Goal: Task Accomplishment & Management: Complete application form

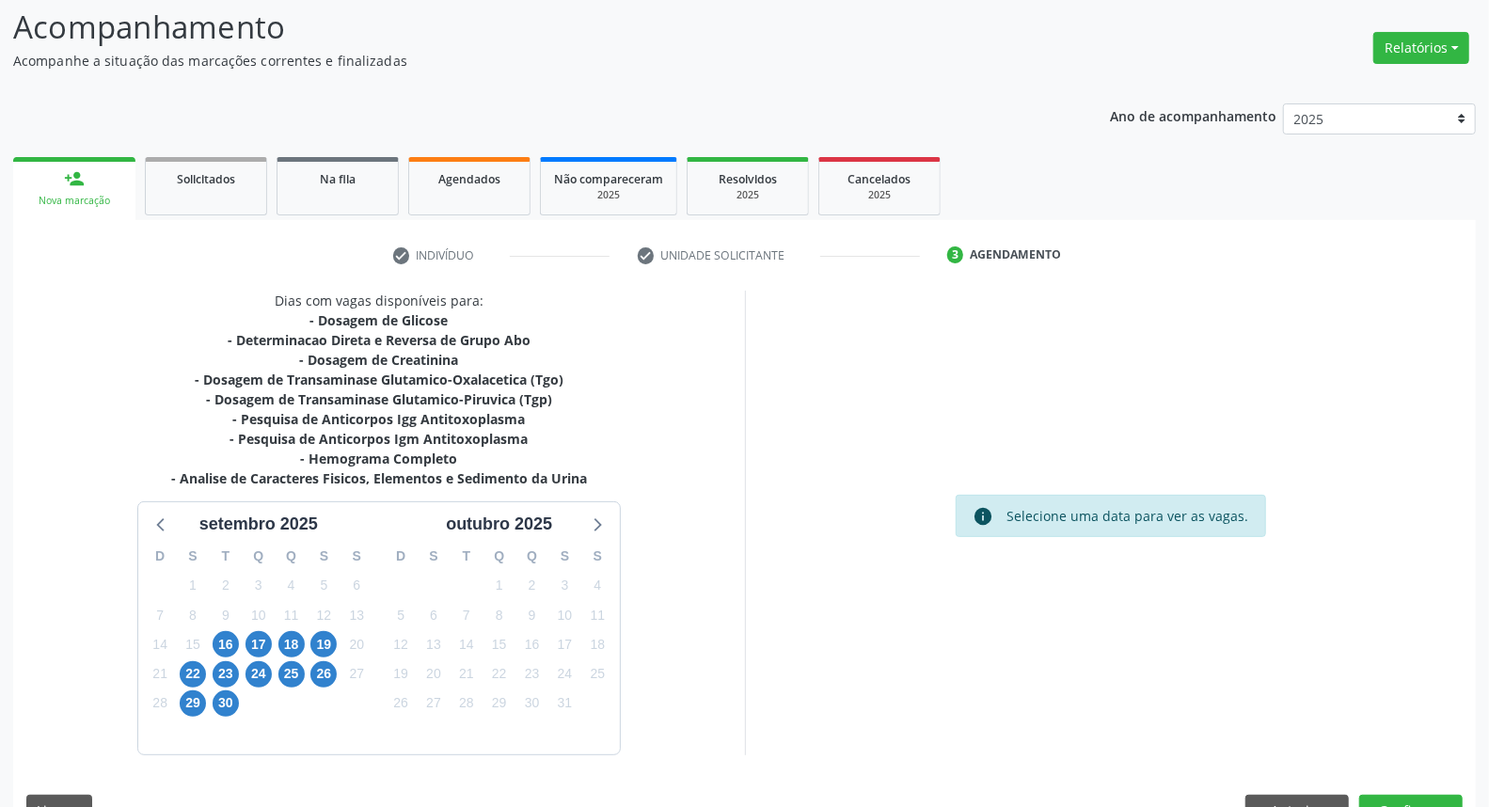
scroll to position [124, 0]
click at [464, 181] on span "Agendados" at bounding box center [469, 179] width 62 height 16
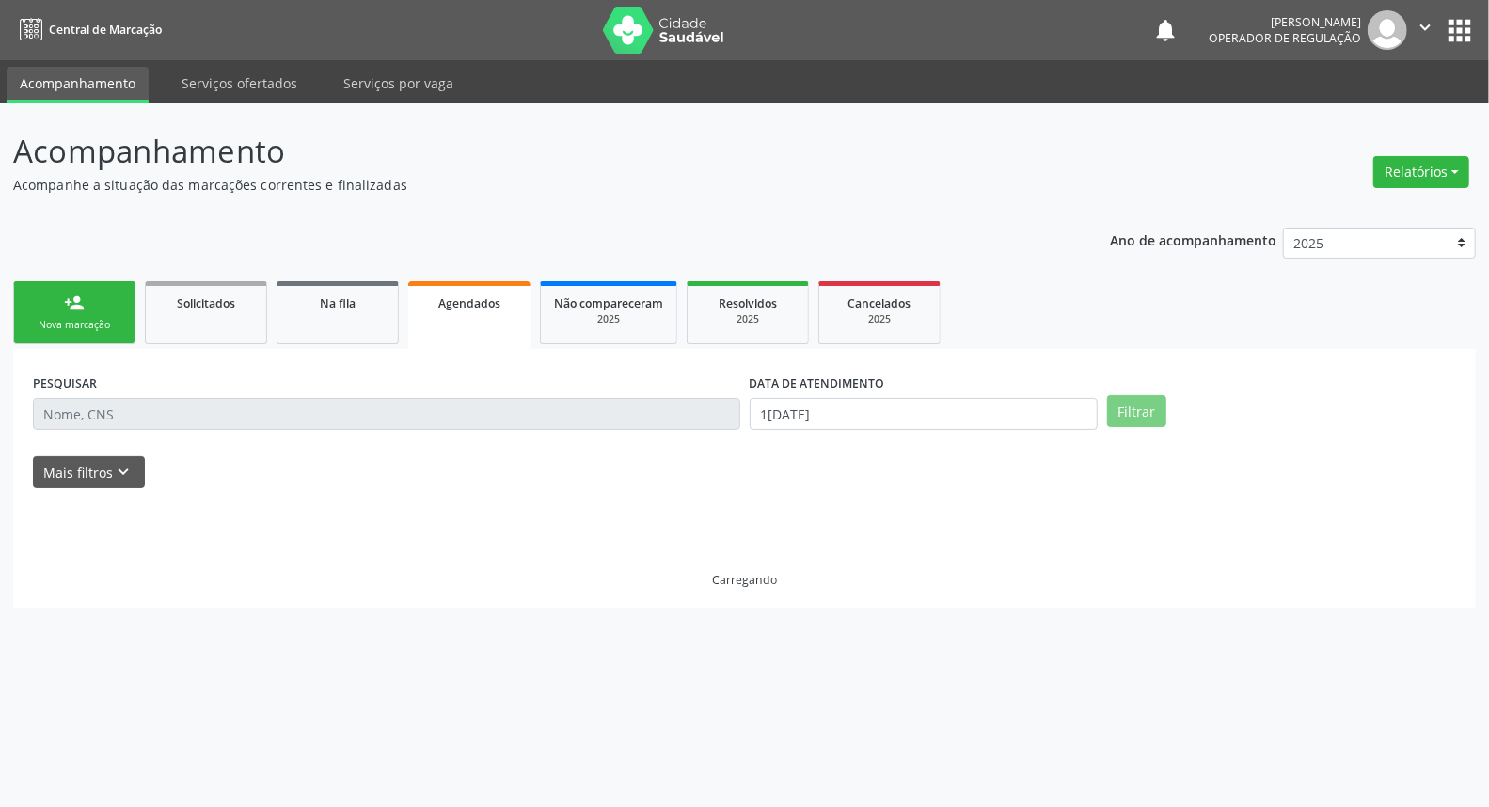
scroll to position [0, 0]
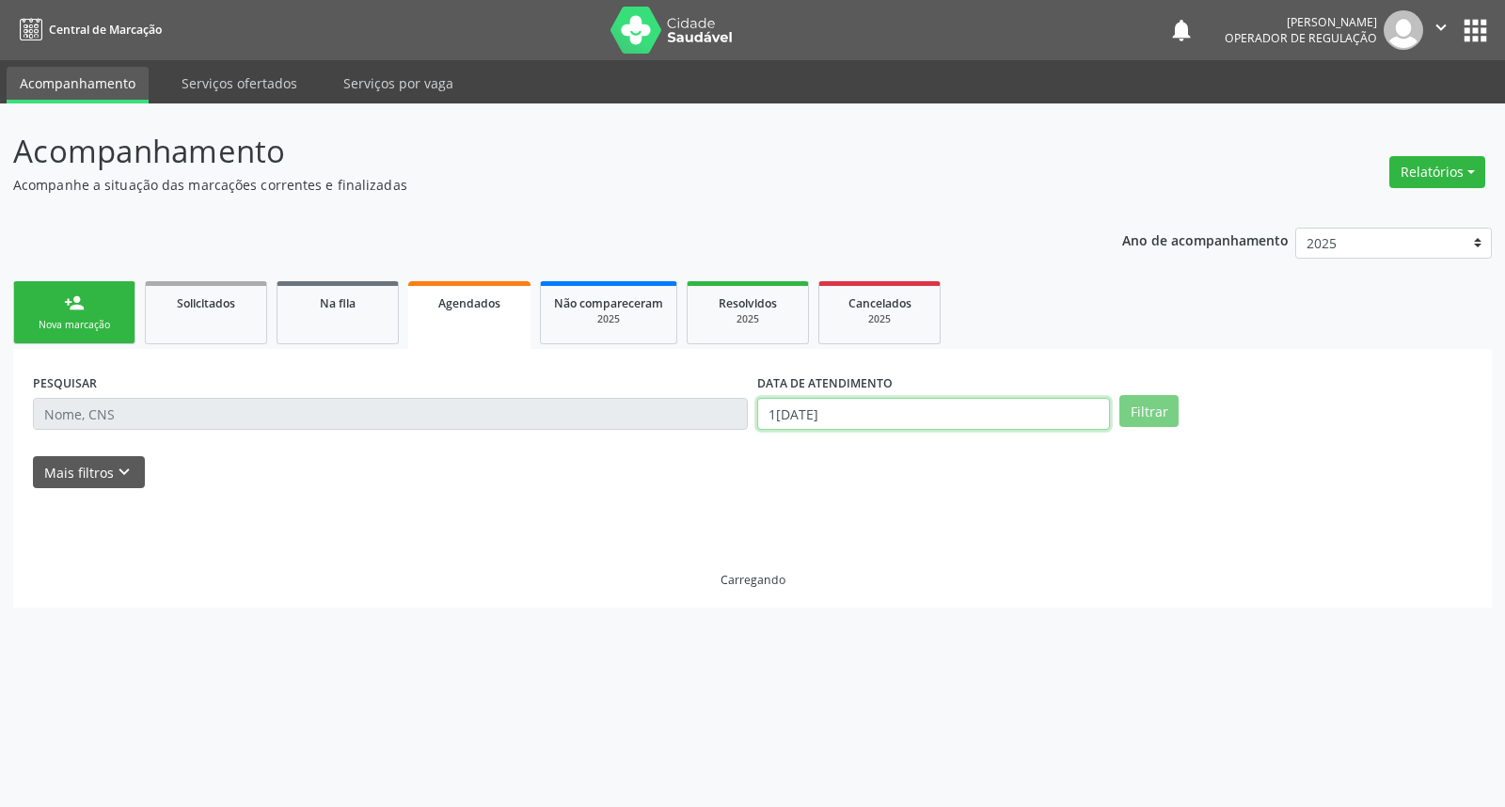
click at [962, 410] on input "16/09/2025" at bounding box center [933, 414] width 353 height 32
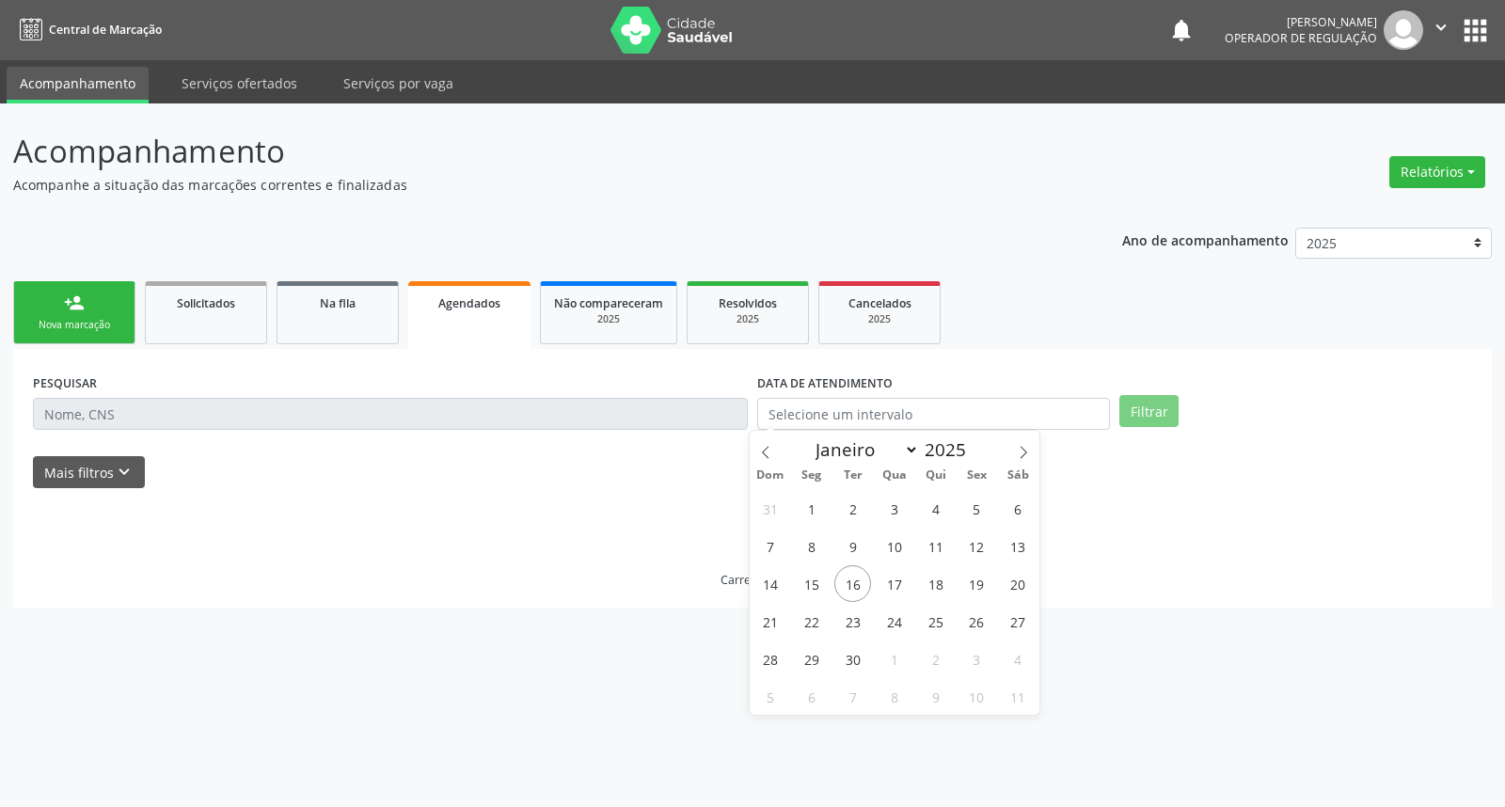
click at [628, 401] on input "text" at bounding box center [390, 414] width 715 height 32
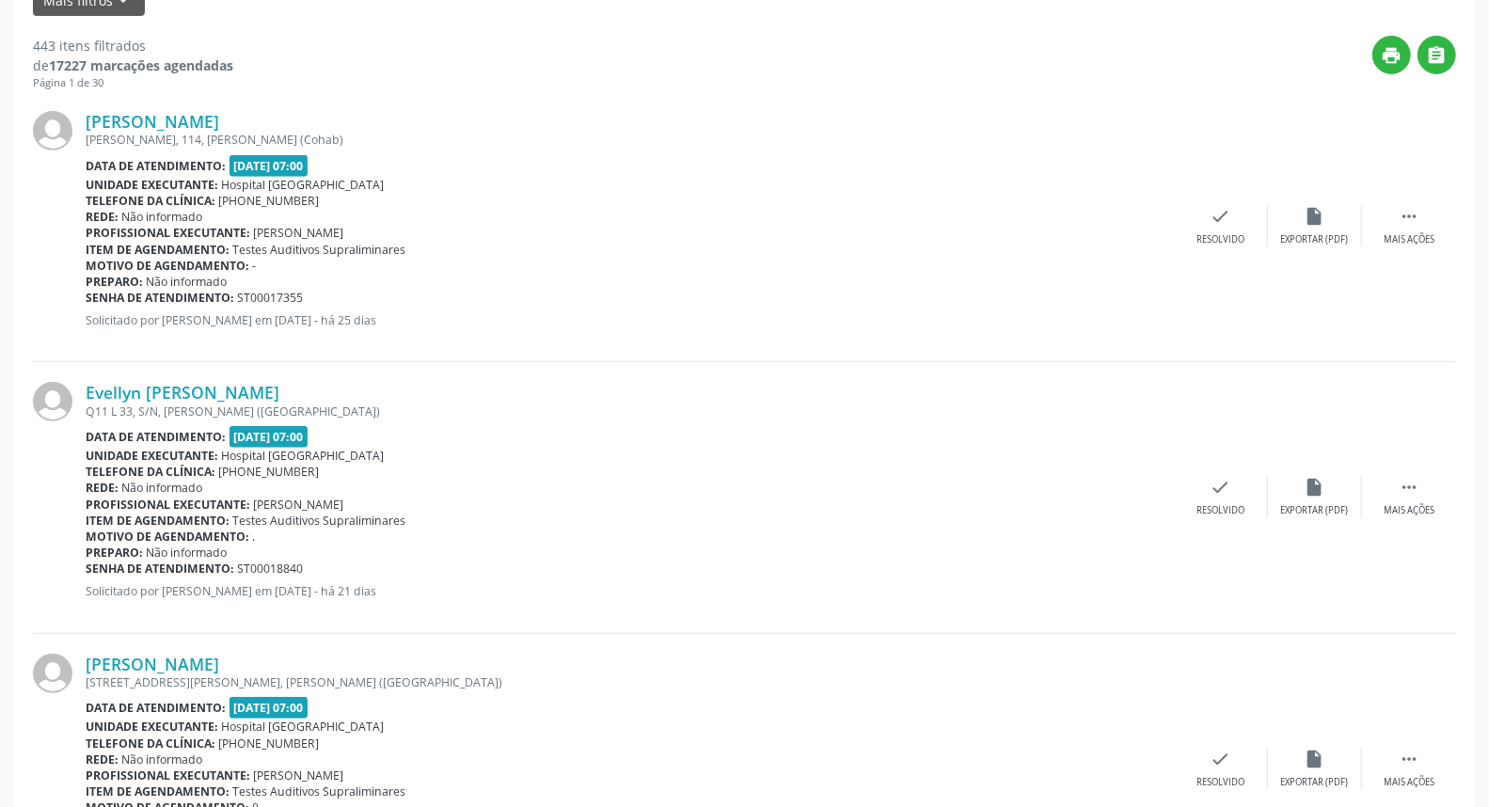
scroll to position [54, 0]
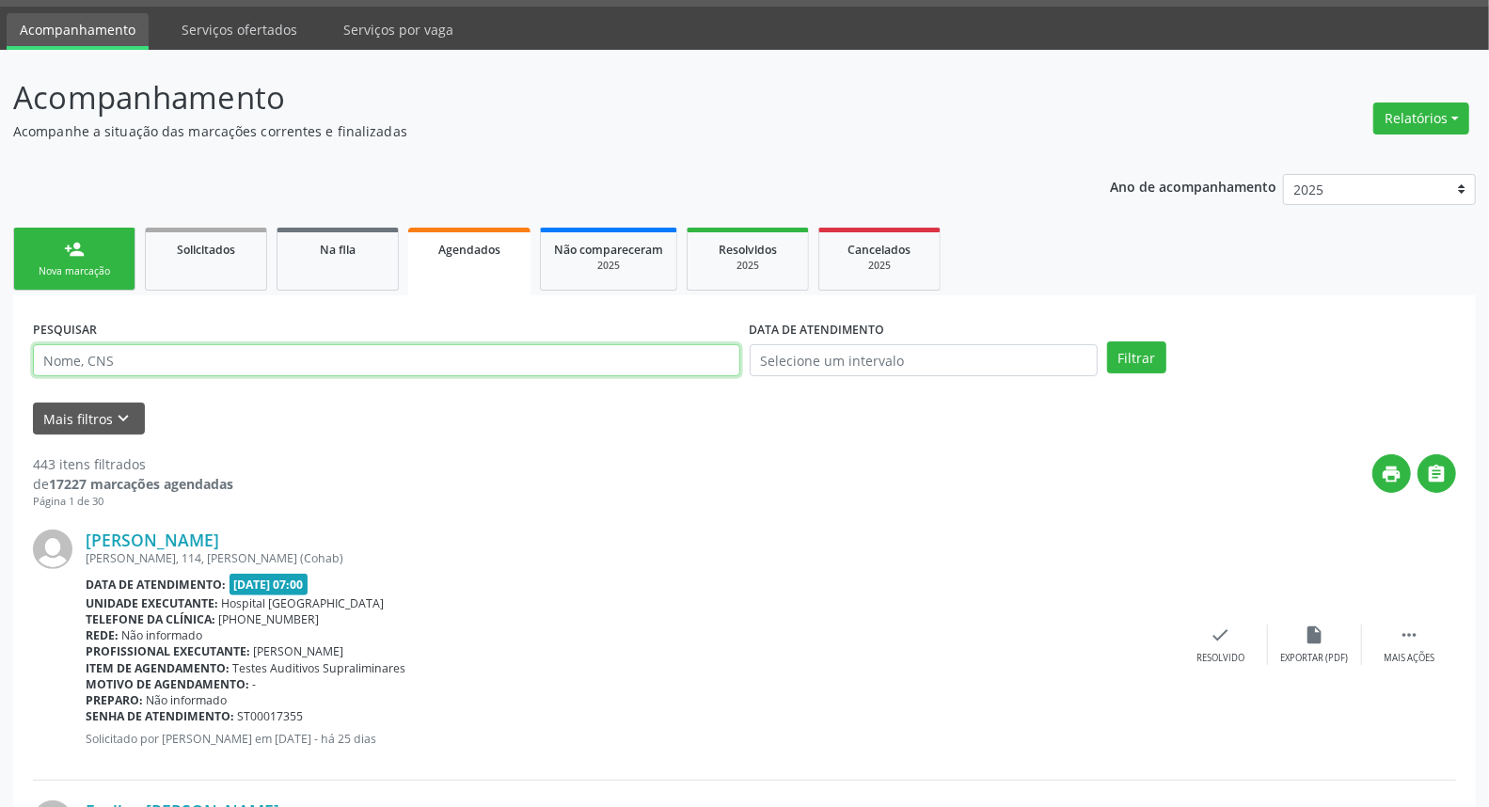
drag, startPoint x: 251, startPoint y: 365, endPoint x: 256, endPoint y: 350, distance: 15.8
click at [251, 362] on input "text" at bounding box center [386, 360] width 707 height 32
type input "FRANCISCO MARIANO N"
click at [1107, 341] on button "Filtrar" at bounding box center [1136, 357] width 59 height 32
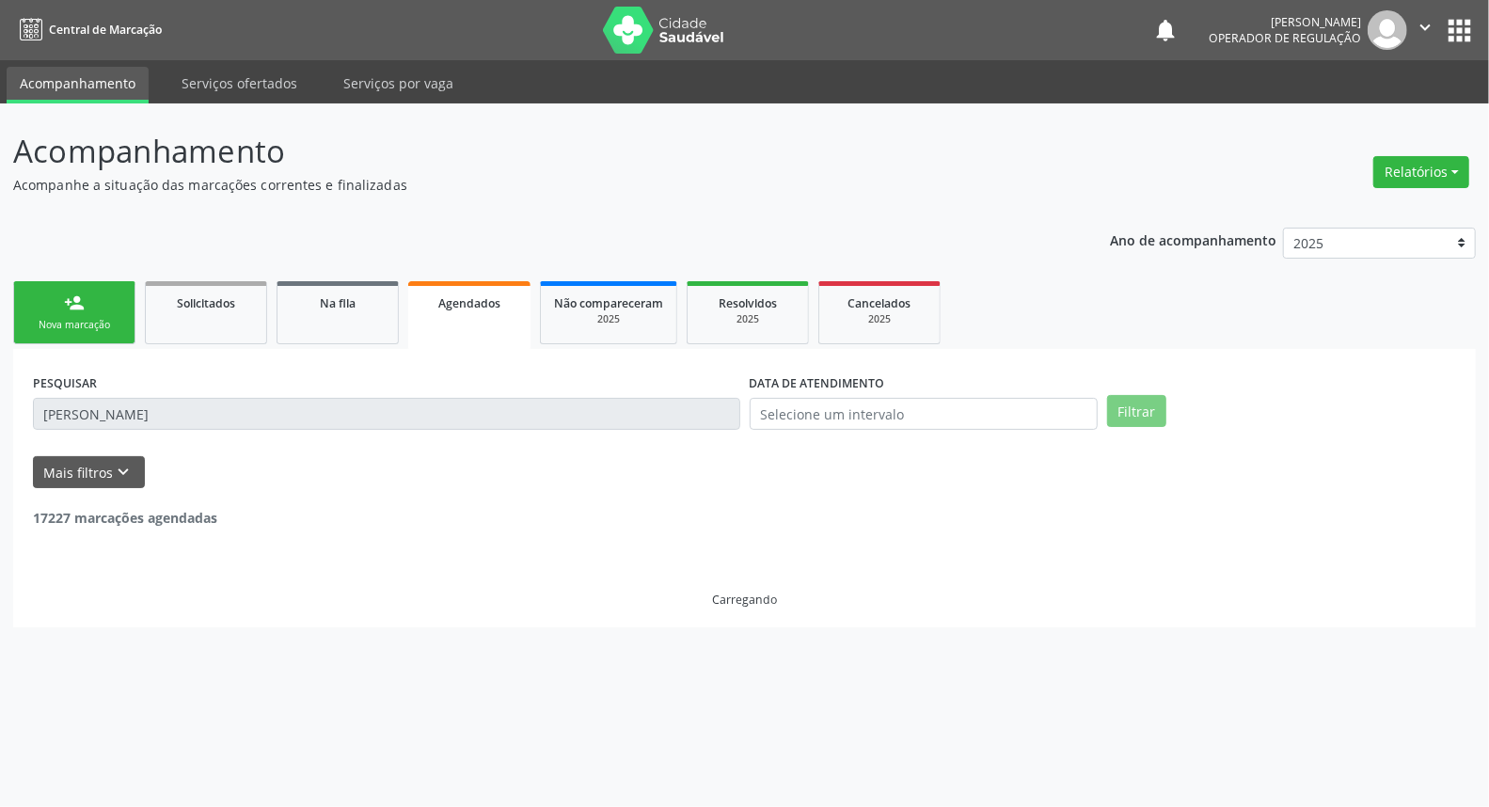
scroll to position [0, 0]
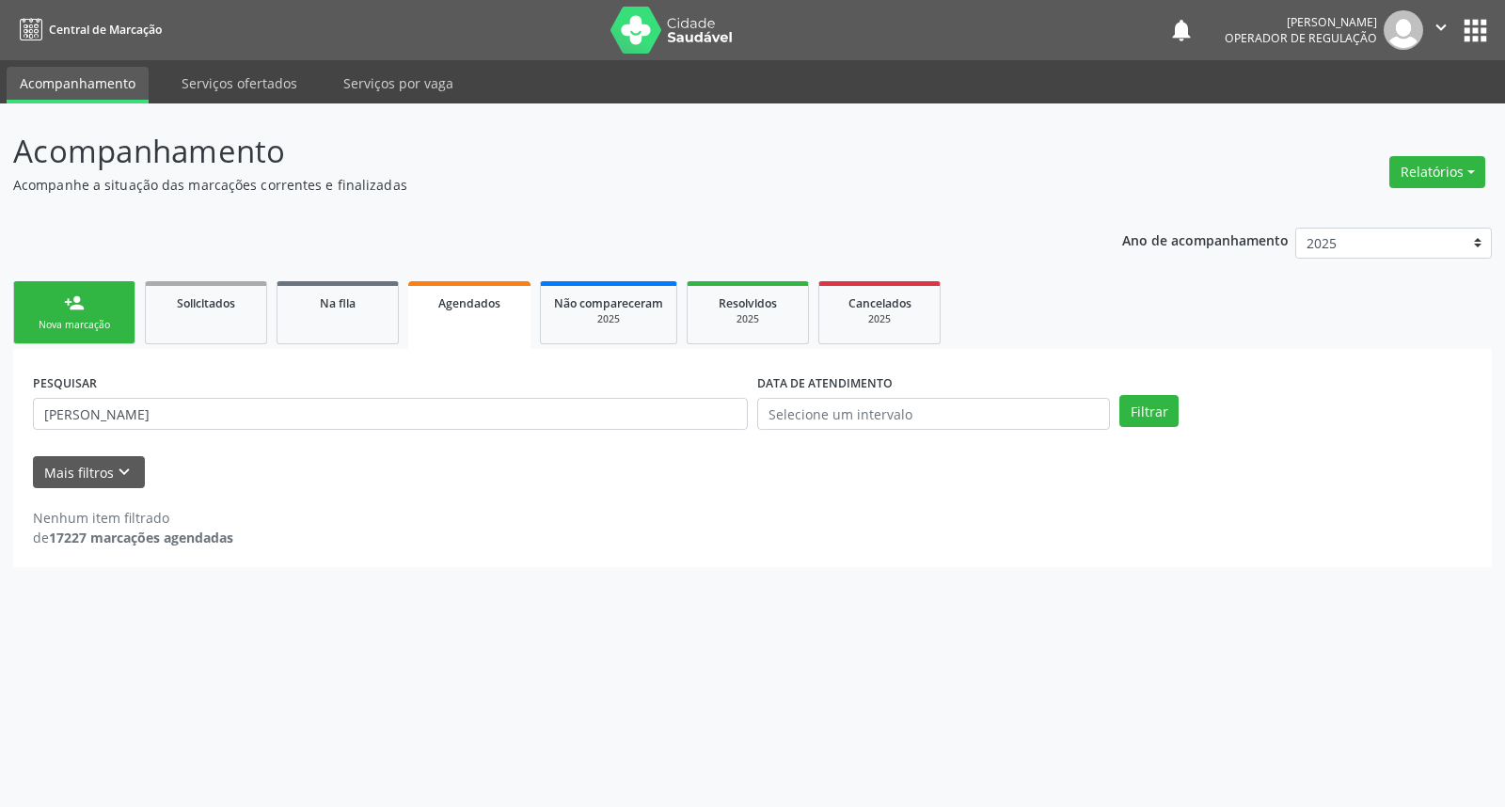
click at [60, 285] on link "person_add Nova marcação" at bounding box center [74, 312] width 122 height 63
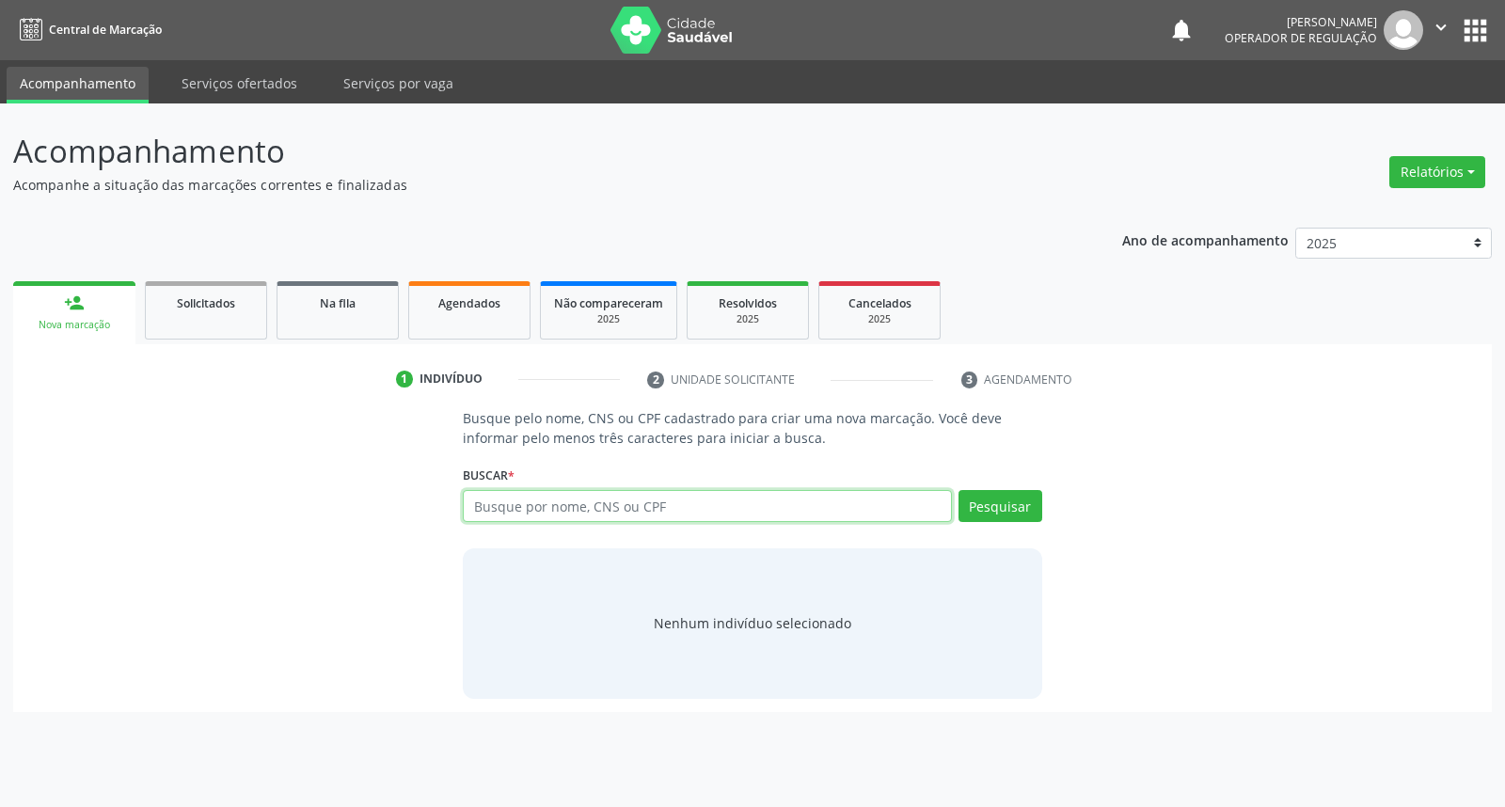
drag, startPoint x: 725, startPoint y: 500, endPoint x: 729, endPoint y: 486, distance: 14.6
click at [726, 490] on input "text" at bounding box center [707, 506] width 488 height 32
type input "FRANCISCO MARIANO N"
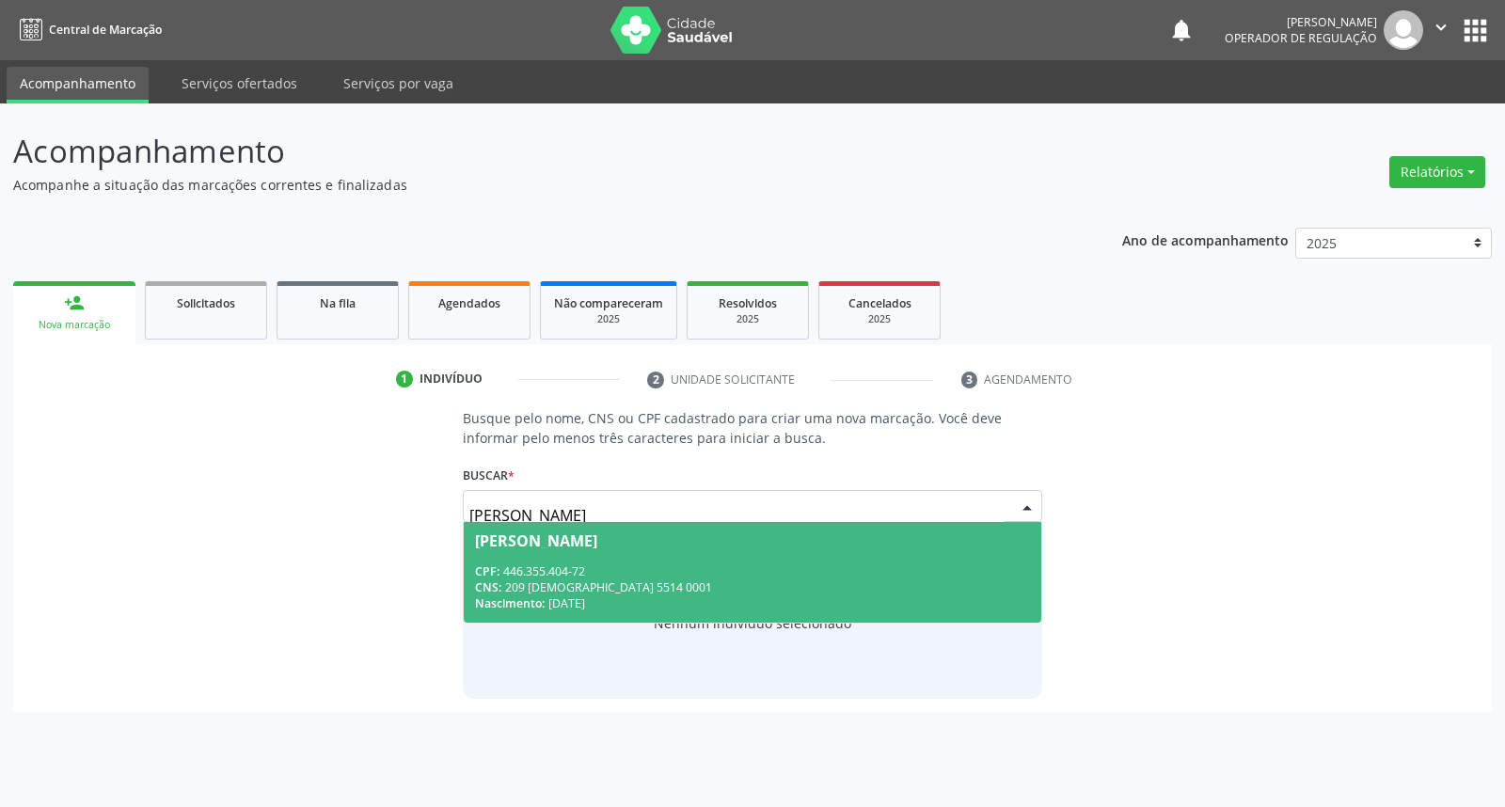
click at [681, 572] on div "CPF: 446.355.404-72" at bounding box center [752, 571] width 554 height 16
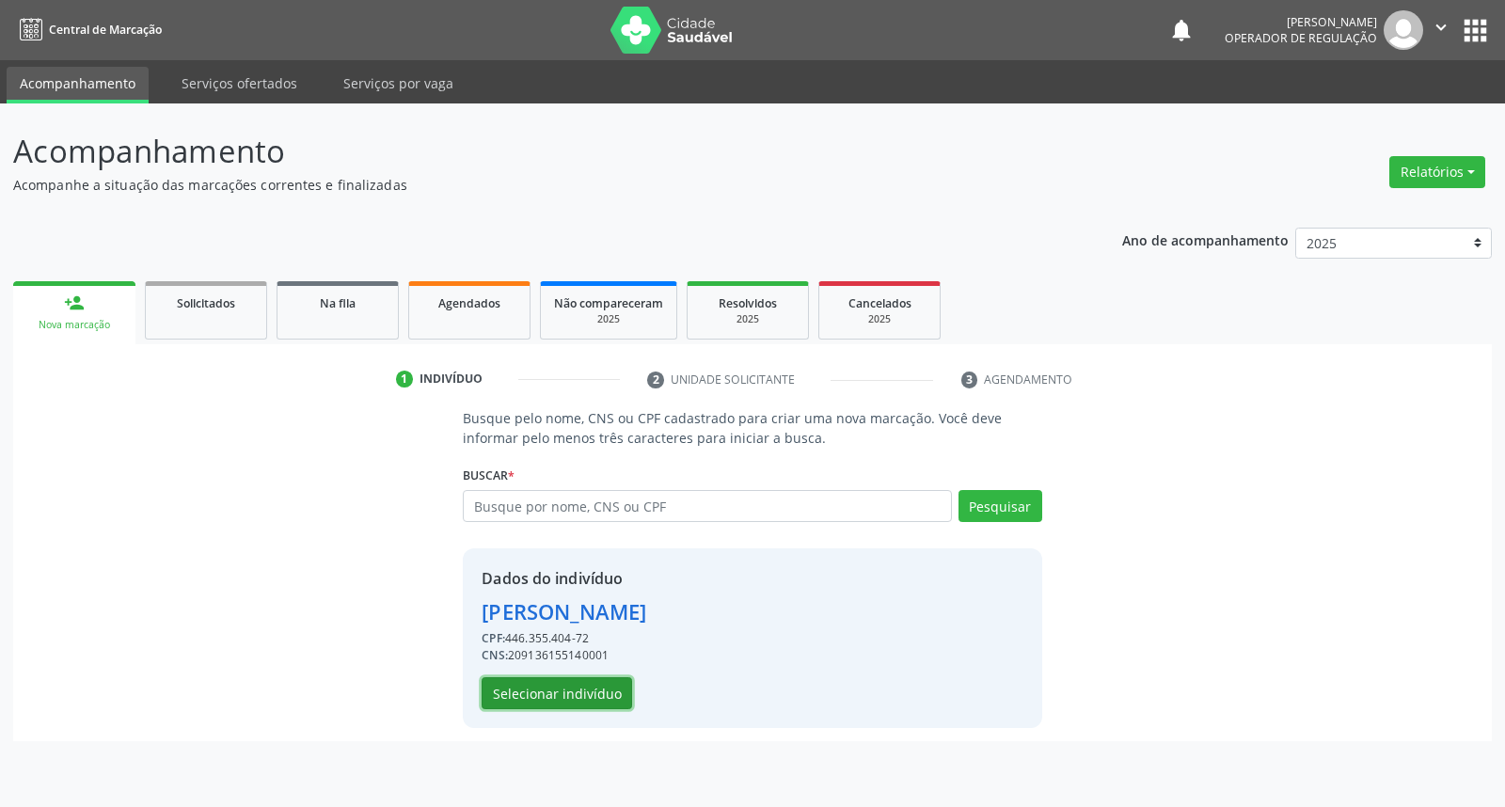
click at [587, 697] on button "Selecionar indivíduo" at bounding box center [557, 693] width 150 height 32
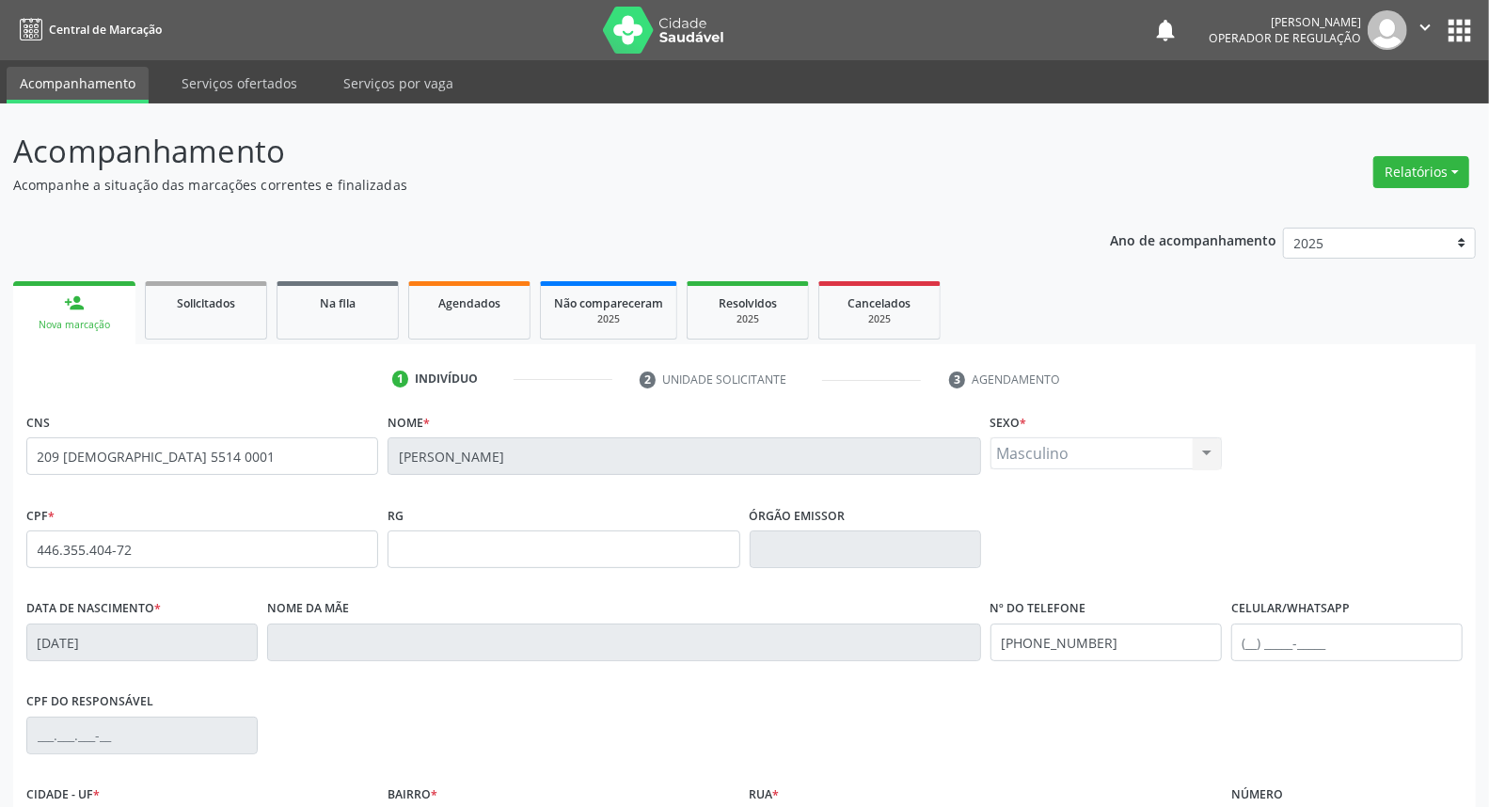
scroll to position [211, 0]
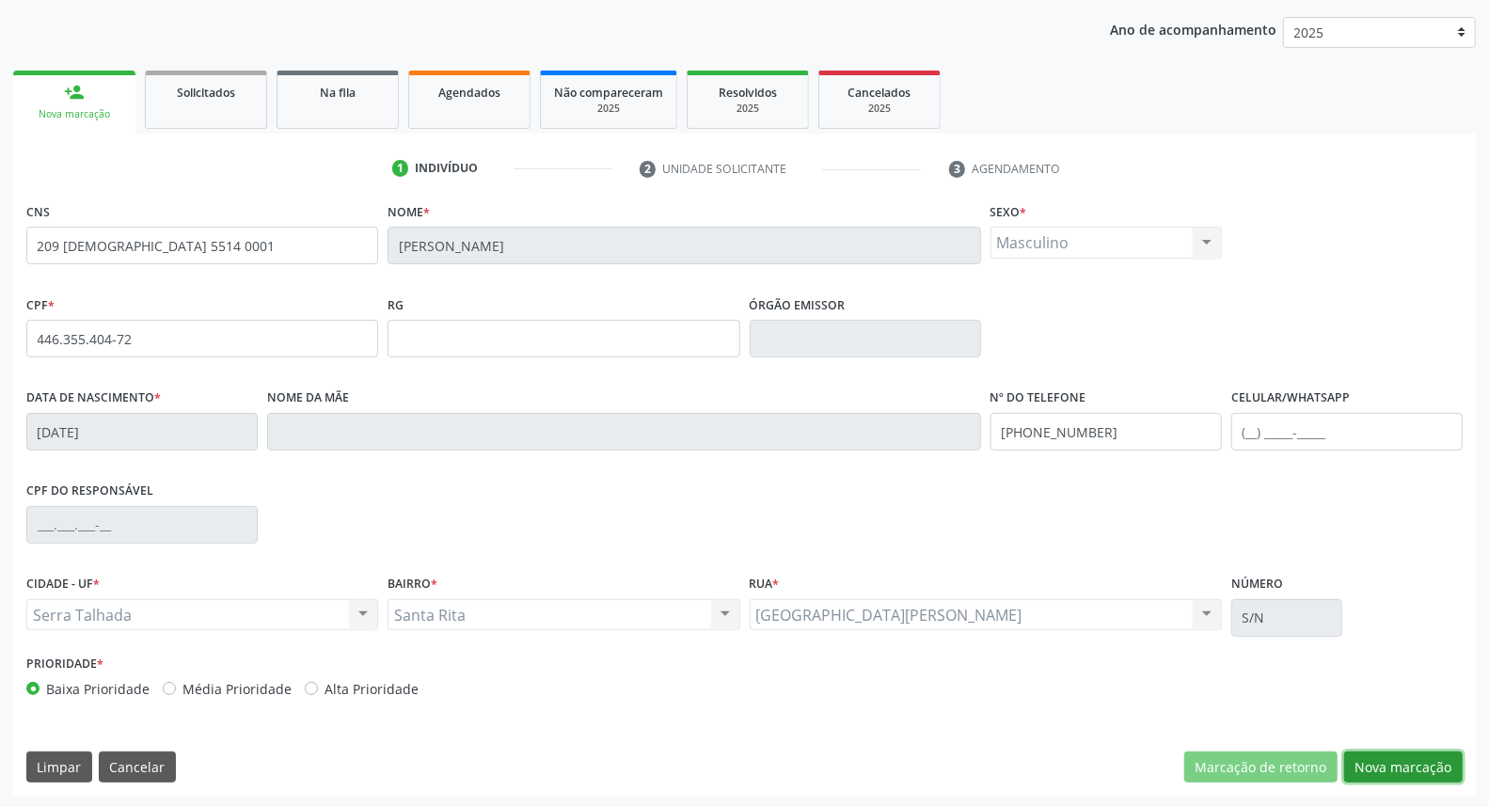
click at [1426, 766] on button "Nova marcação" at bounding box center [1403, 767] width 119 height 32
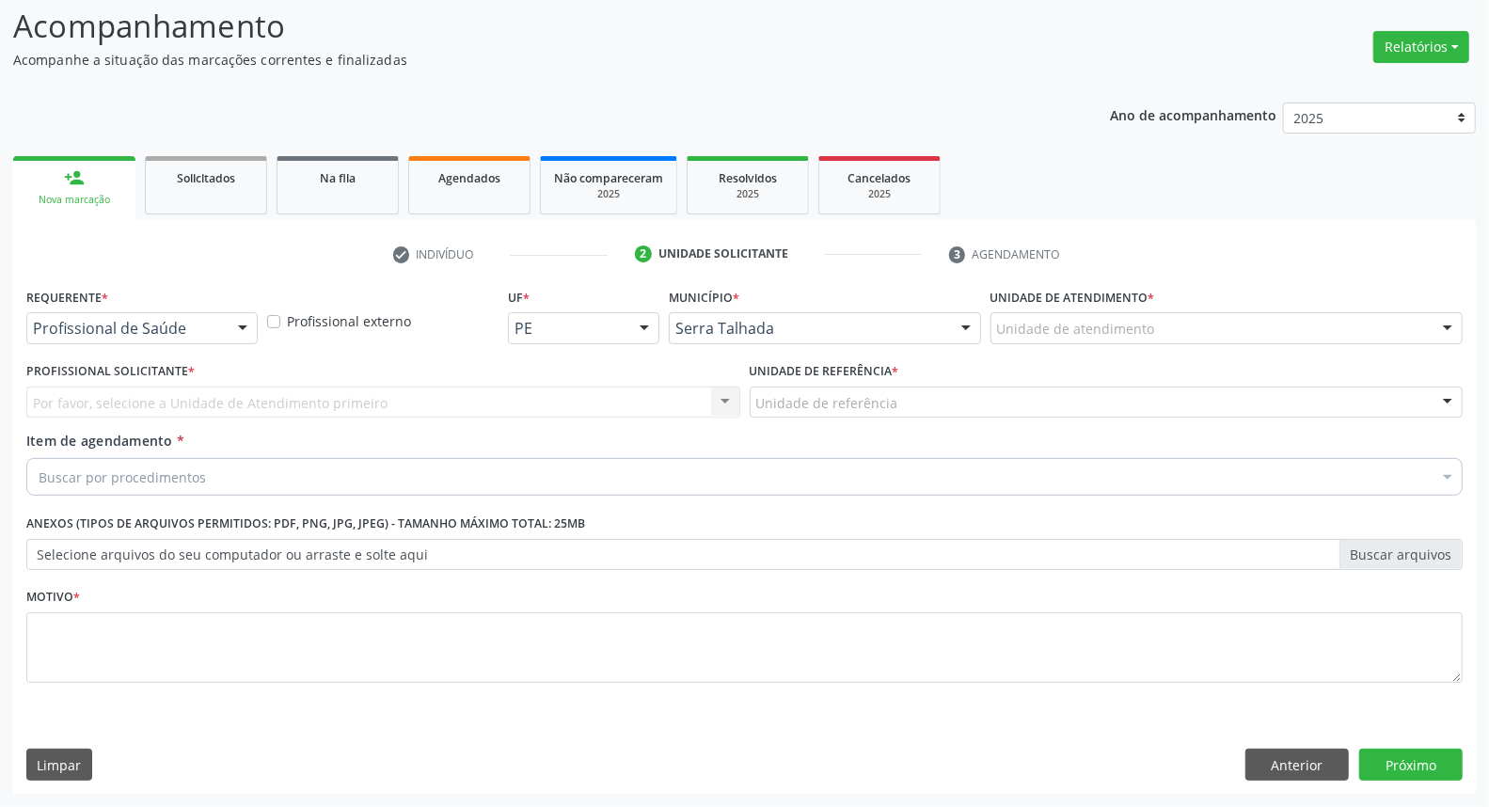
scroll to position [124, 0]
click at [233, 331] on div at bounding box center [243, 330] width 28 height 32
click at [213, 383] on span "Paciente" at bounding box center [141, 402] width 229 height 38
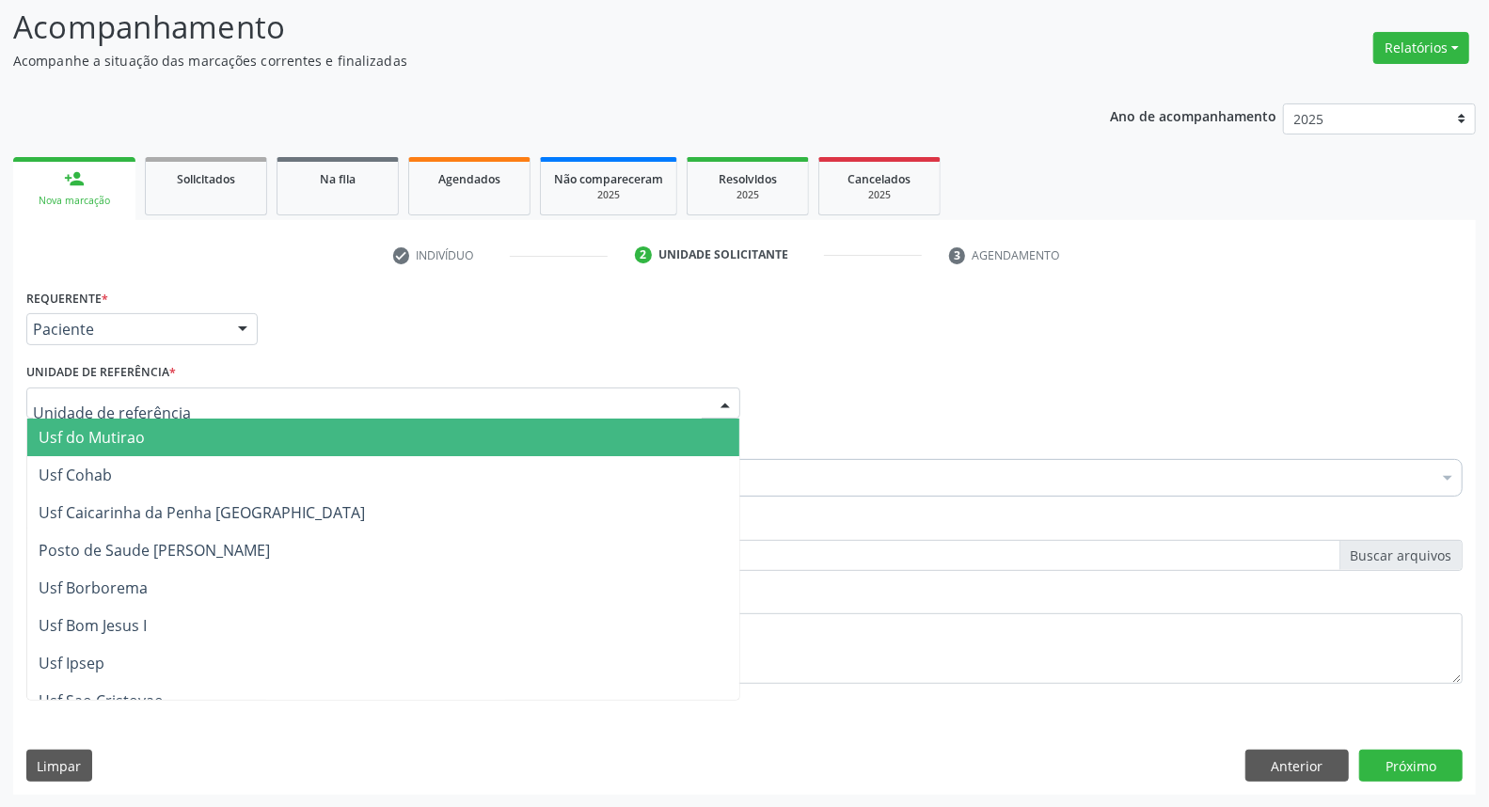
click at [214, 401] on div at bounding box center [383, 403] width 714 height 32
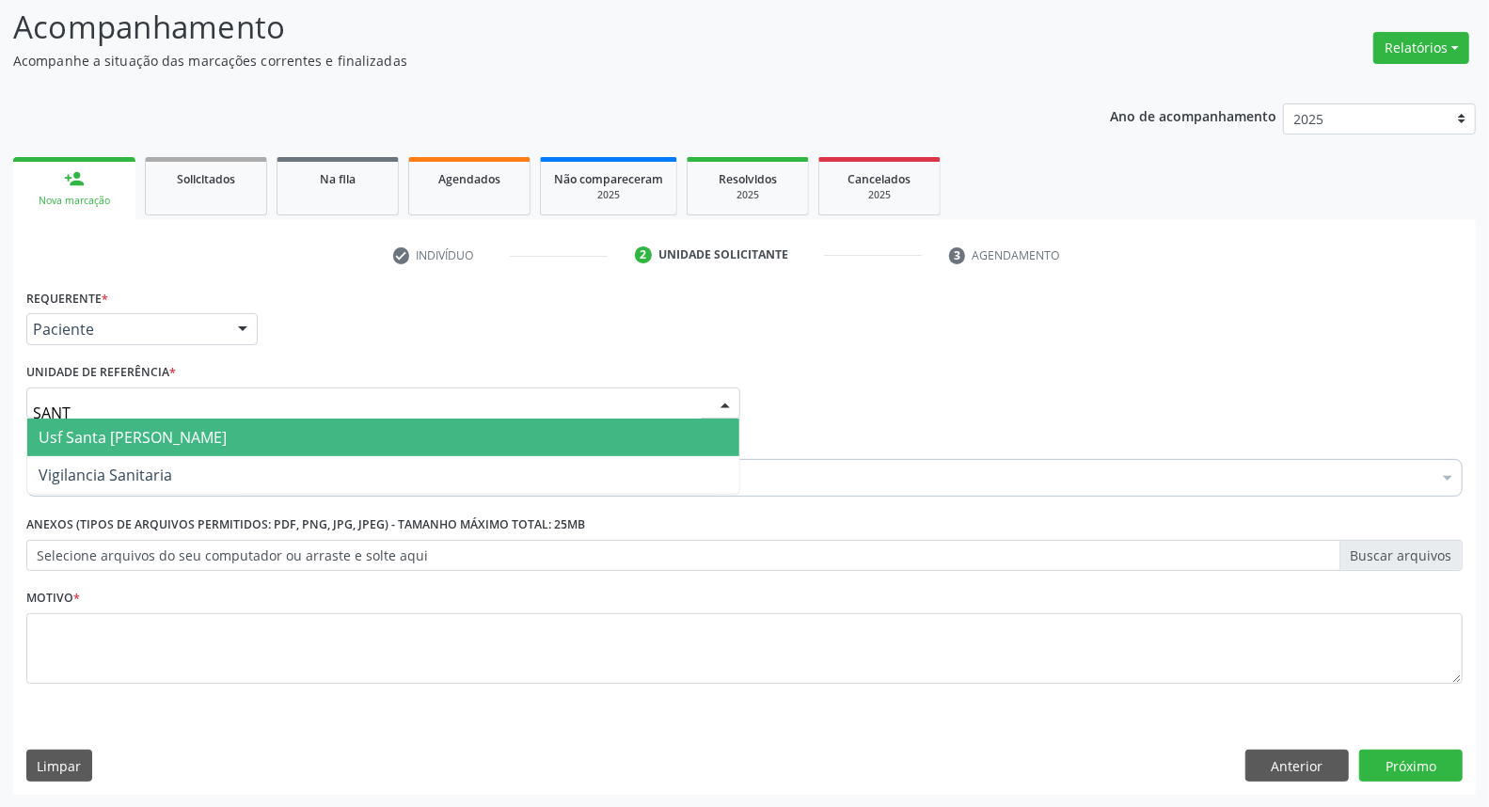
type input "SANTA"
click at [186, 438] on span "Usf Santa [PERSON_NAME]" at bounding box center [133, 437] width 188 height 21
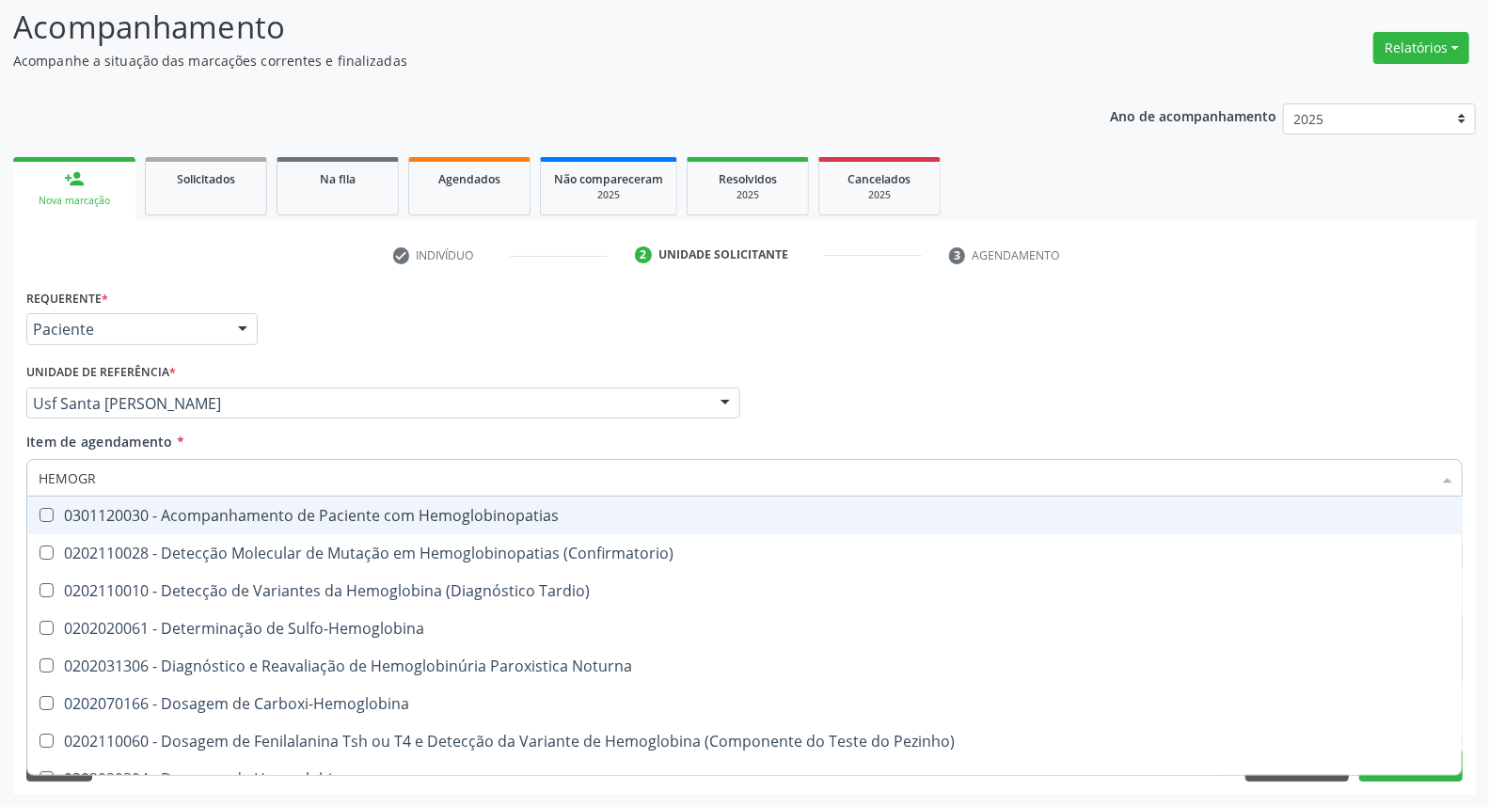
type input "HEMOGRA"
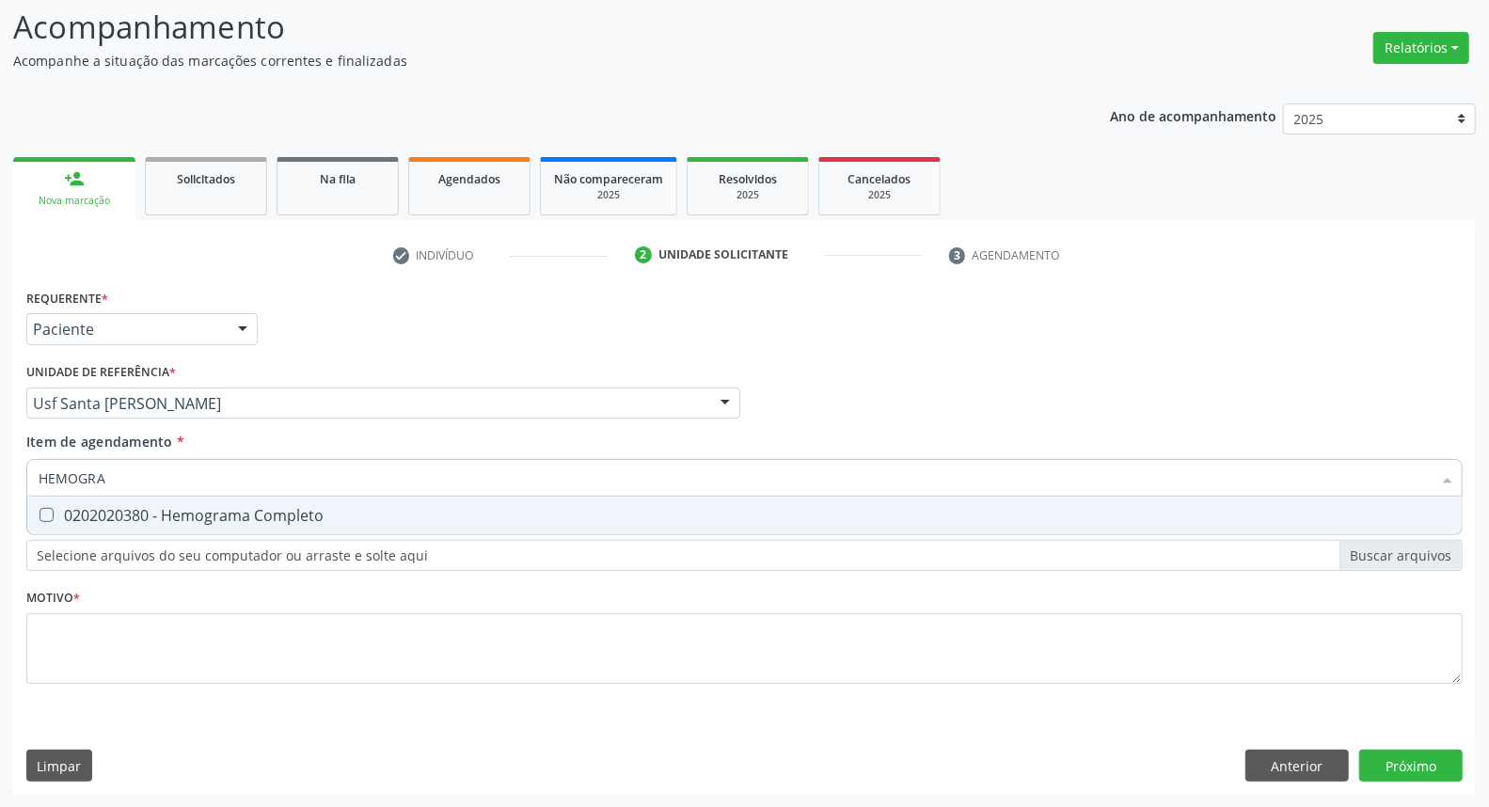
click at [174, 514] on div "0202020380 - Hemograma Completo" at bounding box center [745, 515] width 1412 height 15
checkbox Completo "true"
drag, startPoint x: 166, startPoint y: 472, endPoint x: 0, endPoint y: 476, distance: 166.5
click at [0, 473] on div "Acompanhamento Acompanhe a situação das marcações correntes e finalizadas Relat…" at bounding box center [744, 393] width 1489 height 829
type input "G"
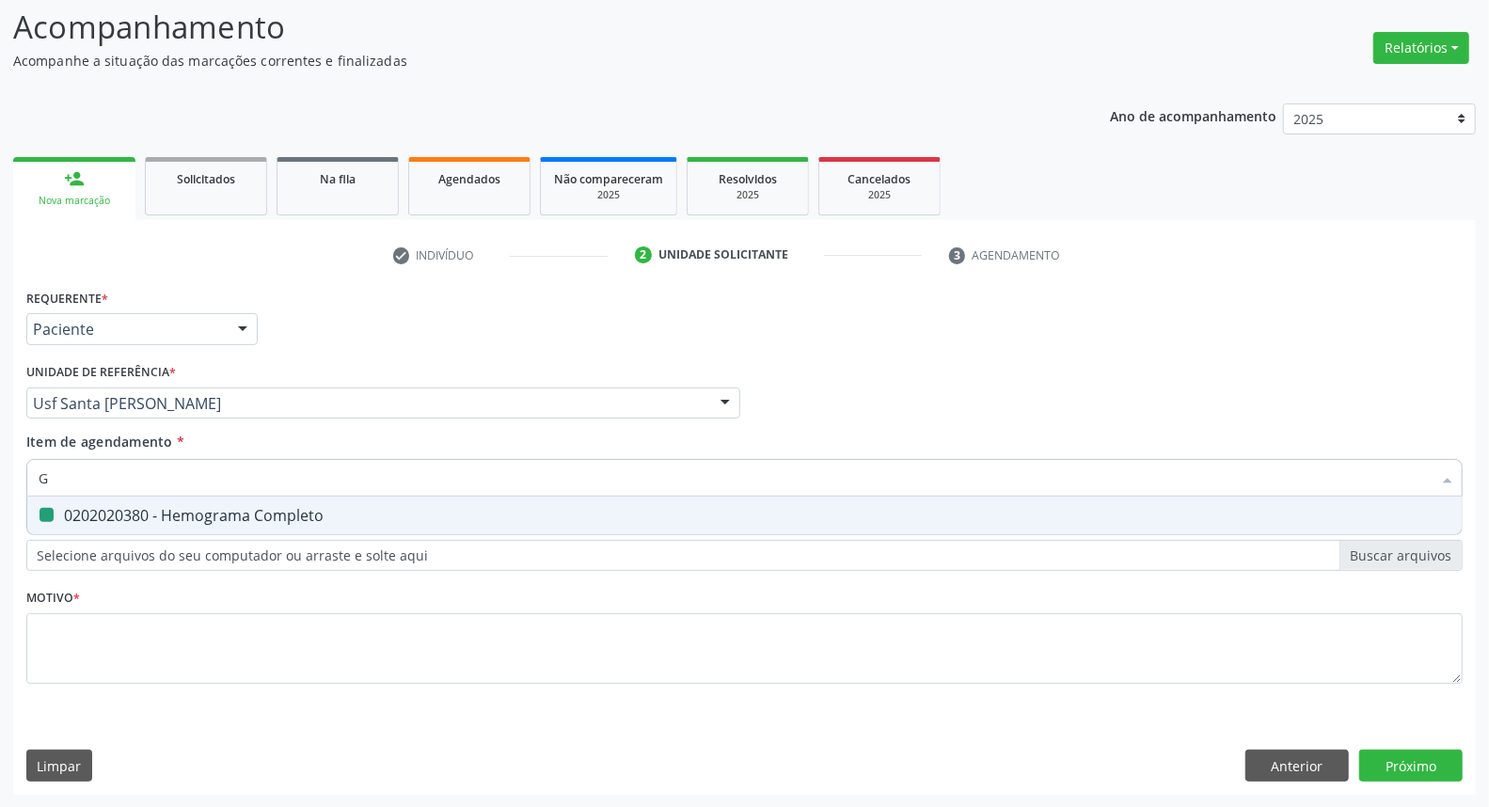
checkbox Completo "false"
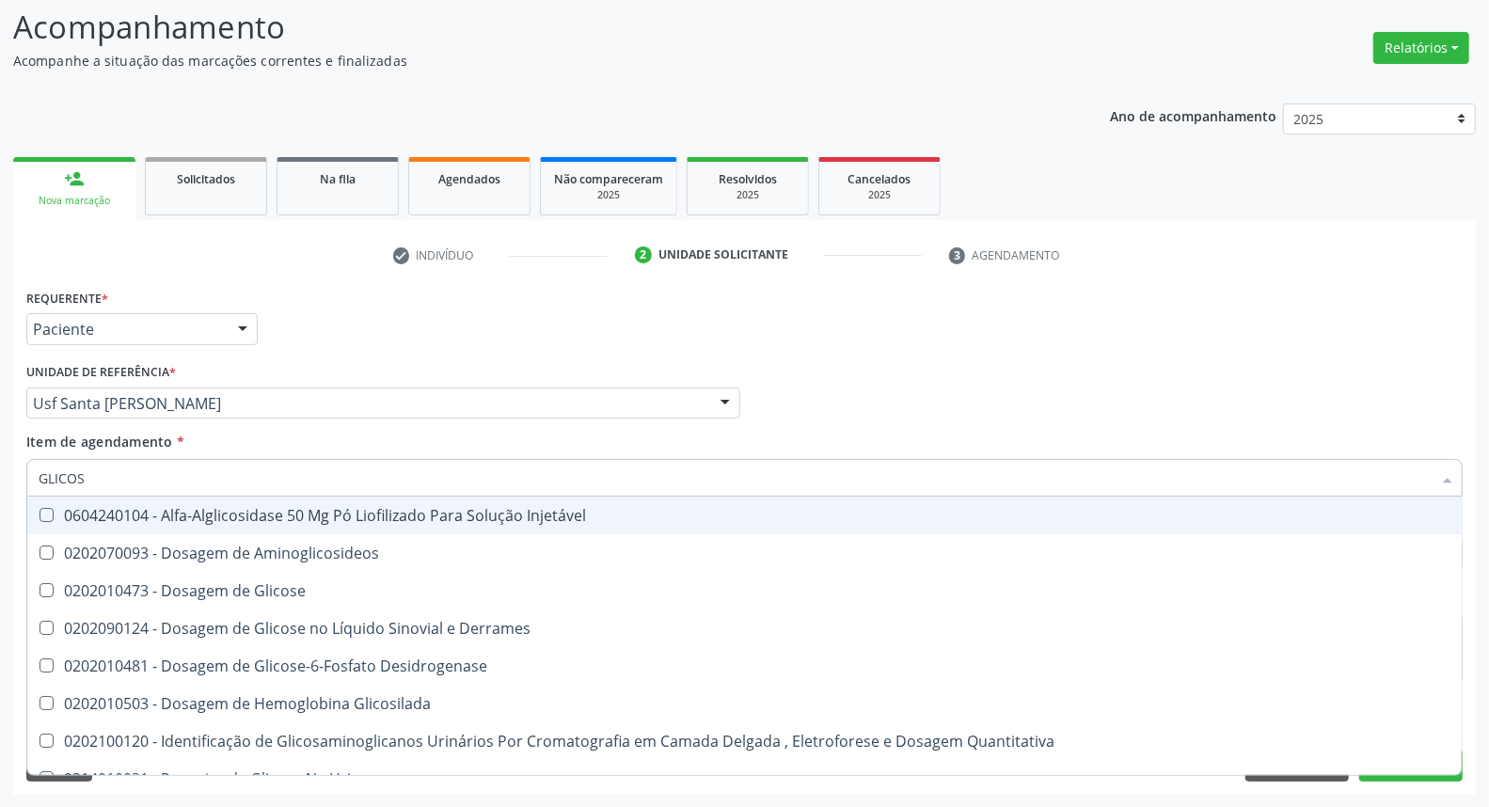
type input "GLICOSE"
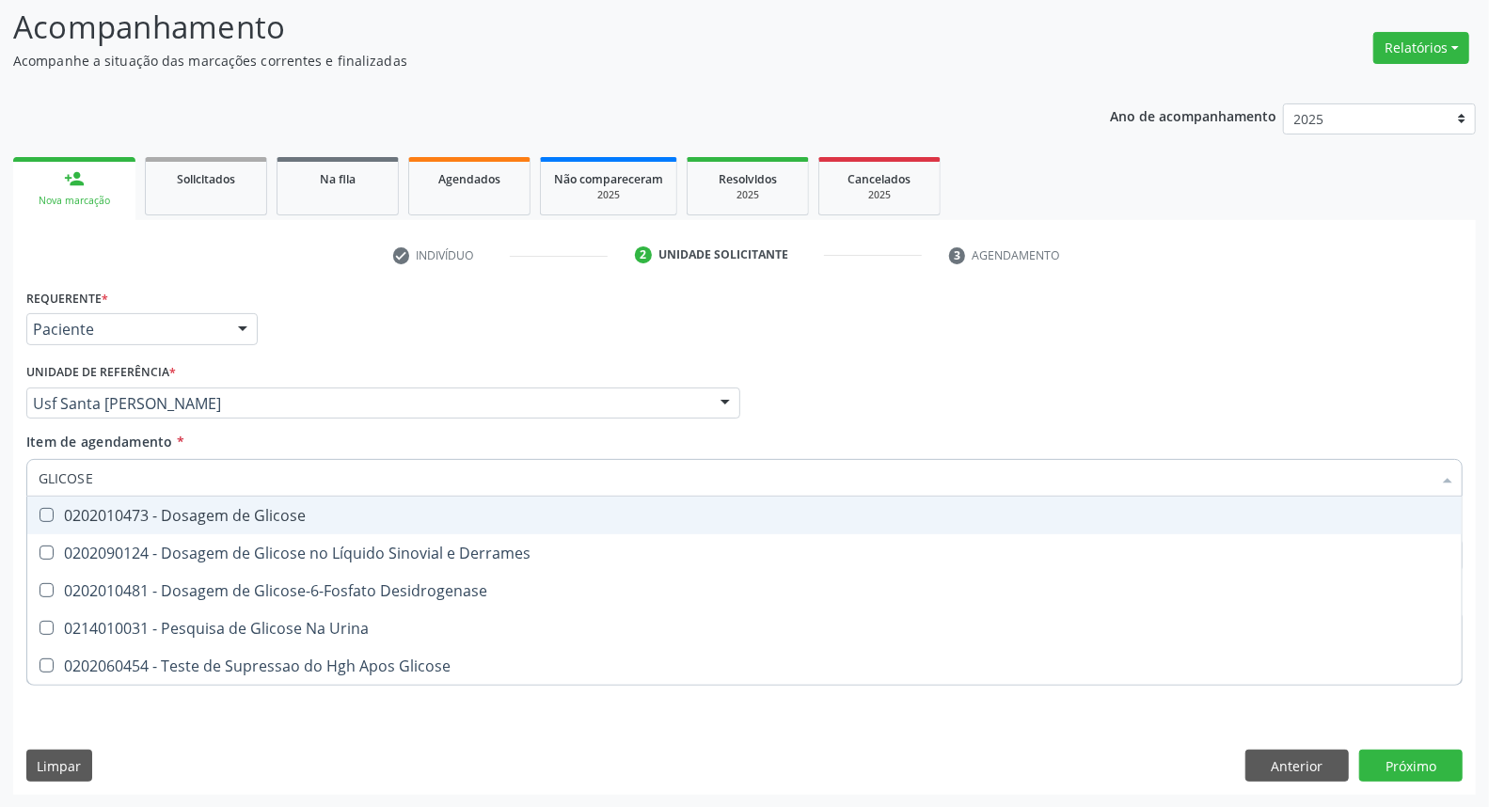
drag, startPoint x: 60, startPoint y: 513, endPoint x: 96, endPoint y: 487, distance: 43.8
click at [62, 513] on div "0202010473 - Dosagem de Glicose" at bounding box center [745, 515] width 1412 height 15
checkbox Glicose "true"
drag, startPoint x: 114, startPoint y: 478, endPoint x: 12, endPoint y: 483, distance: 101.7
click at [13, 483] on div "Requerente * Paciente Profissional de Saúde Paciente Nenhum resultado encontrad…" at bounding box center [744, 539] width 1462 height 511
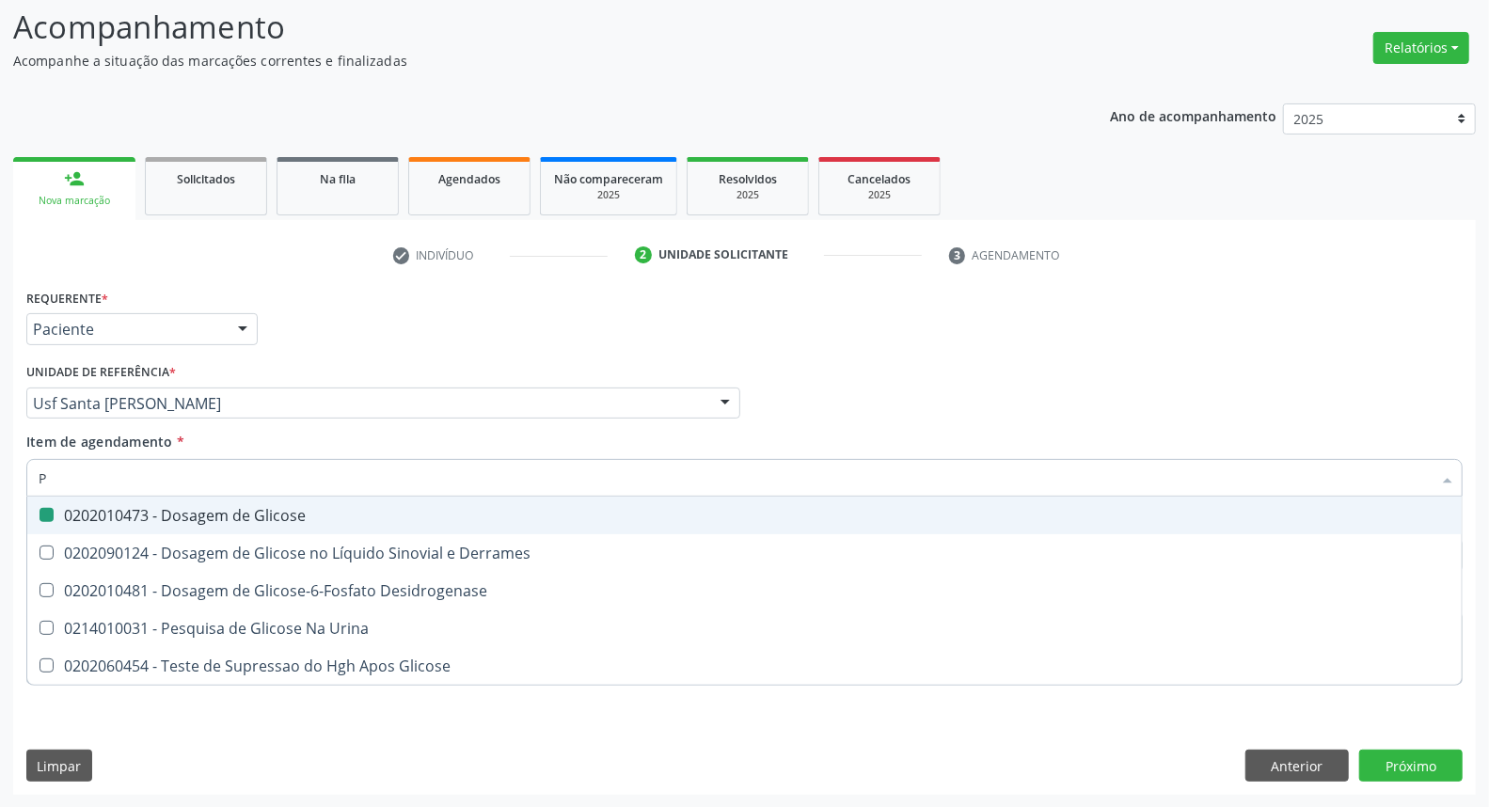
type input "PS"
checkbox Glicose "false"
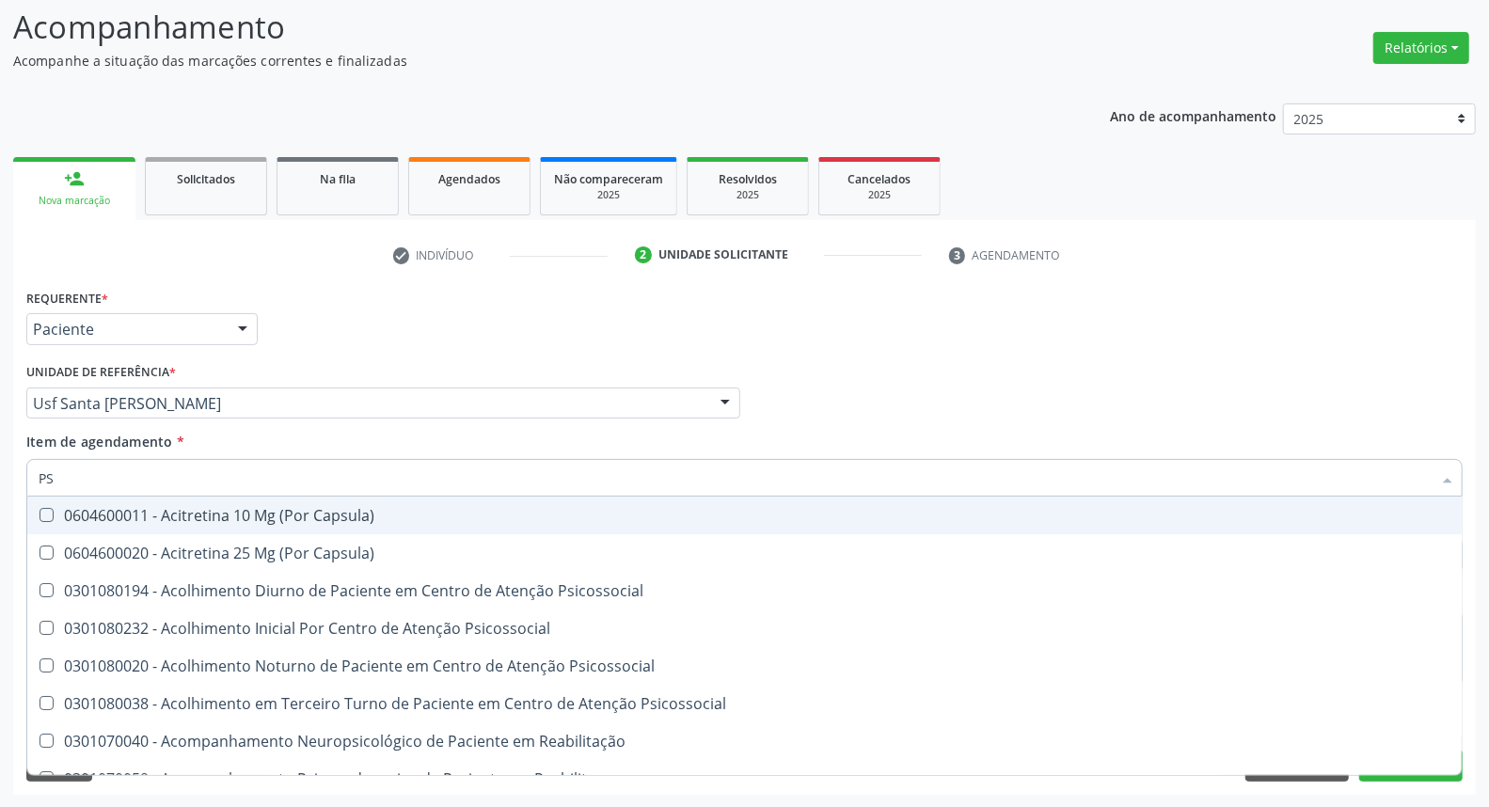
type input "PSA"
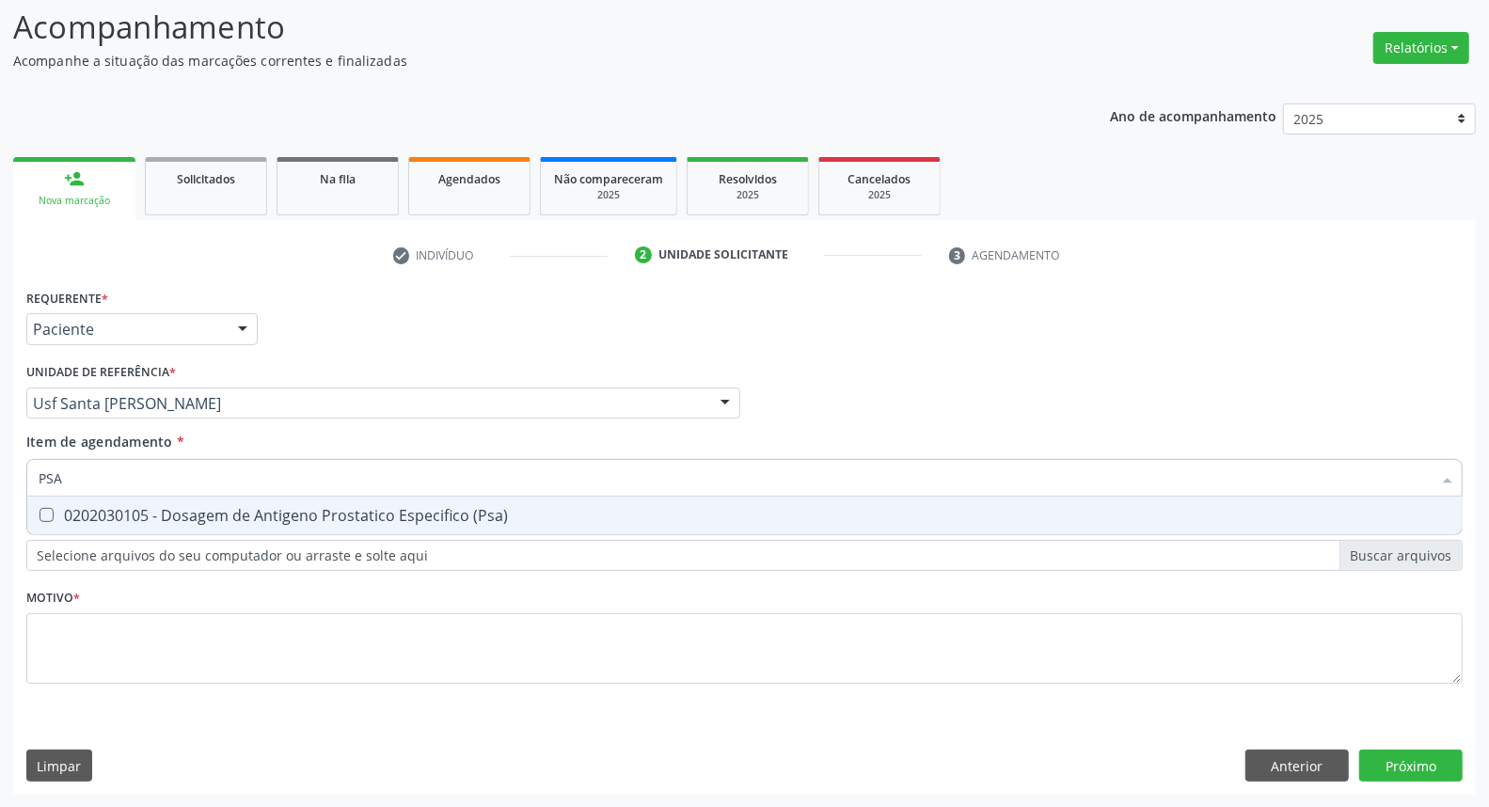
click at [115, 502] on span "0202030105 - Dosagem de Antigeno Prostatico Especifico (Psa)" at bounding box center [744, 516] width 1434 height 38
checkbox \(Psa\) "true"
click at [0, 431] on div "Acompanhamento Acompanhe a situação das marcações correntes e finalizadas Relat…" at bounding box center [744, 393] width 1489 height 829
type input "T"
checkbox \(Psa\) "false"
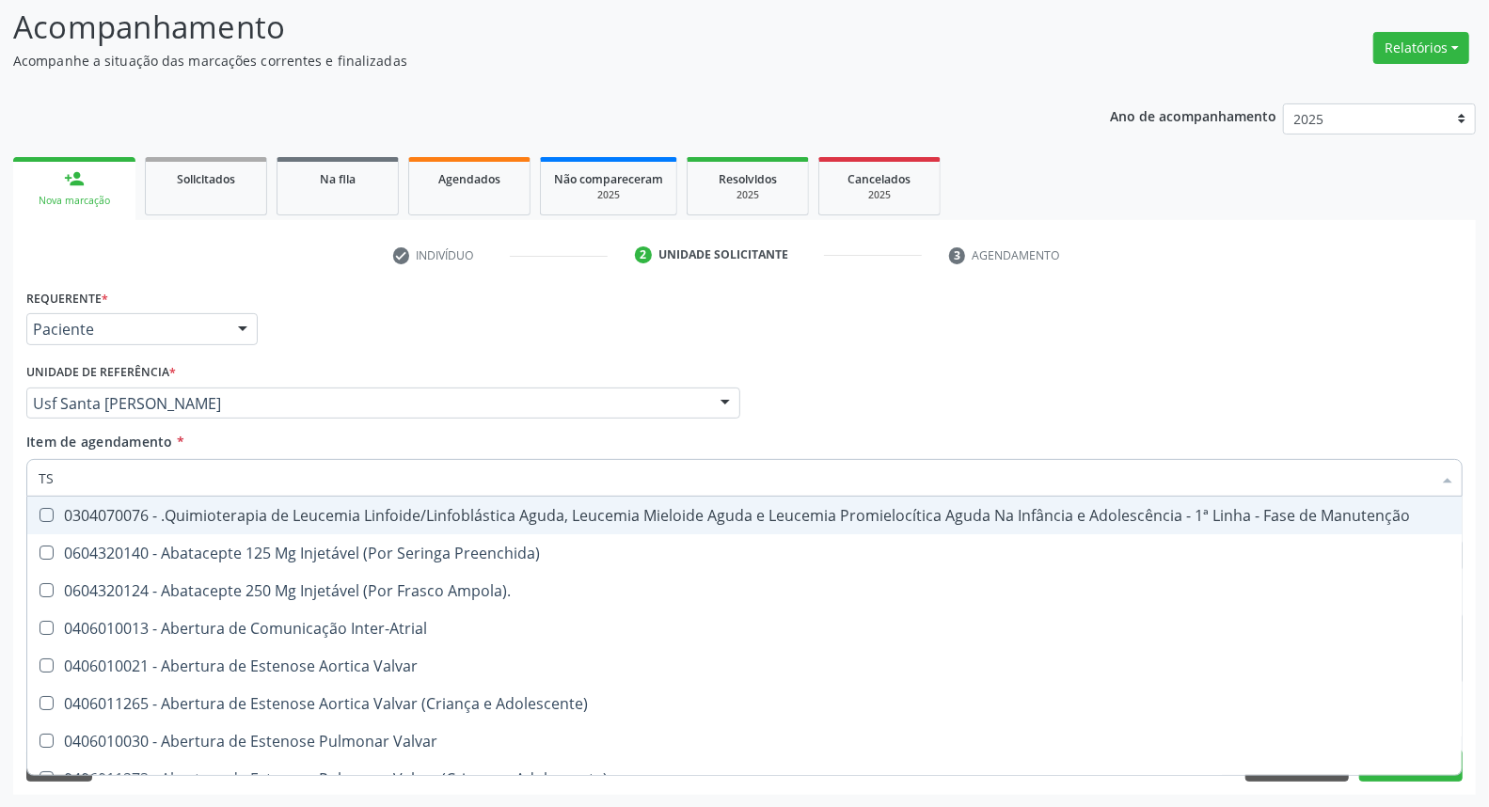
type input "TSH"
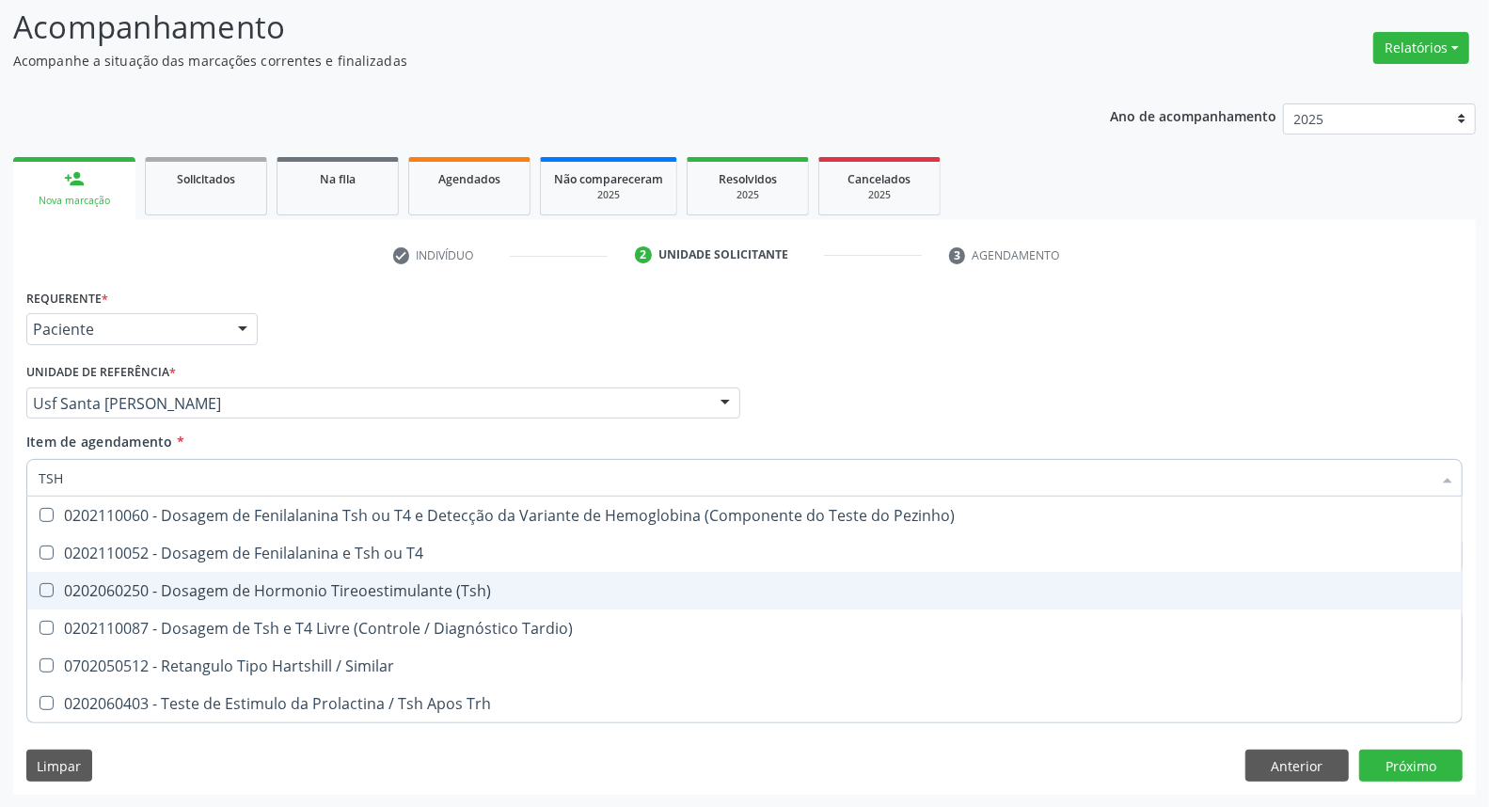
drag, startPoint x: 118, startPoint y: 595, endPoint x: 111, endPoint y: 569, distance: 27.1
click at [115, 591] on div "0202060250 - Dosagem de Hormonio Tireoestimulante (Tsh)" at bounding box center [745, 590] width 1412 height 15
checkbox \(Tsh\) "true"
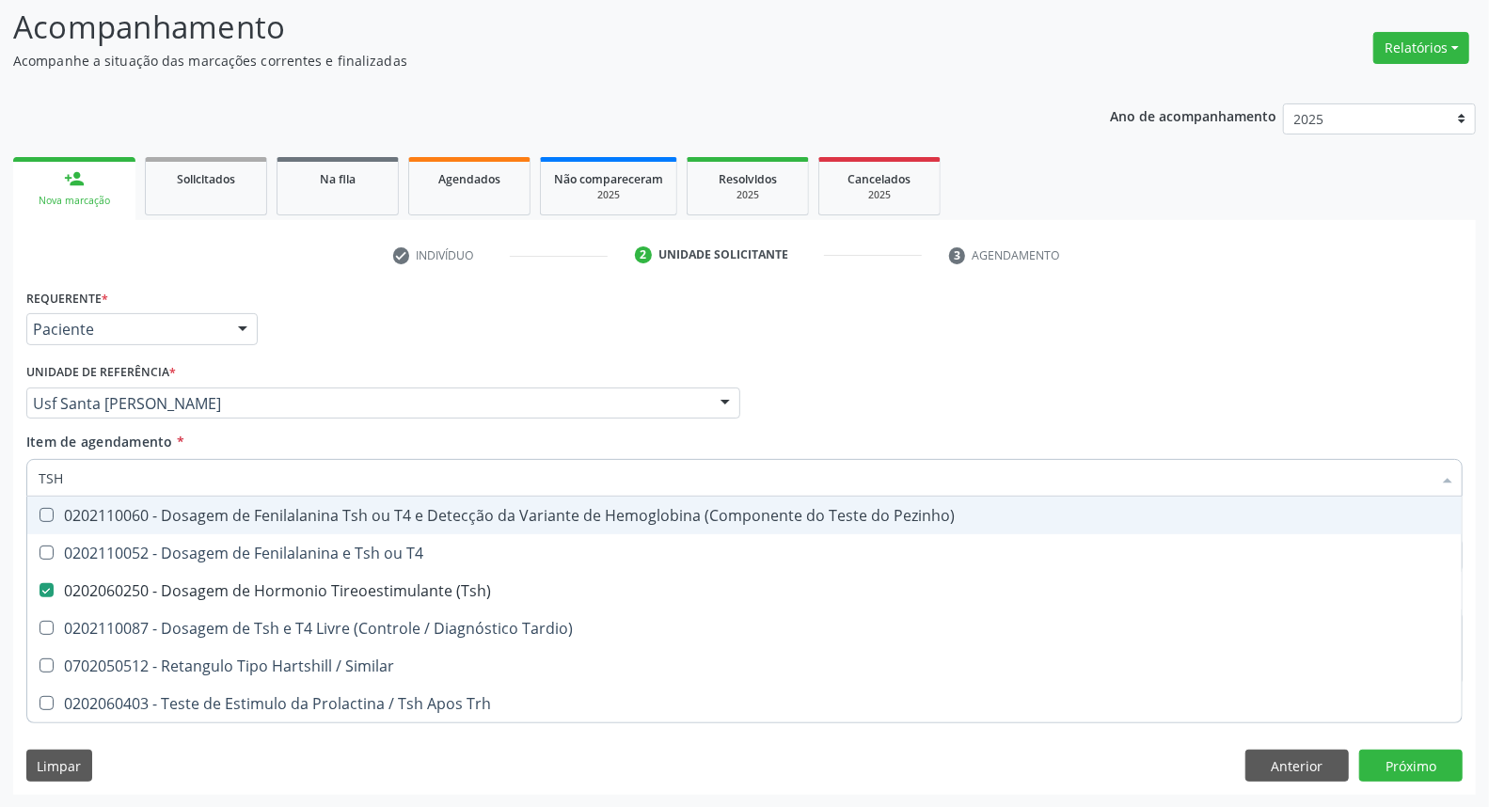
click at [97, 477] on input "TSH" at bounding box center [735, 478] width 1393 height 38
type input "TS"
checkbox \(Tsh\) "false"
checkbox Tardio\) "true"
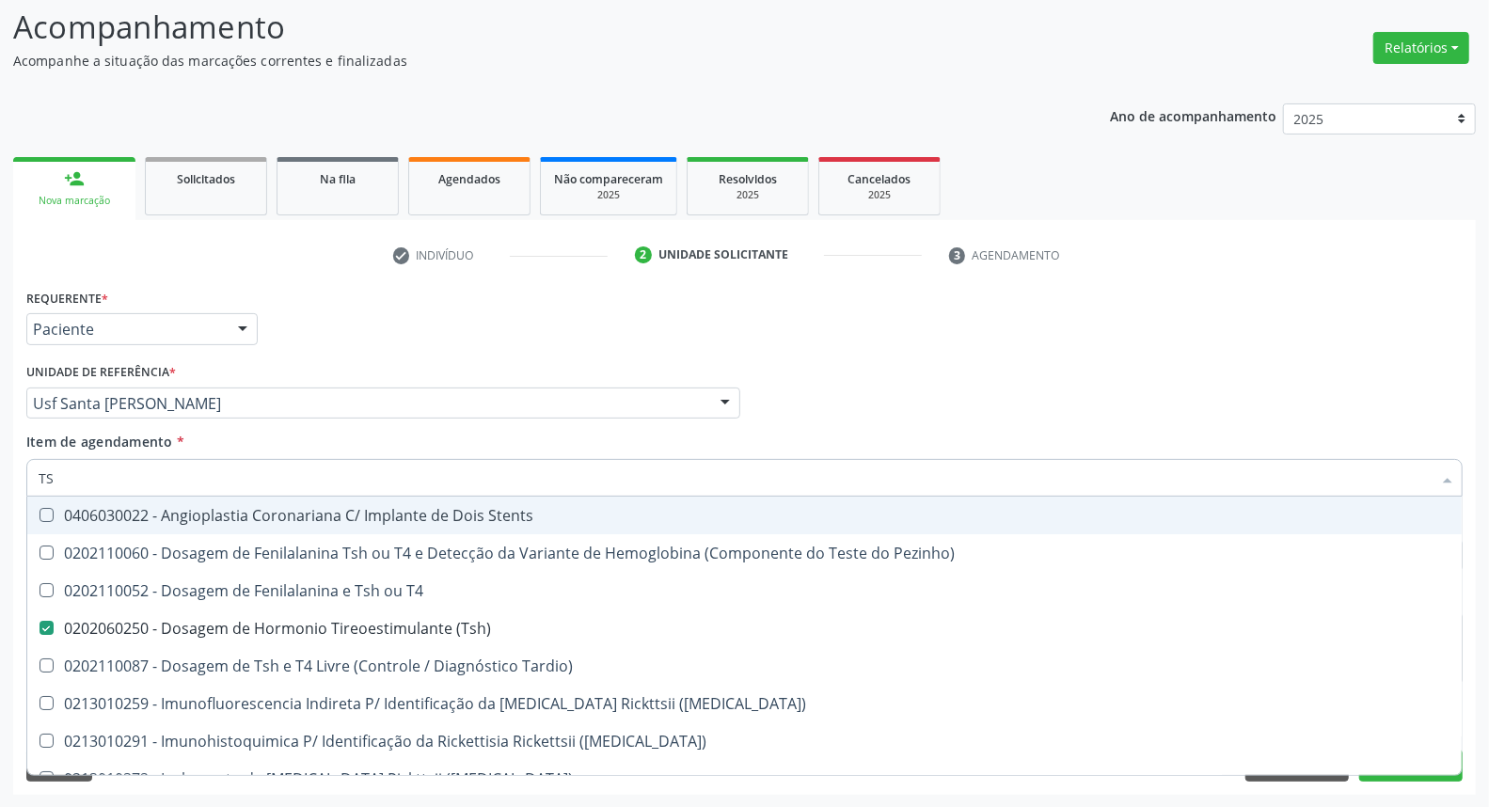
type input "T"
checkbox \(Tsh\) "false"
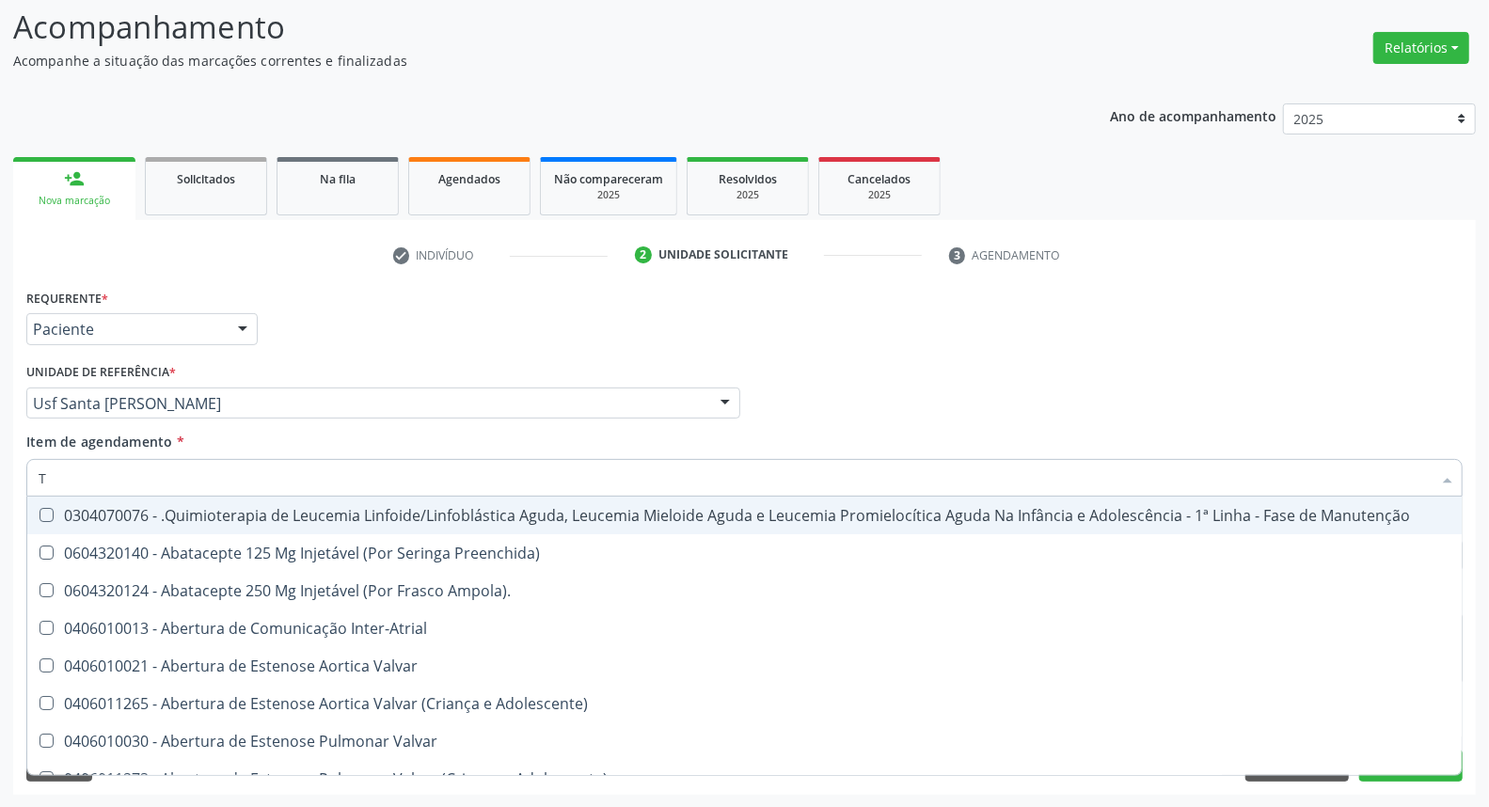
type input "T4"
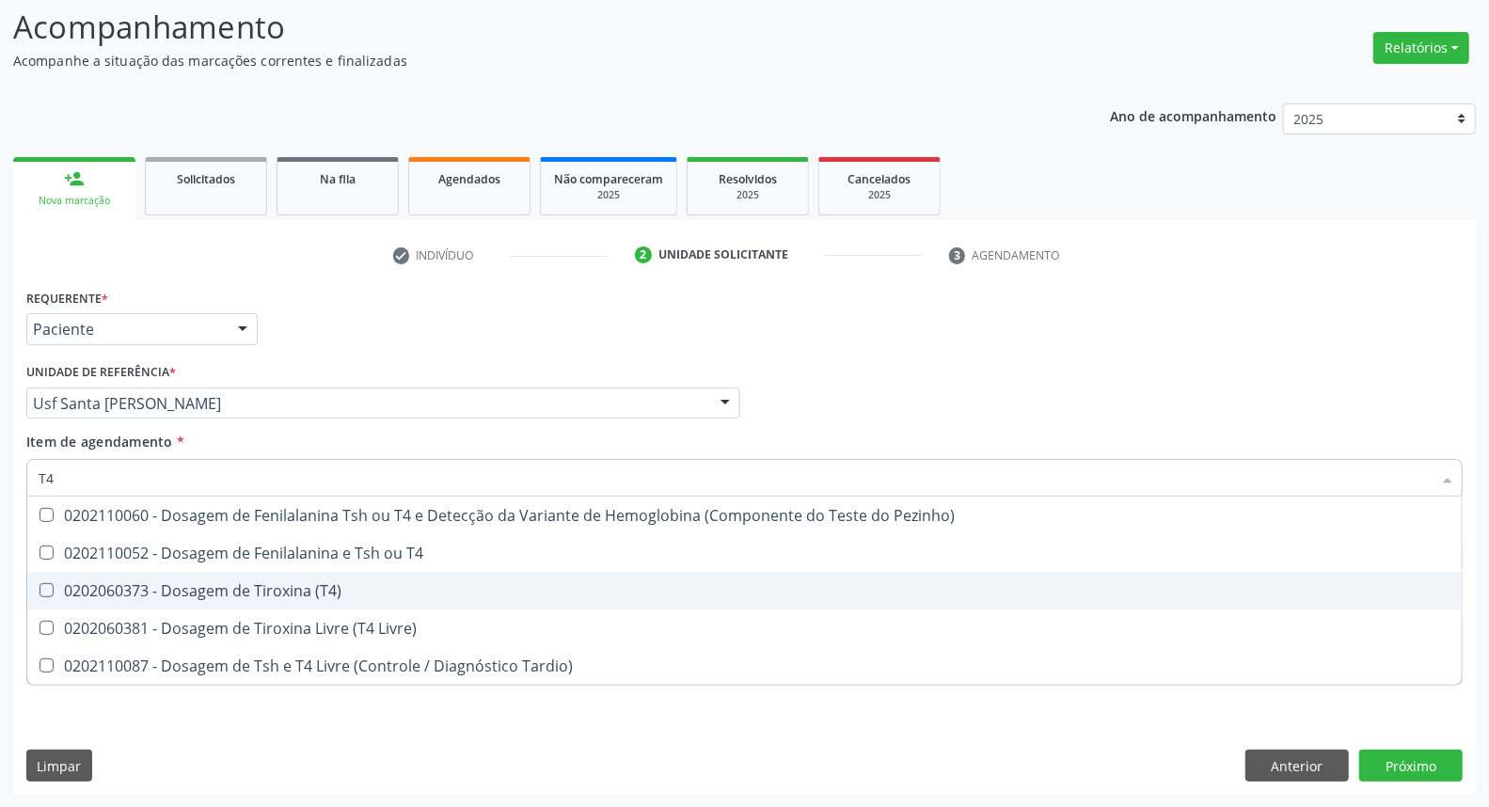
drag, startPoint x: 116, startPoint y: 598, endPoint x: 117, endPoint y: 547, distance: 50.8
click at [116, 587] on span "0202060373 - Dosagem de Tiroxina (T4)" at bounding box center [744, 591] width 1434 height 38
checkbox \(T4\) "true"
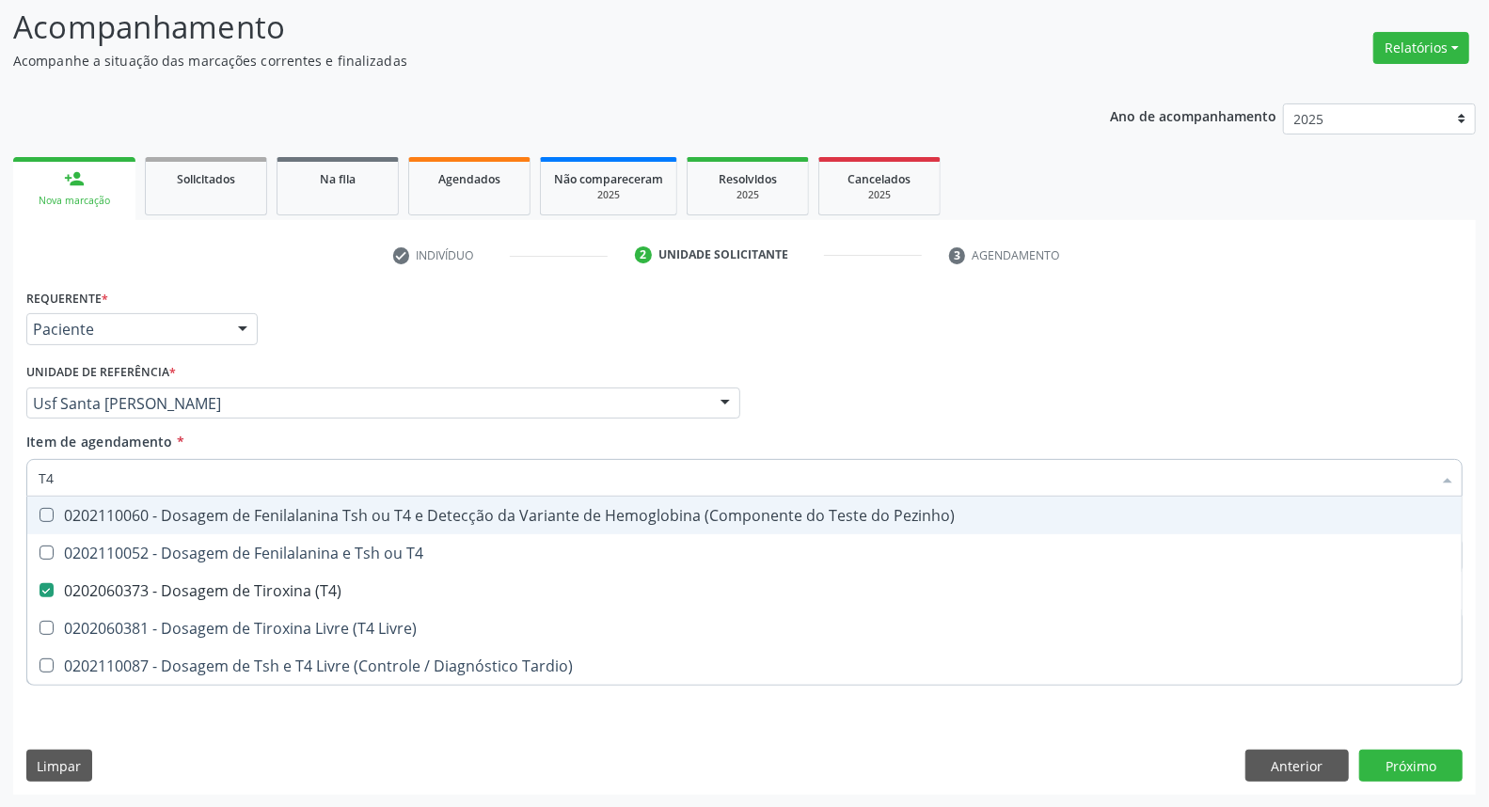
drag, startPoint x: 0, startPoint y: 466, endPoint x: 0, endPoint y: 446, distance: 20.7
click at [0, 450] on div "Acompanhamento Acompanhe a situação das marcações correntes e finalizadas Relat…" at bounding box center [744, 393] width 1489 height 829
type input "C"
checkbox \(T4\) "false"
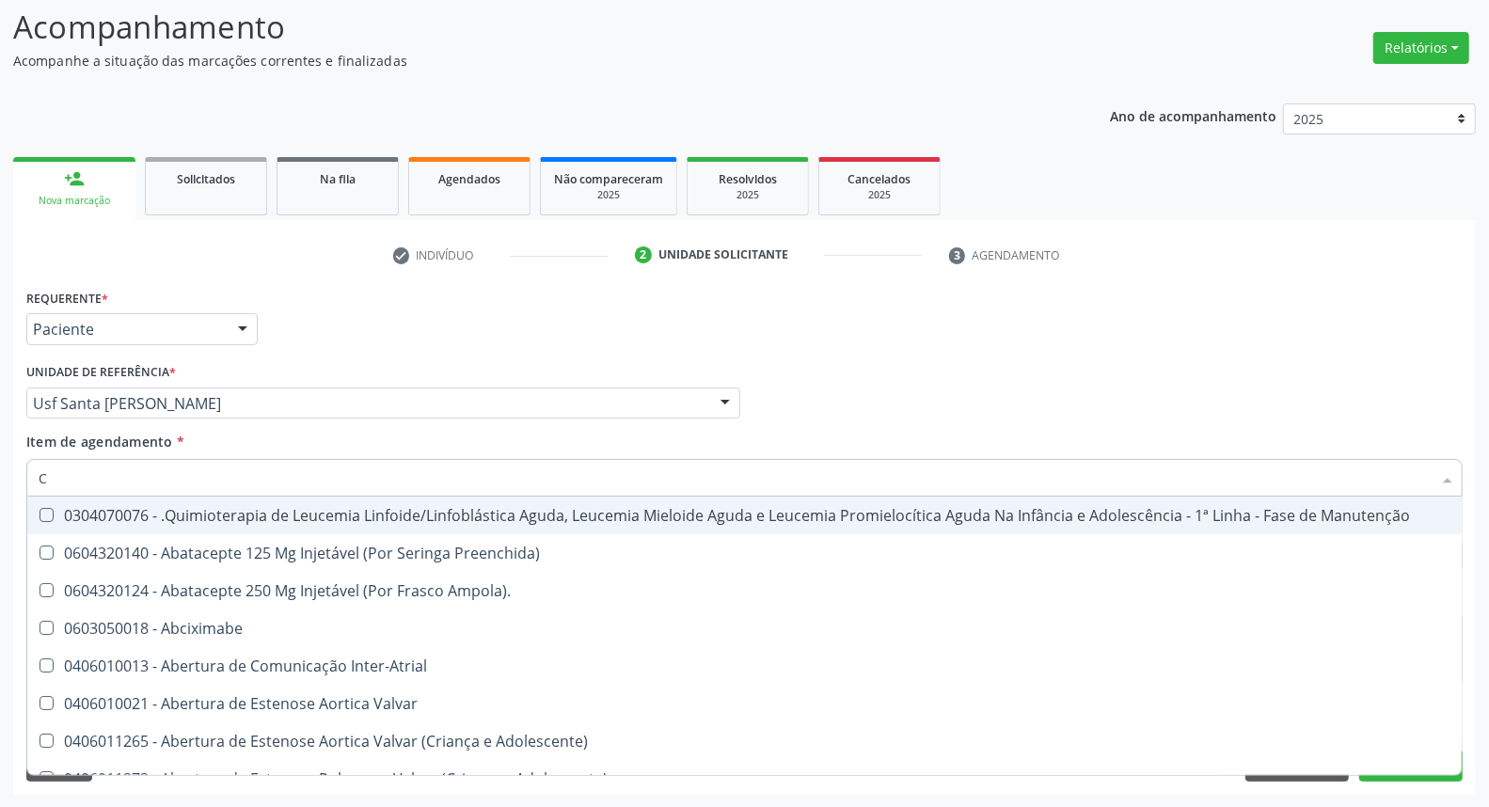
type input "CO"
checkbox Oncologia "true"
checkbox Creatinina "true"
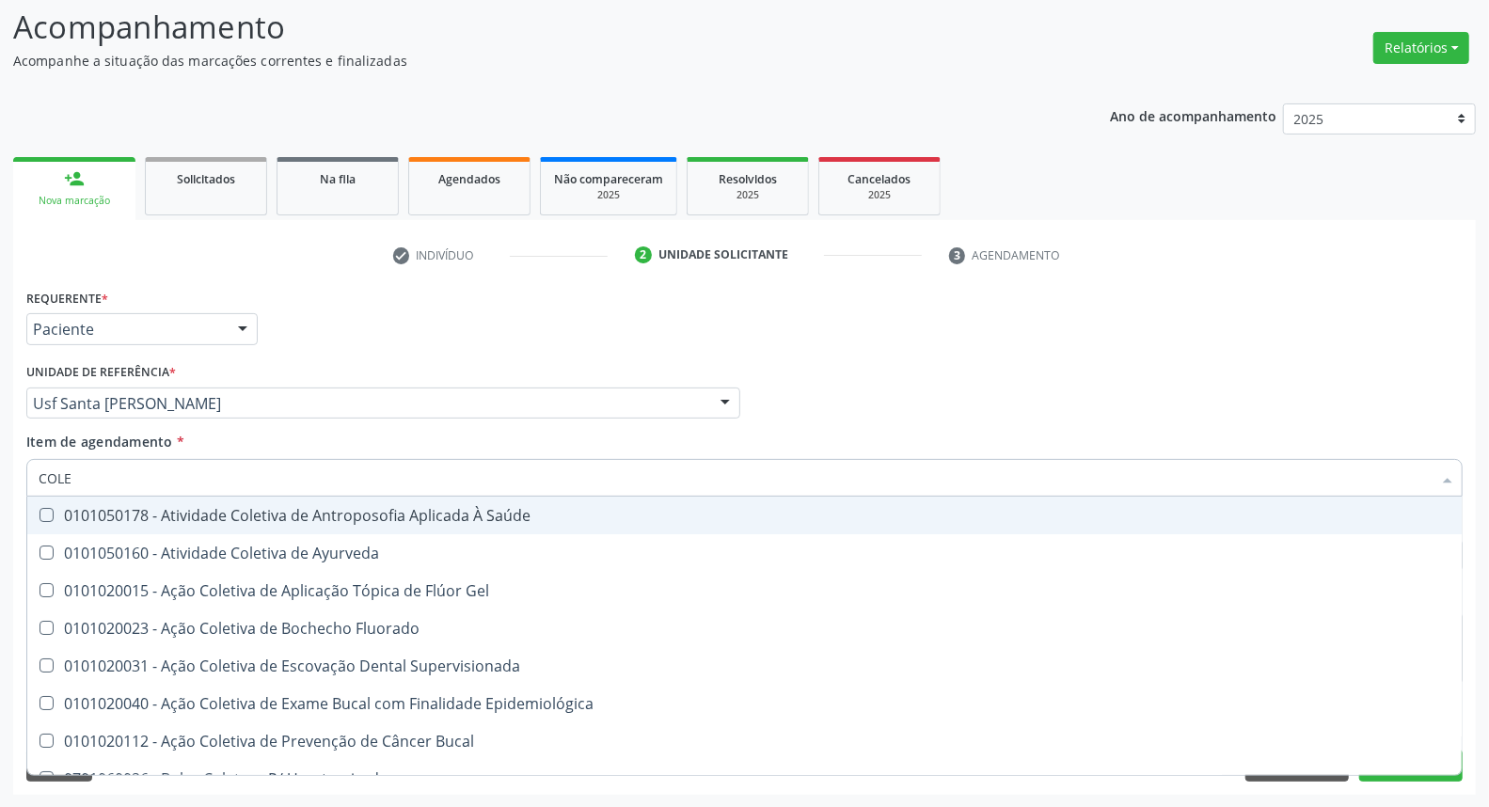
type input "COLES"
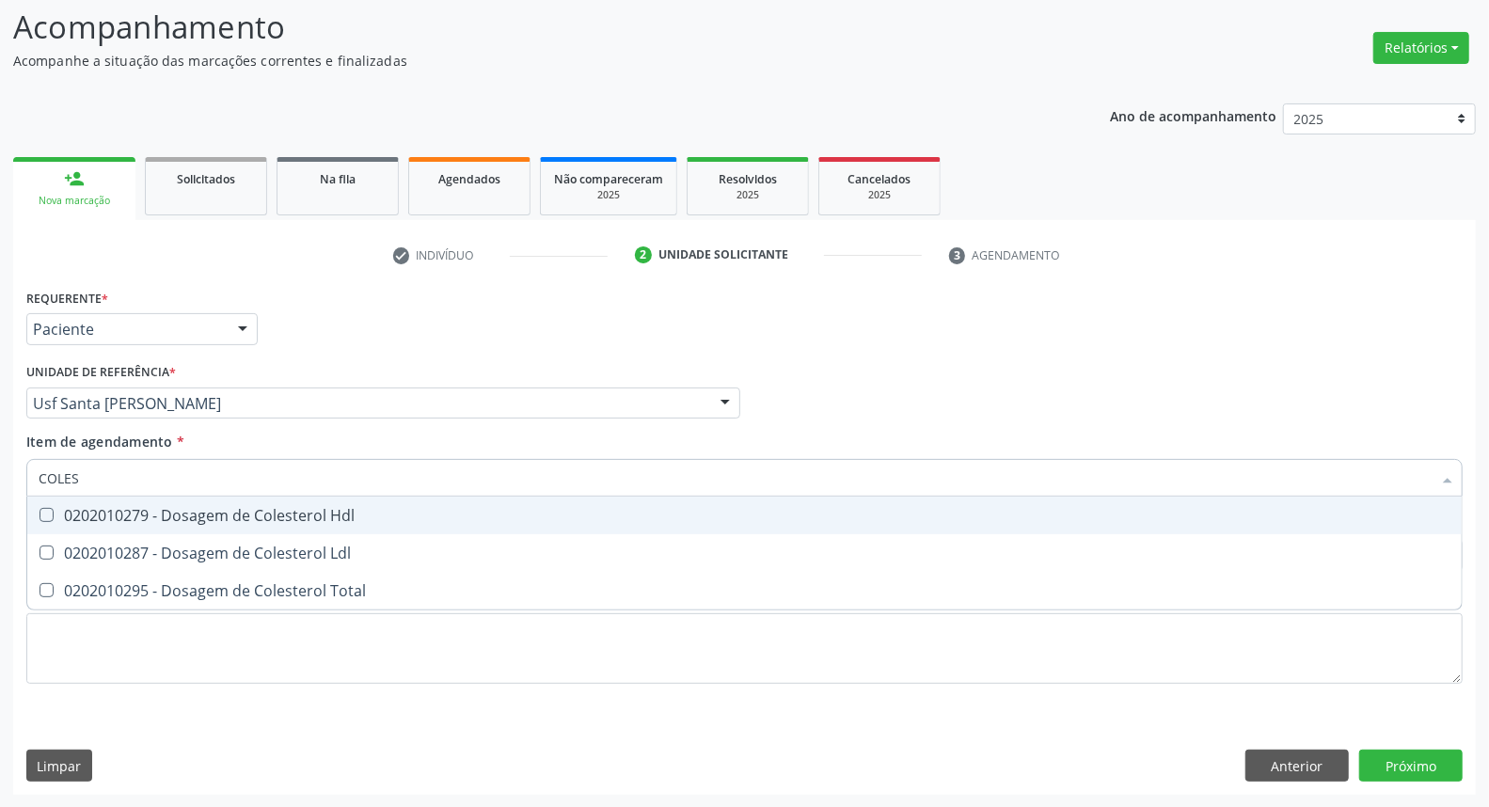
click at [52, 528] on span "0202010279 - Dosagem de Colesterol Hdl" at bounding box center [744, 516] width 1434 height 38
checkbox Hdl "true"
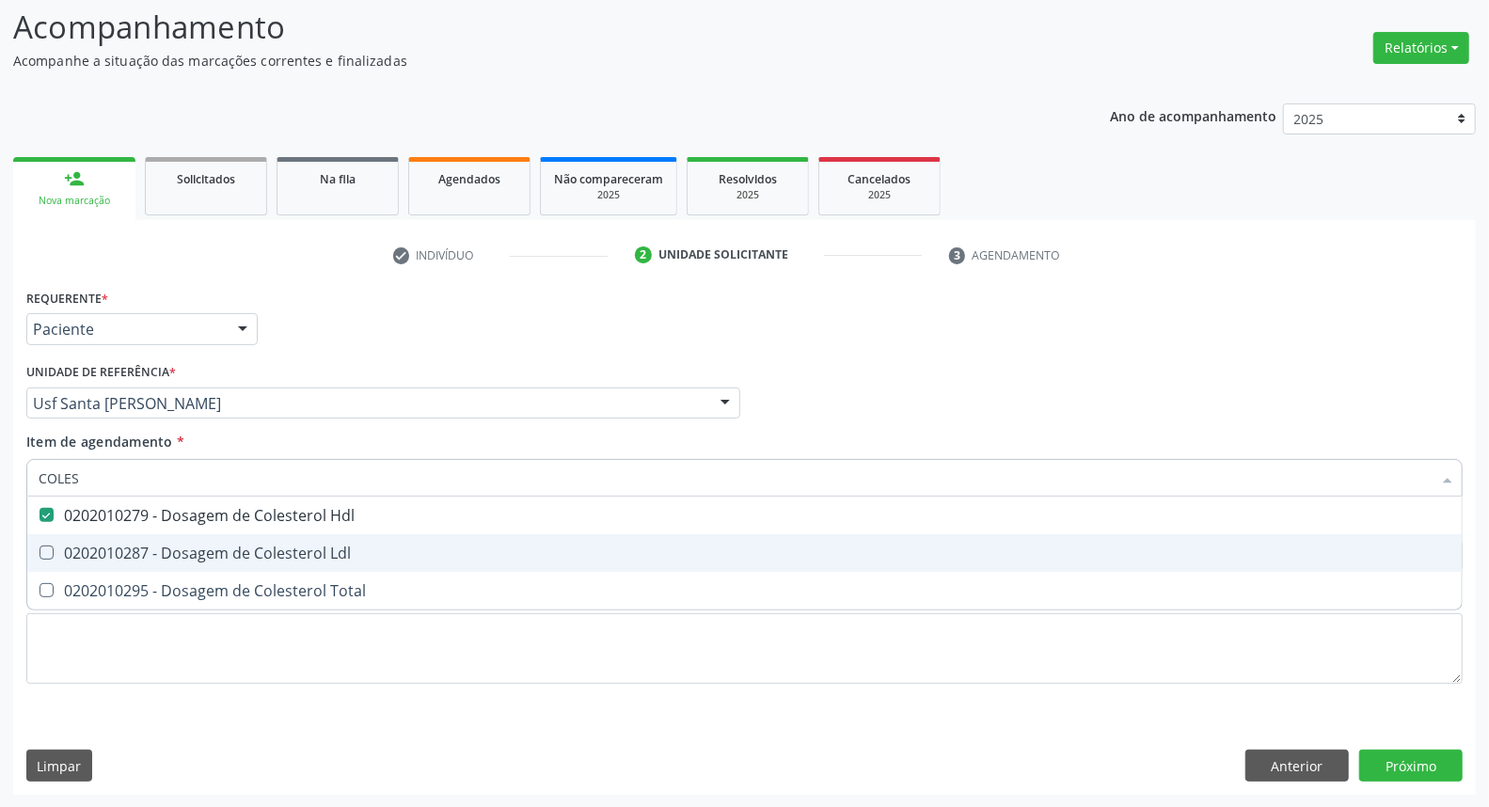
drag, startPoint x: 55, startPoint y: 558, endPoint x: 52, endPoint y: 583, distance: 25.5
click at [55, 562] on span "0202010287 - Dosagem de Colesterol Ldl" at bounding box center [744, 553] width 1434 height 38
checkbox Ldl "true"
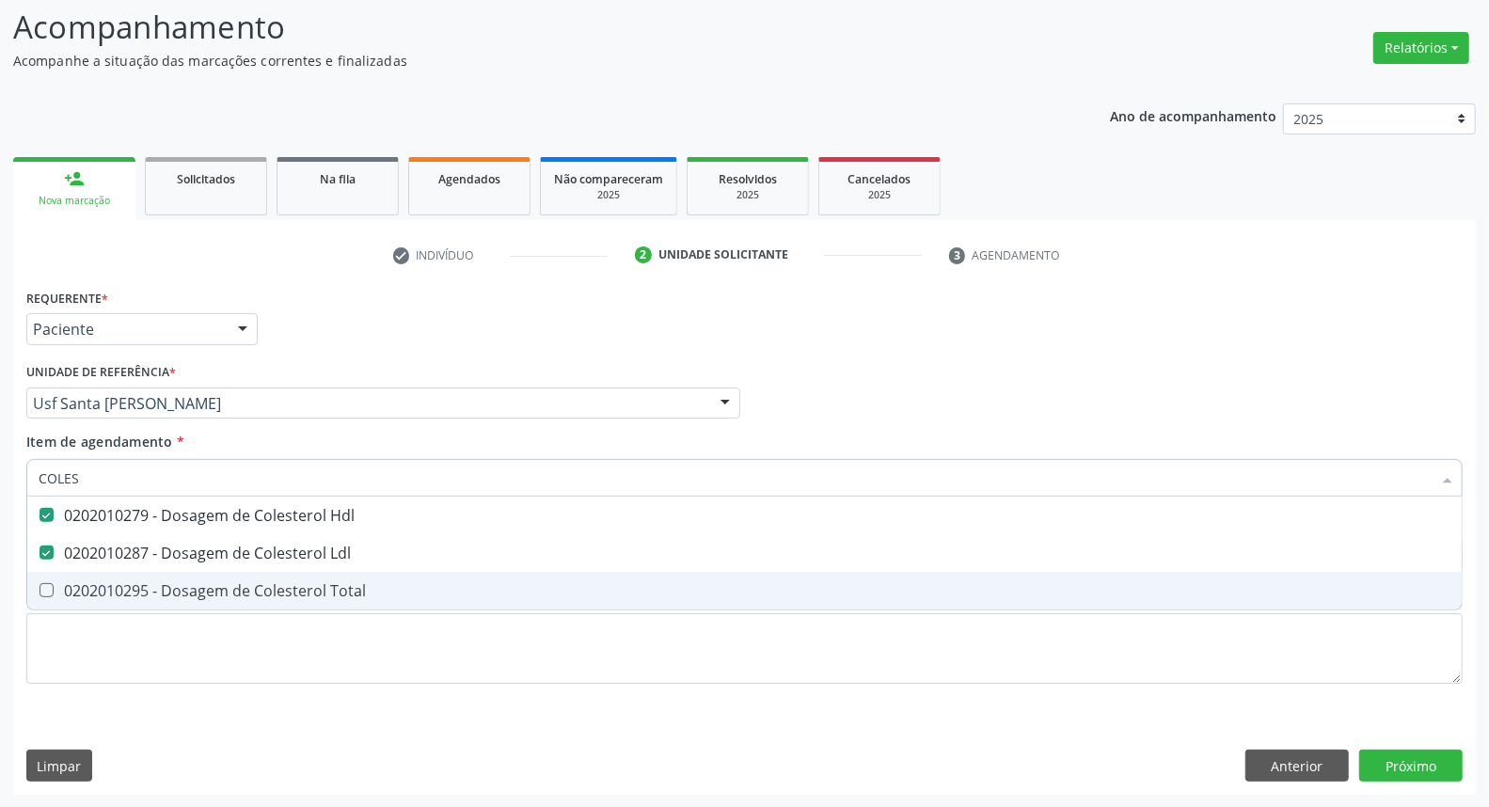
drag, startPoint x: 52, startPoint y: 586, endPoint x: 107, endPoint y: 462, distance: 136.0
click at [57, 572] on span "0202010295 - Dosagem de Colesterol Total" at bounding box center [744, 591] width 1434 height 38
checkbox Total "true"
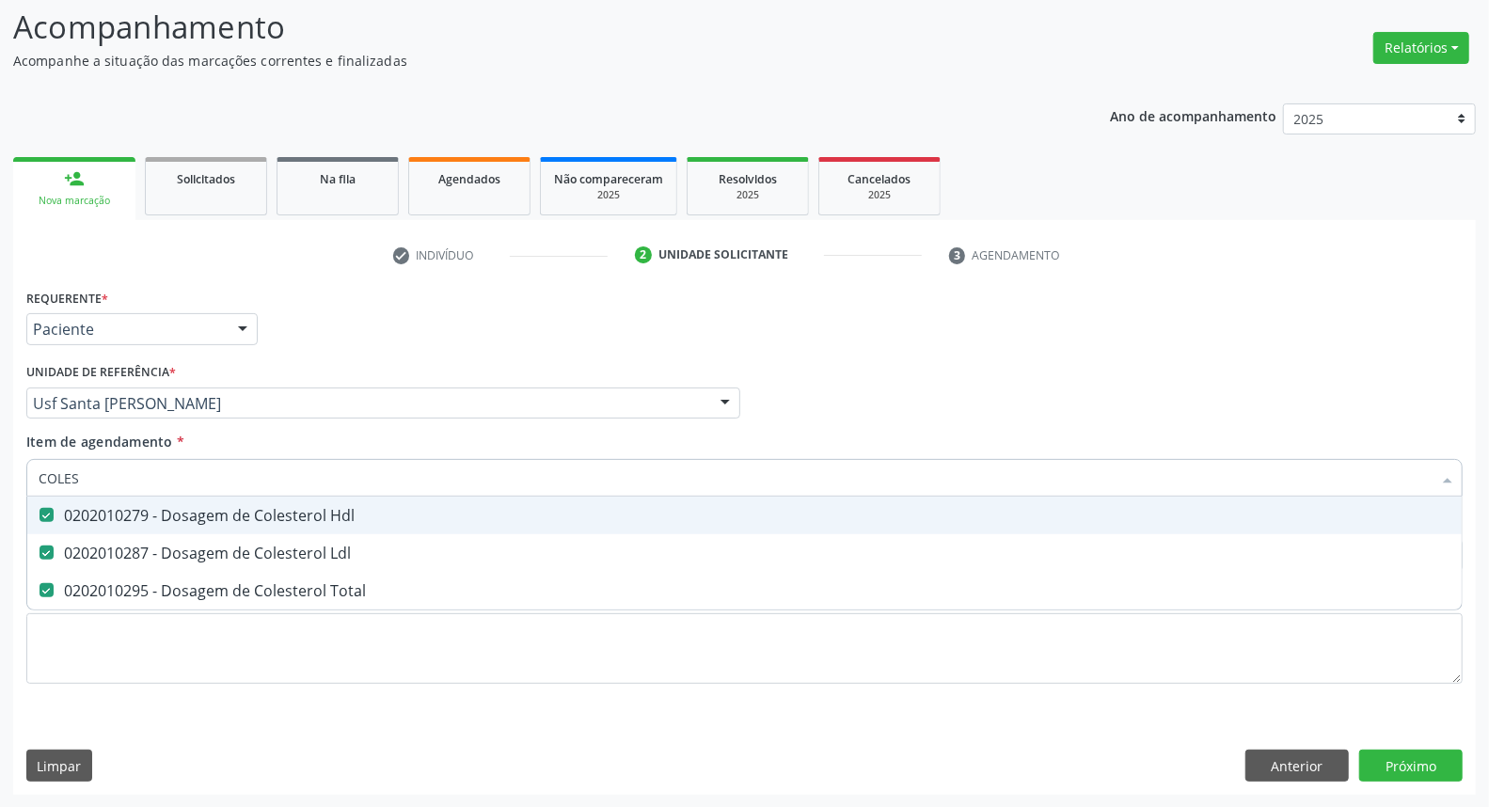
click at [0, 462] on div "Acompanhamento Acompanhe a situação das marcações correntes e finalizadas Relat…" at bounding box center [744, 393] width 1489 height 829
type input "UR"
checkbox Hdl "false"
checkbox Ldl "false"
checkbox Total "false"
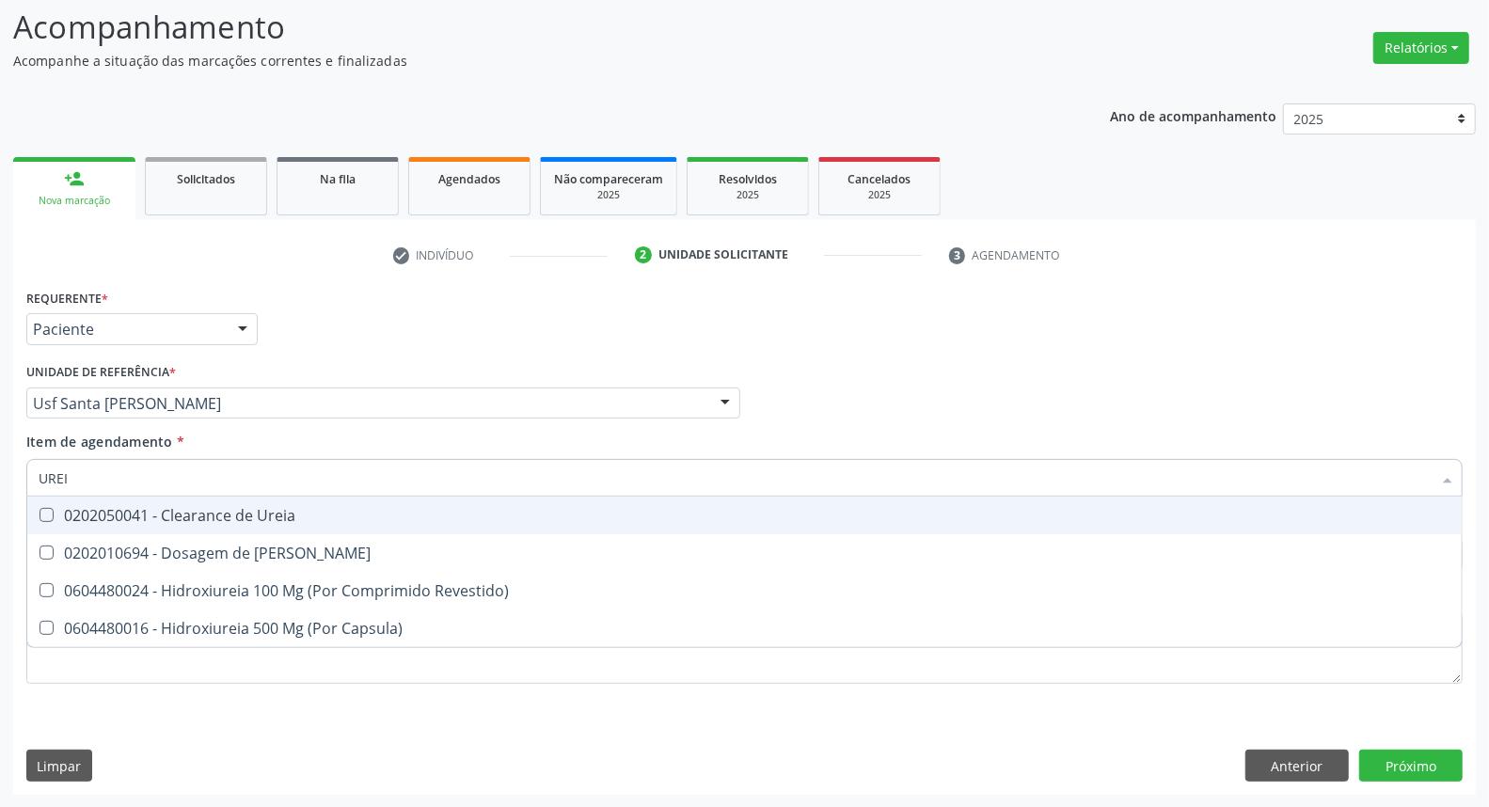
type input "UREIA"
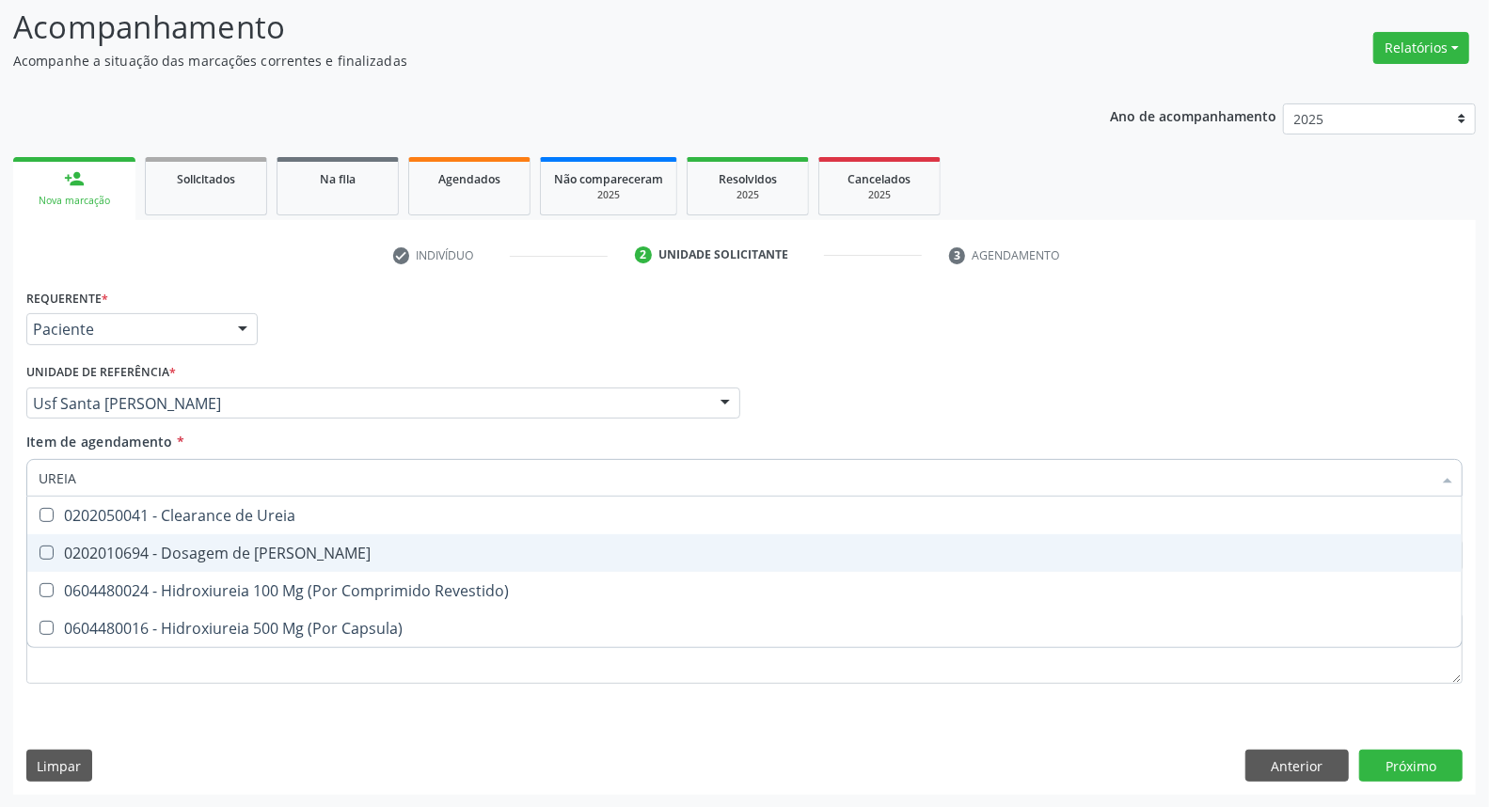
drag, startPoint x: 85, startPoint y: 560, endPoint x: 79, endPoint y: 514, distance: 46.4
click at [83, 560] on div "0202010694 - Dosagem de [PERSON_NAME]" at bounding box center [745, 552] width 1412 height 15
checkbox Ureia "true"
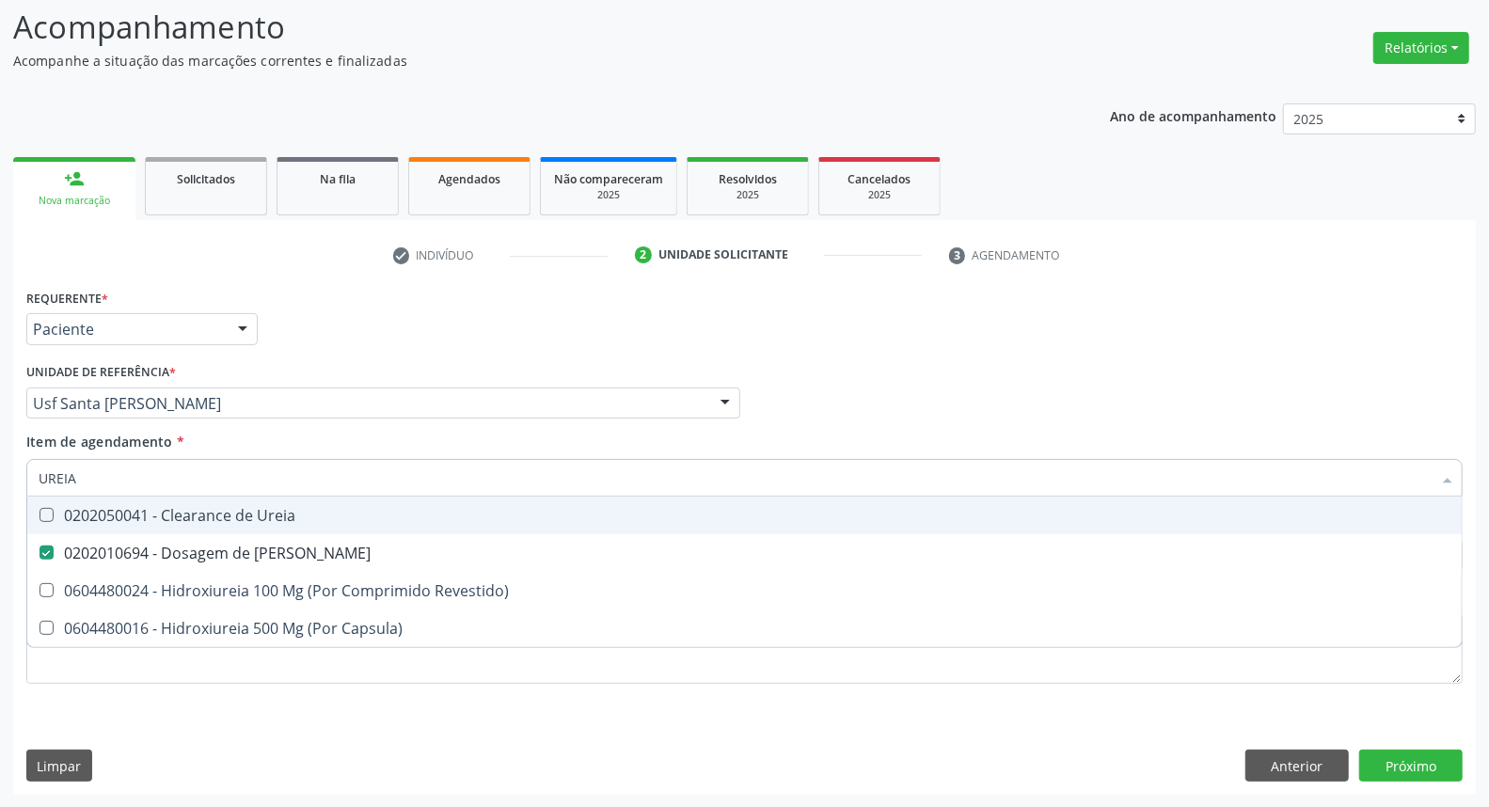
drag, startPoint x: 80, startPoint y: 477, endPoint x: 13, endPoint y: 477, distance: 66.8
click at [28, 477] on div "UREIA" at bounding box center [744, 478] width 1436 height 38
type input "C"
checkbox Ureia "false"
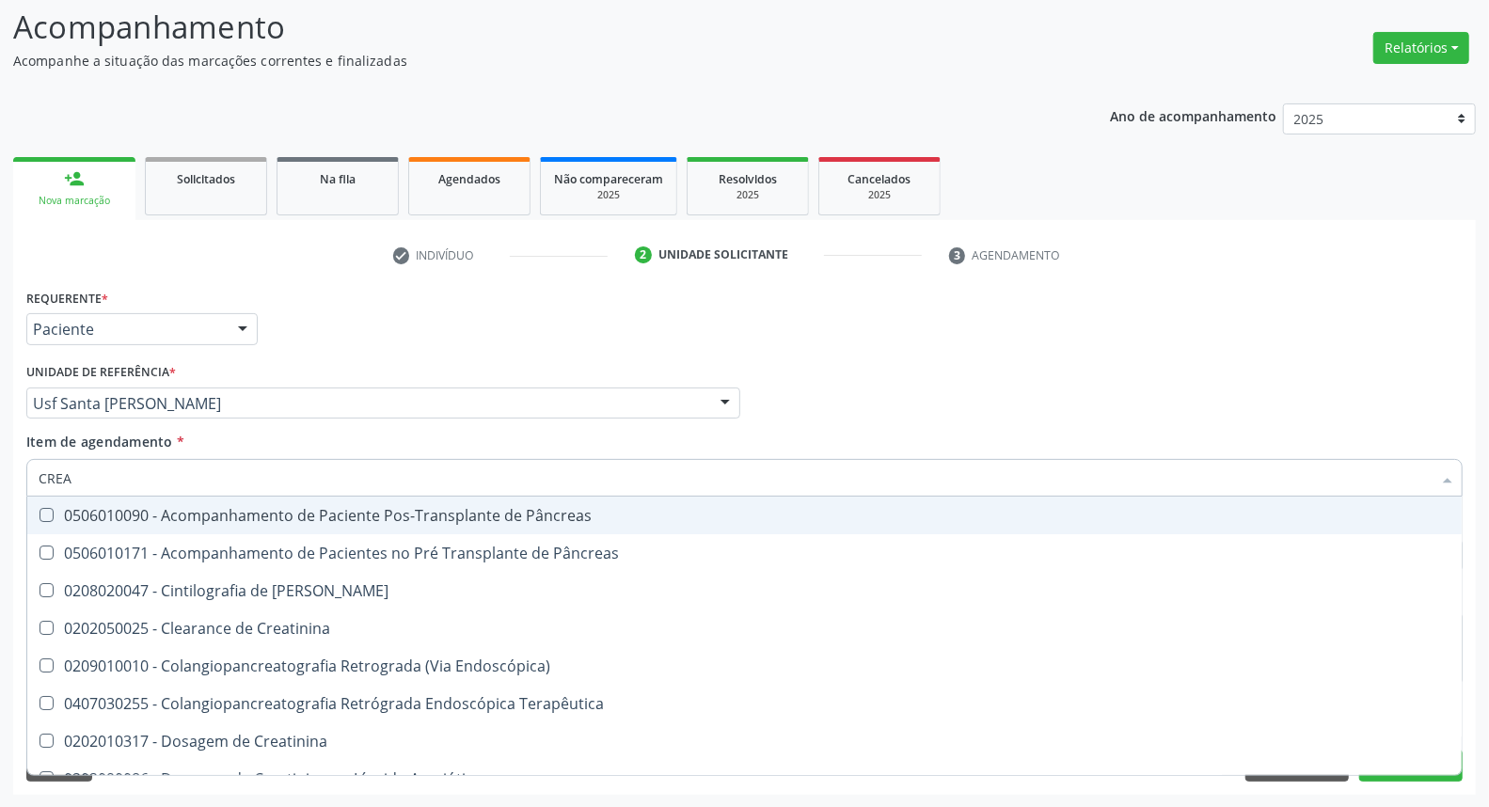
type input "CREAT"
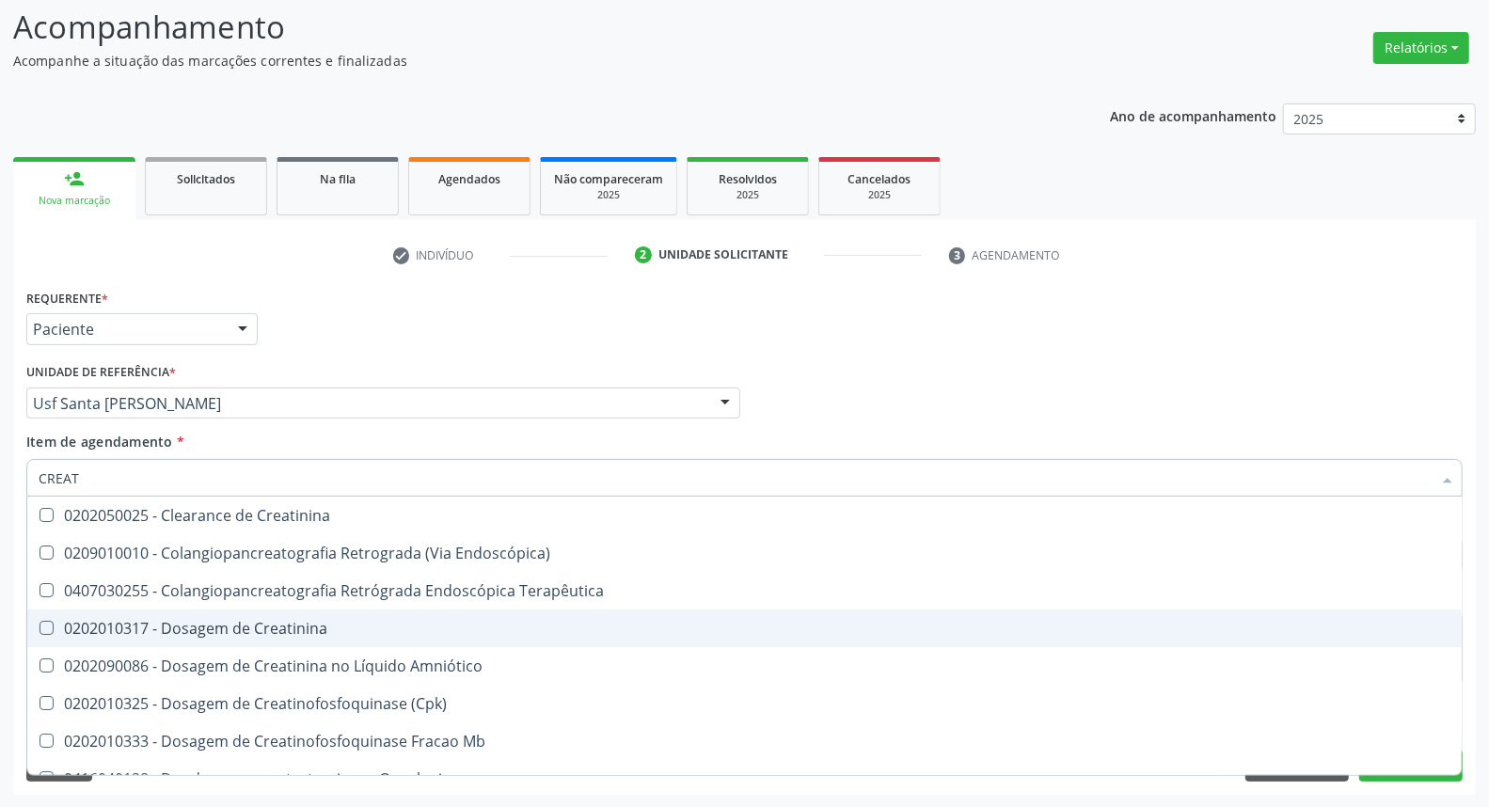
drag, startPoint x: 67, startPoint y: 622, endPoint x: 71, endPoint y: 585, distance: 37.0
click at [67, 613] on span "0202010317 - Dosagem de Creatinina" at bounding box center [744, 628] width 1434 height 38
checkbox Creatinina "true"
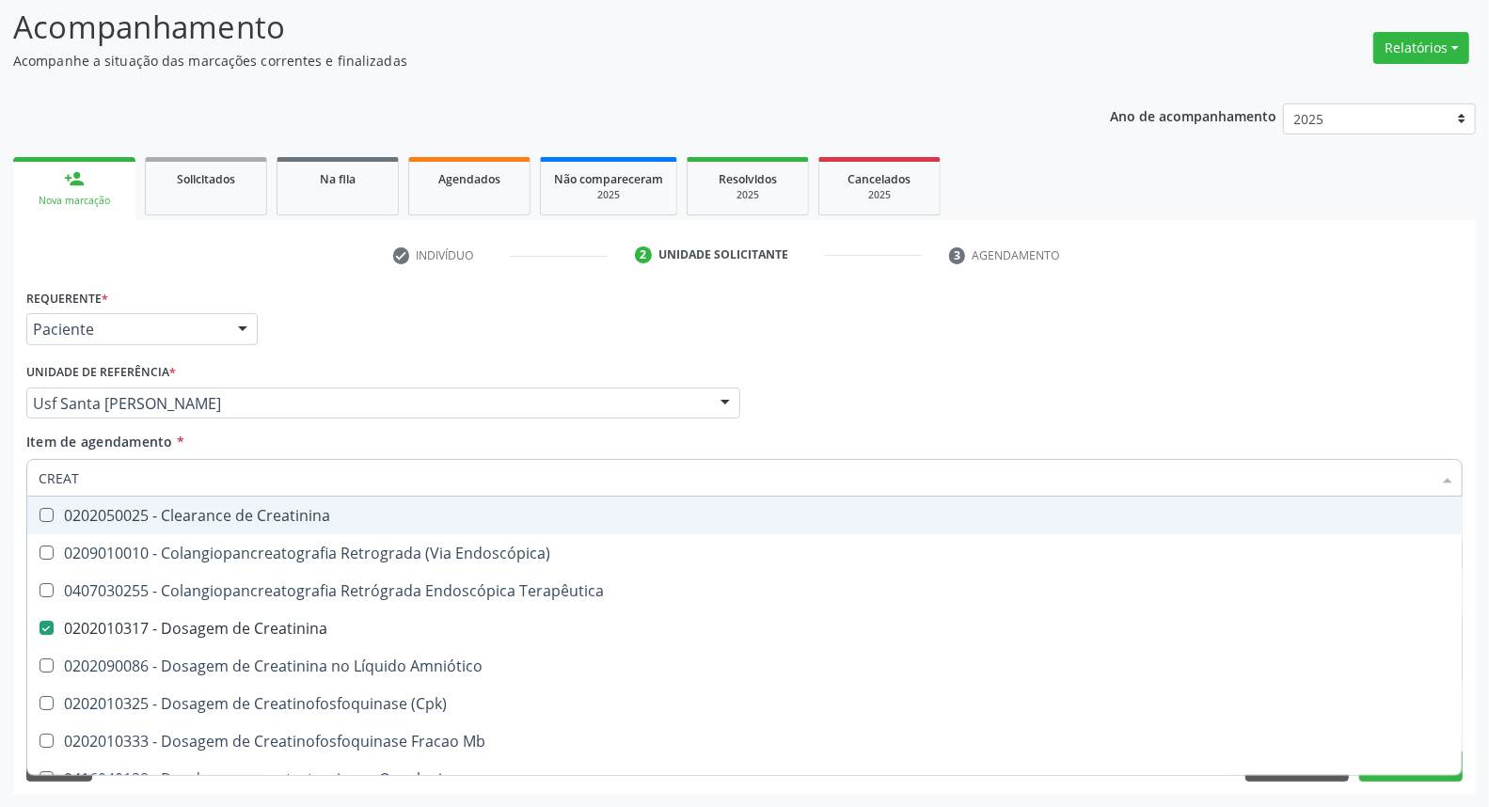
drag, startPoint x: 31, startPoint y: 464, endPoint x: 0, endPoint y: 451, distance: 33.4
click at [0, 458] on div "Acompanhamento Acompanhe a situação das marcações correntes e finalizadas Relat…" at bounding box center [744, 393] width 1489 height 829
type input "TR"
checkbox Creatinina "false"
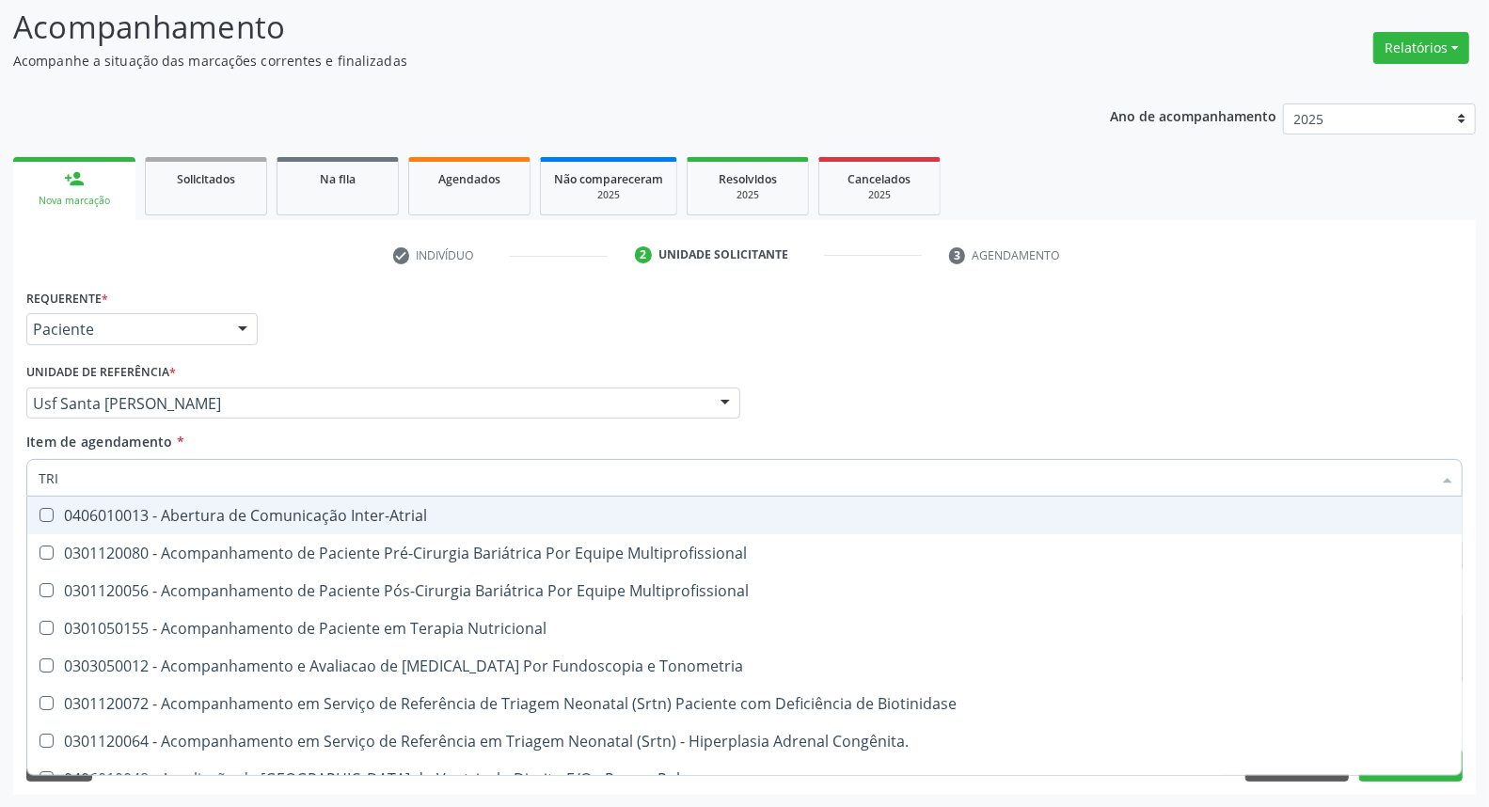
type input "TRIG"
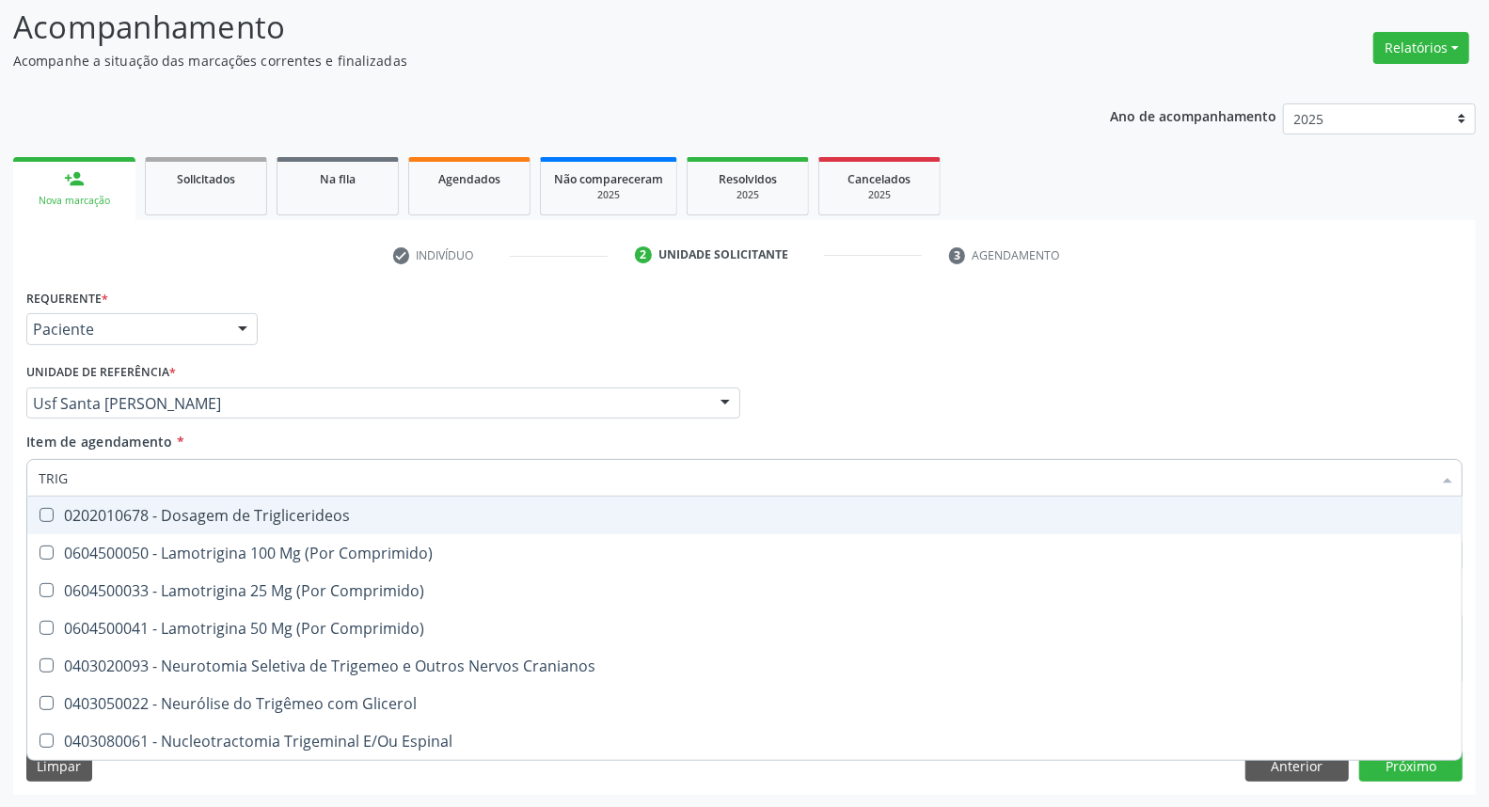
drag, startPoint x: 134, startPoint y: 515, endPoint x: 134, endPoint y: 498, distance: 16.9
click at [134, 514] on div "0202010678 - Dosagem de Triglicerideos" at bounding box center [745, 515] width 1412 height 15
checkbox Triglicerideos "true"
drag, startPoint x: 90, startPoint y: 476, endPoint x: 0, endPoint y: 475, distance: 90.3
click at [0, 476] on div "Acompanhamento Acompanhe a situação das marcações correntes e finalizadas Relat…" at bounding box center [744, 393] width 1489 height 829
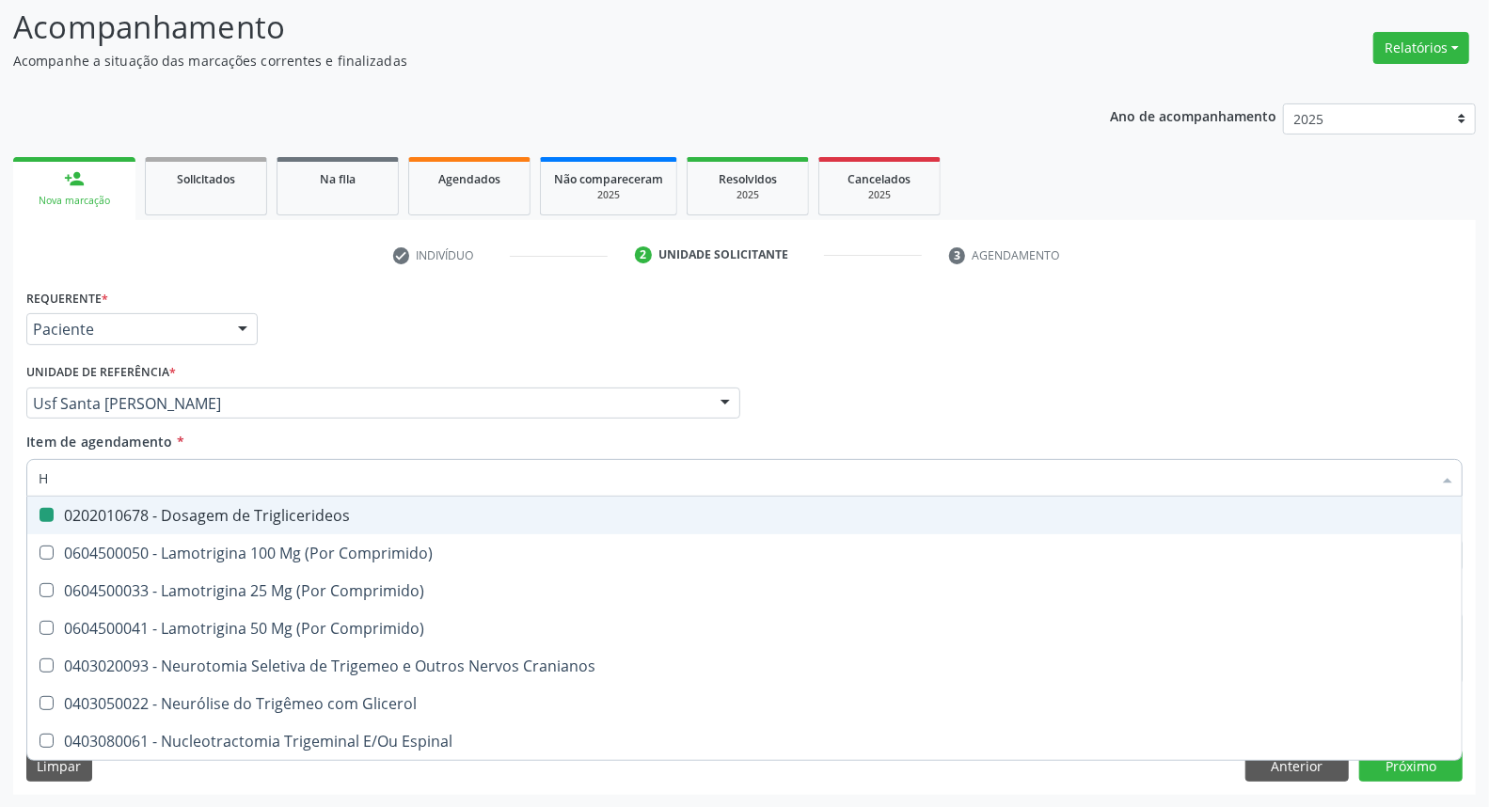
type input "HE"
checkbox Triglicerideos "false"
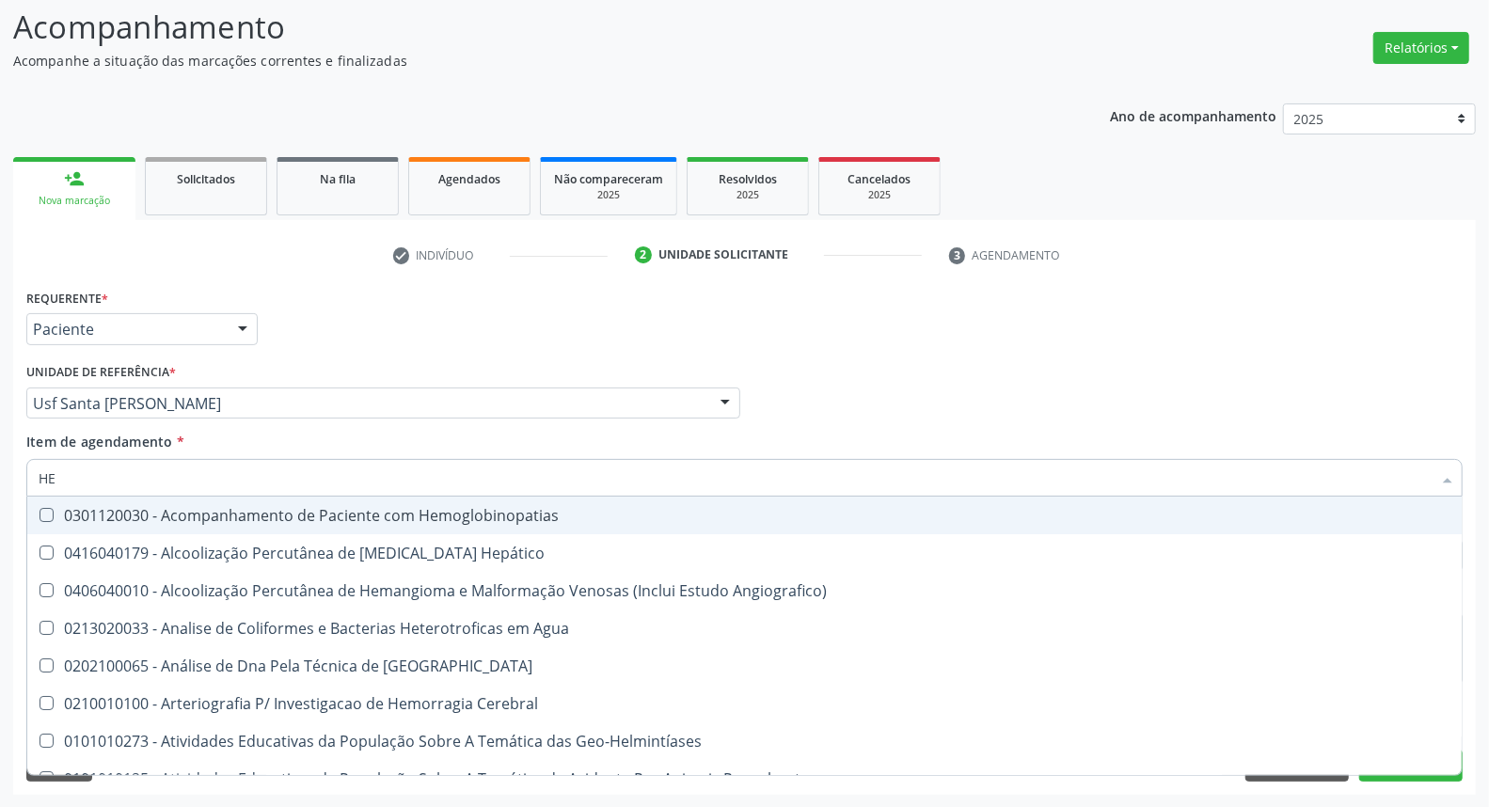
type input "HEM"
checkbox II "true"
checkbox Completo "false"
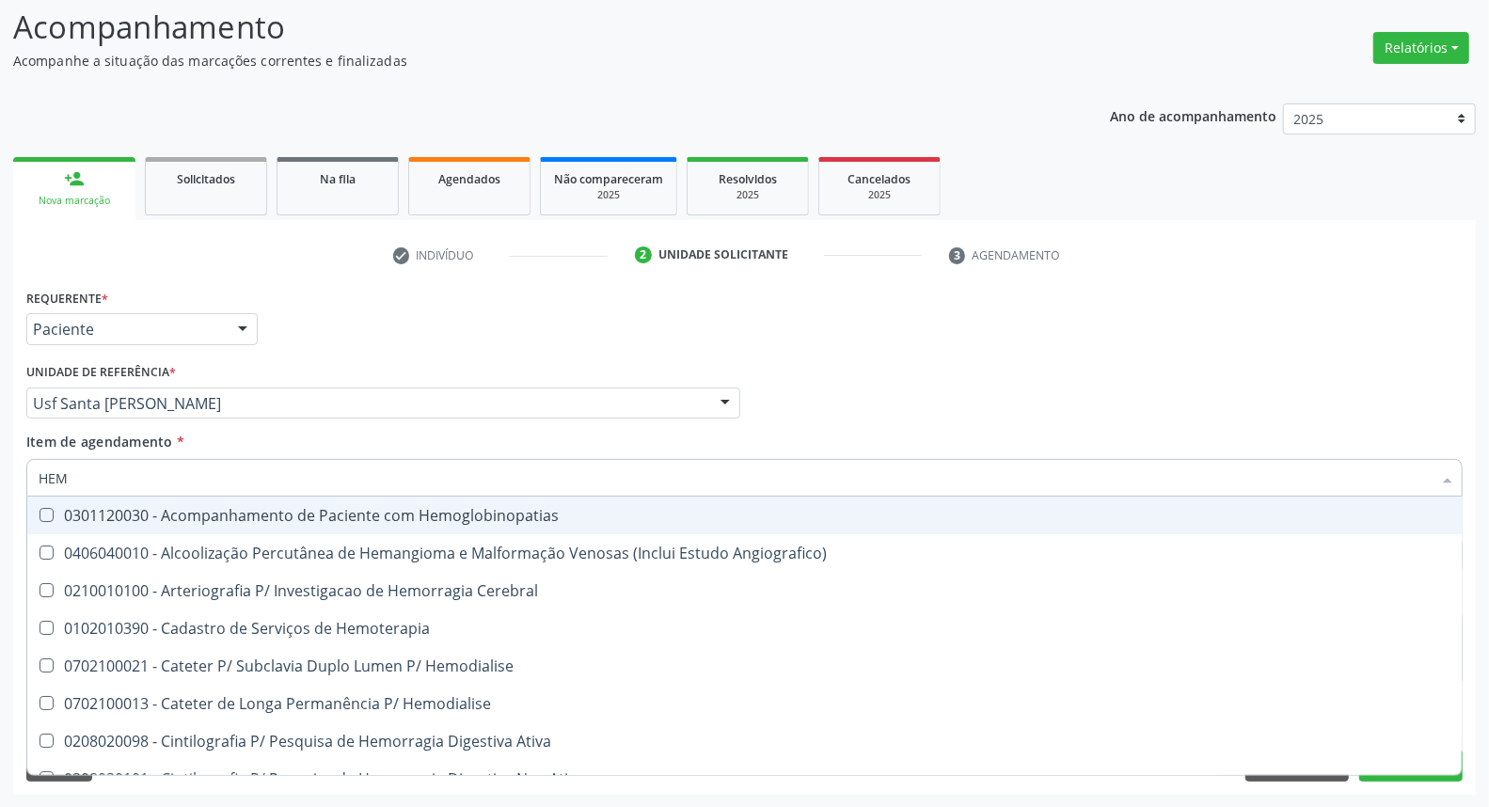
type input "HEMO"
checkbox Retro-Retal "true"
checkbox Completo "false"
type input "HEMOG"
checkbox Monopolar "true"
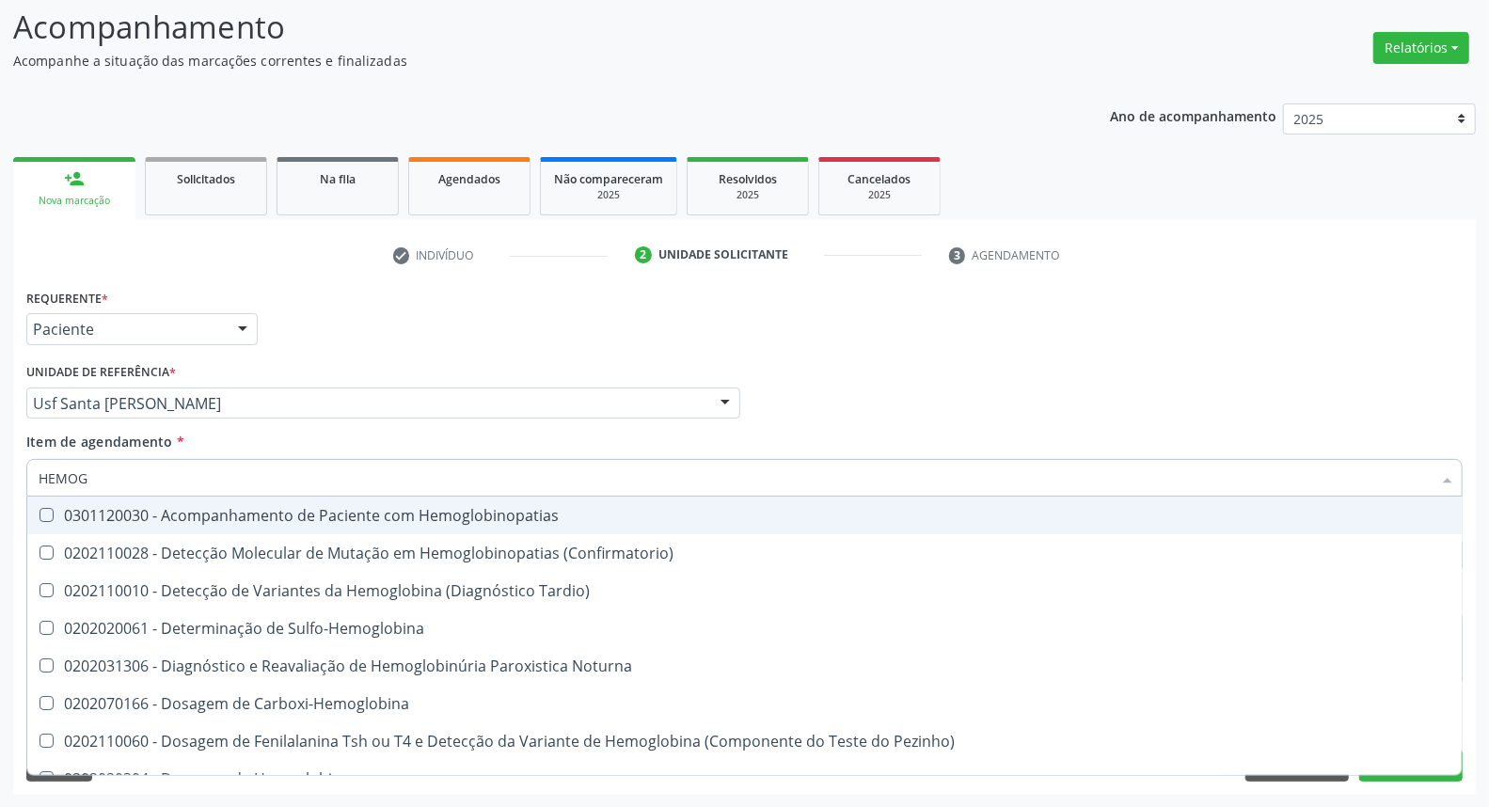
type input "HEMOGL"
checkbox Completo "false"
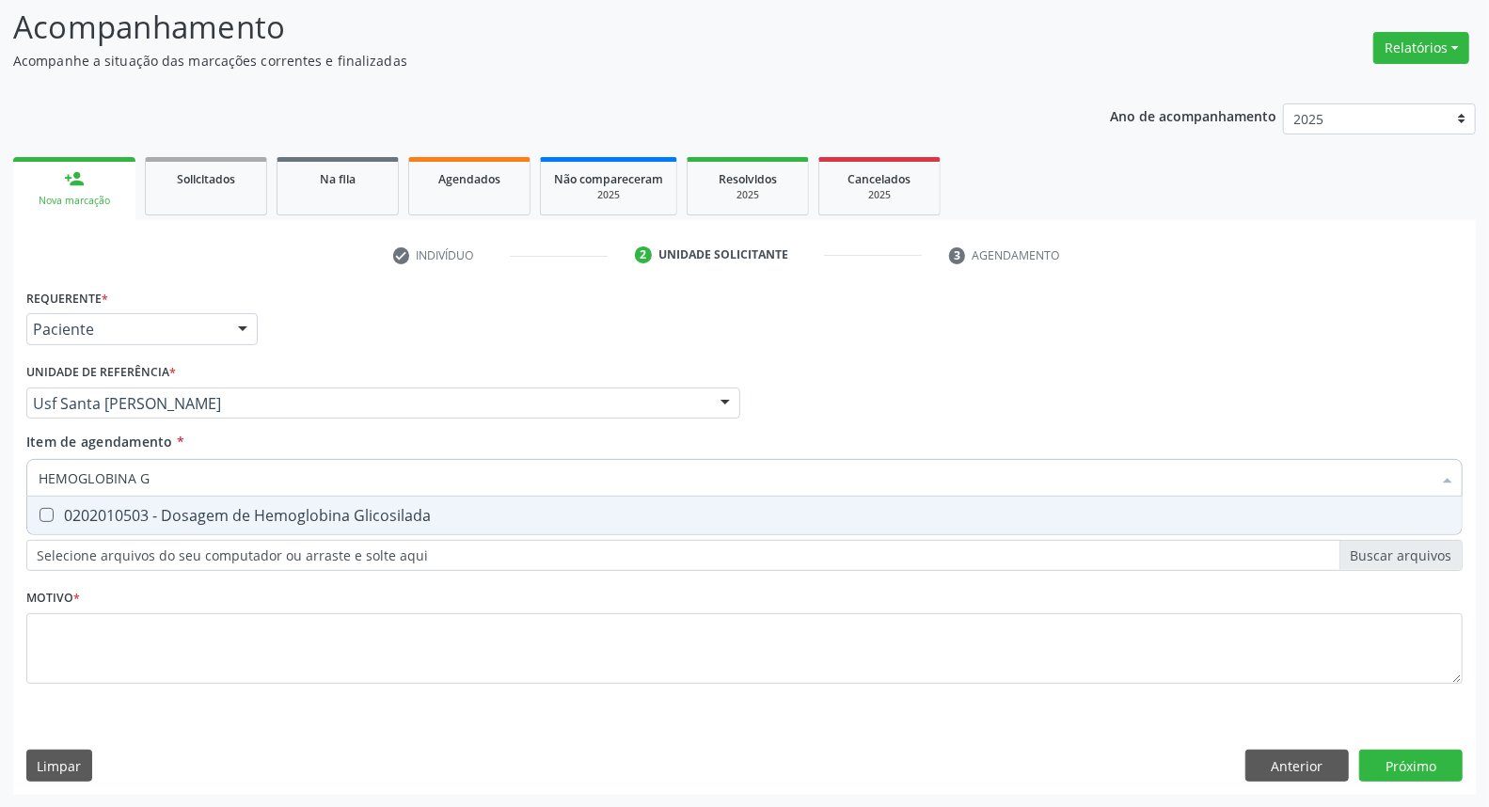
type input "HEMOGLOBINA G"
drag, startPoint x: 61, startPoint y: 505, endPoint x: 86, endPoint y: 498, distance: 25.3
click at [63, 505] on span "0202010503 - Dosagem de Hemoglobina Glicosilada" at bounding box center [744, 516] width 1434 height 38
checkbox Glicosilada "true"
drag, startPoint x: 153, startPoint y: 480, endPoint x: 0, endPoint y: 473, distance: 153.4
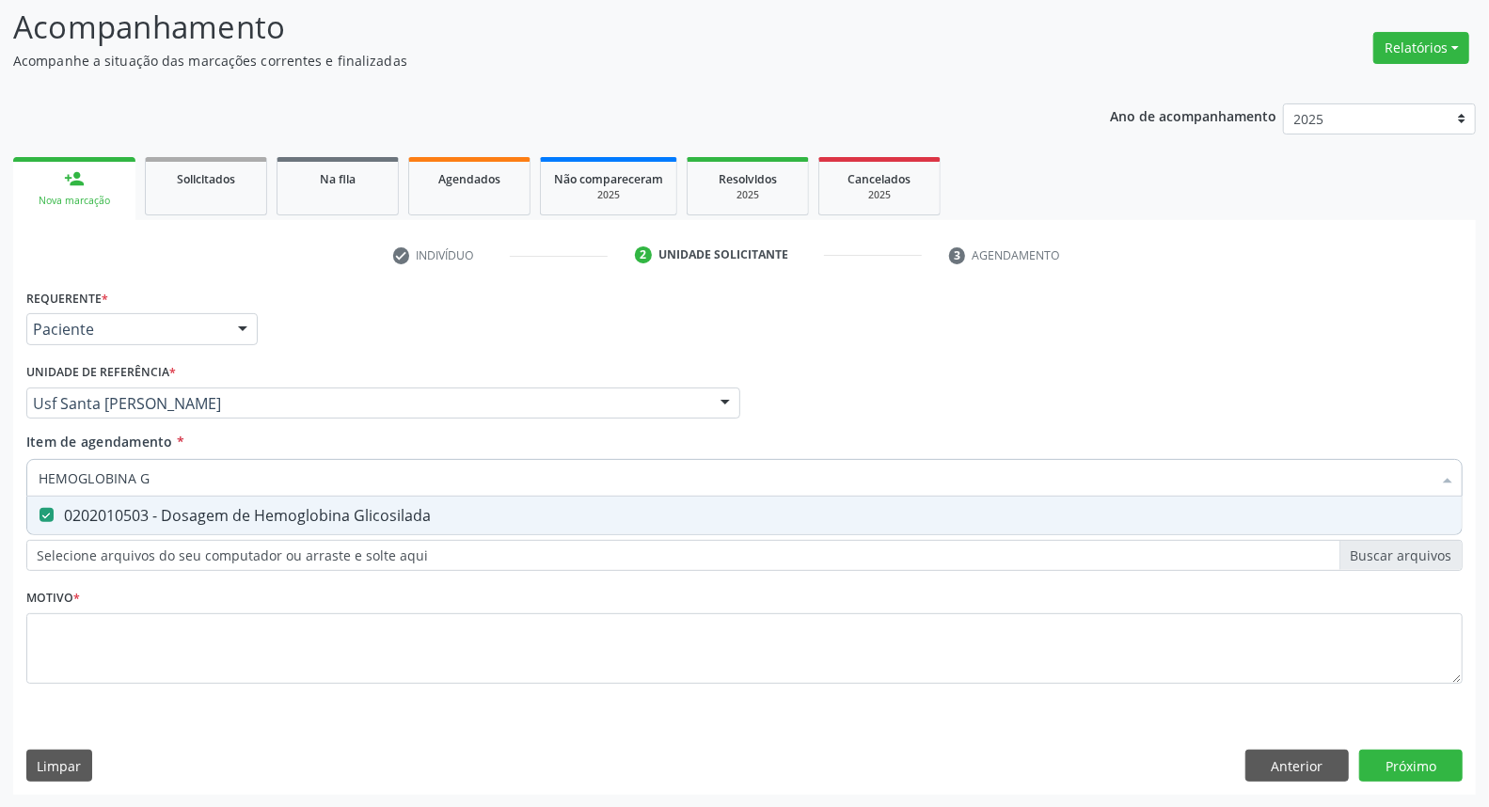
click at [0, 473] on div "Acompanhamento Acompanhe a situação das marcações correntes e finalizadas Relat…" at bounding box center [744, 393] width 1489 height 829
type input "UR"
checkbox Glicosilada "false"
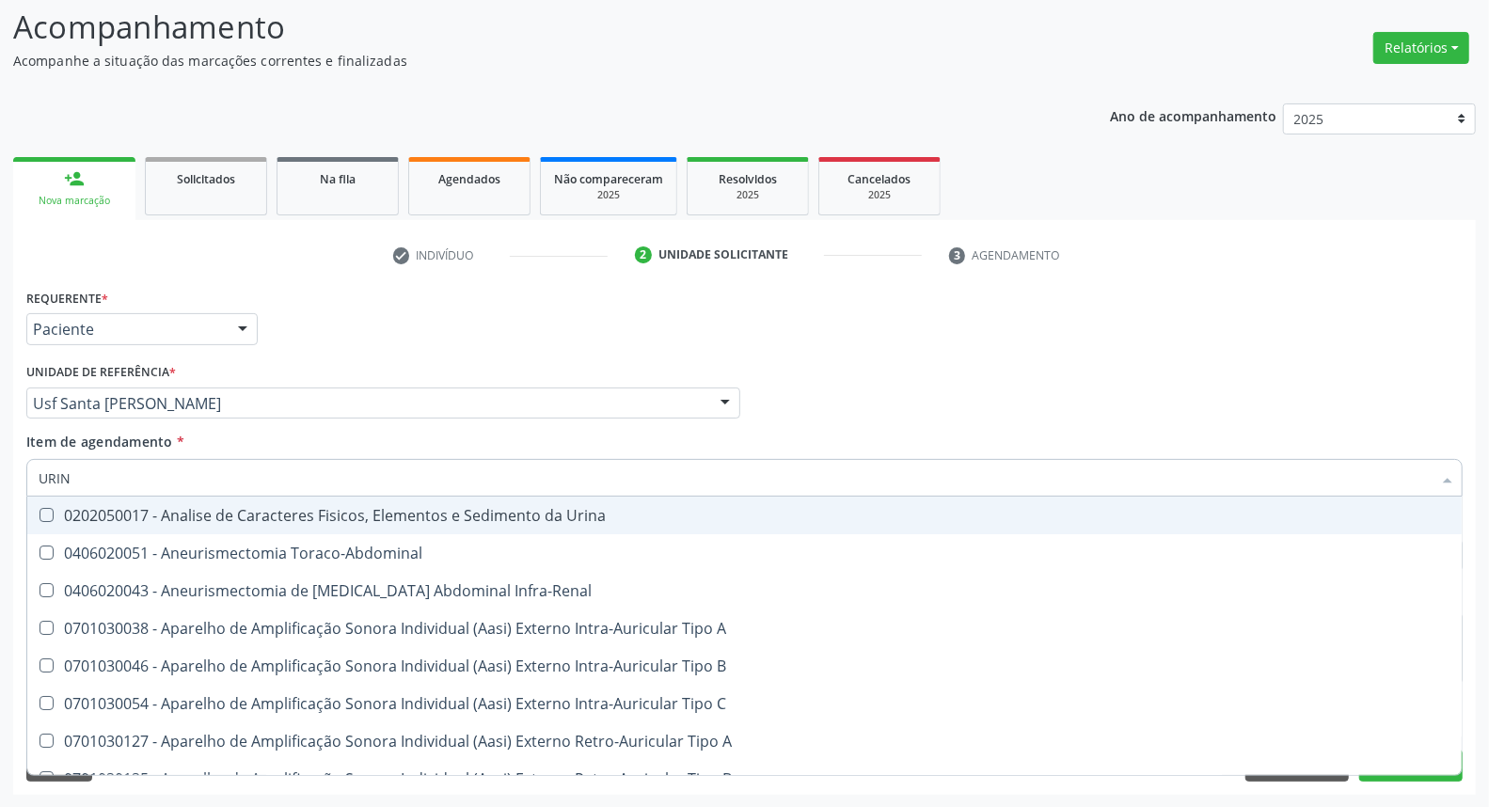
type input "URINA"
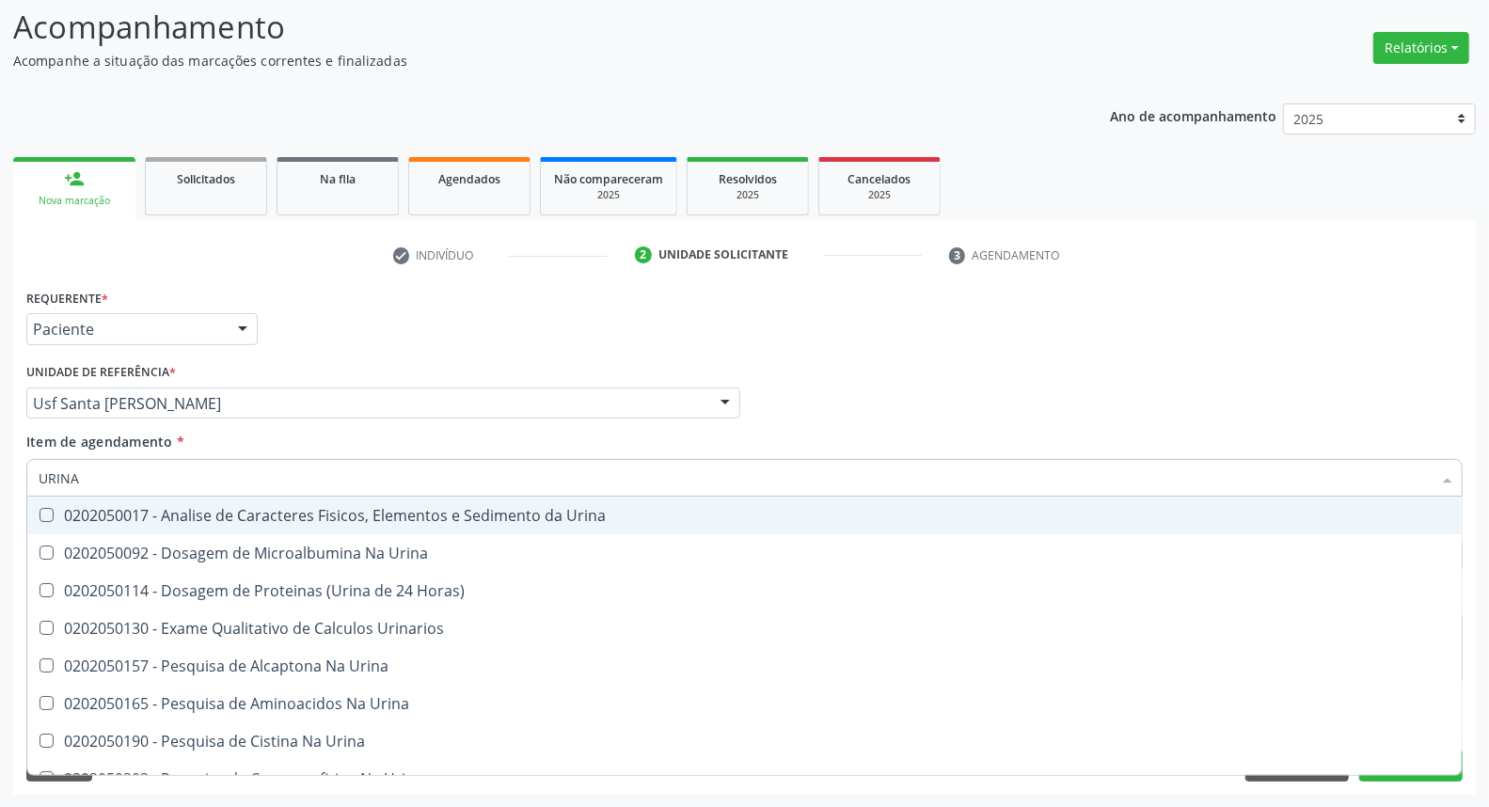
drag, startPoint x: 186, startPoint y: 510, endPoint x: 193, endPoint y: 494, distance: 17.3
click at [188, 509] on div "0202050017 - Analise de Caracteres Fisicos, Elementos e Sedimento da Urina" at bounding box center [745, 515] width 1412 height 15
checkbox Urina "true"
drag, startPoint x: 89, startPoint y: 478, endPoint x: 0, endPoint y: 480, distance: 89.4
click at [0, 480] on div "Acompanhamento Acompanhe a situação das marcações correntes e finalizadas Relat…" at bounding box center [744, 393] width 1489 height 829
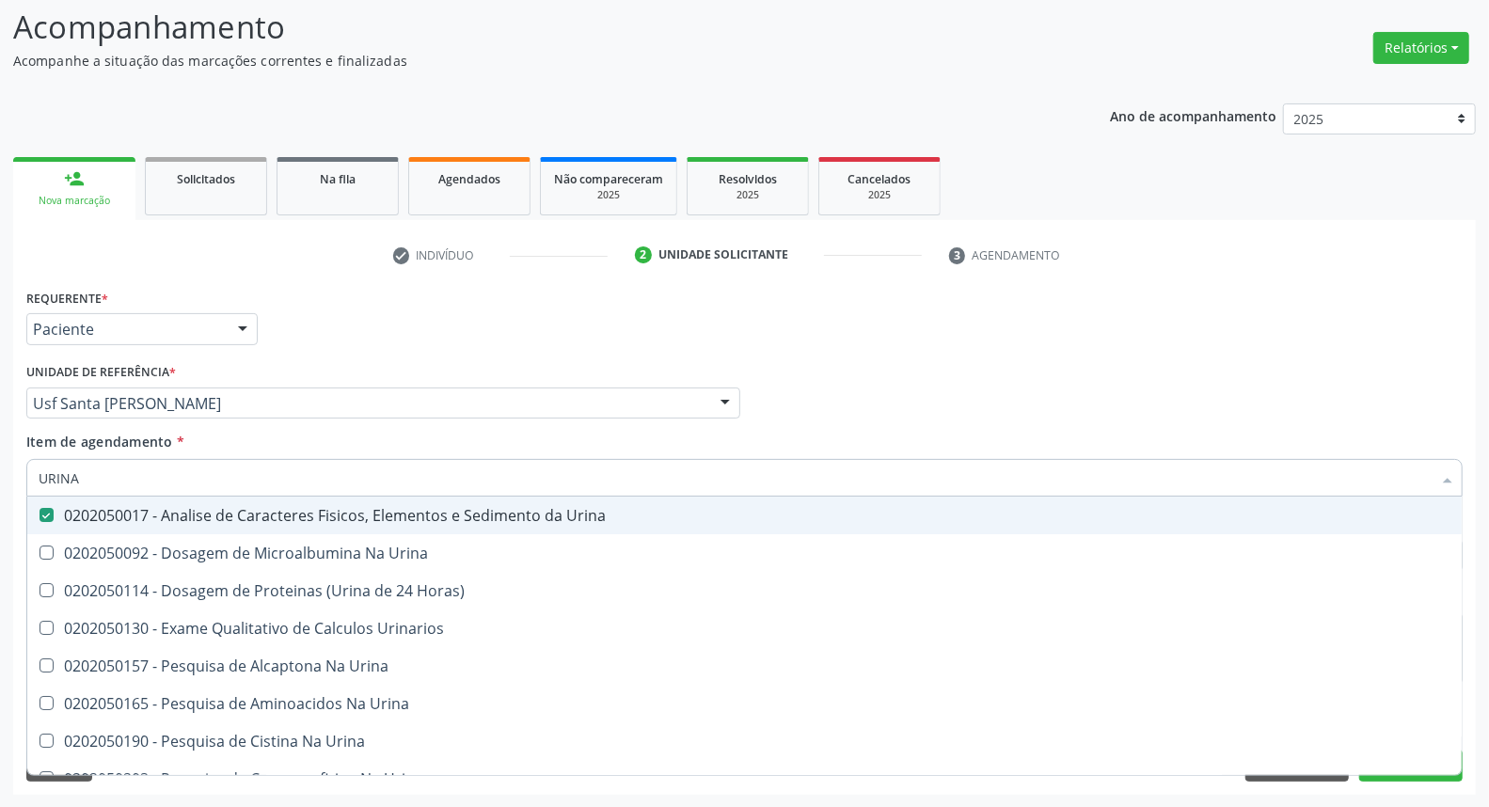
click at [1000, 365] on div "Profissional Solicitante Por favor, selecione a Unidade de Atendimento primeiro…" at bounding box center [745, 394] width 1446 height 73
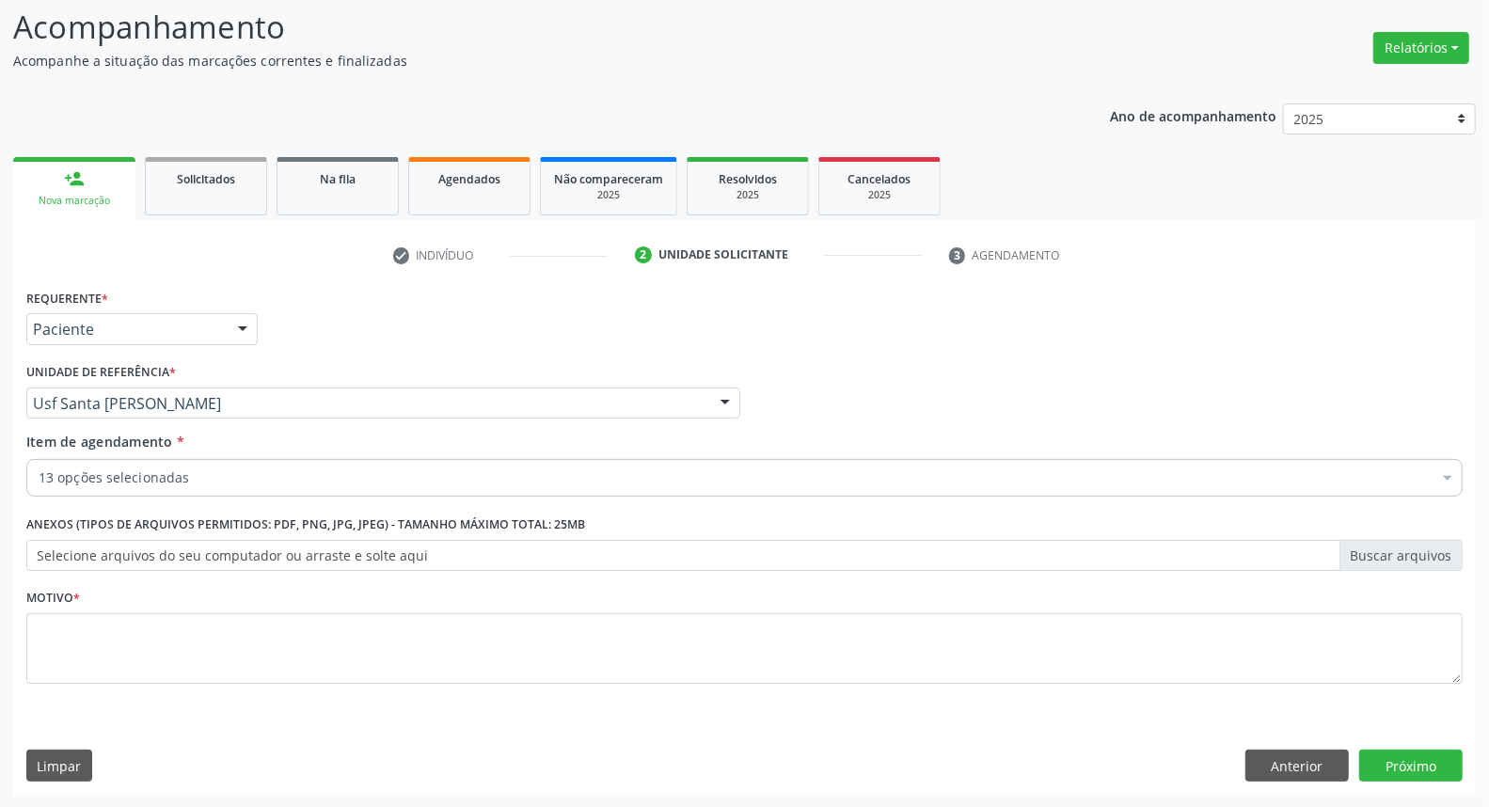
checkbox Completo "true"
checkbox Glicose "true"
checkbox \(Psa\) "true"
checkbox \(Tsh\) "true"
checkbox \(T4\) "true"
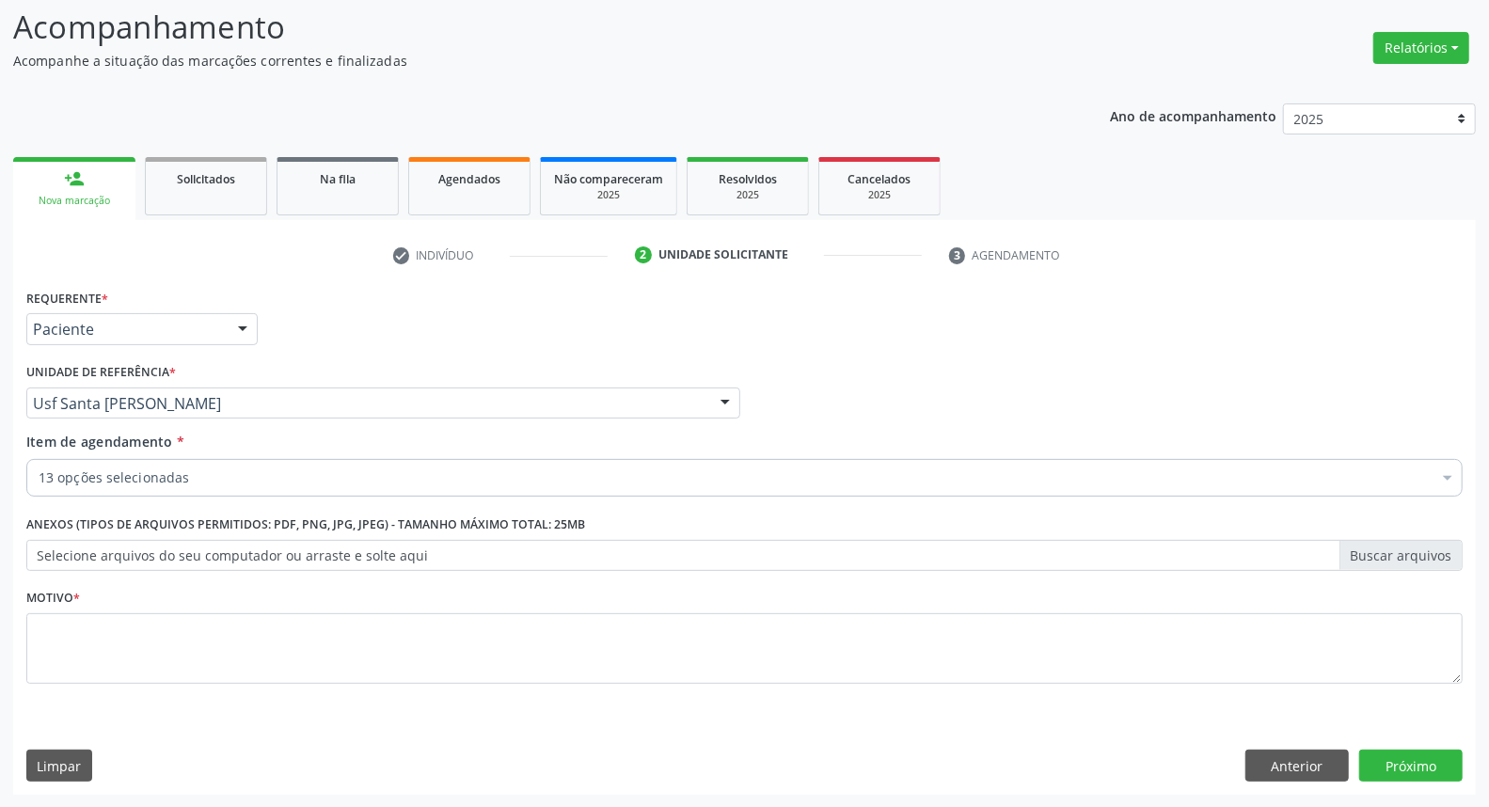
checkbox Hdl "true"
checkbox Ldl "true"
checkbox Total "true"
checkbox Ureia "true"
checkbox Creatinina "true"
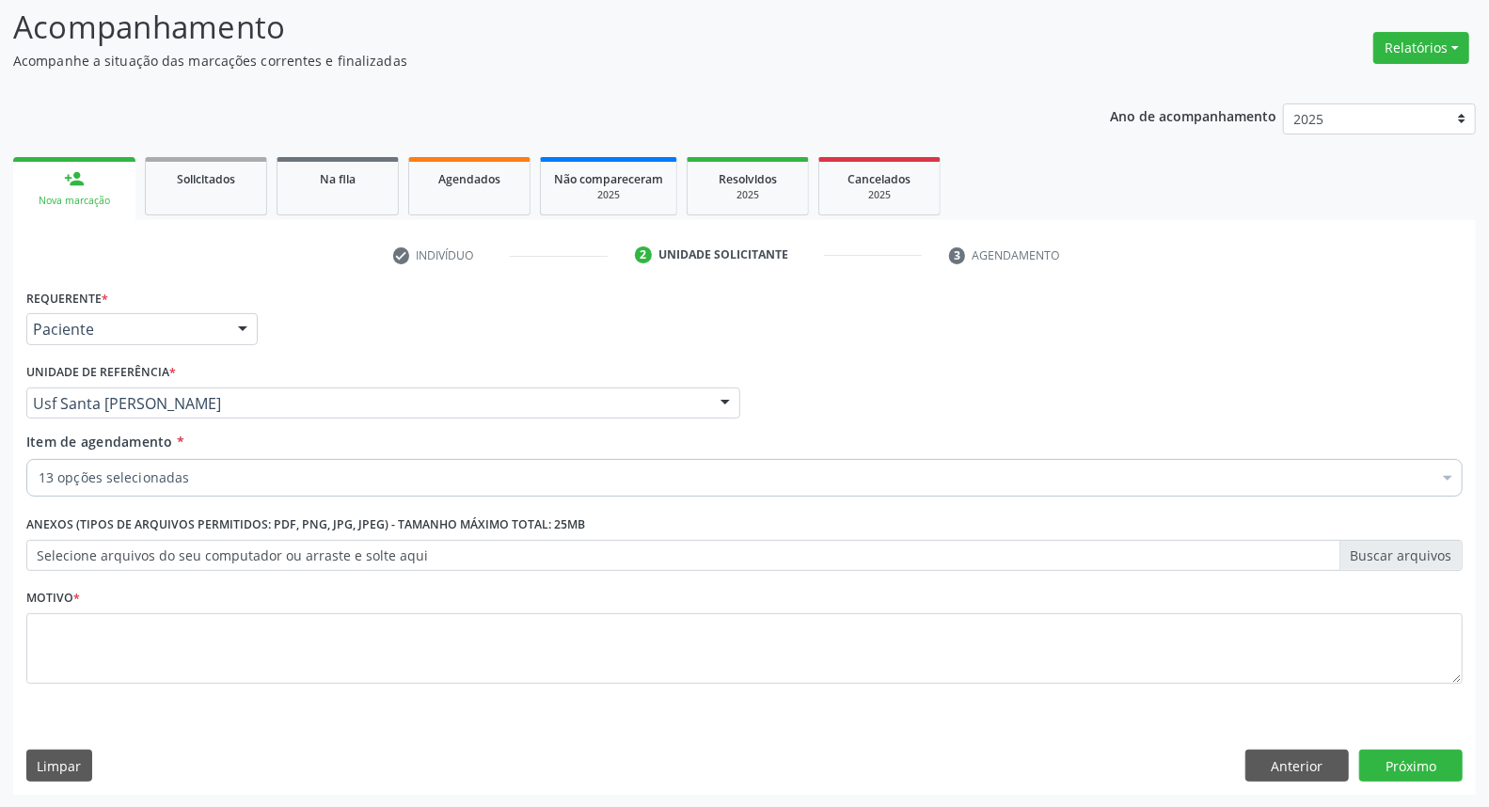
checkbox Triglicerideos "true"
checkbox Glicosilada "true"
checkbox Urina "true"
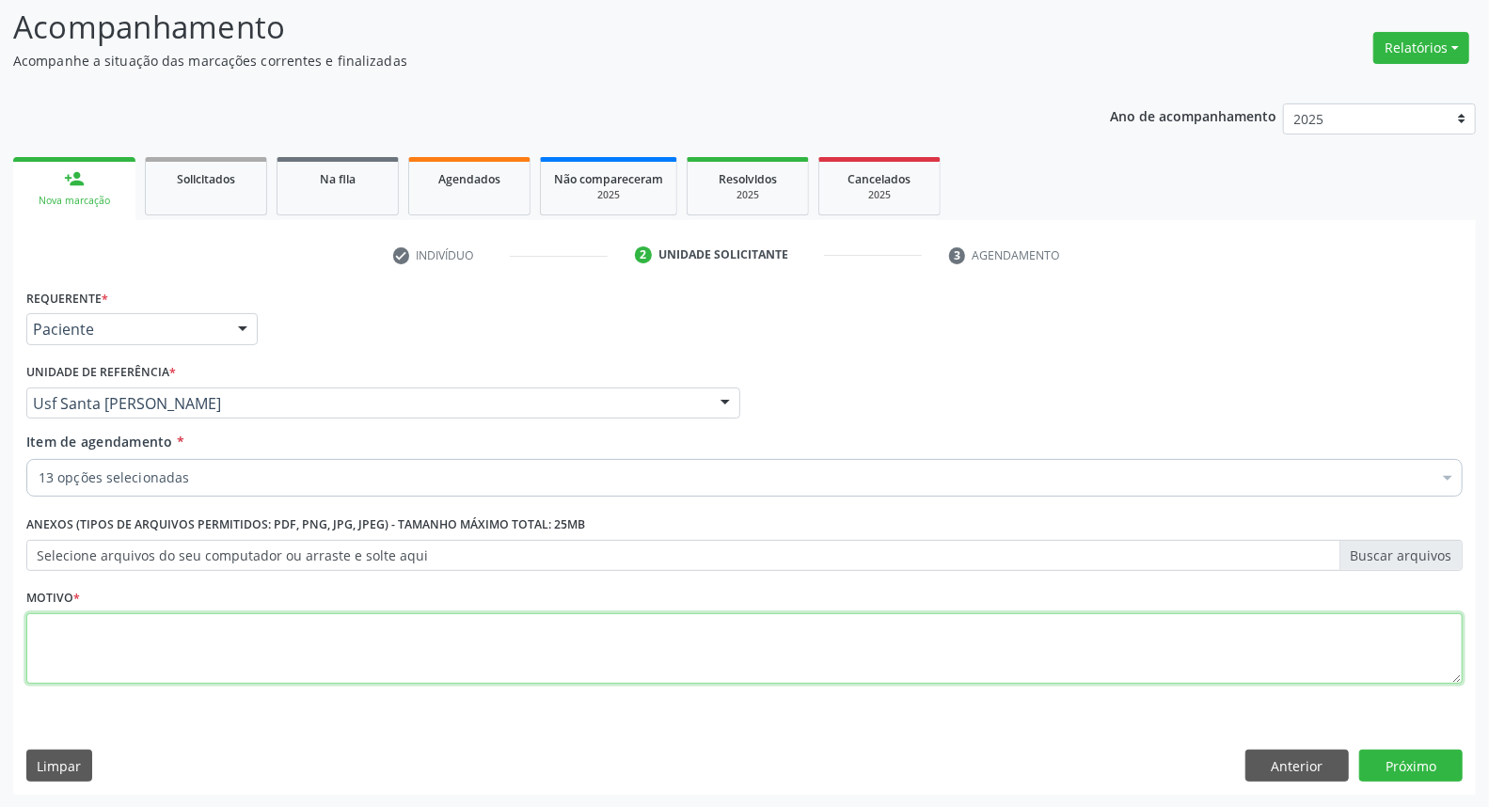
click at [885, 668] on textarea at bounding box center [744, 648] width 1436 height 71
type textarea "."
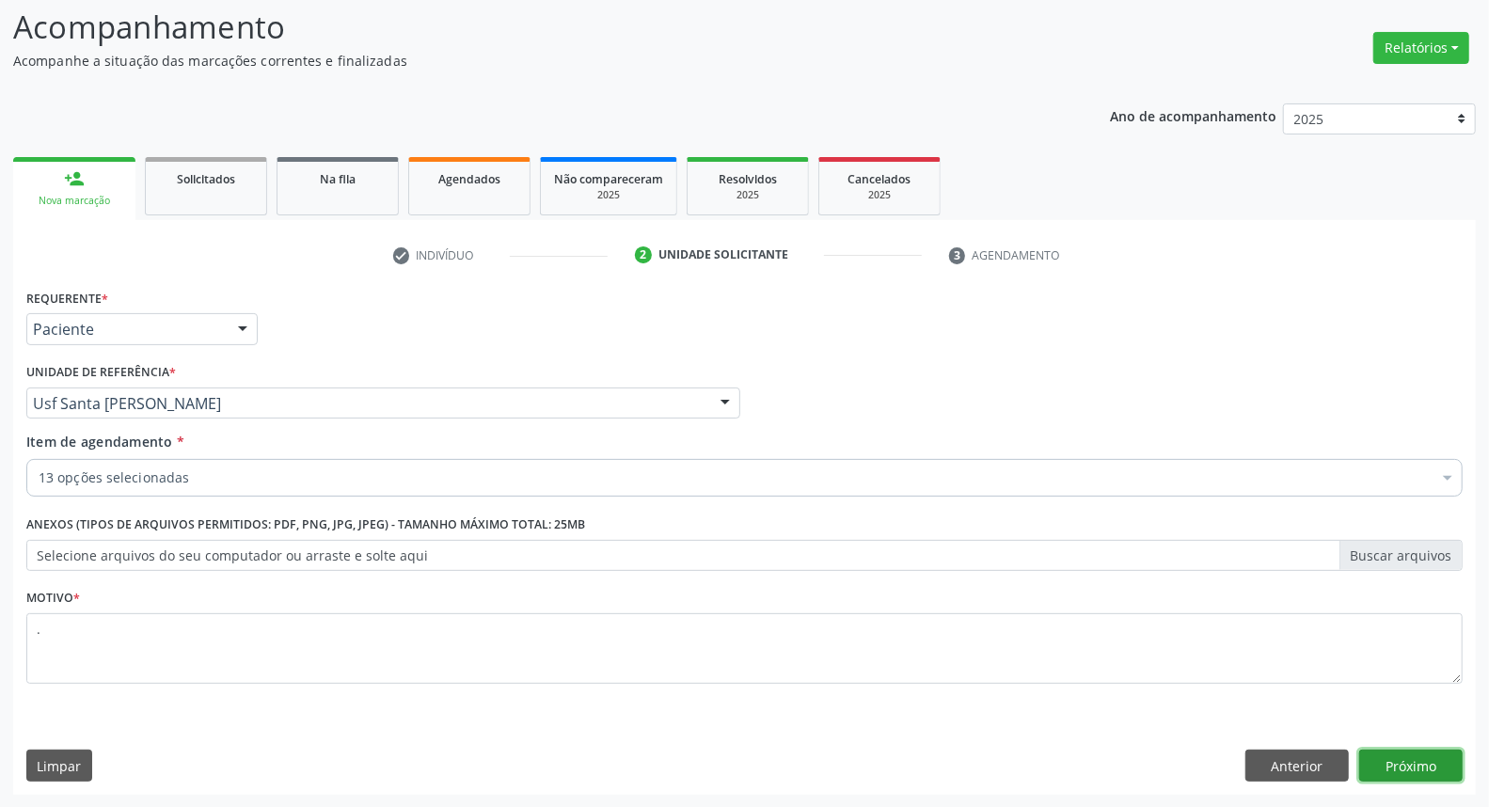
click at [1428, 759] on button "Próximo" at bounding box center [1410, 766] width 103 height 32
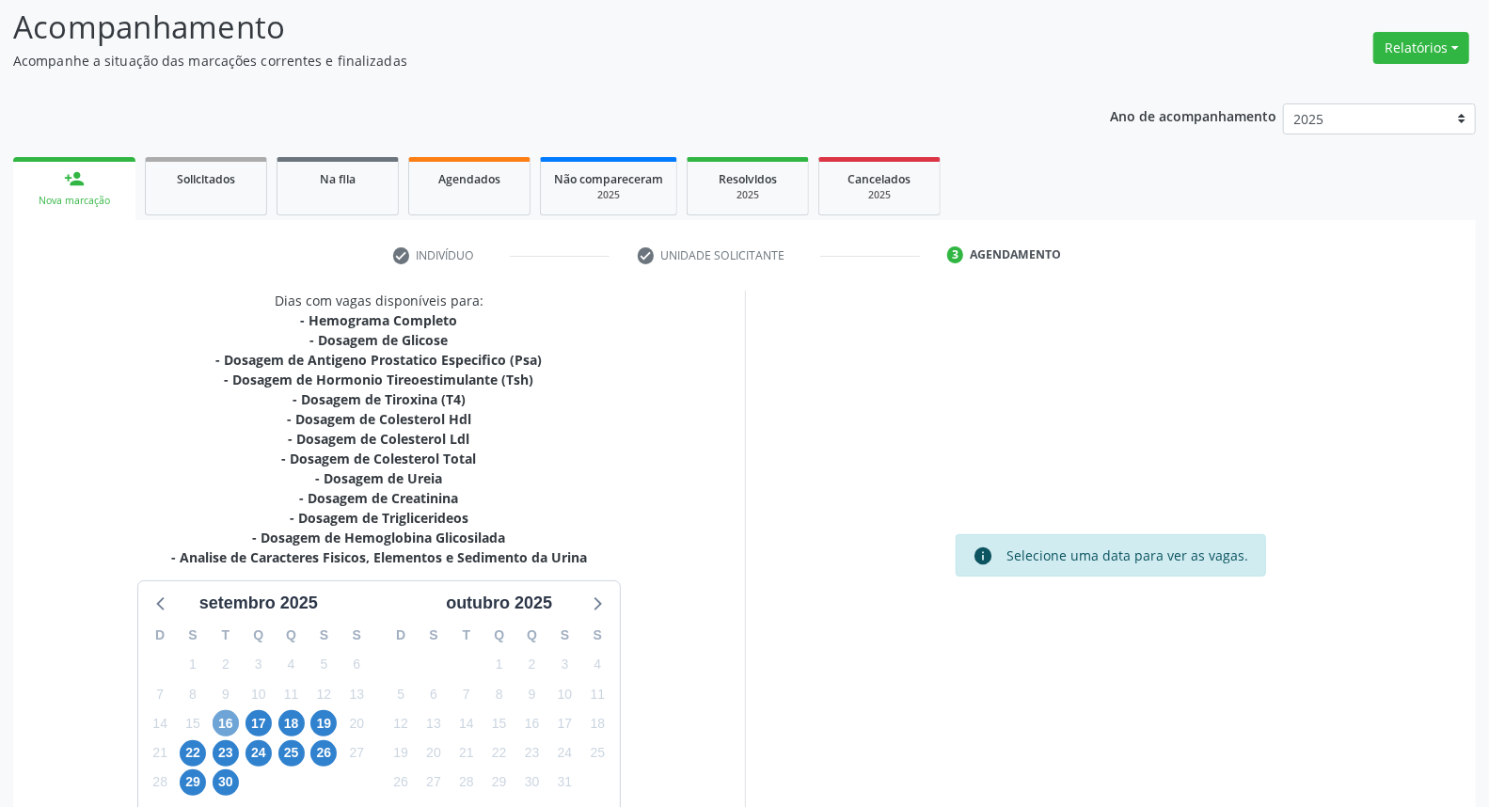
click at [227, 722] on span "16" at bounding box center [226, 723] width 26 height 26
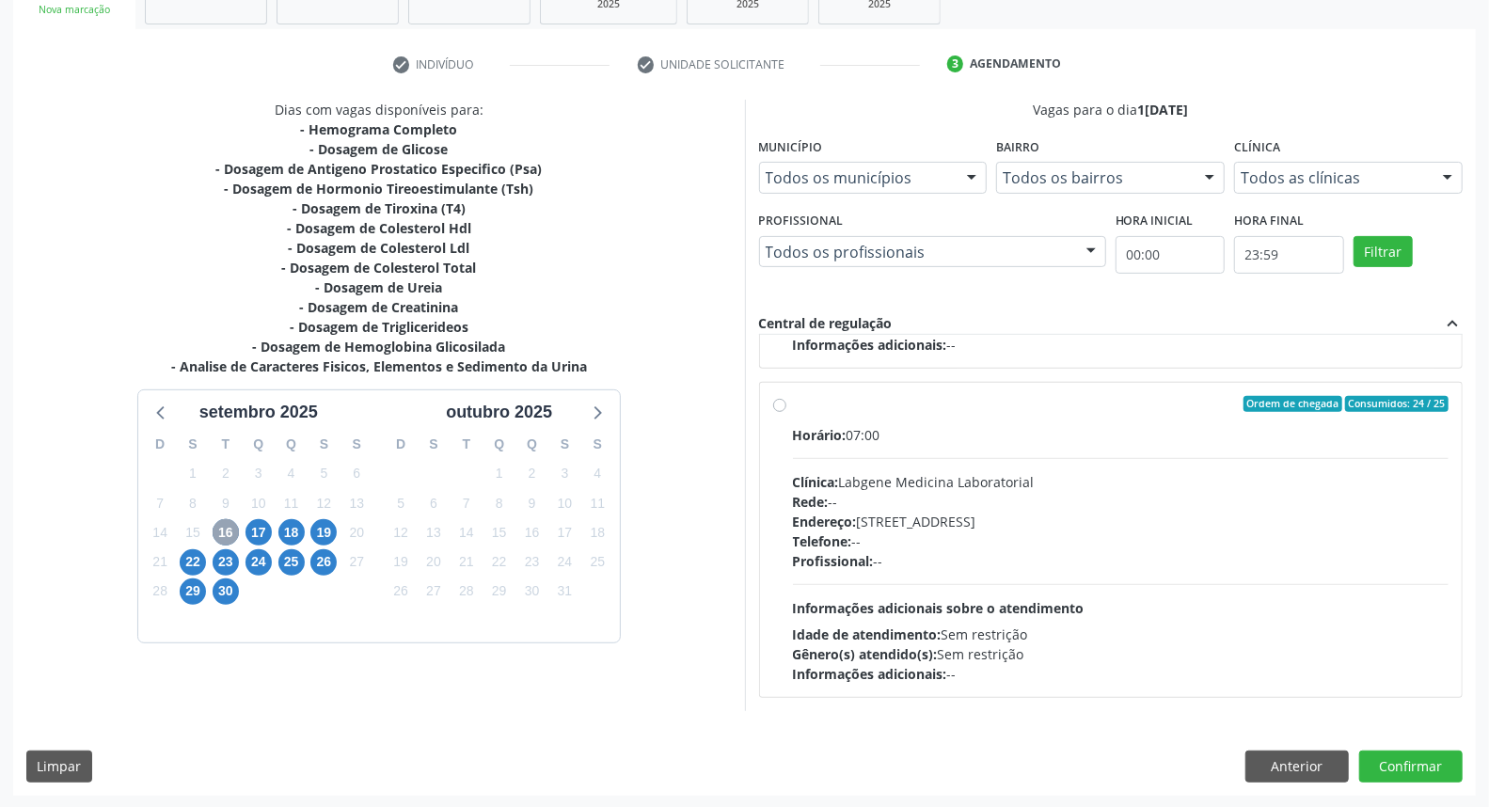
scroll to position [0, 0]
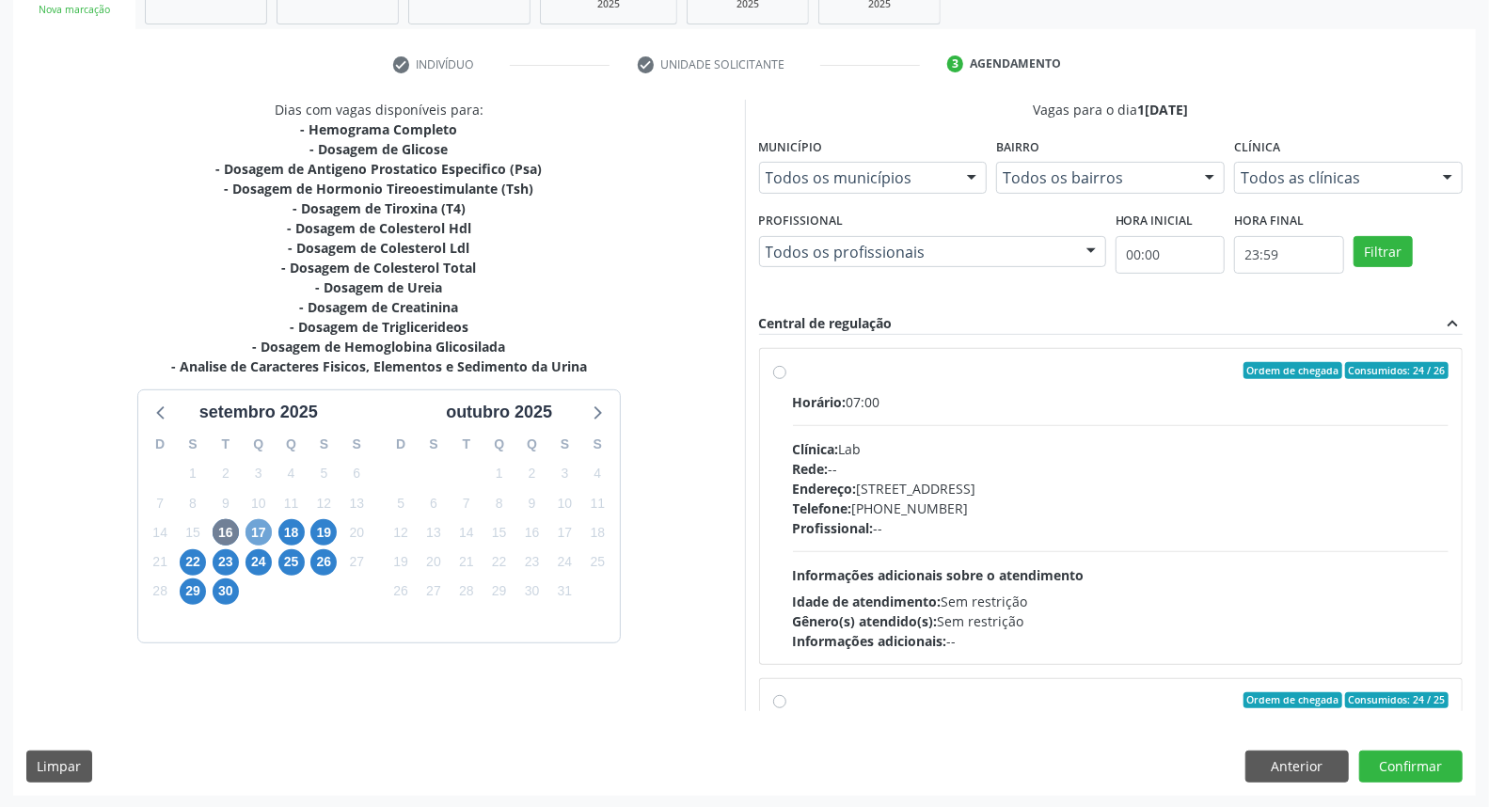
click at [249, 531] on span "17" at bounding box center [258, 532] width 26 height 26
click at [227, 528] on span "16" at bounding box center [226, 532] width 26 height 26
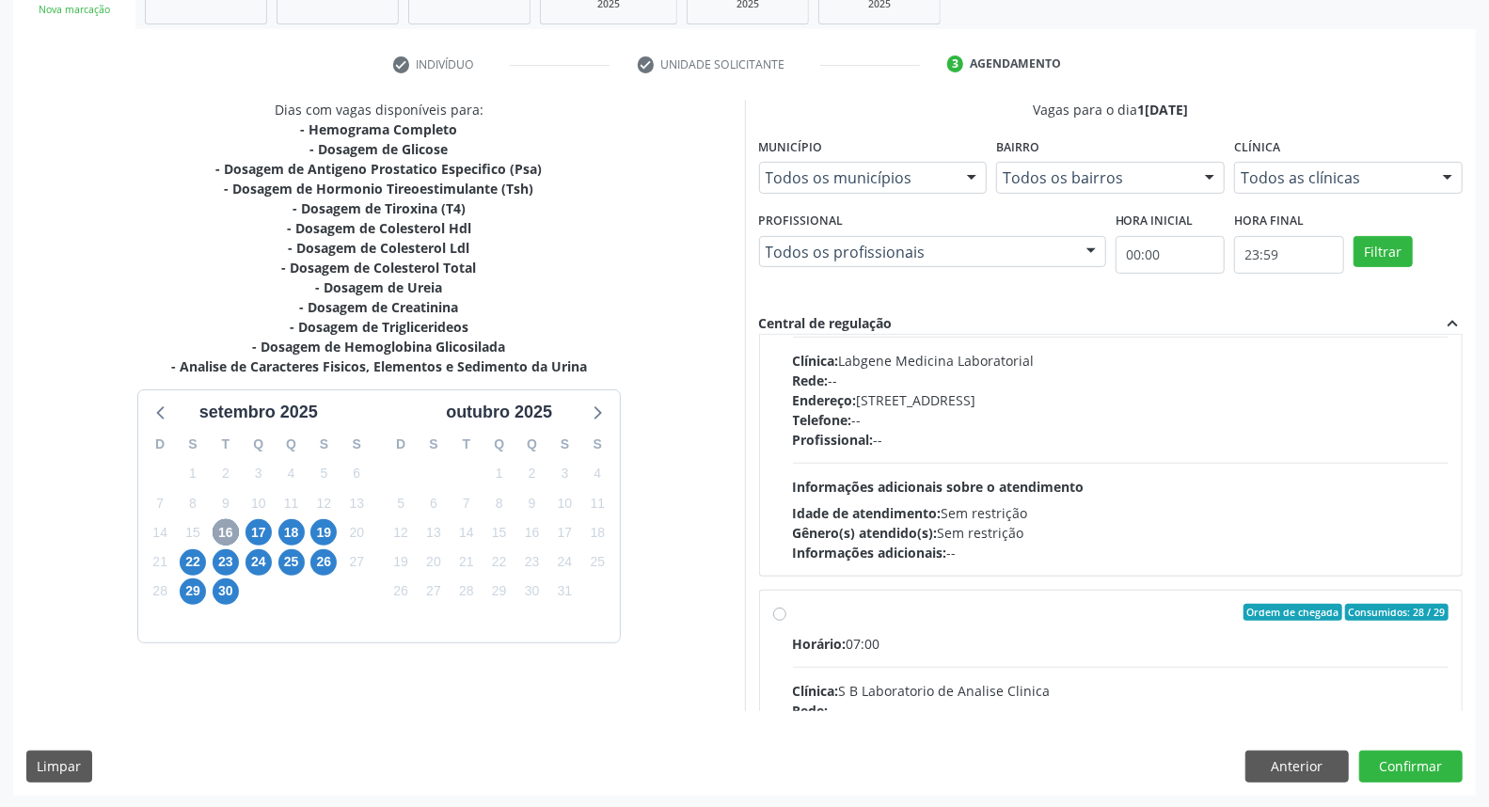
scroll to position [625, 0]
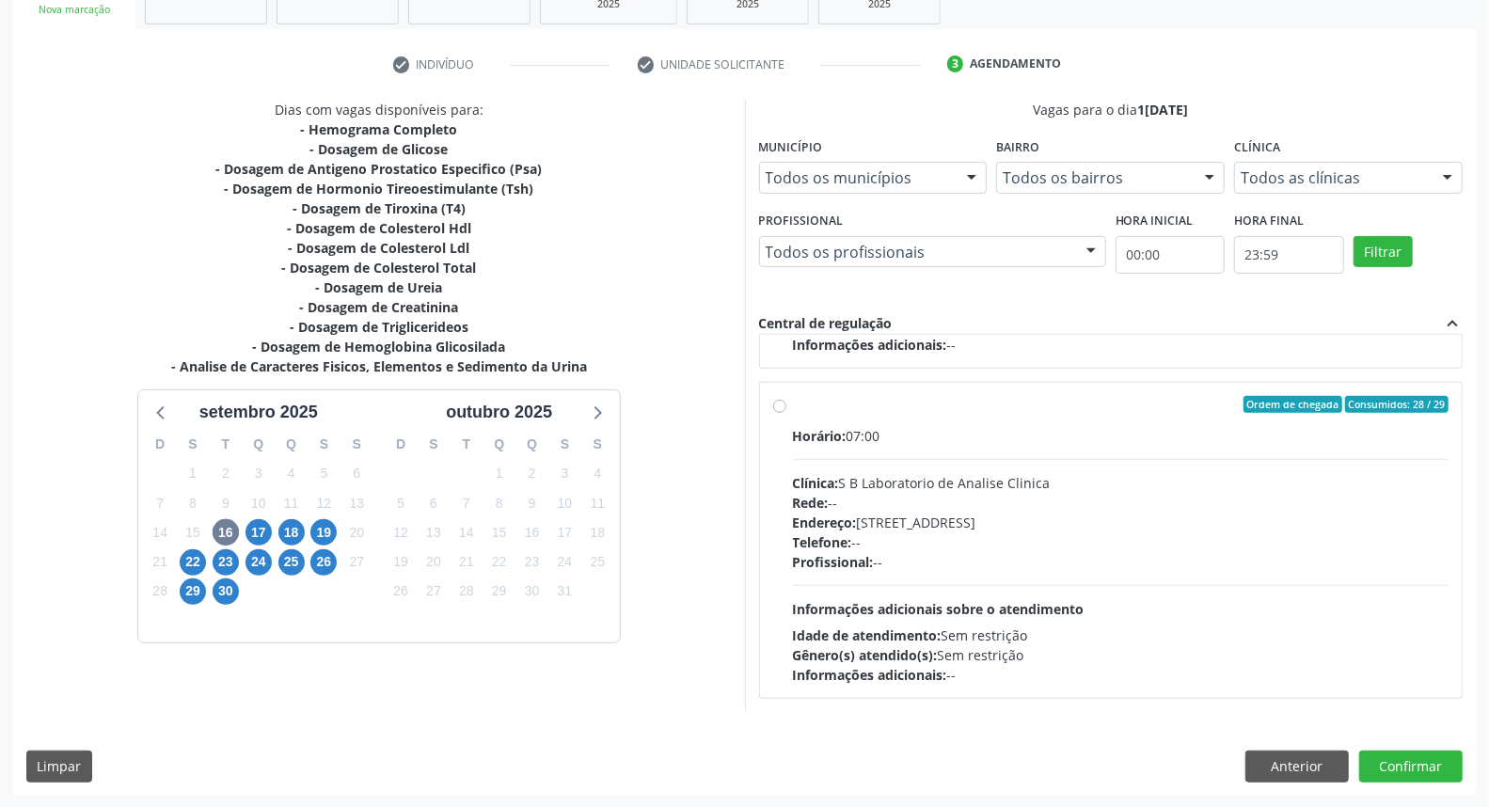
click at [1177, 500] on div "Rede: --" at bounding box center [1121, 503] width 656 height 20
click at [786, 413] on input "Ordem de chegada Consumidos: 28 / 29 Horário: 07:00 Clínica: S B Laboratorio de…" at bounding box center [779, 404] width 13 height 17
radio input "true"
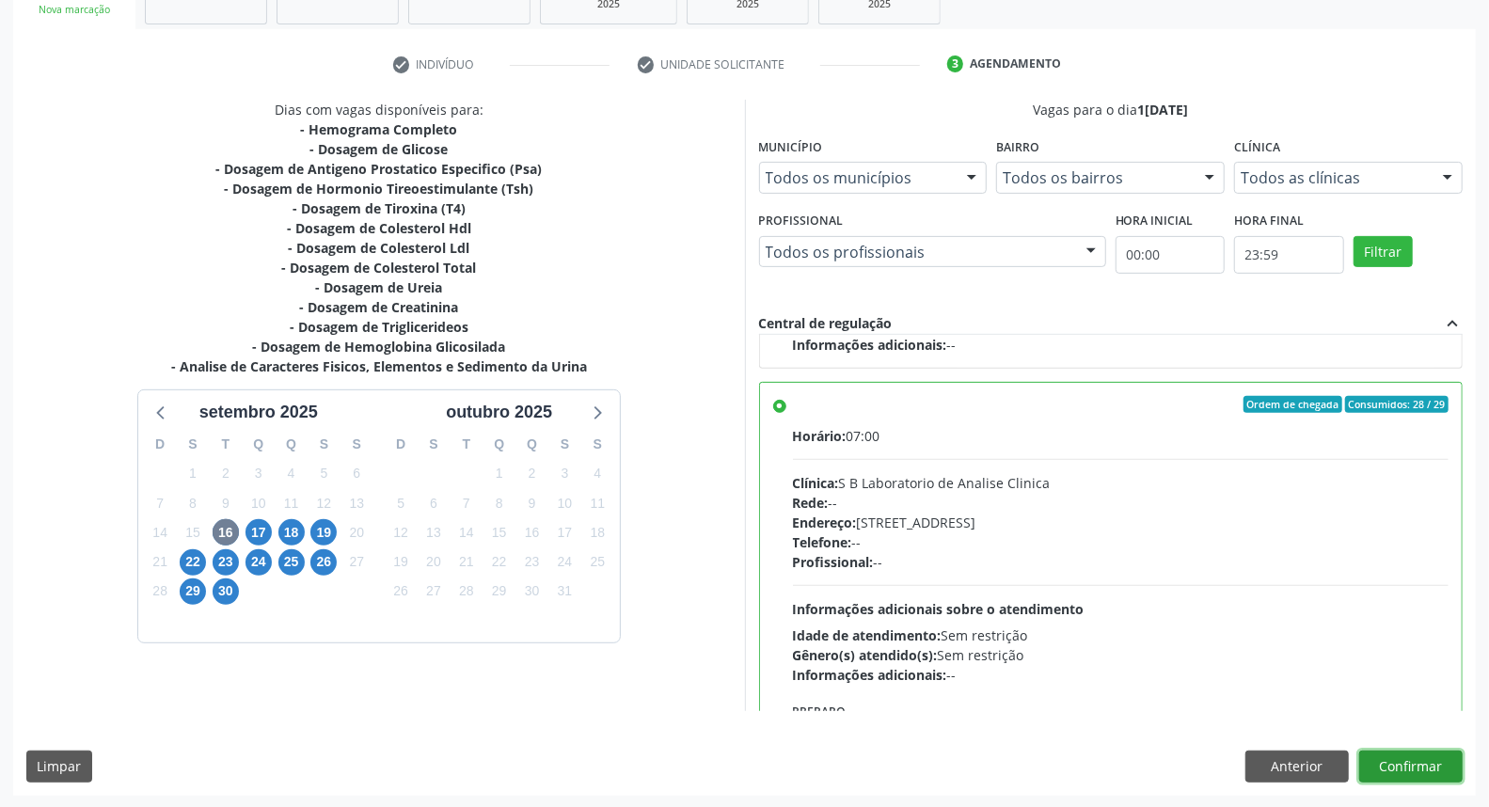
click at [1430, 757] on button "Confirmar" at bounding box center [1410, 767] width 103 height 32
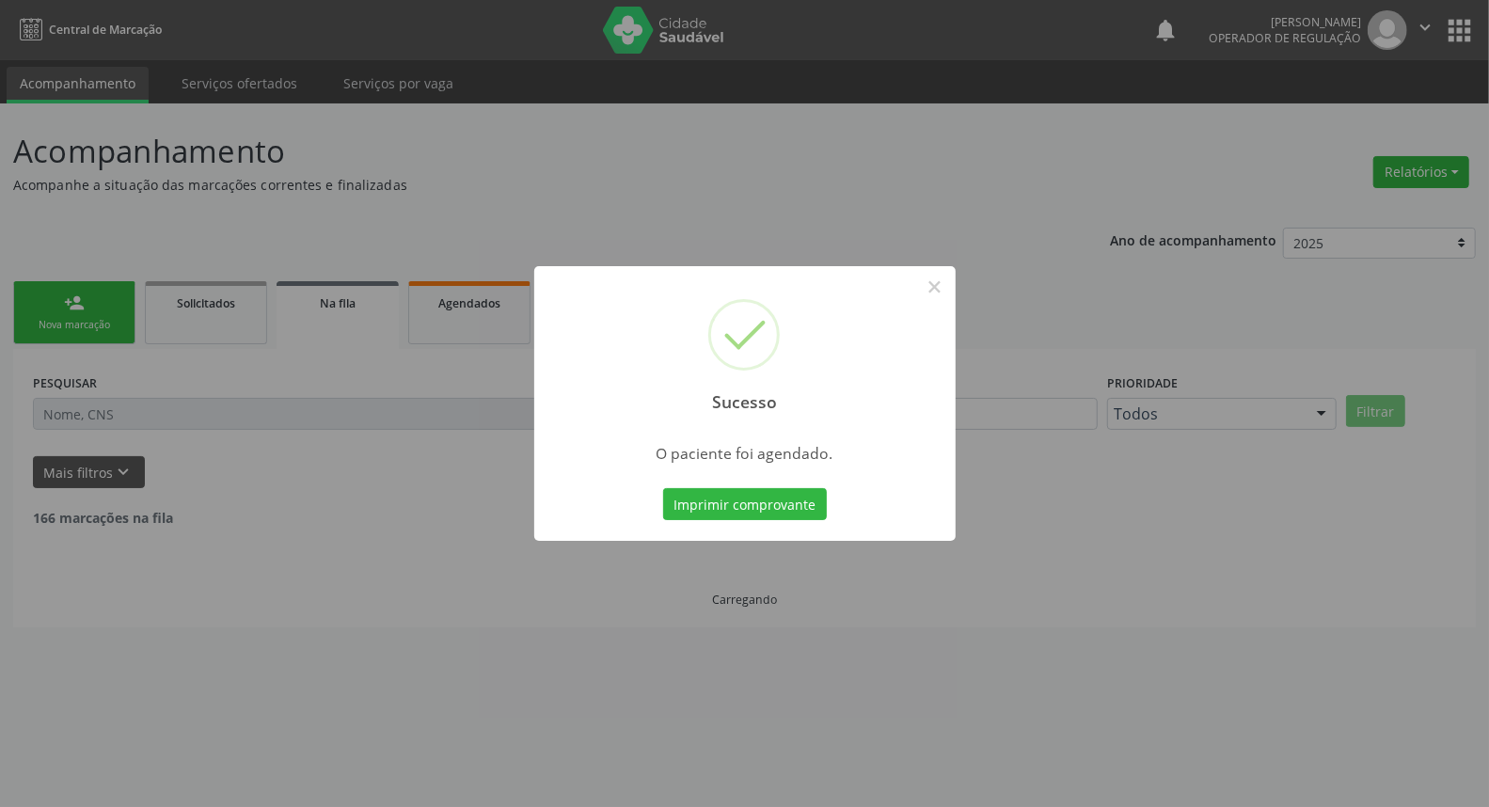
scroll to position [0, 0]
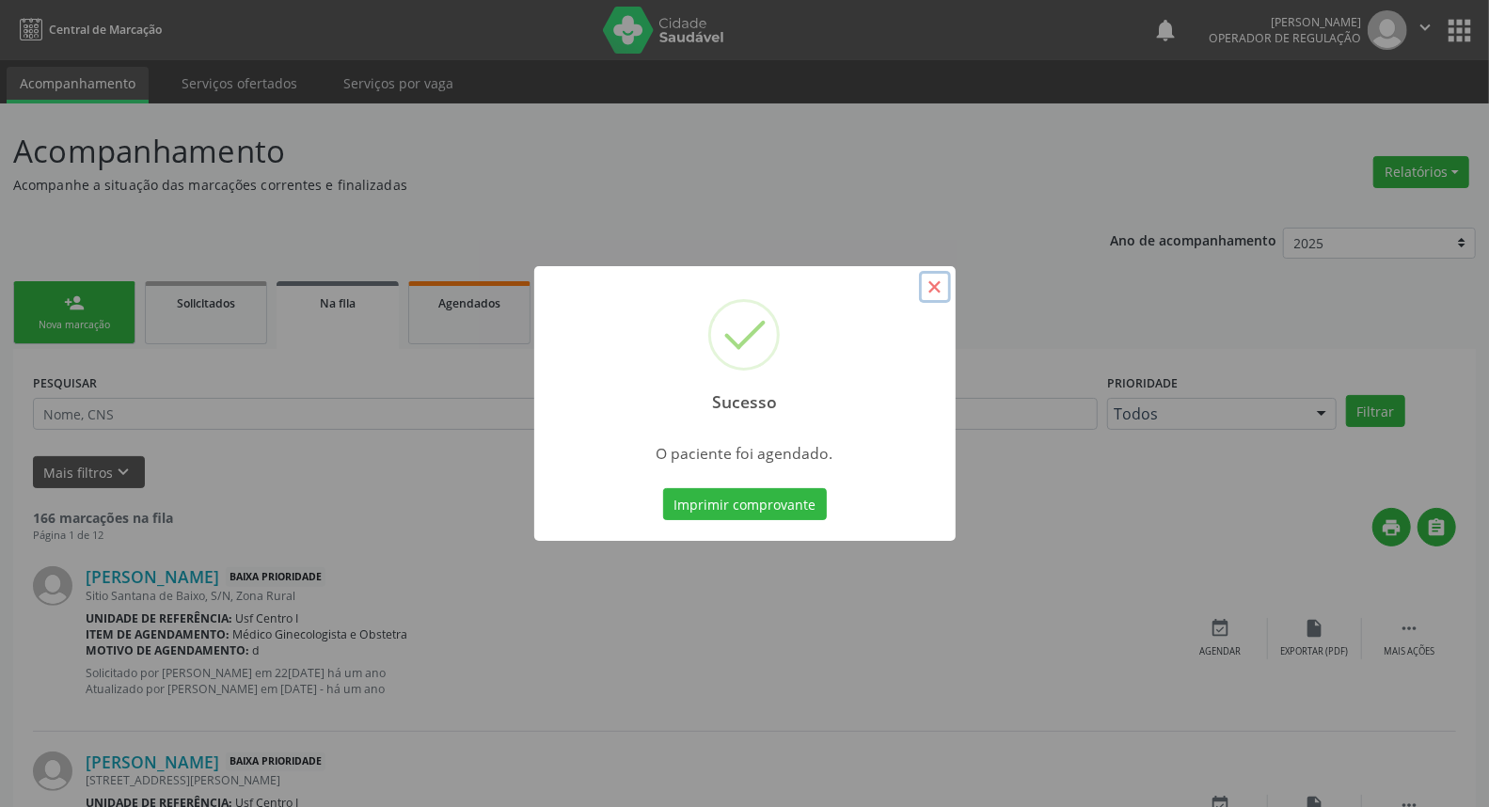
click at [940, 282] on button "×" at bounding box center [935, 287] width 32 height 32
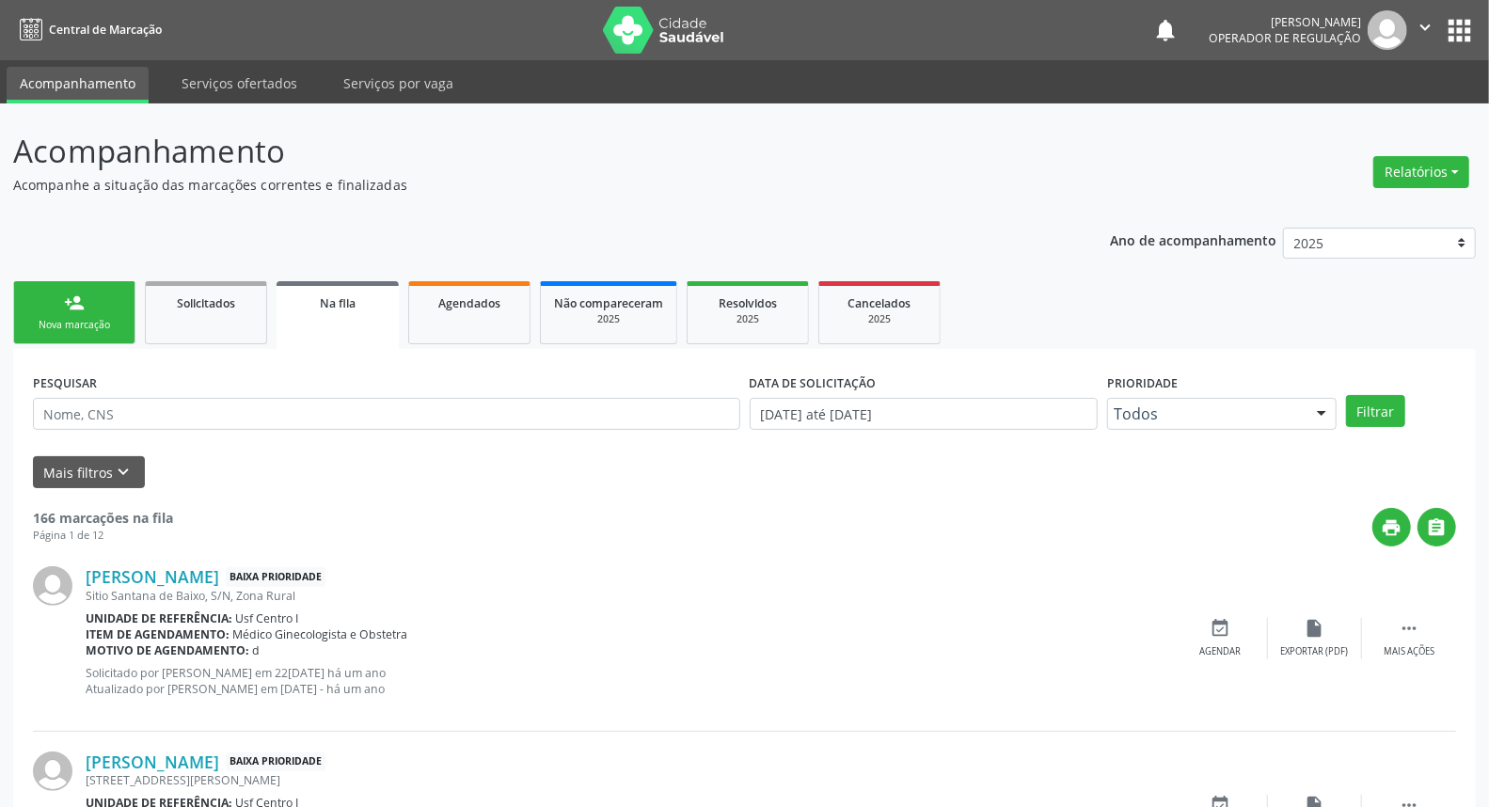
click at [19, 307] on link "person_add Nova marcação" at bounding box center [74, 312] width 122 height 63
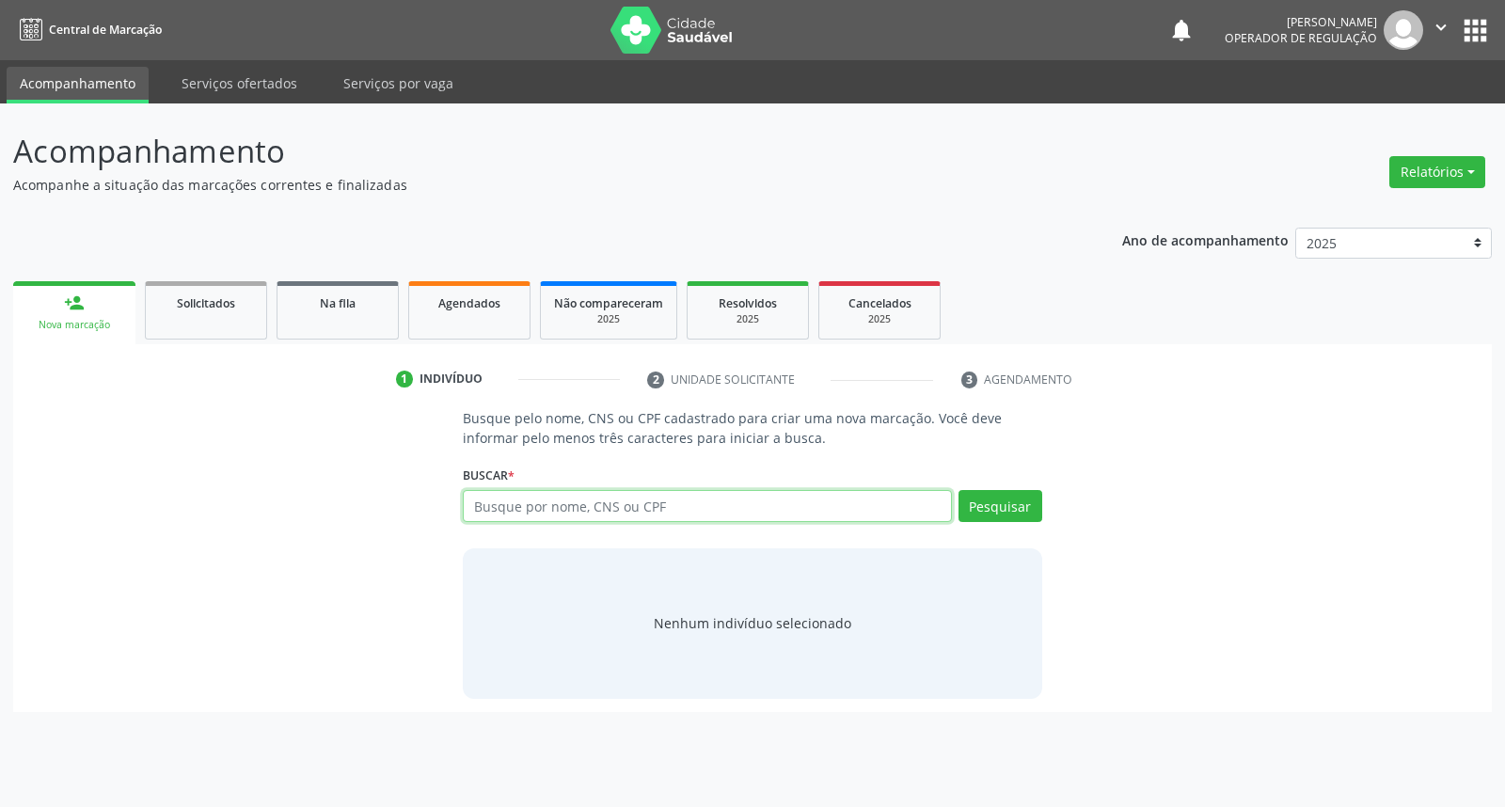
click at [698, 506] on input "text" at bounding box center [707, 506] width 488 height 32
type input "708207182515049"
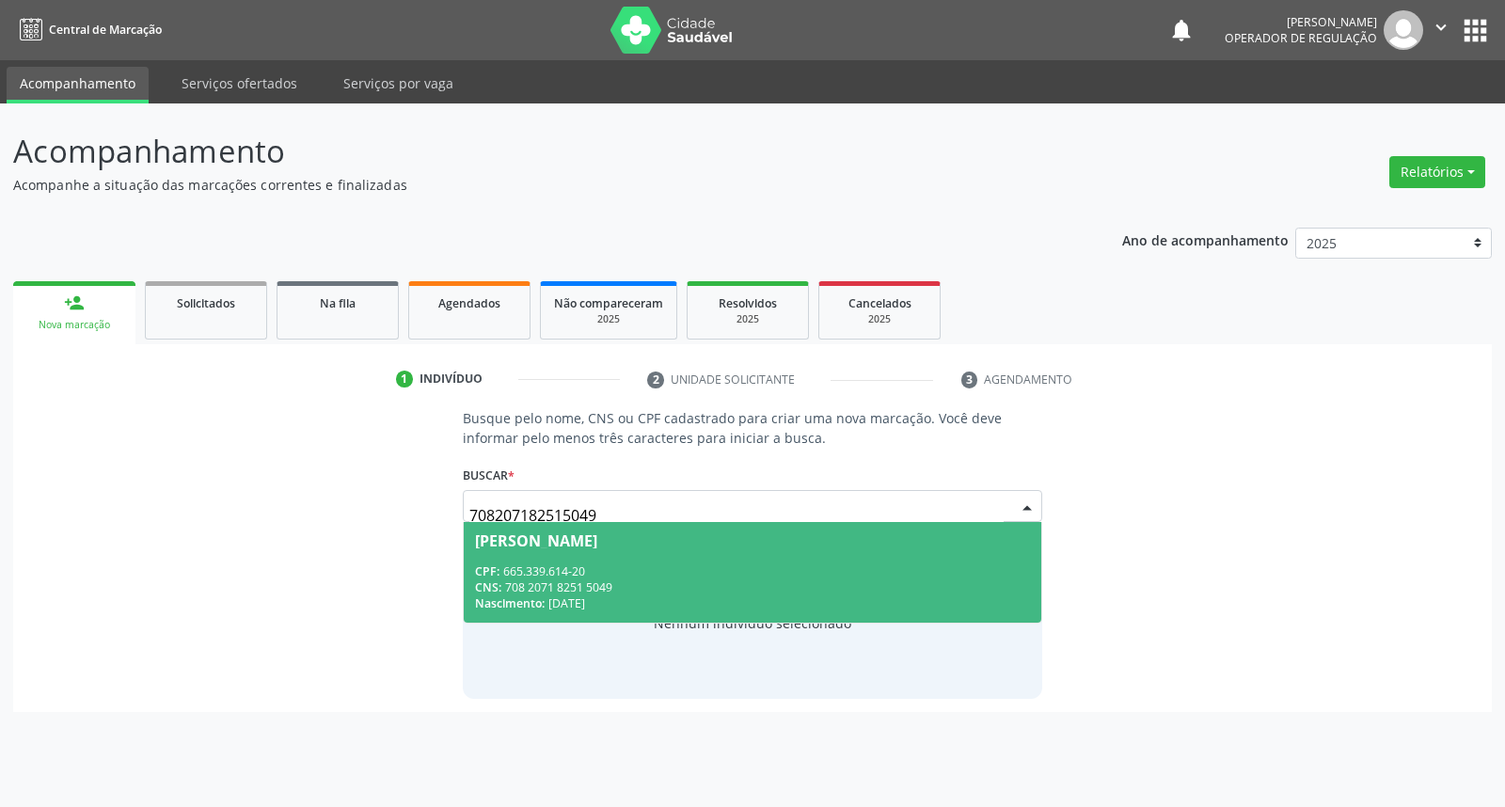
click at [628, 564] on div "CPF: 665.339.614-20" at bounding box center [752, 571] width 554 height 16
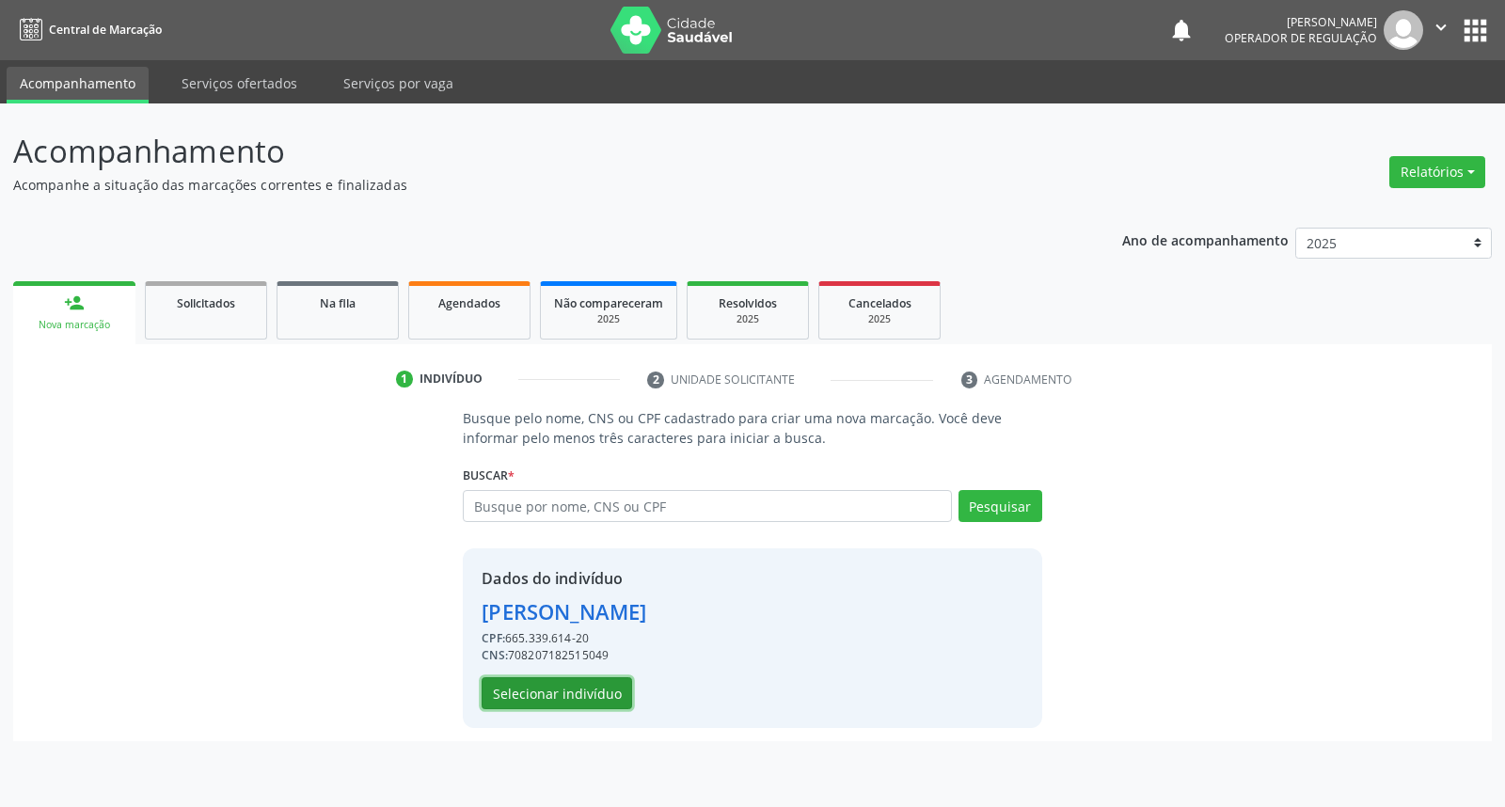
click at [584, 691] on button "Selecionar indivíduo" at bounding box center [557, 693] width 150 height 32
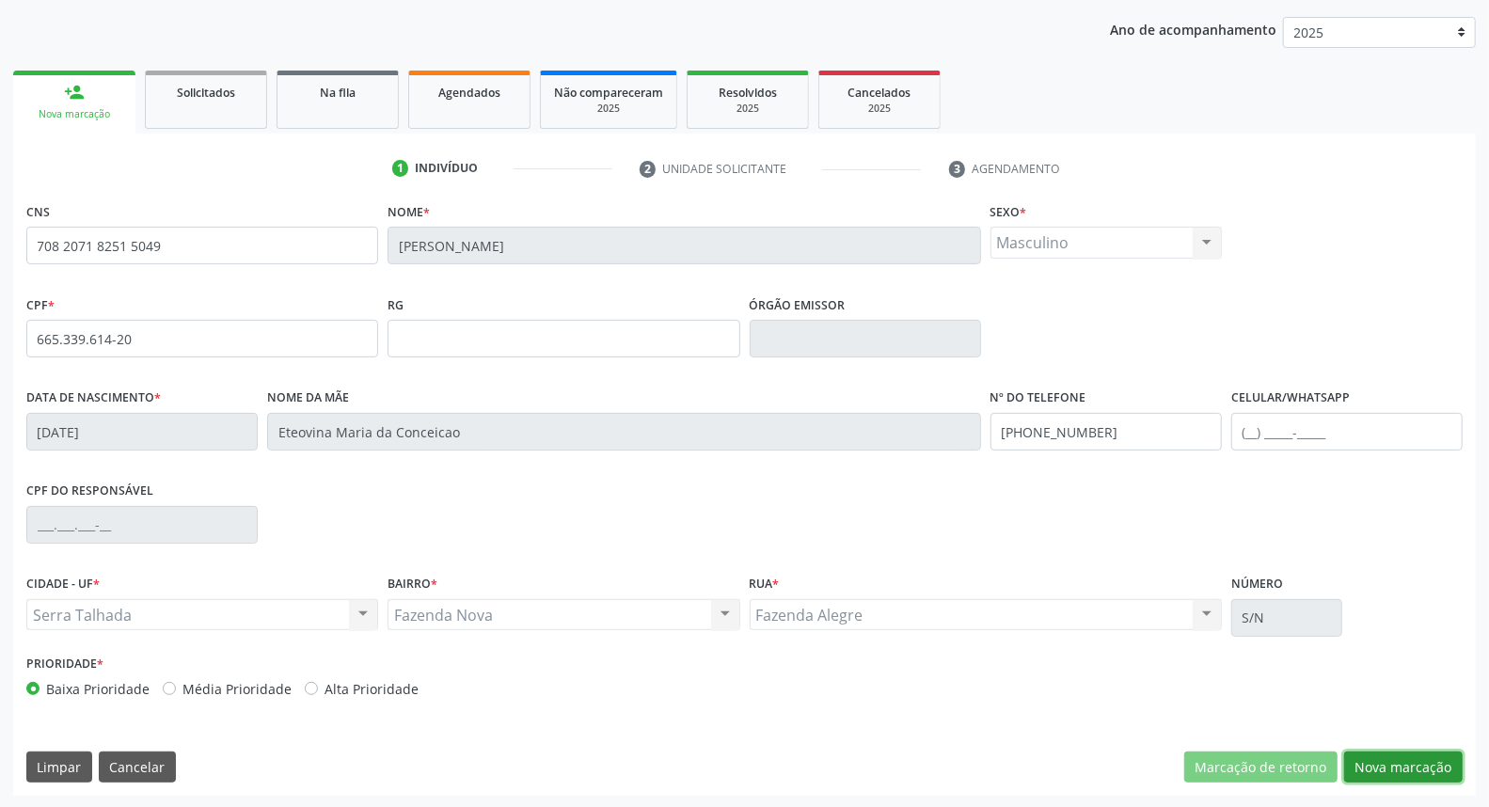
drag, startPoint x: 1424, startPoint y: 772, endPoint x: 819, endPoint y: 497, distance: 664.6
click at [1404, 753] on button "Nova marcação" at bounding box center [1403, 767] width 119 height 32
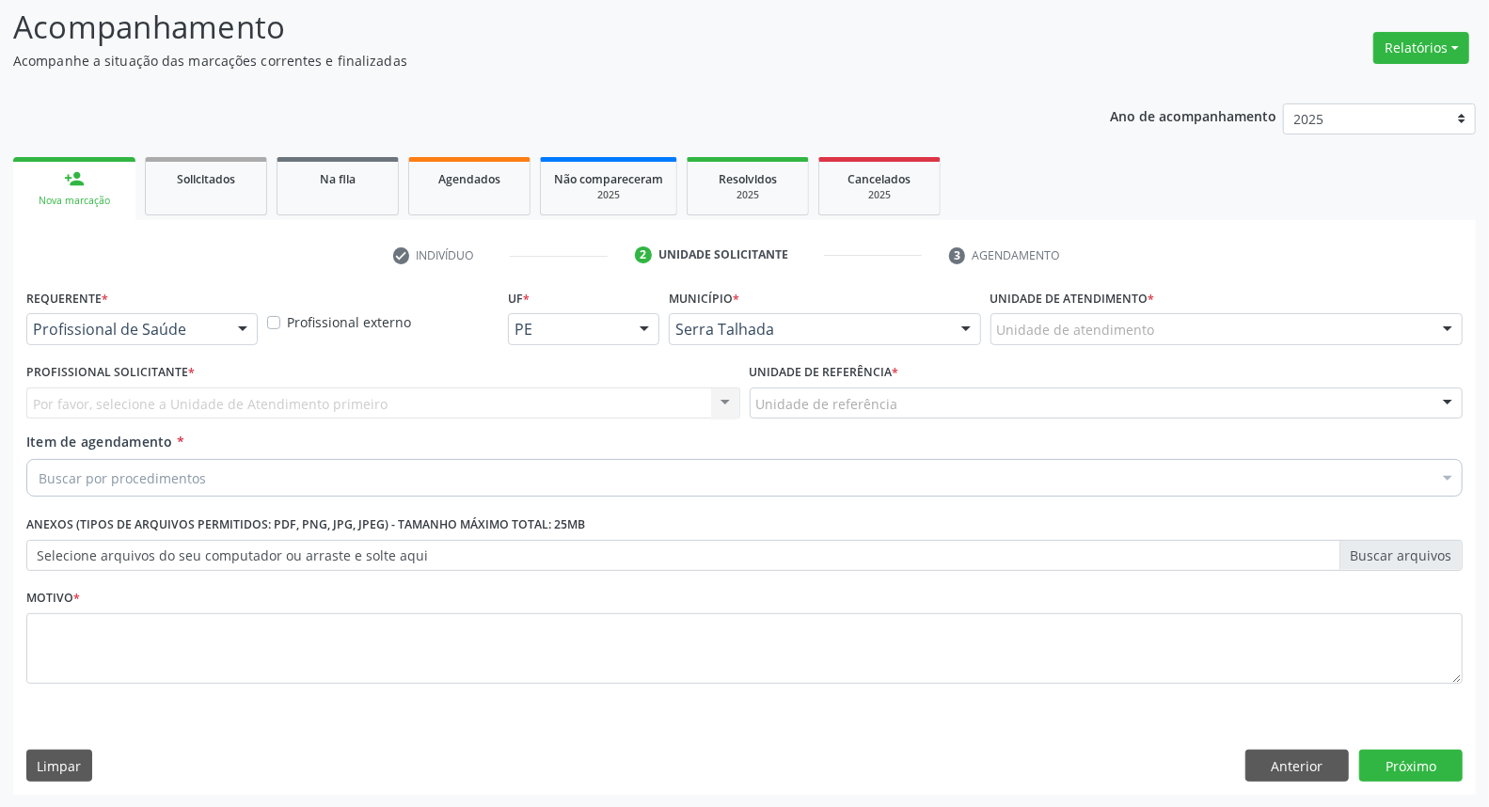
click at [230, 326] on div at bounding box center [243, 330] width 28 height 32
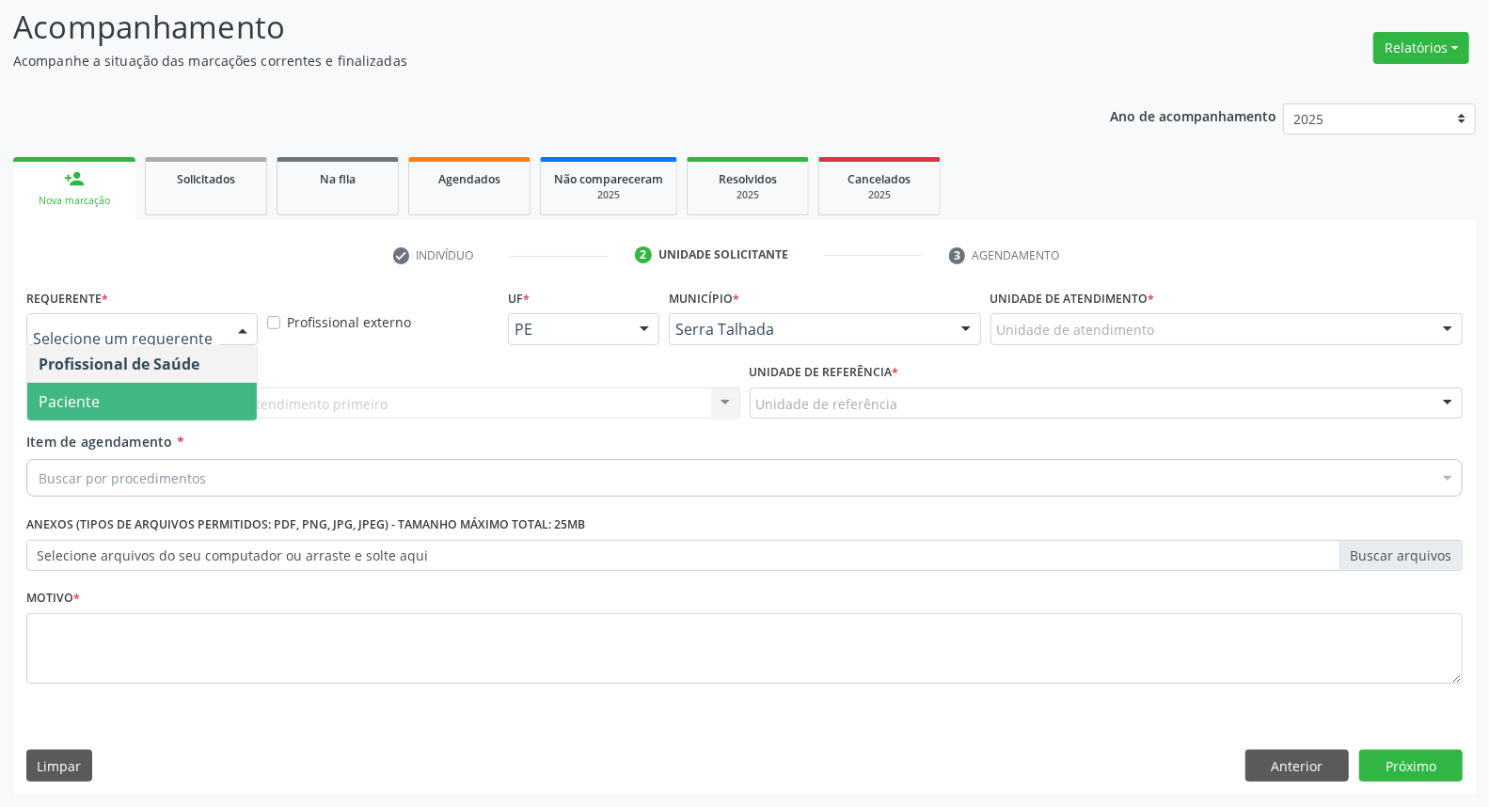
drag, startPoint x: 200, startPoint y: 393, endPoint x: 213, endPoint y: 392, distance: 13.2
click at [199, 393] on span "Paciente" at bounding box center [141, 402] width 229 height 38
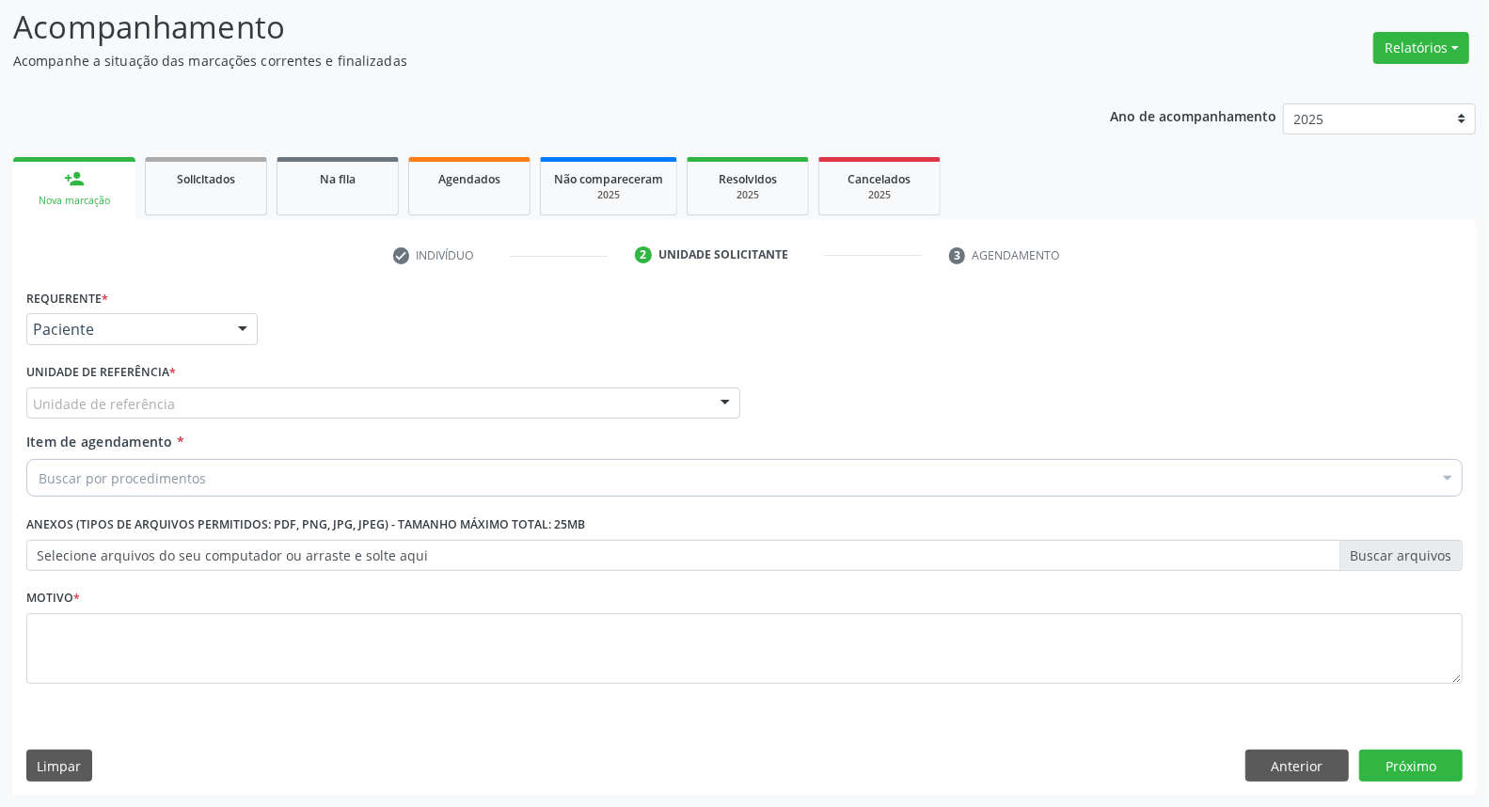
click at [228, 403] on div "Unidade de referência" at bounding box center [383, 403] width 714 height 32
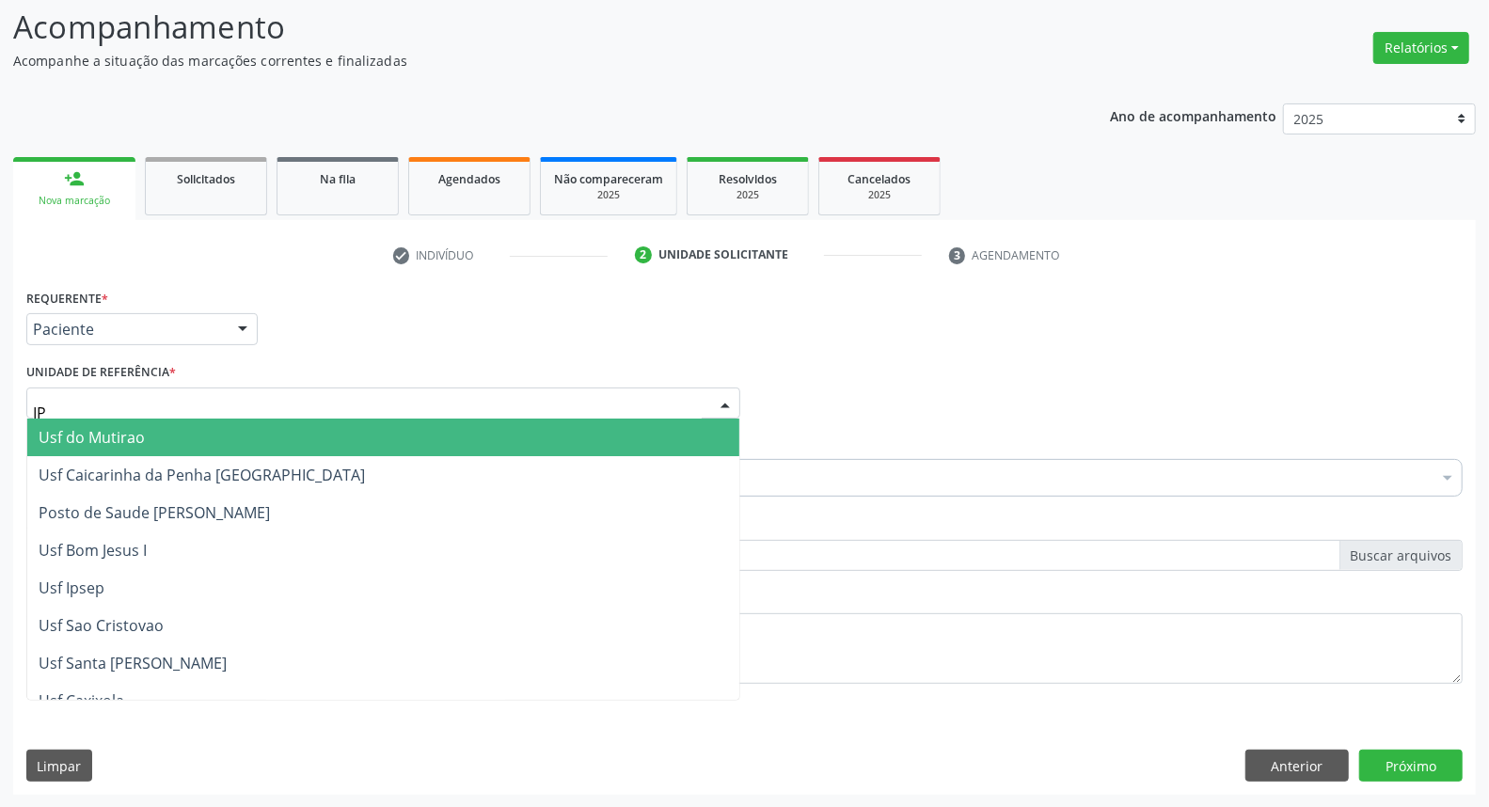
type input "IPA"
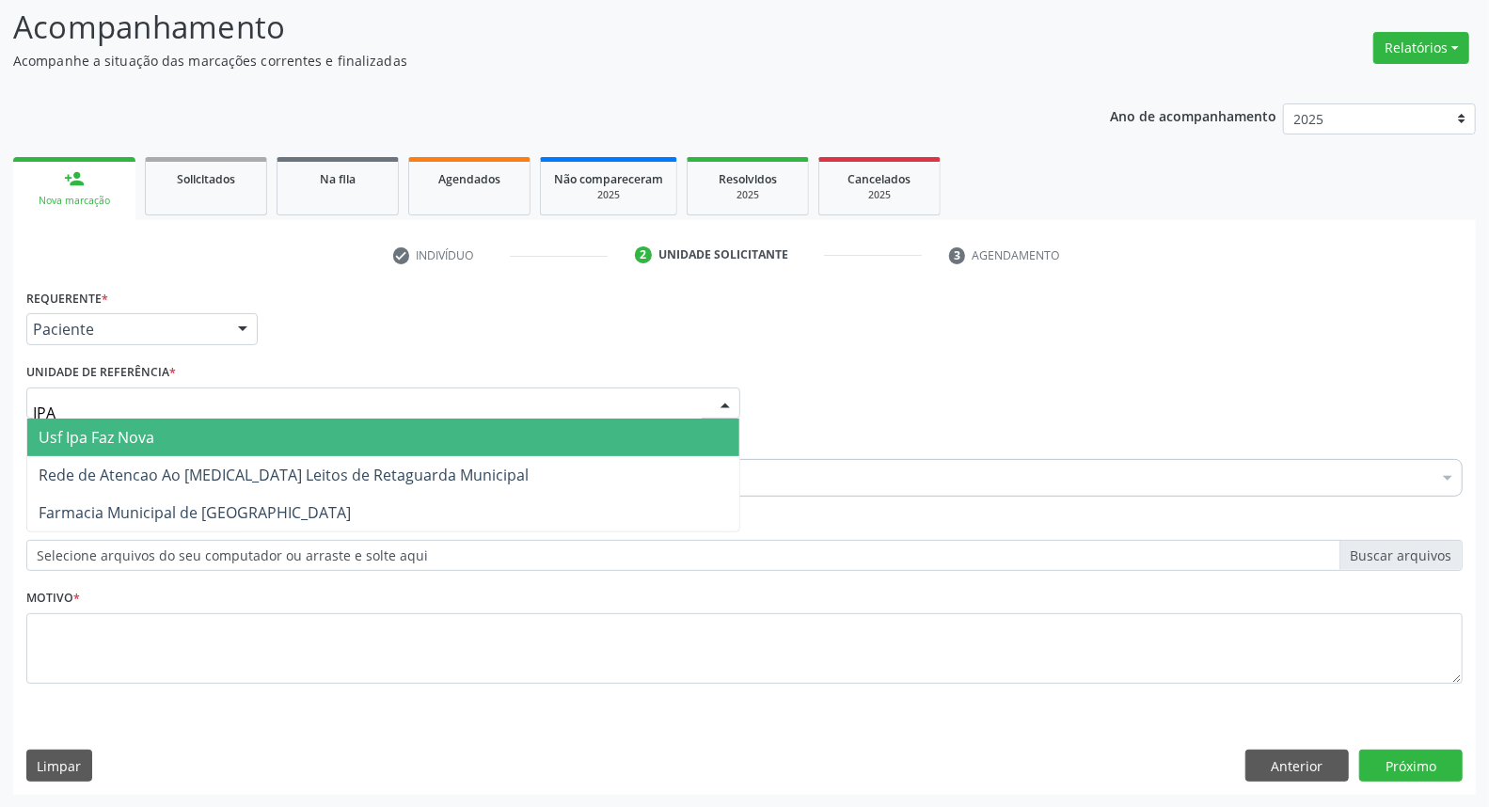
click at [202, 435] on span "Usf Ipa Faz Nova" at bounding box center [383, 438] width 712 height 38
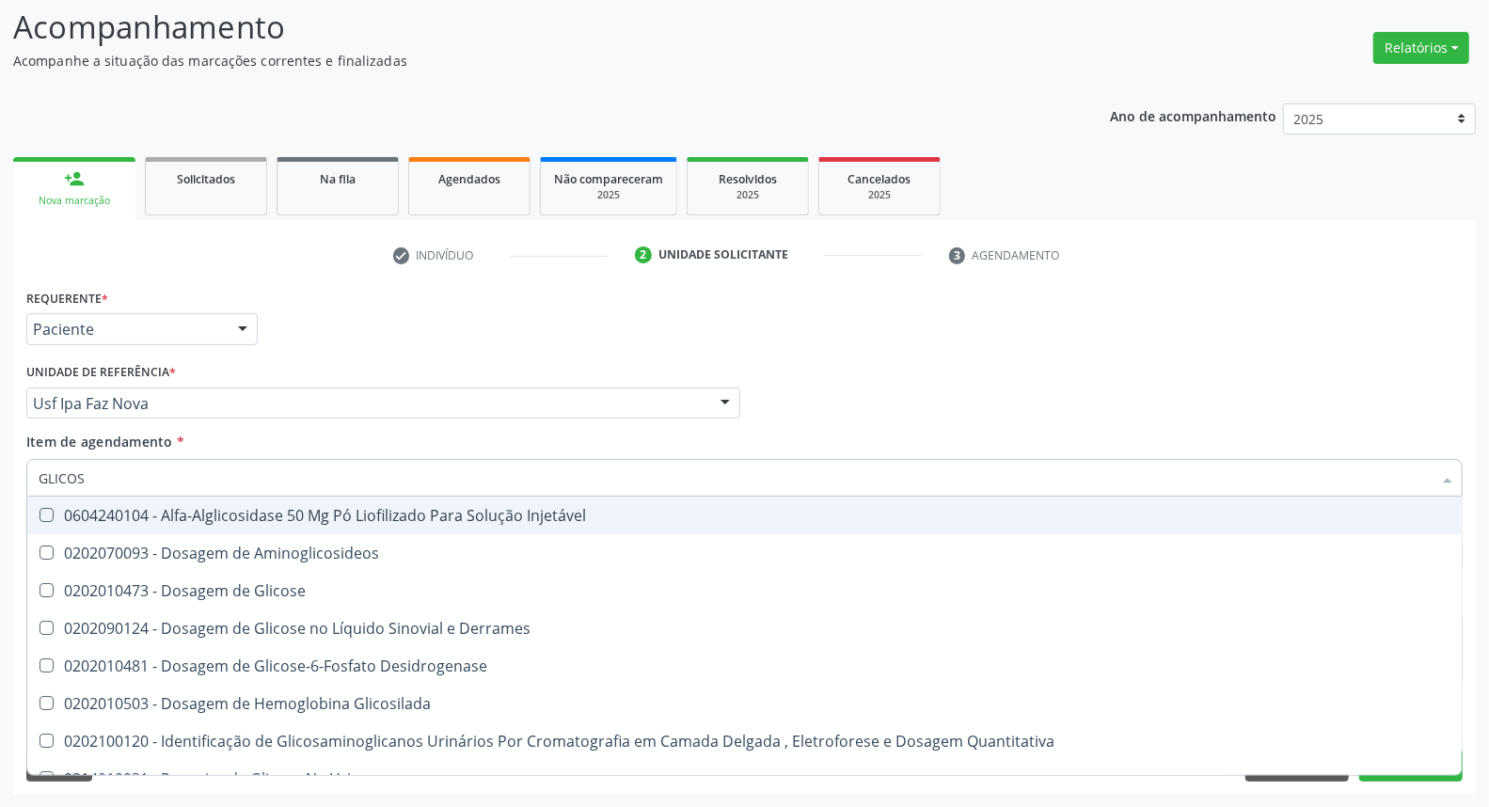
type input "GLICOSE"
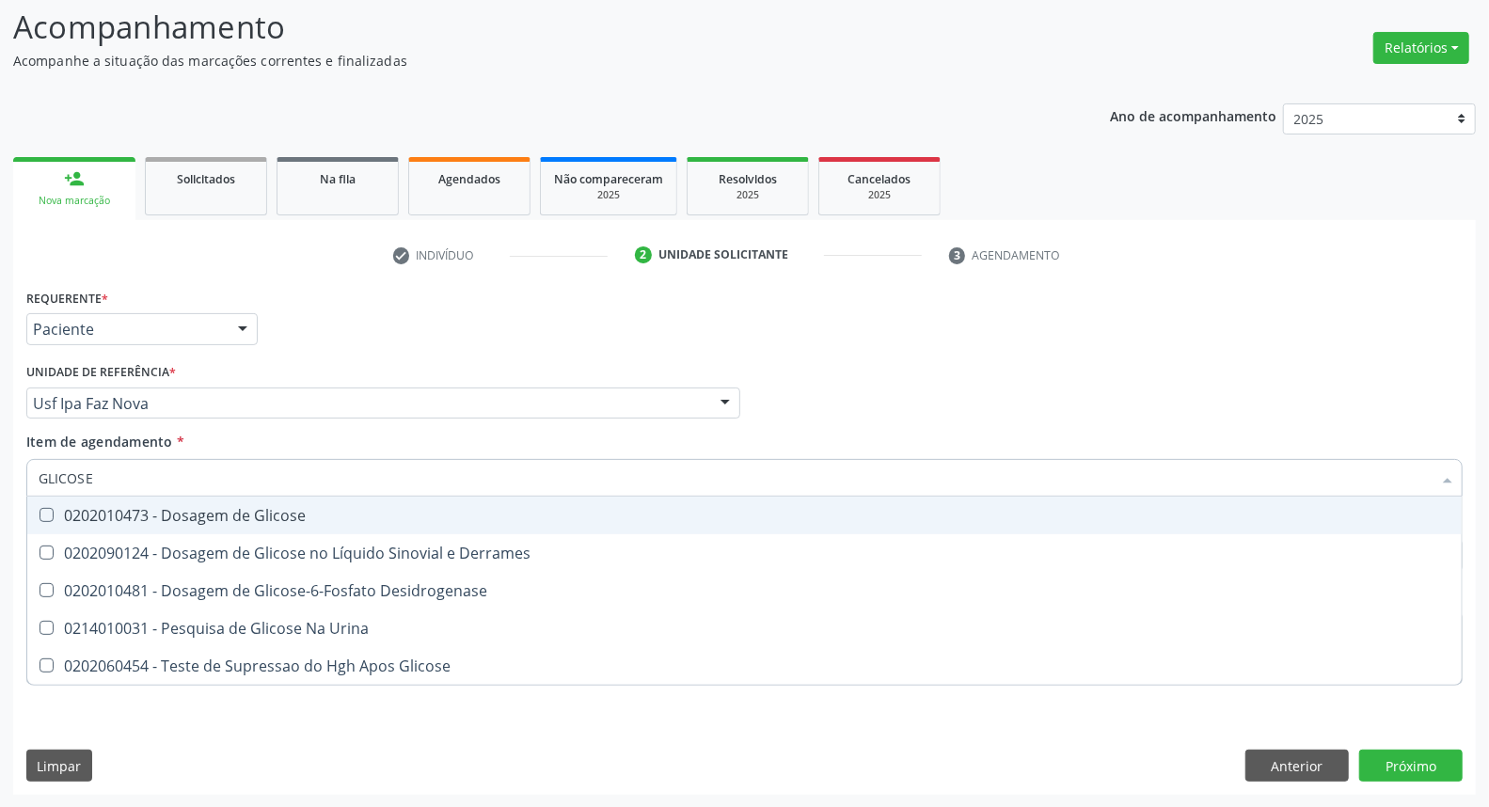
drag, startPoint x: 166, startPoint y: 510, endPoint x: 160, endPoint y: 482, distance: 27.9
click at [165, 508] on div "0202010473 - Dosagem de Glicose" at bounding box center [745, 515] width 1412 height 15
checkbox Glicose "true"
drag, startPoint x: 104, startPoint y: 470, endPoint x: 0, endPoint y: 474, distance: 104.5
click at [0, 473] on div "Acompanhamento Acompanhe a situação das marcações correntes e finalizadas Relat…" at bounding box center [744, 393] width 1489 height 829
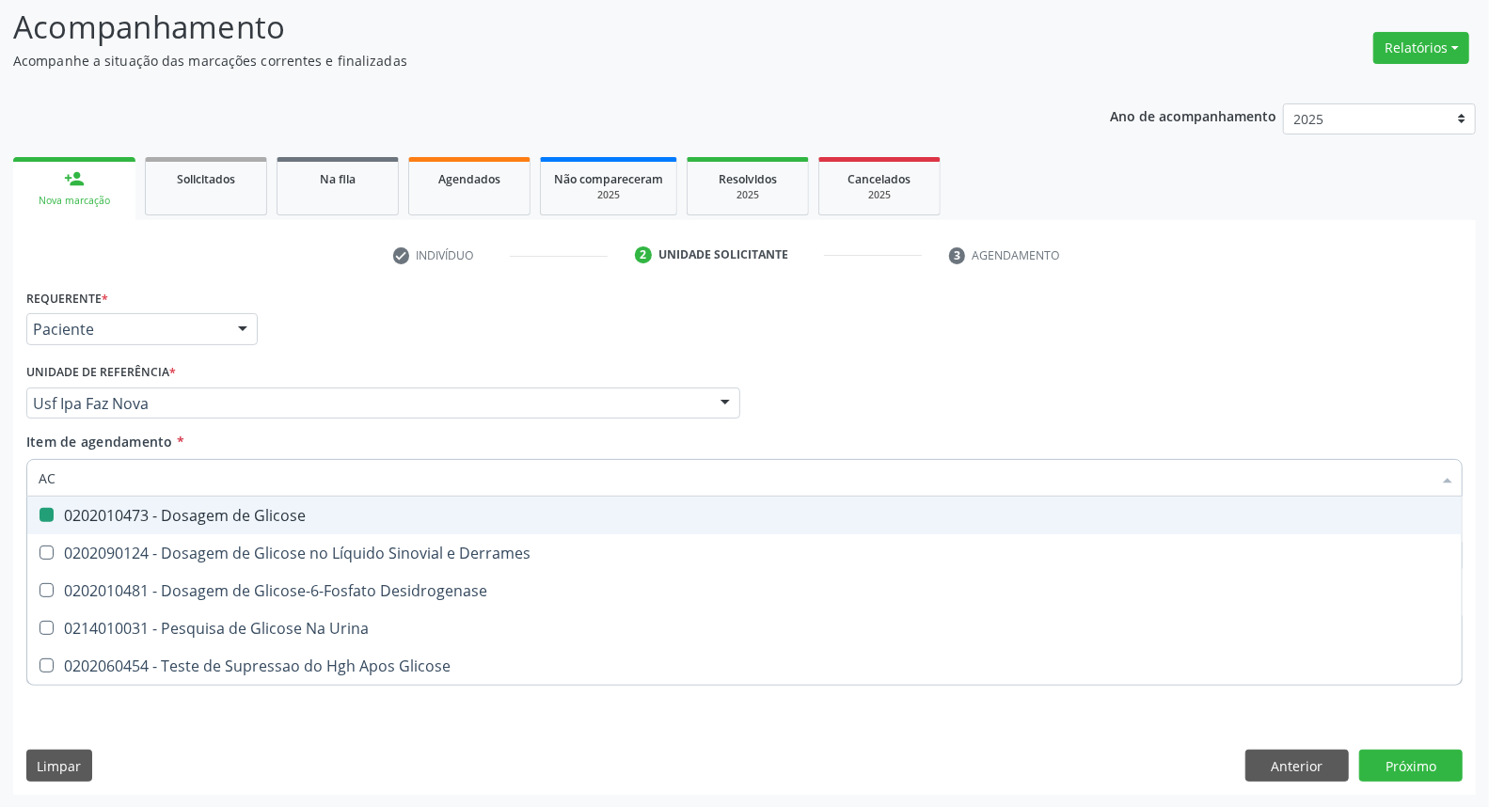
type input "ACI"
checkbox Glicose "false"
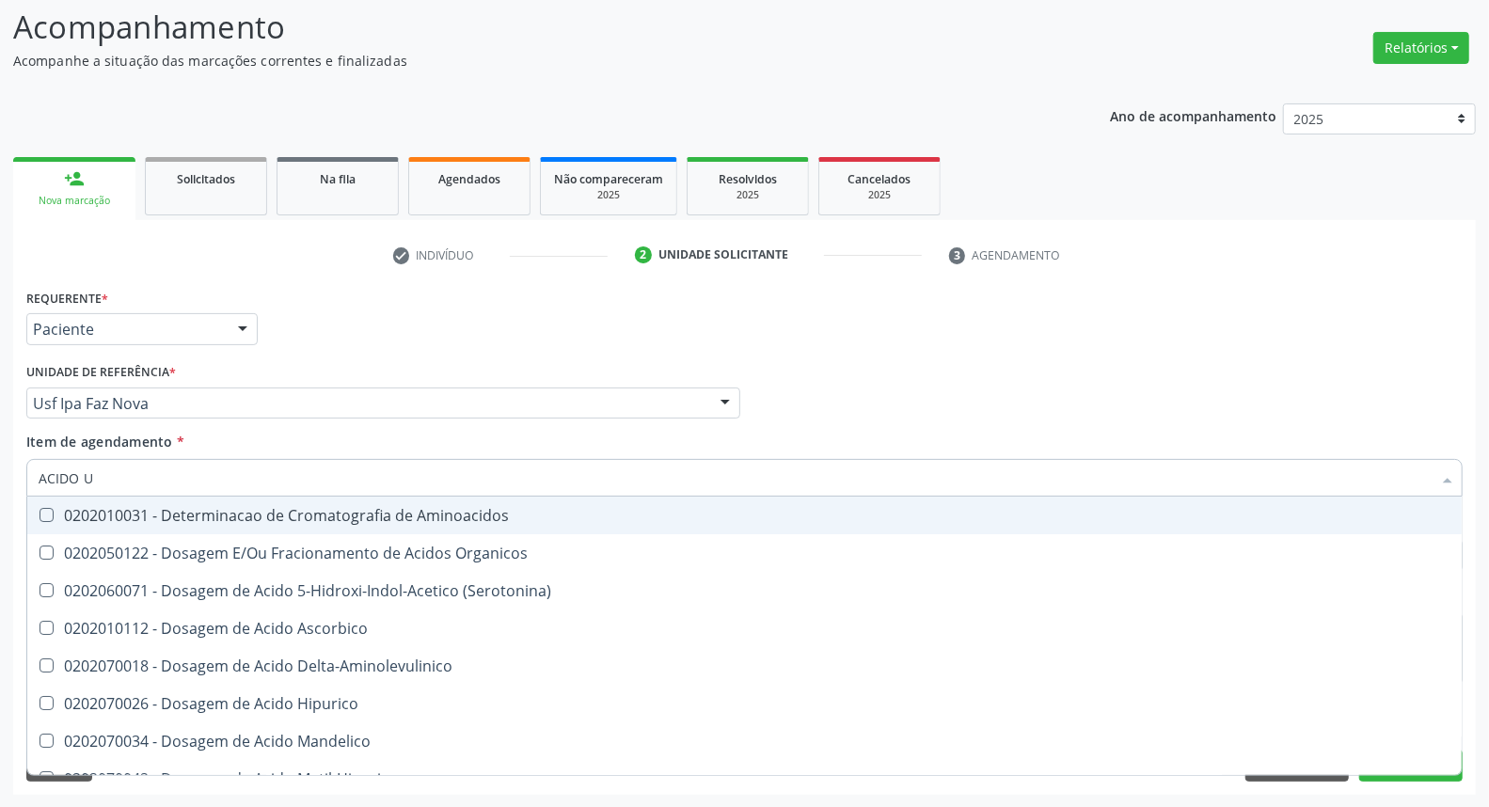
type input "ACIDO U"
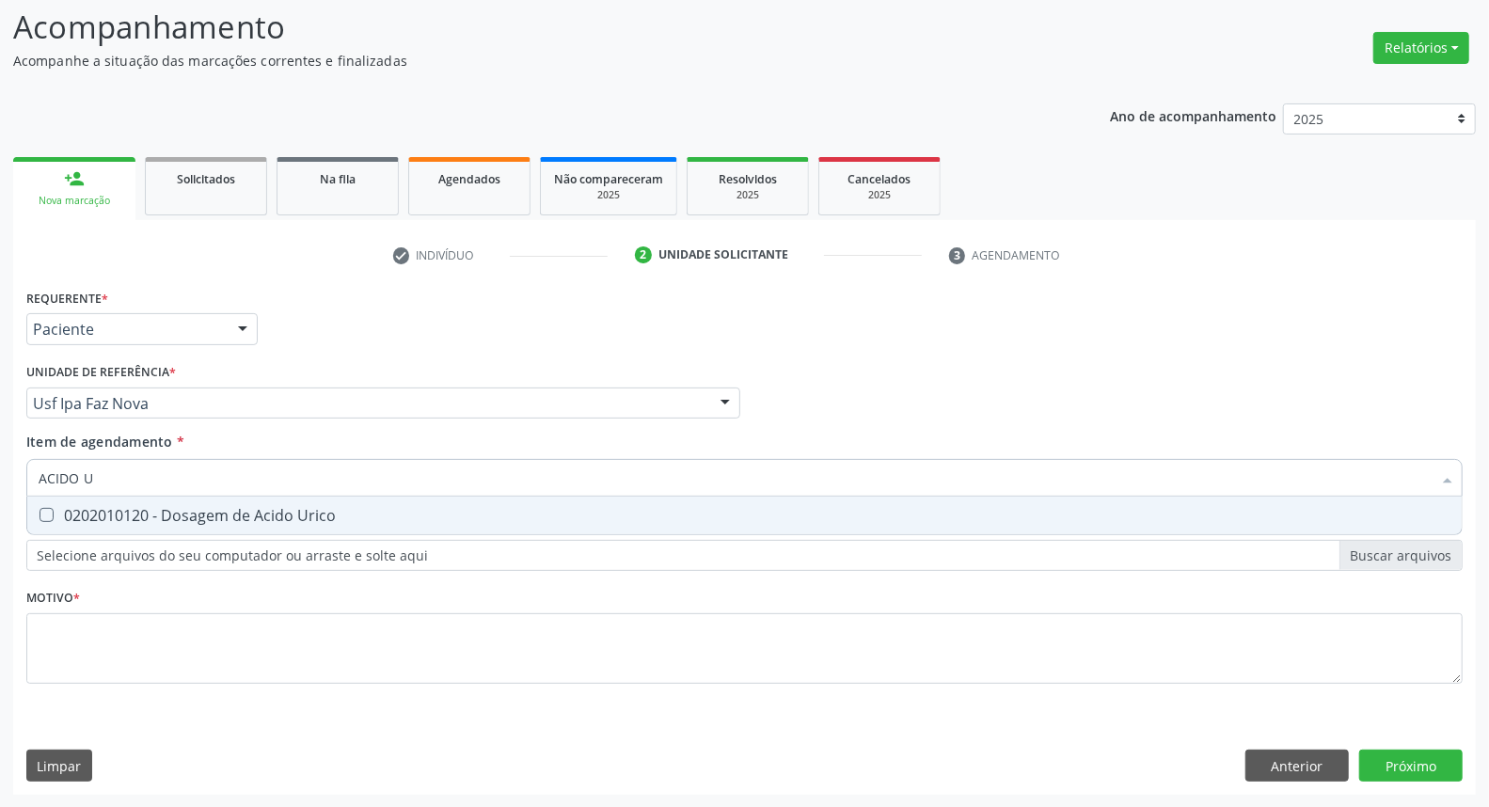
drag, startPoint x: 59, startPoint y: 506, endPoint x: 123, endPoint y: 480, distance: 69.2
click at [60, 508] on div "0202010120 - Dosagem de Acido Urico" at bounding box center [745, 515] width 1412 height 15
checkbox Urico "true"
drag, startPoint x: 127, startPoint y: 477, endPoint x: 0, endPoint y: 477, distance: 127.0
click at [0, 477] on div "Acompanhamento Acompanhe a situação das marcações correntes e finalizadas Relat…" at bounding box center [744, 393] width 1489 height 829
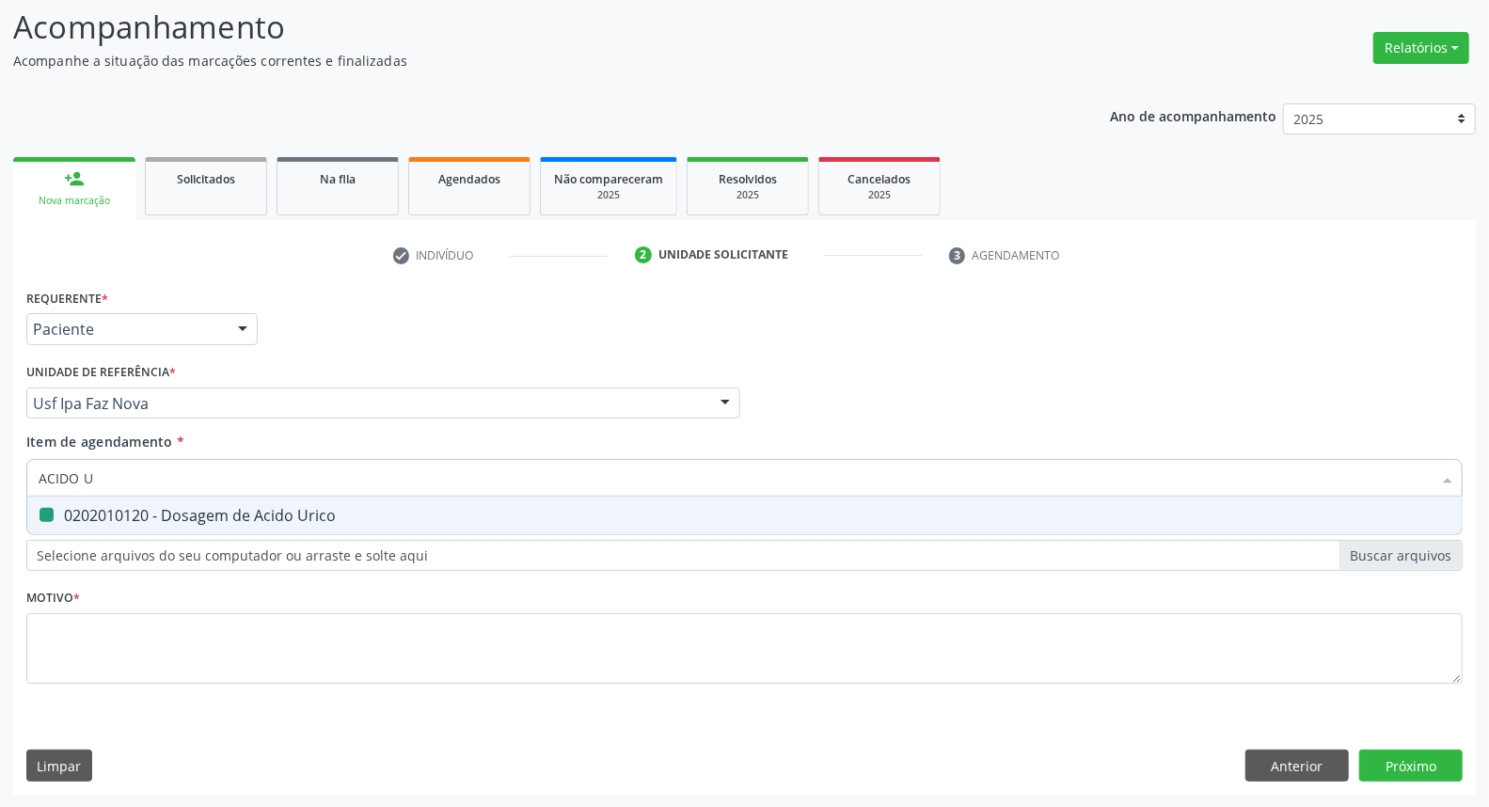
type input "C"
checkbox Urico "false"
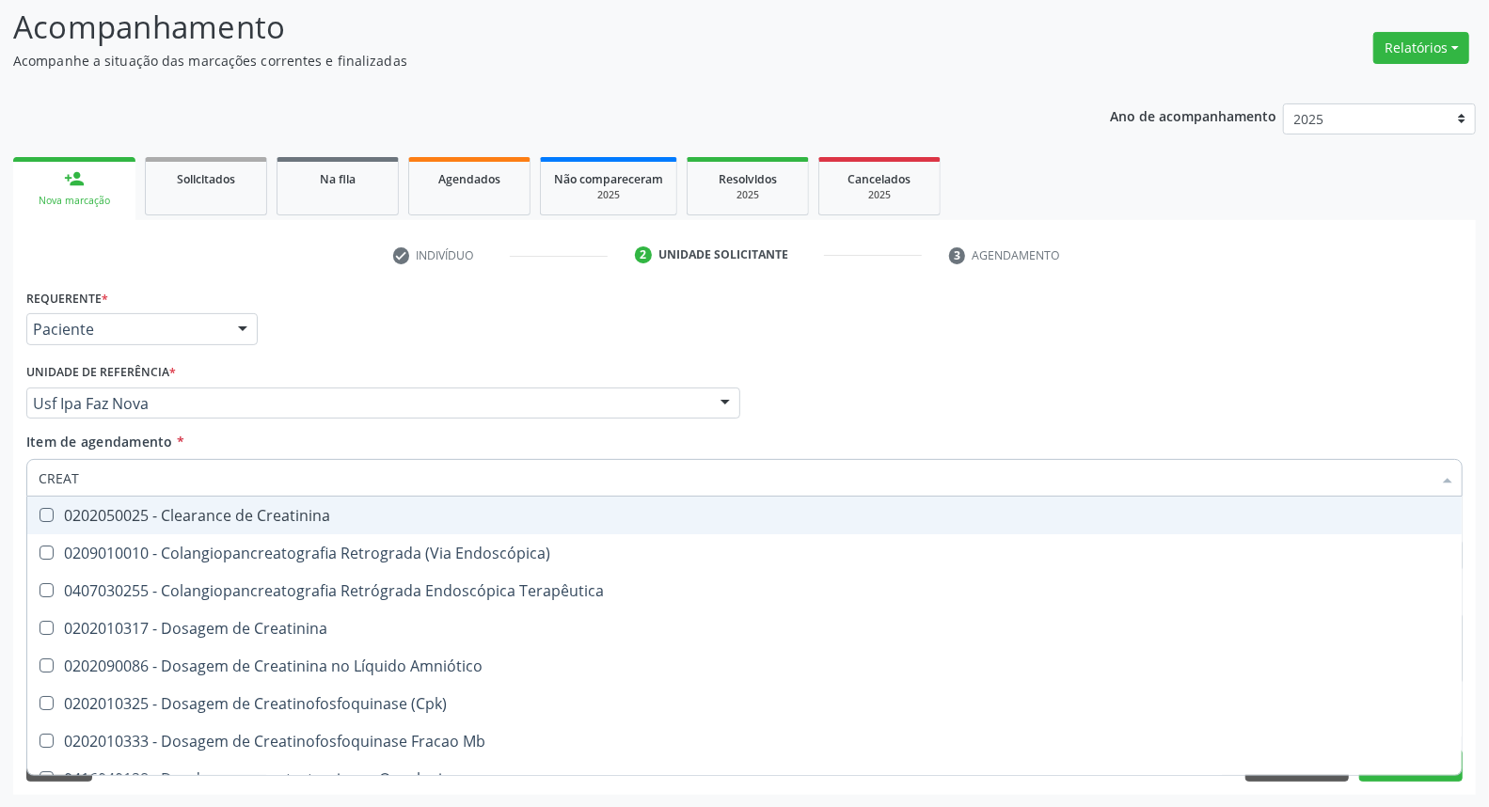
type input "CREATI"
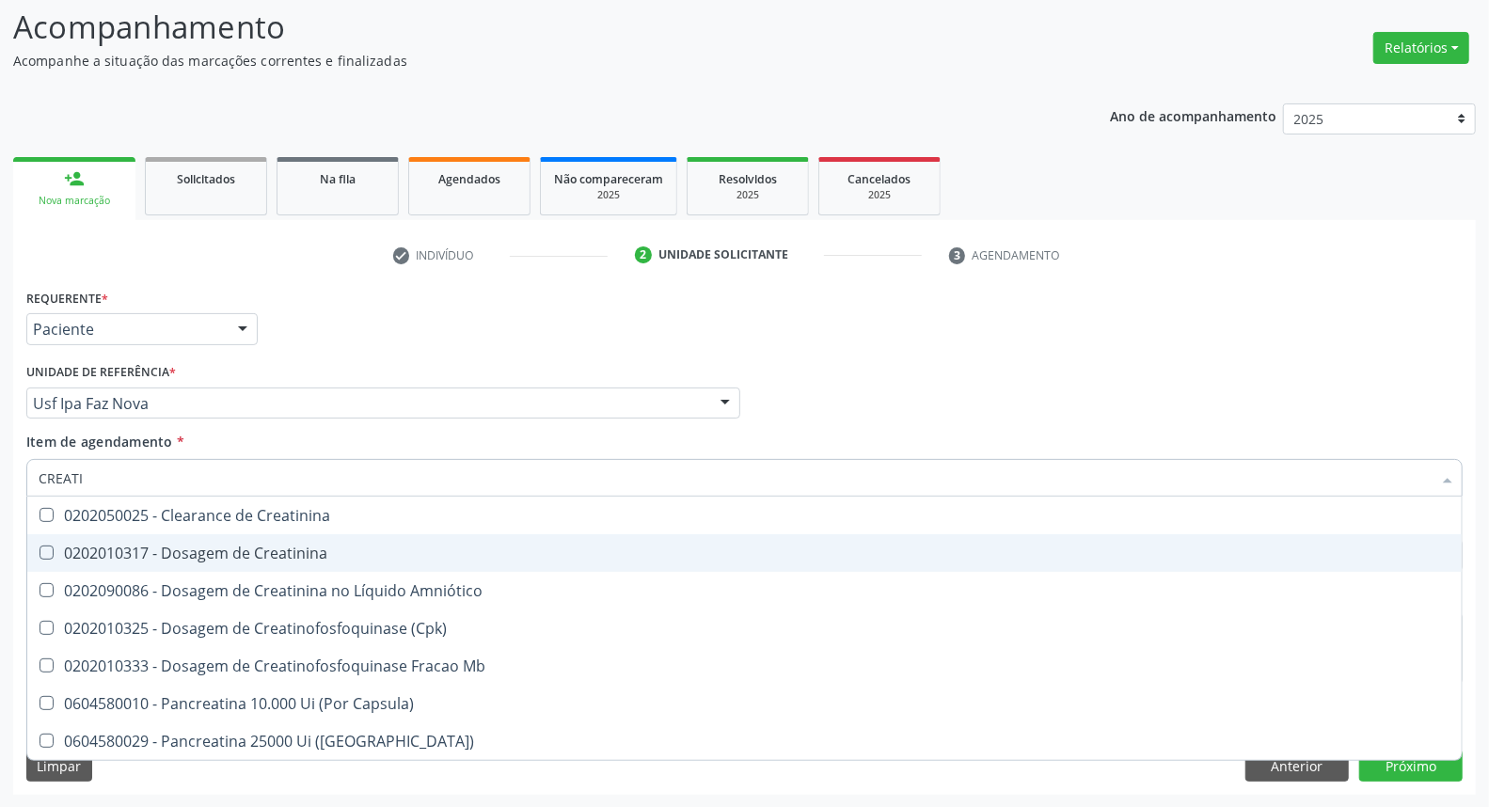
drag, startPoint x: 78, startPoint y: 542, endPoint x: 85, endPoint y: 482, distance: 59.6
click at [79, 534] on span "0202010317 - Dosagem de Creatinina" at bounding box center [744, 553] width 1434 height 38
checkbox Creatinina "true"
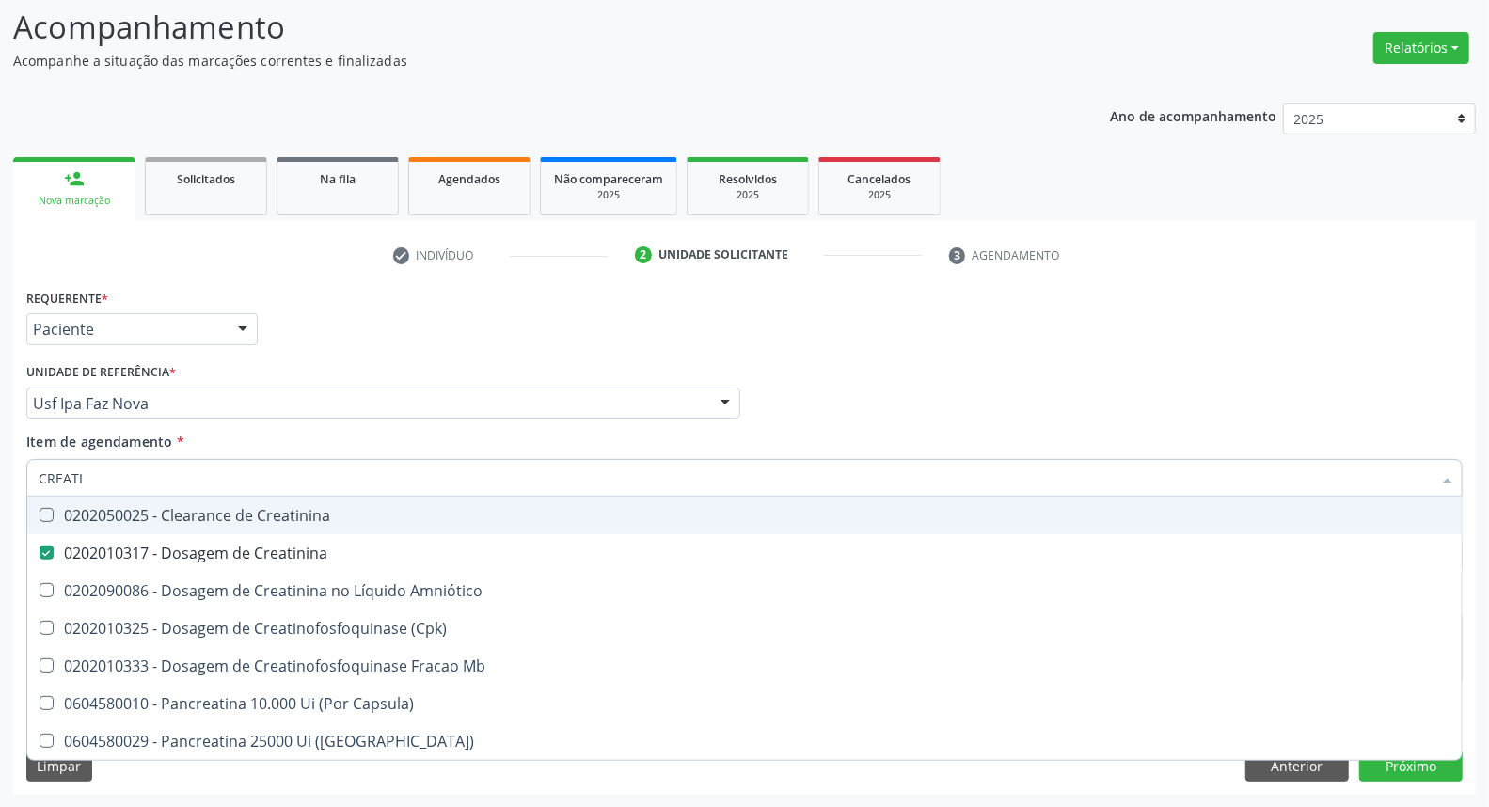
drag, startPoint x: 81, startPoint y: 482, endPoint x: 0, endPoint y: 449, distance: 87.3
click at [0, 461] on div "Acompanhamento Acompanhe a situação das marcações correntes e finalizadas Relat…" at bounding box center [744, 393] width 1489 height 829
type input "URE"
checkbox Creatinina "false"
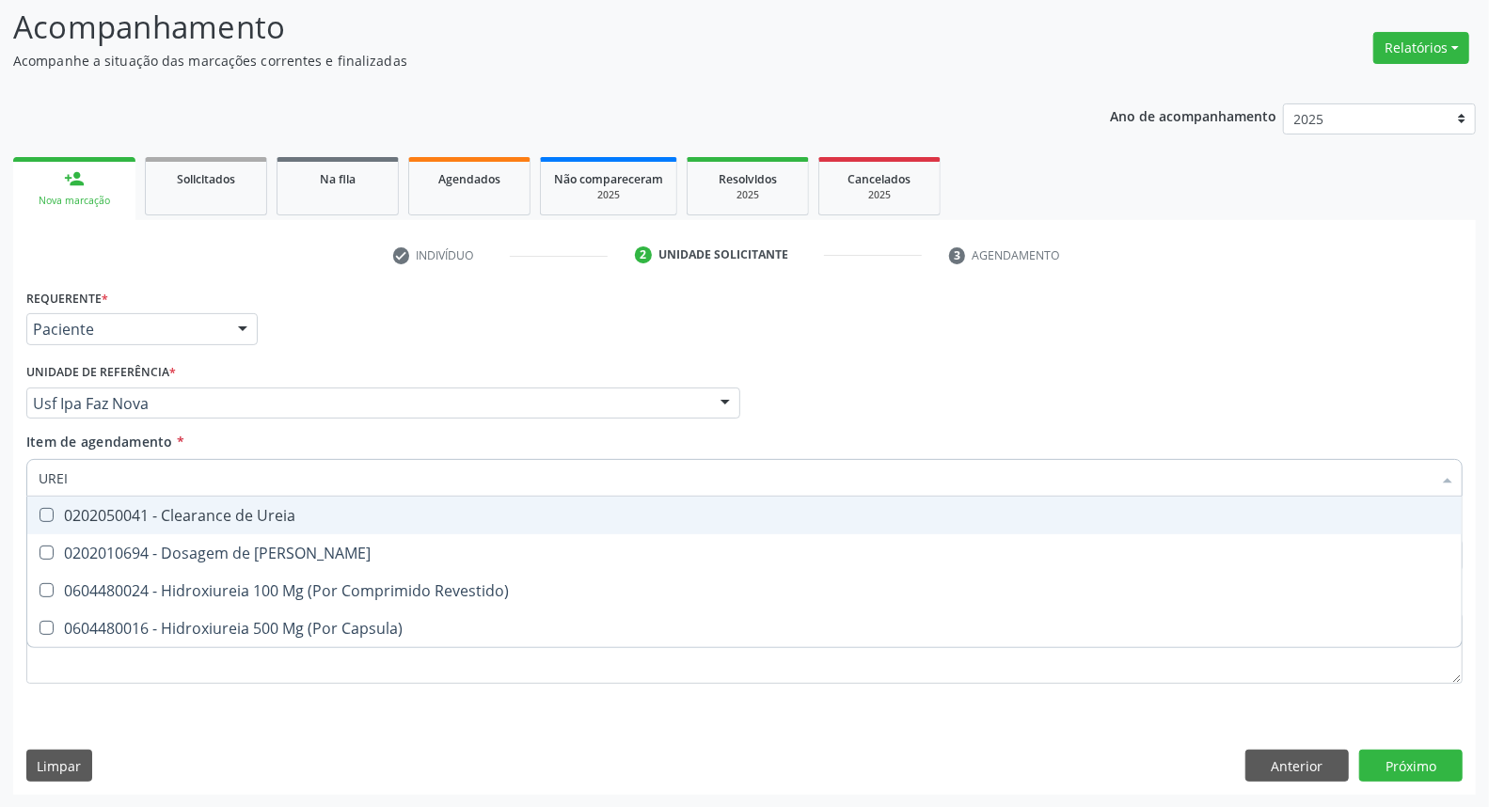
type input "UREIA"
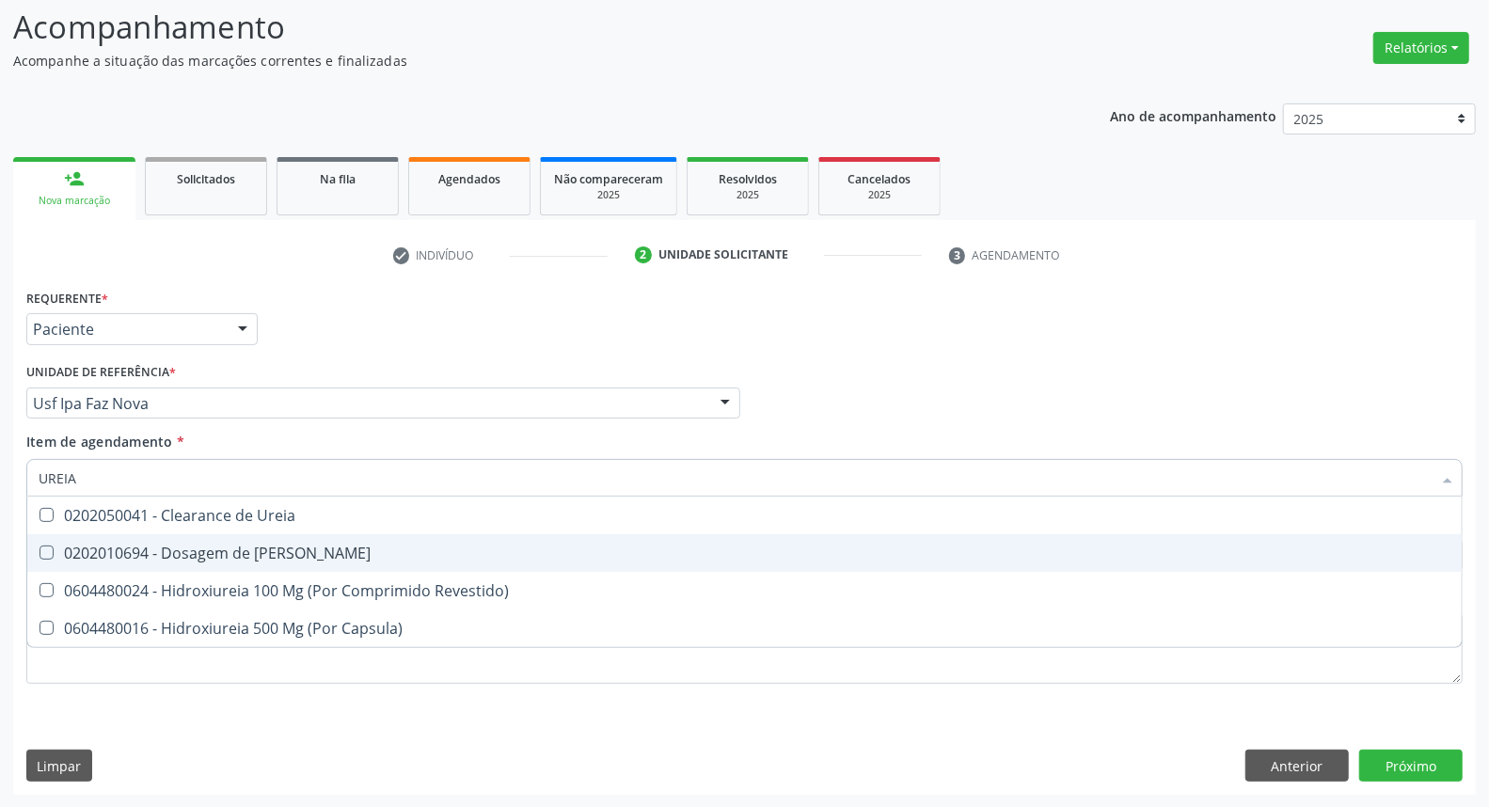
drag, startPoint x: 71, startPoint y: 556, endPoint x: 90, endPoint y: 486, distance: 72.1
click at [72, 545] on div "0202010694 - Dosagem de [PERSON_NAME]" at bounding box center [745, 552] width 1412 height 15
checkbox Ureia "true"
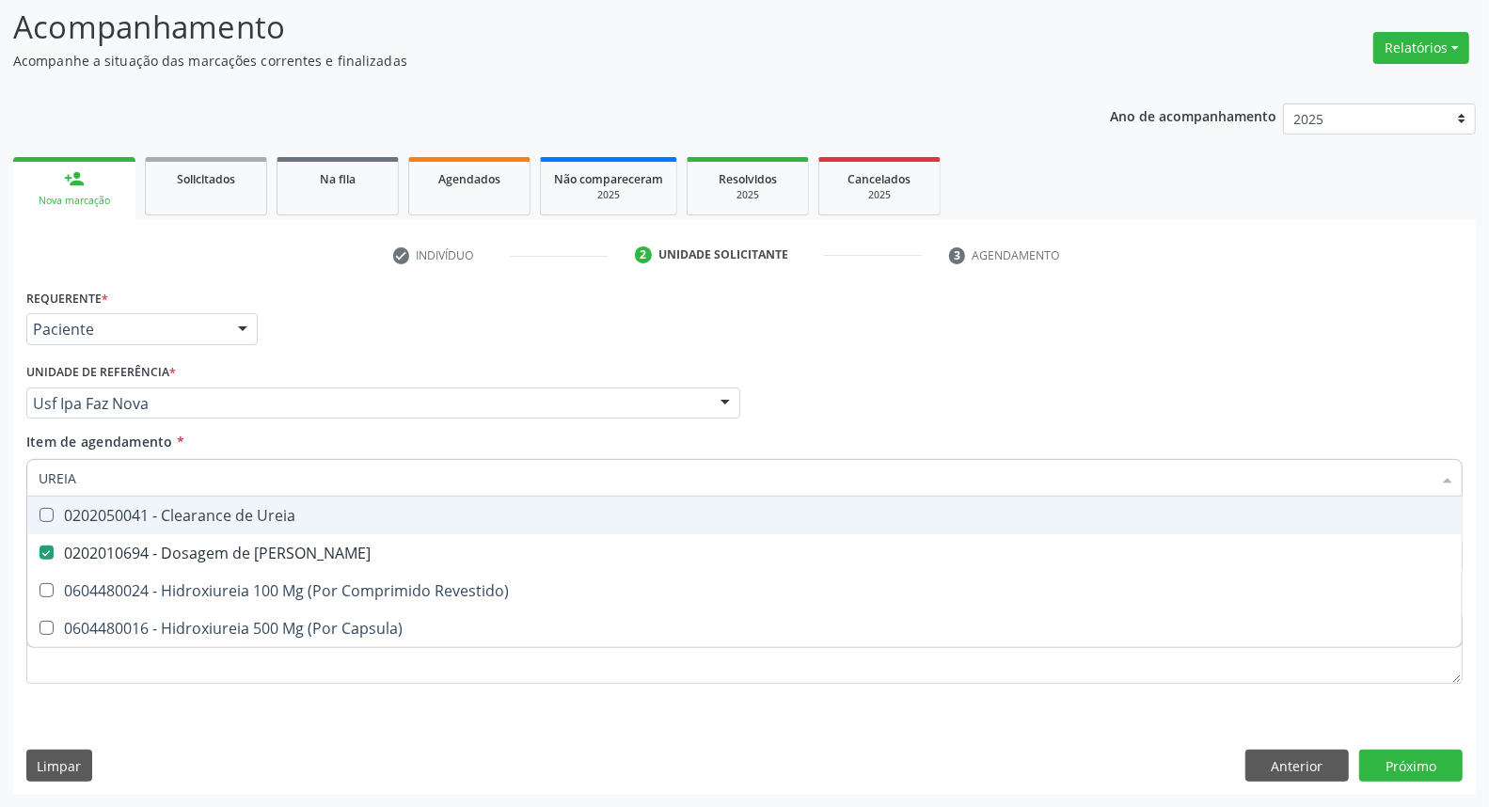
drag, startPoint x: 97, startPoint y: 473, endPoint x: 0, endPoint y: 461, distance: 97.6
click at [0, 463] on div "Acompanhamento Acompanhe a situação das marcações correntes e finalizadas Relat…" at bounding box center [744, 393] width 1489 height 829
type input "CO"
checkbox Ureia "false"
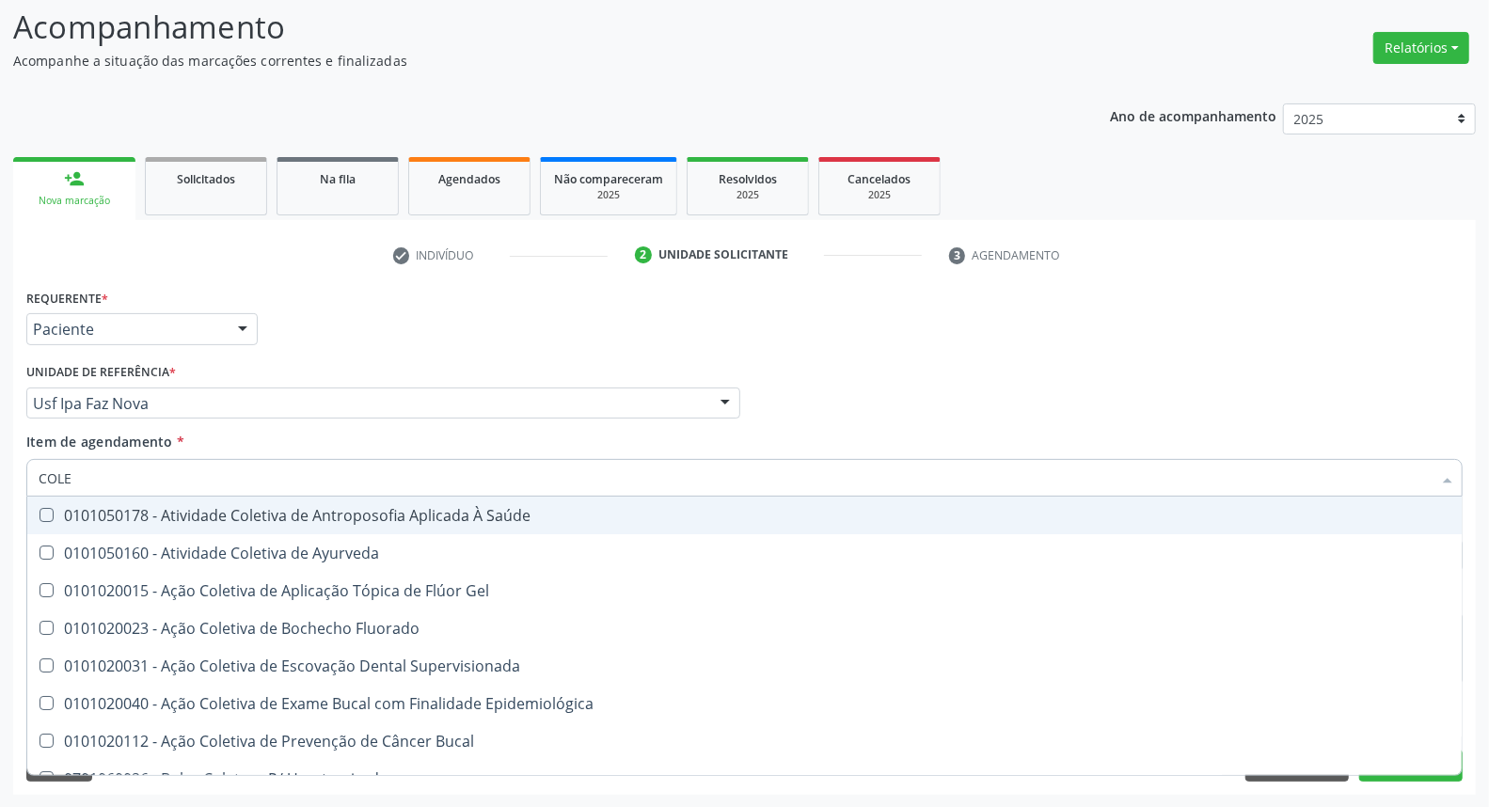
type input "COLES"
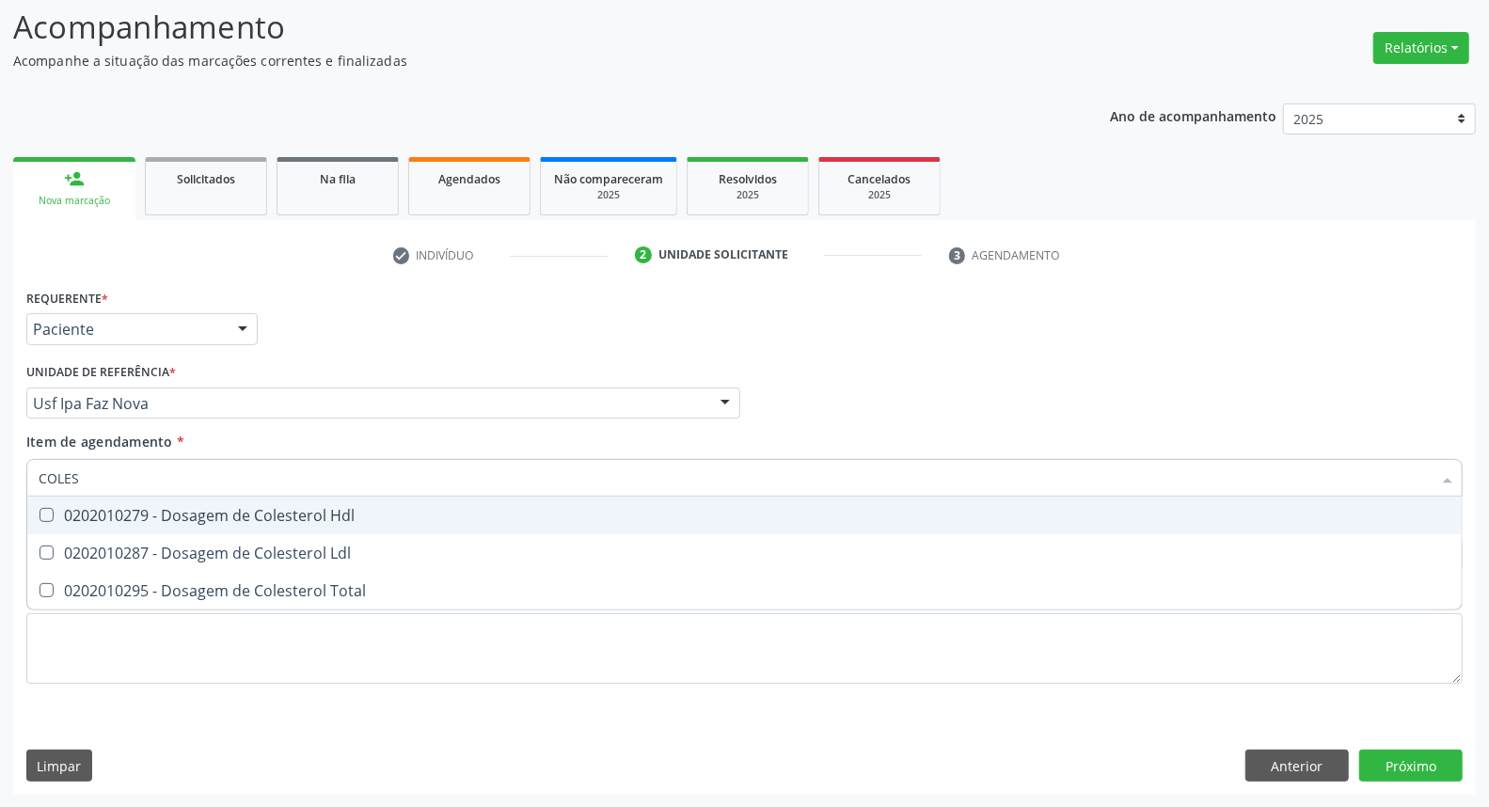
drag, startPoint x: 144, startPoint y: 508, endPoint x: 128, endPoint y: 550, distance: 45.2
click at [143, 511] on div "0202010279 - Dosagem de Colesterol Hdl" at bounding box center [745, 515] width 1412 height 15
checkbox Hdl "true"
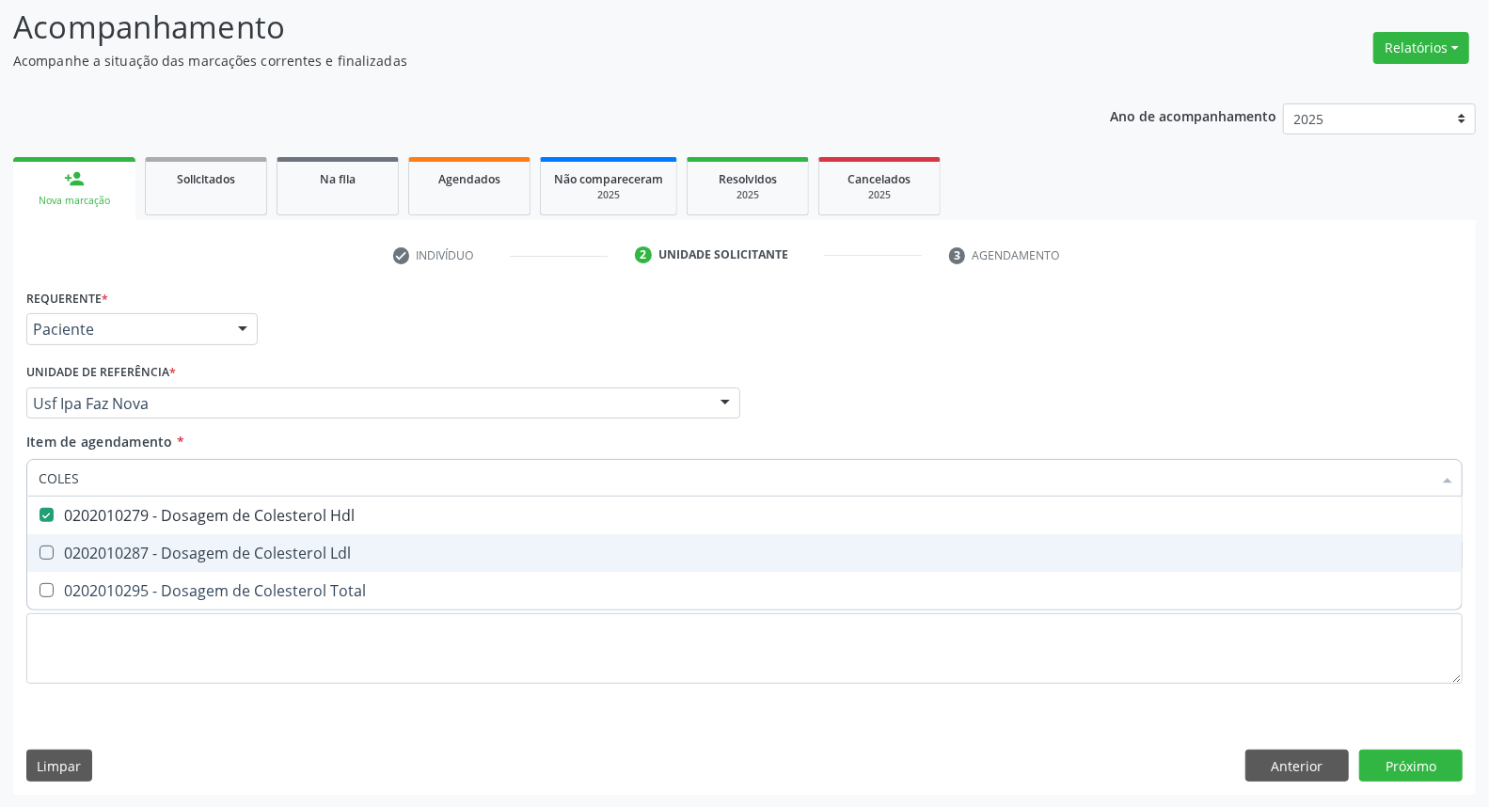
drag, startPoint x: 128, startPoint y: 551, endPoint x: 111, endPoint y: 598, distance: 50.0
click at [124, 561] on span "0202010287 - Dosagem de Colesterol Ldl" at bounding box center [744, 553] width 1434 height 38
checkbox Ldl "true"
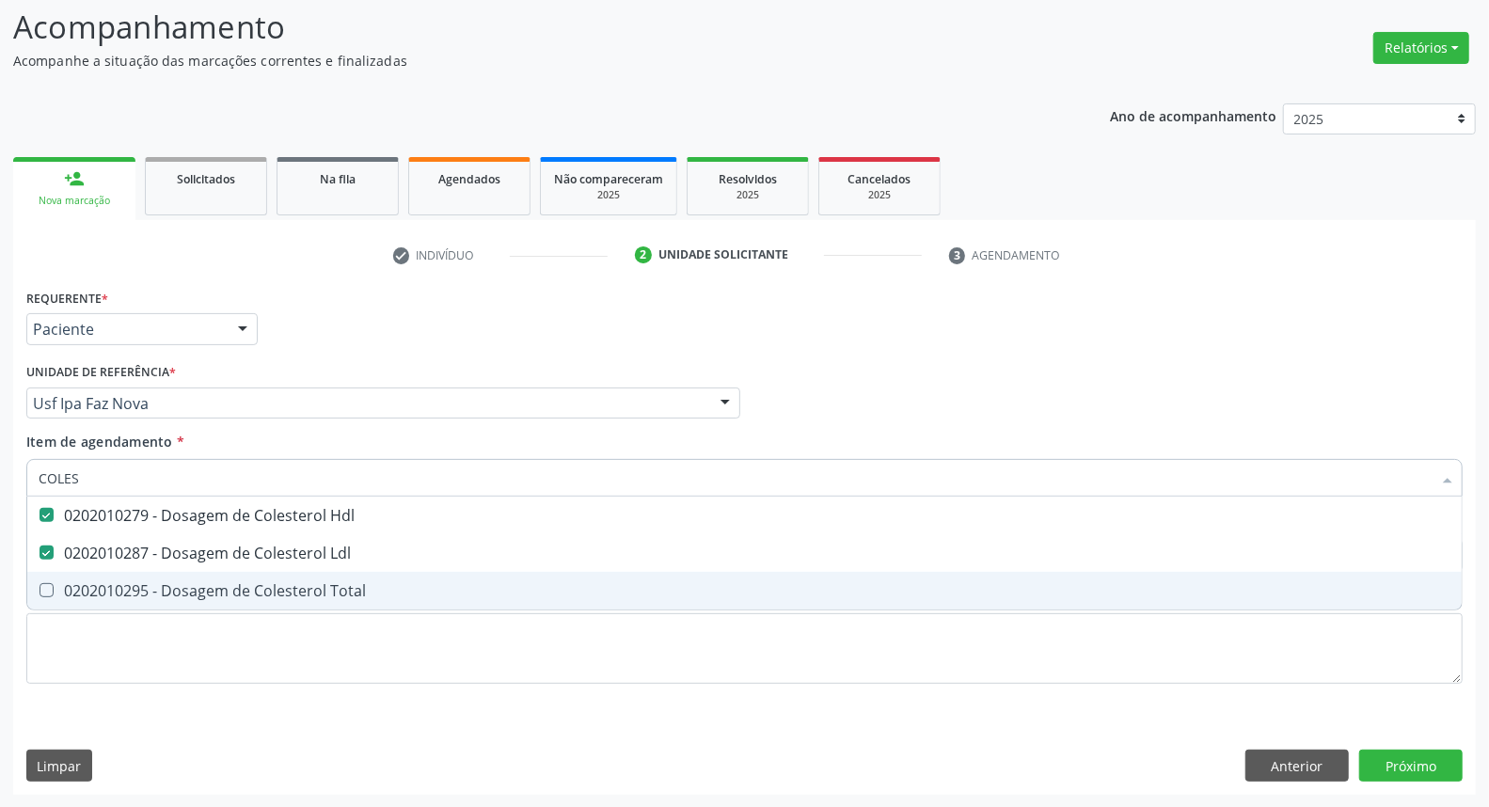
drag, startPoint x: 111, startPoint y: 598, endPoint x: 106, endPoint y: 517, distance: 81.0
click at [110, 584] on span "0202010295 - Dosagem de Colesterol Total" at bounding box center [744, 591] width 1434 height 38
checkbox Total "true"
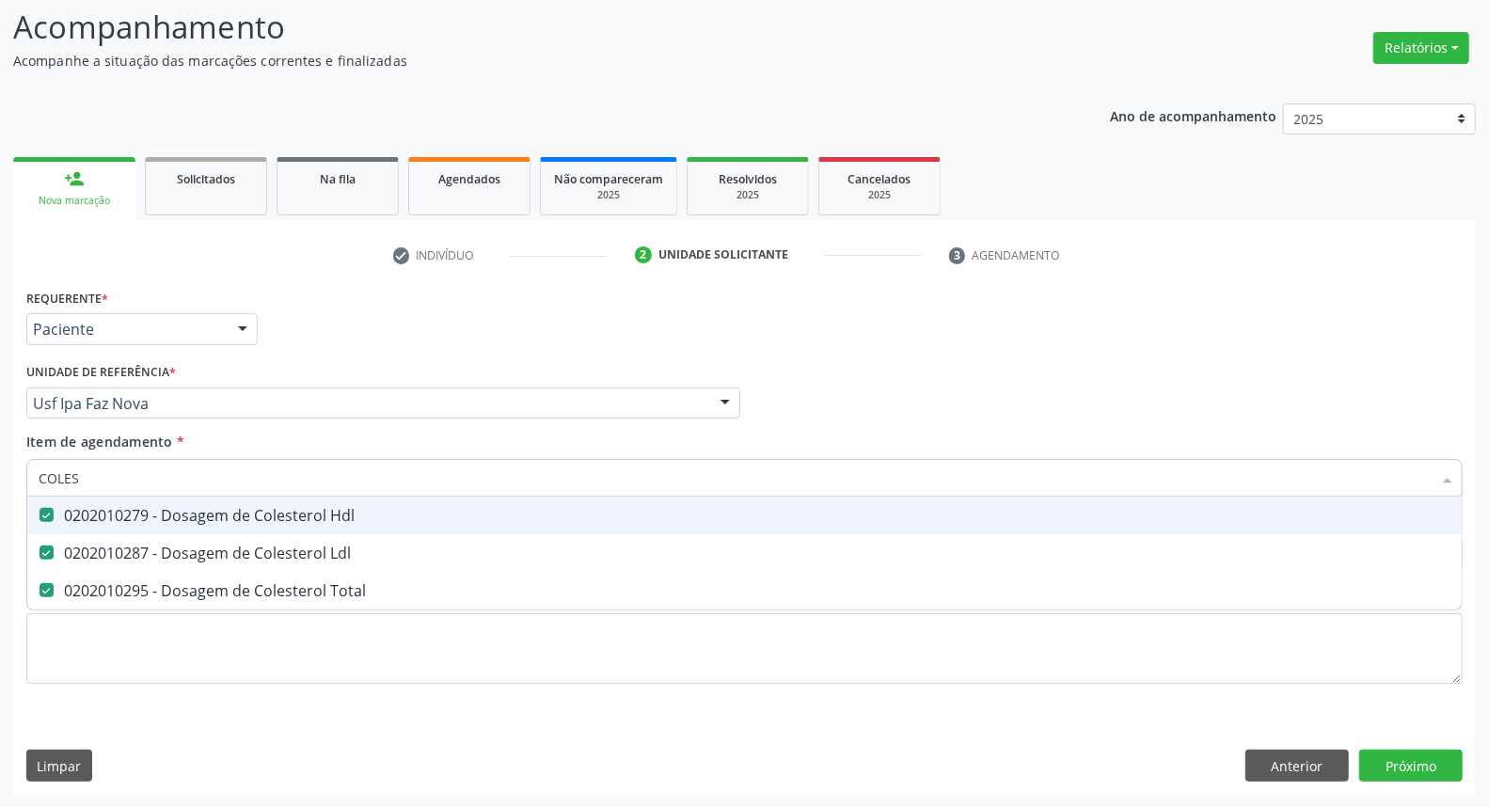
drag, startPoint x: 95, startPoint y: 470, endPoint x: 0, endPoint y: 470, distance: 95.0
click at [0, 470] on div "Acompanhamento Acompanhe a situação das marcações correntes e finalizadas Relat…" at bounding box center [744, 393] width 1489 height 829
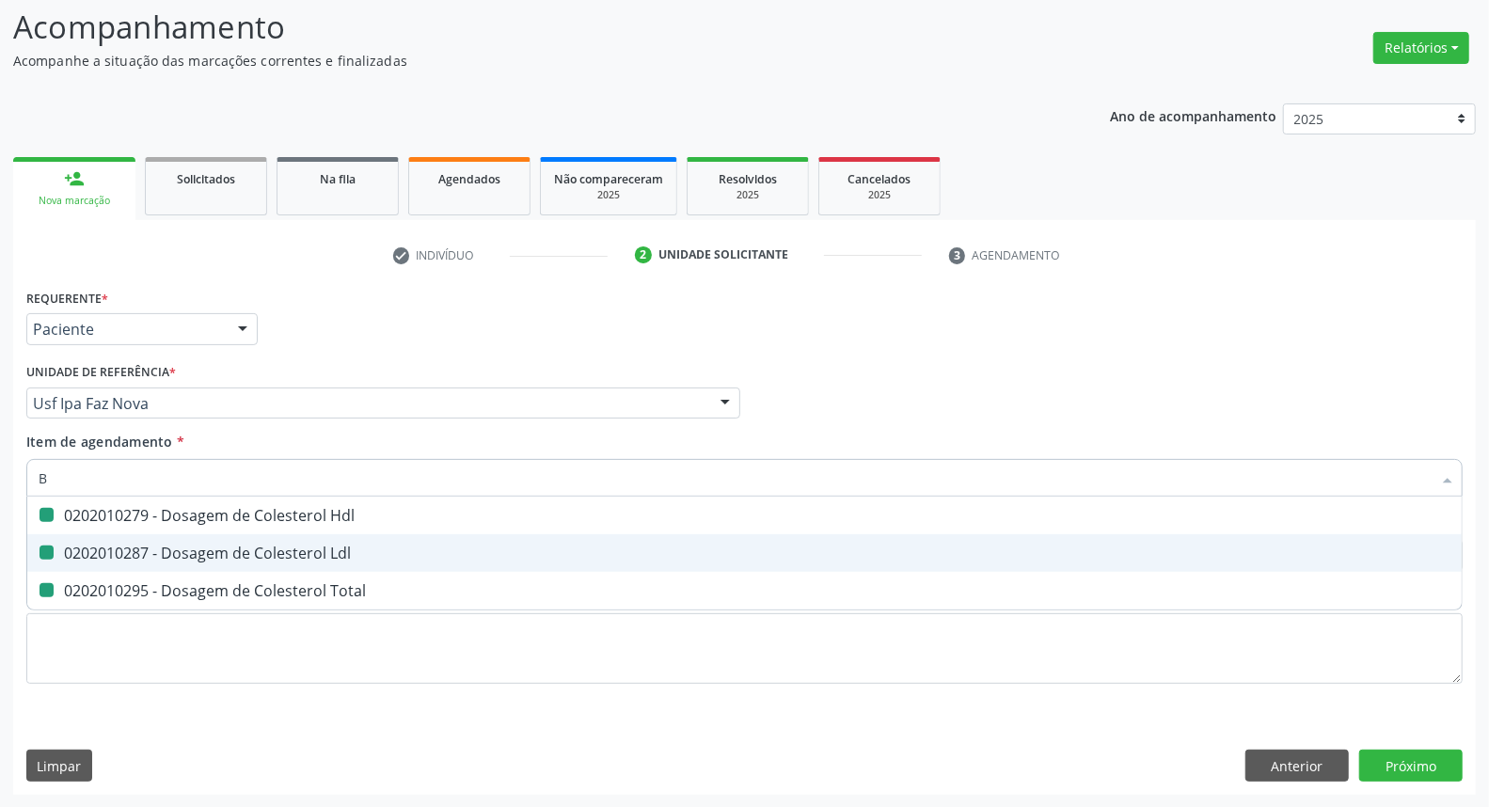
type input "BI"
checkbox Hdl "false"
checkbox Ldl "false"
checkbox Total "false"
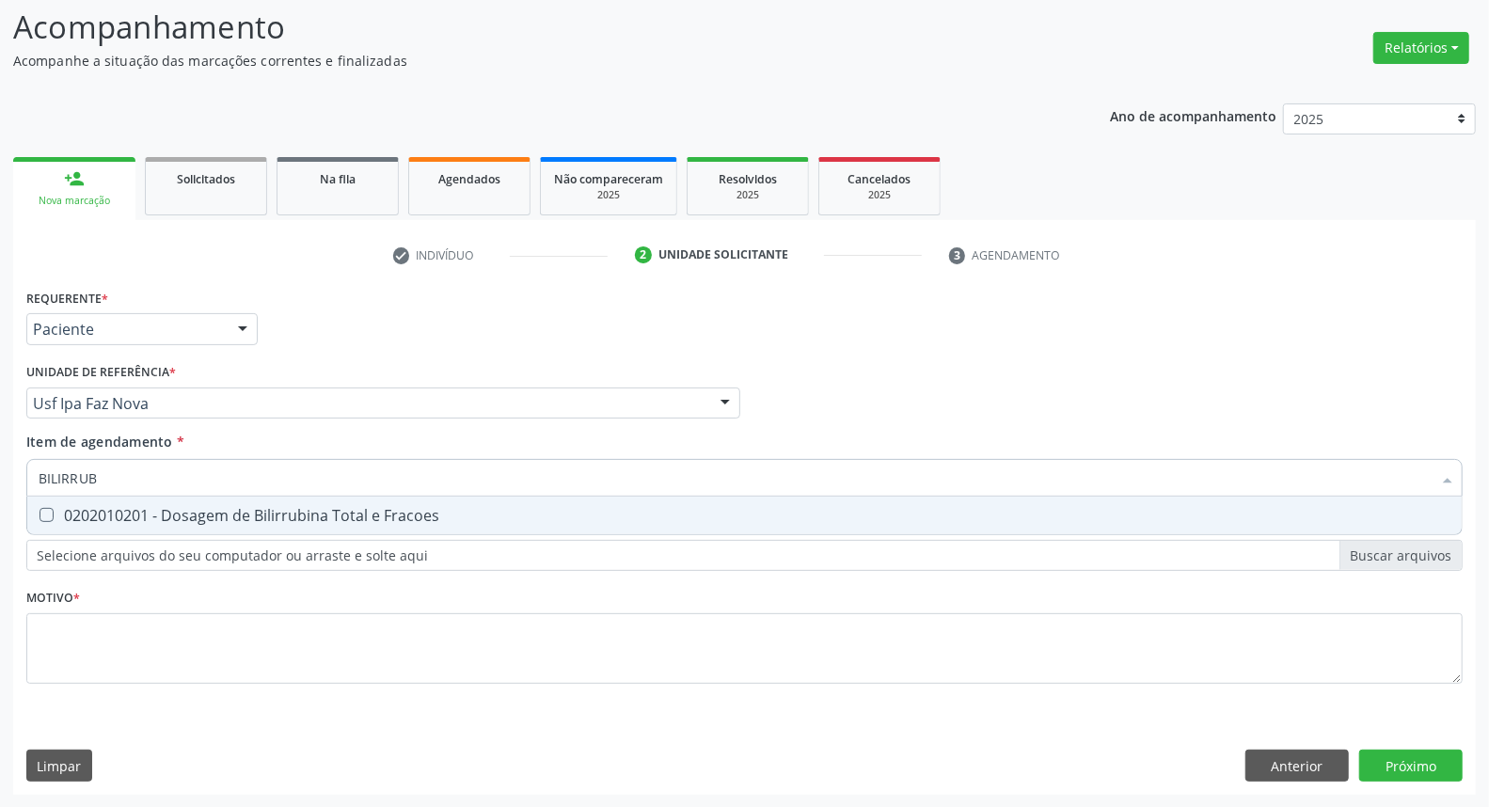
type input "BILIRRUBI"
drag, startPoint x: 344, startPoint y: 513, endPoint x: 341, endPoint y: 478, distance: 34.9
click at [342, 508] on div "0202010201 - Dosagem de Bilirrubina Total e Fracoes" at bounding box center [745, 515] width 1412 height 15
checkbox Fracoes "true"
drag, startPoint x: 341, startPoint y: 477, endPoint x: 292, endPoint y: 477, distance: 49.8
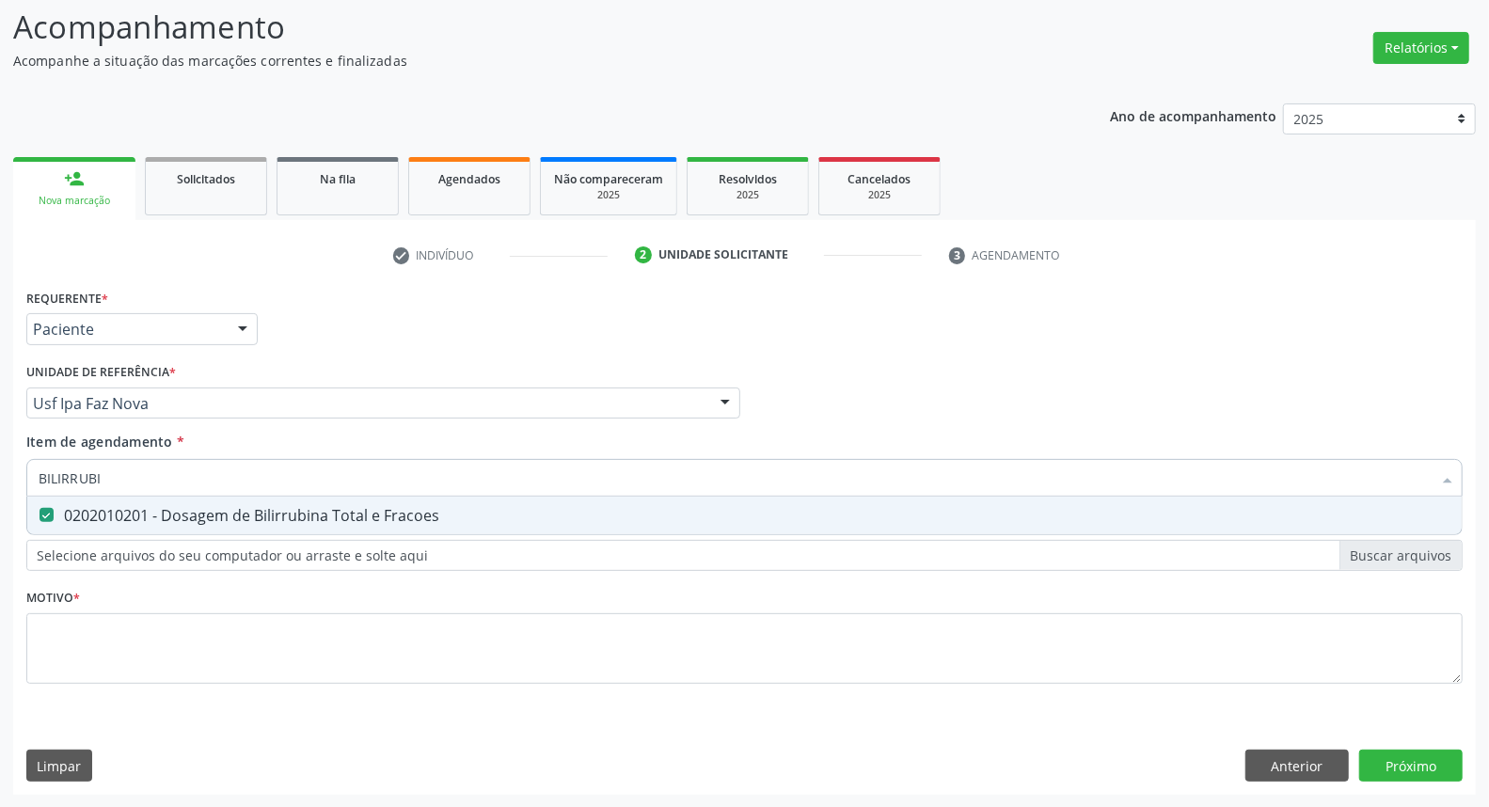
click at [292, 477] on input "BILIRRUBI" at bounding box center [735, 478] width 1393 height 38
type input "BILIRRUBI"
click at [335, 452] on div "Item de agendamento * BILIRRUBI Desfazer seleção 0202010201 - Dosagem de Bilirr…" at bounding box center [744, 461] width 1436 height 59
click at [336, 452] on div "Item de agendamento * BILIRRUBI Desfazer seleção 0202010201 - Dosagem de Bilirr…" at bounding box center [744, 461] width 1436 height 59
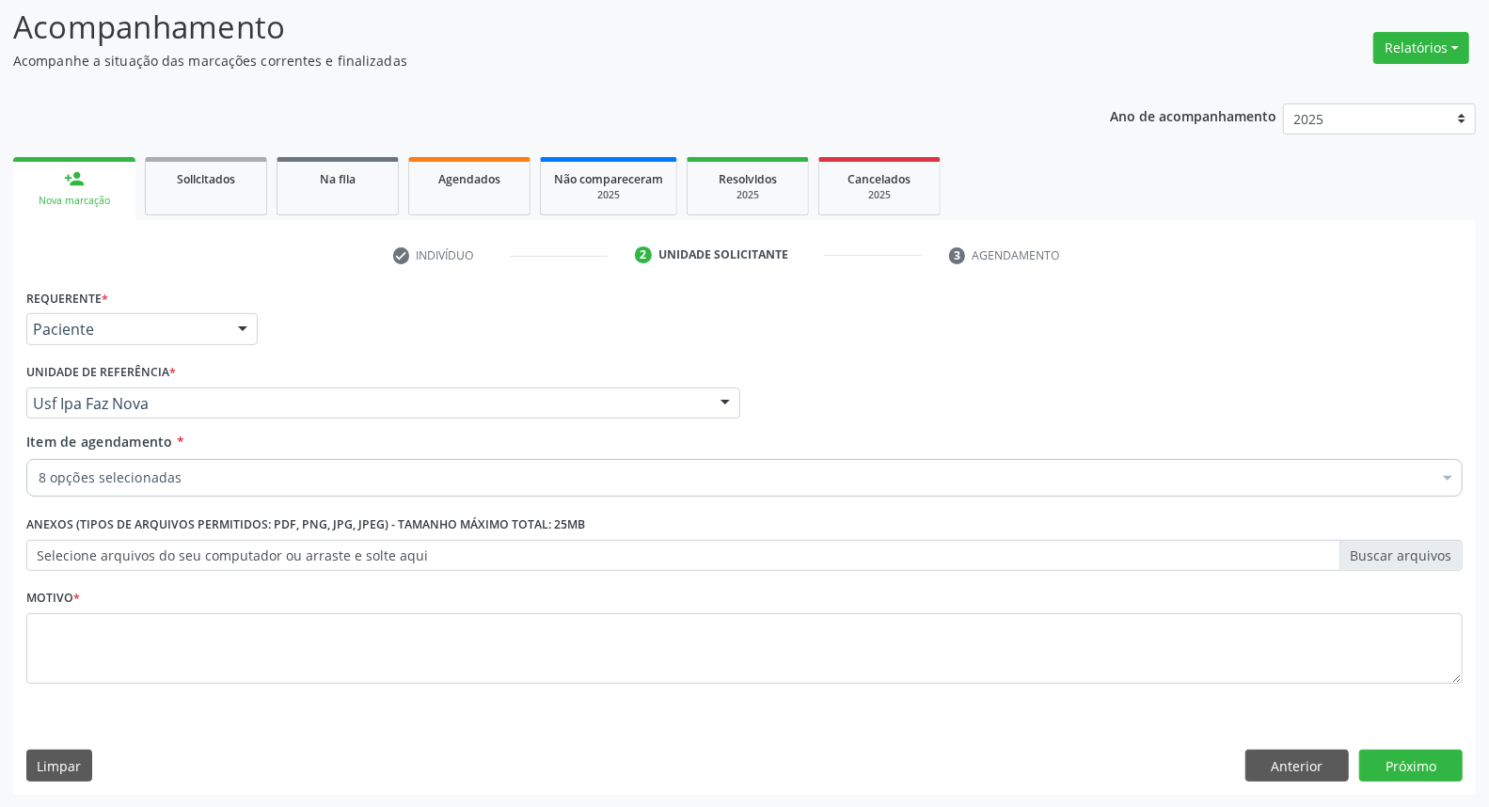
click at [39, 481] on input "Item de agendamento *" at bounding box center [39, 478] width 0 height 38
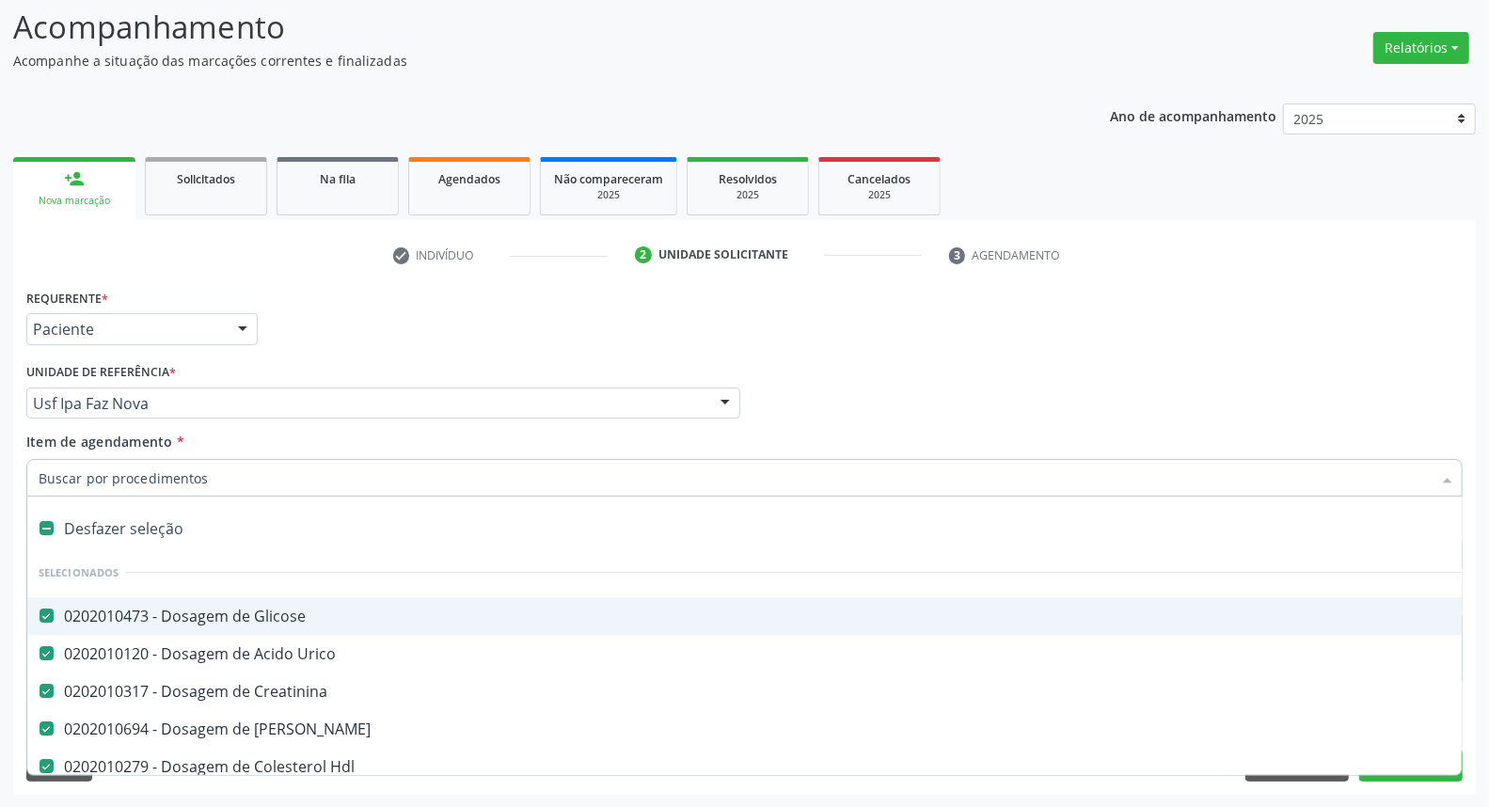
click at [332, 481] on input "Item de agendamento *" at bounding box center [735, 478] width 1393 height 38
type input "TR"
checkbox Glicose "false"
checkbox Urico "false"
checkbox Creatinina "false"
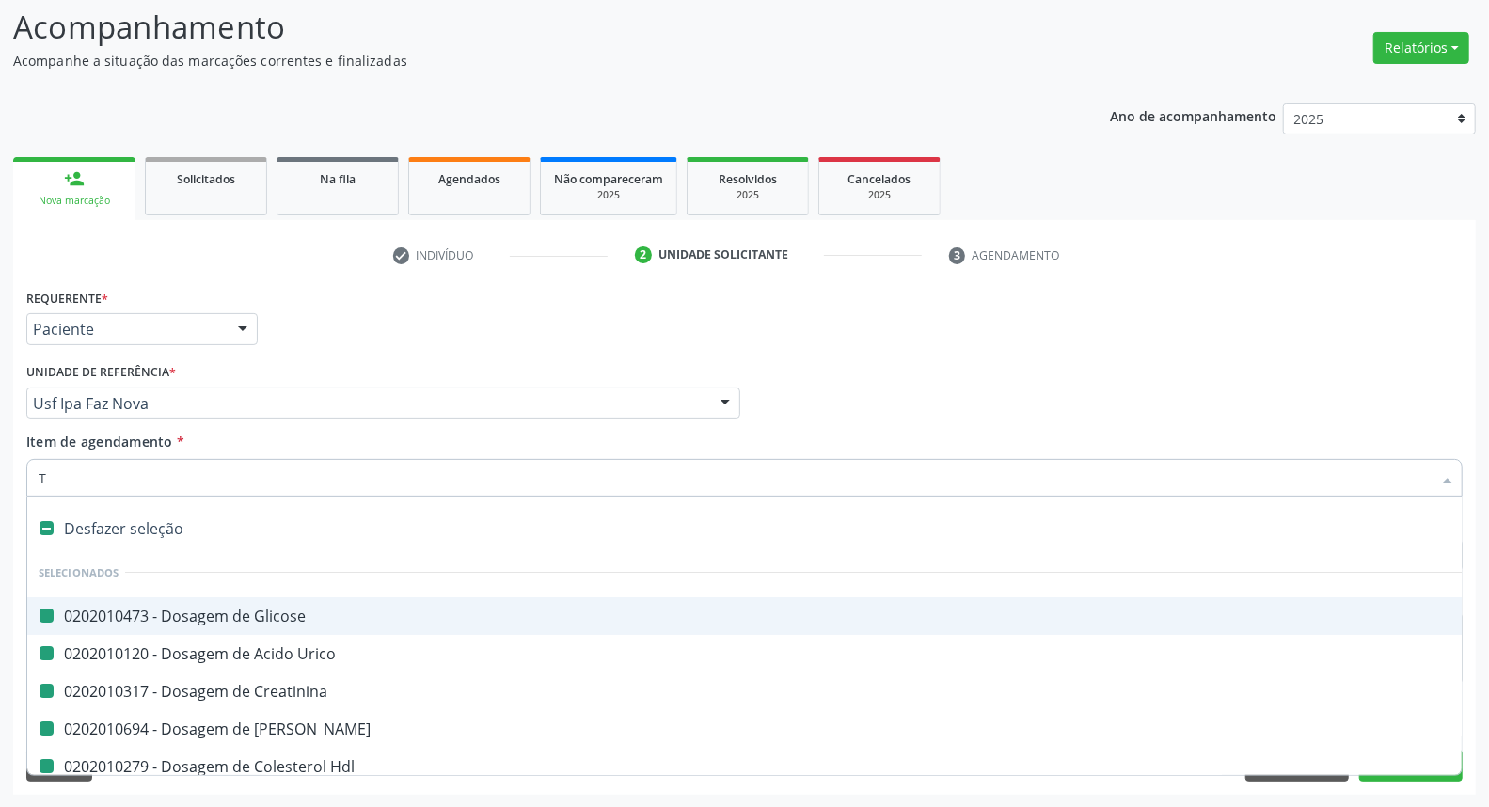
checkbox Ureia "false"
checkbox Hdl "false"
checkbox Total "false"
checkbox Fracoes "false"
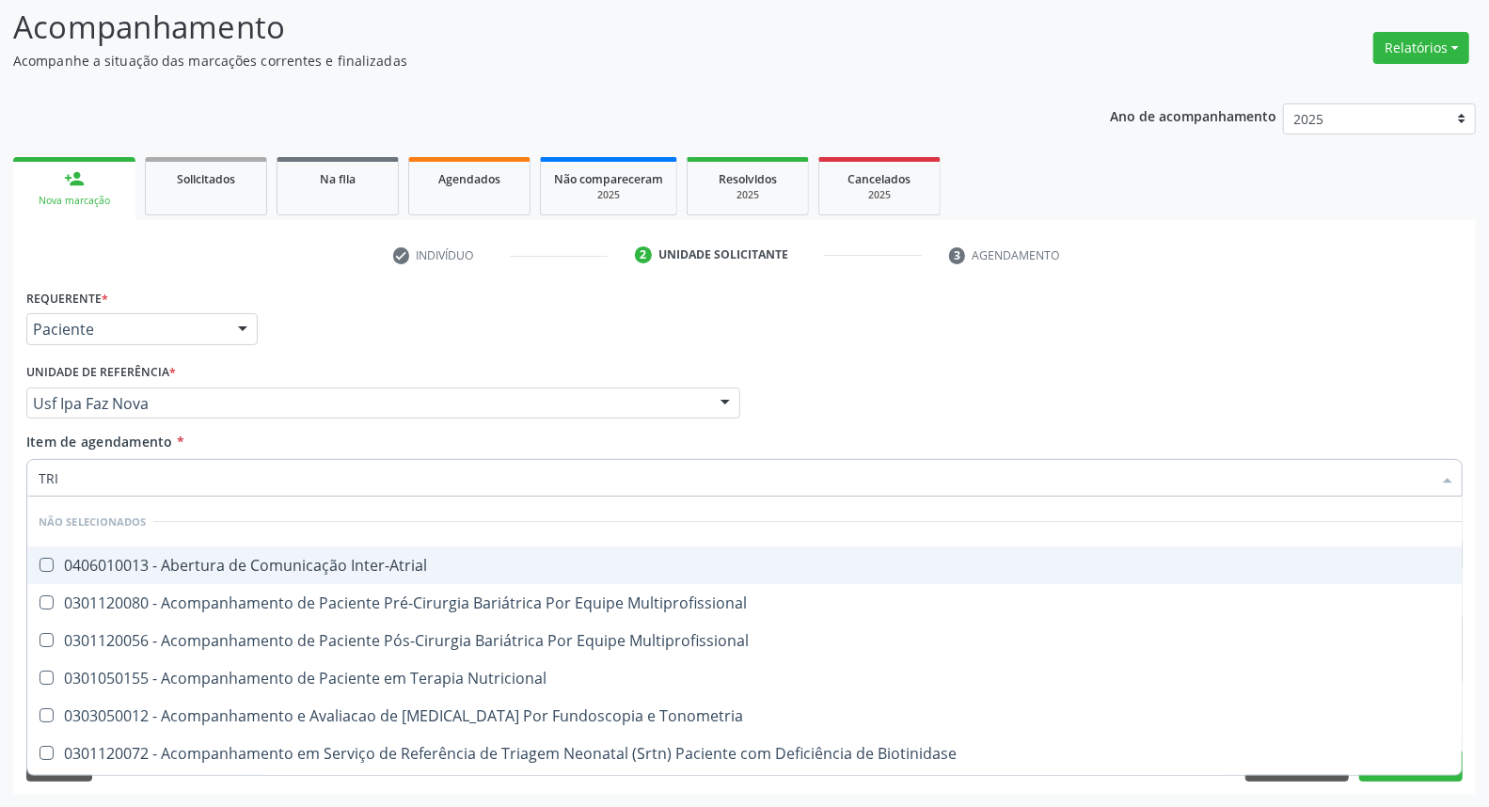
type input "TRIG"
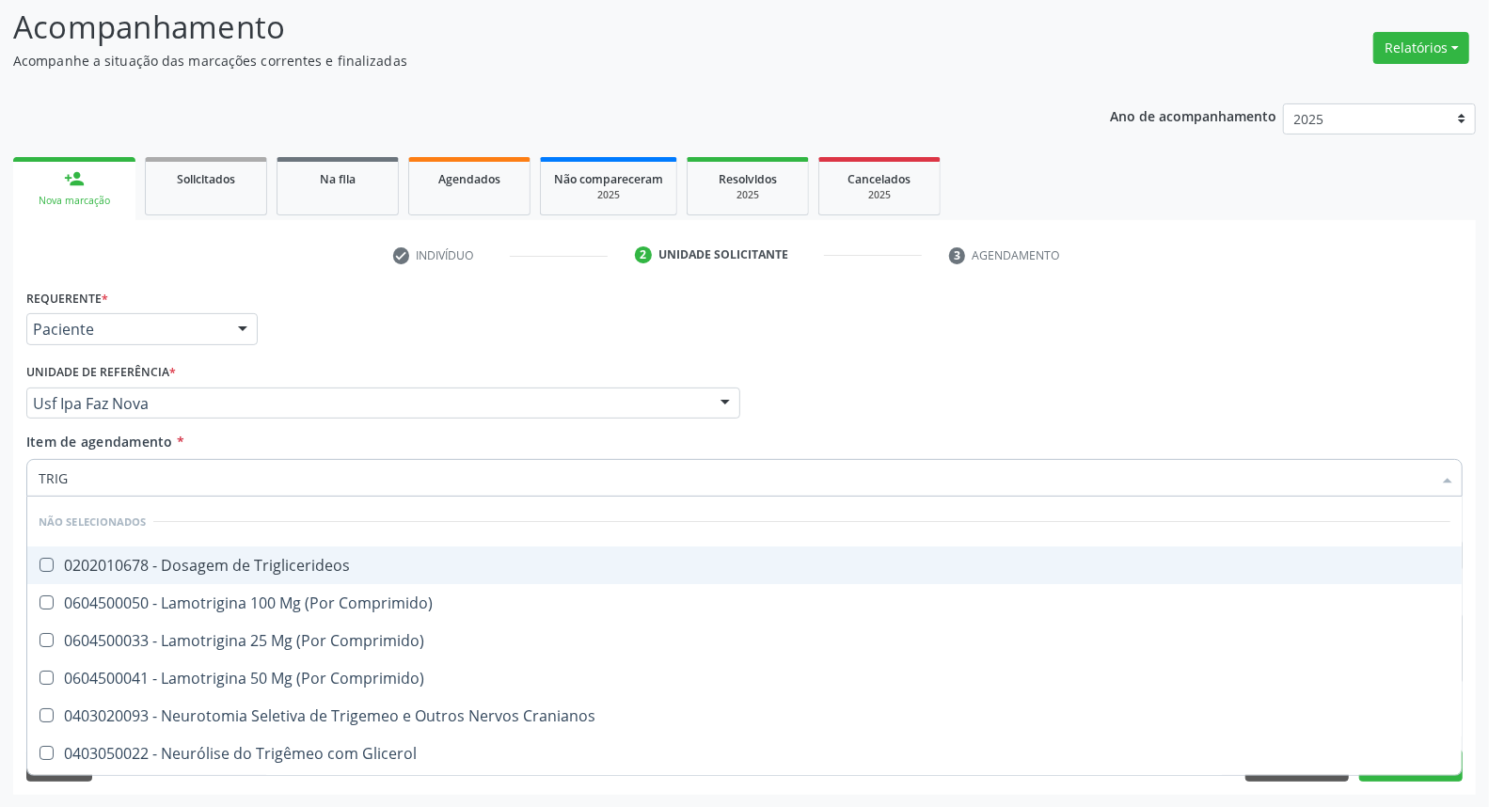
drag, startPoint x: 229, startPoint y: 560, endPoint x: 199, endPoint y: 533, distance: 39.3
click at [217, 550] on span "0202010678 - Dosagem de Triglicerideos" at bounding box center [744, 565] width 1434 height 38
checkbox Triglicerideos "true"
drag, startPoint x: 138, startPoint y: 482, endPoint x: 0, endPoint y: 482, distance: 138.3
click at [0, 482] on div "Acompanhamento Acompanhe a situação das marcações correntes e finalizadas Relat…" at bounding box center [744, 393] width 1489 height 829
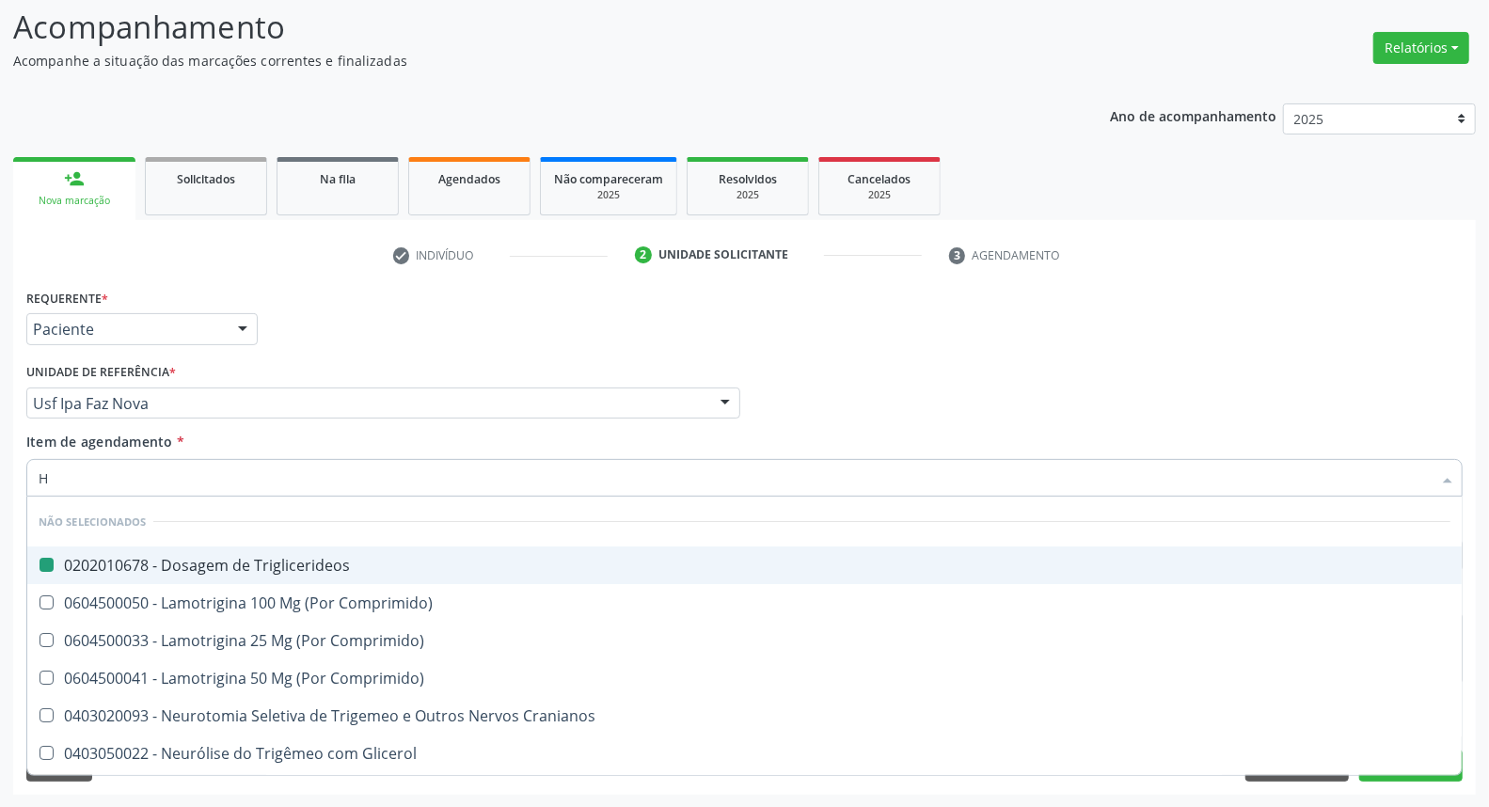
type input "HE"
checkbox Triglicerideos "false"
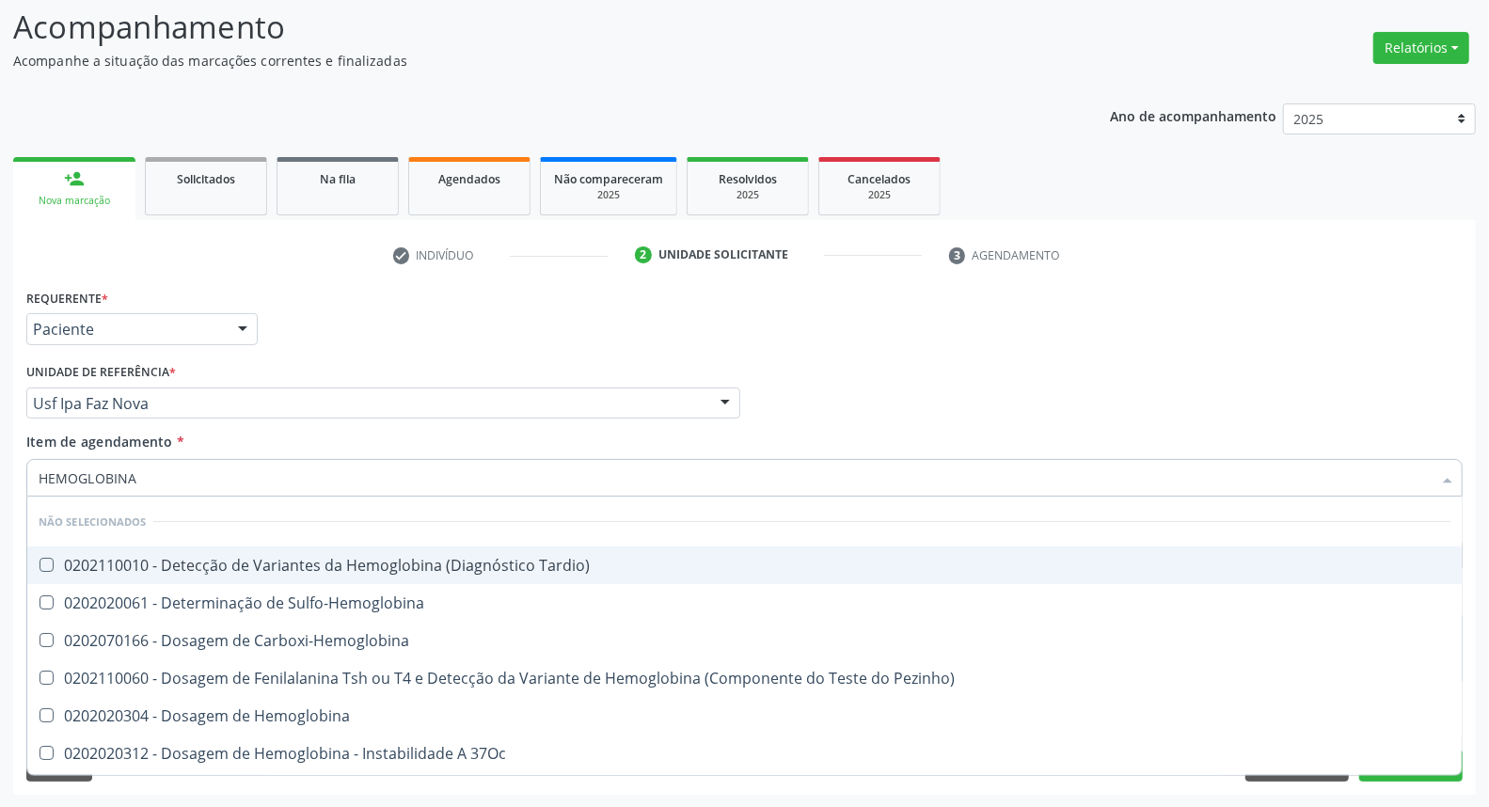
type input "HEMOGLOBINA G"
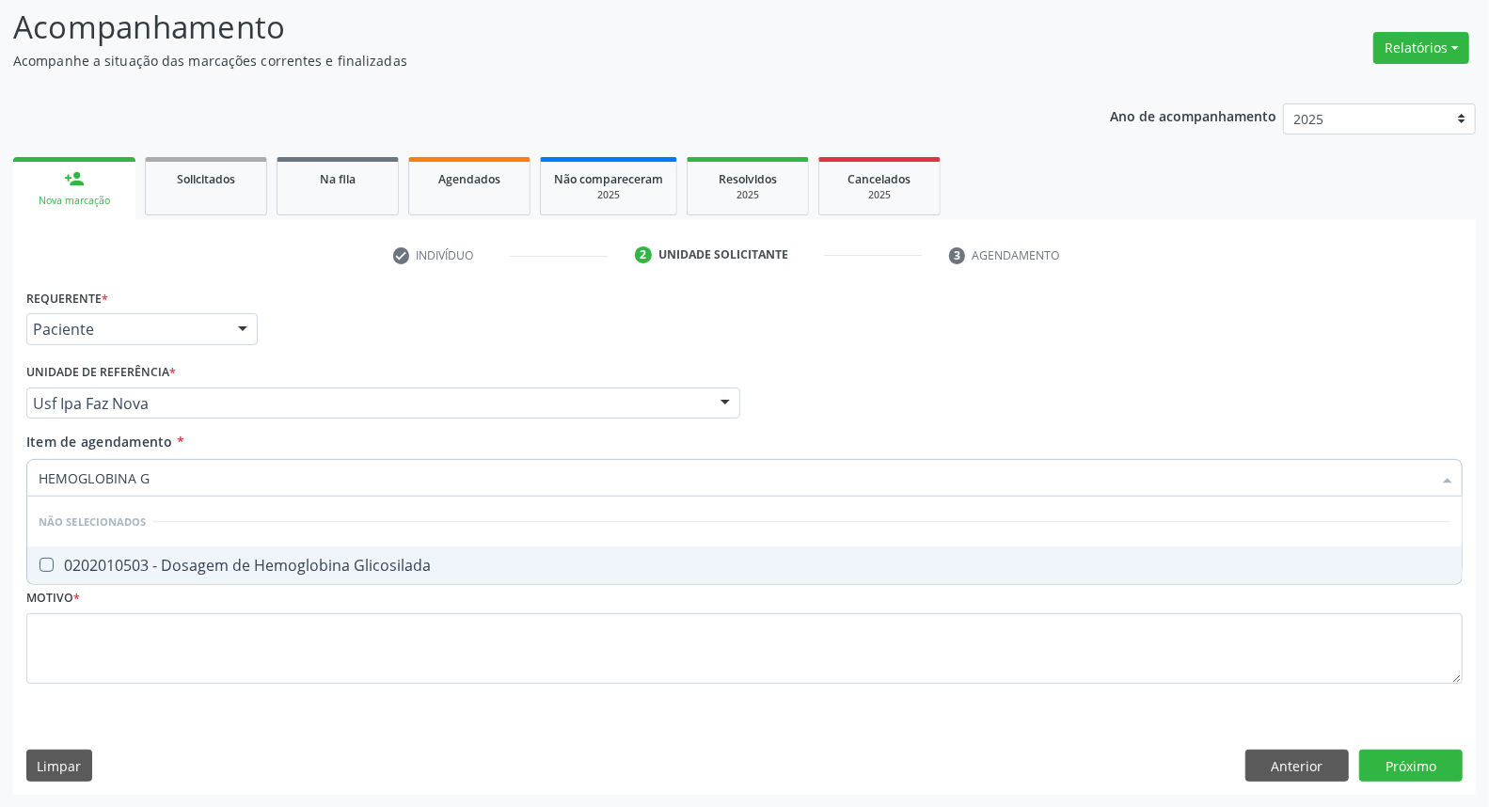
click at [79, 558] on div "0202010503 - Dosagem de Hemoglobina Glicosilada" at bounding box center [745, 565] width 1412 height 15
checkbox Glicosilada "true"
drag, startPoint x: 166, startPoint y: 481, endPoint x: 0, endPoint y: 466, distance: 166.1
click at [0, 467] on div "Acompanhamento Acompanhe a situação das marcações correntes e finalizadas Relat…" at bounding box center [744, 393] width 1489 height 829
type input "PS"
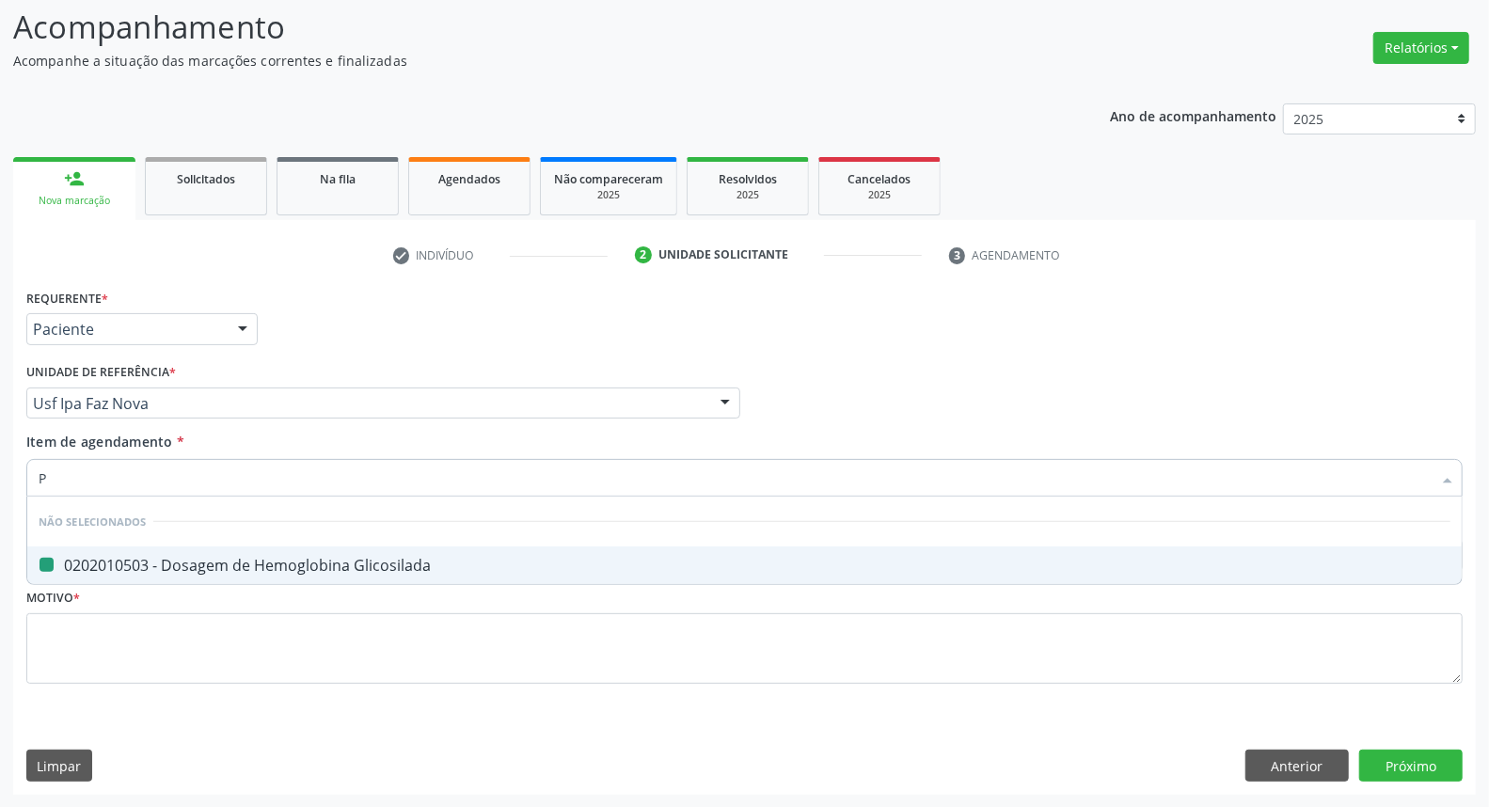
checkbox Glicosilada "false"
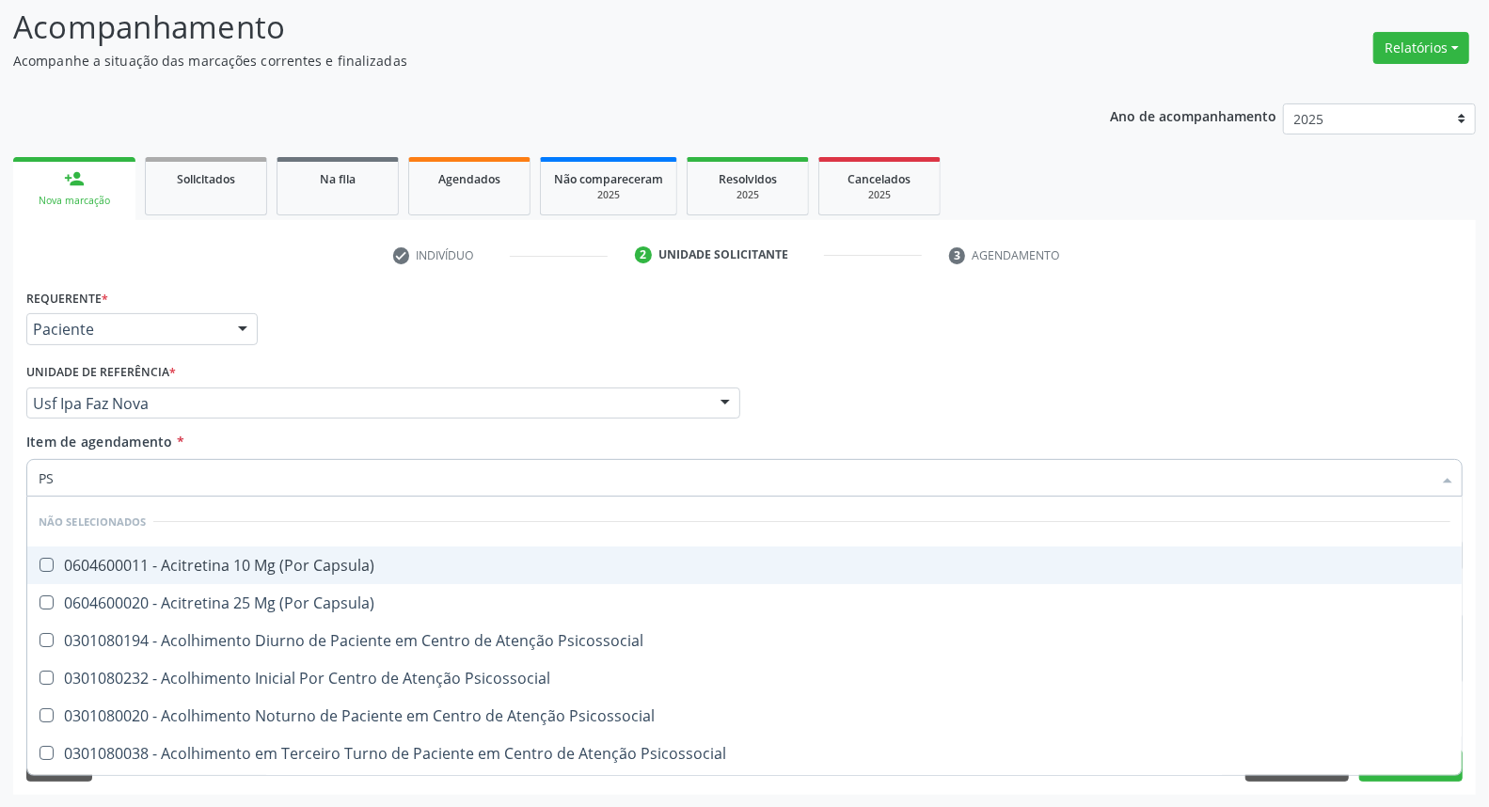
type input "PSA"
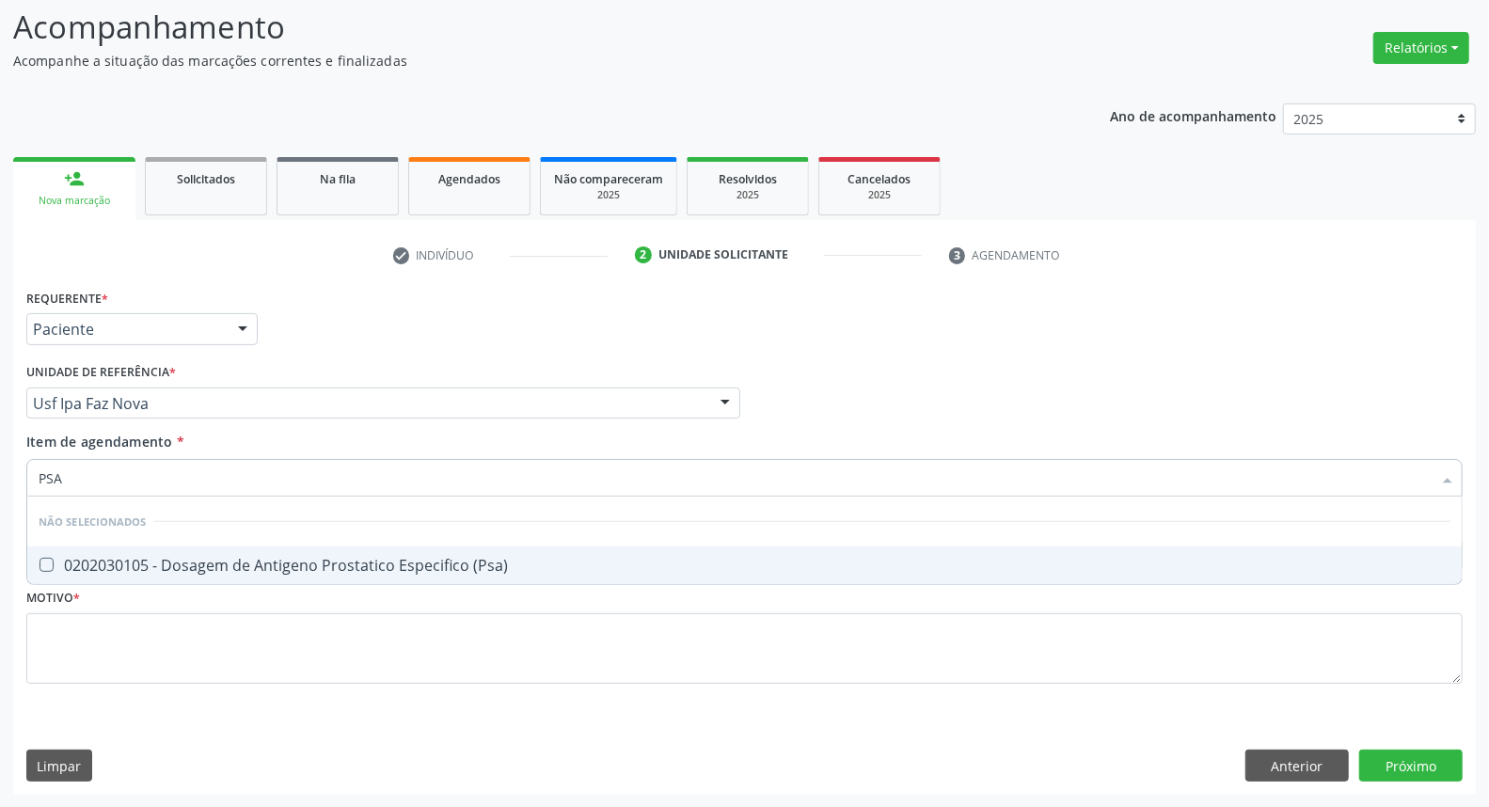
drag, startPoint x: 52, startPoint y: 568, endPoint x: 79, endPoint y: 515, distance: 59.3
click at [53, 566] on \(Psa\) at bounding box center [47, 565] width 14 height 14
click at [40, 566] on \(Psa\) "checkbox" at bounding box center [33, 565] width 12 height 12
checkbox \(Psa\) "true"
drag, startPoint x: 87, startPoint y: 478, endPoint x: 0, endPoint y: 462, distance: 88.0
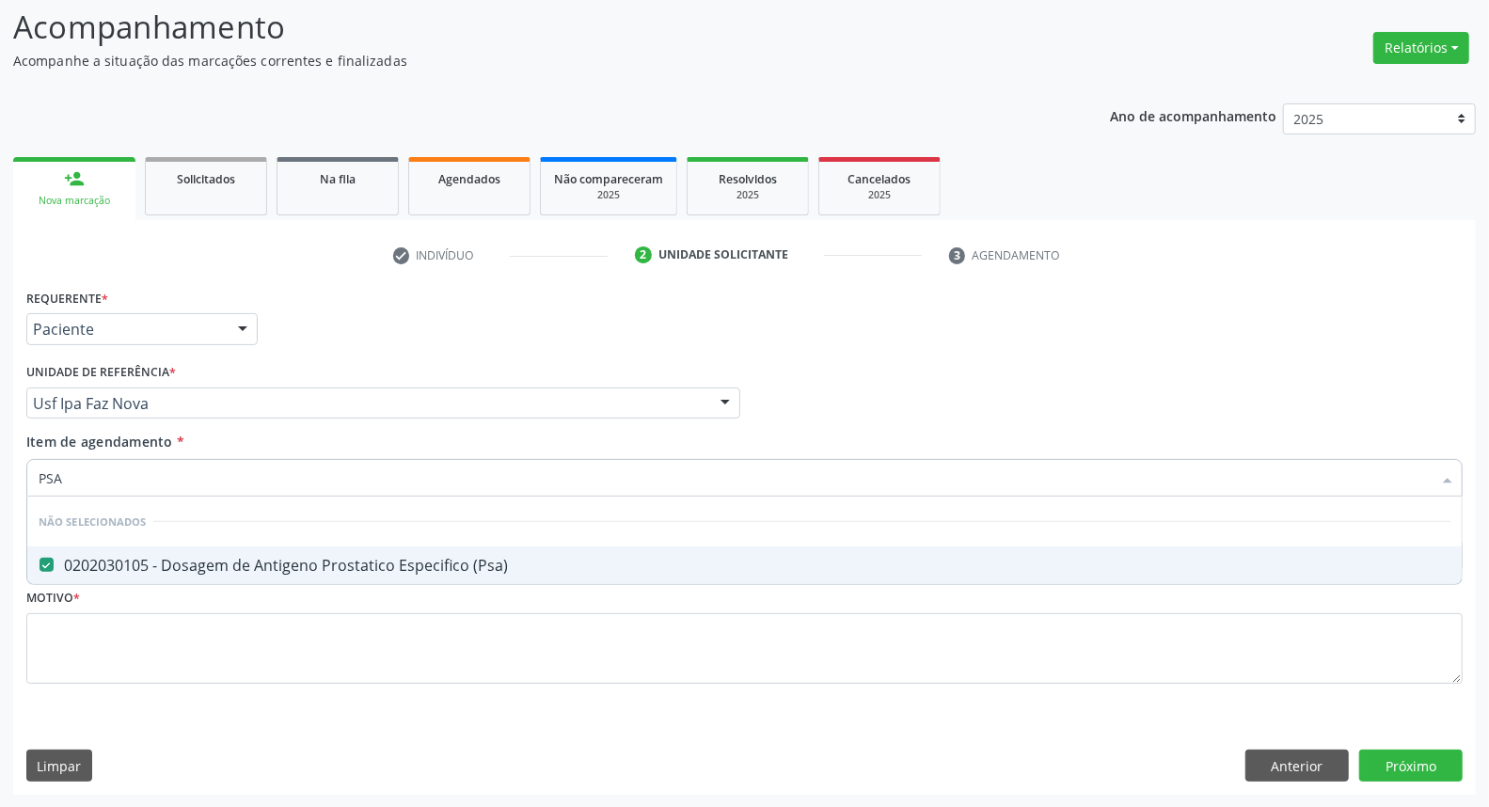
click at [0, 465] on div "Acompanhamento Acompanhe a situação das marcações correntes e finalizadas Relat…" at bounding box center [744, 393] width 1489 height 829
type input "HE"
checkbox \(Psa\) "false"
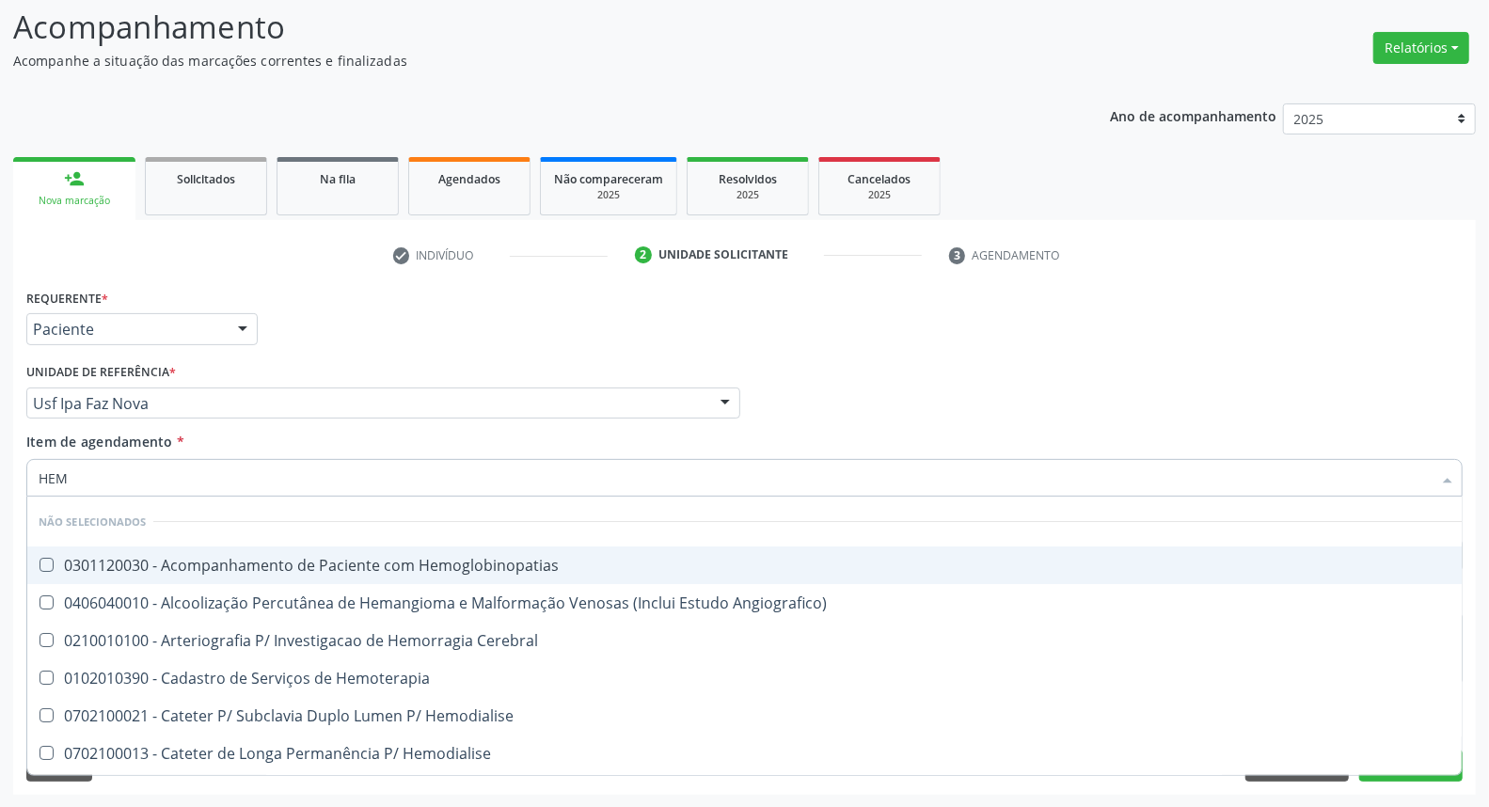
type input "HEMO"
checkbox Hemacias "true"
checkbox Glicosilada "false"
type input "HEMOG"
checkbox Tardio\) "true"
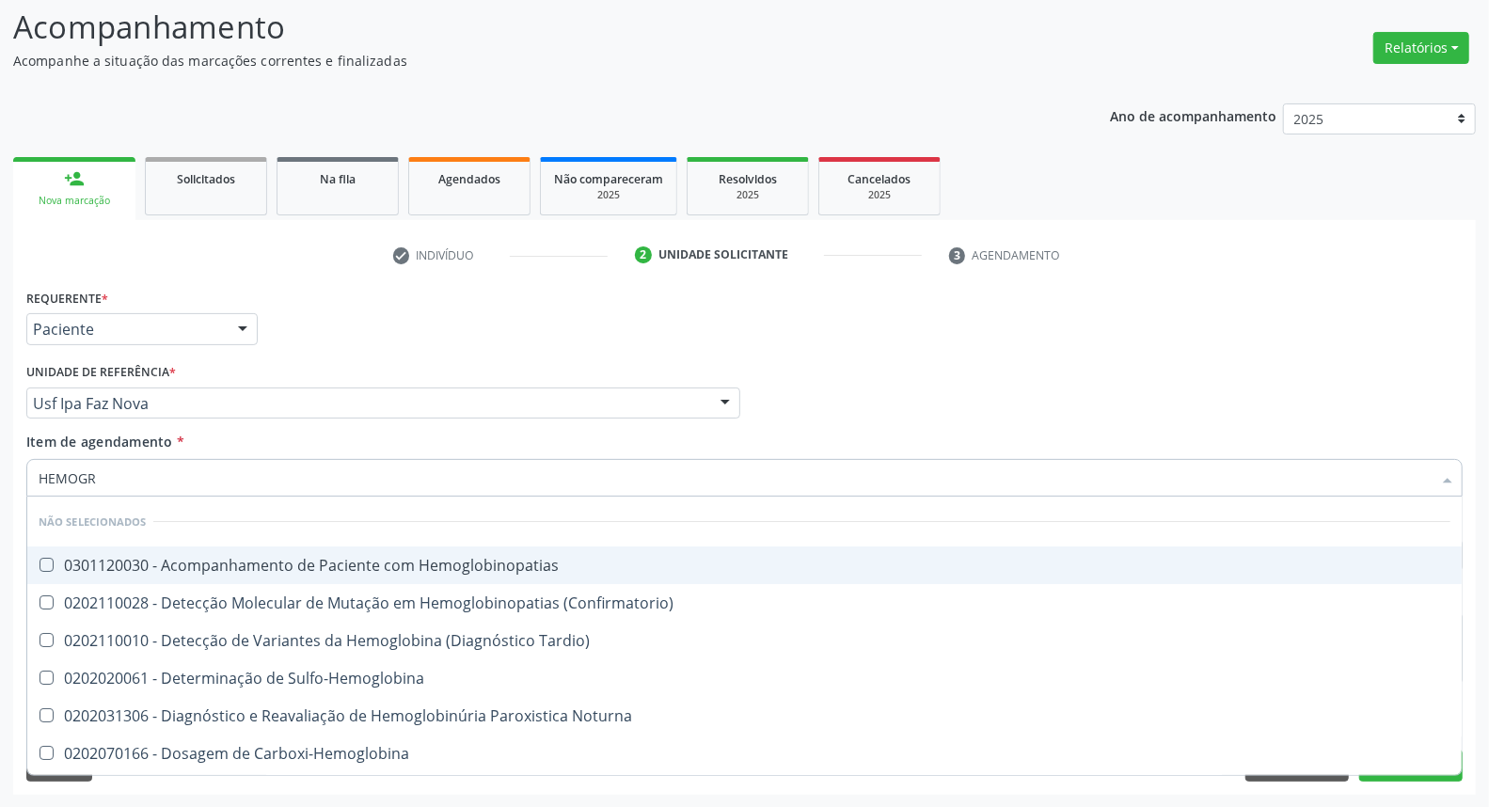
type input "HEMOGRA"
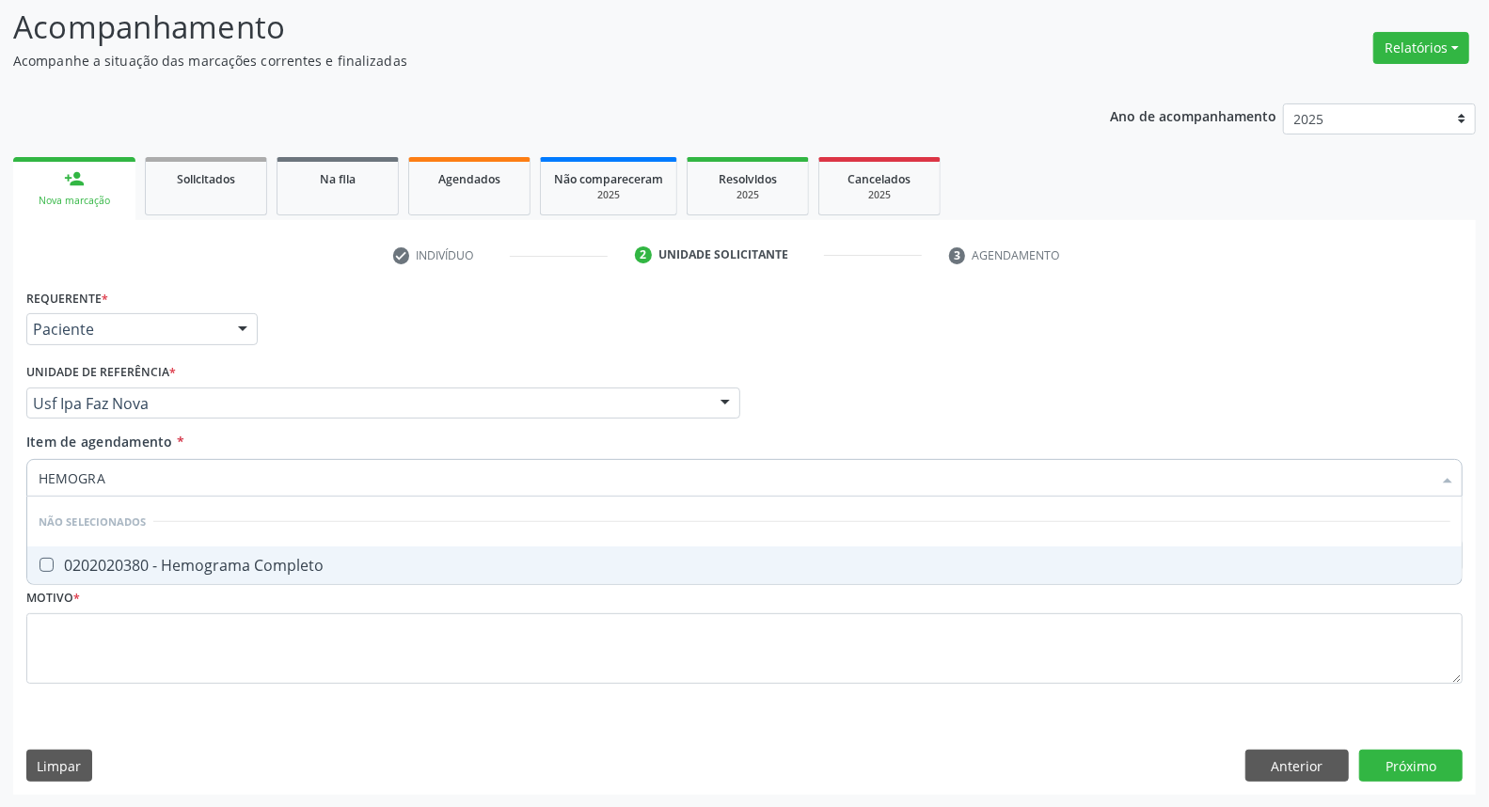
drag, startPoint x: 50, startPoint y: 565, endPoint x: 79, endPoint y: 494, distance: 77.2
click at [52, 558] on Completo at bounding box center [47, 565] width 14 height 14
click at [40, 559] on Completo "checkbox" at bounding box center [33, 565] width 12 height 12
checkbox Completo "true"
drag, startPoint x: 115, startPoint y: 475, endPoint x: 0, endPoint y: 389, distance: 143.1
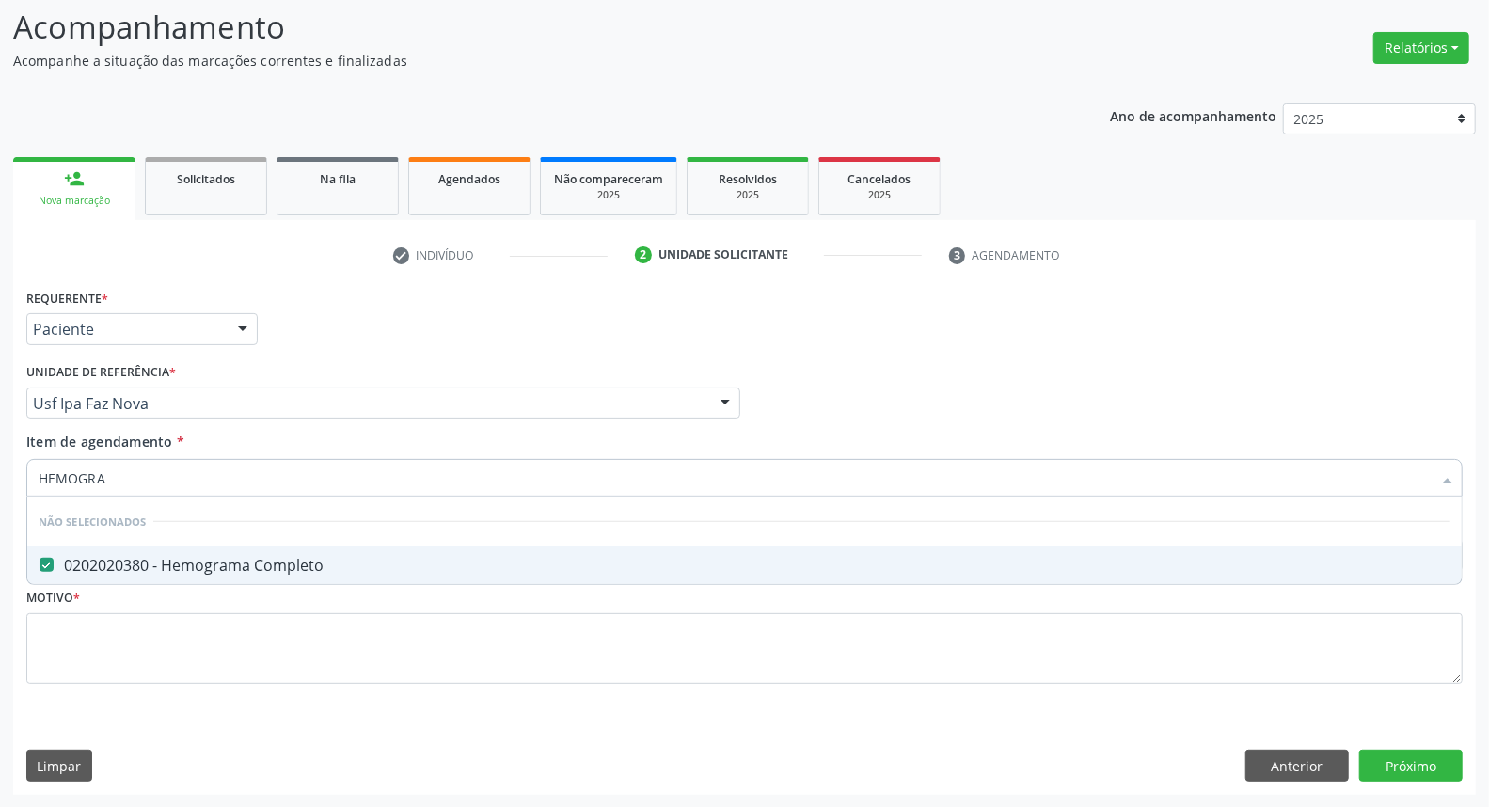
click at [0, 393] on div "Acompanhamento Acompanhe a situação das marcações correntes e finalizadas Relat…" at bounding box center [744, 393] width 1489 height 829
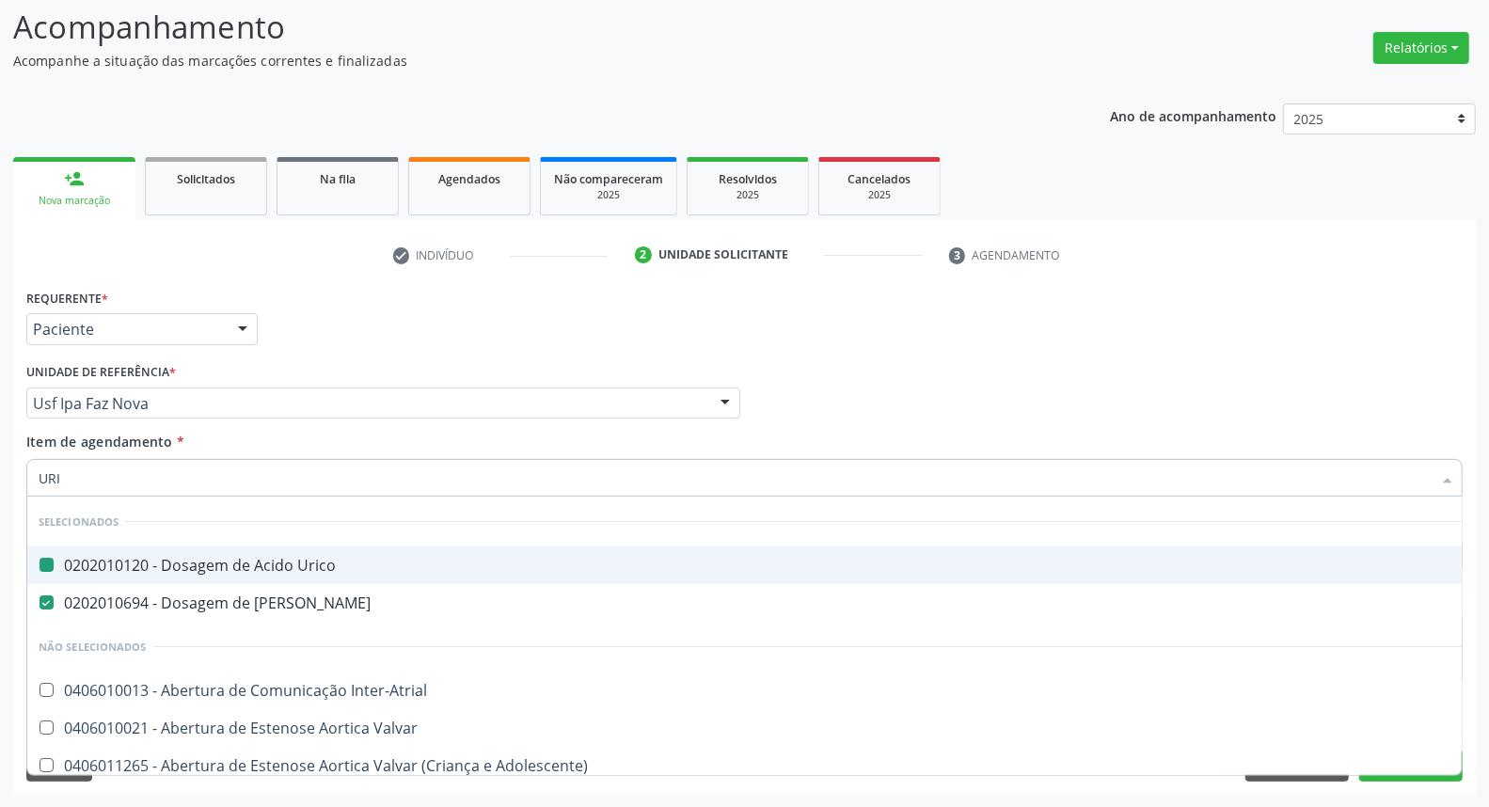
type input "URIN"
checkbox Urico "false"
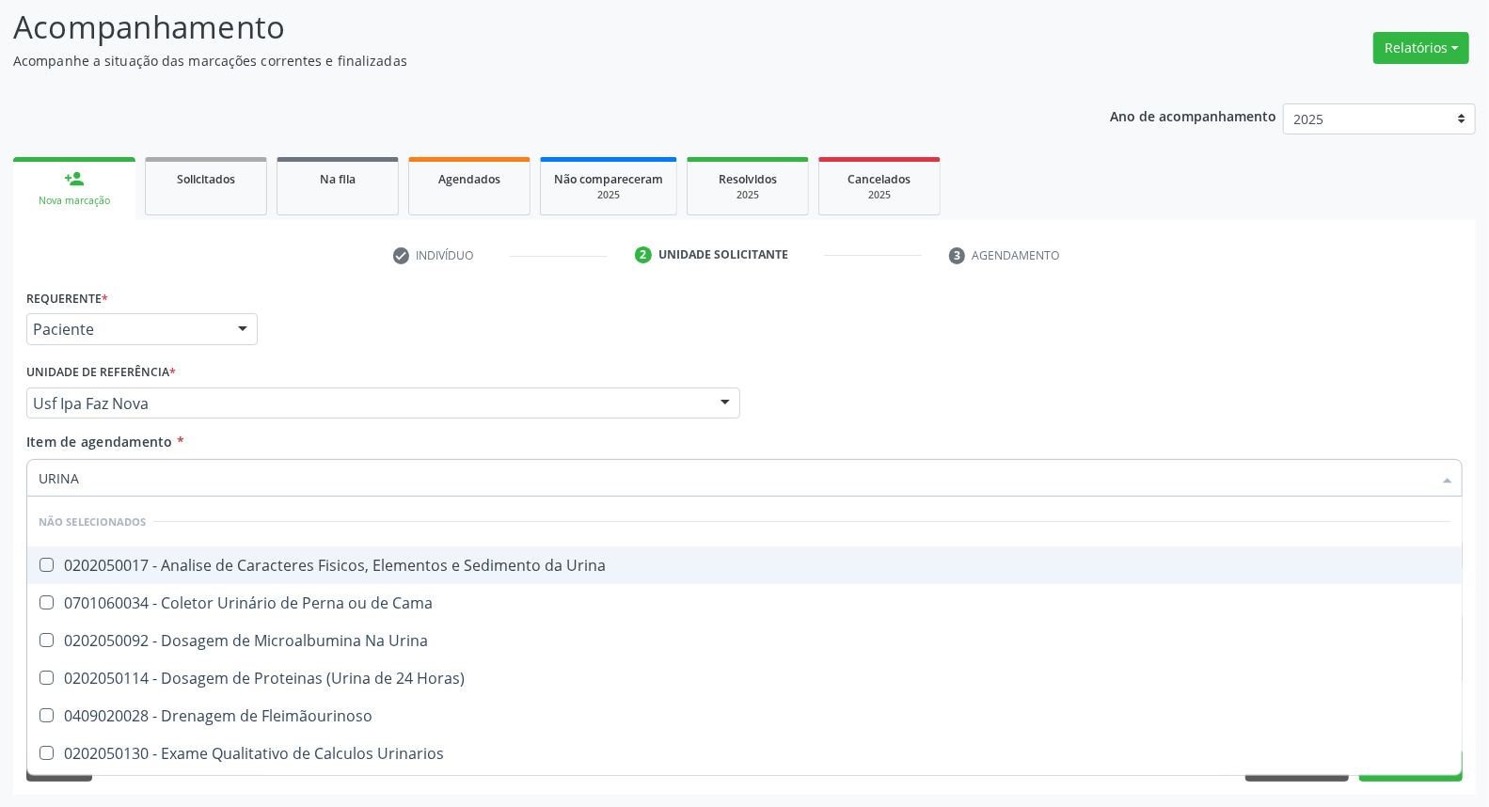
type input "URINA"
drag, startPoint x: 92, startPoint y: 561, endPoint x: 116, endPoint y: 482, distance: 83.3
click at [95, 558] on div "0202050017 - Analise de Caracteres Fisicos, Elementos e Sedimento da Urina" at bounding box center [745, 565] width 1412 height 15
checkbox Urina "true"
click at [24, 471] on div "Item de agendamento * URINA Desfazer seleção Não selecionados 0202050017 - Anal…" at bounding box center [745, 468] width 1446 height 72
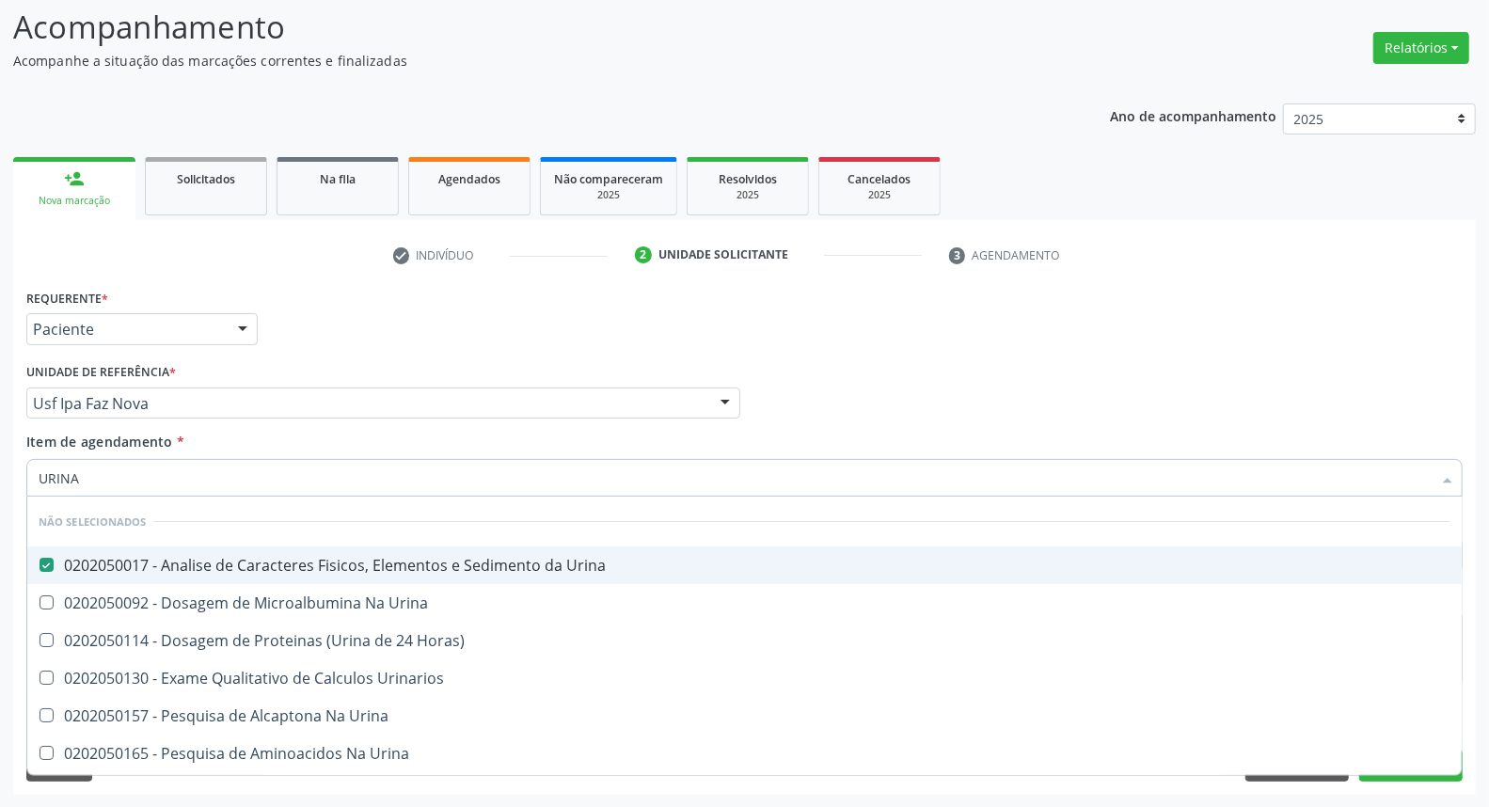
type input "T"
checkbox Urinarios "true"
checkbox Urina "true"
checkbox Horas\) "true"
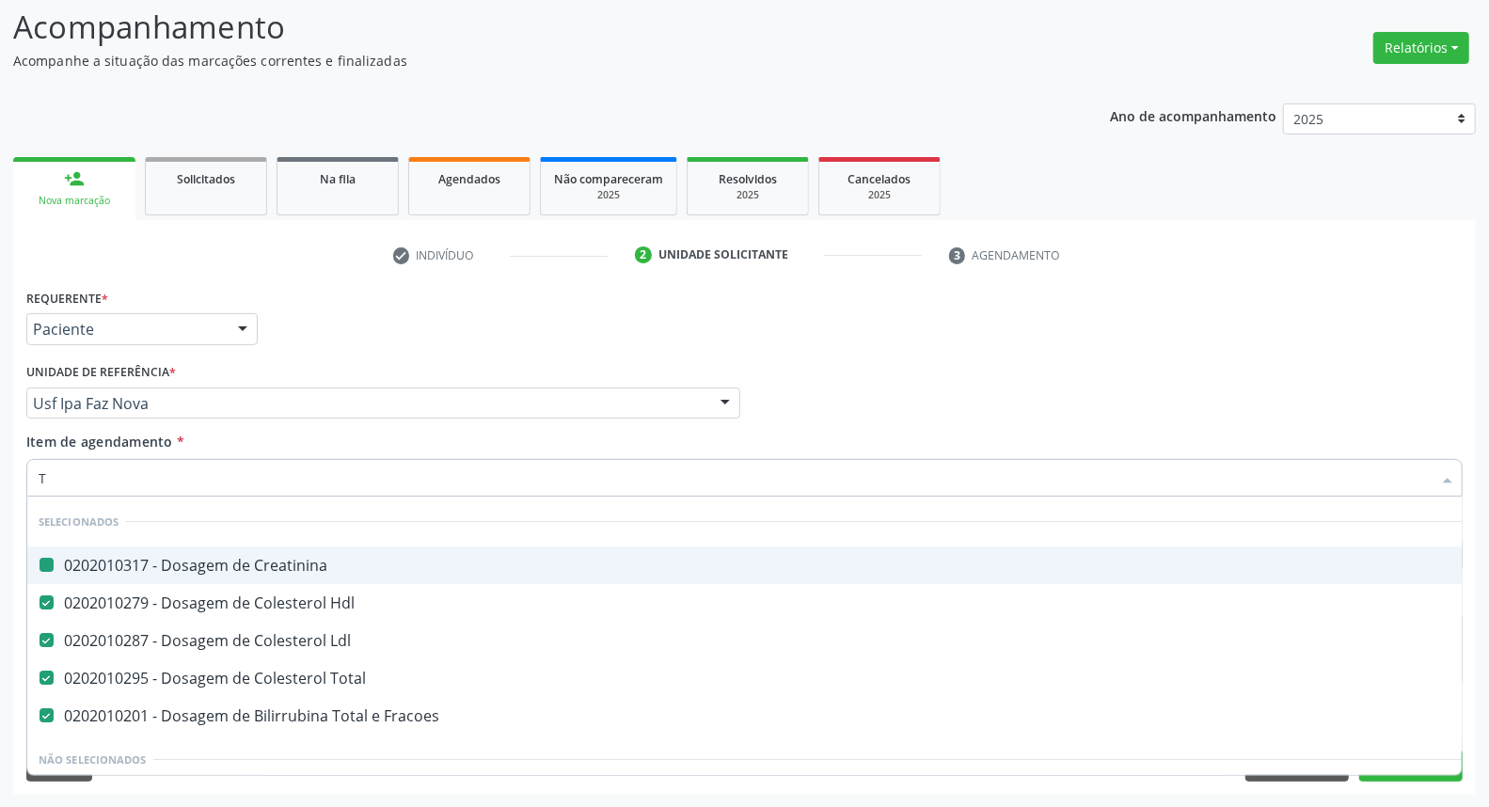
type input "TS"
checkbox Creatinina "false"
checkbox Total "false"
checkbox Fracoes "false"
checkbox Hdl "false"
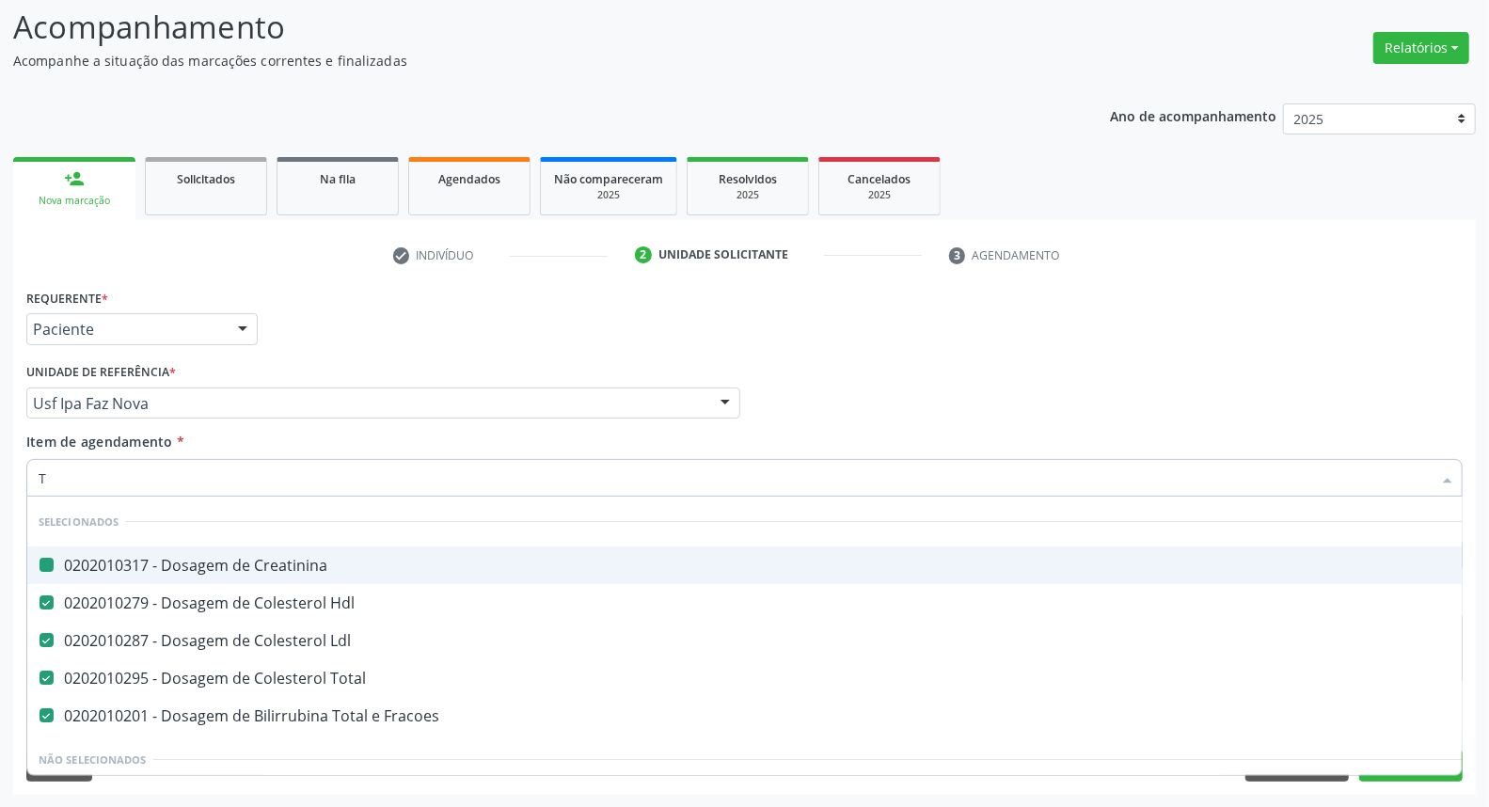
checkbox Ldl "false"
type input "TSH"
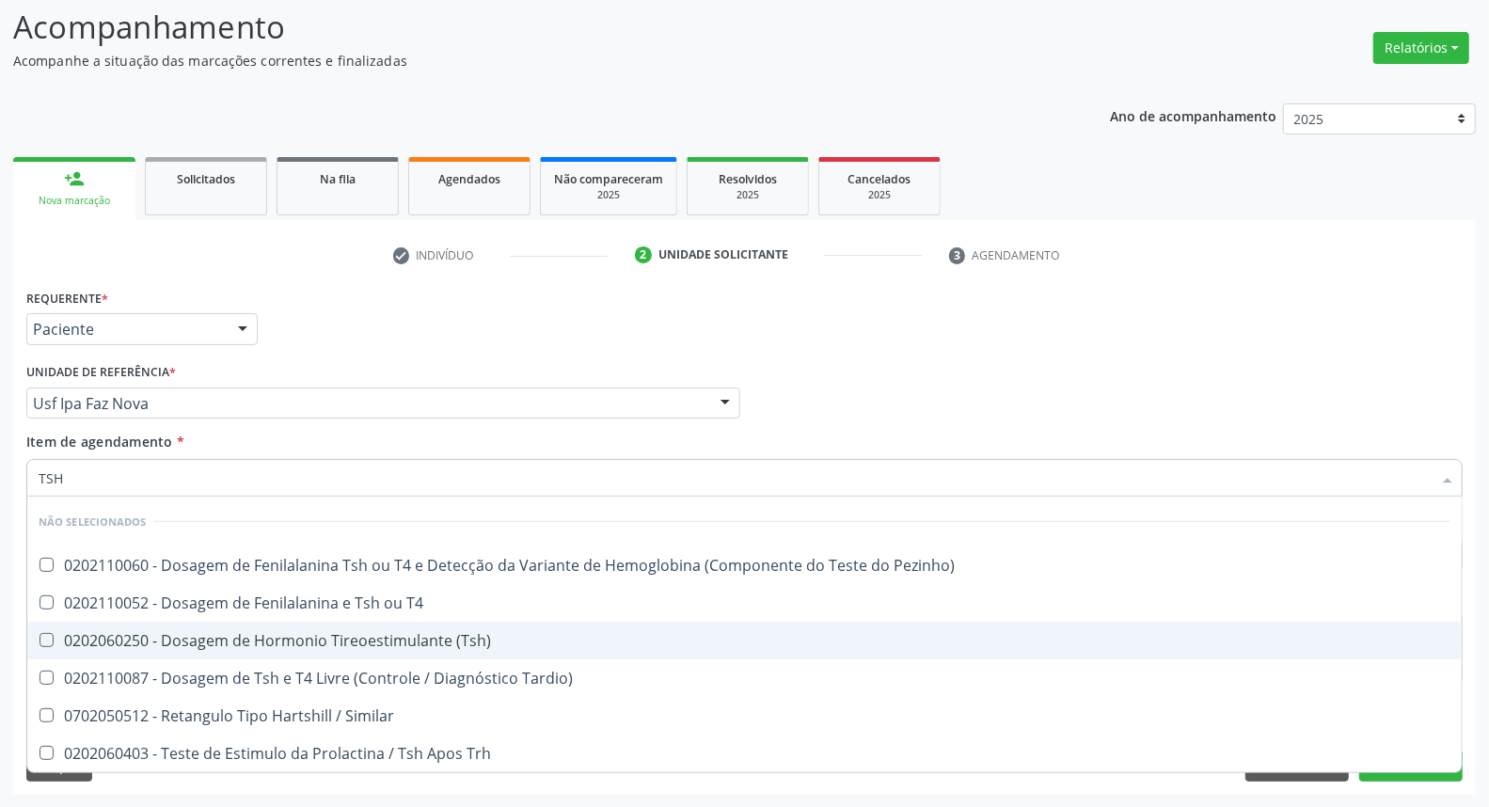
drag, startPoint x: 150, startPoint y: 631, endPoint x: 116, endPoint y: 529, distance: 108.3
click at [149, 627] on span "0202060250 - Dosagem de Hormonio Tireoestimulante (Tsh)" at bounding box center [744, 641] width 1434 height 38
checkbox \(Tsh\) "true"
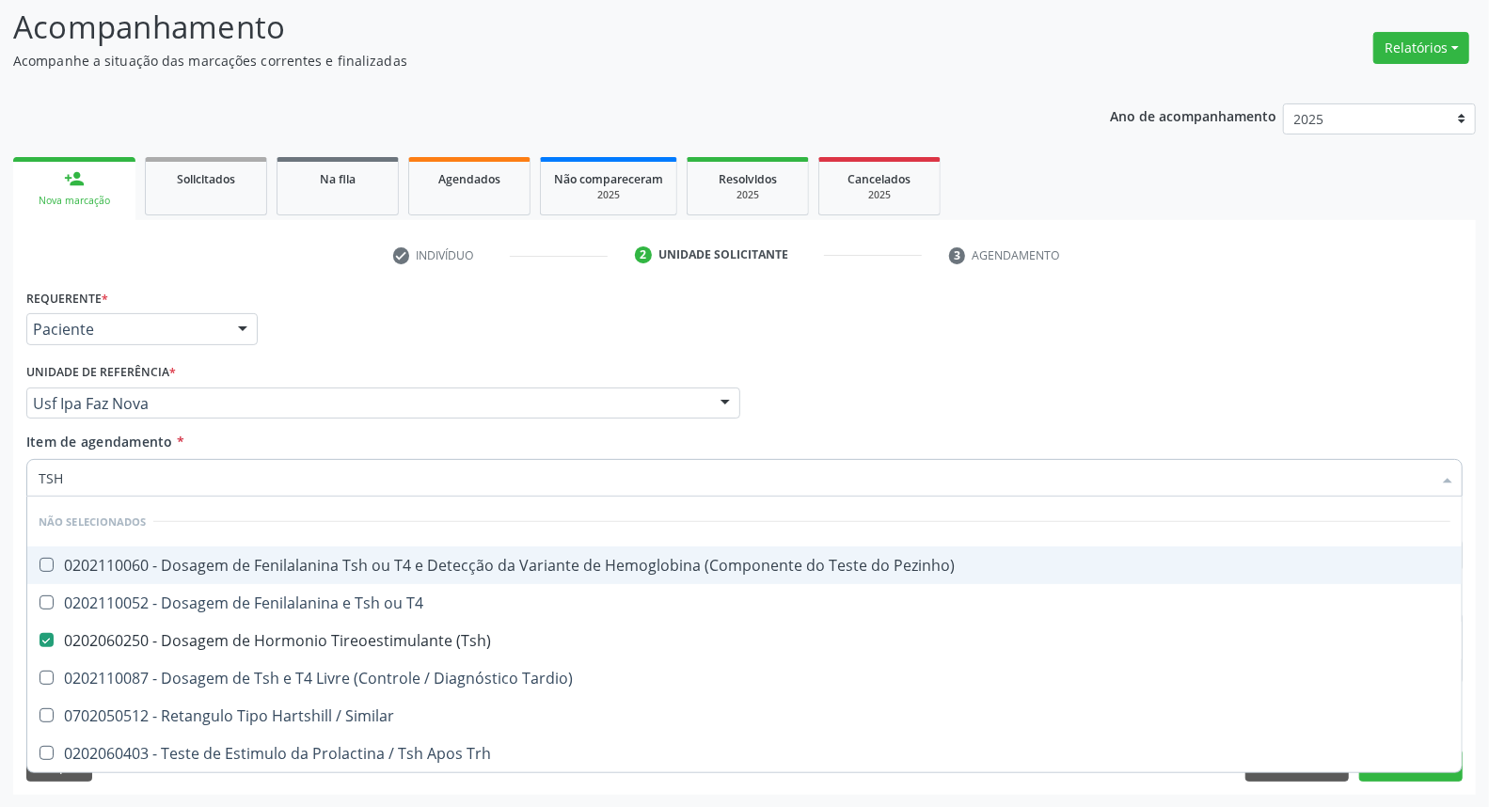
drag, startPoint x: 97, startPoint y: 482, endPoint x: 0, endPoint y: 452, distance: 101.4
click at [0, 453] on div "Acompanhamento Acompanhe a situação das marcações correntes e finalizadas Relat…" at bounding box center [744, 393] width 1489 height 829
type input "T"
checkbox Pezinho\) "true"
checkbox Tardio\) "true"
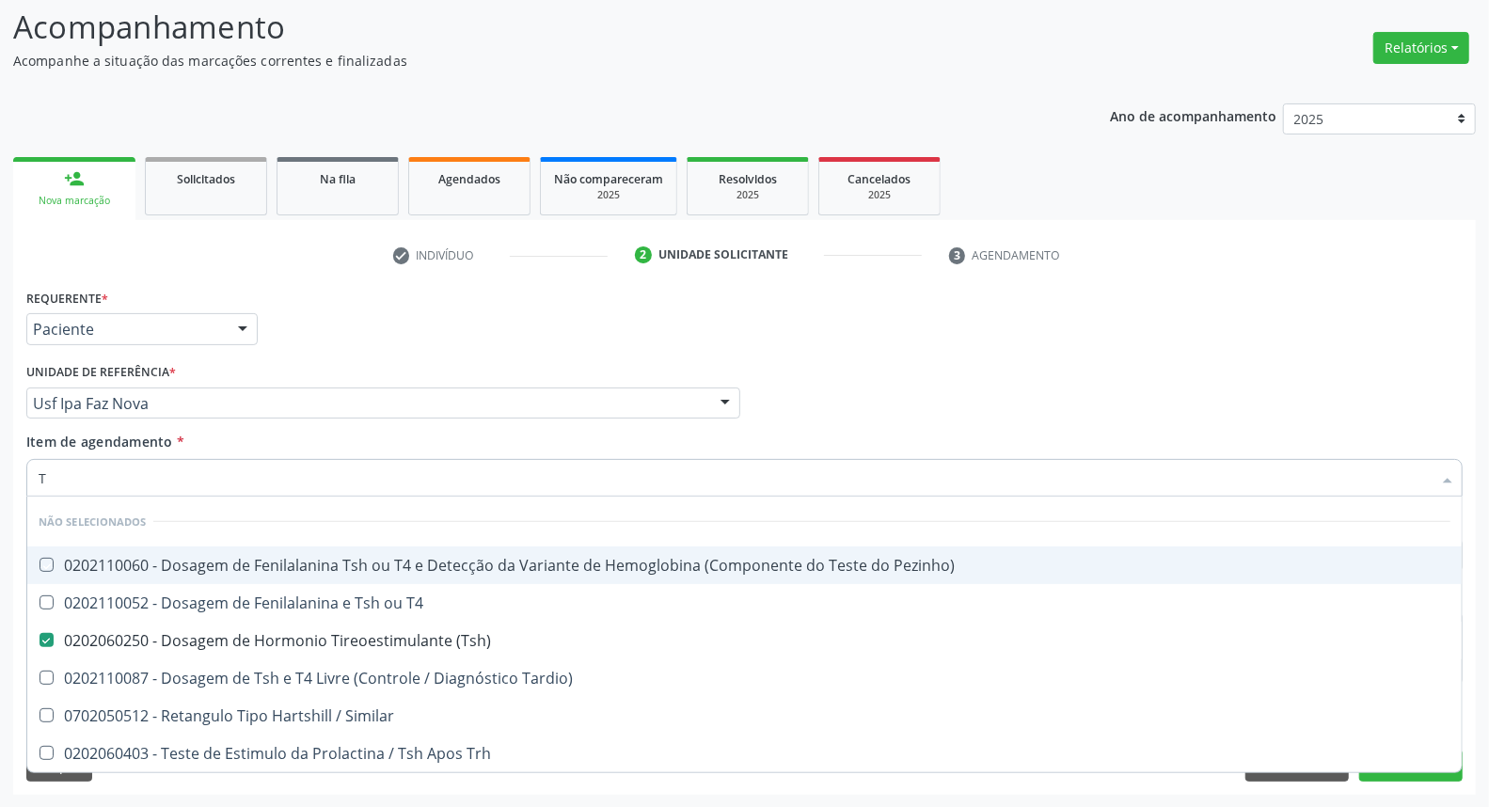
checkbox Similar "true"
checkbox T4 "true"
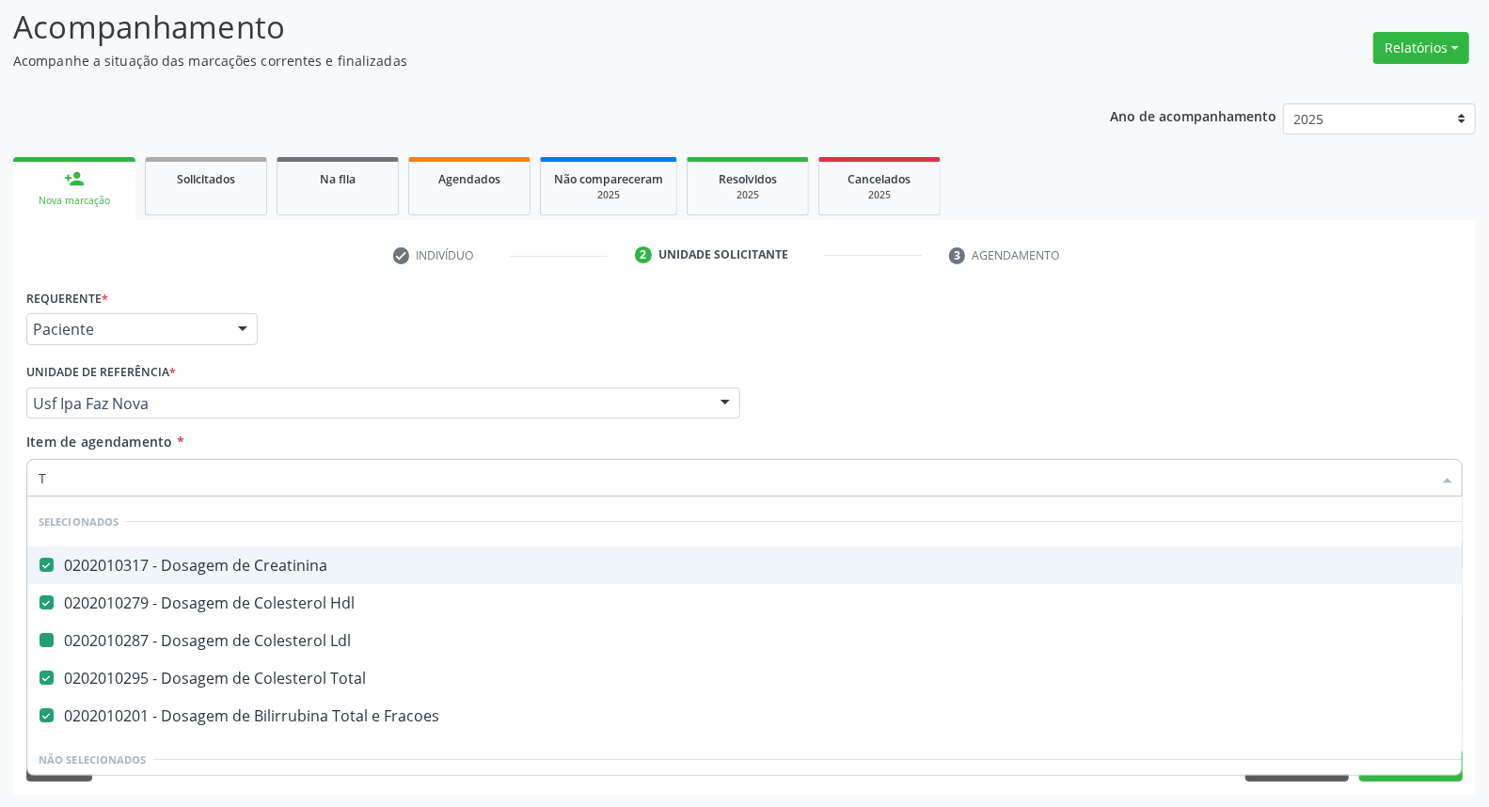
type input "T4"
checkbox Creatinina "false"
checkbox Total "false"
checkbox Fracoes "false"
checkbox Hdl "false"
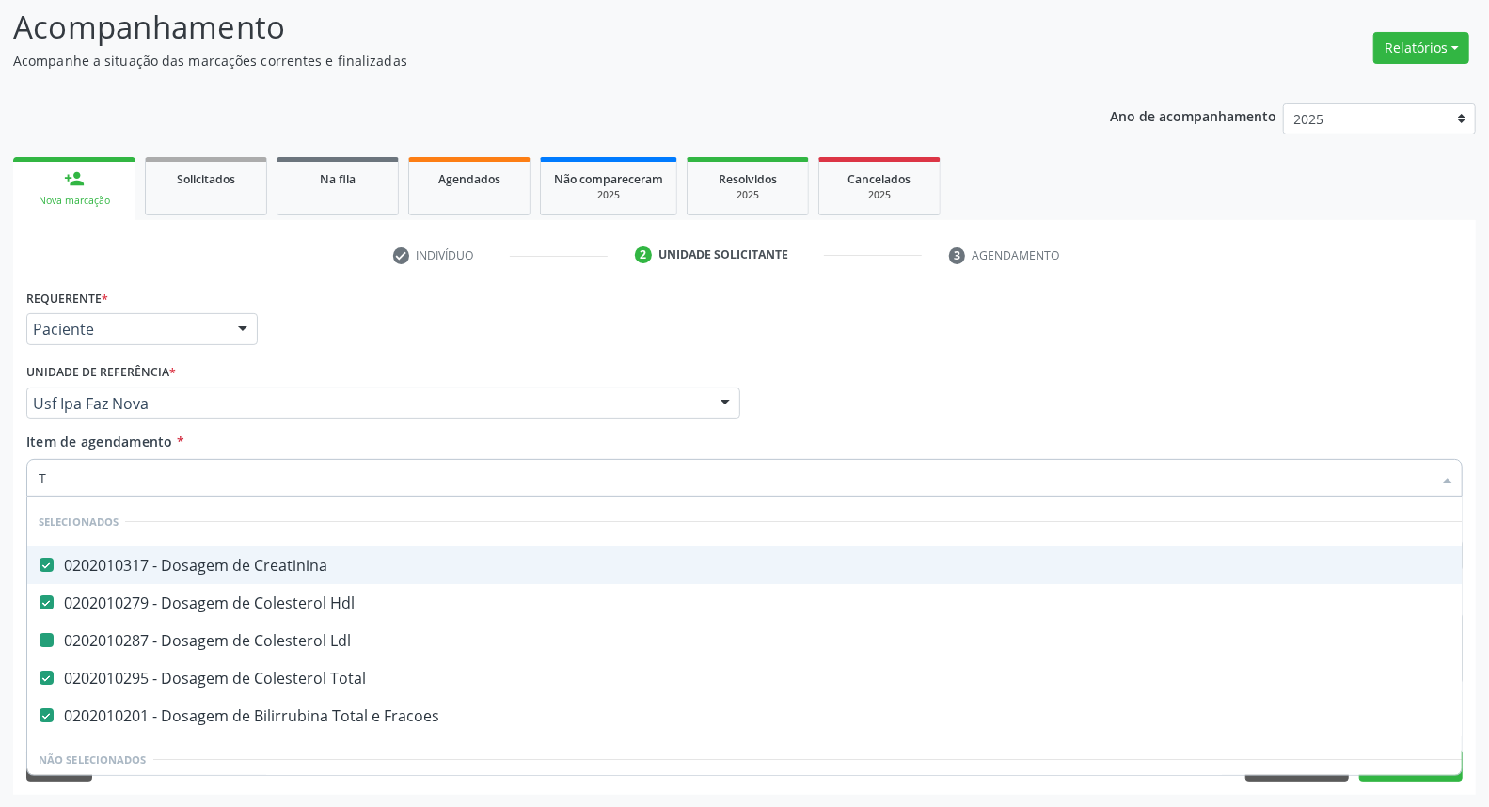
checkbox Ldl "false"
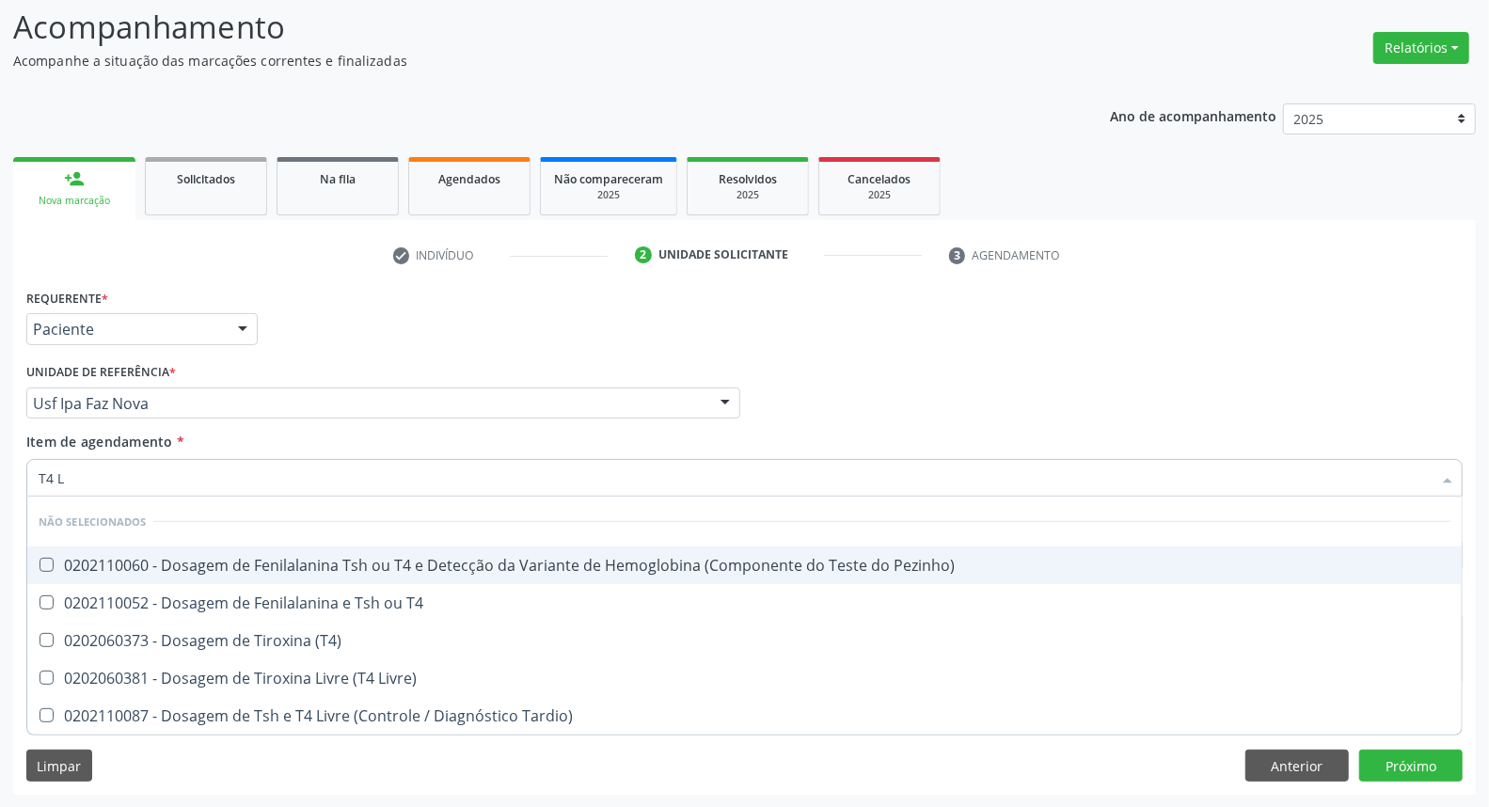
type input "T4 L"
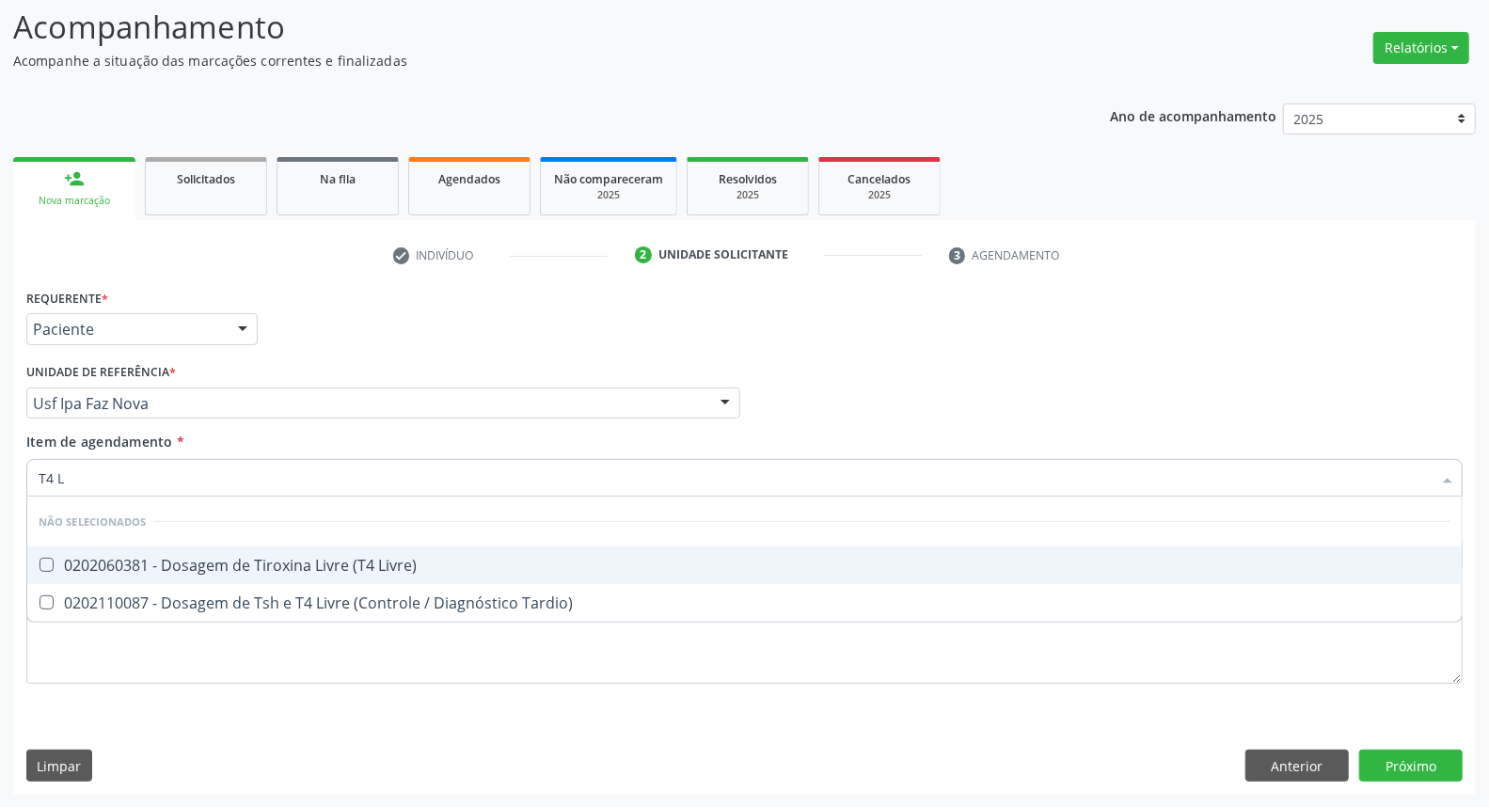
click at [70, 560] on div "0202060381 - Dosagem de Tiroxina Livre (T4 Livre)" at bounding box center [745, 565] width 1412 height 15
checkbox Livre\) "true"
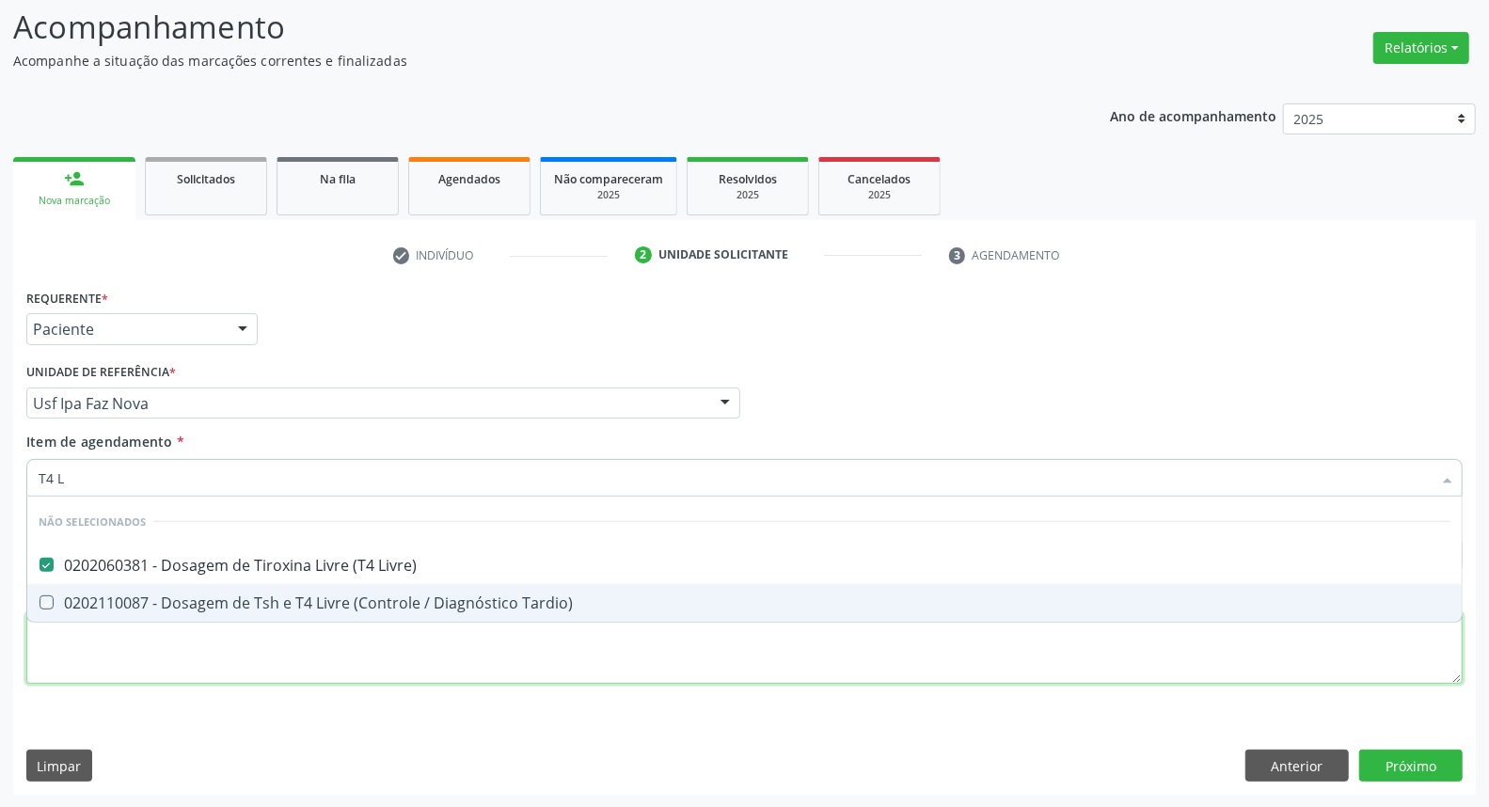
click at [72, 638] on div "Requerente * Paciente Profissional de Saúde Paciente Nenhum resultado encontrad…" at bounding box center [744, 497] width 1436 height 426
checkbox Tardio\) "true"
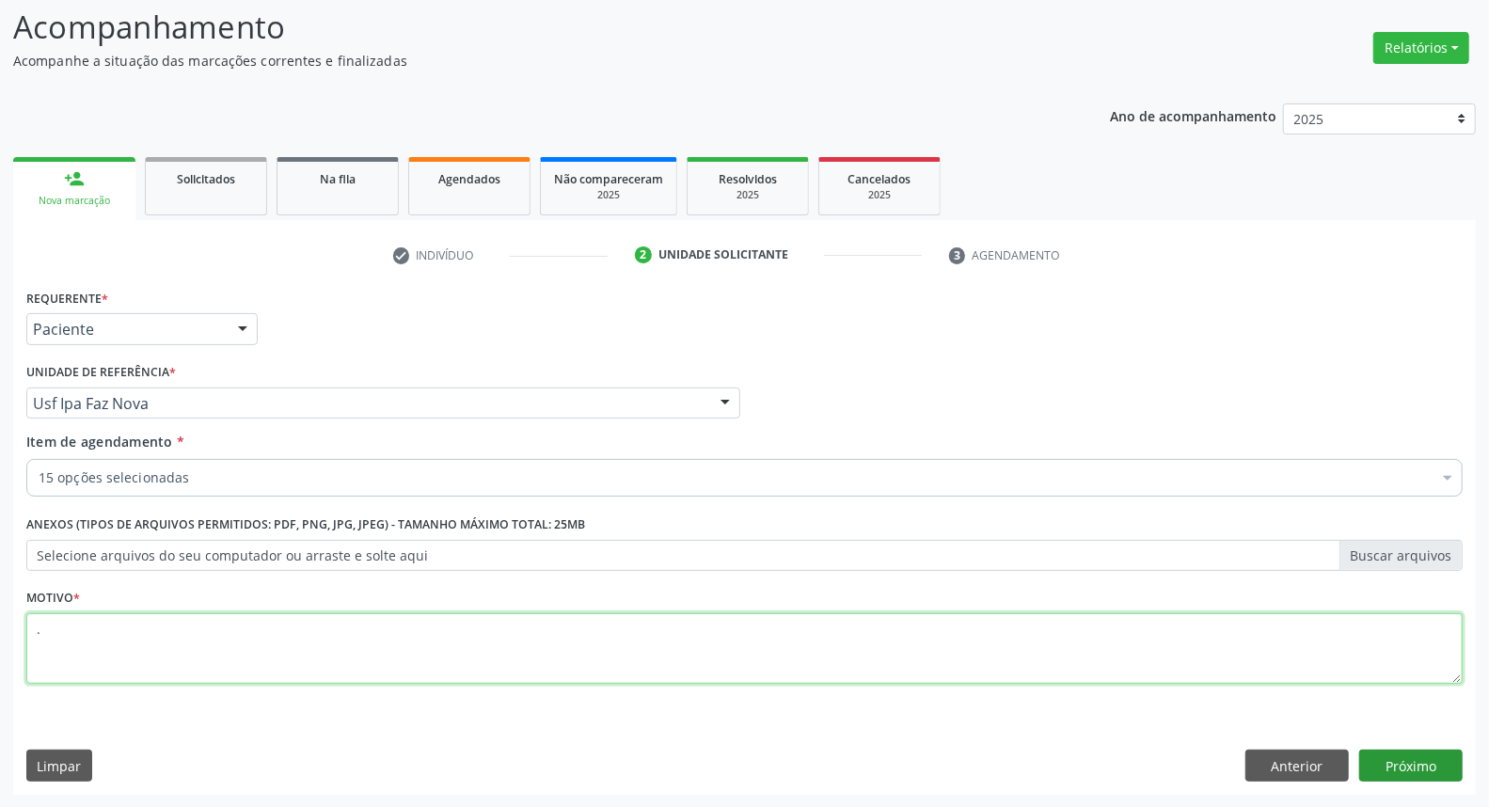
type textarea "."
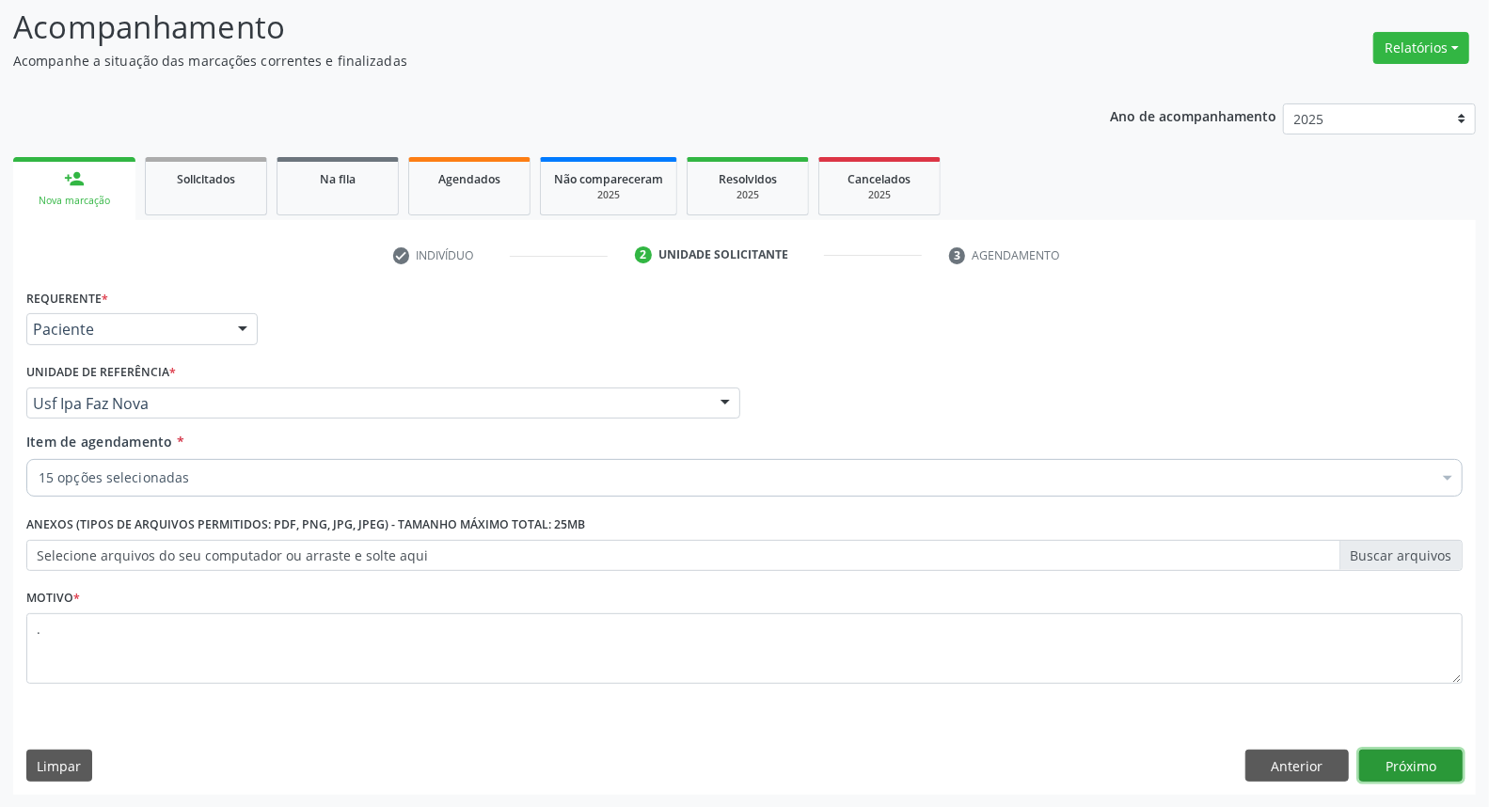
click at [1409, 765] on button "Próximo" at bounding box center [1410, 766] width 103 height 32
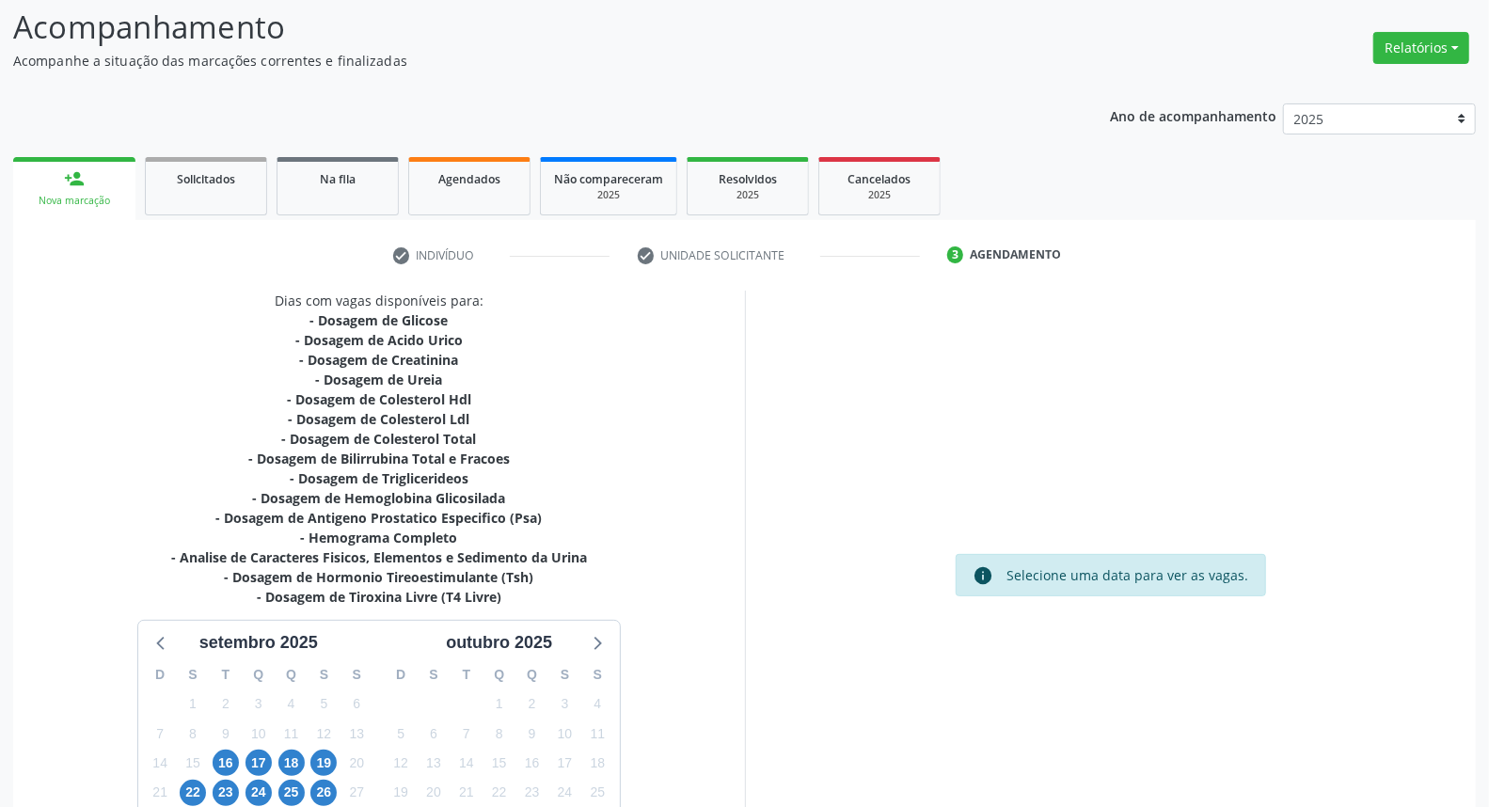
scroll to position [286, 0]
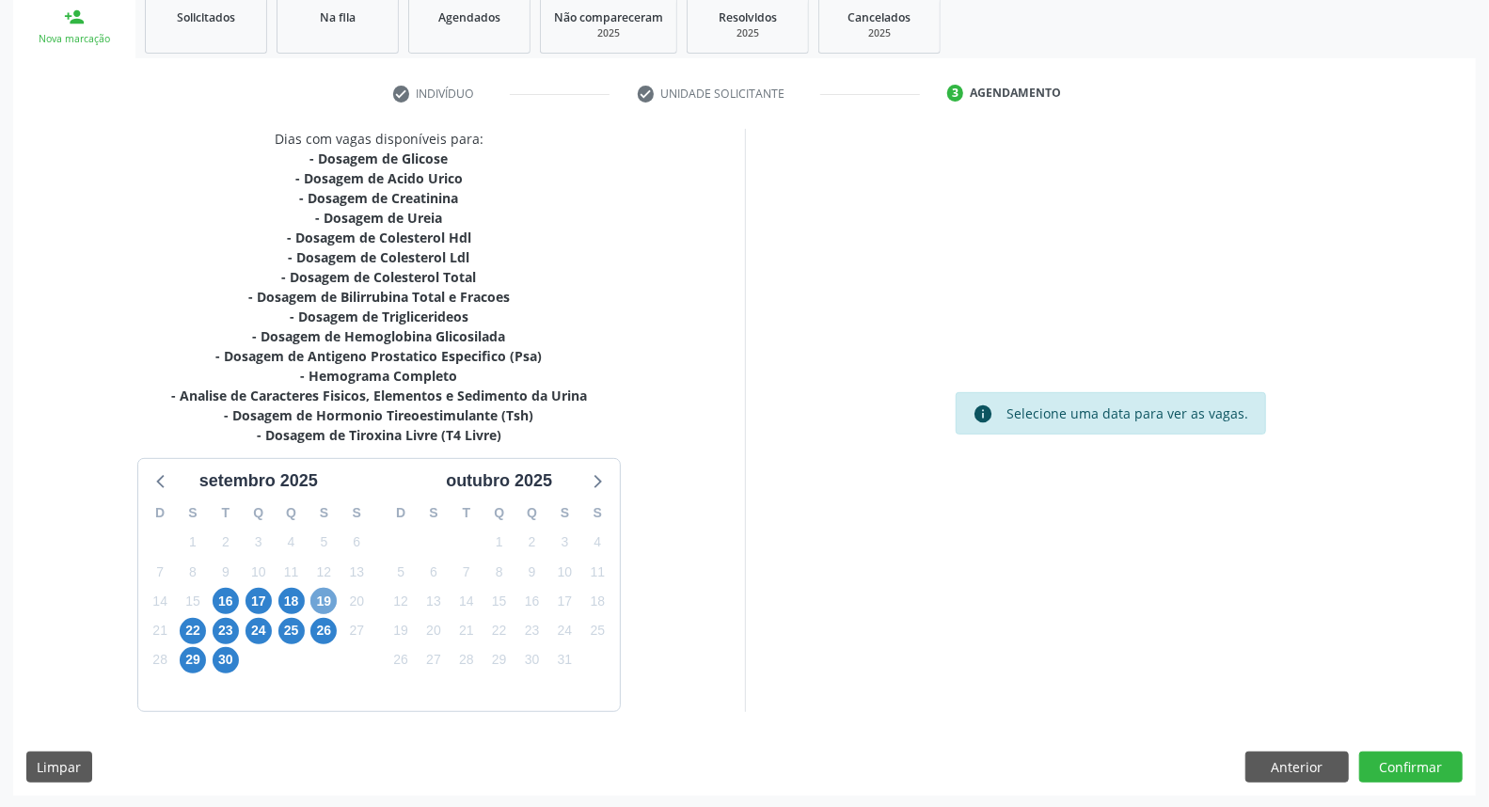
click at [320, 598] on span "19" at bounding box center [323, 601] width 26 height 26
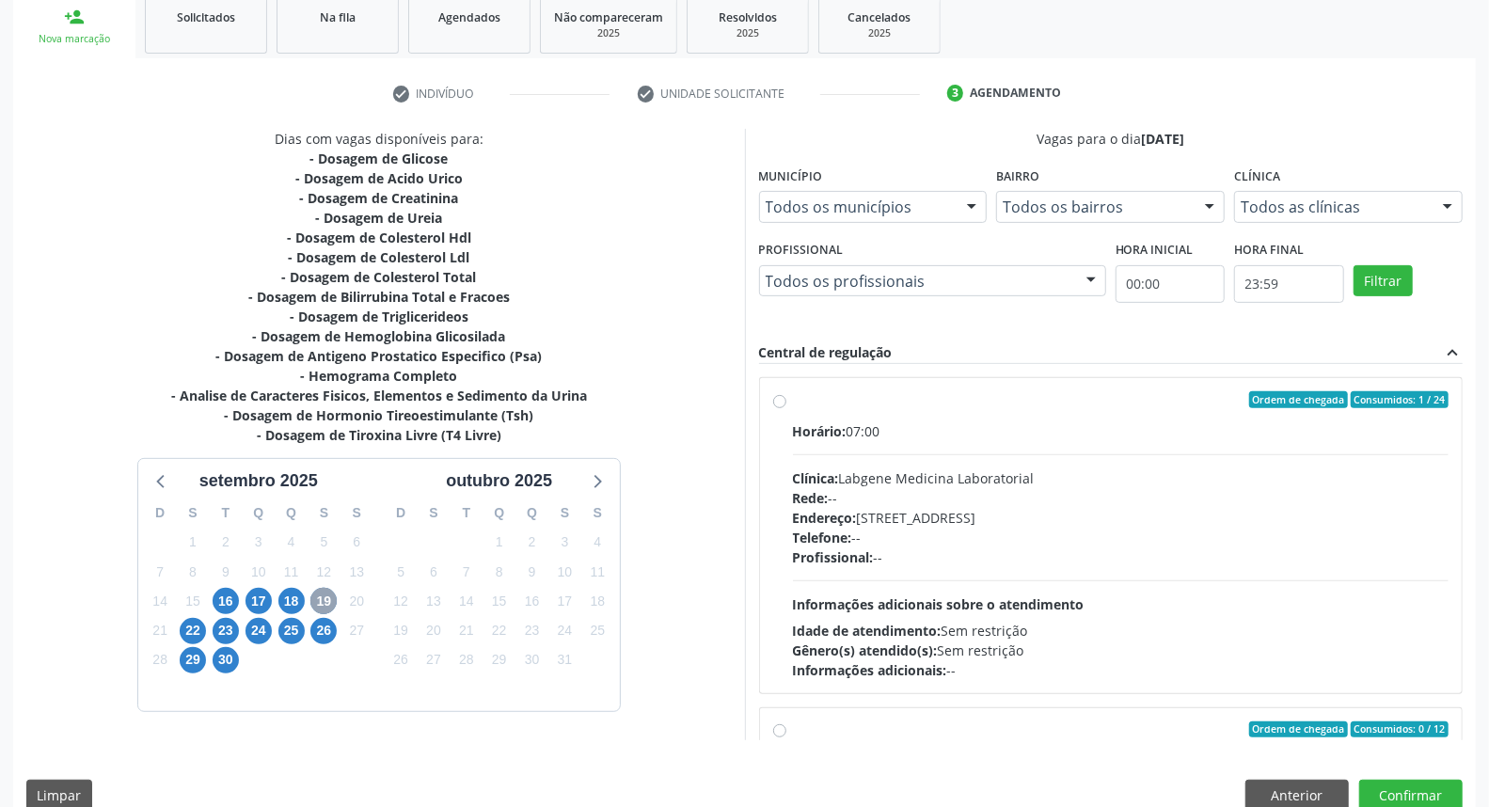
scroll to position [296, 0]
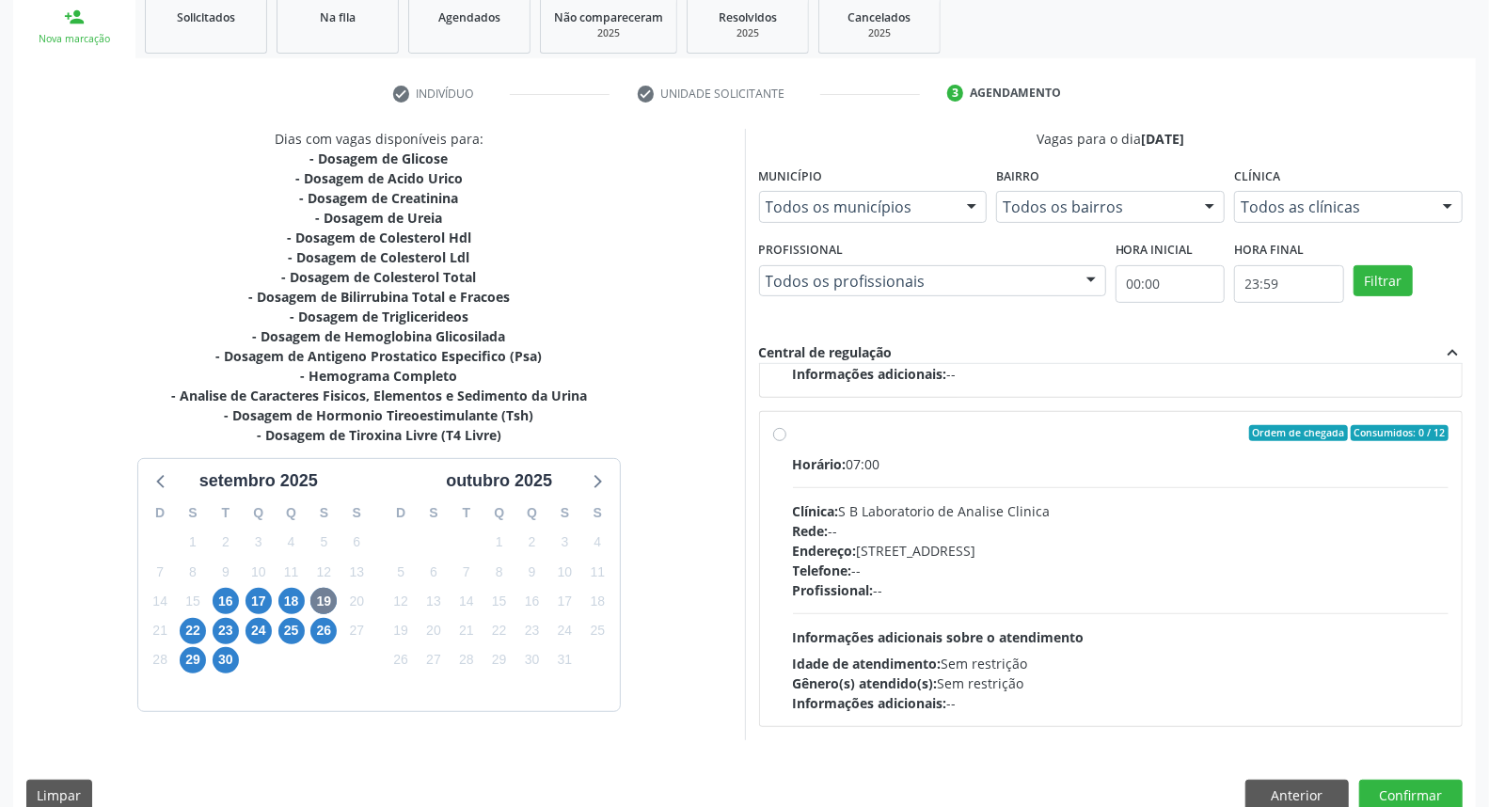
click at [1226, 558] on div "Endereço: Casa, nº 679, Centro, Serra Talhada - PE" at bounding box center [1121, 551] width 656 height 20
click at [786, 442] on input "Ordem de chegada Consumidos: 0 / 12 Horário: 07:00 Clínica: S B Laboratorio de …" at bounding box center [779, 433] width 13 height 17
radio input "true"
click at [1431, 791] on button "Confirmar" at bounding box center [1410, 796] width 103 height 32
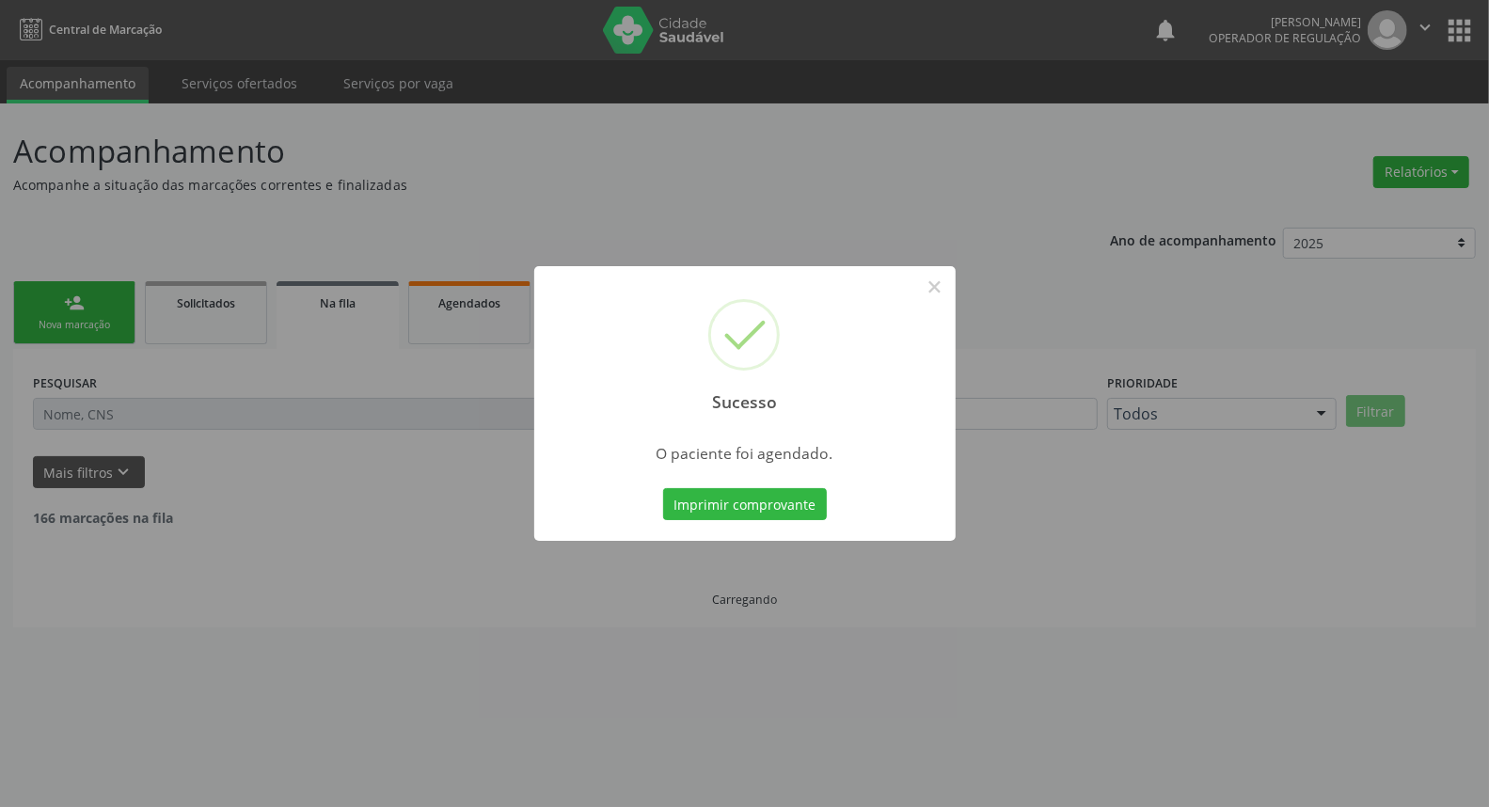
scroll to position [0, 0]
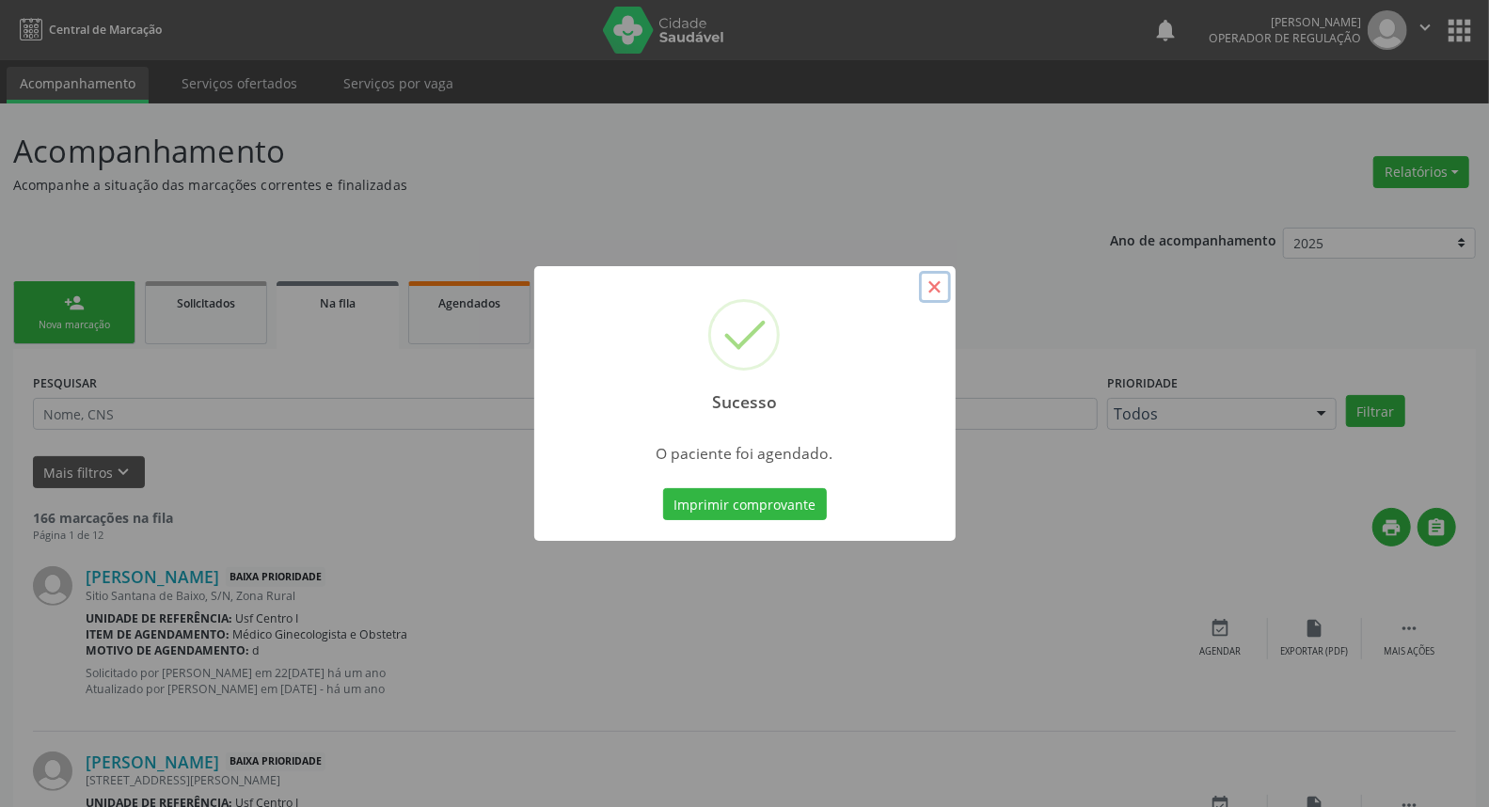
click at [937, 284] on button "×" at bounding box center [935, 287] width 32 height 32
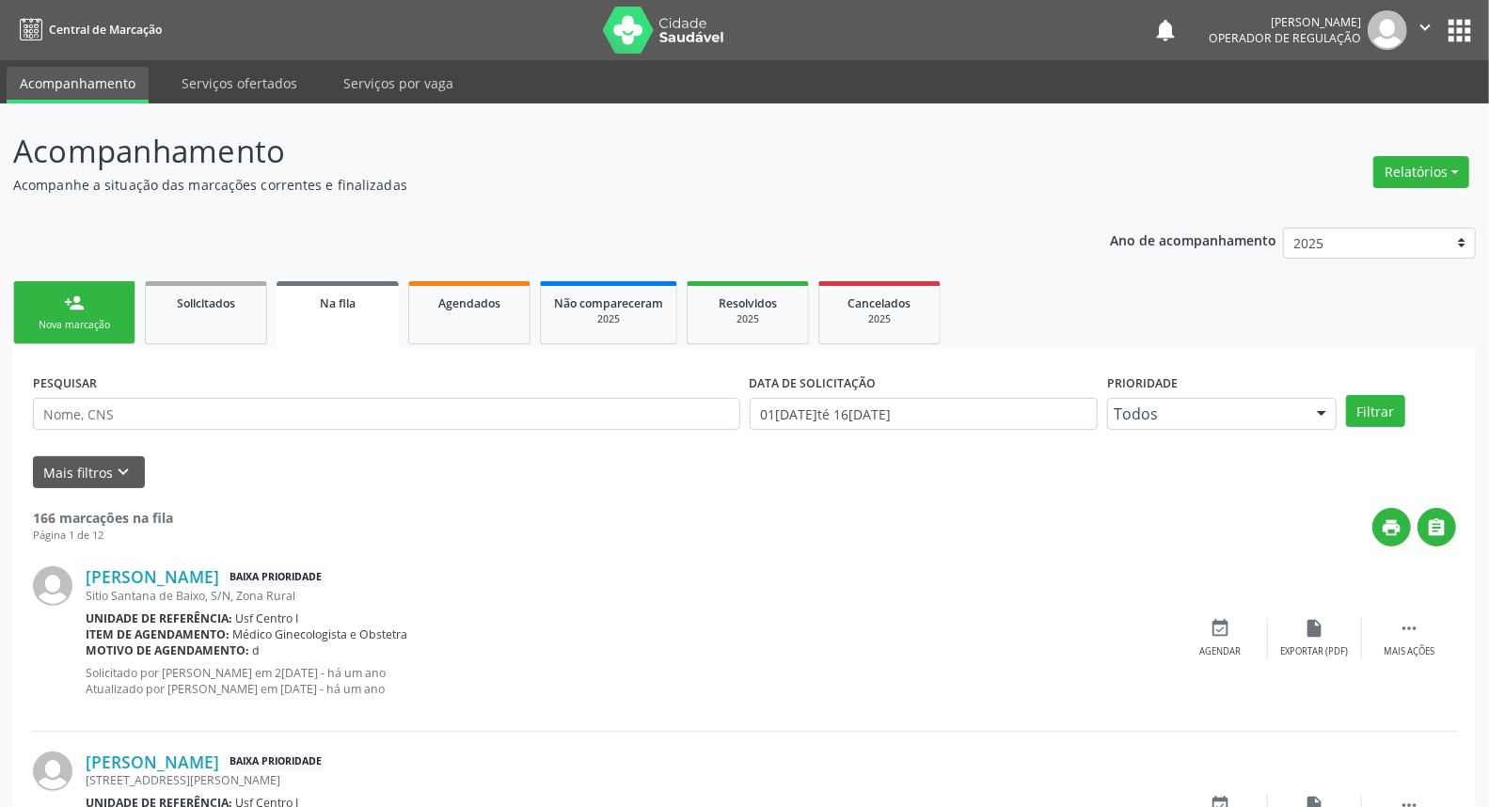
drag, startPoint x: 95, startPoint y: 298, endPoint x: 80, endPoint y: 334, distance: 38.8
click at [94, 298] on link "person_add Nova marcação" at bounding box center [74, 312] width 122 height 63
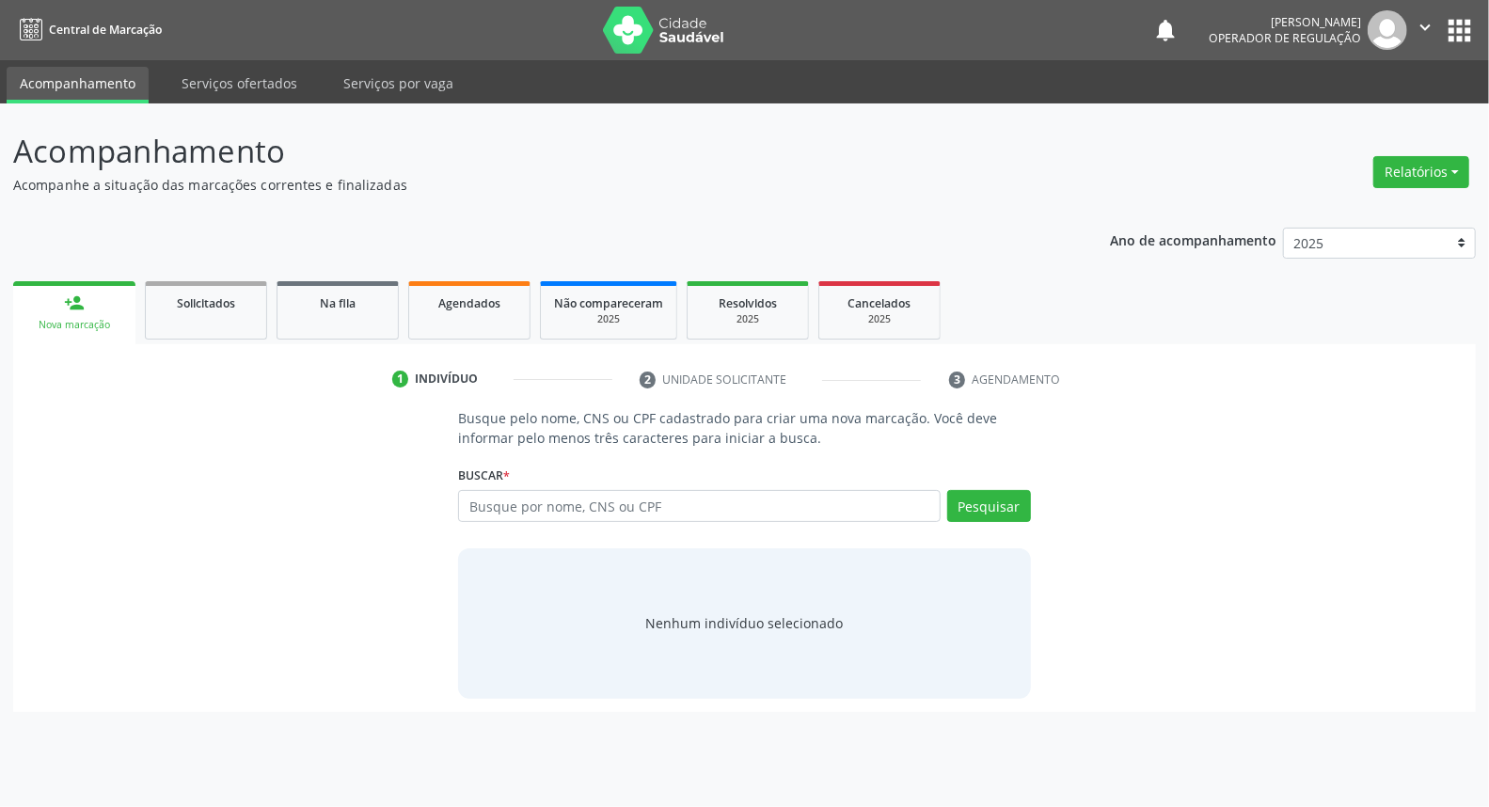
click at [80, 334] on link "person_add Nova marcação" at bounding box center [74, 312] width 122 height 63
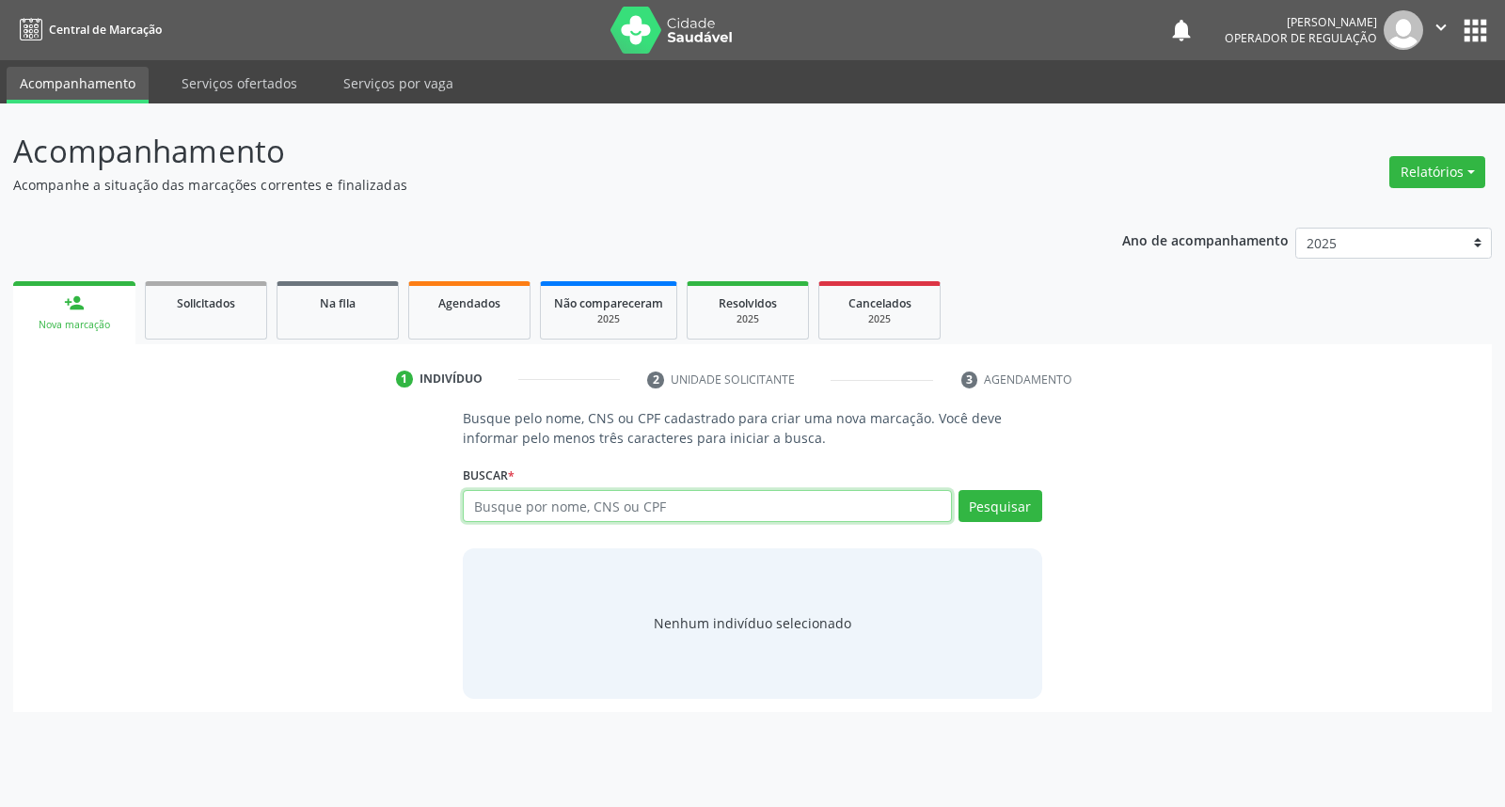
click at [506, 502] on input "text" at bounding box center [707, 506] width 488 height 32
click at [505, 514] on input "text" at bounding box center [707, 506] width 488 height 32
type input "898003721048429"
drag, startPoint x: 621, startPoint y: 509, endPoint x: 69, endPoint y: 491, distance: 552.3
click at [69, 491] on div "Busque pelo nome, CNS ou CPF cadastrado para criar uma nova marcação. Você deve…" at bounding box center [752, 553] width 1452 height 290
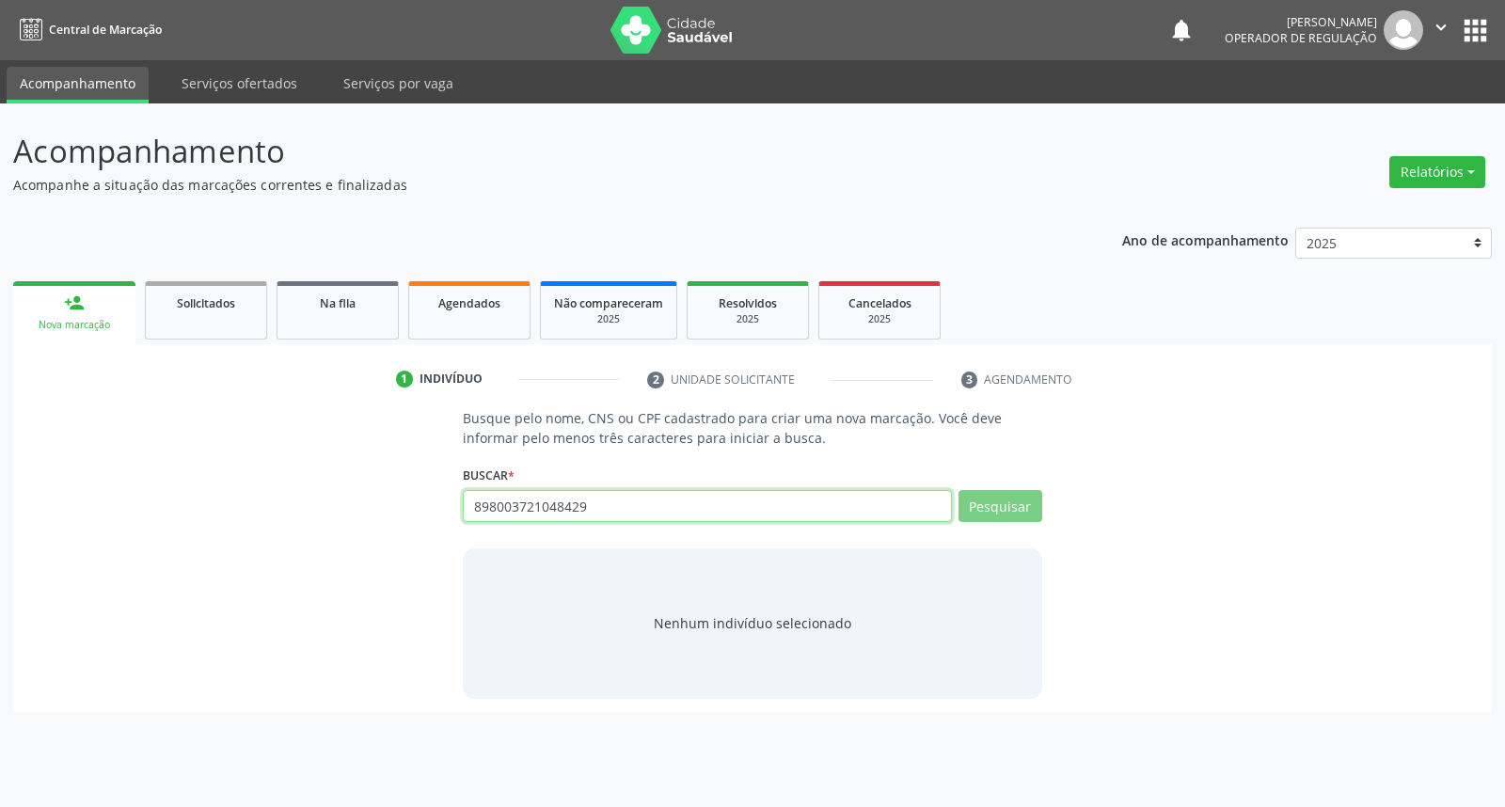
click at [727, 513] on input "898003721048429" at bounding box center [707, 506] width 488 height 32
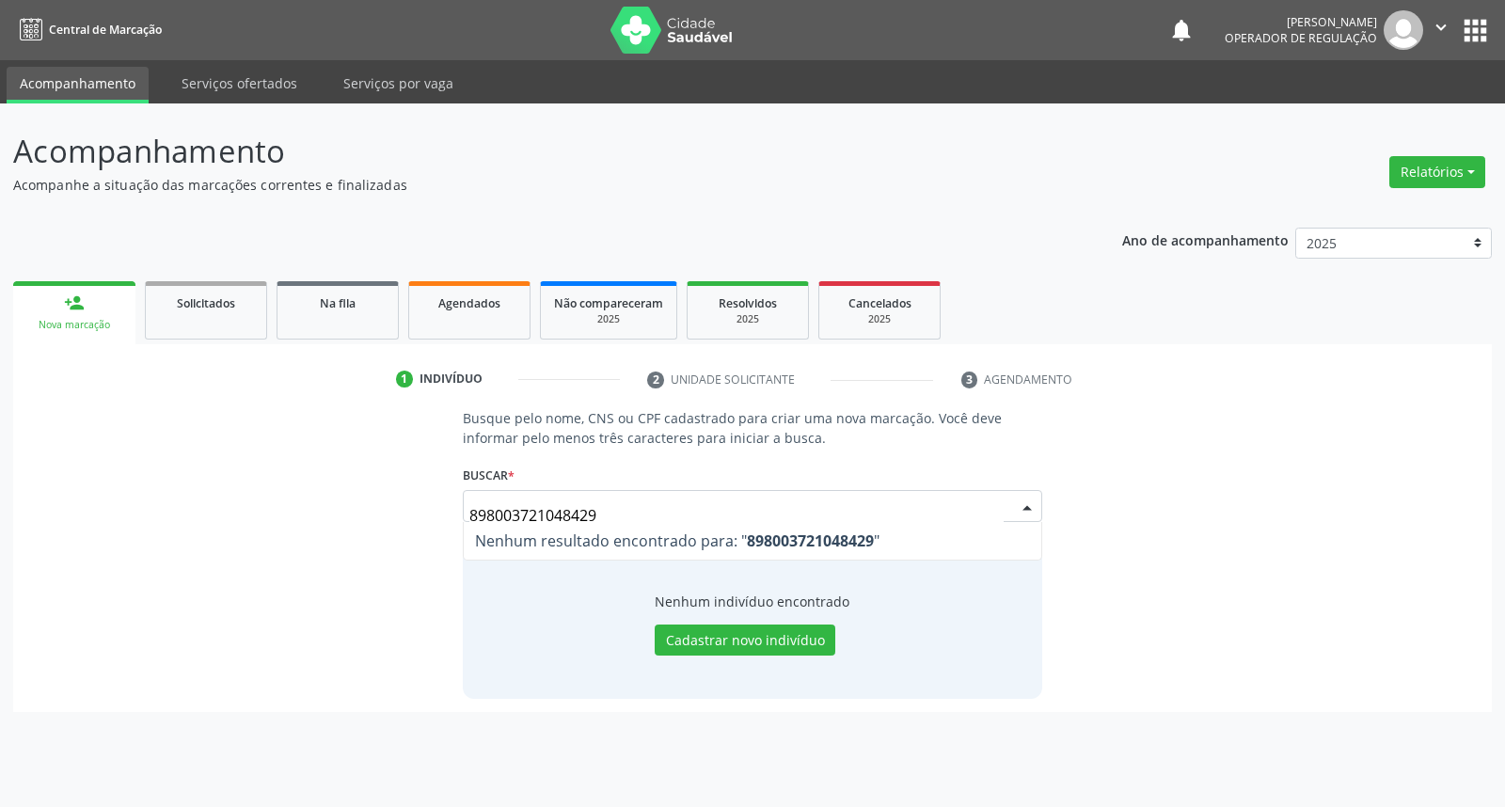
click at [1201, 474] on div "Busque pelo nome, CNS ou CPF cadastrado para criar uma nova marcação. Você deve…" at bounding box center [752, 553] width 1452 height 290
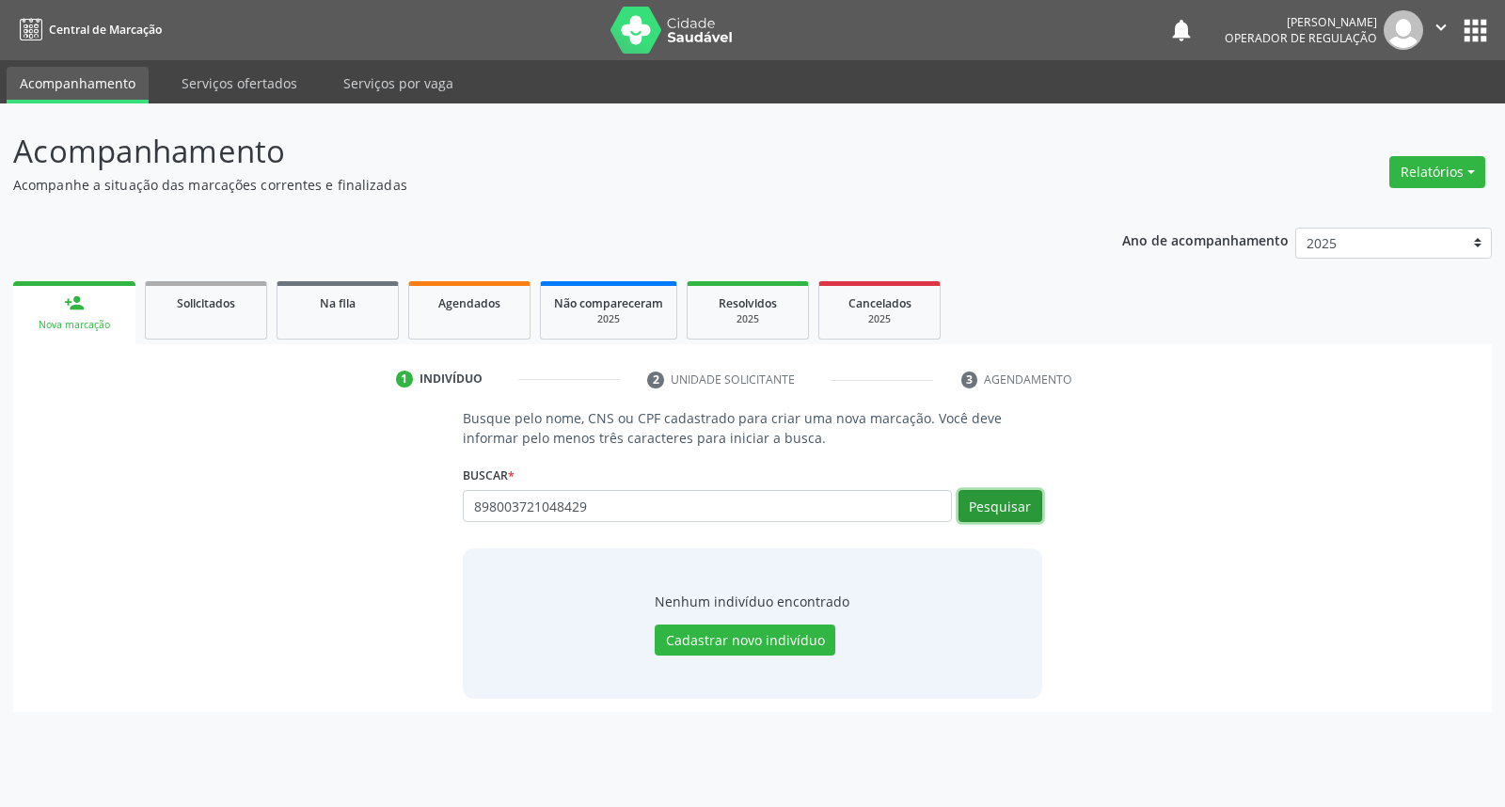
click at [986, 505] on button "Pesquisar" at bounding box center [1000, 506] width 84 height 32
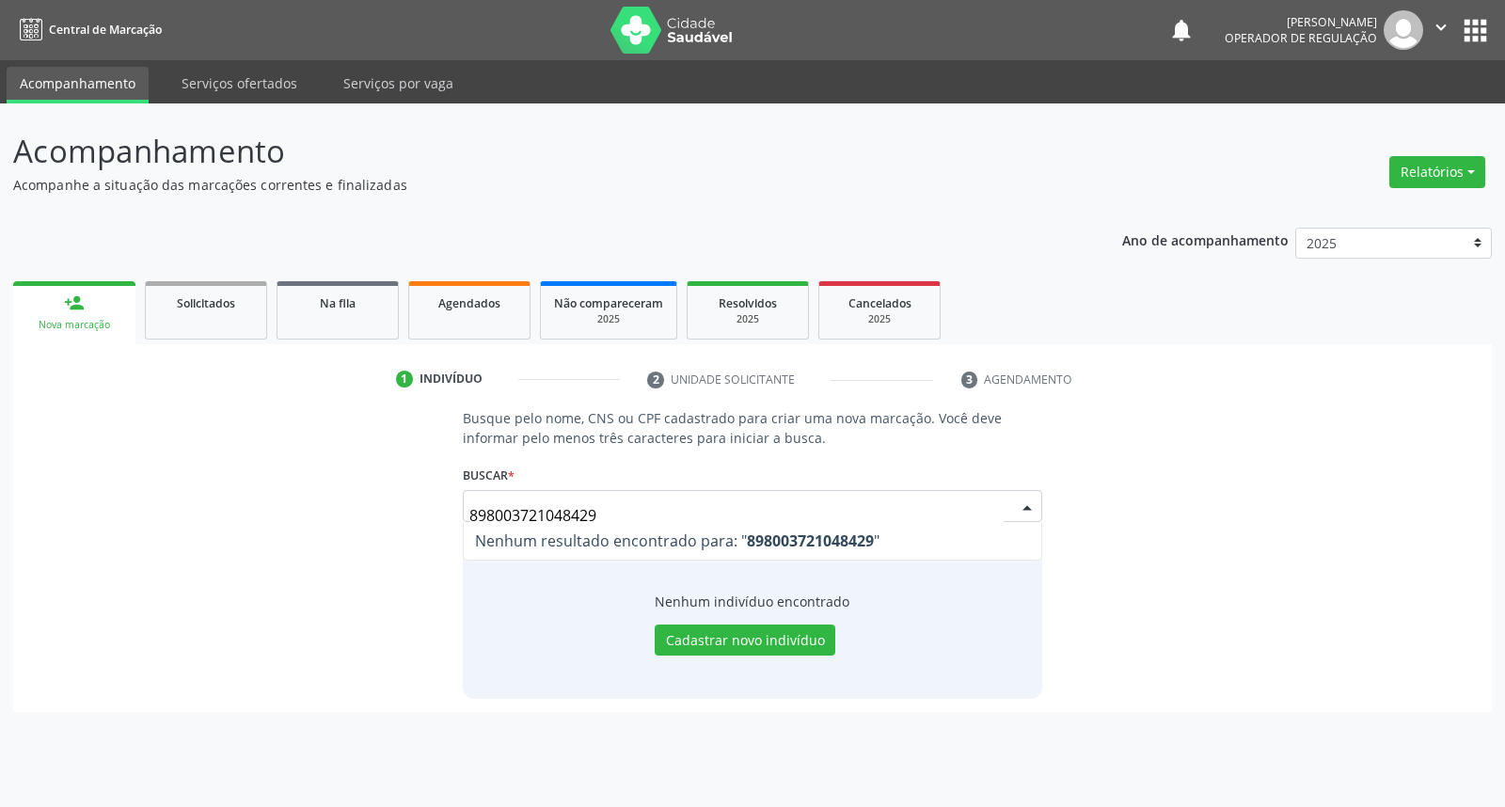
drag, startPoint x: 607, startPoint y: 498, endPoint x: 110, endPoint y: 466, distance: 497.7
click at [110, 466] on div "Busque pelo nome, CNS ou CPF cadastrado para criar uma nova marcação. Você deve…" at bounding box center [752, 553] width 1452 height 290
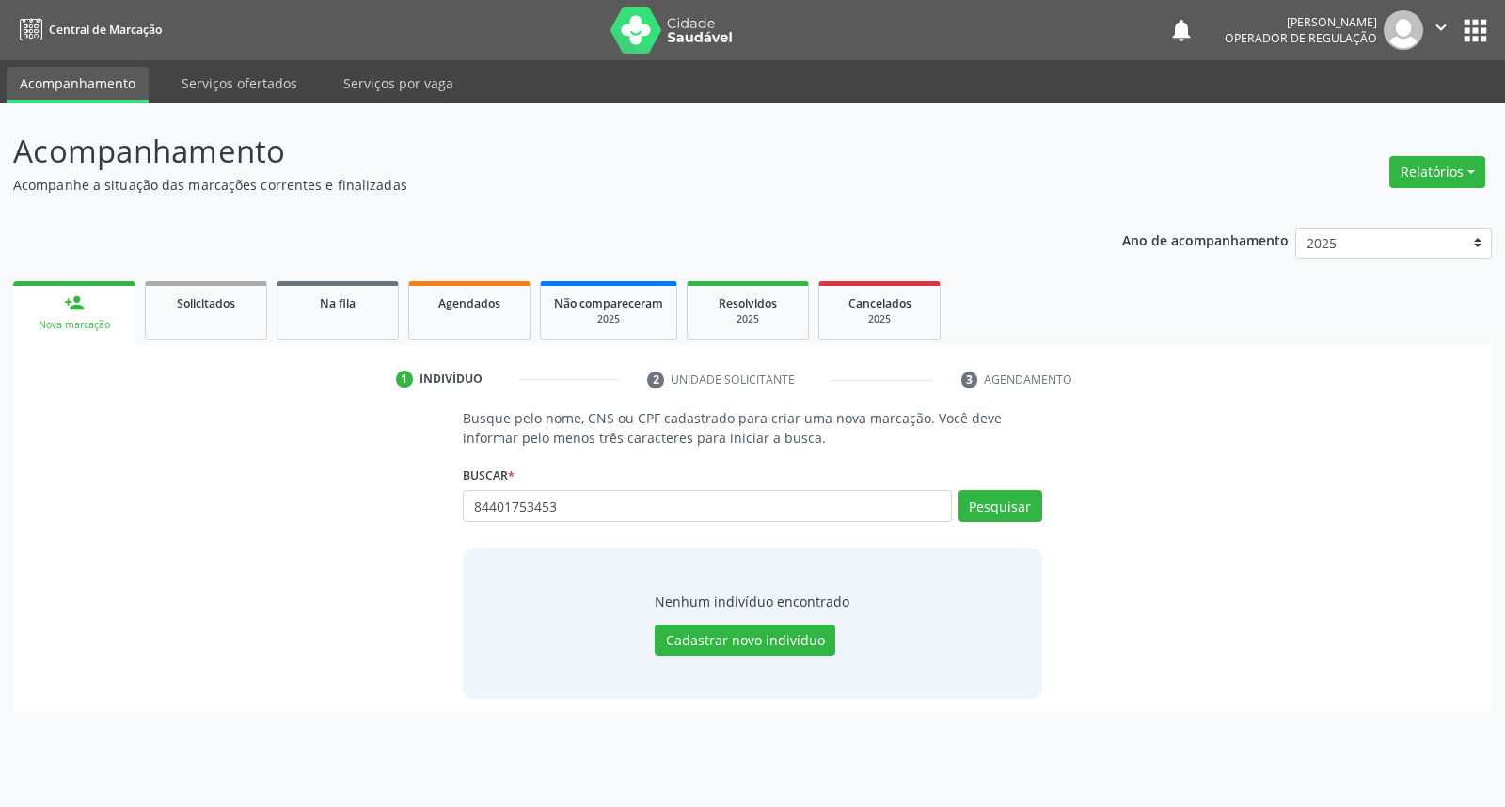
drag, startPoint x: 572, startPoint y: 509, endPoint x: 114, endPoint y: 477, distance: 459.1
click at [132, 477] on div "Busque pelo nome, CNS ou CPF cadastrado para criar uma nova marcação. Você deve…" at bounding box center [752, 553] width 1452 height 290
type input "84401753453"
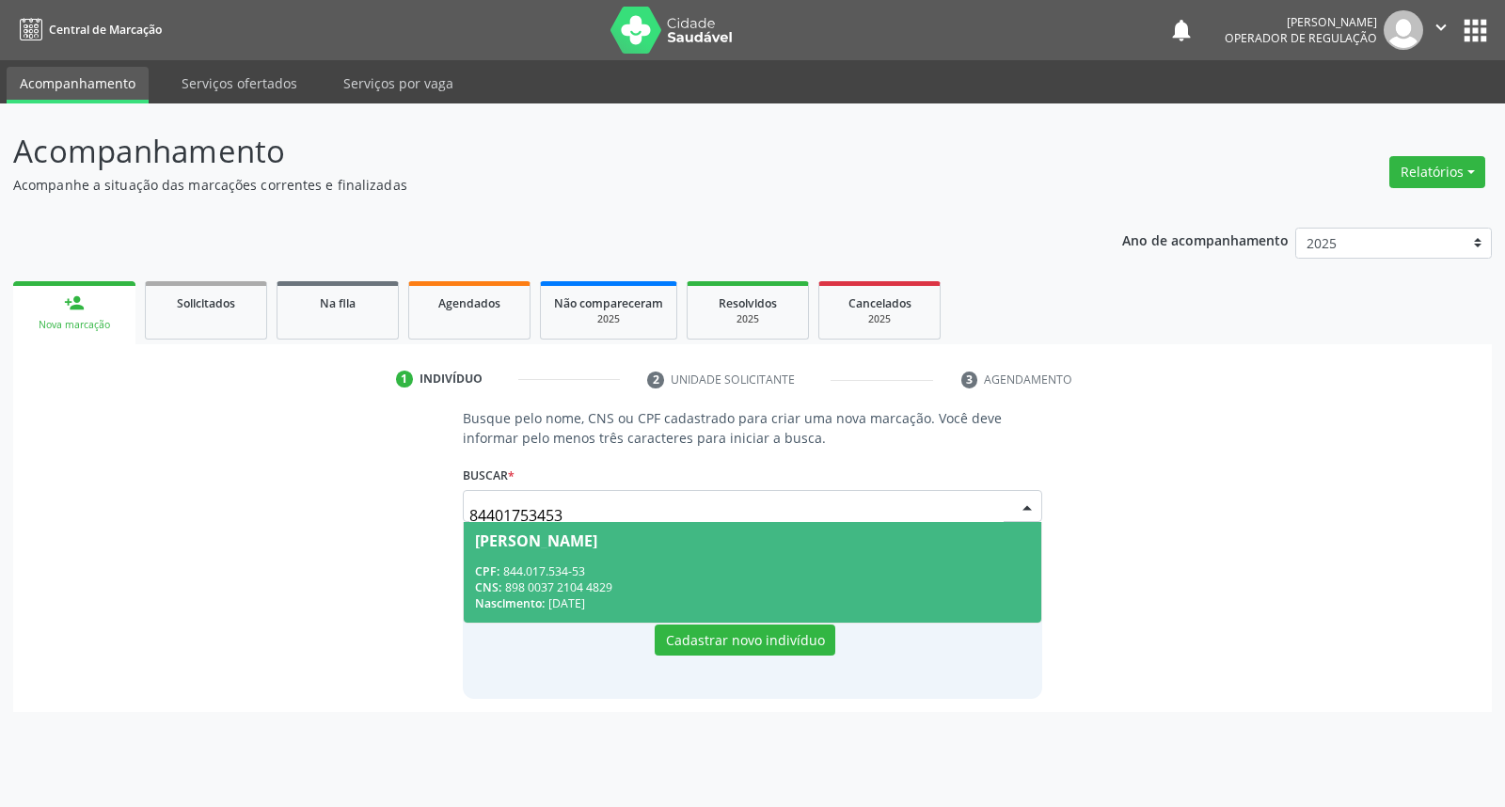
click at [640, 552] on span "[PERSON_NAME] CPF: 844.017.534-53 CNS: 898 0037 2104 4829 Nascimento: 2[DATE]" at bounding box center [752, 572] width 577 height 101
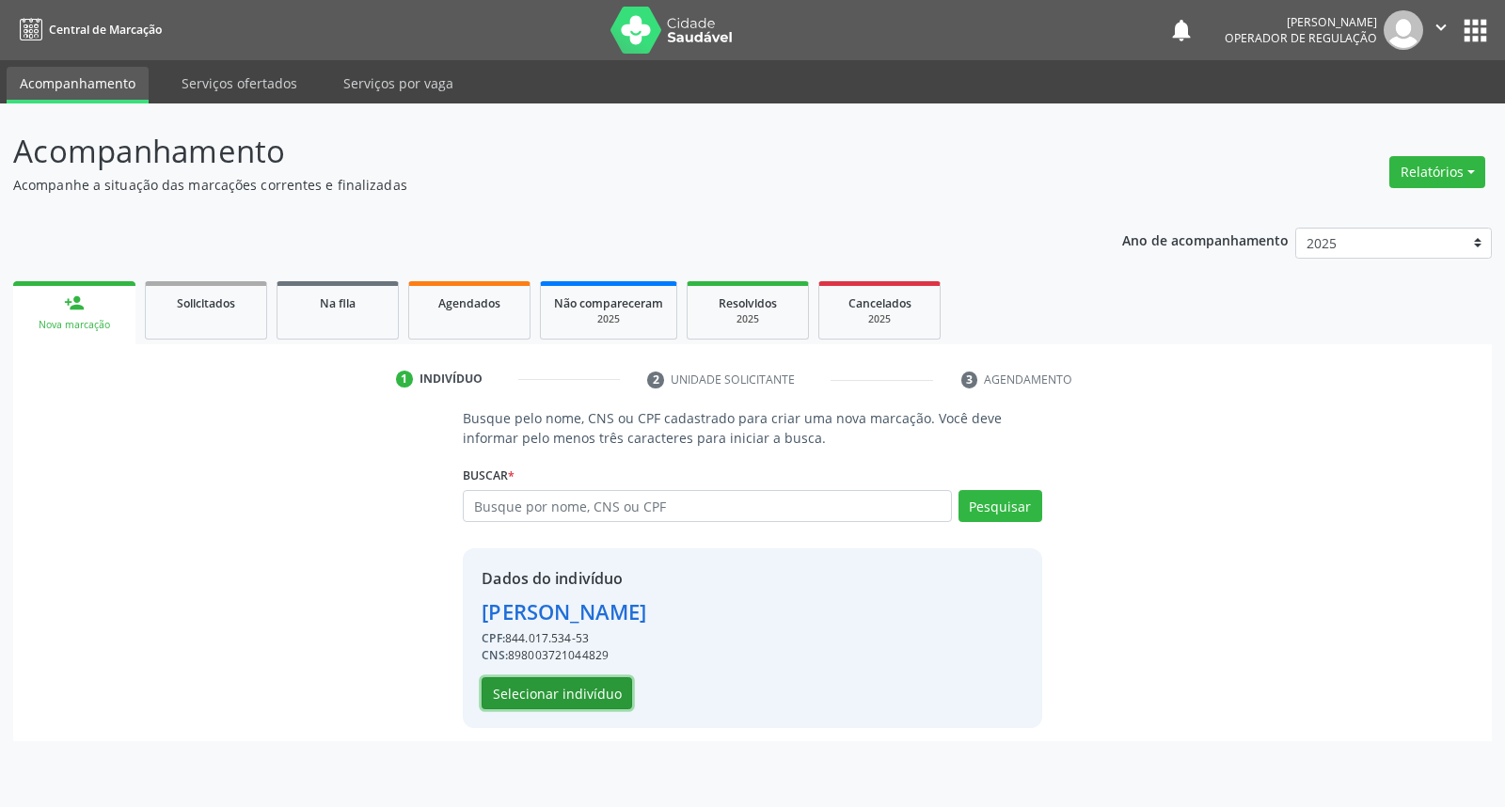
click at [577, 682] on button "Selecionar indivíduo" at bounding box center [557, 693] width 150 height 32
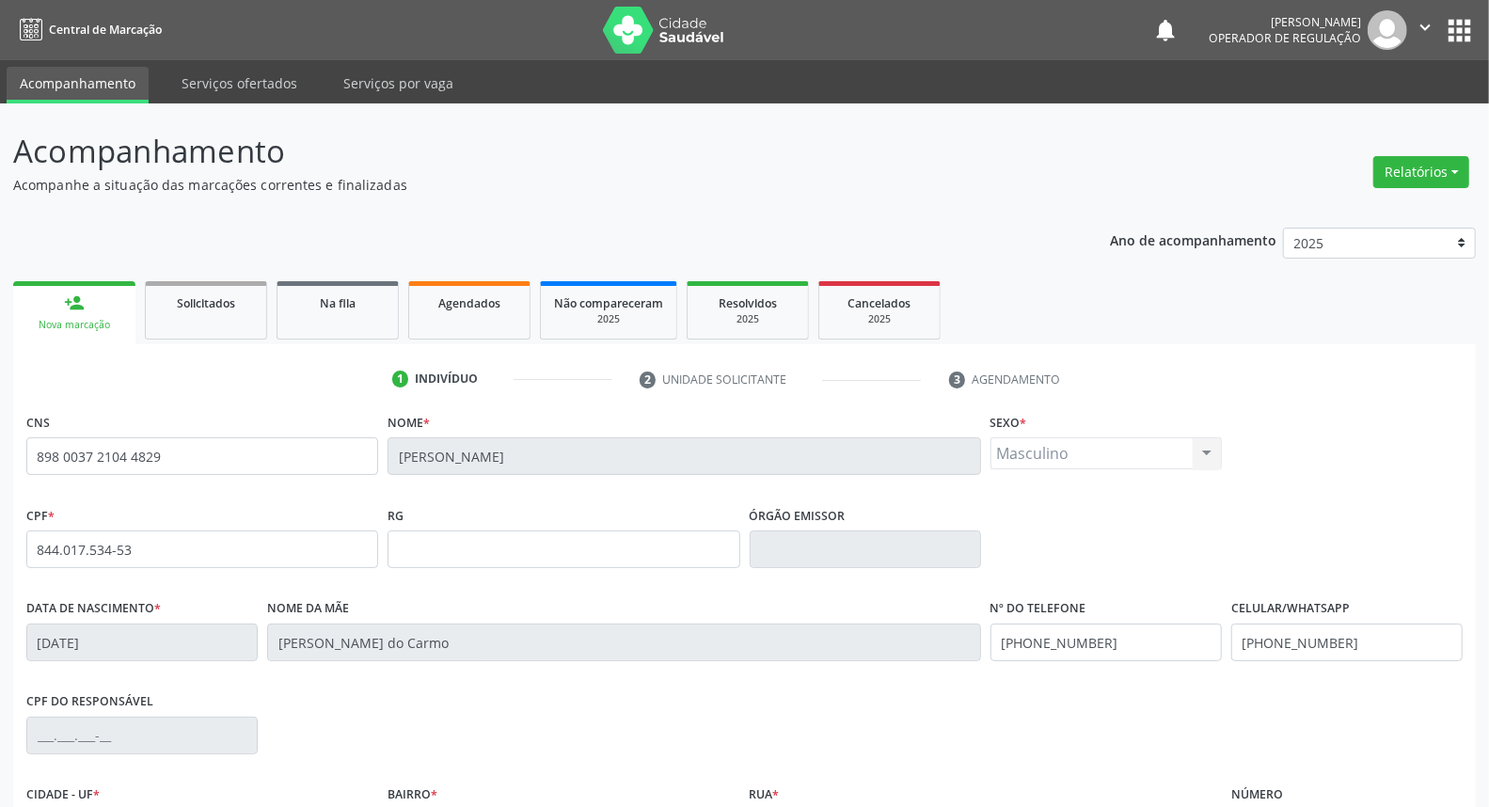
scroll to position [211, 0]
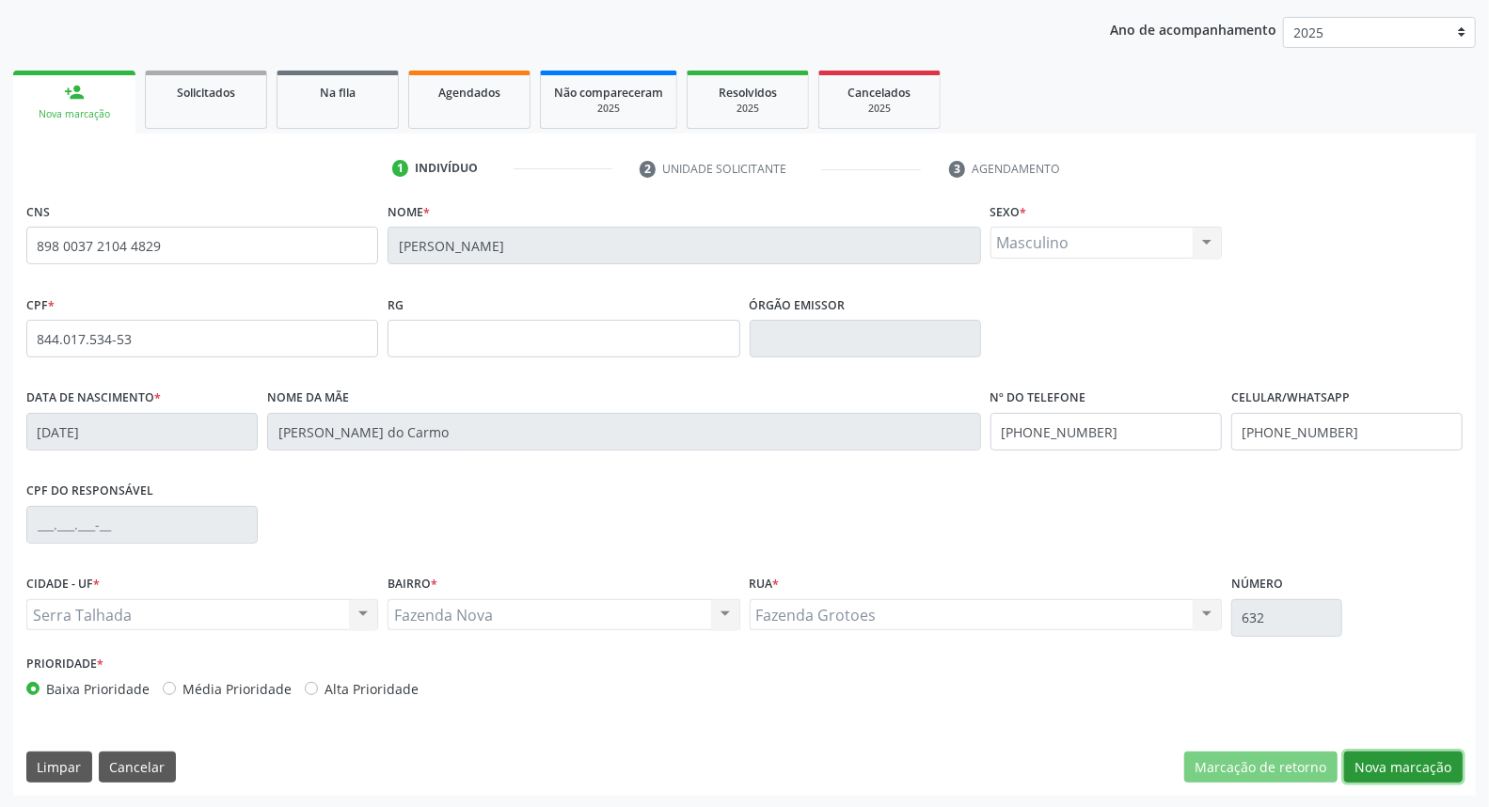
drag, startPoint x: 1405, startPoint y: 772, endPoint x: 1303, endPoint y: 730, distance: 110.9
click at [1405, 769] on button "Nova marcação" at bounding box center [1403, 767] width 119 height 32
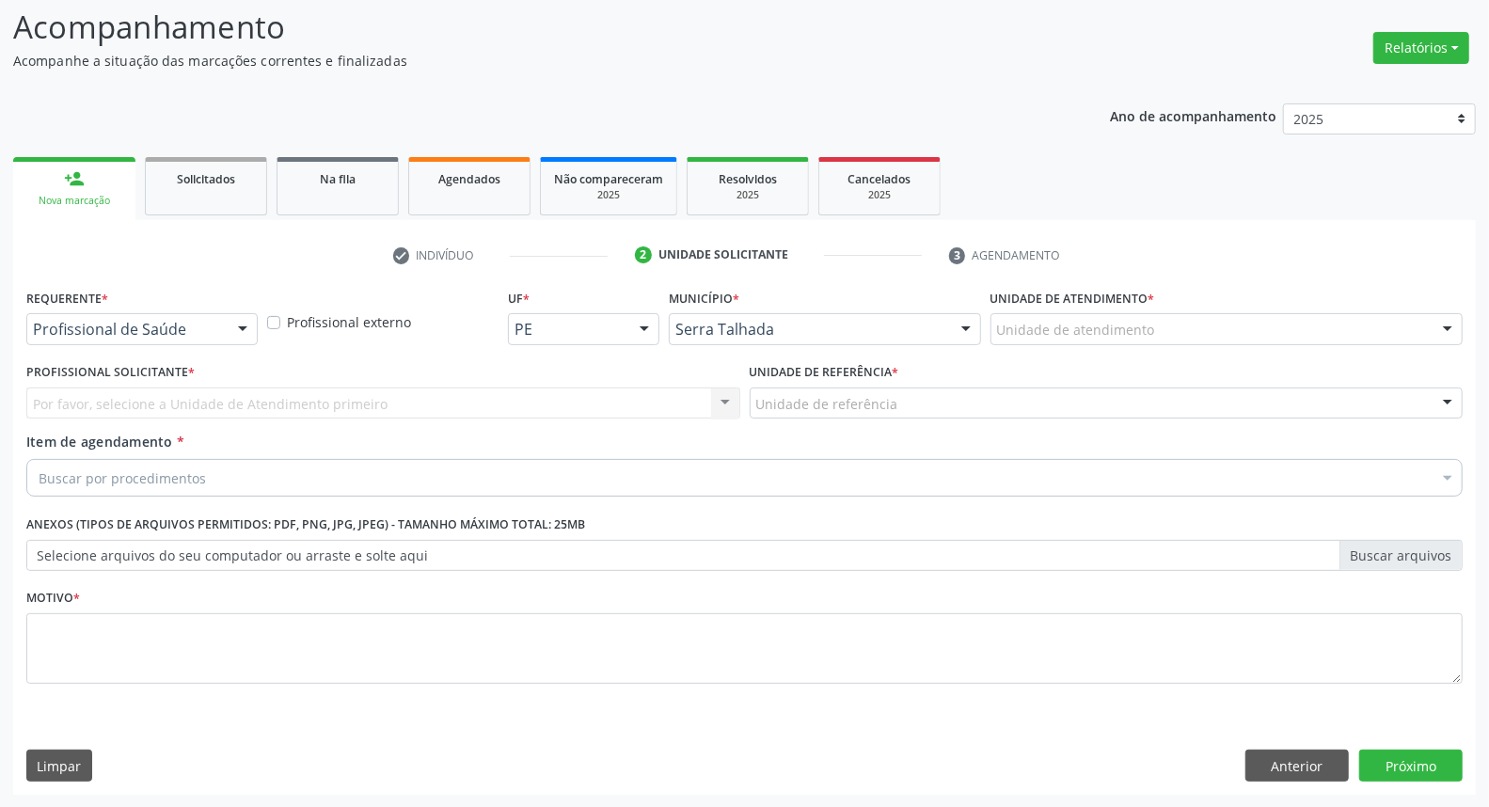
drag, startPoint x: 222, startPoint y: 311, endPoint x: 224, endPoint y: 324, distance: 13.3
click at [221, 311] on div "Requerente * Profissional de Saúde Profissional de Saúde Paciente Nenhum result…" at bounding box center [141, 314] width 231 height 60
click at [226, 325] on div "Profissional de Saúde Profissional de Saúde Paciente Nenhum resultado encontrad…" at bounding box center [141, 329] width 231 height 32
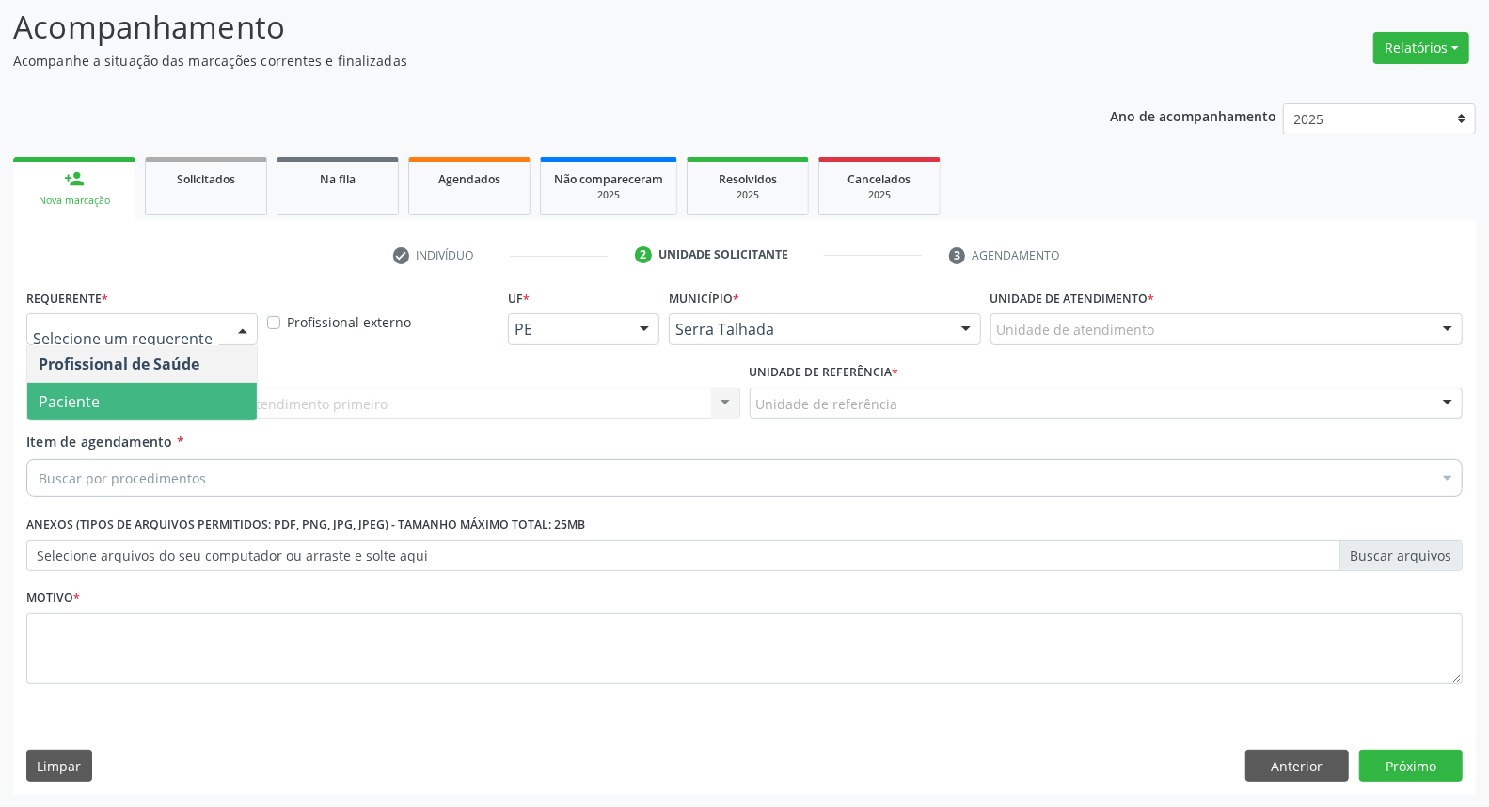
click at [195, 406] on span "Paciente" at bounding box center [141, 402] width 229 height 38
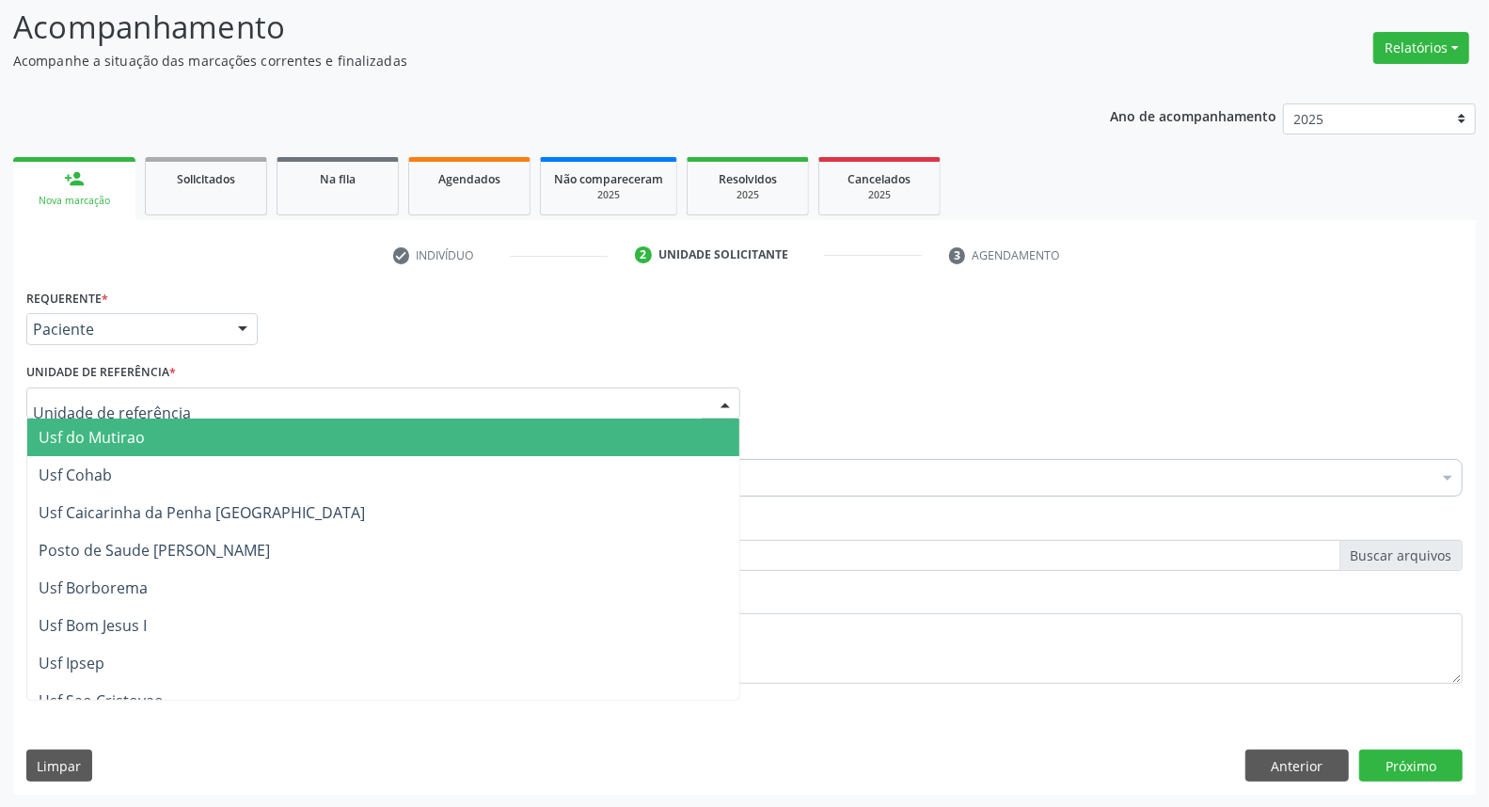
click at [199, 397] on div at bounding box center [383, 403] width 714 height 32
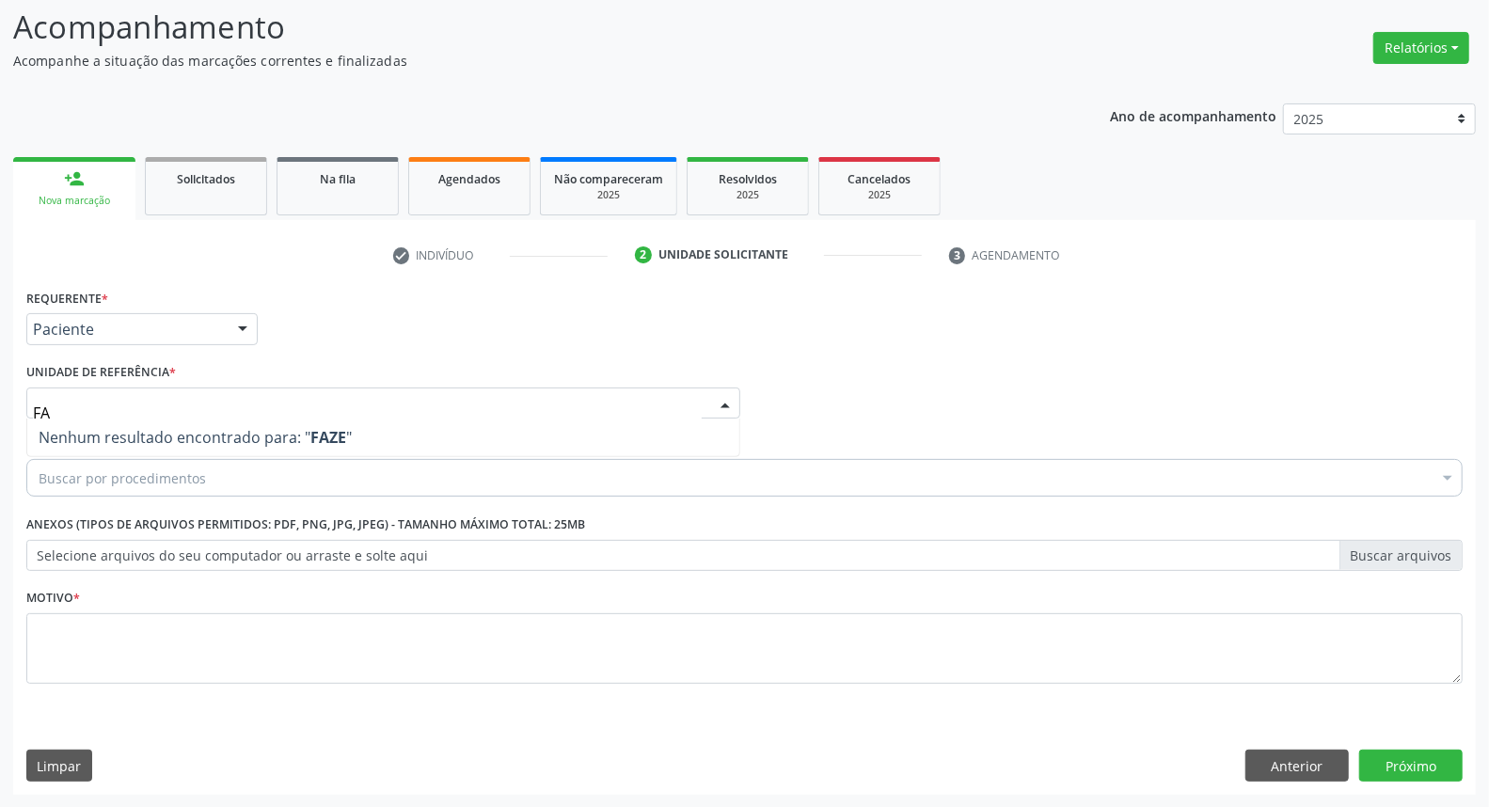
type input "F"
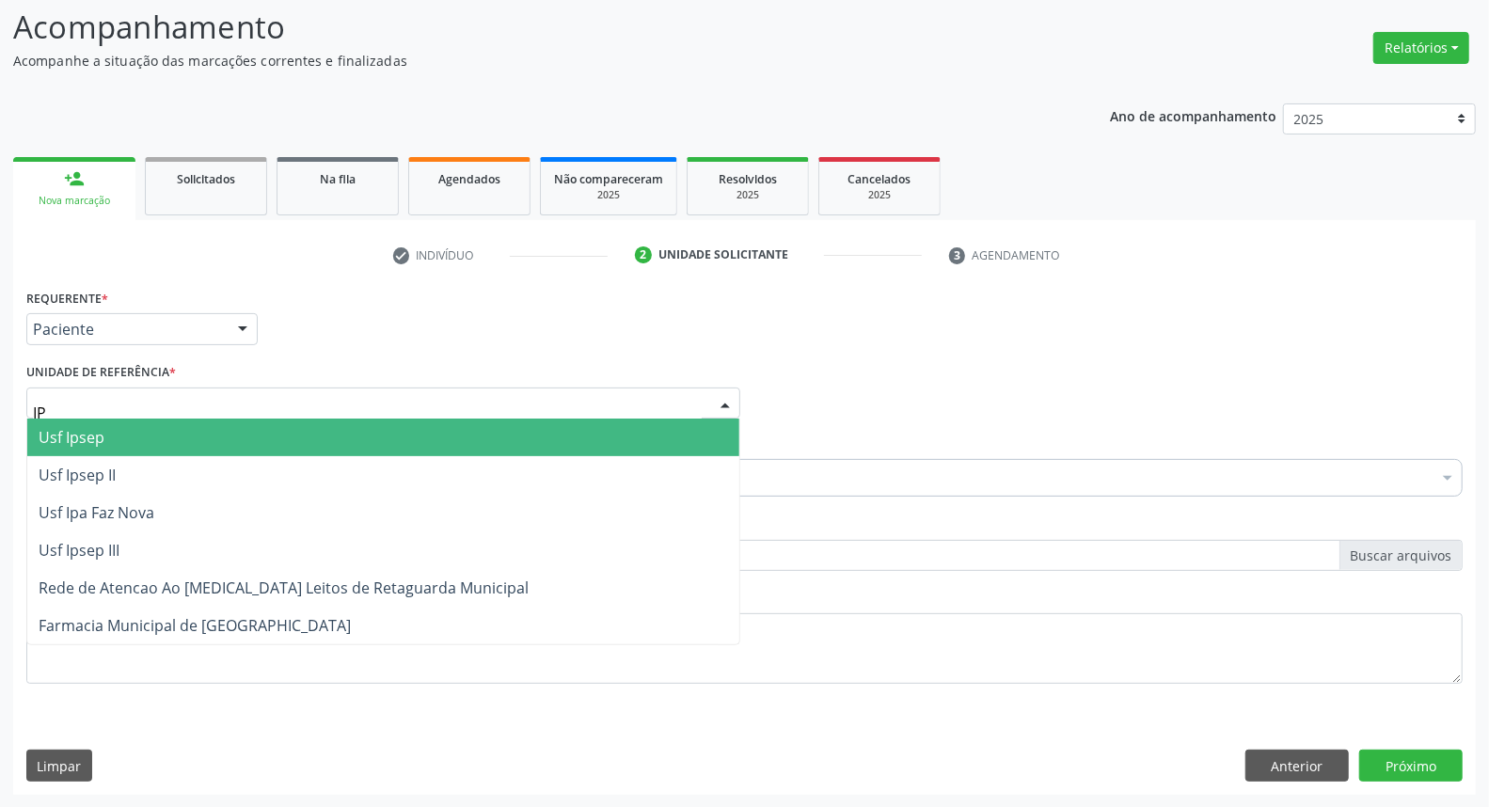
type input "IPA"
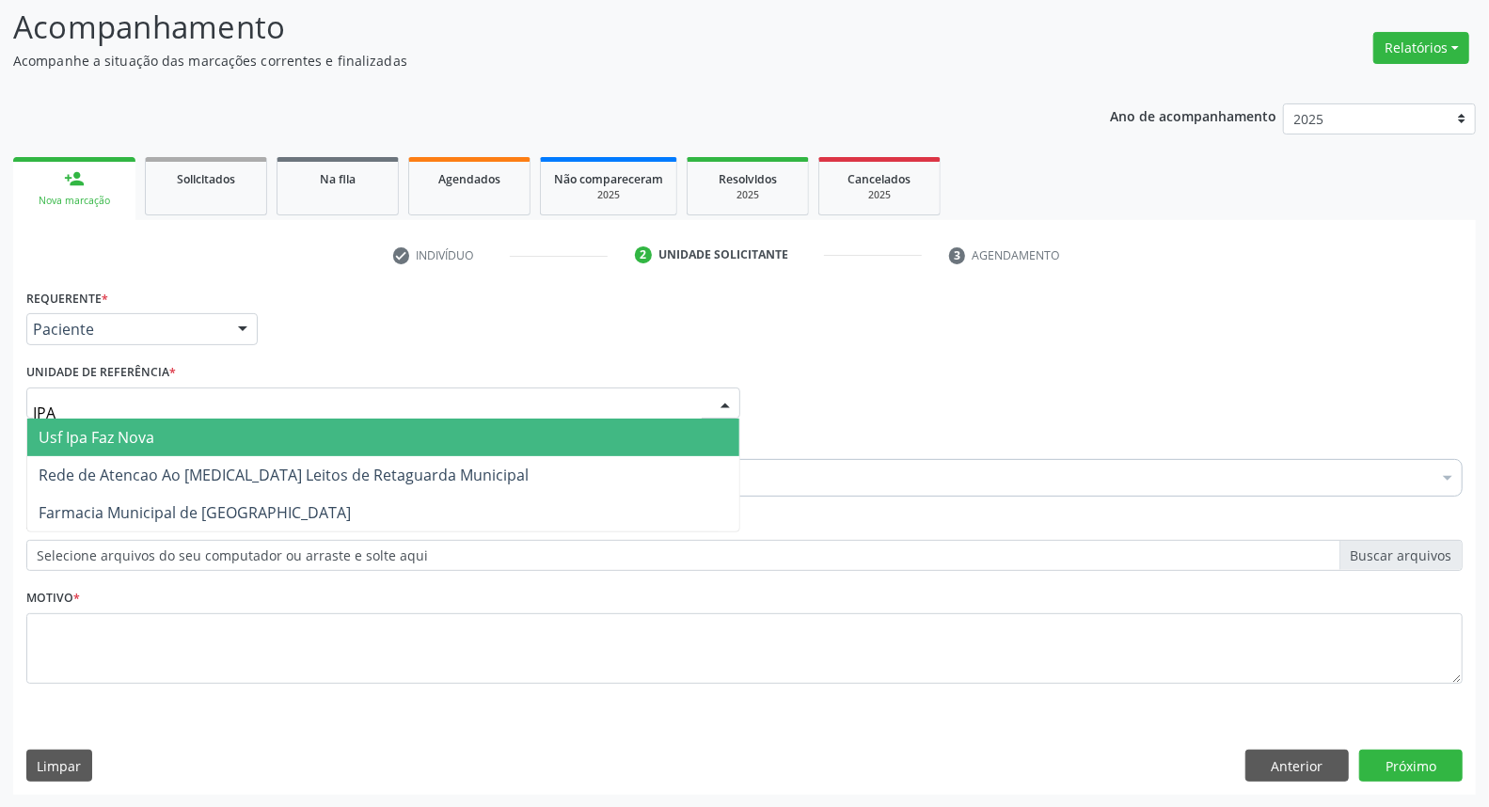
click at [261, 443] on span "Usf Ipa Faz Nova" at bounding box center [383, 438] width 712 height 38
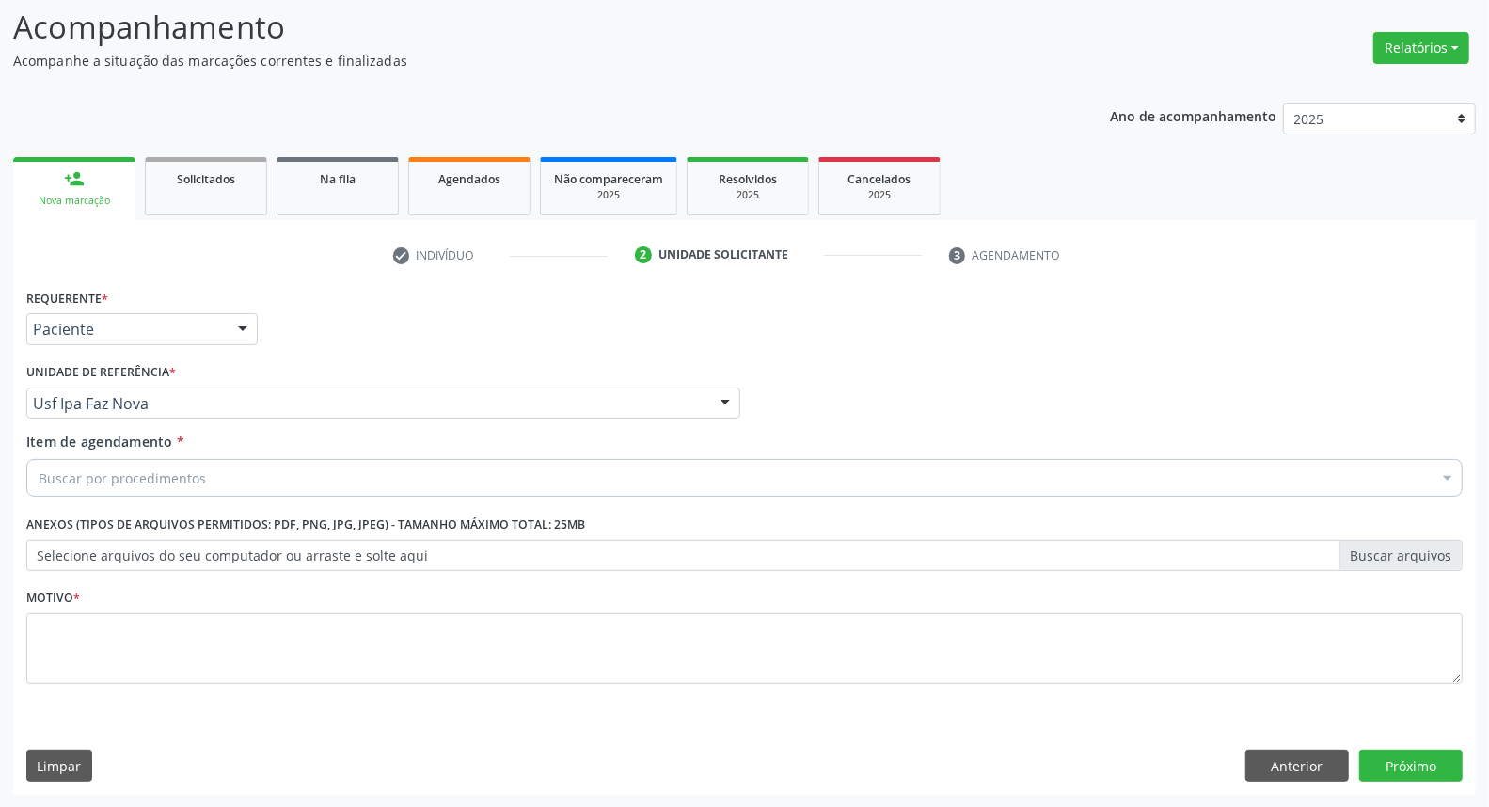
click at [227, 473] on div "Buscar por procedimentos" at bounding box center [744, 478] width 1436 height 38
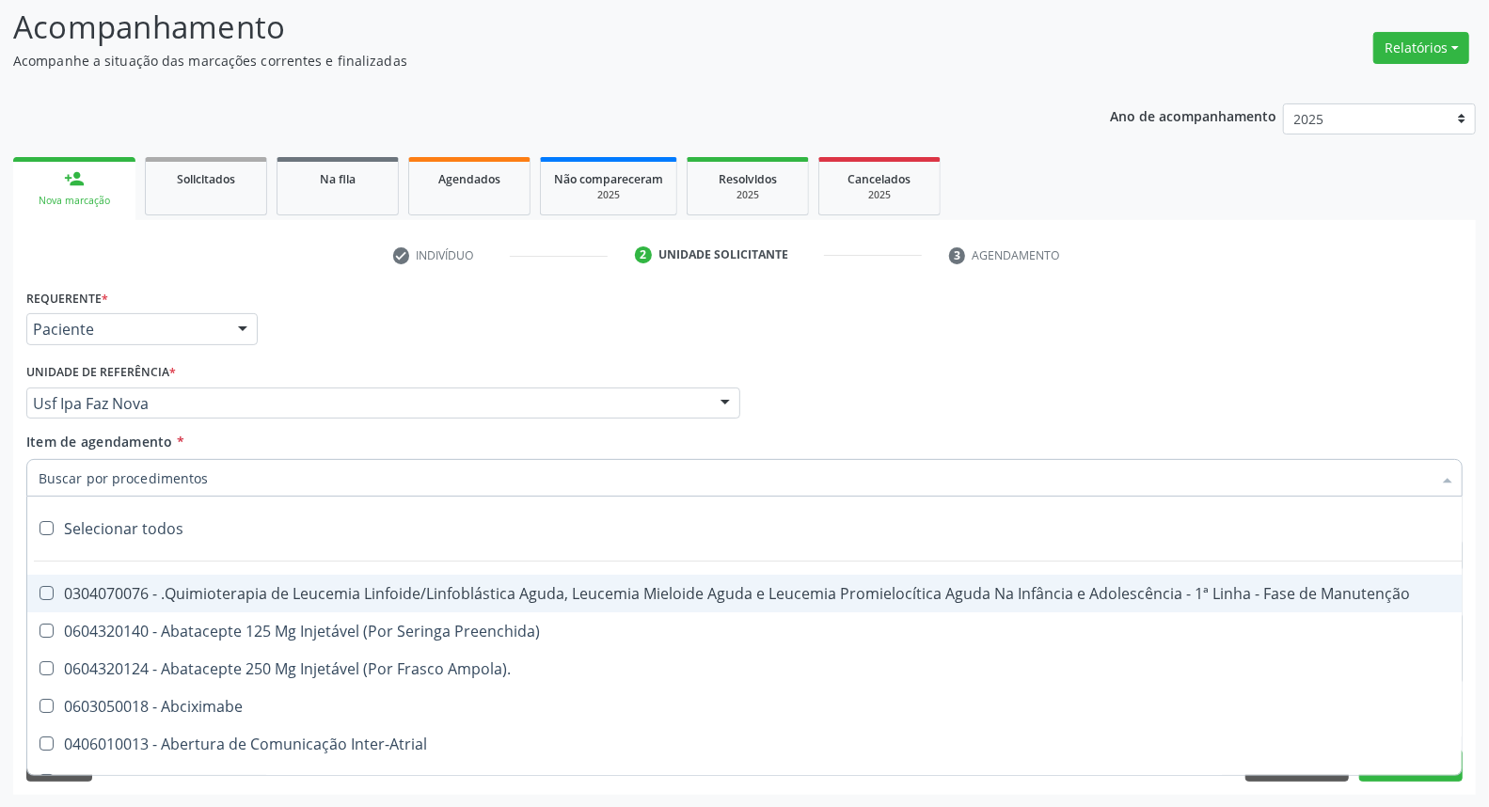
type input "F"
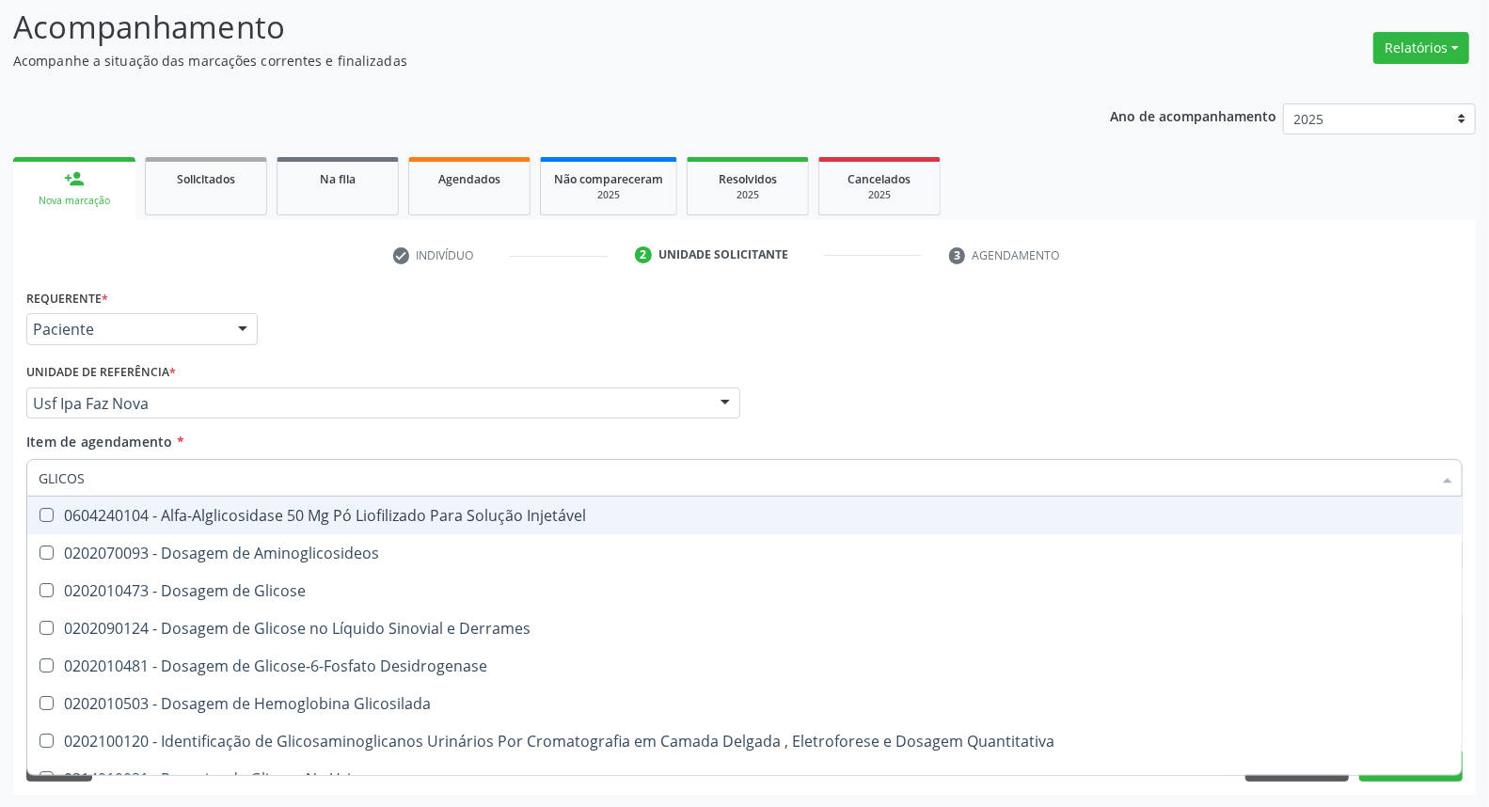
type input "GLICOSE"
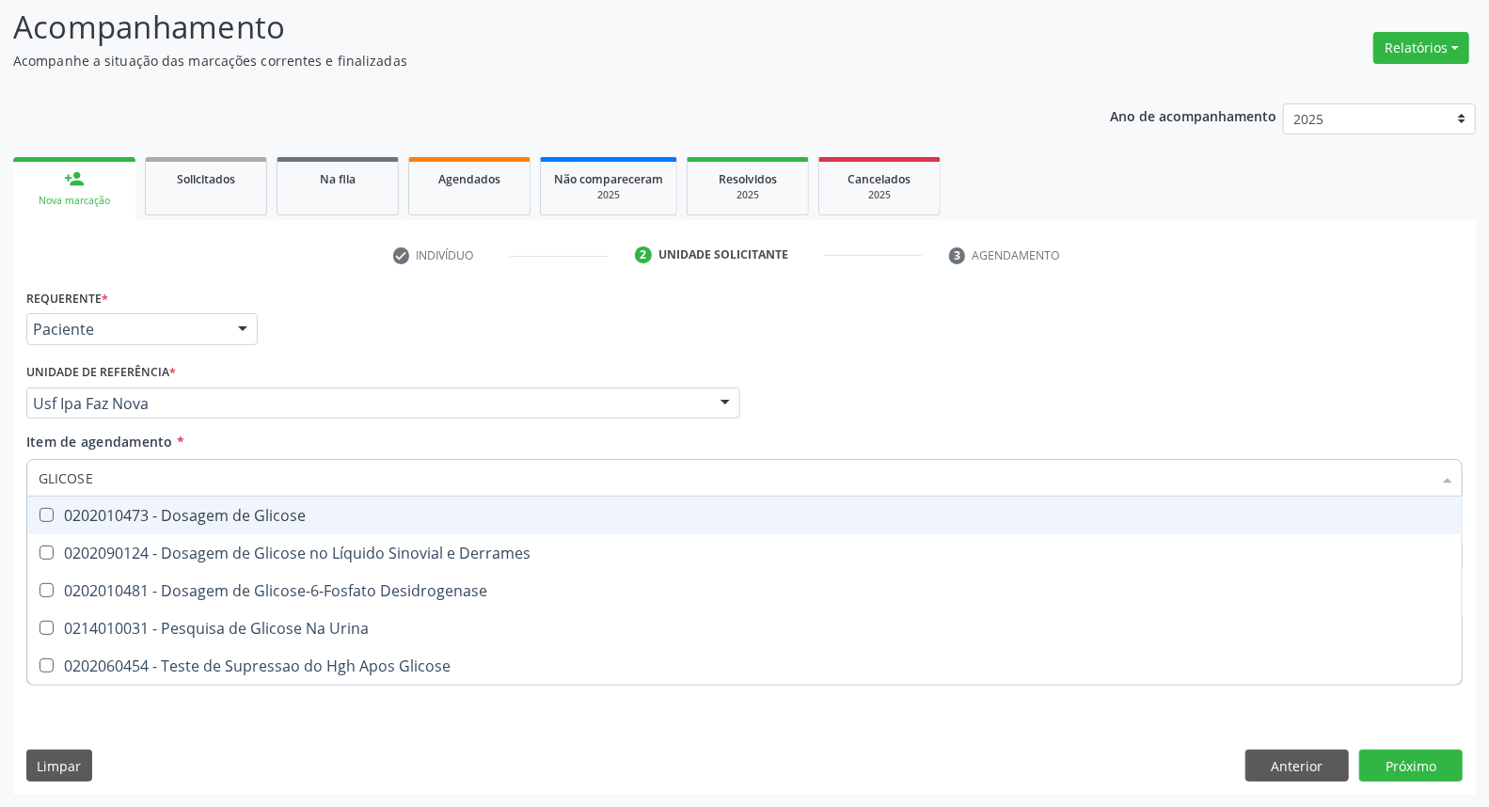
click at [203, 508] on div "0202010473 - Dosagem de Glicose" at bounding box center [745, 515] width 1412 height 15
checkbox Glicose "true"
drag, startPoint x: 134, startPoint y: 478, endPoint x: 0, endPoint y: 482, distance: 134.5
click at [0, 482] on div "Acompanhamento Acompanhe a situação das marcações correntes e finalizadas Relat…" at bounding box center [744, 393] width 1489 height 829
type input "A"
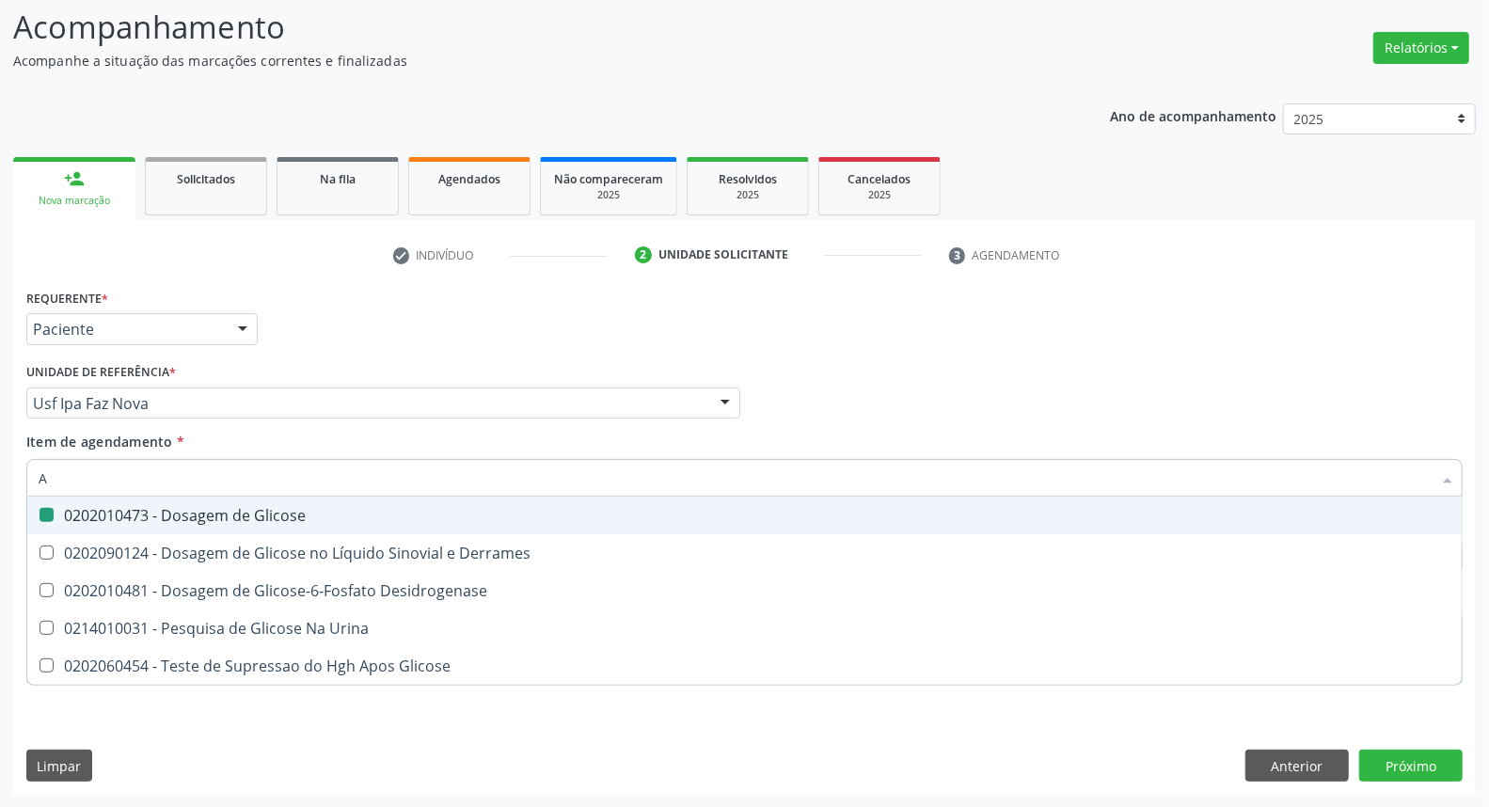
checkbox Glicose "false"
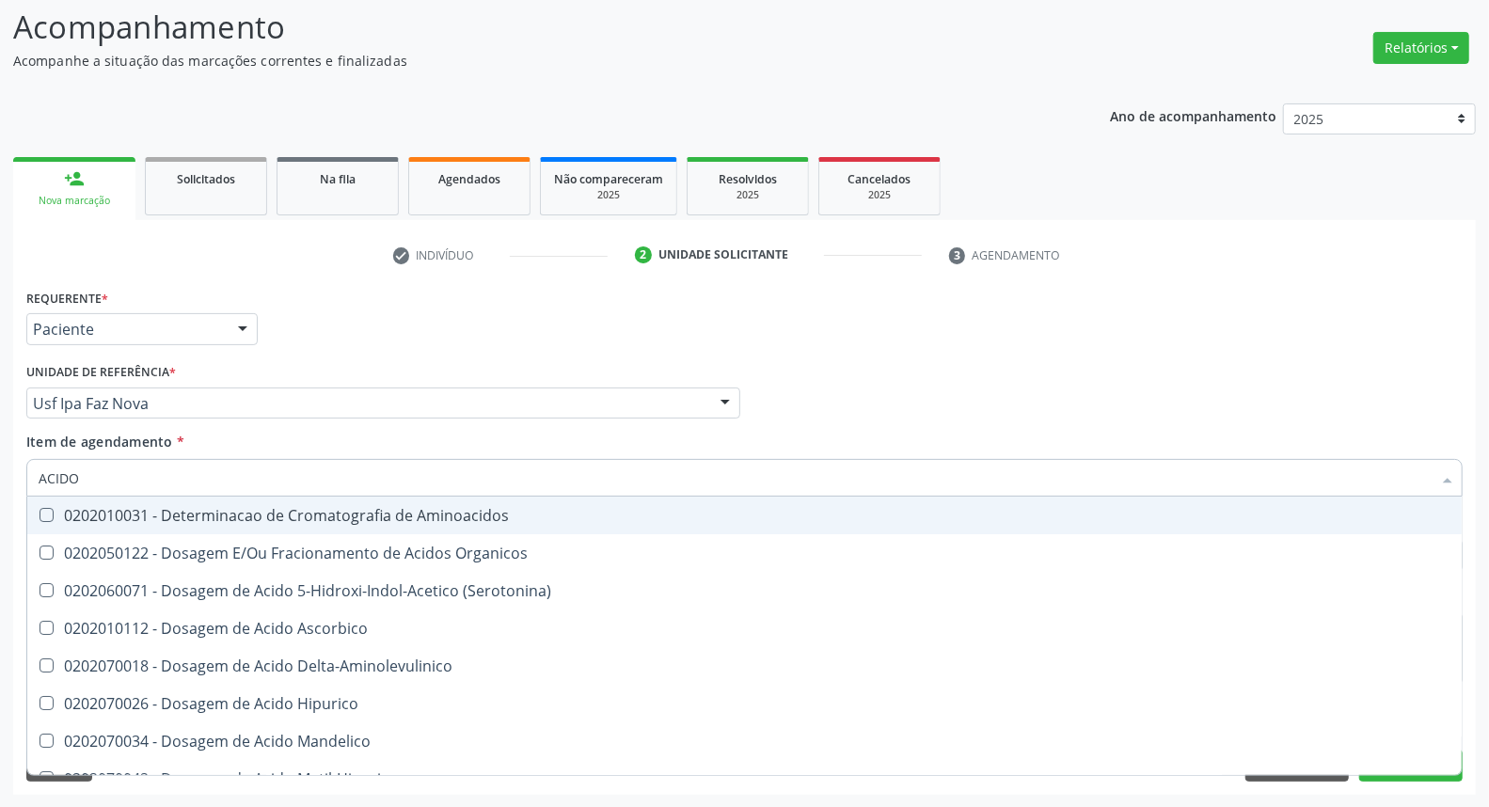
type input "ACIDO U"
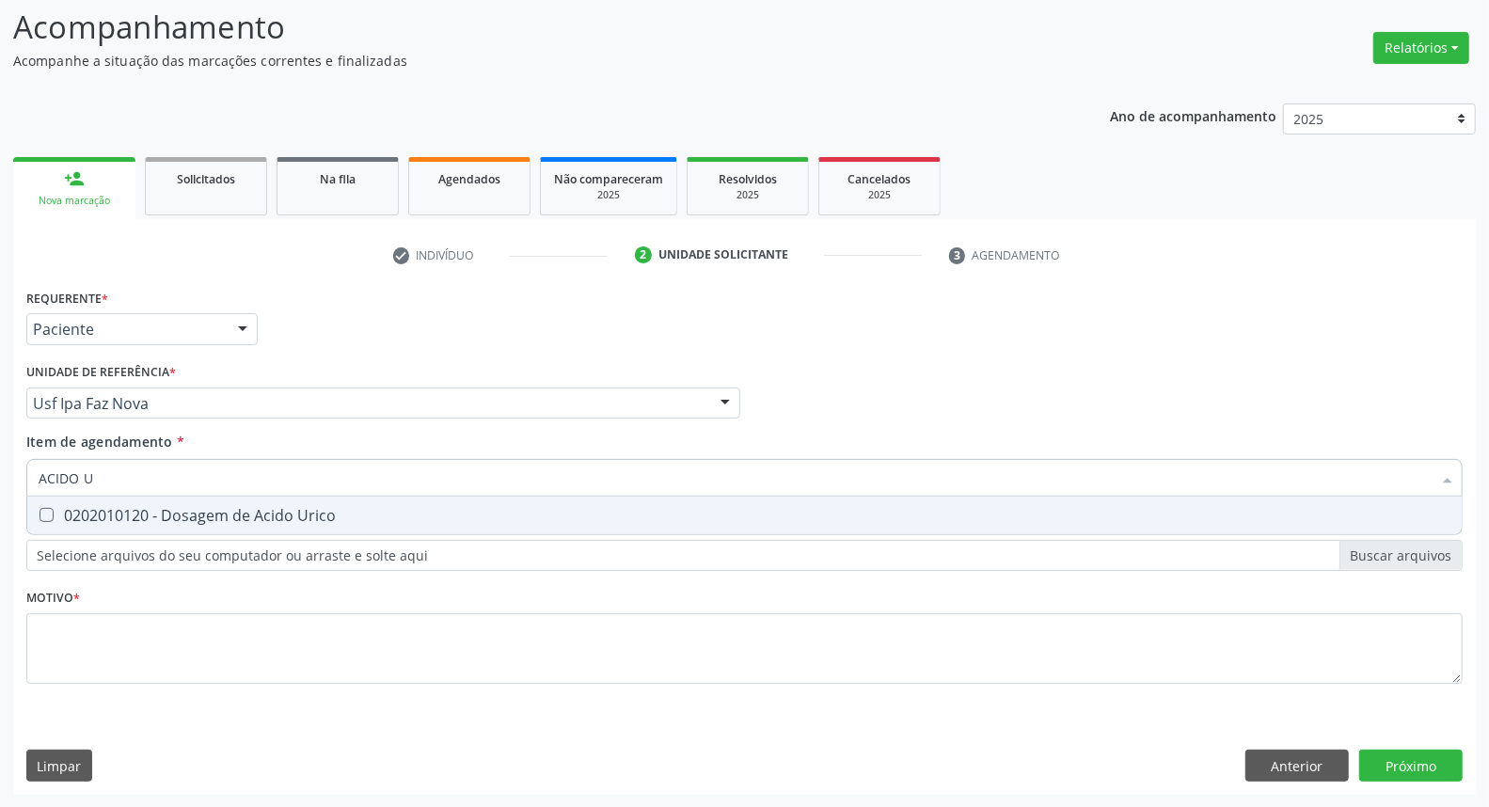
drag, startPoint x: 72, startPoint y: 514, endPoint x: 91, endPoint y: 496, distance: 26.6
click at [75, 514] on div "0202010120 - Dosagem de Acido Urico" at bounding box center [745, 515] width 1412 height 15
checkbox Urico "true"
drag, startPoint x: 103, startPoint y: 478, endPoint x: 0, endPoint y: 457, distance: 105.5
click at [0, 457] on div "Acompanhamento Acompanhe a situação das marcações correntes e finalizadas Relat…" at bounding box center [744, 393] width 1489 height 829
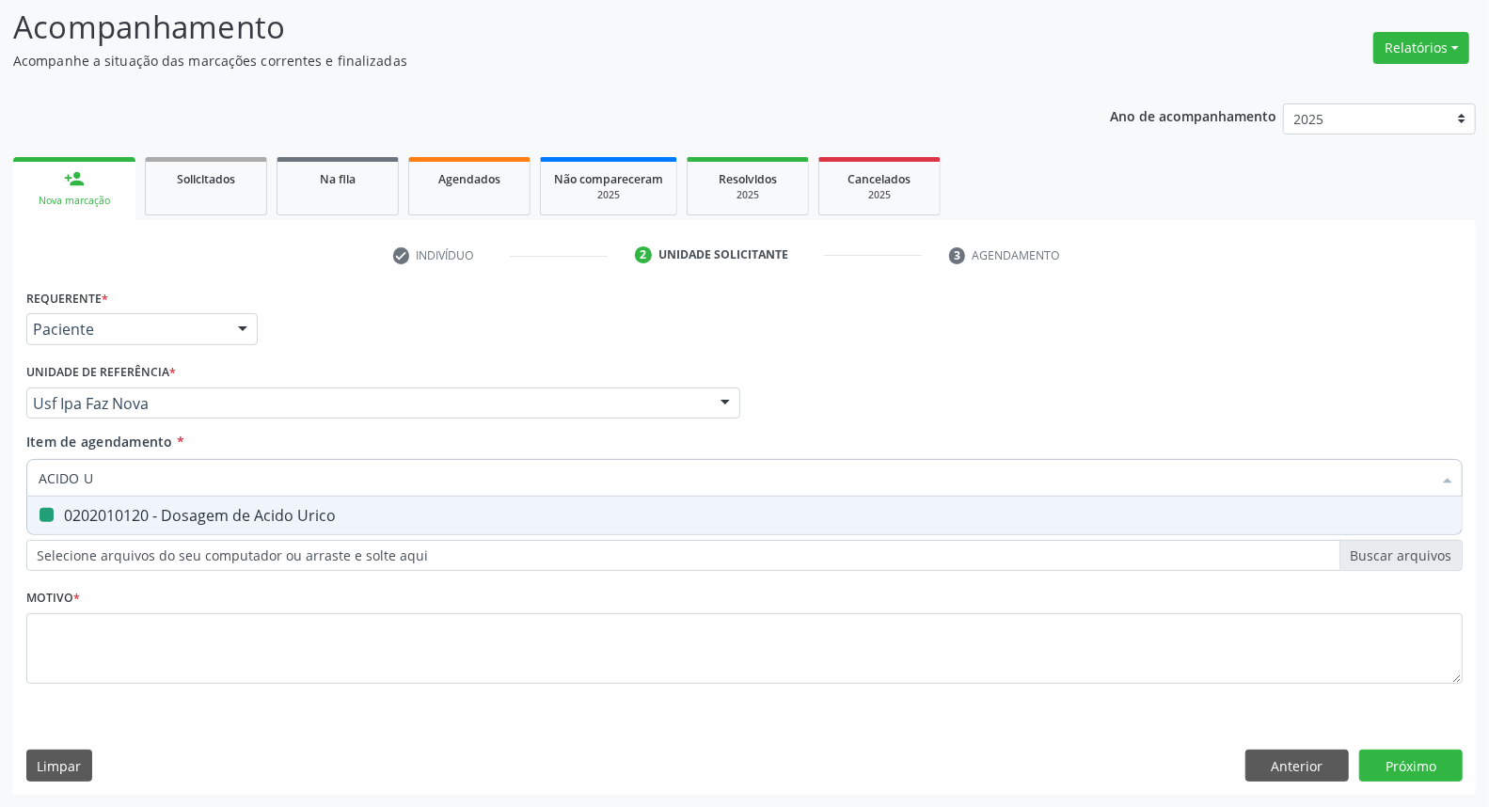
type input "C"
checkbox Urico "false"
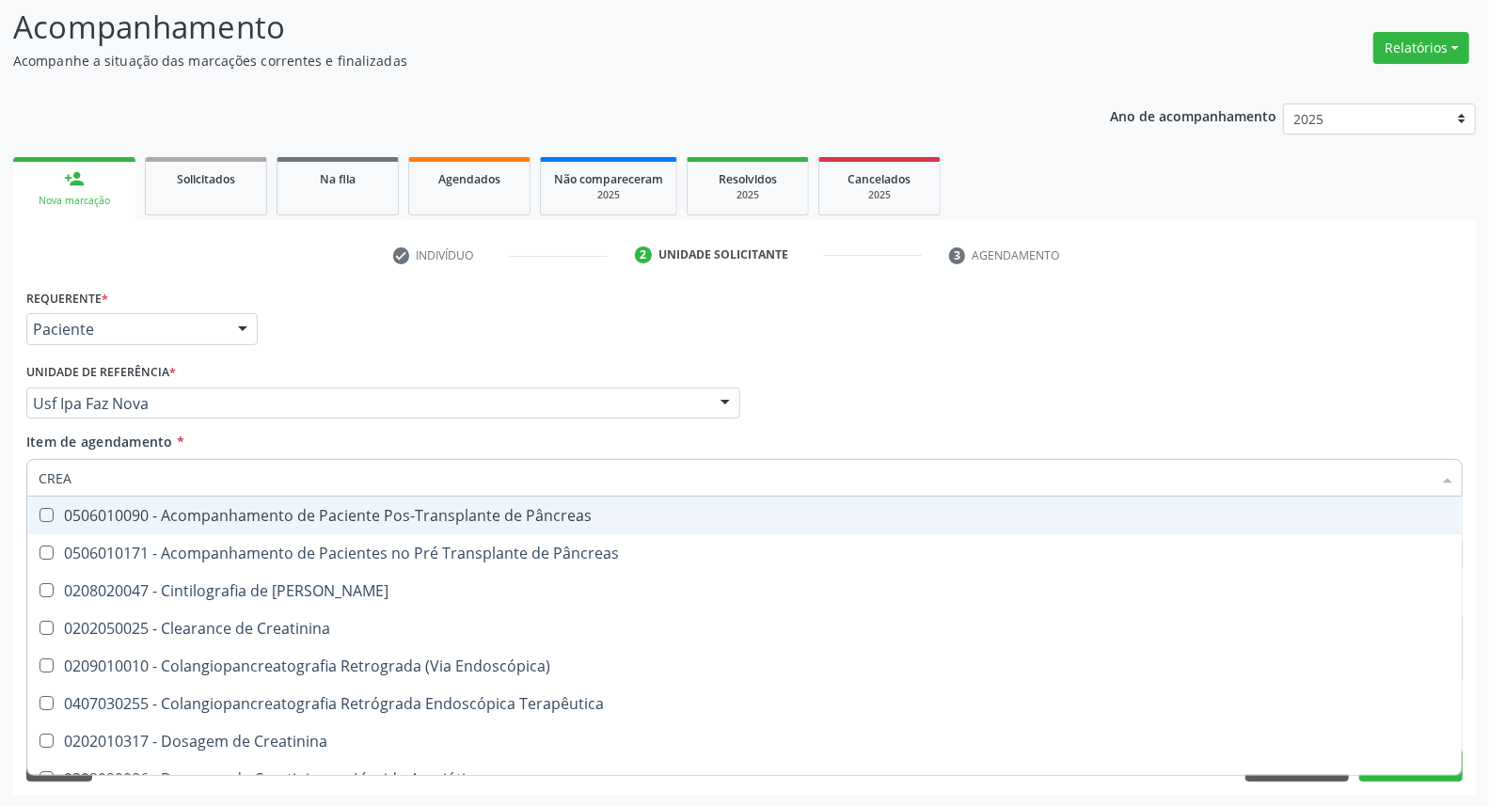
type input "CREAT"
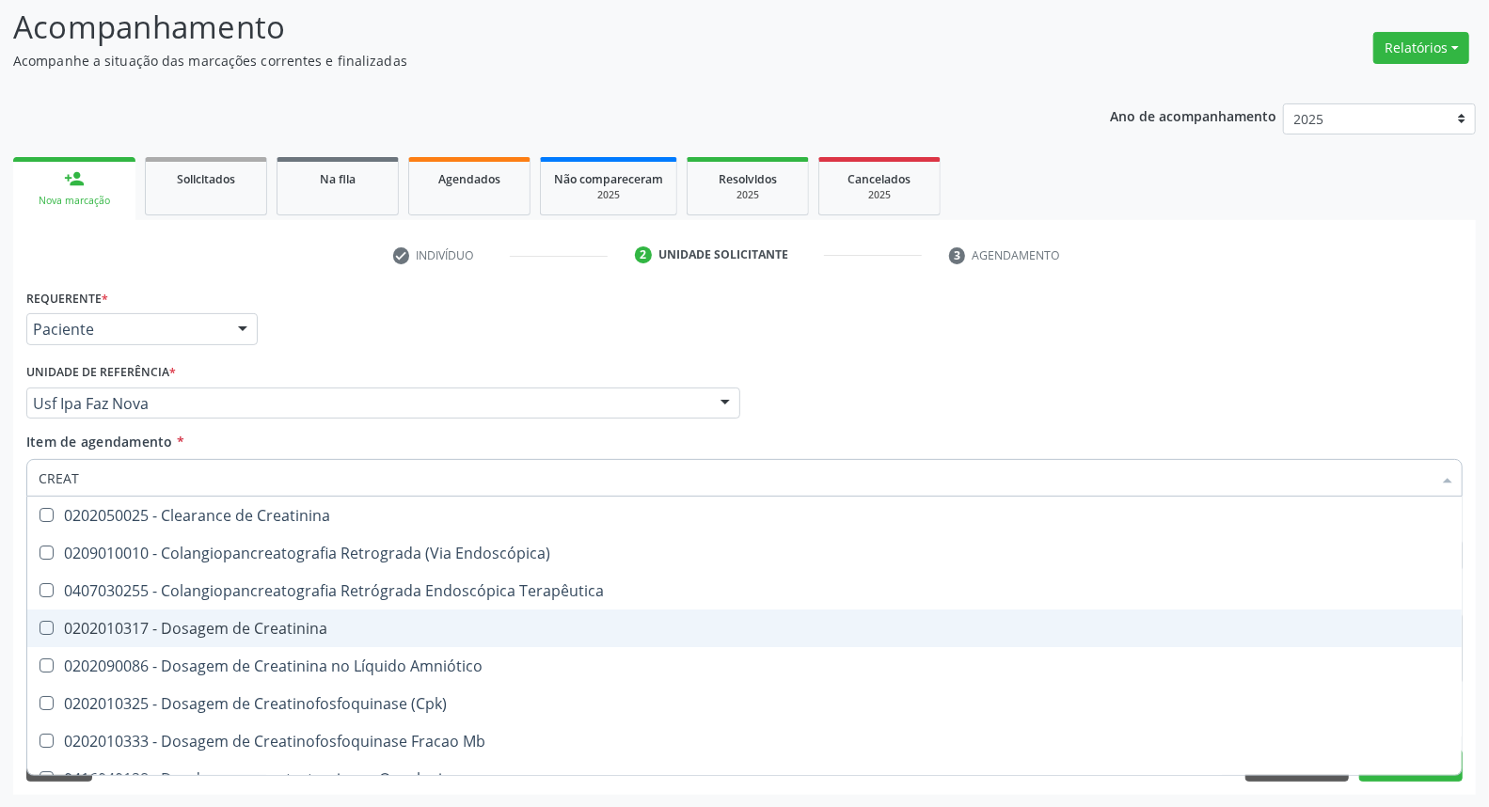
drag, startPoint x: 110, startPoint y: 622, endPoint x: 119, endPoint y: 568, distance: 54.4
click at [110, 611] on span "0202010317 - Dosagem de Creatinina" at bounding box center [744, 628] width 1434 height 38
checkbox Creatinina "true"
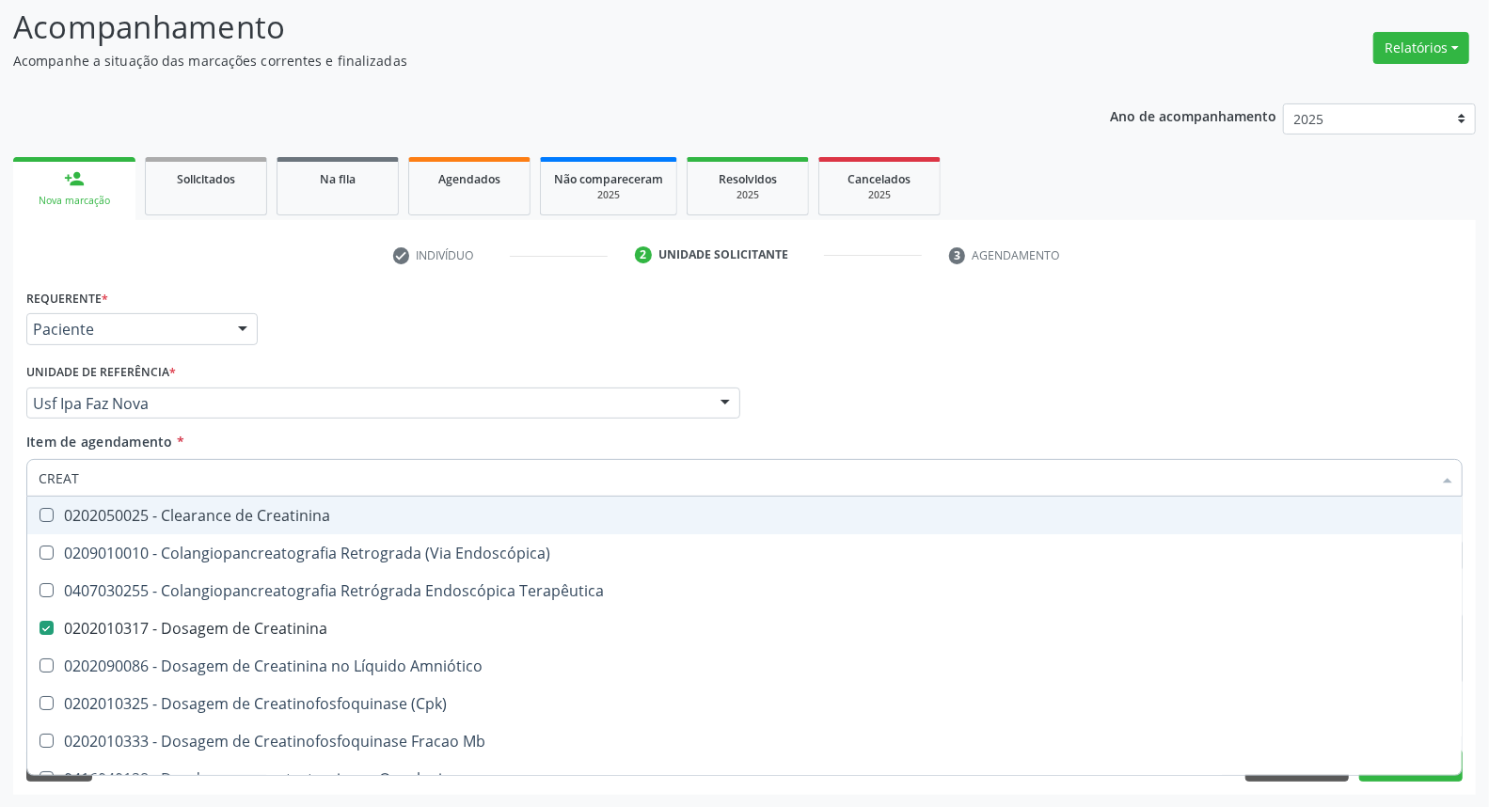
drag, startPoint x: 72, startPoint y: 467, endPoint x: 23, endPoint y: 470, distance: 49.9
click at [23, 470] on div "Item de agendamento * CREAT Desfazer seleção 0202050025 - Clearance de Creatini…" at bounding box center [745, 468] width 1446 height 72
type input "U"
checkbox Creatinina "false"
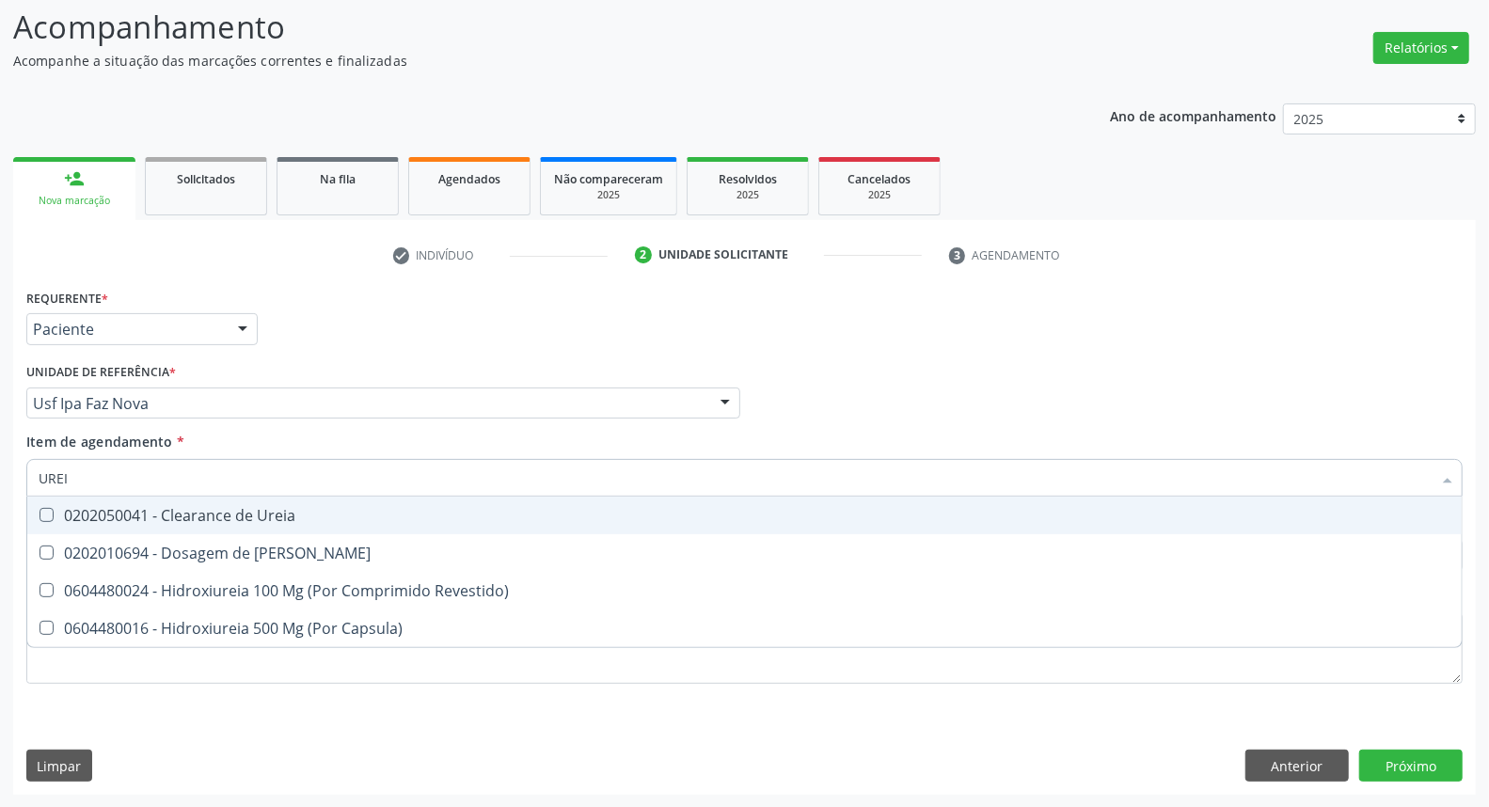
type input "UREIA"
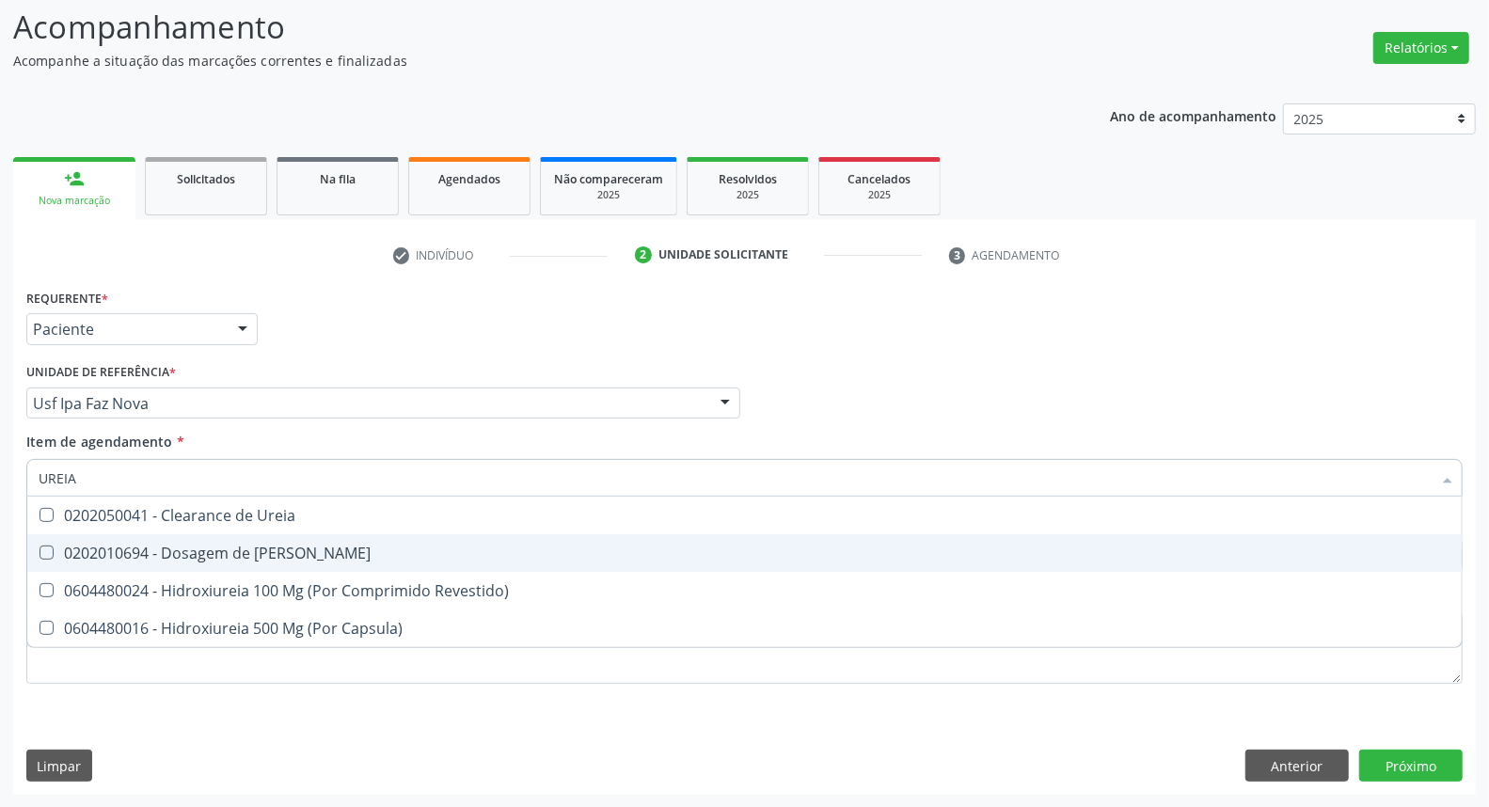
click at [102, 539] on span "0202010694 - Dosagem de [PERSON_NAME]" at bounding box center [744, 553] width 1434 height 38
checkbox Ureia "true"
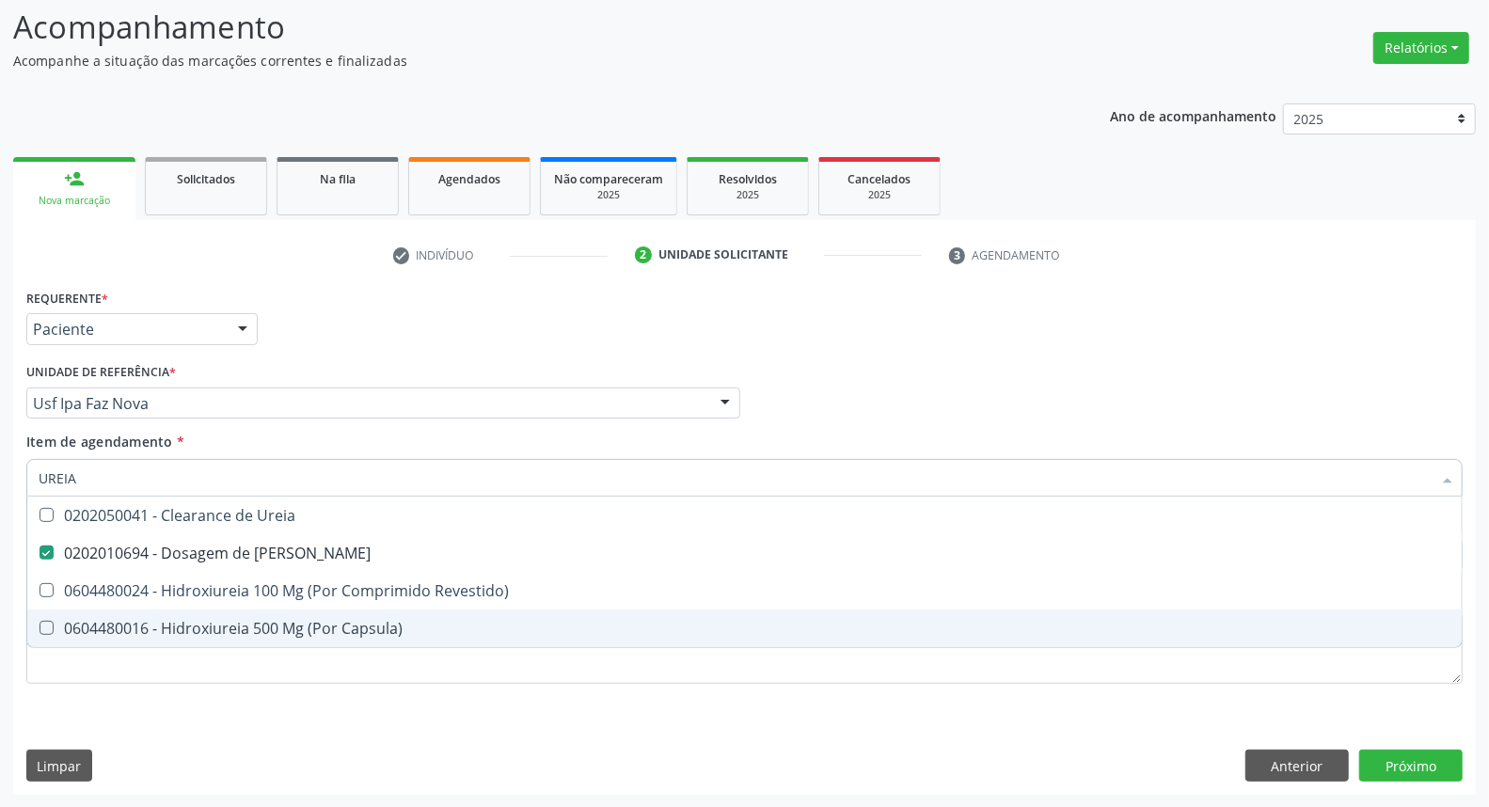
drag, startPoint x: 98, startPoint y: 482, endPoint x: 0, endPoint y: 461, distance: 100.2
click at [0, 461] on div "Acompanhamento Acompanhe a situação das marcações correntes e finalizadas Relat…" at bounding box center [744, 393] width 1489 height 829
type input "CO"
checkbox Ureia "false"
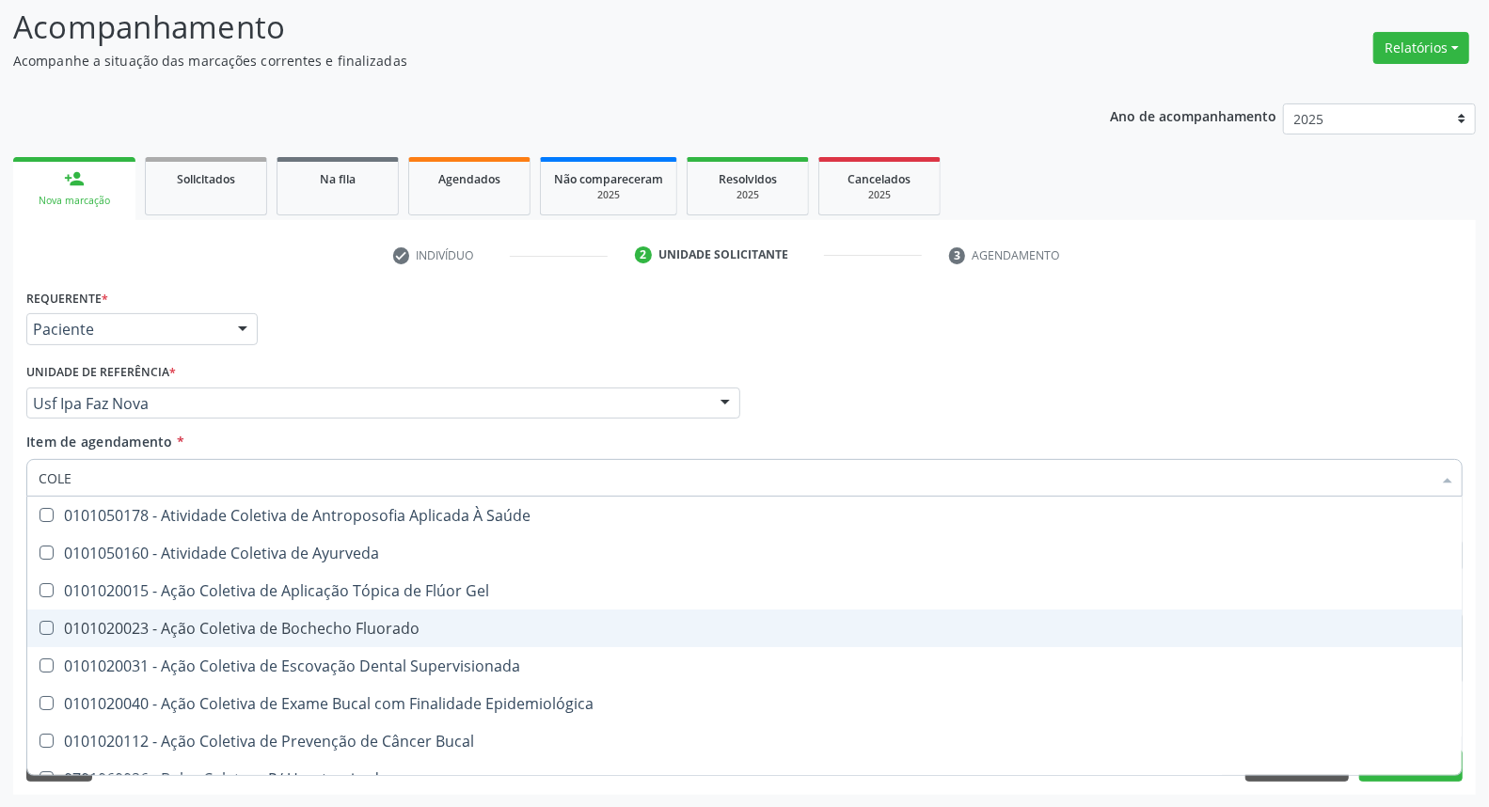
type input "COLES"
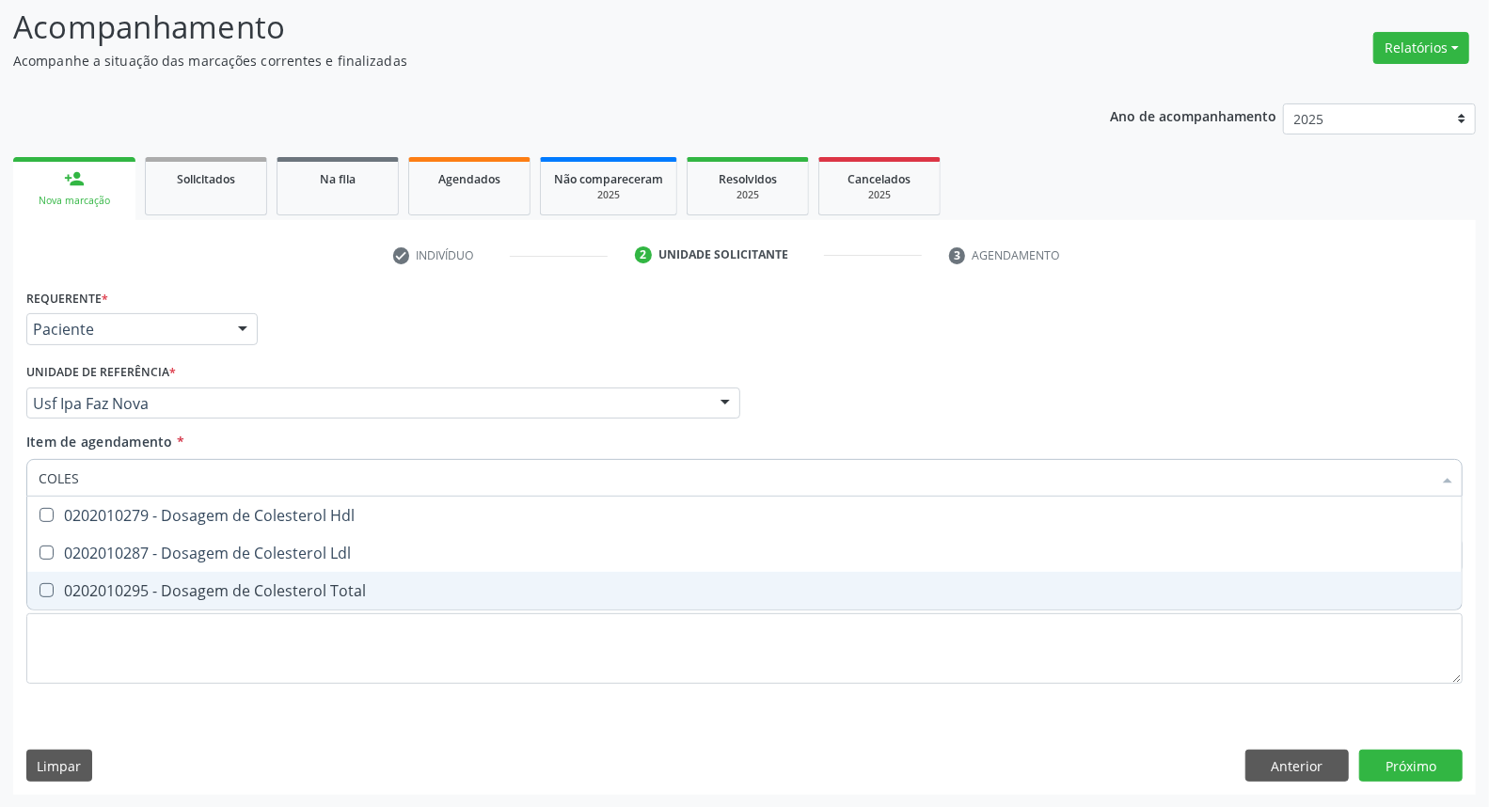
drag, startPoint x: 104, startPoint y: 590, endPoint x: 103, endPoint y: 574, distance: 16.0
click at [104, 583] on div "0202010295 - Dosagem de Colesterol Total" at bounding box center [745, 590] width 1412 height 15
checkbox Total "true"
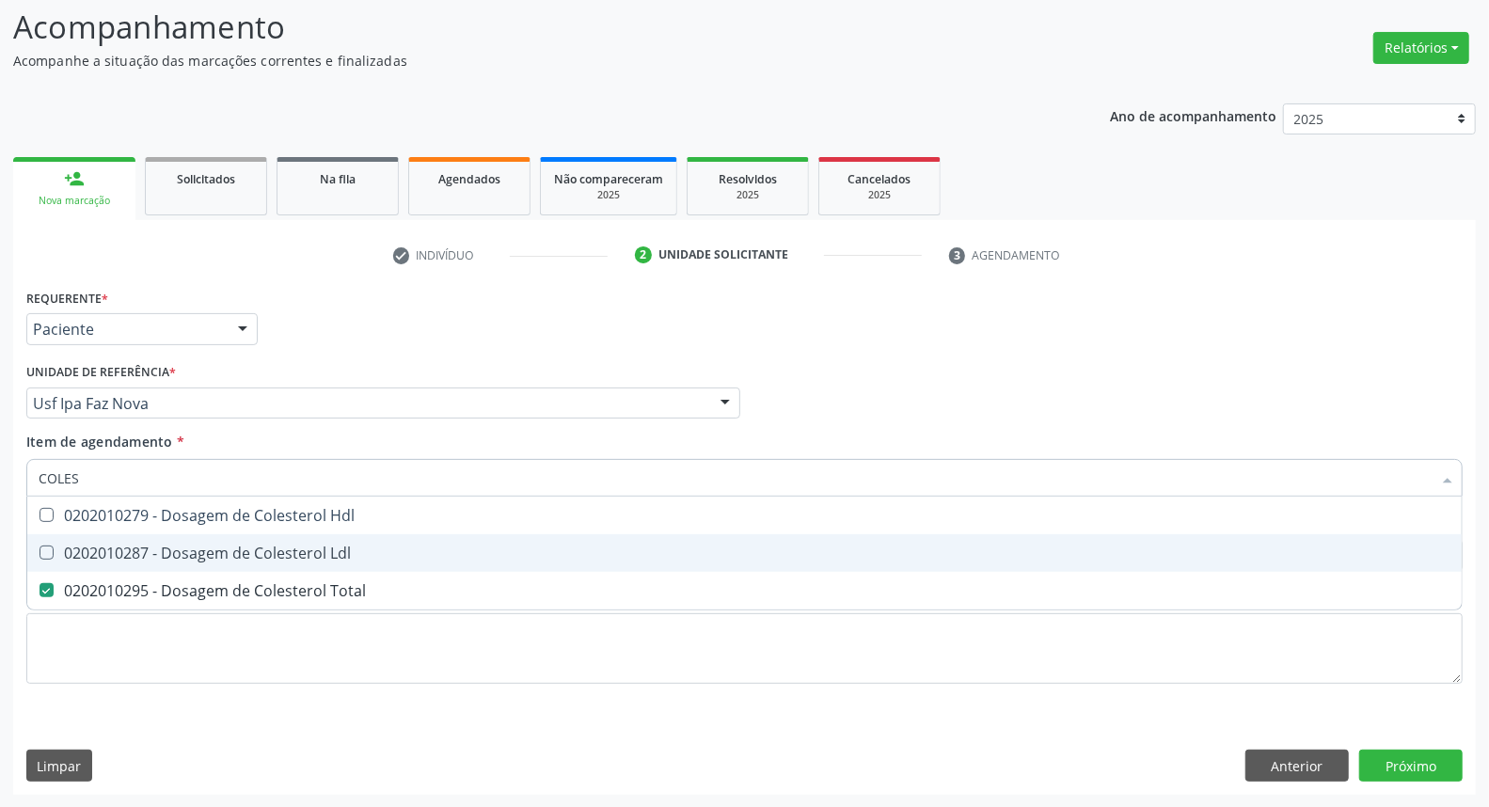
click at [102, 546] on div "0202010287 - Dosagem de Colesterol Ldl" at bounding box center [745, 552] width 1412 height 15
checkbox Ldl "true"
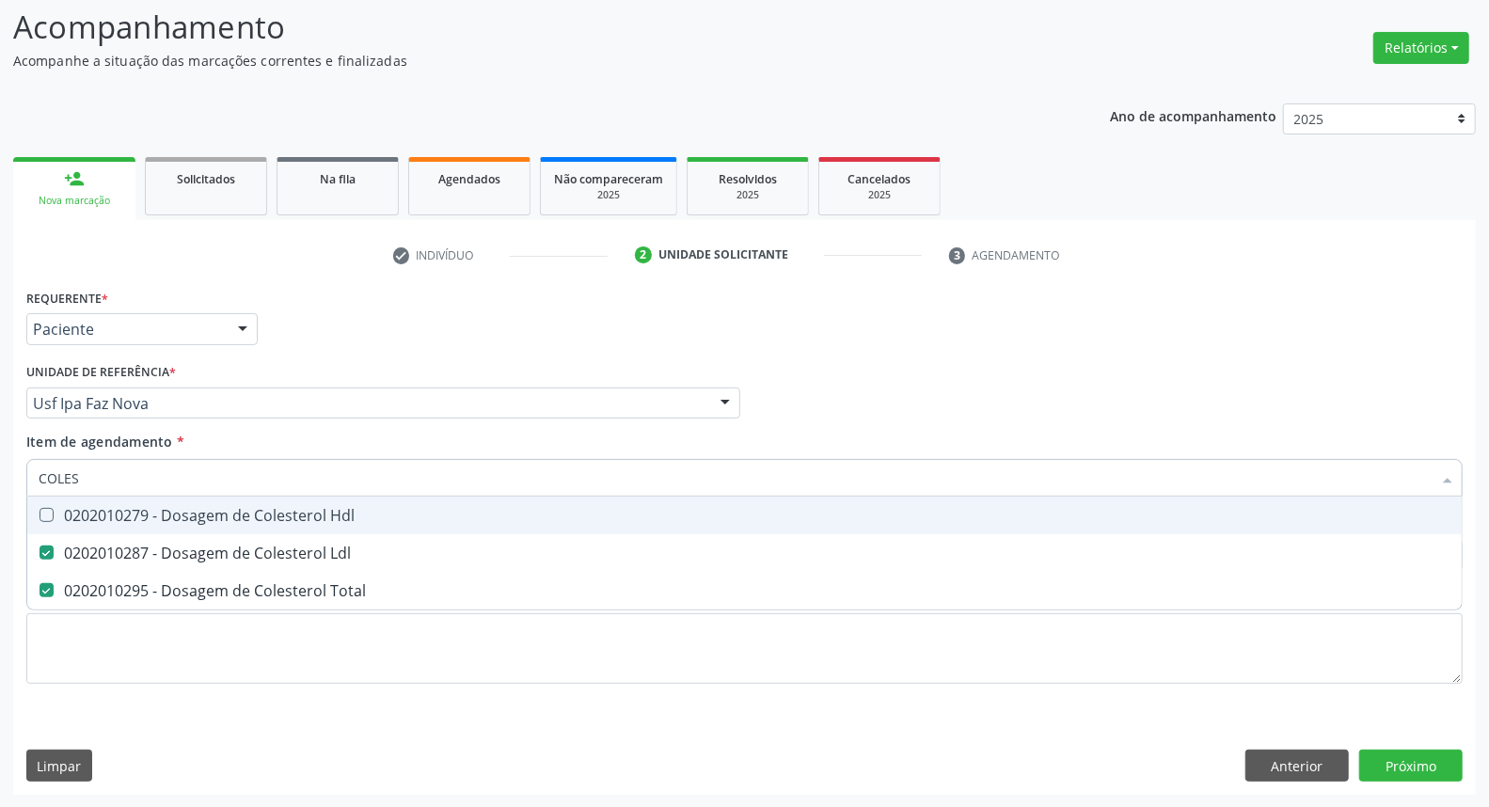
drag, startPoint x: 97, startPoint y: 513, endPoint x: 100, endPoint y: 473, distance: 39.6
click at [97, 509] on div "0202010279 - Dosagem de Colesterol Hdl" at bounding box center [745, 515] width 1412 height 15
checkbox Hdl "true"
drag, startPoint x: 1, startPoint y: 457, endPoint x: 0, endPoint y: 417, distance: 40.5
click at [0, 417] on div "Acompanhamento Acompanhe a situação das marcações correntes e finalizadas Relat…" at bounding box center [744, 393] width 1489 height 829
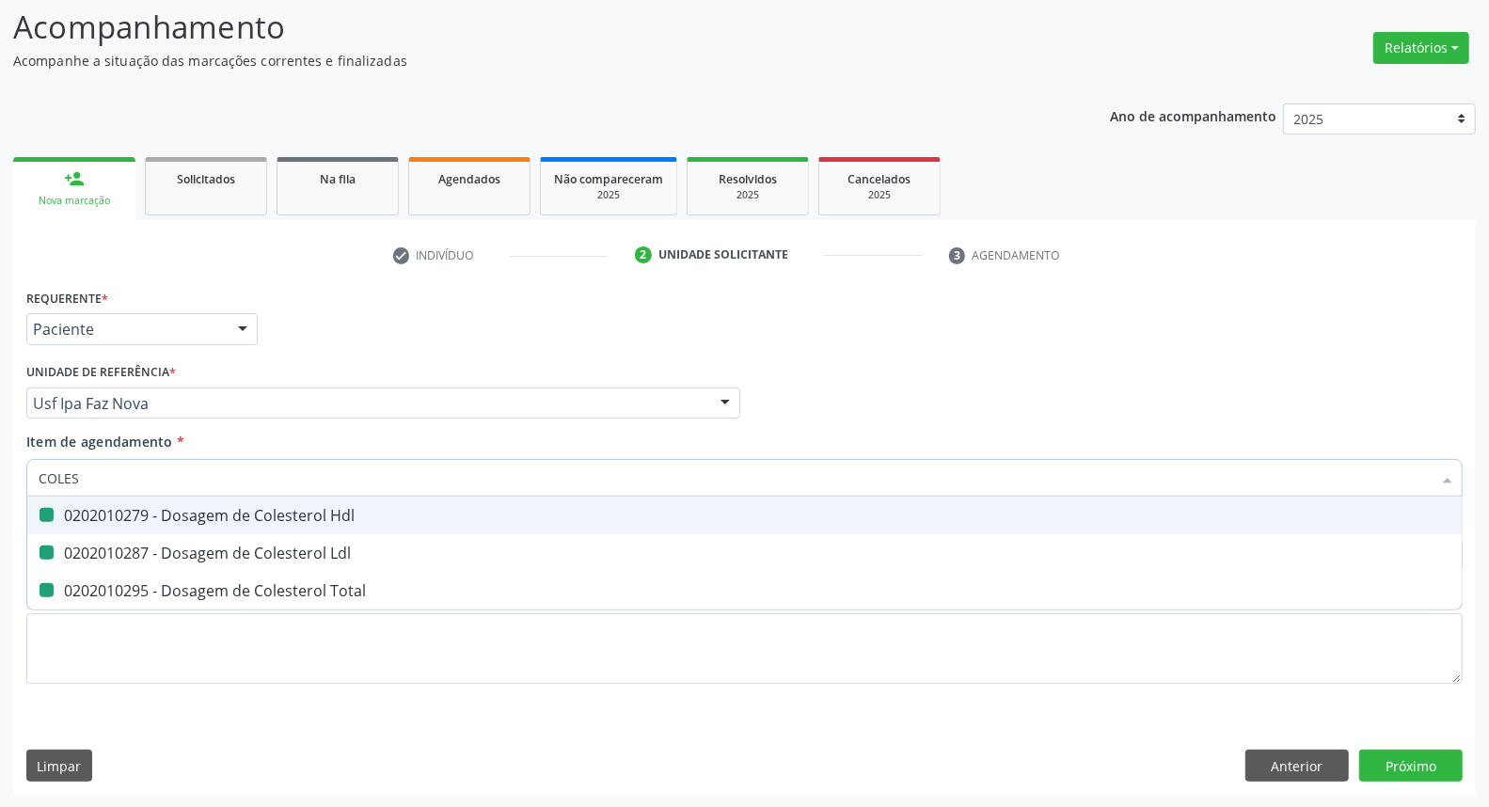
type input "T"
checkbox Hdl "false"
checkbox Ldl "false"
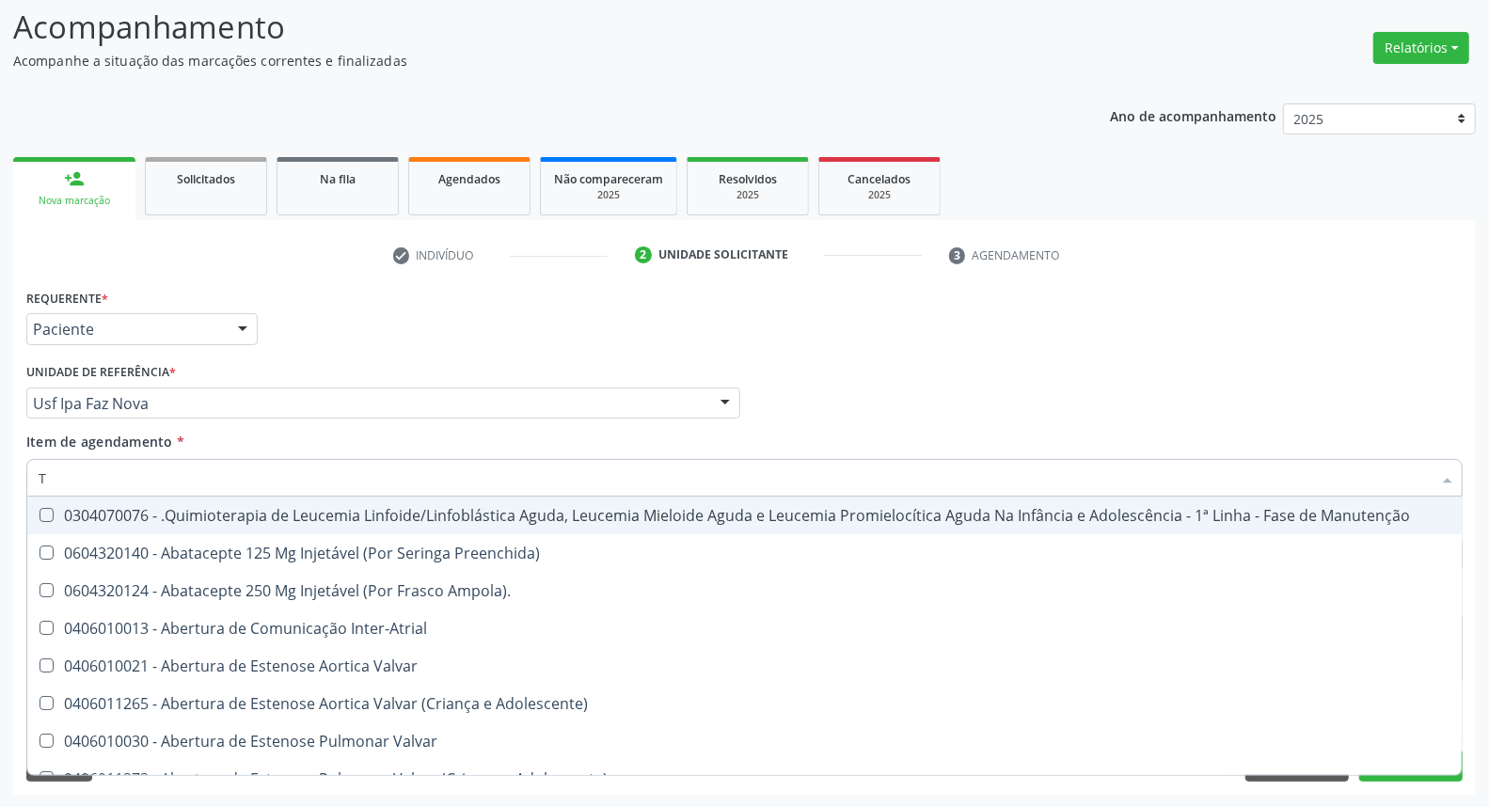
type input "TG"
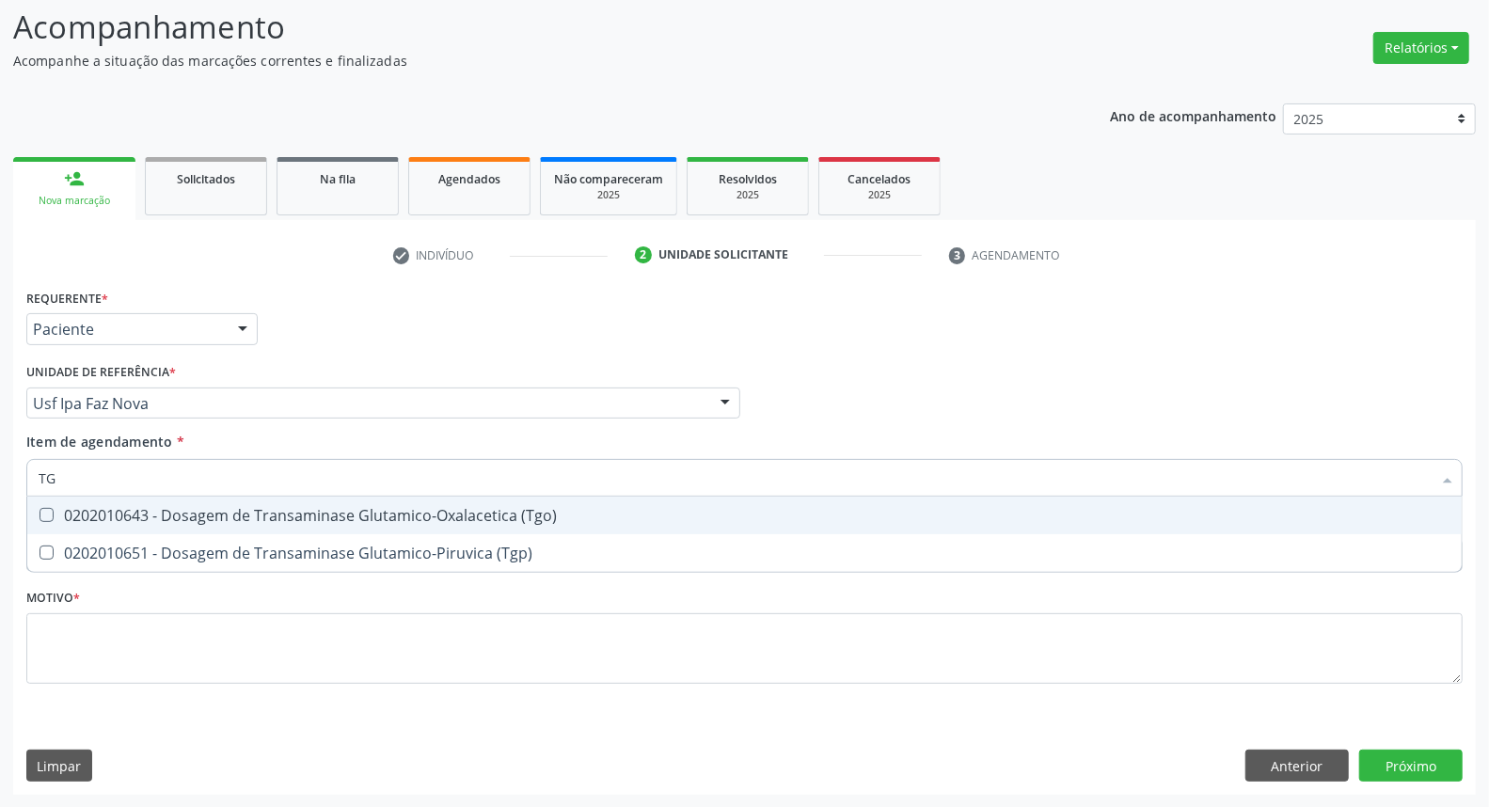
drag, startPoint x: 61, startPoint y: 515, endPoint x: 60, endPoint y: 552, distance: 36.7
click at [62, 519] on div "0202010643 - Dosagem de Transaminase Glutamico-Oxalacetica (Tgo)" at bounding box center [745, 515] width 1412 height 15
checkbox \(Tgo\) "true"
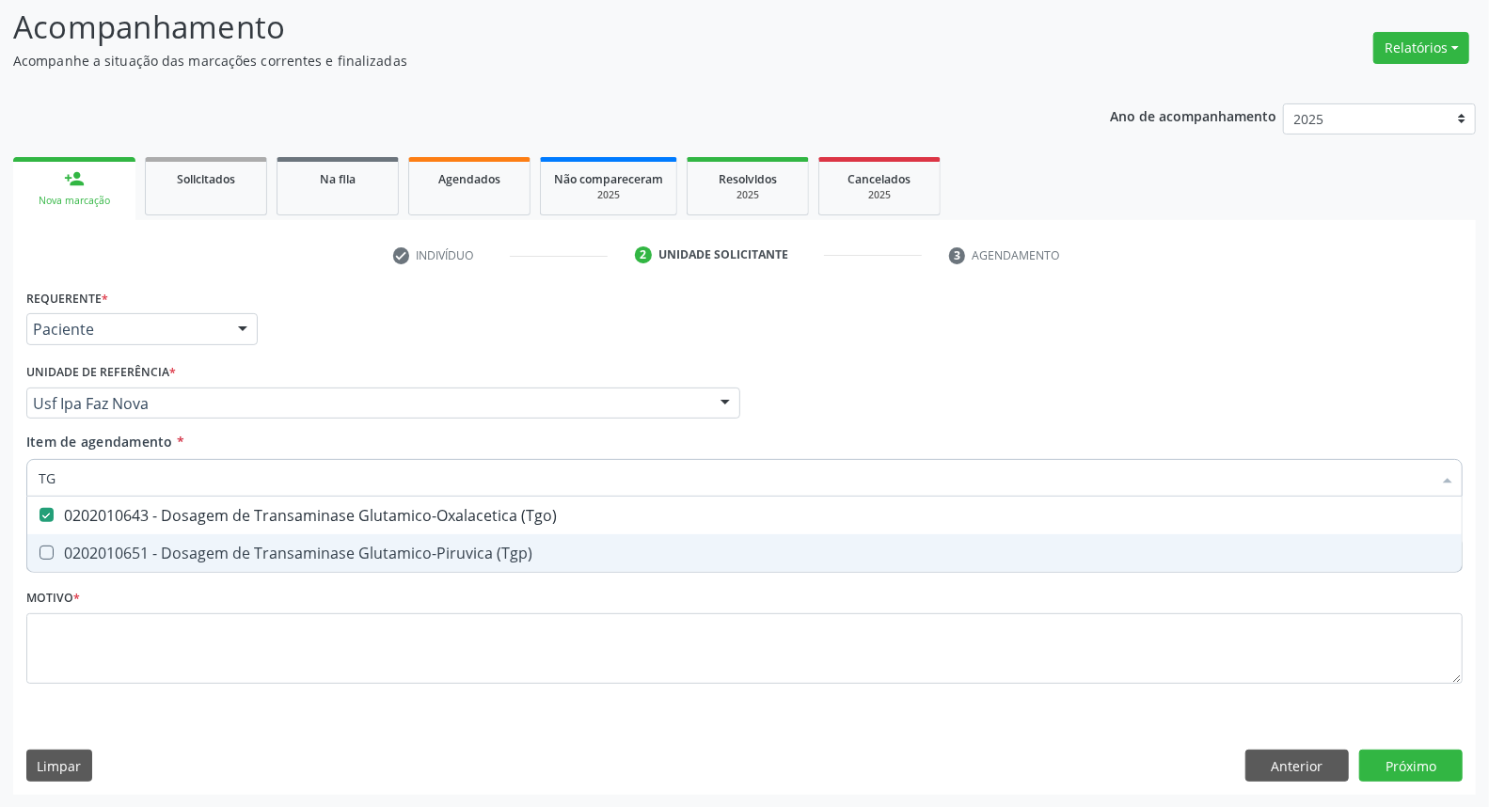
drag, startPoint x: 60, startPoint y: 552, endPoint x: 63, endPoint y: 514, distance: 37.7
click at [58, 540] on span "0202010651 - Dosagem de Transaminase Glutamico-Piruvica (Tgp)" at bounding box center [744, 553] width 1434 height 38
checkbox \(Tgp\) "true"
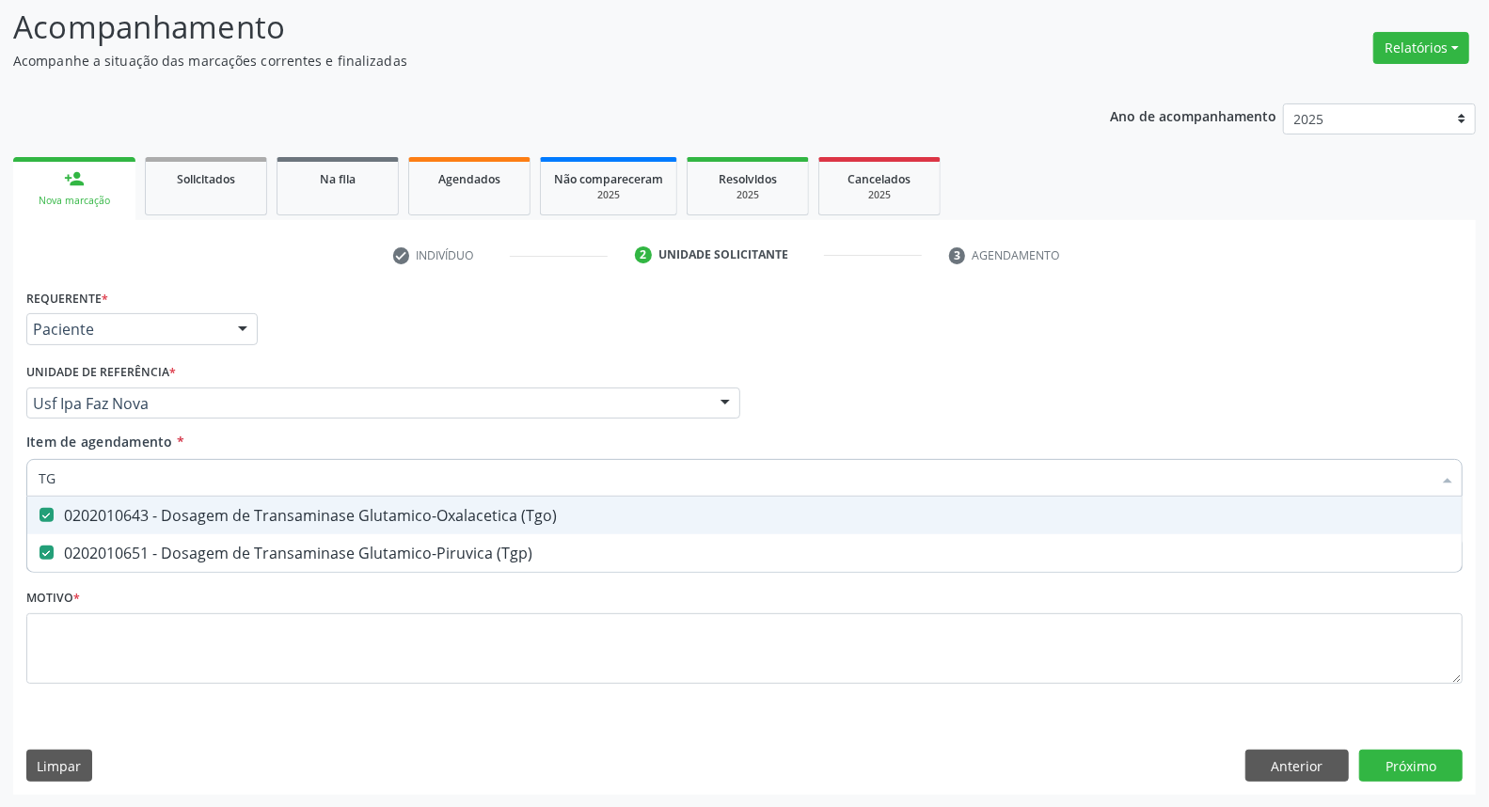
drag, startPoint x: 60, startPoint y: 473, endPoint x: 0, endPoint y: 472, distance: 60.2
click at [0, 472] on div "Acompanhamento Acompanhe a situação das marcações correntes e finalizadas Relat…" at bounding box center [744, 393] width 1489 height 829
type input "T"
checkbox \(Tgo\) "false"
checkbox \(Tgp\) "false"
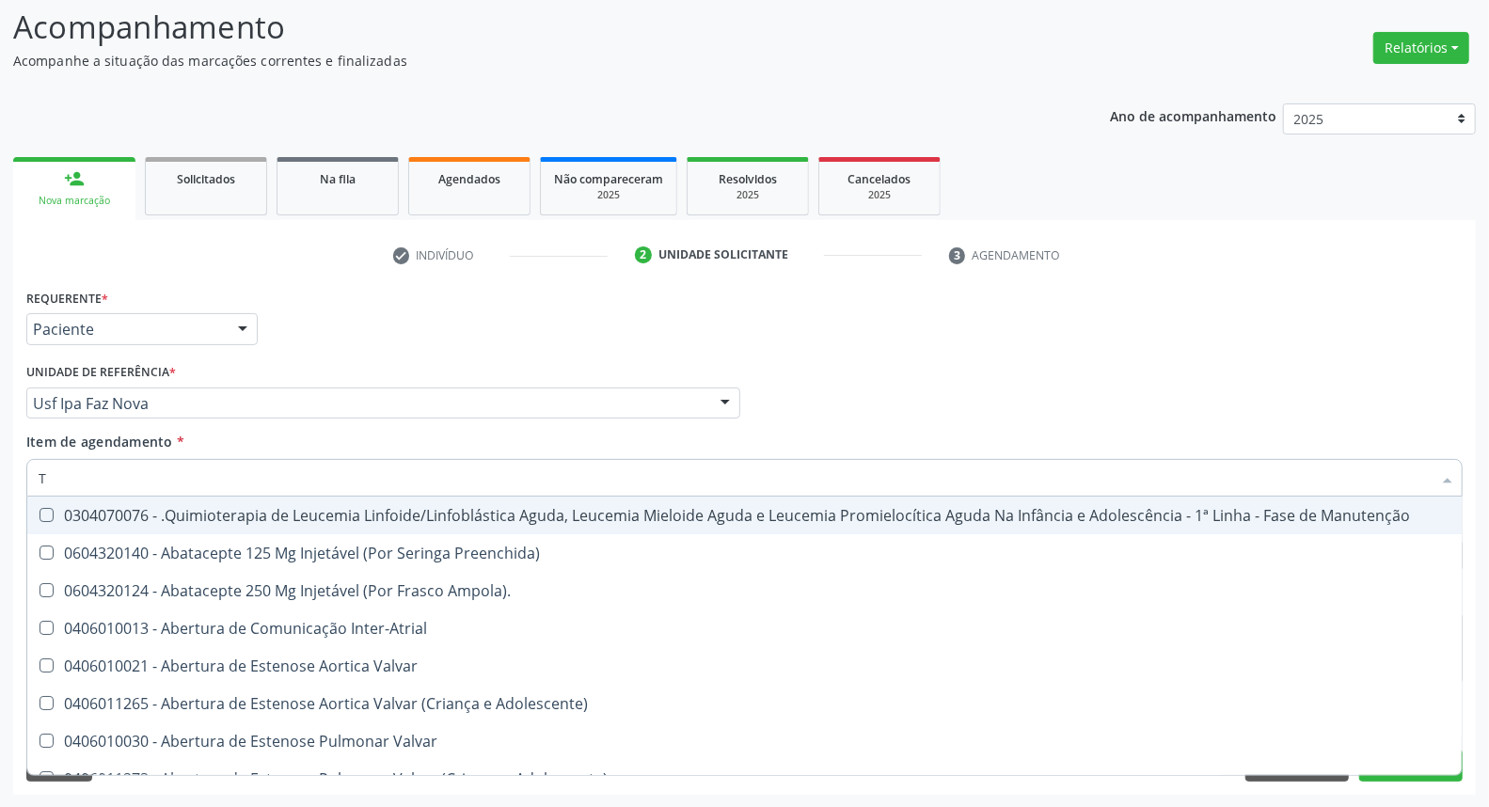
type input "TR"
checkbox Ii\) "true"
checkbox Grupo "true"
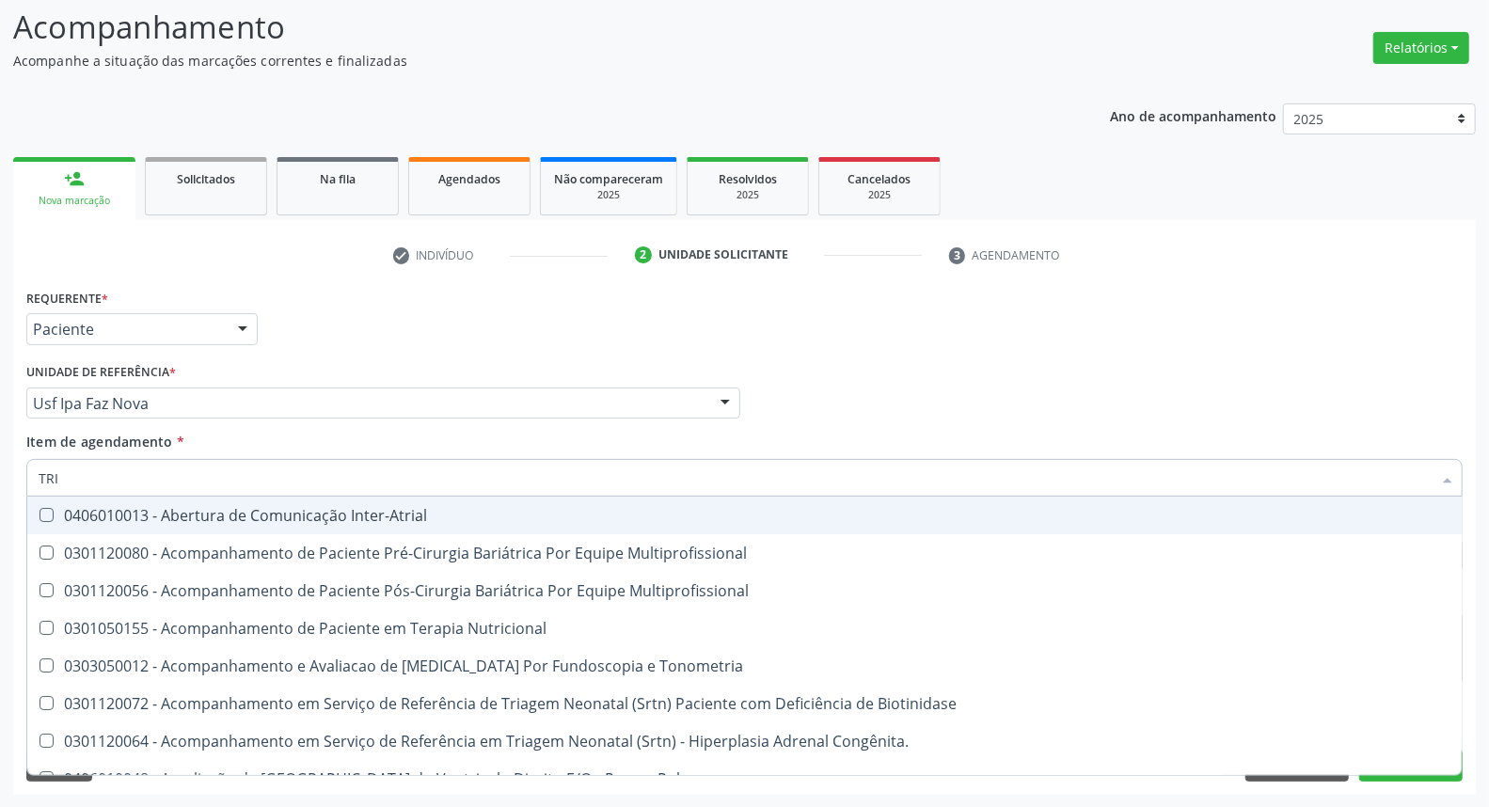
type input "TRIG"
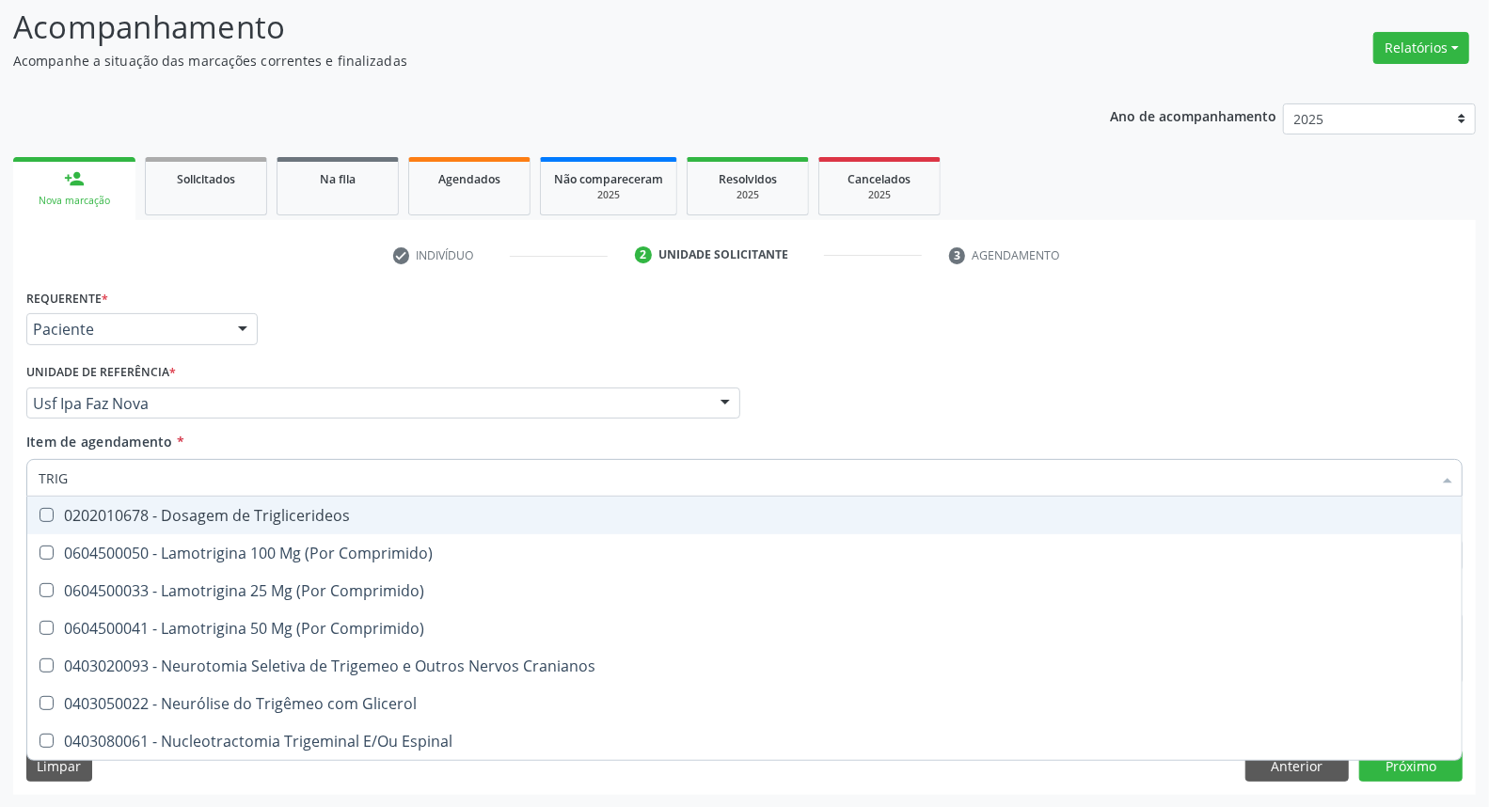
click at [73, 515] on div "0202010678 - Dosagem de Triglicerideos" at bounding box center [745, 515] width 1412 height 15
checkbox Triglicerideos "true"
click at [0, 475] on div "Acompanhamento Acompanhe a situação das marcações correntes e finalizadas Relat…" at bounding box center [744, 393] width 1489 height 829
type input "HE"
checkbox Triglicerideos "false"
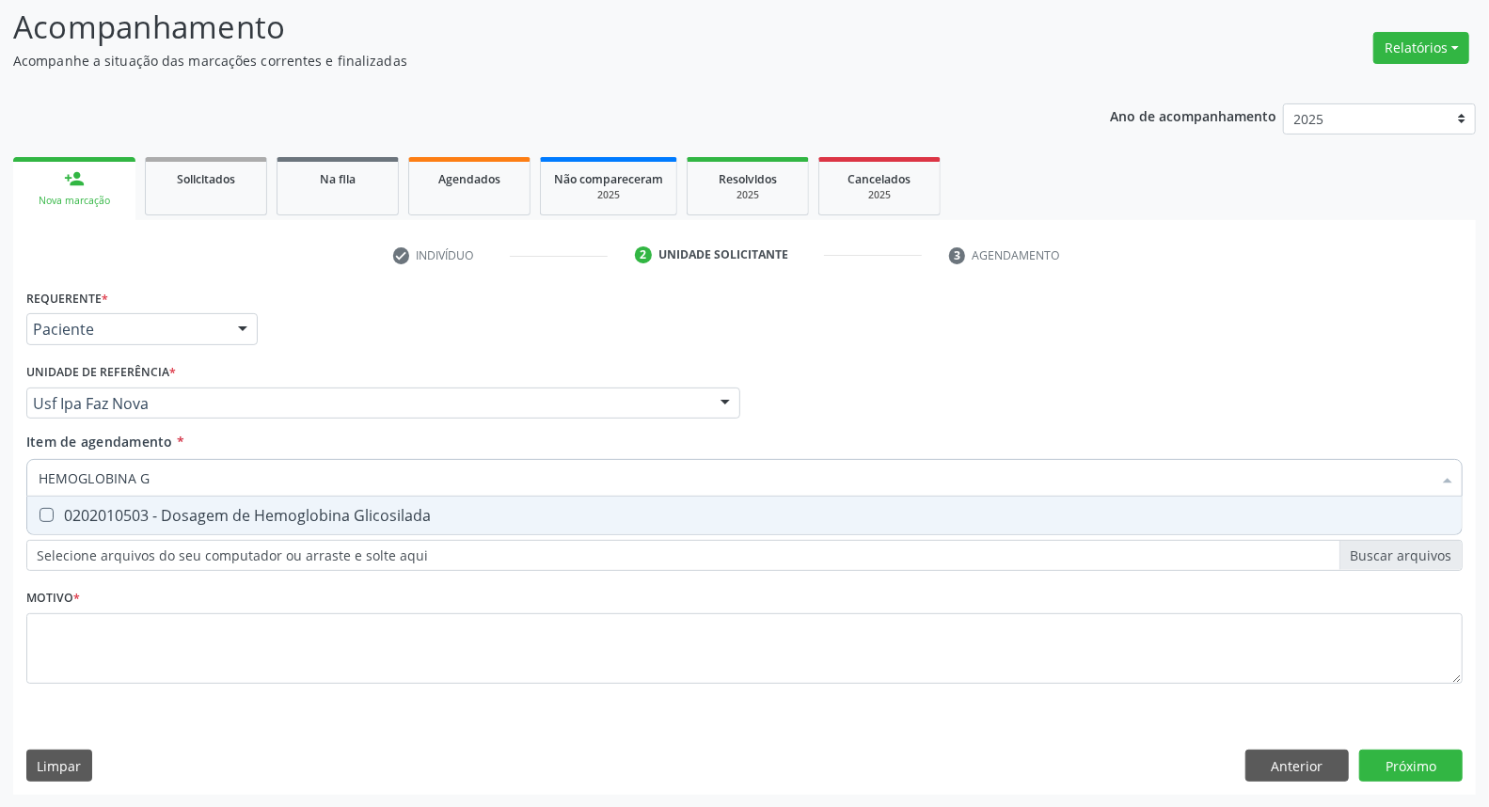
type input "HEMOGLOBINA G"
drag, startPoint x: 101, startPoint y: 518, endPoint x: 138, endPoint y: 495, distance: 44.4
click at [104, 512] on div "0202010503 - Dosagem de Hemoglobina Glicosilada" at bounding box center [745, 515] width 1412 height 15
checkbox Glicosilada "true"
drag, startPoint x: 193, startPoint y: 467, endPoint x: 0, endPoint y: 457, distance: 193.1
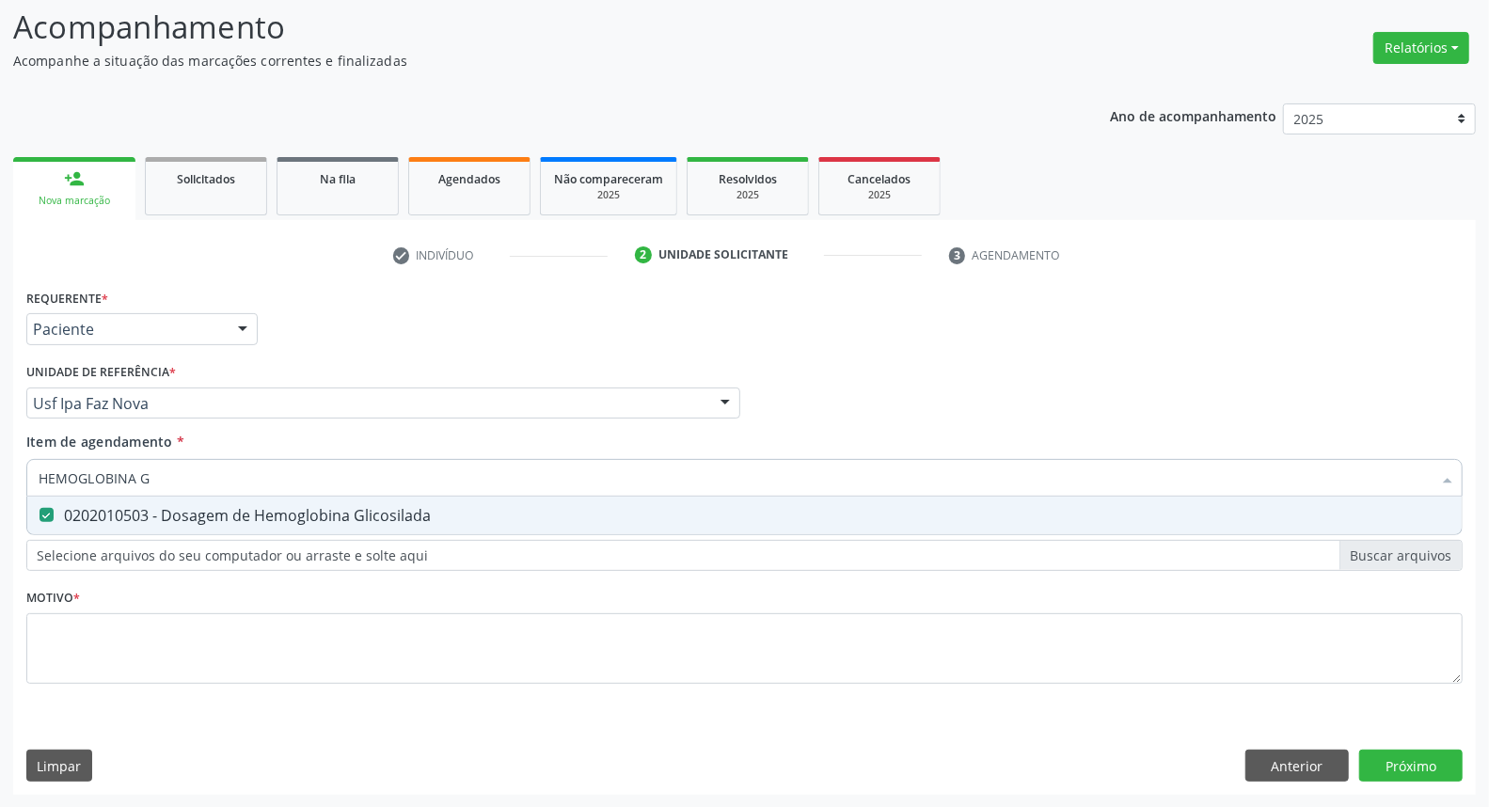
click at [0, 464] on div "Acompanhamento Acompanhe a situação das marcações correntes e finalizadas Relat…" at bounding box center [744, 393] width 1489 height 829
type input "HEMO"
checkbox Glicosilada "false"
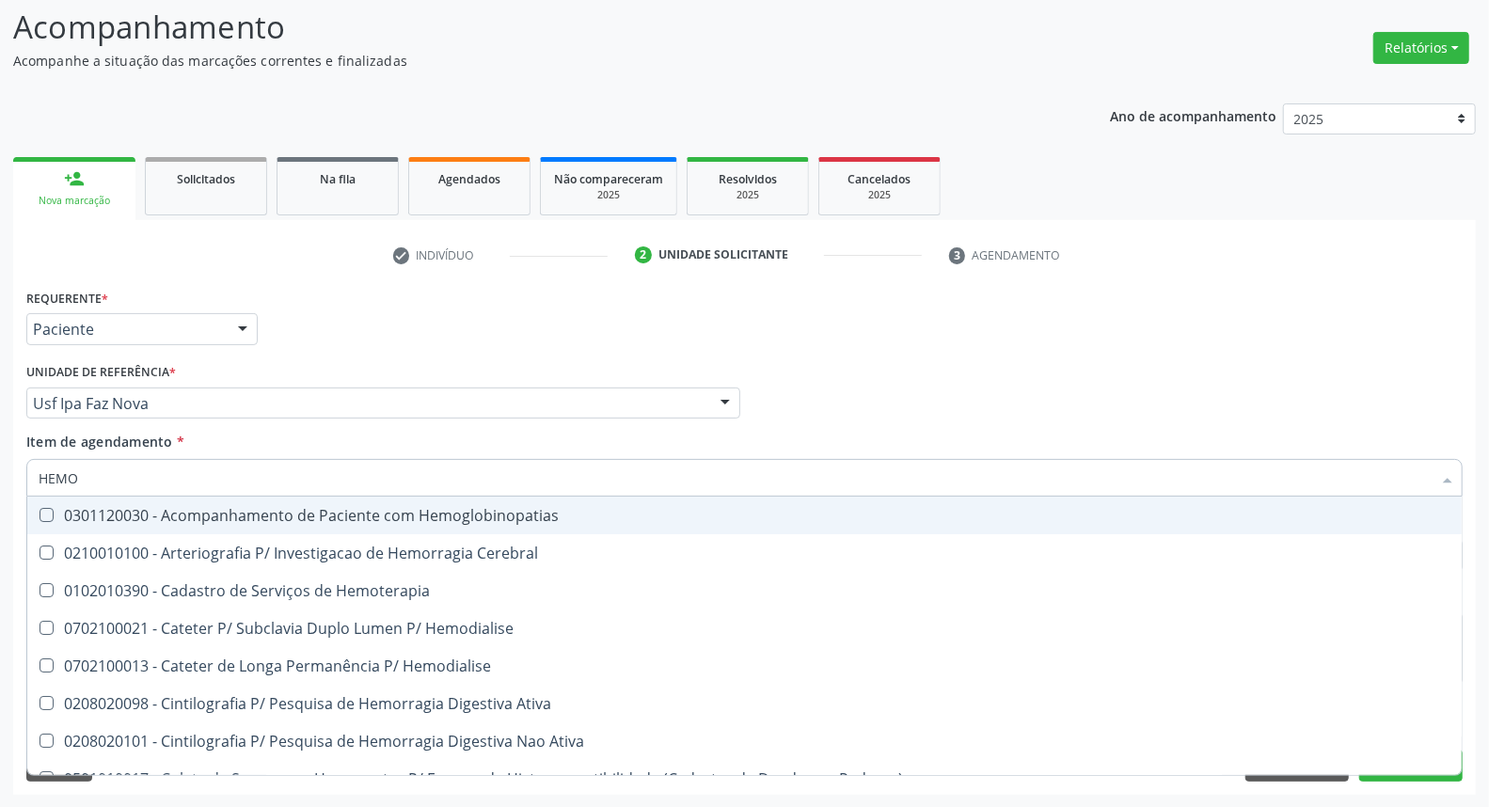
type input "HEMOG"
checkbox Tardio\) "true"
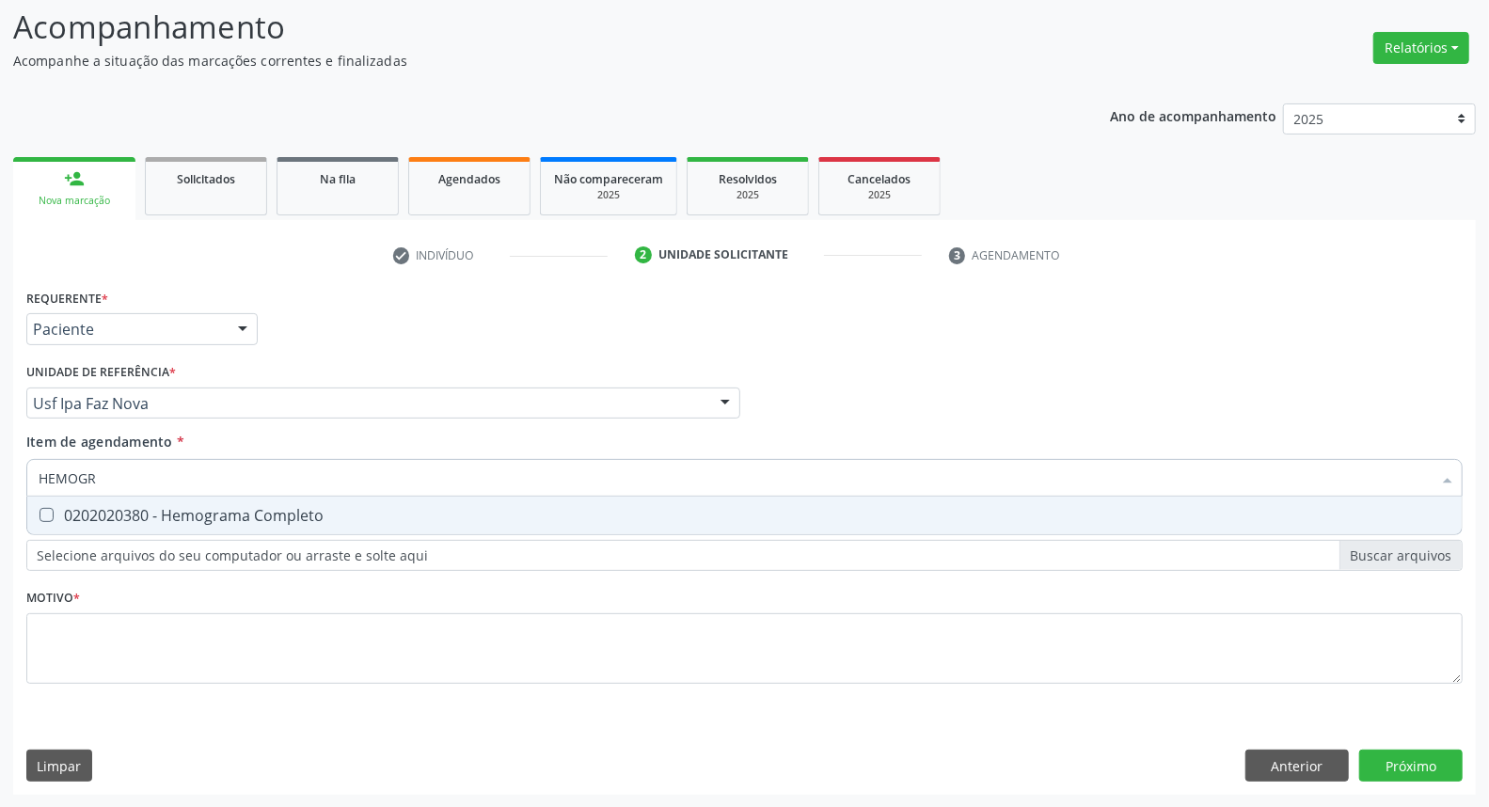
type input "HEMOGRA"
drag, startPoint x: 67, startPoint y: 514, endPoint x: 91, endPoint y: 500, distance: 28.2
click at [69, 514] on div "0202020380 - Hemograma Completo" at bounding box center [745, 515] width 1412 height 15
checkbox Completo "true"
click at [0, 472] on div "Acompanhamento Acompanhe a situação das marcações correntes e finalizadas Relat…" at bounding box center [744, 393] width 1489 height 829
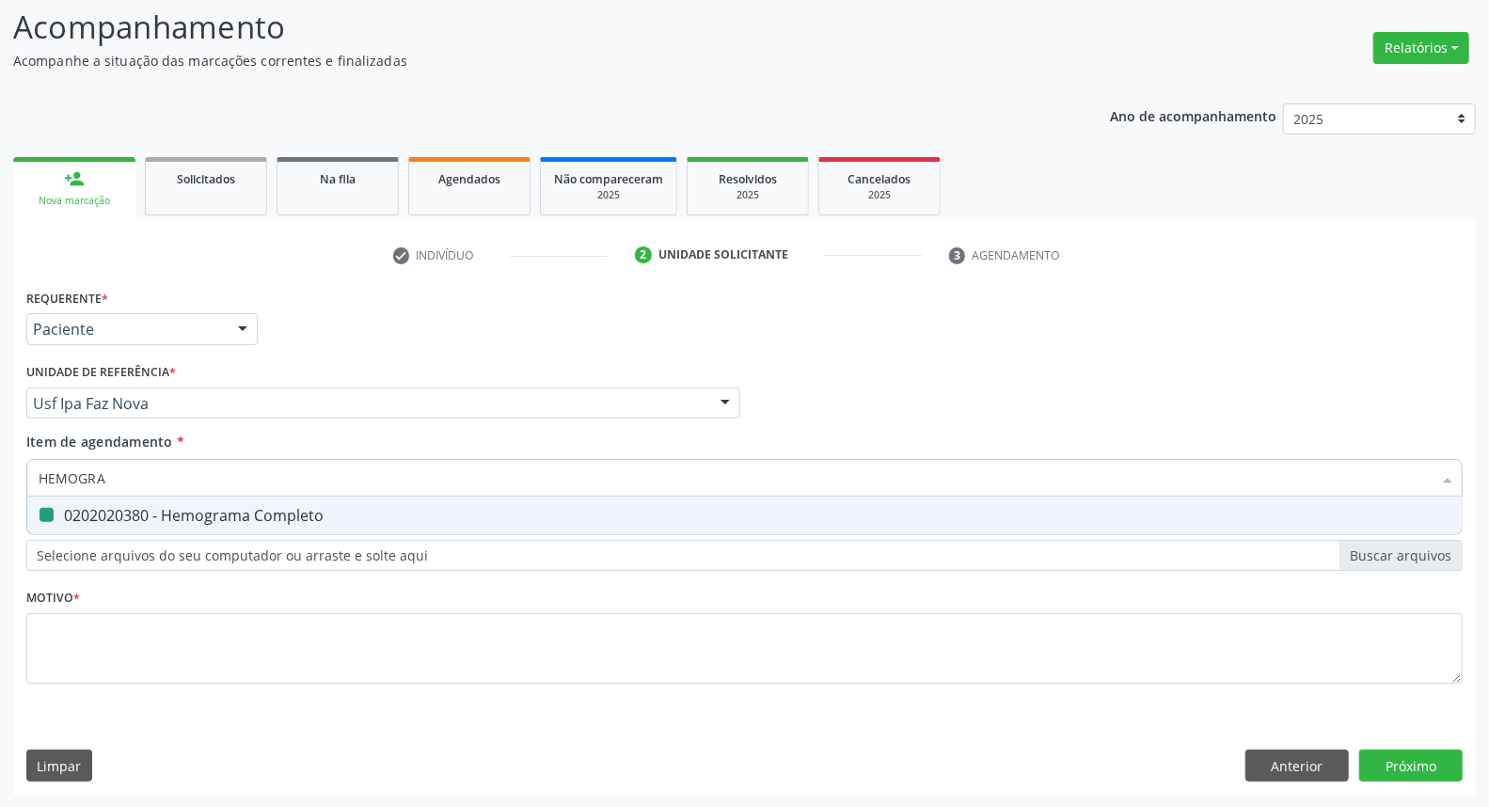
type input "U"
checkbox Completo "false"
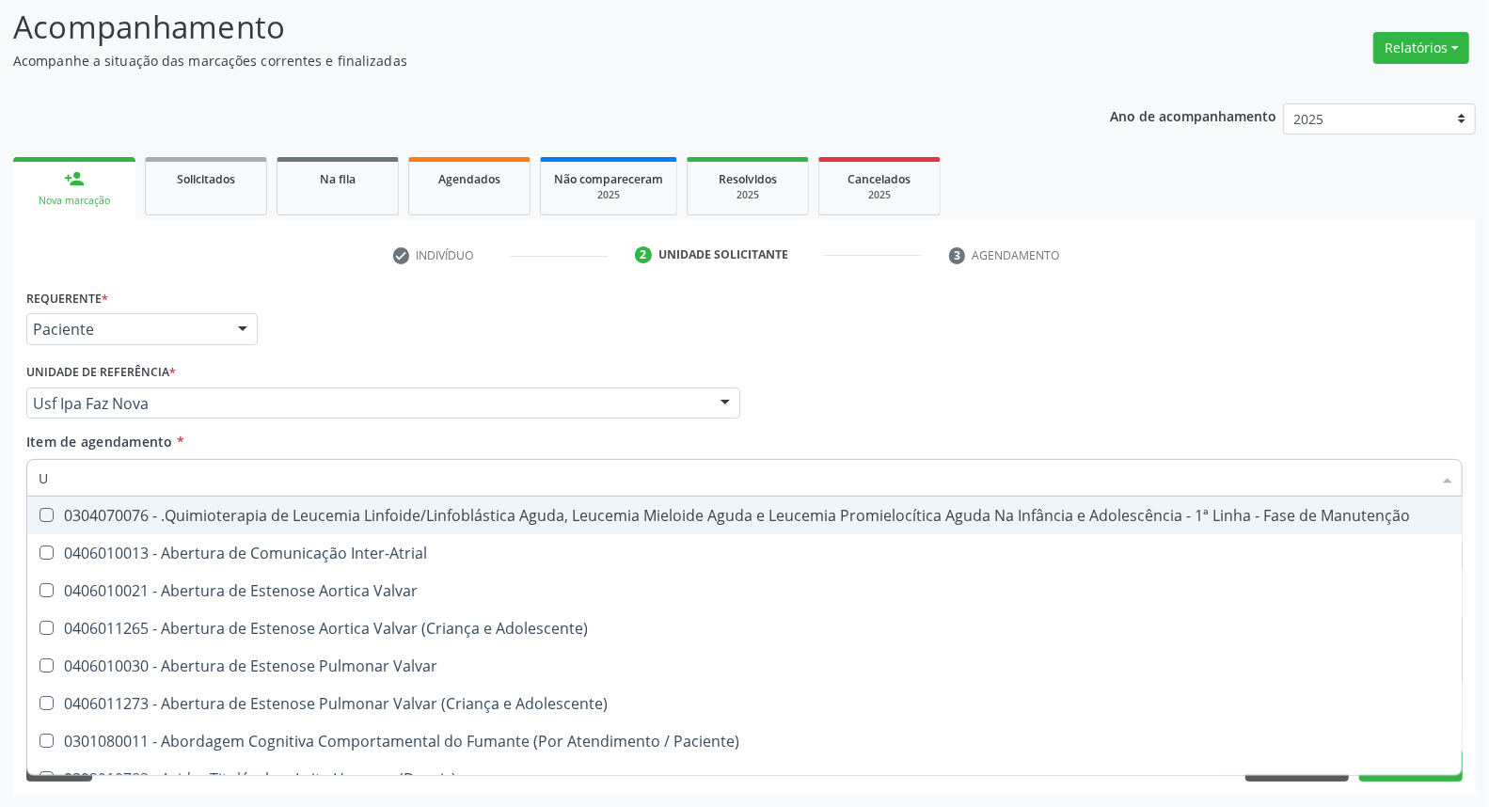
type input "UR"
checkbox B "true"
checkbox Coagulação\ "true"
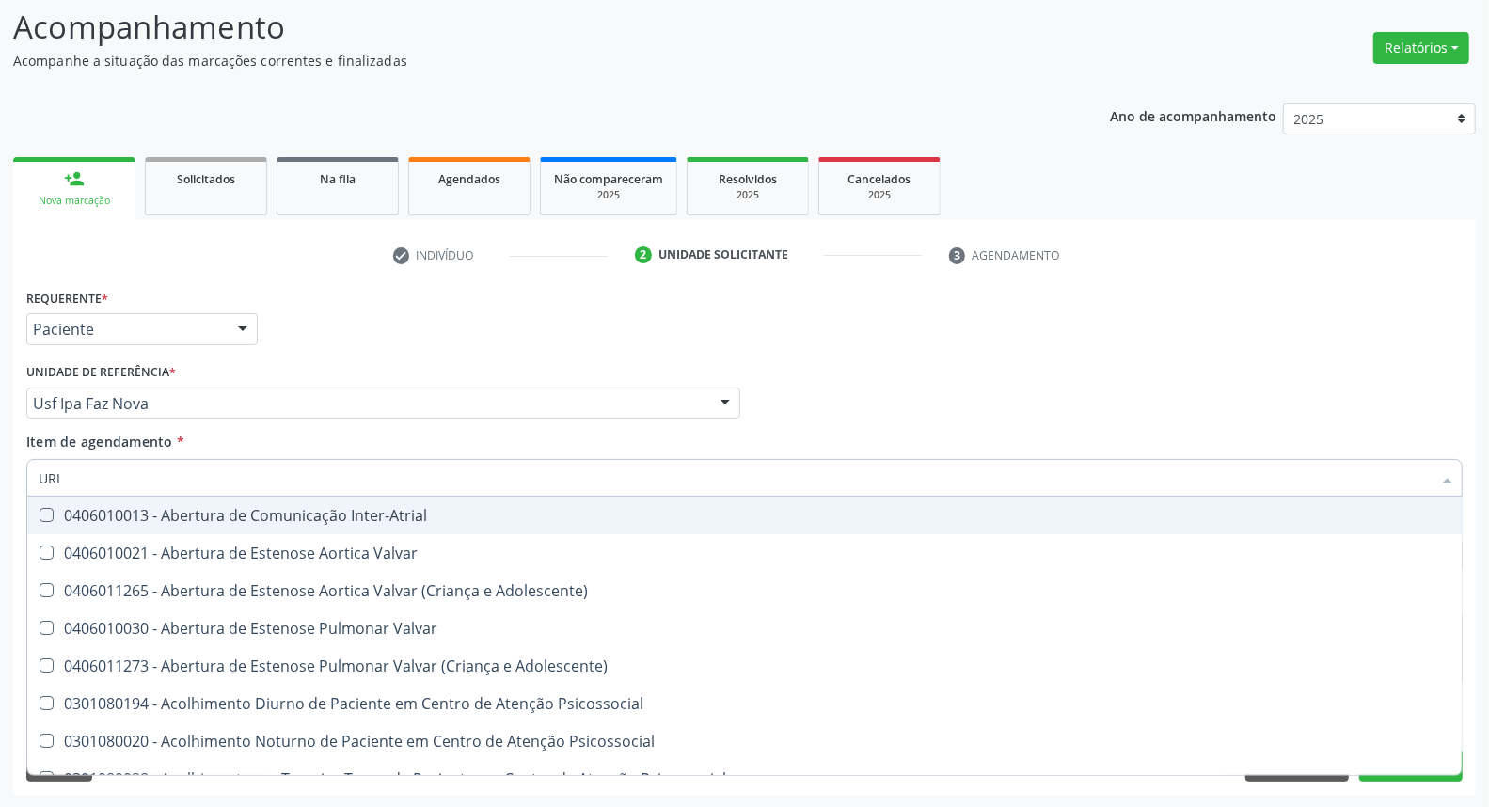
type input "URIN"
checkbox B "false"
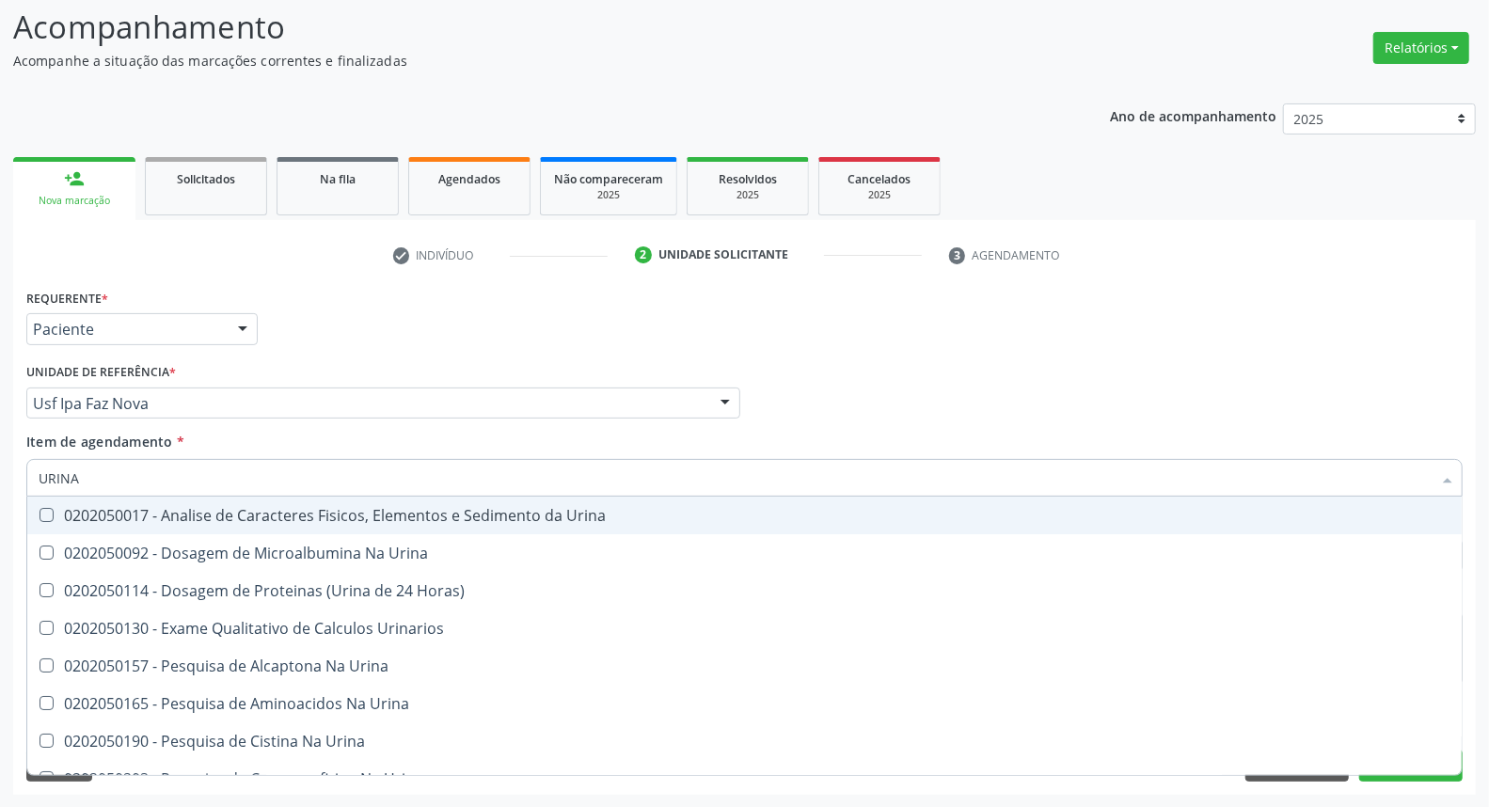
type input "URINA"
drag, startPoint x: 73, startPoint y: 517, endPoint x: 104, endPoint y: 495, distance: 38.4
click at [77, 514] on div "0202050017 - Analise de Caracteres Fisicos, Elementos e Sedimento da Urina" at bounding box center [745, 515] width 1412 height 15
checkbox Urina "true"
drag, startPoint x: 23, startPoint y: 474, endPoint x: 0, endPoint y: 474, distance: 22.6
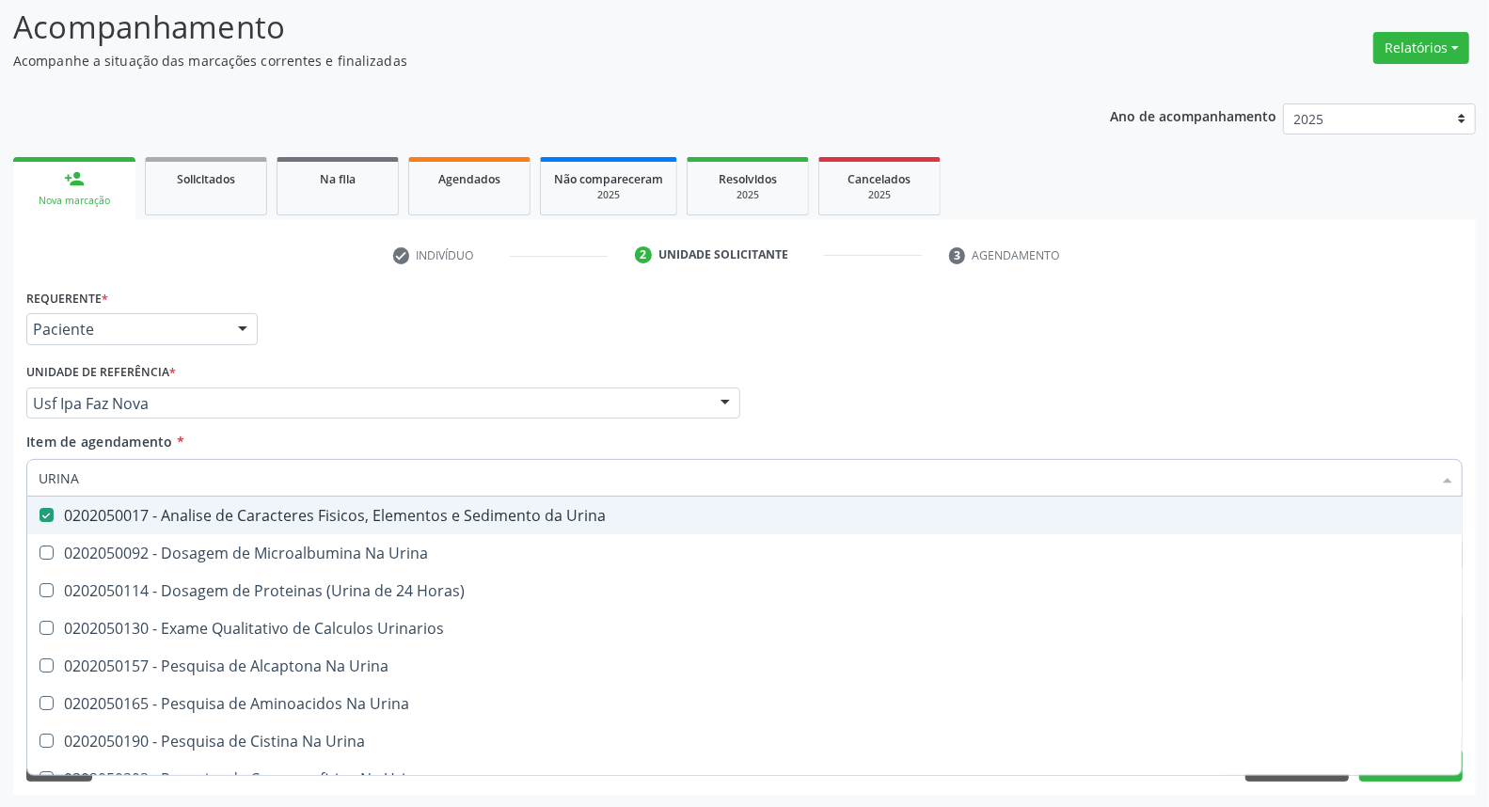
click at [0, 474] on div "Acompanhamento Acompanhe a situação das marcações correntes e finalizadas Relat…" at bounding box center [744, 393] width 1489 height 829
type input "TS"
checkbox Urina "false"
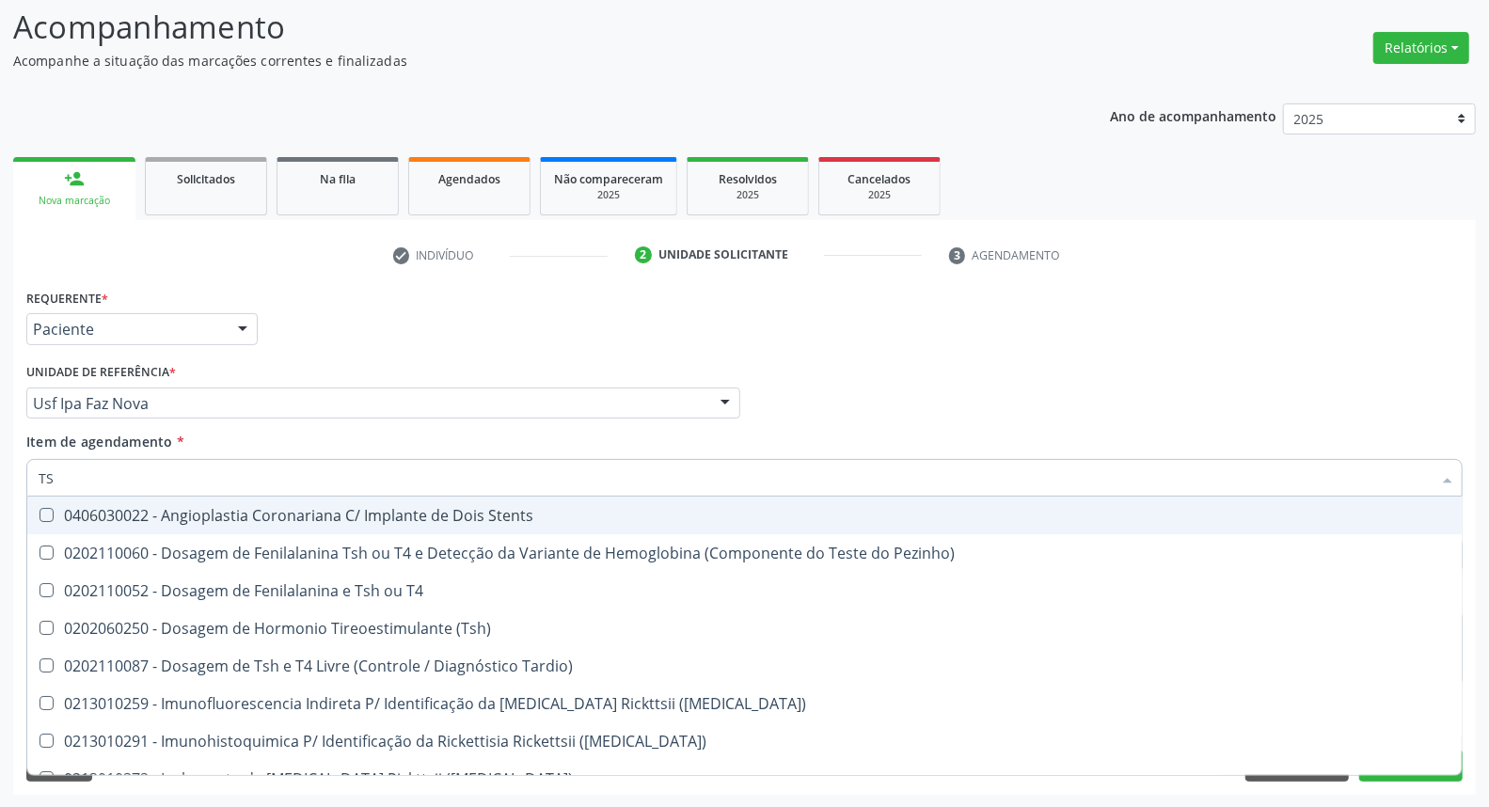
type input "TSH"
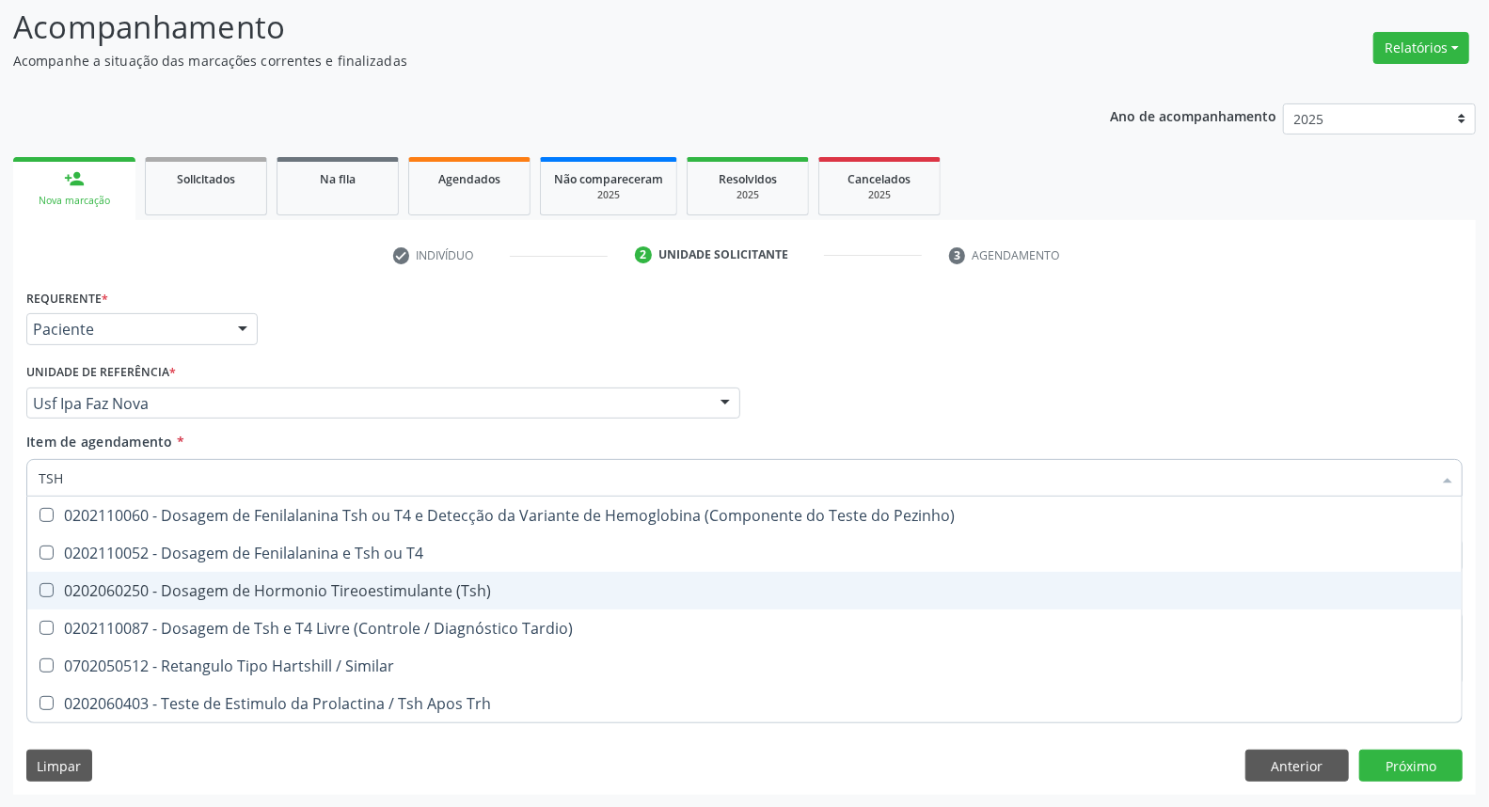
drag, startPoint x: 42, startPoint y: 574, endPoint x: 80, endPoint y: 501, distance: 81.6
click at [44, 572] on span "0202060250 - Dosagem de Hormonio Tireoestimulante (Tsh)" at bounding box center [744, 591] width 1434 height 38
checkbox \(Tsh\) "true"
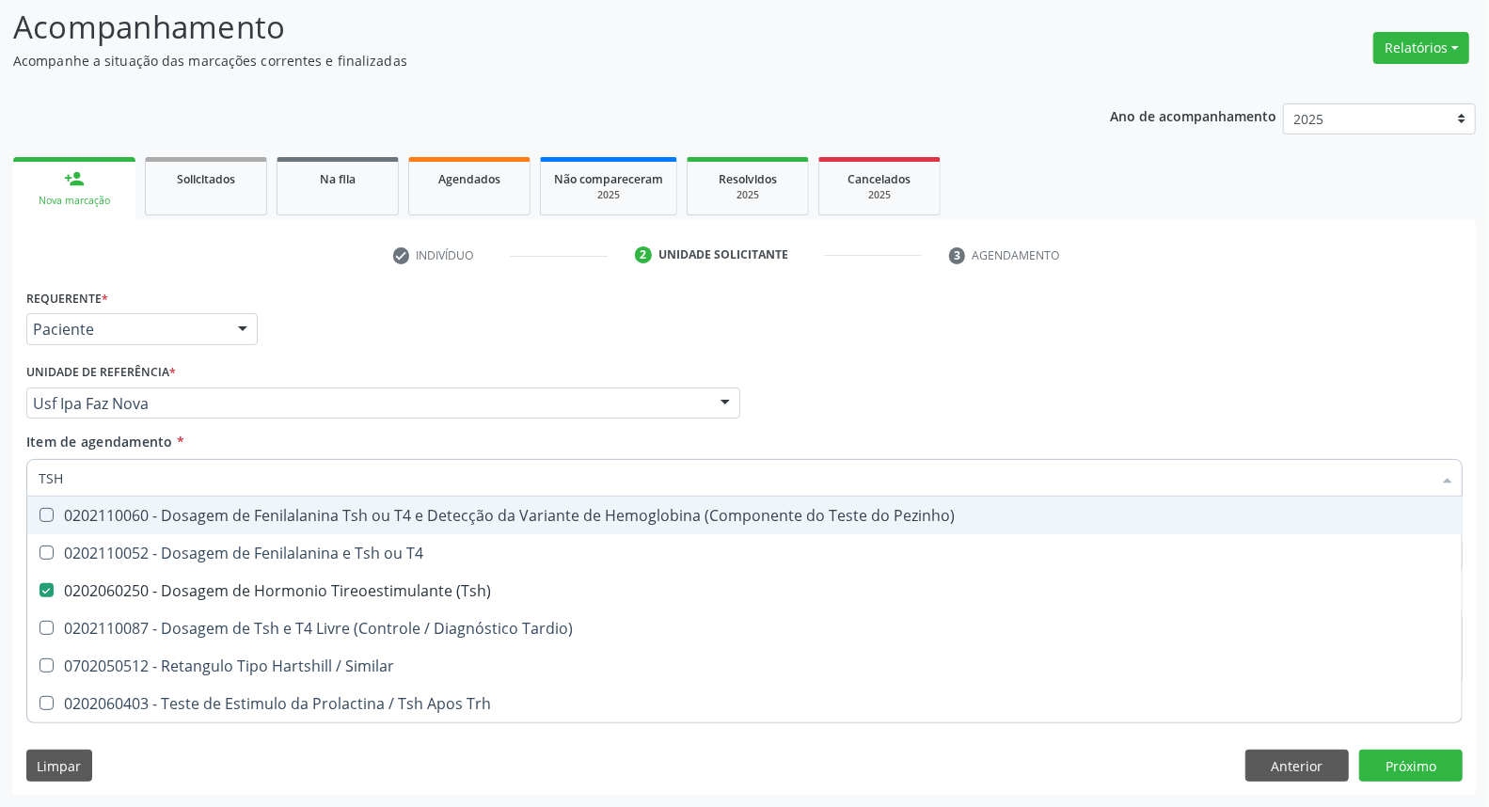
click at [0, 474] on div "Acompanhamento Acompanhe a situação das marcações correntes e finalizadas Relat…" at bounding box center [744, 393] width 1489 height 829
type input "T"
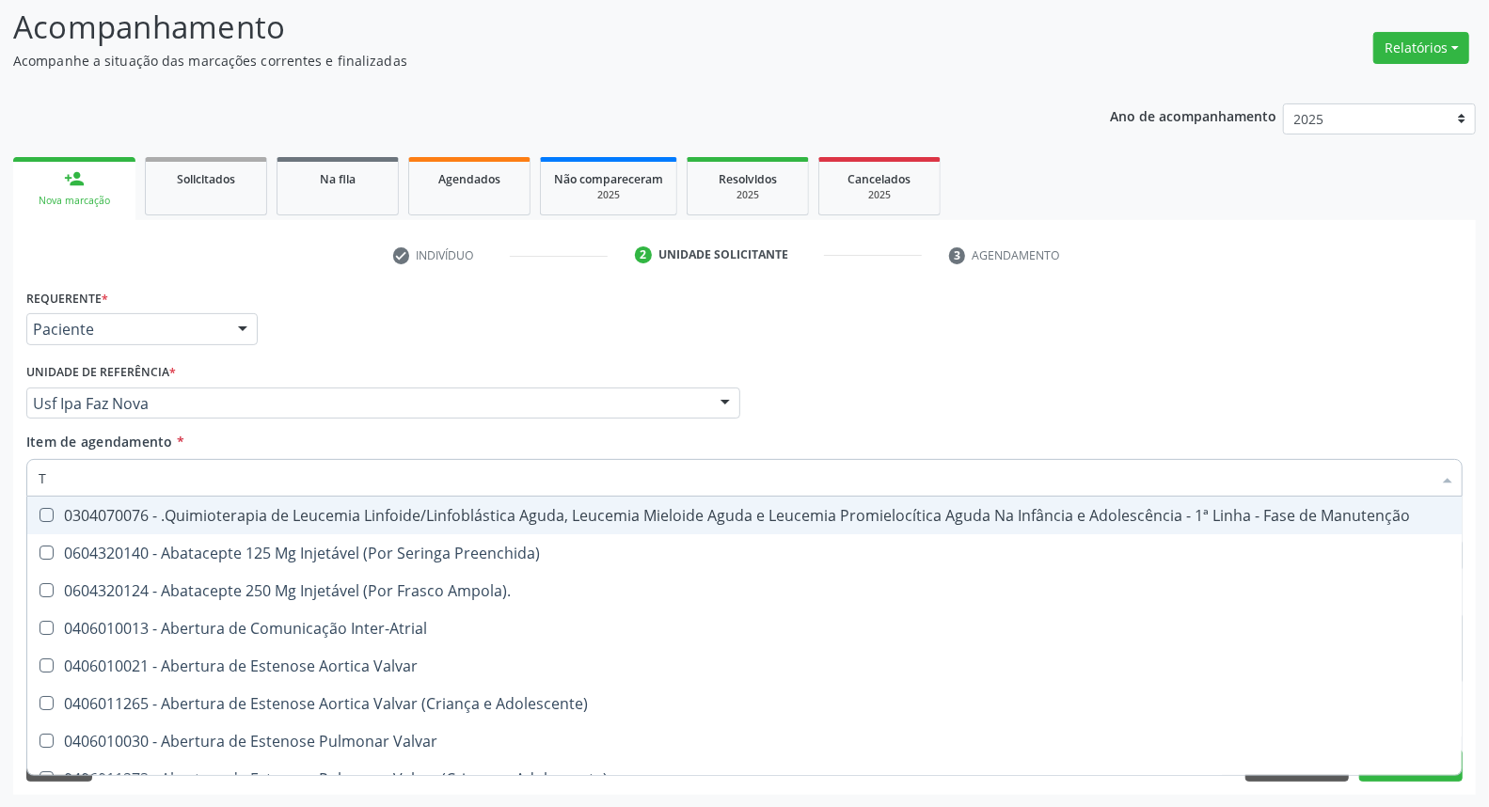
checkbox Ampola\)\ "false"
type input "T4"
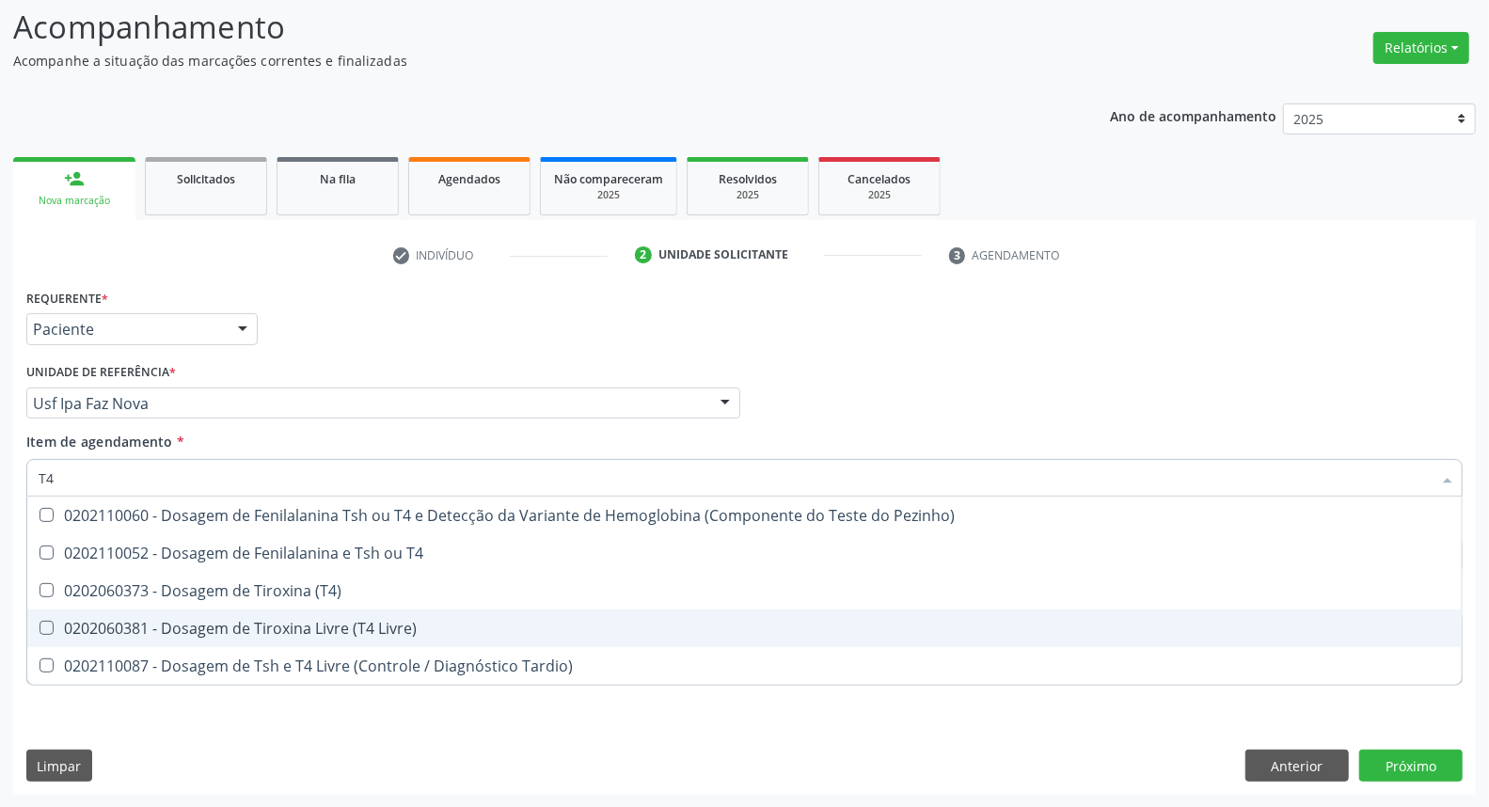
click at [129, 609] on span "0202060381 - Dosagem de Tiroxina Livre (T4 Livre)" at bounding box center [744, 628] width 1434 height 38
checkbox Livre\) "true"
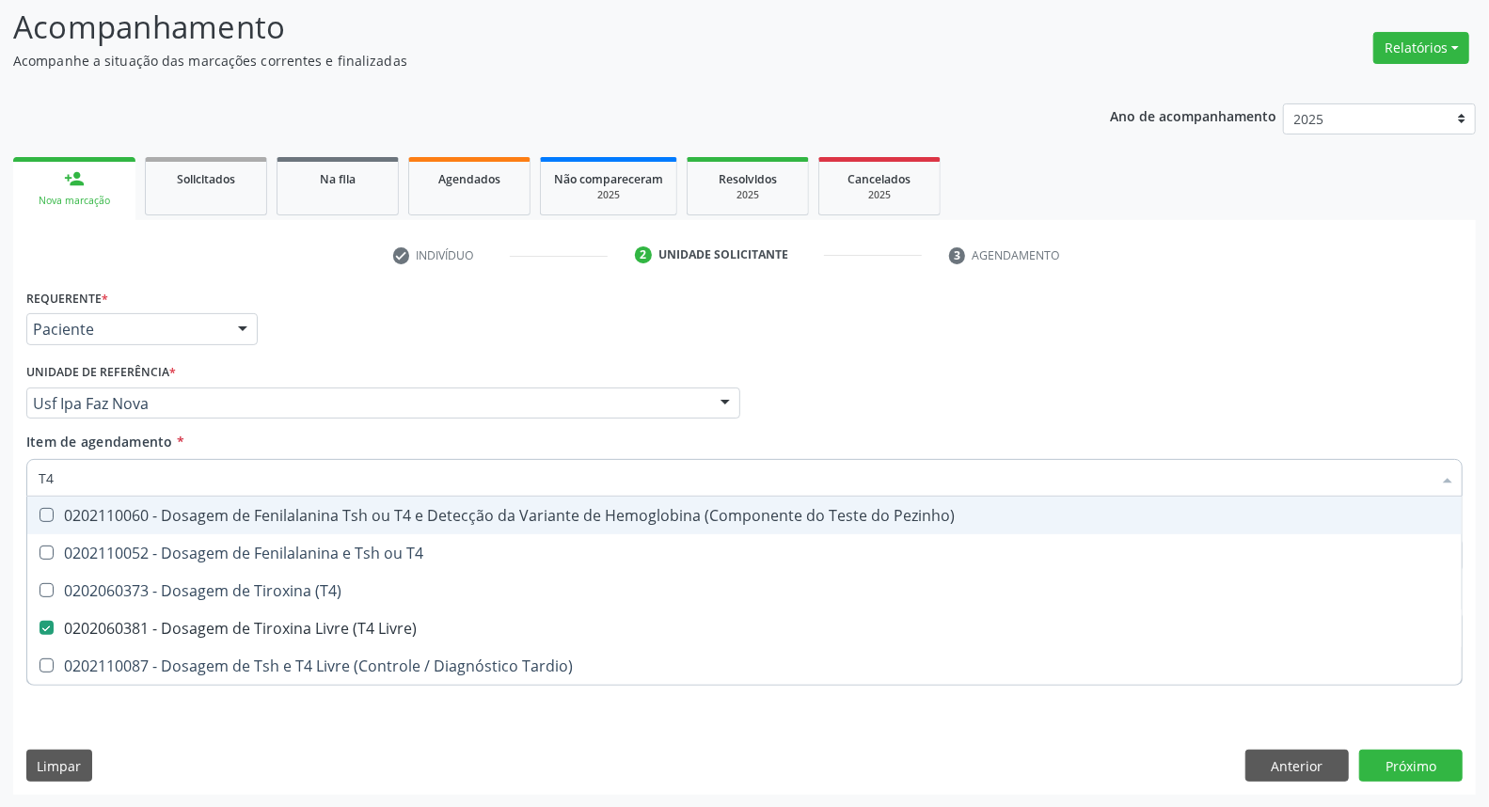
click at [0, 461] on div "Acompanhamento Acompanhe a situação das marcações correntes e finalizadas Relat…" at bounding box center [744, 393] width 1489 height 829
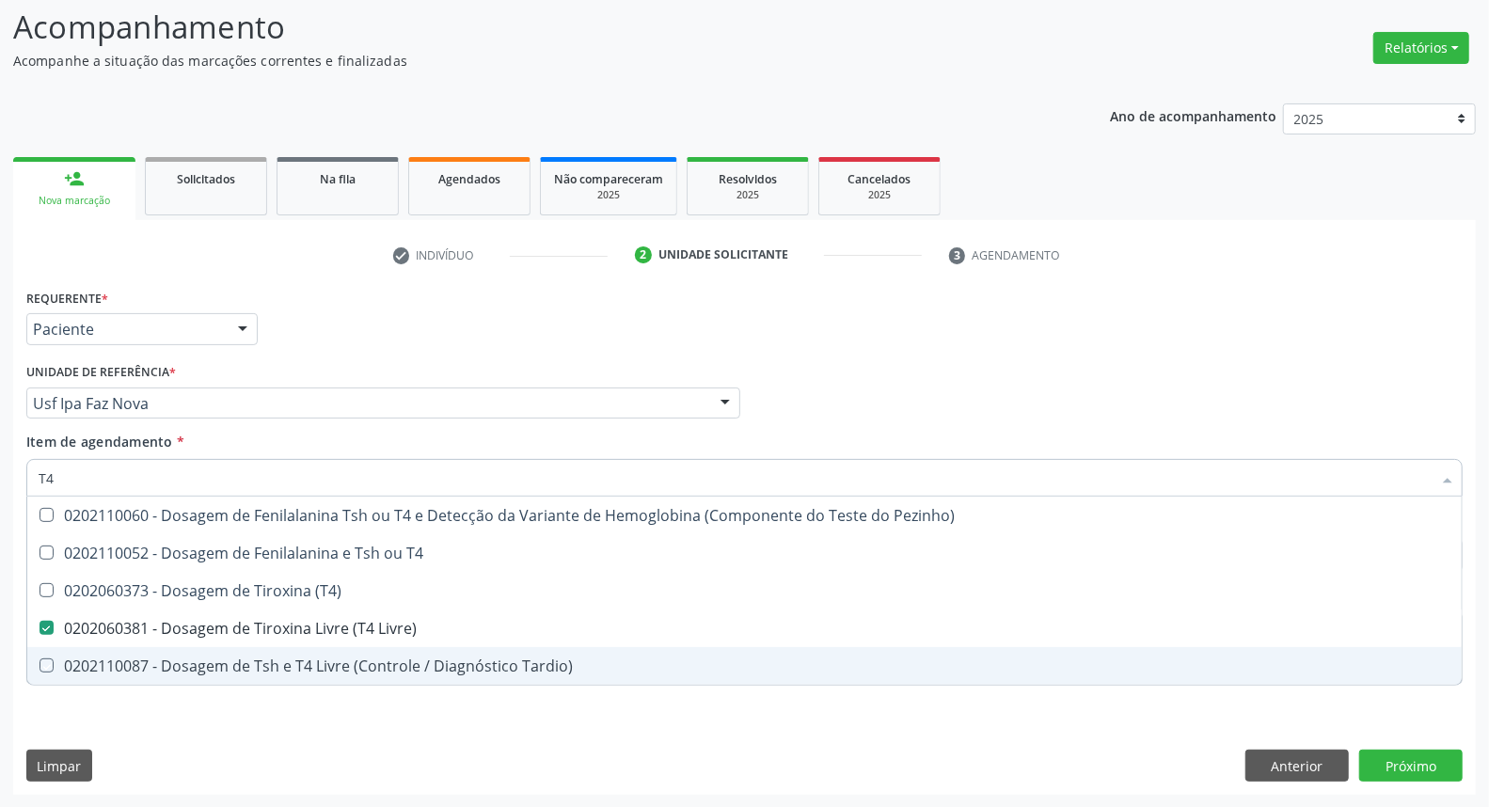
click at [85, 734] on div "Requerente * Paciente Profissional de Saúde Paciente Nenhum resultado encontrad…" at bounding box center [744, 539] width 1462 height 511
checkbox T4 "true"
checkbox \(T4\) "true"
checkbox Tardio\) "true"
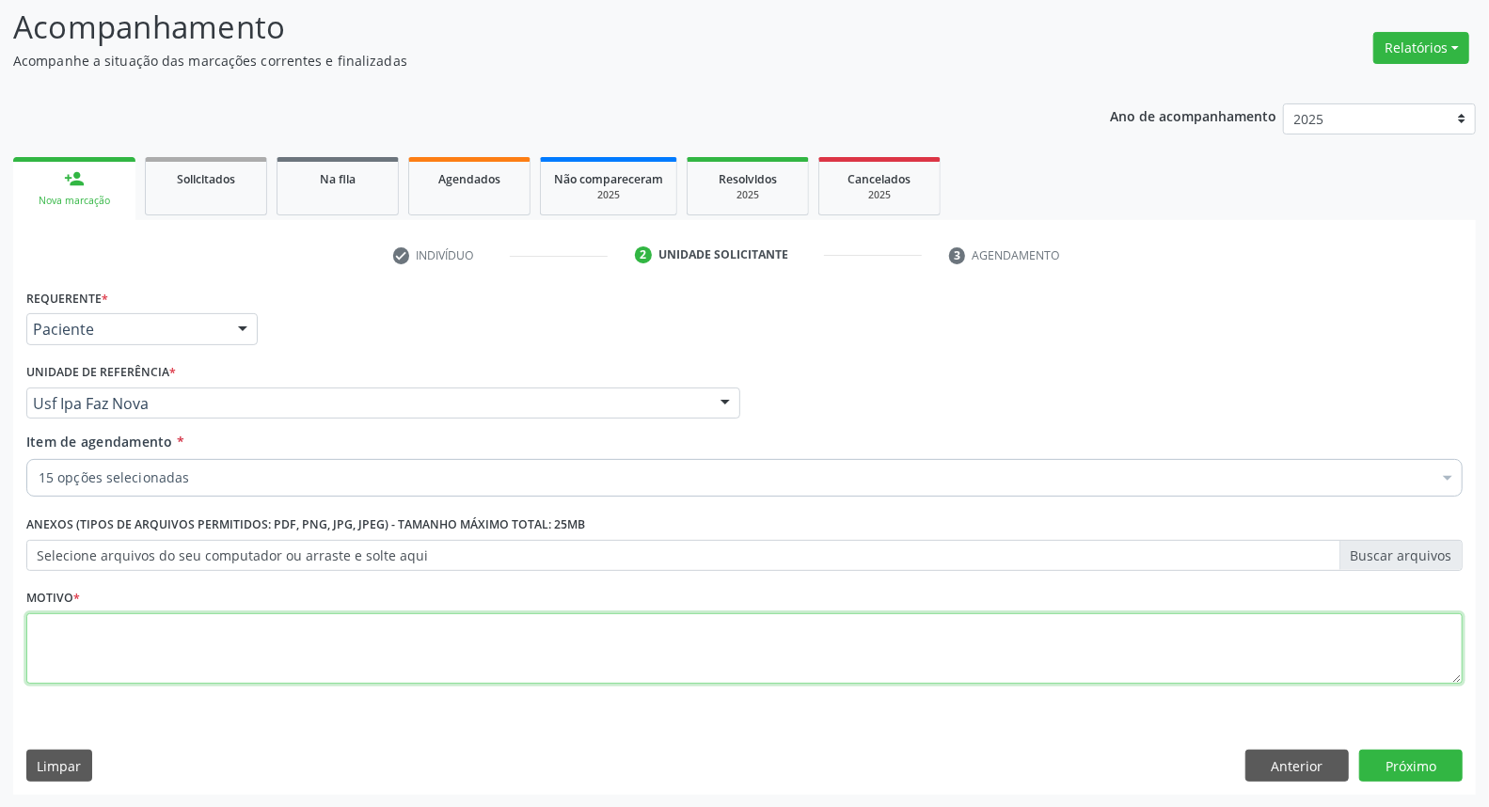
click at [89, 636] on textarea at bounding box center [744, 648] width 1436 height 71
type textarea "."
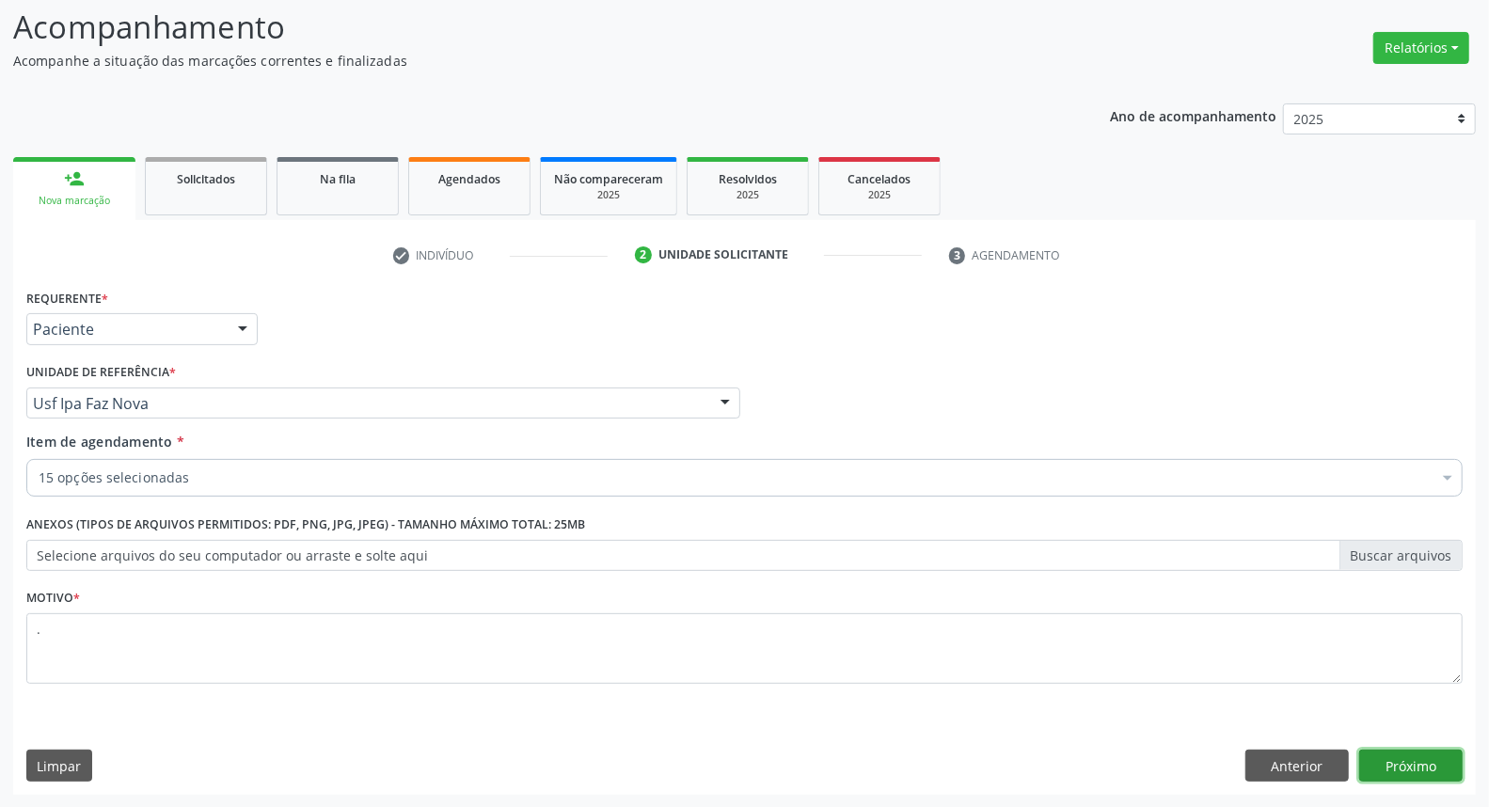
click at [1414, 765] on button "Próximo" at bounding box center [1410, 766] width 103 height 32
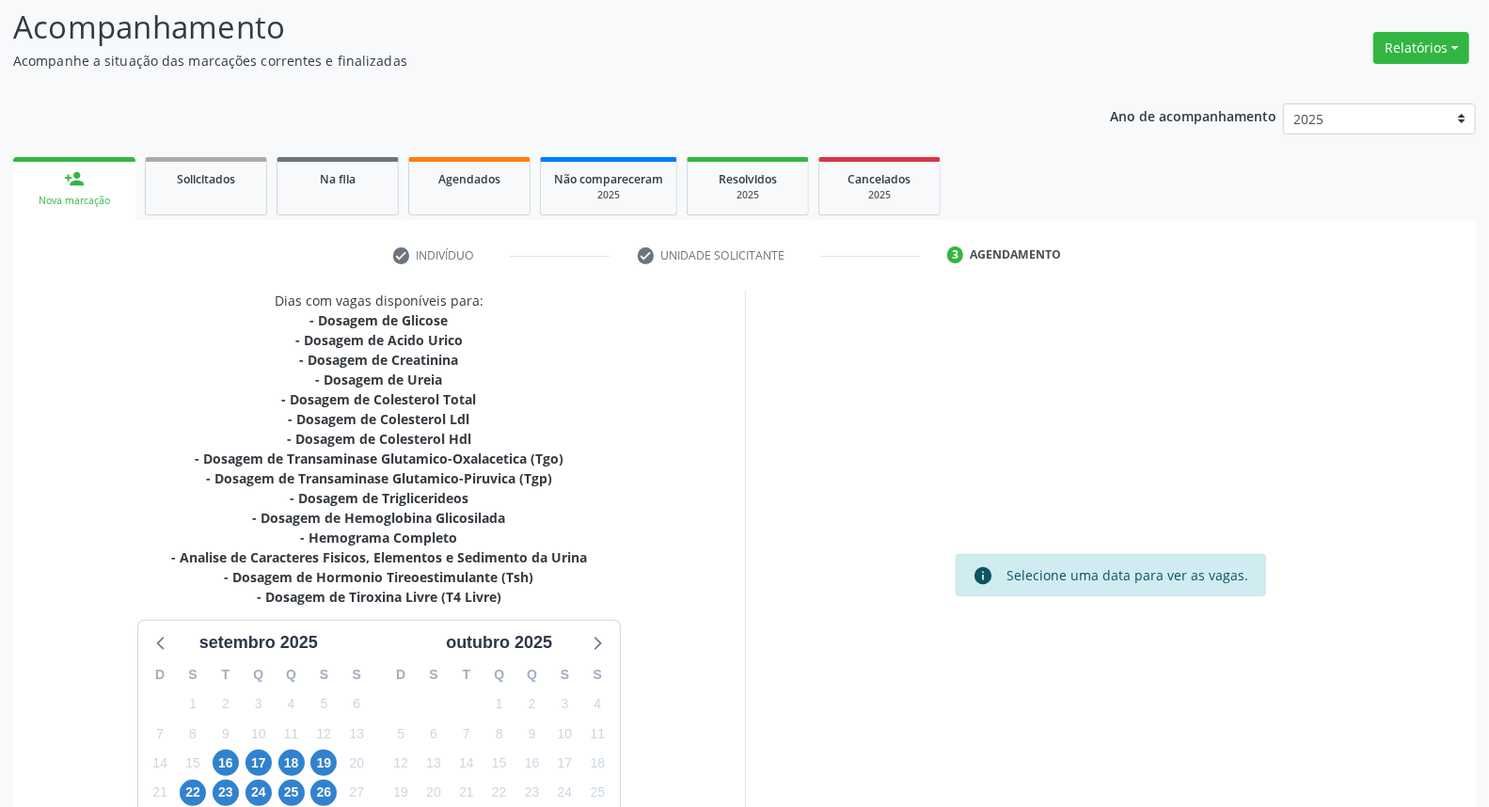
scroll to position [286, 0]
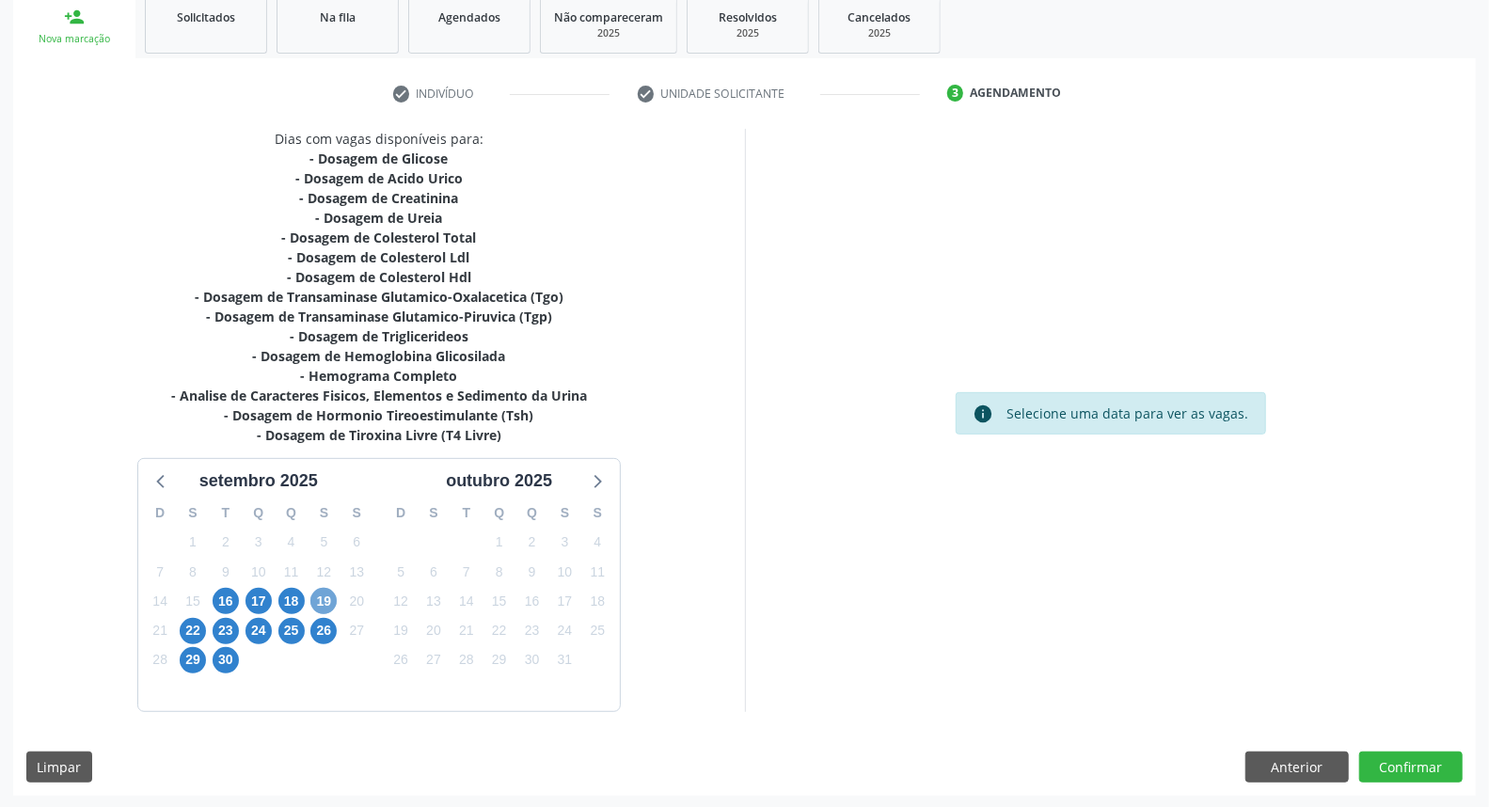
click at [317, 588] on span "19" at bounding box center [323, 601] width 26 height 26
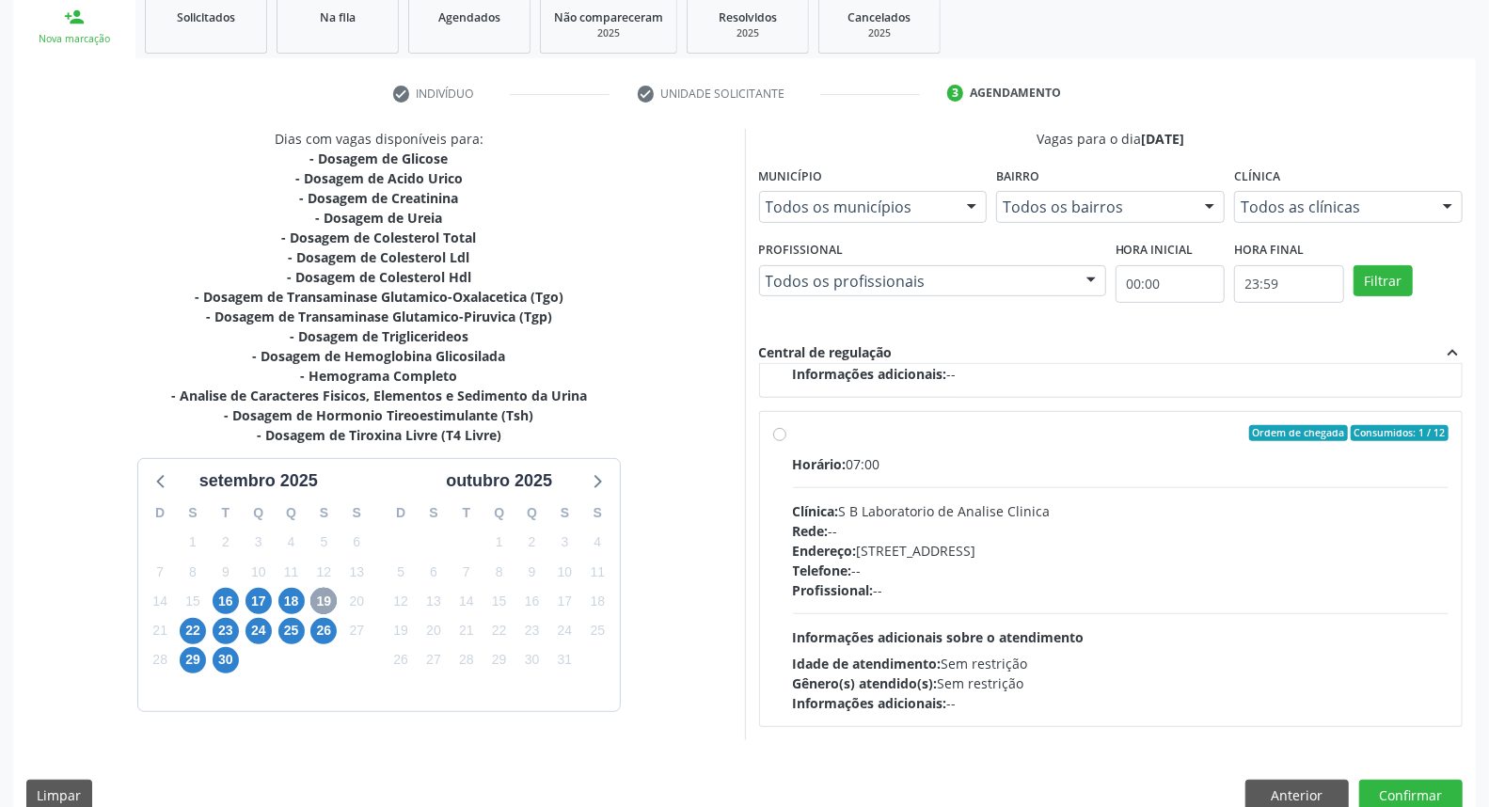
scroll to position [315, 0]
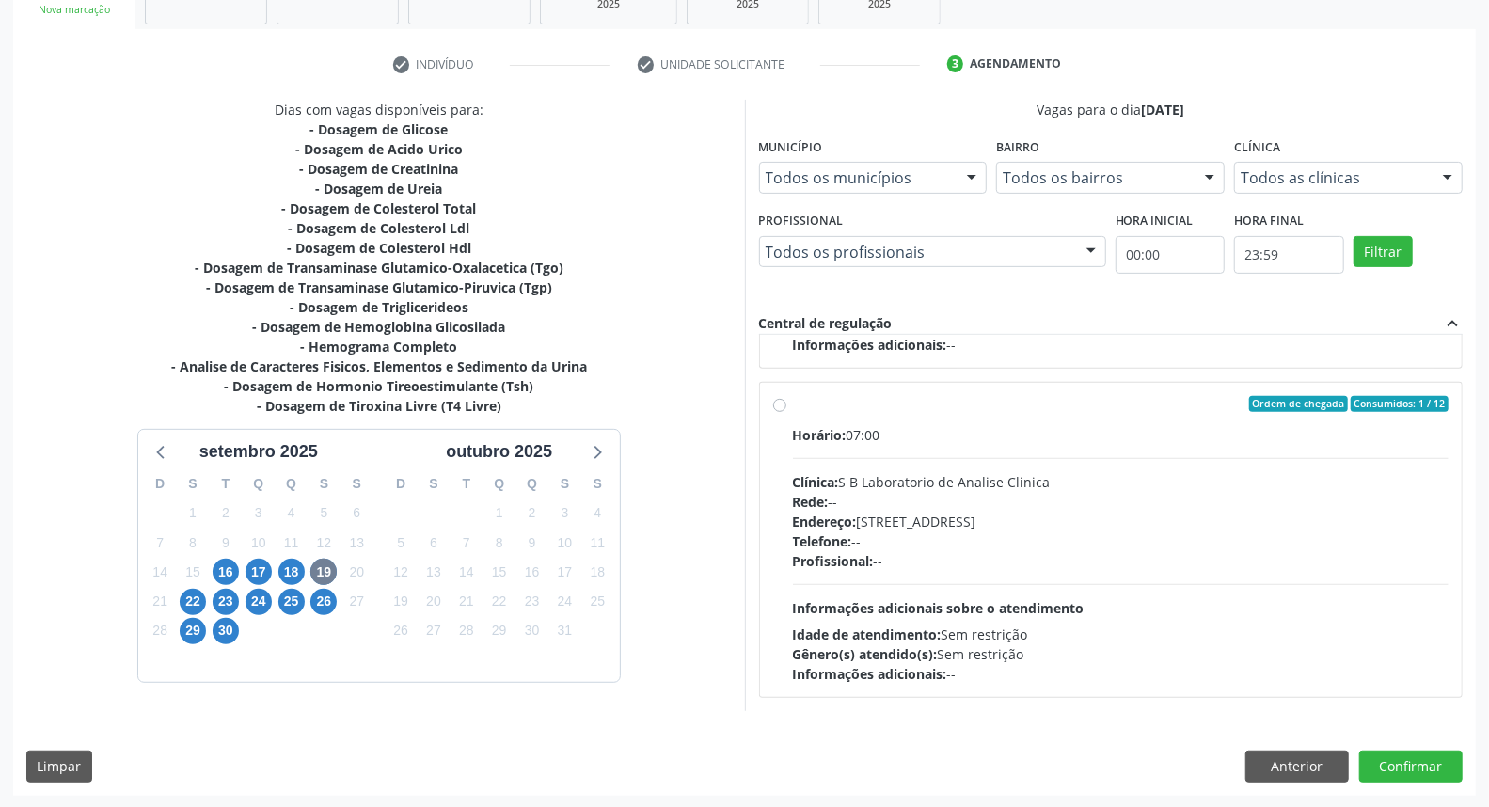
click at [1047, 567] on div "Profissional: --" at bounding box center [1121, 561] width 656 height 20
click at [786, 413] on input "Ordem de chegada Consumidos: 1 / 12 Horário: 07:00 Clínica: S B Laboratorio de …" at bounding box center [779, 404] width 13 height 17
radio input "true"
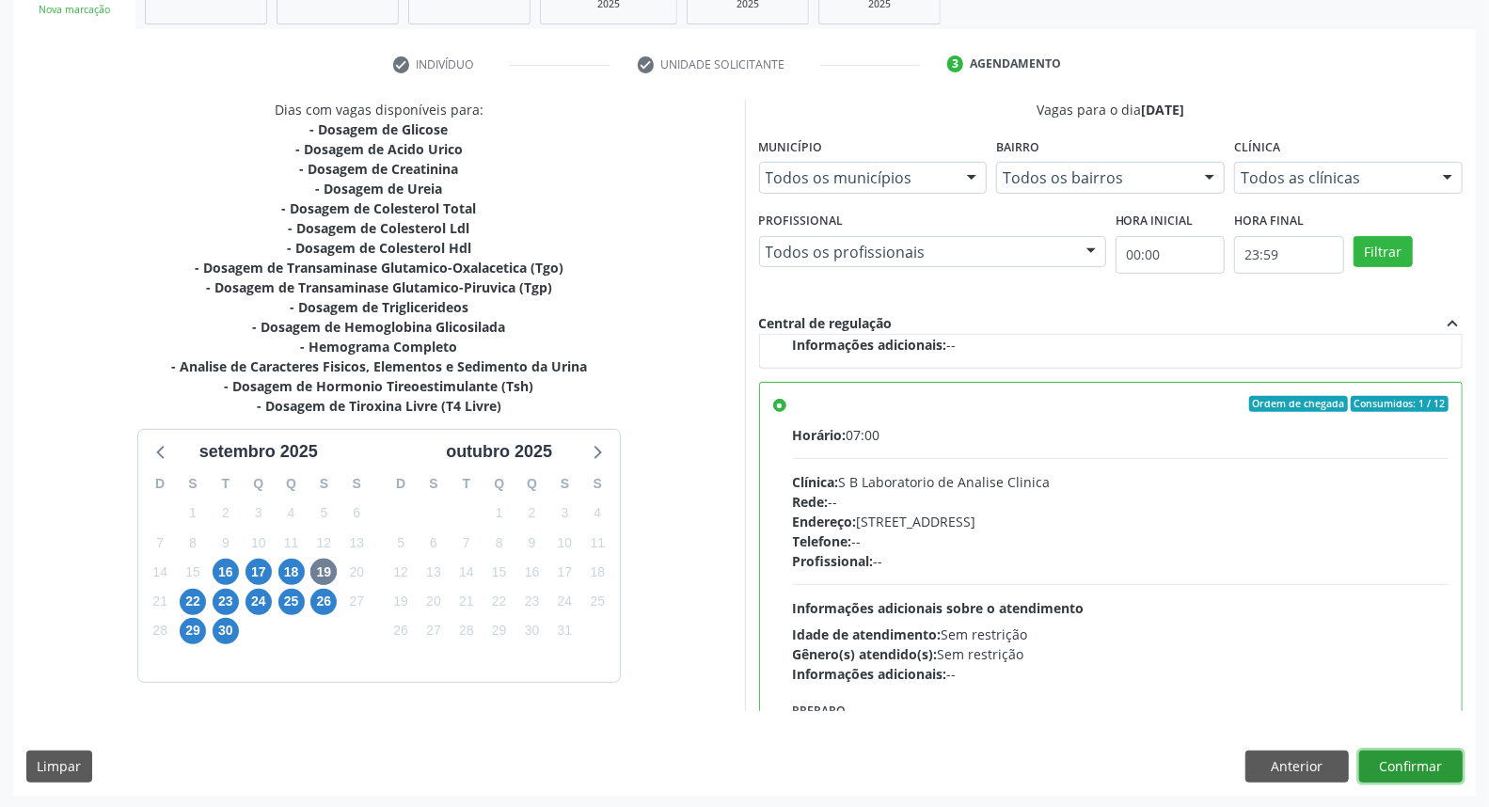
click at [1415, 766] on button "Confirmar" at bounding box center [1410, 767] width 103 height 32
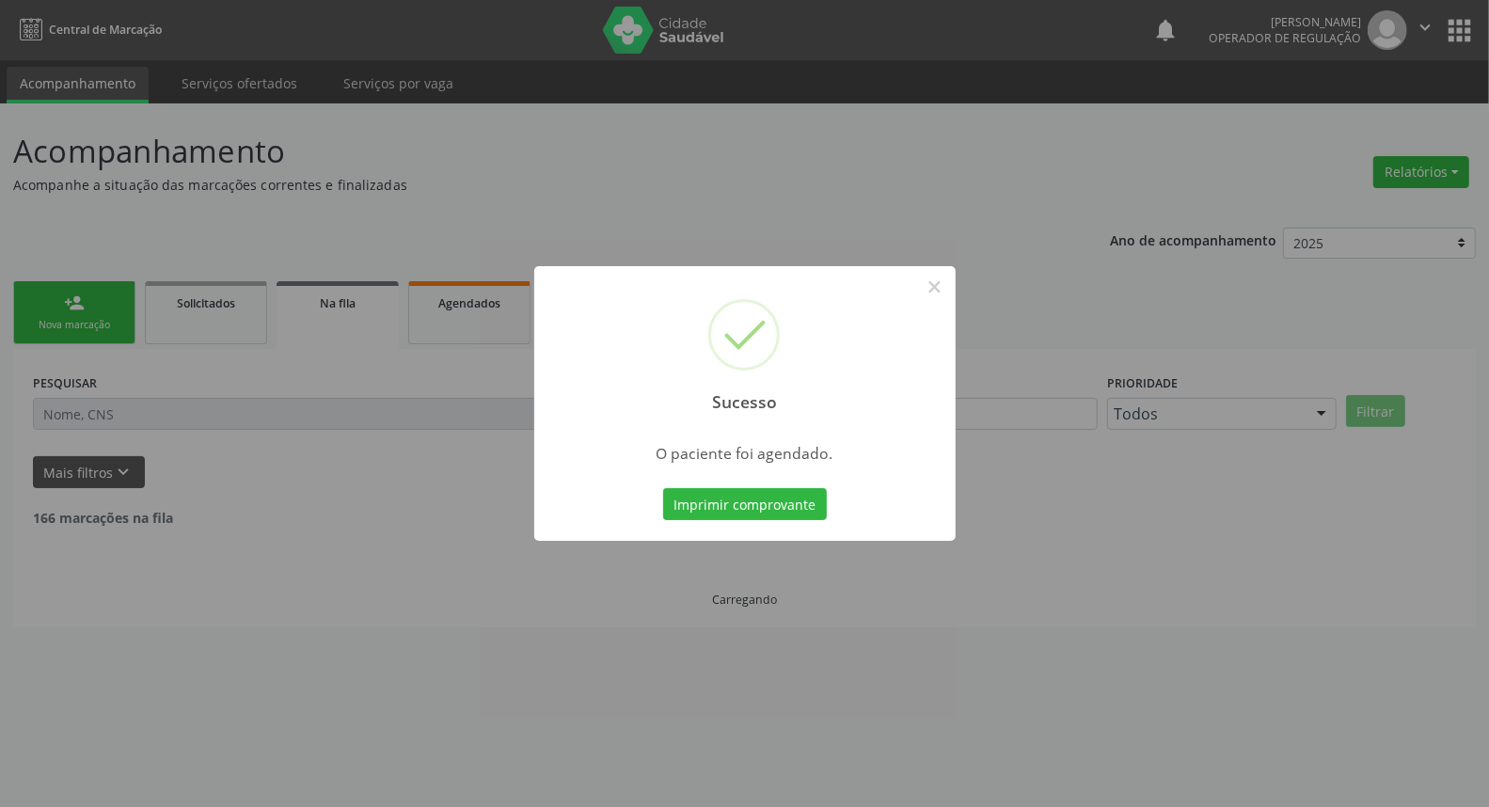
scroll to position [0, 0]
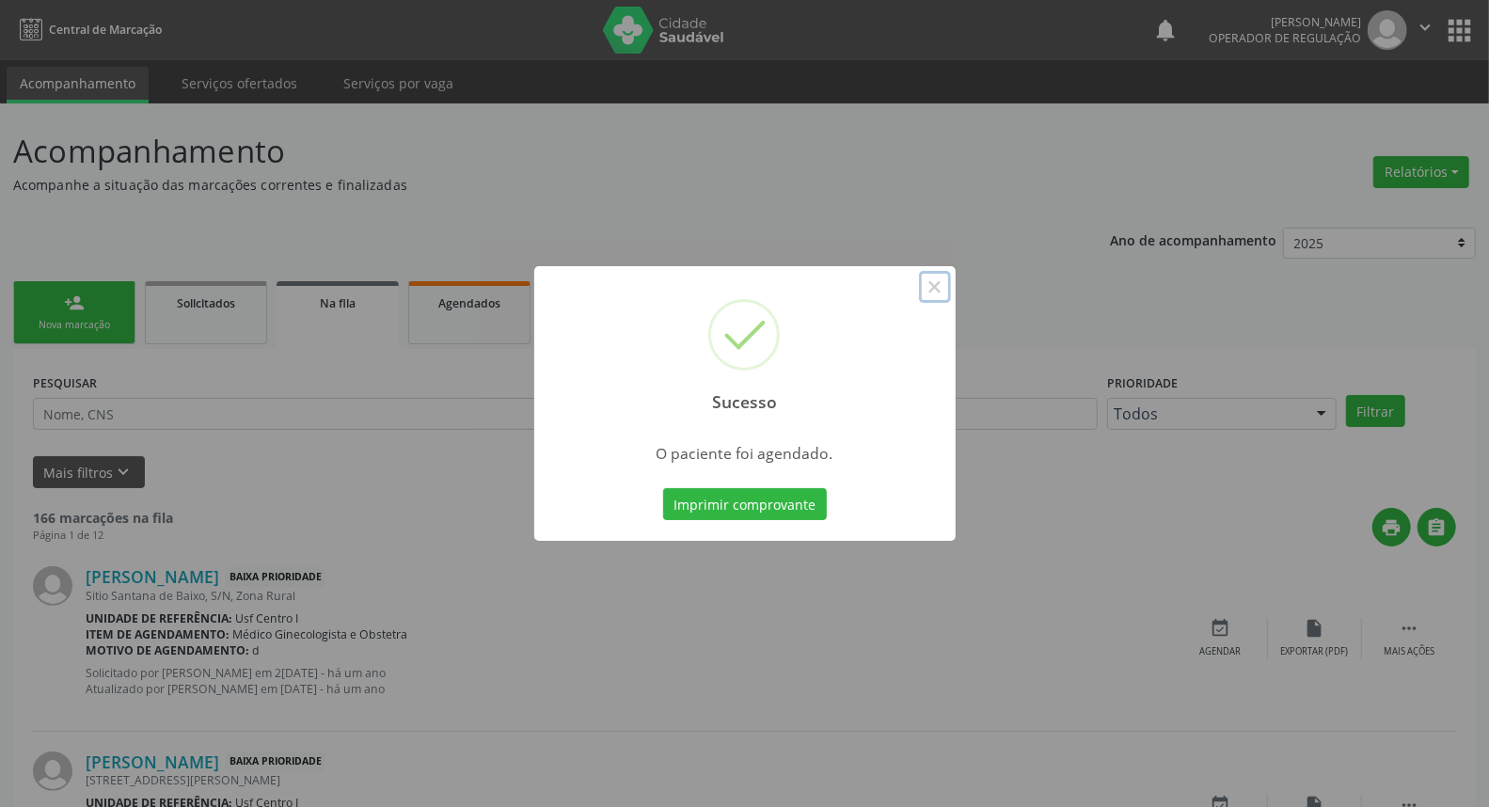
drag, startPoint x: 929, startPoint y: 293, endPoint x: 1111, endPoint y: 389, distance: 205.3
click at [931, 294] on button "×" at bounding box center [935, 287] width 32 height 32
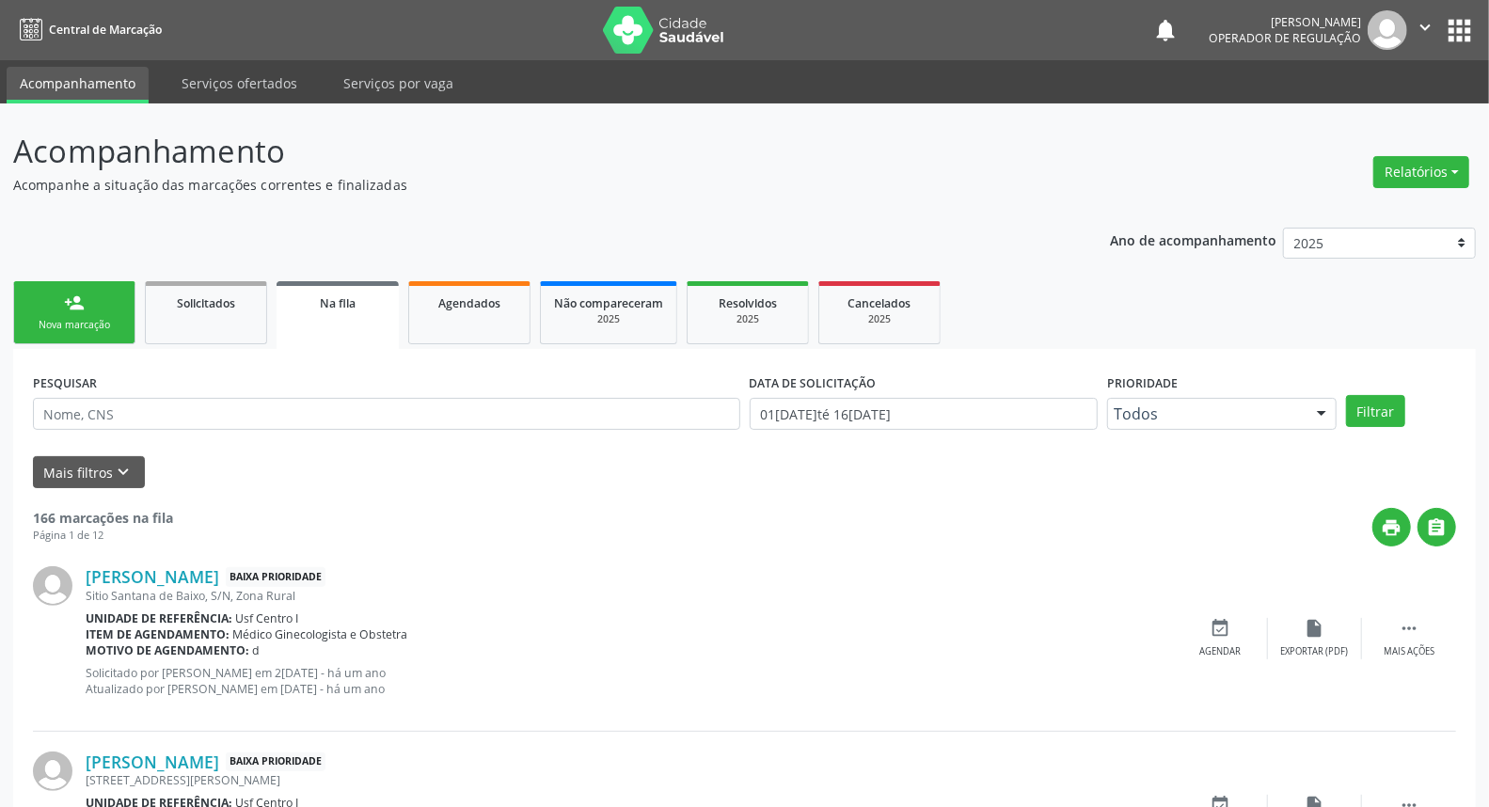
click at [68, 315] on link "person_add Nova marcação" at bounding box center [74, 312] width 122 height 63
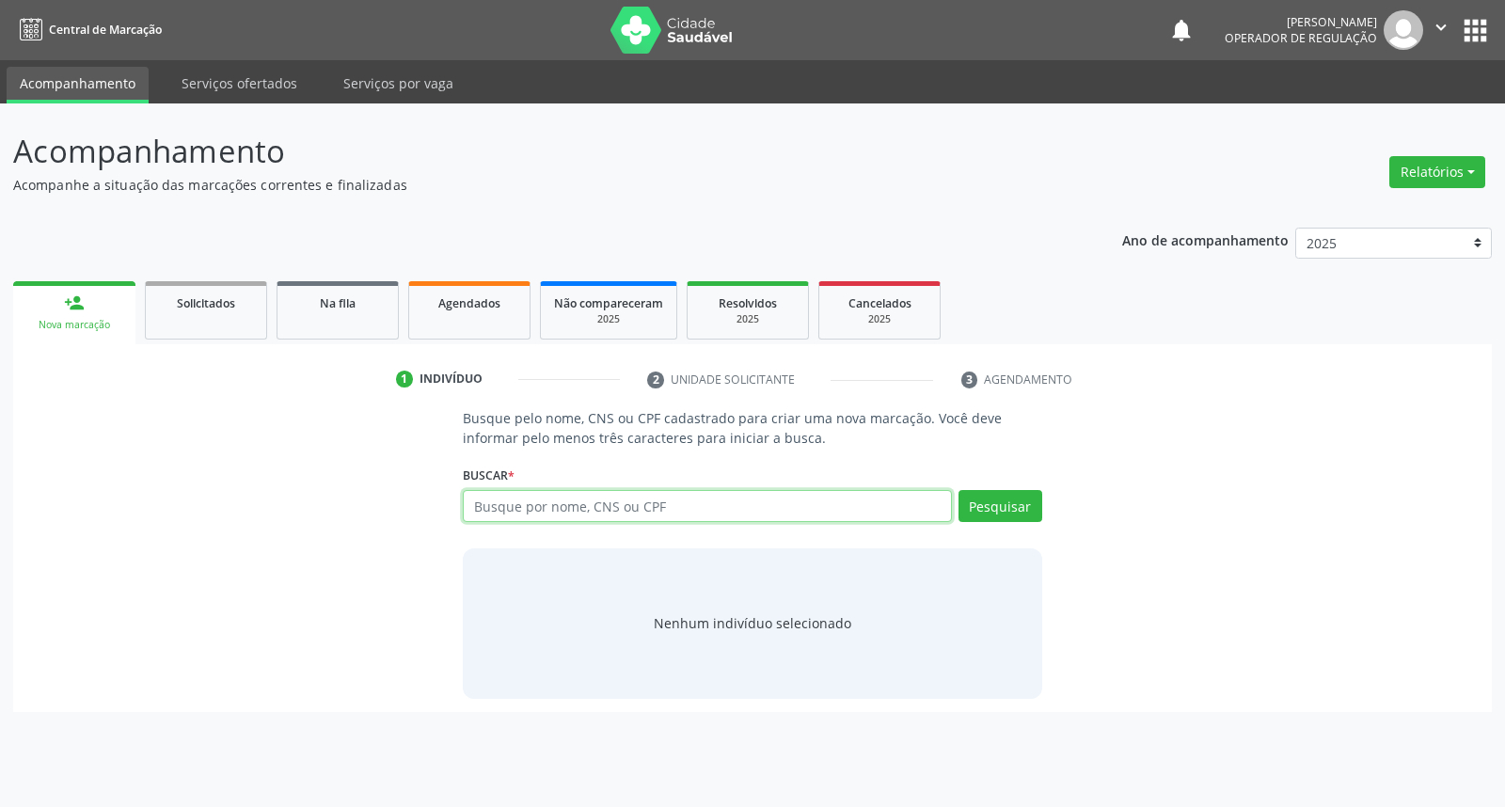
click at [595, 513] on input "text" at bounding box center [707, 506] width 488 height 32
paste input "84401753453"
type input "84401753453"
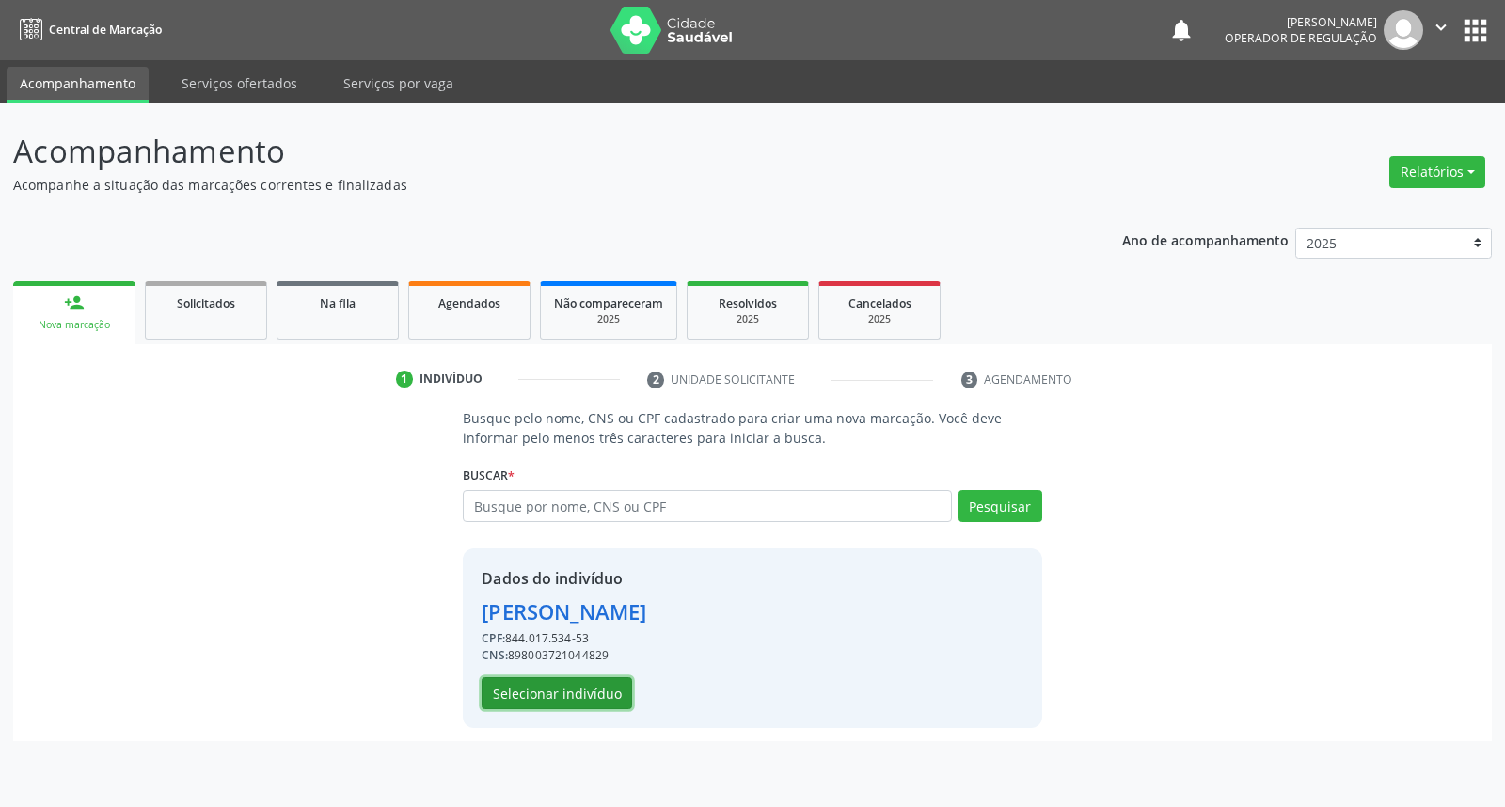
click at [593, 697] on button "Selecionar indivíduo" at bounding box center [557, 693] width 150 height 32
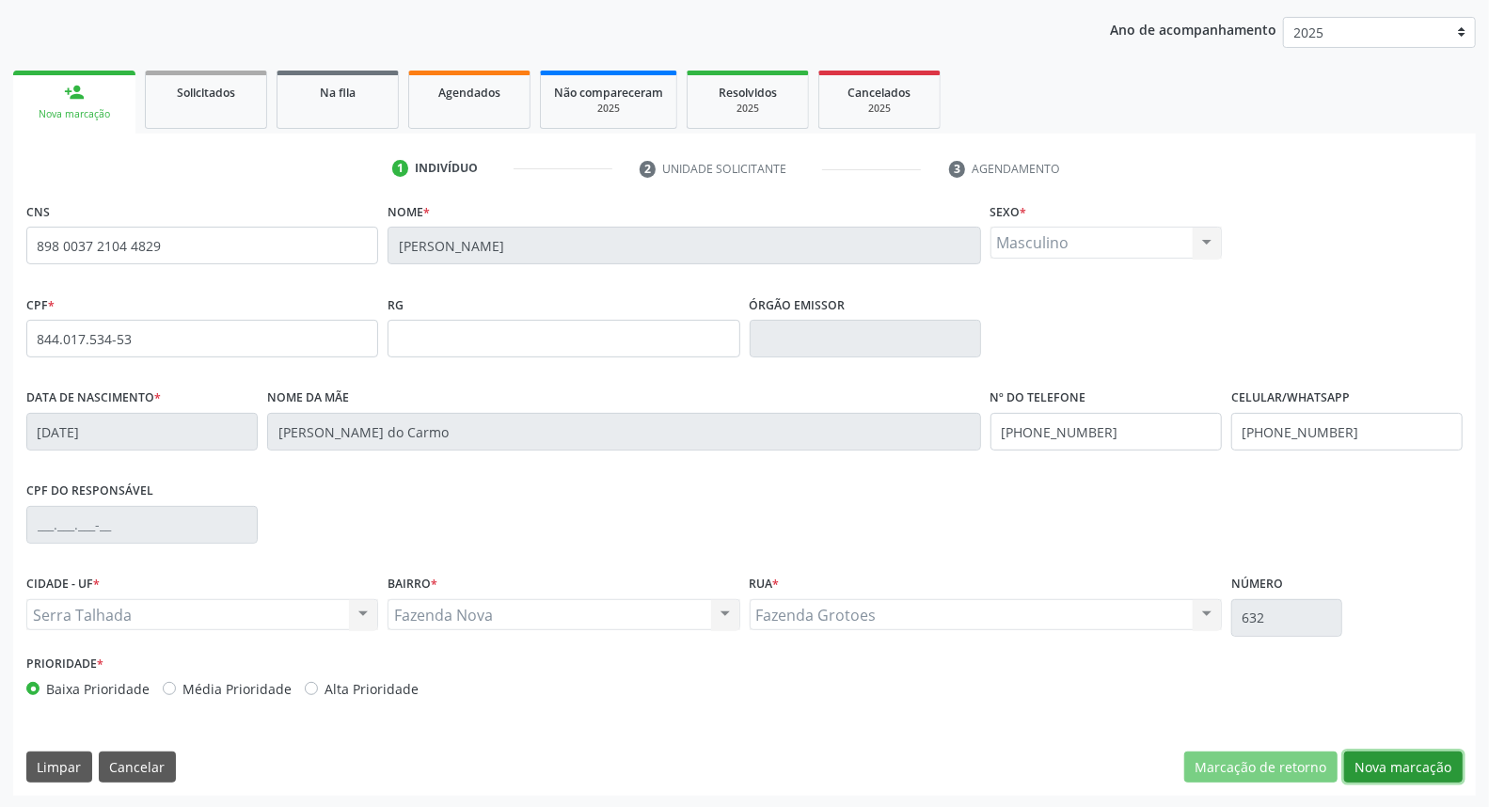
drag, startPoint x: 1373, startPoint y: 757, endPoint x: 1158, endPoint y: 656, distance: 238.1
click at [1365, 751] on button "Nova marcação" at bounding box center [1403, 767] width 119 height 32
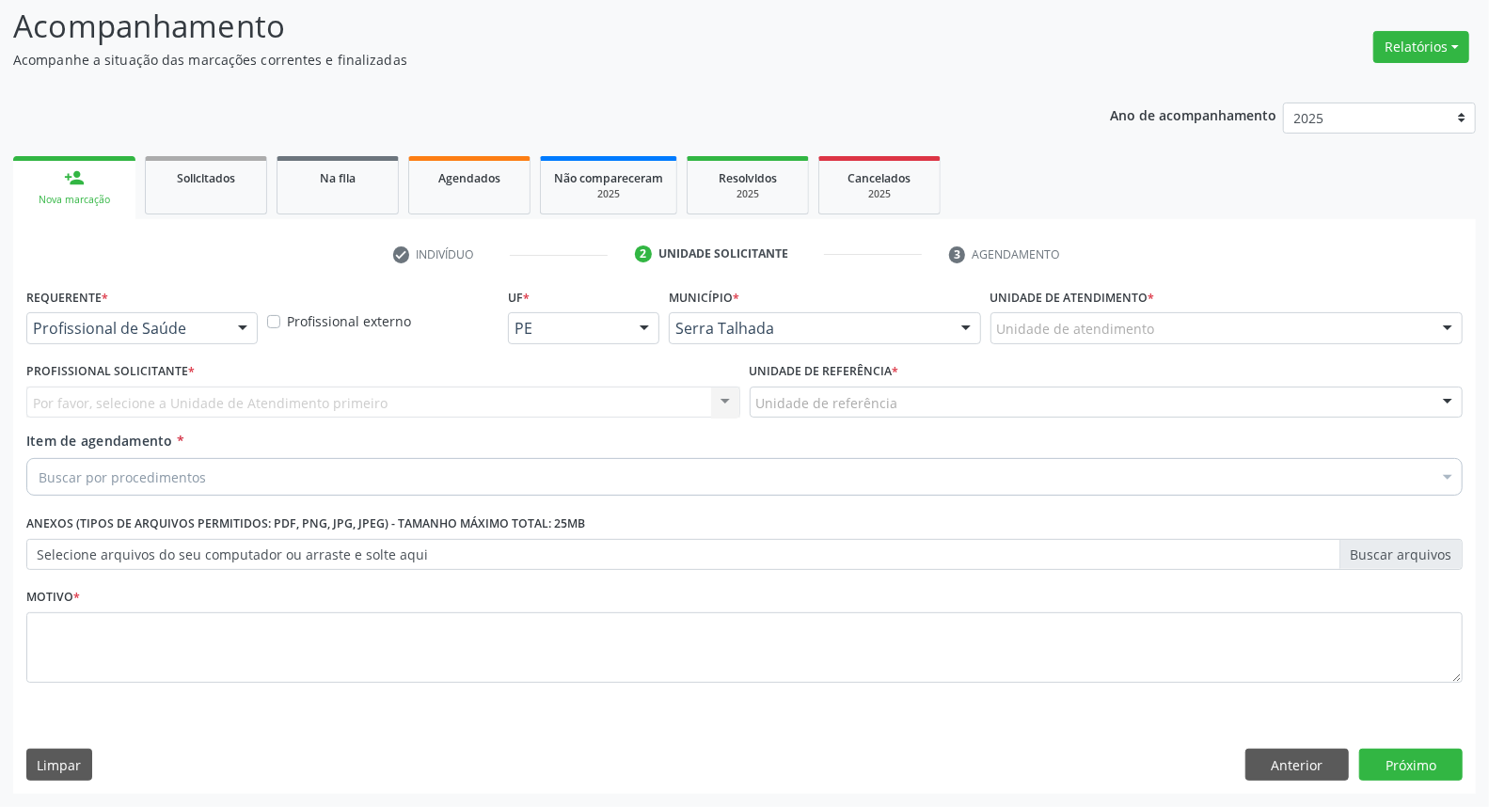
scroll to position [124, 0]
click at [196, 340] on div "Profissional de Saúde" at bounding box center [141, 329] width 231 height 32
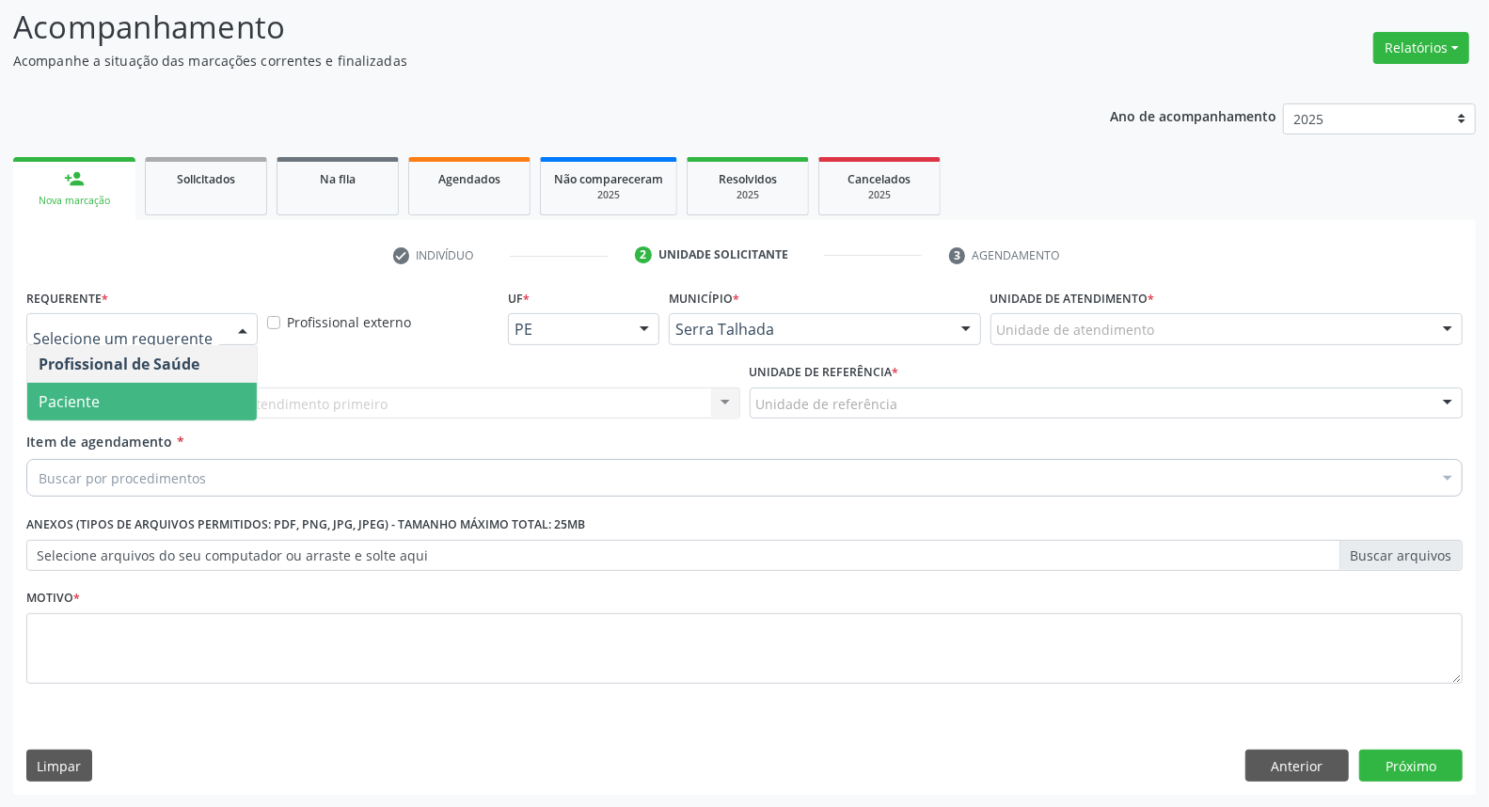
click at [189, 397] on span "Paciente" at bounding box center [141, 402] width 229 height 38
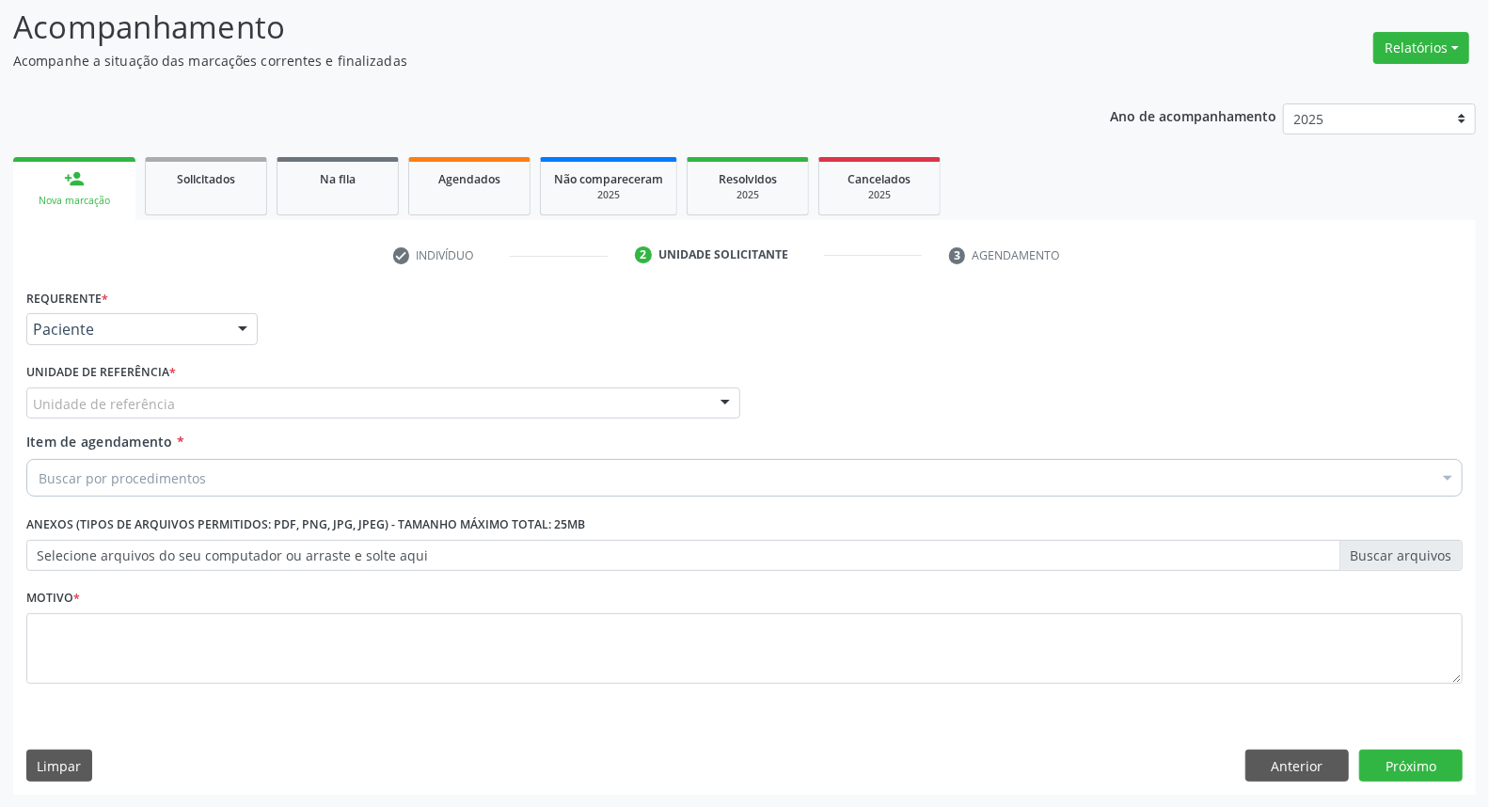
click at [209, 398] on div "Unidade de referência" at bounding box center [383, 403] width 714 height 32
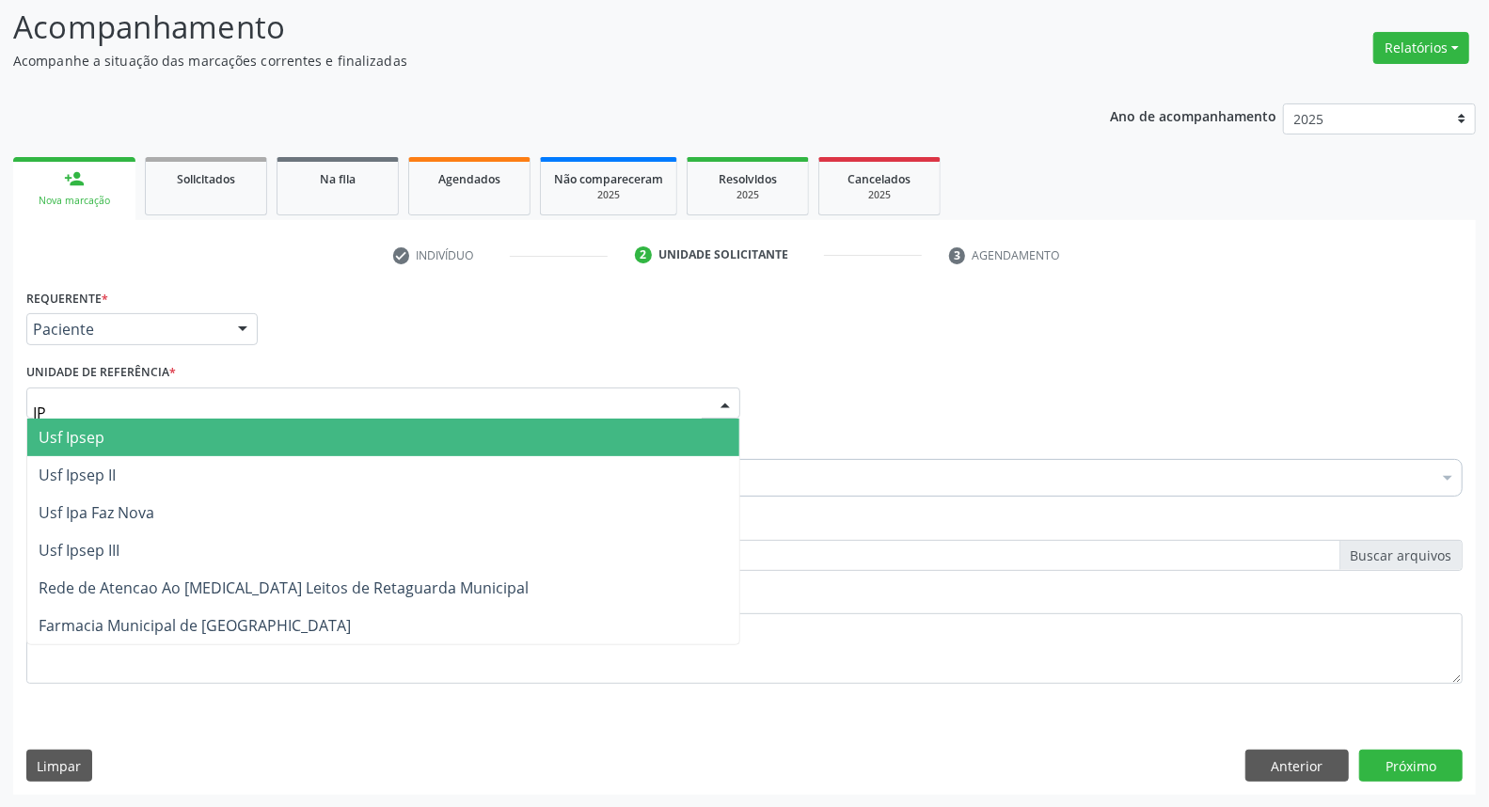
type input "IPA"
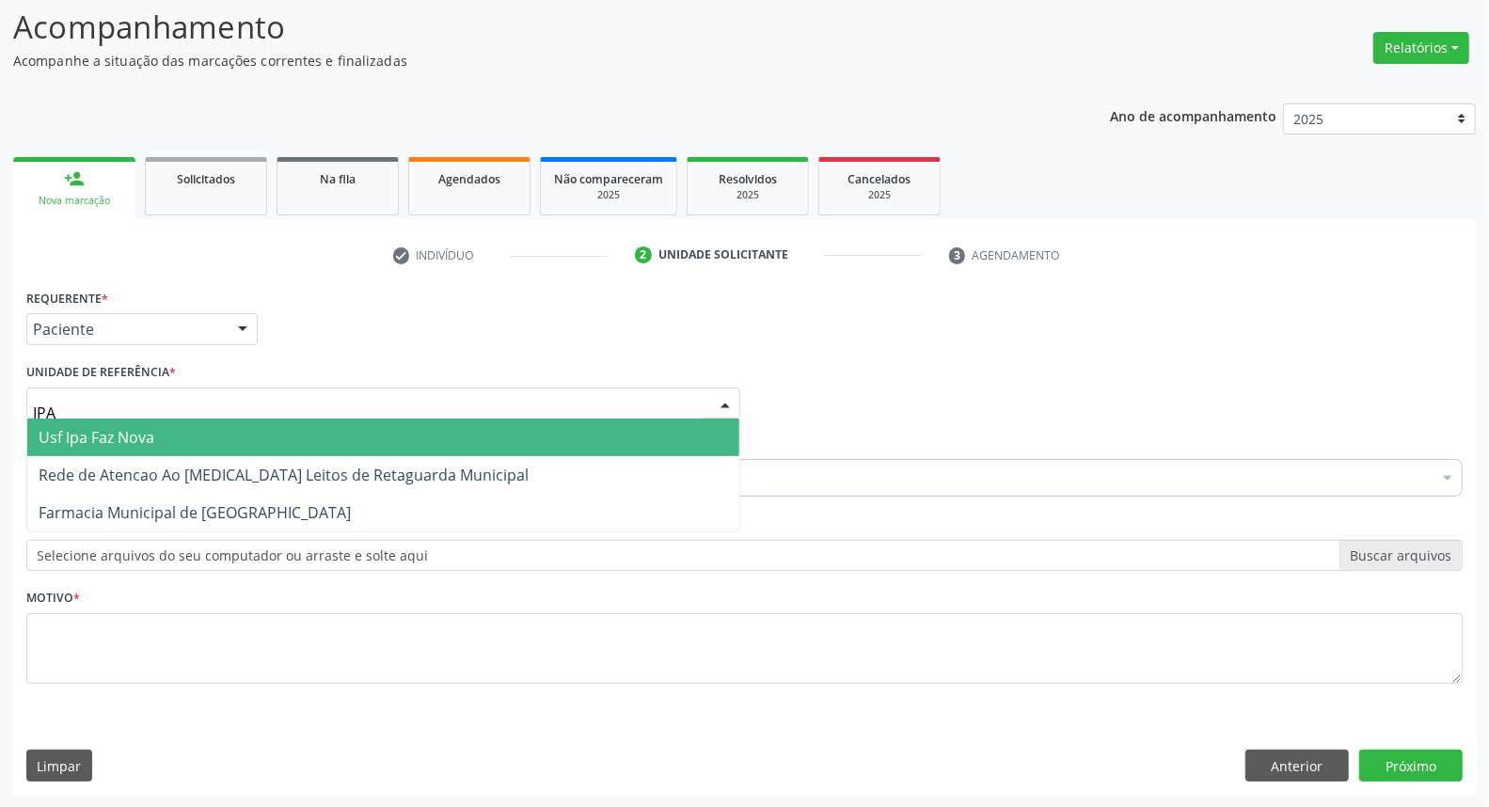
click at [207, 437] on span "Usf Ipa Faz Nova" at bounding box center [383, 438] width 712 height 38
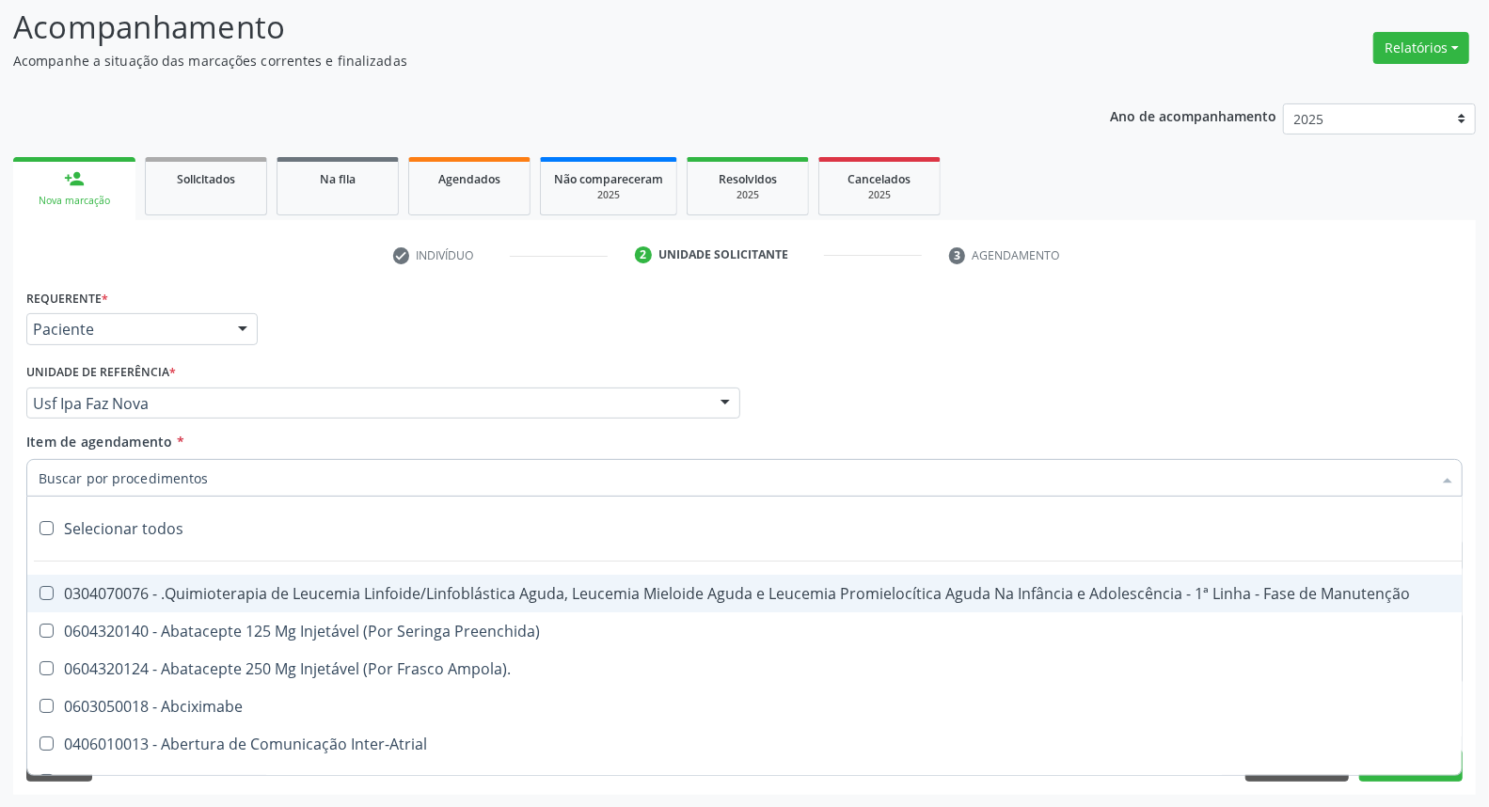
click at [200, 478] on input "Item de agendamento *" at bounding box center [735, 478] width 1393 height 38
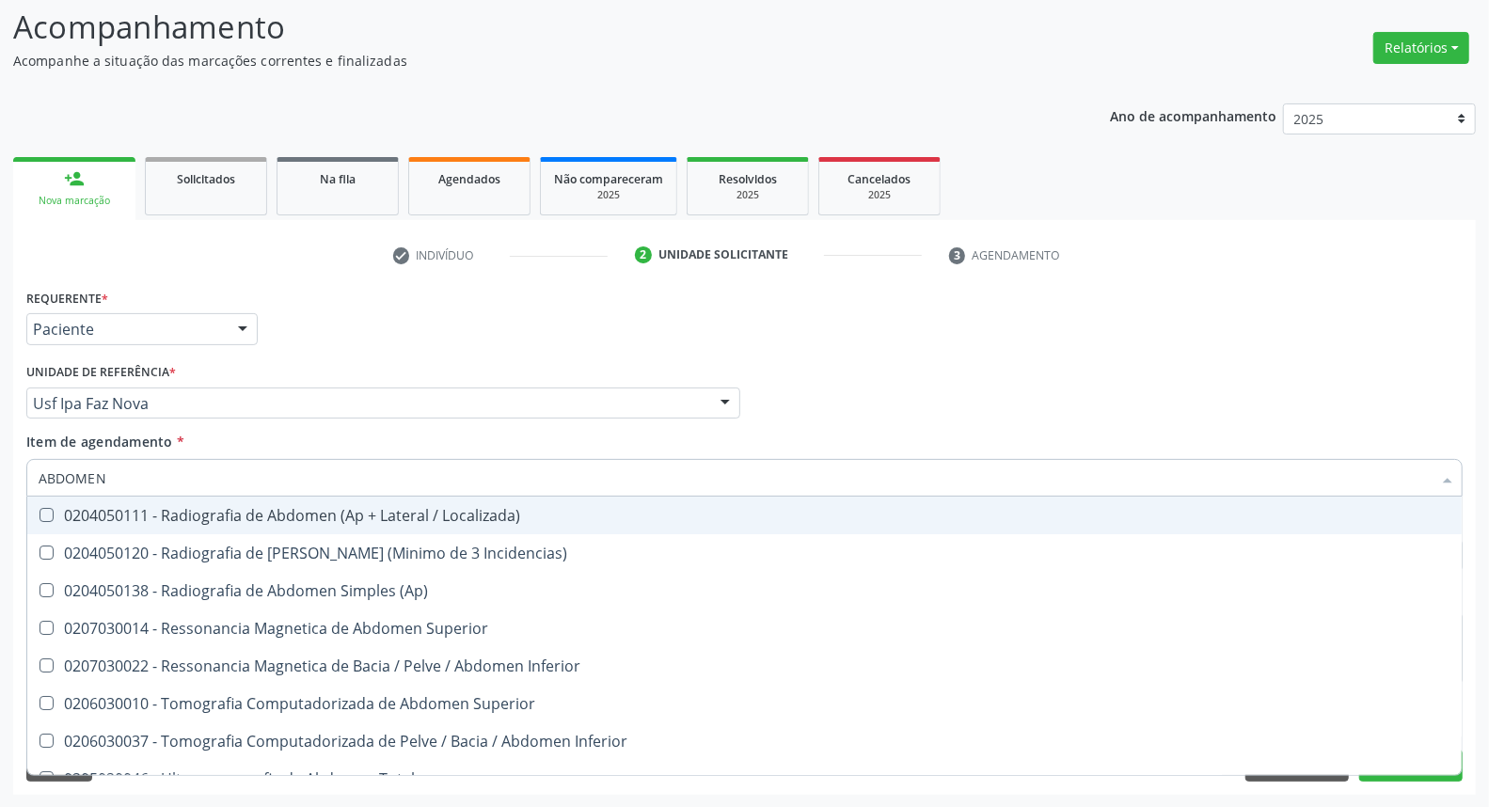
type input "ABDOMEN T"
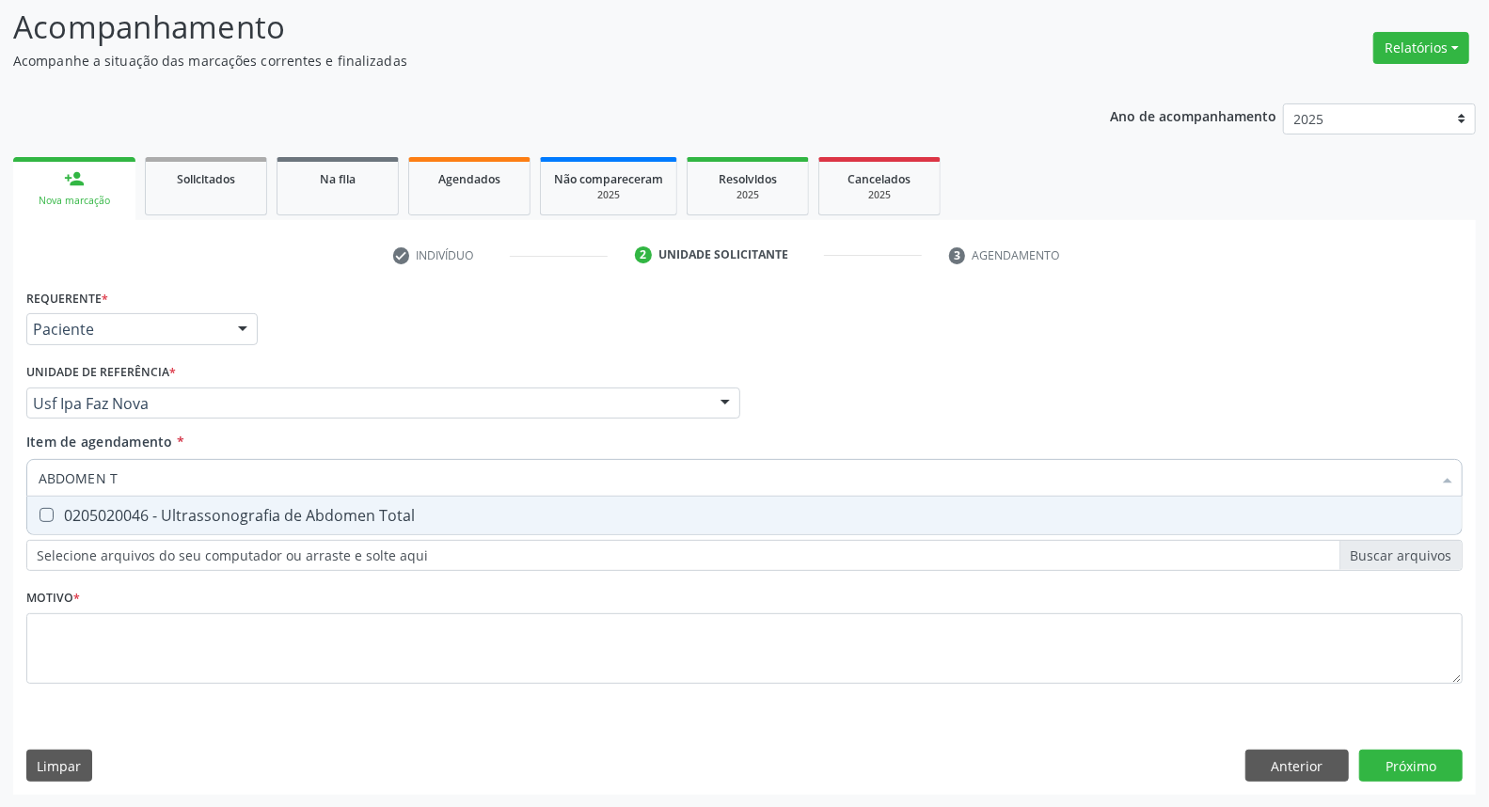
click at [137, 519] on div "0205020046 - Ultrassonografia de Abdomen Total" at bounding box center [745, 515] width 1412 height 15
checkbox Total "true"
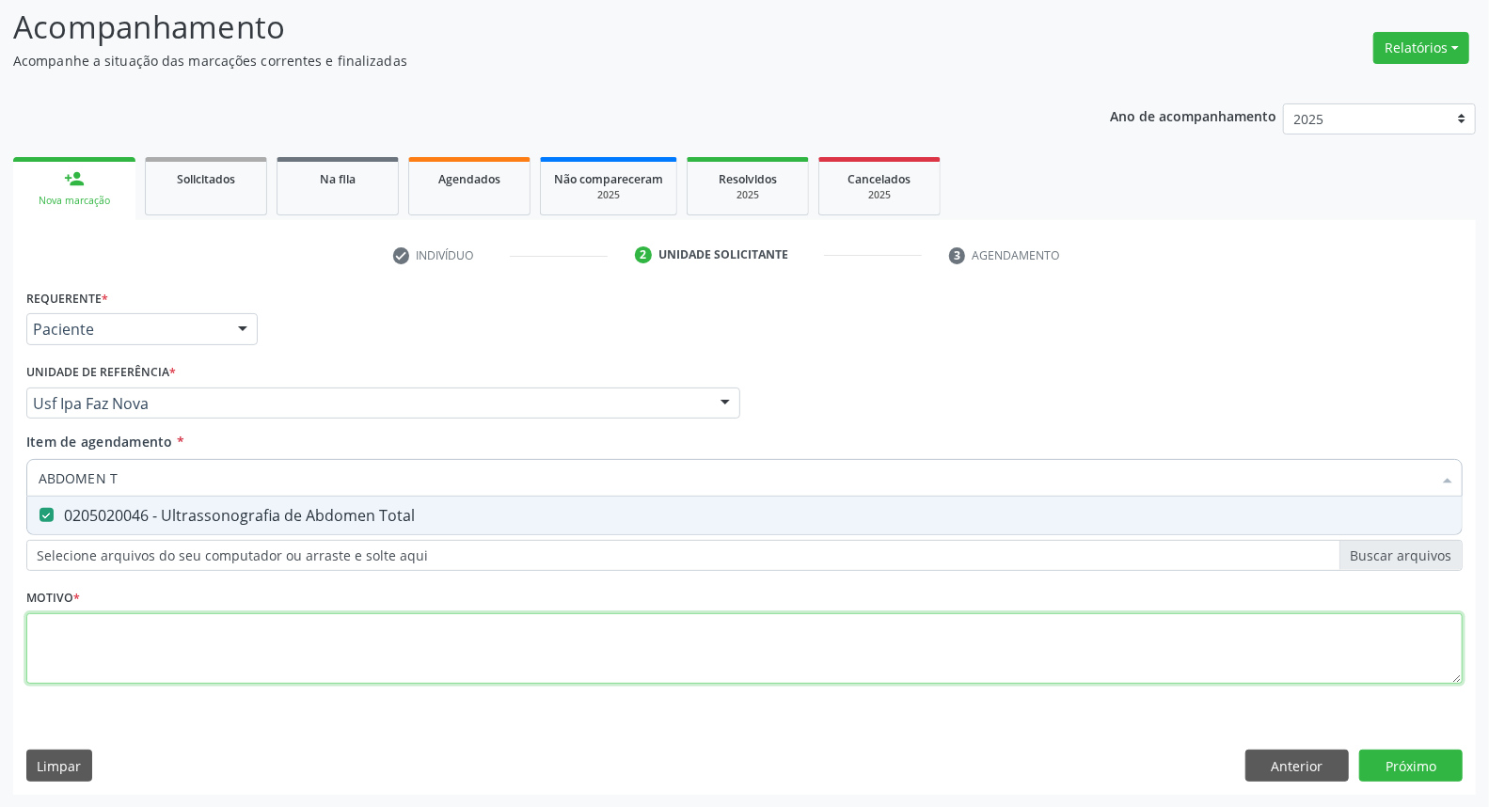
click at [144, 640] on div "Requerente * Paciente Profissional de Saúde Paciente Nenhum resultado encontrad…" at bounding box center [744, 497] width 1436 height 426
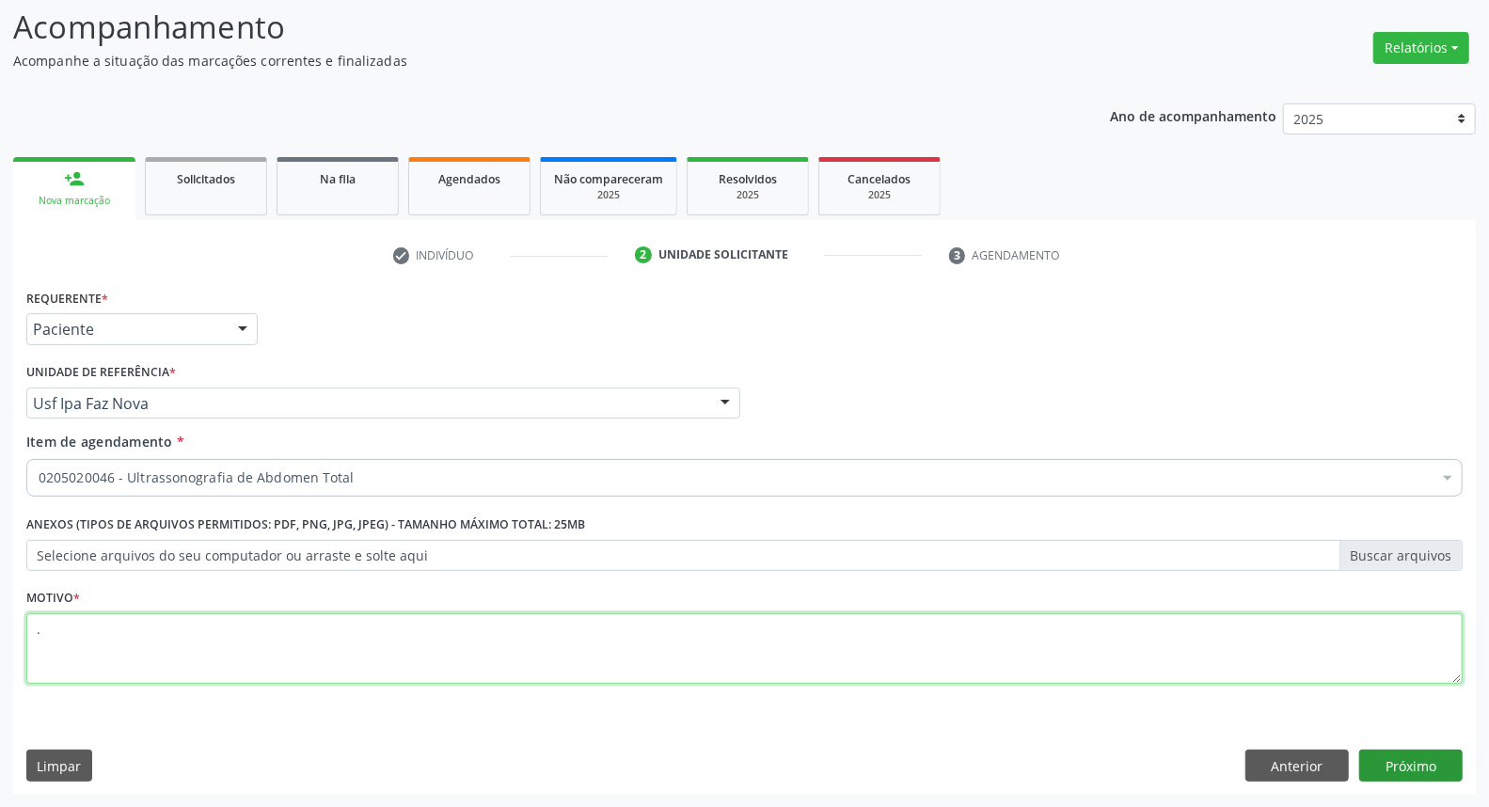
type textarea "."
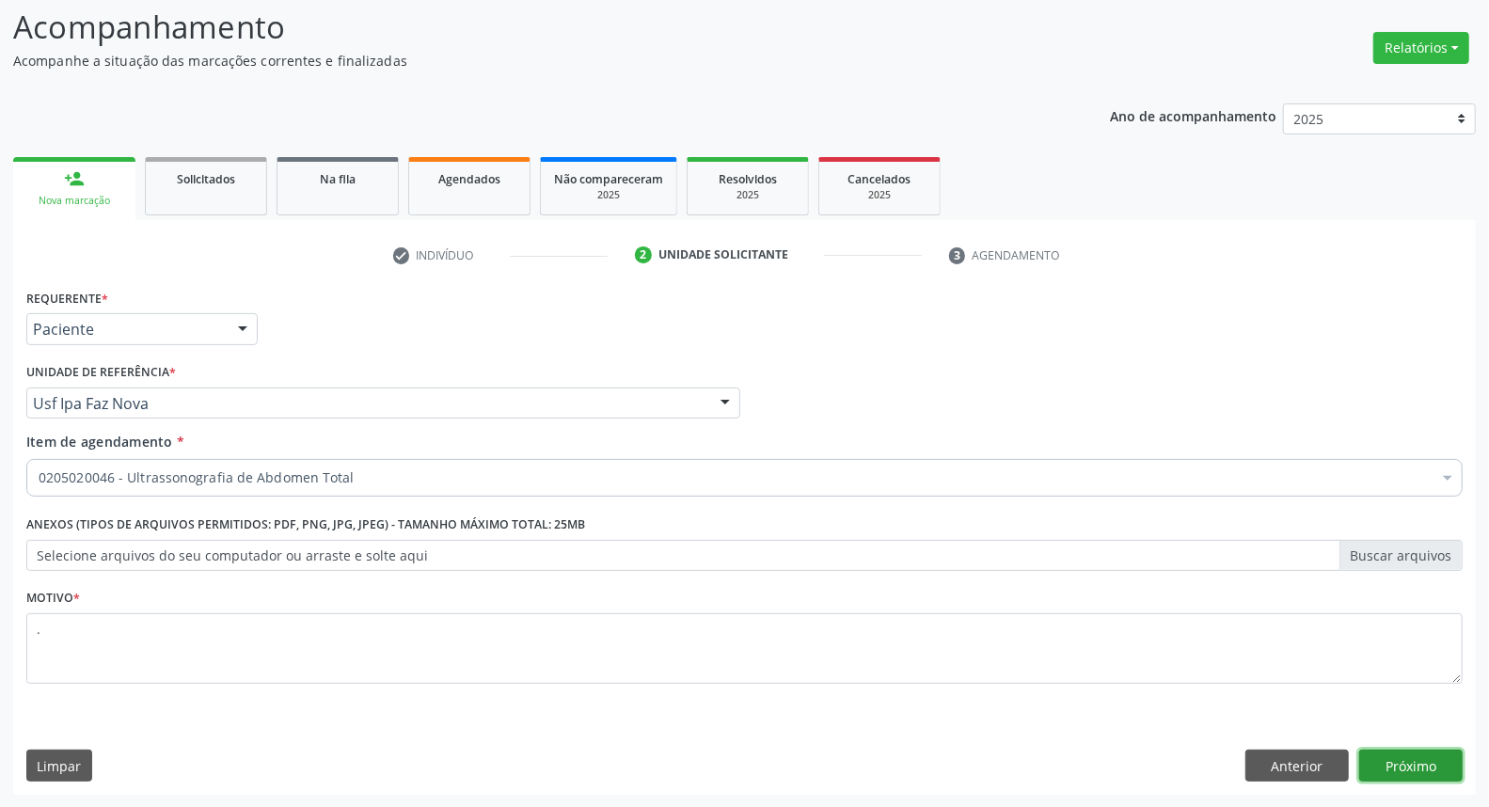
click at [1443, 764] on button "Próximo" at bounding box center [1410, 766] width 103 height 32
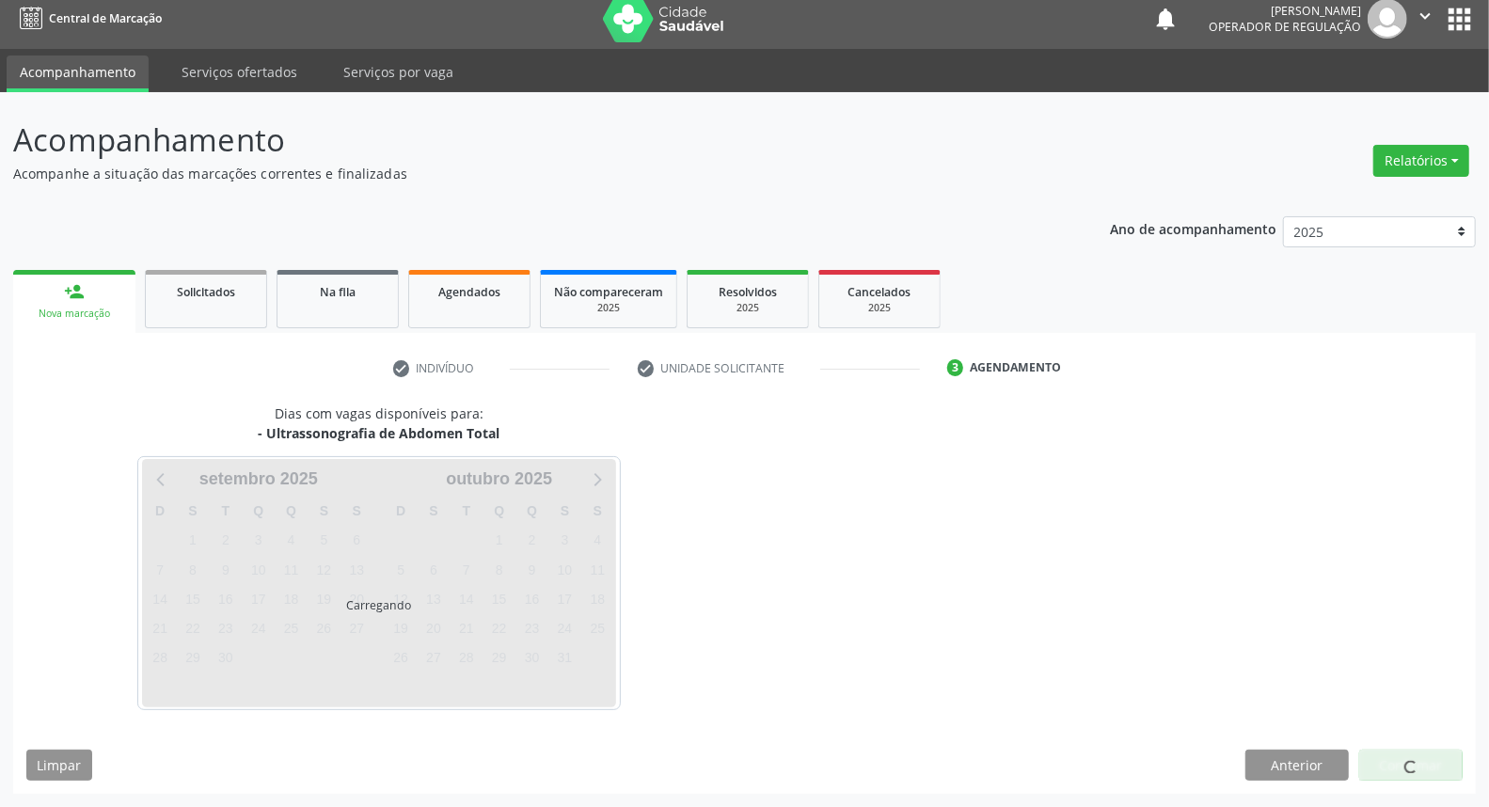
scroll to position [10, 0]
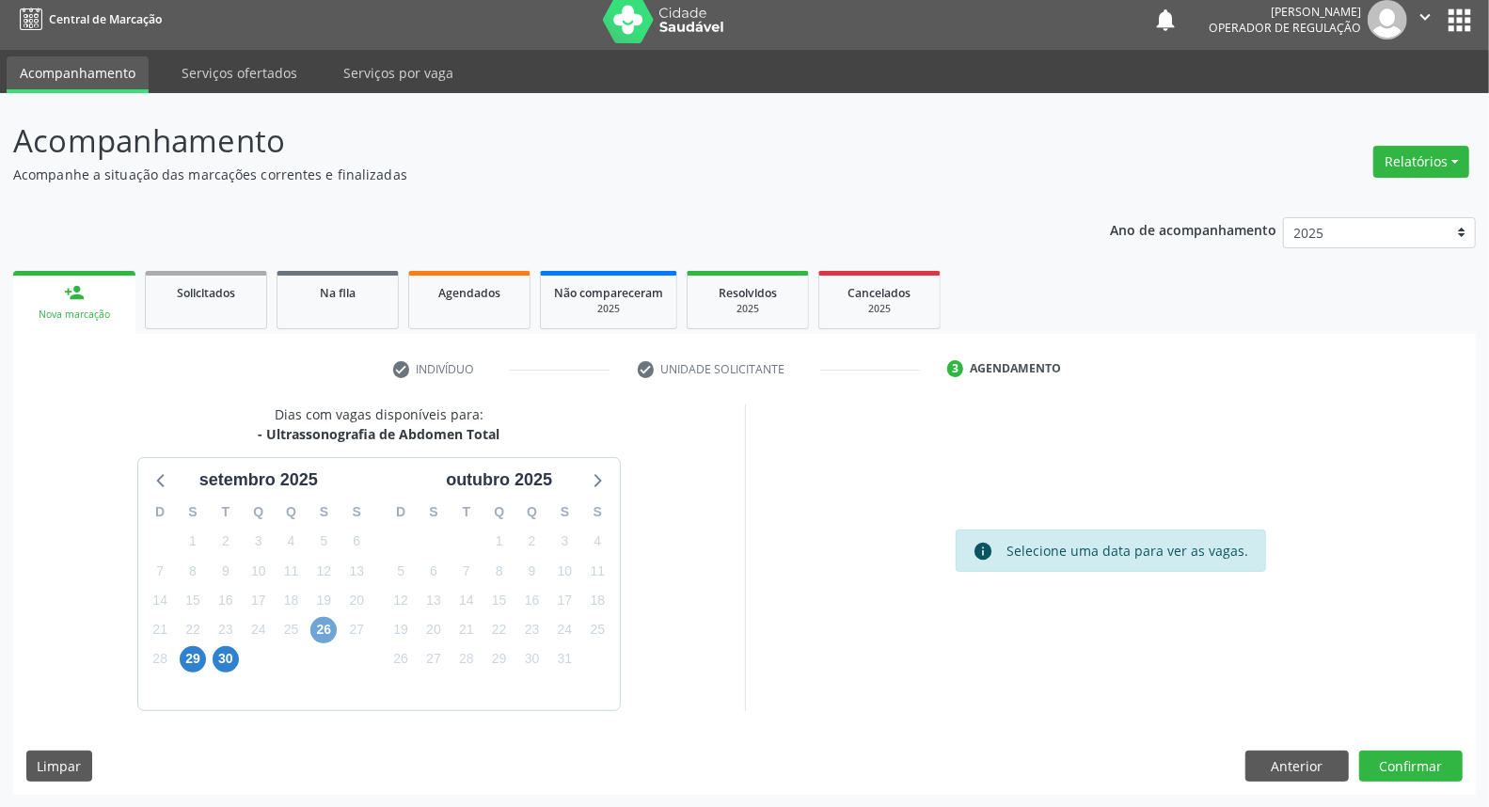
drag, startPoint x: 323, startPoint y: 624, endPoint x: 332, endPoint y: 614, distance: 13.3
click at [324, 624] on span "26" at bounding box center [323, 630] width 26 height 26
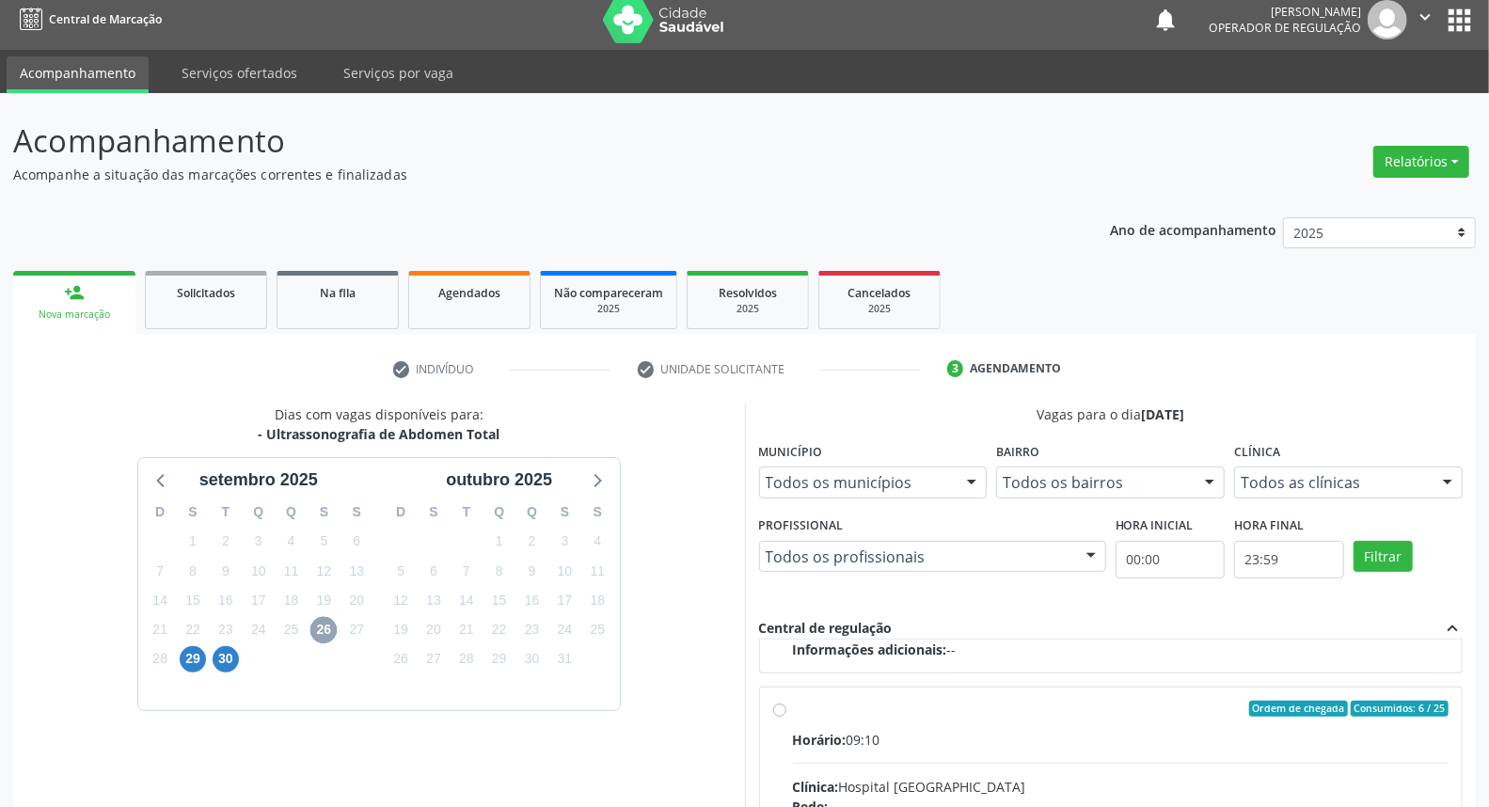
scroll to position [219, 0]
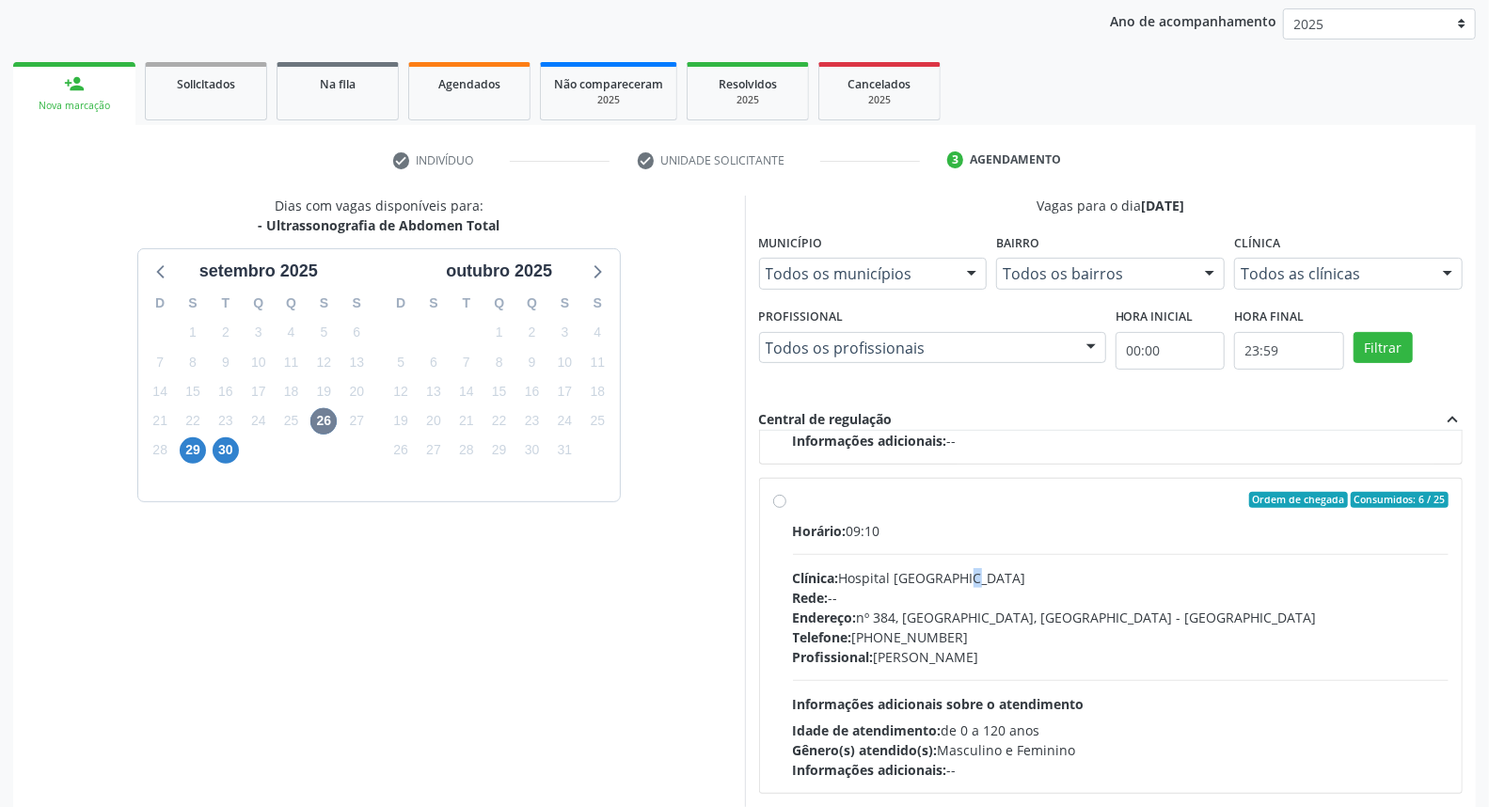
drag, startPoint x: 962, startPoint y: 569, endPoint x: 969, endPoint y: 556, distance: 14.7
click at [965, 568] on div "Clínica: Hospital Sao Francisco" at bounding box center [1121, 578] width 656 height 20
radio input "true"
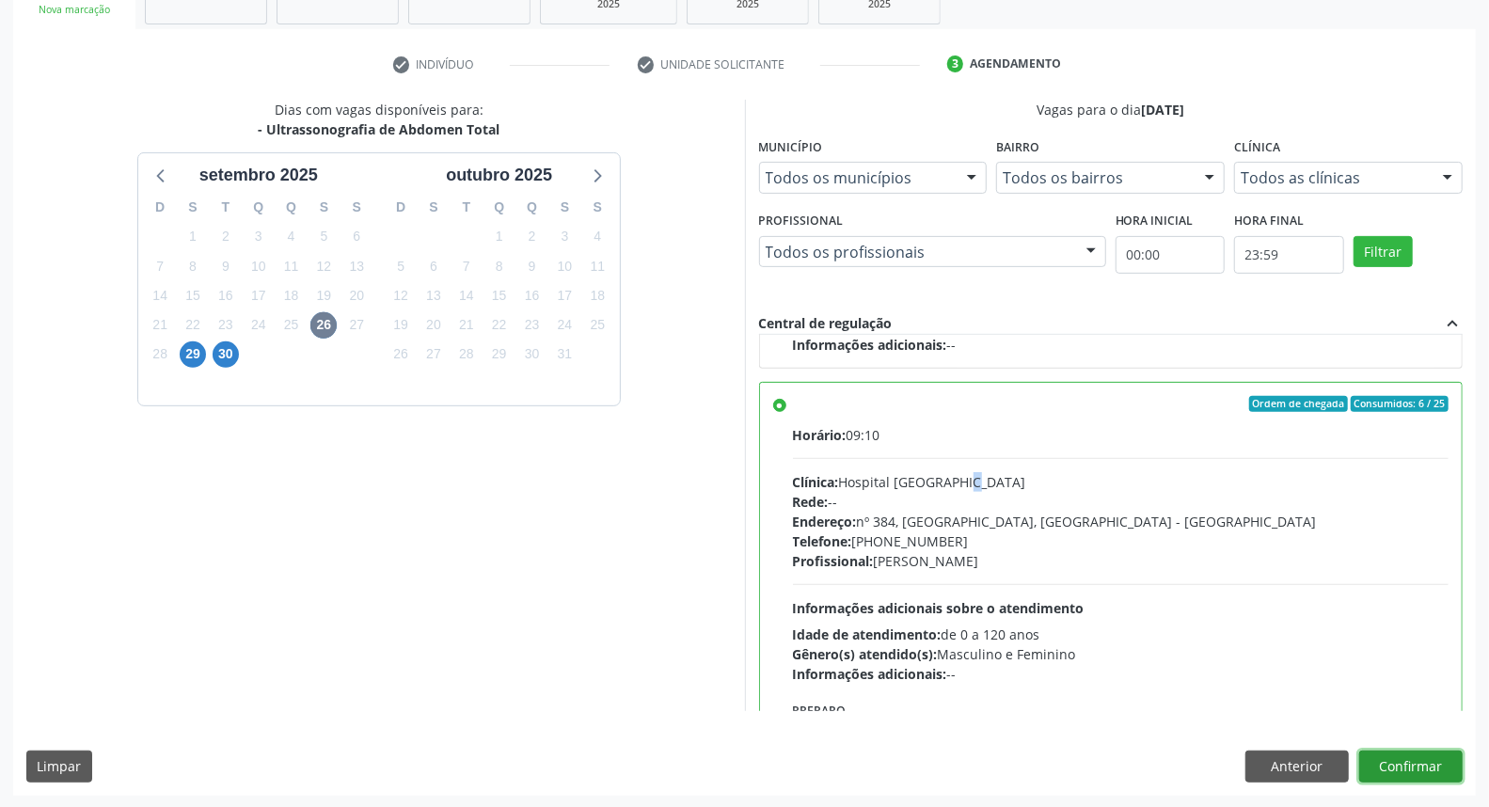
click at [1403, 758] on button "Confirmar" at bounding box center [1410, 767] width 103 height 32
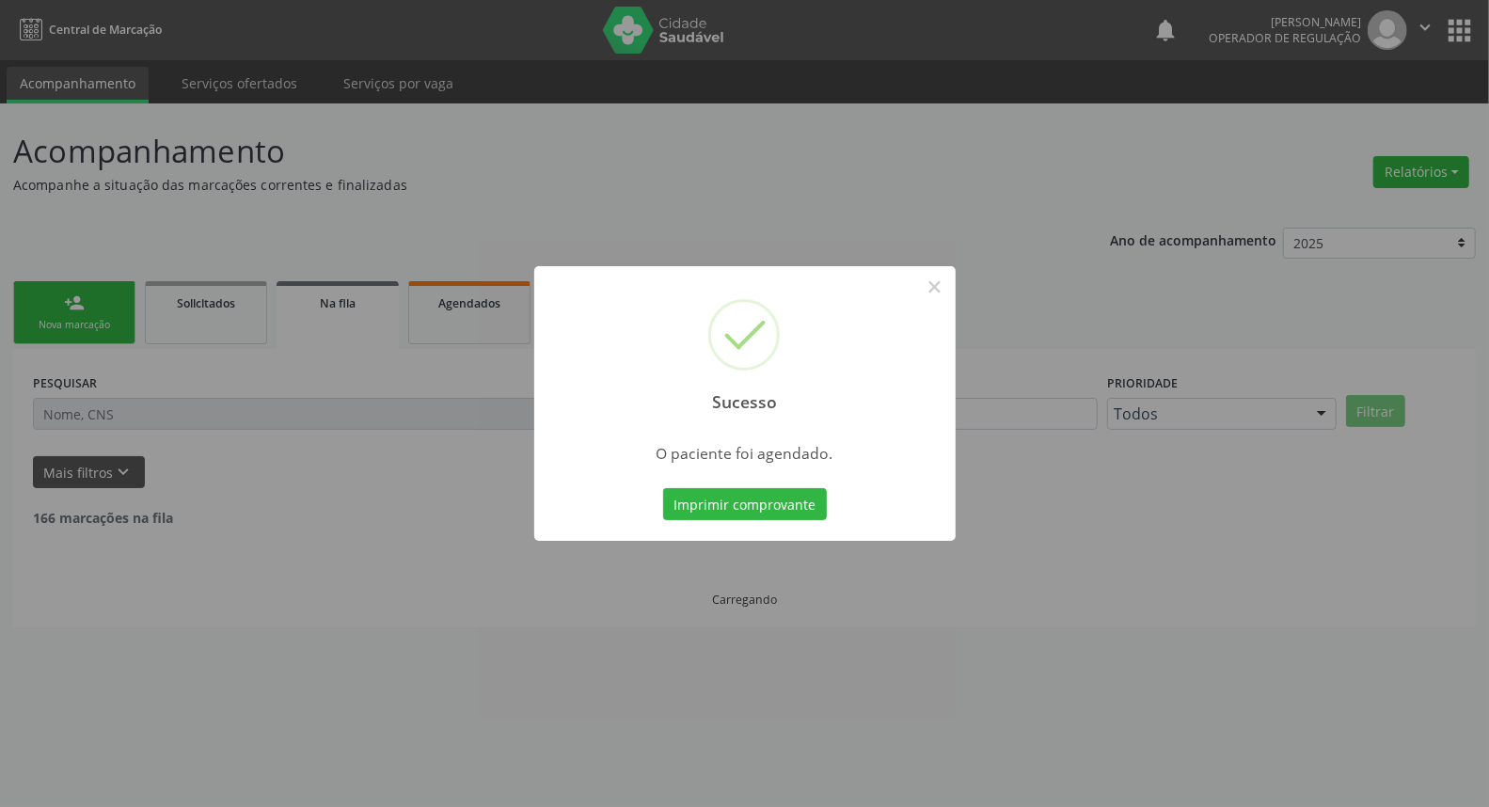
scroll to position [0, 0]
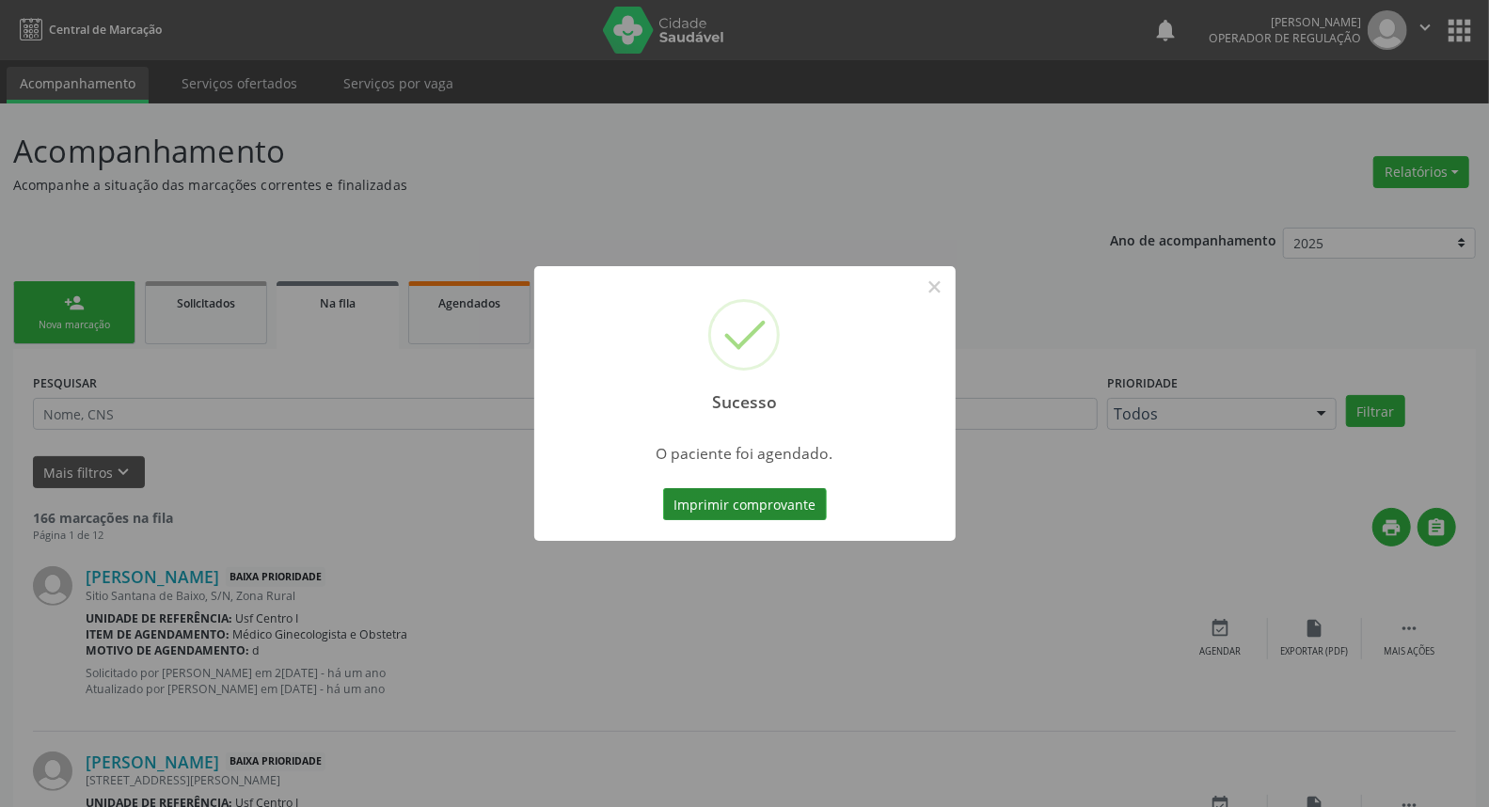
click at [697, 501] on button "Imprimir comprovante" at bounding box center [745, 504] width 164 height 32
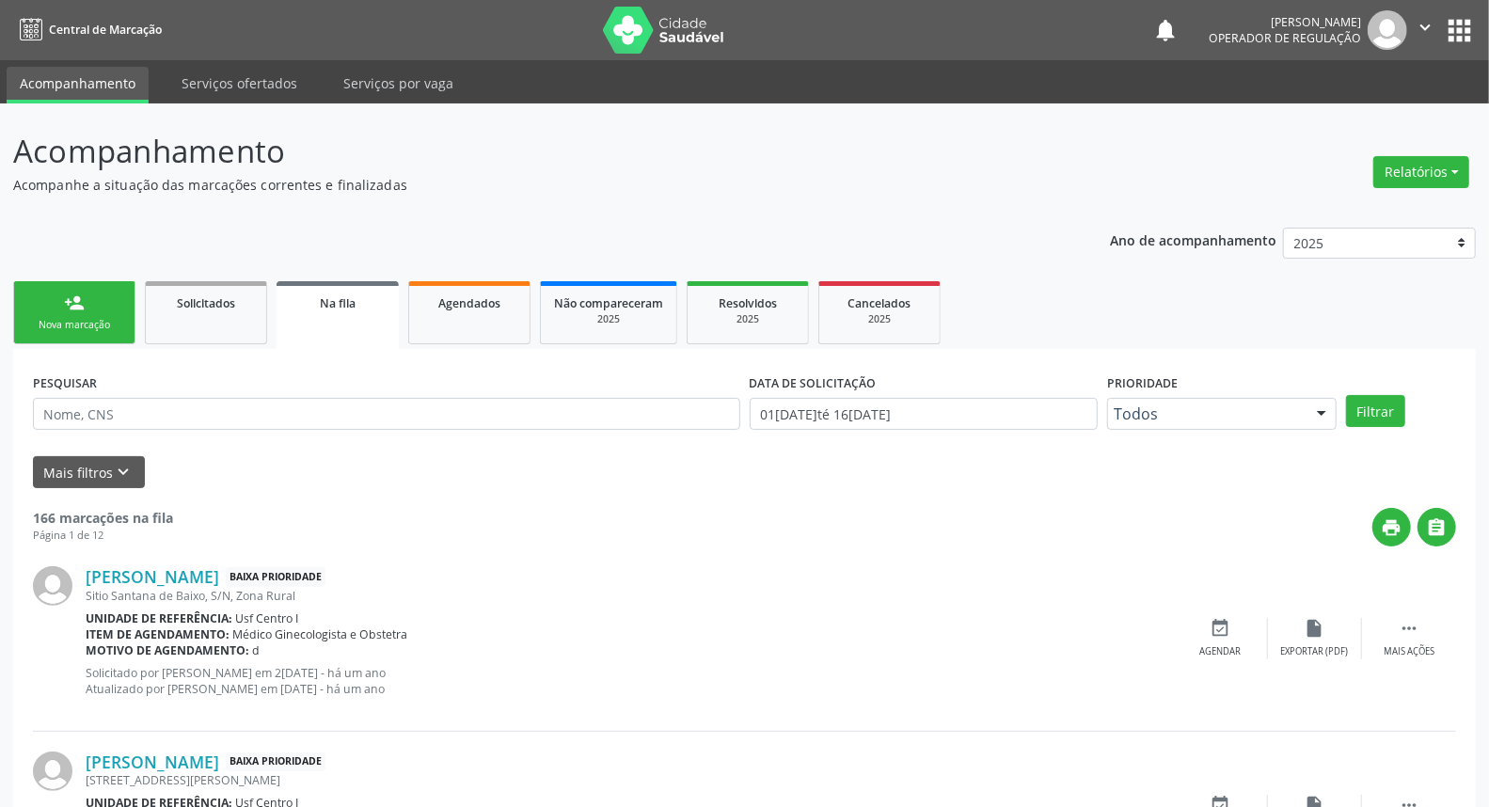
click at [71, 308] on div "person_add" at bounding box center [74, 302] width 21 height 21
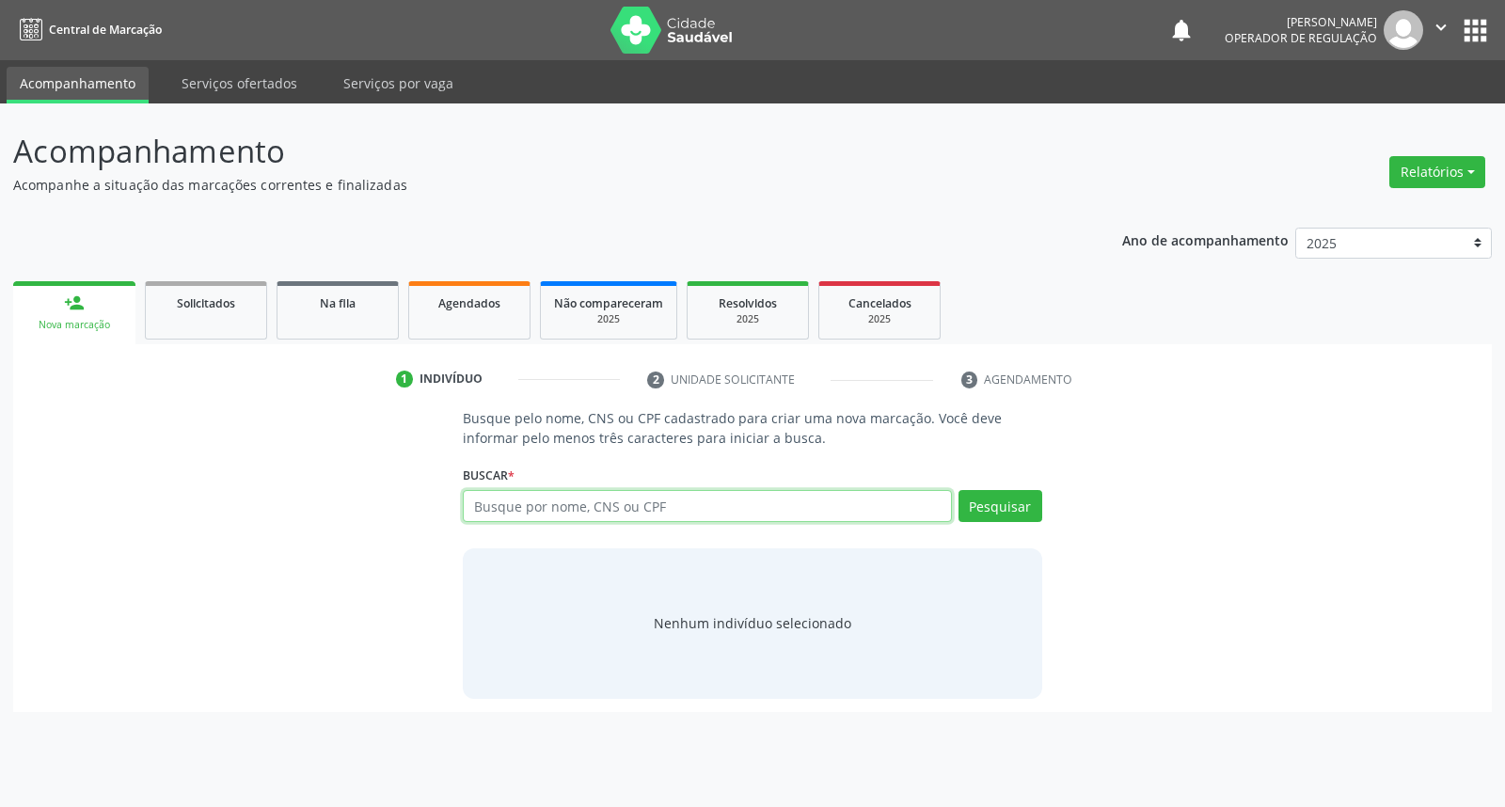
drag, startPoint x: 505, startPoint y: 506, endPoint x: 510, endPoint y: 497, distance: 10.5
click at [510, 503] on input "text" at bounding box center [707, 506] width 488 height 32
type input "898006328601354"
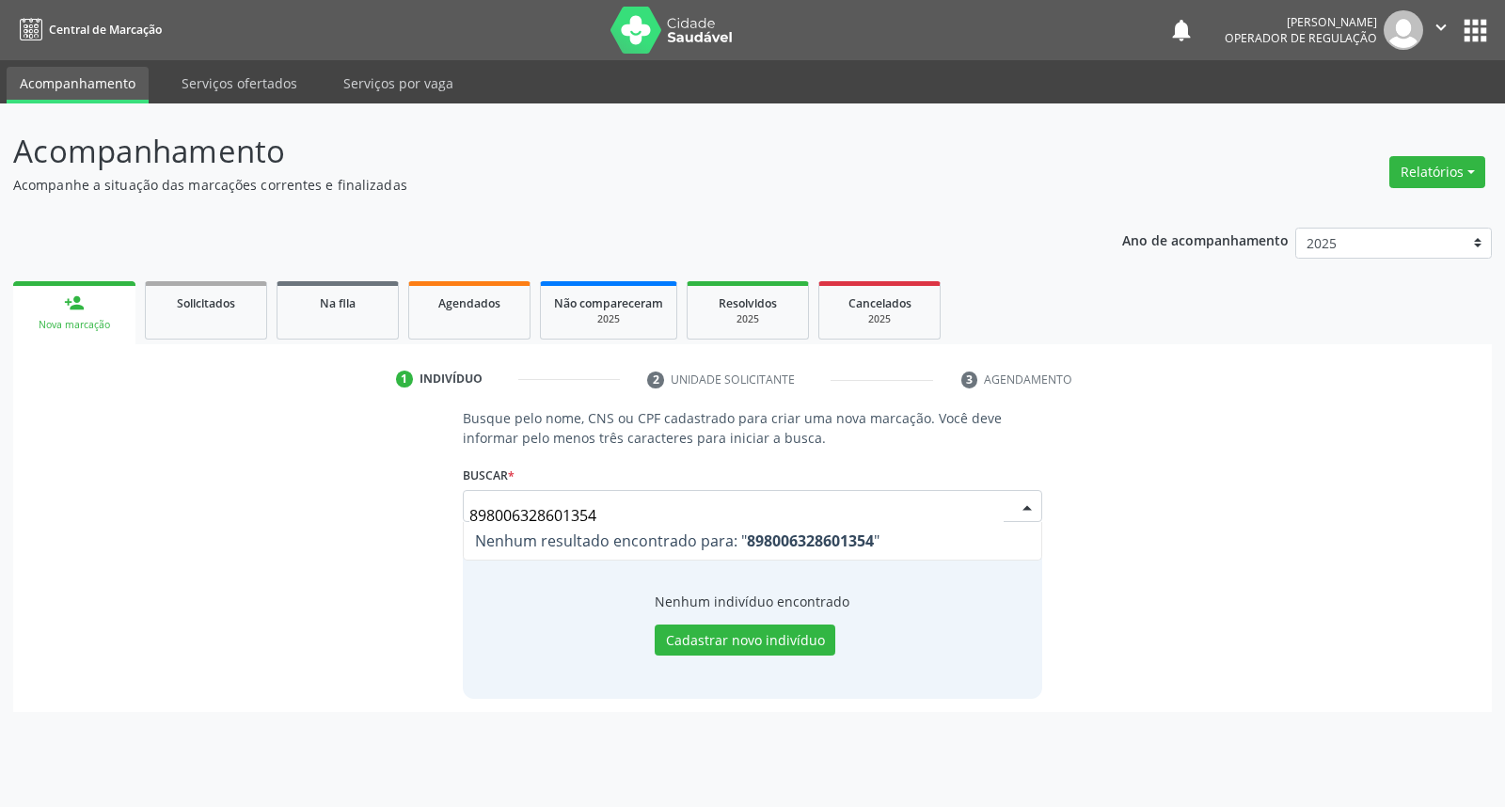
drag, startPoint x: 559, startPoint y: 498, endPoint x: 23, endPoint y: 493, distance: 536.1
click at [24, 494] on div "Busque pelo nome, CNS ou CPF cadastrado para criar uma nova marcação. Você deve…" at bounding box center [752, 559] width 1478 height 303
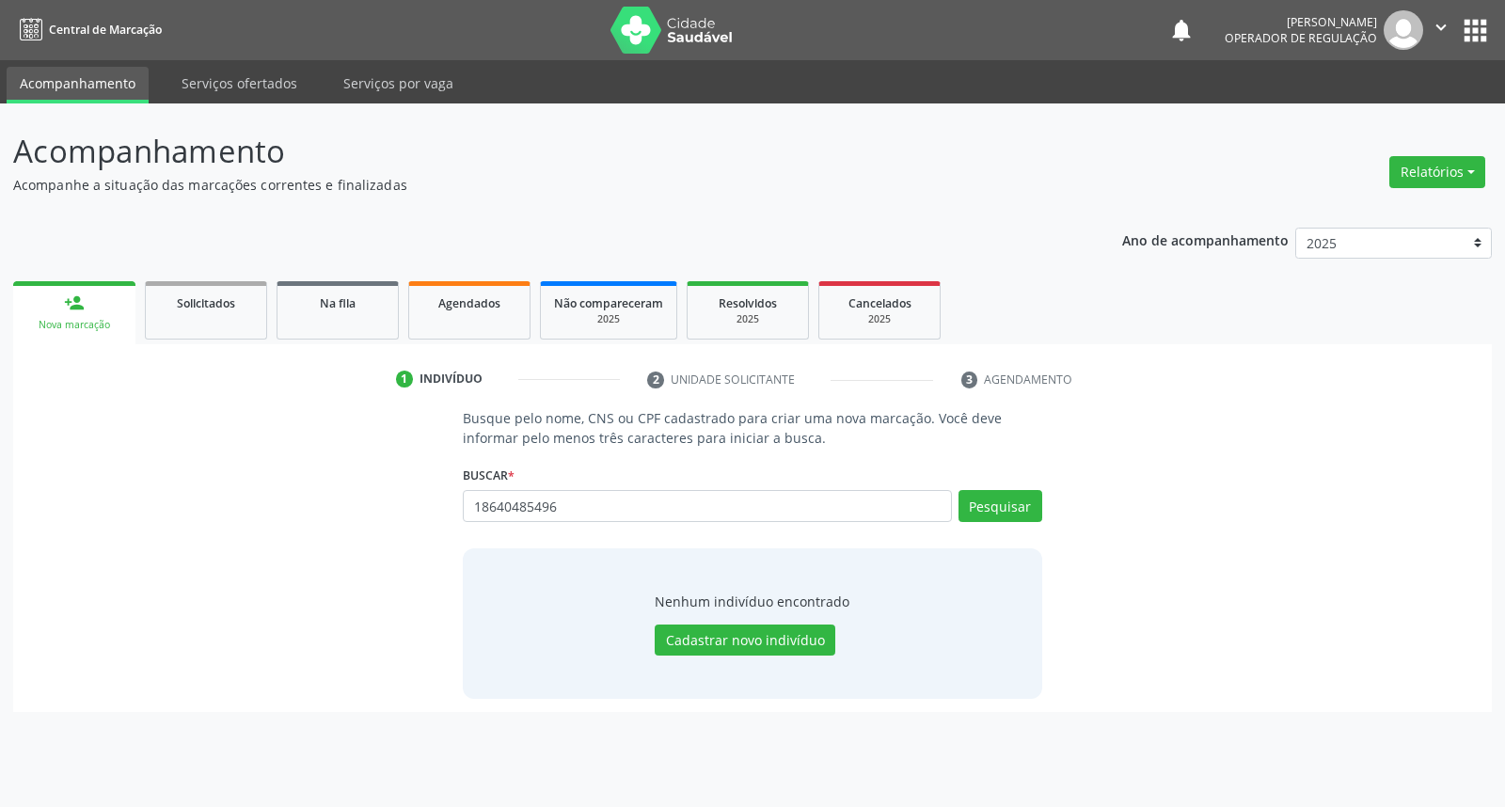
type input "18640485496"
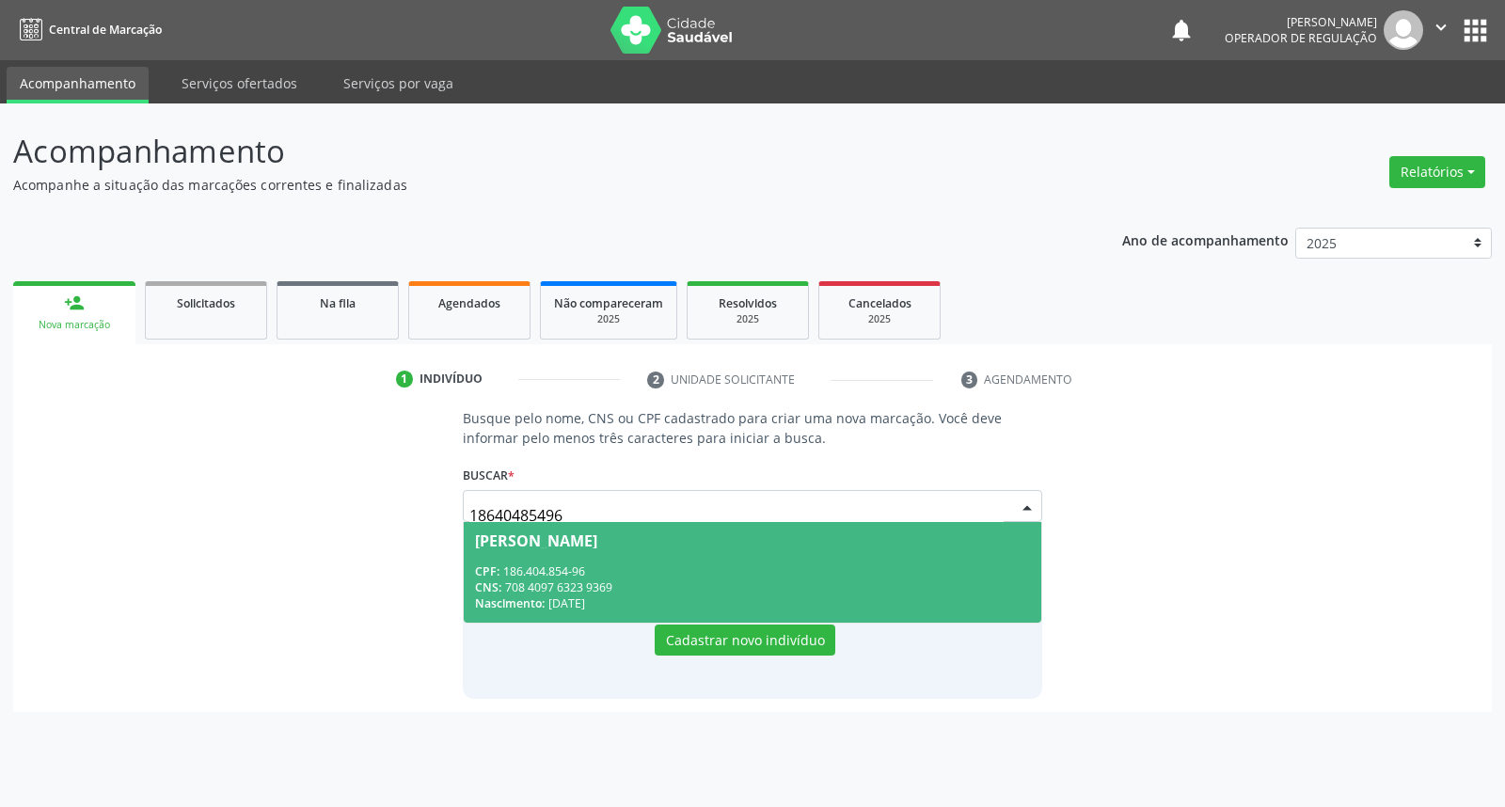
click at [602, 572] on div "CPF: 186.404.854-96" at bounding box center [752, 571] width 554 height 16
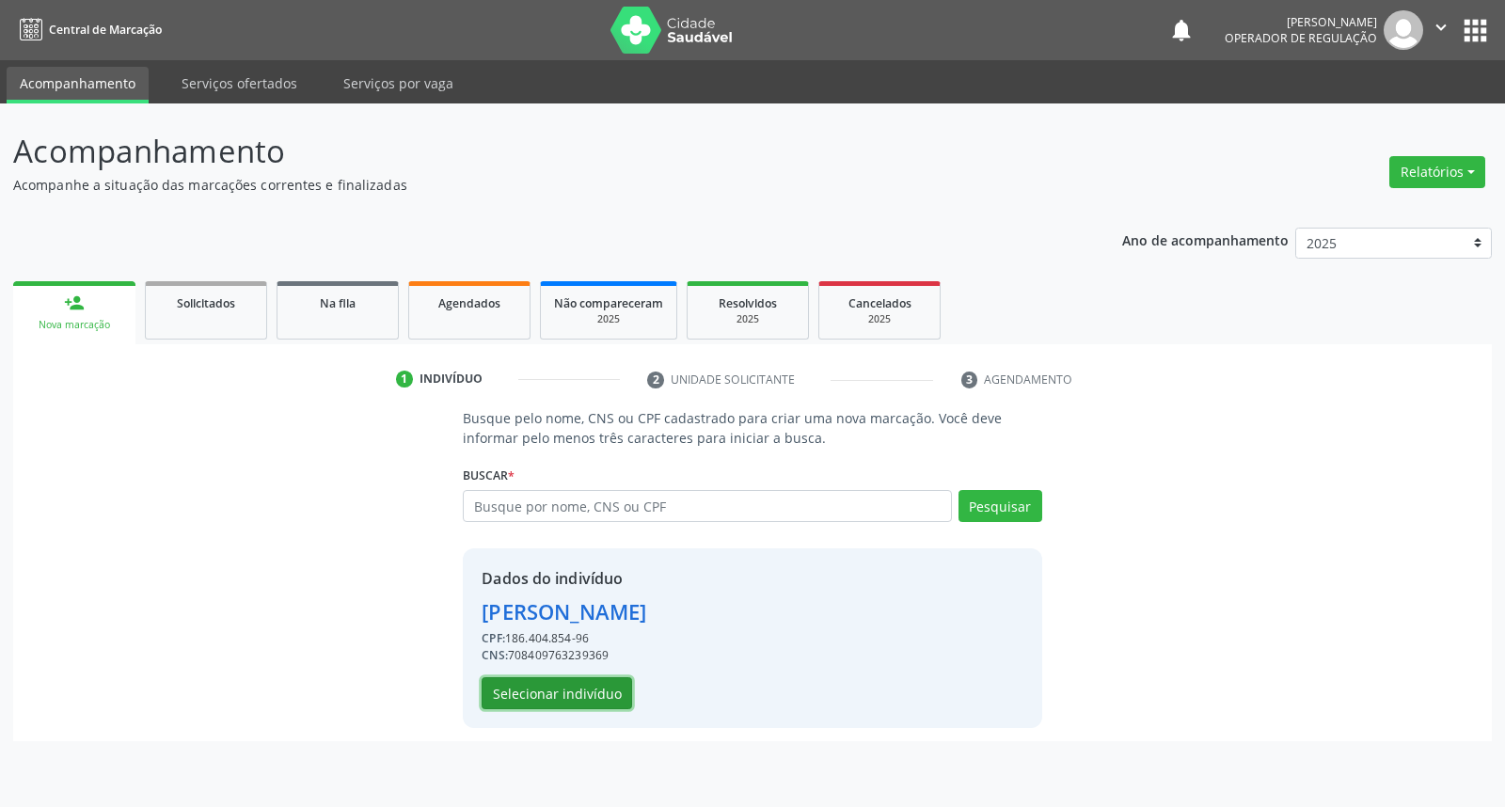
click at [520, 687] on button "Selecionar indivíduo" at bounding box center [557, 693] width 150 height 32
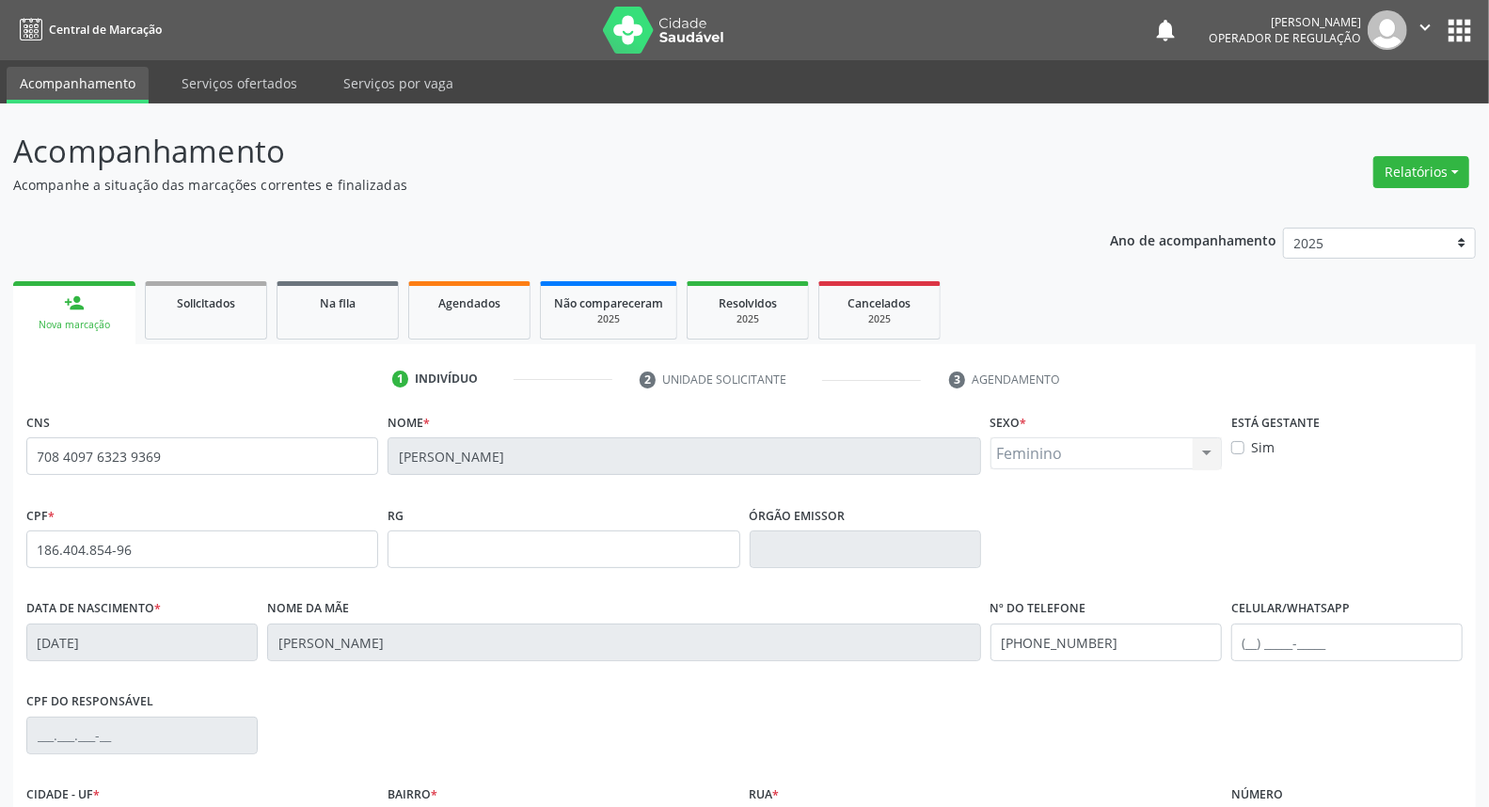
scroll to position [211, 0]
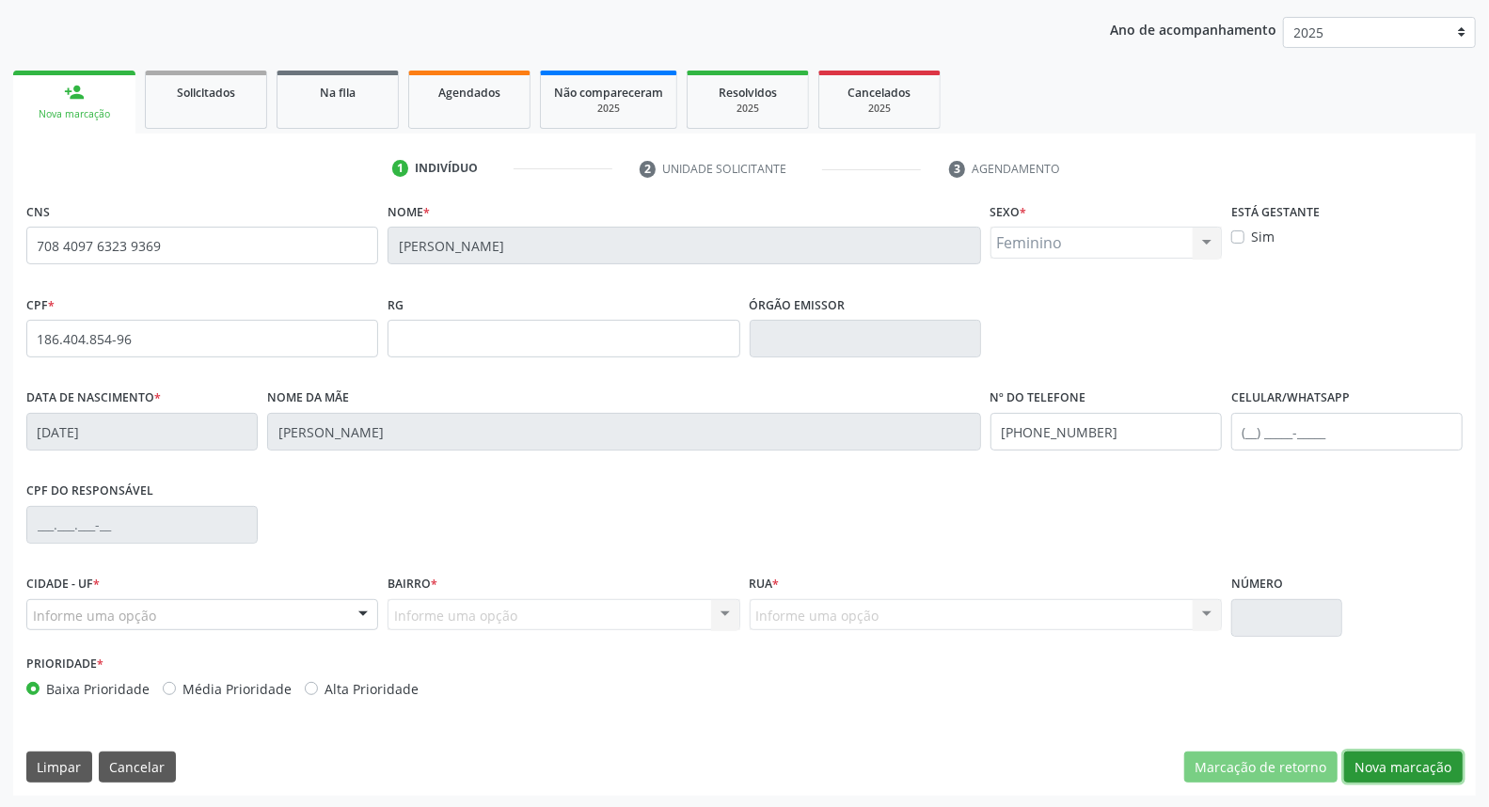
click at [1446, 767] on button "Nova marcação" at bounding box center [1403, 767] width 119 height 32
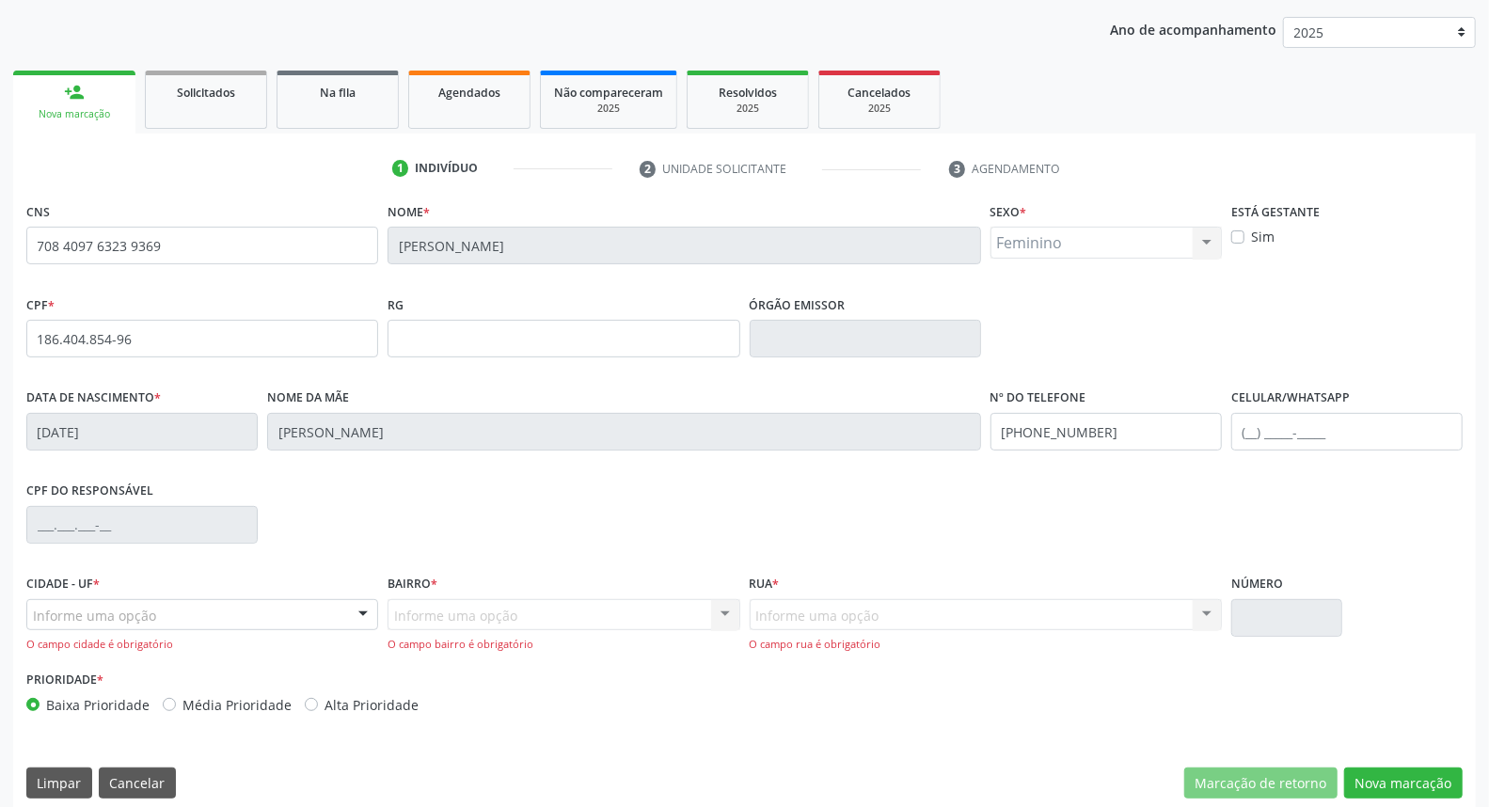
click at [169, 617] on div "Informe uma opção" at bounding box center [202, 615] width 352 height 32
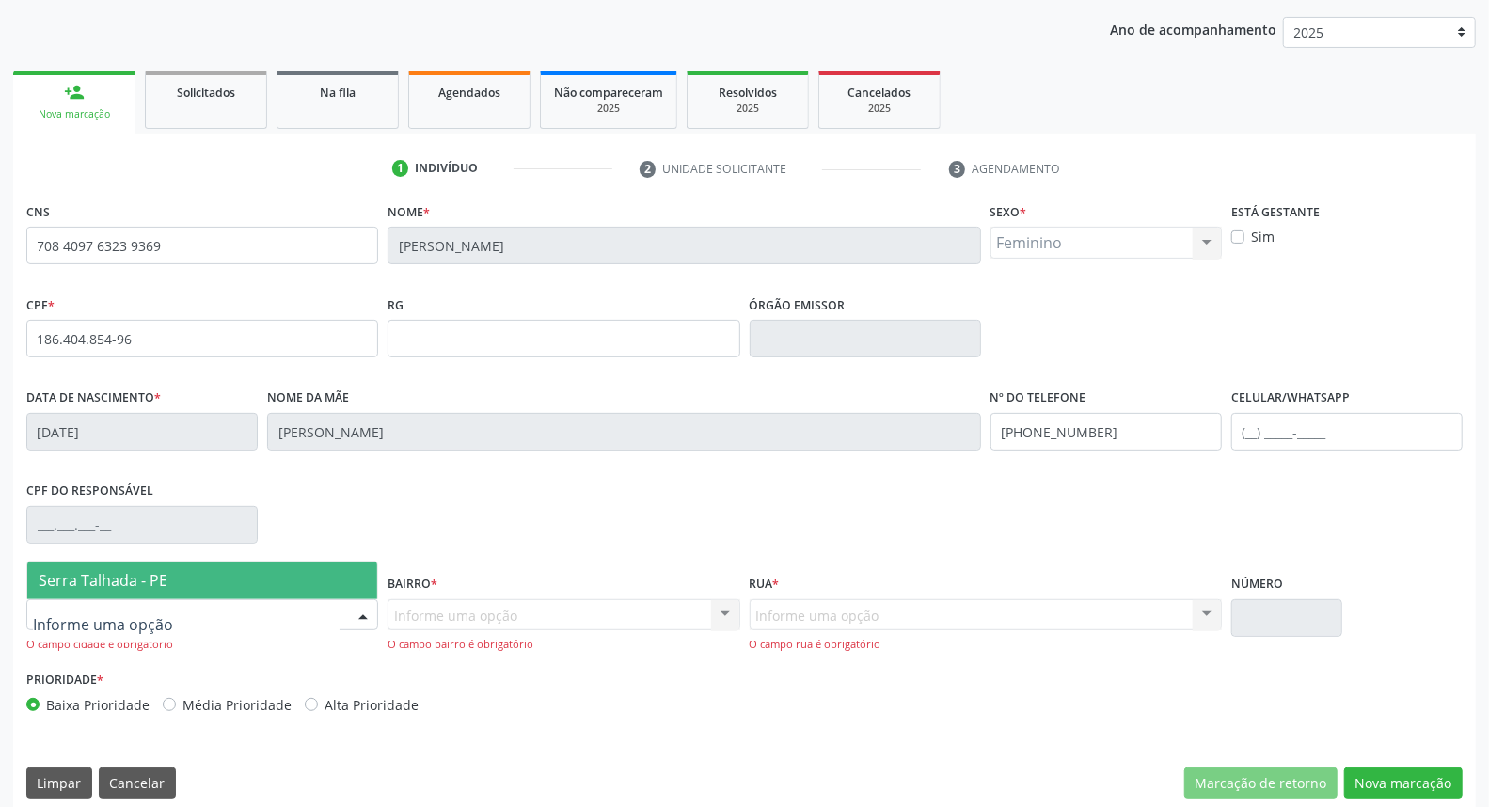
click at [174, 585] on span "Serra Talhada - PE" at bounding box center [202, 580] width 350 height 38
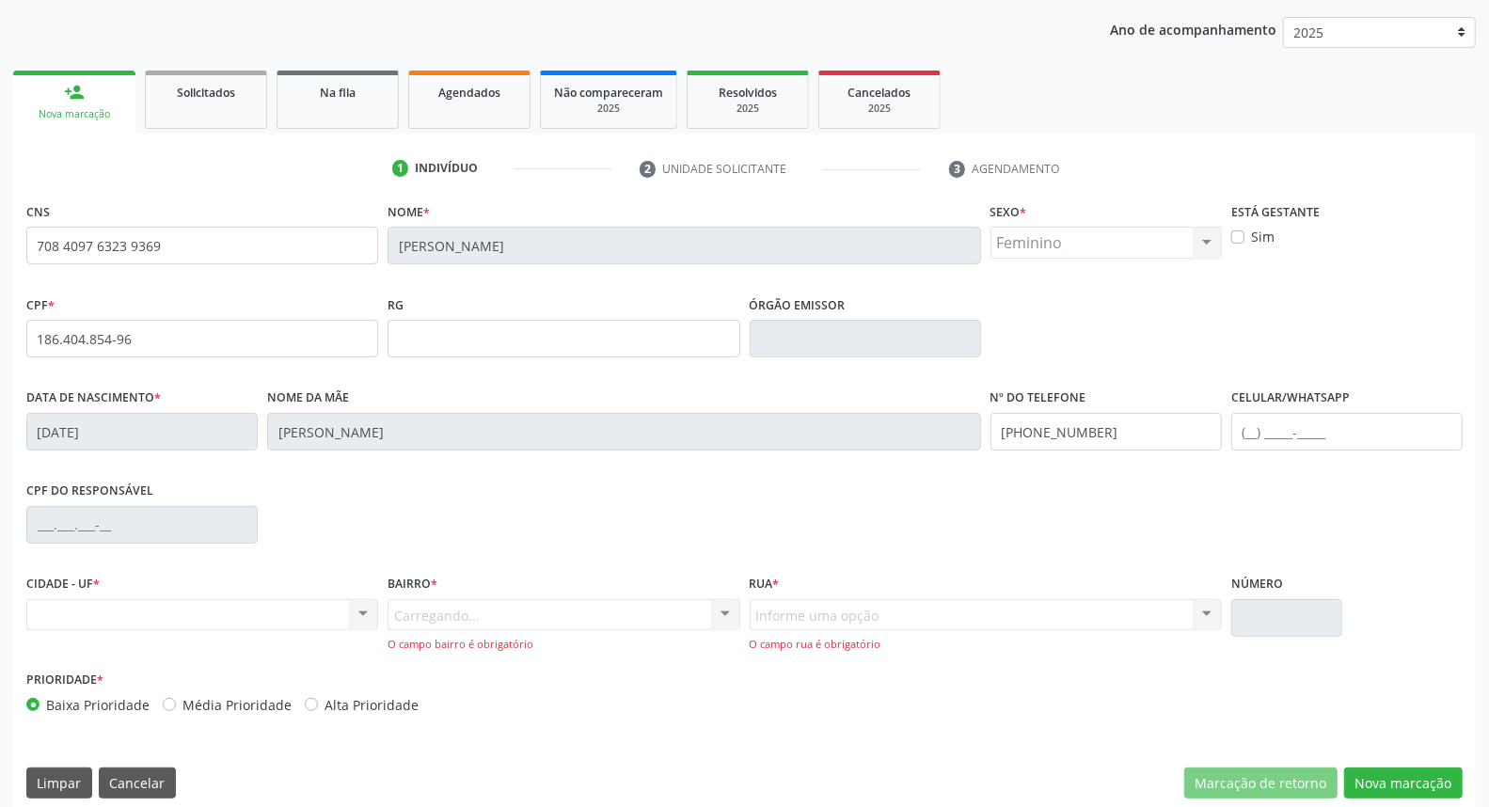
click at [412, 612] on div "Carregando... Nenhum resultado encontrado para: " " Nenhuma opção encontrada. D…" at bounding box center [563, 626] width 352 height 54
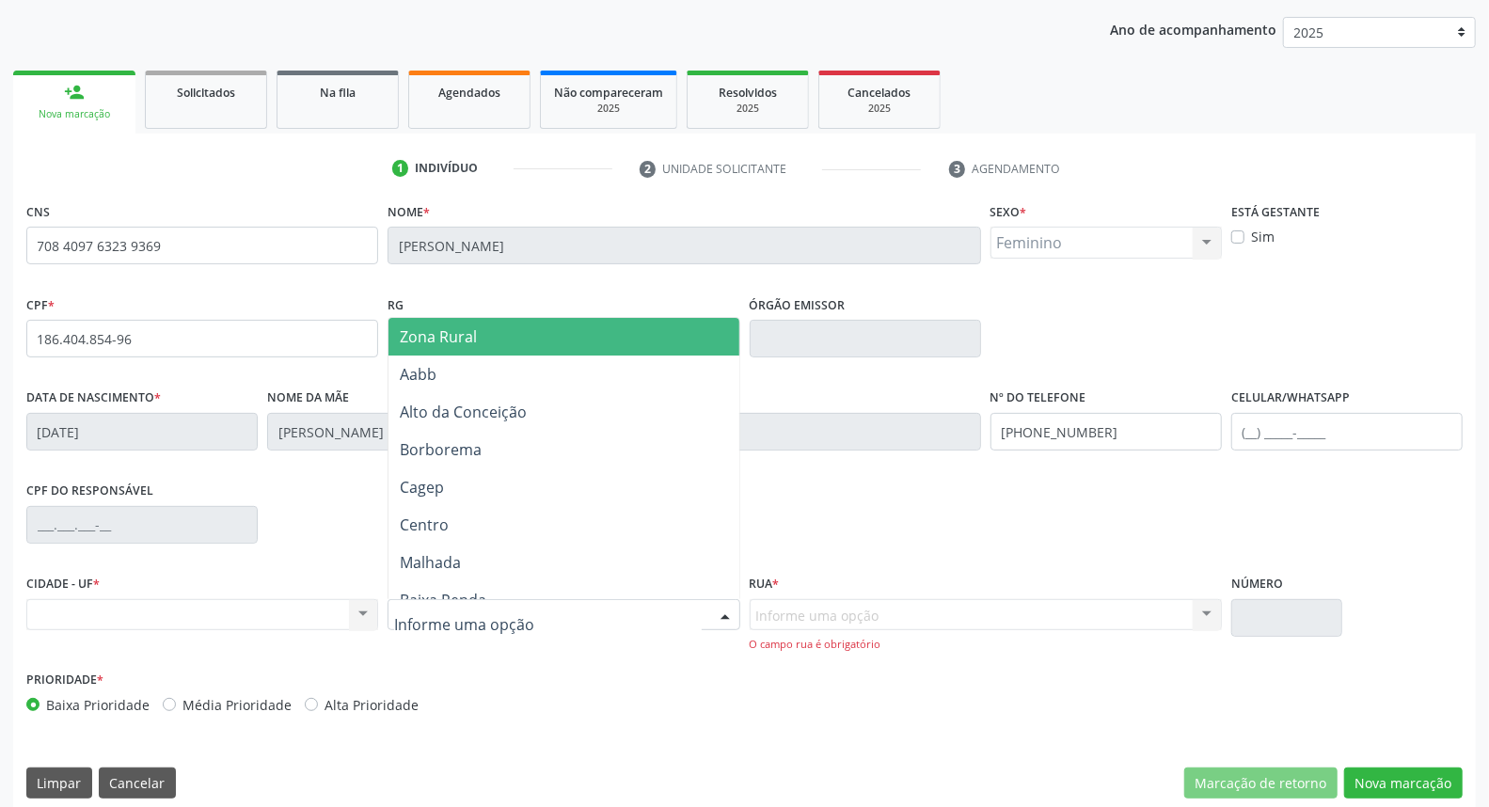
click at [651, 325] on span "Zona Rural" at bounding box center [563, 337] width 350 height 38
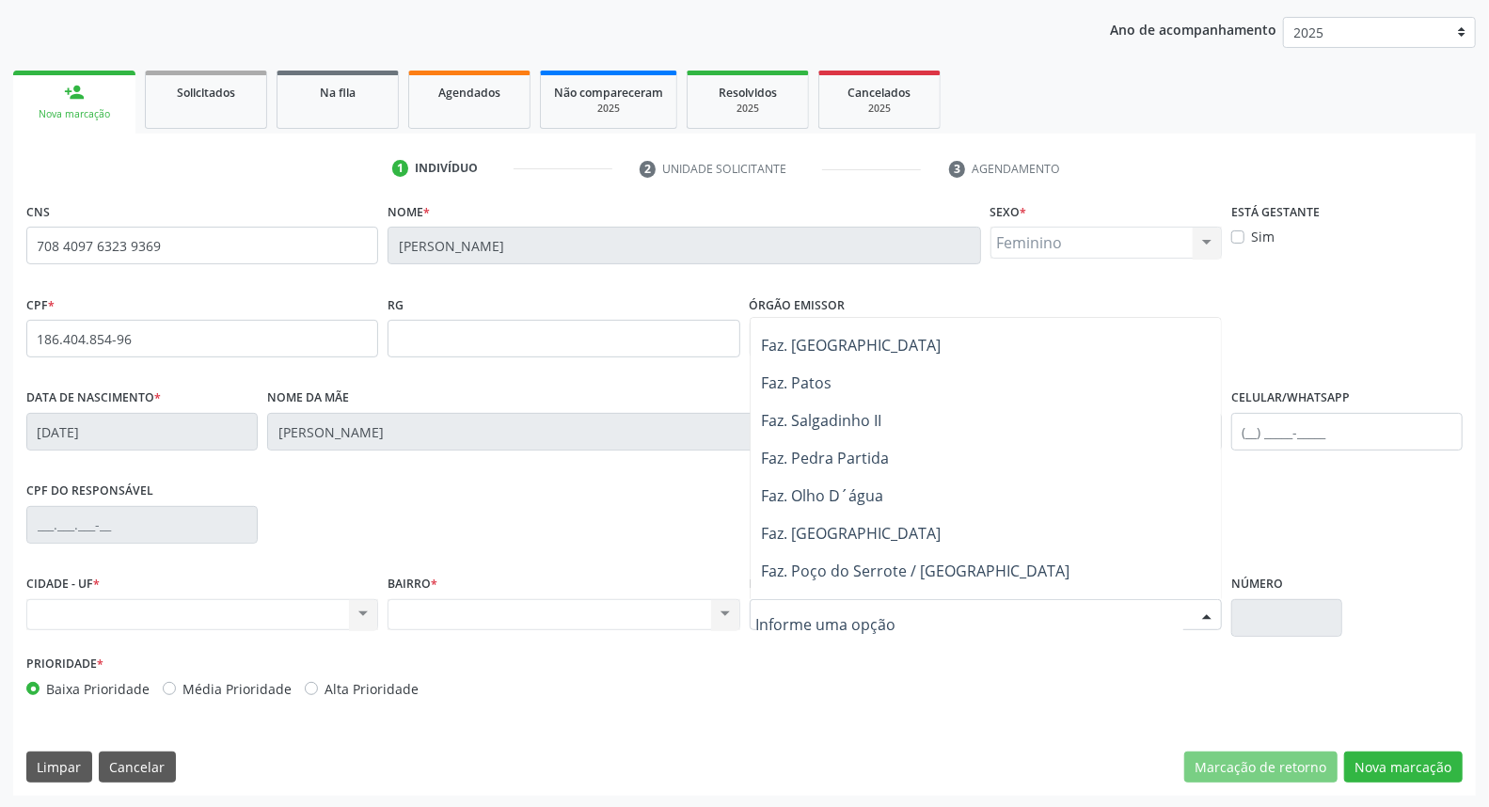
scroll to position [0, 0]
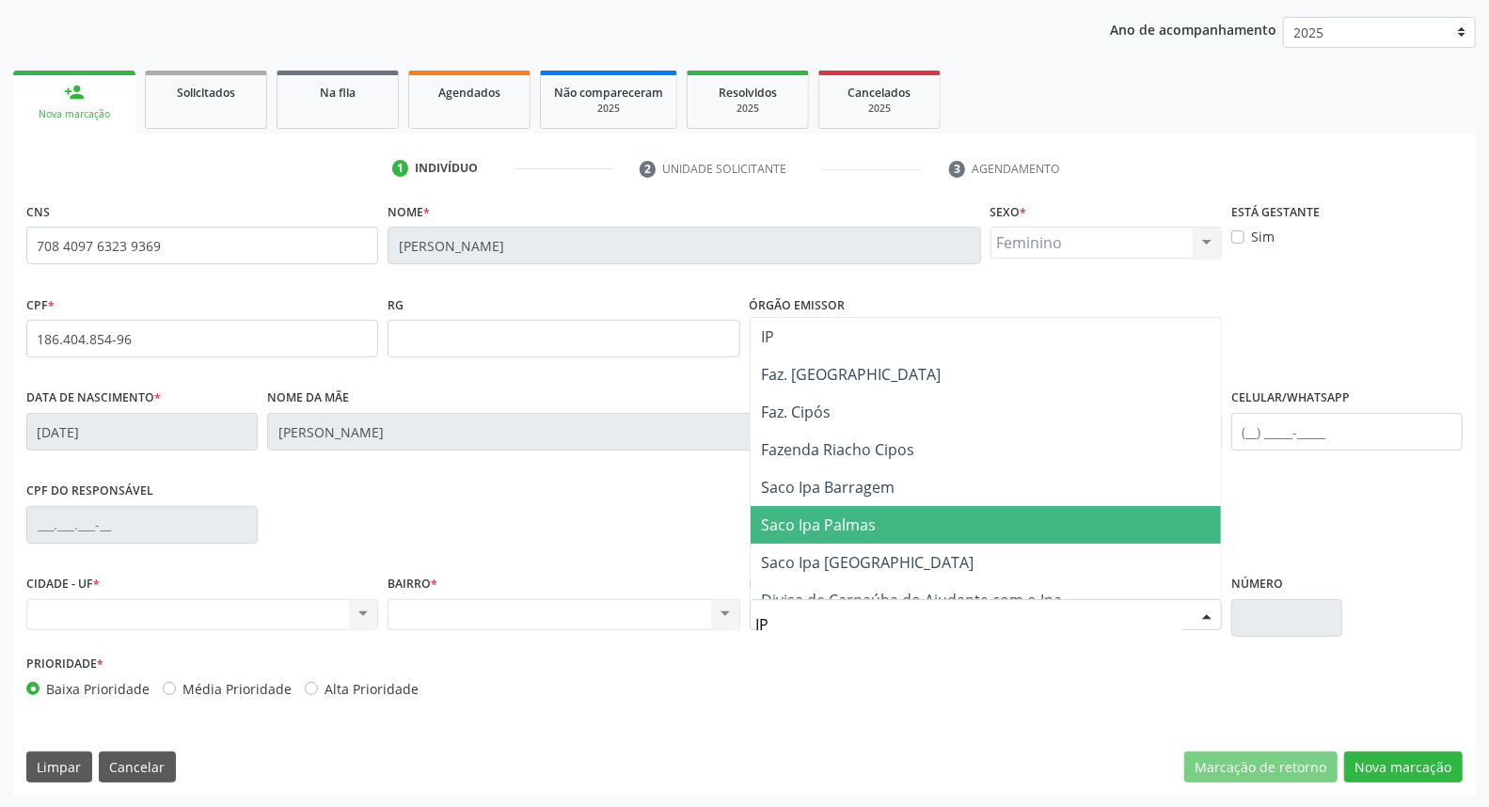
type input "IPA"
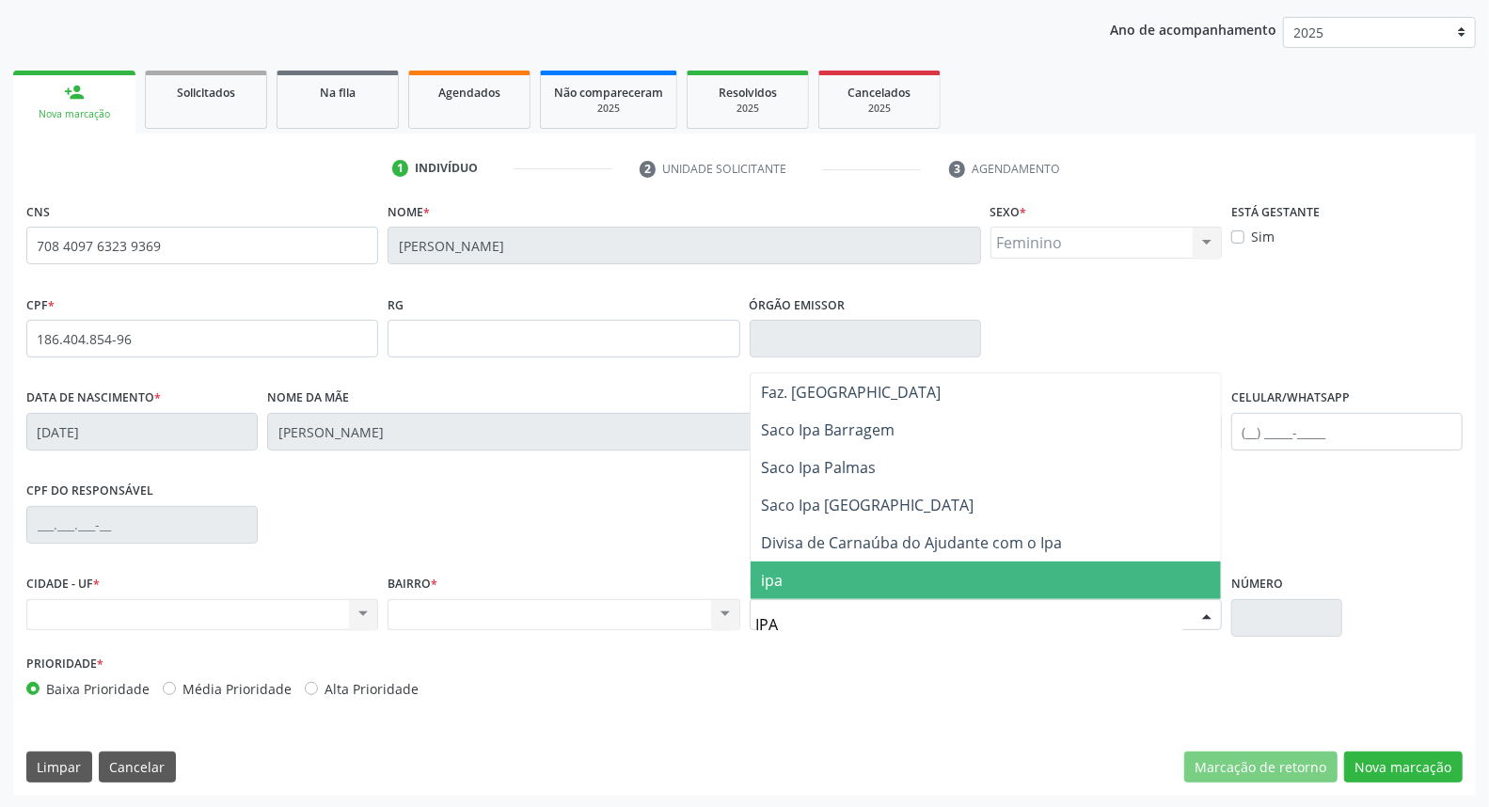
click at [876, 569] on span "ipa" at bounding box center [986, 580] width 470 height 38
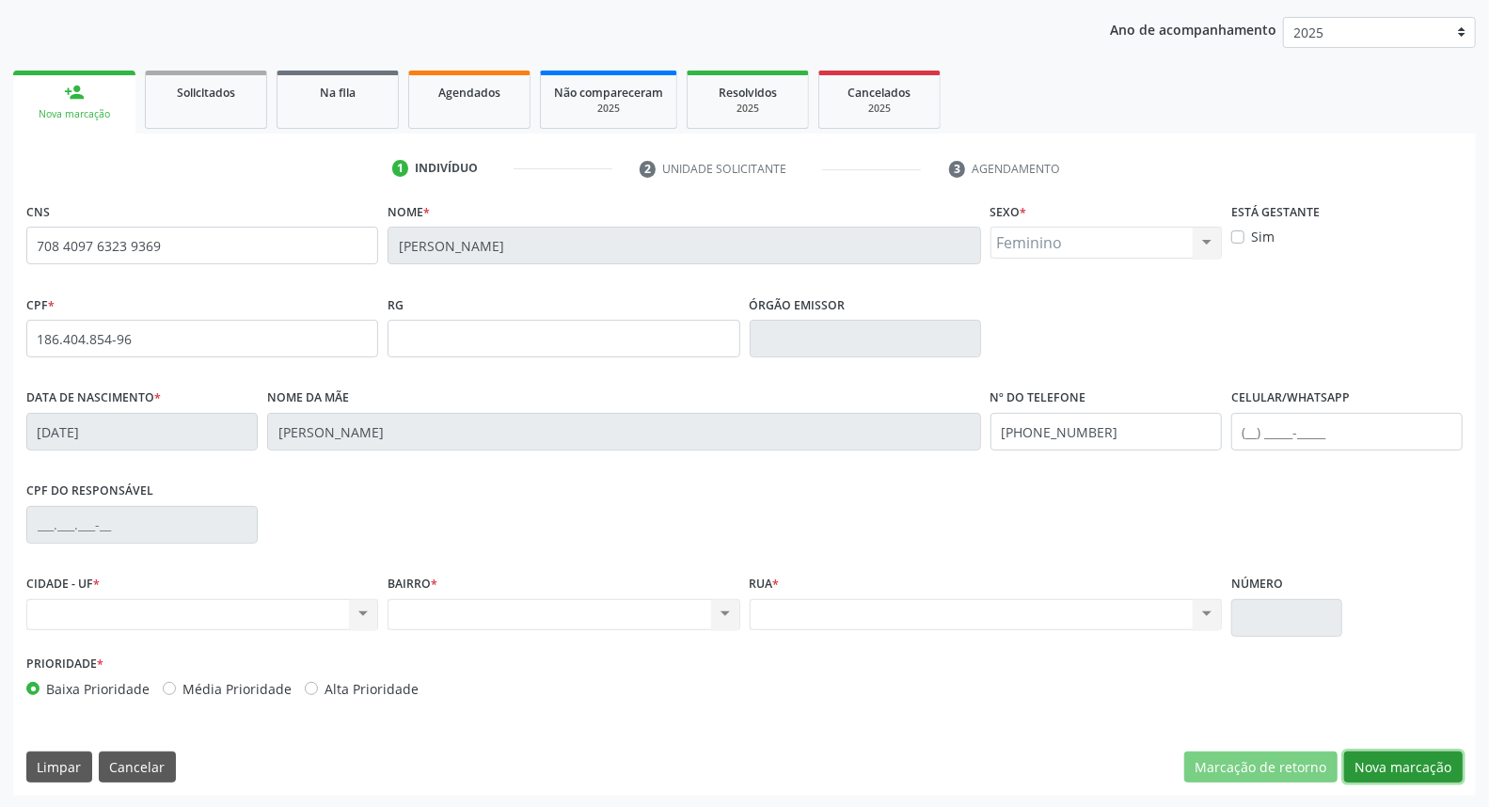
click at [1383, 767] on button "Nova marcação" at bounding box center [1403, 767] width 119 height 32
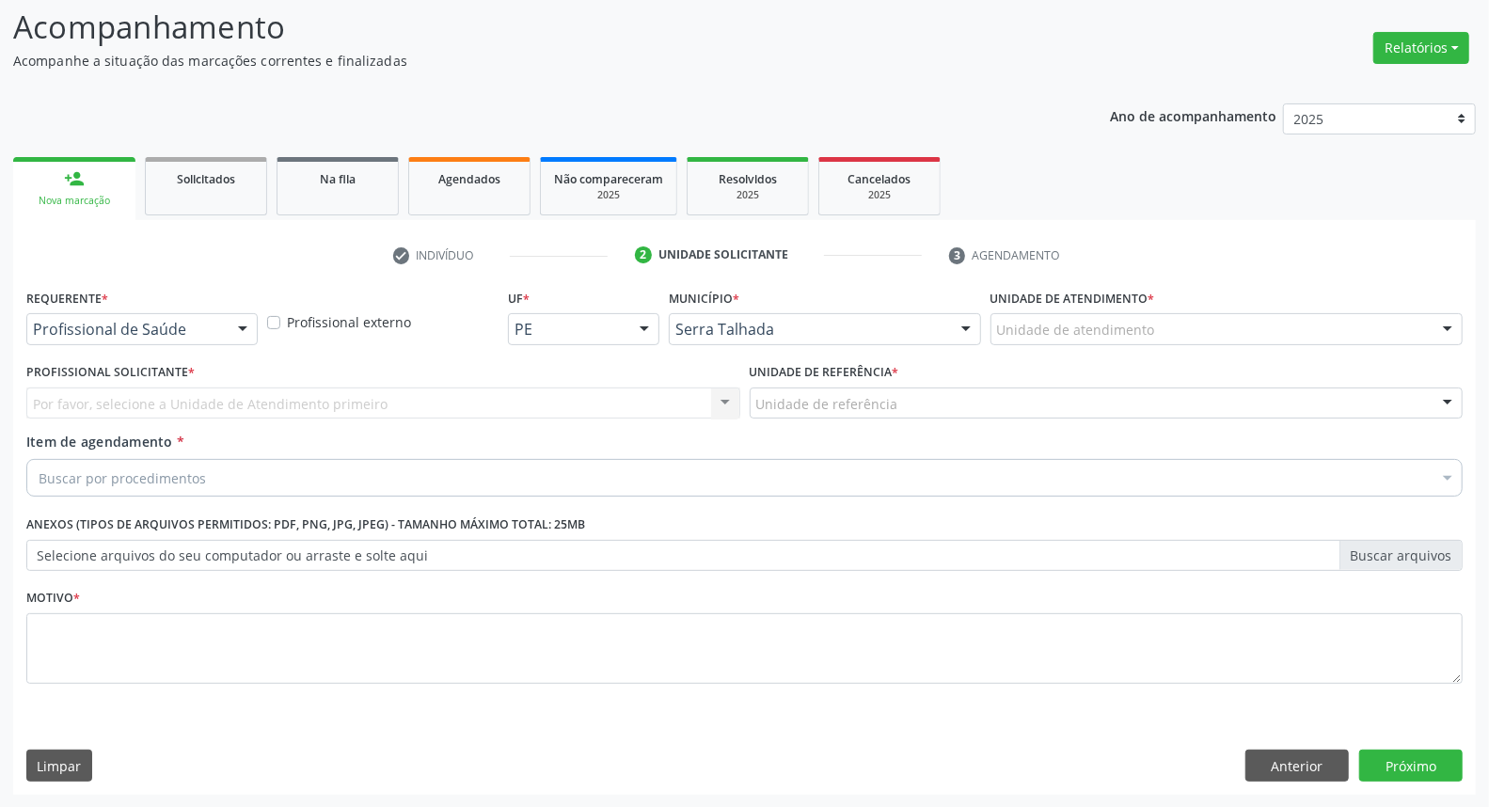
click at [149, 387] on div "Por favor, selecione a Unidade de Atendimento primeiro Nenhum resultado encontr…" at bounding box center [383, 403] width 714 height 32
click at [149, 399] on div "Por favor, selecione a Unidade de Atendimento primeiro Nenhum resultado encontr…" at bounding box center [383, 403] width 714 height 32
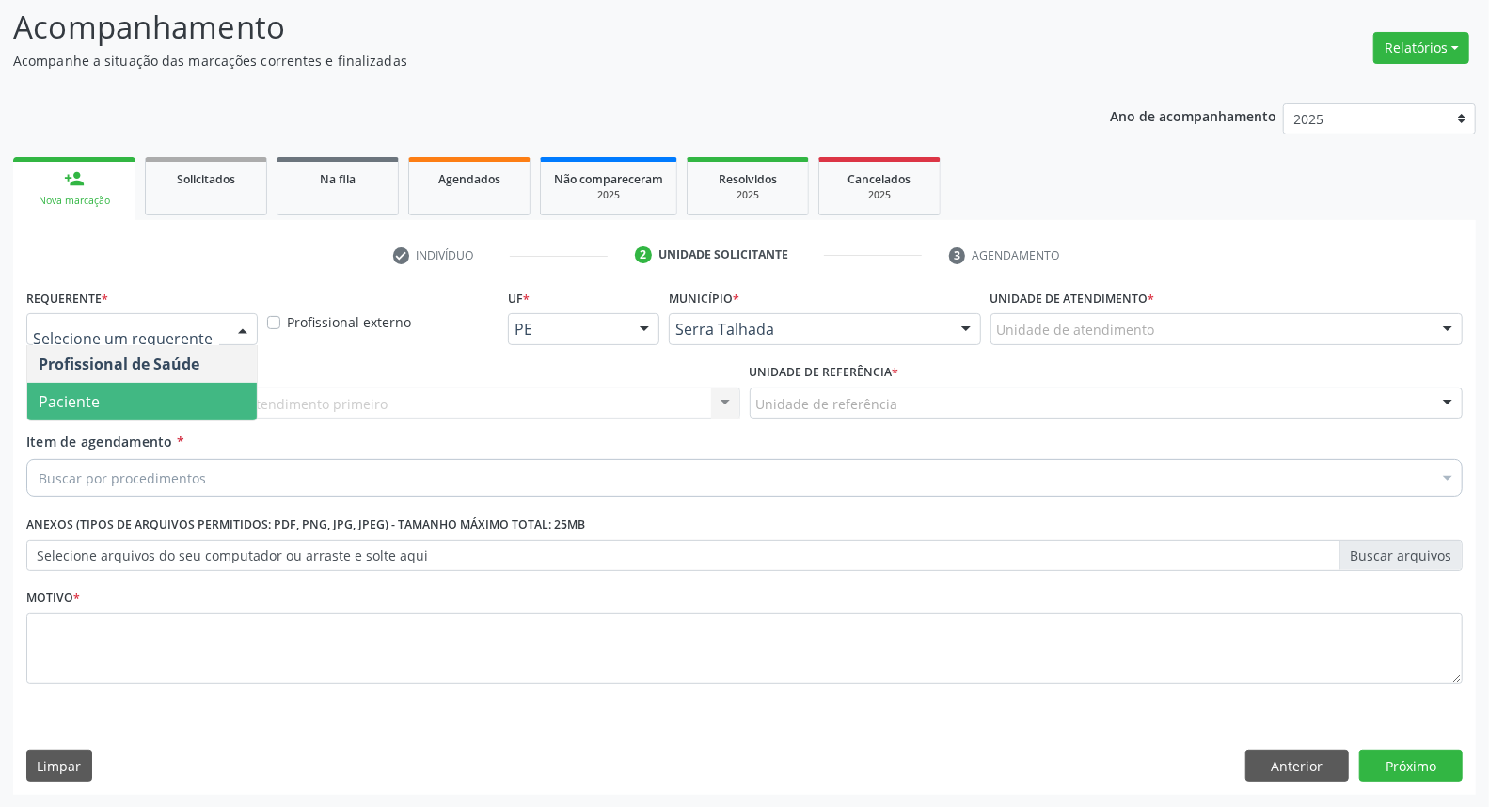
click at [174, 389] on span "Paciente" at bounding box center [141, 402] width 229 height 38
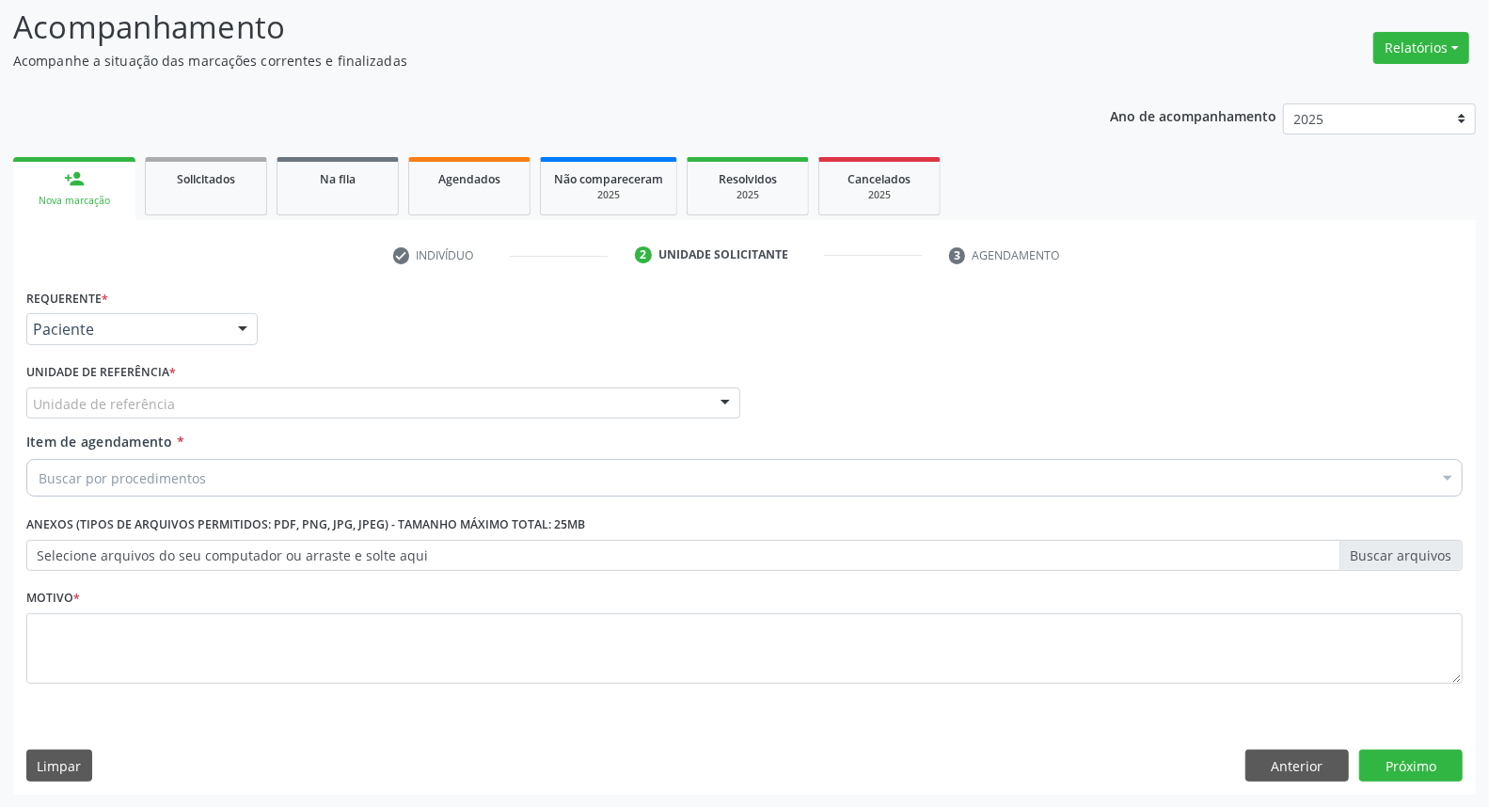
click at [190, 399] on div "Unidade de referência" at bounding box center [383, 403] width 714 height 32
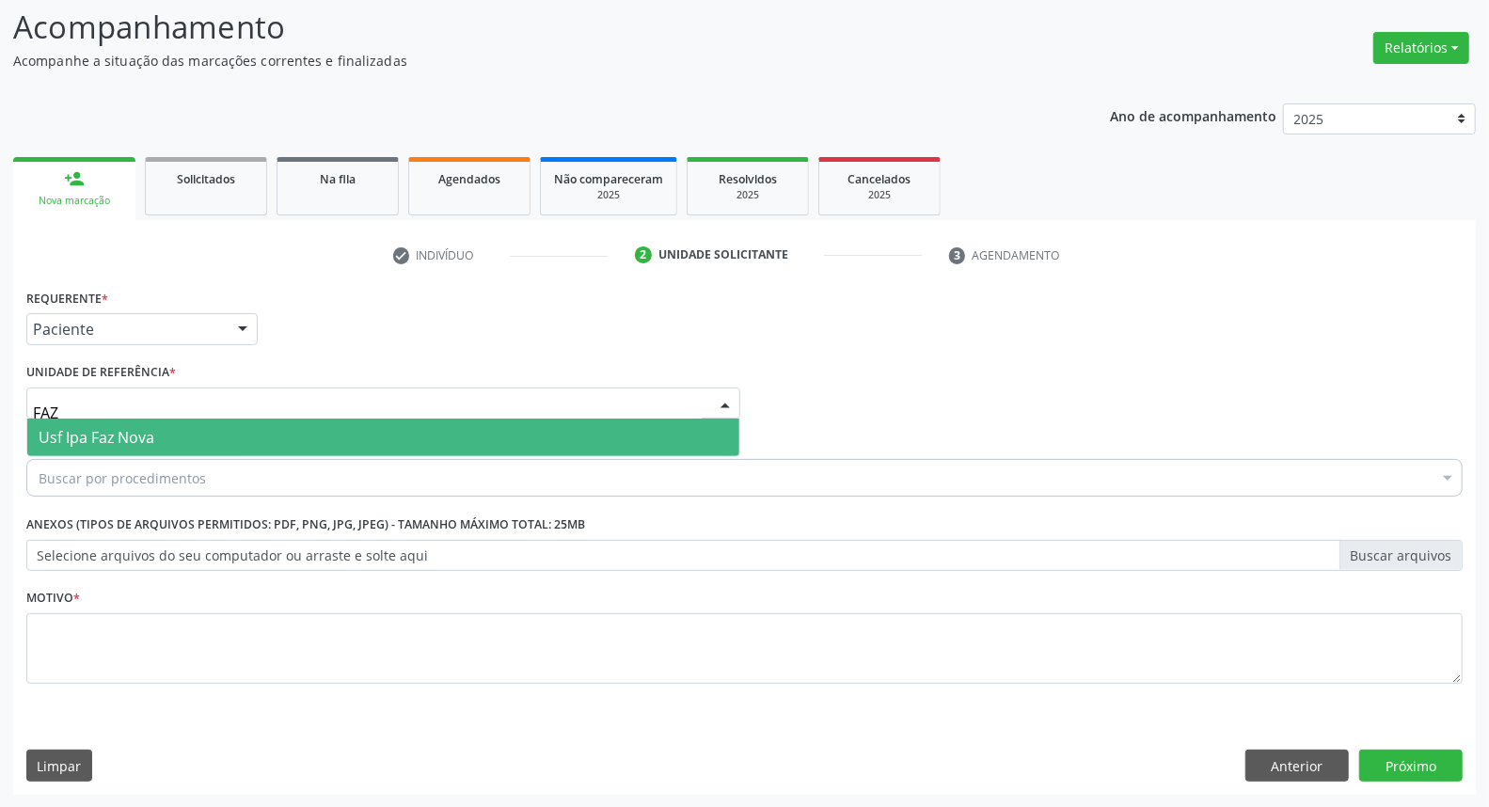
type input "FAZ"
click at [184, 435] on span "Usf Ipa Faz Nova" at bounding box center [383, 438] width 712 height 38
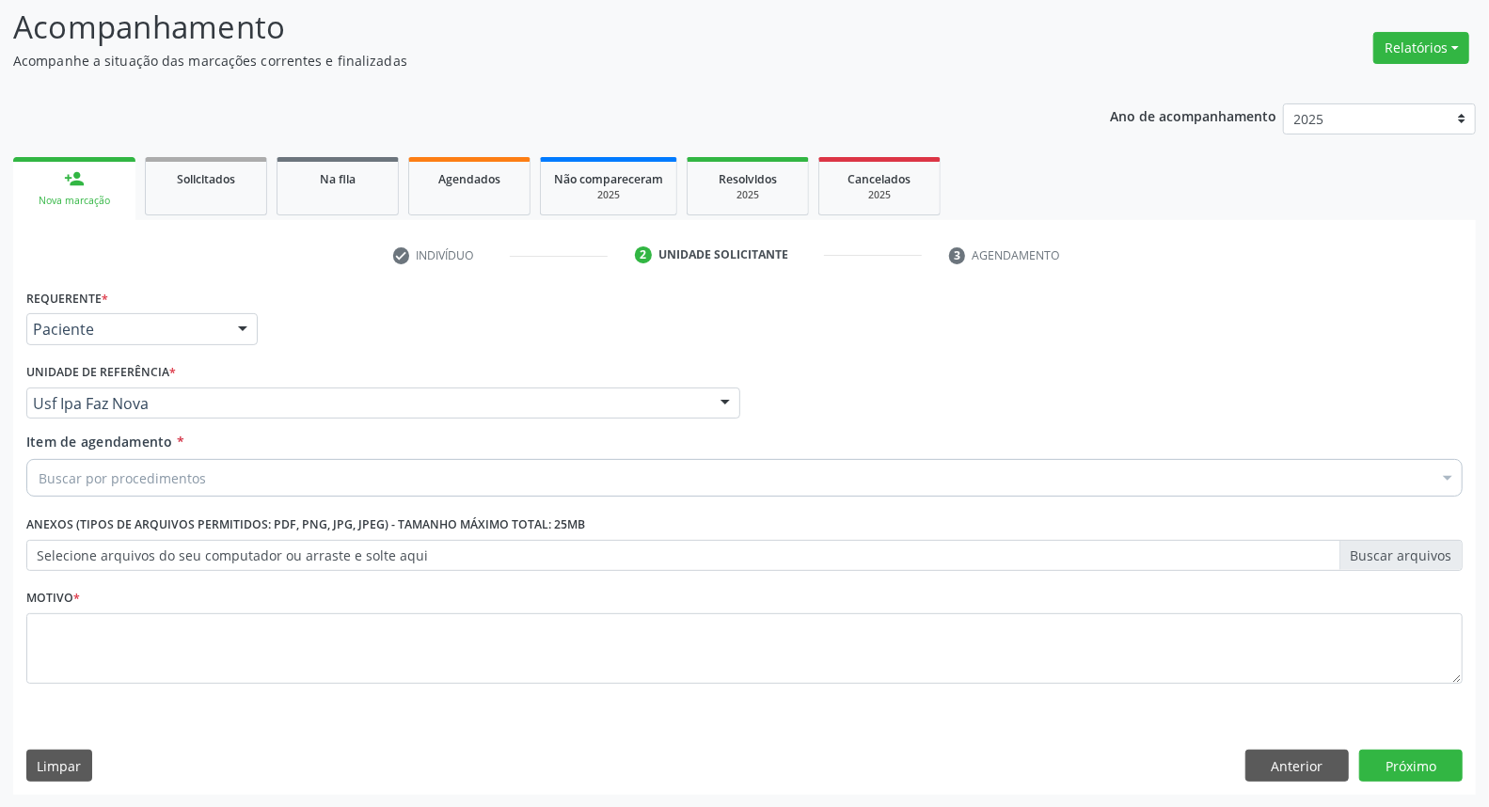
click at [186, 464] on div "Buscar por procedimentos" at bounding box center [744, 478] width 1436 height 38
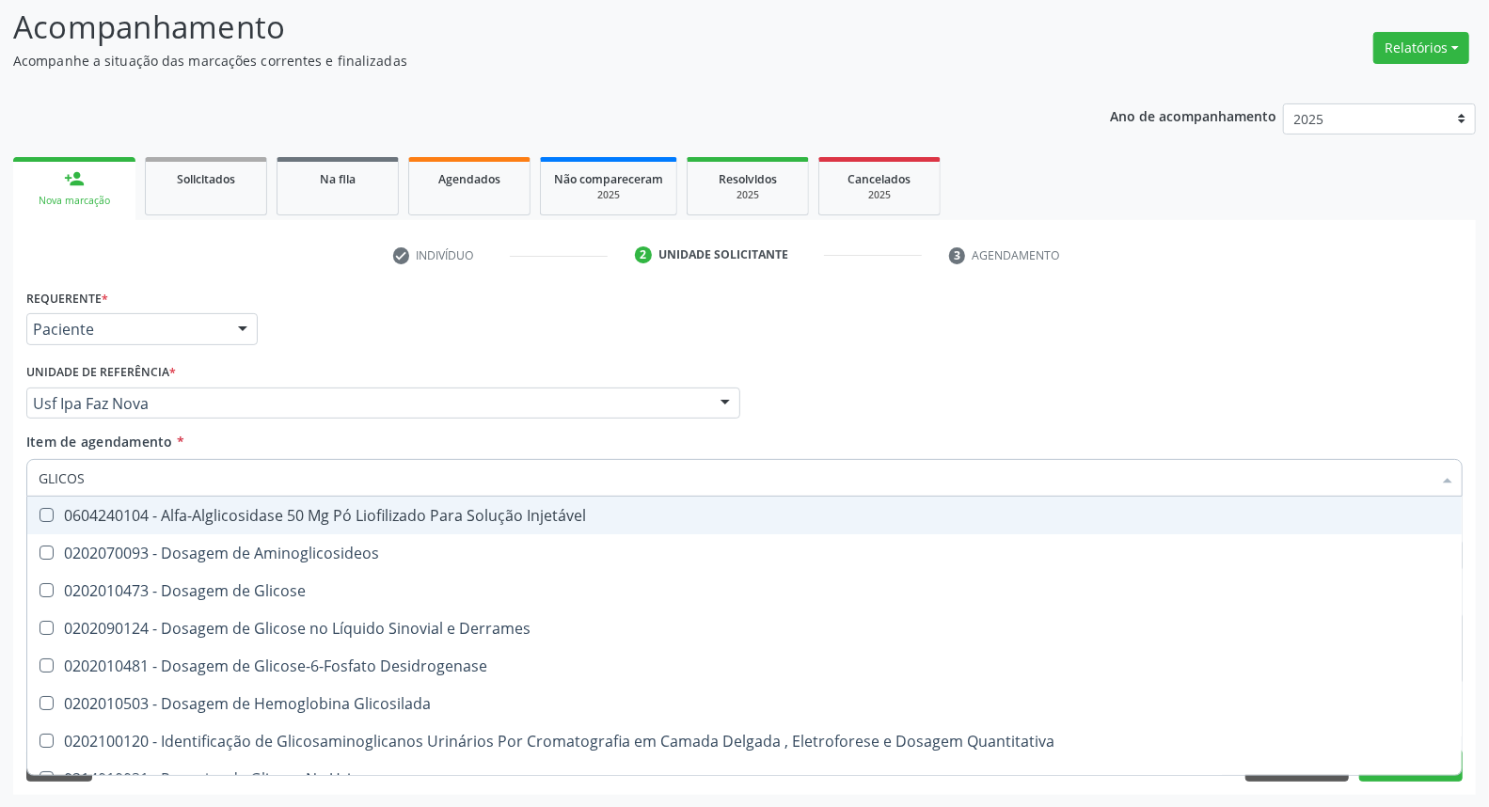
type input "GLICOSE"
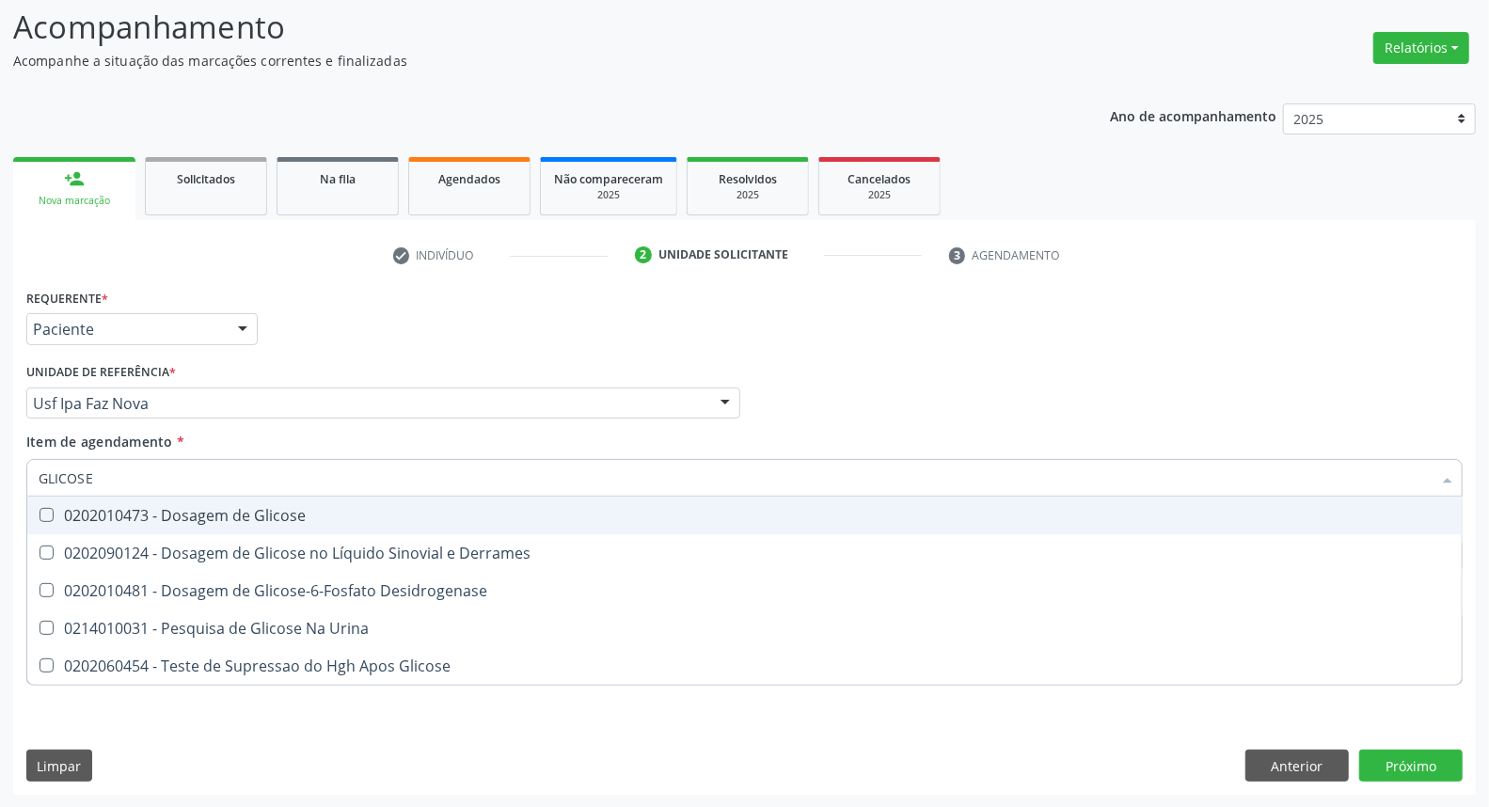
drag, startPoint x: 224, startPoint y: 508, endPoint x: 177, endPoint y: 470, distance: 60.2
click at [224, 508] on div "0202010473 - Dosagem de Glicose" at bounding box center [745, 515] width 1412 height 15
checkbox Glicose "true"
drag, startPoint x: 154, startPoint y: 466, endPoint x: 0, endPoint y: 463, distance: 154.3
click at [0, 463] on div "Acompanhamento Acompanhe a situação das marcações correntes e finalizadas Relat…" at bounding box center [744, 393] width 1489 height 829
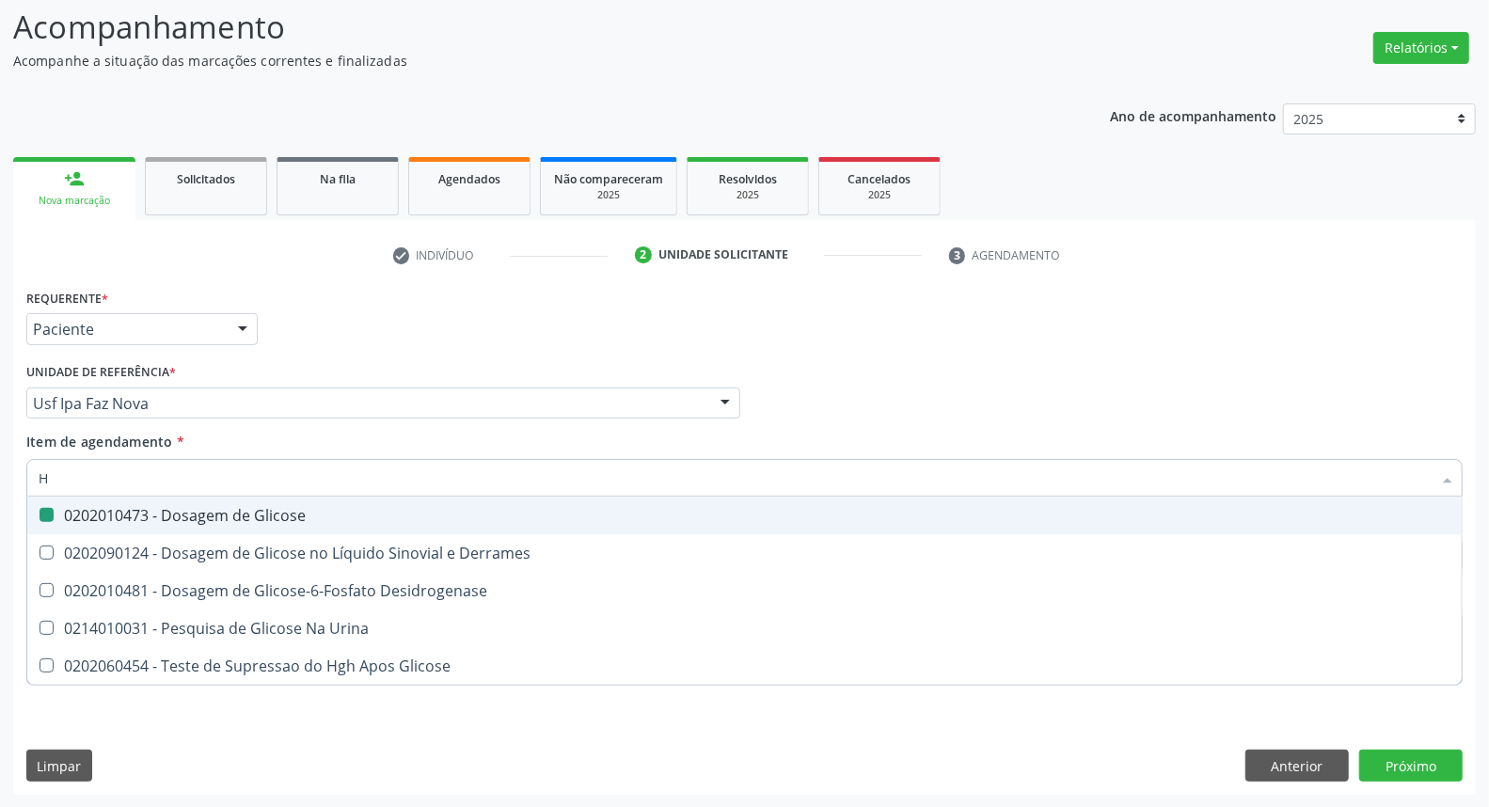
type input "HE"
checkbox Glicose "false"
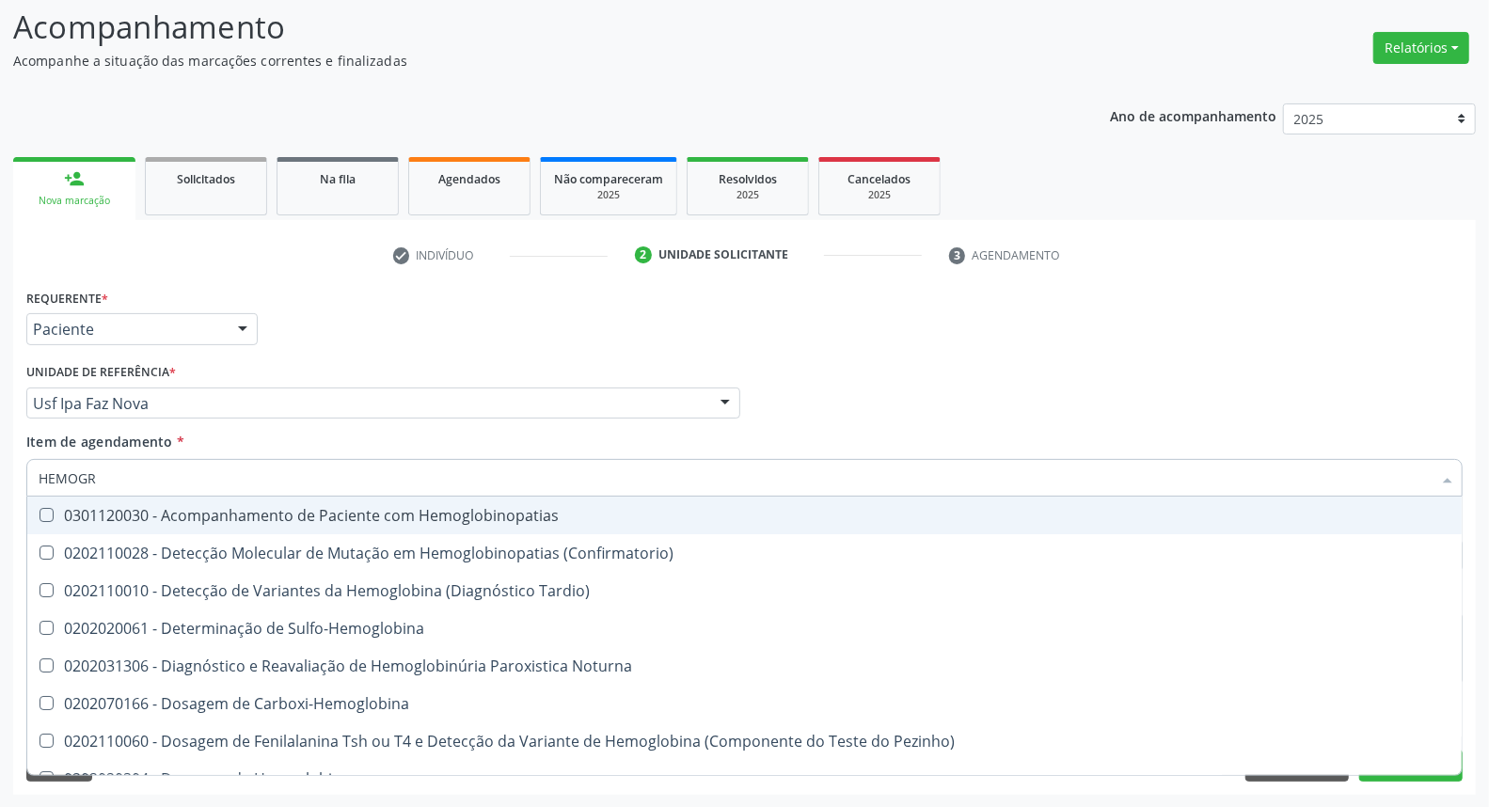
type input "HEMOGRA"
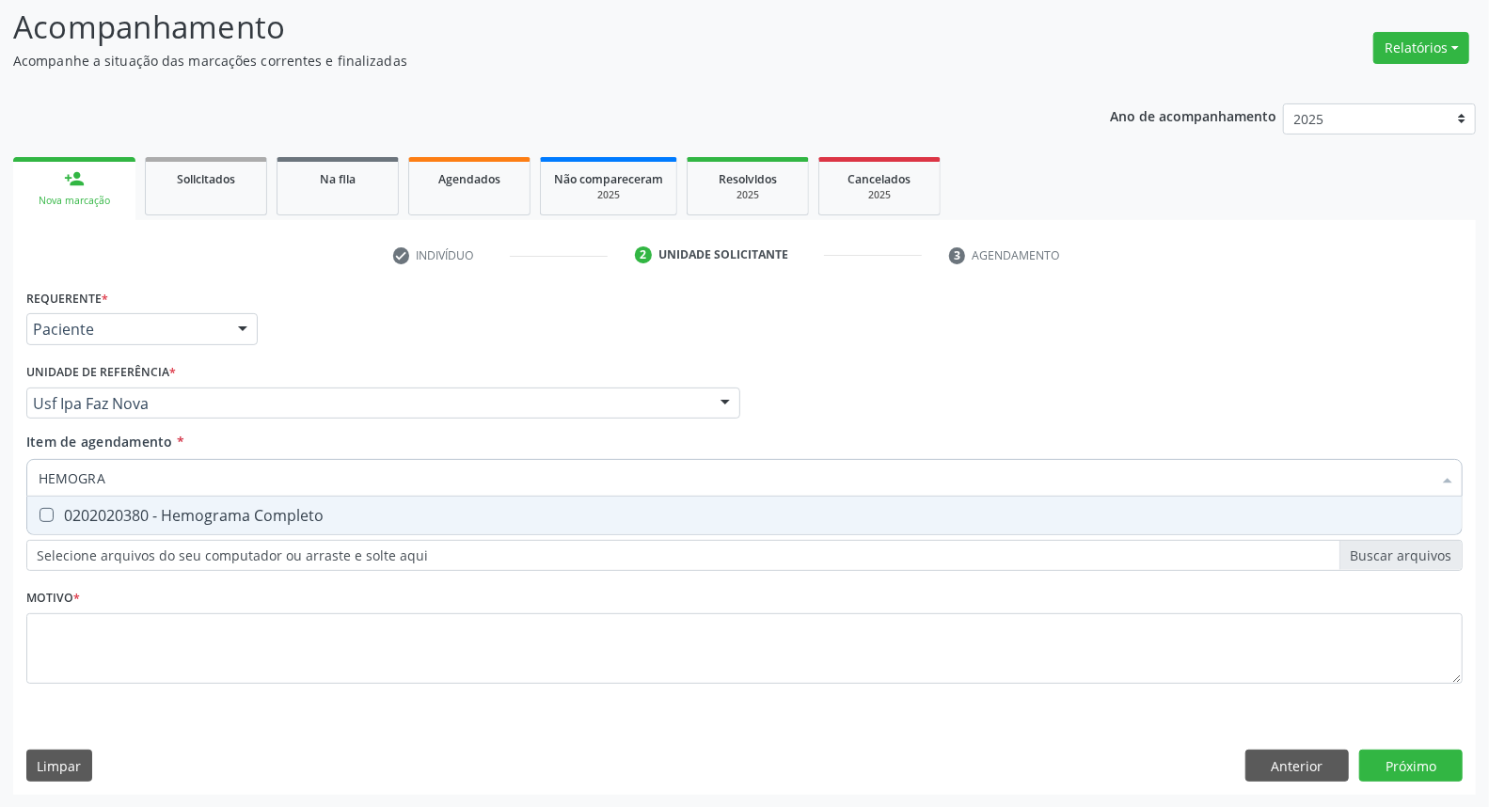
drag, startPoint x: 70, startPoint y: 518, endPoint x: 124, endPoint y: 483, distance: 64.7
click at [88, 511] on div "0202020380 - Hemograma Completo" at bounding box center [745, 515] width 1412 height 15
checkbox Completo "true"
drag, startPoint x: 75, startPoint y: 471, endPoint x: 0, endPoint y: 444, distance: 80.0
click at [0, 444] on div "Acompanhamento Acompanhe a situação das marcações correntes e finalizadas Relat…" at bounding box center [744, 393] width 1489 height 829
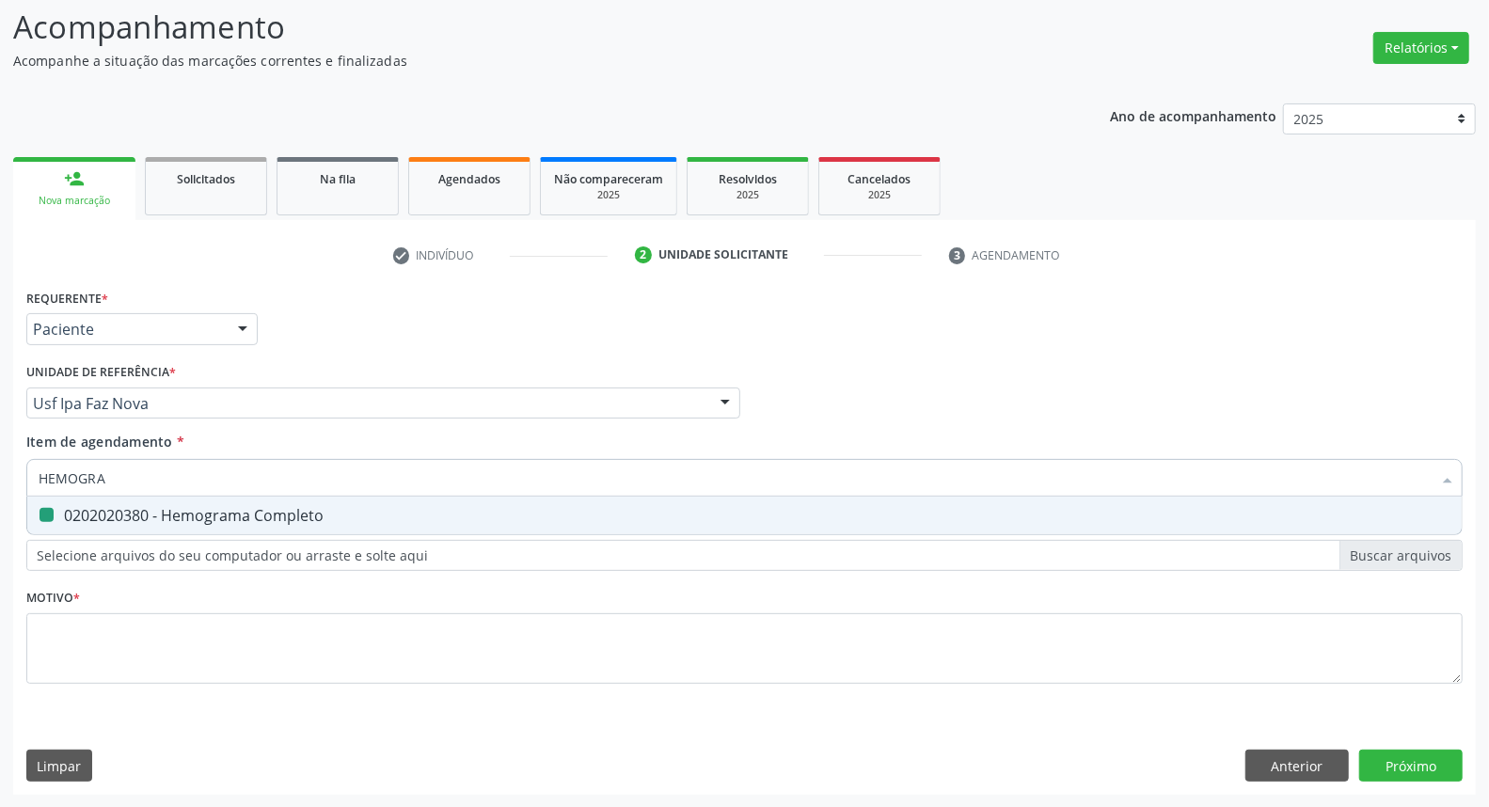
type input "T"
checkbox Completo "false"
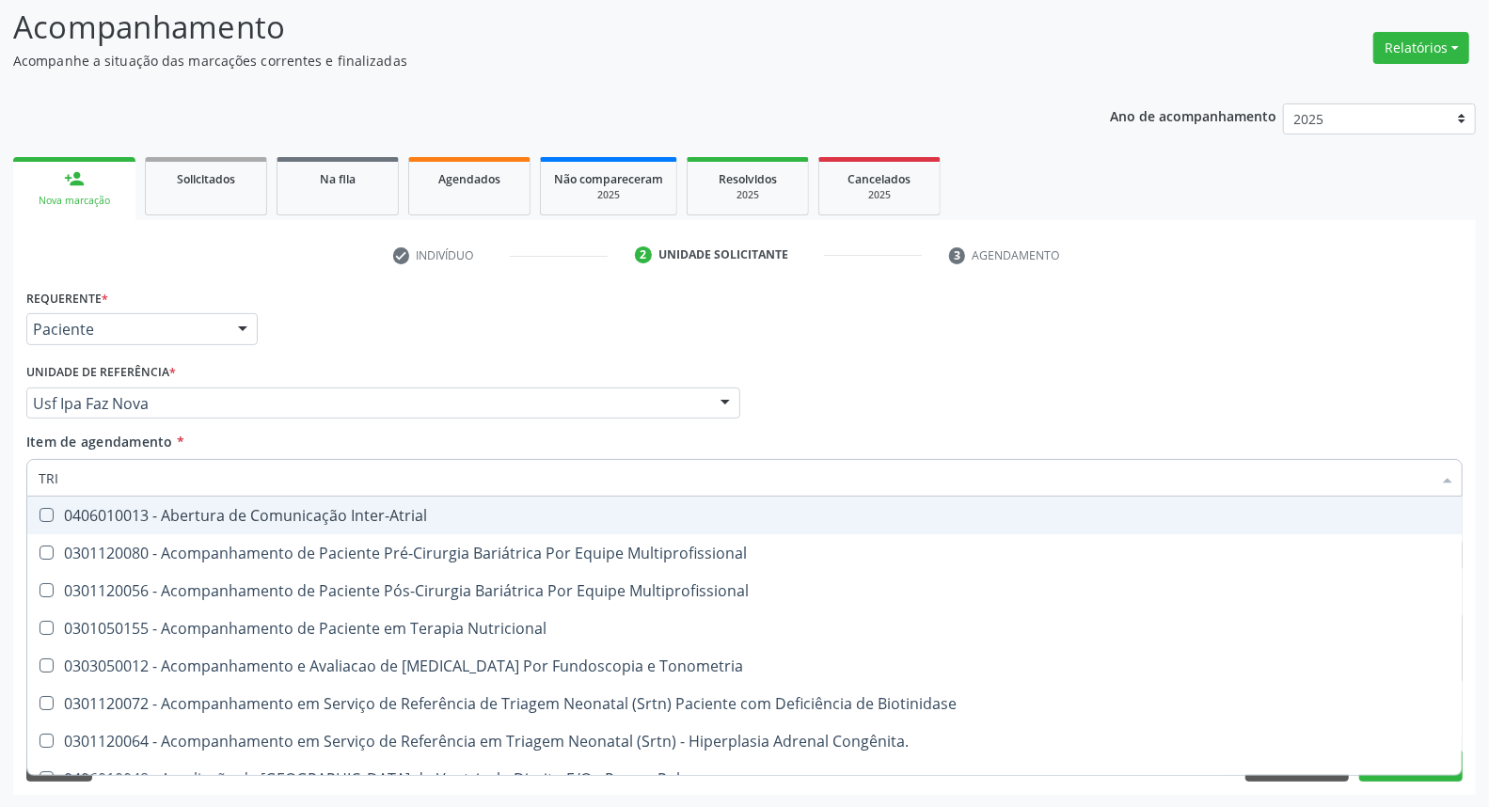
type input "TRIG"
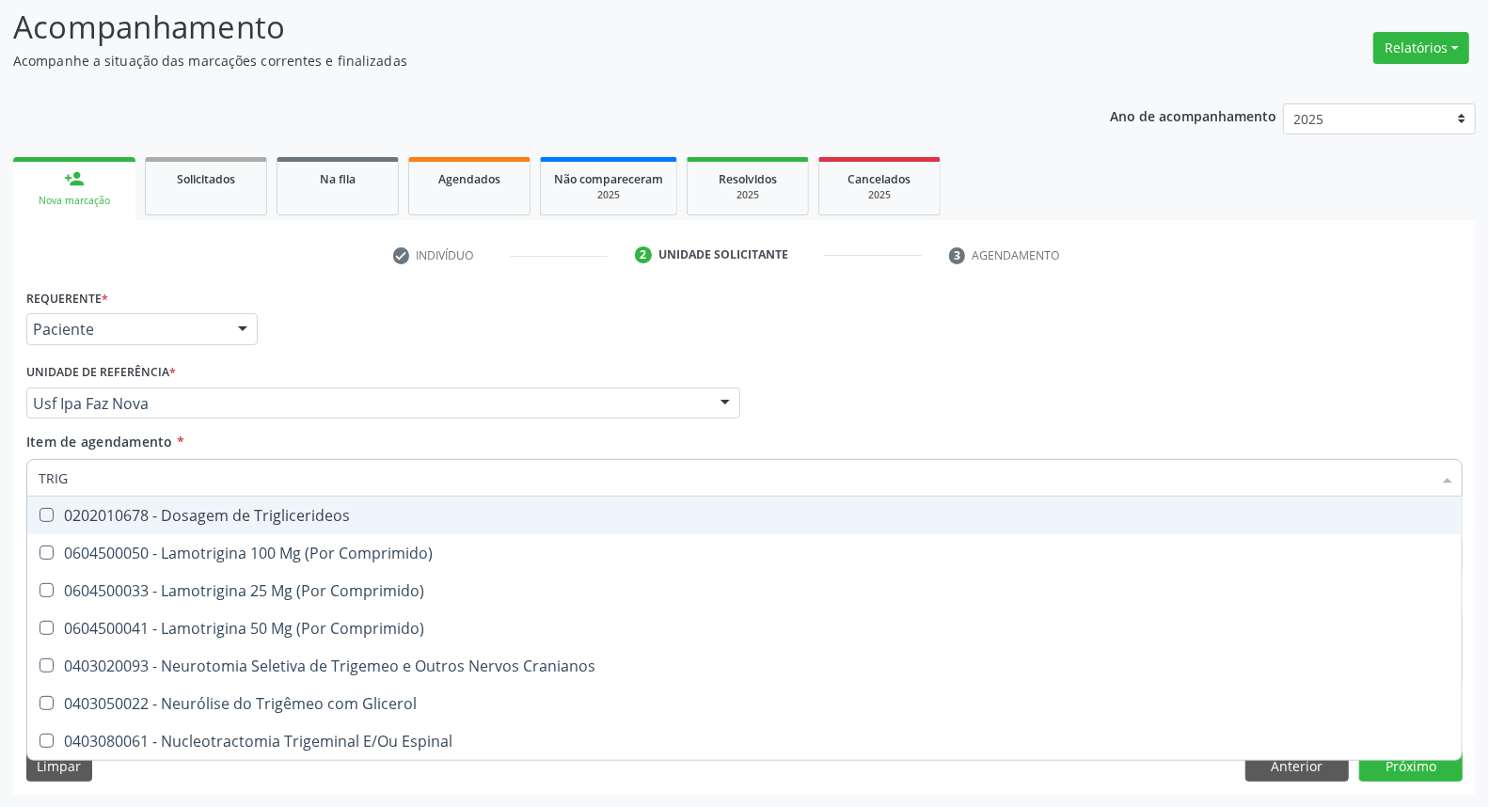
click at [91, 508] on div "0202010678 - Dosagem de Triglicerideos" at bounding box center [745, 515] width 1412 height 15
checkbox Triglicerideos "true"
click at [0, 443] on div "Acompanhamento Acompanhe a situação das marcações correntes e finalizadas Relat…" at bounding box center [744, 393] width 1489 height 829
type input "H"
checkbox Triglicerideos "false"
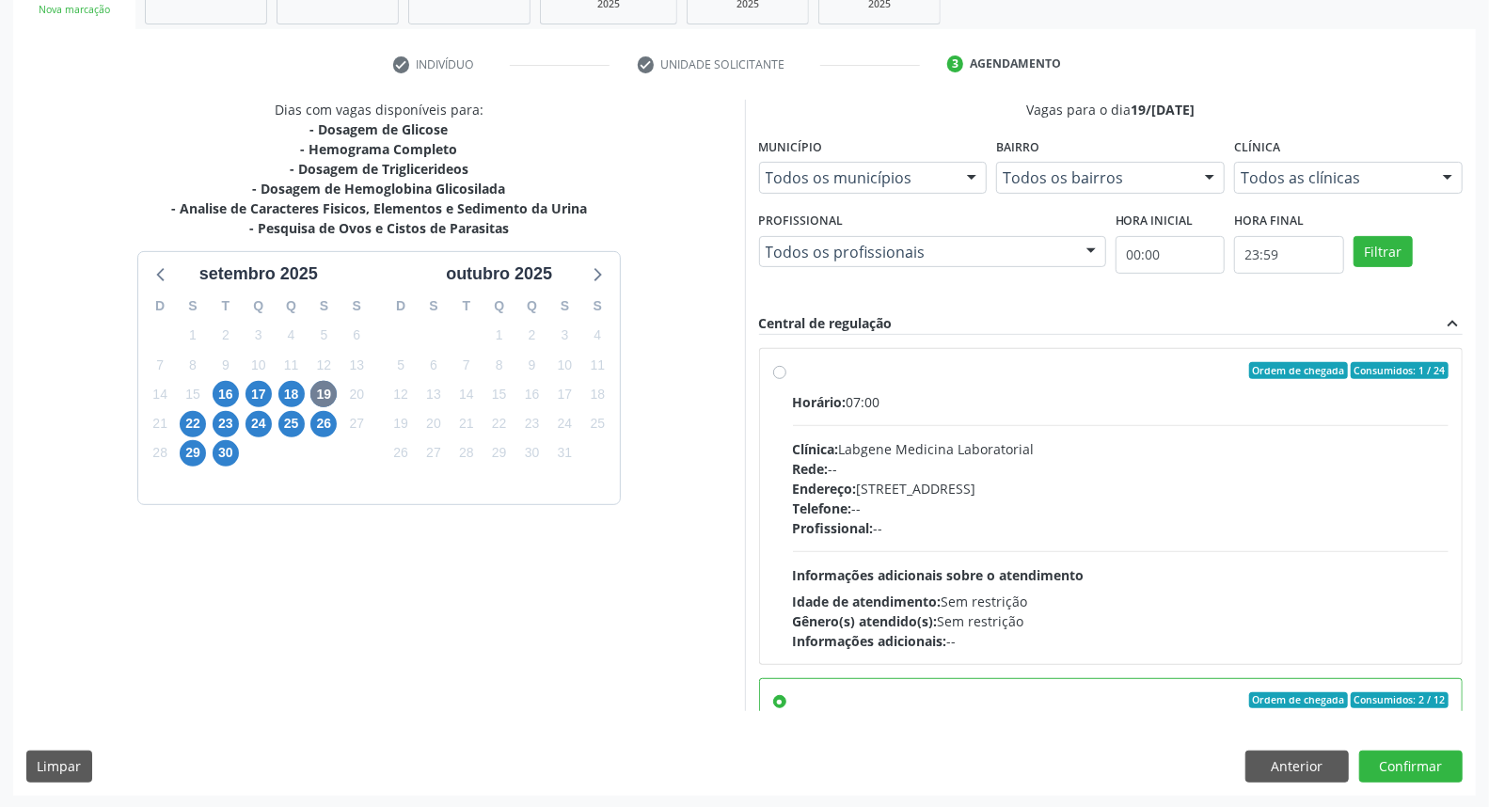
scroll to position [296, 0]
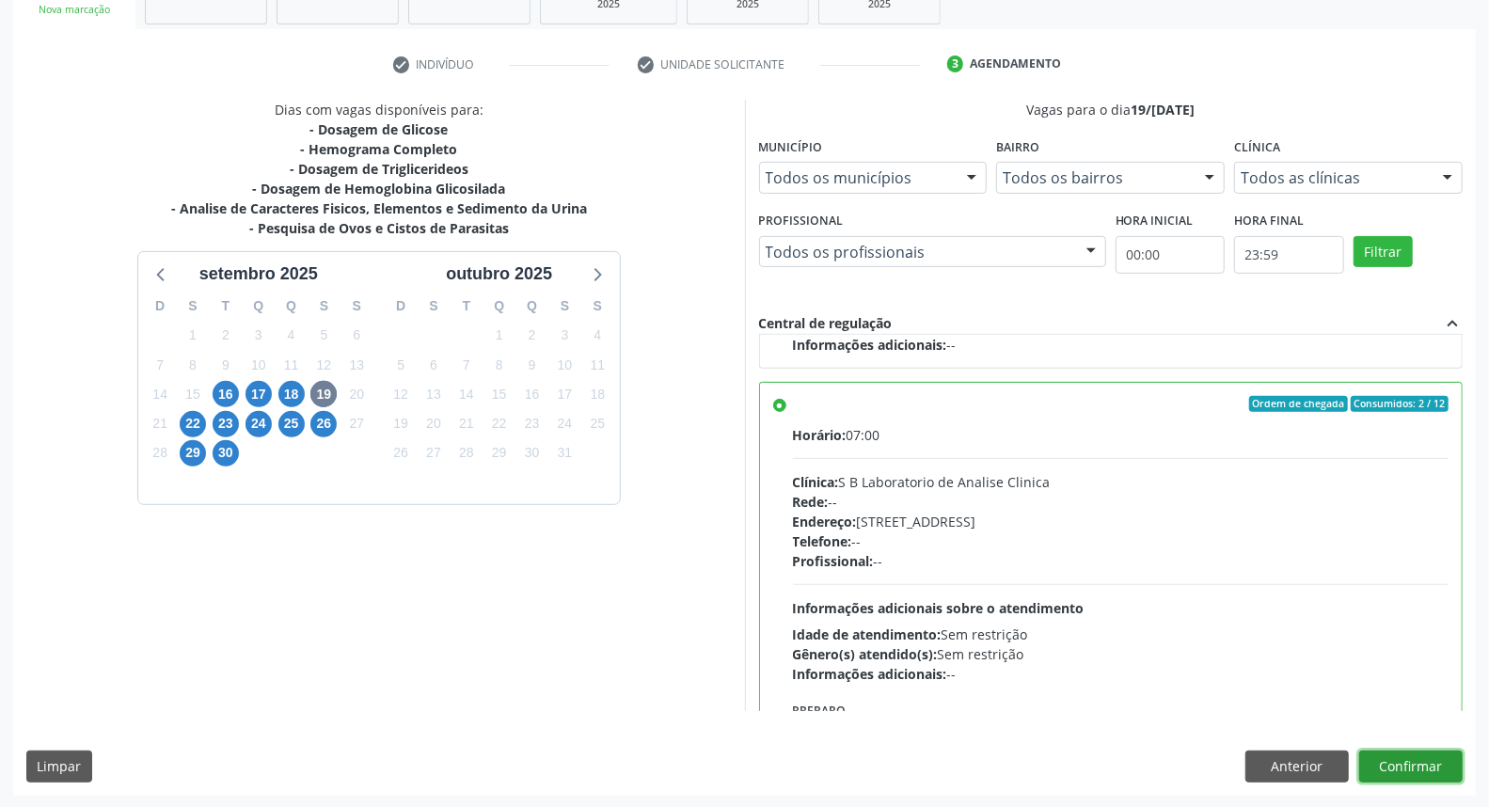
click at [1420, 764] on button "Confirmar" at bounding box center [1410, 767] width 103 height 32
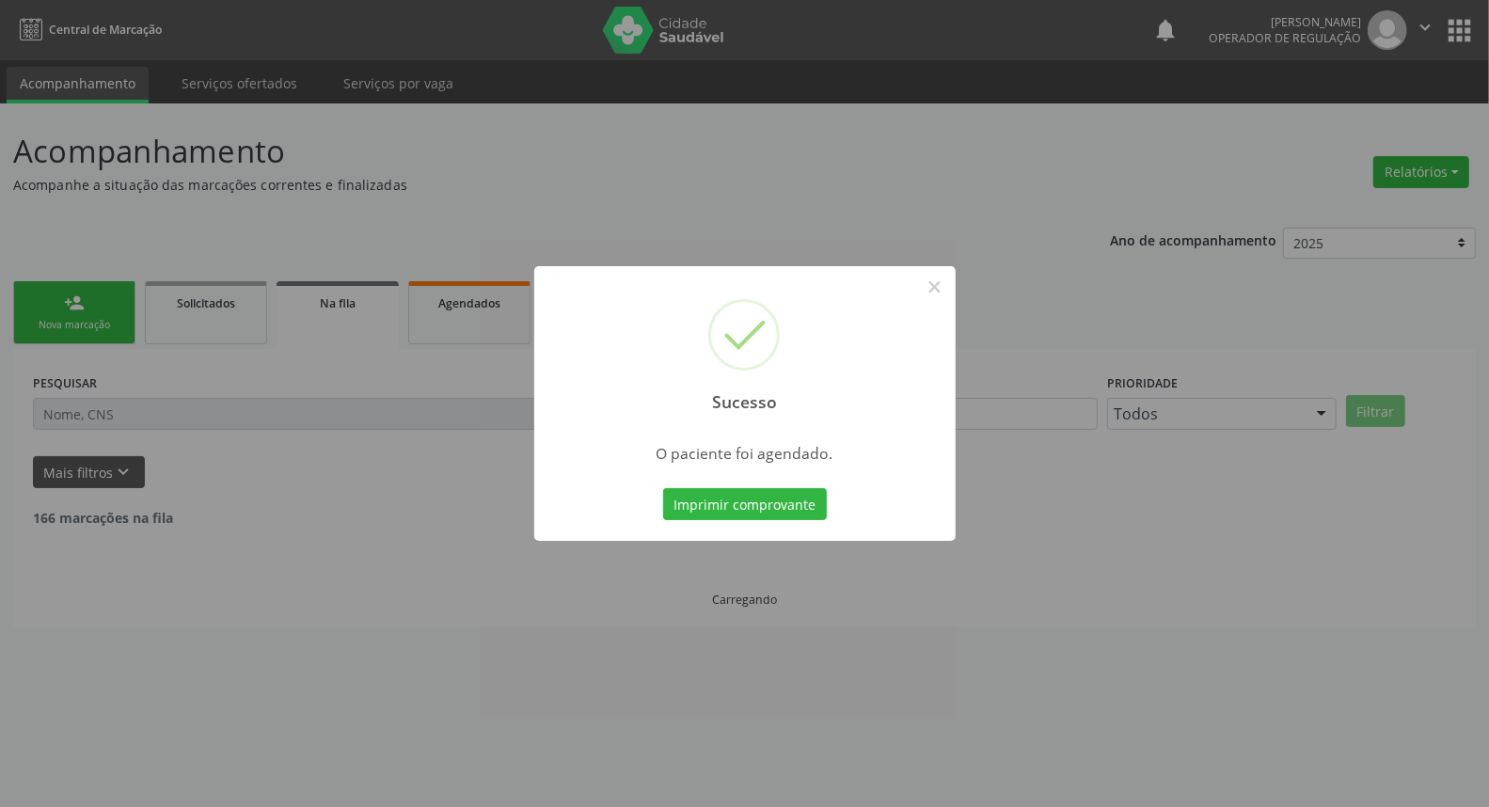
scroll to position [0, 0]
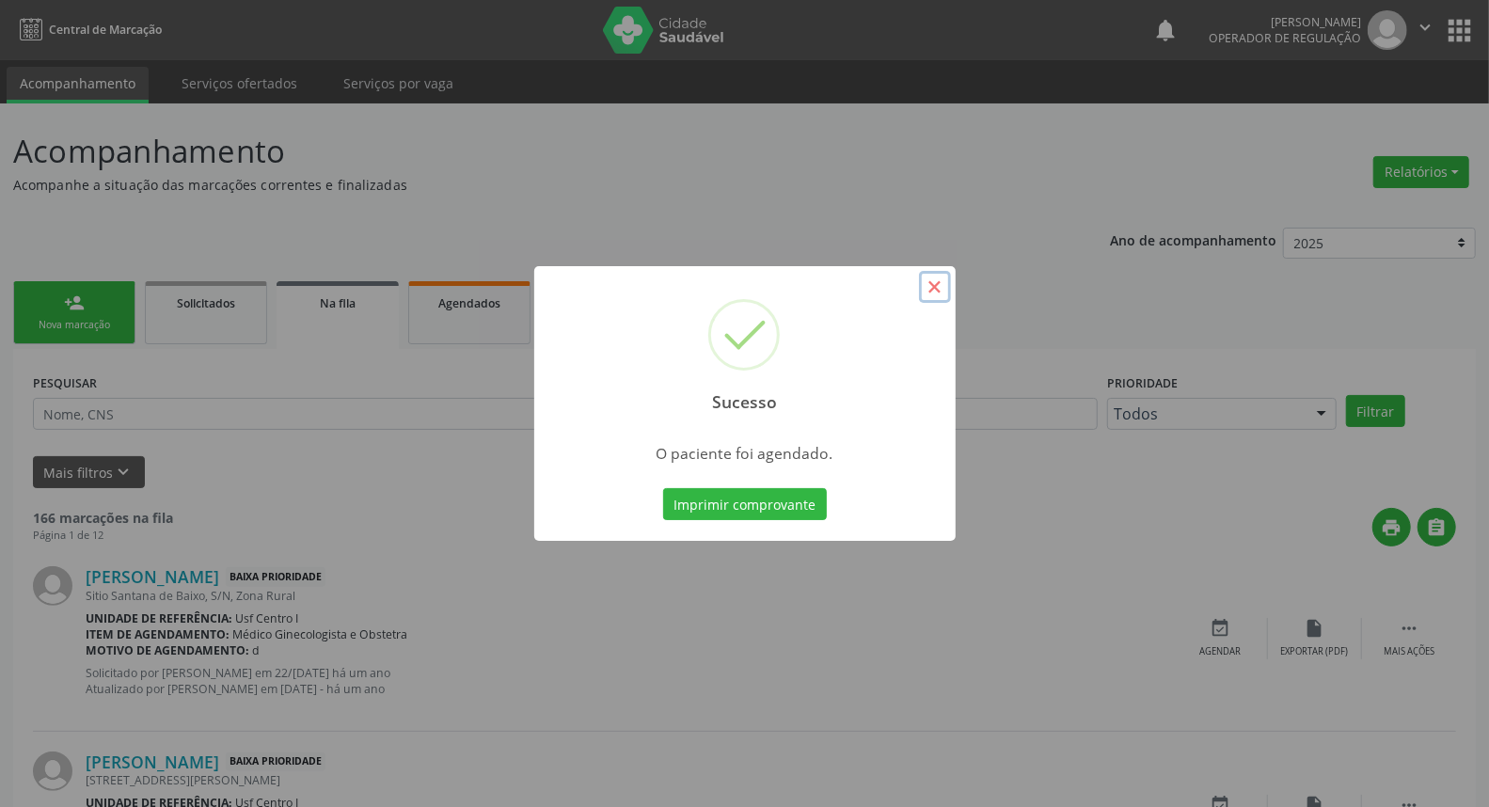
click at [927, 290] on button "×" at bounding box center [935, 287] width 32 height 32
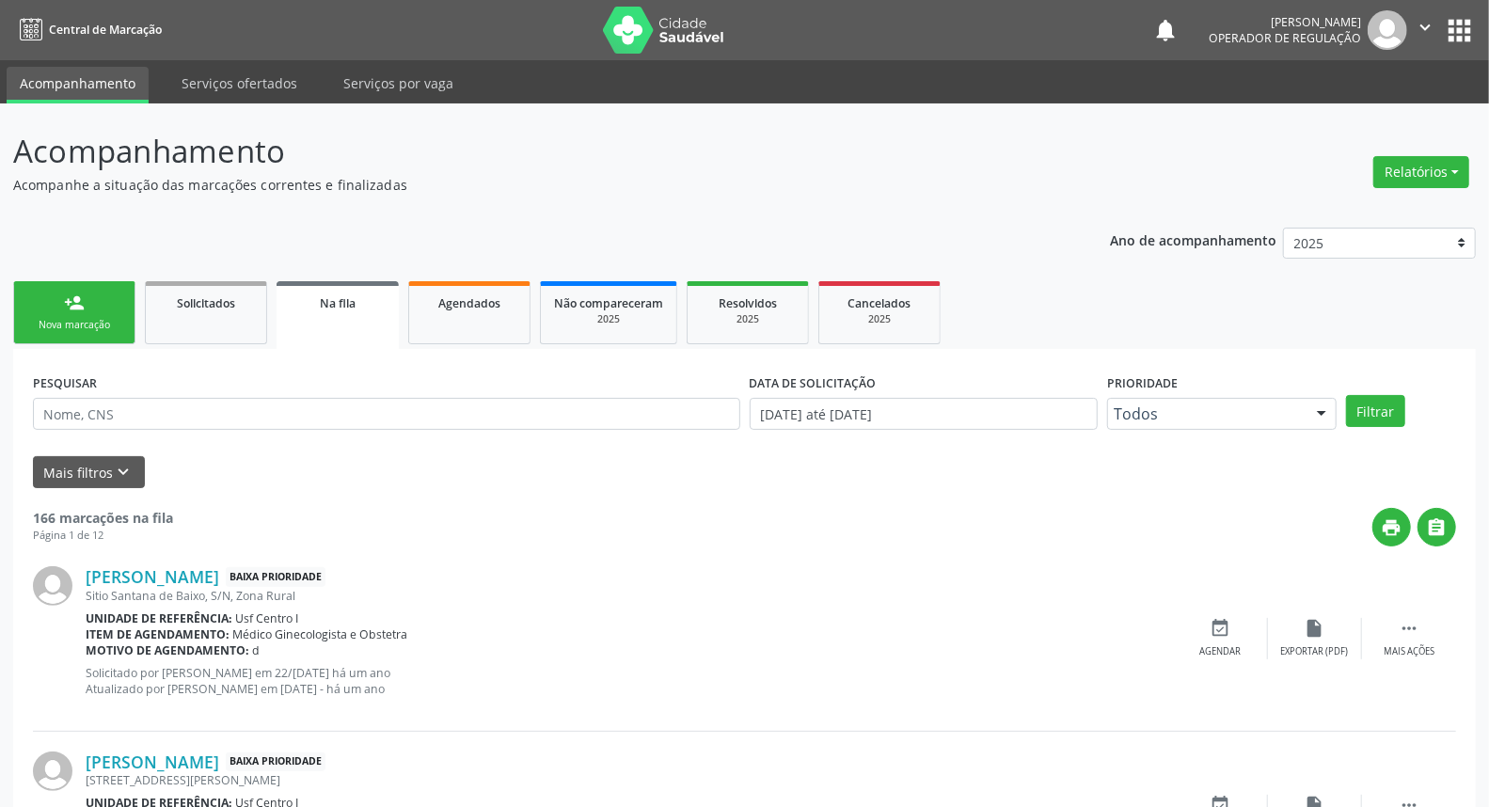
click at [117, 325] on div "Nova marcação" at bounding box center [74, 325] width 94 height 14
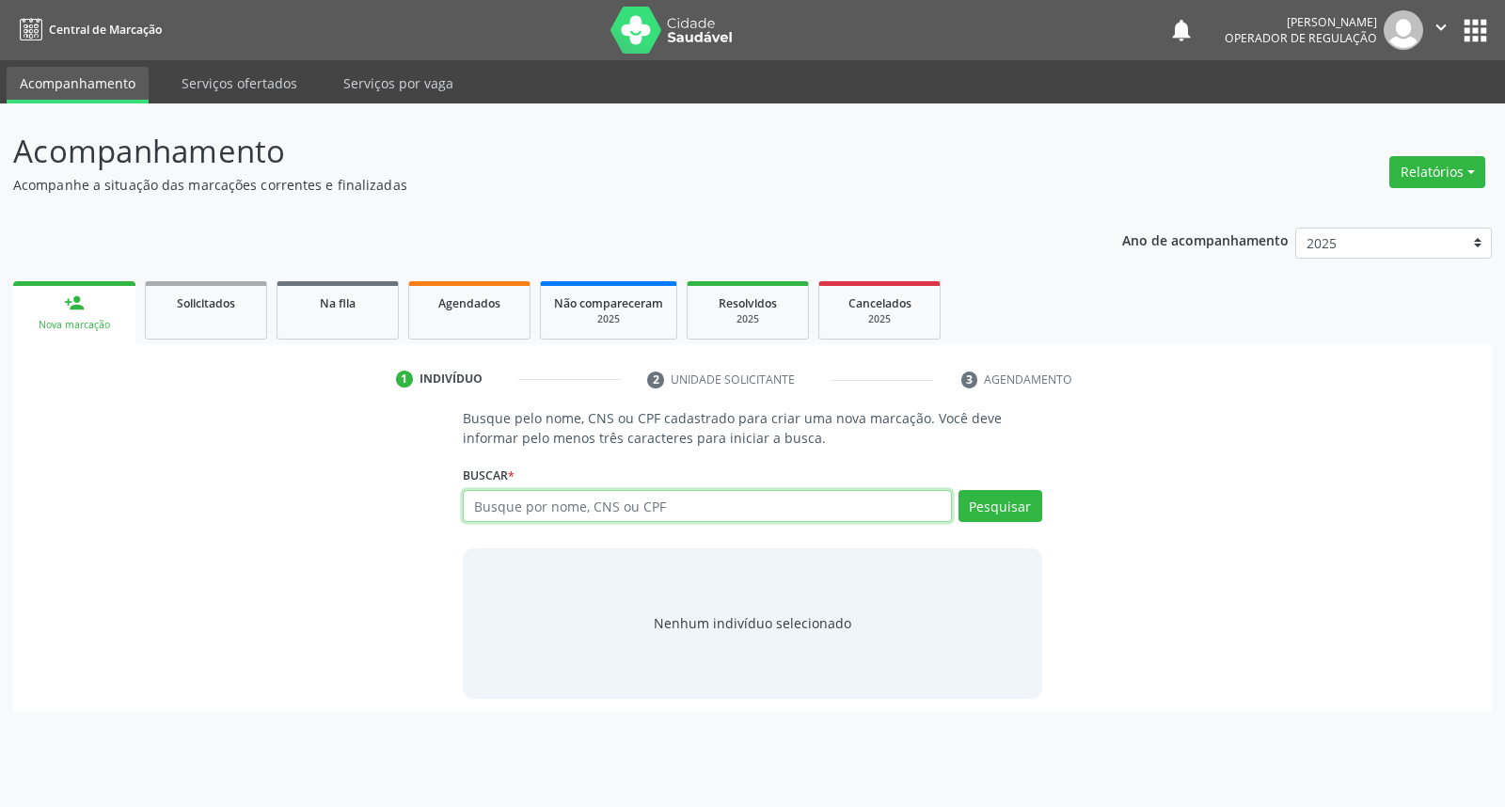
drag, startPoint x: 531, startPoint y: 518, endPoint x: 521, endPoint y: 515, distance: 10.7
click at [525, 518] on input "text" at bounding box center [707, 506] width 488 height 32
type input "06796436482"
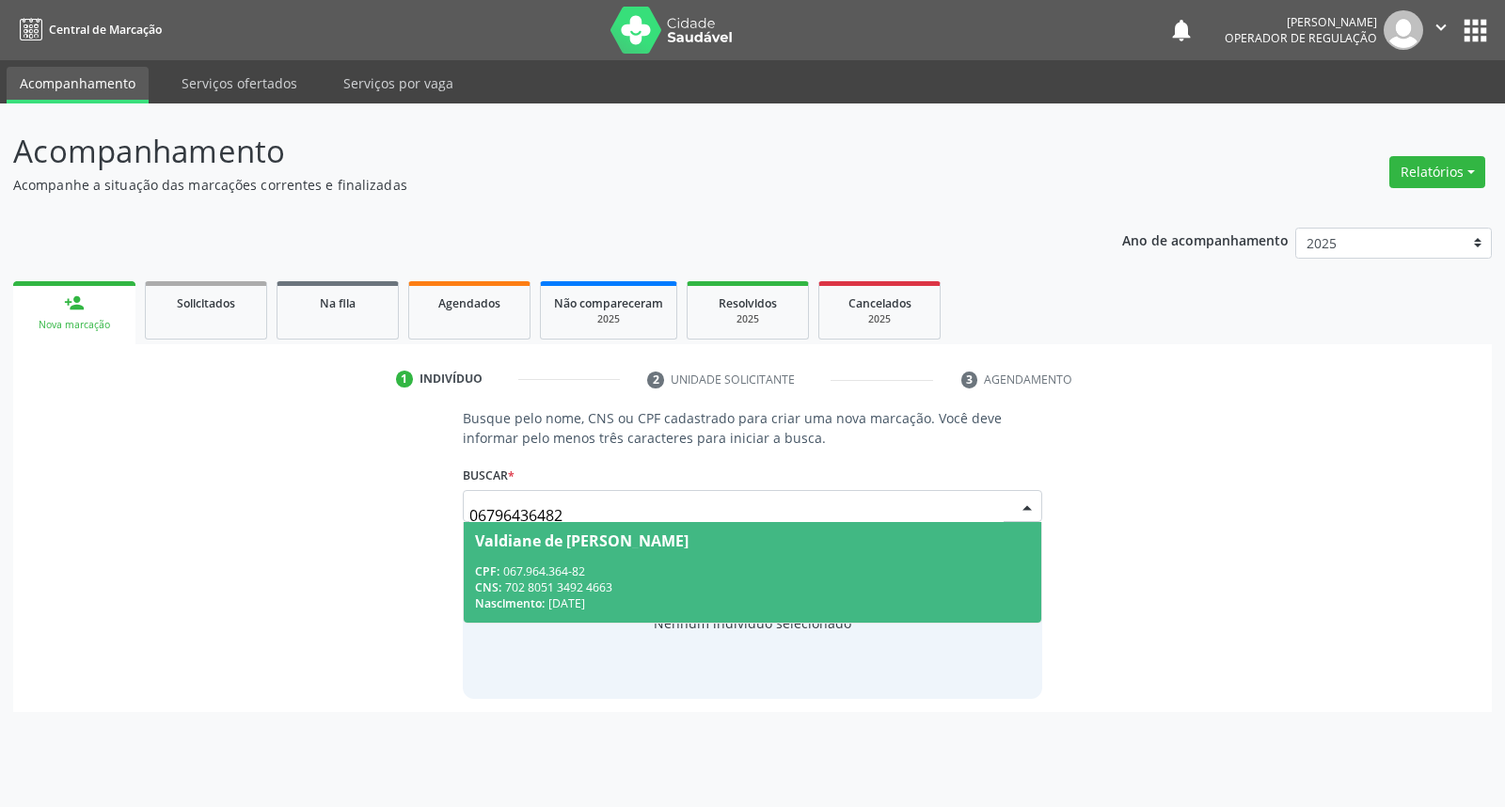
click at [631, 541] on div "Valdiane de Soza Silva" at bounding box center [581, 540] width 213 height 15
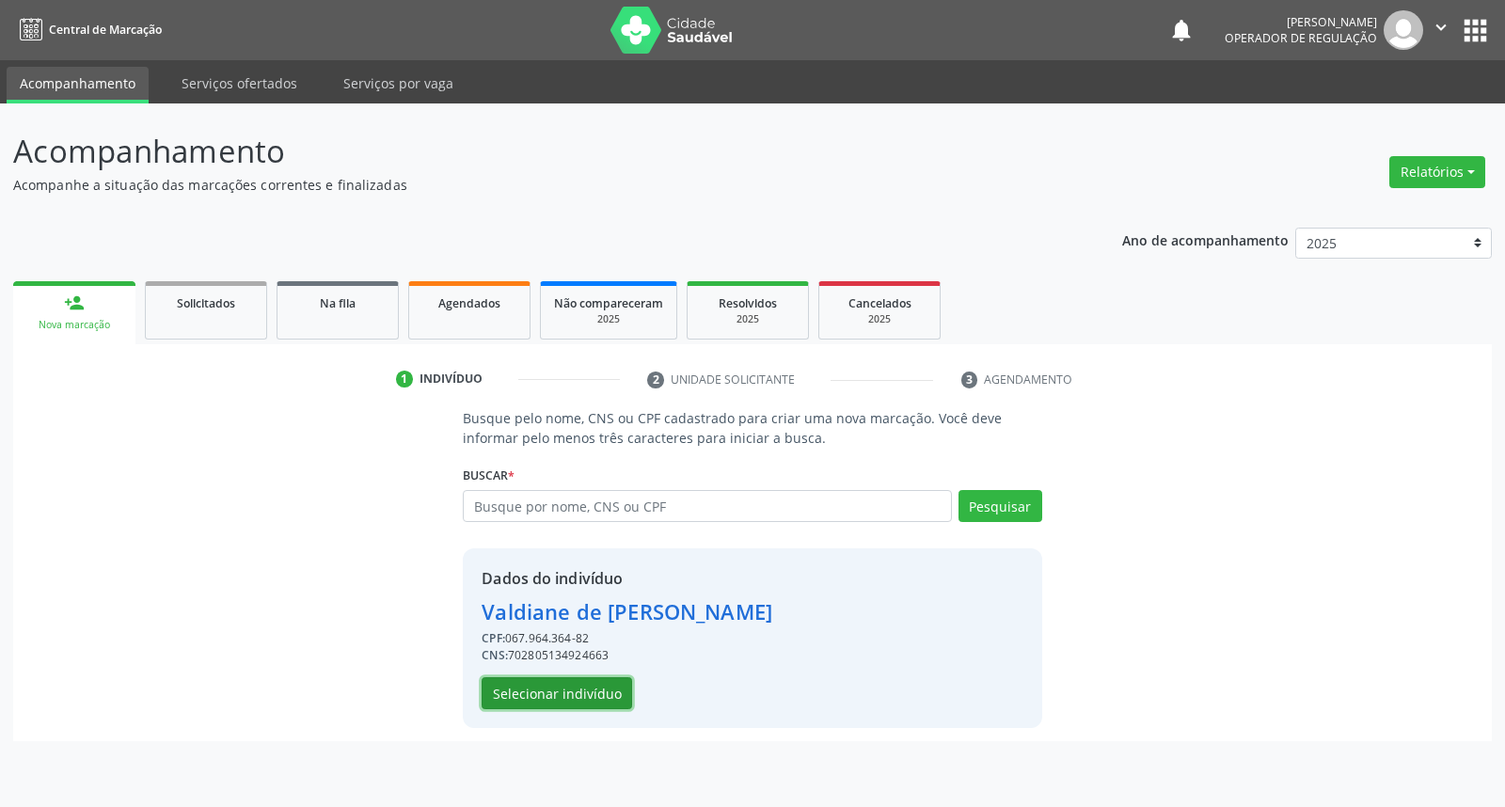
click at [540, 702] on button "Selecionar indivíduo" at bounding box center [557, 693] width 150 height 32
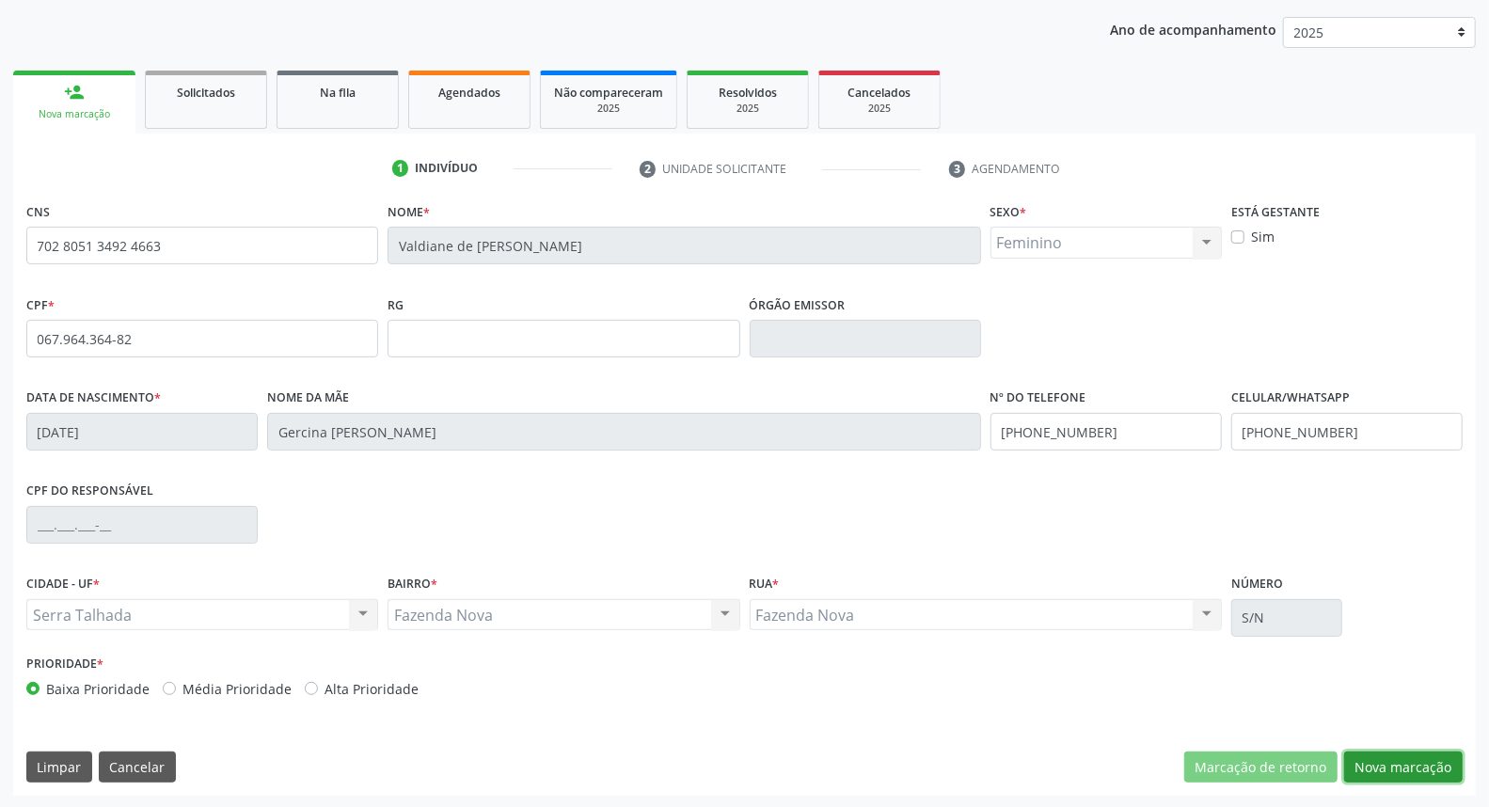
drag, startPoint x: 1359, startPoint y: 766, endPoint x: 910, endPoint y: 631, distance: 468.6
click at [1352, 759] on button "Nova marcação" at bounding box center [1403, 767] width 119 height 32
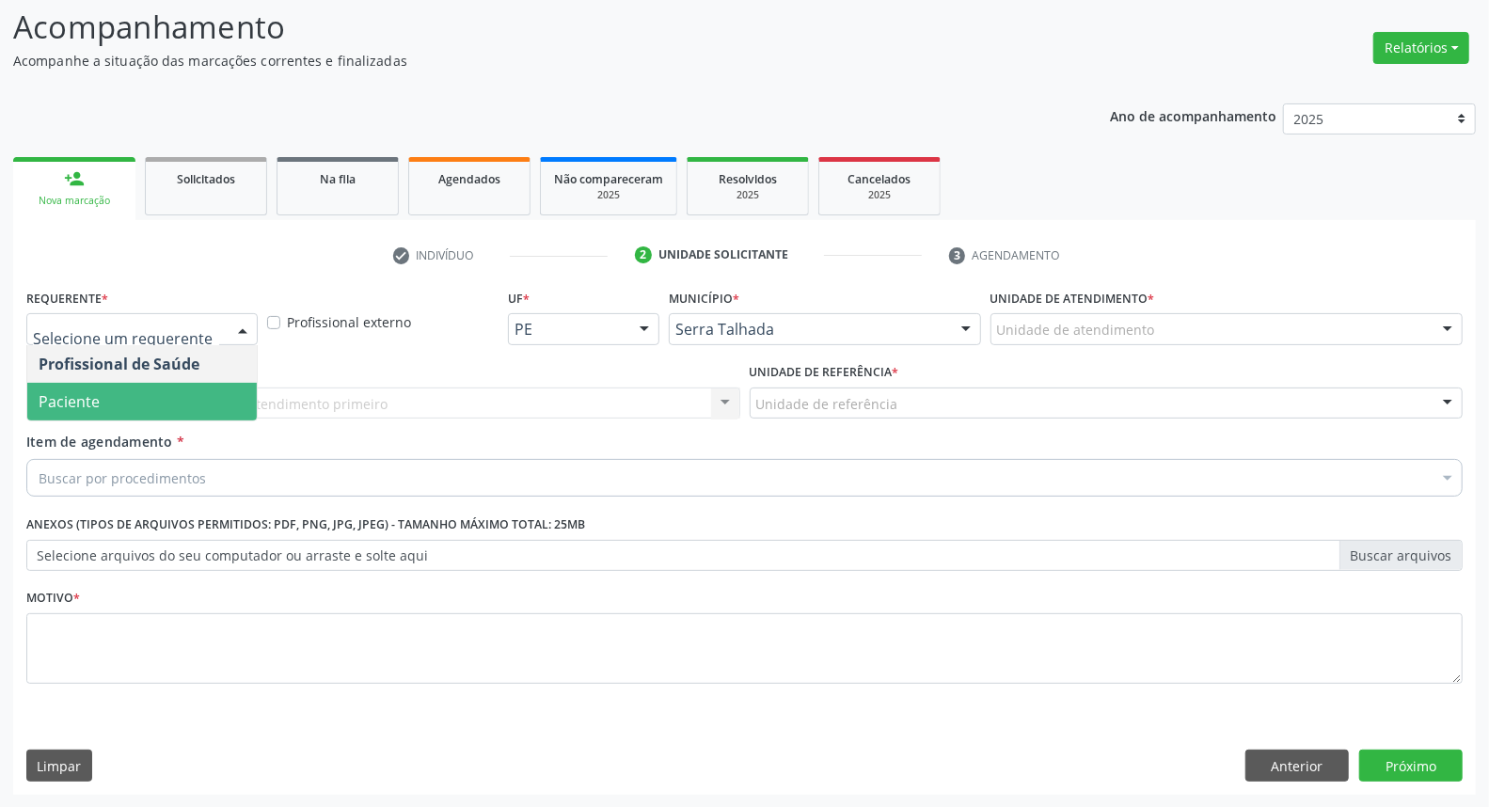
click at [156, 415] on span "Paciente" at bounding box center [141, 402] width 229 height 38
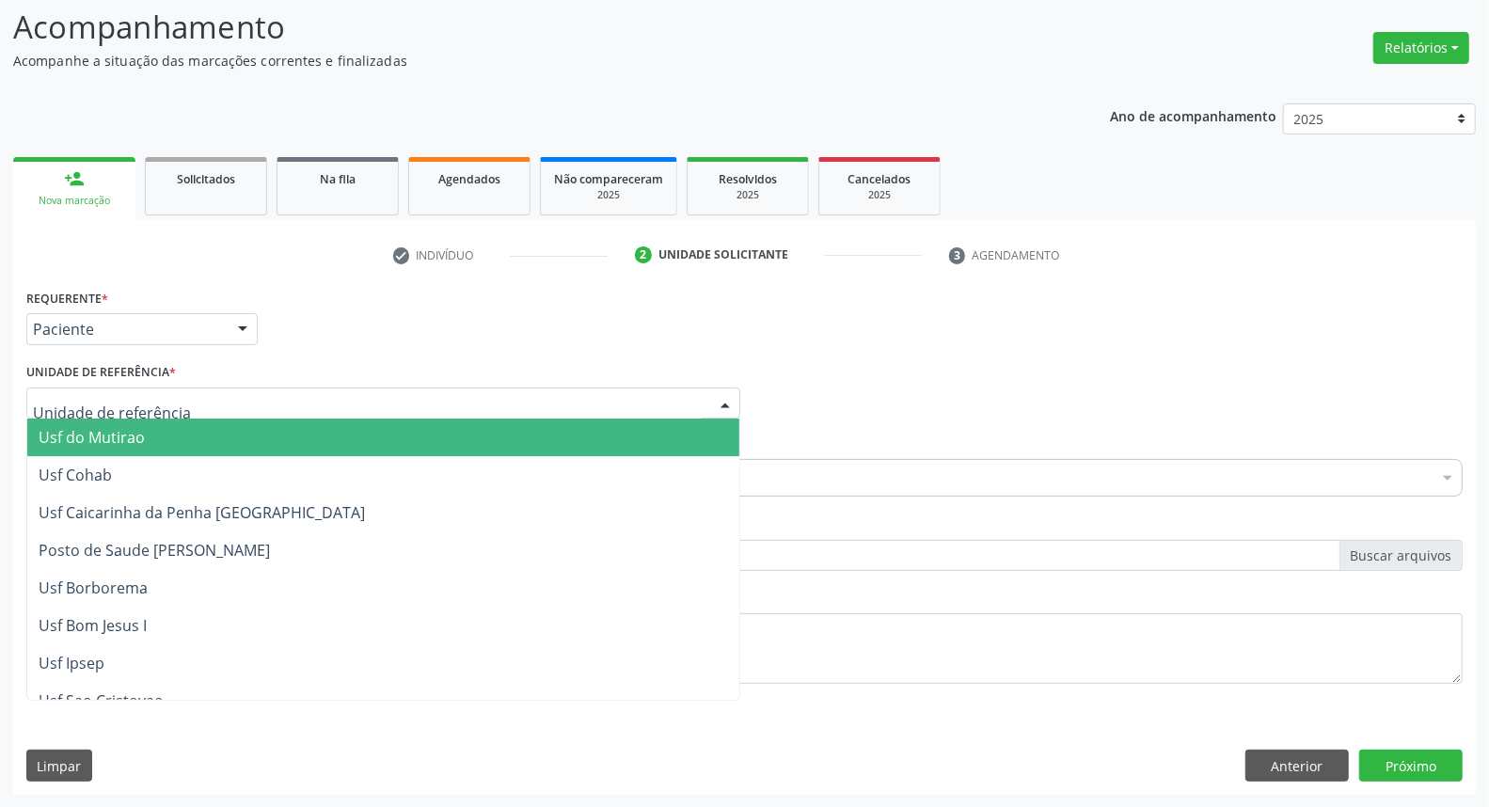
click at [171, 390] on div at bounding box center [383, 403] width 714 height 32
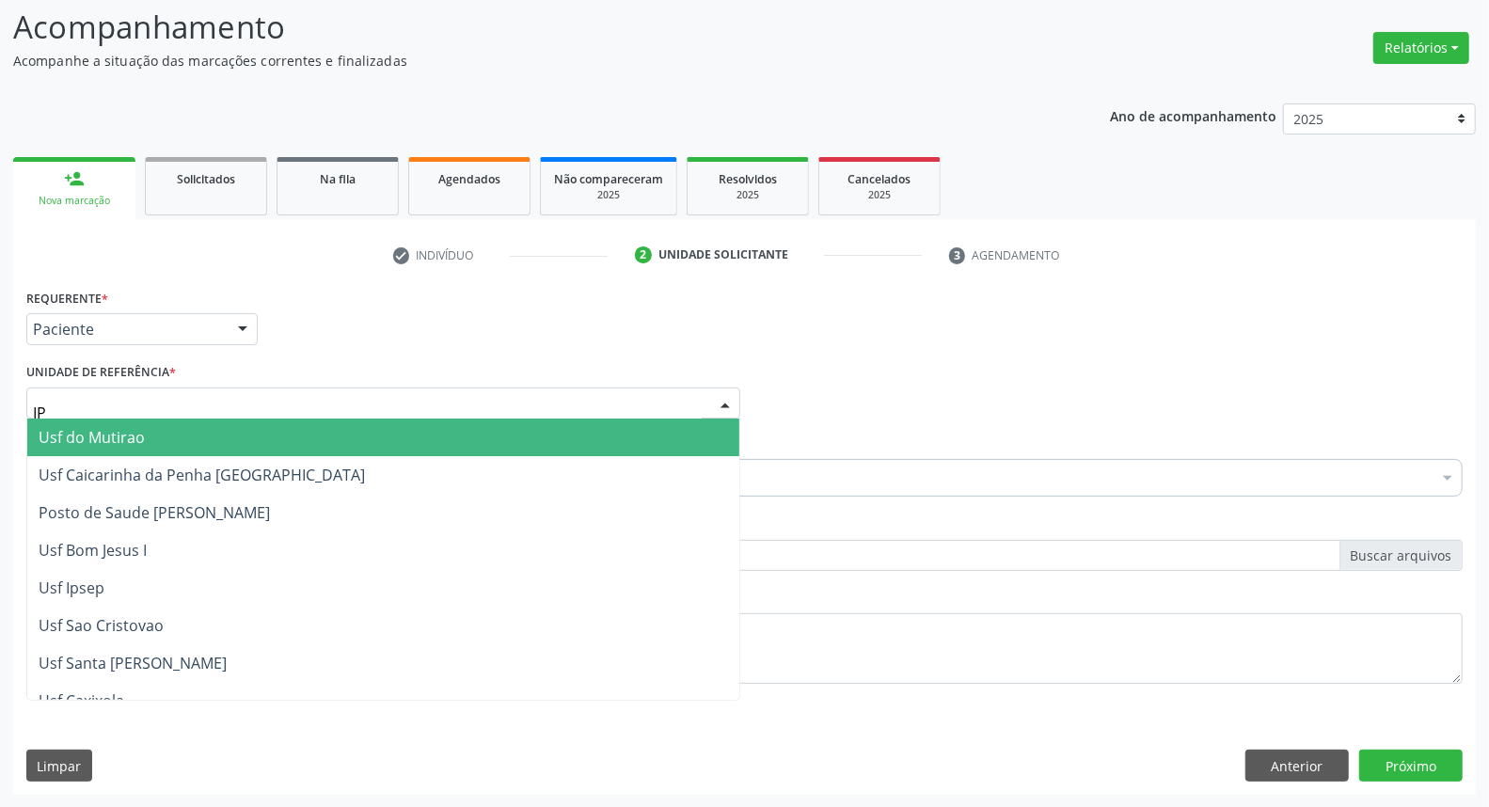
type input "IPA"
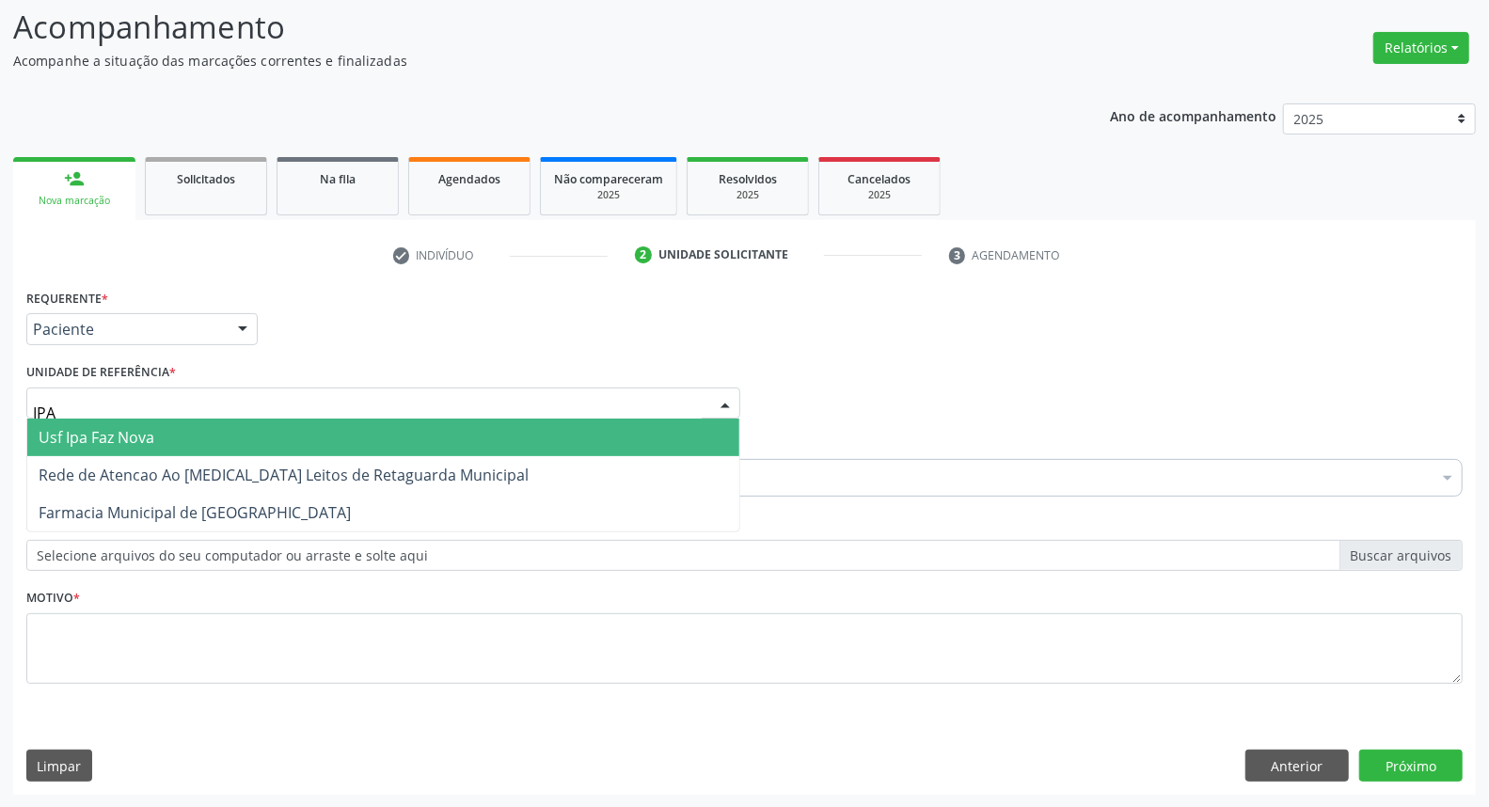
click at [173, 444] on span "Usf Ipa Faz Nova" at bounding box center [383, 438] width 712 height 38
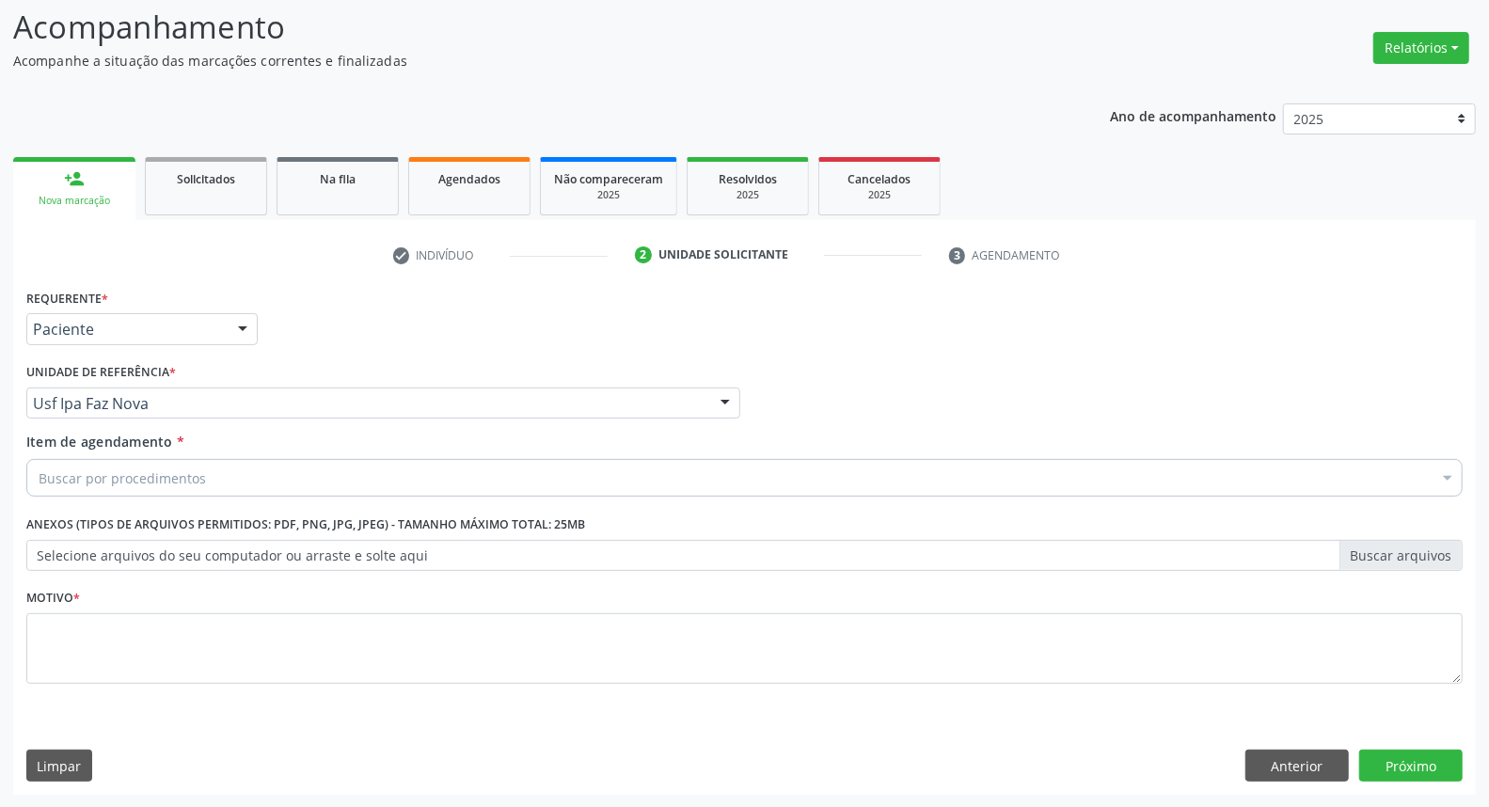
click at [166, 489] on div "Buscar por procedimentos" at bounding box center [744, 478] width 1436 height 38
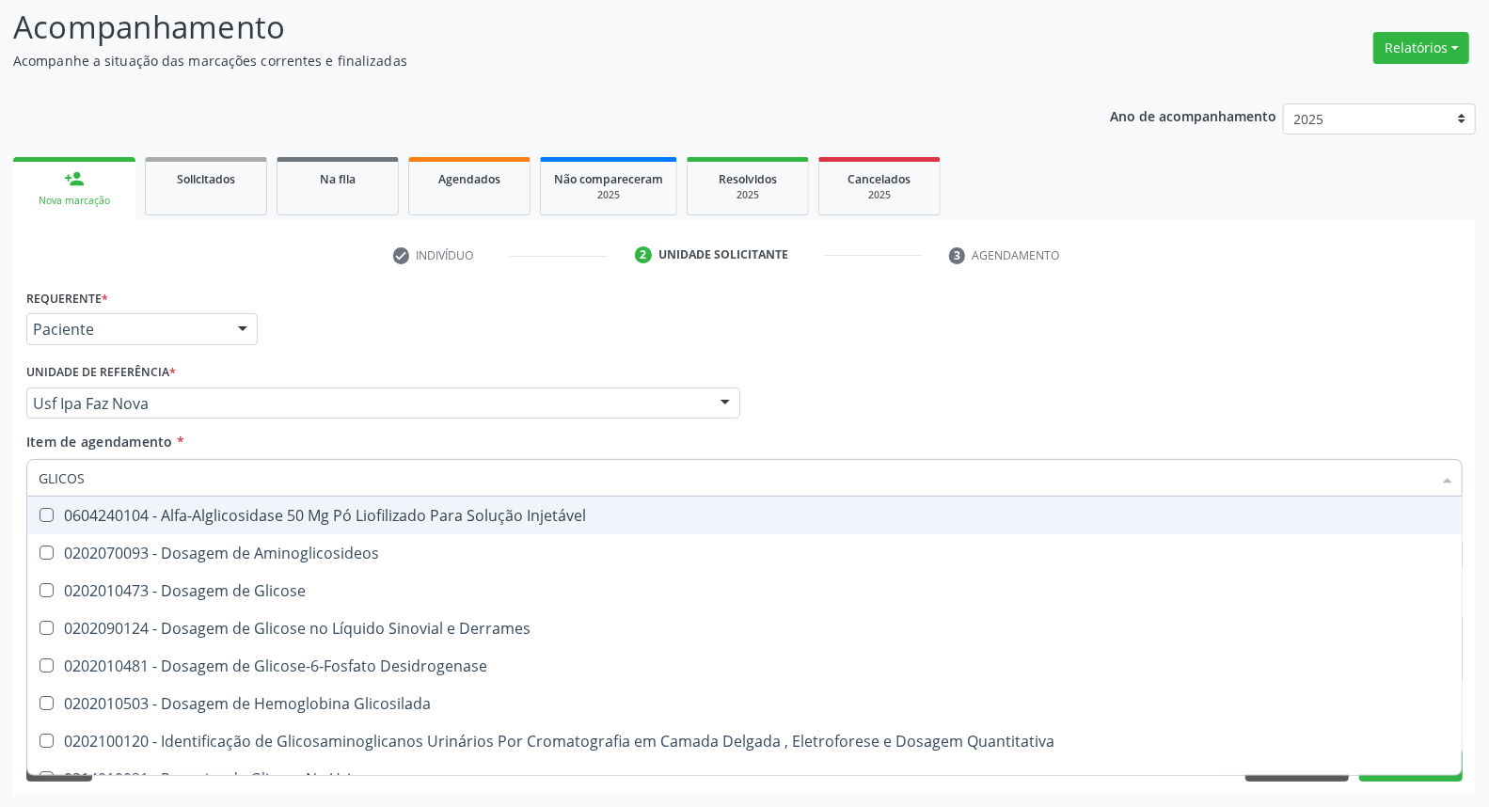
type input "GLICOSE"
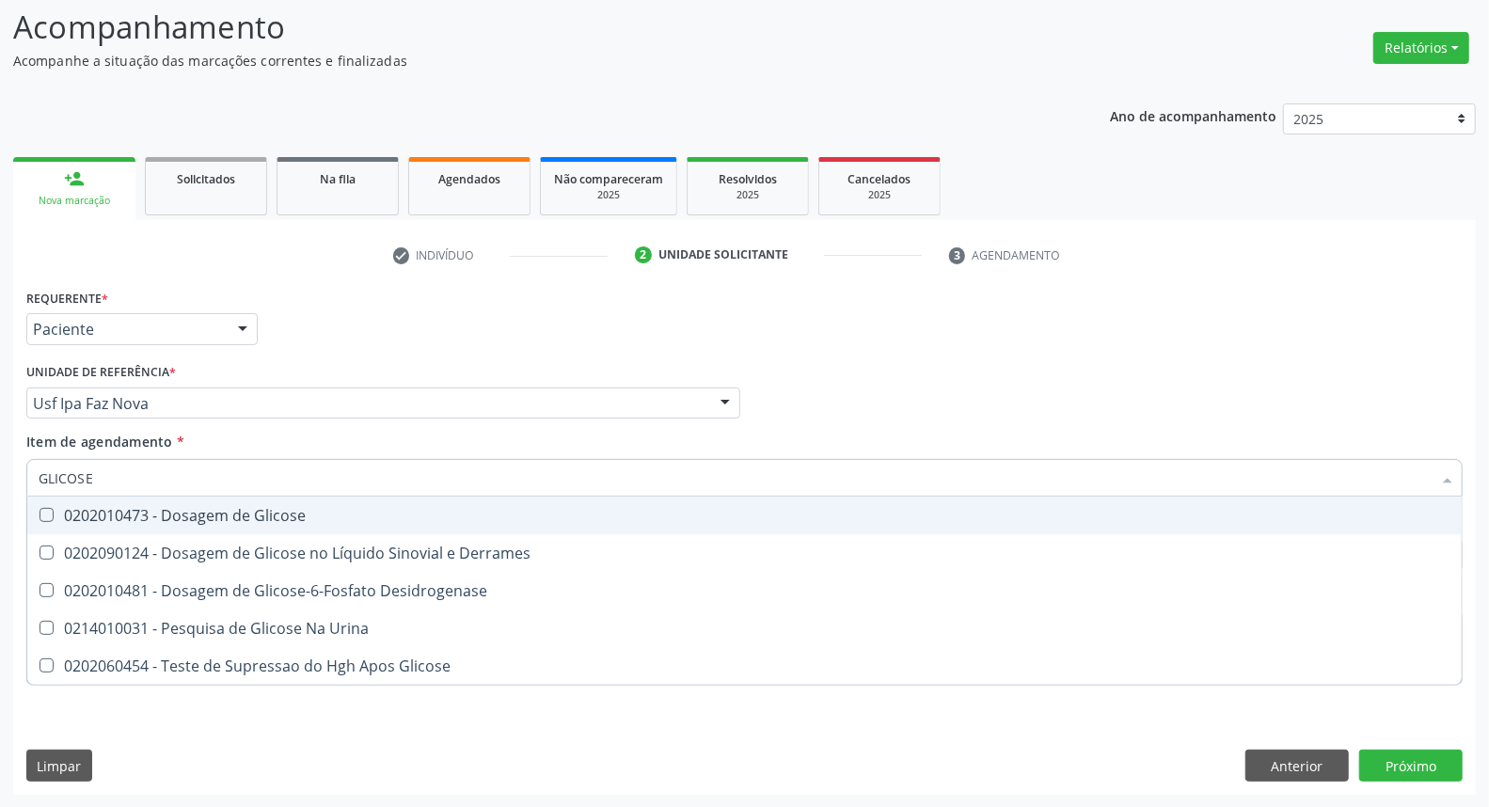
click at [172, 509] on div "0202010473 - Dosagem de Glicose" at bounding box center [745, 515] width 1412 height 15
checkbox Glicose "true"
drag, startPoint x: 161, startPoint y: 467, endPoint x: 0, endPoint y: 453, distance: 161.4
click at [0, 471] on div "Acompanhamento Acompanhe a situação das marcações correntes e finalizadas Relat…" at bounding box center [744, 393] width 1489 height 829
type input "AC"
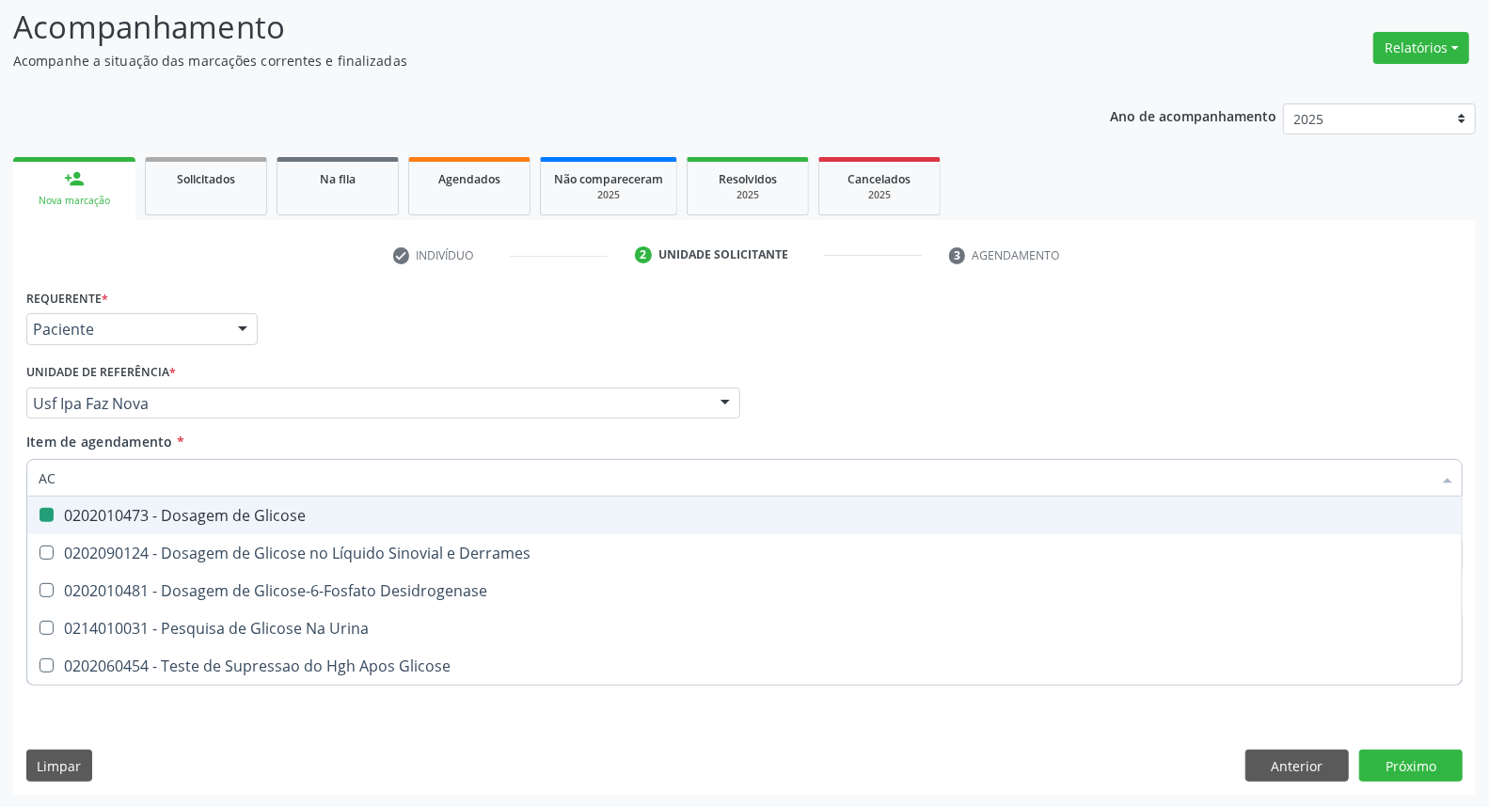
checkbox Glicose "false"
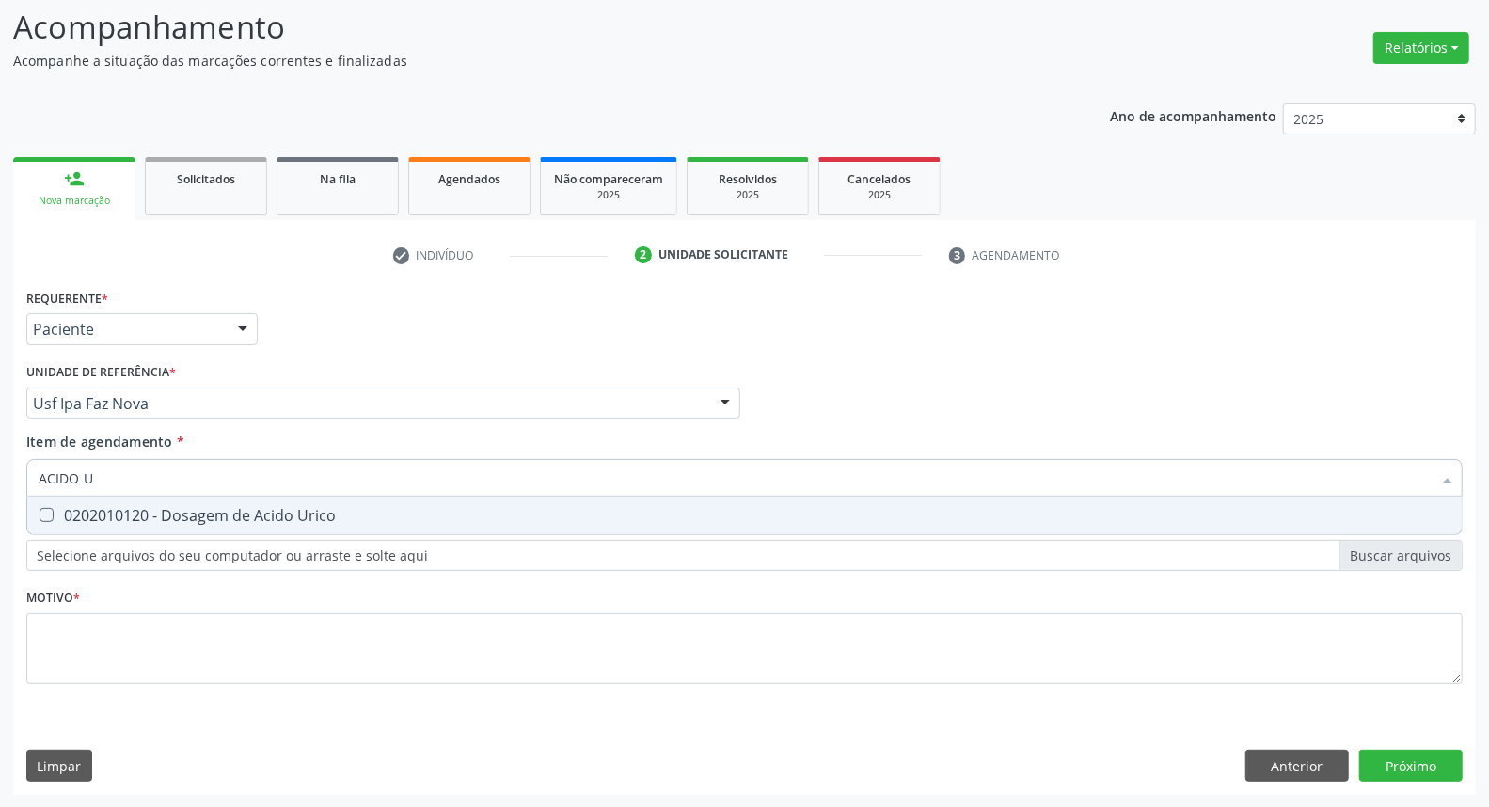
type input "ACIDO U"
click at [47, 517] on Urico at bounding box center [47, 515] width 14 height 14
click at [40, 517] on Urico "checkbox" at bounding box center [33, 515] width 12 height 12
checkbox Urico "true"
click at [0, 463] on div "Acompanhamento Acompanhe a situação das marcações correntes e finalizadas Relat…" at bounding box center [744, 393] width 1489 height 829
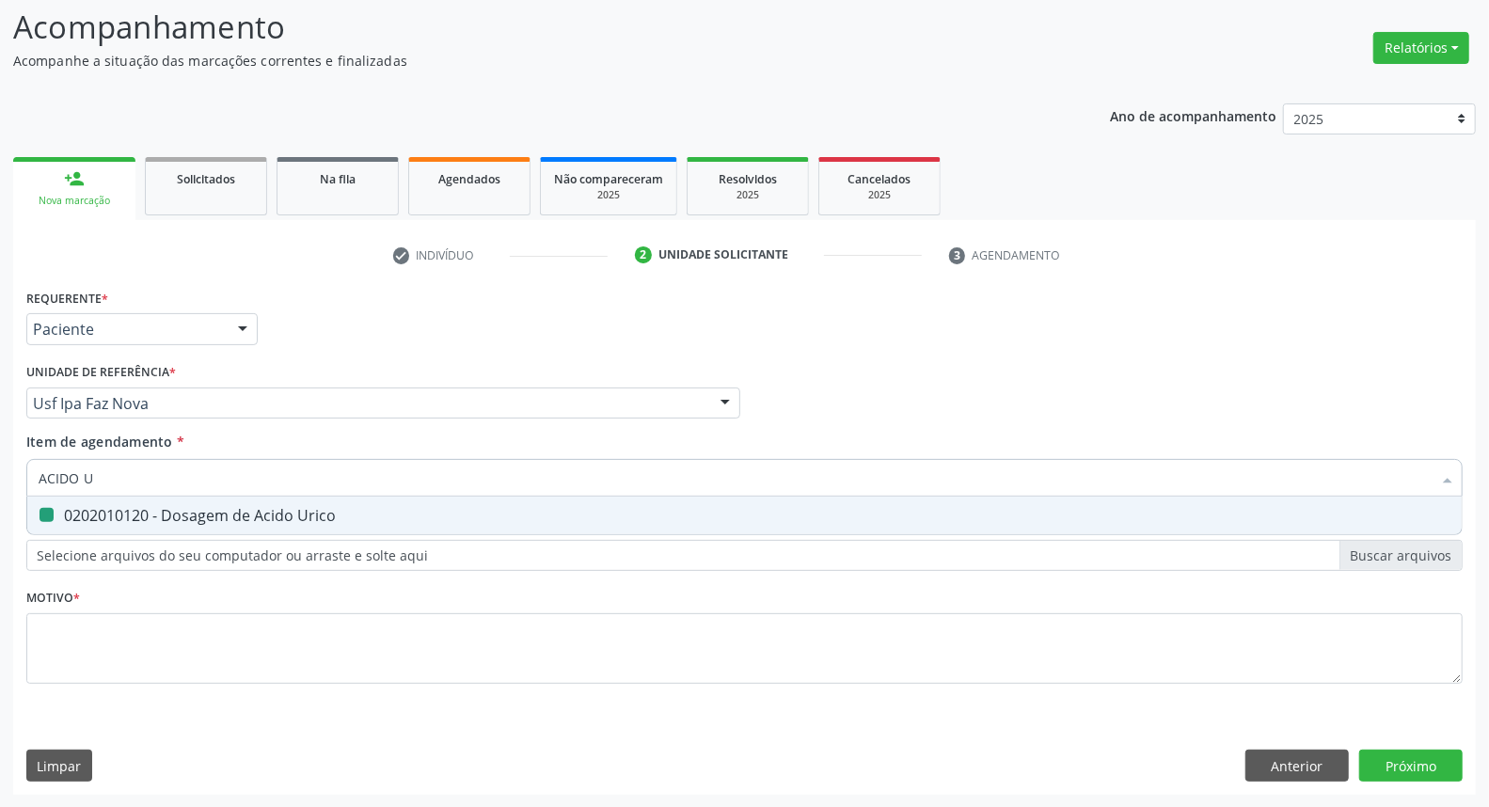
type input "C"
checkbox Urico "false"
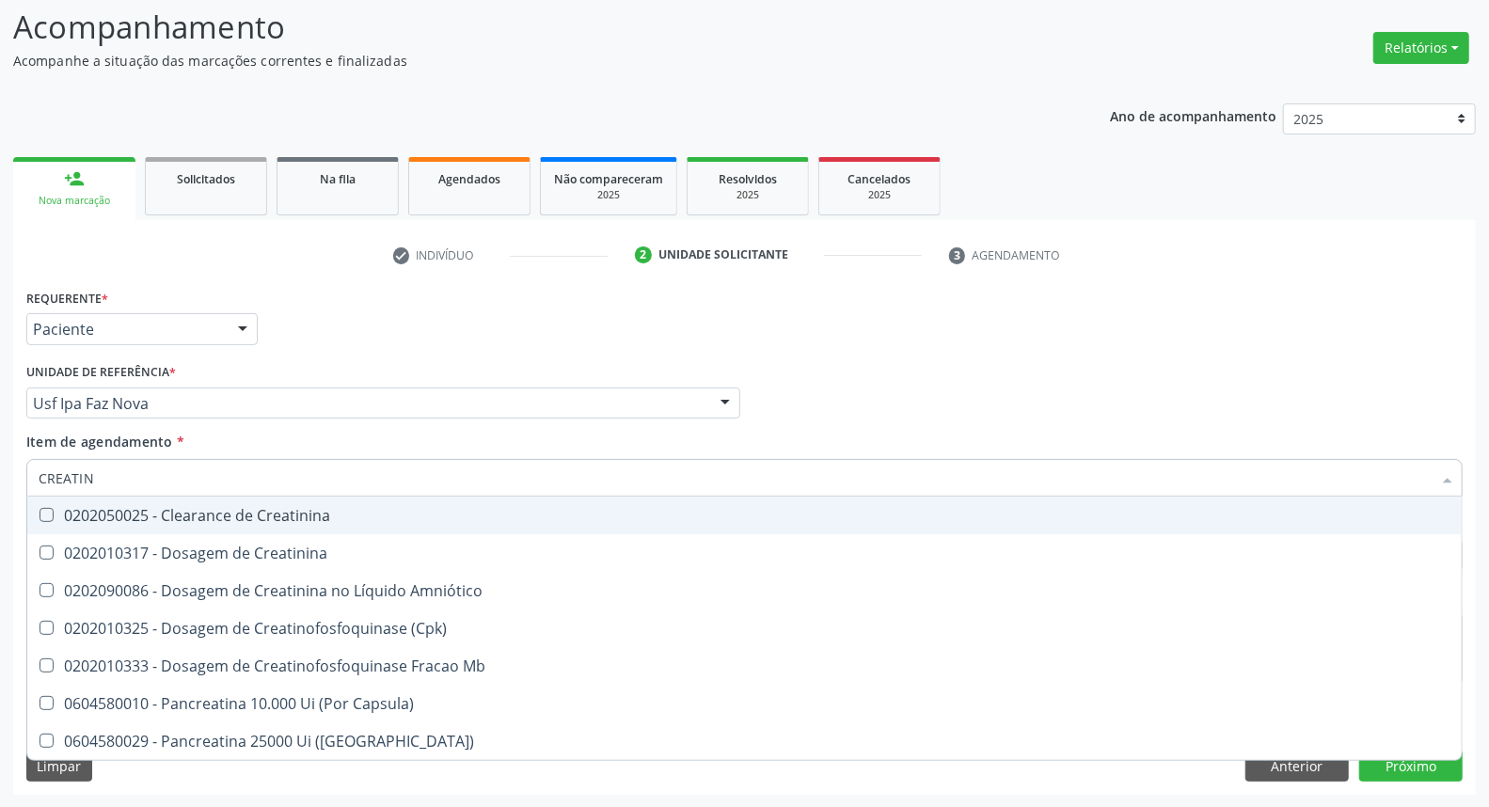
type input "CREATINI"
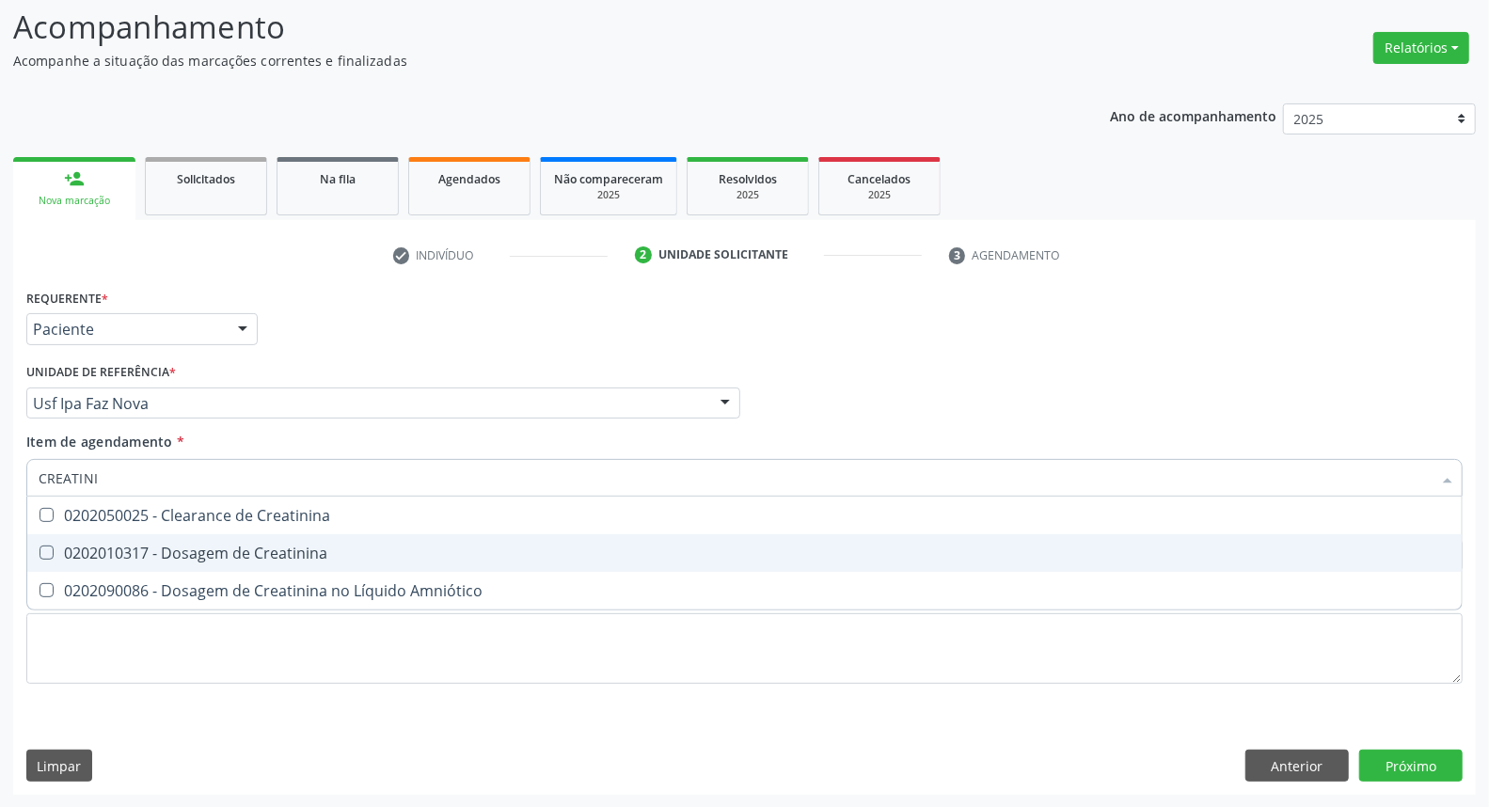
drag, startPoint x: 56, startPoint y: 553, endPoint x: 89, endPoint y: 498, distance: 63.7
click at [61, 542] on span "0202010317 - Dosagem de Creatinina" at bounding box center [744, 553] width 1434 height 38
checkbox Creatinina "true"
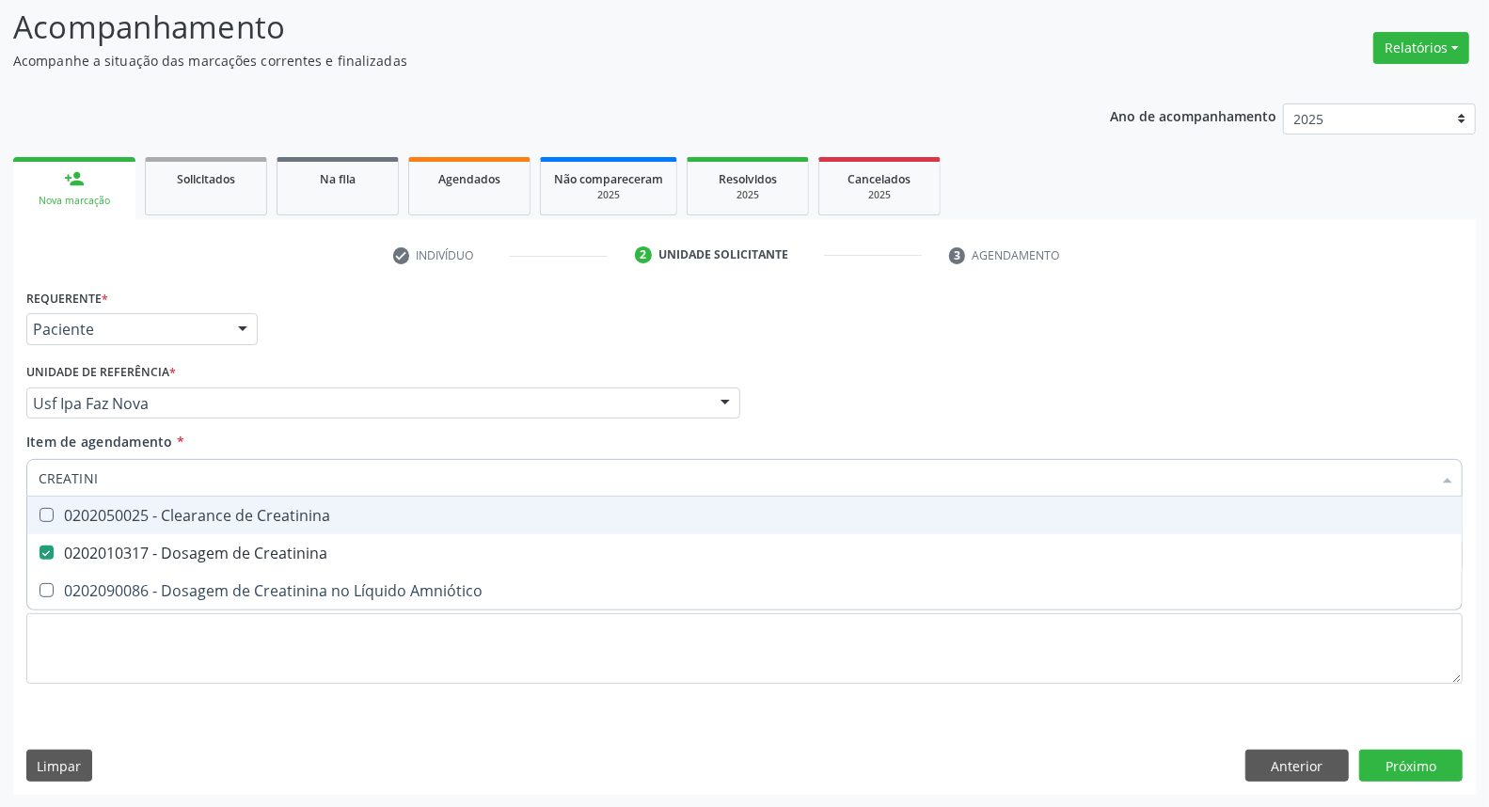
drag, startPoint x: 76, startPoint y: 472, endPoint x: 0, endPoint y: 458, distance: 77.5
click at [0, 462] on div "Acompanhamento Acompanhe a situação das marcações correntes e finalizadas Relat…" at bounding box center [744, 393] width 1489 height 829
type input "UREIA"
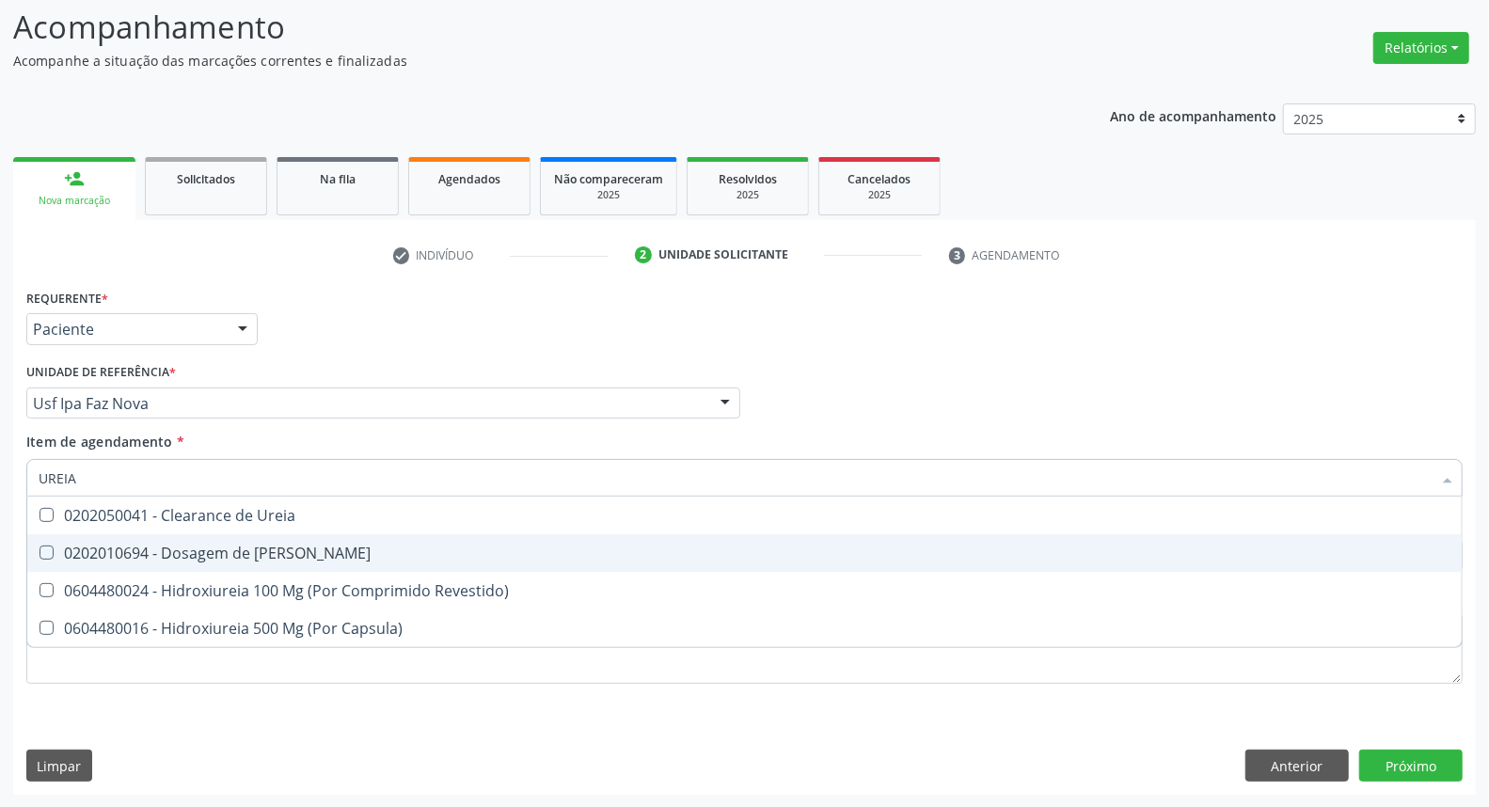
drag, startPoint x: 78, startPoint y: 561, endPoint x: 82, endPoint y: 517, distance: 43.4
click at [76, 550] on span "0202010694 - Dosagem de [PERSON_NAME]" at bounding box center [744, 553] width 1434 height 38
checkbox Ureia "true"
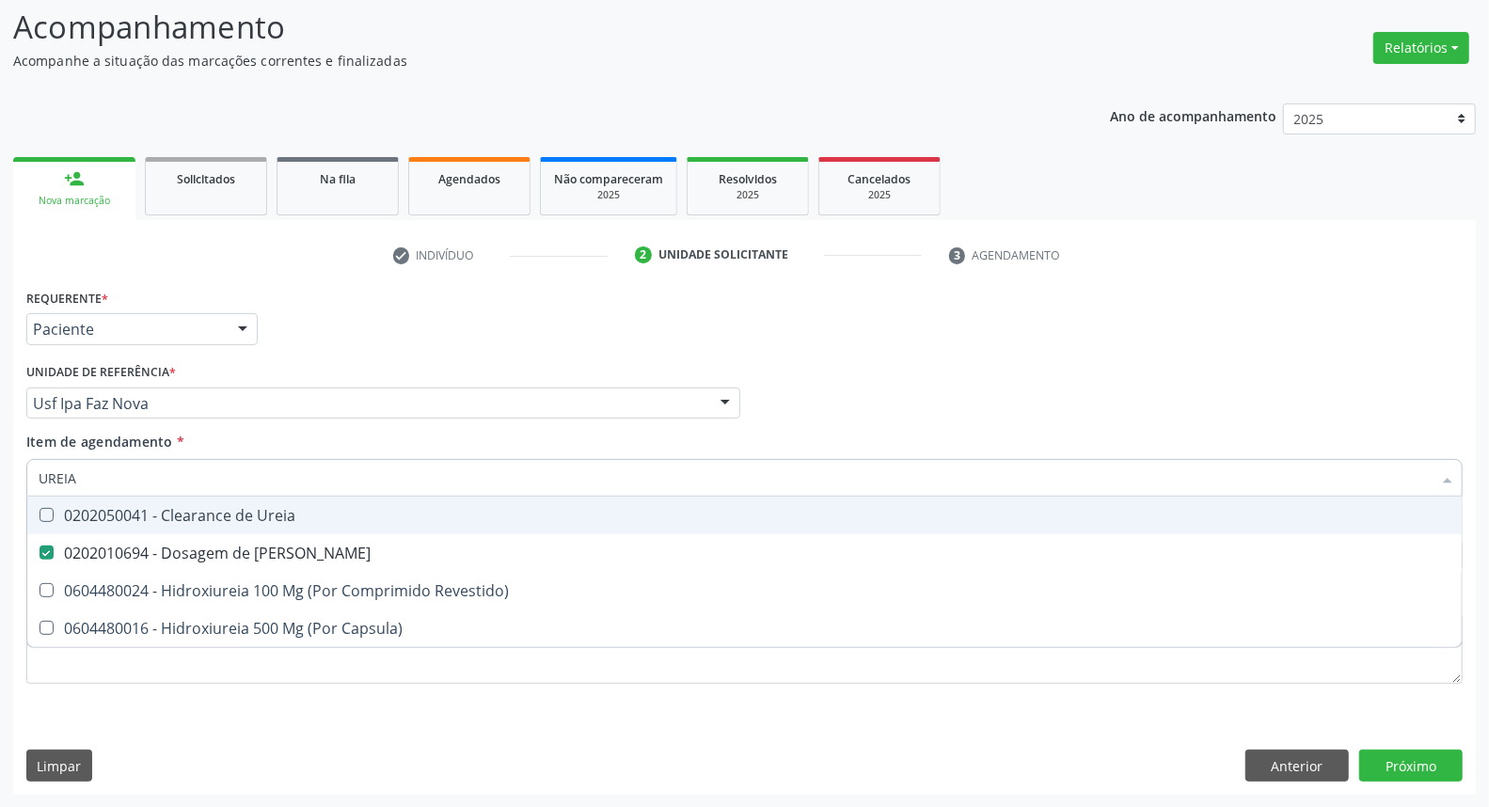
drag, startPoint x: 94, startPoint y: 489, endPoint x: 0, endPoint y: 447, distance: 103.1
click at [0, 449] on div "Acompanhamento Acompanhe a situação das marcações correntes e finalizadas Relat…" at bounding box center [744, 393] width 1489 height 829
type input "CO"
checkbox Ureia "false"
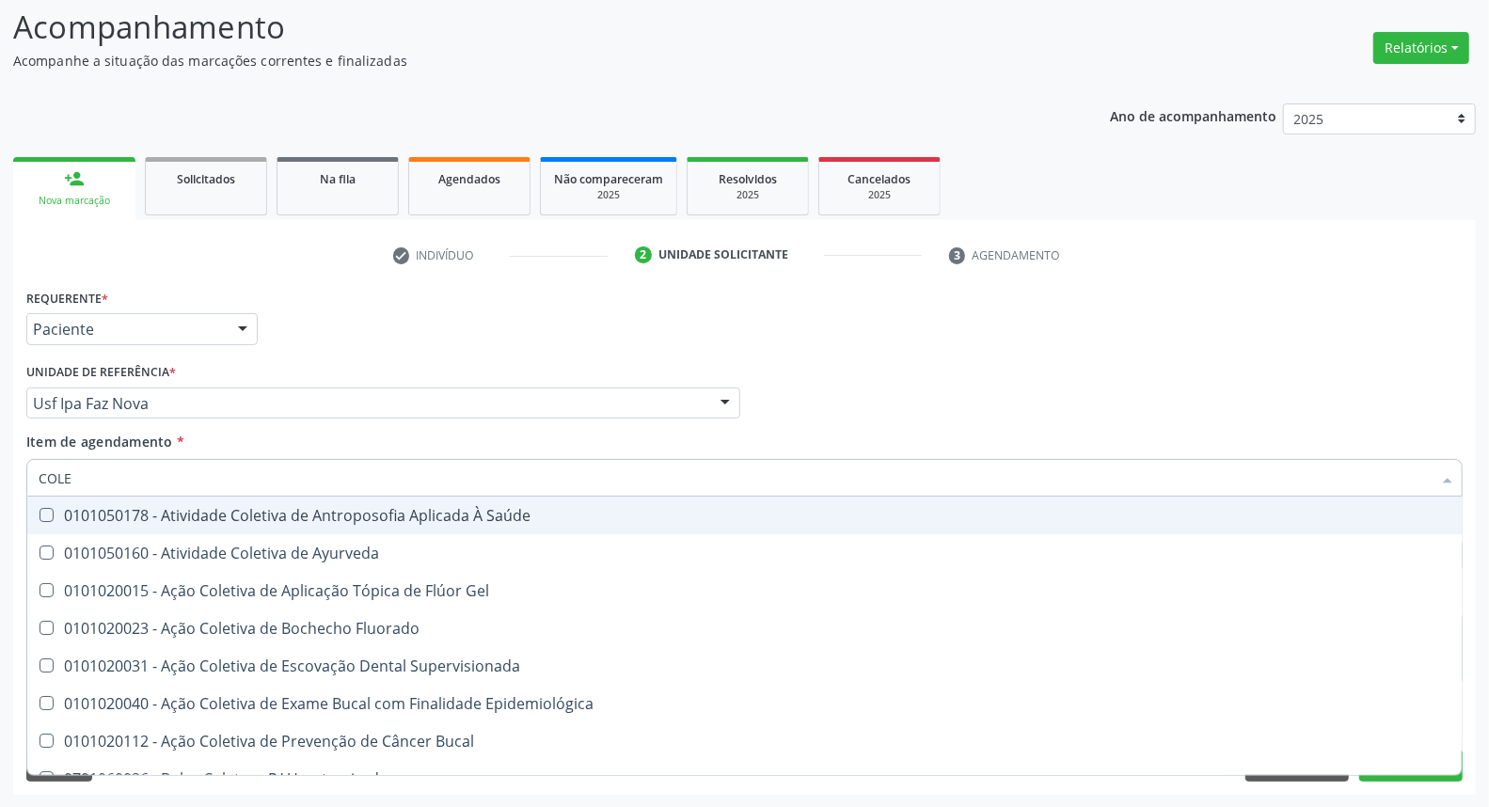
type input "COLES"
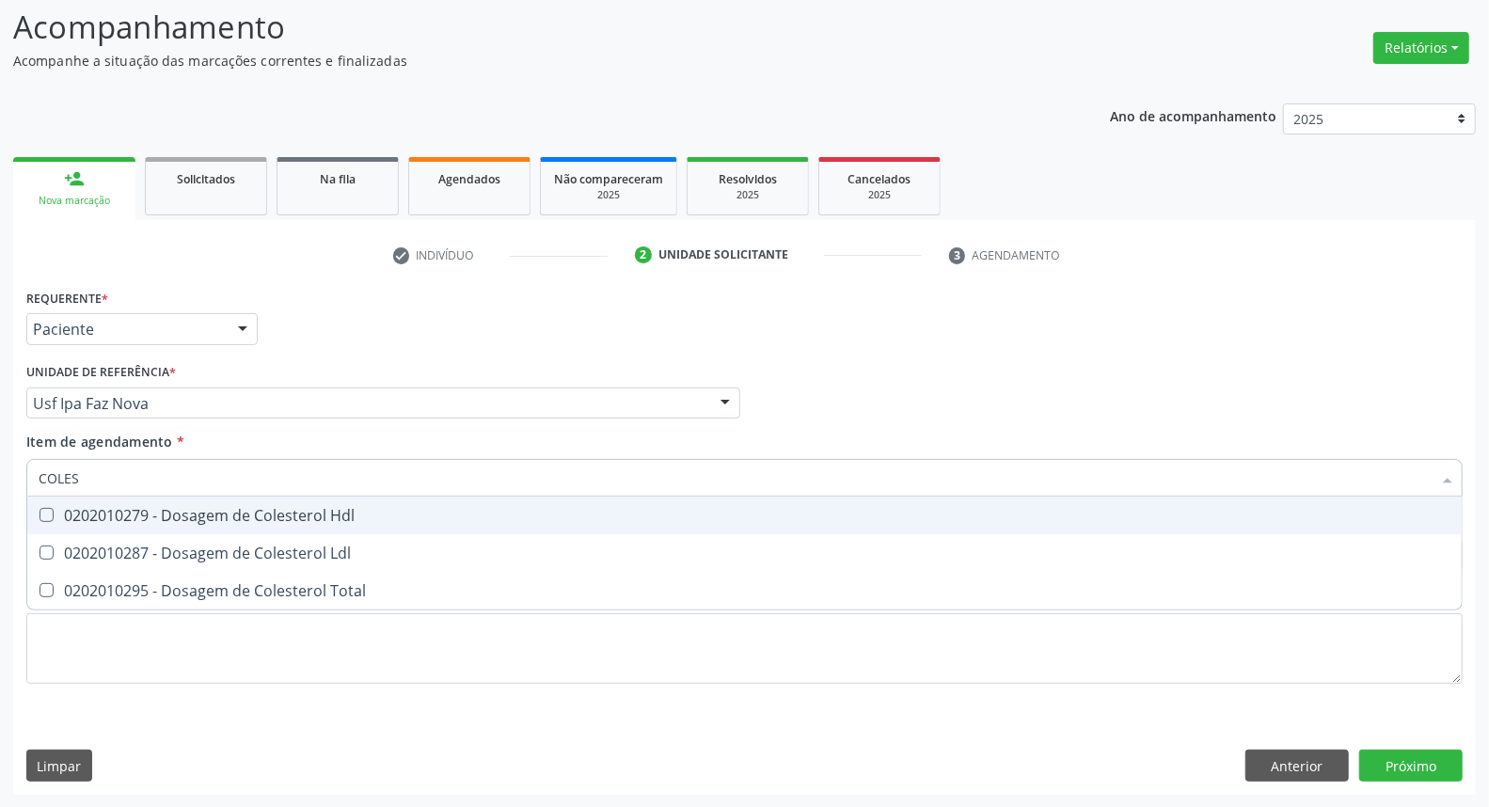
drag, startPoint x: 54, startPoint y: 505, endPoint x: 57, endPoint y: 539, distance: 34.1
click at [55, 508] on span "0202010279 - Dosagem de Colesterol Hdl" at bounding box center [744, 516] width 1434 height 38
checkbox Hdl "true"
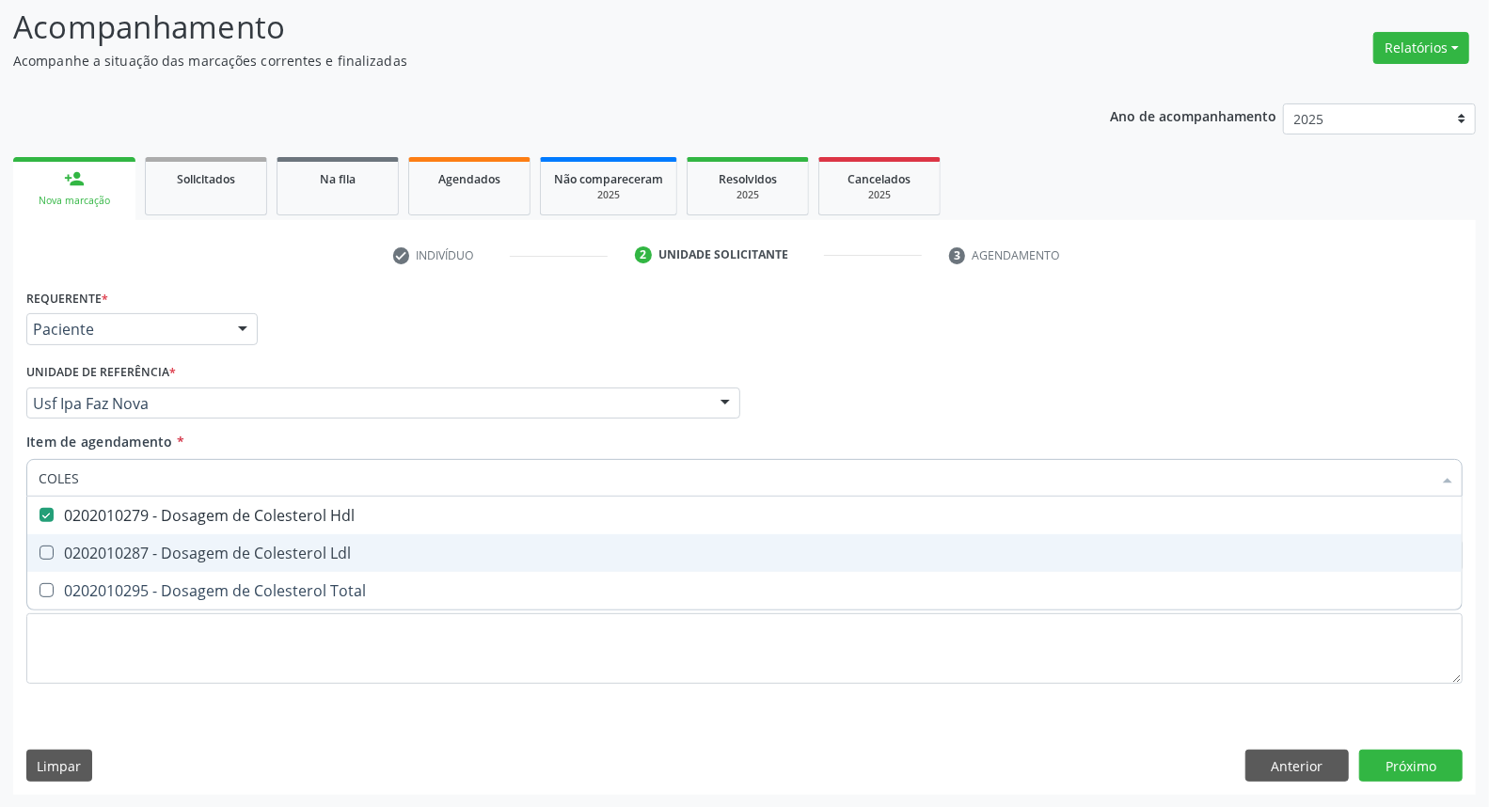
drag, startPoint x: 58, startPoint y: 552, endPoint x: 58, endPoint y: 593, distance: 41.4
click at [58, 556] on div "0202010287 - Dosagem de Colesterol Ldl" at bounding box center [745, 552] width 1412 height 15
checkbox Ldl "true"
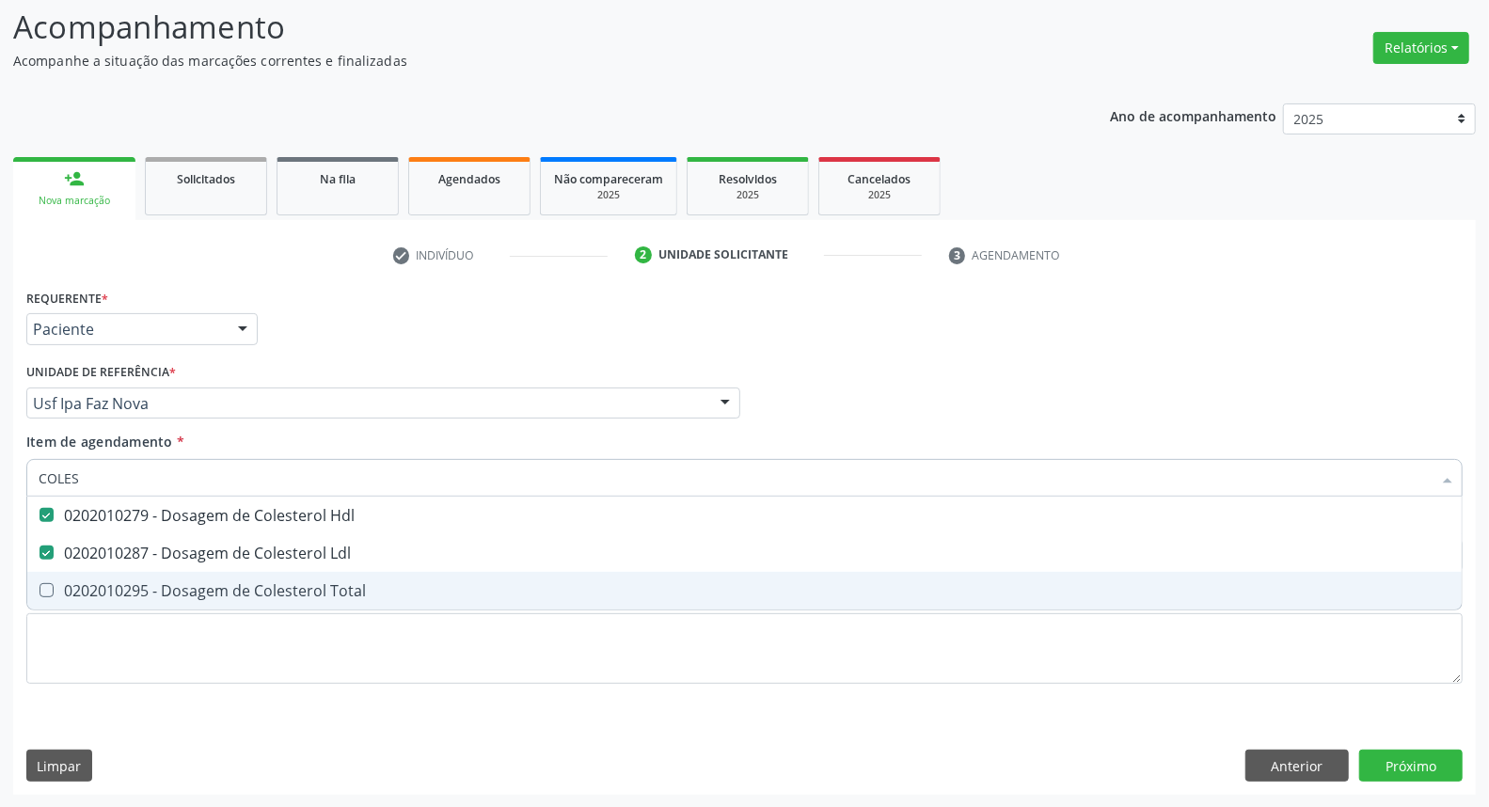
drag, startPoint x: 58, startPoint y: 596, endPoint x: 75, endPoint y: 551, distance: 48.2
click at [60, 590] on div "0202010295 - Dosagem de Colesterol Total" at bounding box center [745, 590] width 1412 height 15
checkbox Total "true"
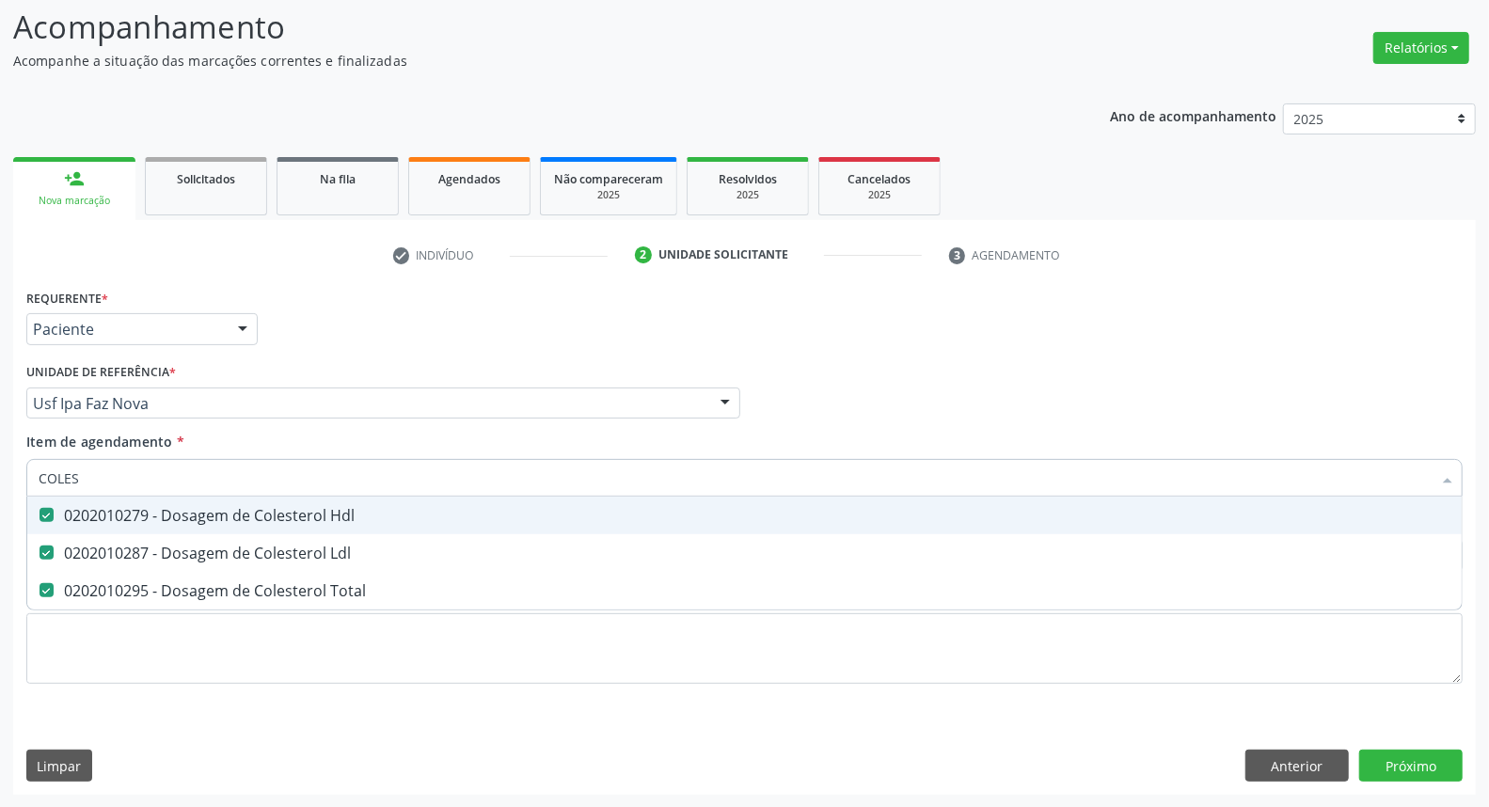
click at [0, 466] on div "Acompanhamento Acompanhe a situação das marcações correntes e finalizadas Relat…" at bounding box center [744, 393] width 1489 height 829
type input "T"
checkbox Hdl "false"
checkbox Ldl "false"
type input "TG"
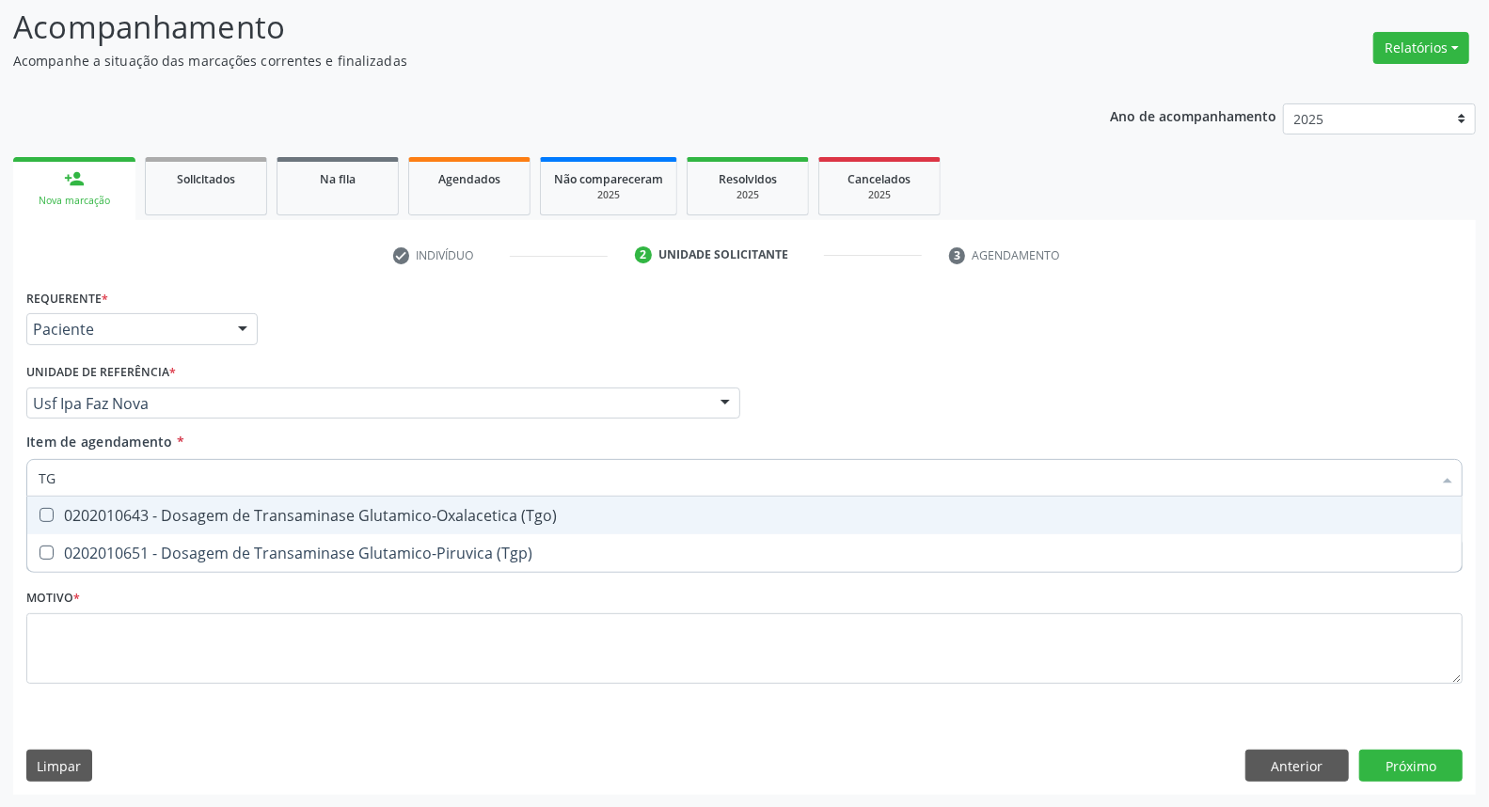
drag, startPoint x: 62, startPoint y: 514, endPoint x: 58, endPoint y: 534, distance: 20.1
click at [62, 515] on div "0202010643 - Dosagem de Transaminase Glutamico-Oxalacetica (Tgo)" at bounding box center [745, 515] width 1412 height 15
checkbox \(Tgo\) "true"
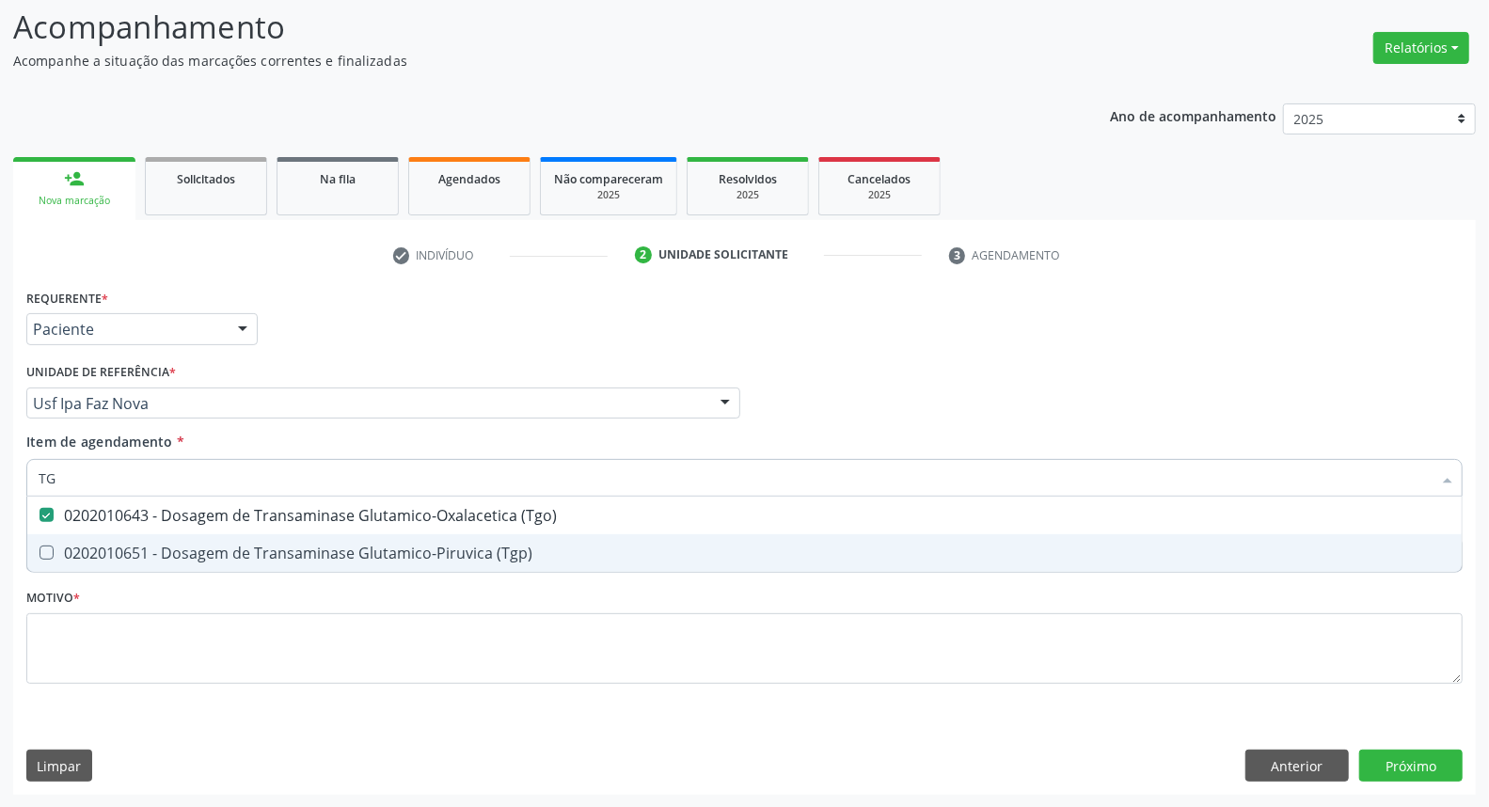
drag, startPoint x: 55, startPoint y: 548, endPoint x: 85, endPoint y: 491, distance: 64.8
click at [56, 543] on span "0202010651 - Dosagem de Transaminase Glutamico-Piruvica (Tgp)" at bounding box center [744, 553] width 1434 height 38
checkbox \(Tgp\) "true"
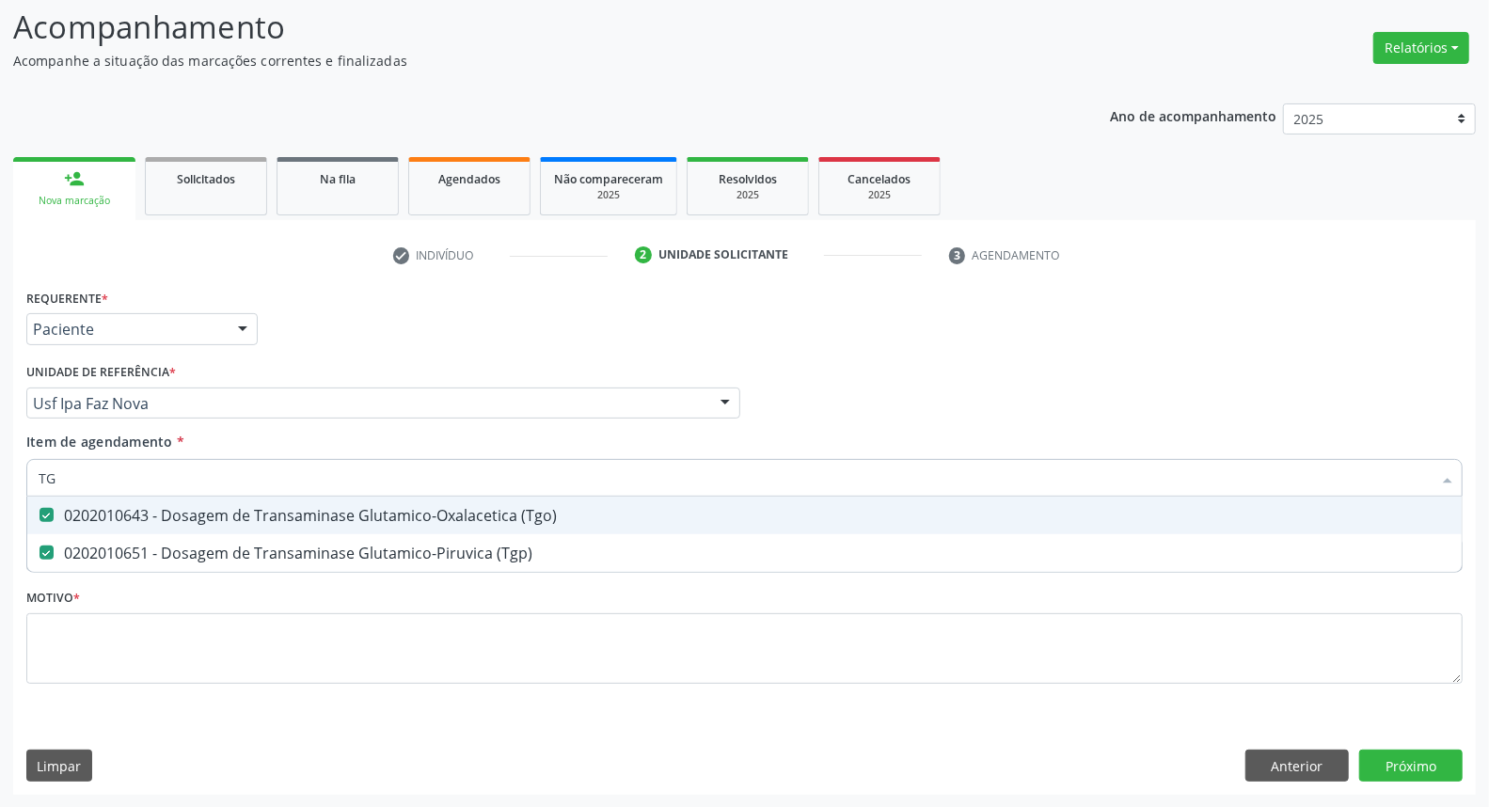
click at [0, 477] on div "Acompanhamento Acompanhe a situação das marcações correntes e finalizadas Relat…" at bounding box center [744, 393] width 1489 height 829
type input "TR"
checkbox \(Tgo\) "false"
checkbox \(Tgp\) "false"
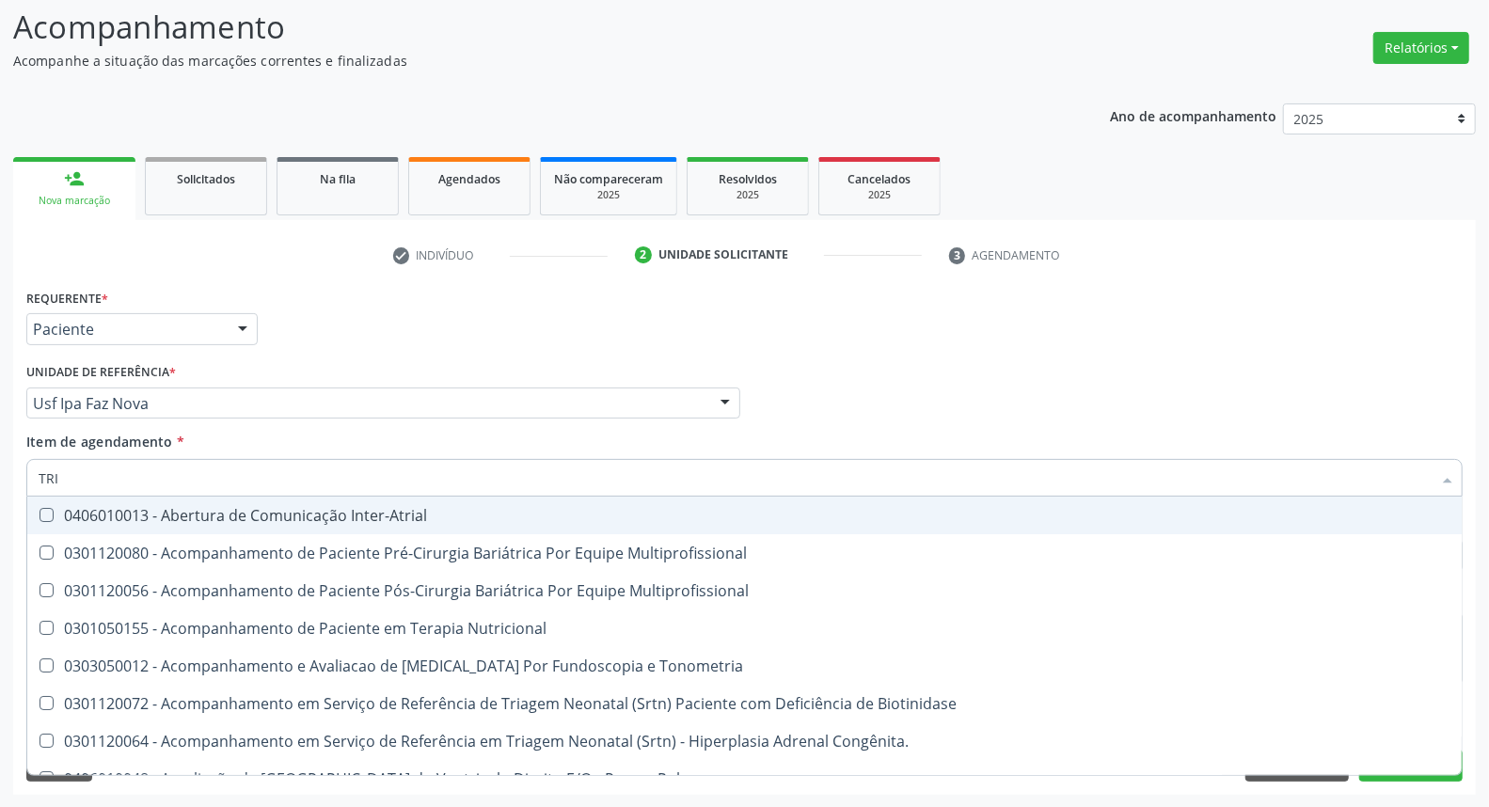
type input "TRIG"
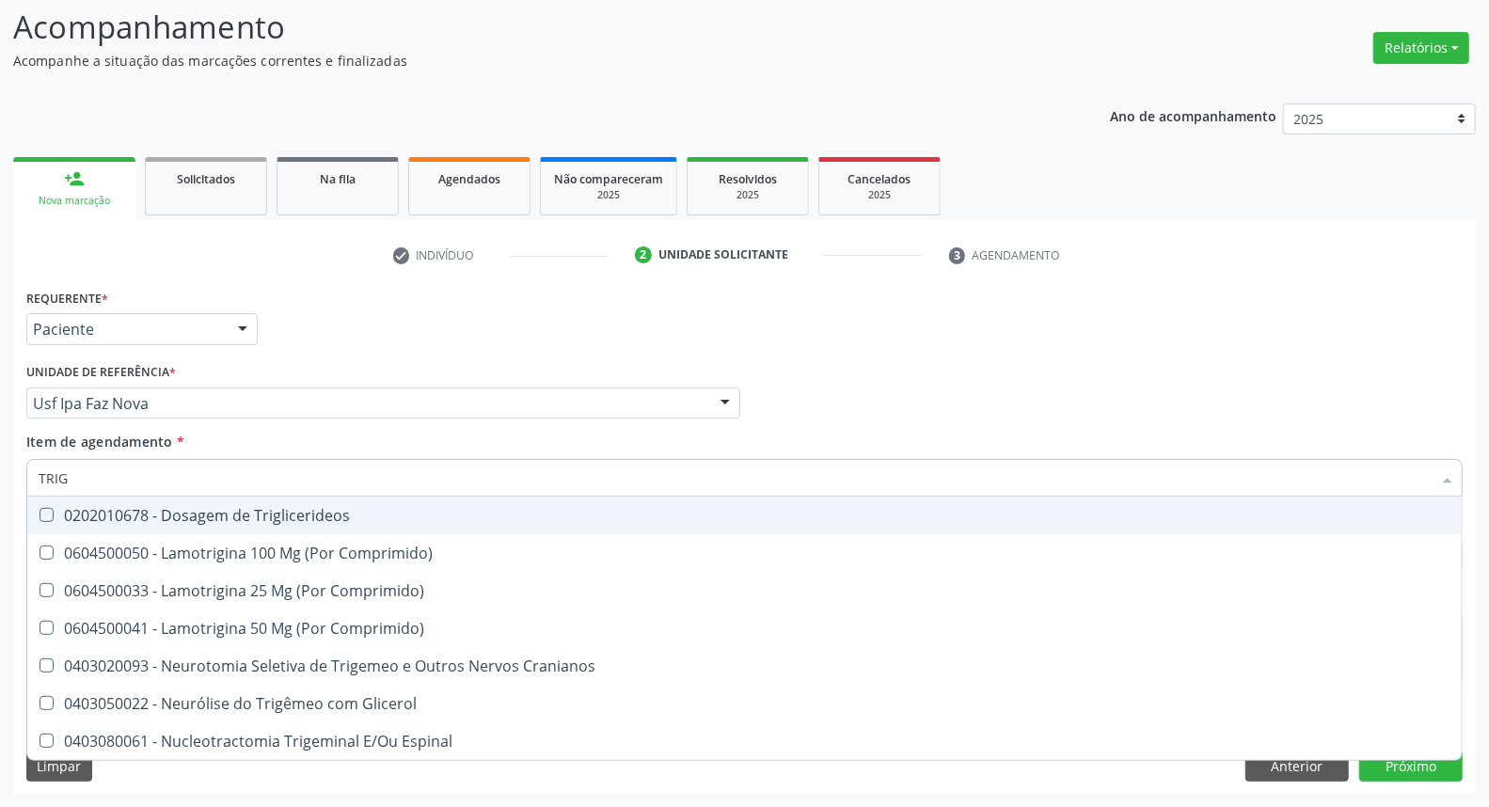
drag, startPoint x: 81, startPoint y: 523, endPoint x: 94, endPoint y: 497, distance: 29.4
click at [83, 518] on span "0202010678 - Dosagem de Triglicerideos" at bounding box center [744, 516] width 1434 height 38
checkbox Triglicerideos "true"
drag, startPoint x: 97, startPoint y: 482, endPoint x: 0, endPoint y: 454, distance: 100.6
click at [0, 454] on div "Acompanhamento Acompanhe a situação das marcações correntes e finalizadas Relat…" at bounding box center [744, 393] width 1489 height 829
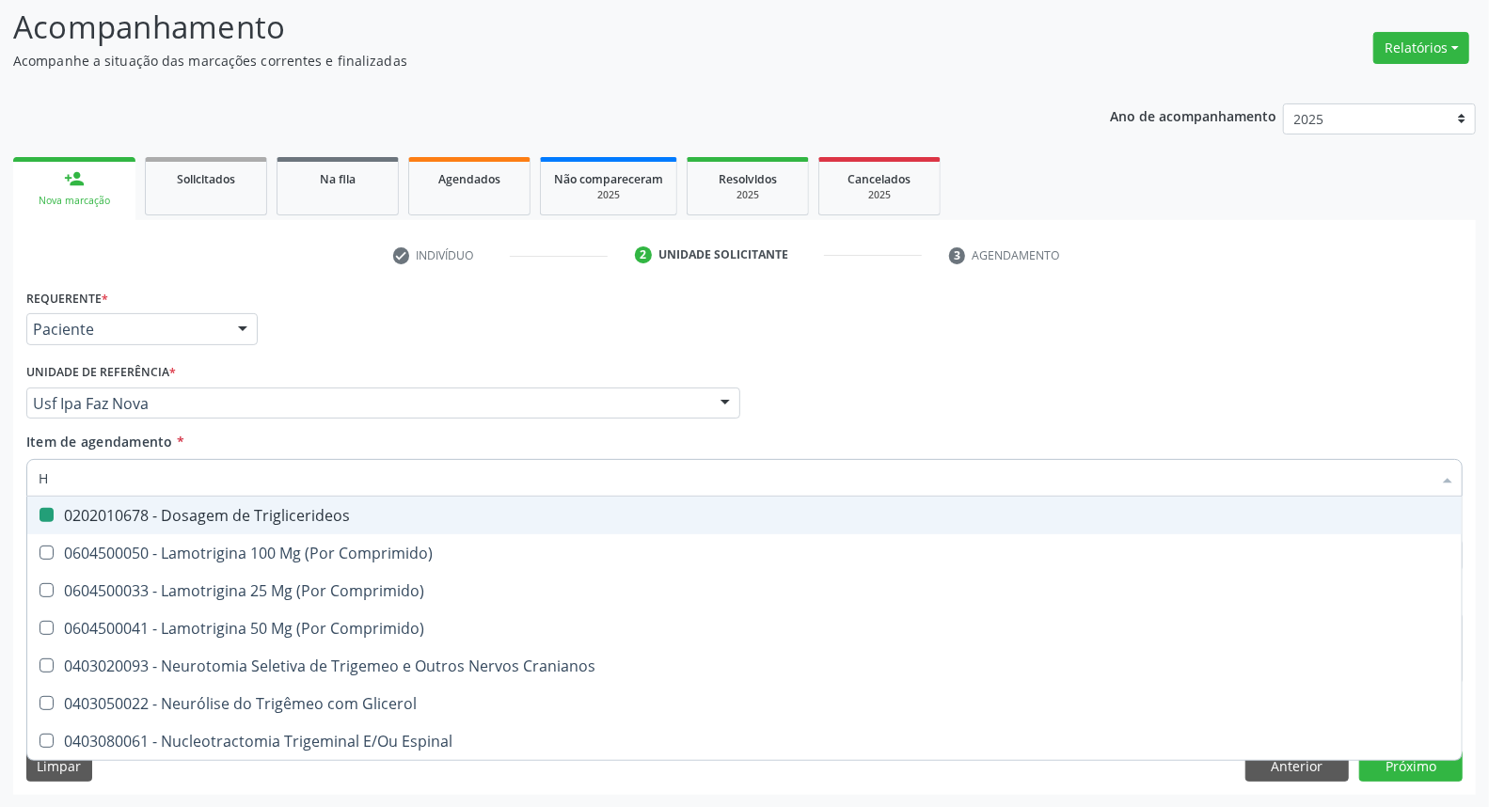
type input "HE"
checkbox Triglicerideos "false"
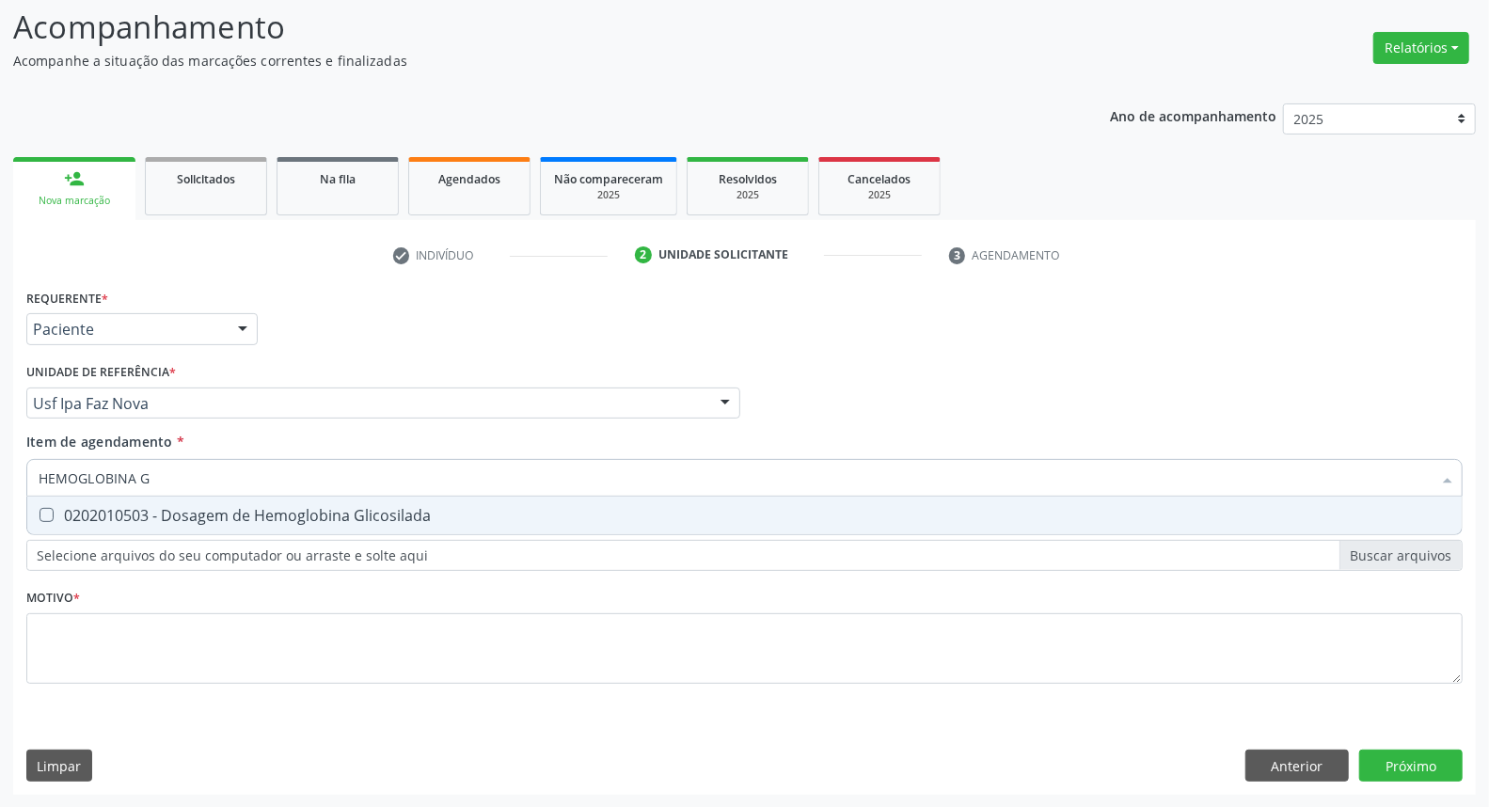
type input "HEMOGLOBINA G"
drag, startPoint x: 58, startPoint y: 512, endPoint x: 207, endPoint y: 482, distance: 151.6
click at [60, 511] on div "0202010503 - Dosagem de Hemoglobina Glicosilada" at bounding box center [745, 515] width 1412 height 15
checkbox Glicosilada "true"
click at [0, 465] on div "Acompanhamento Acompanhe a situação das marcações correntes e finalizadas Relat…" at bounding box center [744, 393] width 1489 height 829
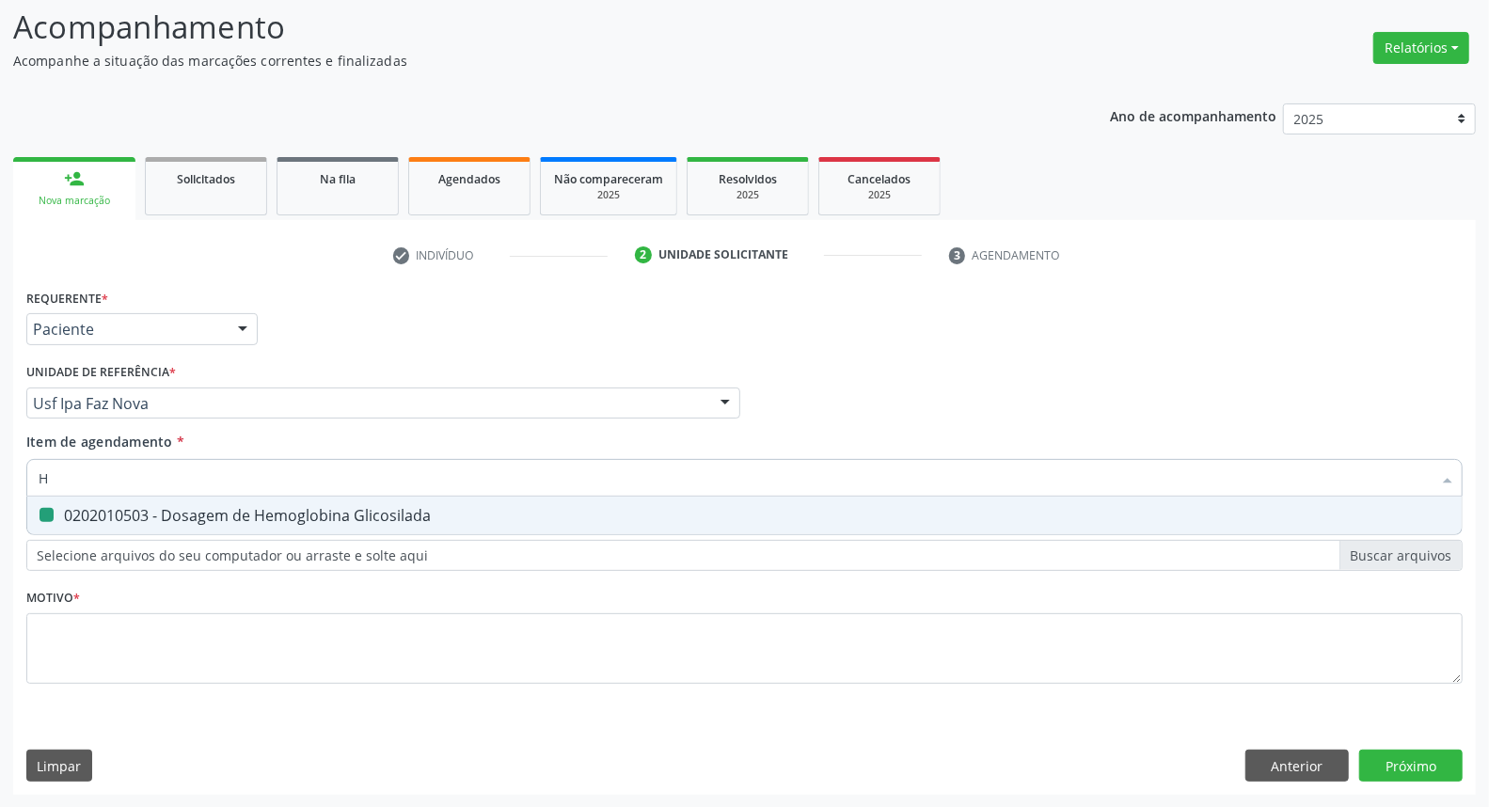
type input "HE"
checkbox Glicosilada "false"
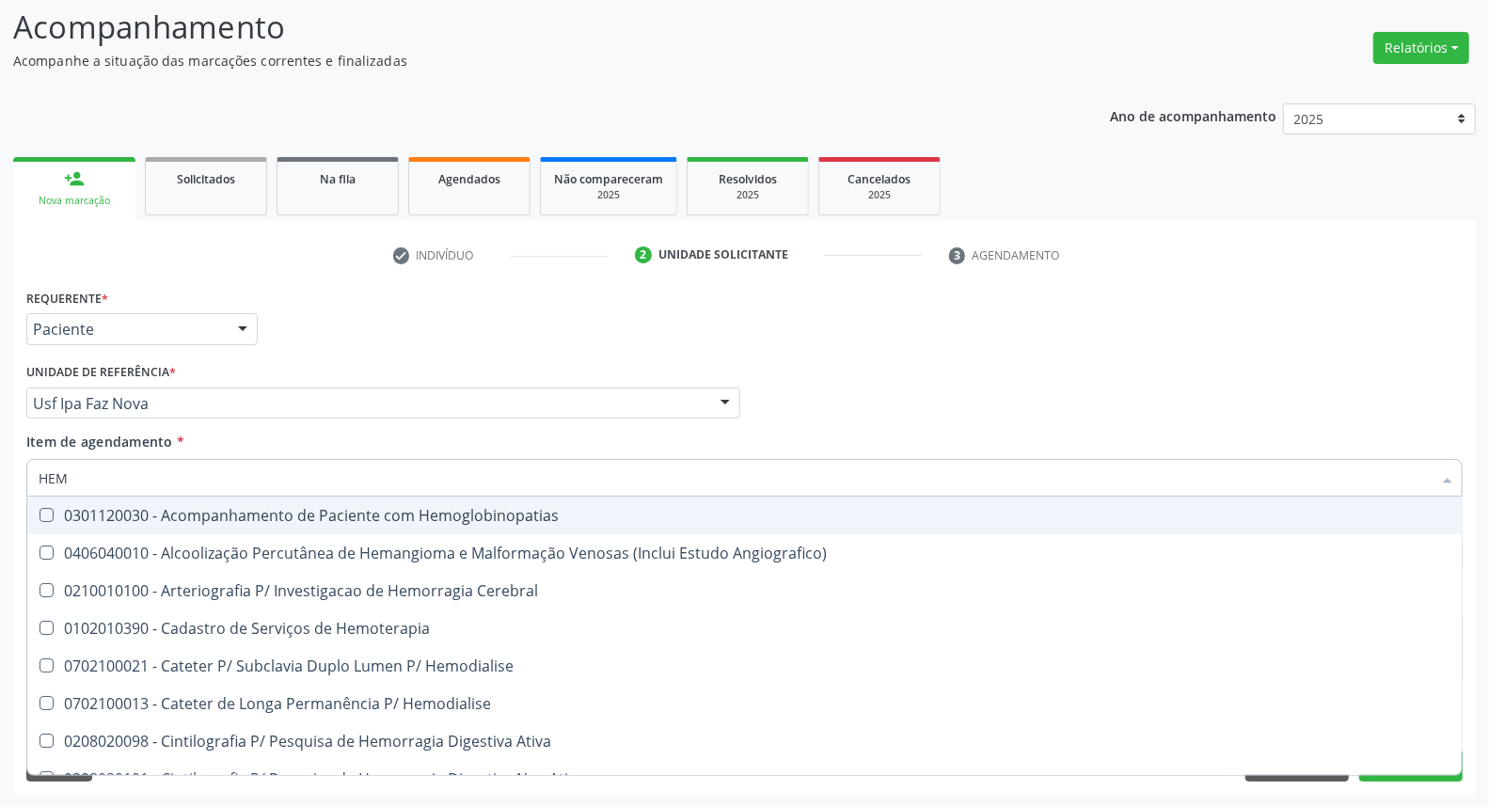
type input "HEMO"
checkbox Hemacias "true"
checkbox Glicosilada "false"
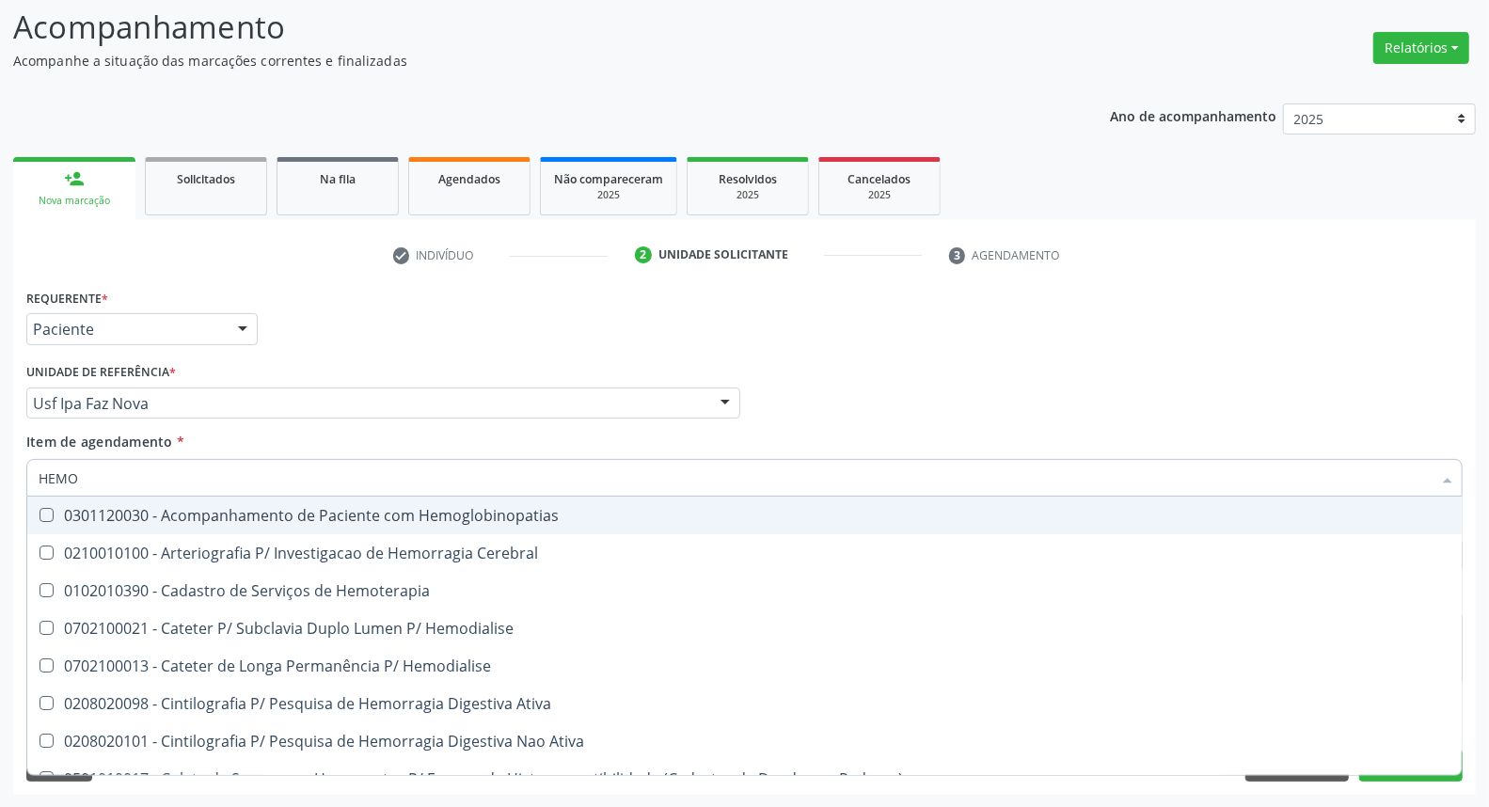
type input "HEMOG"
checkbox Tardio\) "true"
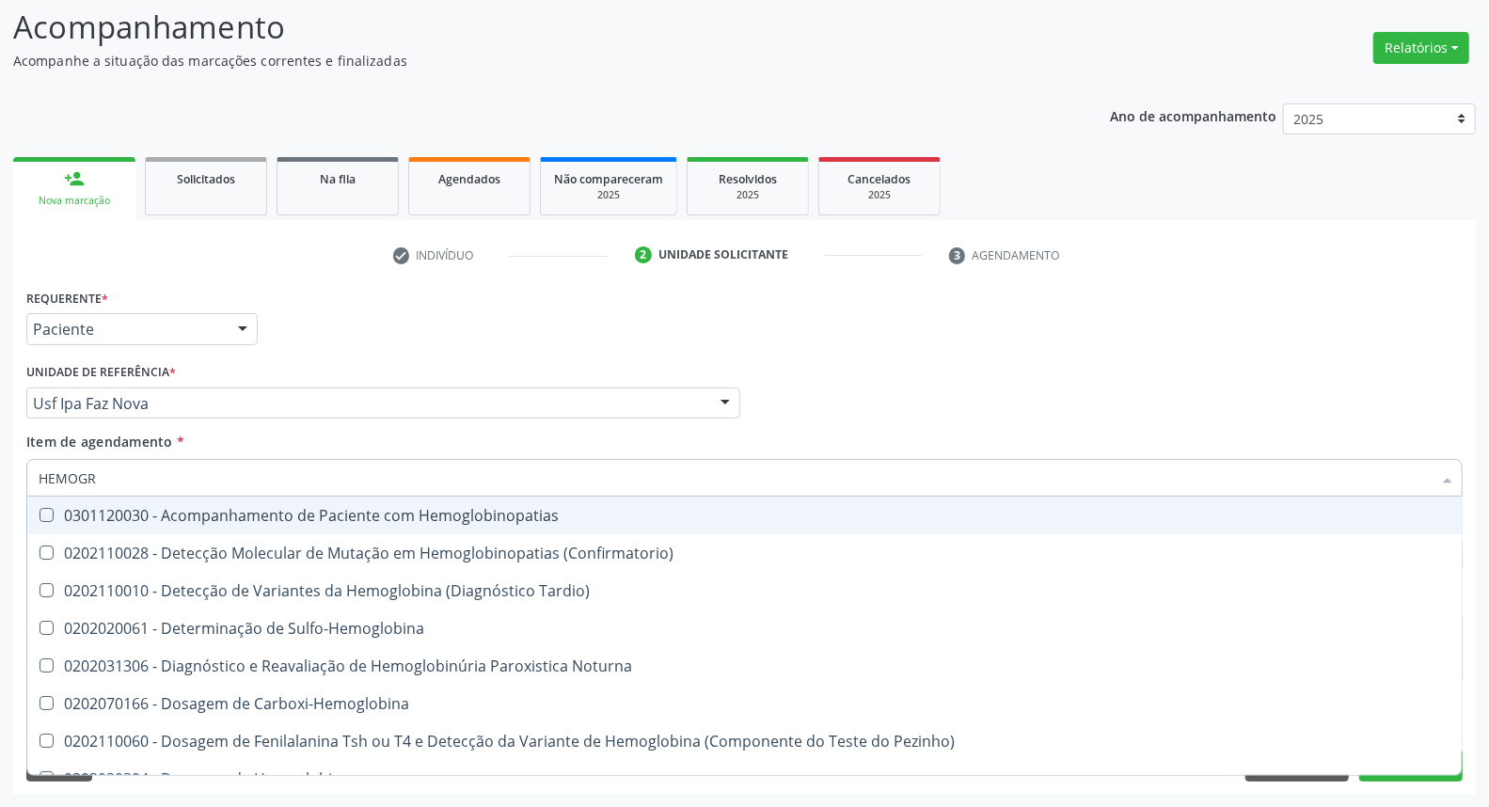
type input "HEMOGRA"
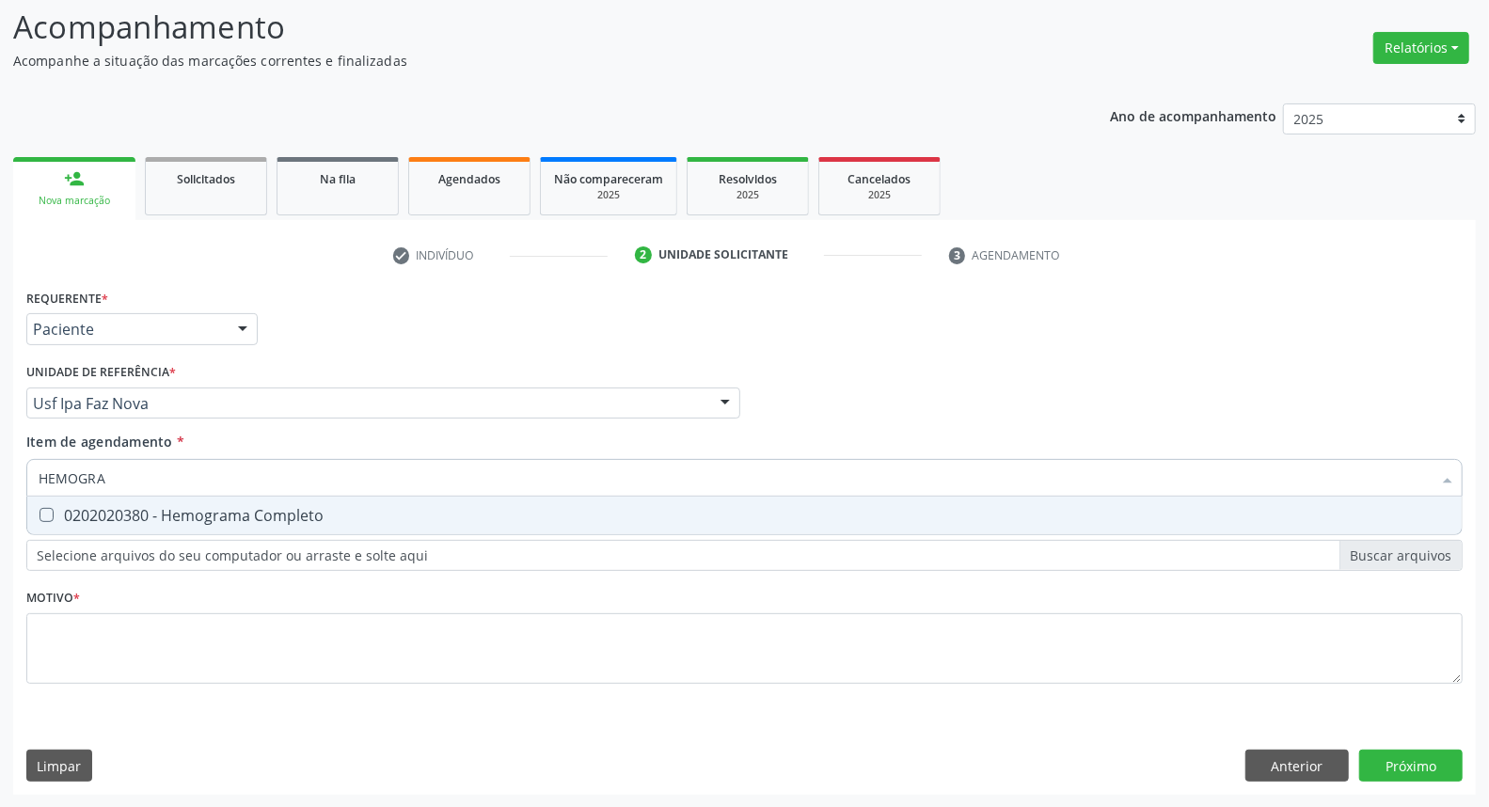
drag, startPoint x: 80, startPoint y: 521, endPoint x: 111, endPoint y: 484, distance: 48.0
click at [82, 519] on div "0202020380 - Hemograma Completo" at bounding box center [745, 515] width 1412 height 15
checkbox Completo "true"
drag, startPoint x: 0, startPoint y: 445, endPoint x: 0, endPoint y: 435, distance: 10.3
click at [0, 436] on div "Acompanhamento Acompanhe a situação das marcações correntes e finalizadas Relat…" at bounding box center [744, 393] width 1489 height 829
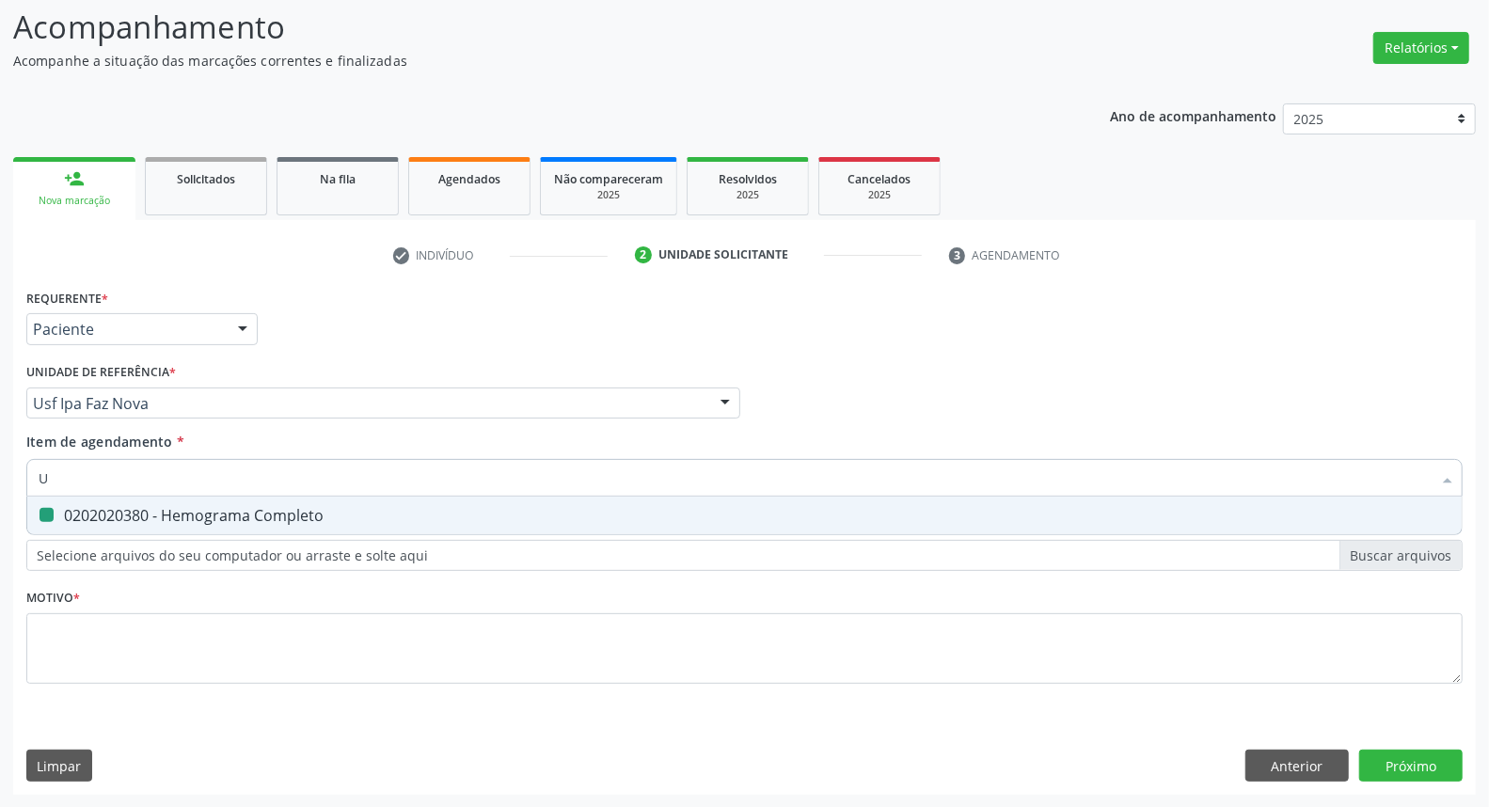
type input "UR"
checkbox Completo "false"
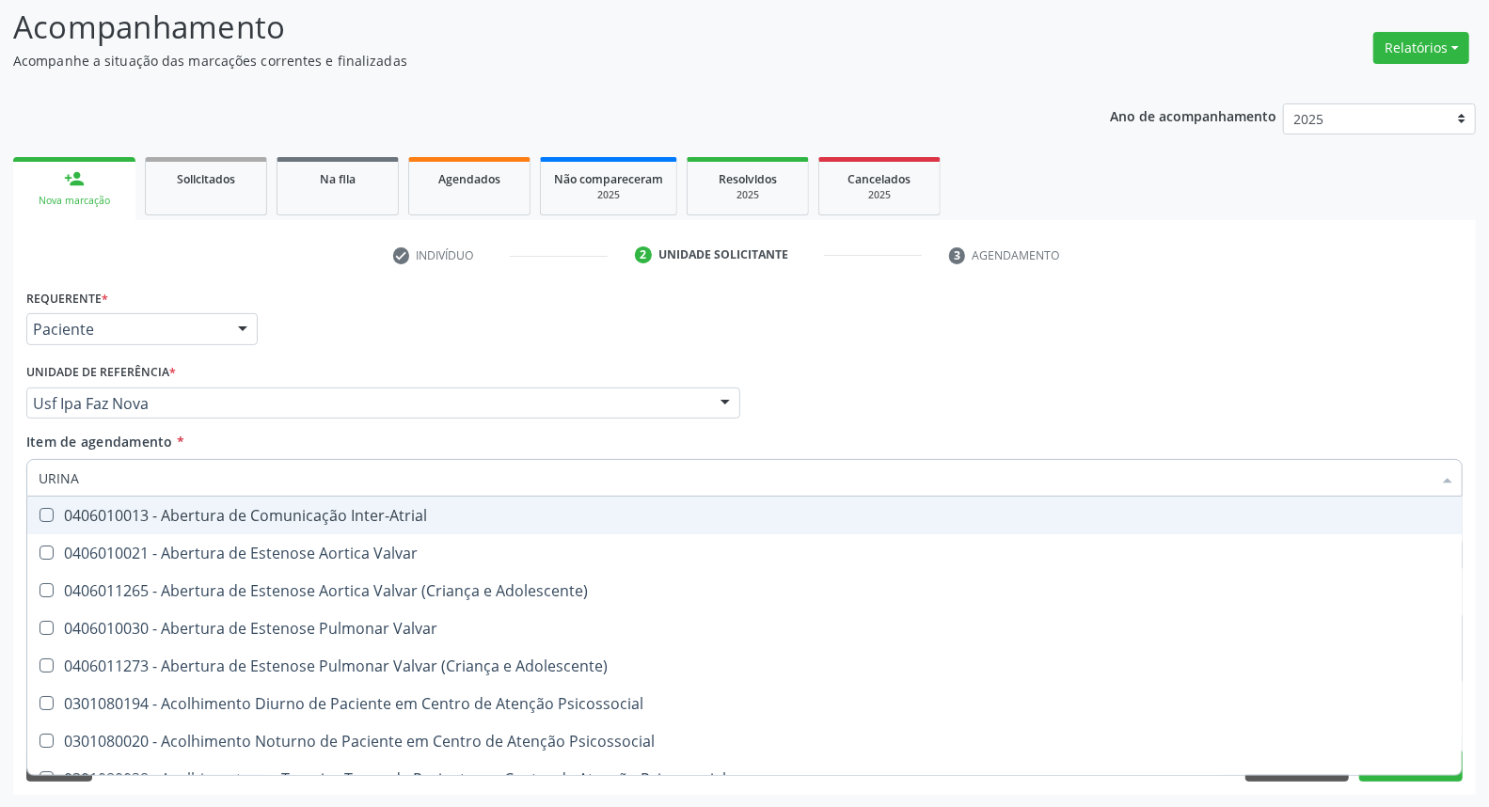
type input "URINA"
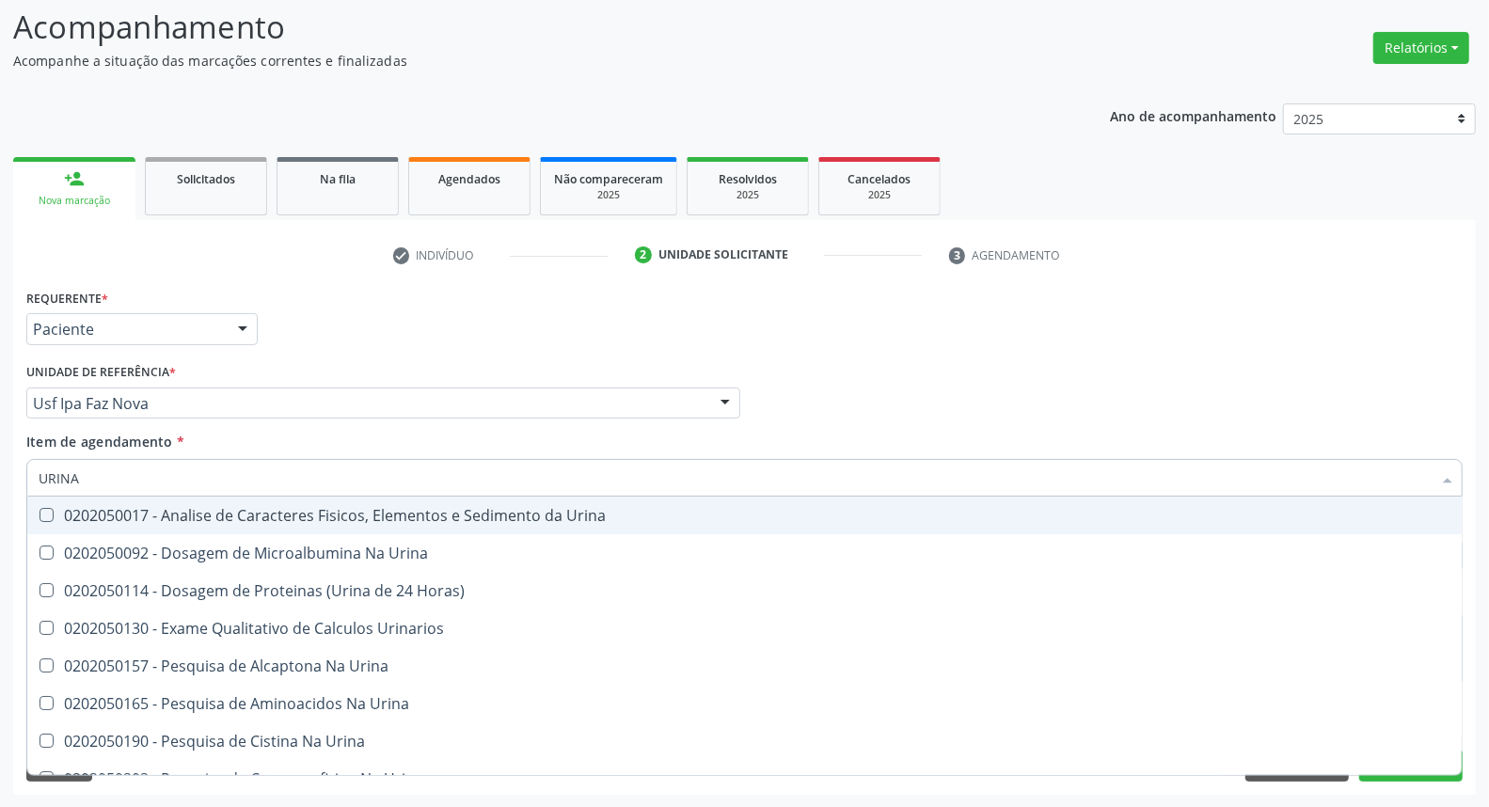
checkbox Abdominal "false"
click at [80, 509] on div "0202050017 - Analise de Caracteres Fisicos, Elementos e Sedimento da Urina" at bounding box center [745, 515] width 1412 height 15
checkbox Urina "true"
drag, startPoint x: 108, startPoint y: 476, endPoint x: 0, endPoint y: 476, distance: 108.2
click at [0, 476] on div "Acompanhamento Acompanhe a situação das marcações correntes e finalizadas Relat…" at bounding box center [744, 393] width 1489 height 829
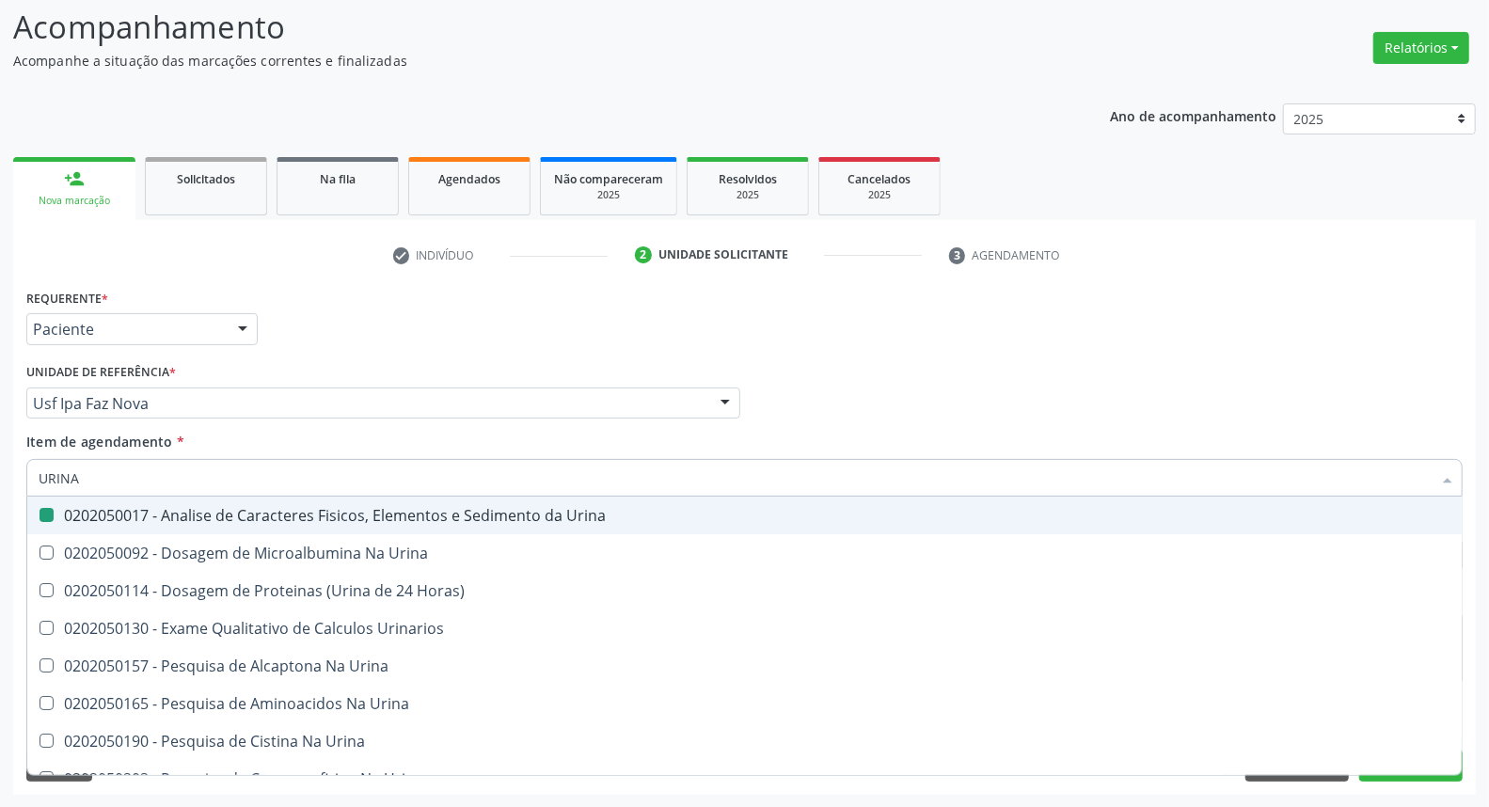
type input "T"
checkbox Urina "false"
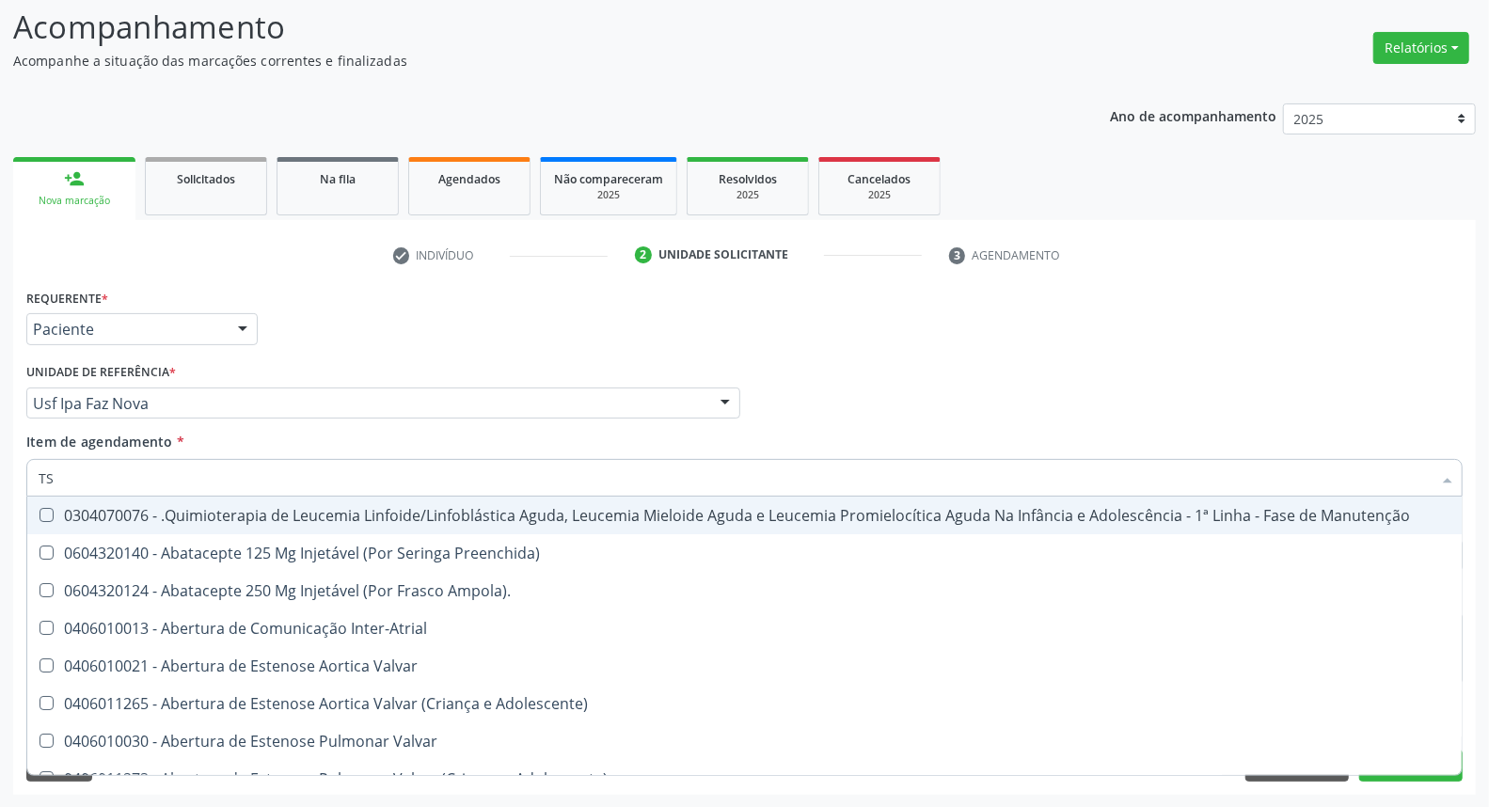
type input "TSH"
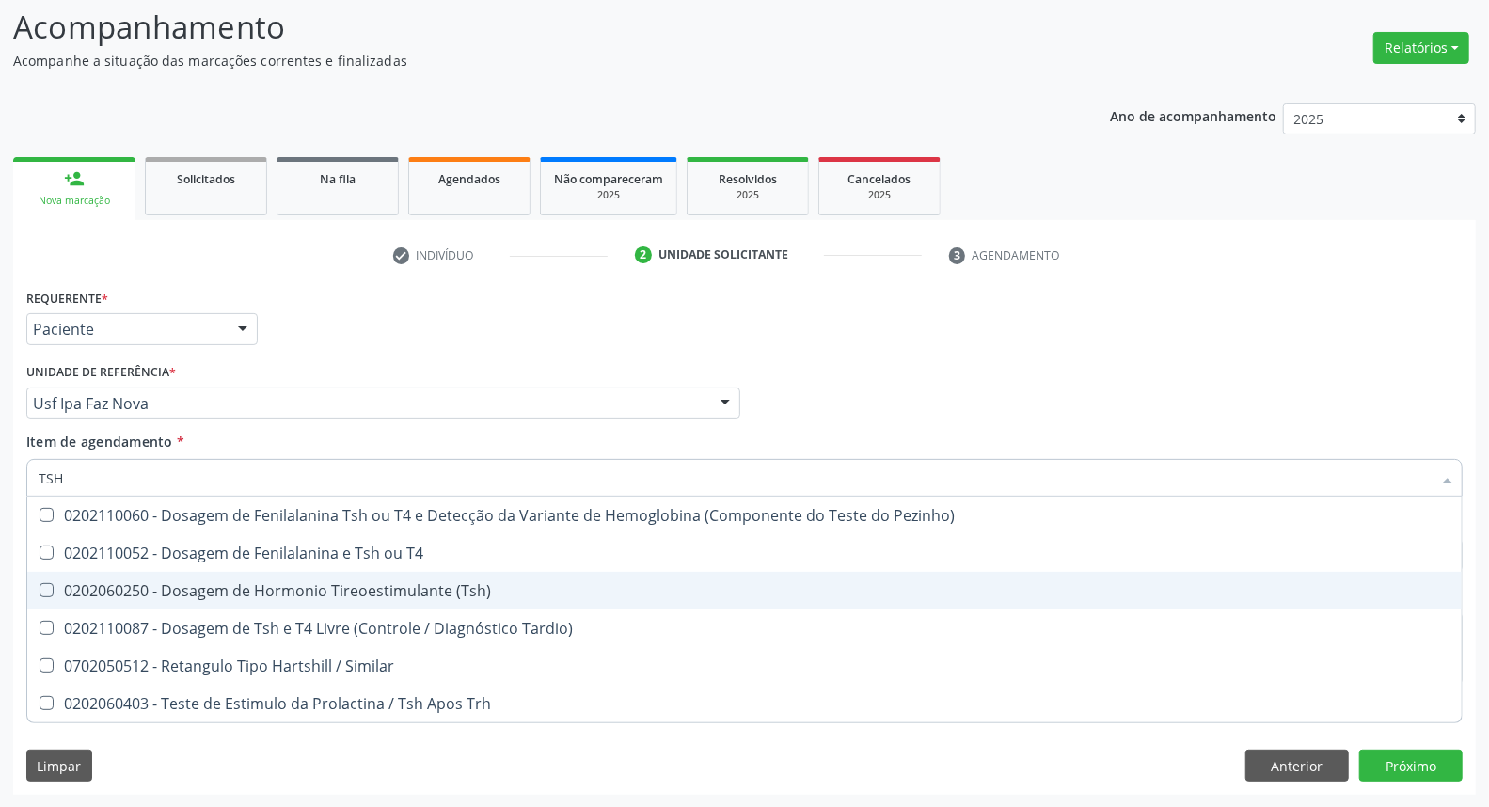
drag, startPoint x: 54, startPoint y: 588, endPoint x: 71, endPoint y: 500, distance: 89.1
click at [56, 572] on span "0202060250 - Dosagem de Hormonio Tireoestimulante (Tsh)" at bounding box center [744, 591] width 1434 height 38
checkbox \(Tsh\) "true"
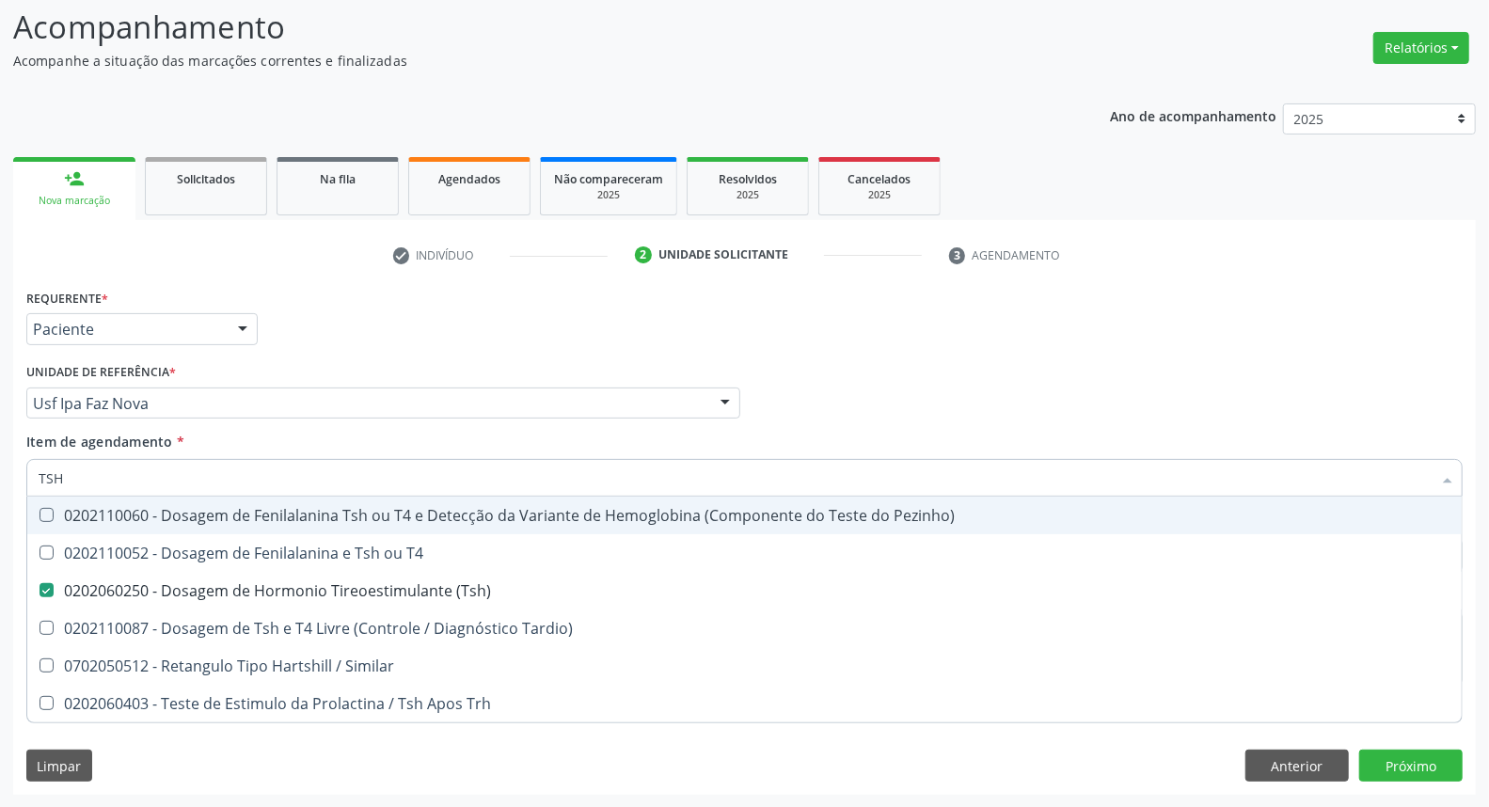
drag, startPoint x: 77, startPoint y: 480, endPoint x: 0, endPoint y: 466, distance: 78.4
click at [0, 472] on div "Acompanhamento Acompanhe a situação das marcações correntes e finalizadas Relat…" at bounding box center [744, 393] width 1489 height 829
type input "T"
checkbox \(Tsh\) "false"
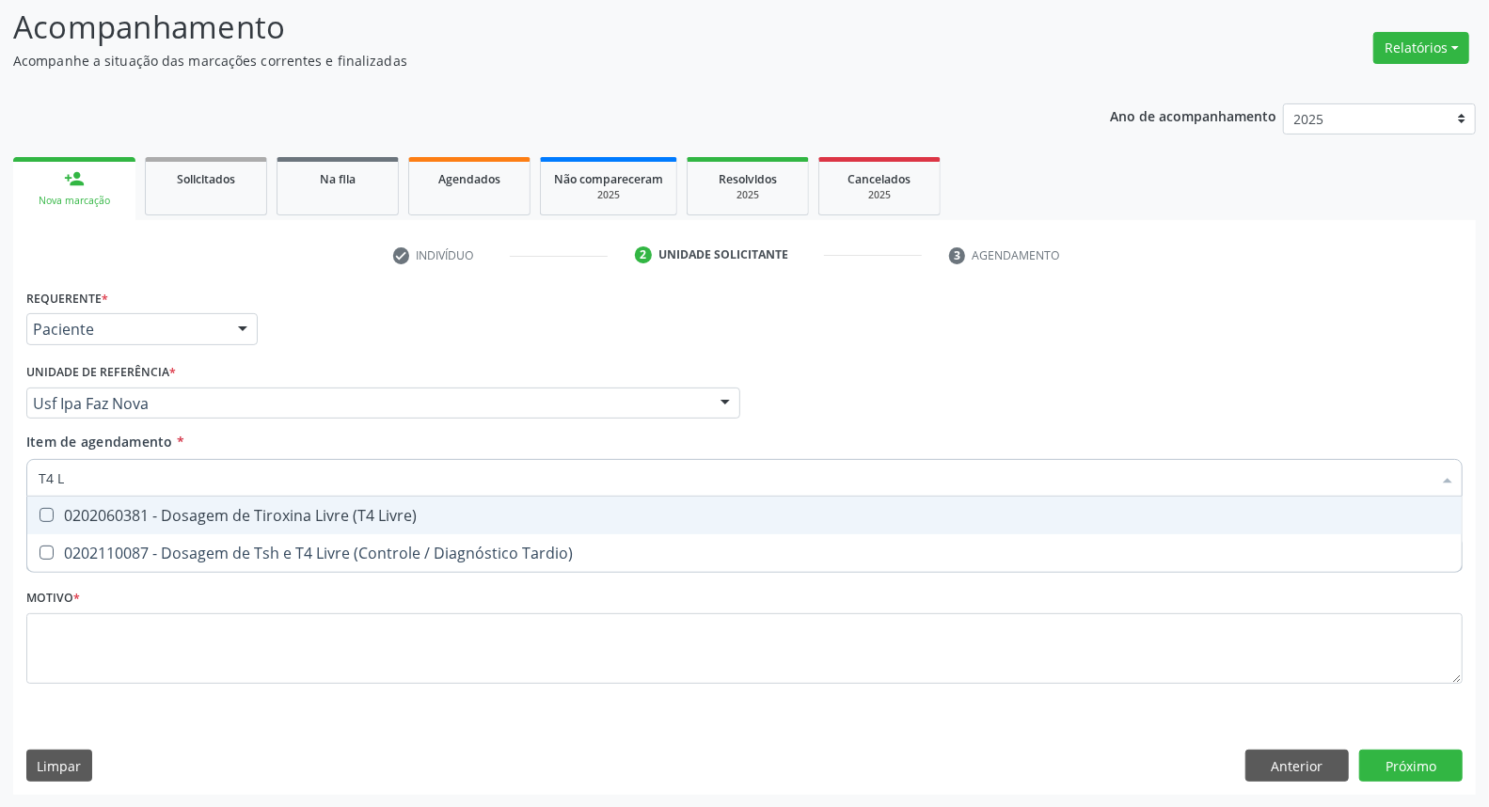
type input "T4 L"
drag, startPoint x: 61, startPoint y: 508, endPoint x: 78, endPoint y: 480, distance: 32.9
click at [63, 508] on div "0202060381 - Dosagem de Tiroxina Livre (T4 Livre)" at bounding box center [745, 515] width 1412 height 15
checkbox Livre\) "true"
click at [0, 461] on div "Acompanhamento Acompanhe a situação das marcações correntes e finalizadas Relat…" at bounding box center [744, 393] width 1489 height 829
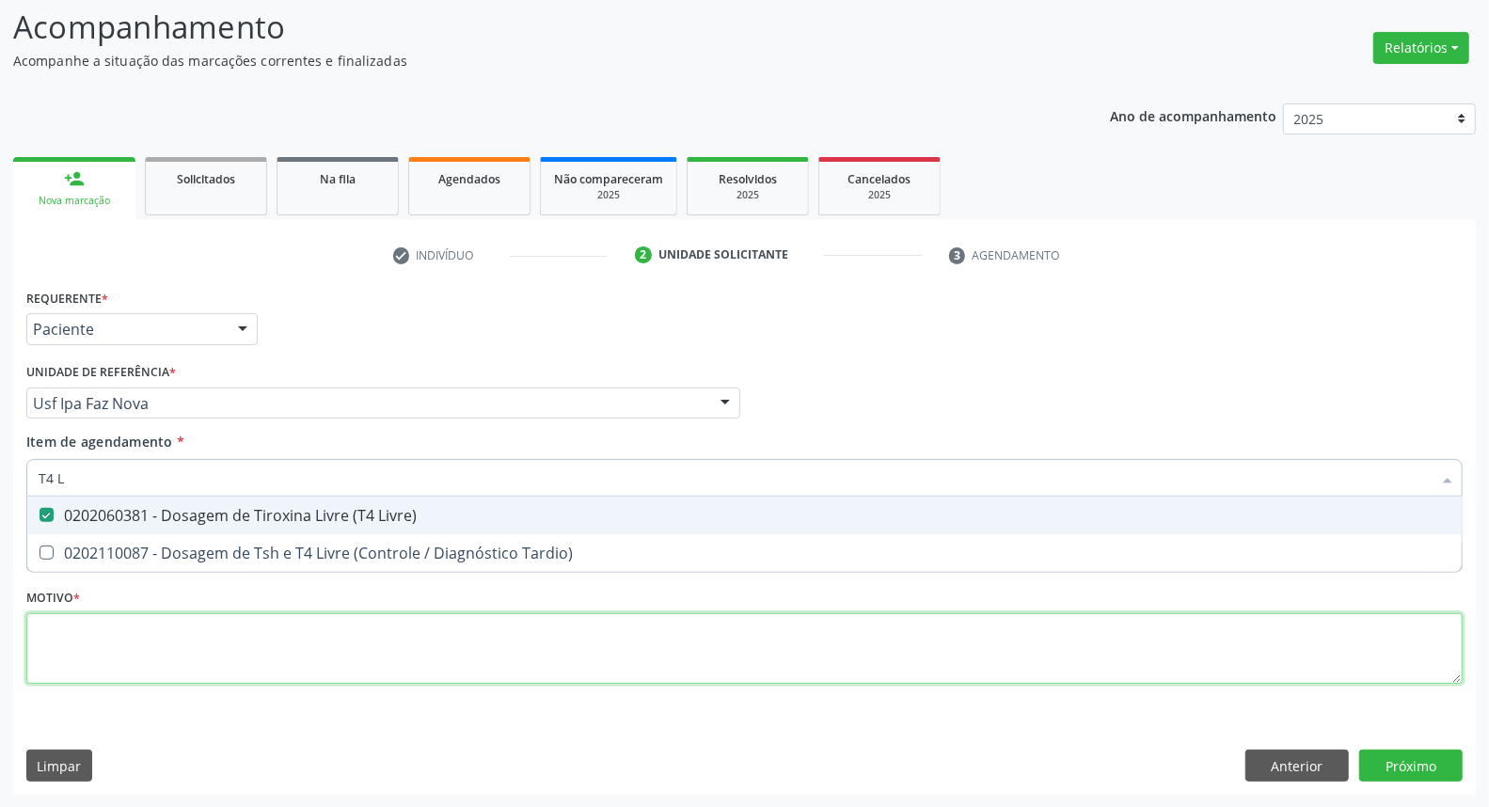
click at [114, 656] on div "Requerente * Paciente Profissional de Saúde Paciente Nenhum resultado encontrad…" at bounding box center [744, 497] width 1436 height 426
checkbox Tardio\) "true"
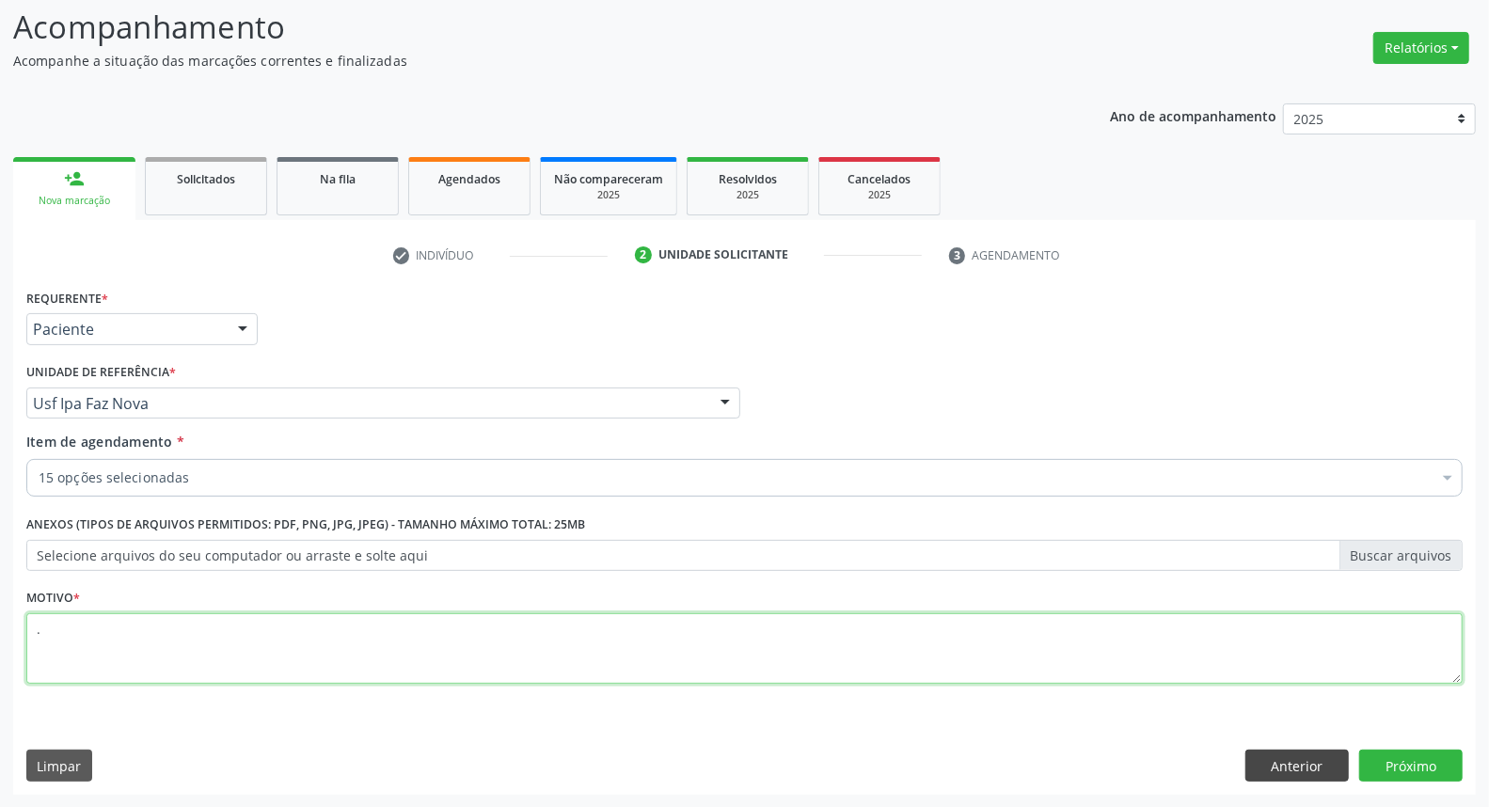
type textarea "."
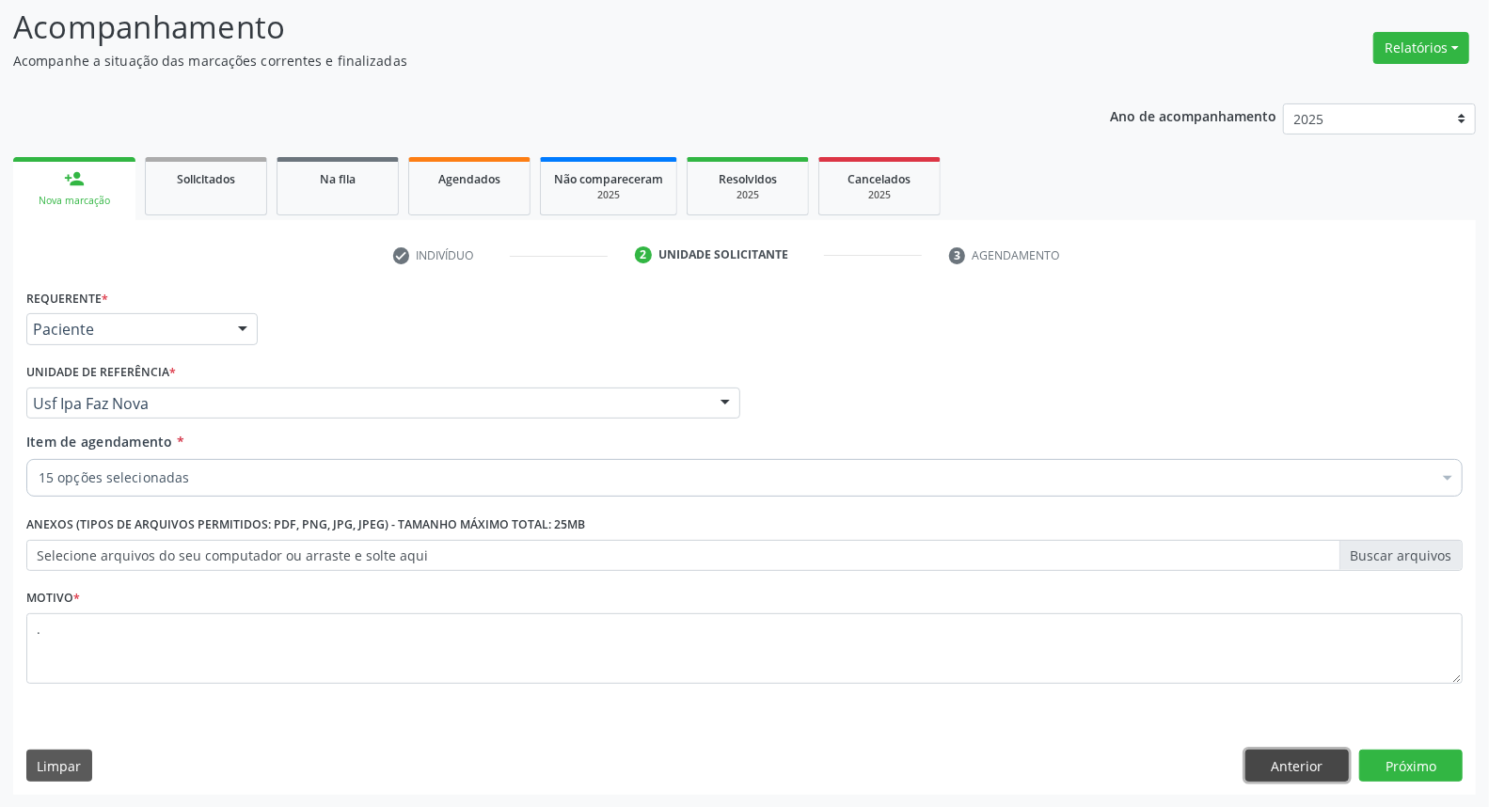
click at [1321, 771] on button "Anterior" at bounding box center [1296, 766] width 103 height 32
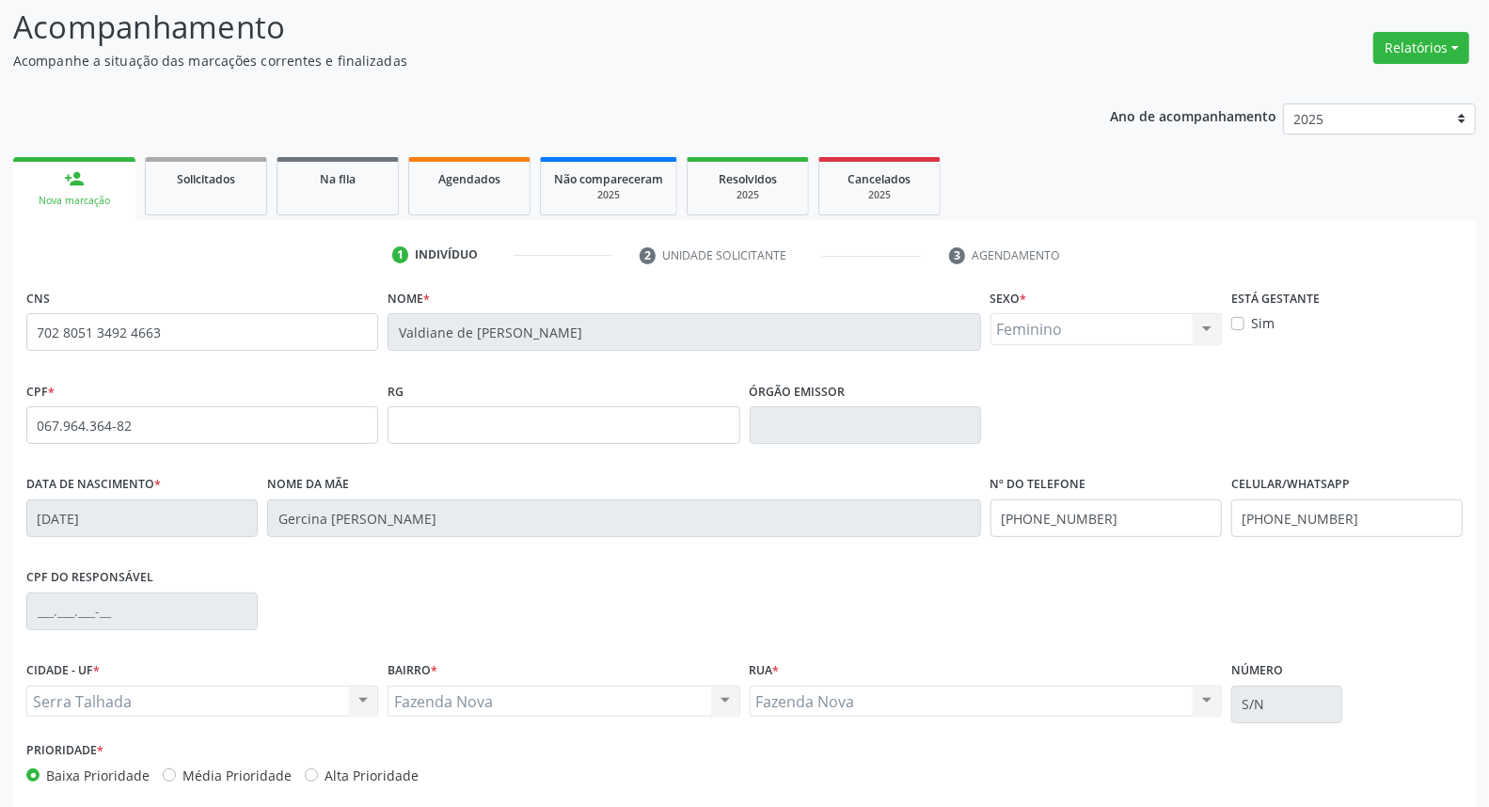
scroll to position [211, 0]
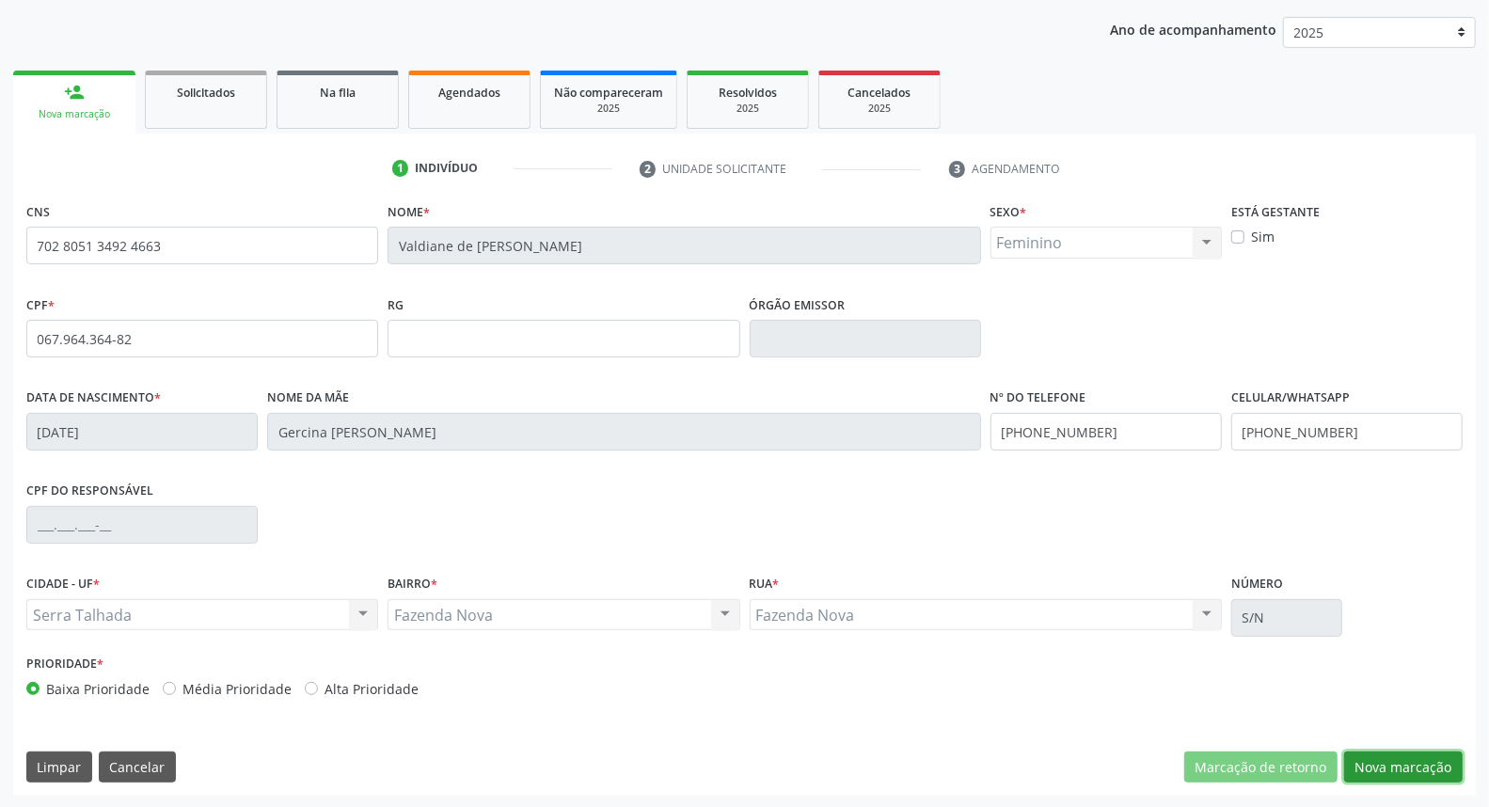
click at [1424, 765] on button "Nova marcação" at bounding box center [1403, 767] width 119 height 32
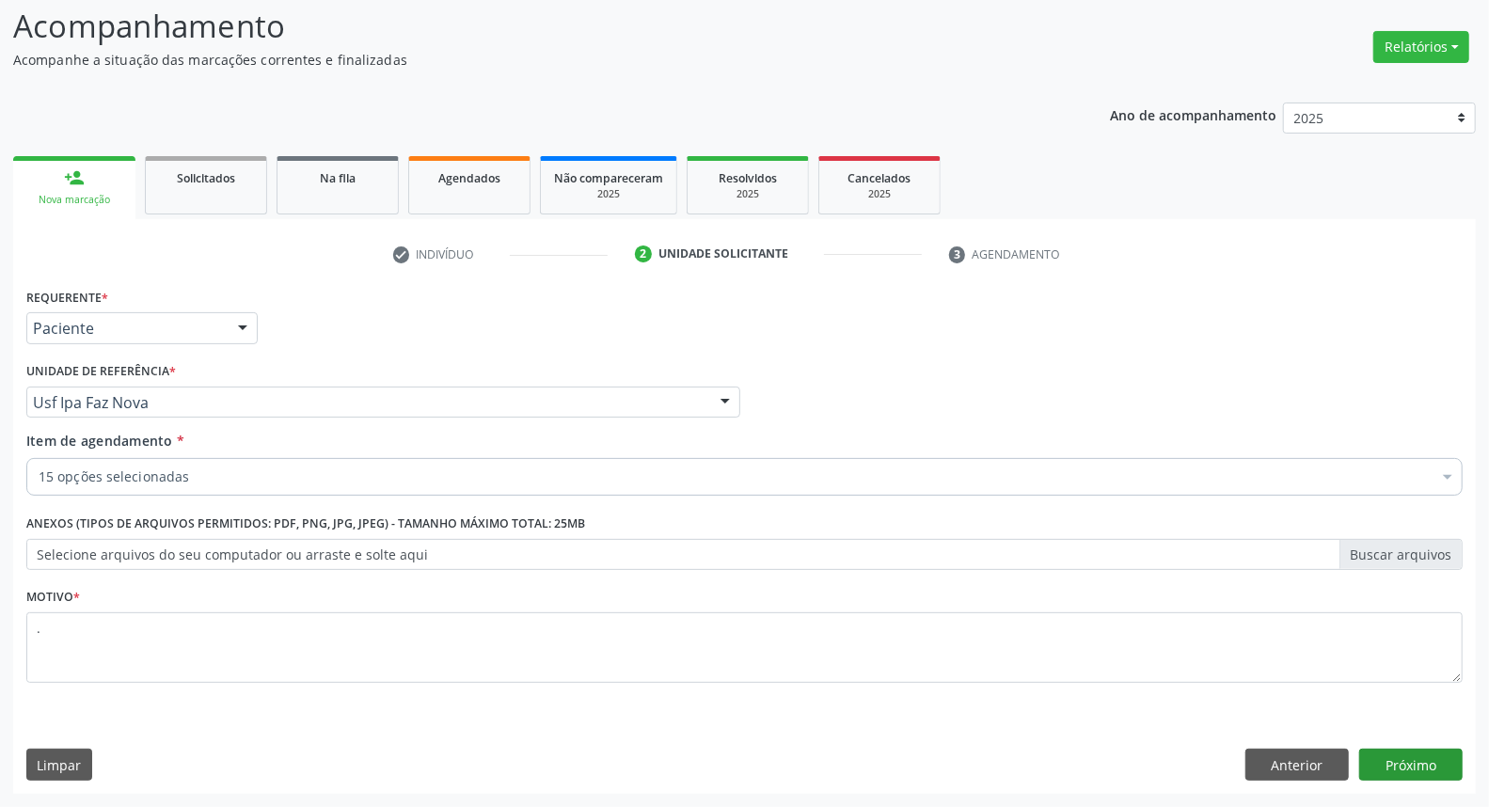
scroll to position [124, 0]
click at [1424, 754] on button "Próximo" at bounding box center [1410, 766] width 103 height 32
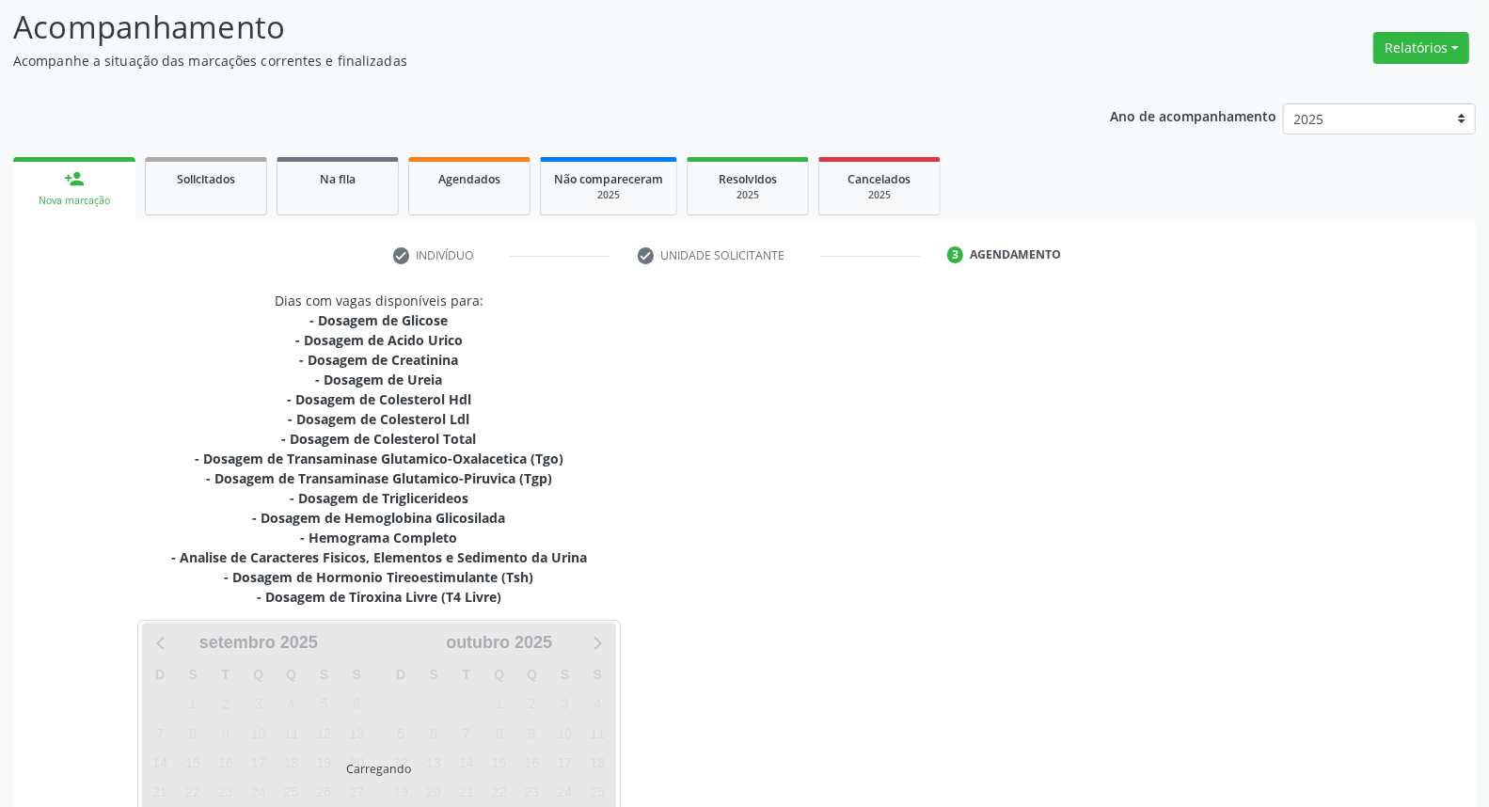
scroll to position [286, 0]
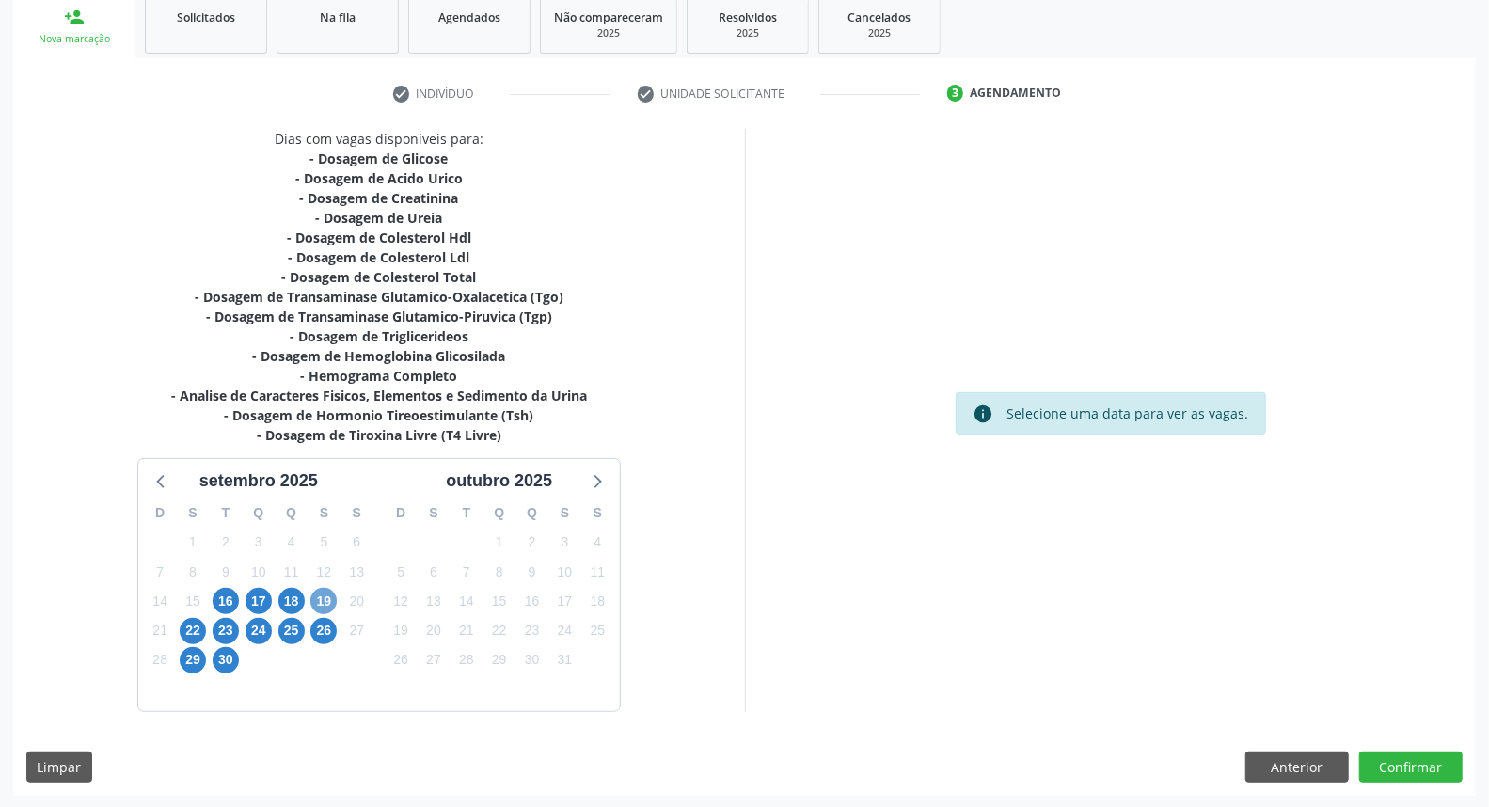
click at [318, 604] on span "19" at bounding box center [323, 601] width 26 height 26
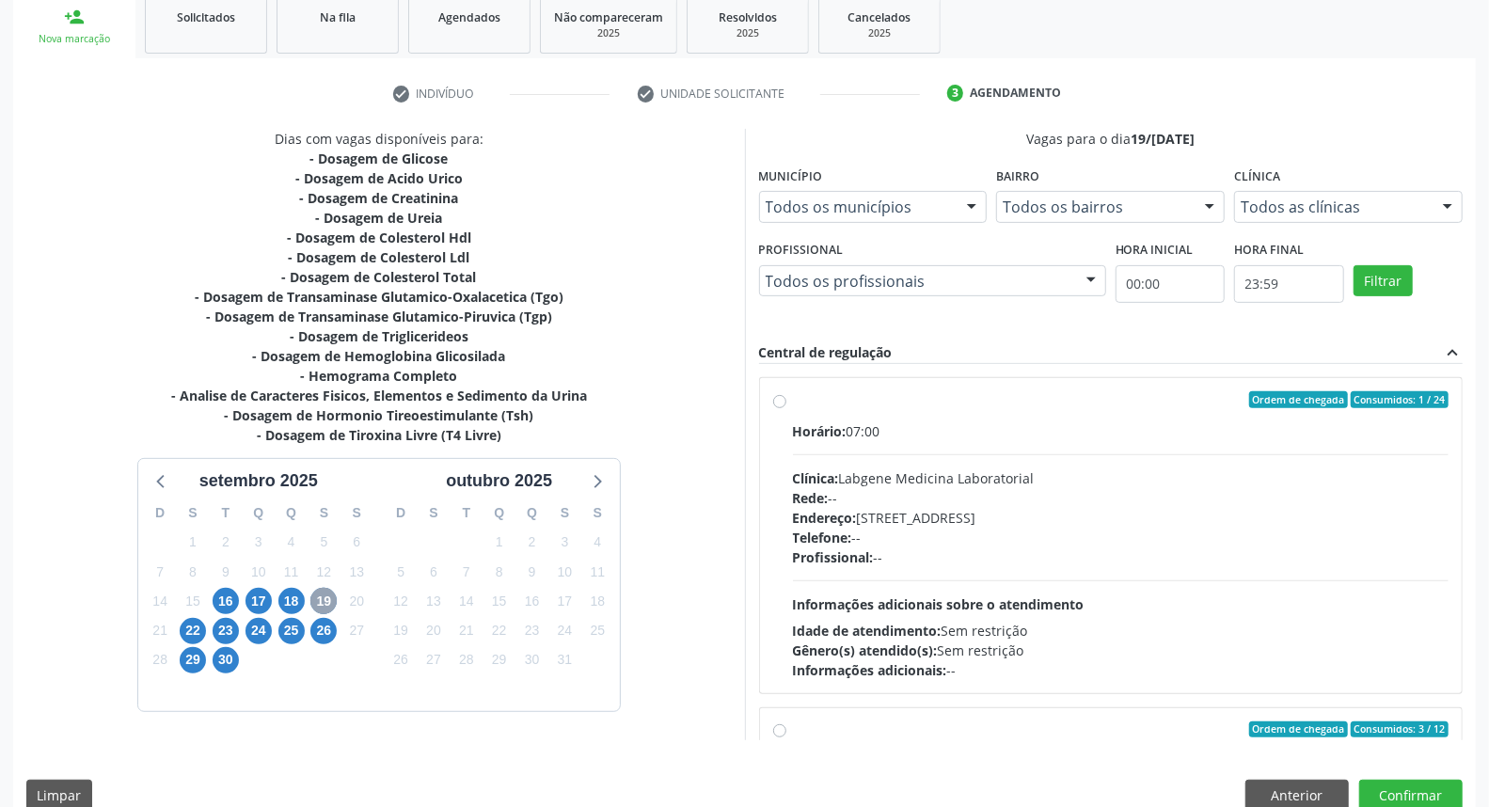
scroll to position [296, 0]
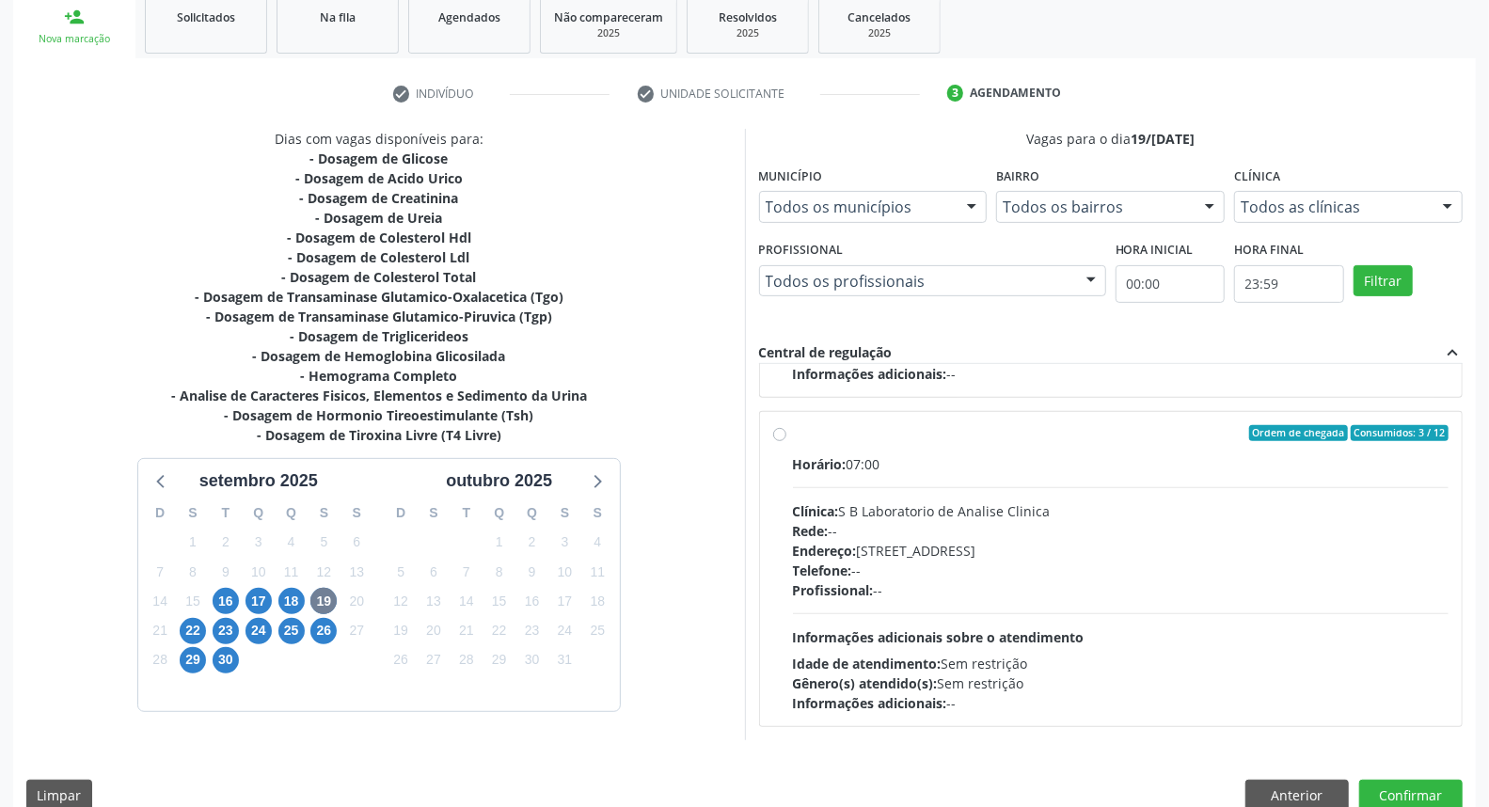
click at [900, 561] on div "Telefone: --" at bounding box center [1121, 571] width 656 height 20
click at [786, 442] on input "Ordem de chegada Consumidos: 3 / 12 Horário: 07:00 Clínica: S B Laboratorio de …" at bounding box center [779, 433] width 13 height 17
radio input "true"
click at [1374, 790] on button "Confirmar" at bounding box center [1410, 796] width 103 height 32
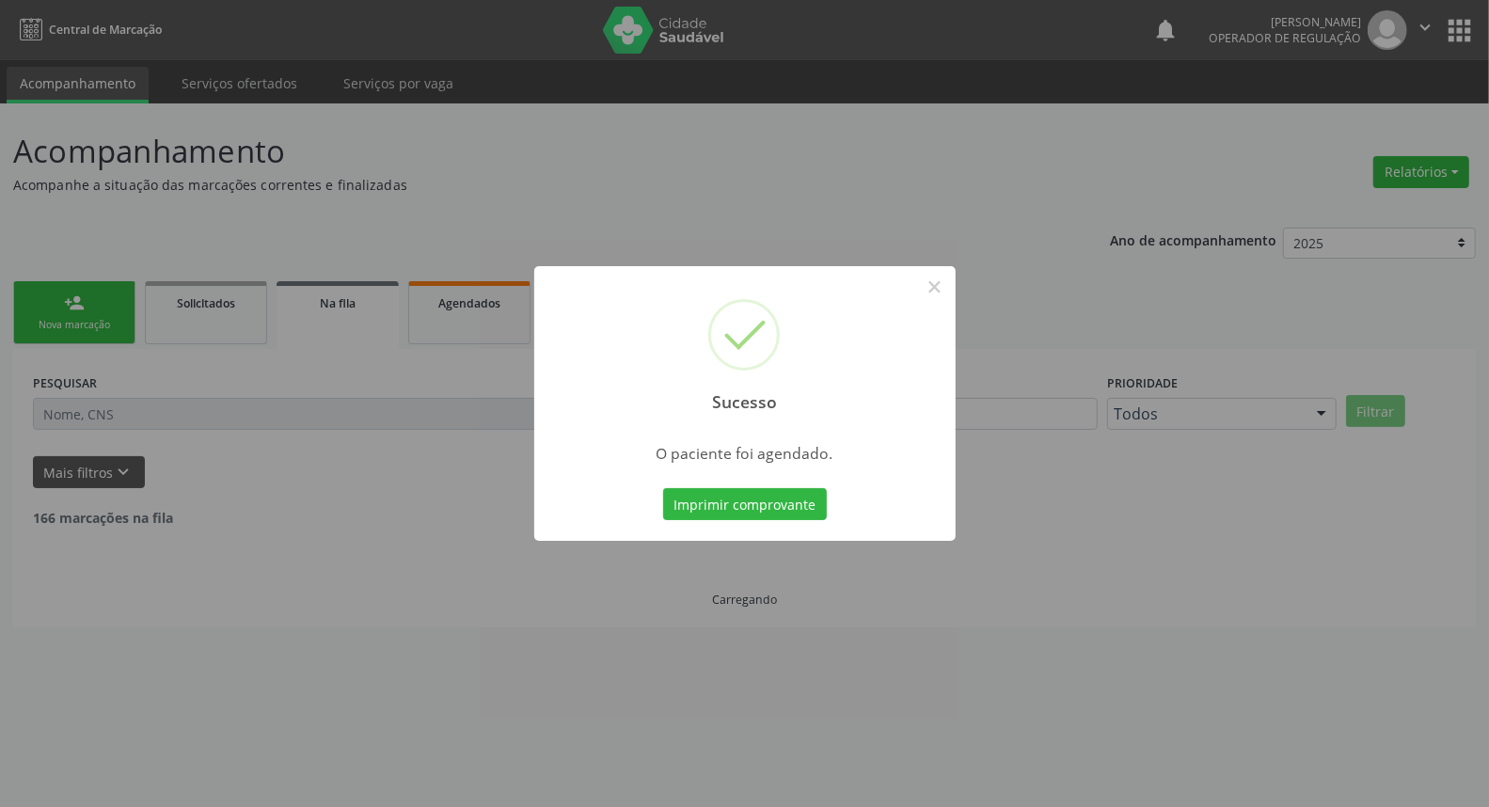
scroll to position [0, 0]
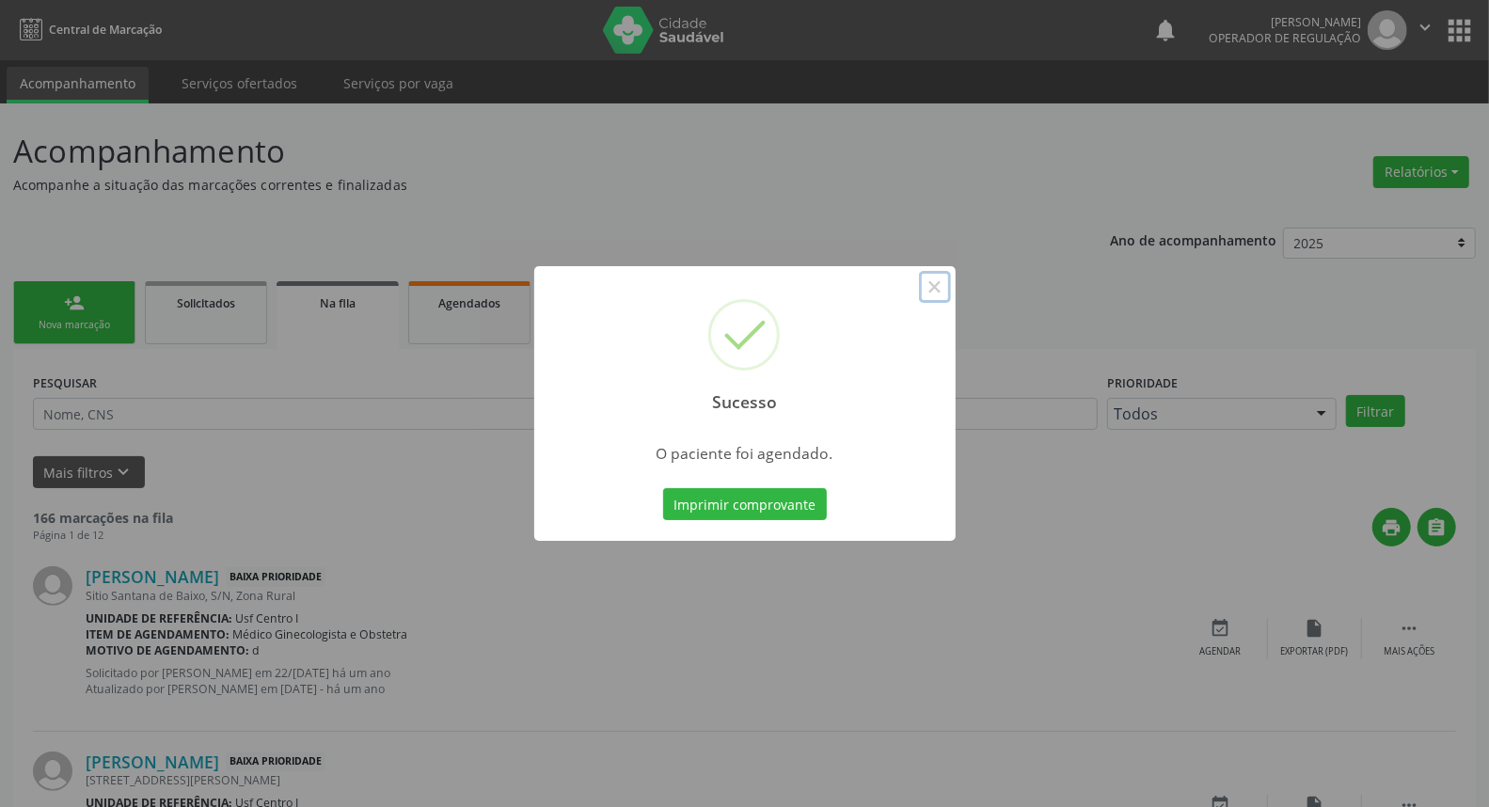
drag, startPoint x: 934, startPoint y: 294, endPoint x: 910, endPoint y: 640, distance: 346.0
click at [932, 296] on button "×" at bounding box center [935, 287] width 32 height 32
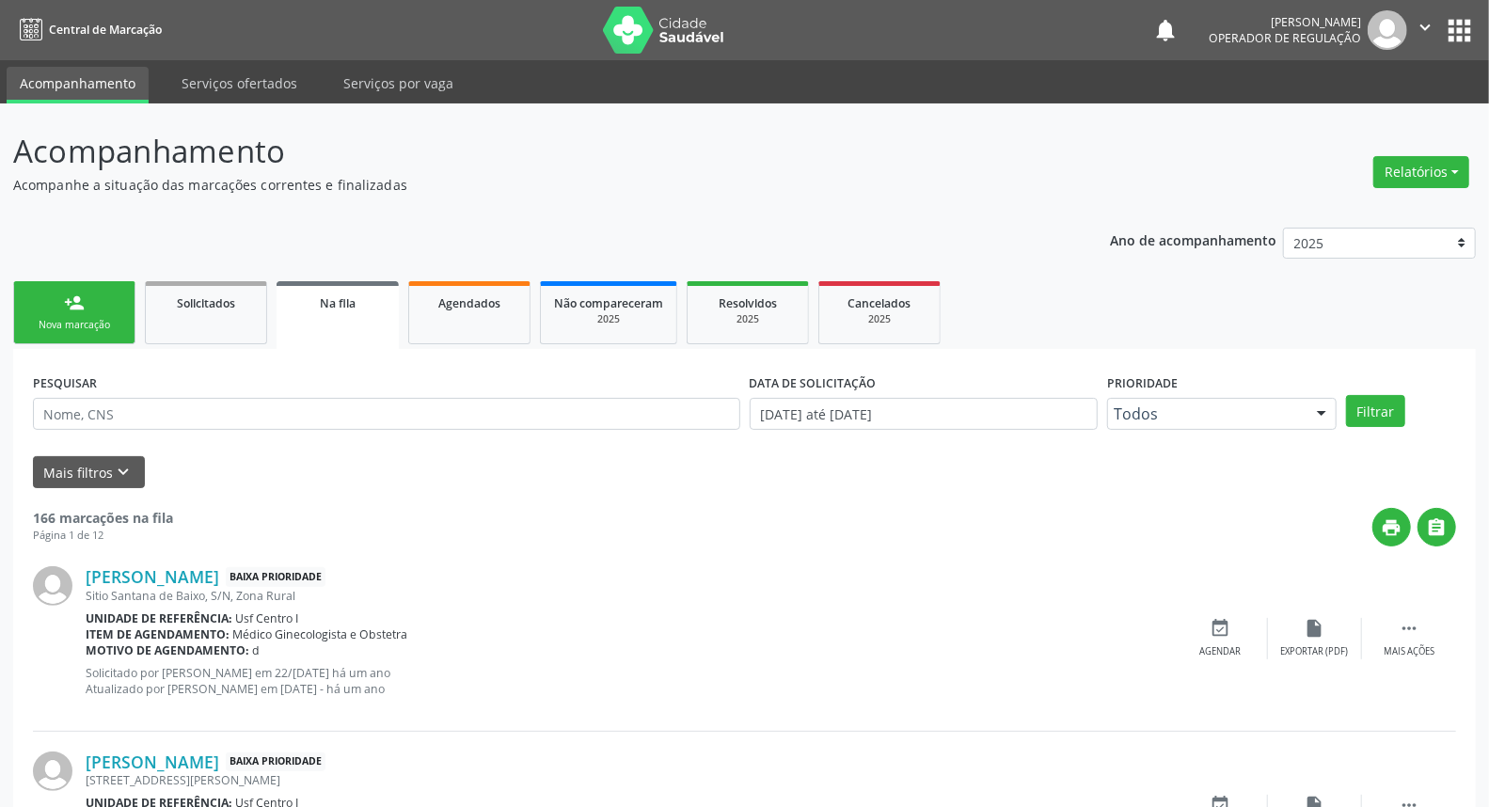
click at [64, 308] on div "person_add" at bounding box center [74, 302] width 21 height 21
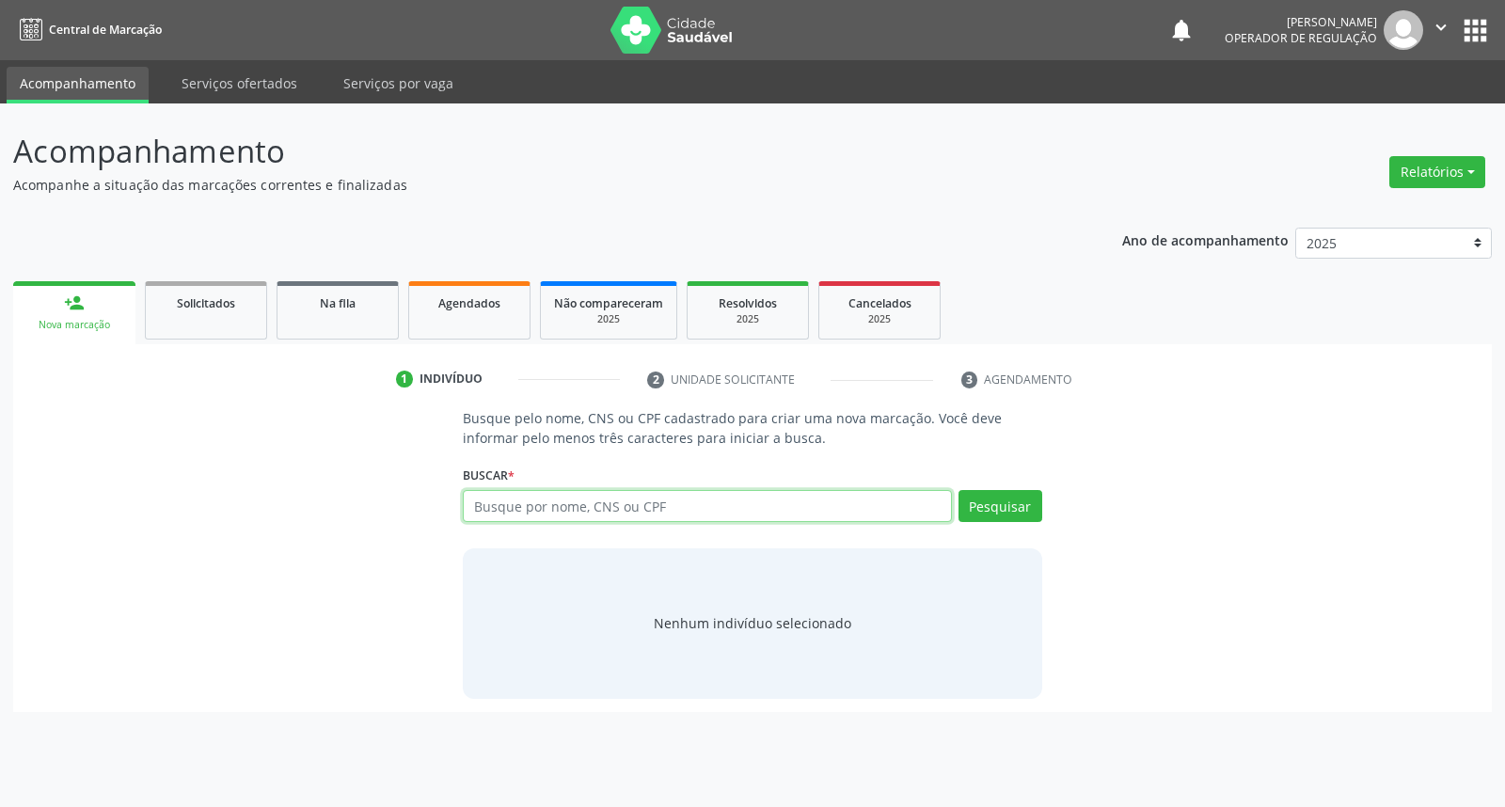
click at [537, 501] on input "text" at bounding box center [707, 506] width 488 height 32
type input "700404954993343"
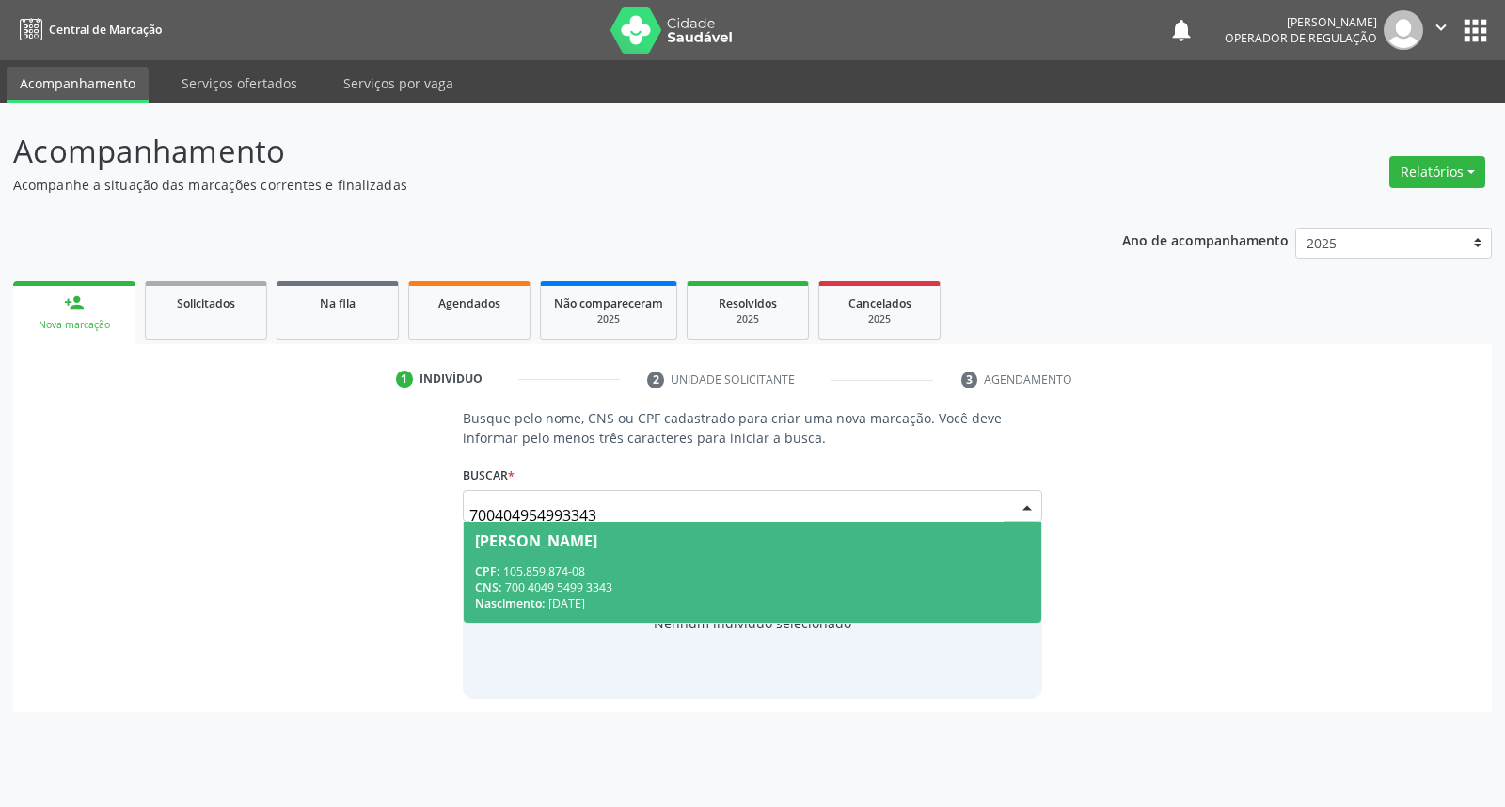
click at [630, 563] on div "CPF: 105.859.874-08" at bounding box center [752, 571] width 554 height 16
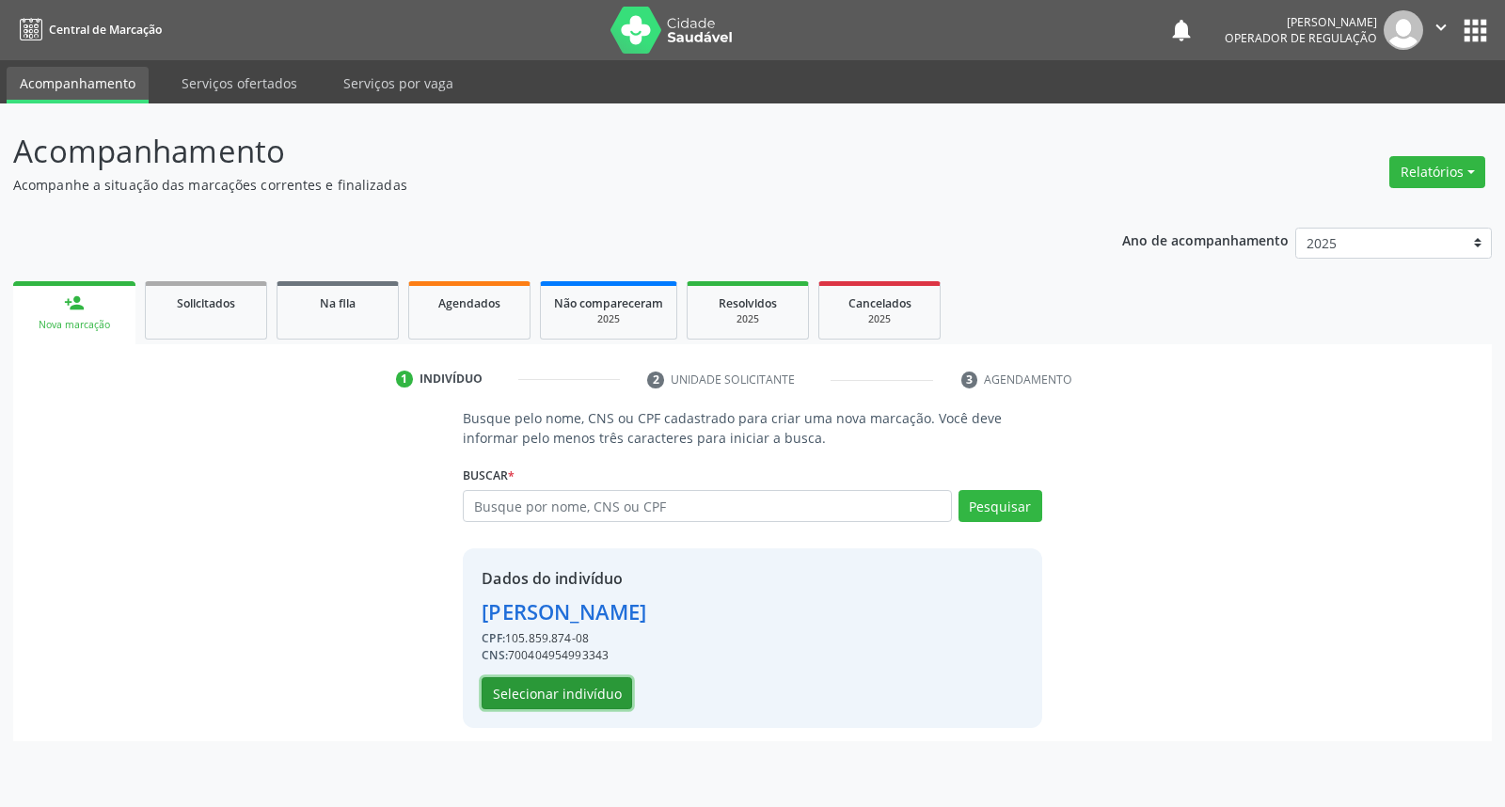
click at [557, 697] on button "Selecionar indivíduo" at bounding box center [557, 693] width 150 height 32
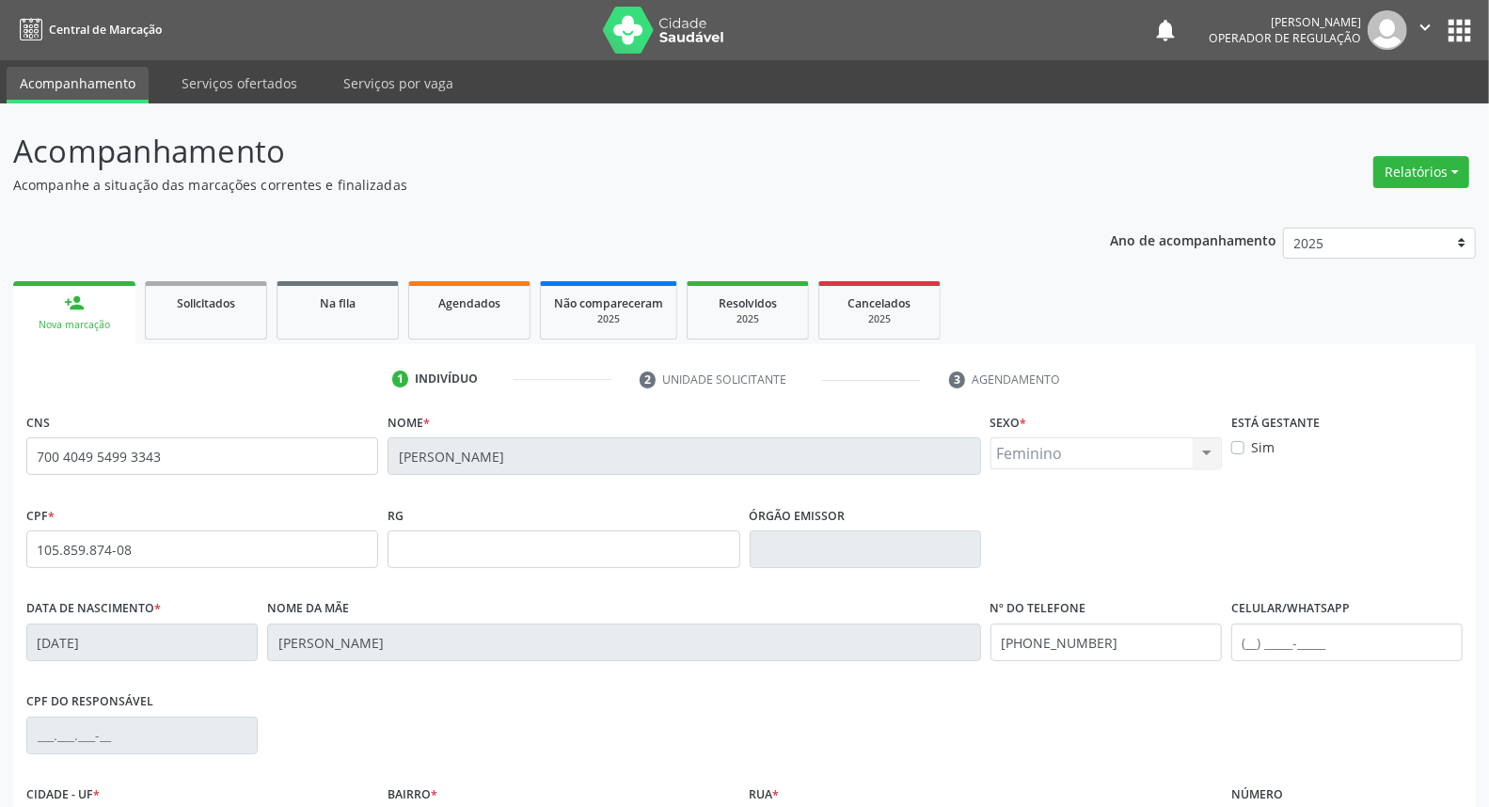
scroll to position [211, 0]
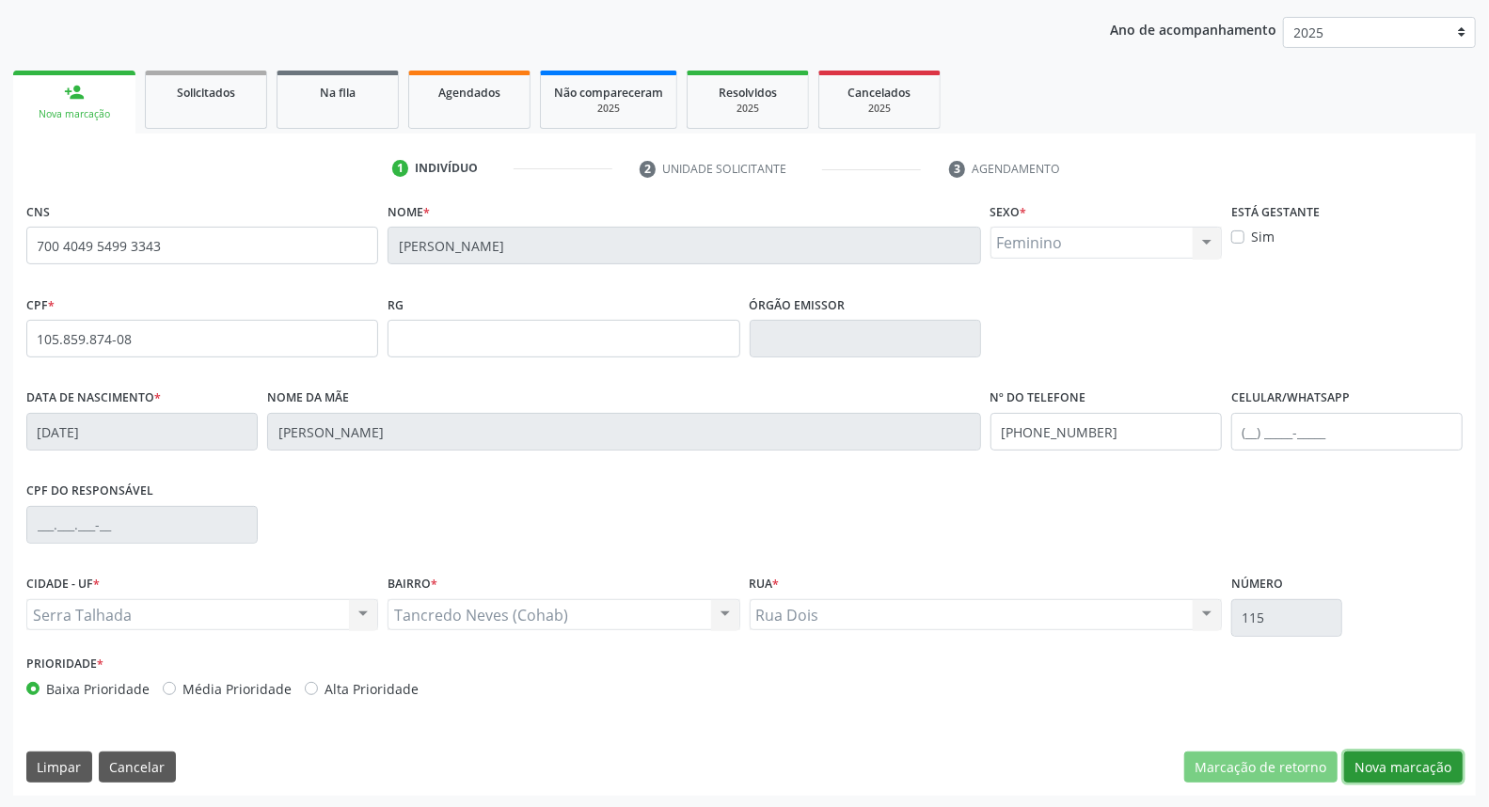
drag, startPoint x: 1369, startPoint y: 759, endPoint x: 1265, endPoint y: 710, distance: 115.3
click at [1367, 757] on button "Nova marcação" at bounding box center [1403, 767] width 119 height 32
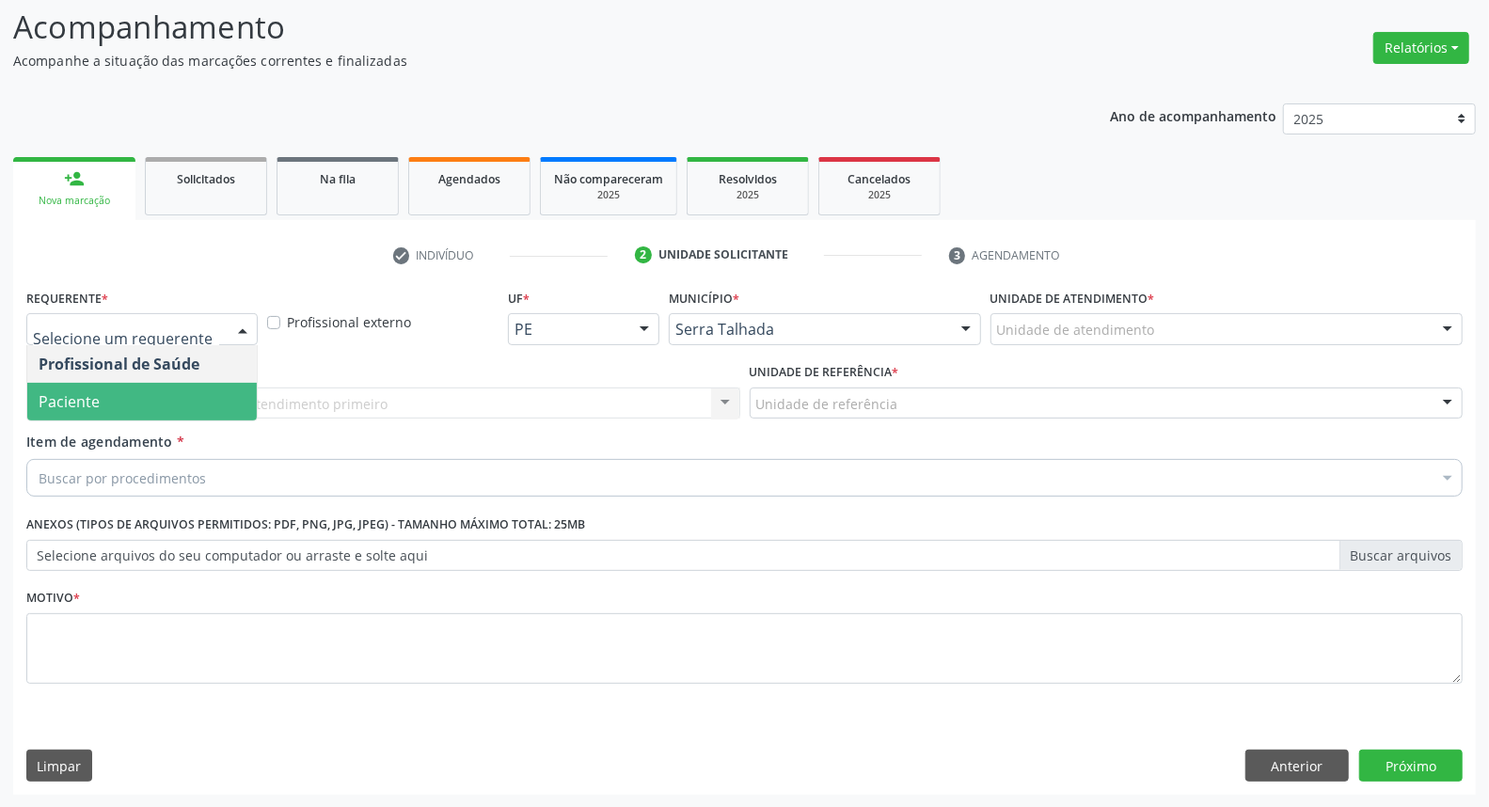
click at [119, 401] on span "Paciente" at bounding box center [141, 402] width 229 height 38
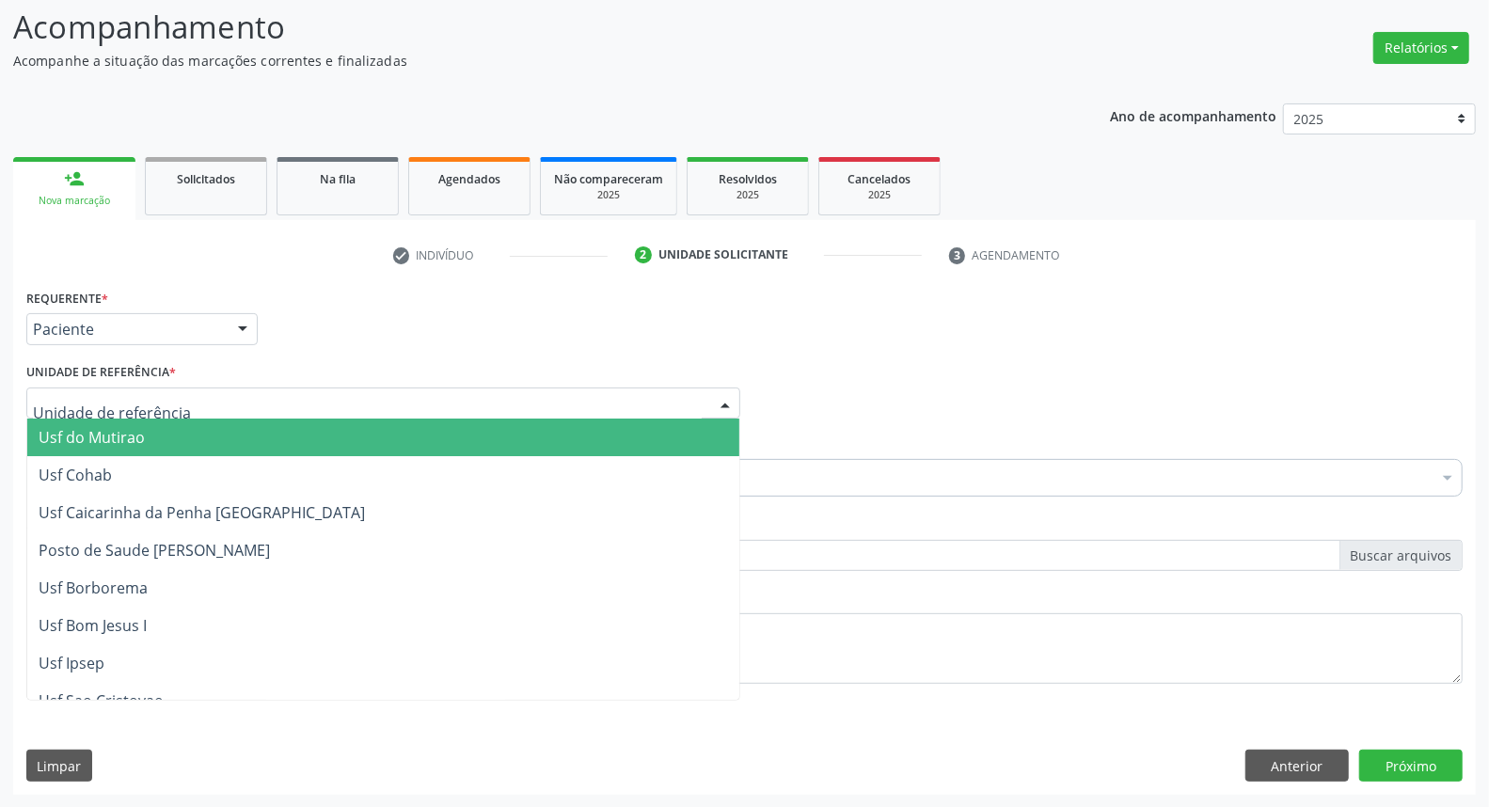
click at [426, 398] on input "text" at bounding box center [367, 413] width 669 height 38
click at [625, 401] on input "text" at bounding box center [367, 413] width 669 height 38
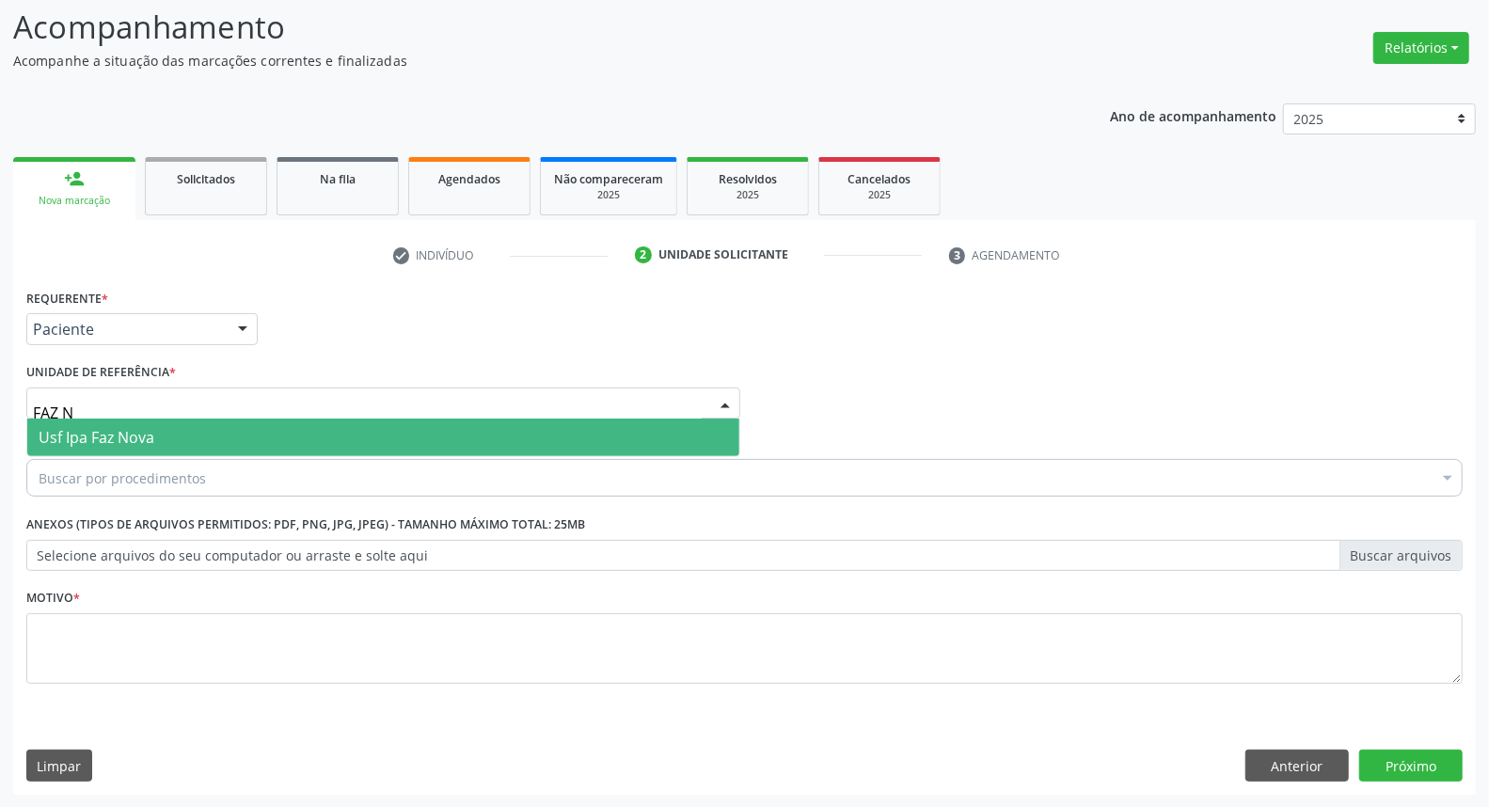
type input "FAZ N"
click at [411, 427] on span "Usf Ipa Faz Nova" at bounding box center [383, 438] width 712 height 38
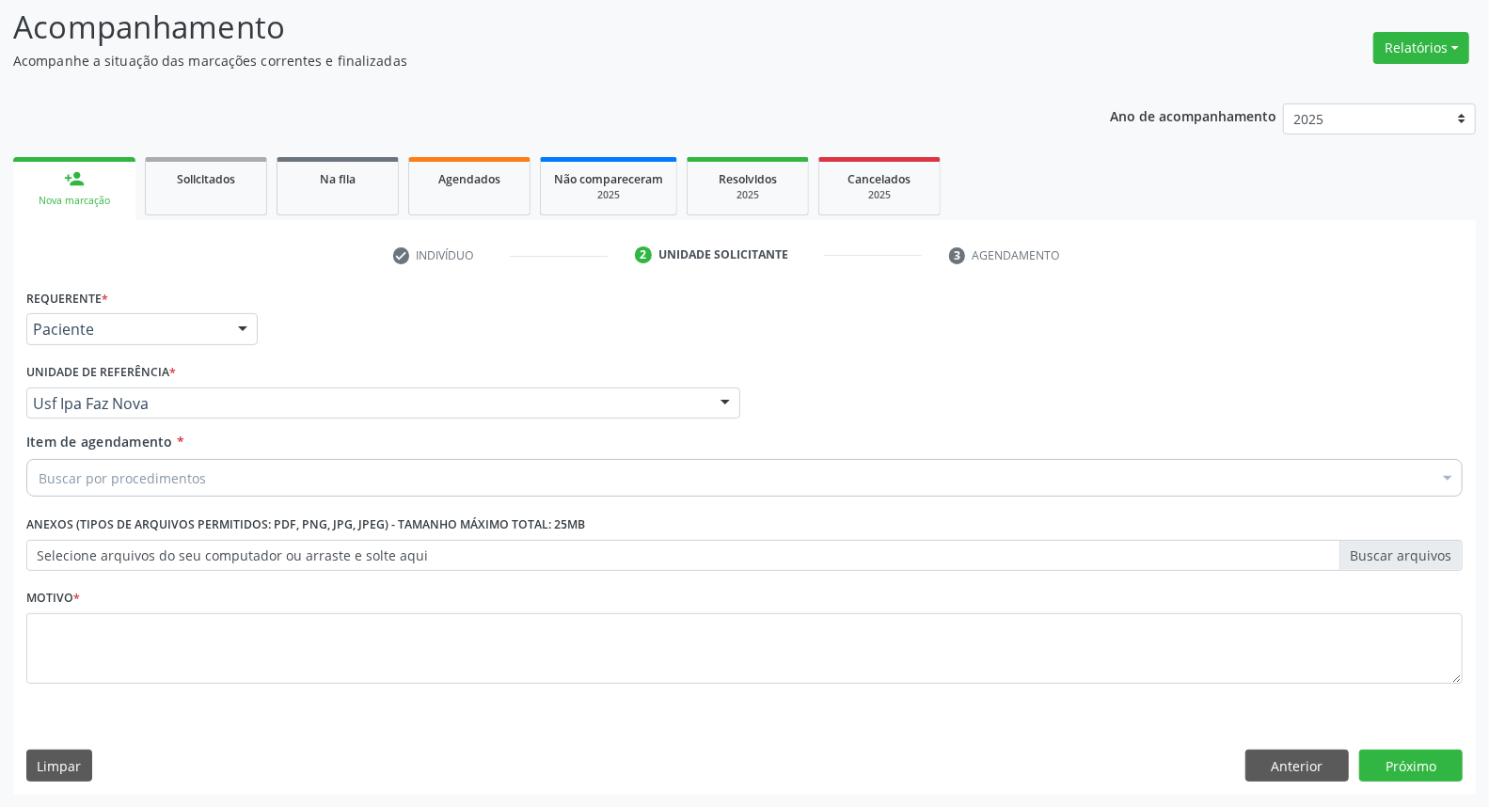
click at [386, 485] on div "Buscar por procedimentos" at bounding box center [744, 478] width 1436 height 38
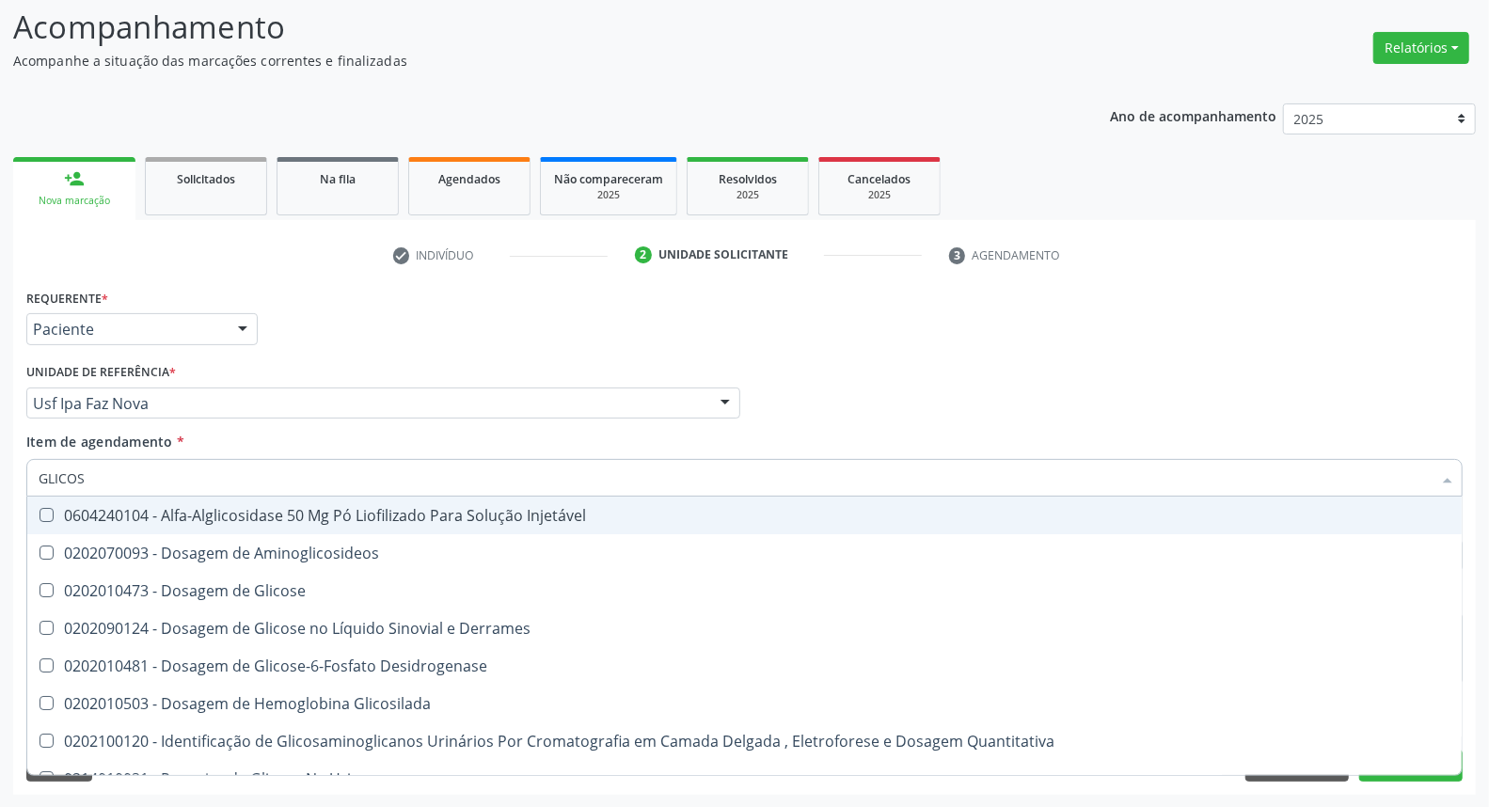
type input "GLICOSE"
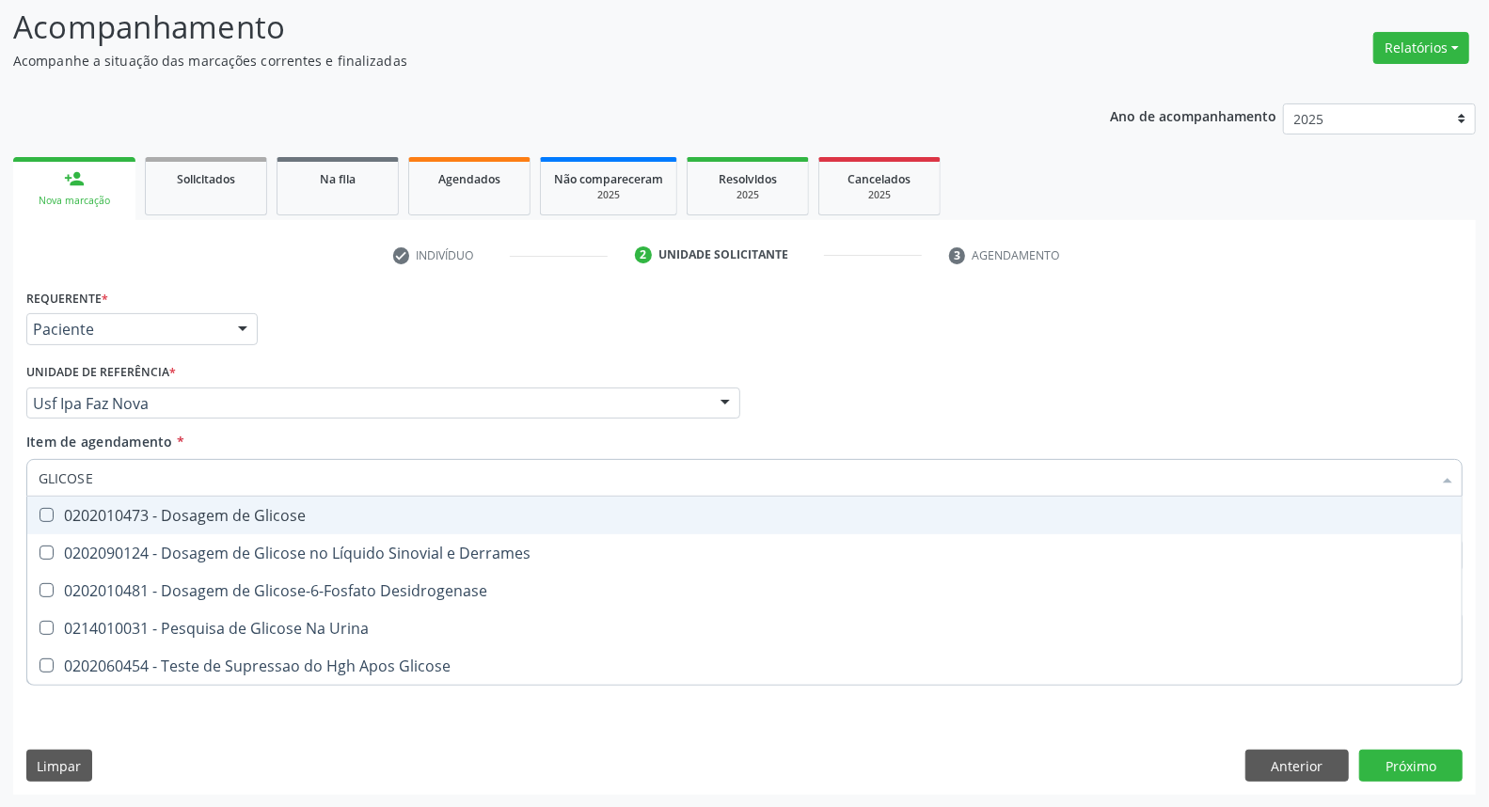
drag, startPoint x: 296, startPoint y: 513, endPoint x: 293, endPoint y: 481, distance: 32.1
click at [296, 509] on div "0202010473 - Dosagem de Glicose" at bounding box center [745, 515] width 1412 height 15
checkbox Glicose "true"
click at [293, 474] on input "GLICOSE" at bounding box center [735, 478] width 1393 height 38
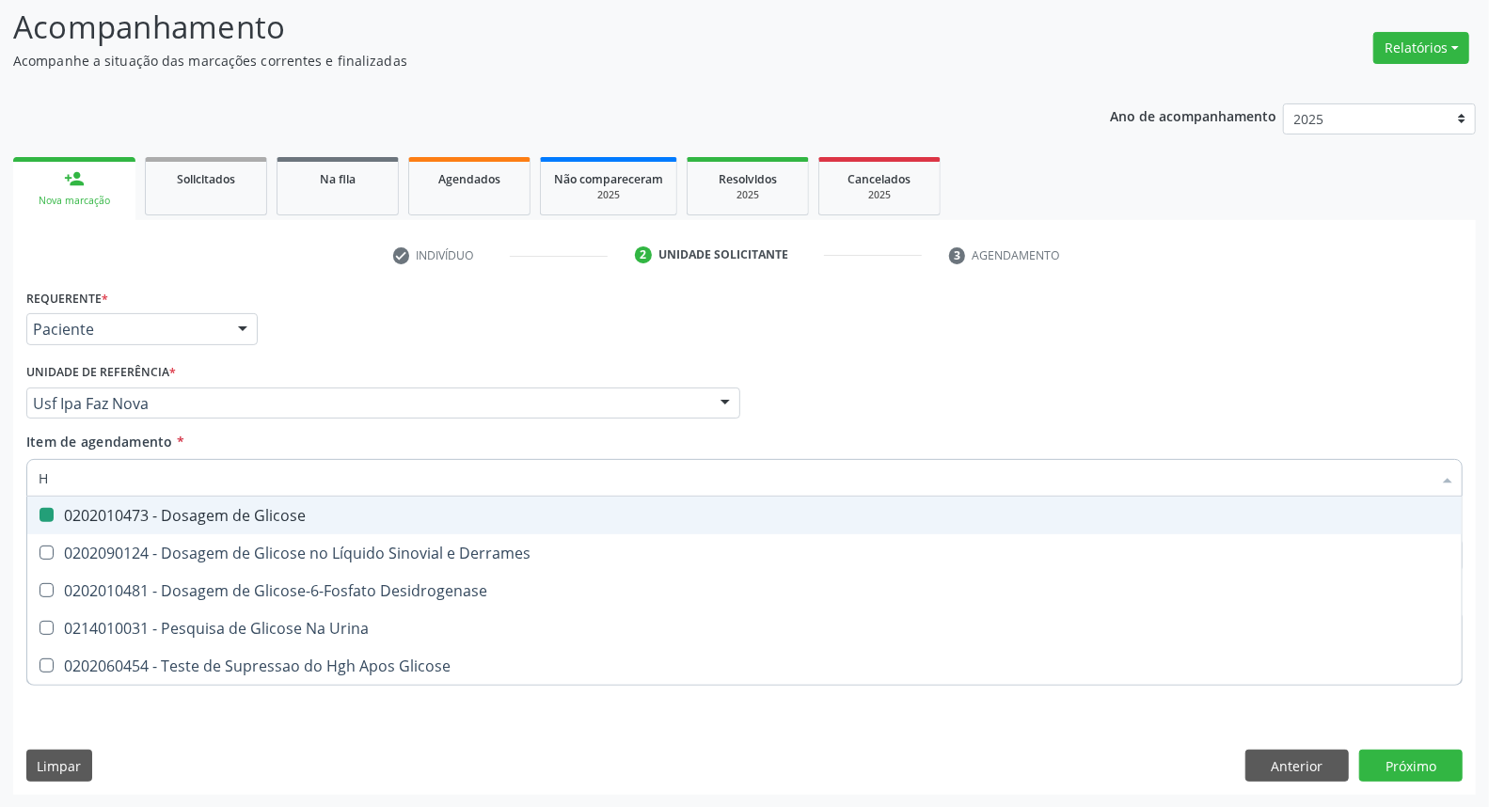
type input "HE"
checkbox Glicose "false"
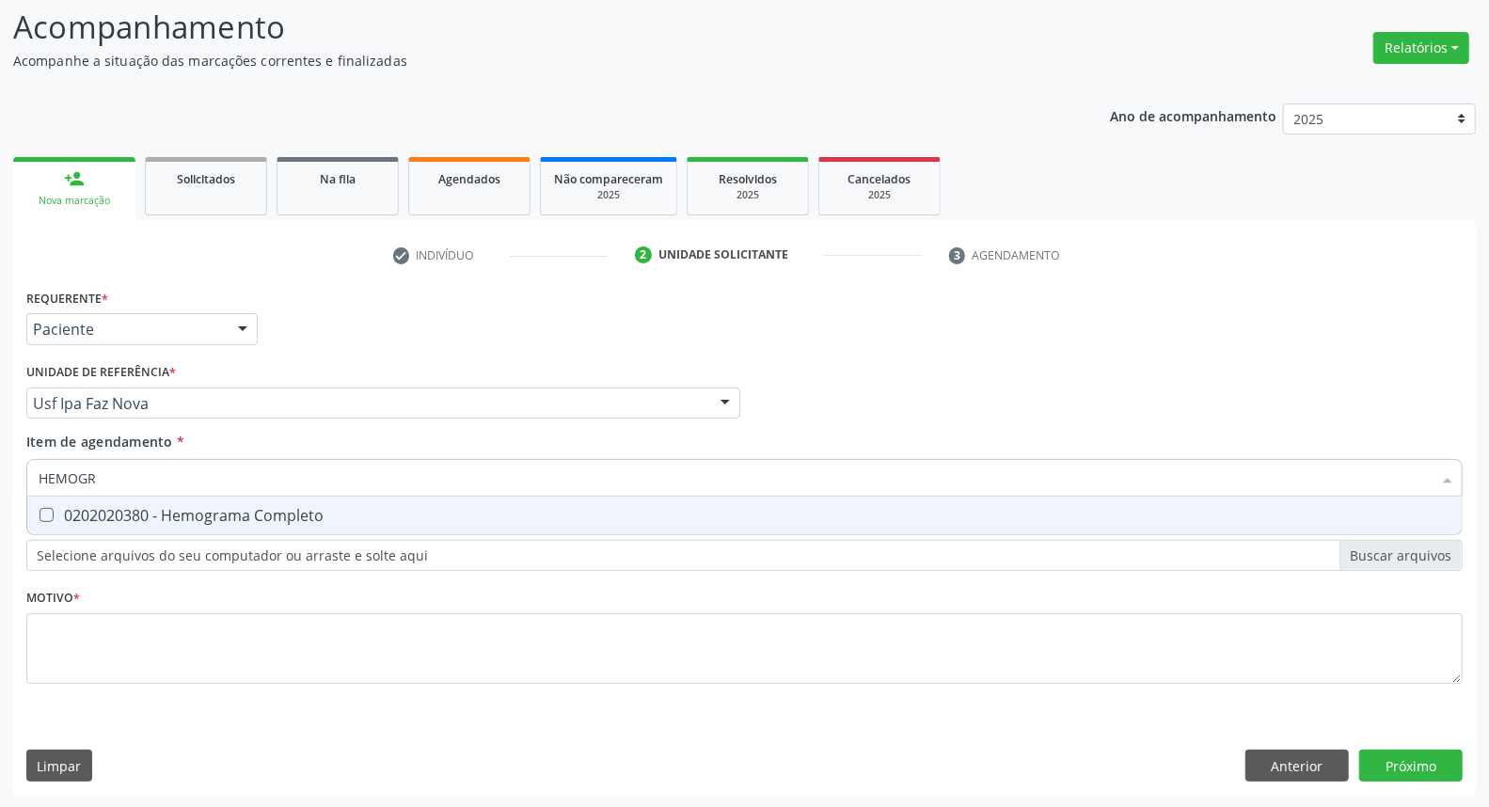
type input "HEMOGRA"
drag, startPoint x: 282, startPoint y: 510, endPoint x: 284, endPoint y: 500, distance: 9.6
click at [283, 502] on span "0202020380 - Hemograma Completo" at bounding box center [744, 516] width 1434 height 38
checkbox Completo "true"
click at [296, 474] on input "HEMOGRA" at bounding box center [735, 478] width 1393 height 38
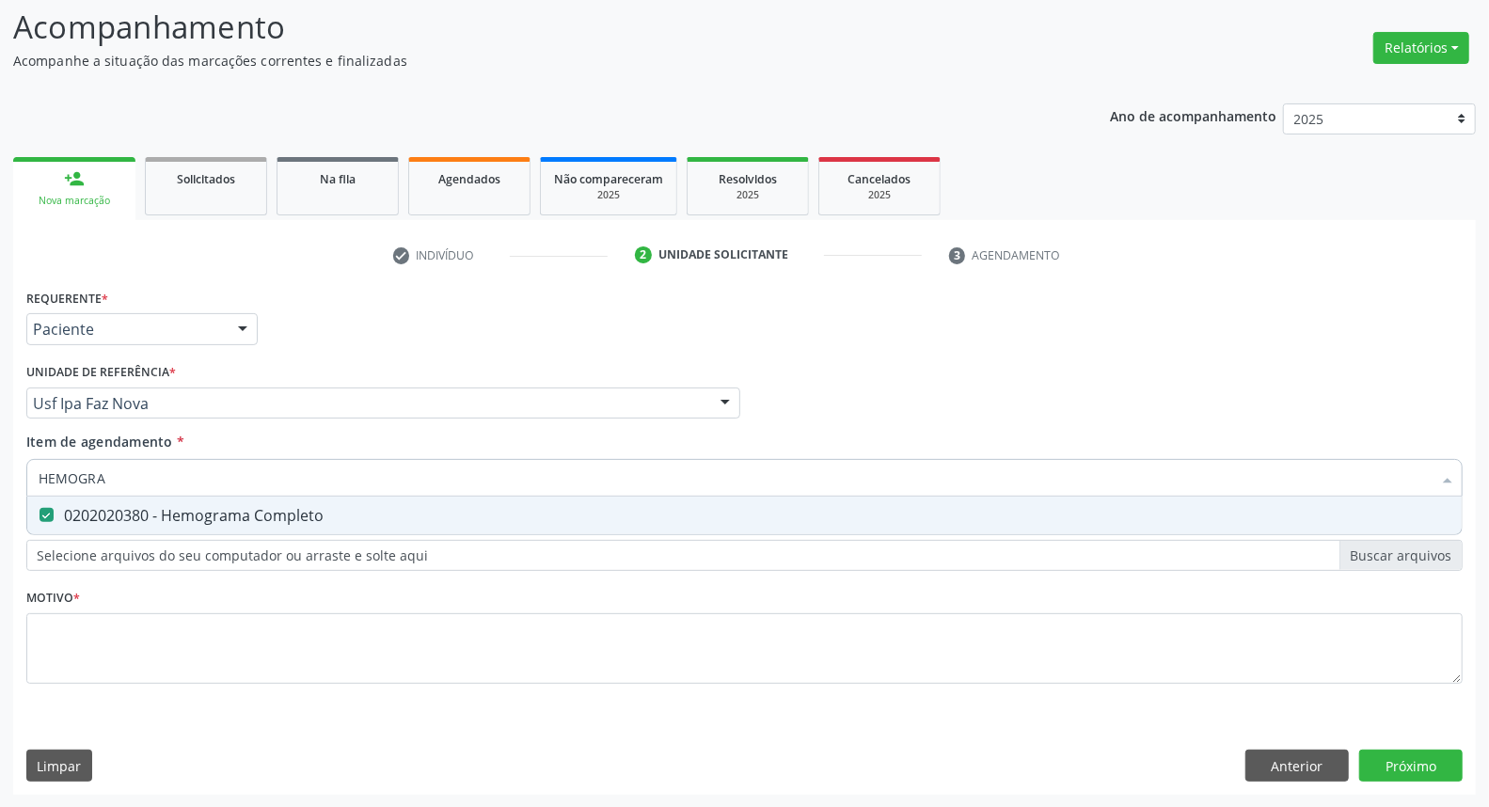
click at [296, 474] on input "HEMOGRA" at bounding box center [735, 478] width 1393 height 38
type input "UR"
checkbox Completo "false"
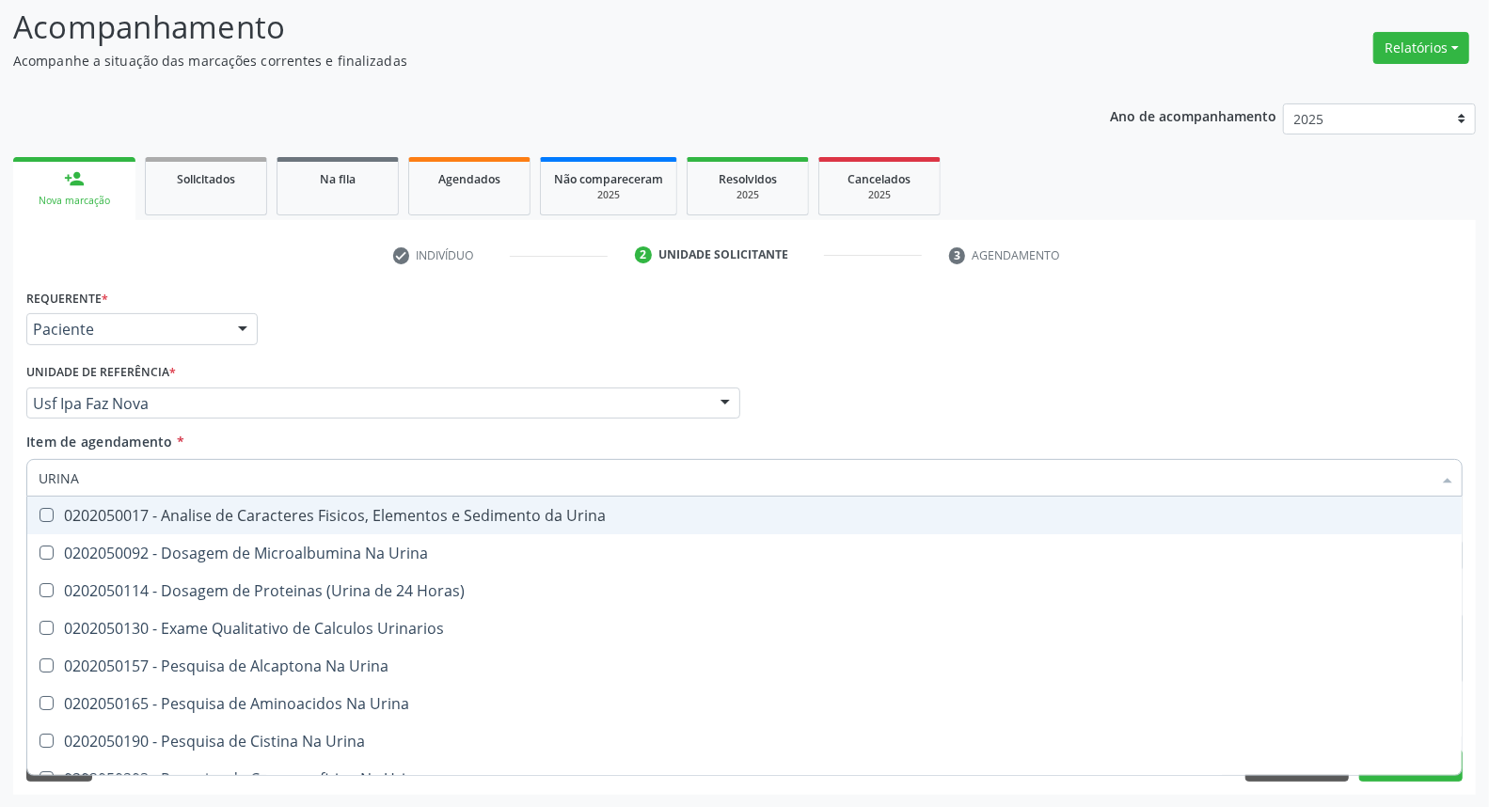
type input "URINA"
drag, startPoint x: 123, startPoint y: 514, endPoint x: 137, endPoint y: 480, distance: 37.5
click at [123, 513] on div "0202050017 - Analise de Caracteres Fisicos, Elementos e Sedimento da Urina" at bounding box center [745, 515] width 1412 height 15
checkbox Urina "true"
drag, startPoint x: 138, startPoint y: 476, endPoint x: 0, endPoint y: 463, distance: 138.9
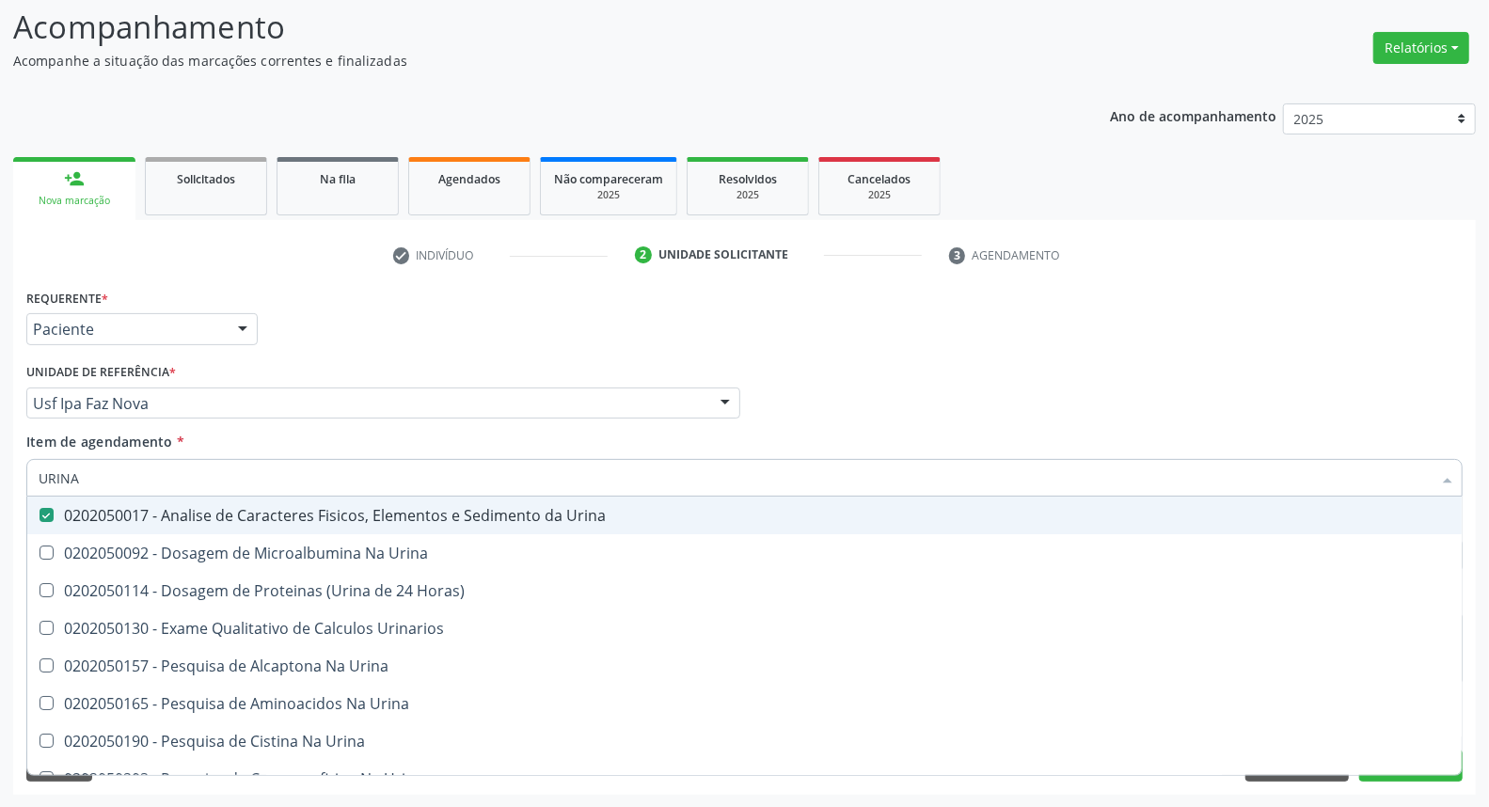
click at [0, 463] on div "Acompanhamento Acompanhe a situação das marcações correntes e finalizadas Relat…" at bounding box center [744, 393] width 1489 height 829
type input "TS"
checkbox Urina "false"
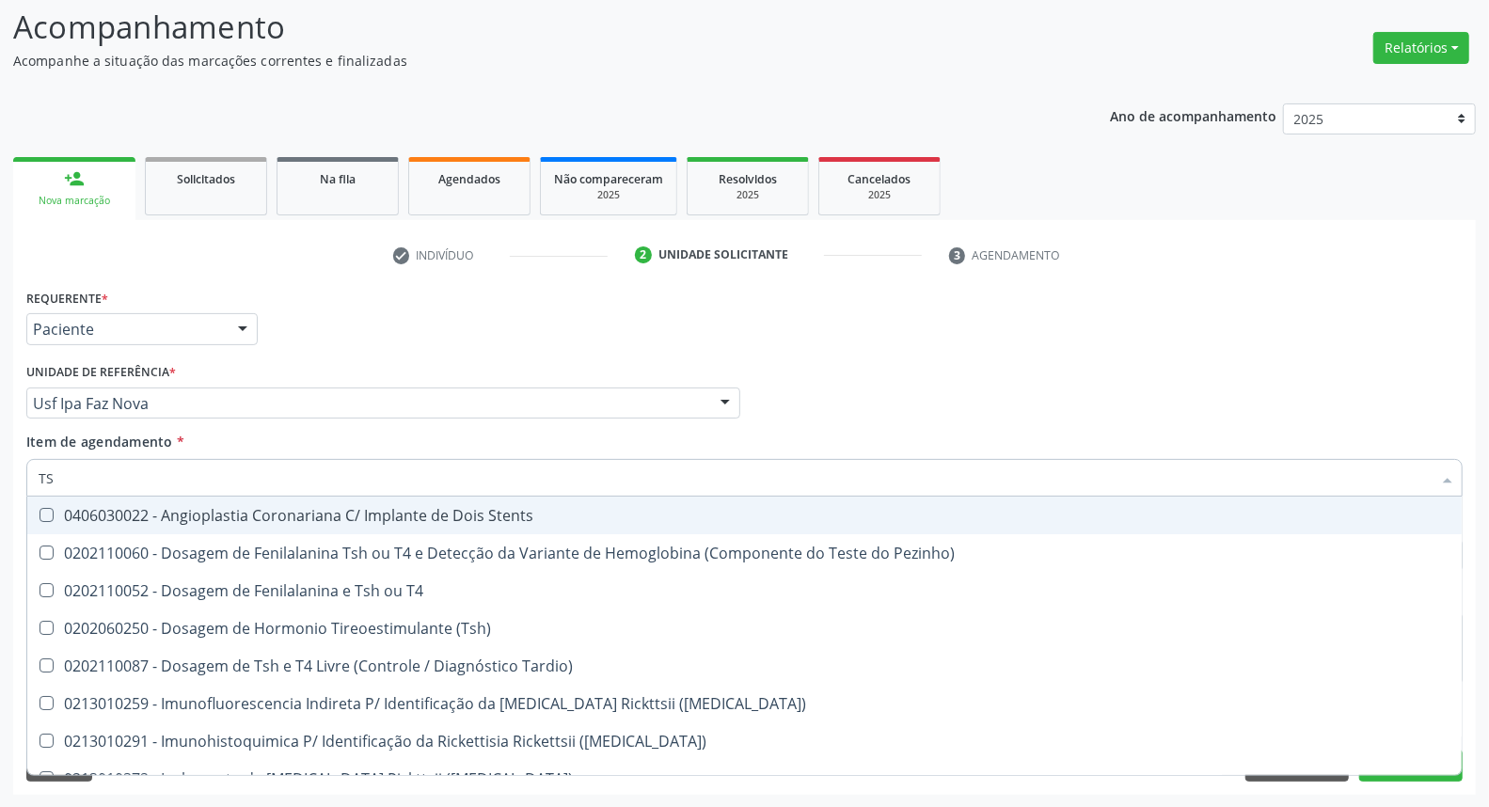
type input "TSH"
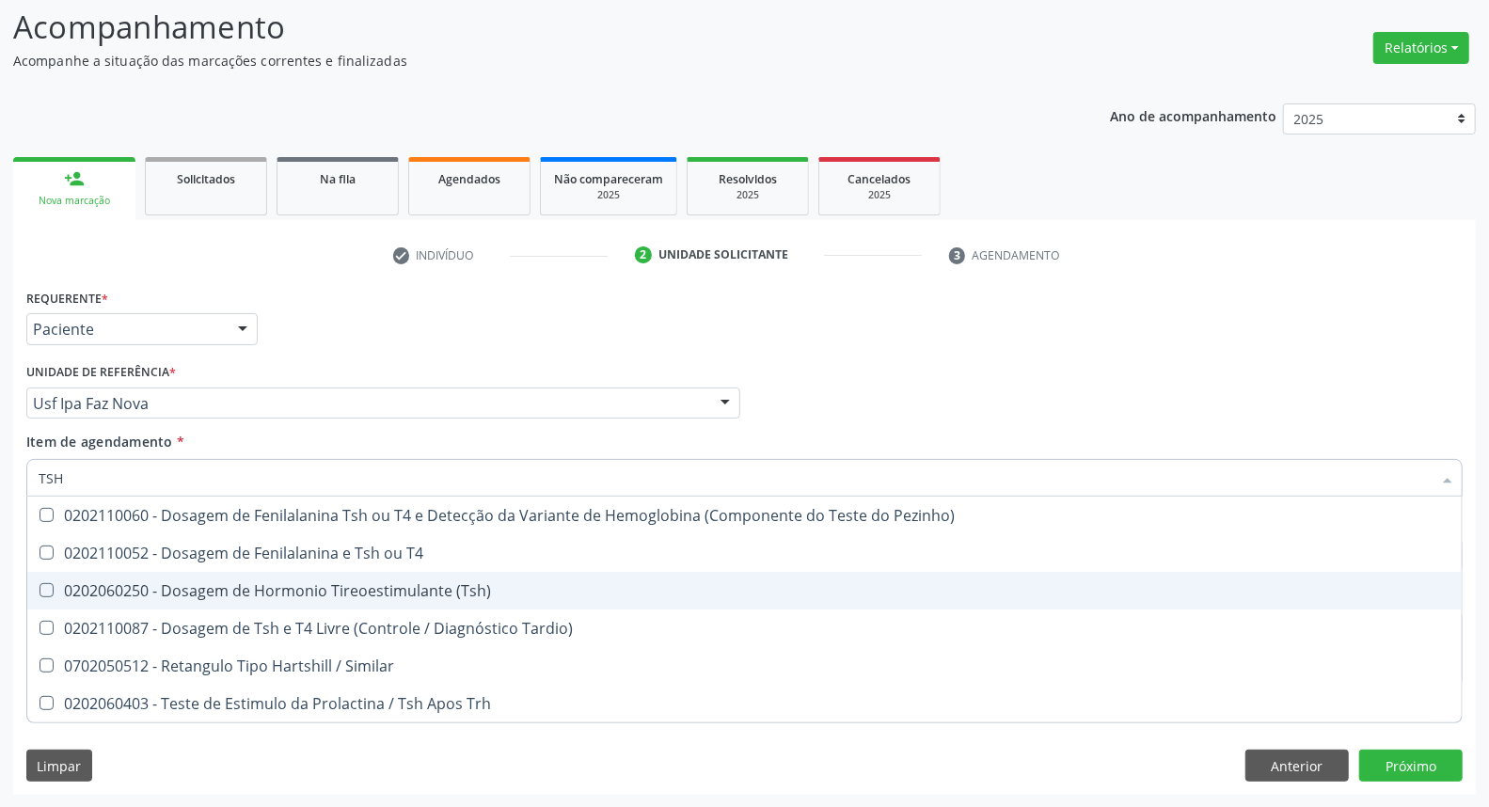
click at [195, 597] on div "0202060250 - Dosagem de Hormonio Tireoestimulante (Tsh)" at bounding box center [745, 590] width 1412 height 15
checkbox \(Tsh\) "true"
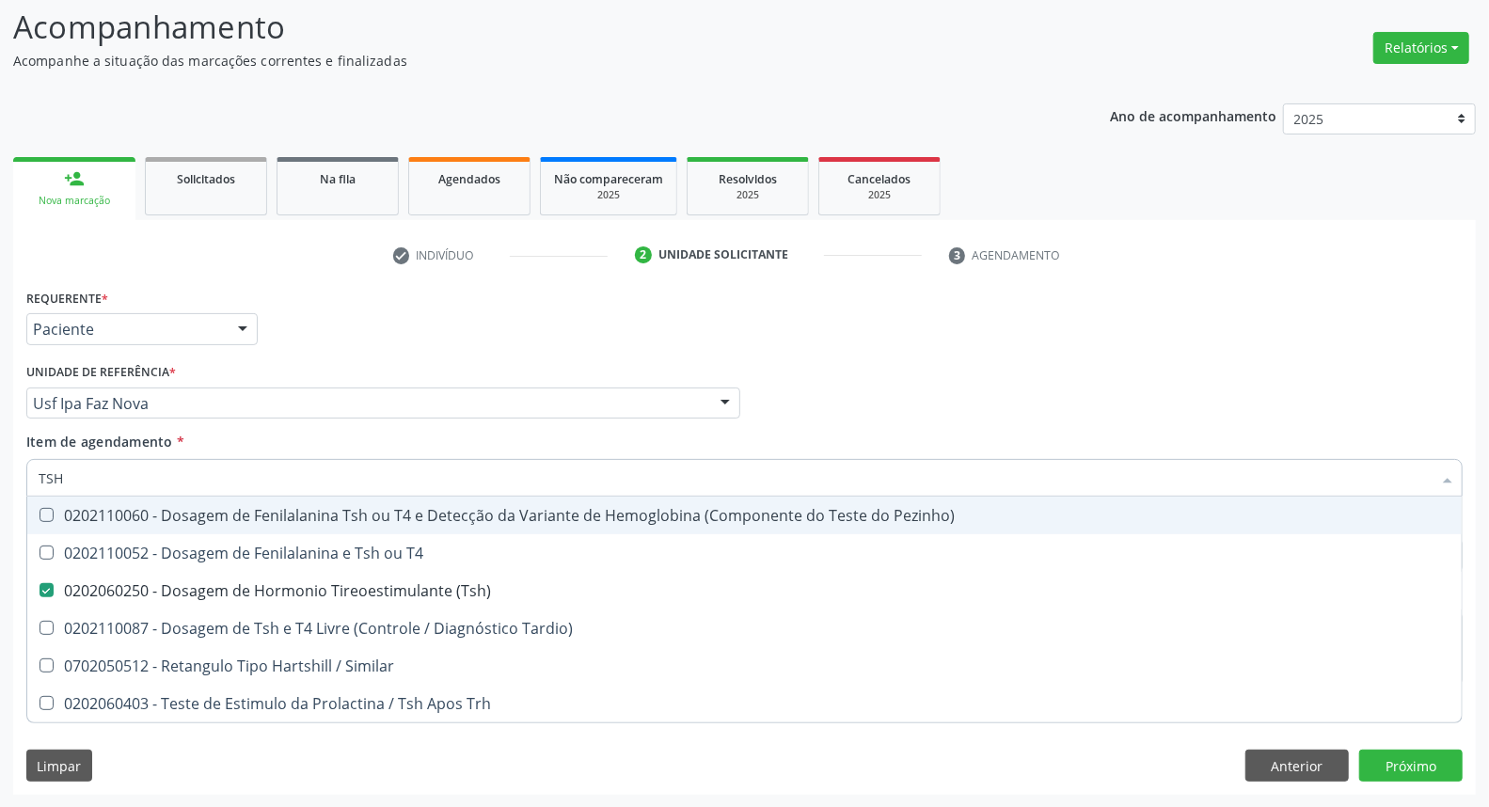
drag, startPoint x: 0, startPoint y: 478, endPoint x: 0, endPoint y: 449, distance: 29.2
click at [0, 453] on div "Acompanhamento Acompanhe a situação das marcações correntes e finalizadas Relat…" at bounding box center [744, 393] width 1489 height 829
type input "T4"
checkbox \(Tsh\) "false"
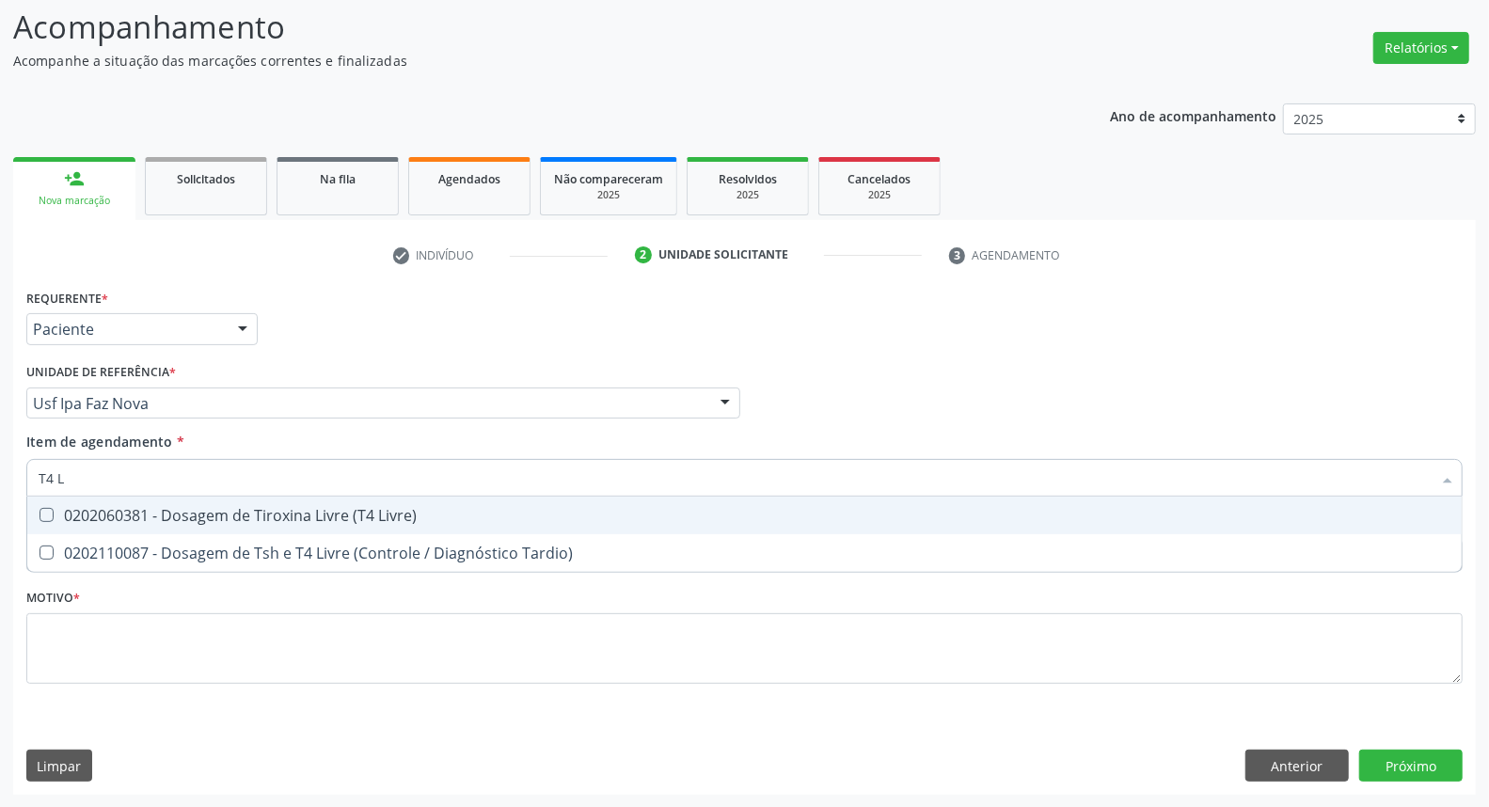
type input "T4 L"
click at [146, 520] on div "0202060381 - Dosagem de Tiroxina Livre (T4 Livre)" at bounding box center [745, 515] width 1412 height 15
checkbox Livre\) "true"
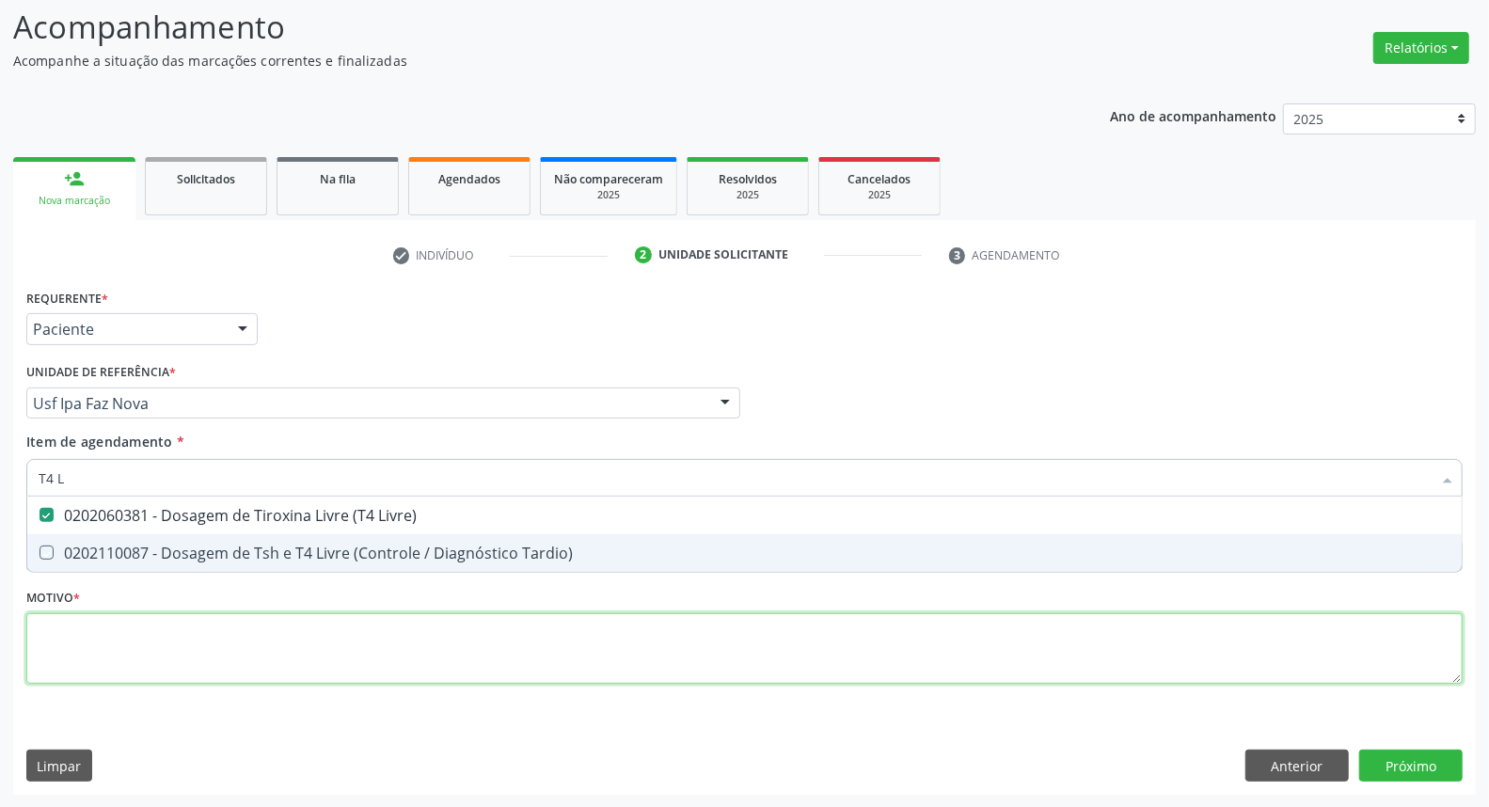
click at [118, 633] on div "Requerente * Paciente Profissional de Saúde Paciente Nenhum resultado encontrad…" at bounding box center [744, 497] width 1436 height 426
checkbox Tardio\) "true"
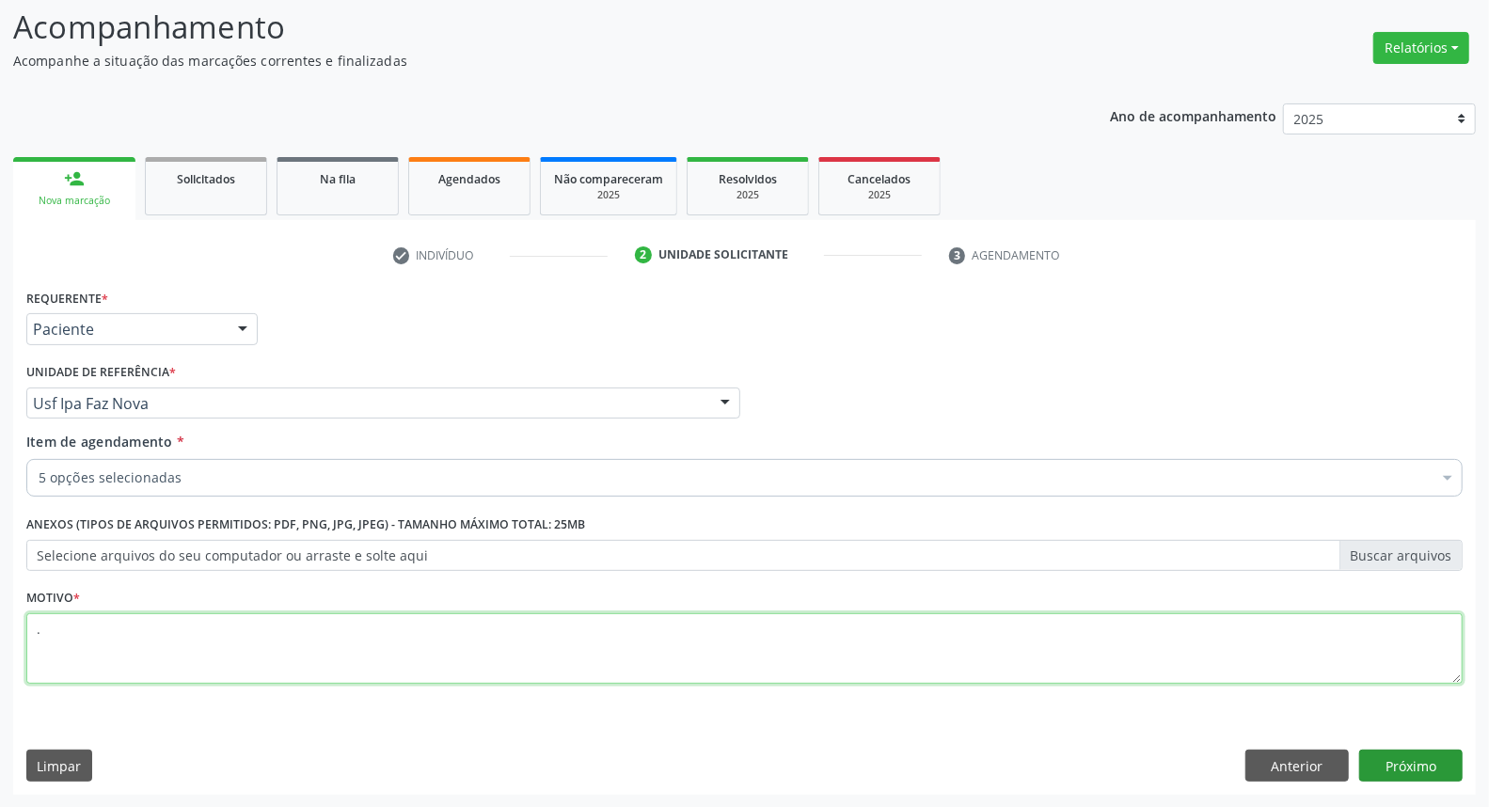
type textarea "."
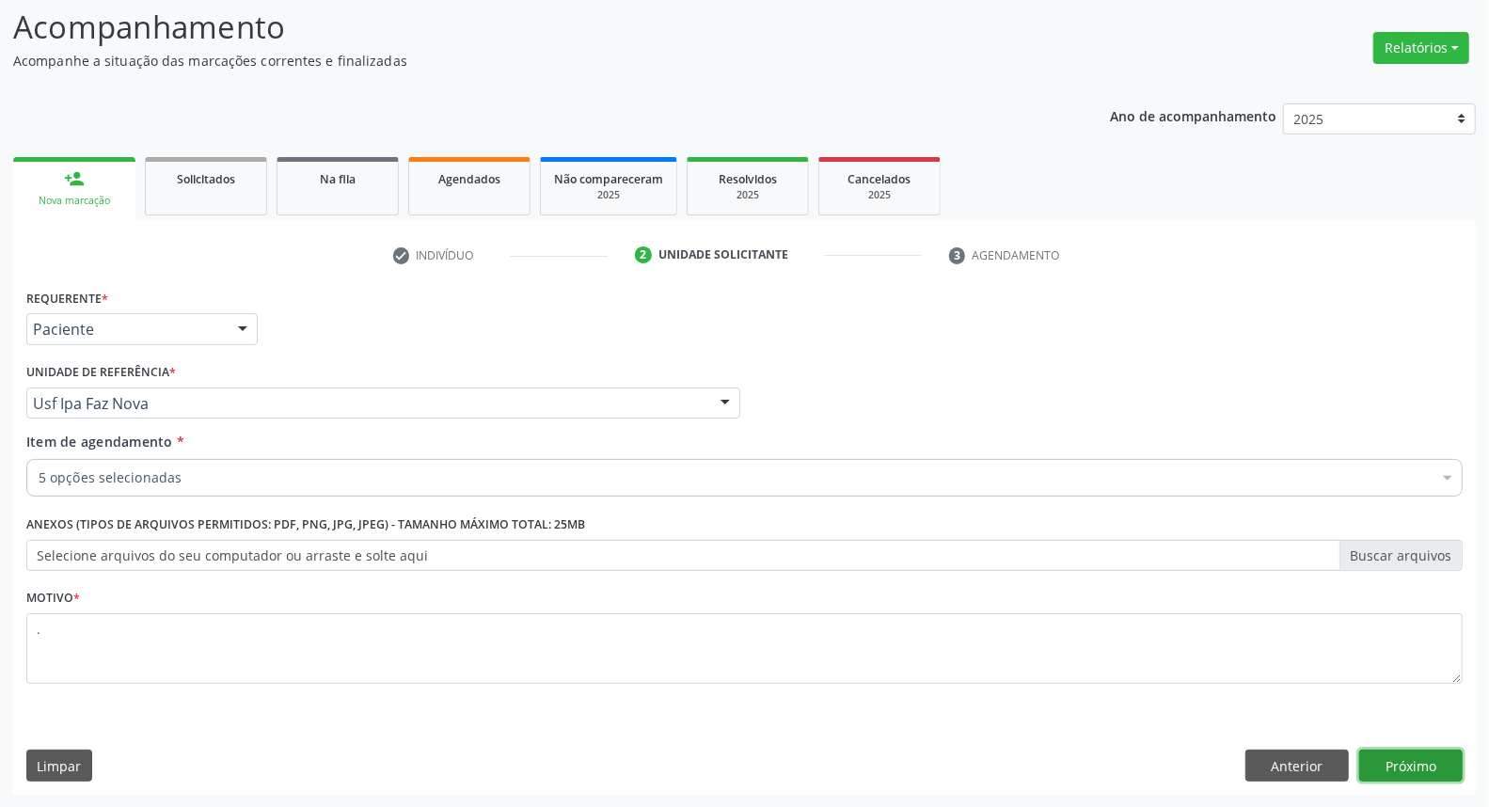
click at [1430, 765] on button "Próximo" at bounding box center [1410, 766] width 103 height 32
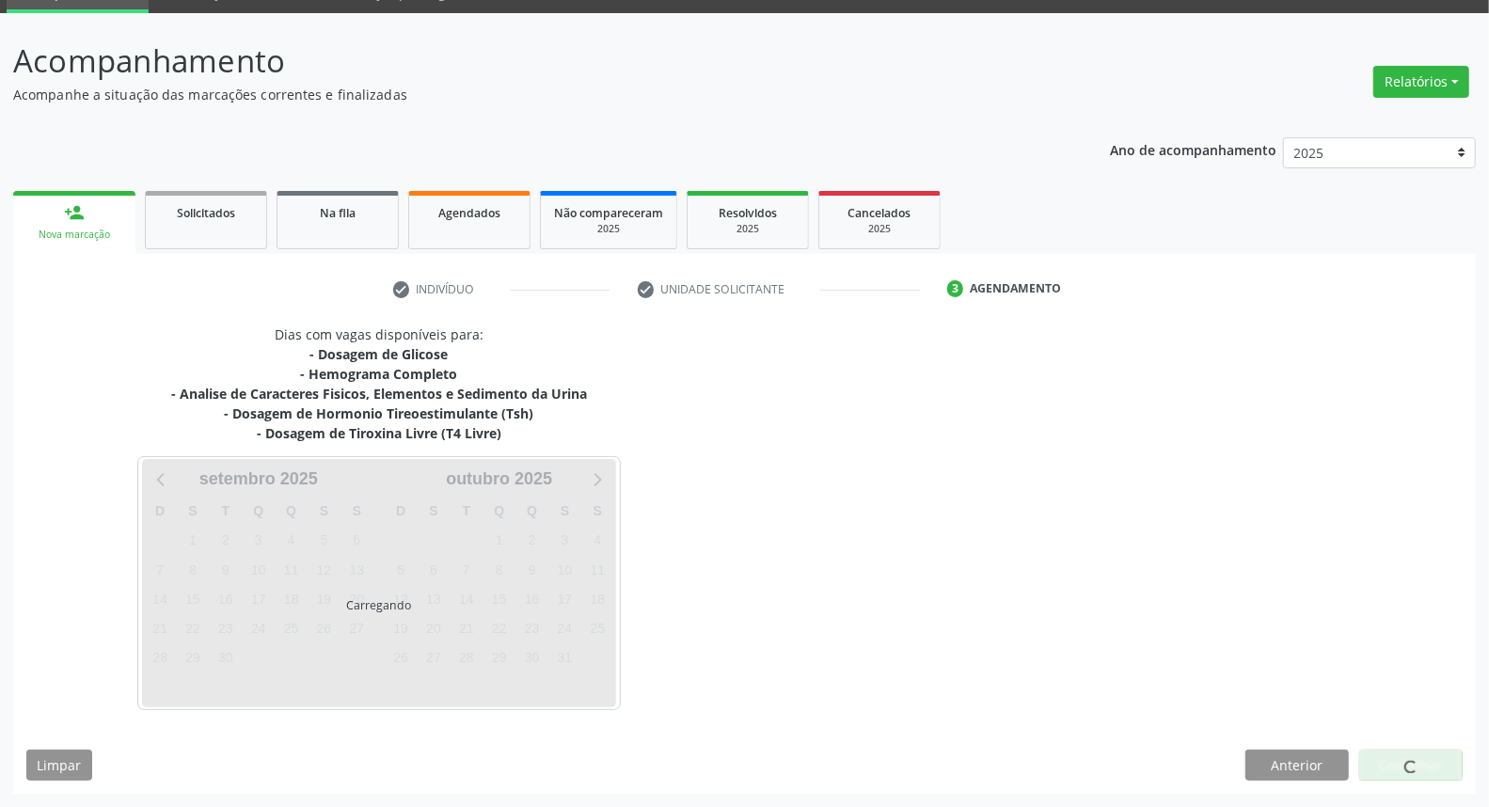
scroll to position [88, 0]
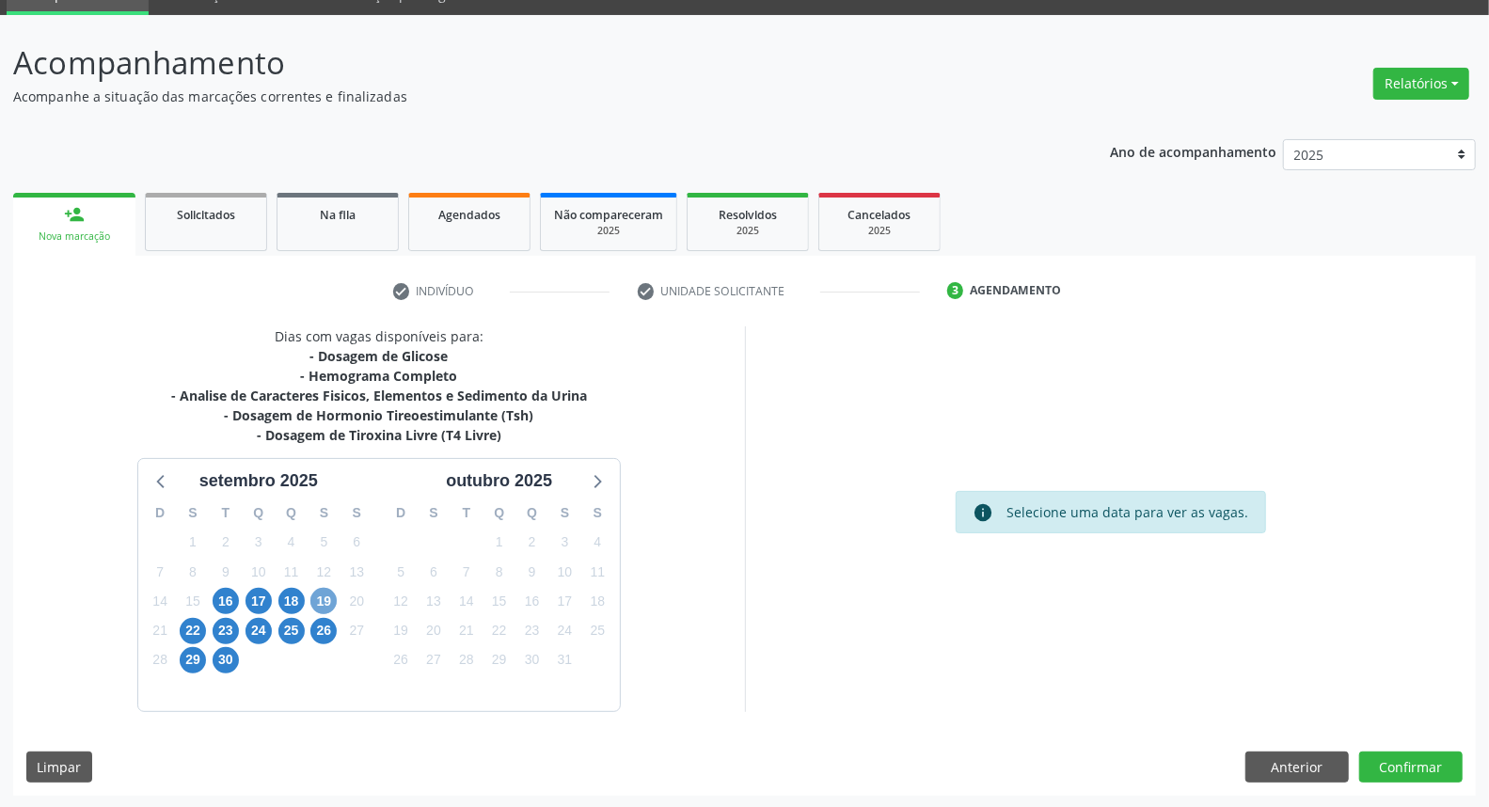
click at [318, 595] on span "19" at bounding box center [323, 601] width 26 height 26
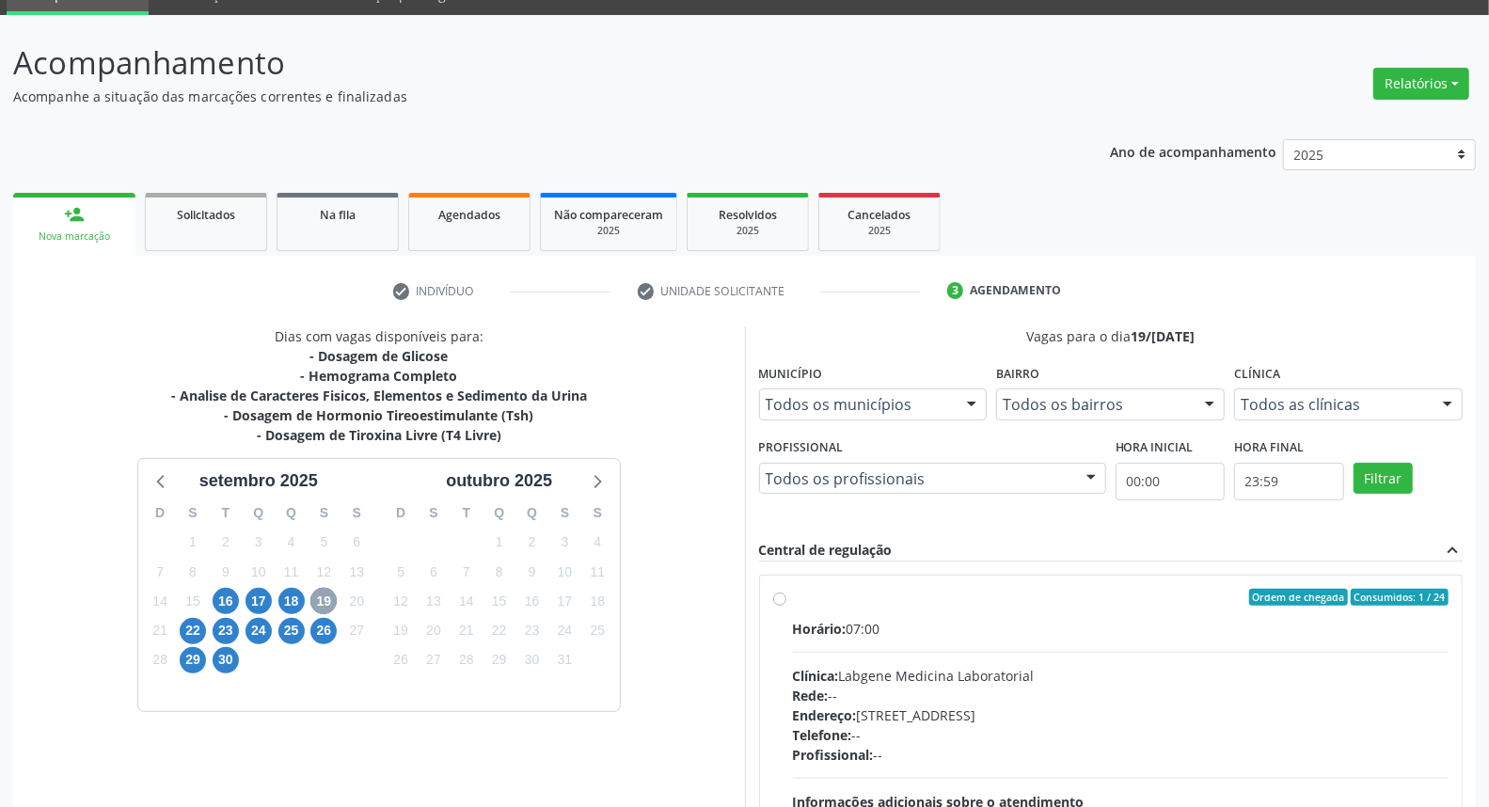
scroll to position [296, 0]
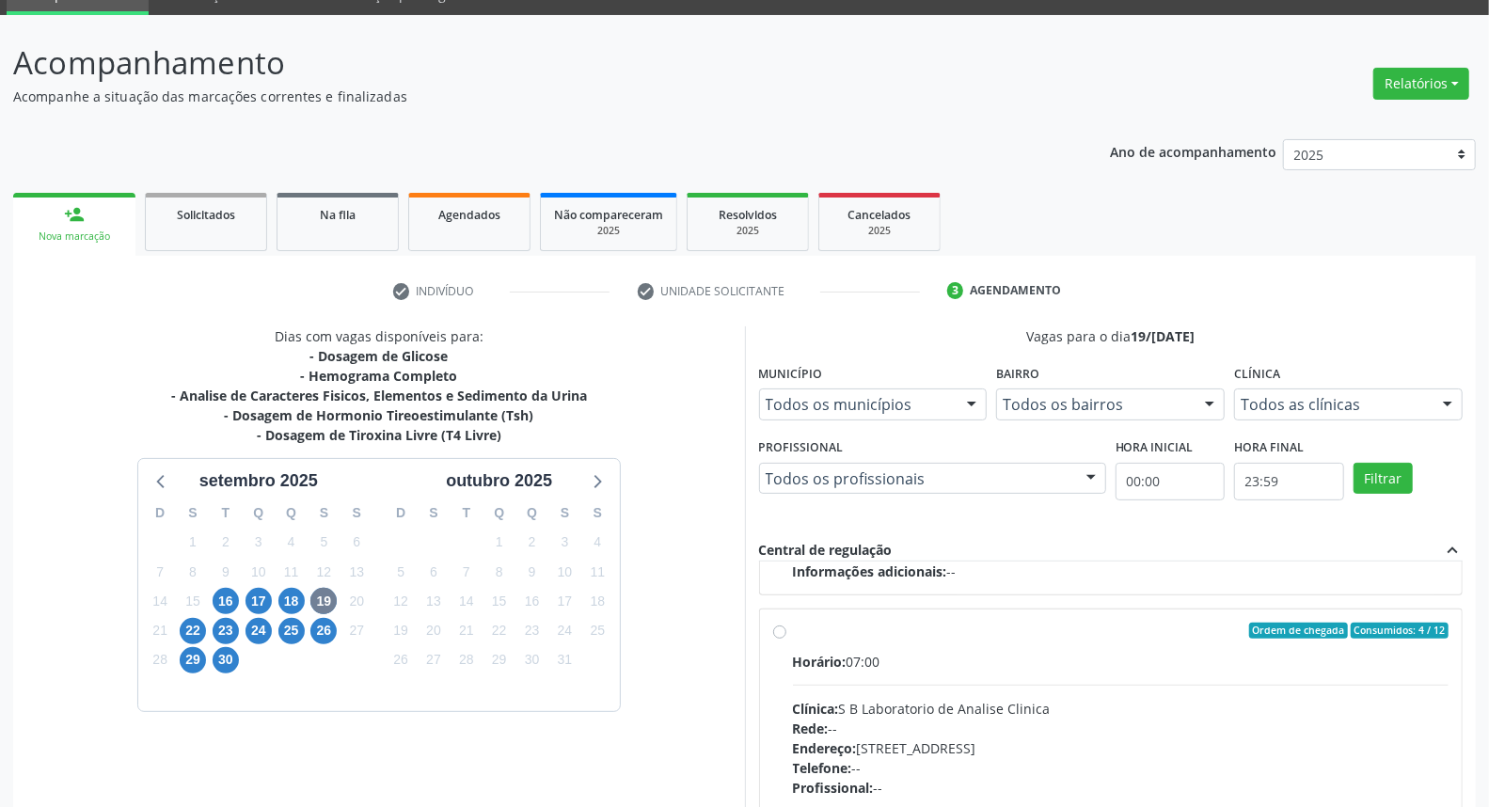
click at [1033, 671] on div "Horário: 07:00 Clínica: S B Laboratorio de Analise Clinica Rede: -- Endereço: C…" at bounding box center [1121, 781] width 656 height 259
click at [786, 640] on input "Ordem de chegada Consumidos: 4 / 12 Horário: 07:00 Clínica: S B Laboratorio de …" at bounding box center [779, 631] width 13 height 17
radio input "true"
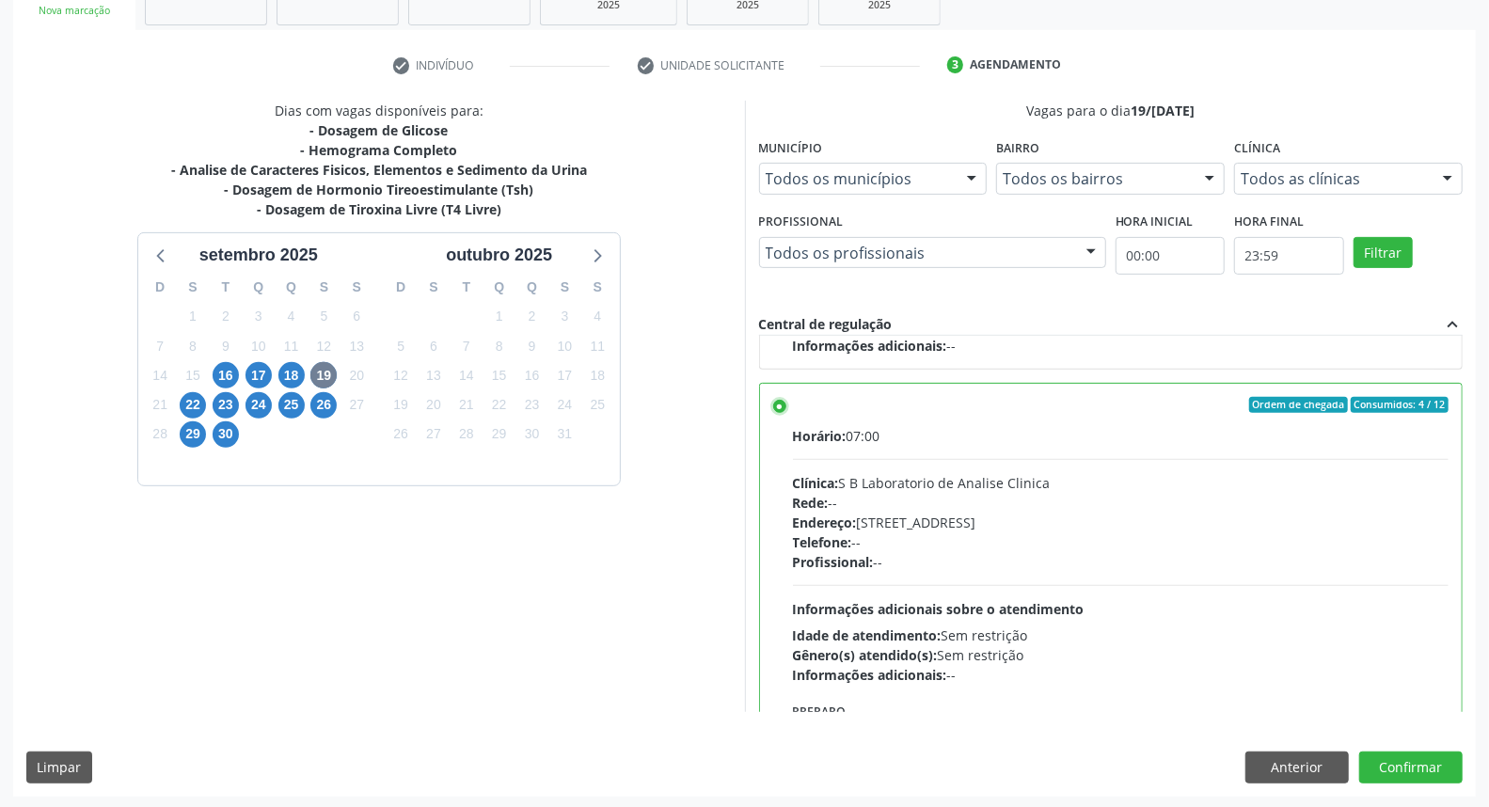
scroll to position [423, 0]
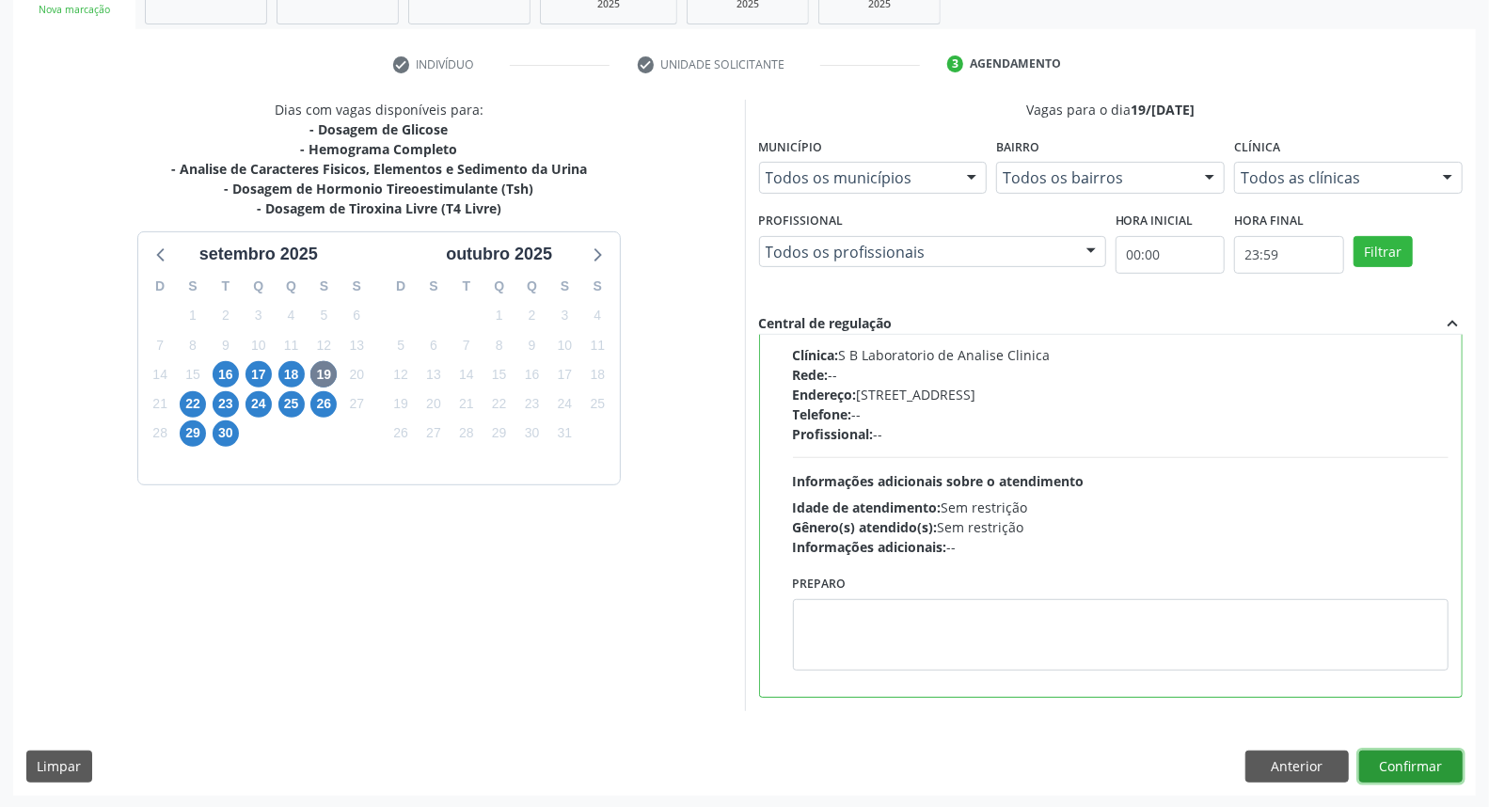
click at [1398, 762] on button "Confirmar" at bounding box center [1410, 767] width 103 height 32
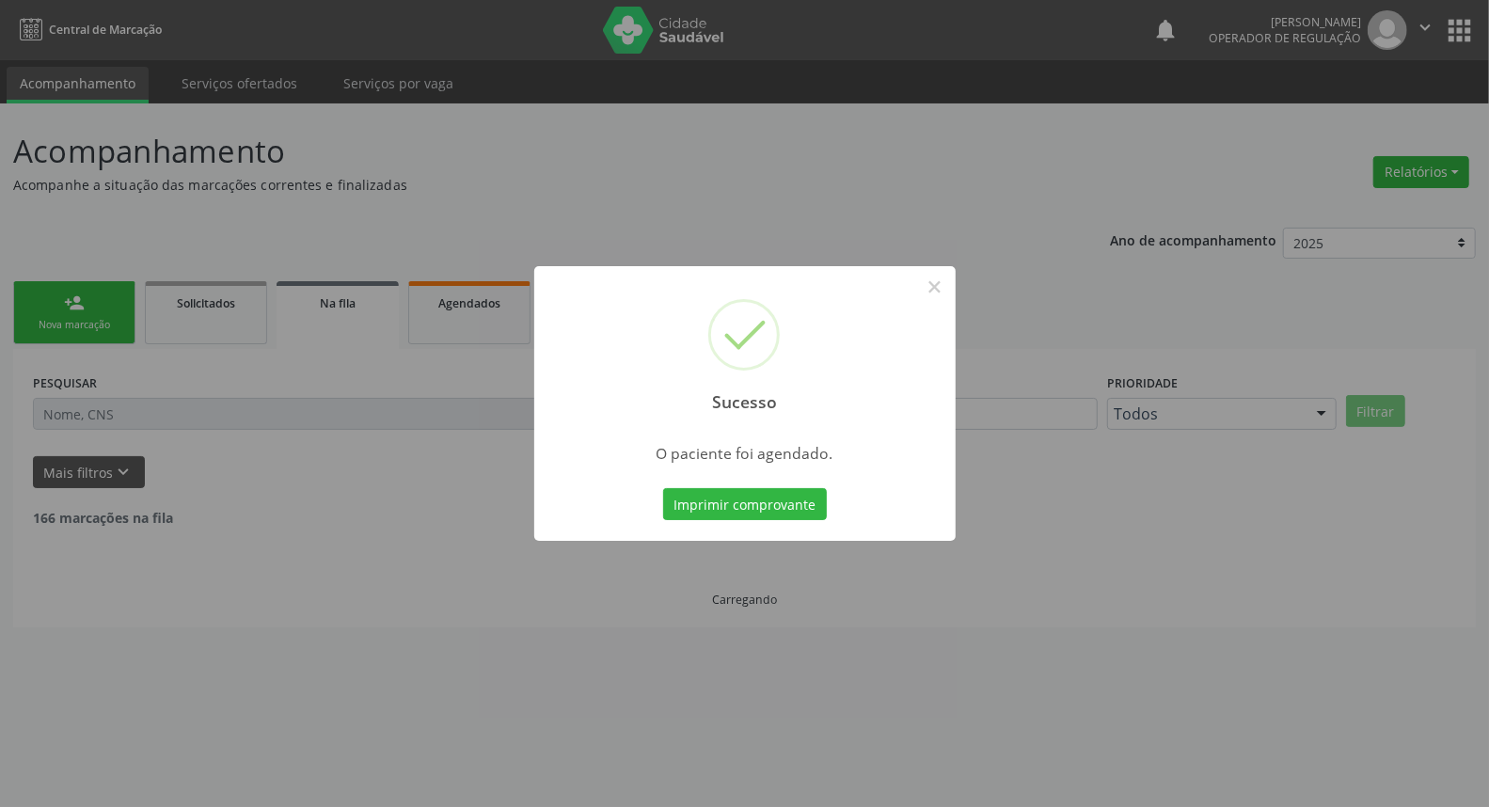
scroll to position [0, 0]
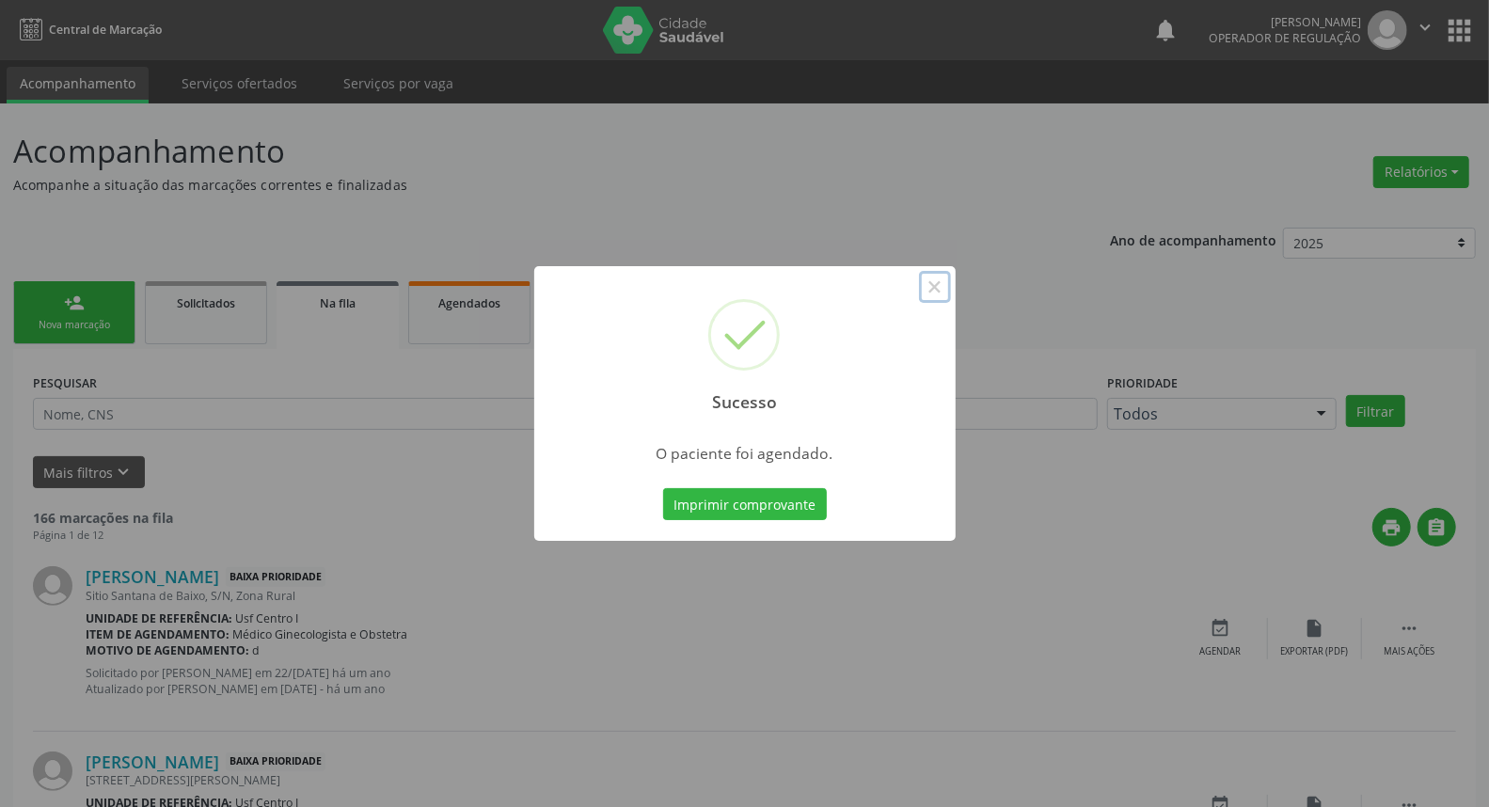
drag, startPoint x: 931, startPoint y: 284, endPoint x: 844, endPoint y: 669, distance: 394.5
click at [929, 287] on button "×" at bounding box center [935, 287] width 32 height 32
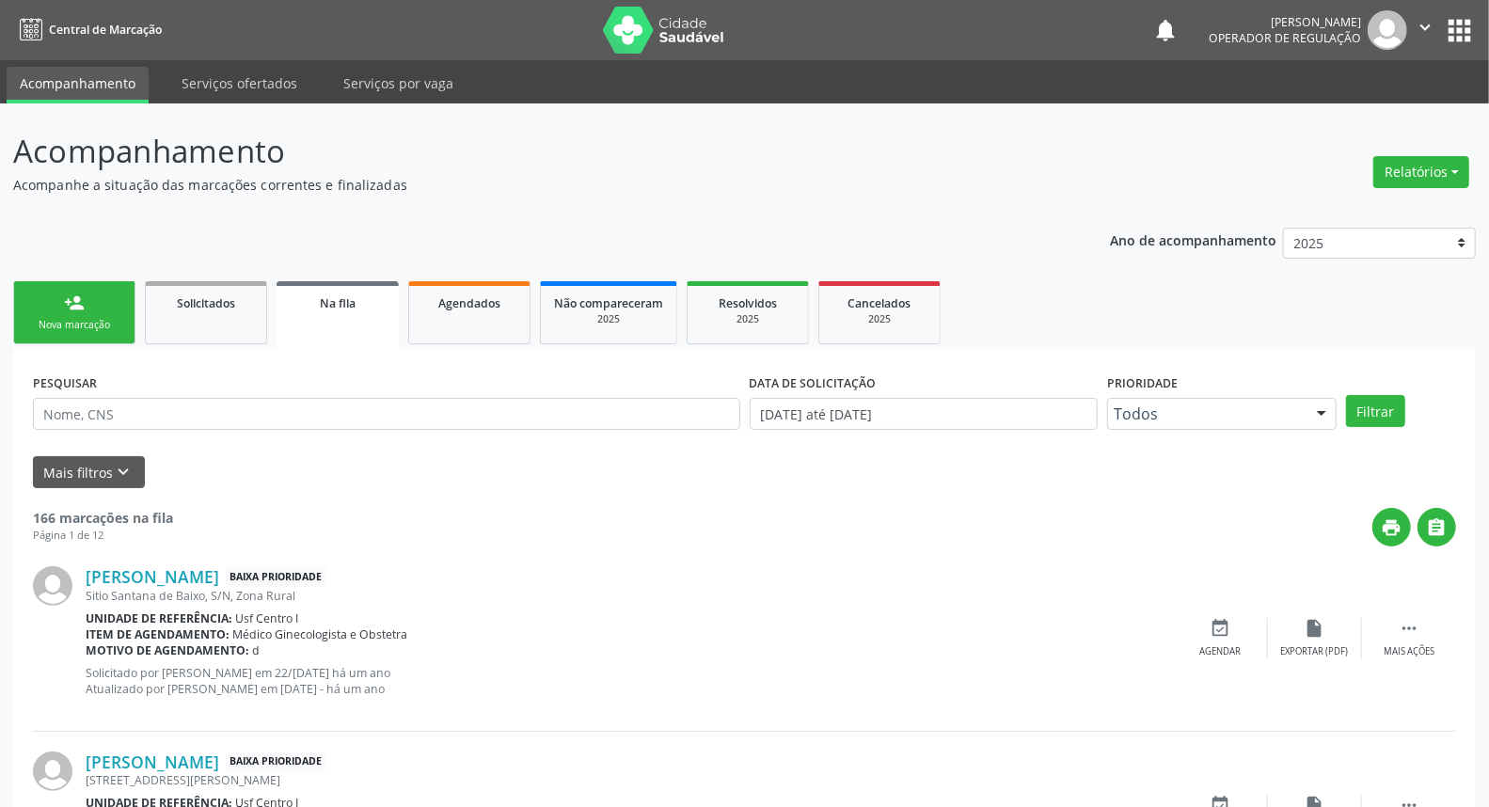
click at [103, 301] on link "person_add Nova marcação" at bounding box center [74, 312] width 122 height 63
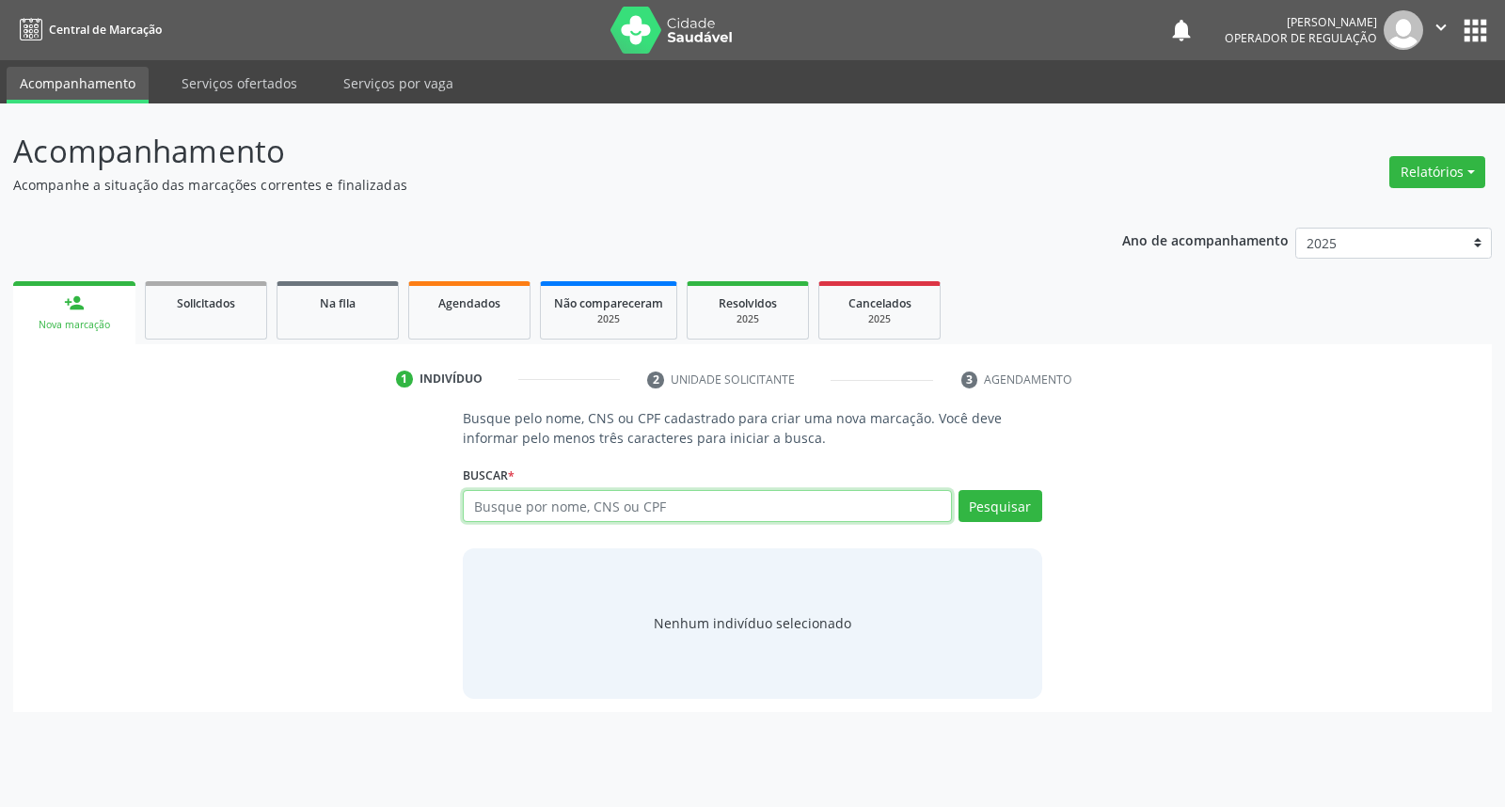
click at [522, 512] on input "text" at bounding box center [707, 506] width 488 height 32
click at [712, 494] on input "text" at bounding box center [707, 506] width 488 height 32
type input "898004077187275"
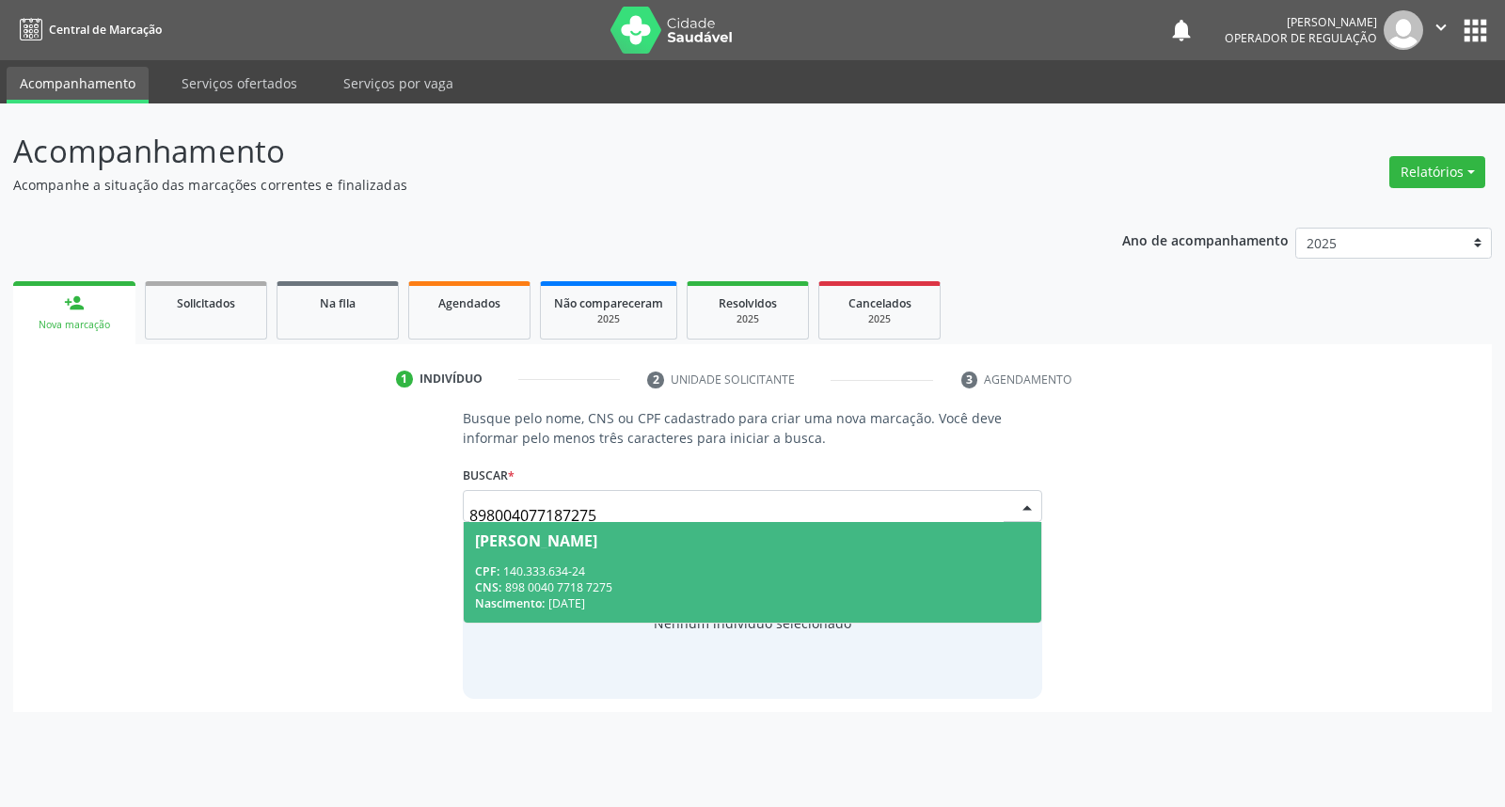
click at [572, 546] on div "Rodrigo Emanuel de Lima Pereira" at bounding box center [536, 540] width 122 height 15
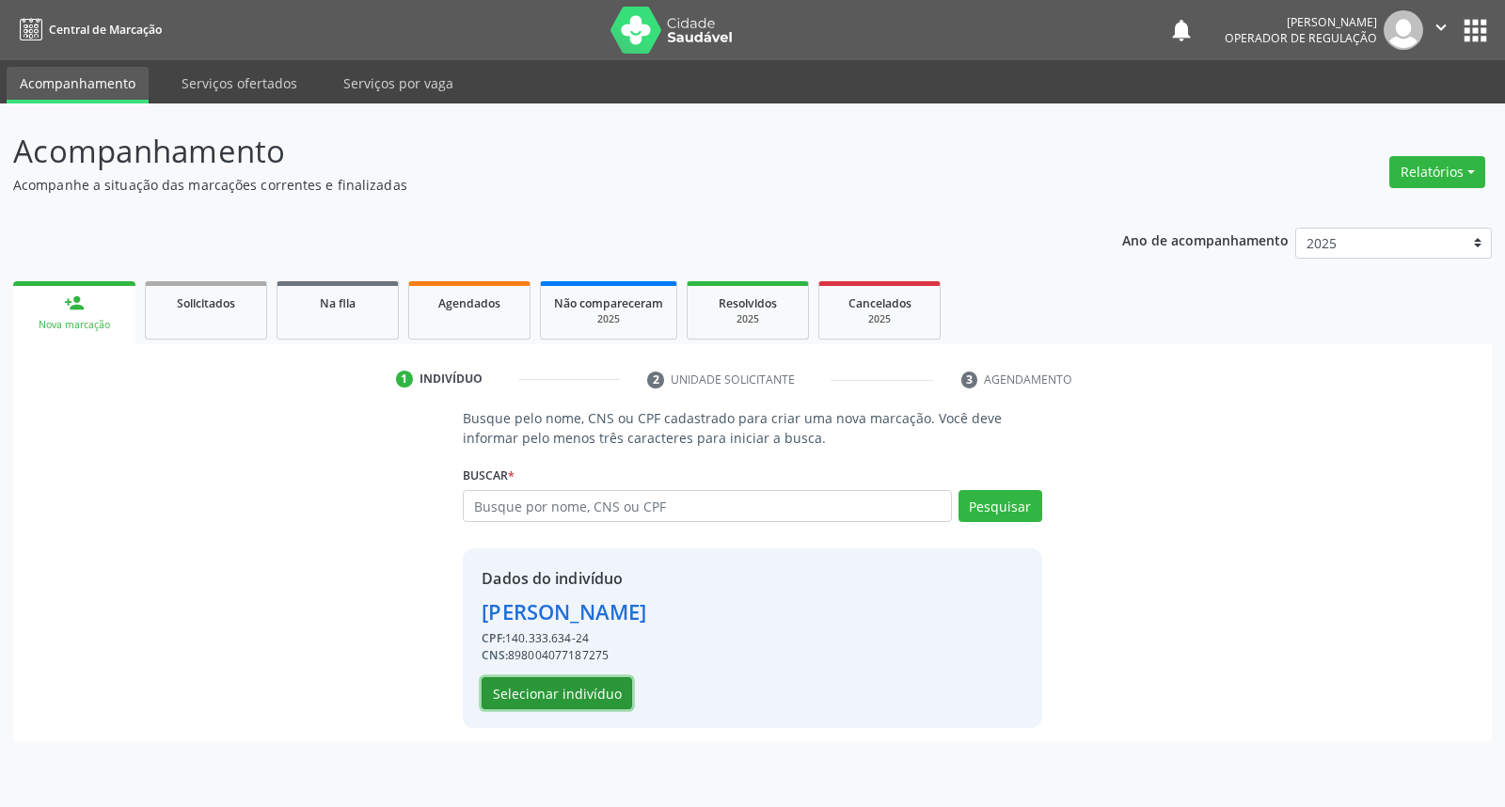
click at [517, 697] on button "Selecionar indivíduo" at bounding box center [557, 693] width 150 height 32
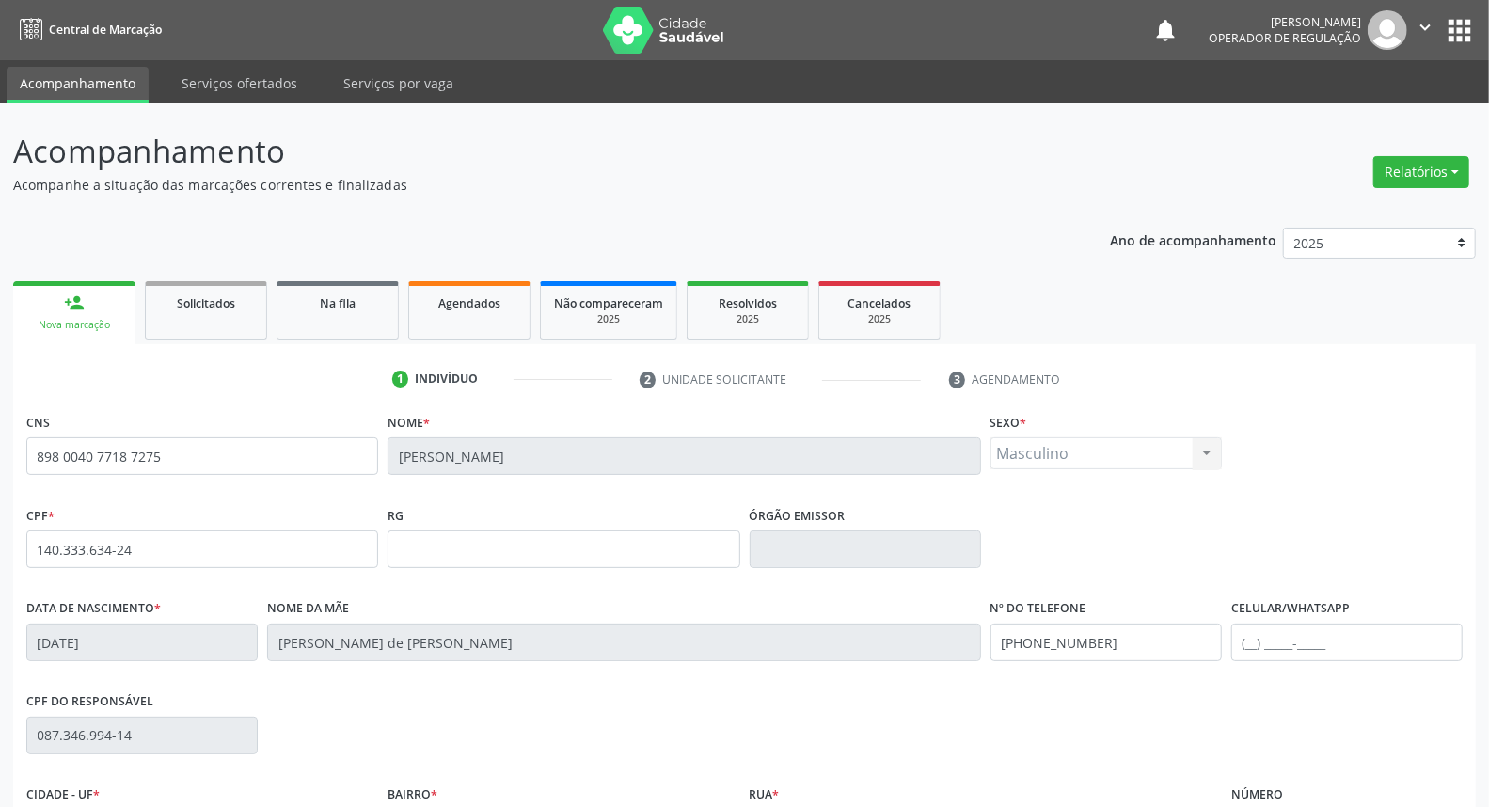
scroll to position [211, 0]
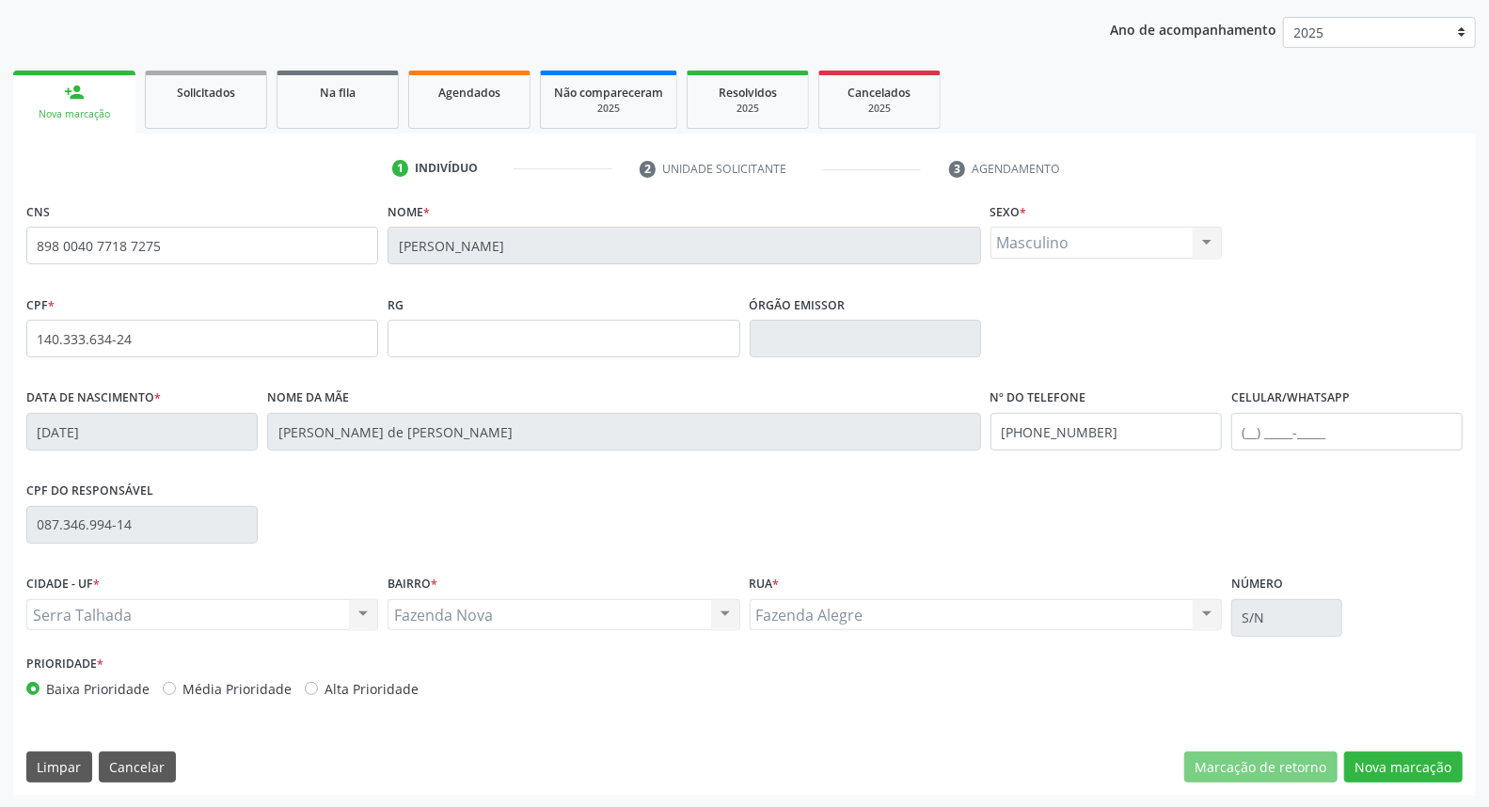
click at [1426, 743] on div "CNS 898 0040 7718 7275 Nome * Rodrigo Emanuel de Lima Pereira Sexo * Masculino …" at bounding box center [744, 497] width 1462 height 598
click at [1394, 758] on button "Nova marcação" at bounding box center [1403, 767] width 119 height 32
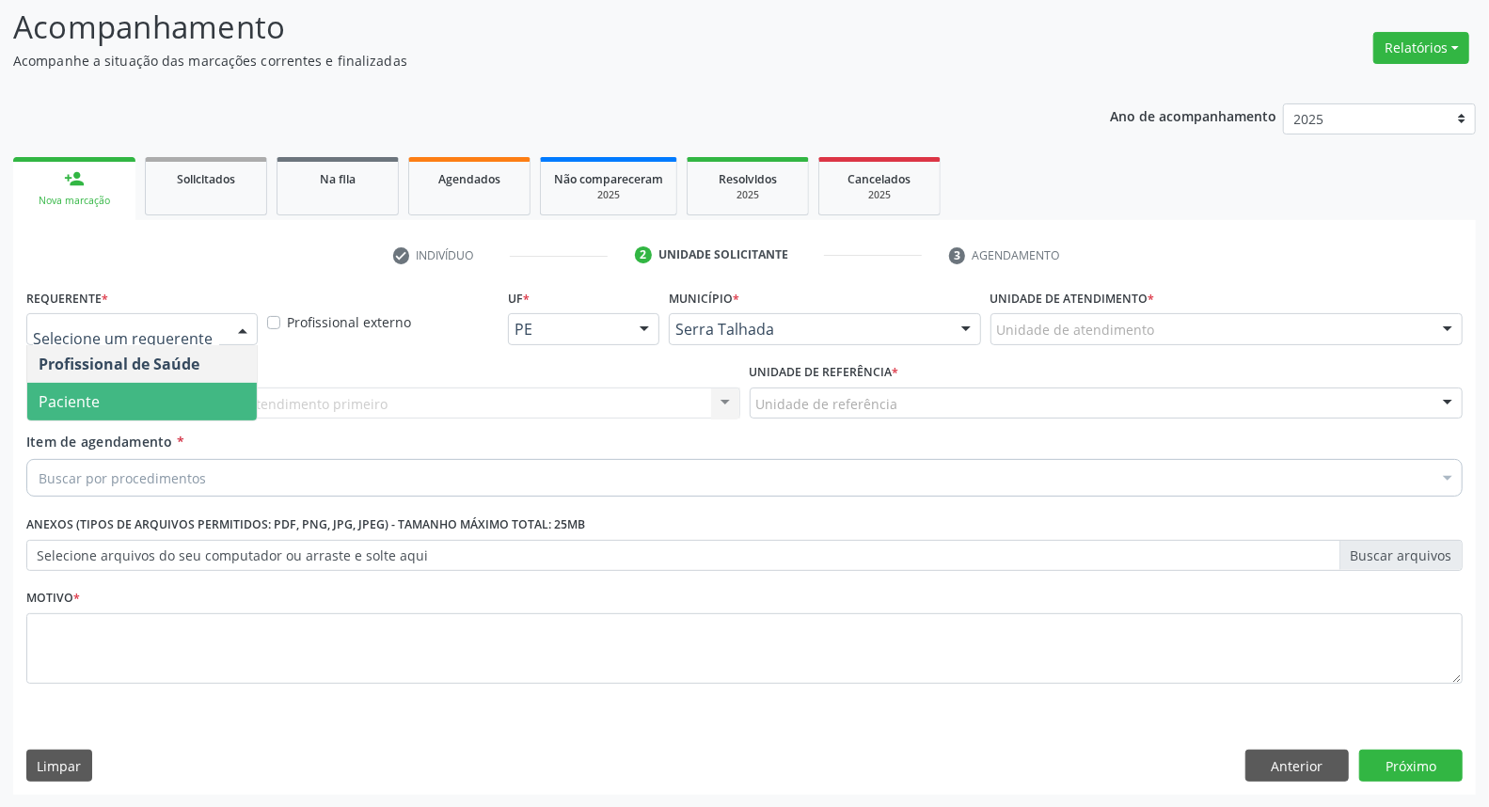
click at [99, 407] on span "Paciente" at bounding box center [141, 402] width 229 height 38
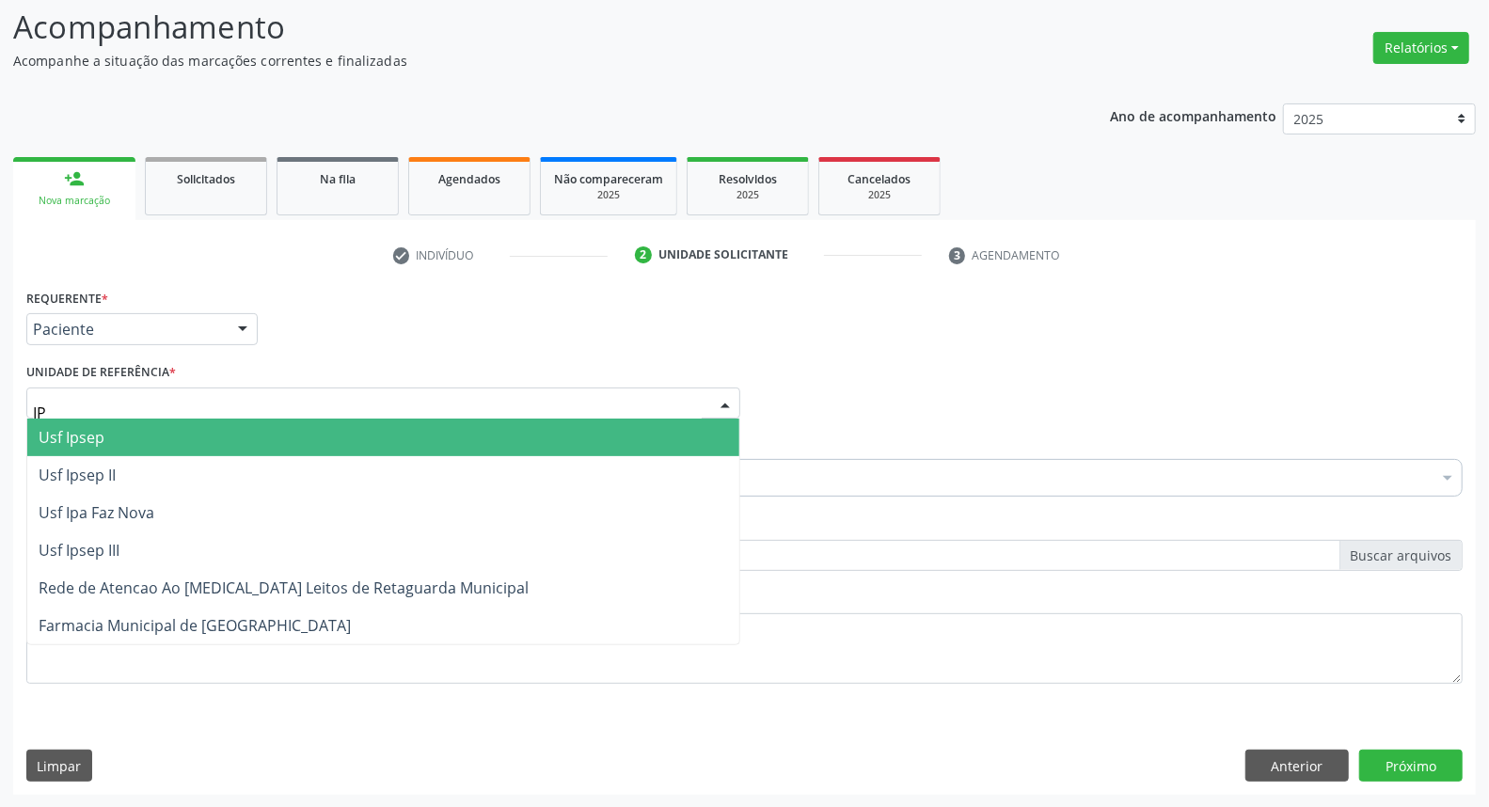
type input "IPA"
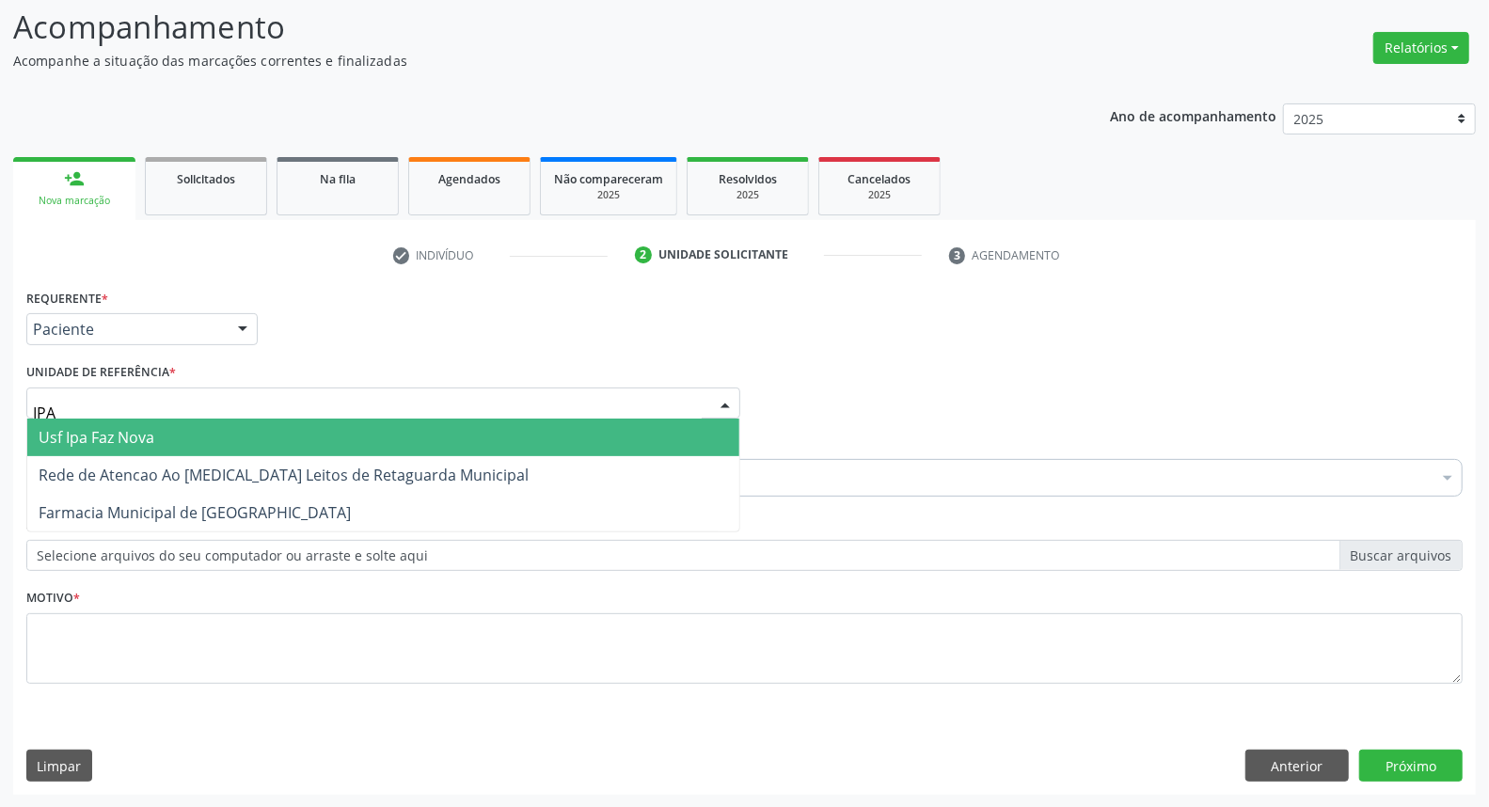
click at [129, 446] on span "Usf Ipa Faz Nova" at bounding box center [383, 438] width 712 height 38
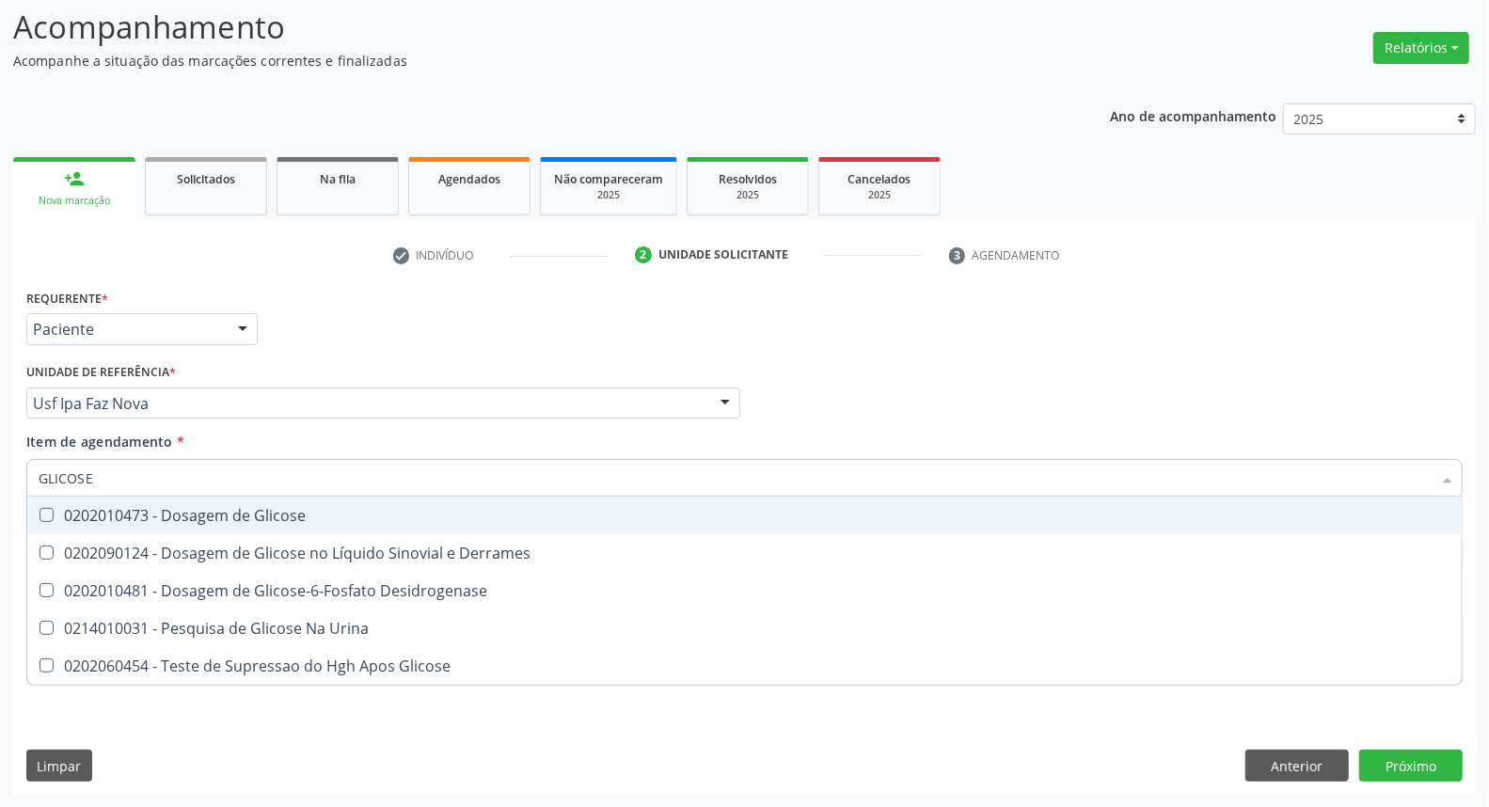
type input "GLICOSE"
drag, startPoint x: 89, startPoint y: 509, endPoint x: 118, endPoint y: 482, distance: 38.6
click at [94, 502] on span "0202010473 - Dosagem de Glicose" at bounding box center [744, 516] width 1434 height 38
checkbox Glicose "true"
click at [0, 415] on div "Acompanhamento Acompanhe a situação das marcações correntes e finalizadas Relat…" at bounding box center [744, 393] width 1489 height 829
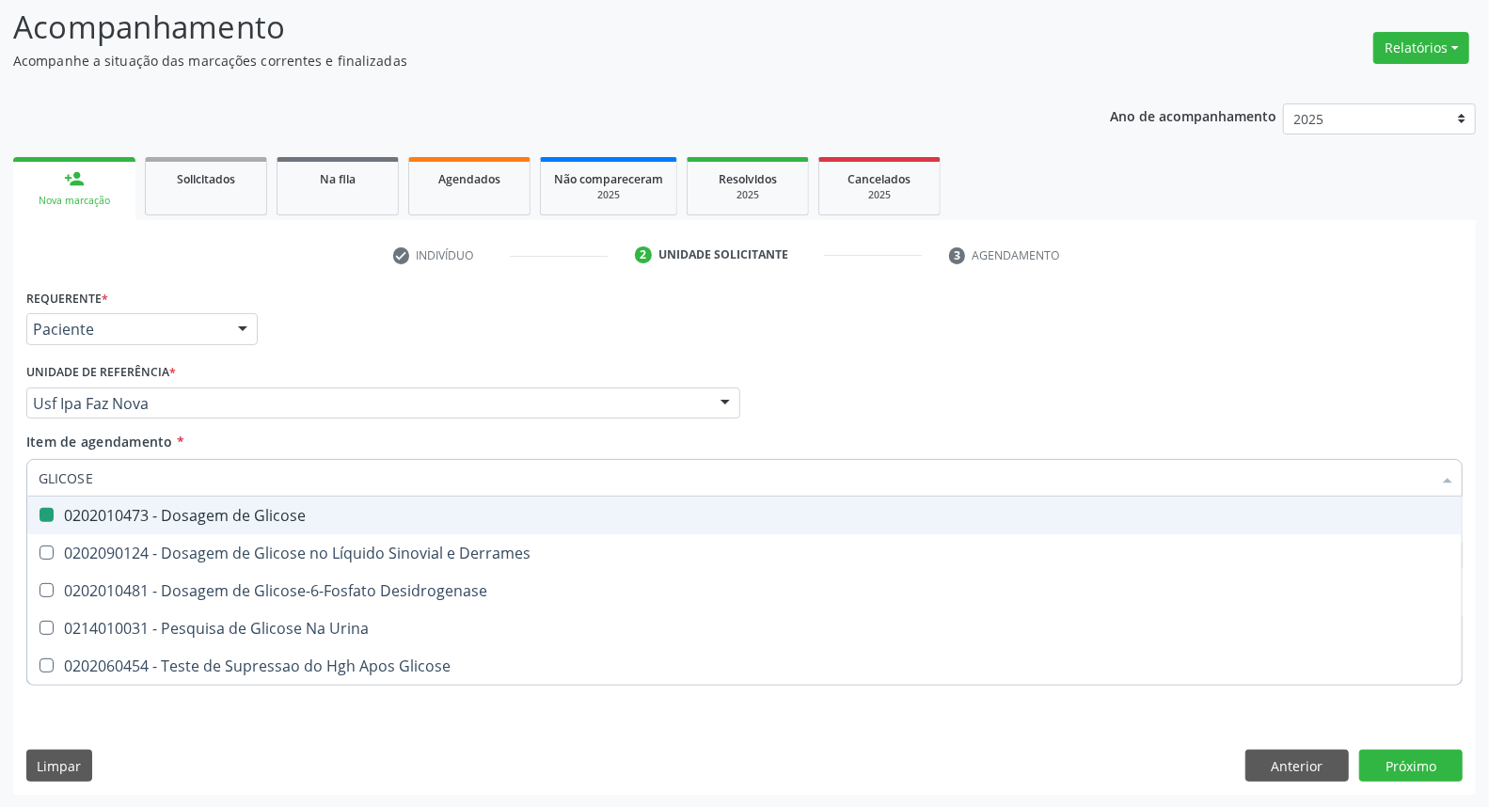
type input "T"
checkbox Glicose "false"
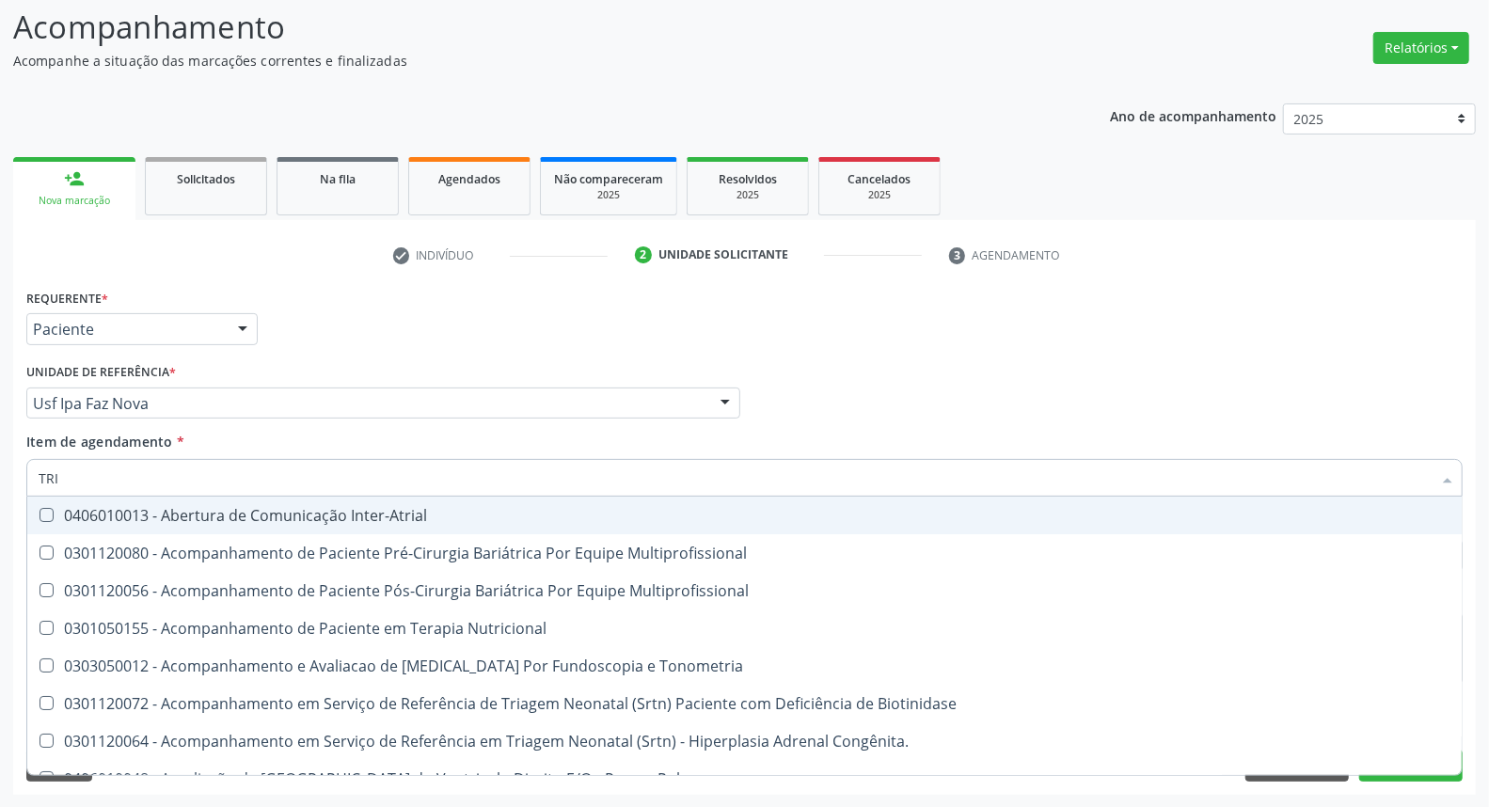
type input "TRIG"
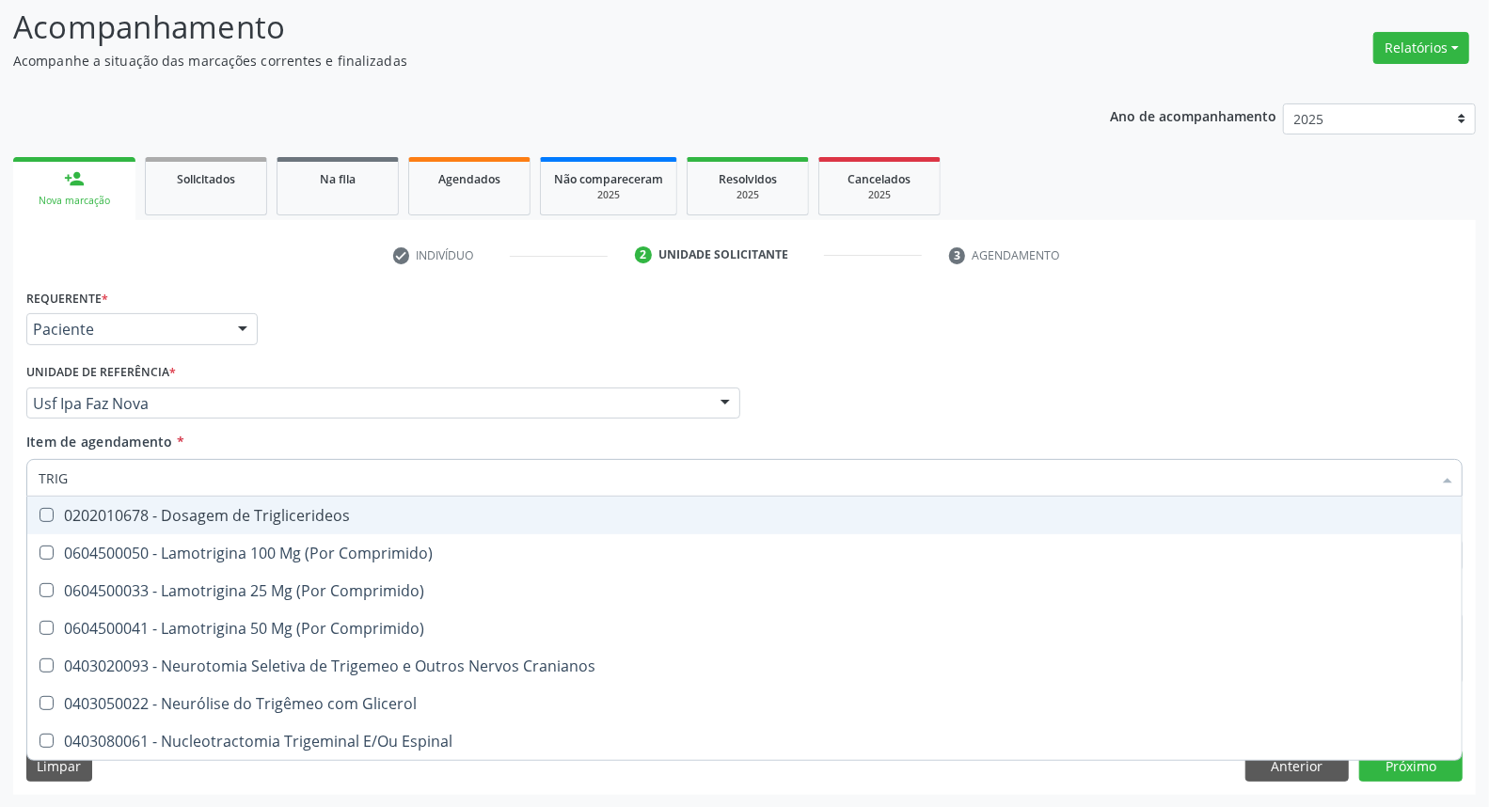
click at [60, 505] on span "0202010678 - Dosagem de Triglicerideos" at bounding box center [744, 516] width 1434 height 38
checkbox Triglicerideos "true"
drag, startPoint x: 40, startPoint y: 465, endPoint x: 0, endPoint y: 402, distance: 74.4
click at [0, 407] on div "Acompanhamento Acompanhe a situação das marcações correntes e finalizadas Relat…" at bounding box center [744, 393] width 1489 height 829
type input "HE"
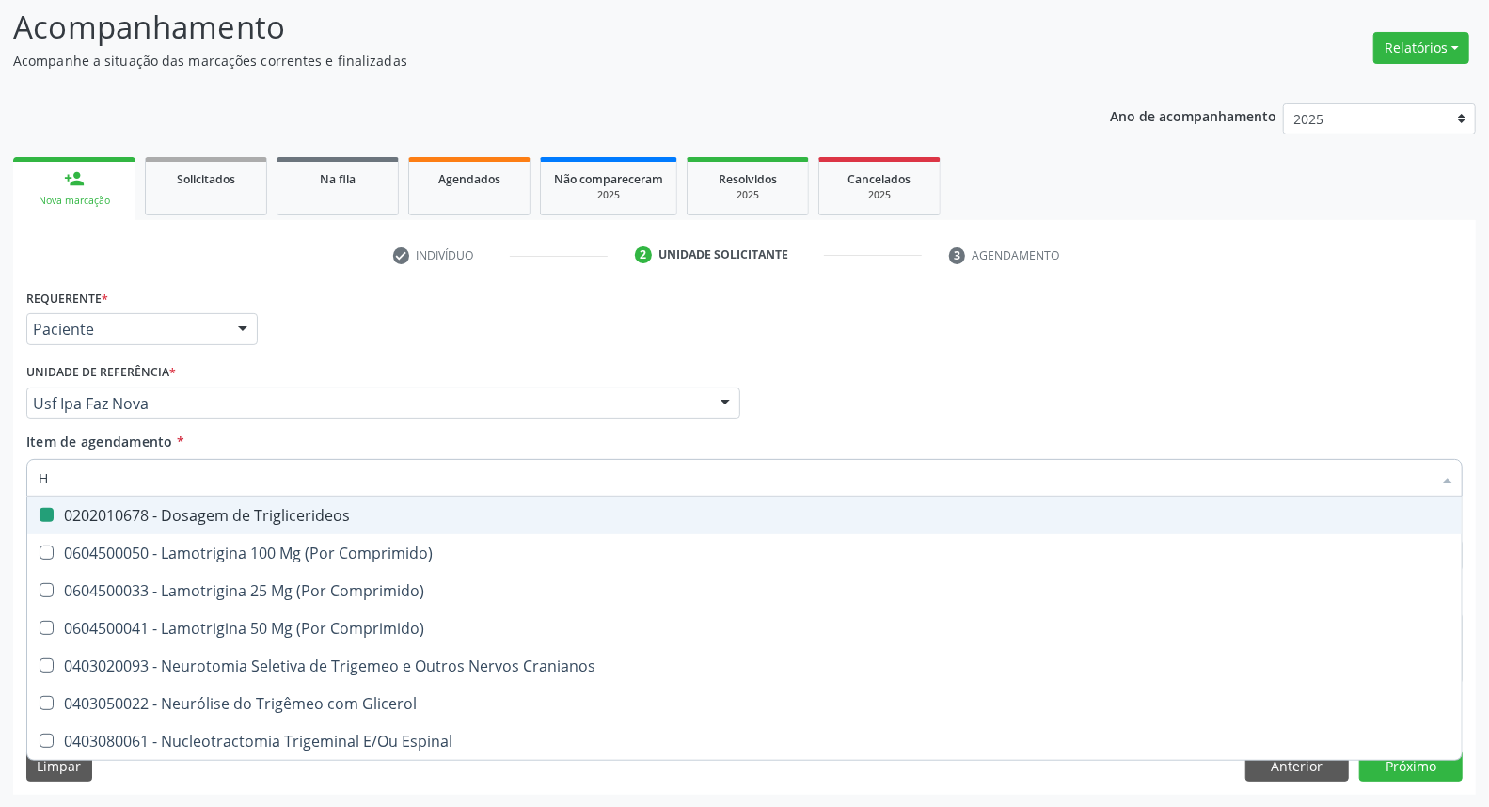
checkbox Triglicerideos "false"
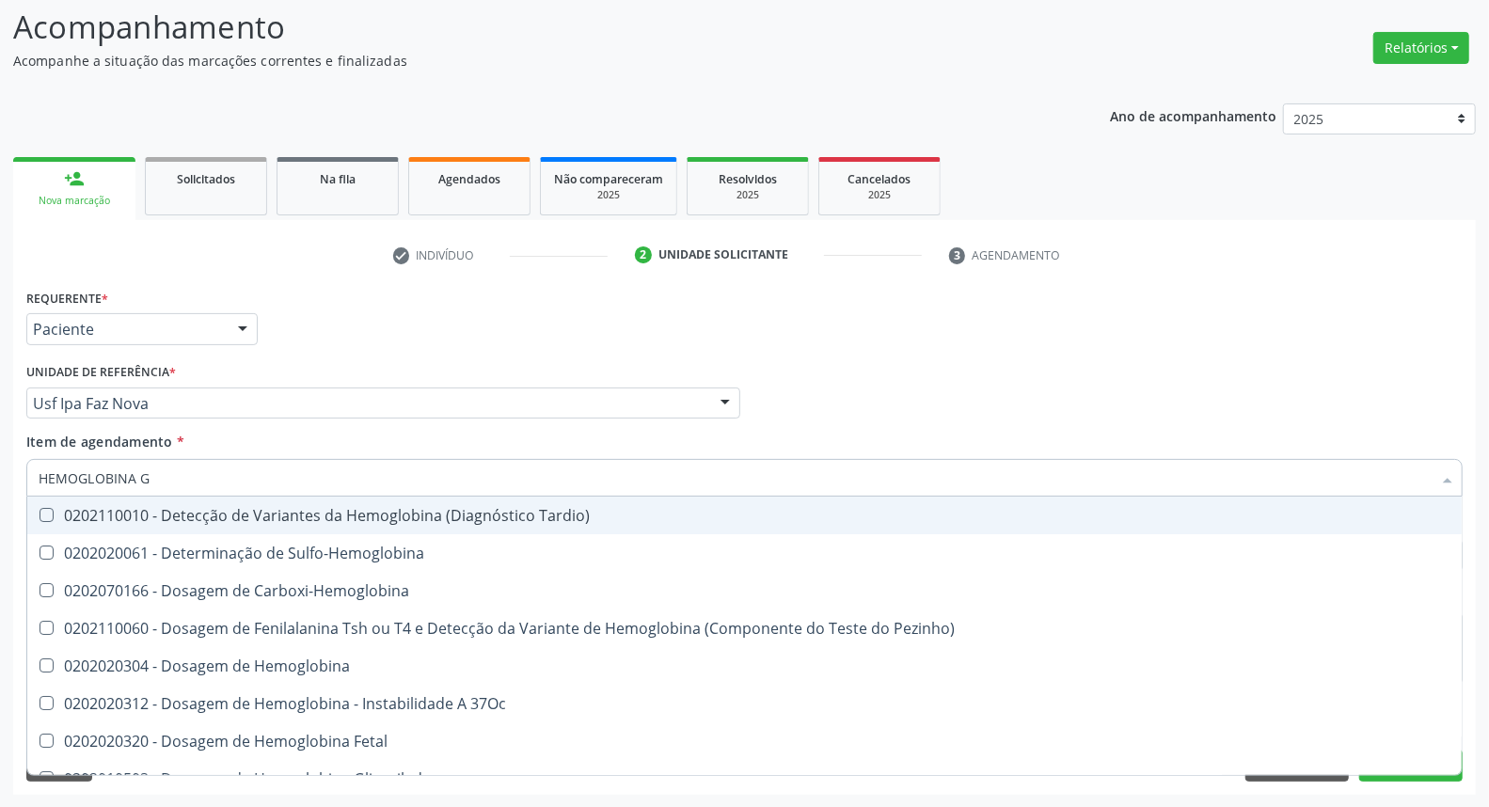
type input "HEMOGLOBINA G"
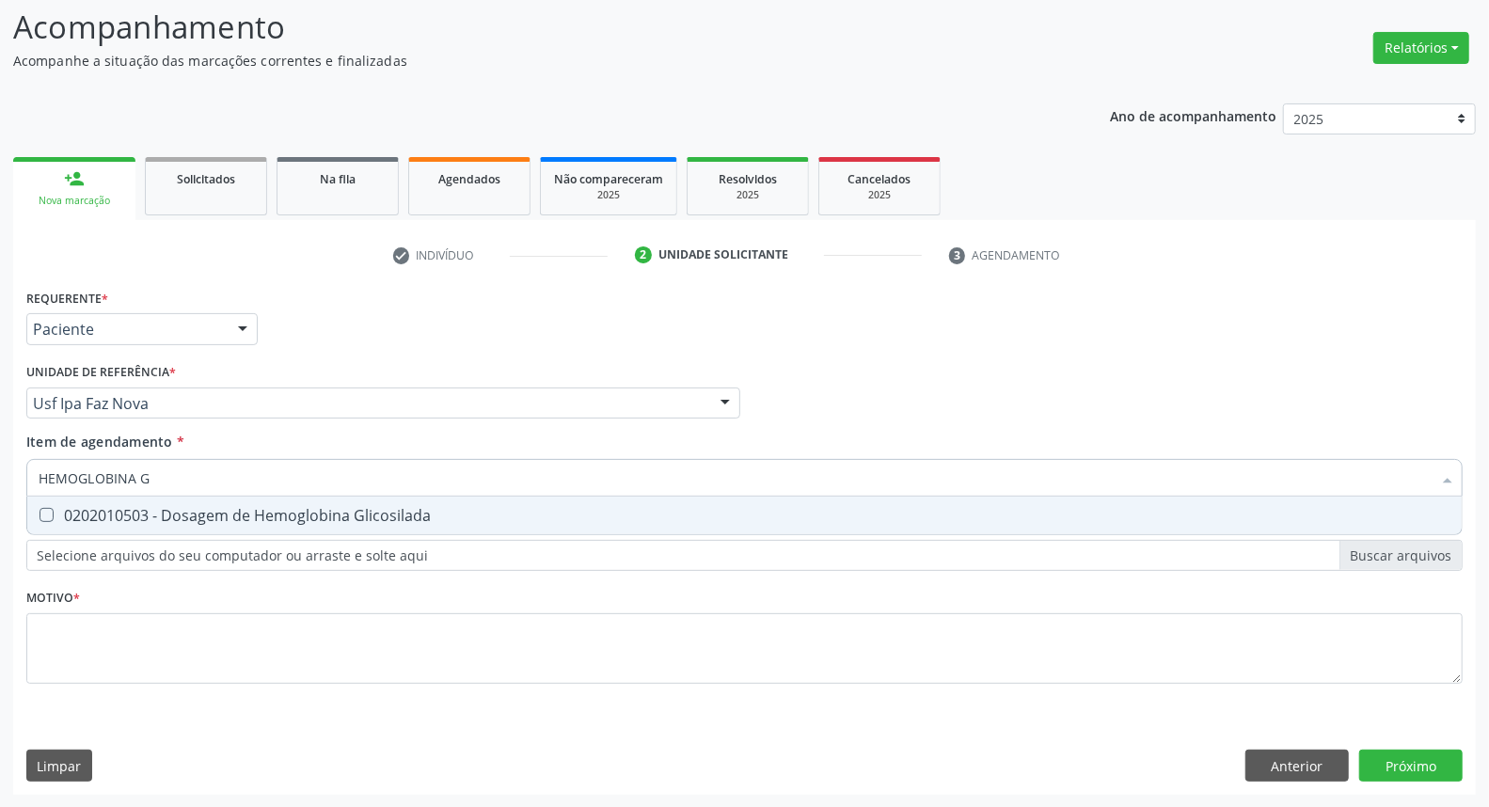
drag, startPoint x: 62, startPoint y: 512, endPoint x: 199, endPoint y: 472, distance: 142.9
click at [69, 508] on div "0202010503 - Dosagem de Hemoglobina Glicosilada" at bounding box center [745, 515] width 1412 height 15
checkbox Glicosilada "true"
click at [0, 467] on div "Acompanhamento Acompanhe a situação das marcações correntes e finalizadas Relat…" at bounding box center [744, 393] width 1489 height 829
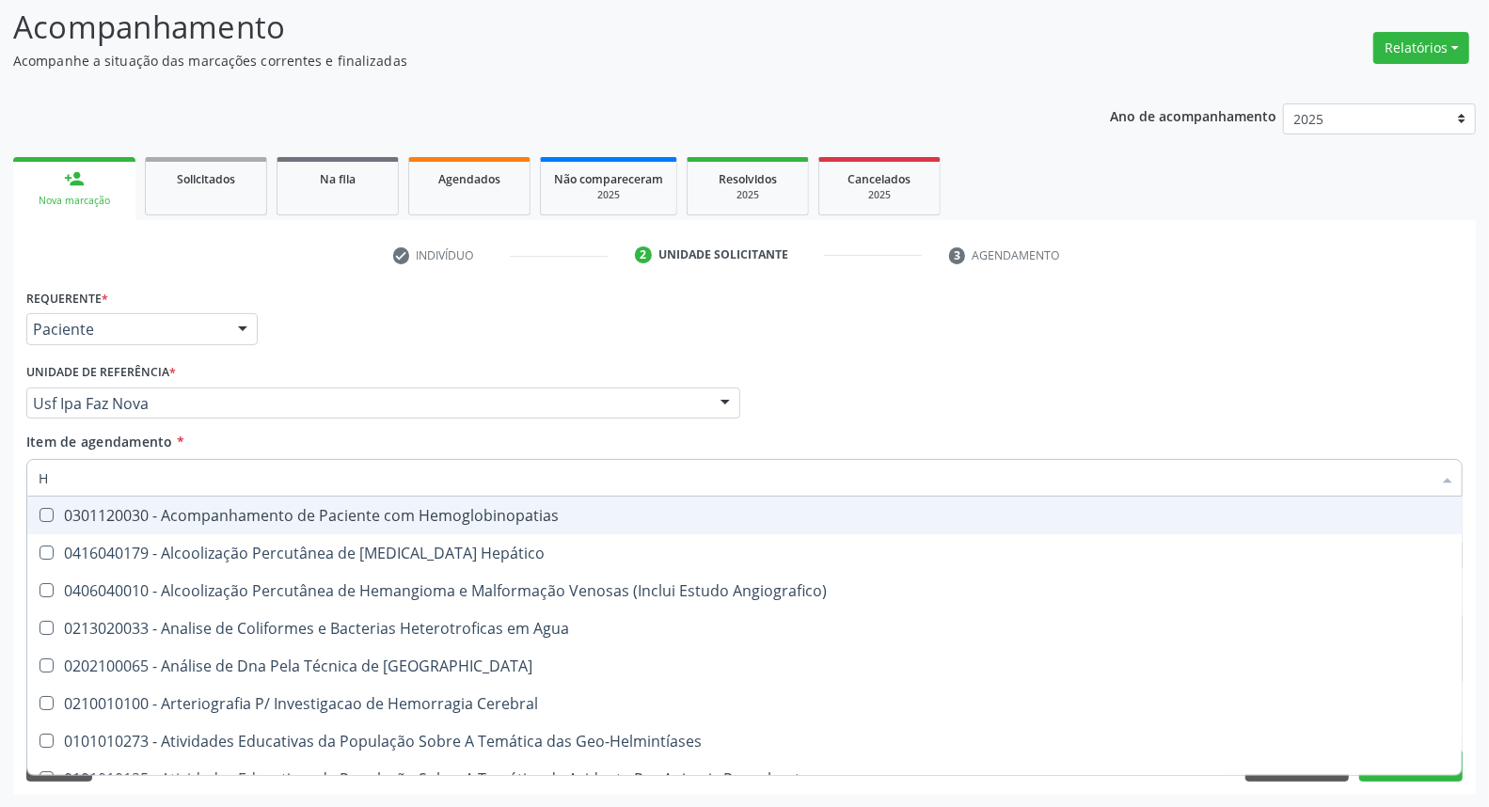
type input "HE"
checkbox Hemoglobinopatias "false"
type input "HEM"
checkbox \(Qualitativo\) "true"
checkbox Glicosilada "false"
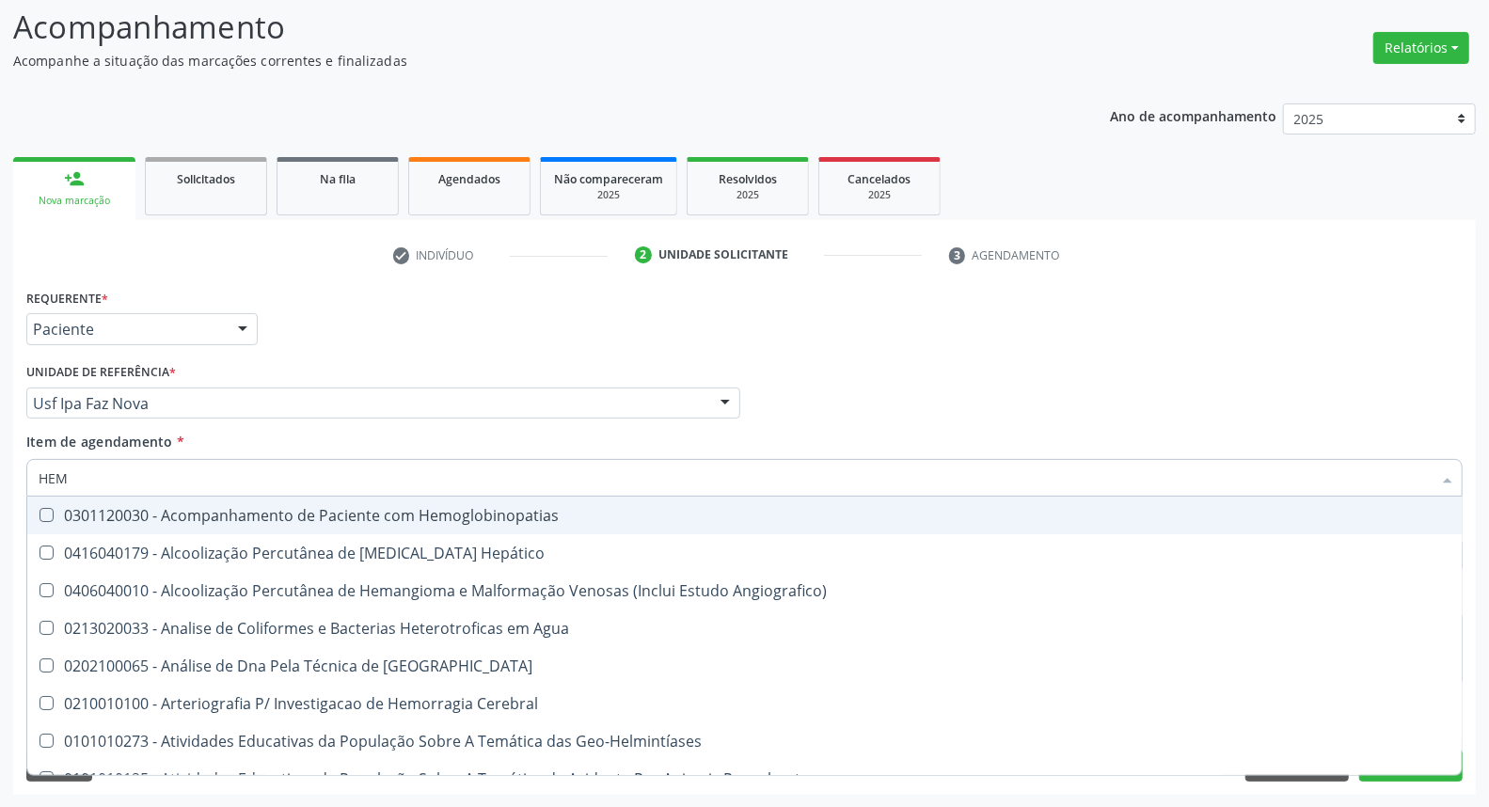
type input "HEMO"
checkbox Redome\) "true"
checkbox \(Qualitativo\) "false"
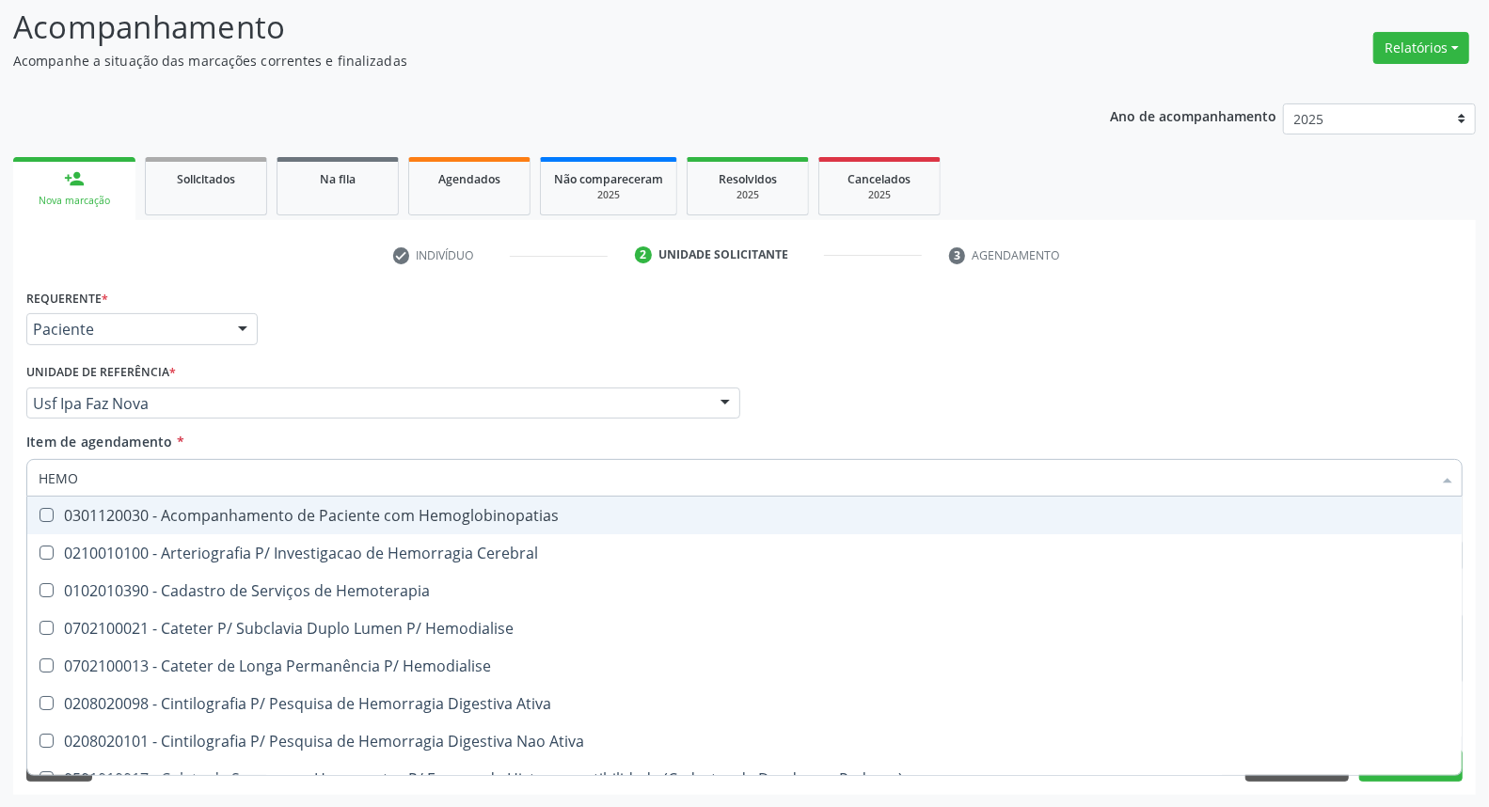
type input "HEMOG"
checkbox Tardio\) "true"
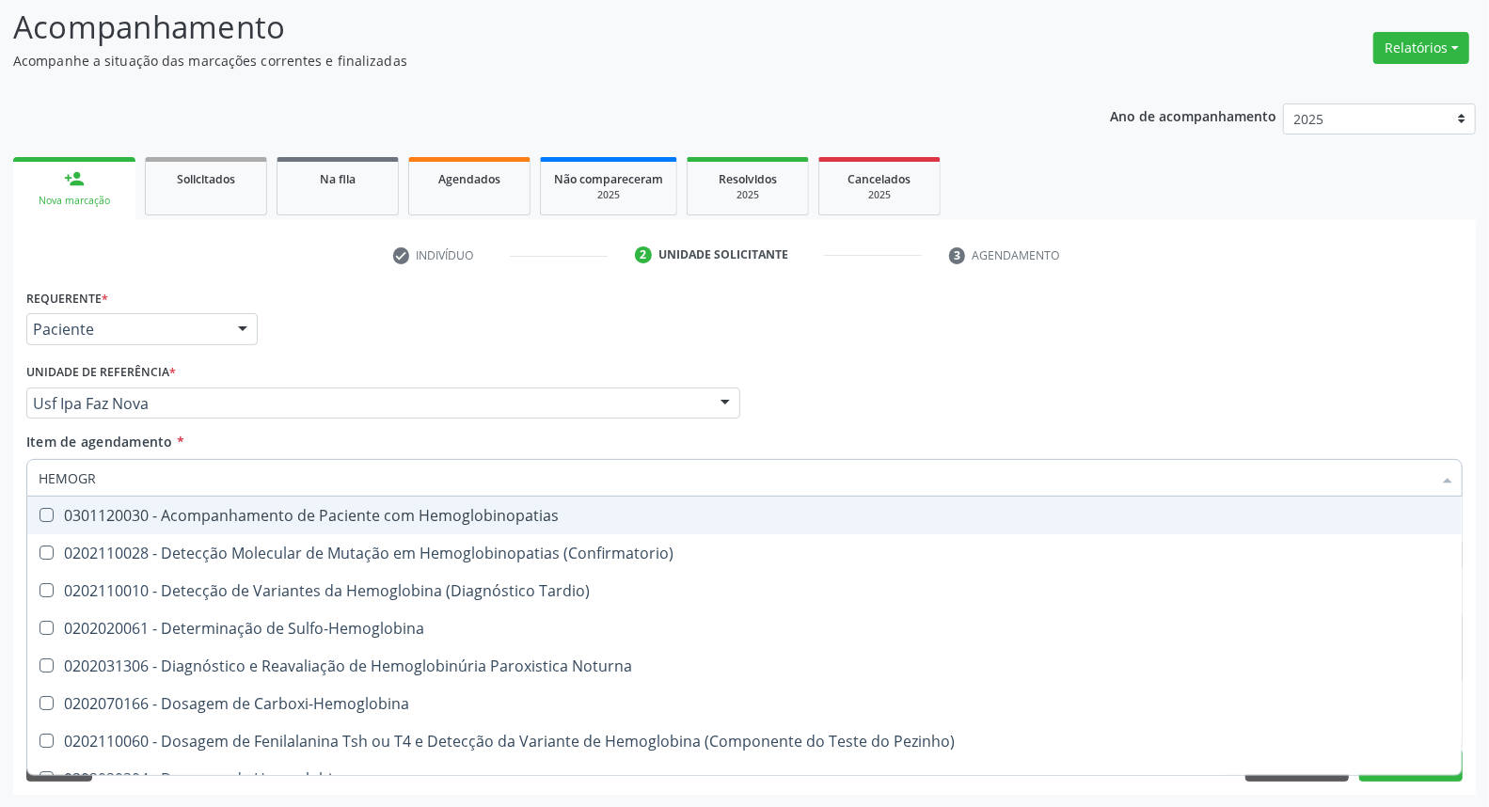
type input "HEMOGRA"
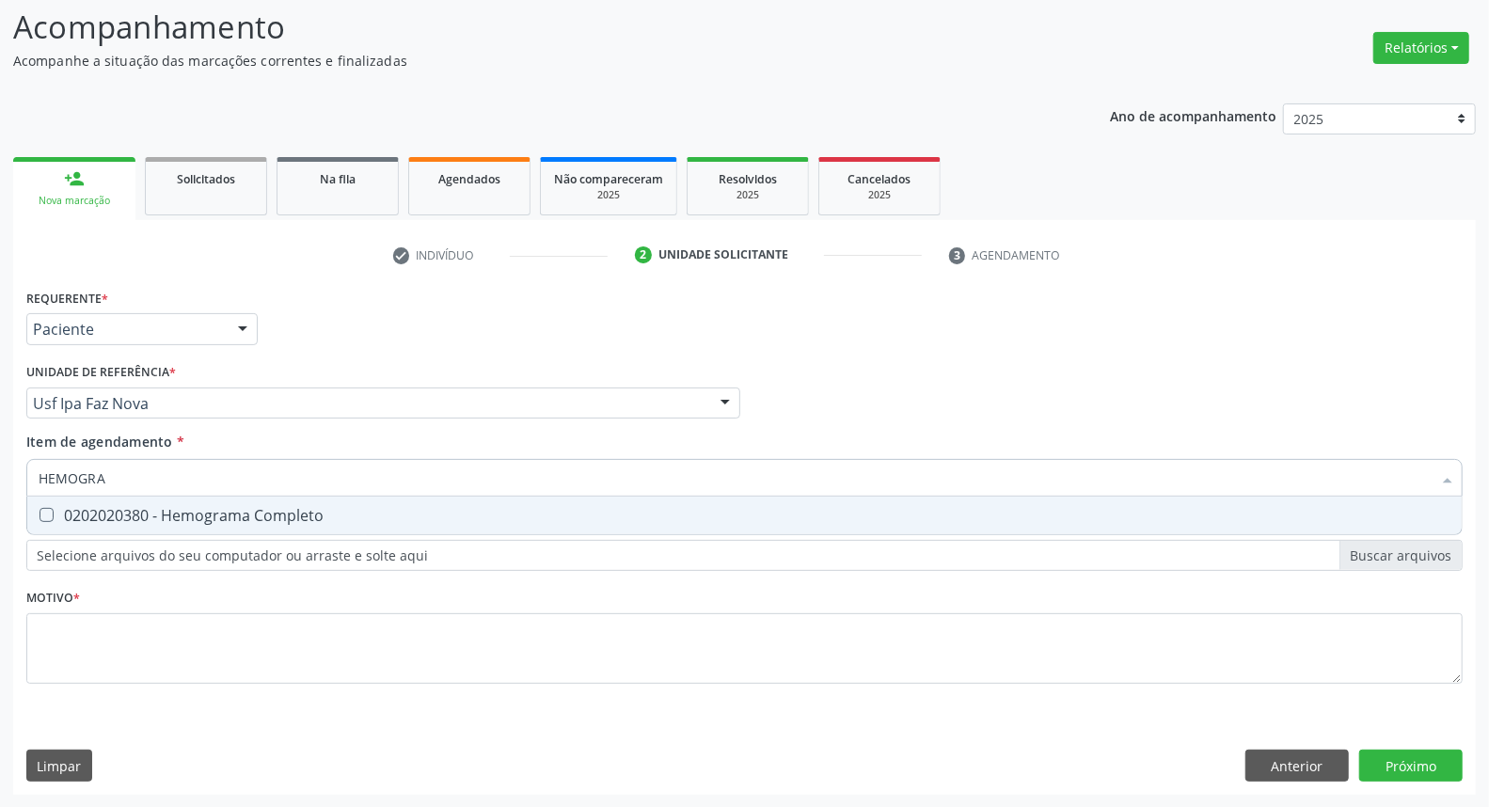
click at [127, 514] on div "0202020380 - Hemograma Completo" at bounding box center [745, 515] width 1412 height 15
checkbox Completo "true"
type input "HEMOGRA"
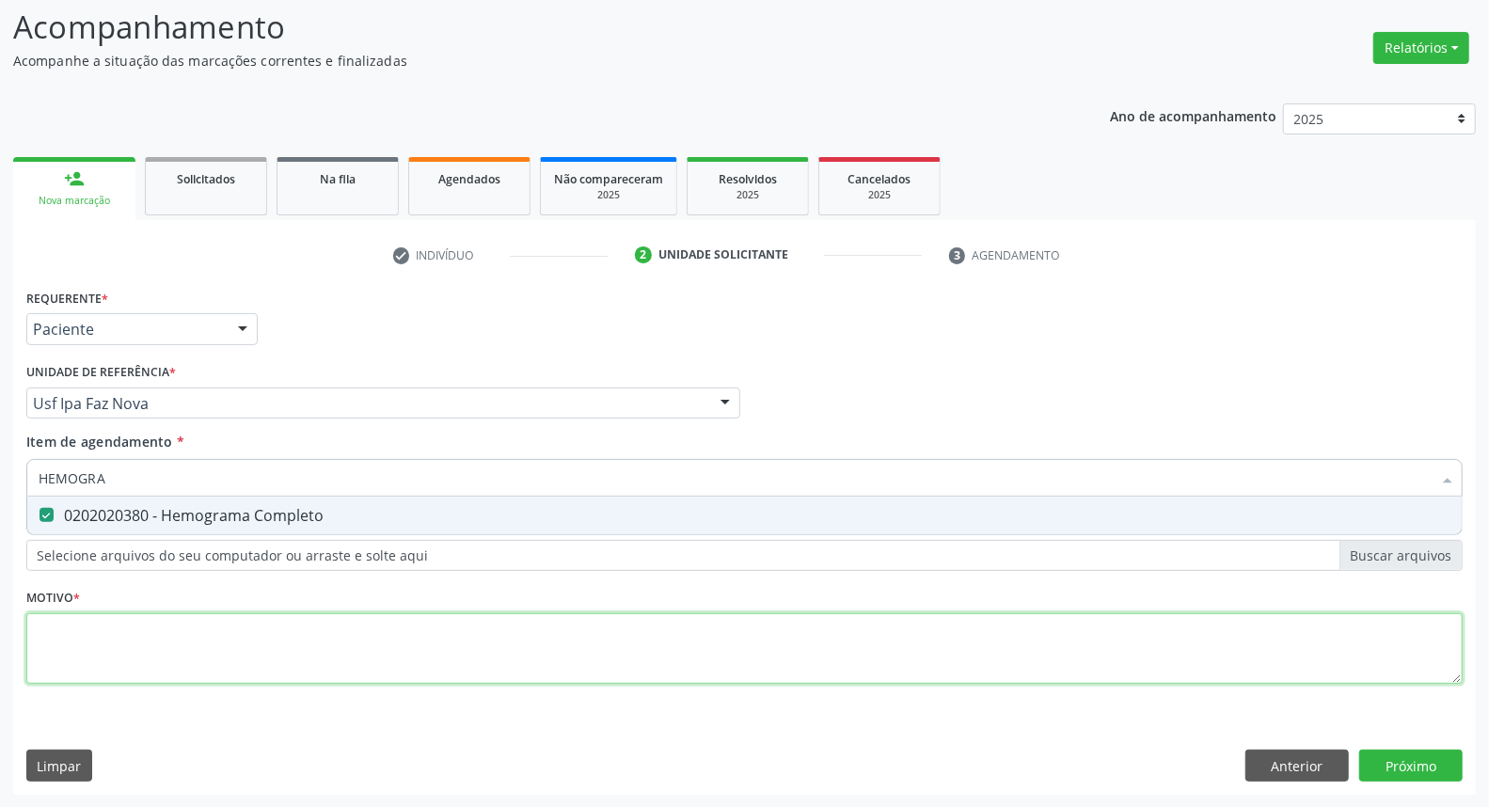
click at [148, 627] on div "Requerente * Paciente Profissional de Saúde Paciente Nenhum resultado encontrad…" at bounding box center [744, 497] width 1436 height 426
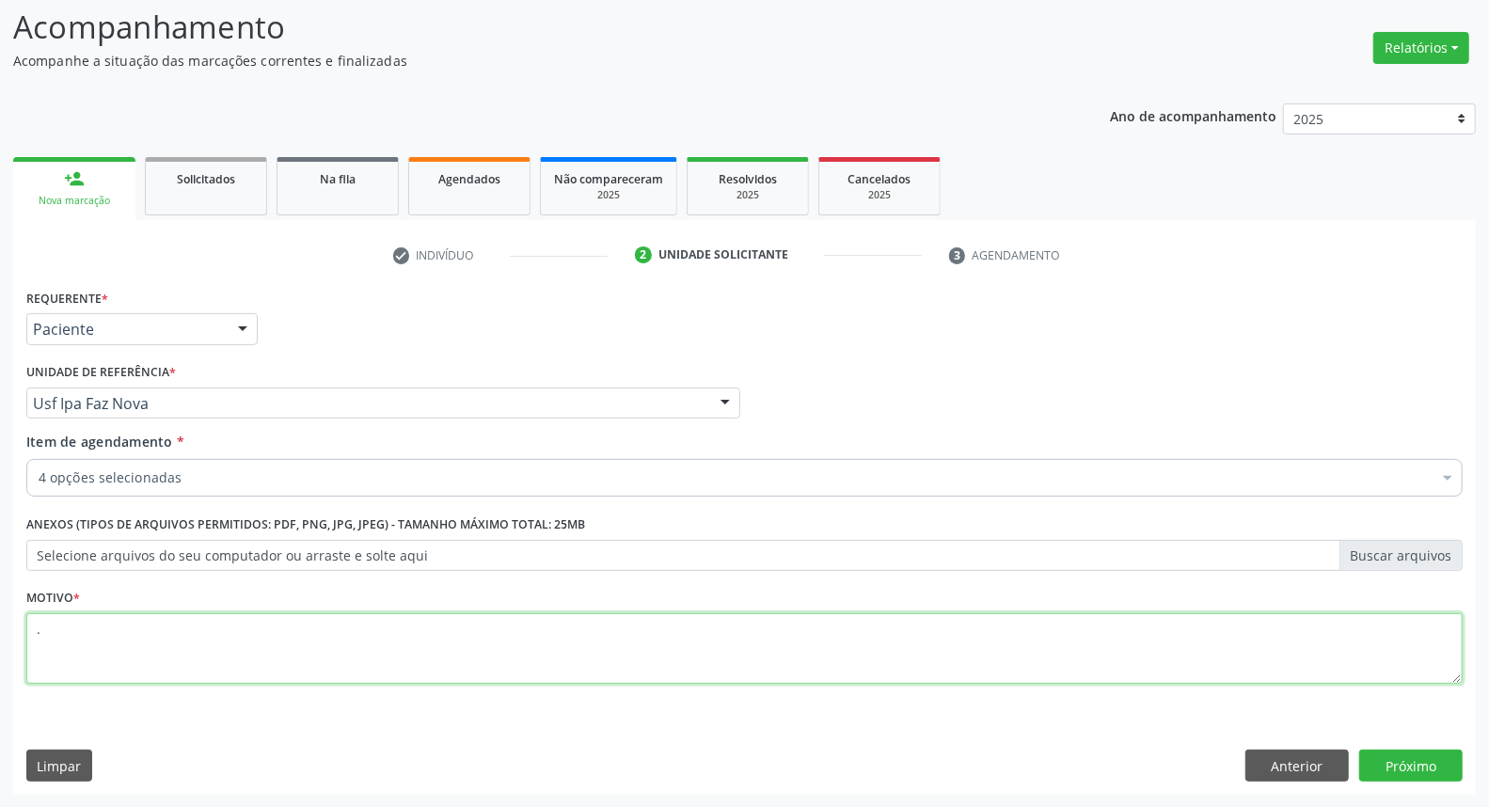
type textarea "."
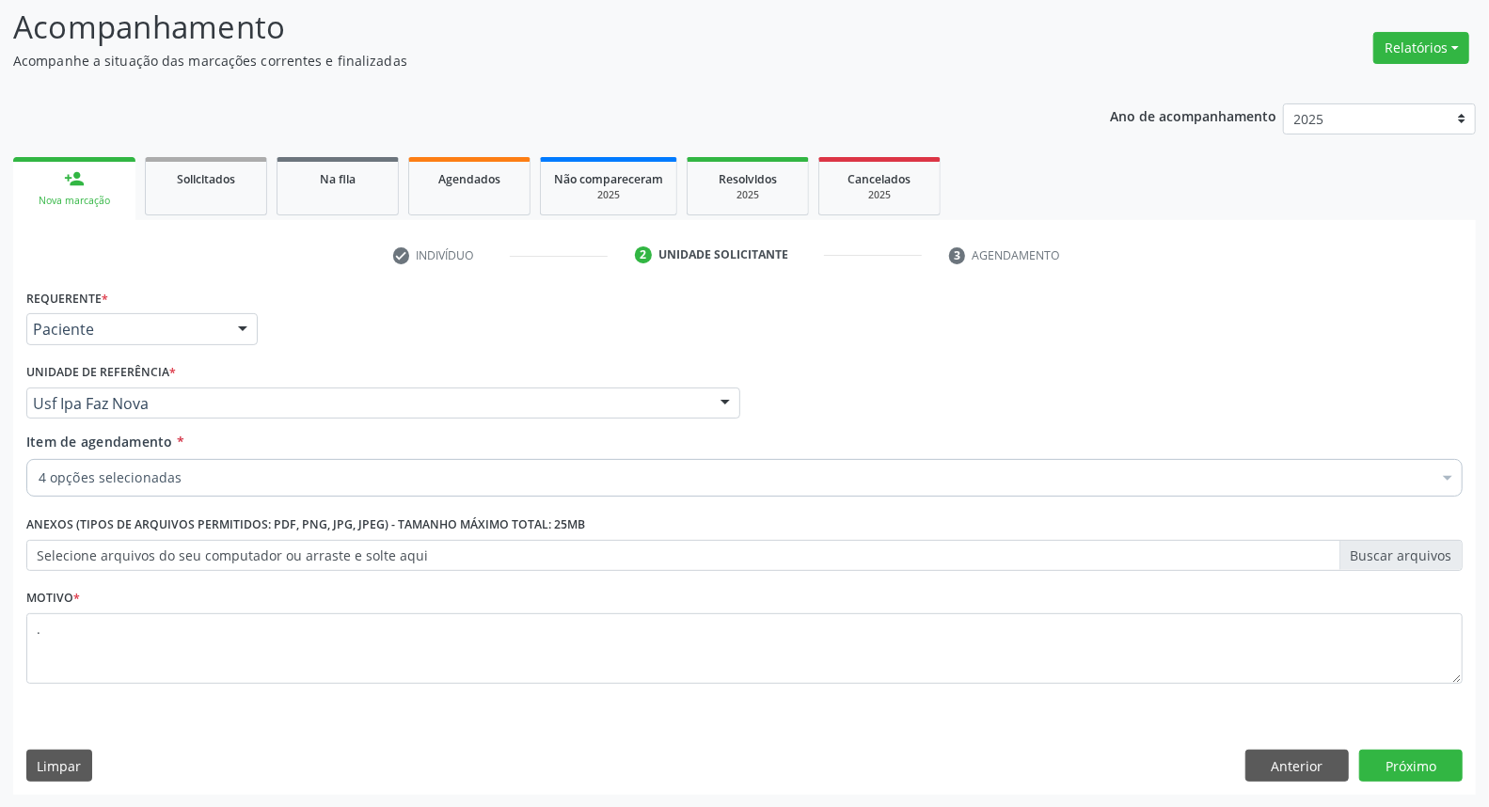
click at [161, 492] on div "4 opções selecionadas" at bounding box center [744, 478] width 1436 height 38
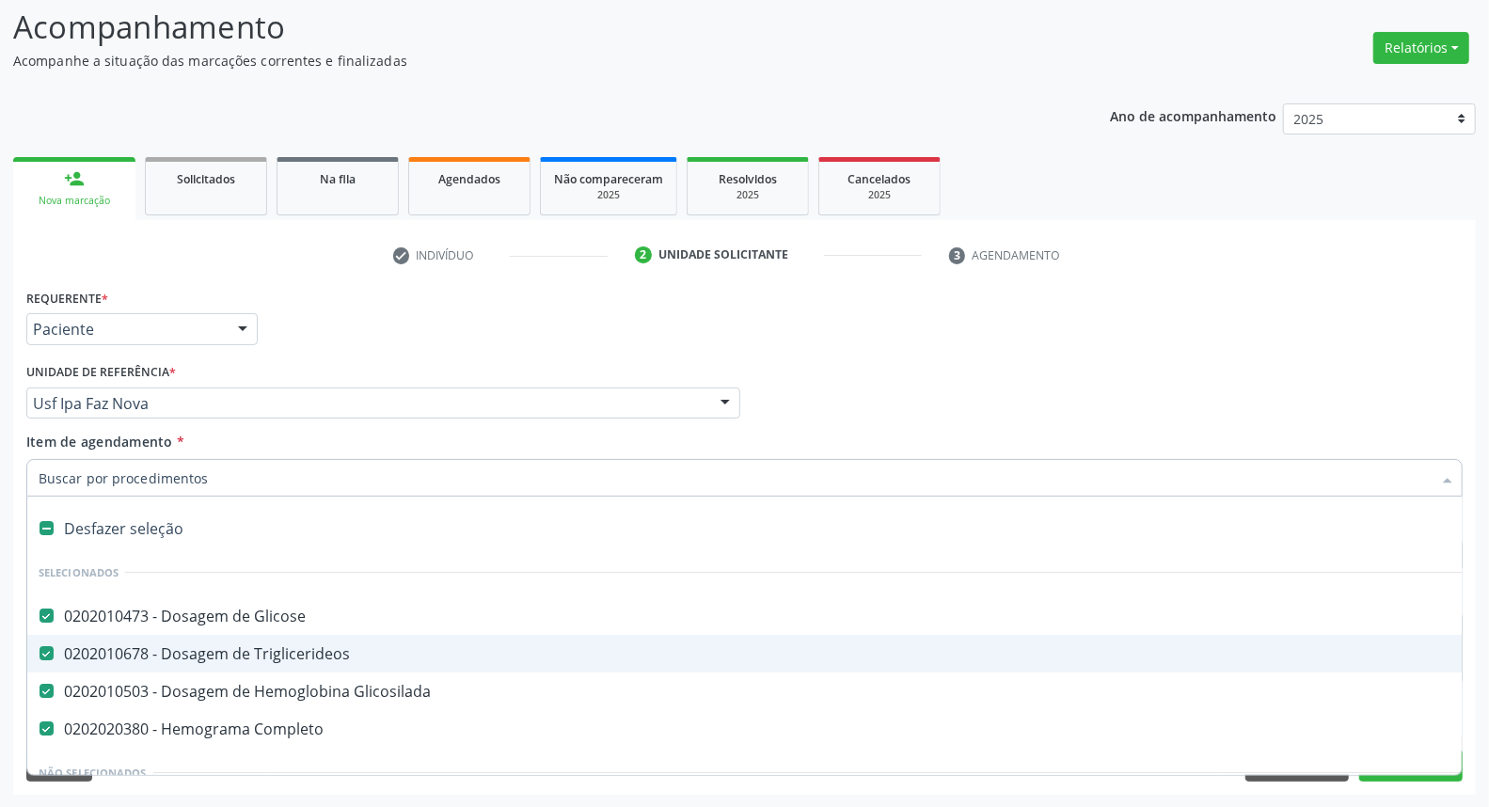
click at [160, 491] on input "Item de agendamento *" at bounding box center [735, 478] width 1393 height 38
type input "UR"
checkbox Glicose "false"
checkbox Triglicerideos "false"
checkbox Glicosilada "false"
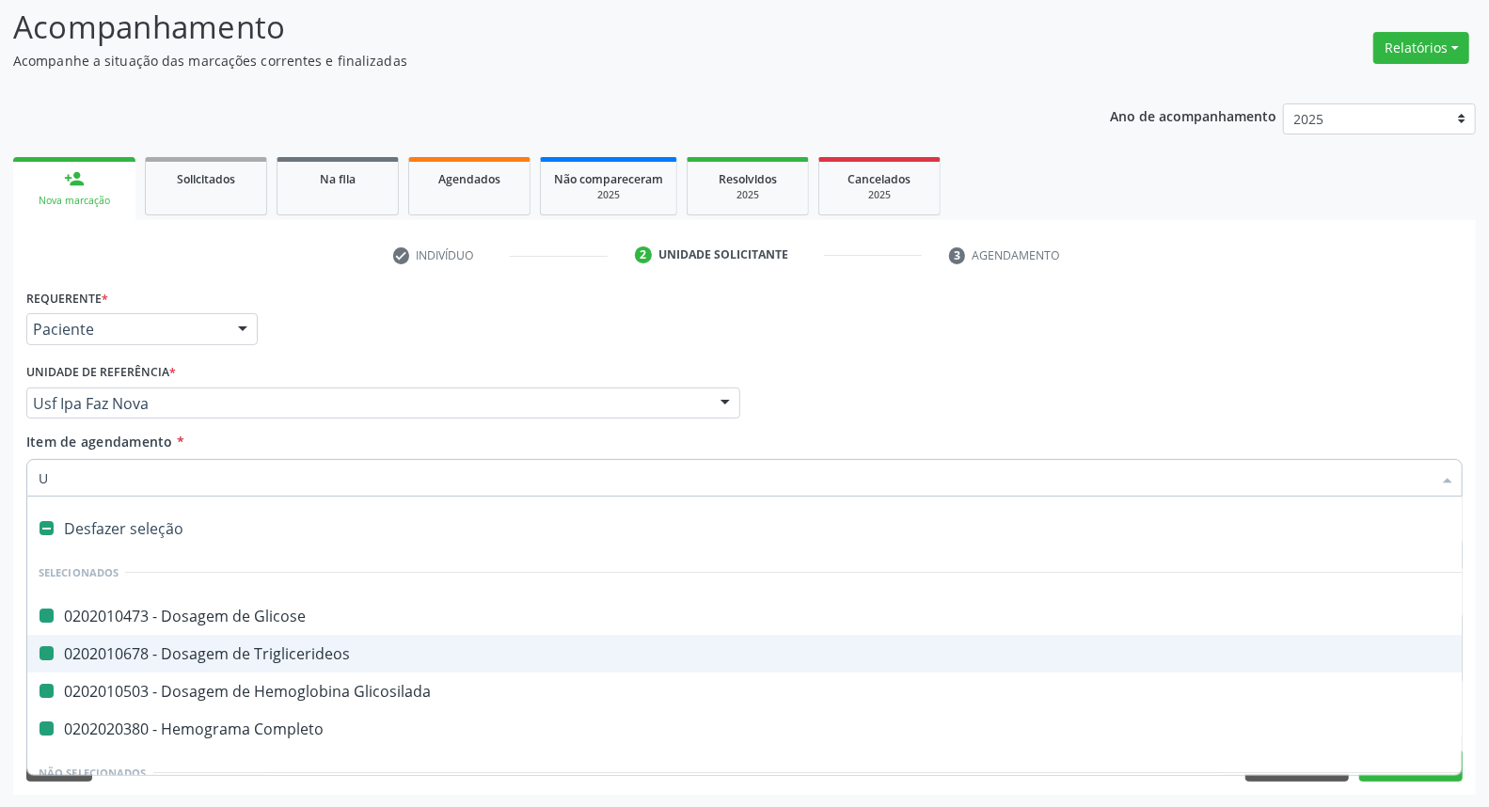
checkbox Completo "false"
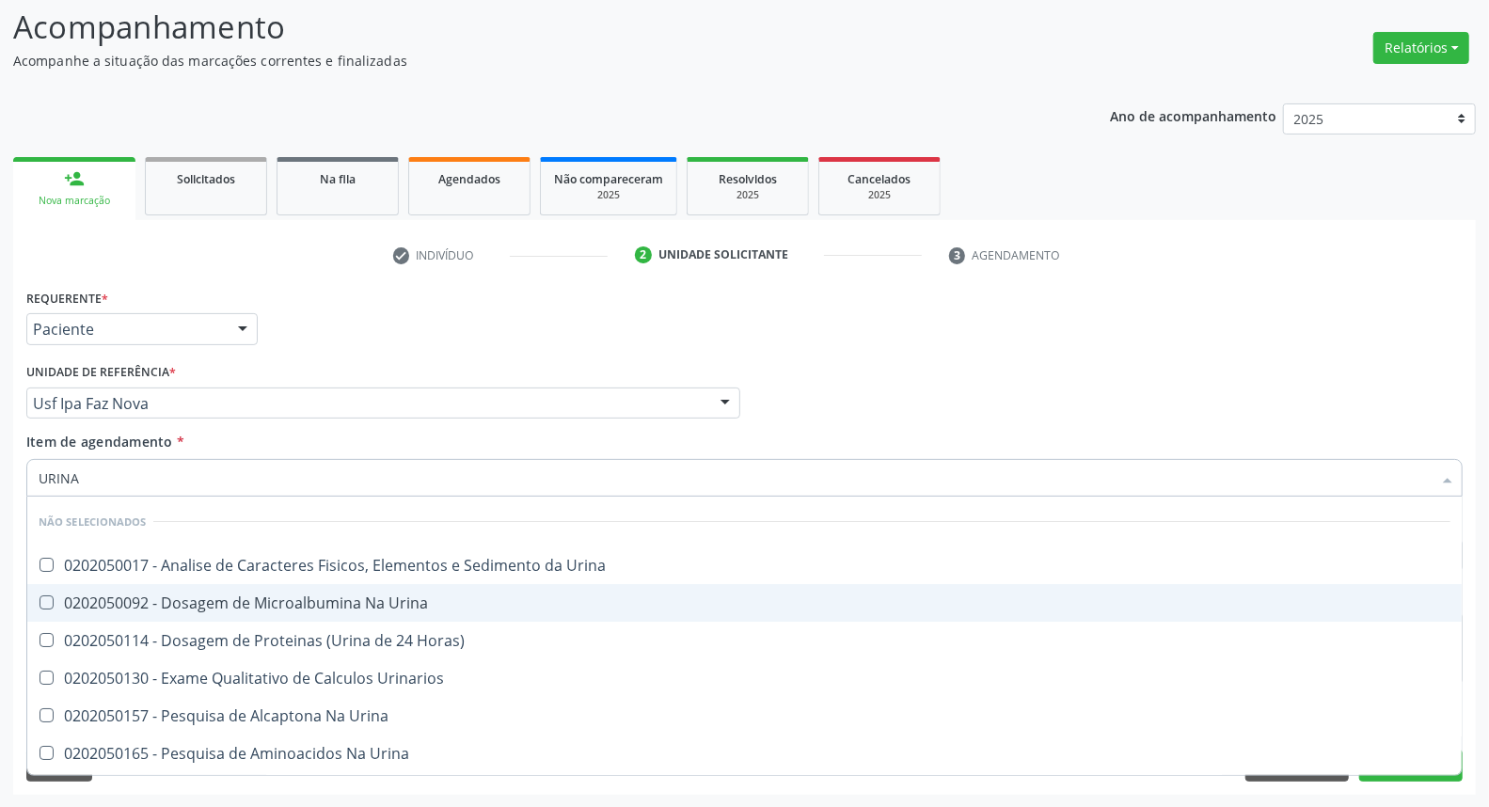
type input "URINA"
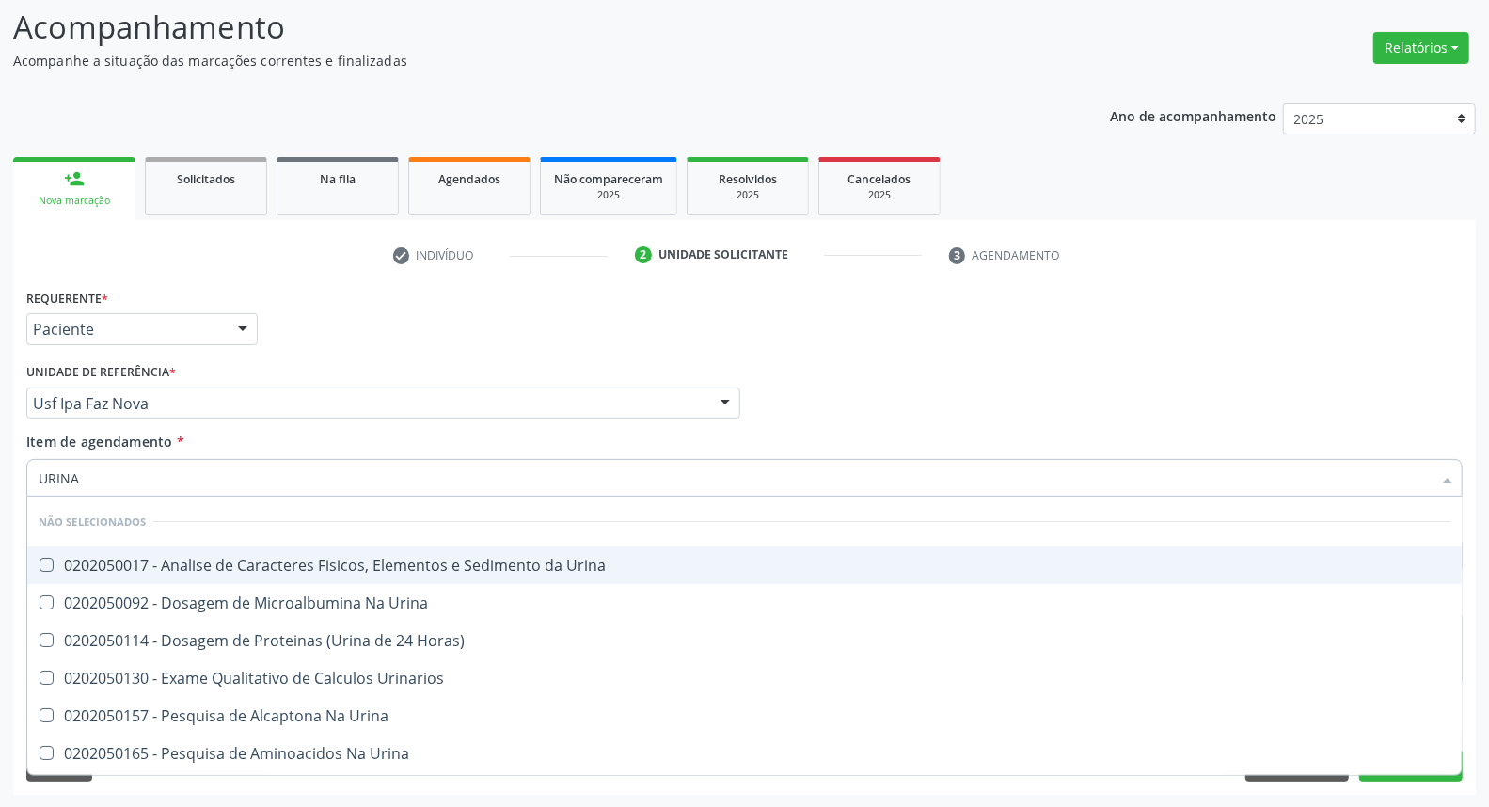
drag, startPoint x: 127, startPoint y: 574, endPoint x: 125, endPoint y: 544, distance: 30.2
click at [125, 565] on span "0202050017 - Analise de Caracteres Fisicos, Elementos e Sedimento da Urina" at bounding box center [744, 565] width 1434 height 38
checkbox Urina "true"
drag, startPoint x: 0, startPoint y: 447, endPoint x: 0, endPoint y: 407, distance: 39.5
click at [0, 412] on div "Acompanhamento Acompanhe a situação das marcações correntes e finalizadas Relat…" at bounding box center [744, 393] width 1489 height 829
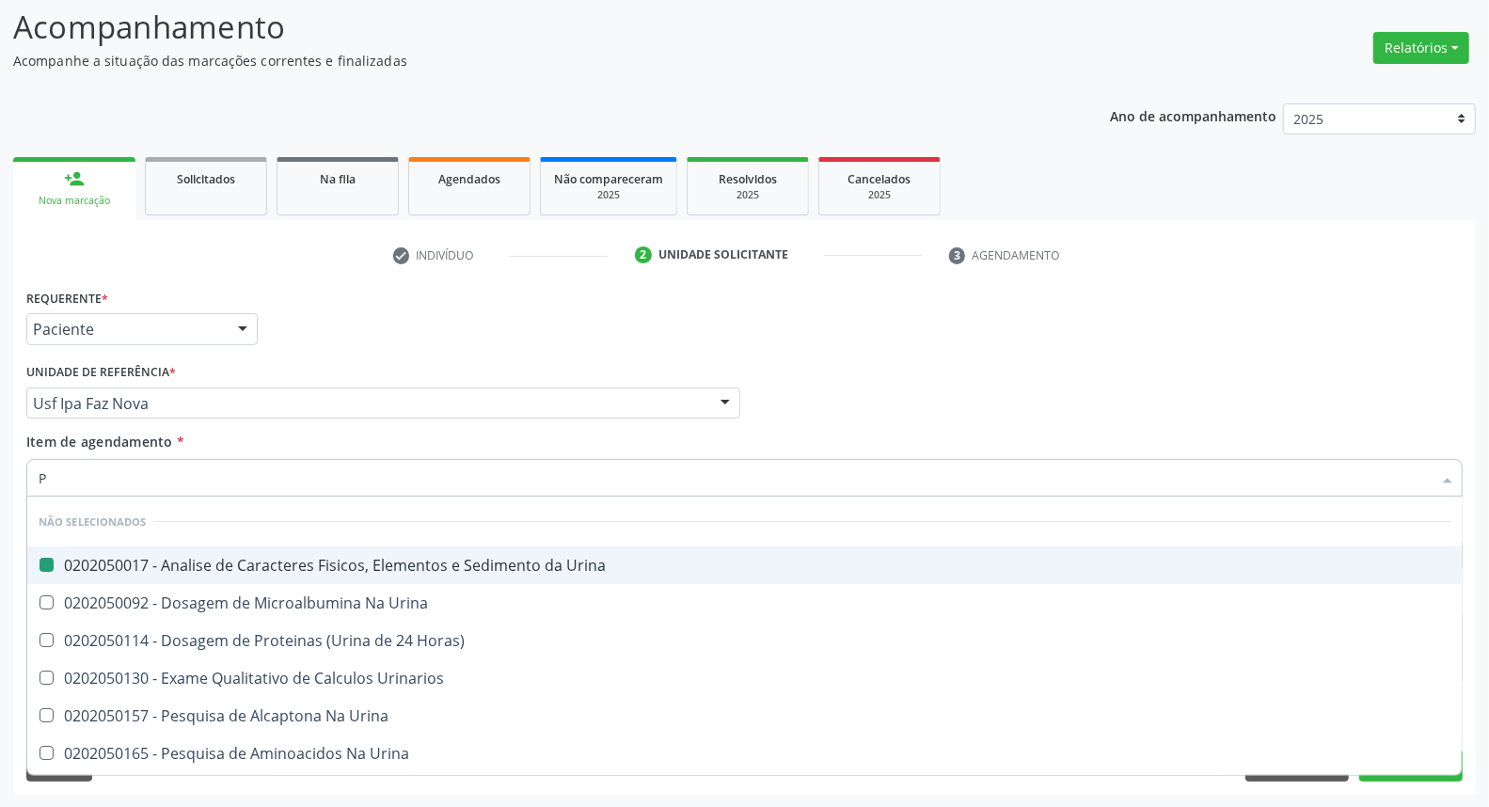
type input "PA"
checkbox Urina "false"
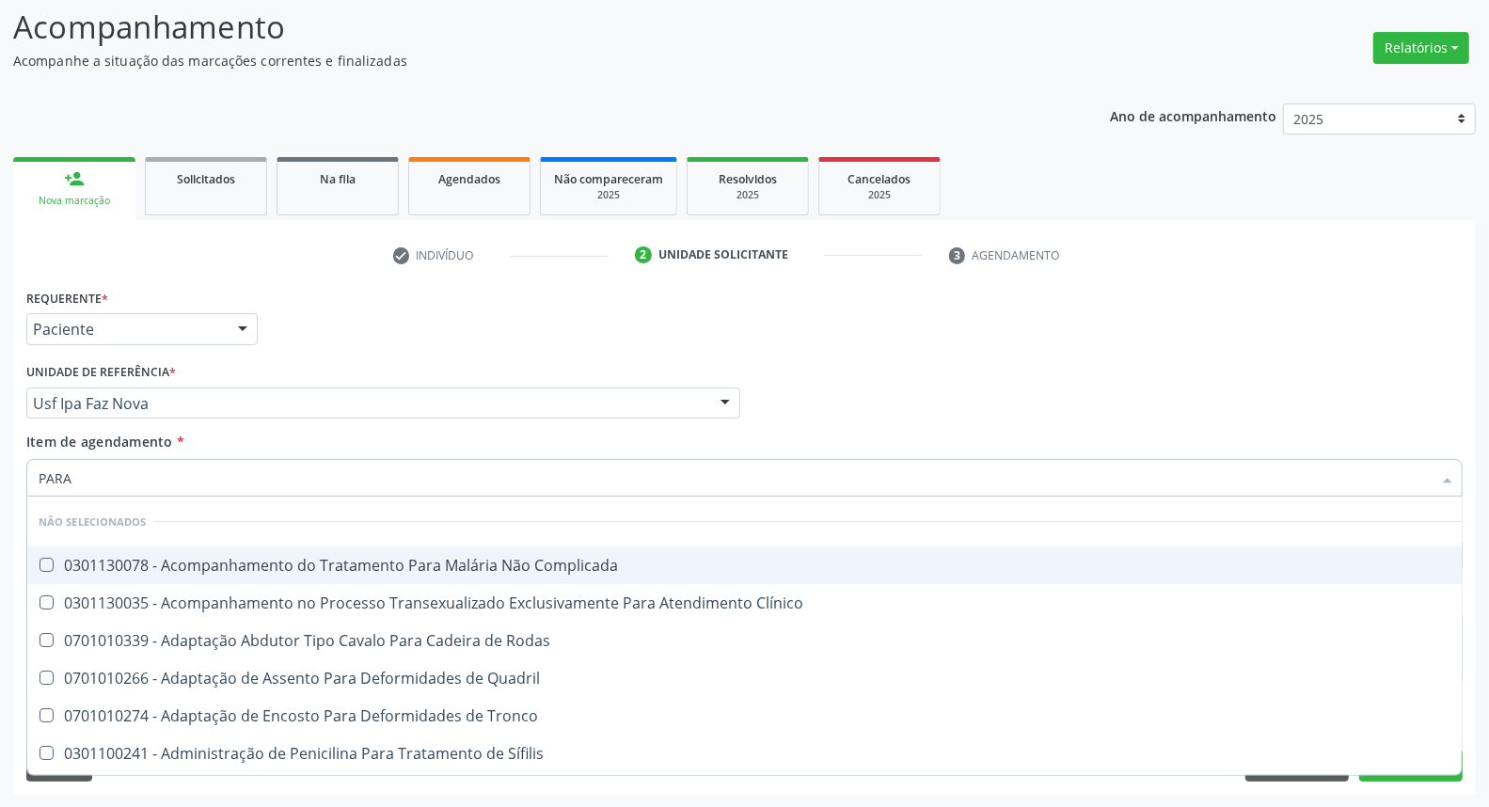
type input "PARAS"
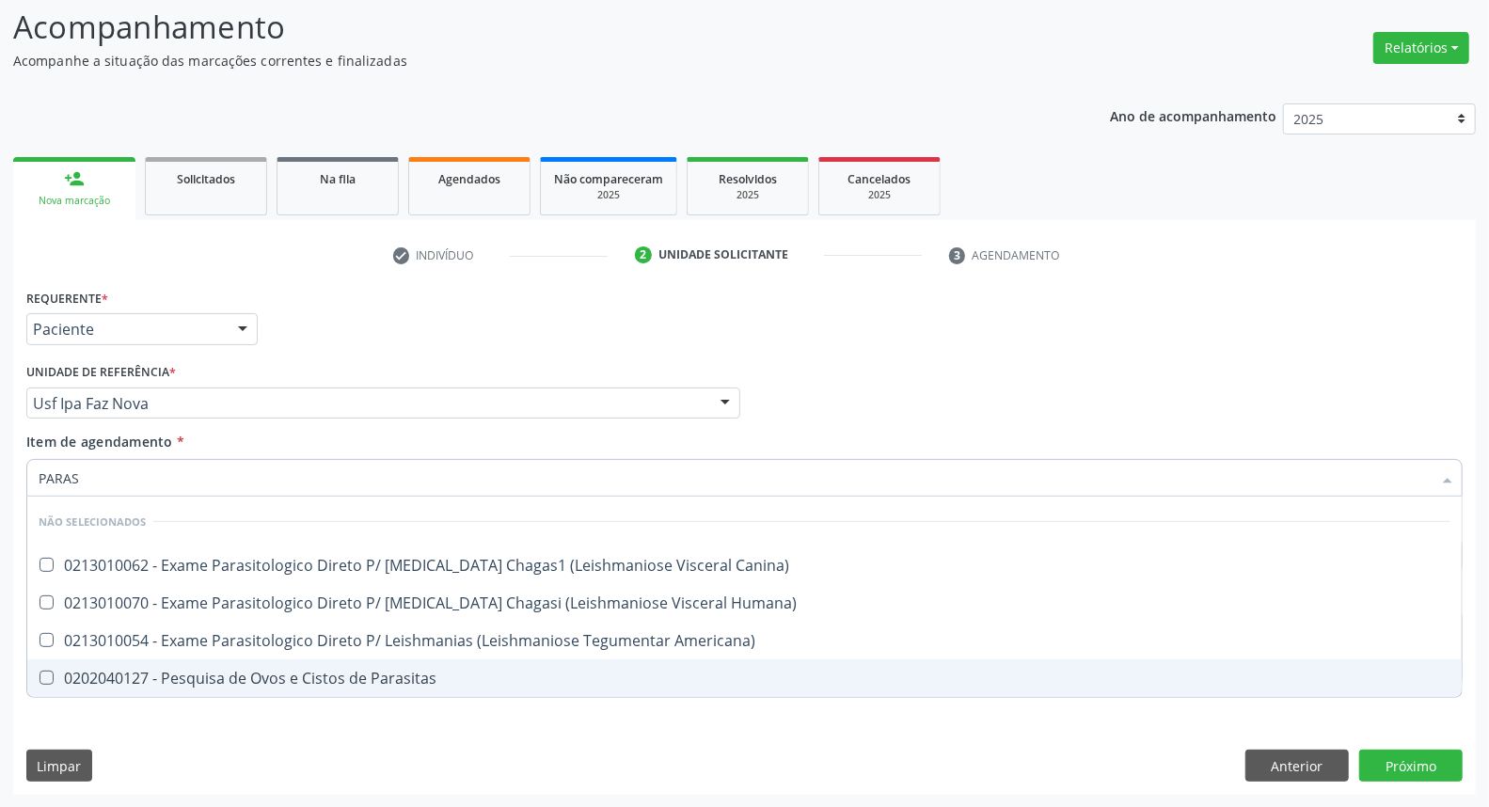
drag, startPoint x: 57, startPoint y: 669, endPoint x: 108, endPoint y: 492, distance: 184.0
click at [62, 650] on ul "Desfazer seleção Não selecionados 0213010062 - Exame Parasitologico Direto P/ L…" at bounding box center [744, 597] width 1434 height 200
click at [45, 681] on Parasitas at bounding box center [47, 678] width 14 height 14
click at [40, 681] on Parasitas "checkbox" at bounding box center [33, 678] width 12 height 12
checkbox Parasitas "true"
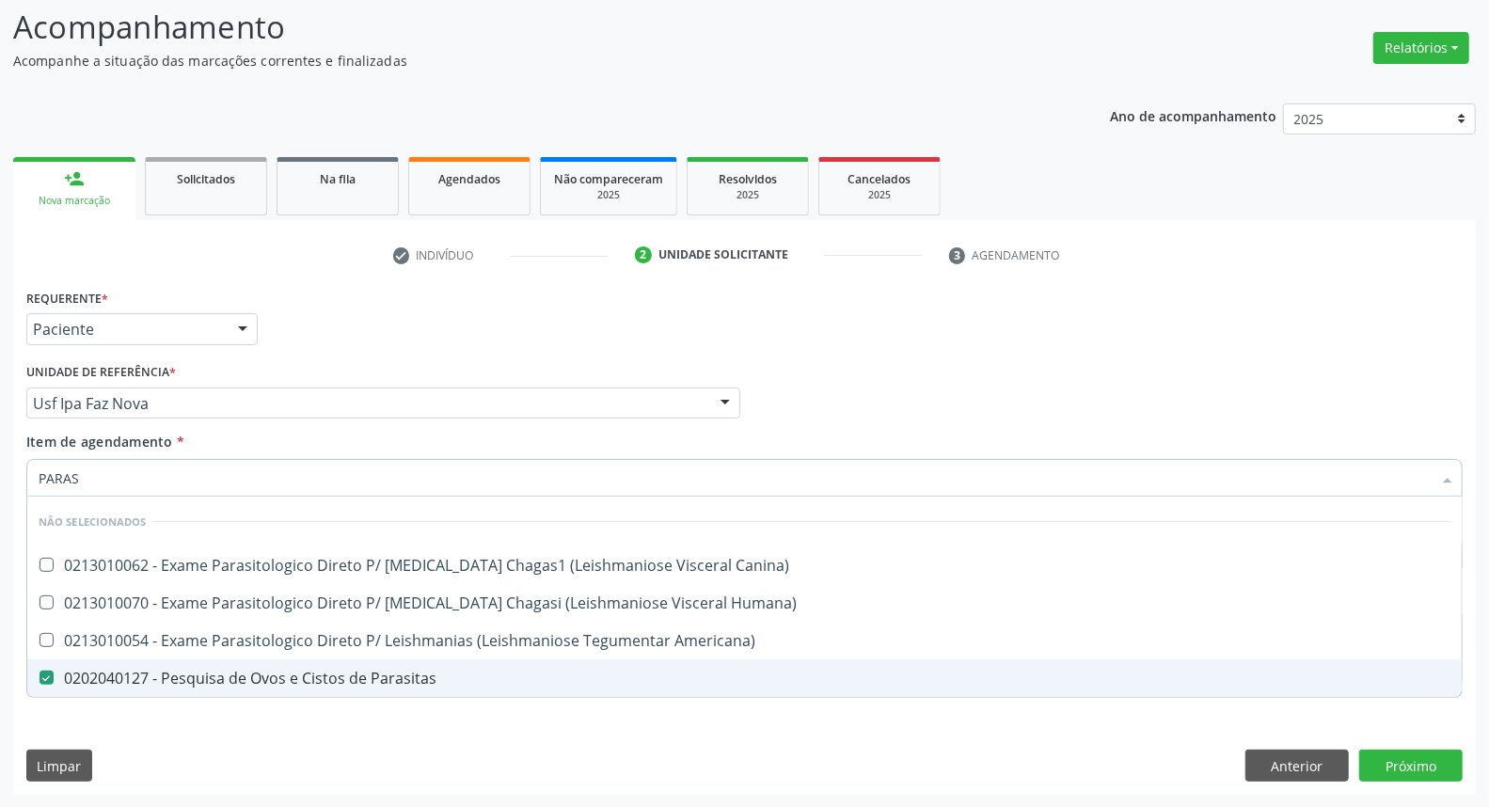
click at [20, 699] on div "Requerente * Paciente Profissional de Saúde Paciente Nenhum resultado encontrad…" at bounding box center [744, 539] width 1462 height 511
checkbox Canina\) "true"
checkbox Americana\) "true"
checkbox Humana\) "true"
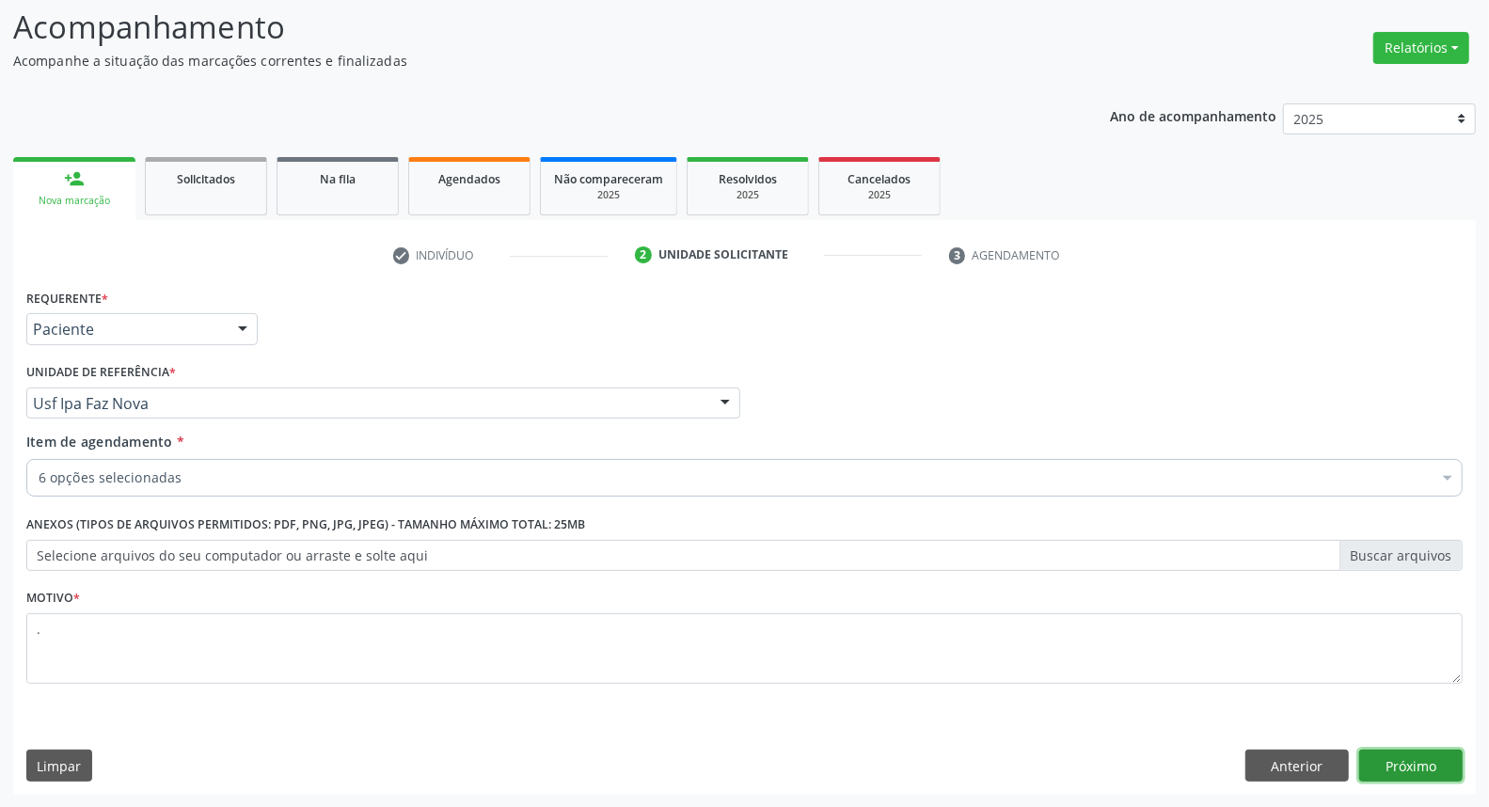
click at [1398, 767] on button "Próximo" at bounding box center [1410, 766] width 103 height 32
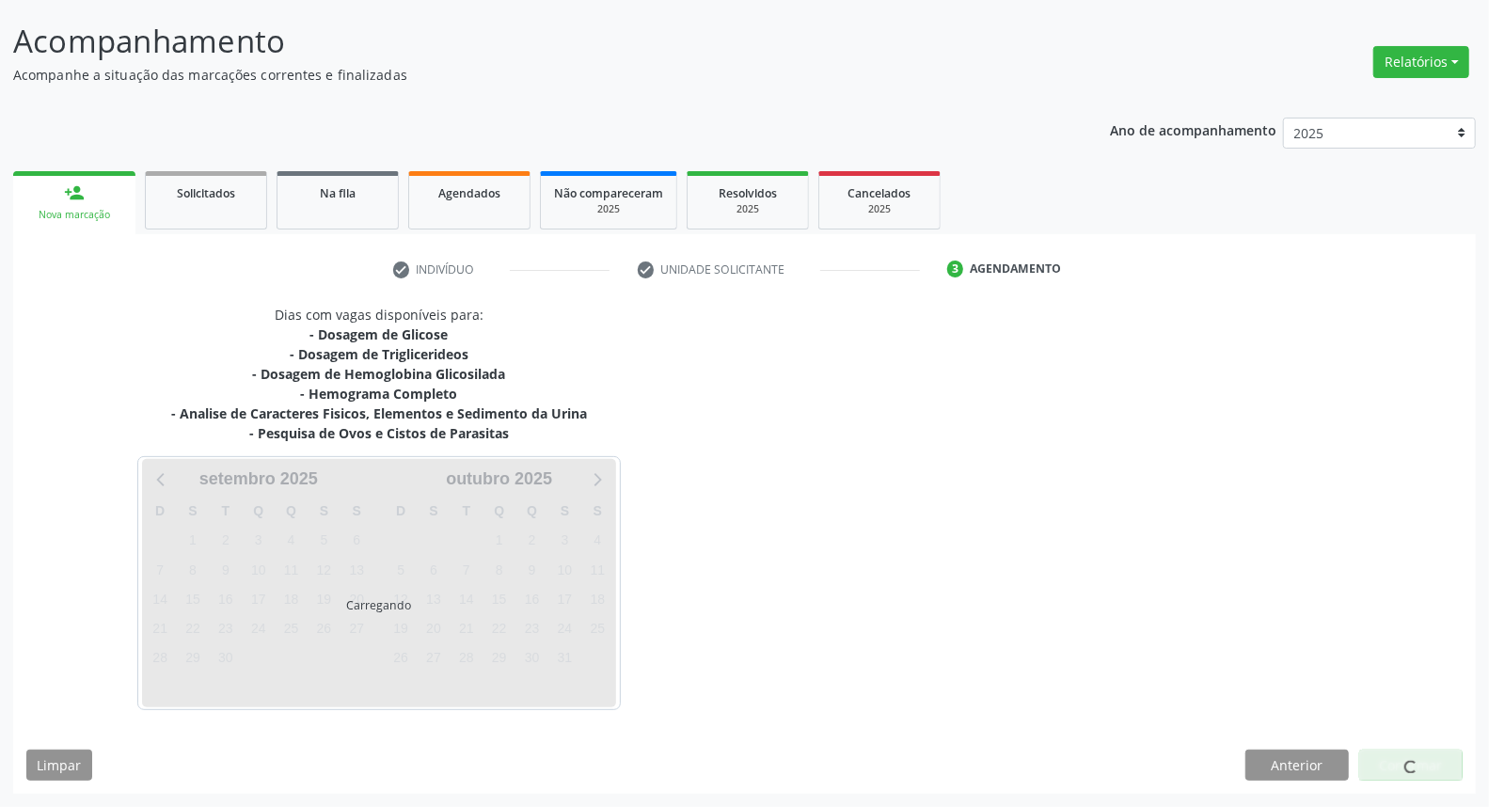
scroll to position [108, 0]
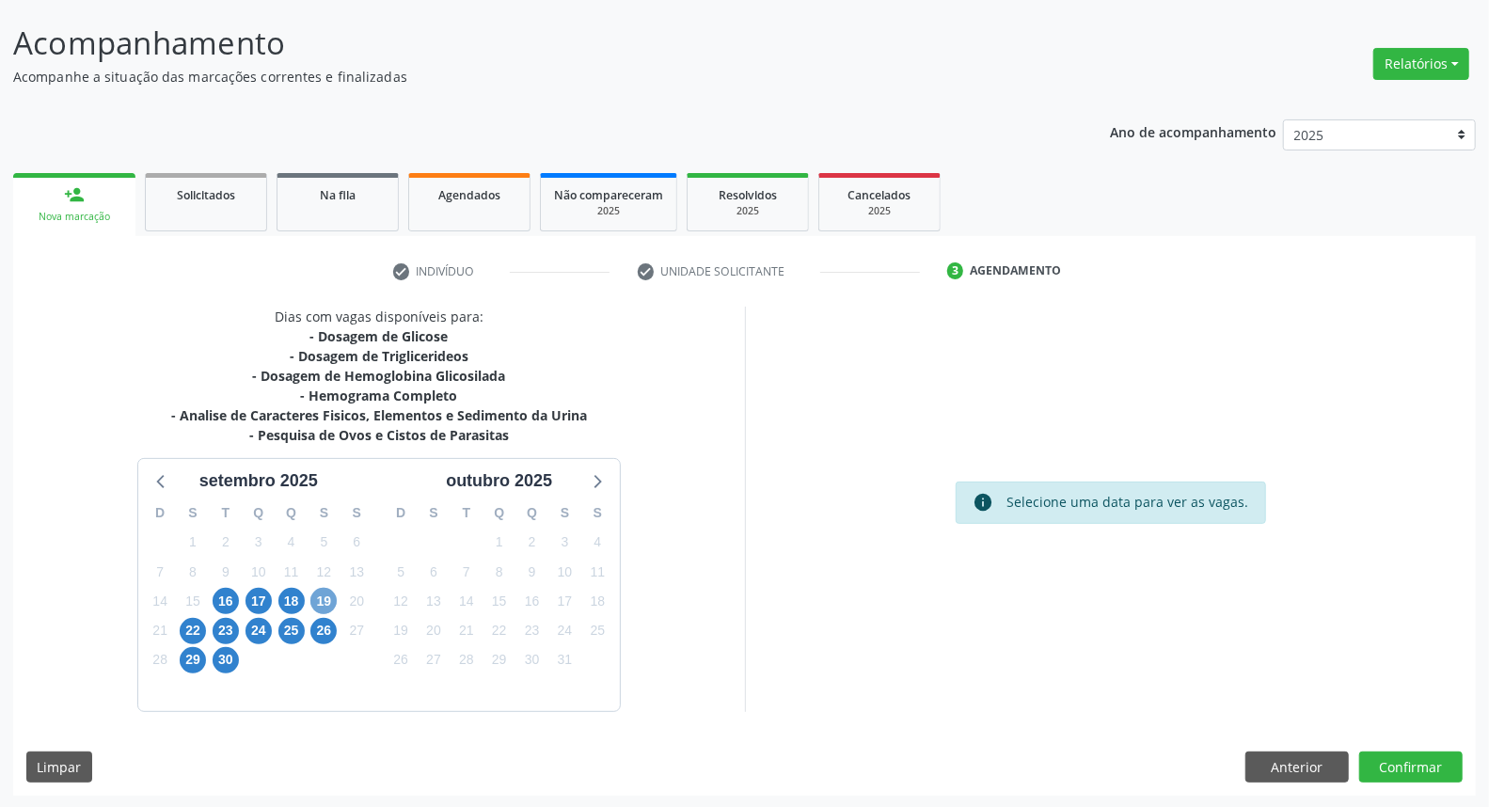
click at [329, 599] on span "19" at bounding box center [323, 601] width 26 height 26
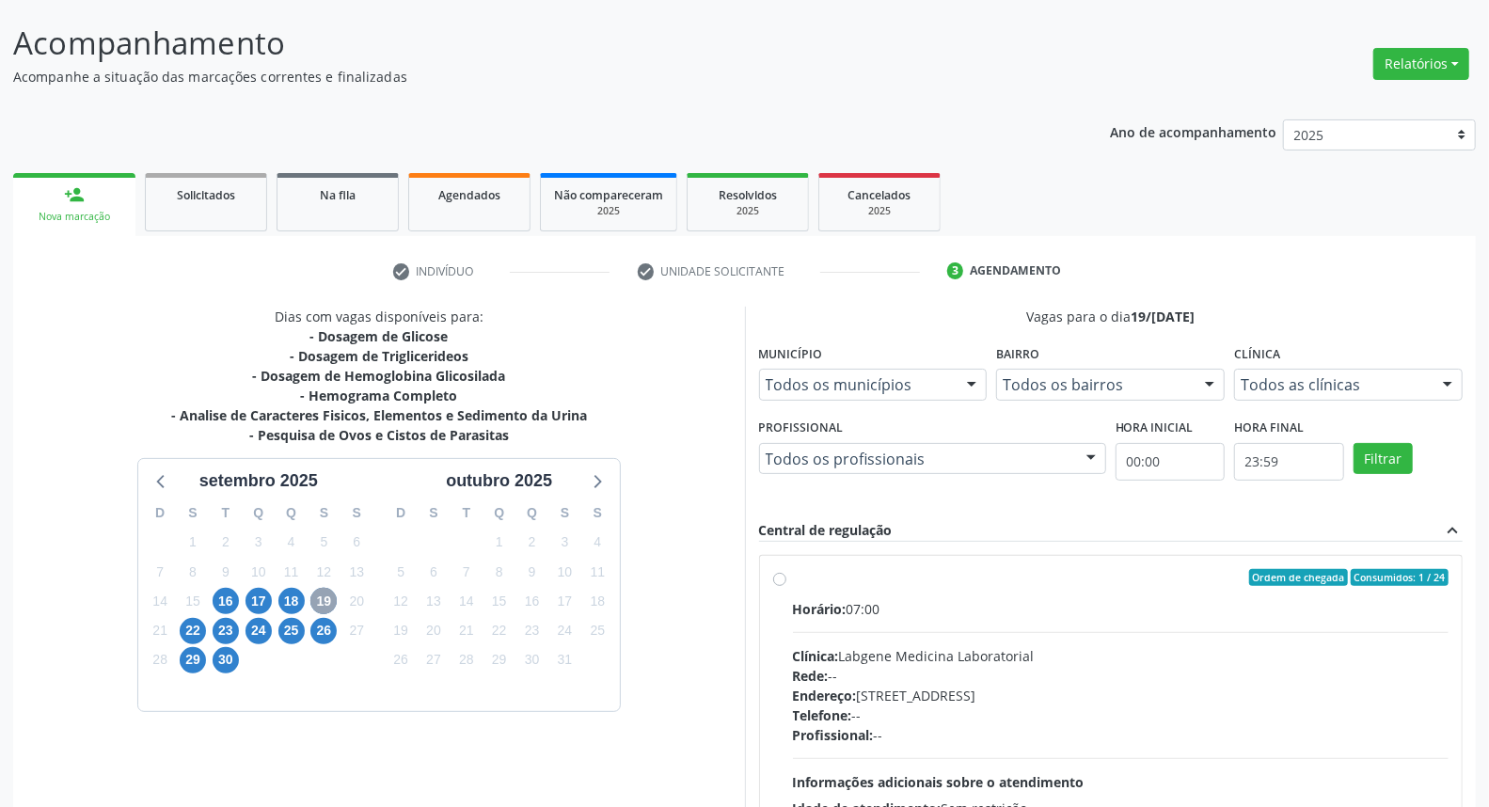
scroll to position [296, 0]
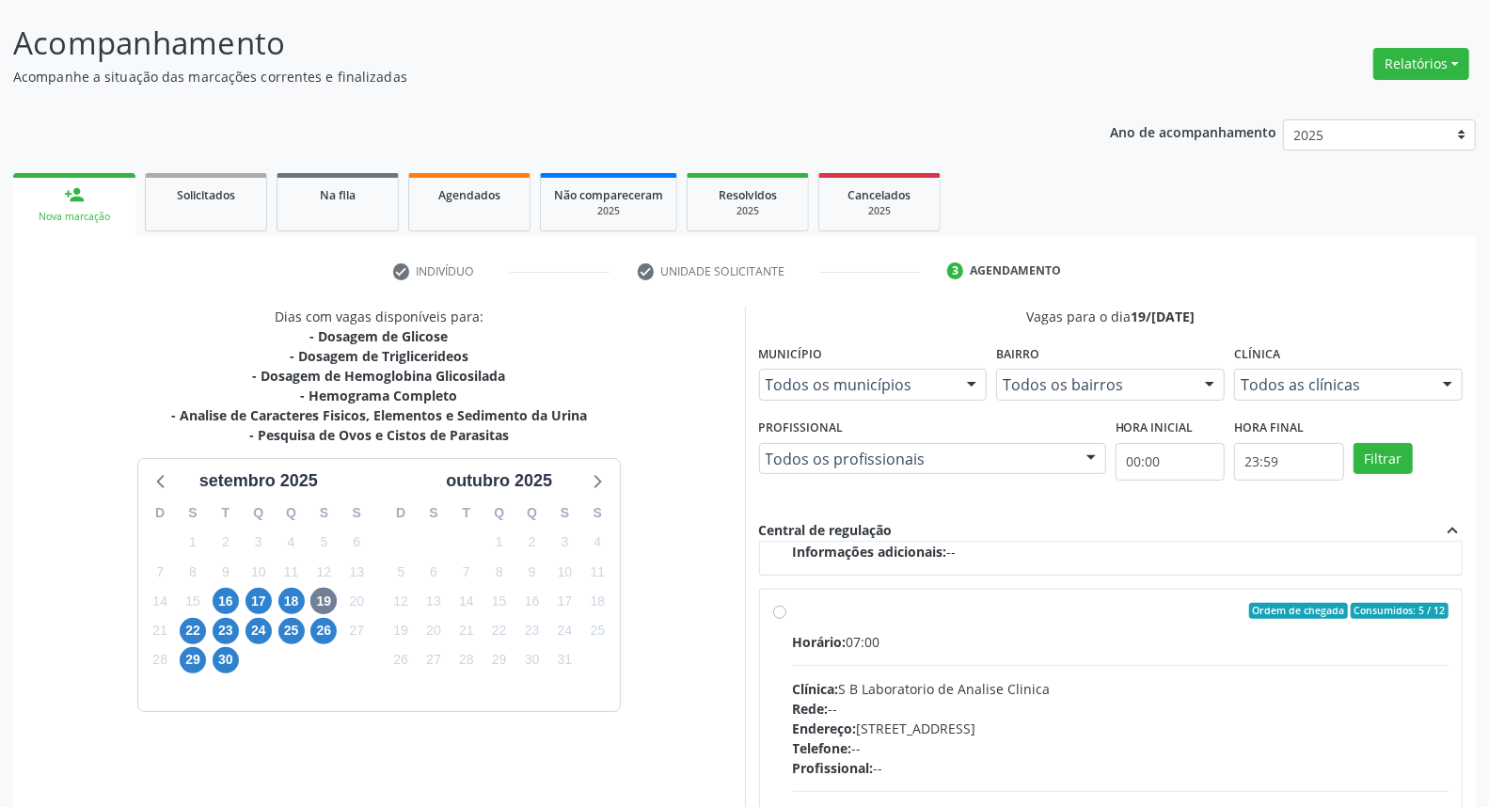
click at [1140, 689] on div "Clínica: S B Laboratorio de Analise Clinica" at bounding box center [1121, 689] width 656 height 20
click at [786, 620] on input "Ordem de chegada Consumidos: 5 / 12 Horário: 07:00 Clínica: S B Laboratorio de …" at bounding box center [779, 611] width 13 height 17
radio input "true"
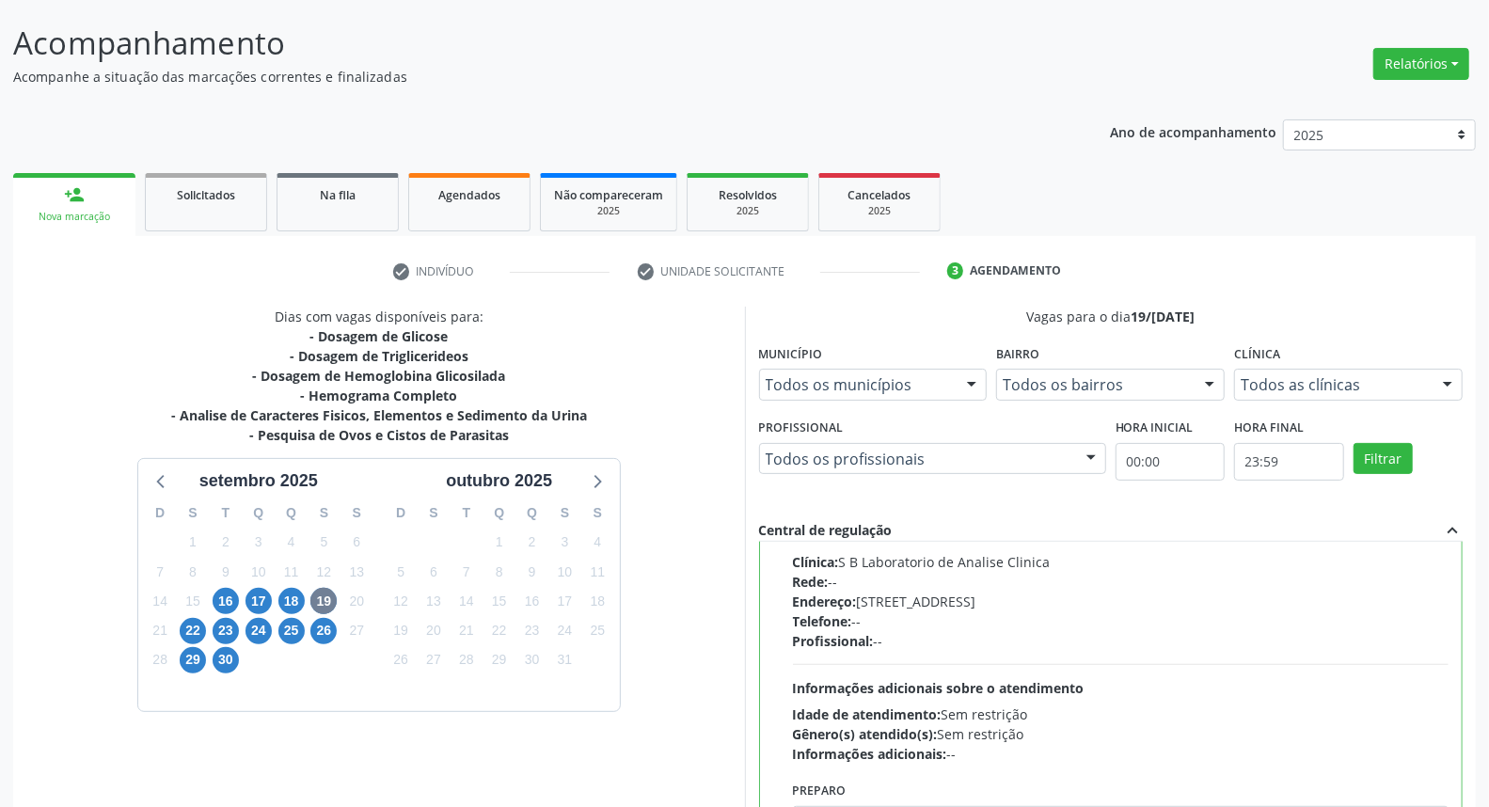
scroll to position [315, 0]
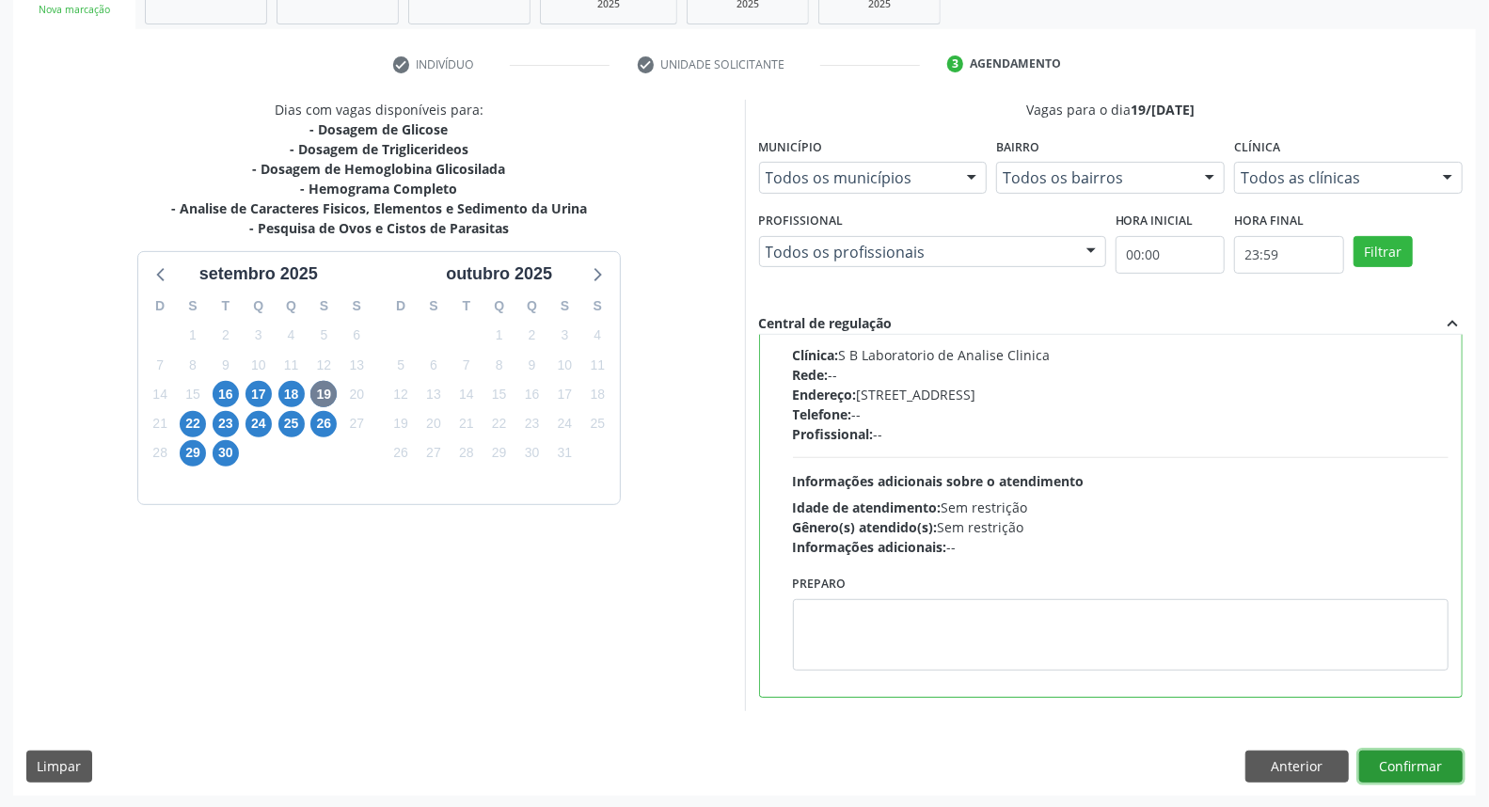
click at [1408, 772] on button "Confirmar" at bounding box center [1410, 767] width 103 height 32
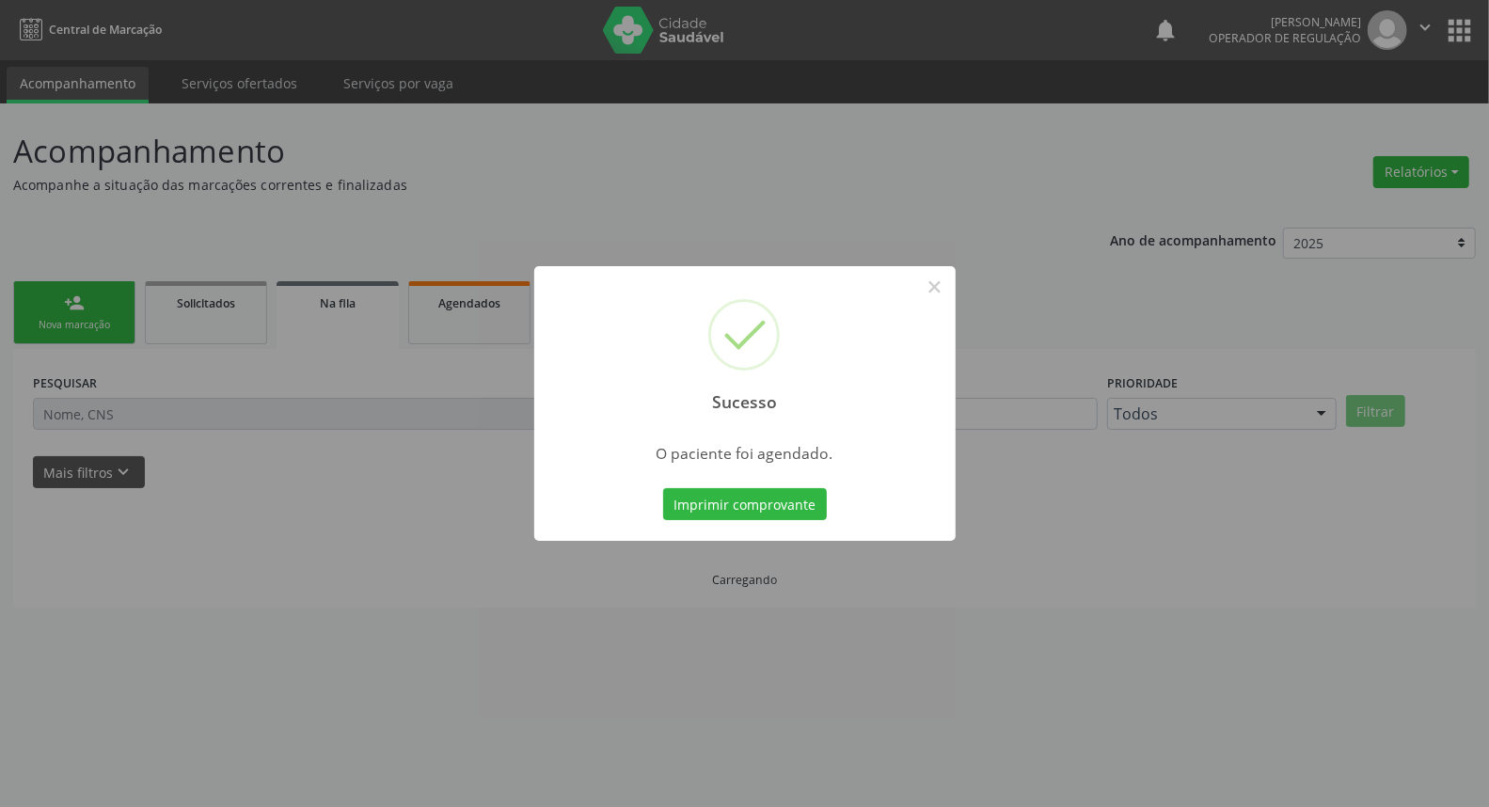
scroll to position [0, 0]
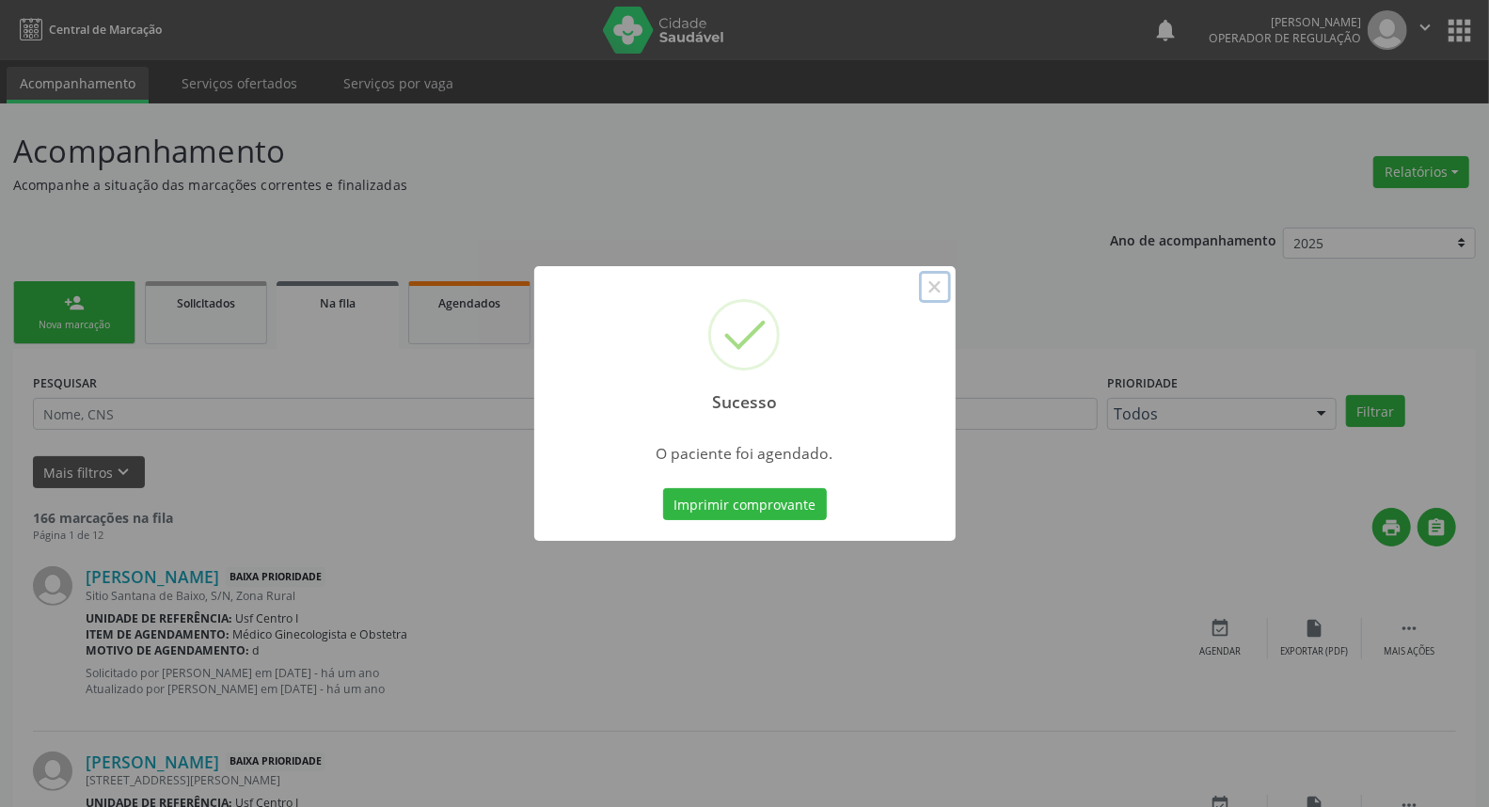
drag, startPoint x: 933, startPoint y: 290, endPoint x: 577, endPoint y: 271, distance: 356.9
click at [931, 289] on button "×" at bounding box center [935, 287] width 32 height 32
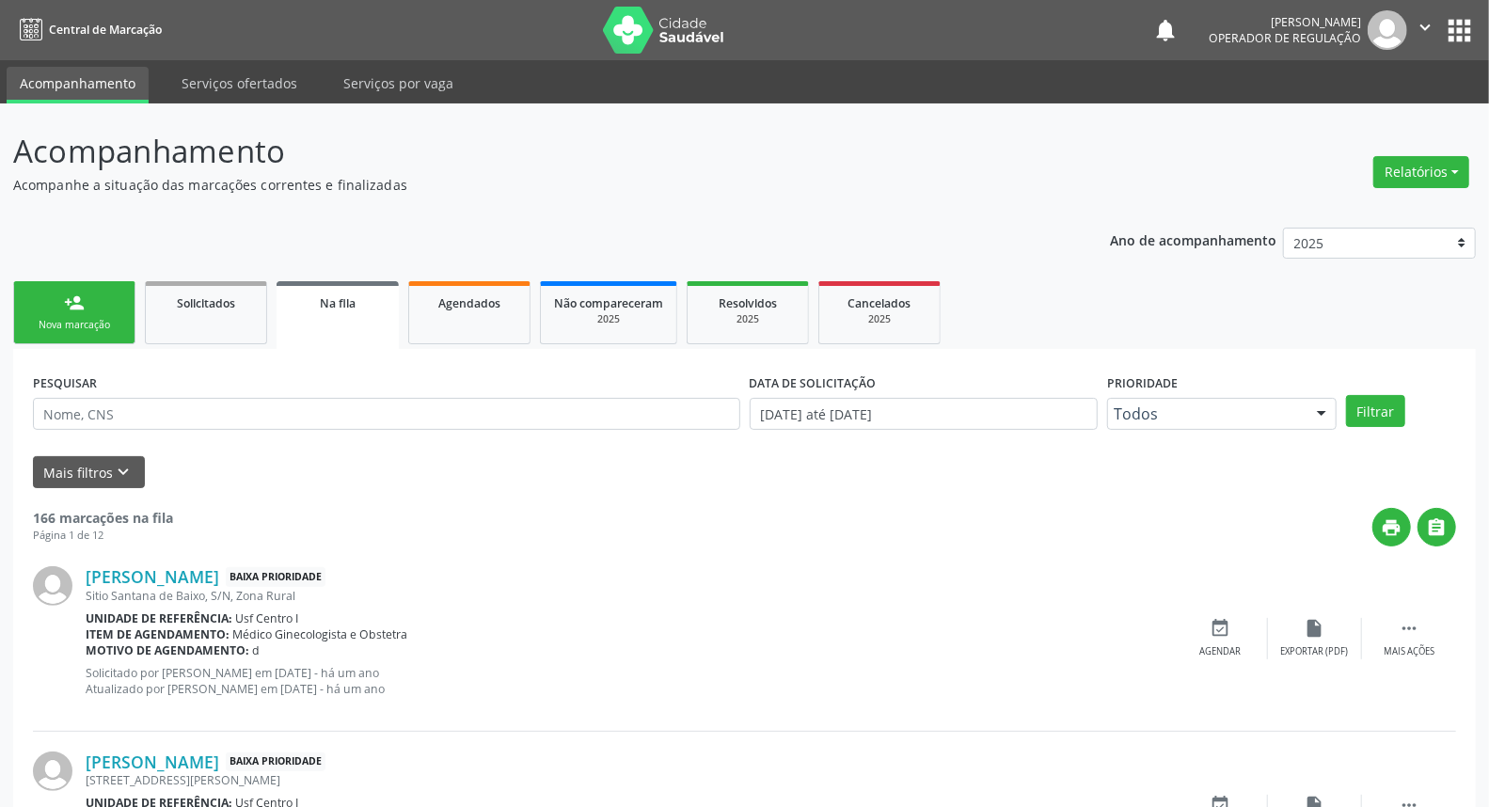
click at [22, 314] on link "person_add Nova marcação" at bounding box center [74, 312] width 122 height 63
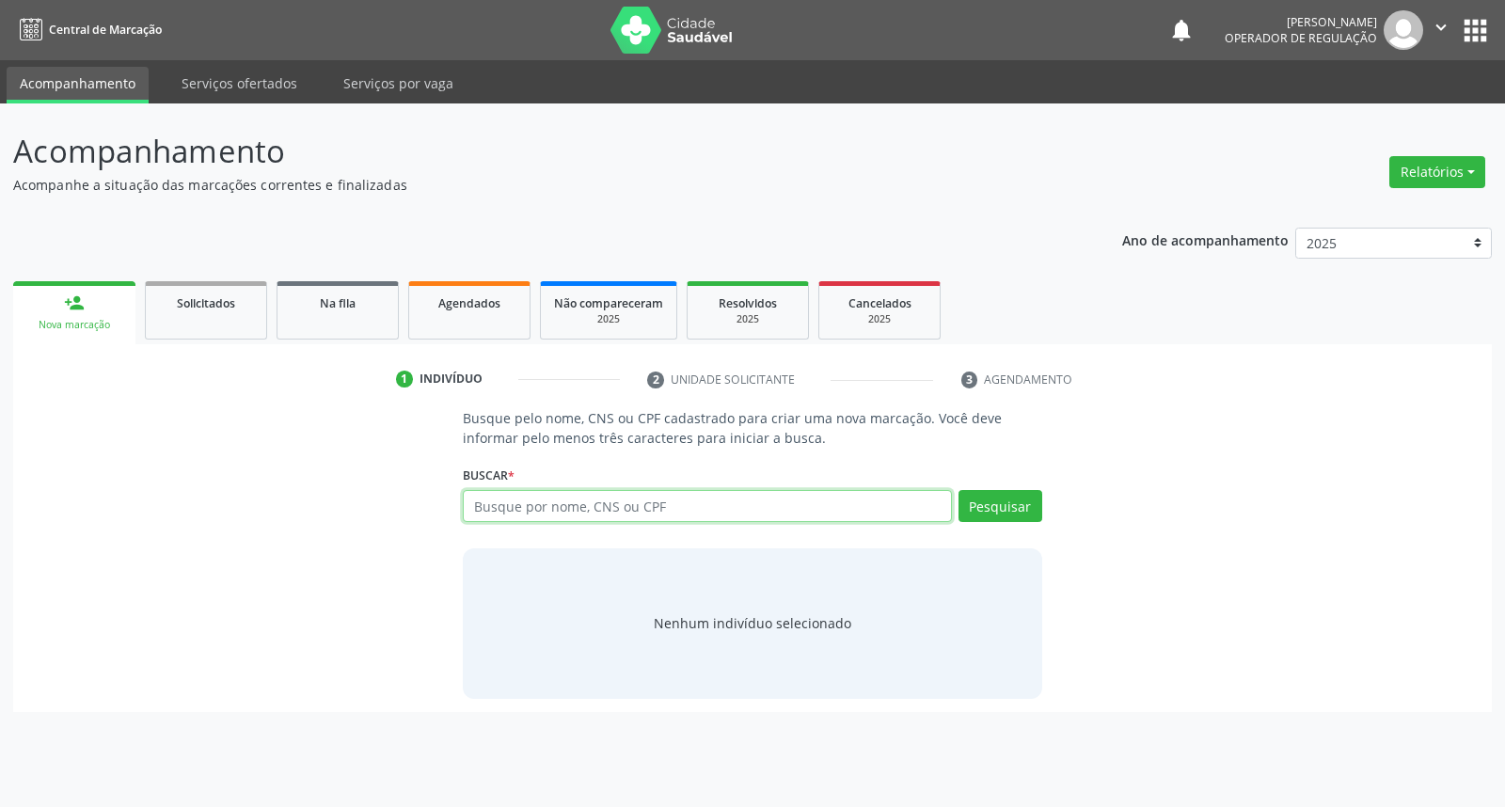
drag, startPoint x: 606, startPoint y: 509, endPoint x: 616, endPoint y: 505, distance: 11.0
click at [606, 508] on input "text" at bounding box center [707, 506] width 488 height 32
type input "898050063898057"
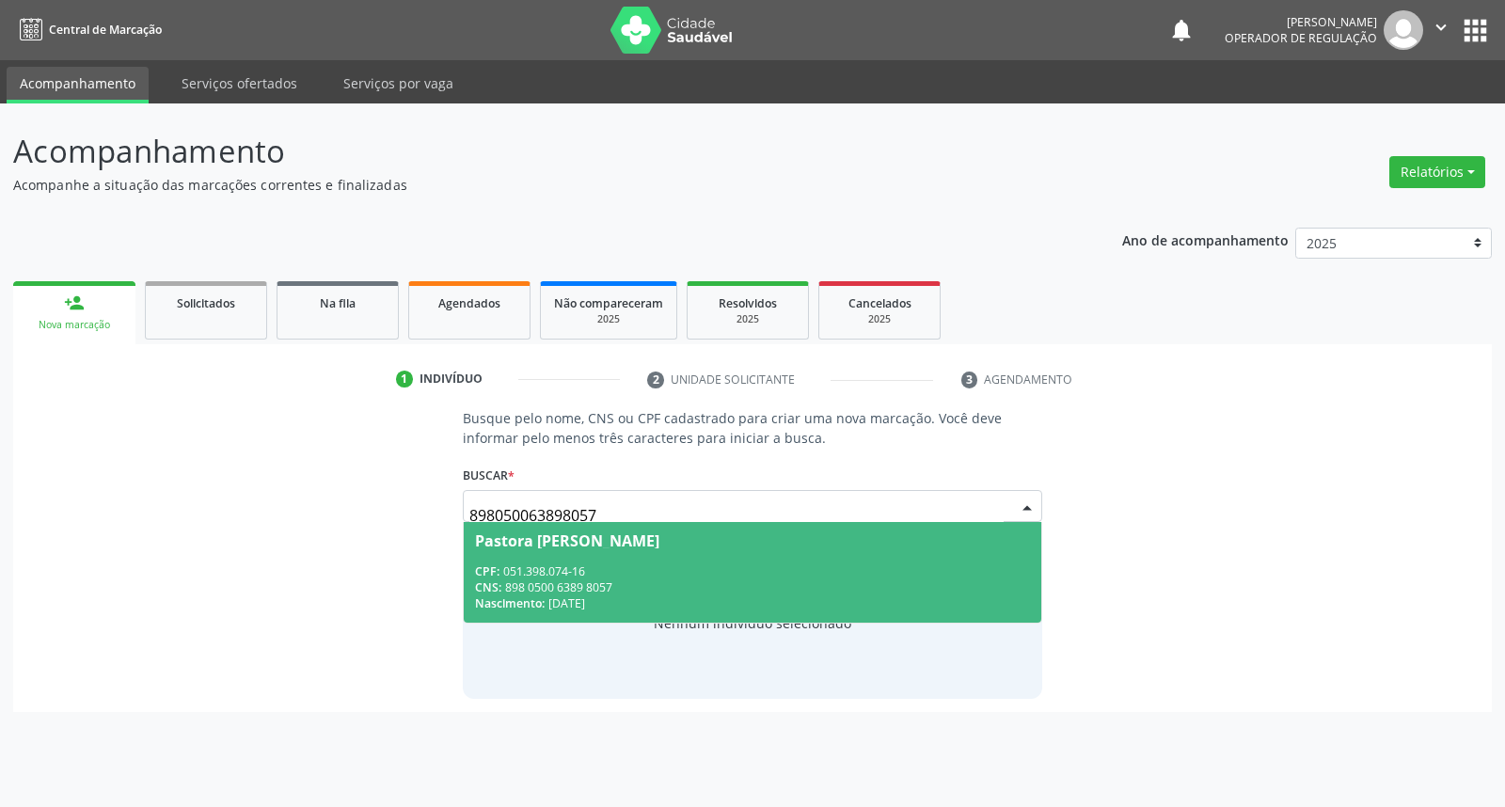
click at [690, 564] on div "CPF: 051.398.074-16" at bounding box center [752, 571] width 554 height 16
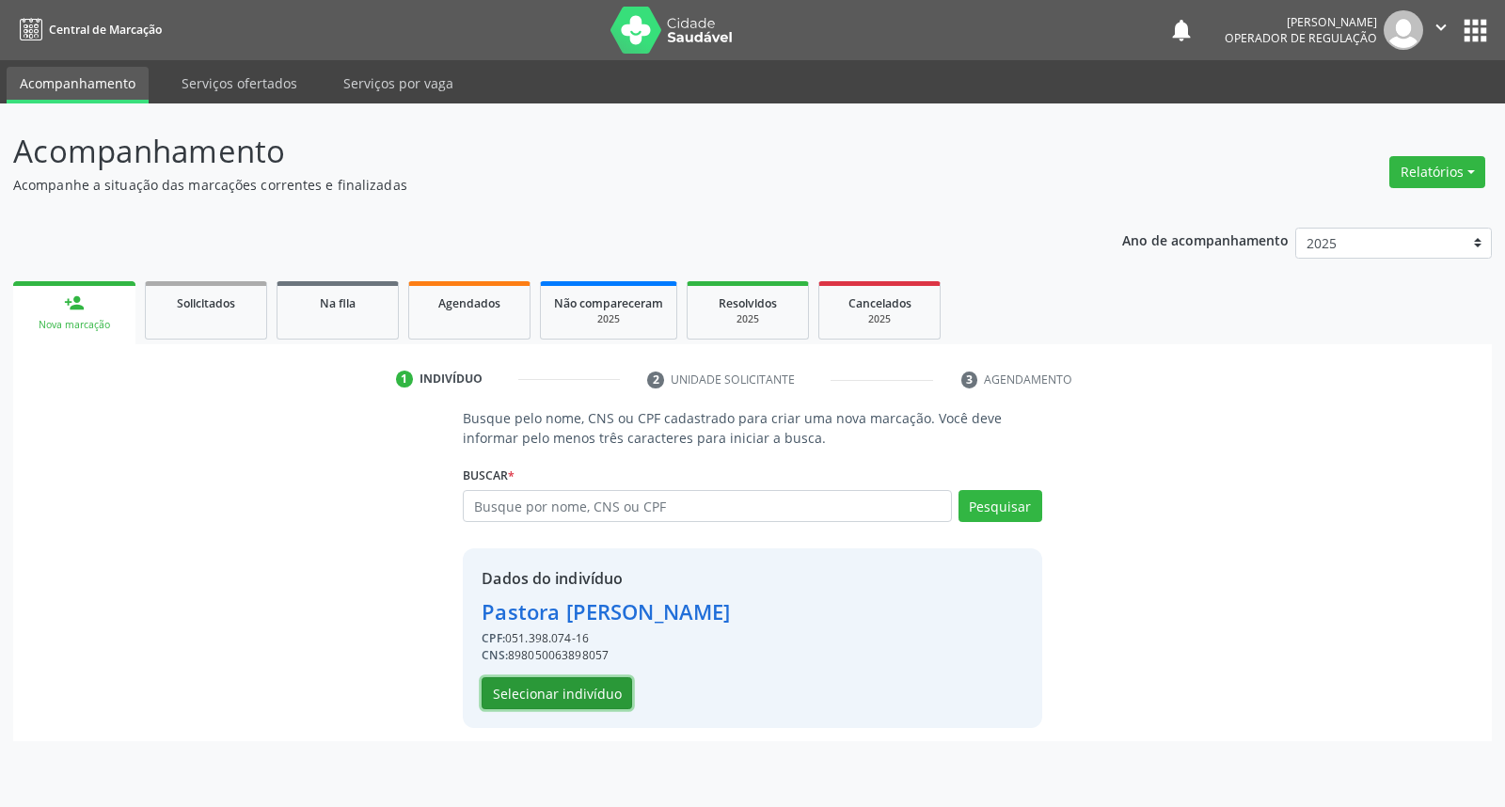
click at [587, 684] on button "Selecionar indivíduo" at bounding box center [557, 693] width 150 height 32
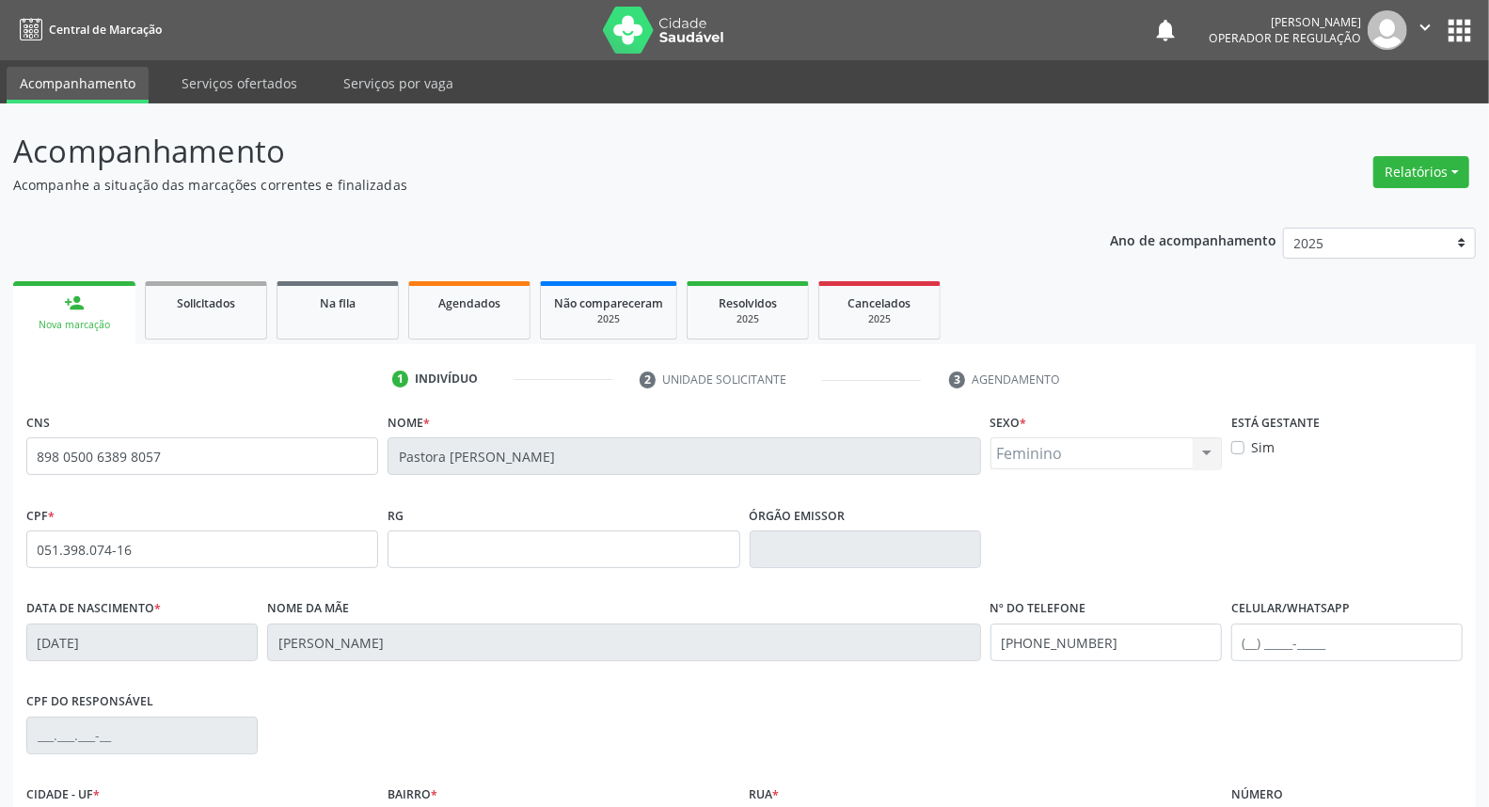
scroll to position [211, 0]
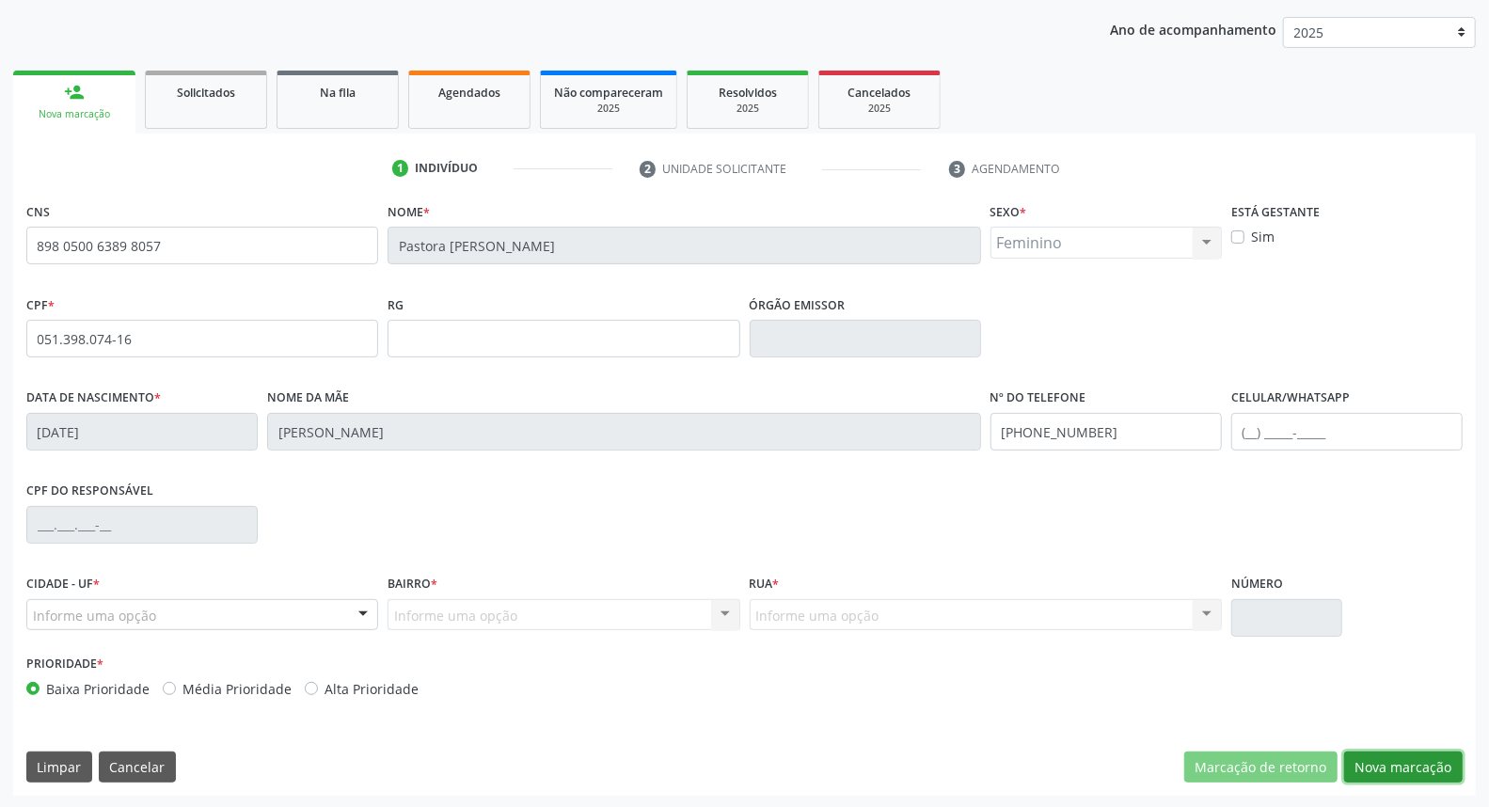
drag, startPoint x: 1421, startPoint y: 778, endPoint x: 1378, endPoint y: 758, distance: 47.6
click at [1417, 779] on button "Nova marcação" at bounding box center [1403, 767] width 119 height 32
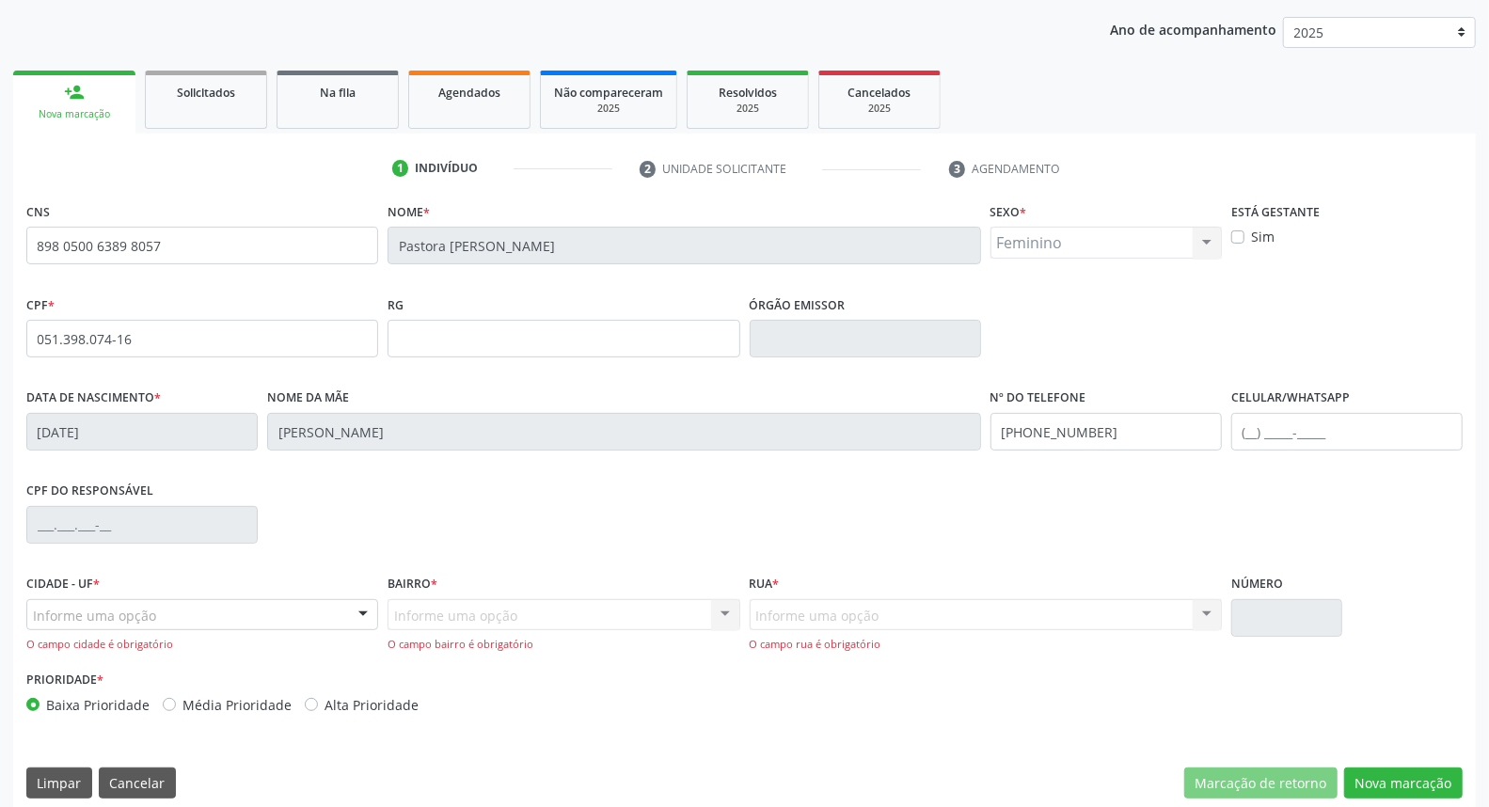
click at [176, 607] on div "Informe uma opção" at bounding box center [202, 615] width 352 height 32
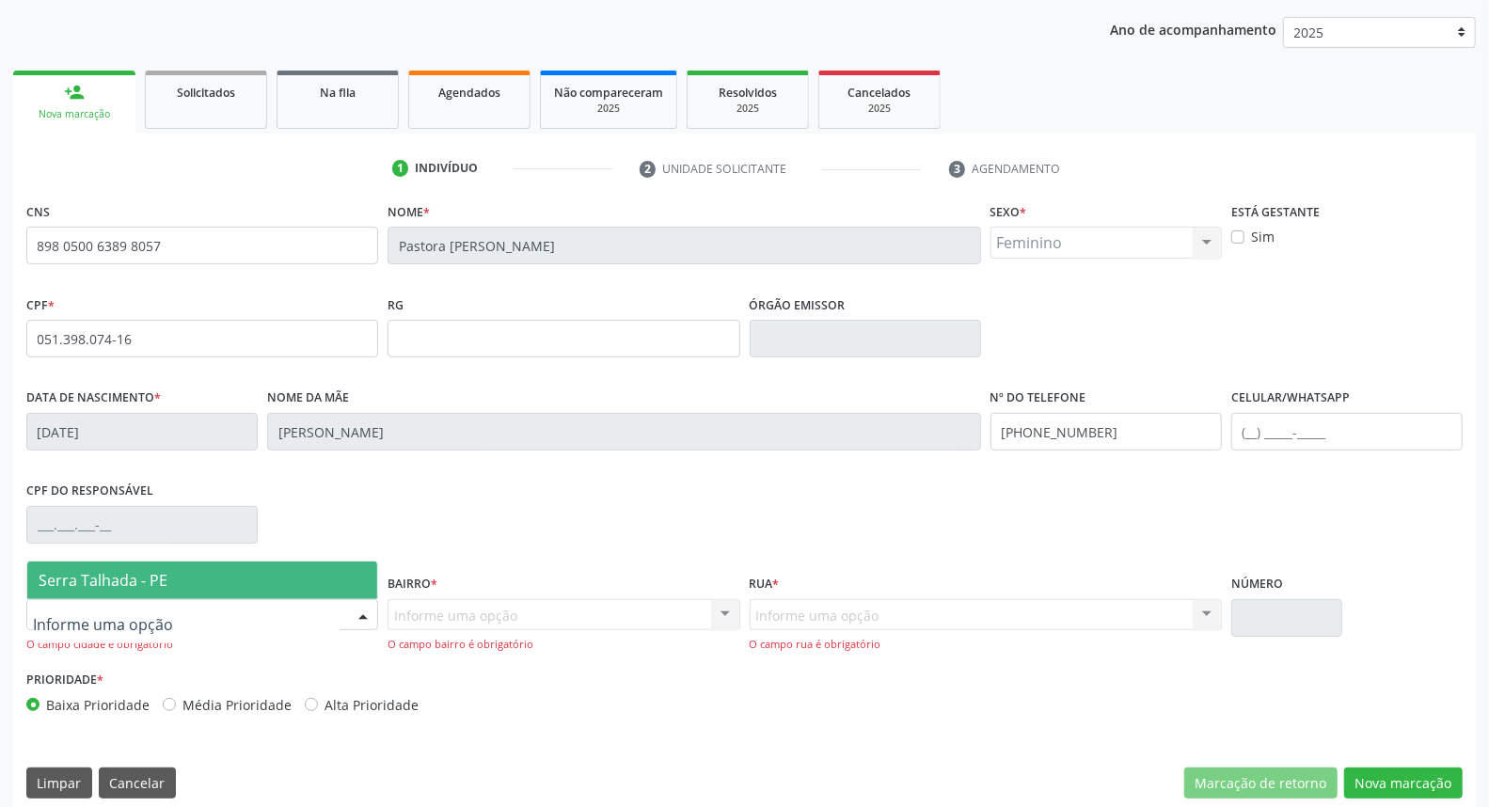
drag, startPoint x: 180, startPoint y: 571, endPoint x: 389, endPoint y: 617, distance: 214.7
click at [186, 571] on span "Serra Talhada - PE" at bounding box center [202, 580] width 350 height 38
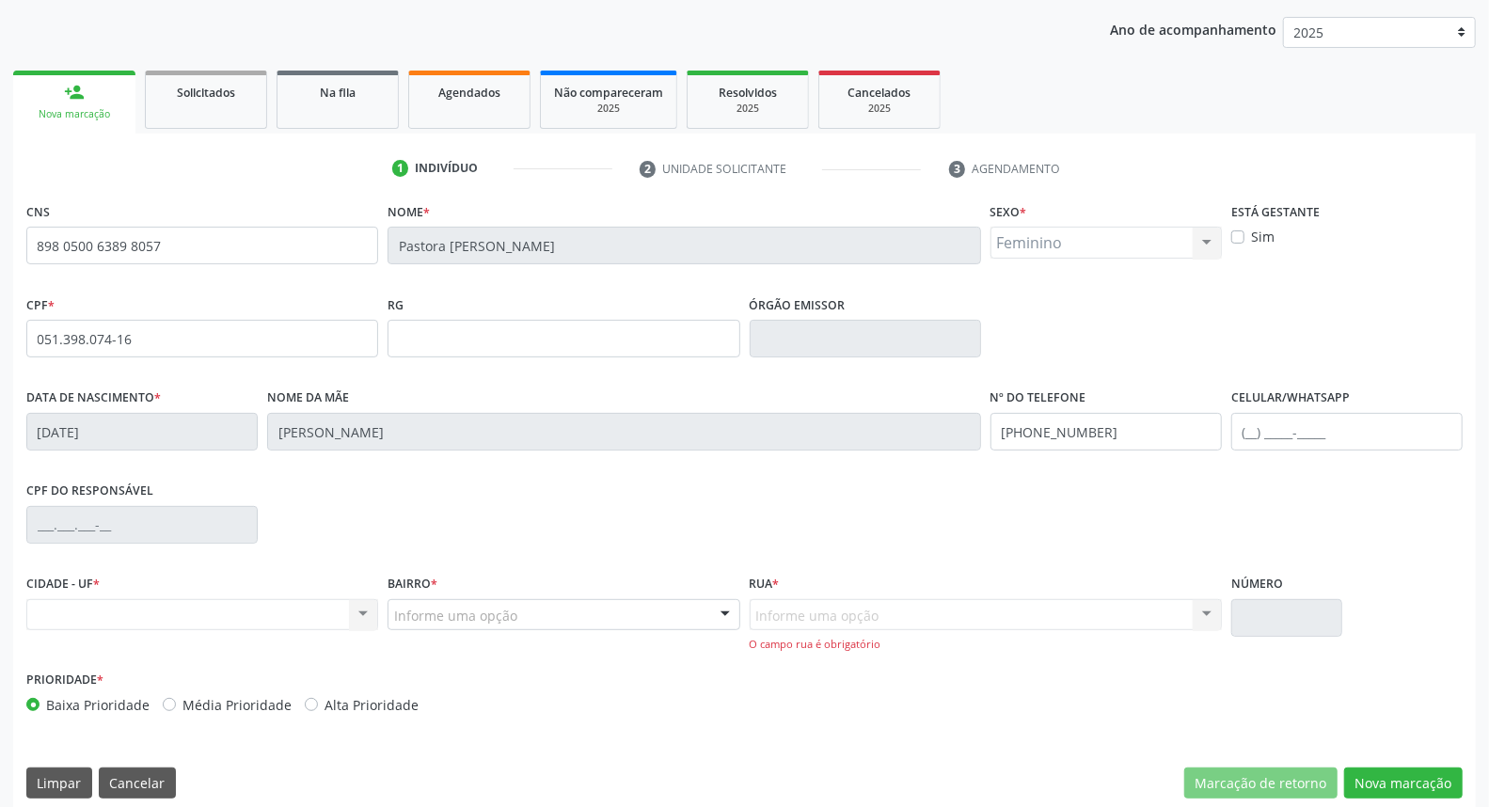
drag, startPoint x: 411, startPoint y: 612, endPoint x: 412, endPoint y: 584, distance: 28.2
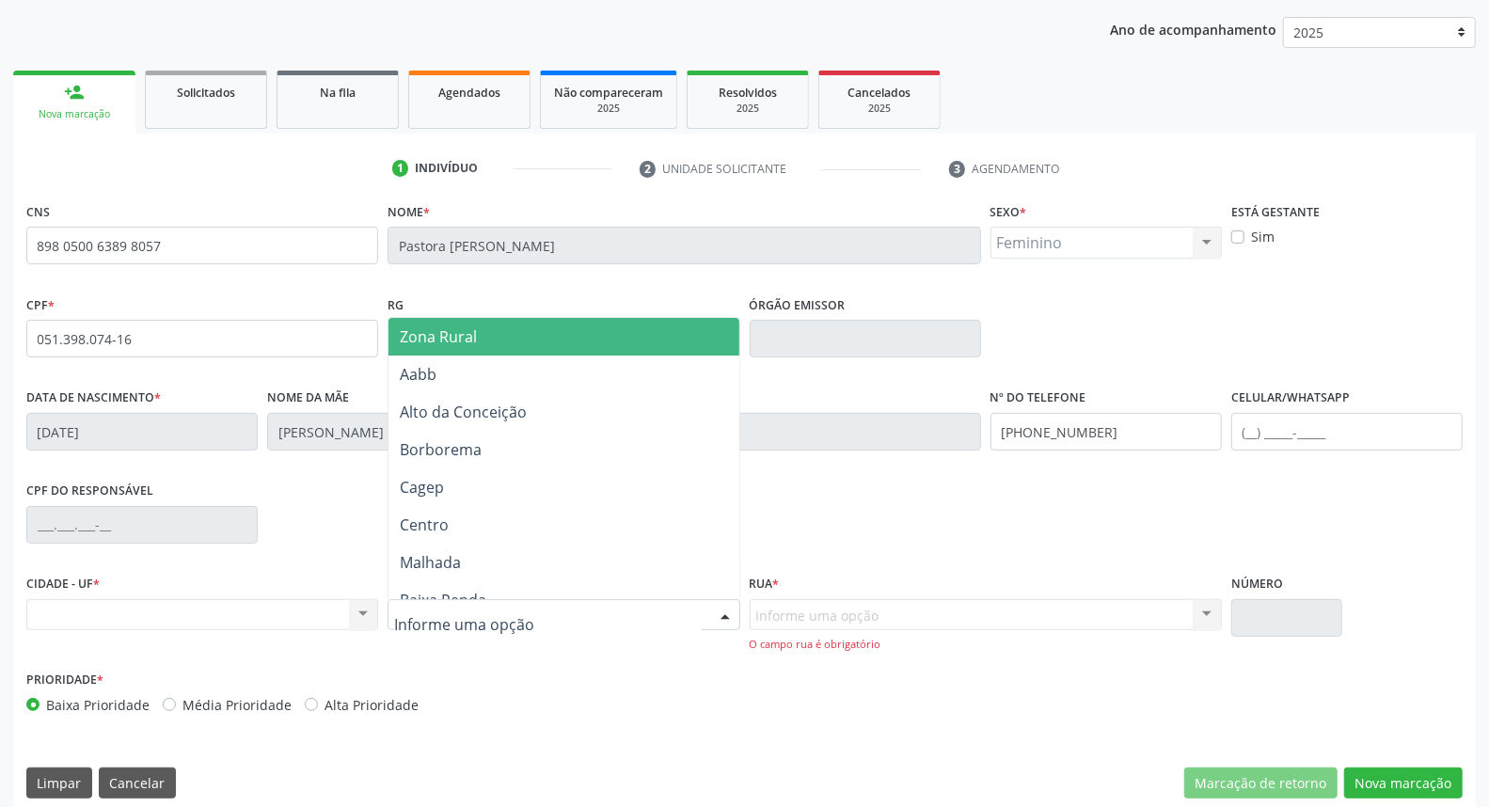
drag, startPoint x: 467, startPoint y: 323, endPoint x: 669, endPoint y: 454, distance: 240.5
click at [468, 325] on span "Zona Rural" at bounding box center [563, 337] width 350 height 38
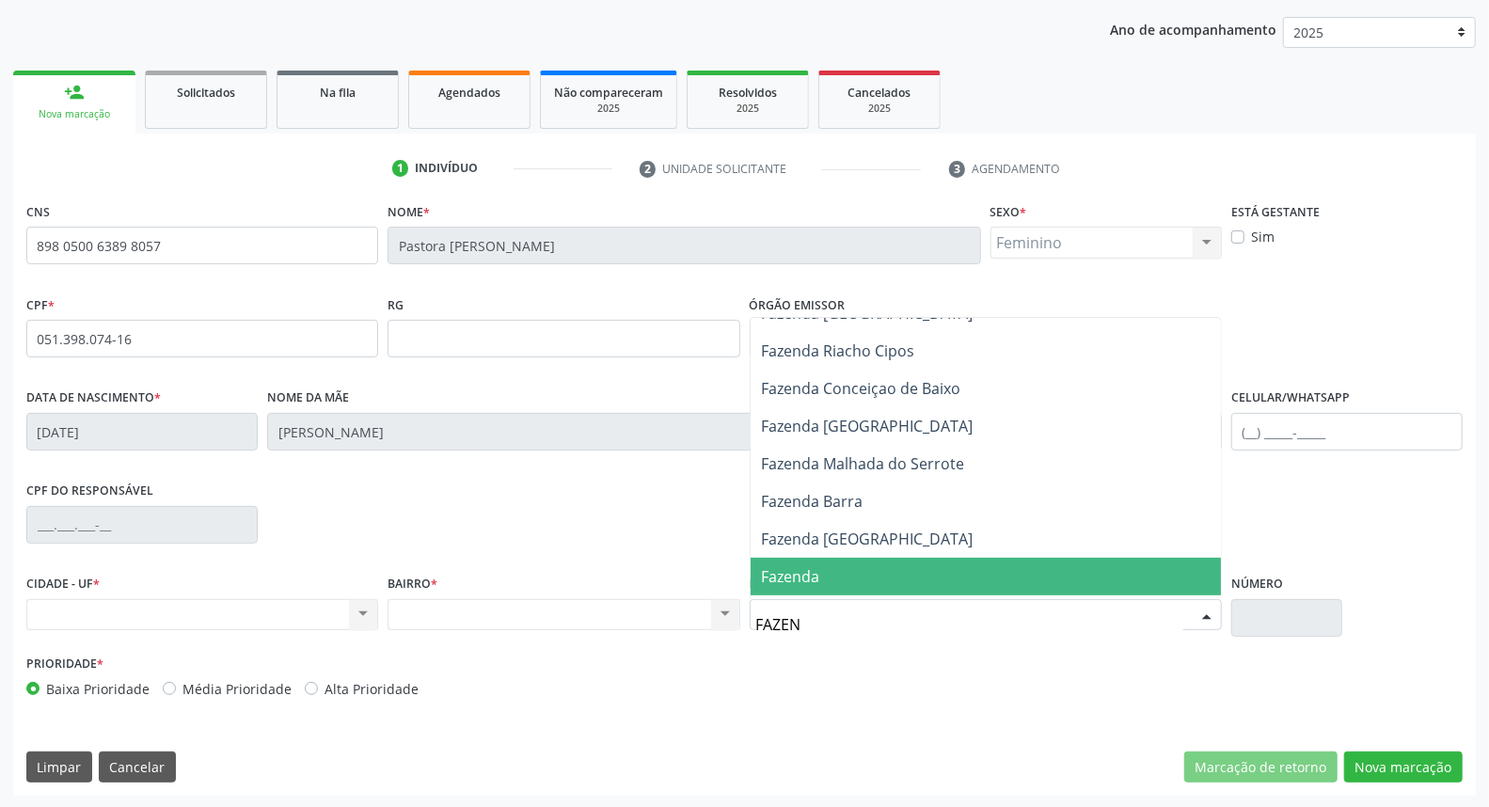
scroll to position [0, 0]
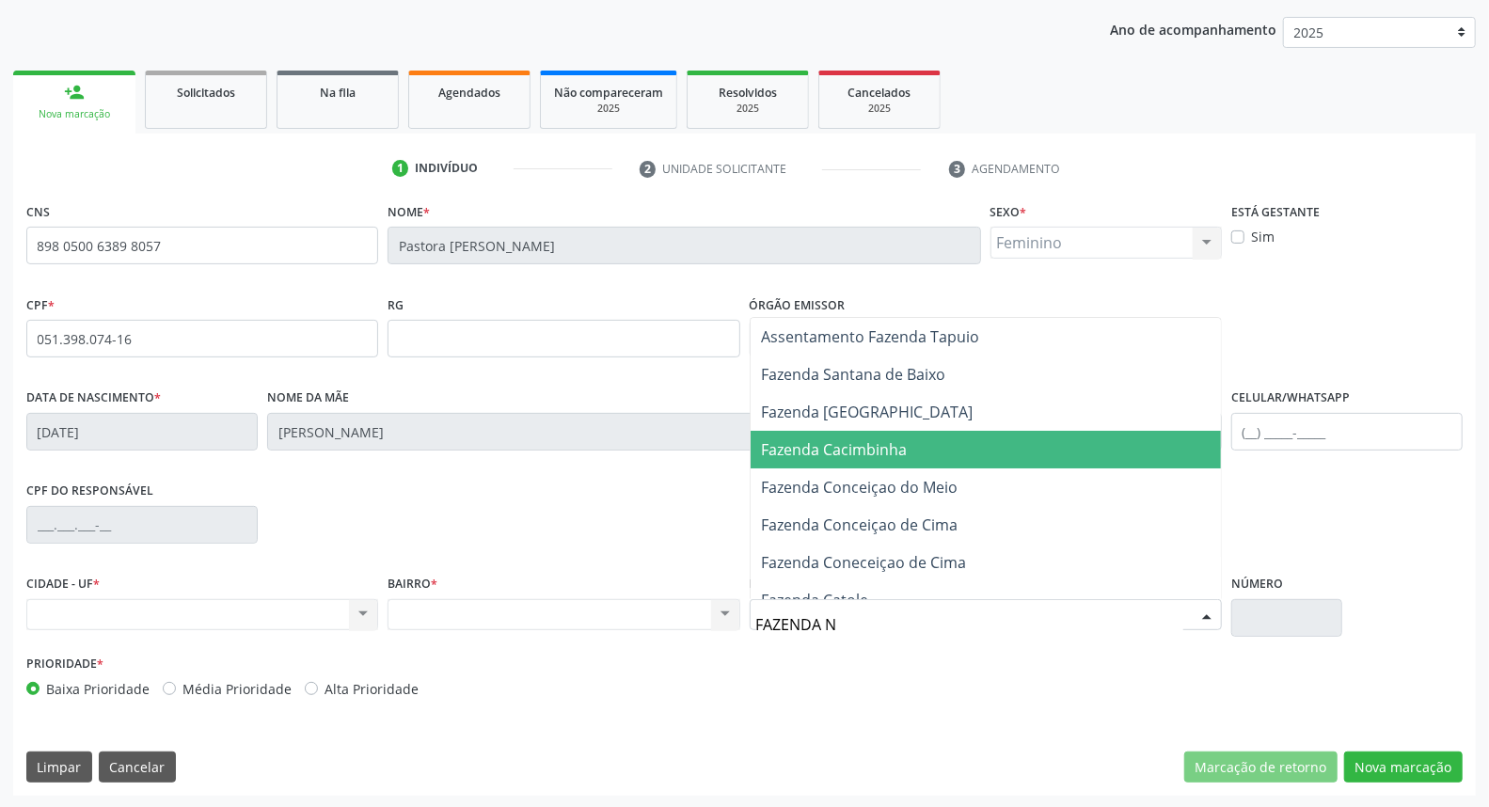
type input "FAZENDA NO"
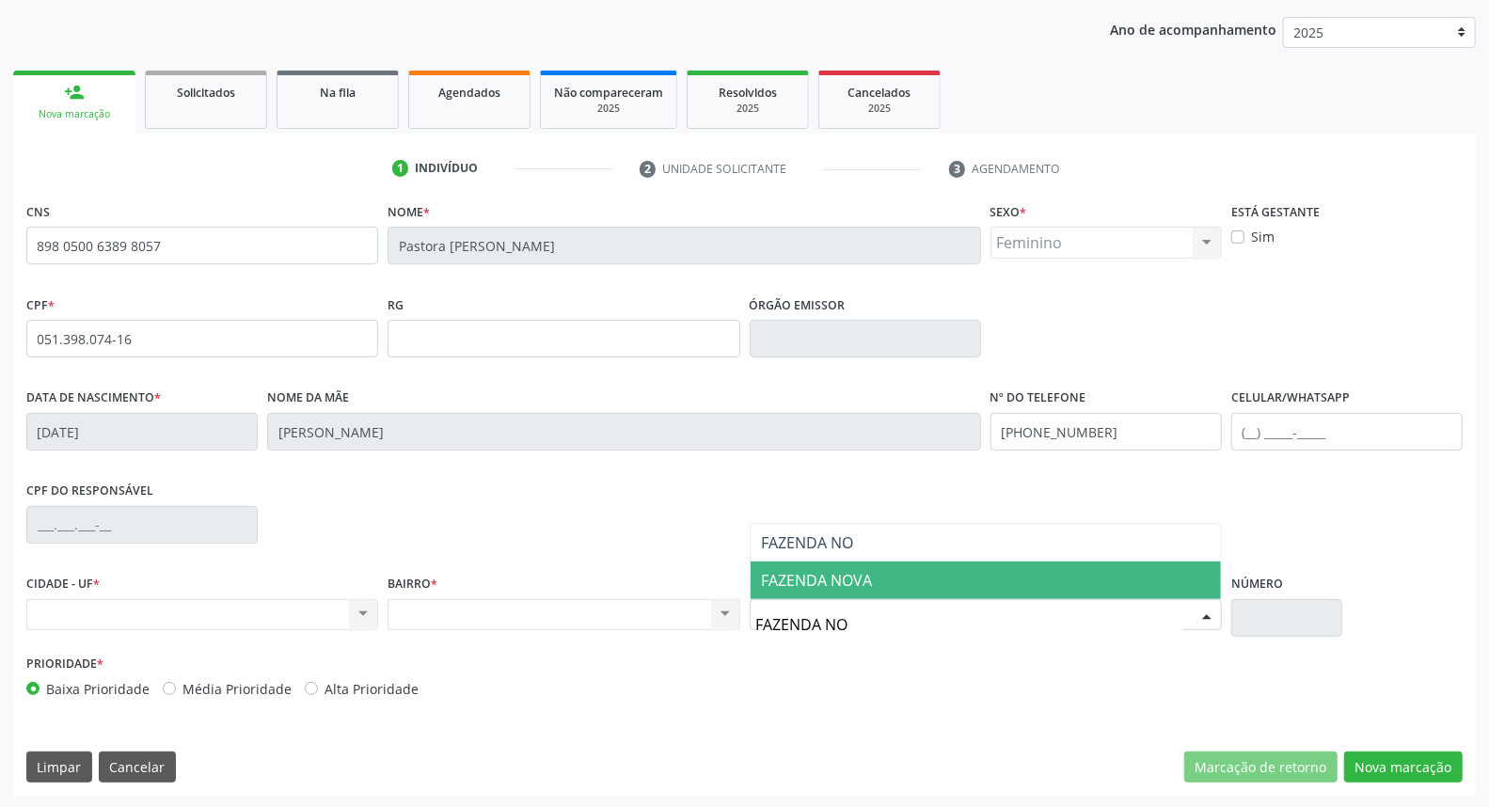
drag, startPoint x: 892, startPoint y: 584, endPoint x: 1170, endPoint y: 659, distance: 288.4
click at [892, 585] on span "FAZENDA NOVA" at bounding box center [986, 580] width 470 height 38
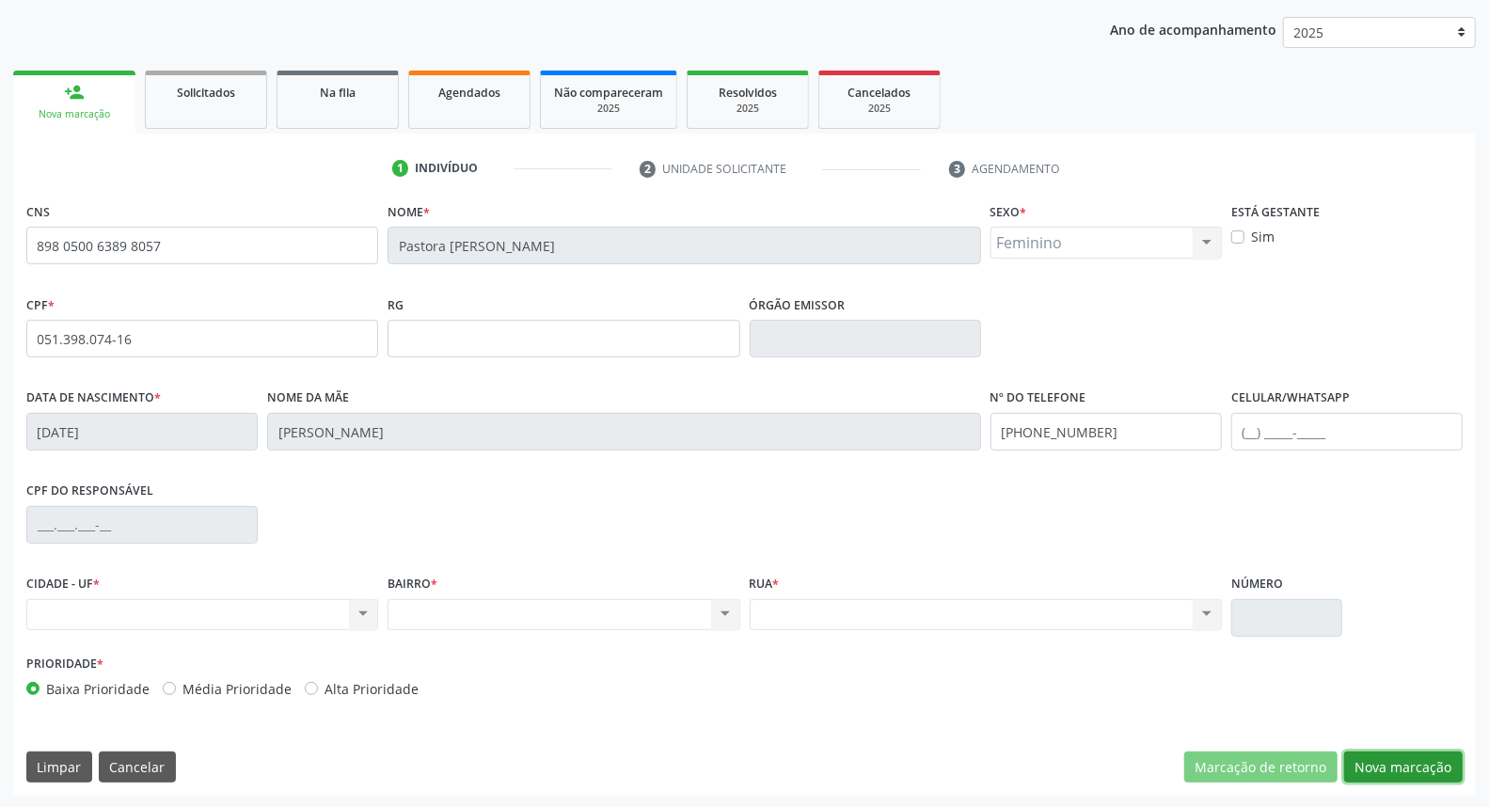
drag, startPoint x: 1433, startPoint y: 759, endPoint x: 1149, endPoint y: 641, distance: 307.4
click at [1431, 759] on button "Nova marcação" at bounding box center [1403, 767] width 119 height 32
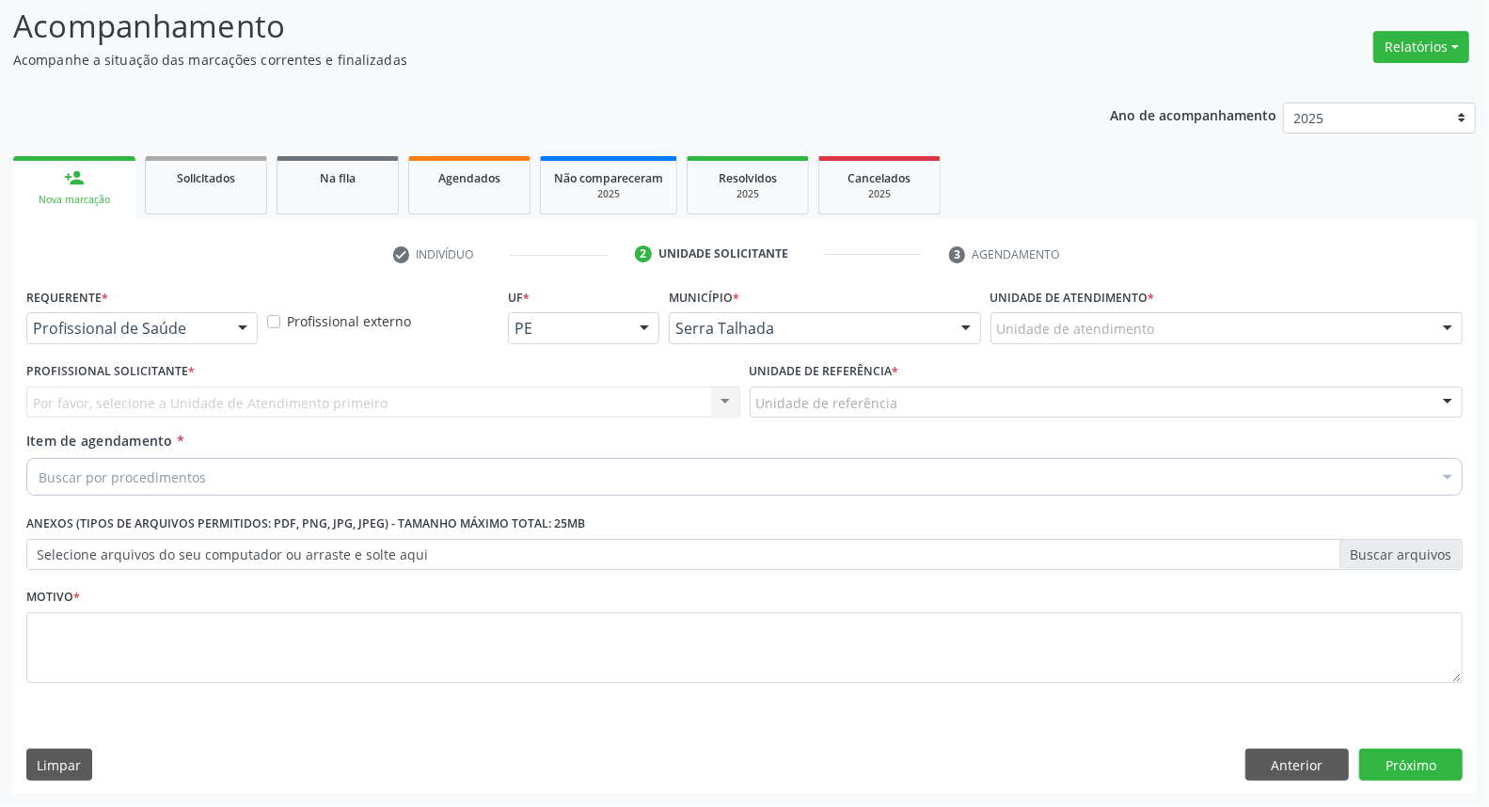
scroll to position [124, 0]
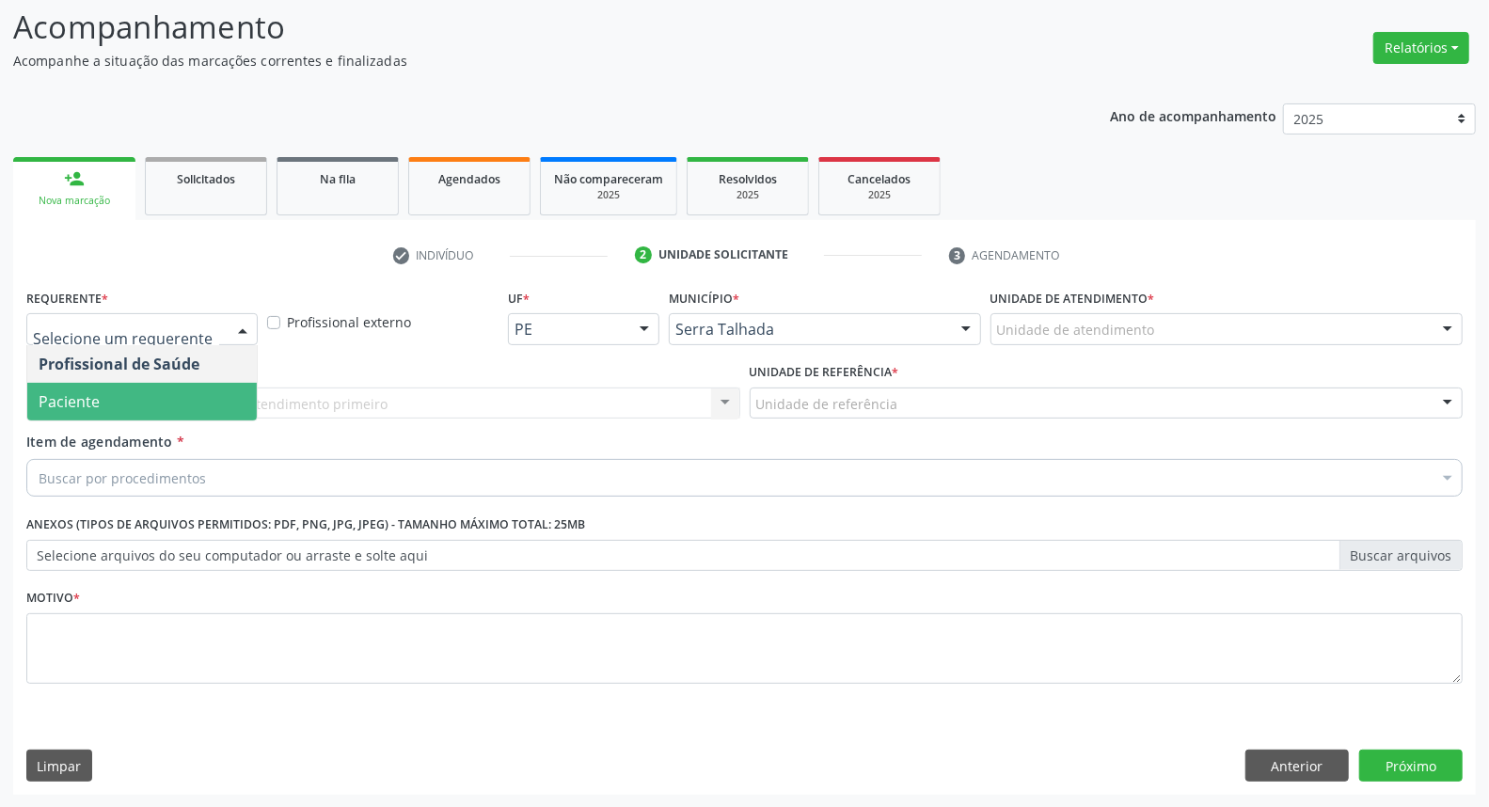
click at [68, 396] on span "Paciente" at bounding box center [69, 401] width 61 height 21
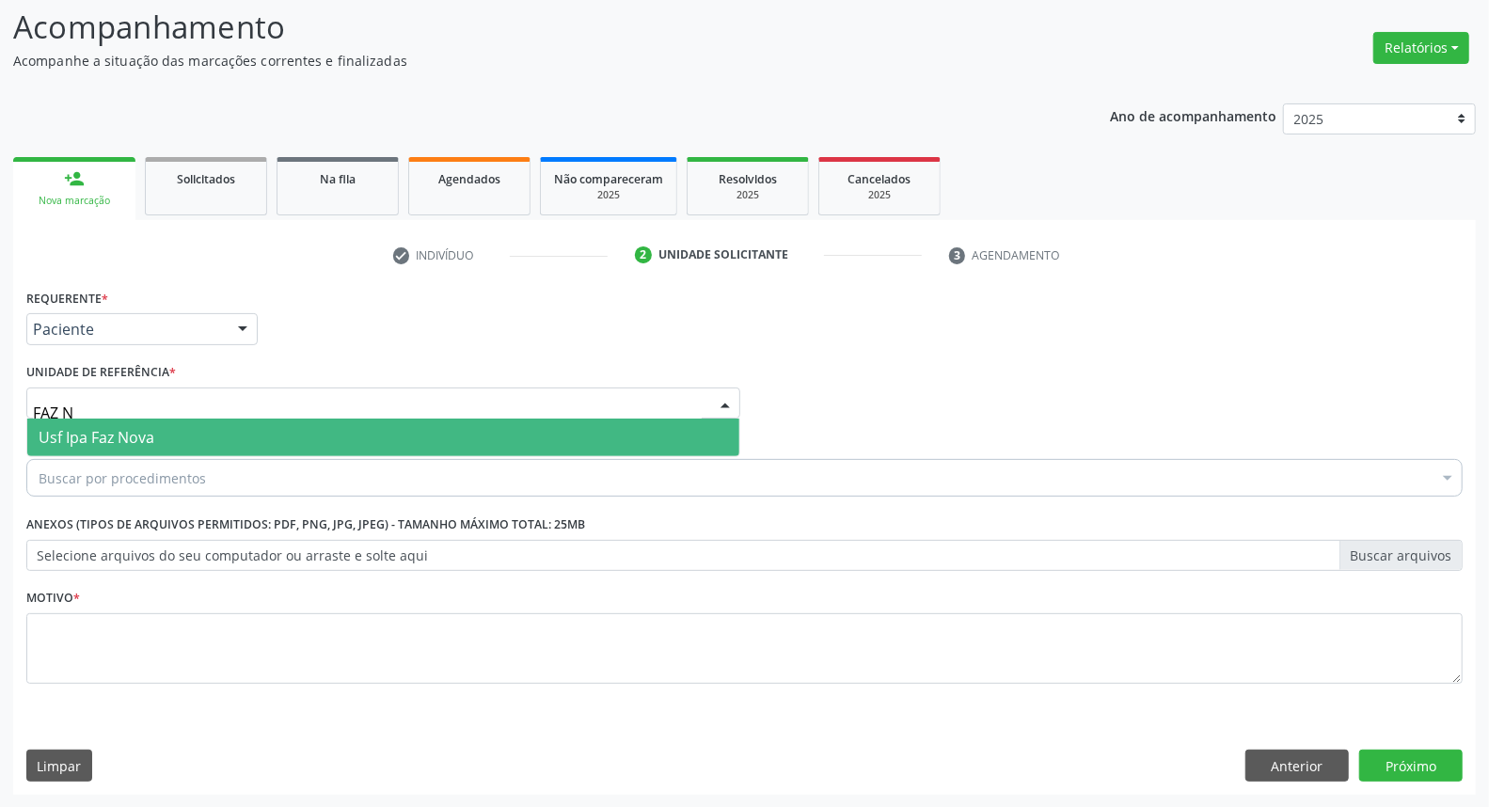
click at [92, 444] on span "Usf Ipa Faz Nova" at bounding box center [97, 437] width 116 height 21
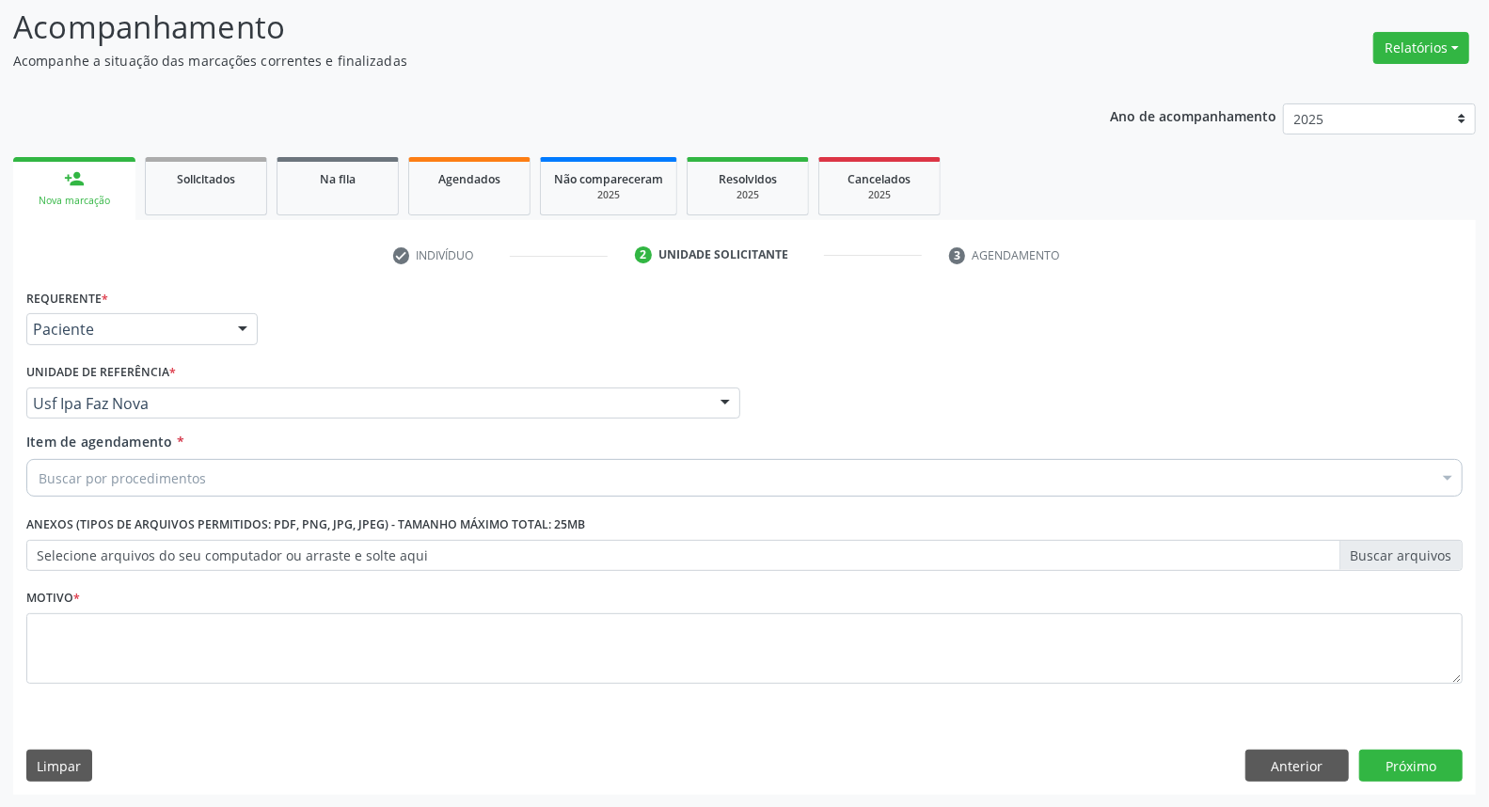
click at [107, 471] on span "Usf Cohab" at bounding box center [75, 475] width 73 height 21
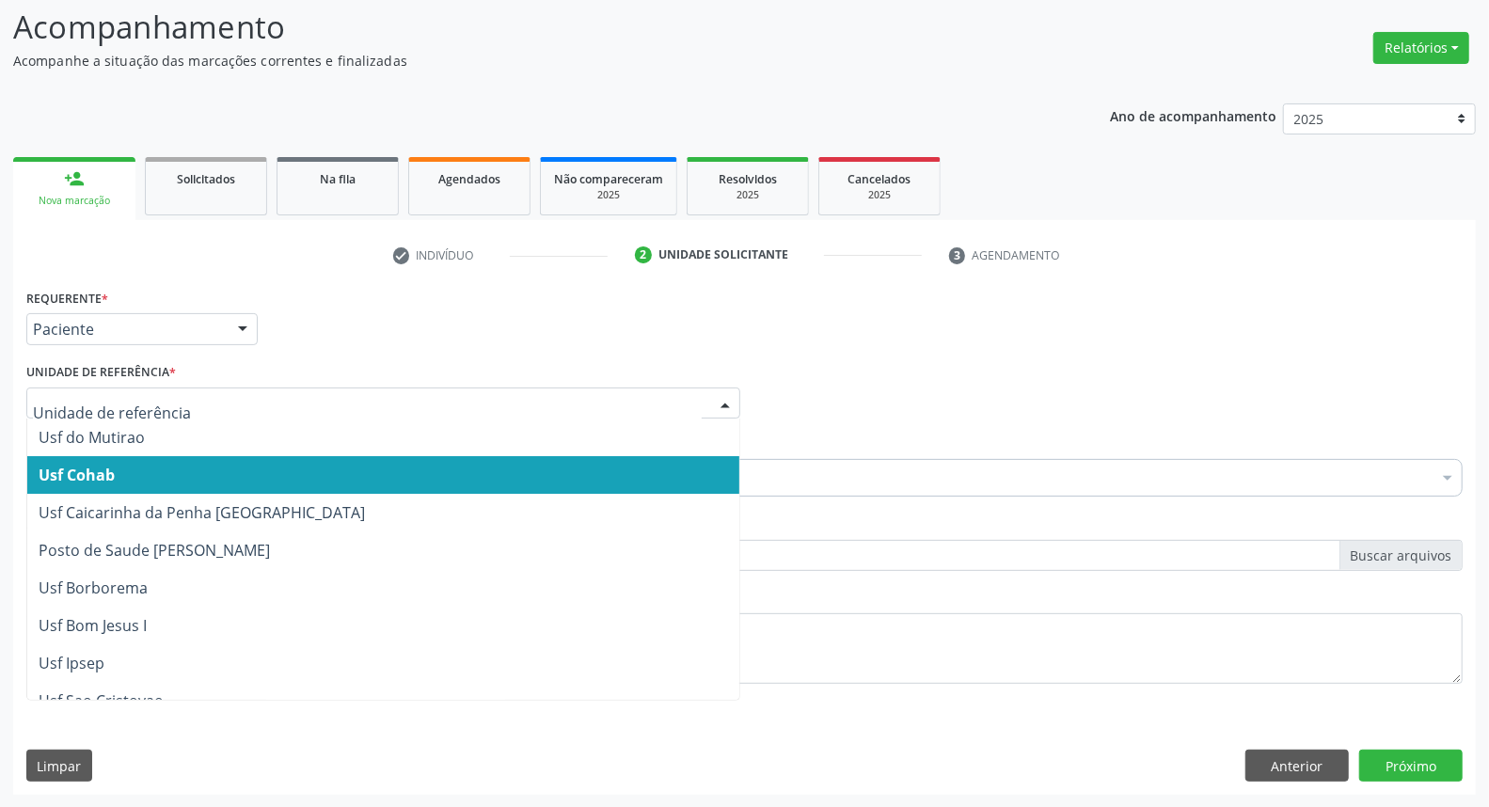
drag, startPoint x: 143, startPoint y: 409, endPoint x: 0, endPoint y: 322, distance: 167.6
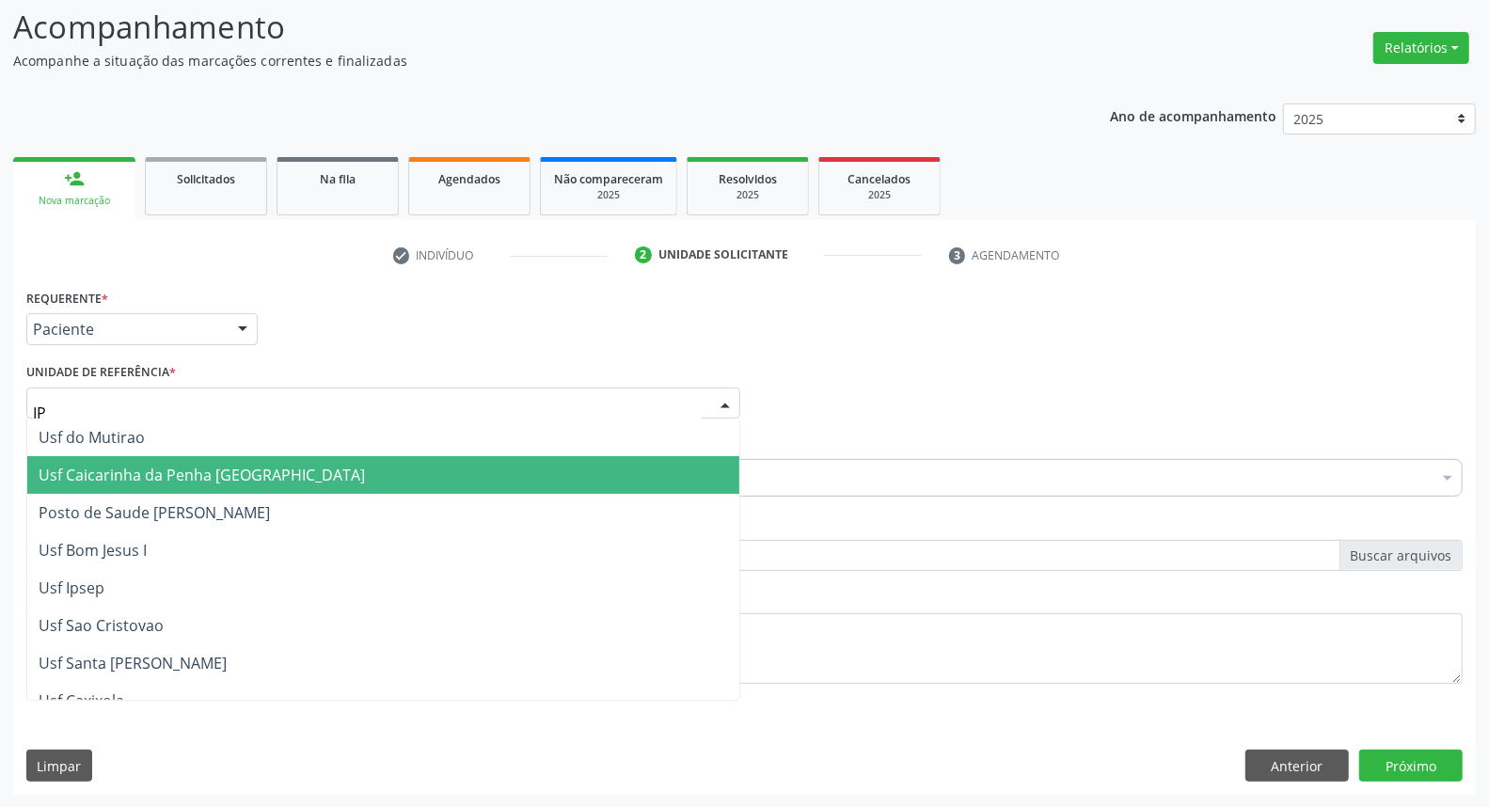
type input "IPA"
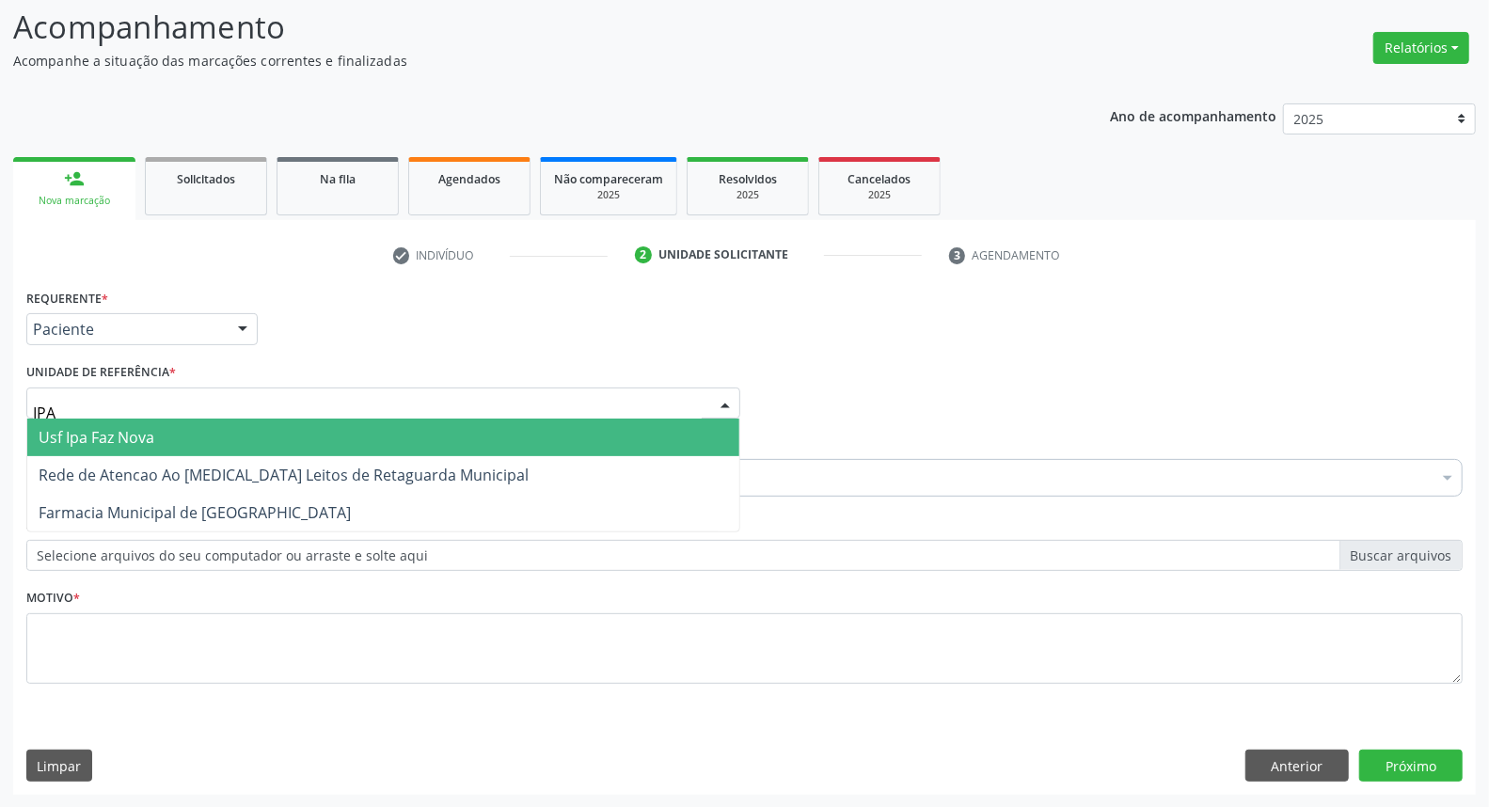
click at [95, 429] on span "Usf Ipa Faz Nova" at bounding box center [97, 437] width 116 height 21
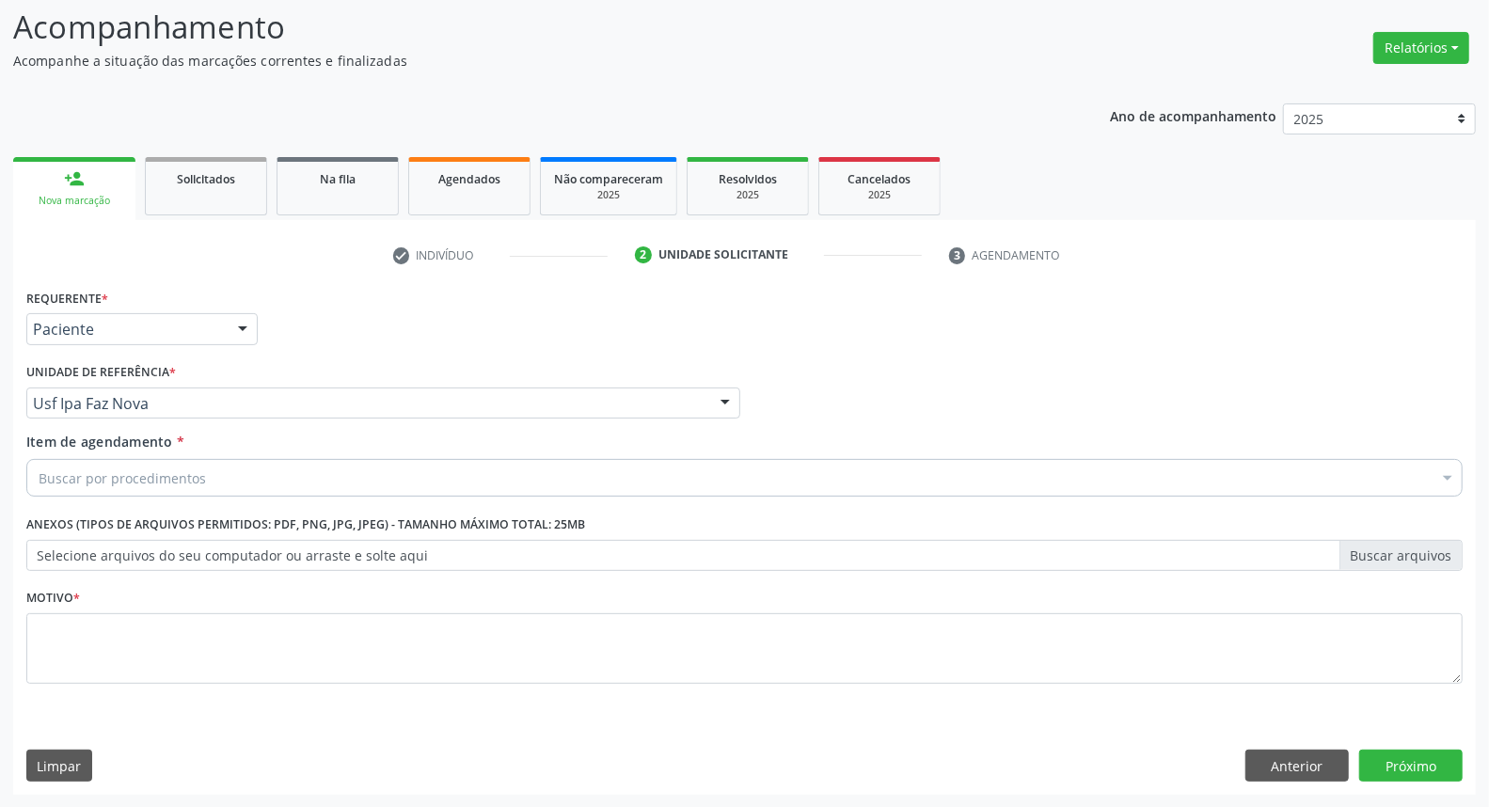
click at [87, 489] on div "Buscar por procedimentos" at bounding box center [744, 478] width 1436 height 38
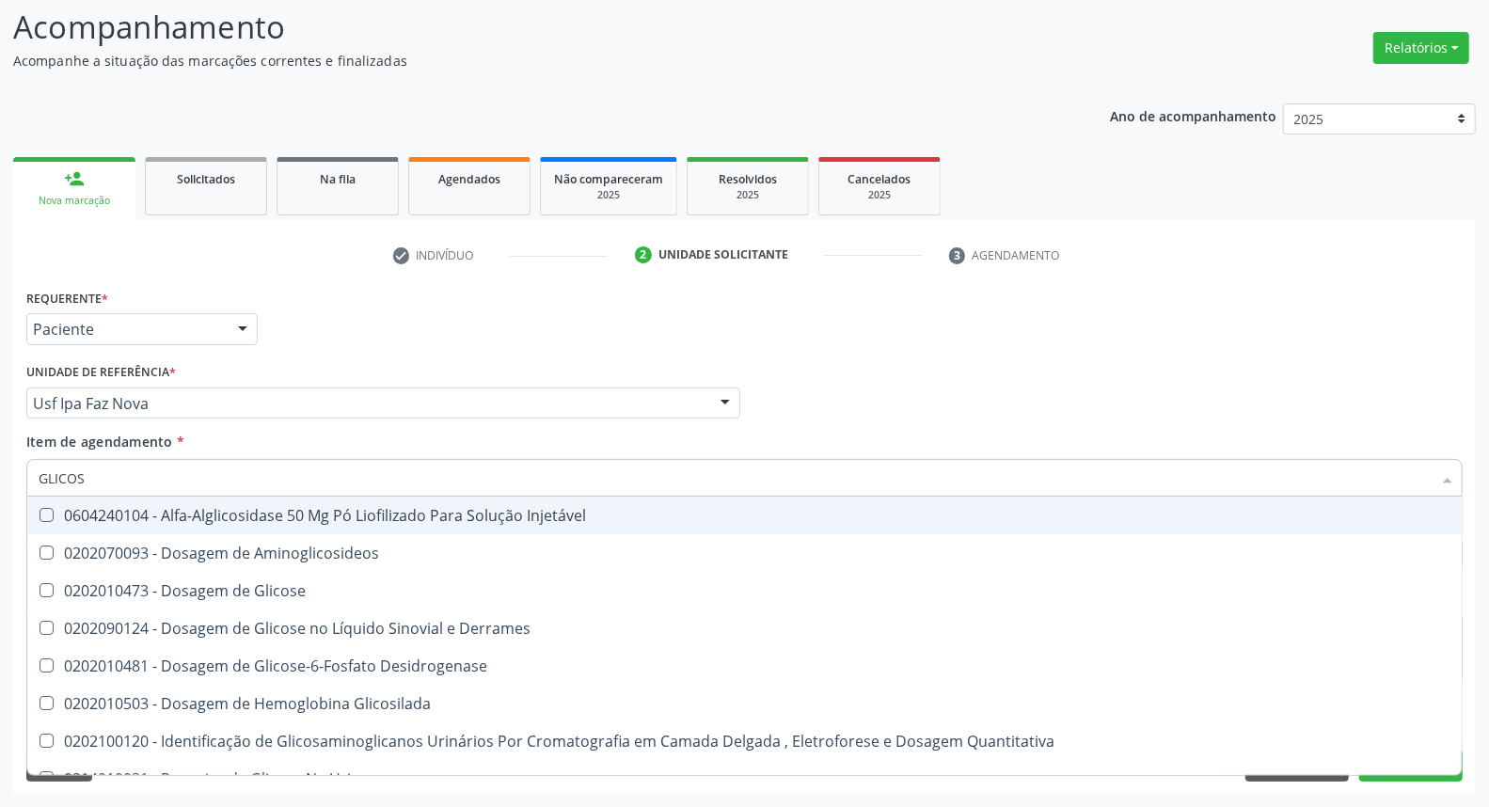
type input "GLICOSE"
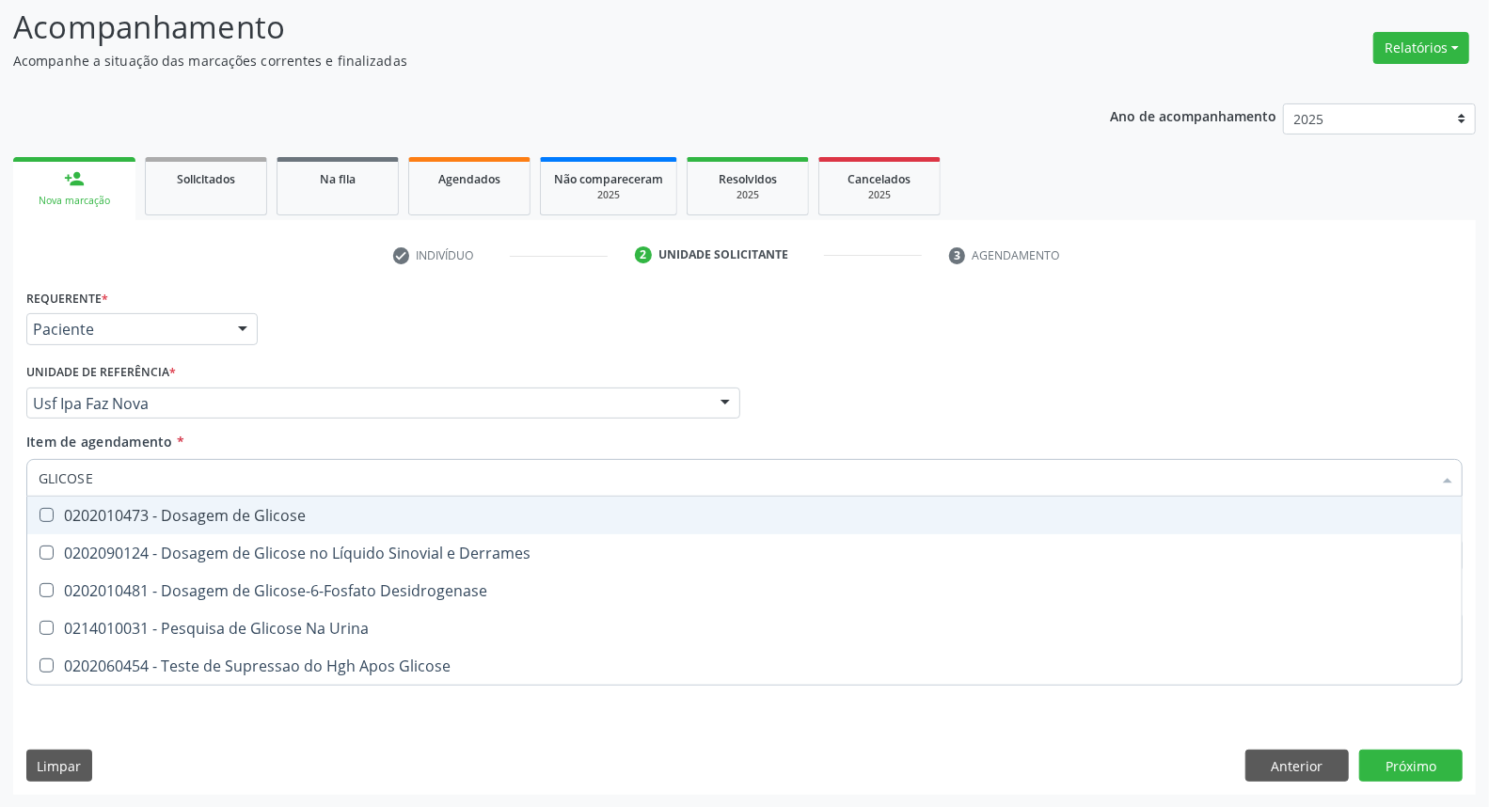
drag, startPoint x: 87, startPoint y: 522, endPoint x: 108, endPoint y: 496, distance: 34.1
click at [97, 509] on div "0202010473 - Dosagem de Glicose" at bounding box center [745, 515] width 1412 height 15
checkbox Glicose "true"
drag, startPoint x: 104, startPoint y: 482, endPoint x: 0, endPoint y: 404, distance: 129.8
click at [0, 406] on div "Acompanhamento Acompanhe a situação das marcações correntes e finalizadas Relat…" at bounding box center [744, 393] width 1489 height 829
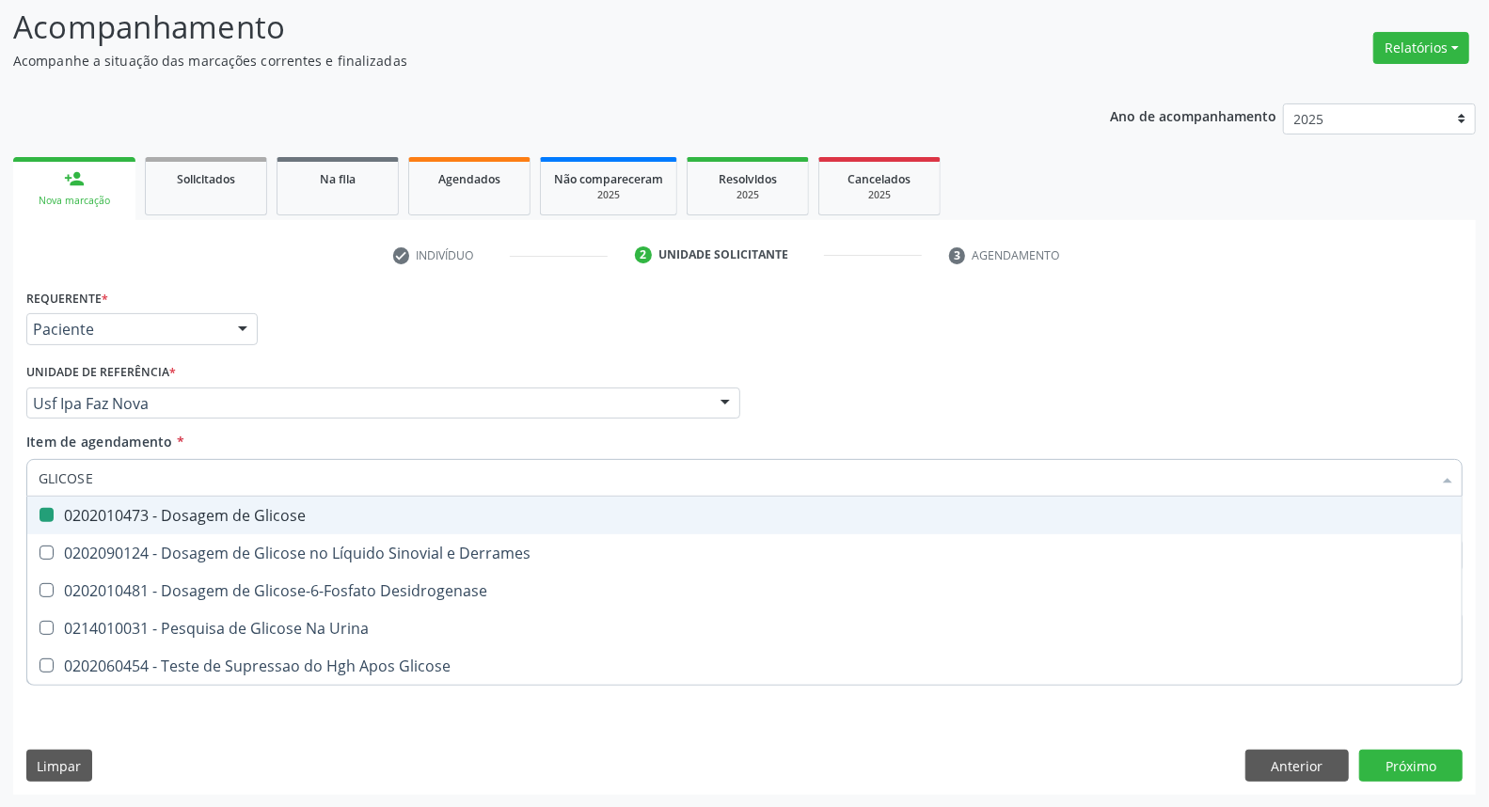
type input "A"
checkbox Glicose "false"
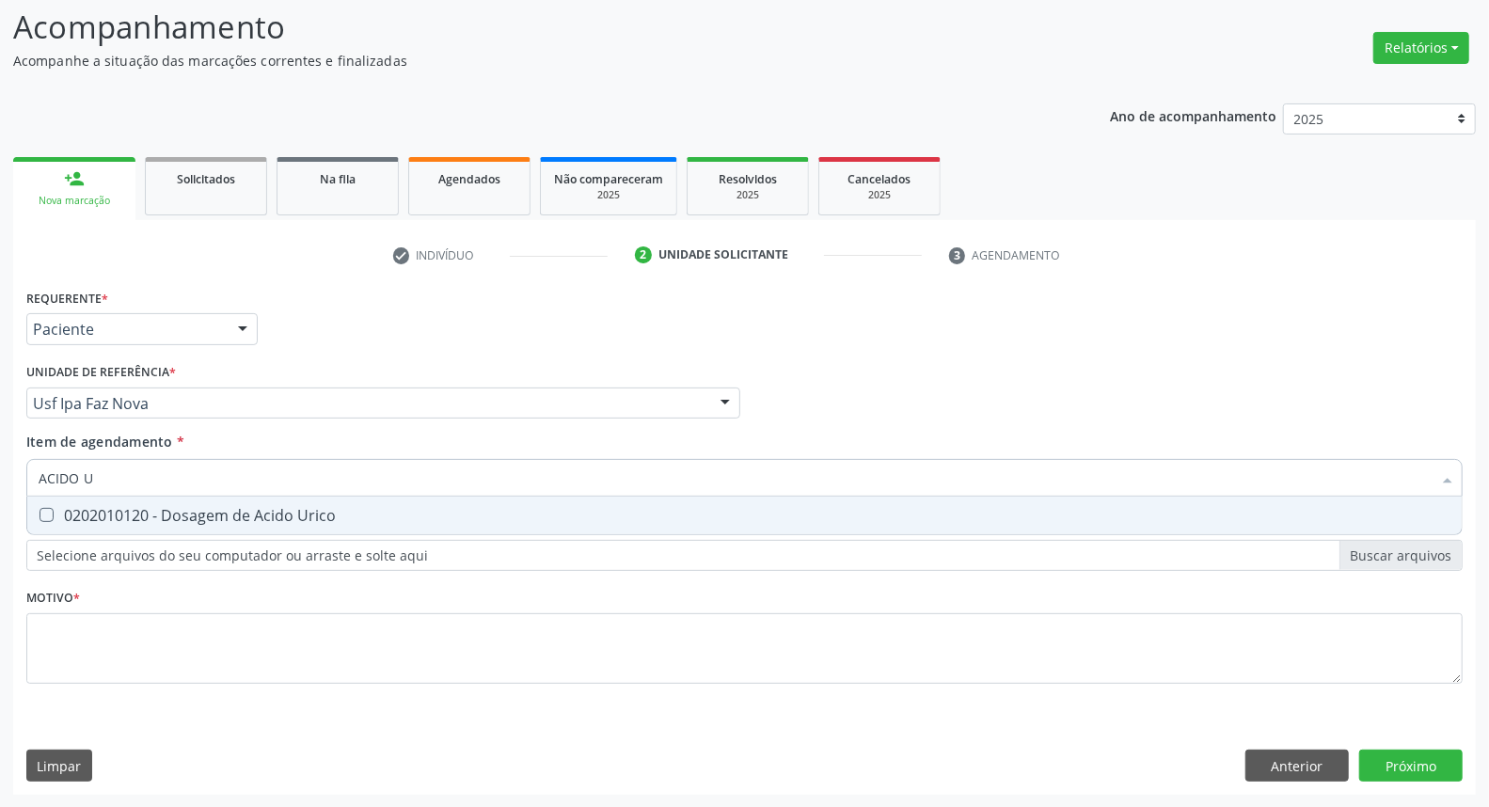
type input "ACIDO U"
click at [73, 511] on div "0202010120 - Dosagem de Acido Urico" at bounding box center [745, 515] width 1412 height 15
checkbox Urico "true"
drag, startPoint x: 57, startPoint y: 462, endPoint x: 0, endPoint y: 398, distance: 85.9
click at [0, 403] on div "Acompanhamento Acompanhe a situação das marcações correntes e finalizadas Relat…" at bounding box center [744, 393] width 1489 height 829
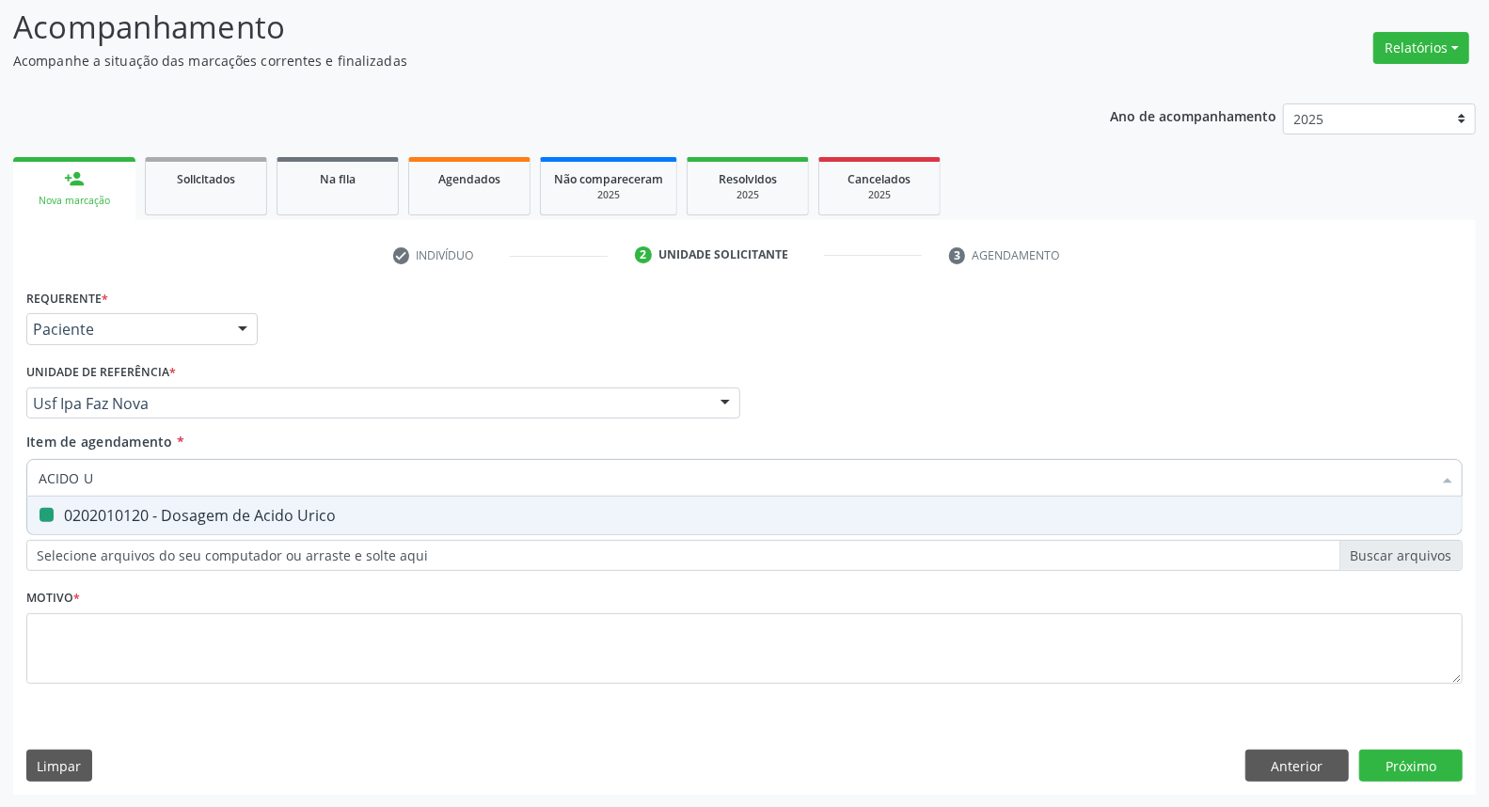
type input "C"
checkbox Urico "false"
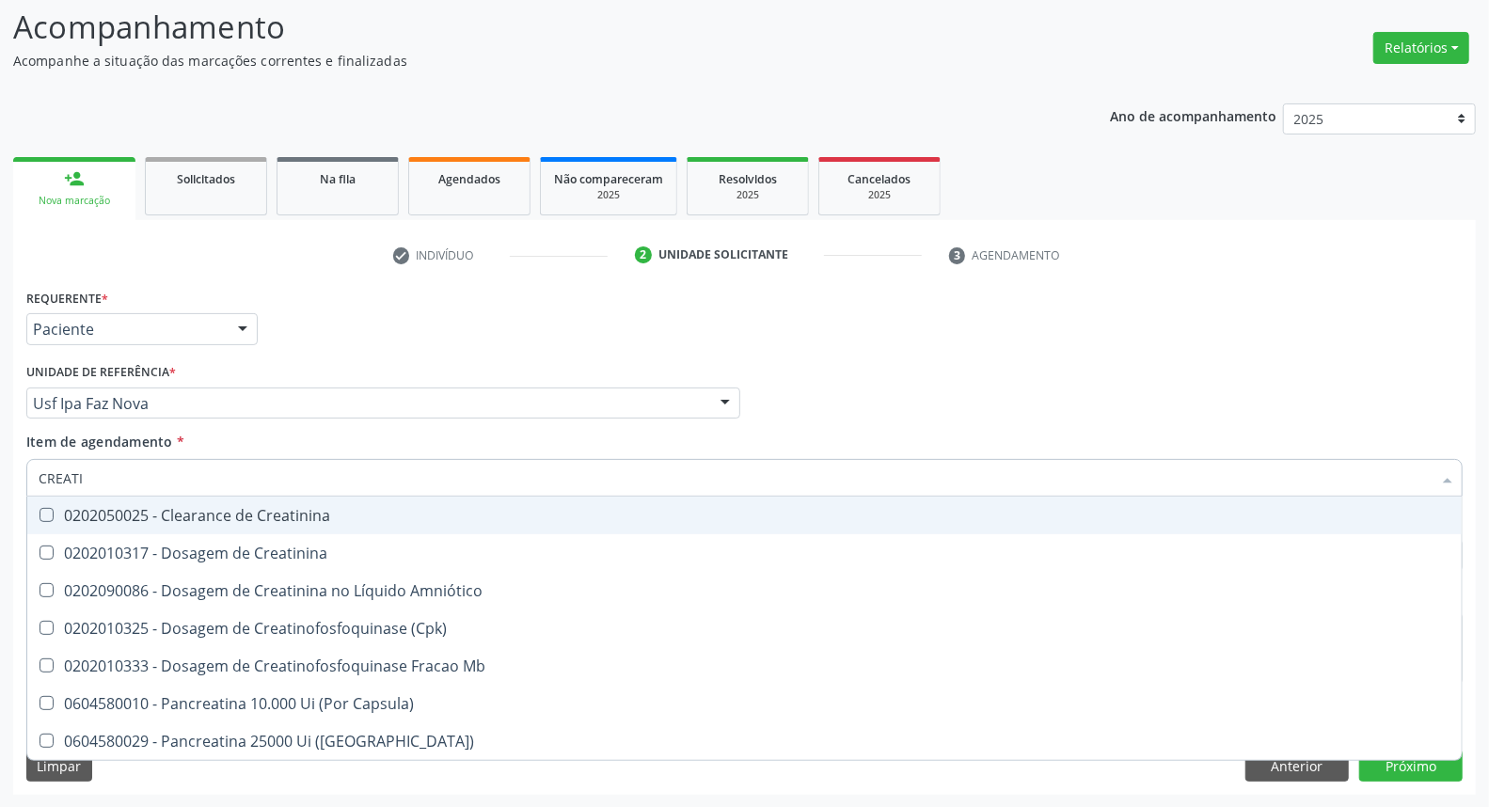
type input "CREATIN"
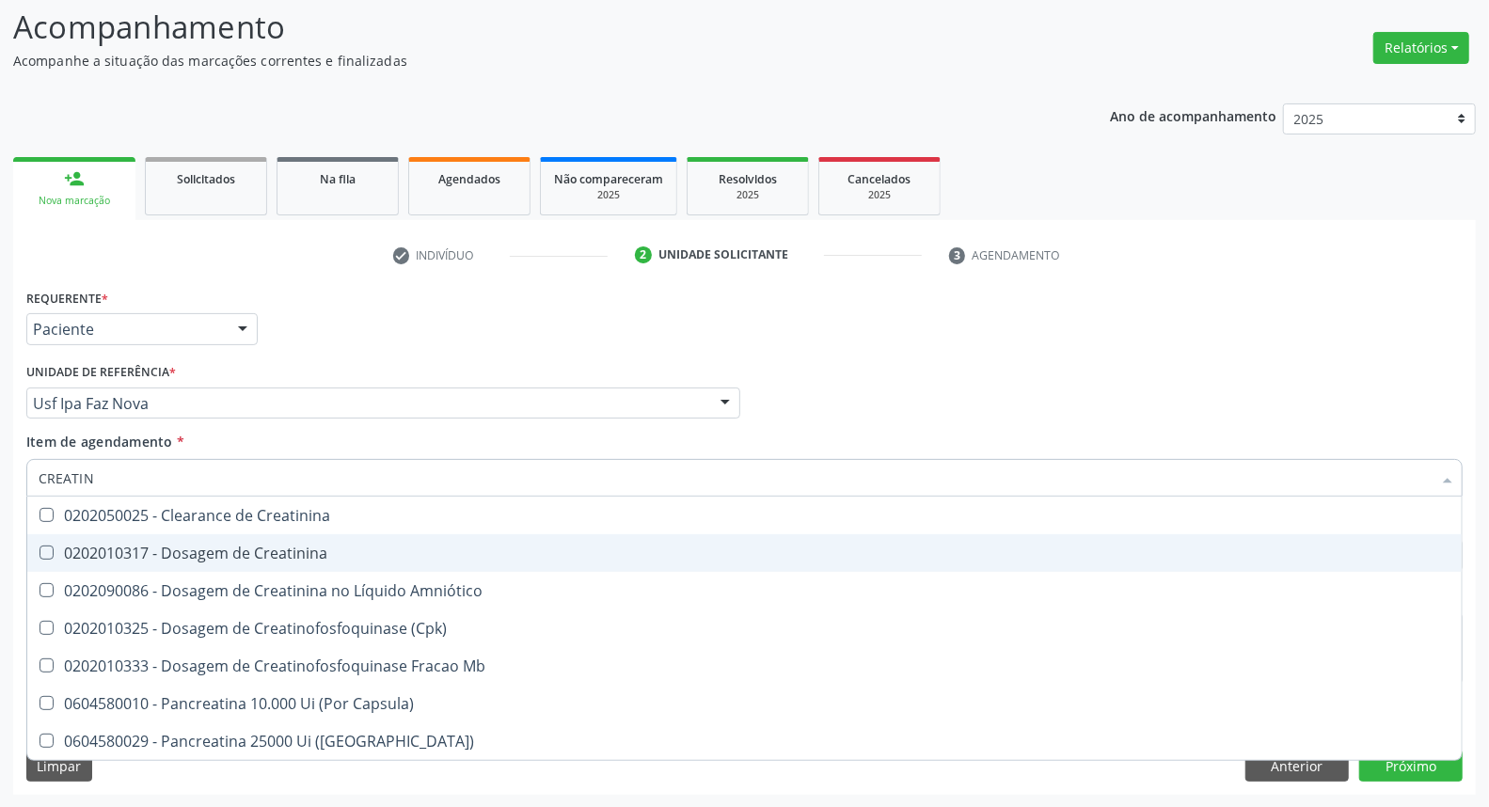
drag, startPoint x: 59, startPoint y: 551, endPoint x: 115, endPoint y: 477, distance: 92.7
click at [66, 538] on span "0202010317 - Dosagem de Creatinina" at bounding box center [744, 553] width 1434 height 38
checkbox Creatinina "true"
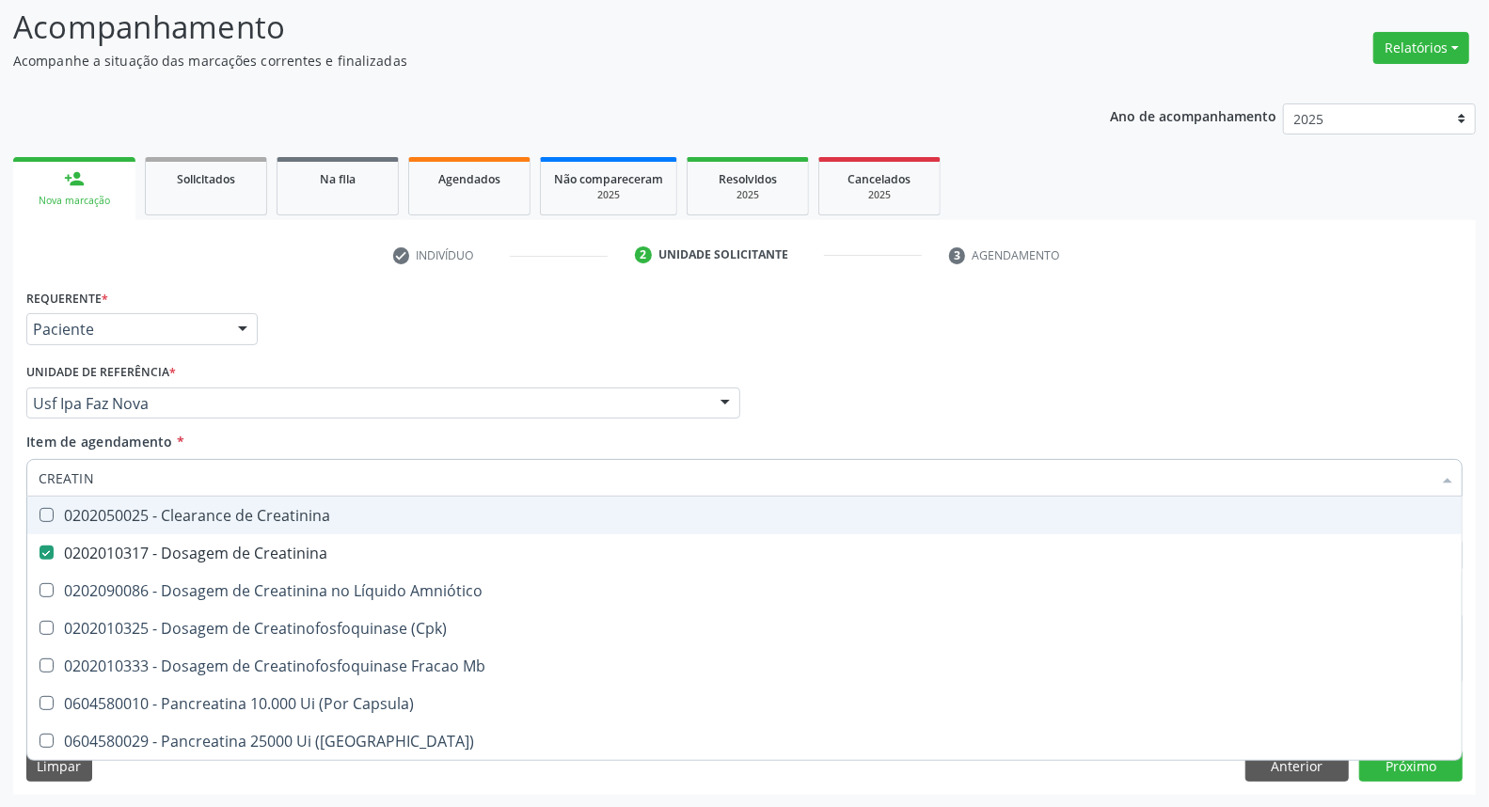
drag, startPoint x: 114, startPoint y: 472, endPoint x: 0, endPoint y: 476, distance: 113.9
click at [0, 477] on div "Acompanhamento Acompanhe a situação das marcações correntes e finalizadas Relat…" at bounding box center [744, 393] width 1489 height 829
type input "UR"
checkbox Creatinina "false"
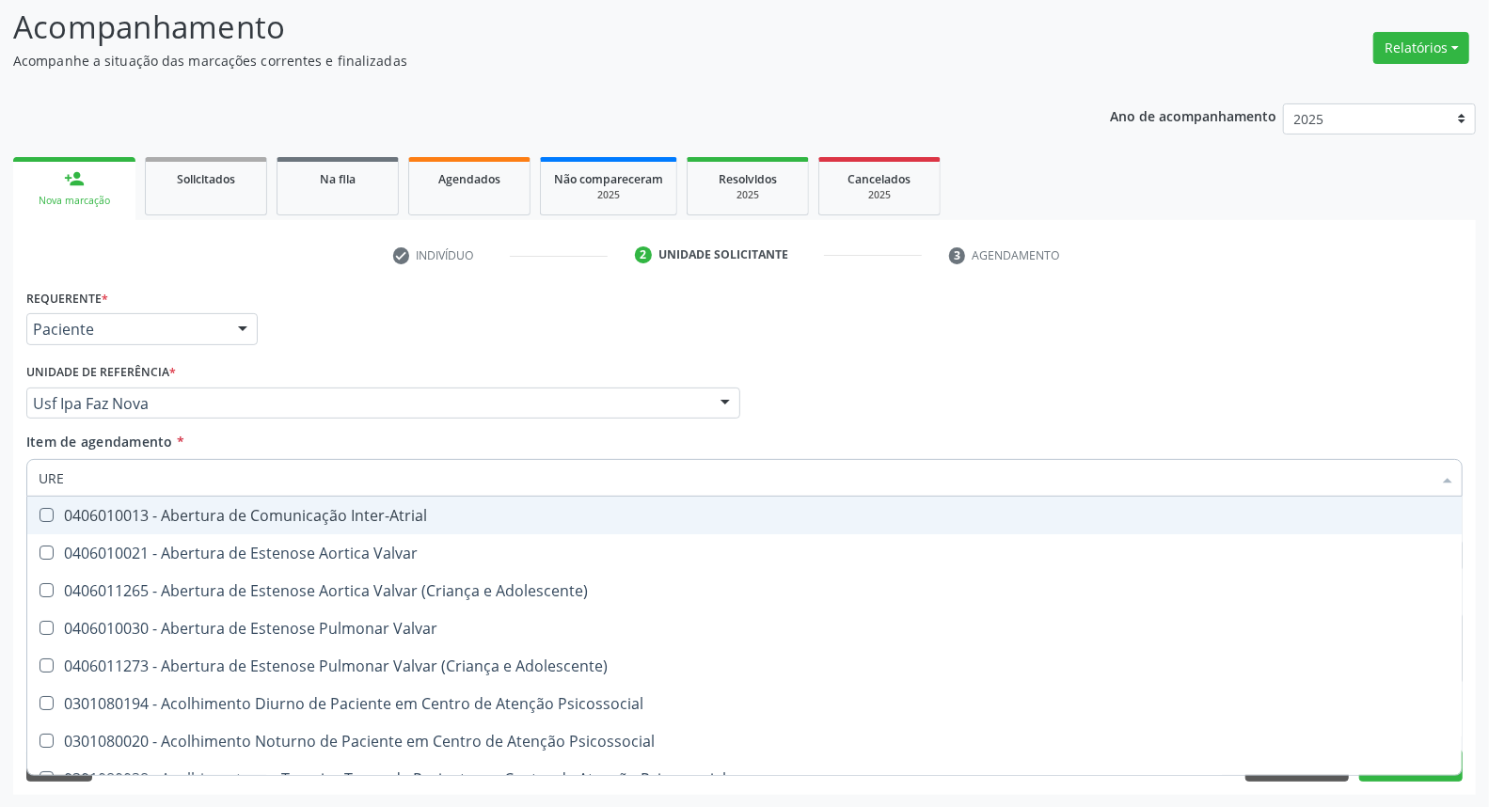
type input "UREI"
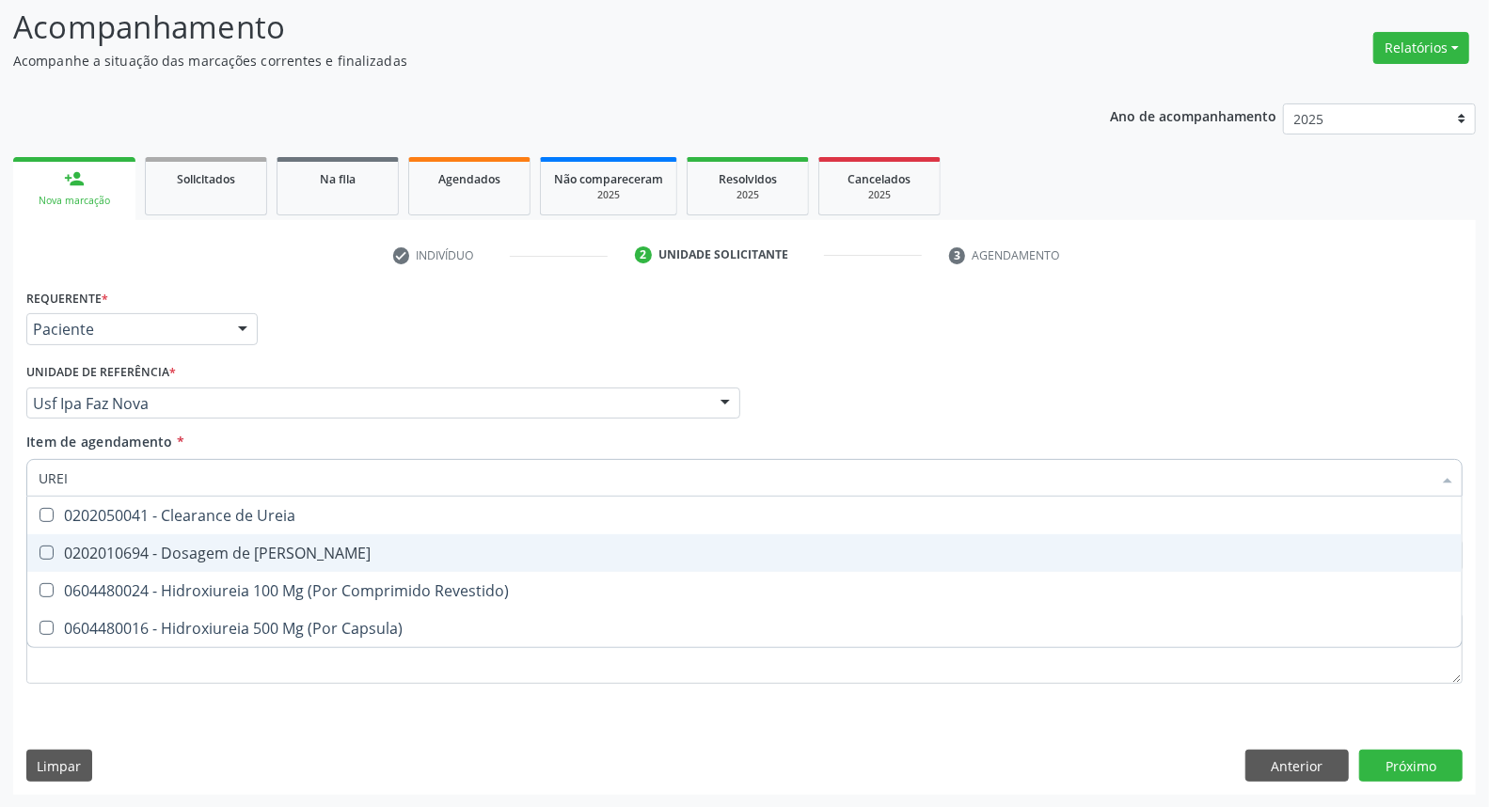
drag, startPoint x: 68, startPoint y: 551, endPoint x: 86, endPoint y: 475, distance: 78.2
click at [69, 538] on span "0202010694 - Dosagem de [PERSON_NAME]" at bounding box center [744, 553] width 1434 height 38
checkbox Ureia "true"
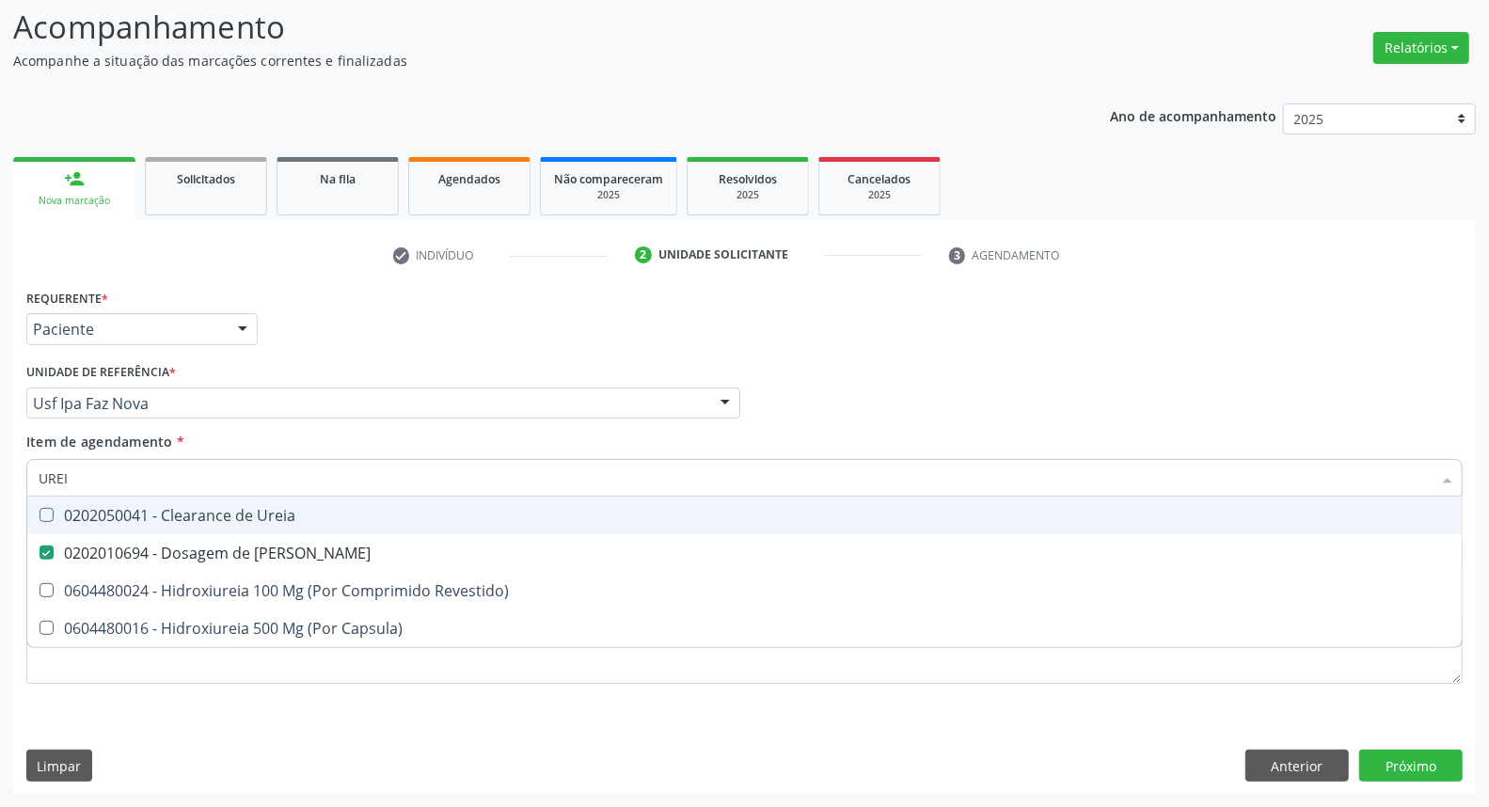
drag, startPoint x: 83, startPoint y: 471, endPoint x: 0, endPoint y: 446, distance: 86.6
click at [0, 459] on div "Acompanhamento Acompanhe a situação das marcações correntes e finalizadas Relat…" at bounding box center [744, 393] width 1489 height 829
type input "CO"
checkbox Ureia "false"
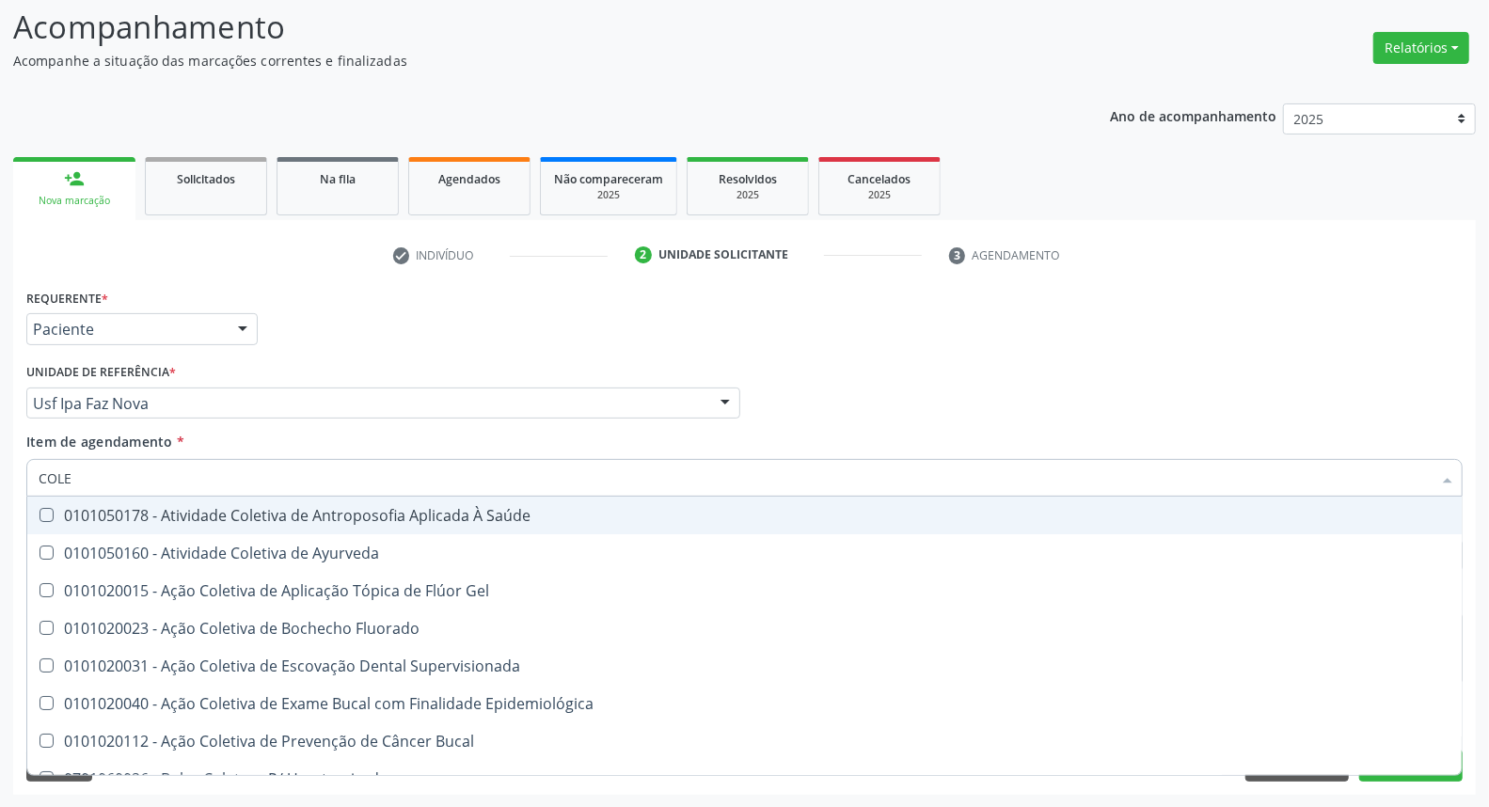
type input "COLES"
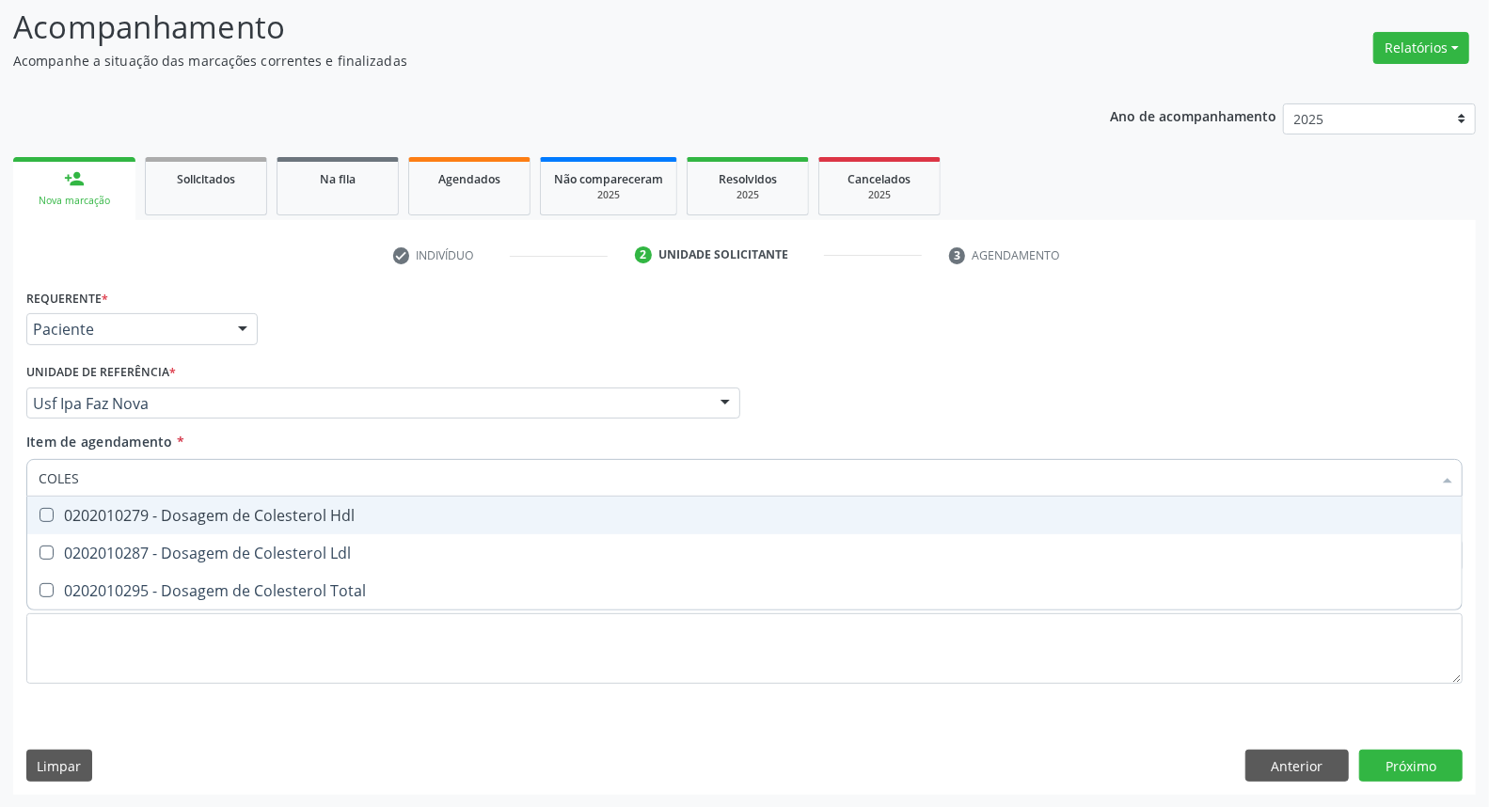
drag, startPoint x: 59, startPoint y: 514, endPoint x: 47, endPoint y: 549, distance: 37.8
click at [57, 519] on div "0202010279 - Dosagem de Colesterol Hdl" at bounding box center [745, 515] width 1412 height 15
checkbox Hdl "true"
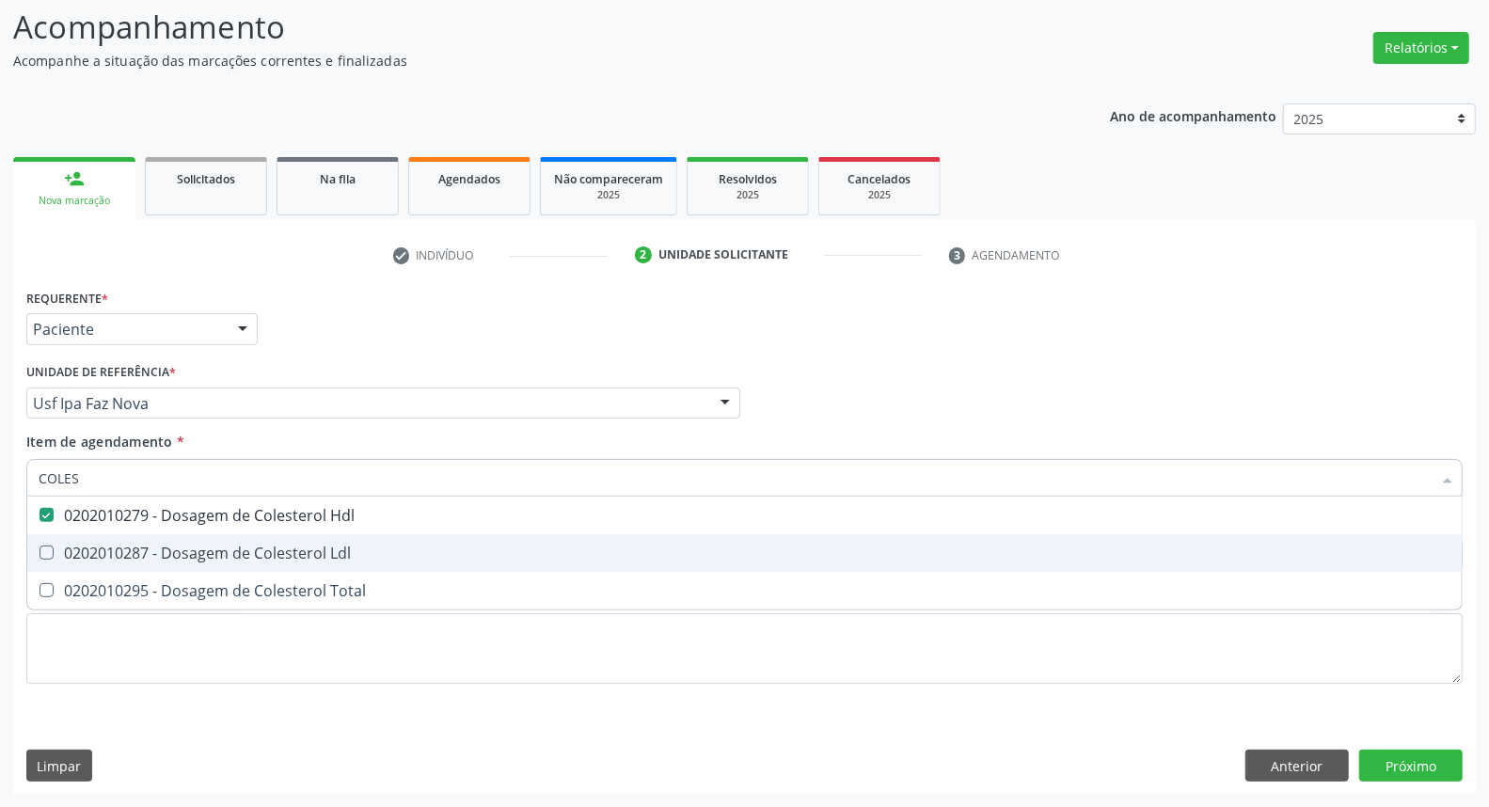
click at [42, 561] on span "0202010287 - Dosagem de Colesterol Ldl" at bounding box center [744, 553] width 1434 height 38
checkbox Ldl "true"
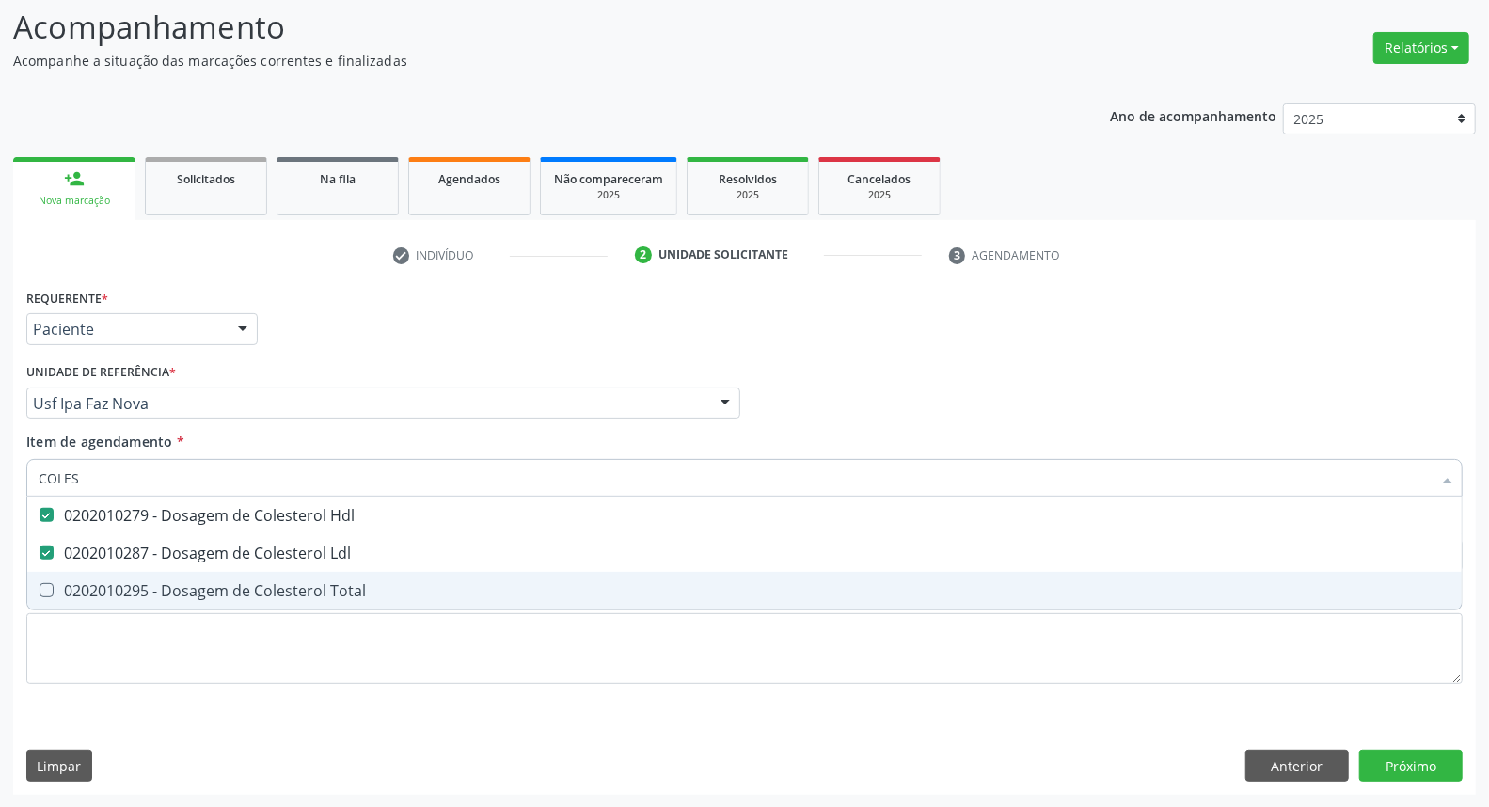
drag, startPoint x: 52, startPoint y: 583, endPoint x: 83, endPoint y: 491, distance: 97.3
click at [53, 577] on span "0202010295 - Dosagem de Colesterol Total" at bounding box center [744, 591] width 1434 height 38
checkbox Total "true"
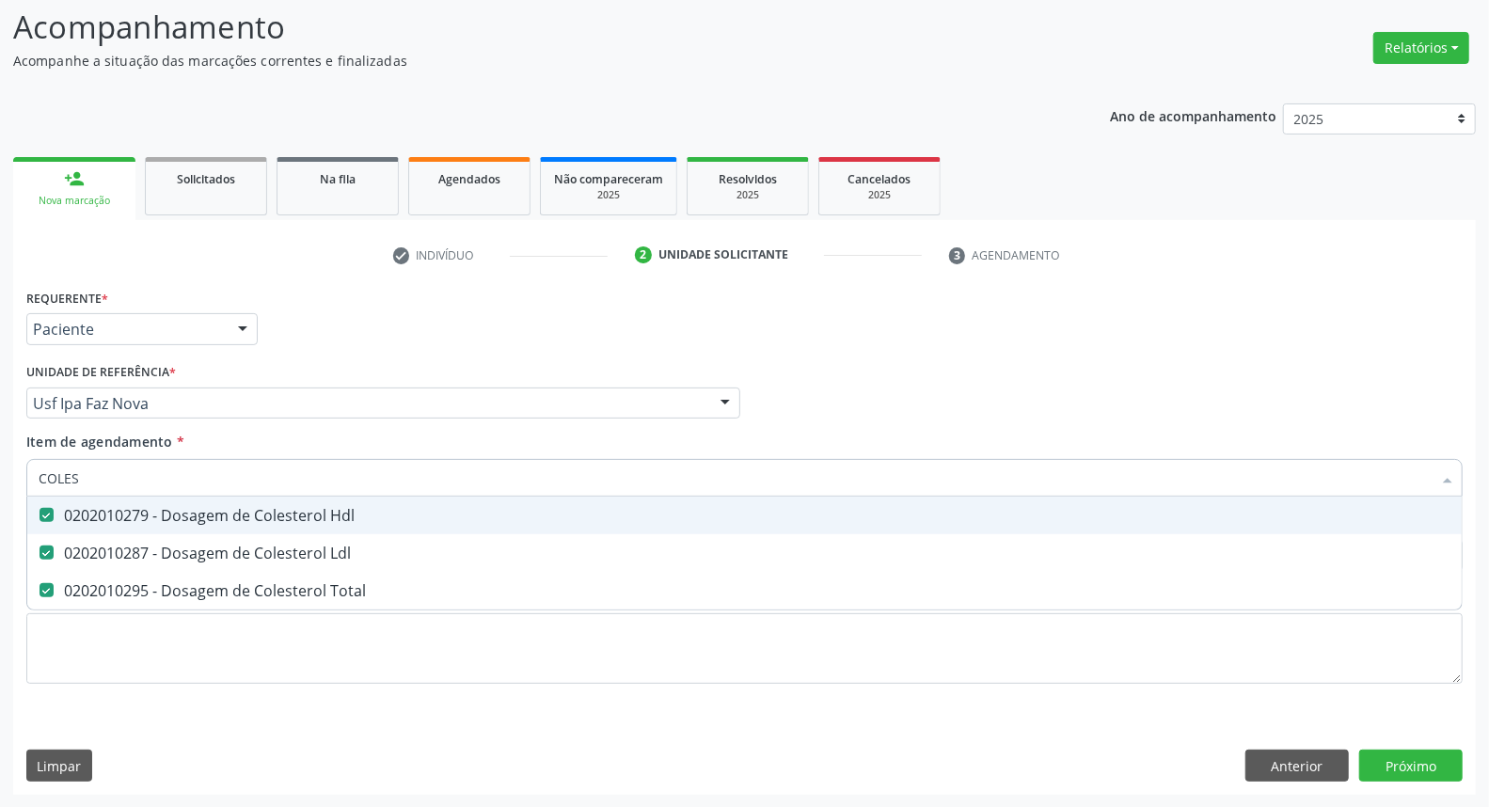
drag, startPoint x: 96, startPoint y: 463, endPoint x: 0, endPoint y: 471, distance: 96.3
click at [0, 471] on div "Acompanhamento Acompanhe a situação das marcações correntes e finalizadas Relat…" at bounding box center [744, 393] width 1489 height 829
type input "T"
checkbox Hdl "false"
checkbox Ldl "false"
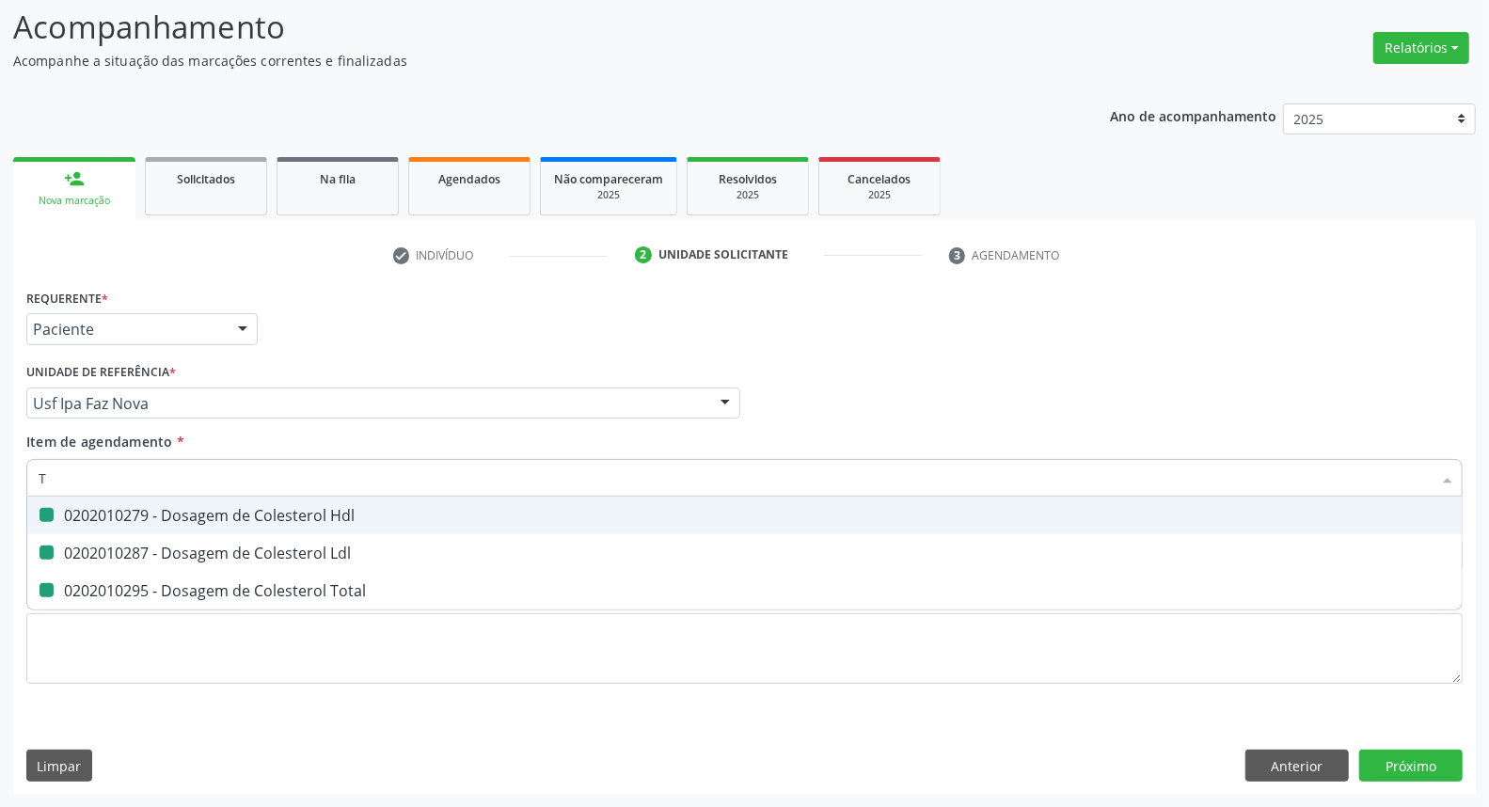
checkbox Total "false"
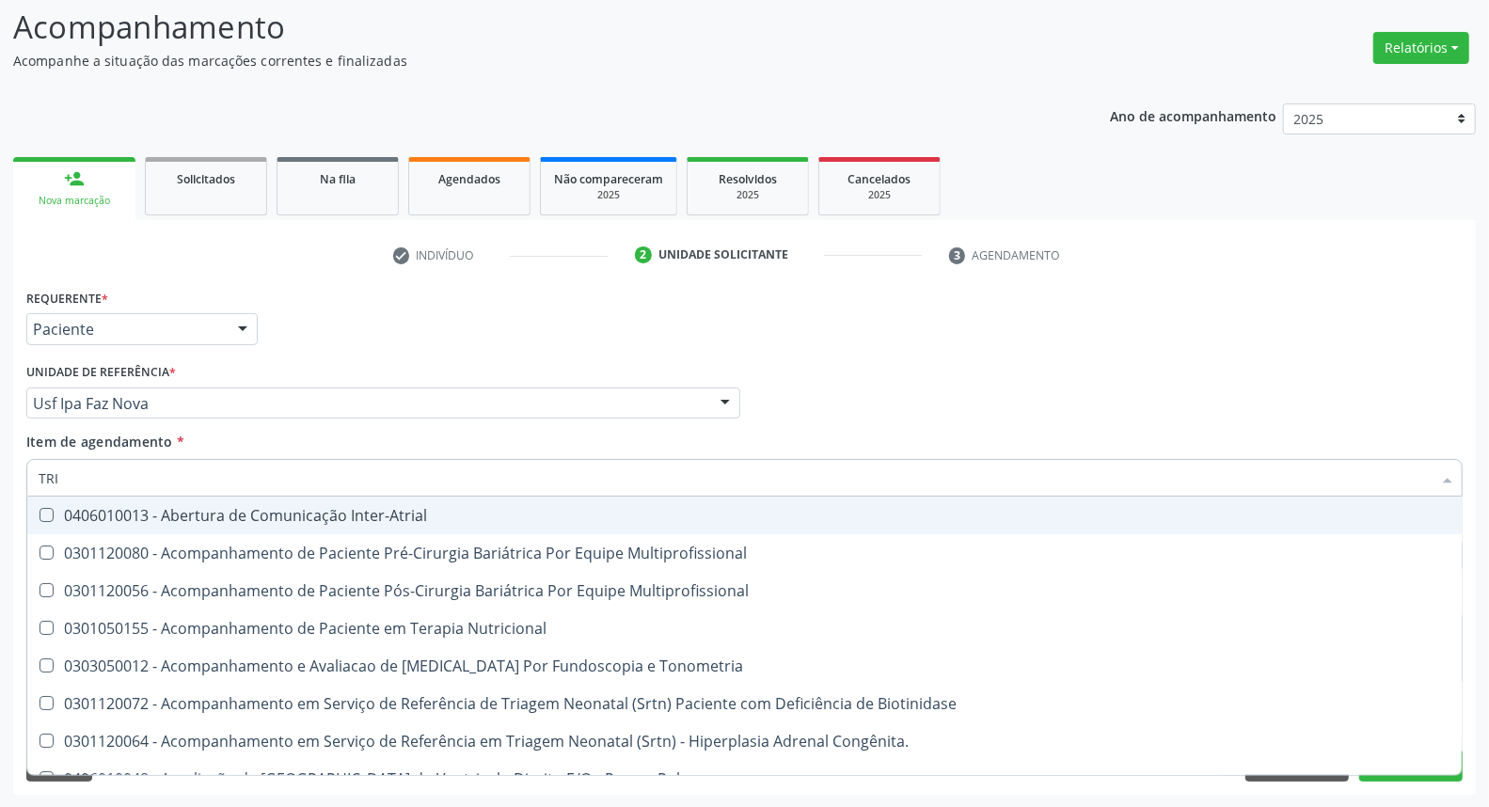
type input "TRIG"
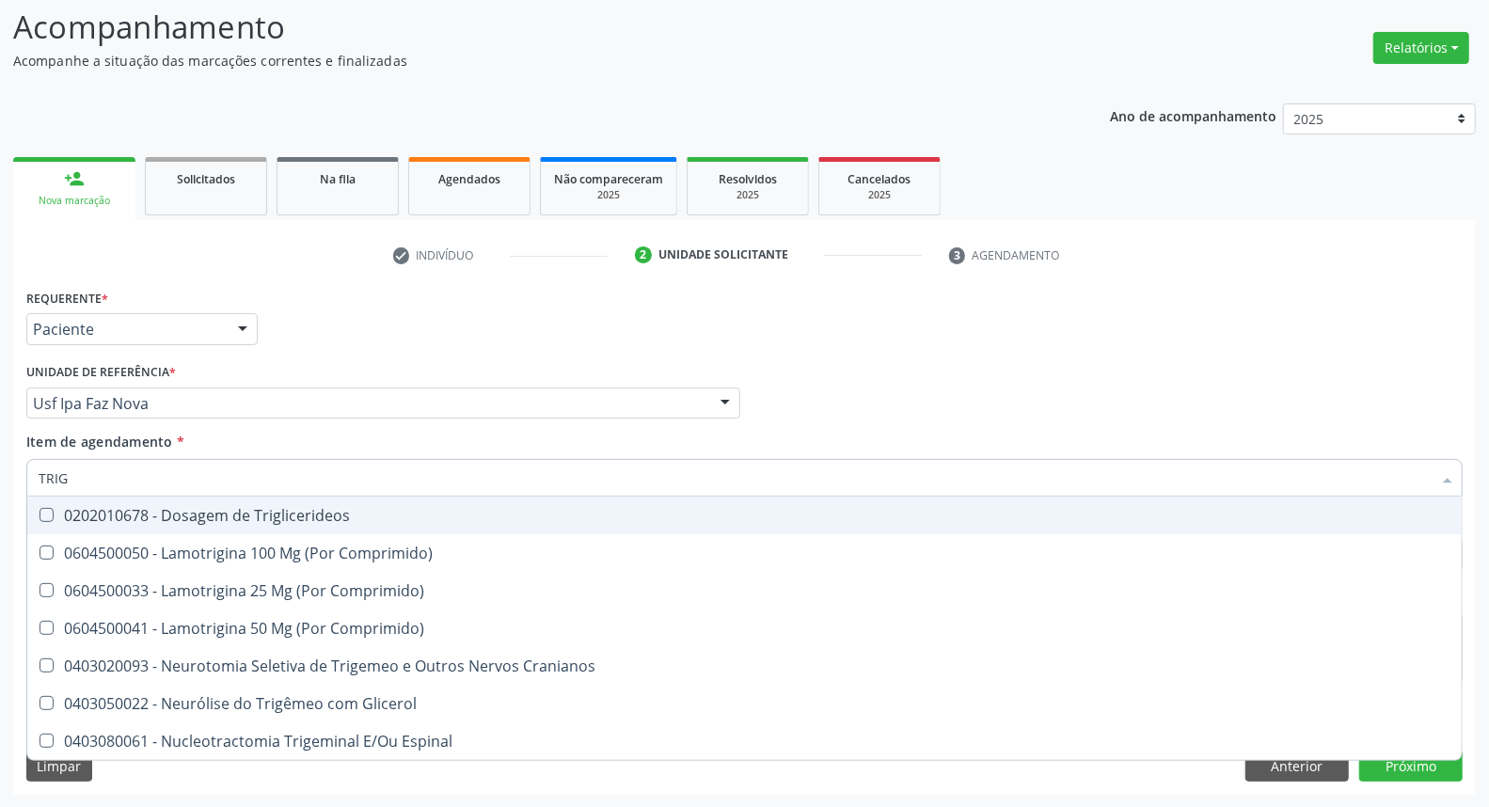
click at [116, 514] on div "0202010678 - Dosagem de Triglicerideos" at bounding box center [745, 515] width 1412 height 15
checkbox Triglicerideos "true"
drag, startPoint x: 104, startPoint y: 491, endPoint x: 0, endPoint y: 468, distance: 106.8
click at [0, 468] on div "Acompanhamento Acompanhe a situação das marcações correntes e finalizadas Relat…" at bounding box center [744, 393] width 1489 height 829
type input "HEMOGL"
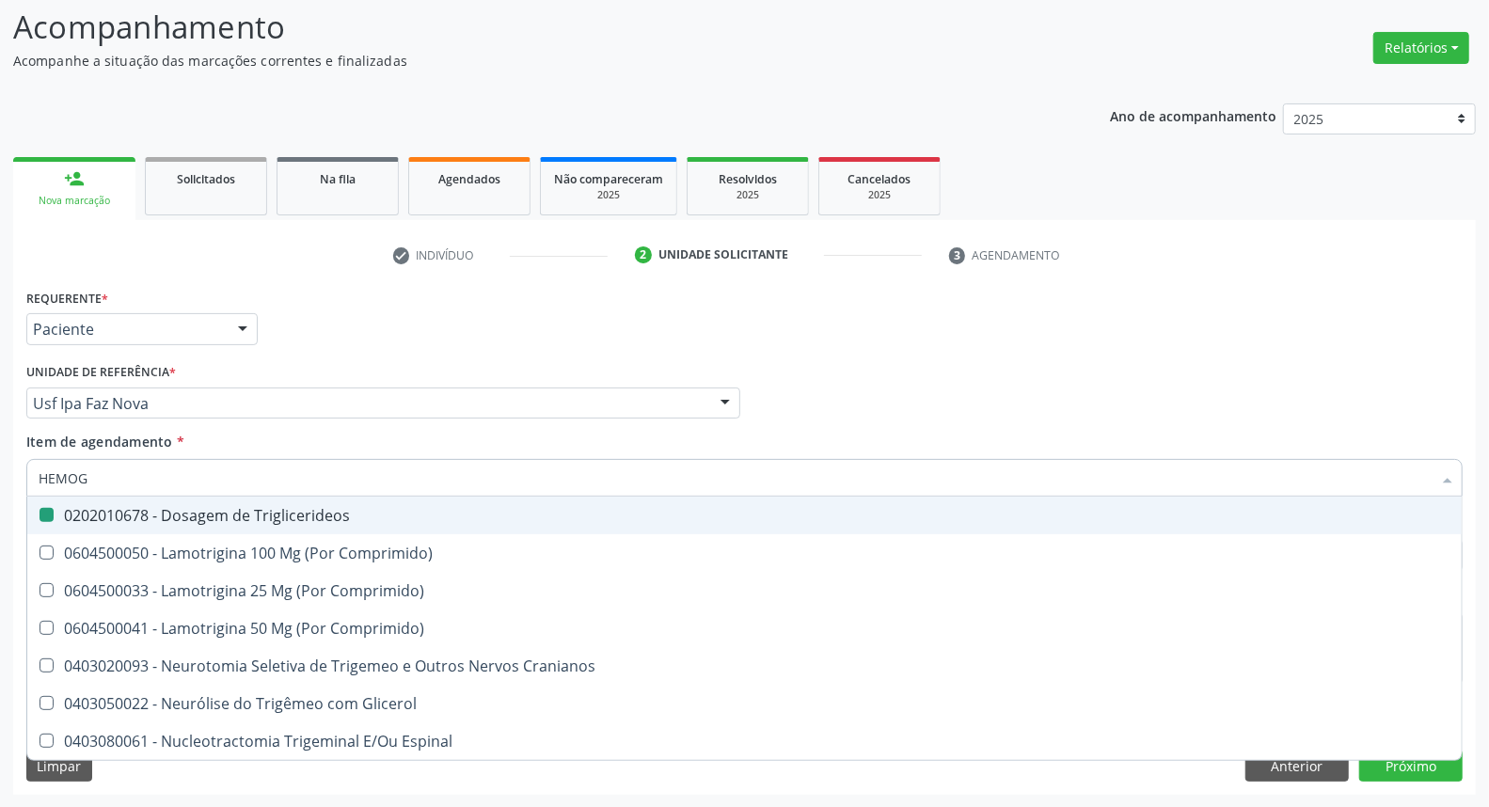
checkbox Triglicerideos "false"
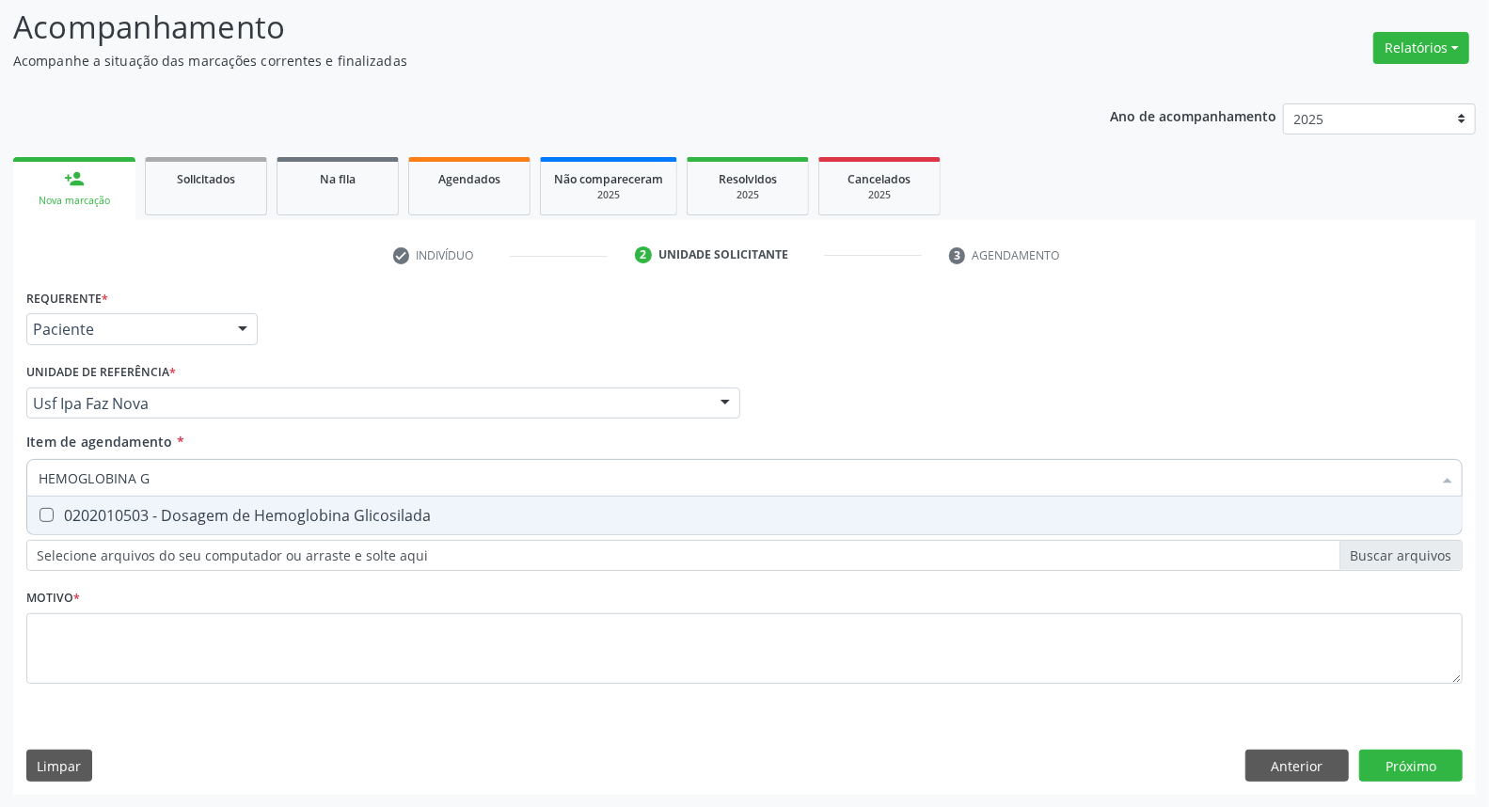
type input "HEMOGLOBINA G"
drag, startPoint x: 150, startPoint y: 527, endPoint x: 155, endPoint y: 505, distance: 22.1
click at [148, 524] on span "0202010503 - Dosagem de Hemoglobina Glicosilada" at bounding box center [744, 516] width 1434 height 38
checkbox Glicosilada "true"
drag, startPoint x: 171, startPoint y: 482, endPoint x: 0, endPoint y: 450, distance: 174.1
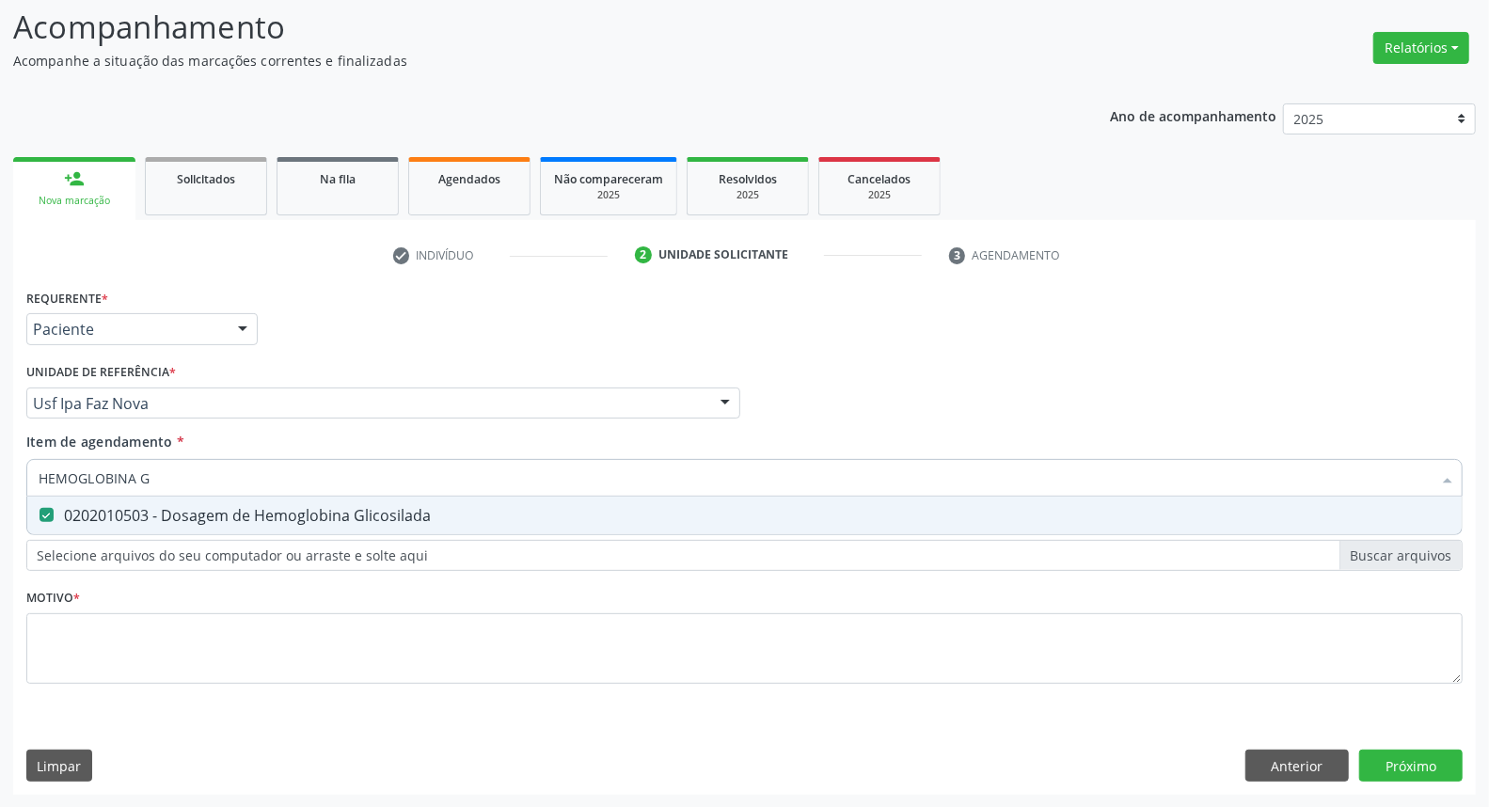
click at [0, 468] on div "Acompanhamento Acompanhe a situação das marcações correntes e finalizadas Relat…" at bounding box center [744, 393] width 1489 height 829
type input "G"
checkbox Glicosilada "false"
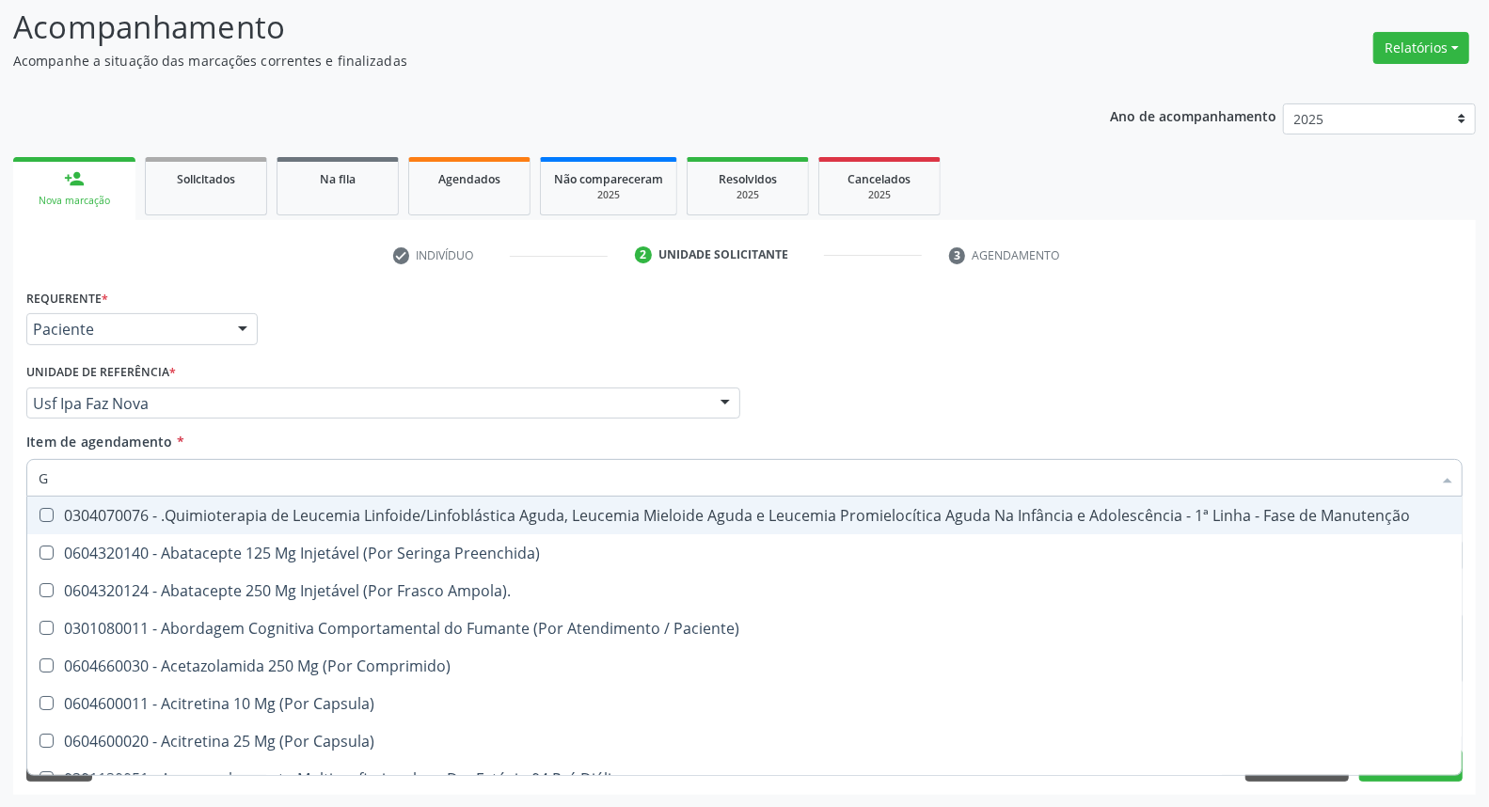
checkbox Urico "false"
checkbox Hdl "false"
checkbox Ldl "false"
checkbox Total "false"
checkbox Creatinina "false"
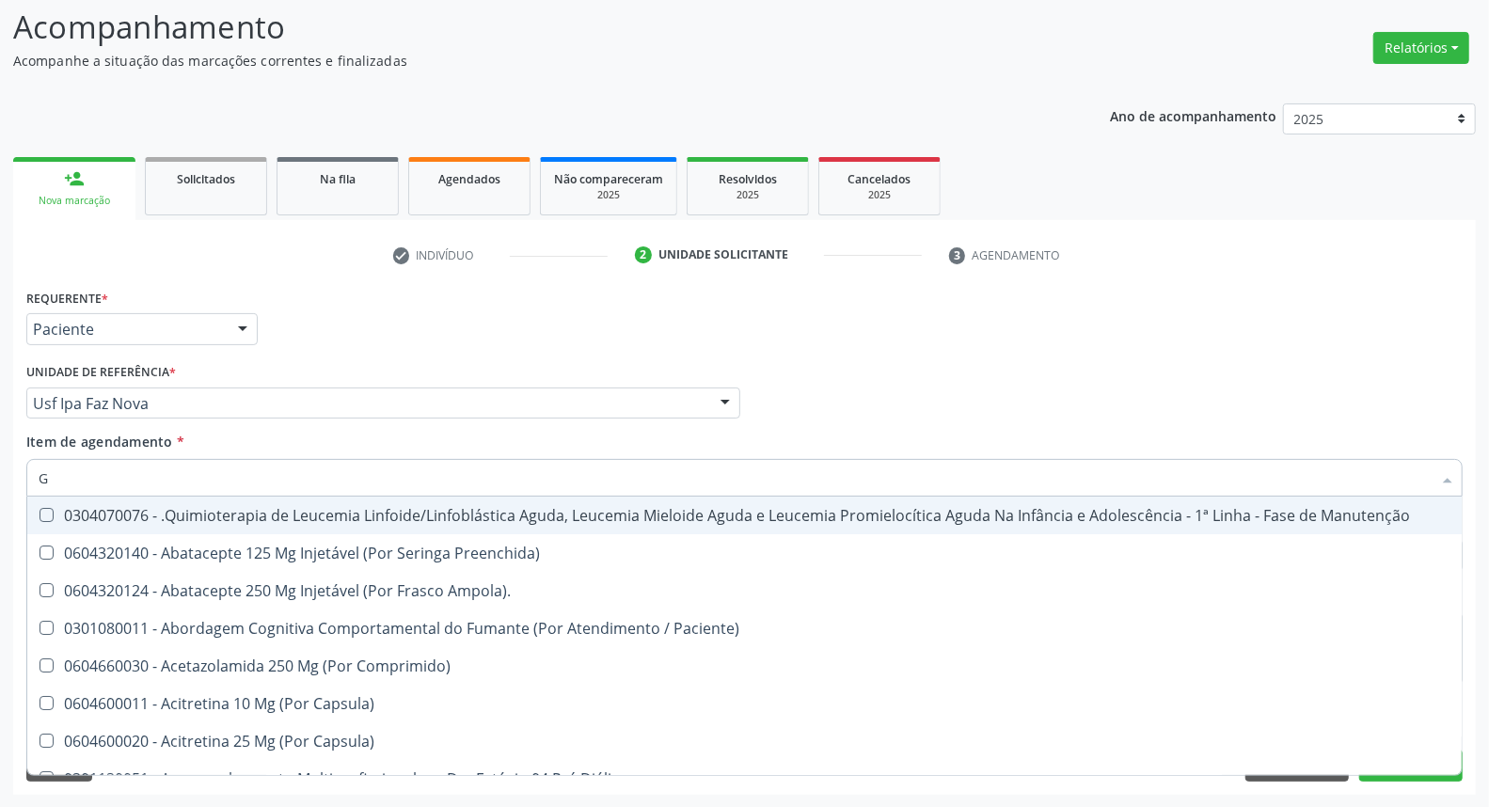
checkbox Glicose "false"
checkbox Glicosilada "false"
checkbox Triglicerideos "false"
checkbox Ureia "false"
type input "HE"
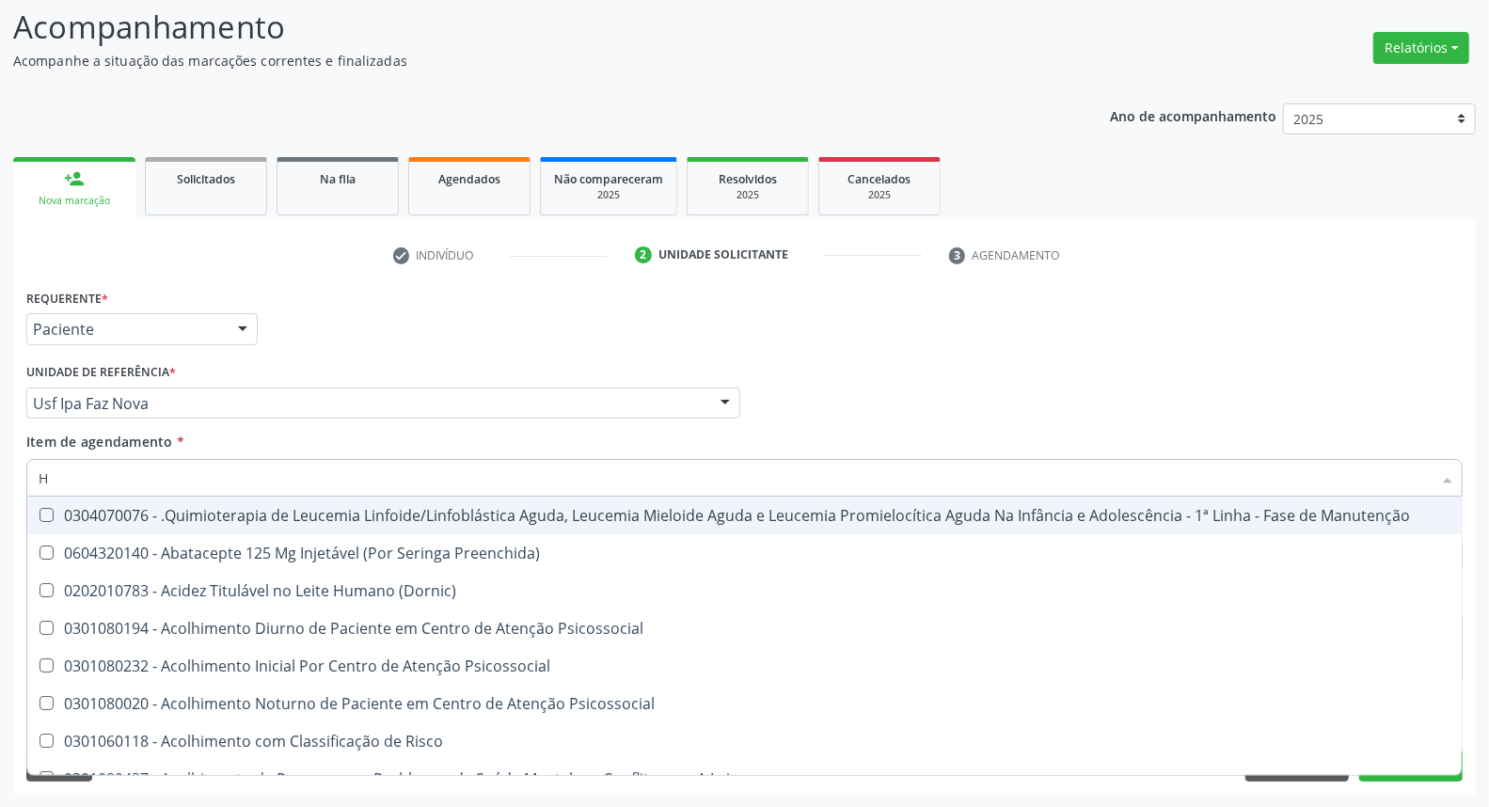
checkbox Pulmão "true"
type input "HEM"
checkbox Fenilcetonúria "true"
checkbox Pulmão "false"
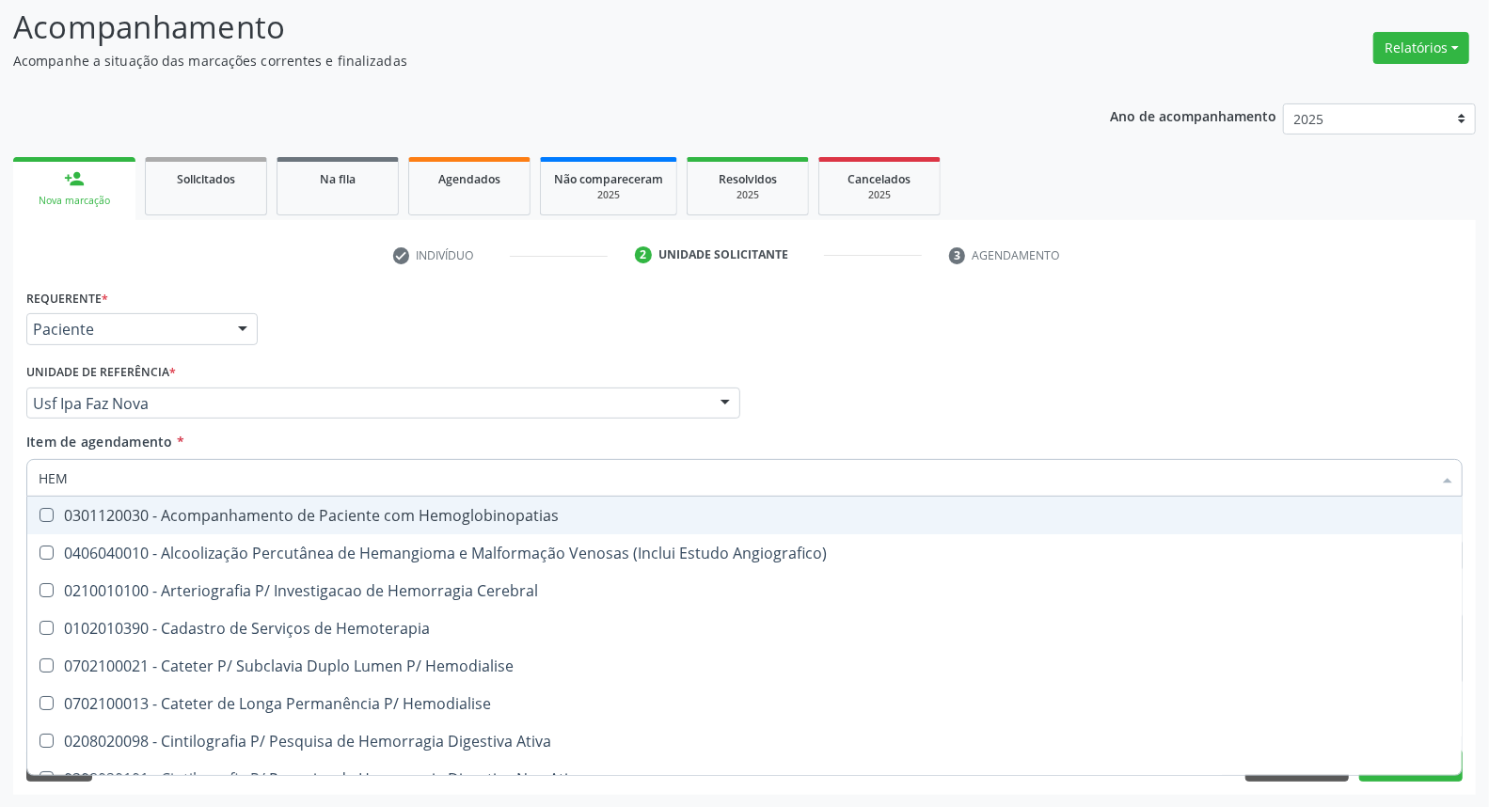
type input "HEMO"
checkbox Hemacias "true"
checkbox Glicosilada "false"
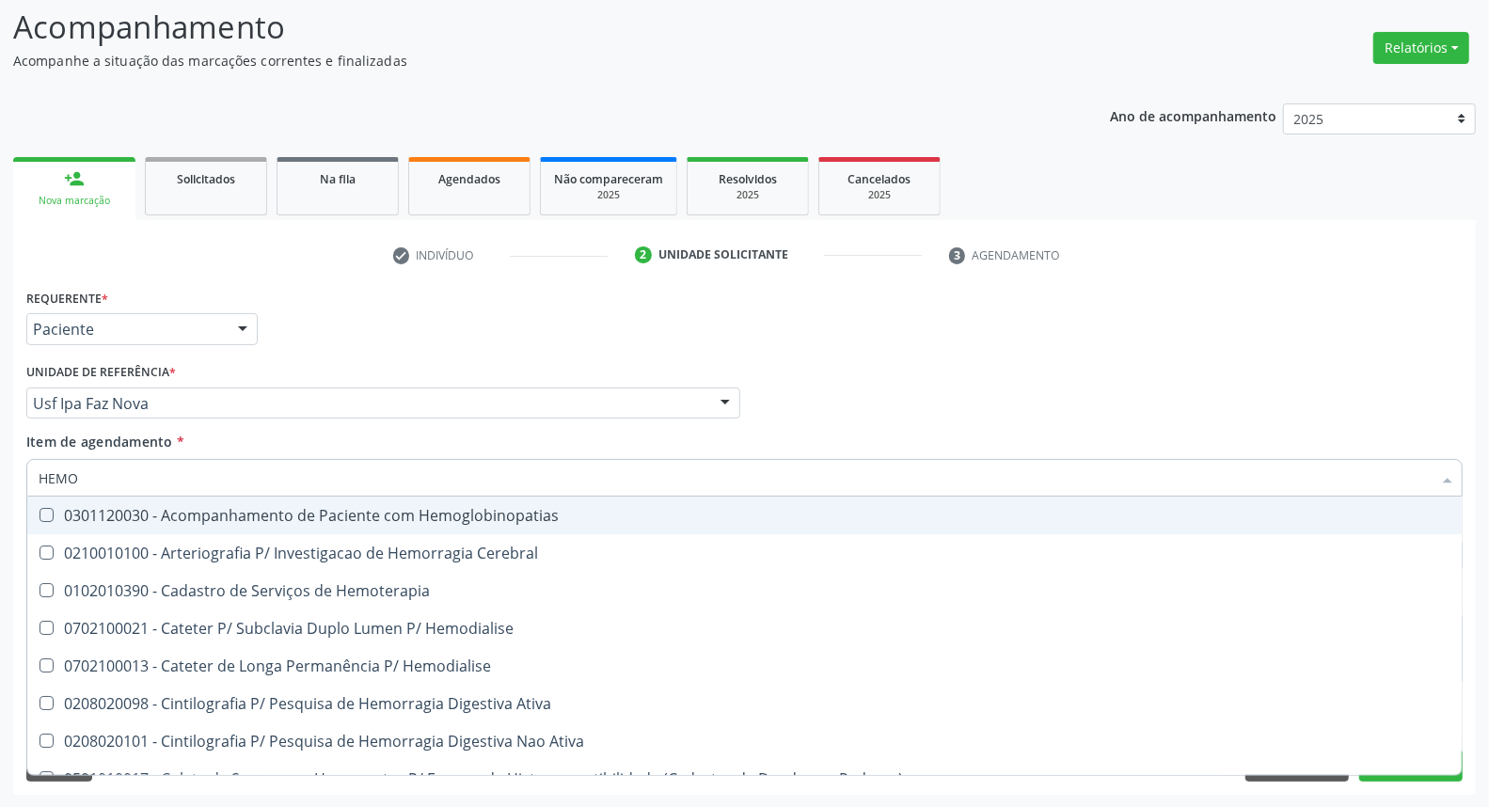
type input "HEMOG"
checkbox Tardio\) "true"
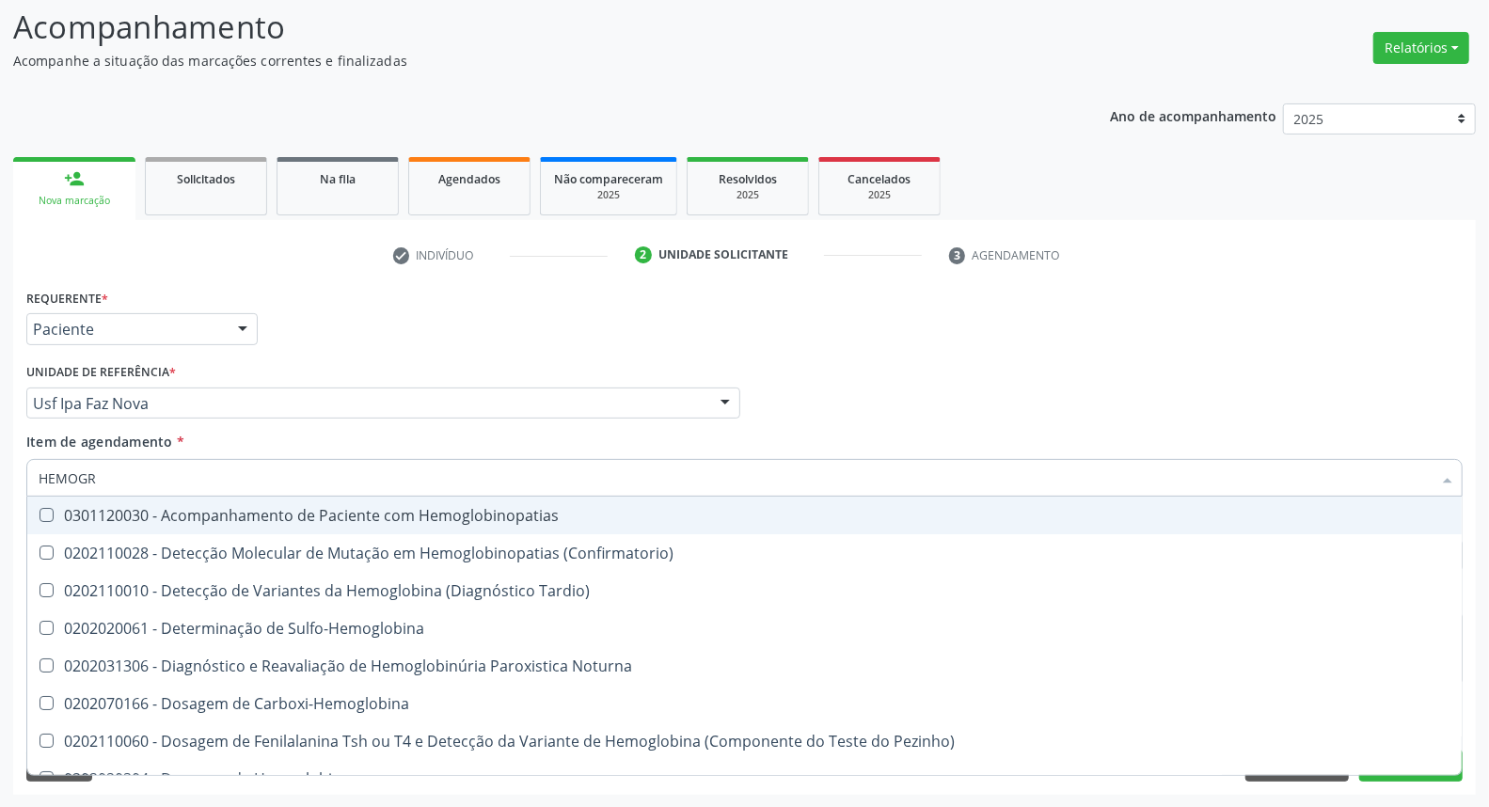
type input "HEMOGRA"
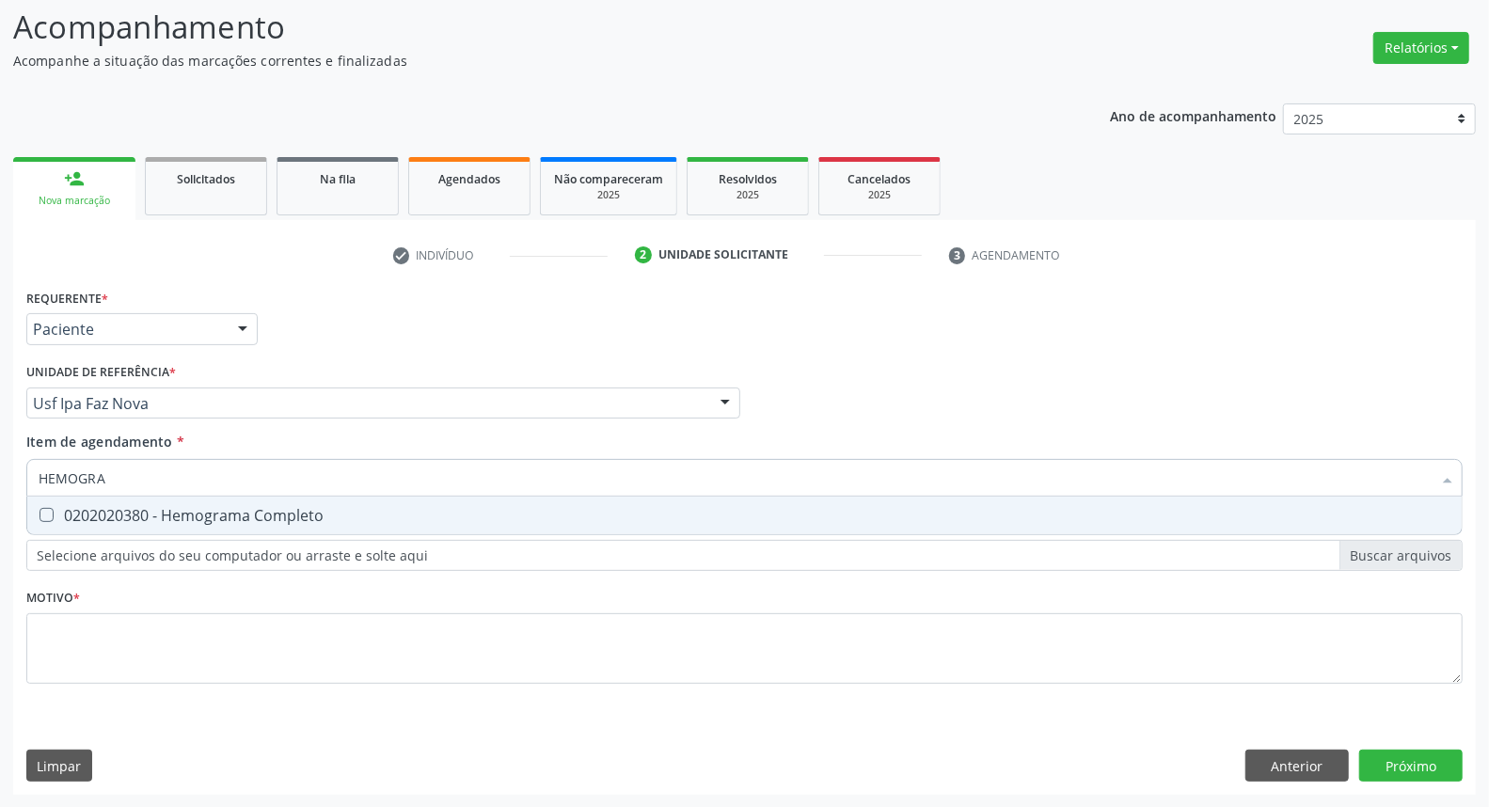
drag, startPoint x: 126, startPoint y: 510, endPoint x: 147, endPoint y: 476, distance: 39.7
click at [133, 498] on span "0202020380 - Hemograma Completo" at bounding box center [744, 516] width 1434 height 38
checkbox Completo "true"
click at [0, 484] on div "Acompanhamento Acompanhe a situação das marcações correntes e finalizadas Relat…" at bounding box center [744, 393] width 1489 height 829
type input "UR"
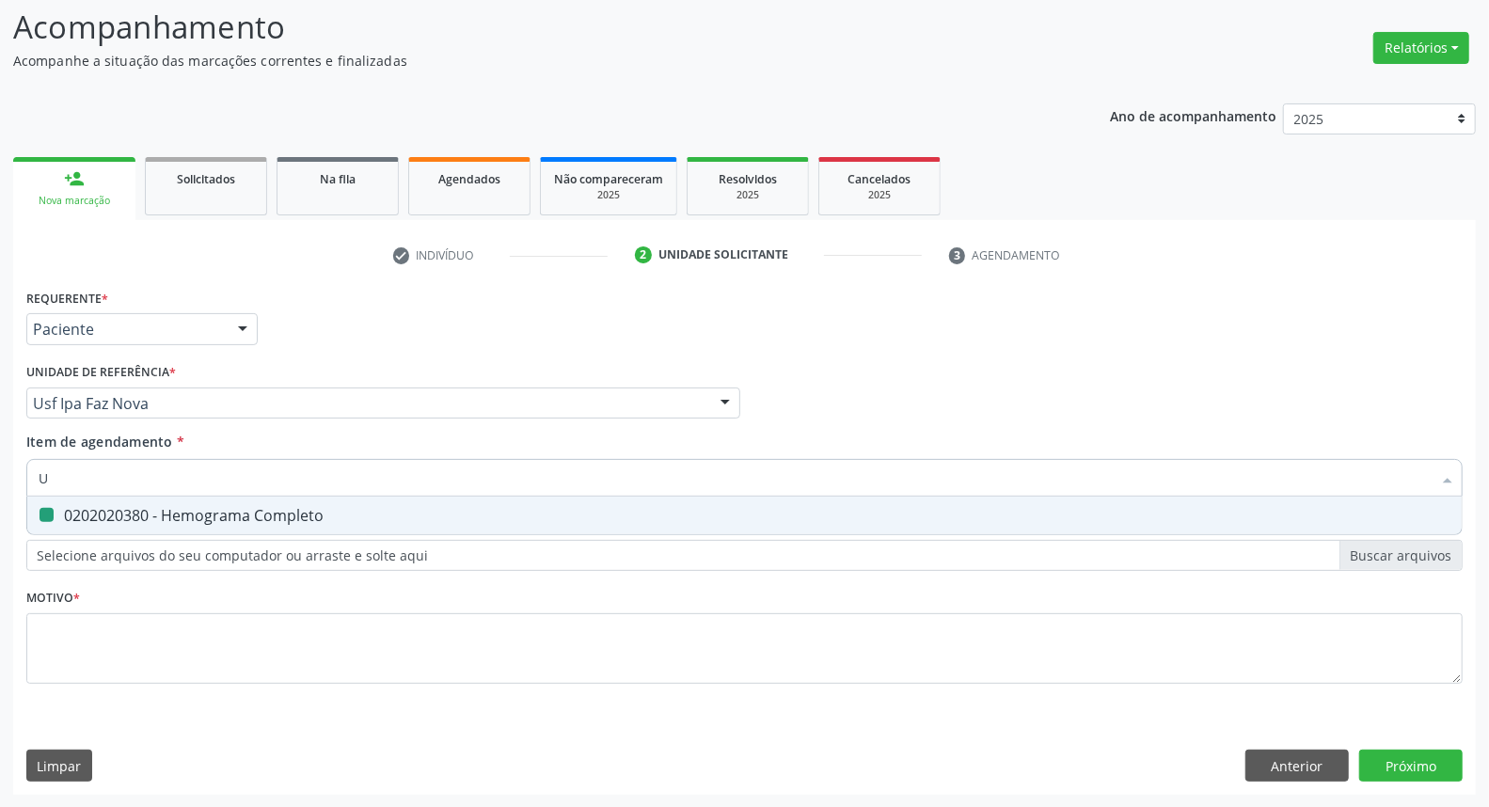
checkbox Completo "false"
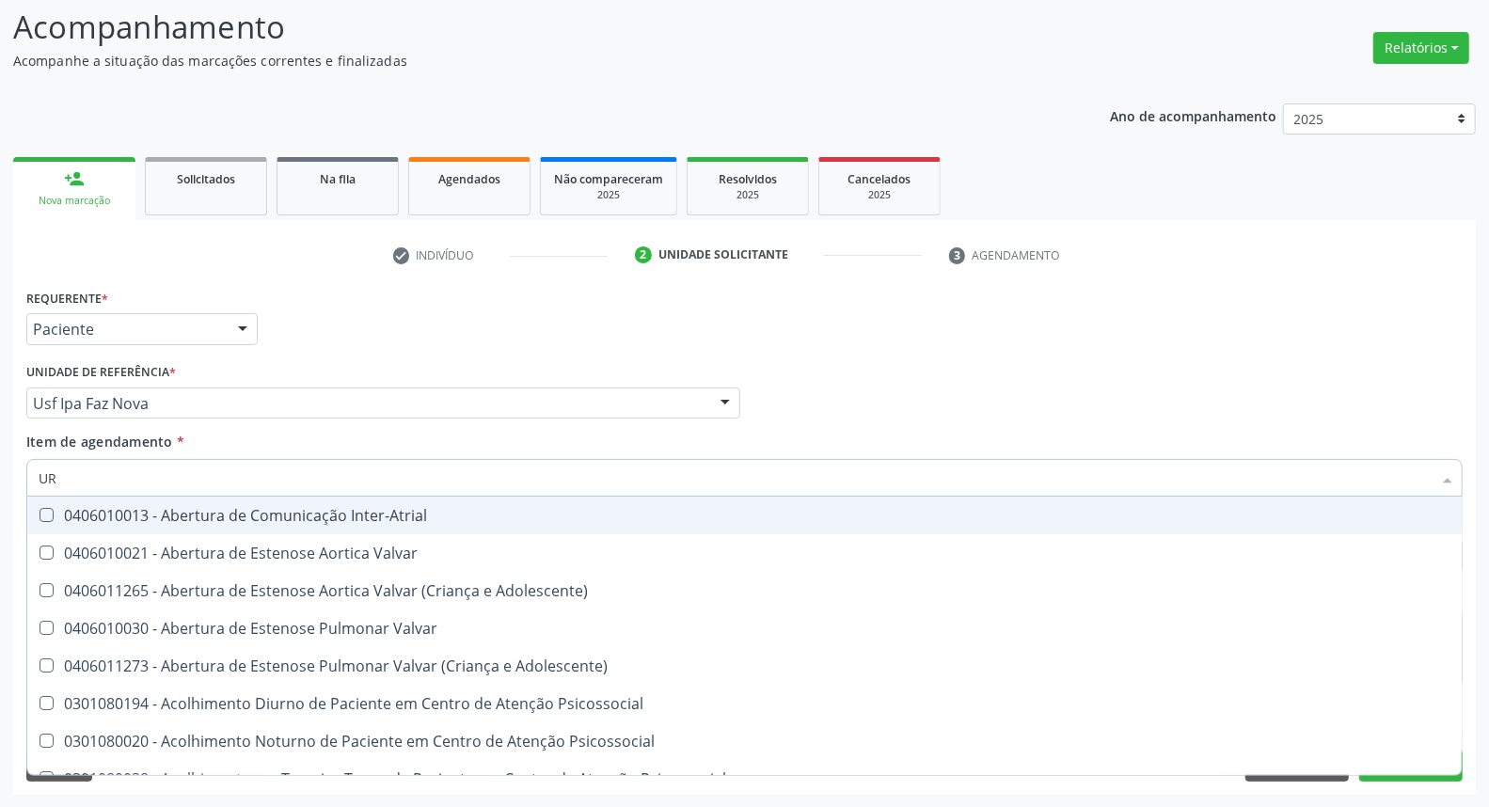
type input "URI"
checkbox B "true"
type input "URIN"
checkbox Urico "false"
type input "URINA"
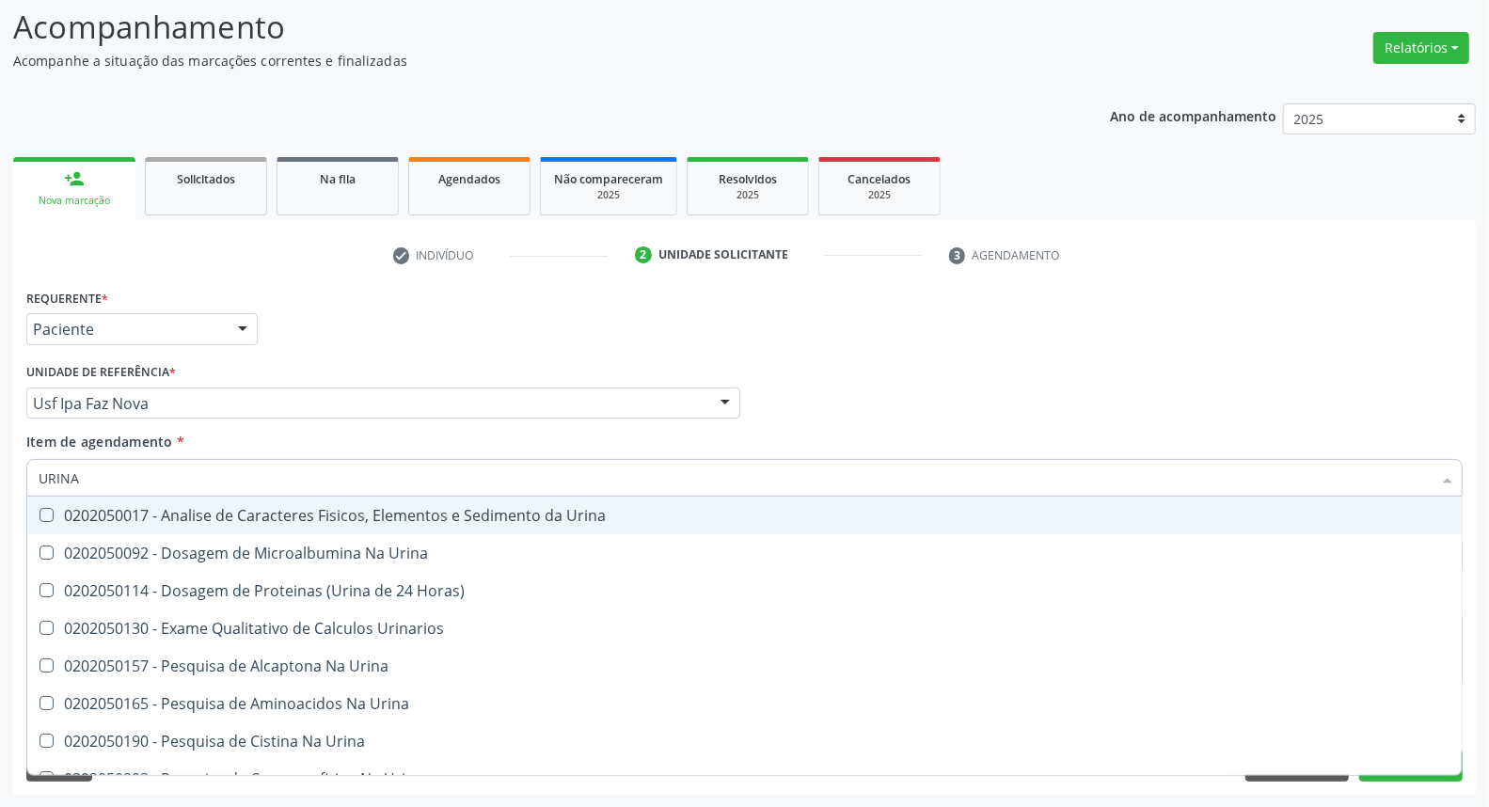
drag, startPoint x: 82, startPoint y: 515, endPoint x: 100, endPoint y: 486, distance: 34.2
click at [83, 512] on div "0202050017 - Analise de Caracteres Fisicos, Elementos e Sedimento da Urina" at bounding box center [745, 515] width 1412 height 15
checkbox Urina "true"
drag, startPoint x: 0, startPoint y: 446, endPoint x: 0, endPoint y: 428, distance: 17.9
click at [0, 429] on div "Acompanhamento Acompanhe a situação das marcações correntes e finalizadas Relat…" at bounding box center [744, 393] width 1489 height 829
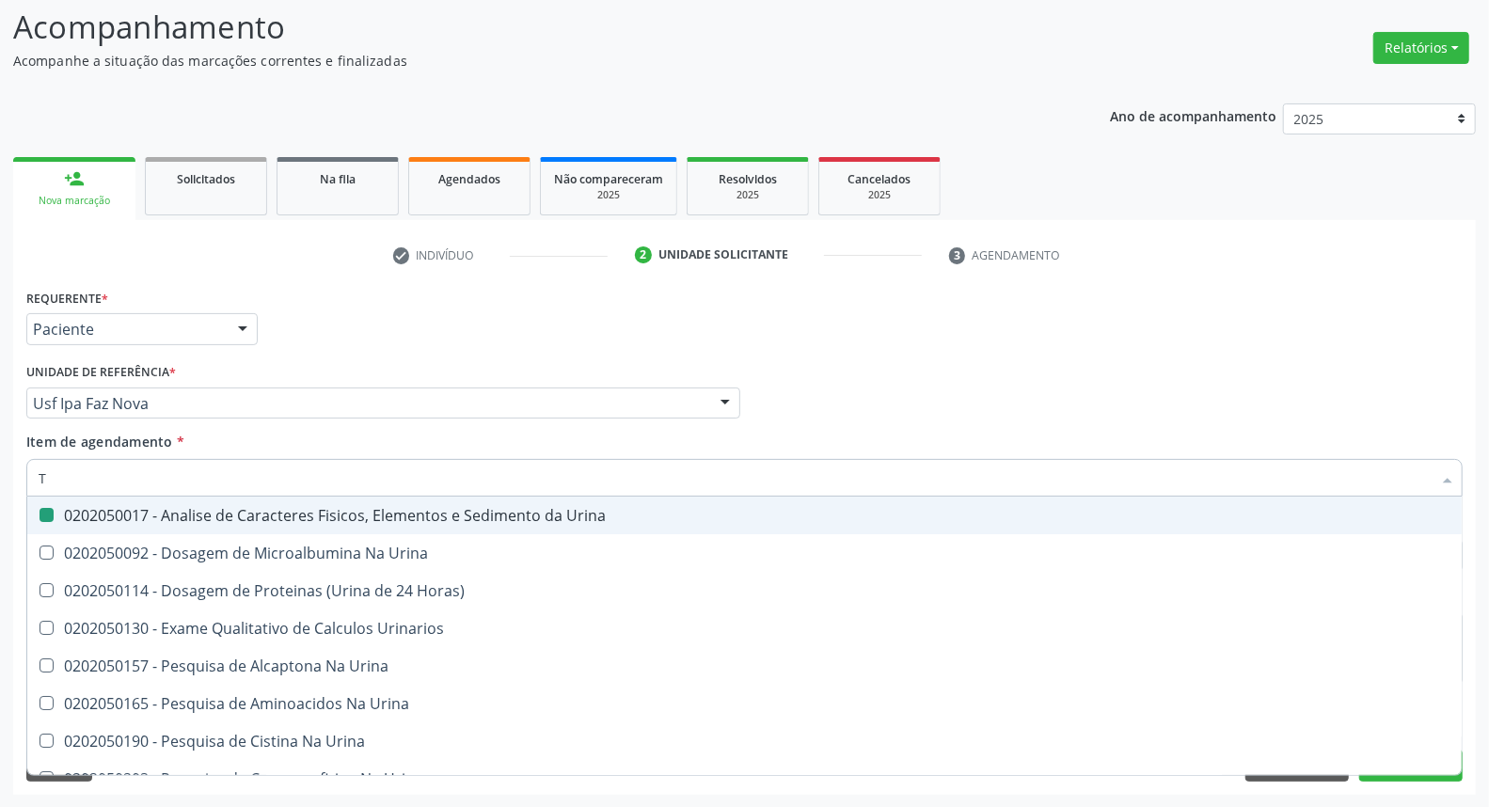
type input "TS"
checkbox Urina "false"
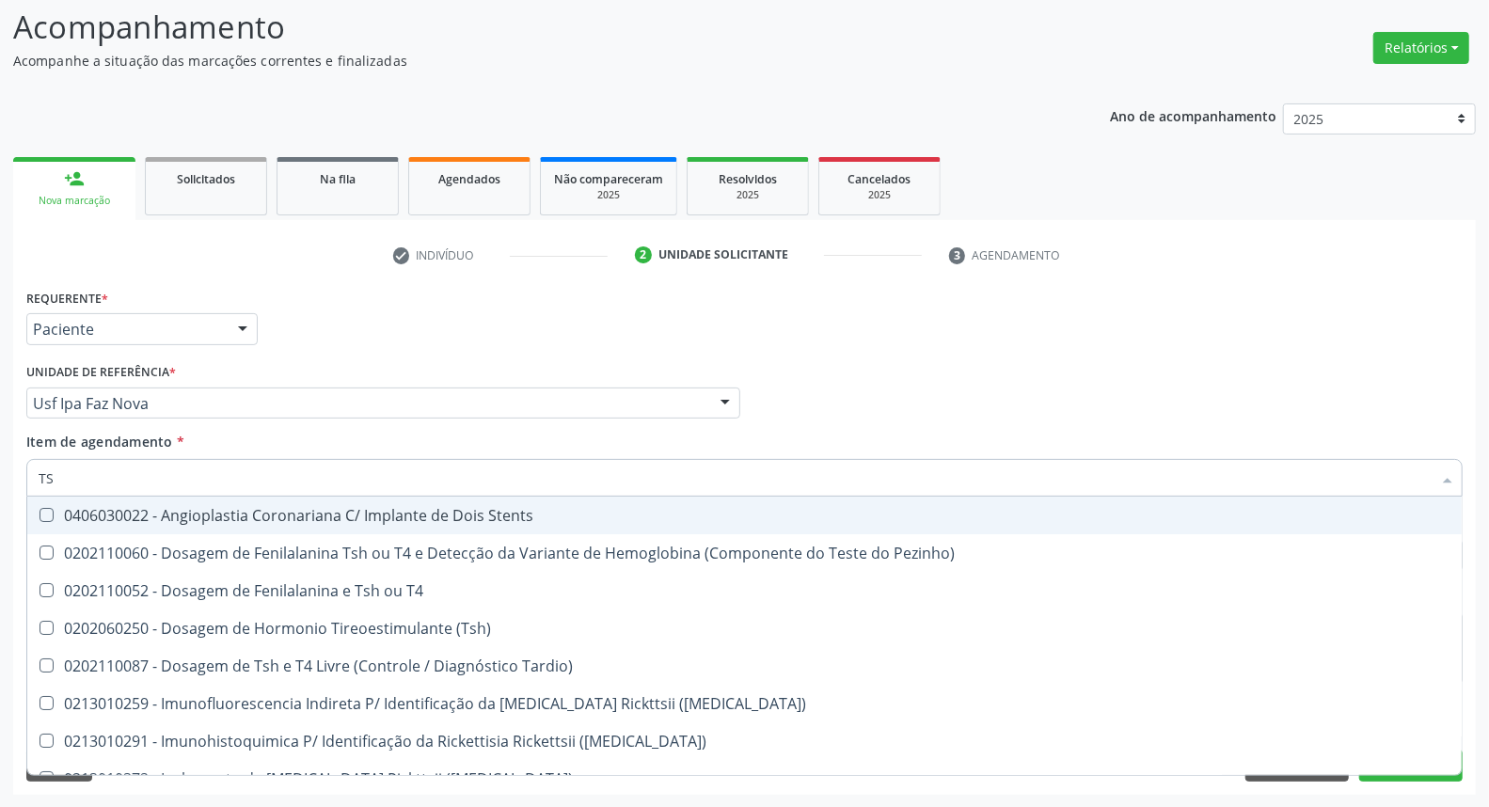
type input "TSH"
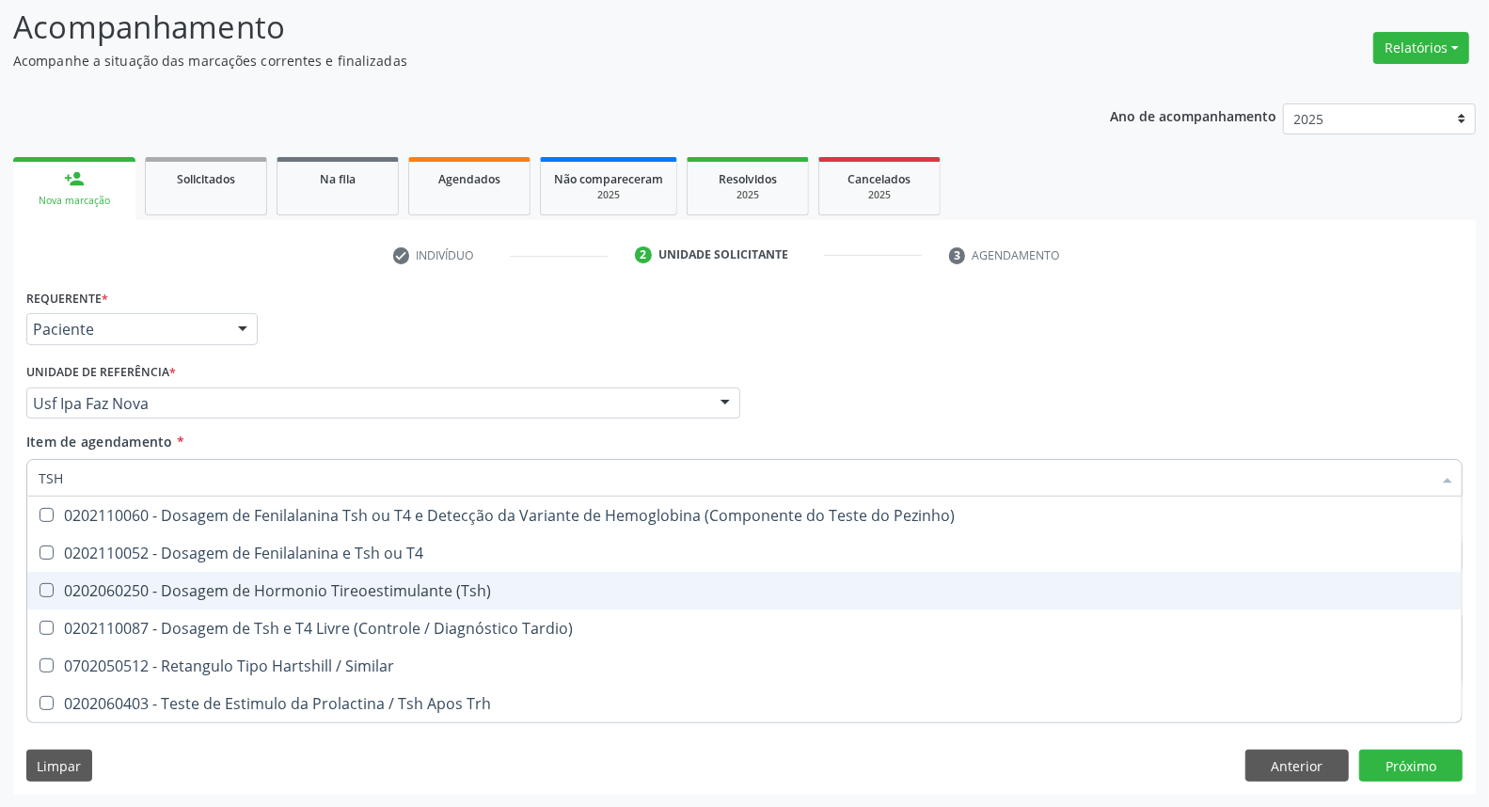
drag, startPoint x: 71, startPoint y: 591, endPoint x: 94, endPoint y: 496, distance: 97.9
click at [71, 583] on div "0202060250 - Dosagem de Hormonio Tireoestimulante (Tsh)" at bounding box center [745, 590] width 1412 height 15
checkbox \(Tsh\) "true"
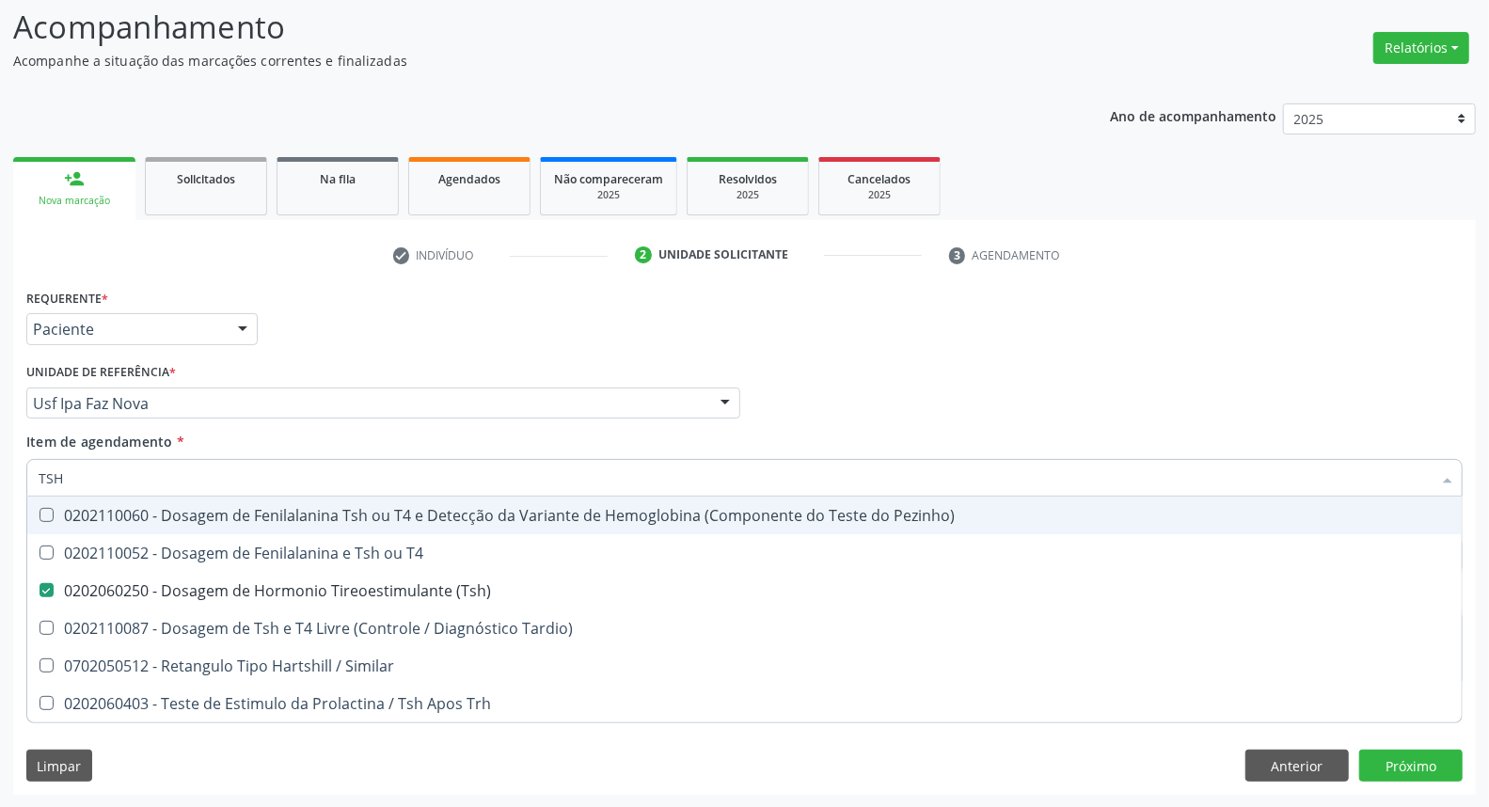
click at [0, 451] on div "Acompanhamento Acompanhe a situação das marcações correntes e finalizadas Relat…" at bounding box center [744, 393] width 1489 height 829
type input "T"
checkbox \(Tsh\) "false"
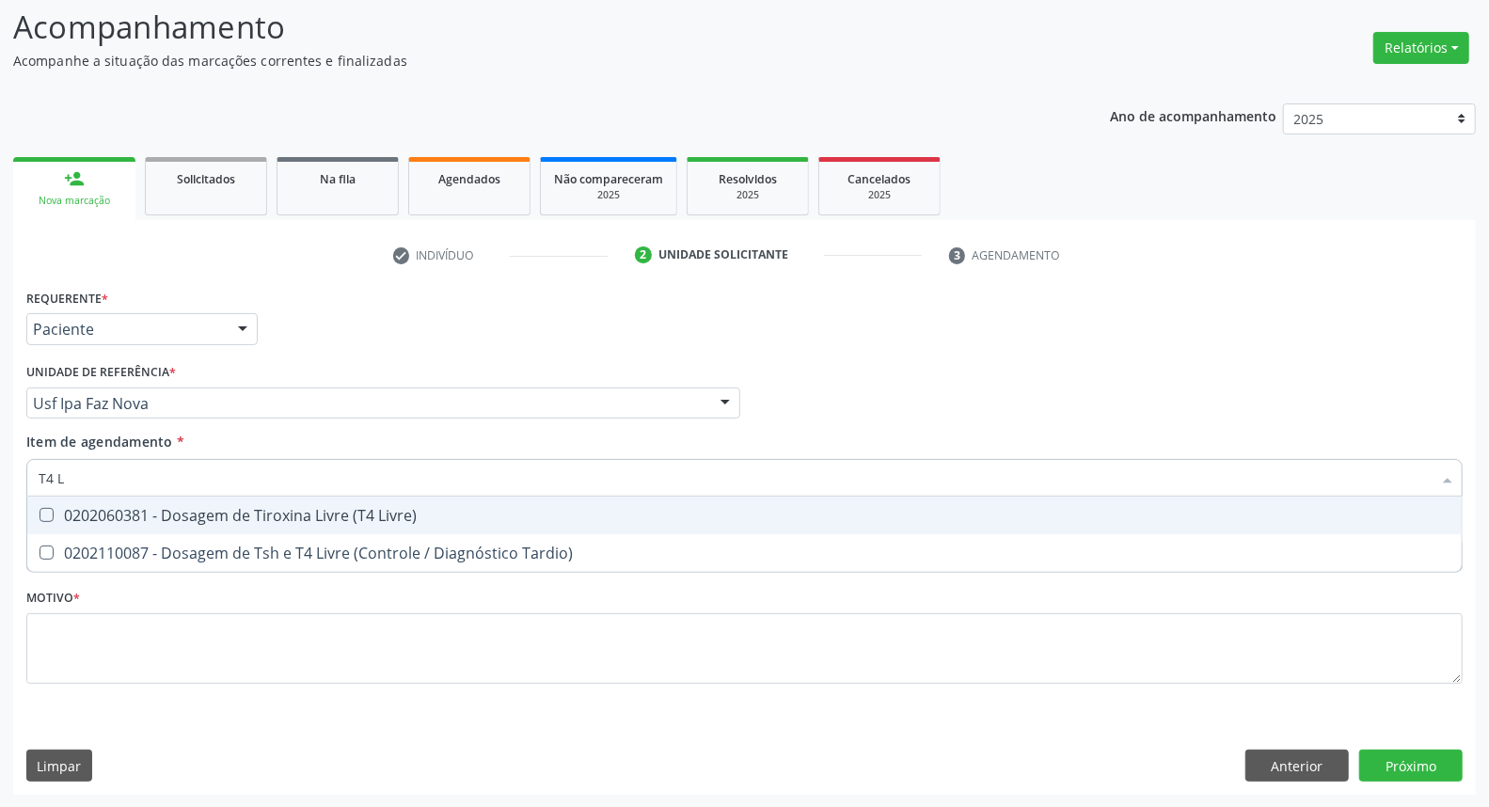
type input "T4 L"
drag, startPoint x: 49, startPoint y: 513, endPoint x: 95, endPoint y: 651, distance: 145.7
click at [53, 522] on span "0202060381 - Dosagem de Tiroxina Livre (T4 Livre)" at bounding box center [744, 516] width 1434 height 38
checkbox Livre\) "true"
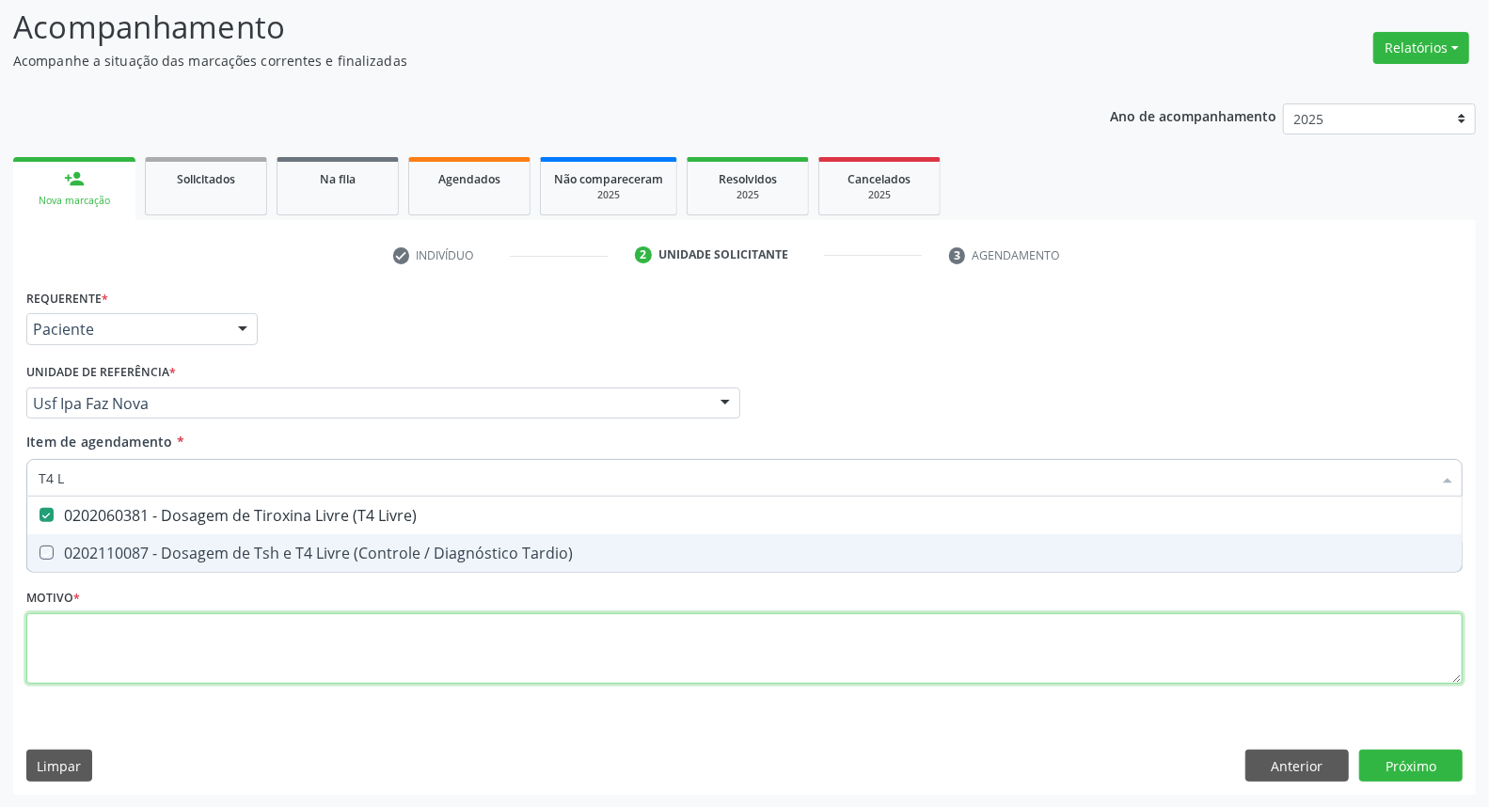
click at [100, 658] on div "Requerente * Paciente Profissional de Saúde Paciente Nenhum resultado encontrad…" at bounding box center [744, 497] width 1436 height 426
checkbox Tardio\) "true"
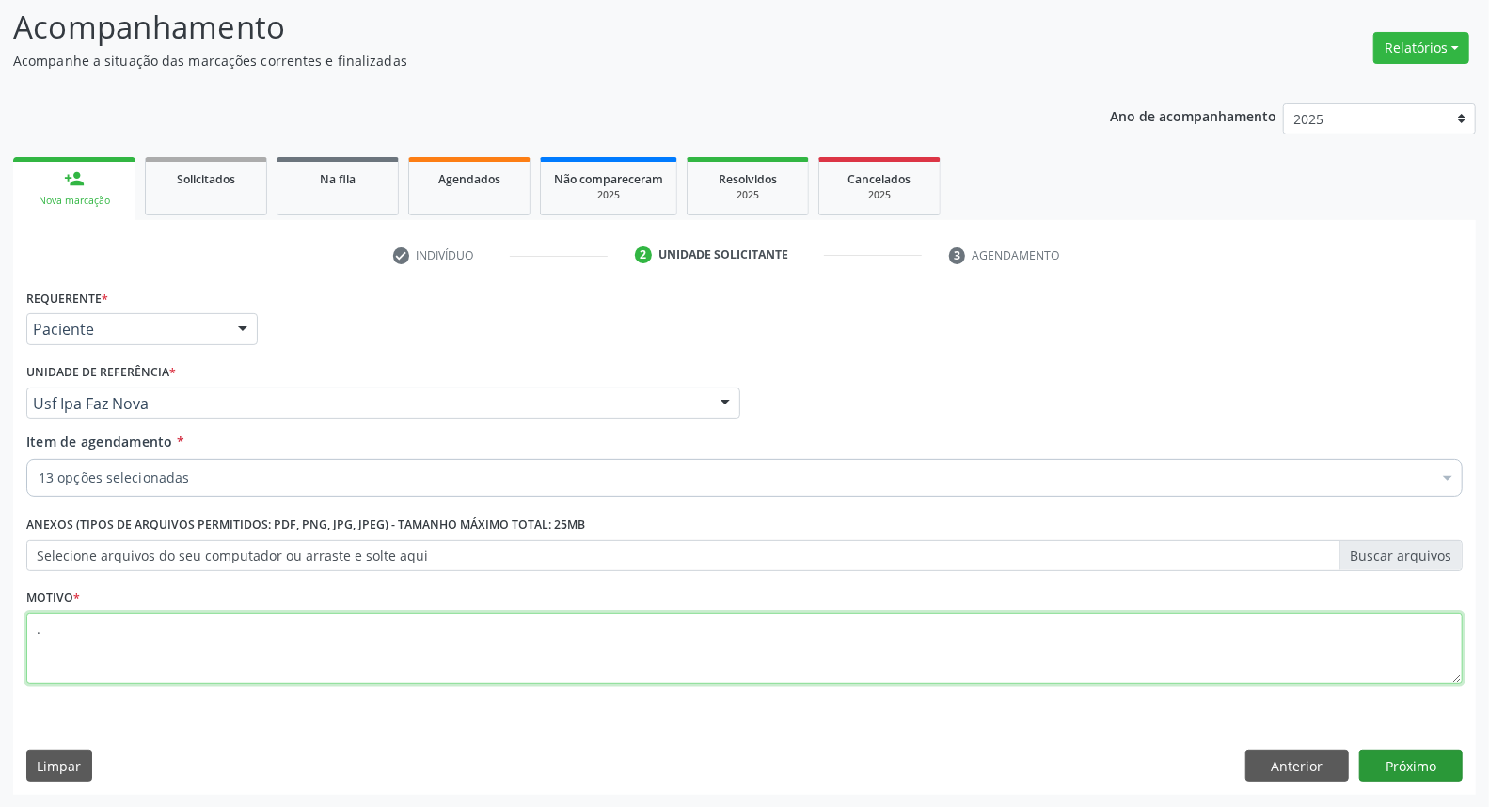
type textarea "."
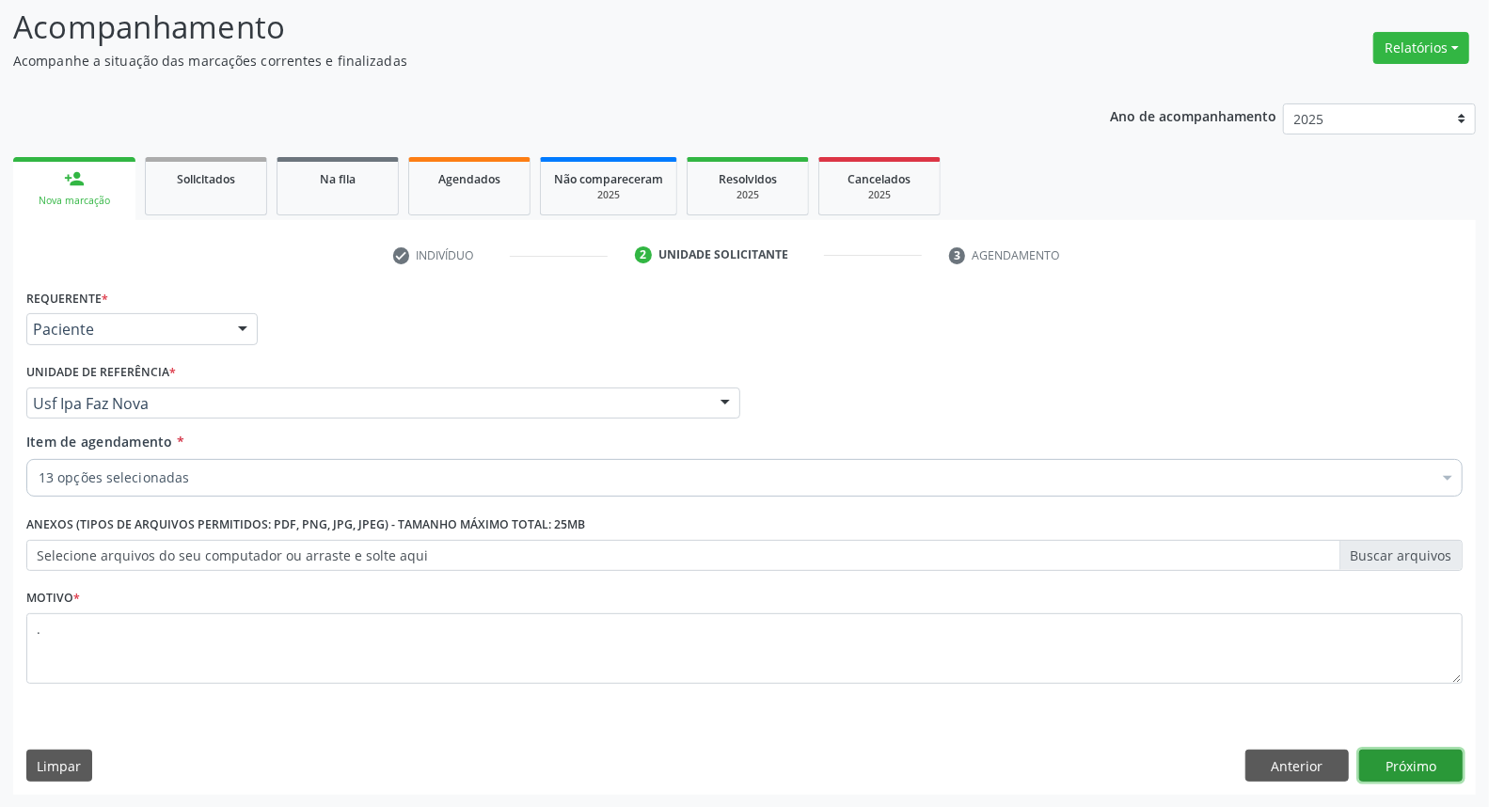
click at [1418, 752] on button "Próximo" at bounding box center [1410, 766] width 103 height 32
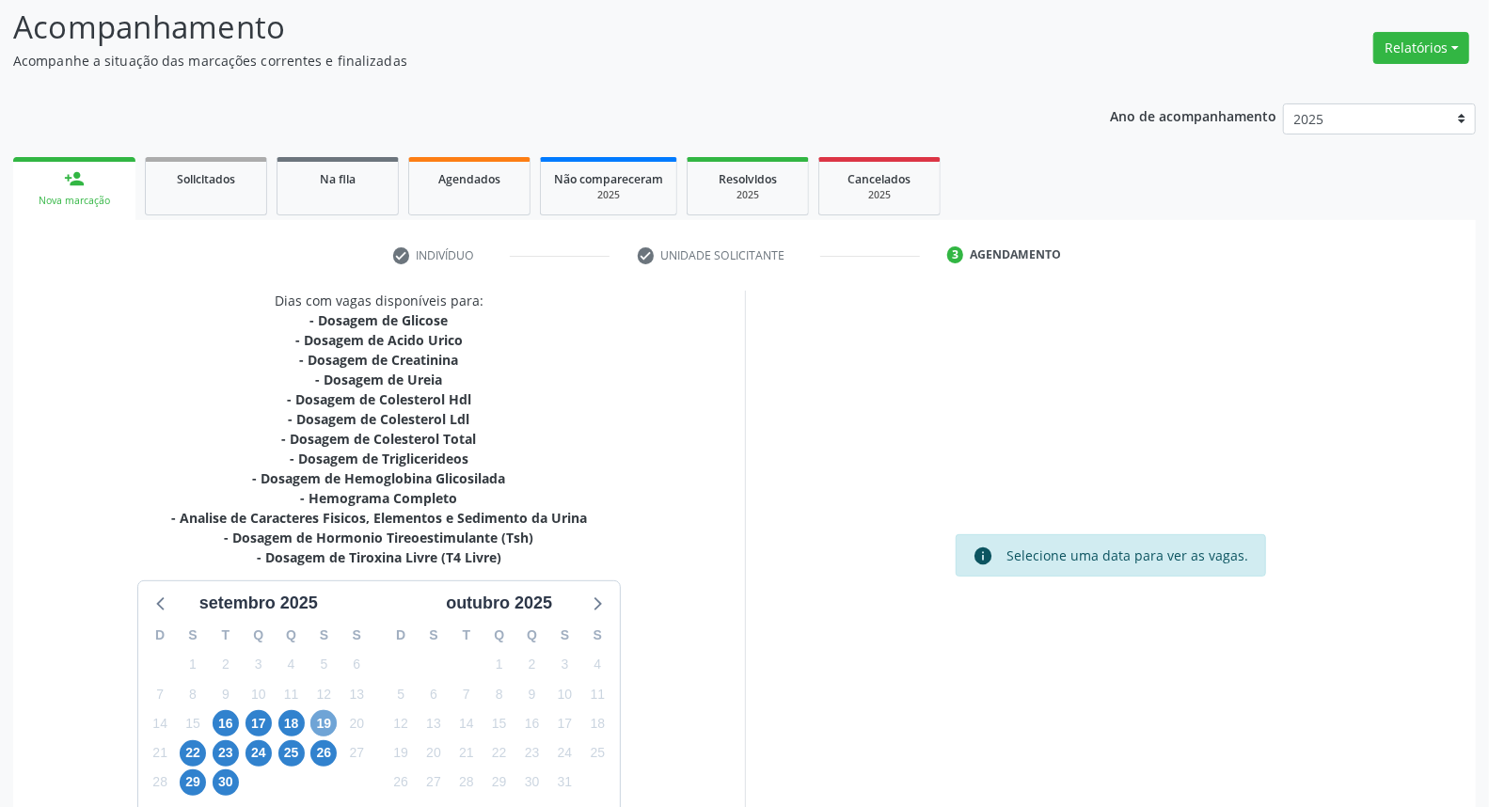
click at [322, 725] on span "19" at bounding box center [323, 723] width 26 height 26
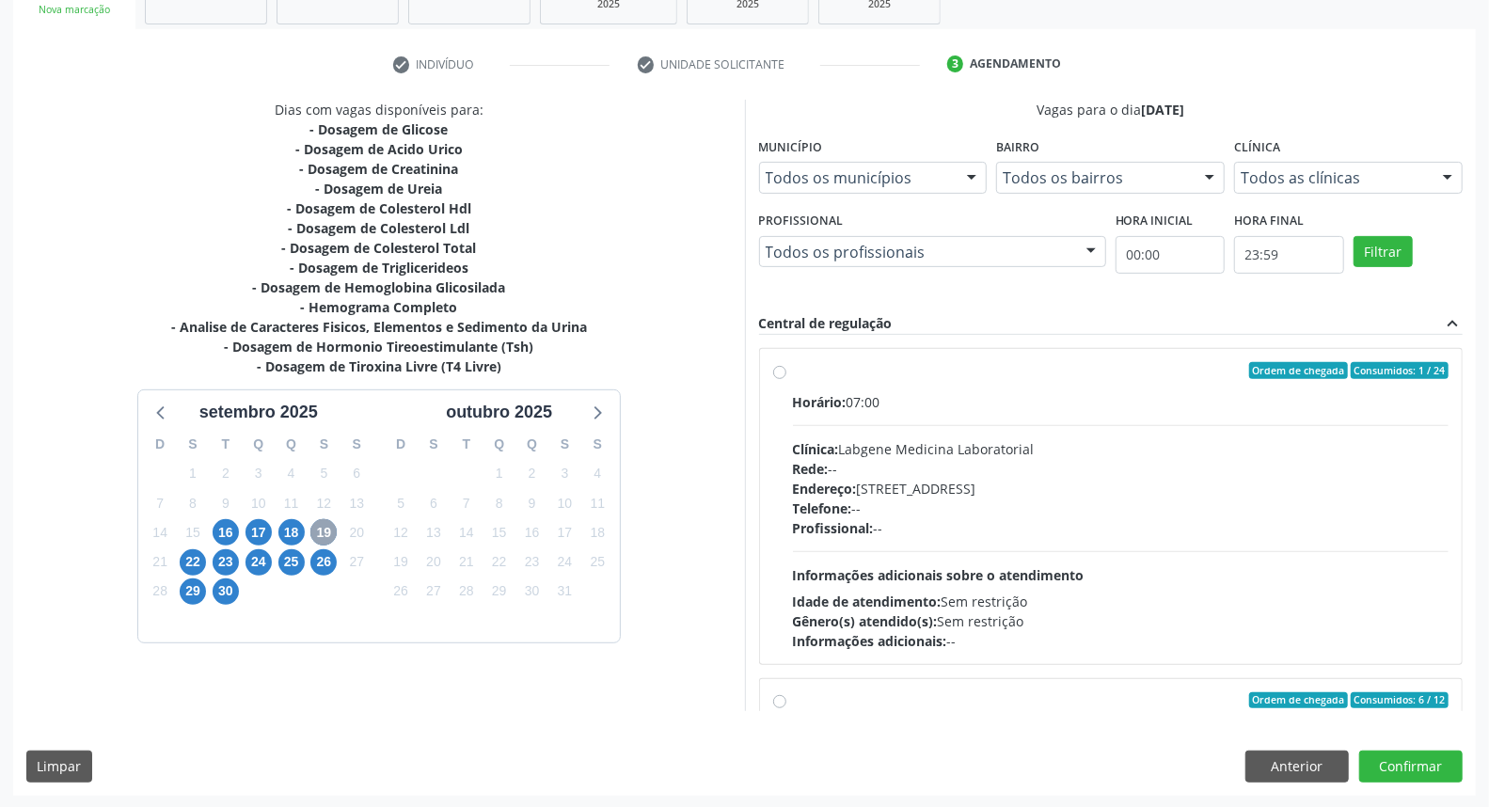
scroll to position [296, 0]
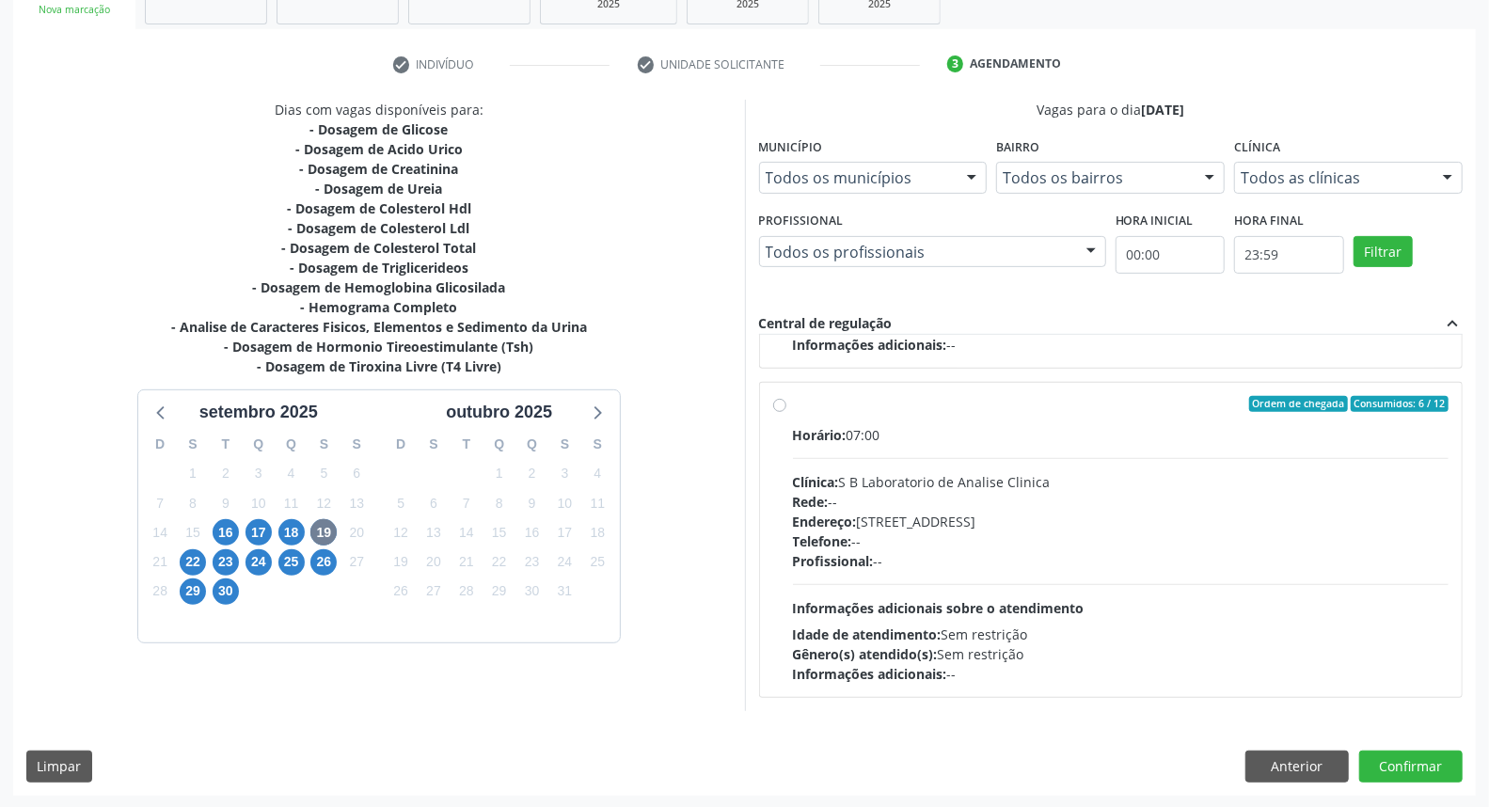
click at [1154, 605] on div "Horário: 07:00 Clínica: S B Laboratorio de Analise Clinica Rede: -- Endereço: C…" at bounding box center [1121, 554] width 656 height 259
click at [786, 413] on input "Ordem de chegada Consumidos: 6 / 12 Horário: 07:00 Clínica: S B Laboratorio de …" at bounding box center [779, 404] width 13 height 17
radio input "true"
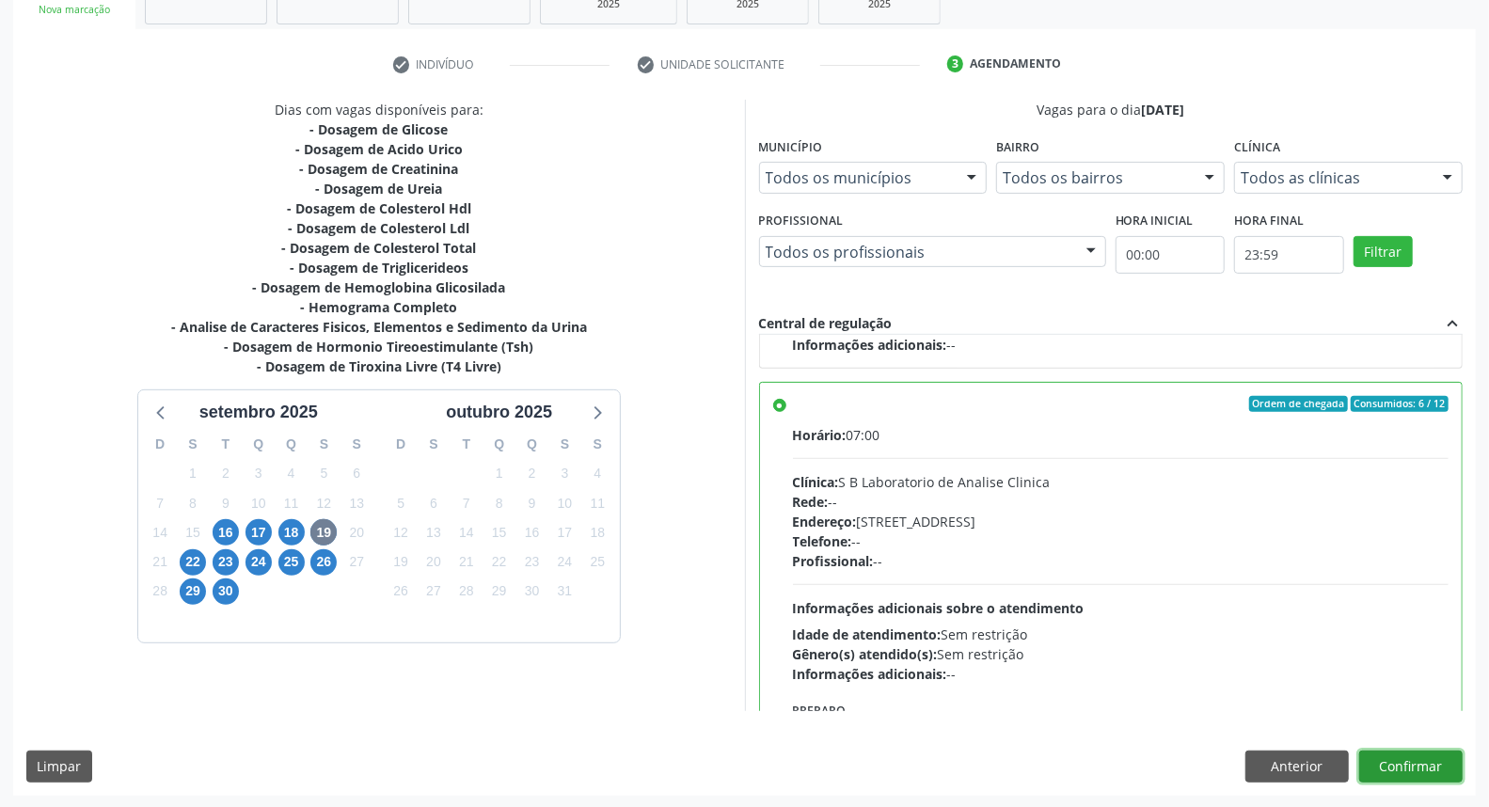
click at [1376, 763] on button "Confirmar" at bounding box center [1410, 767] width 103 height 32
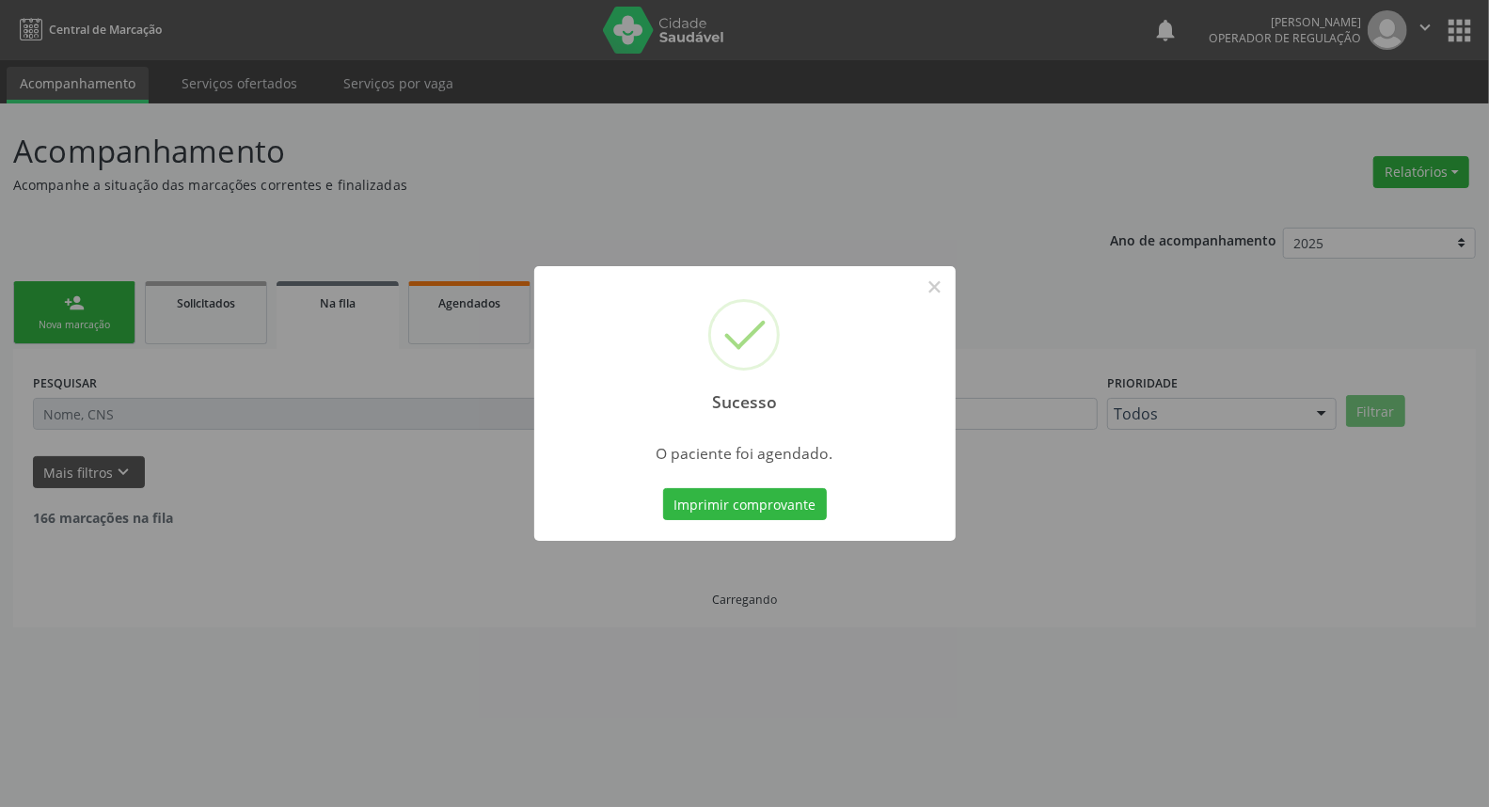
scroll to position [0, 0]
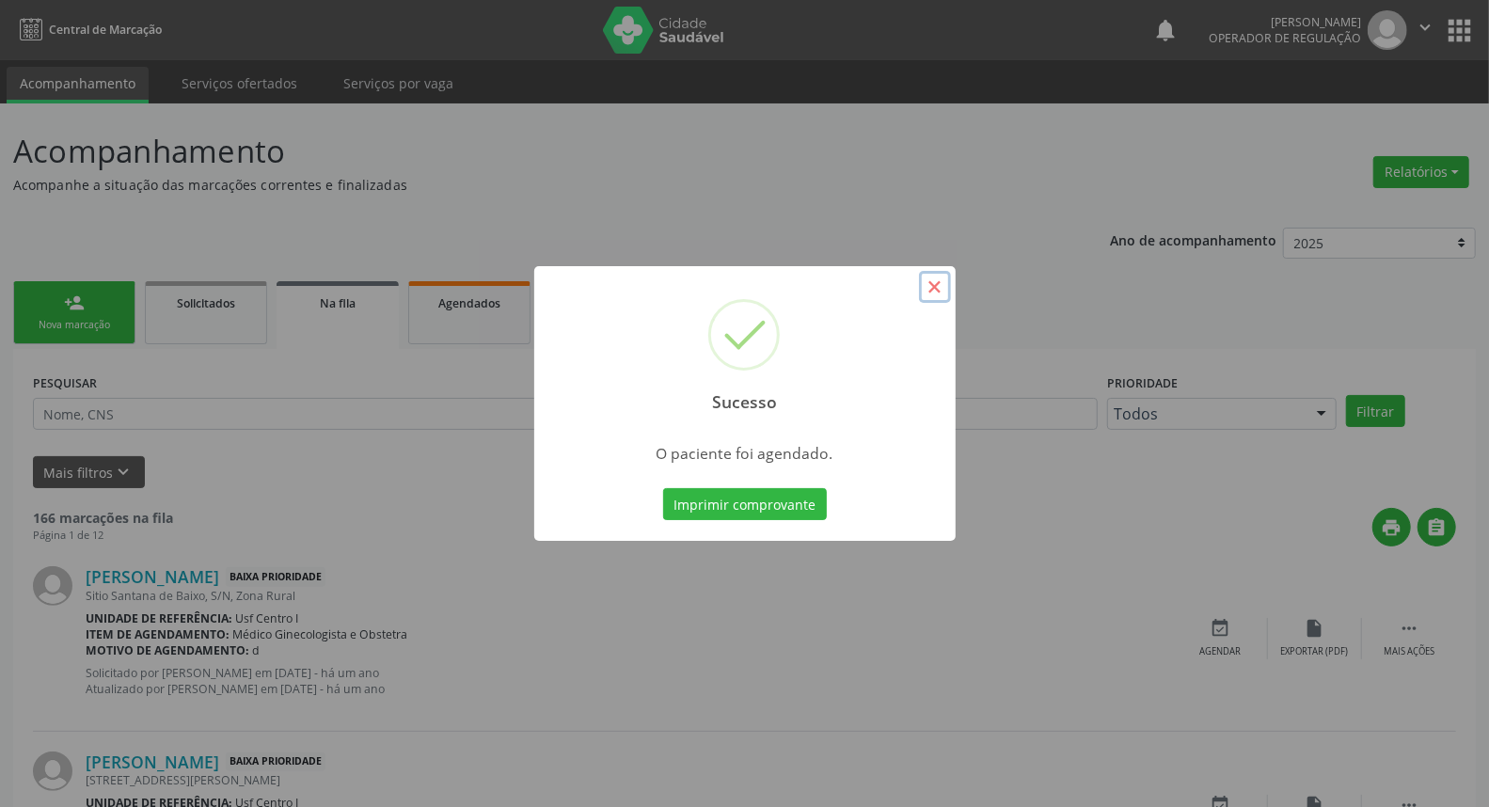
click at [939, 290] on button "×" at bounding box center [935, 287] width 32 height 32
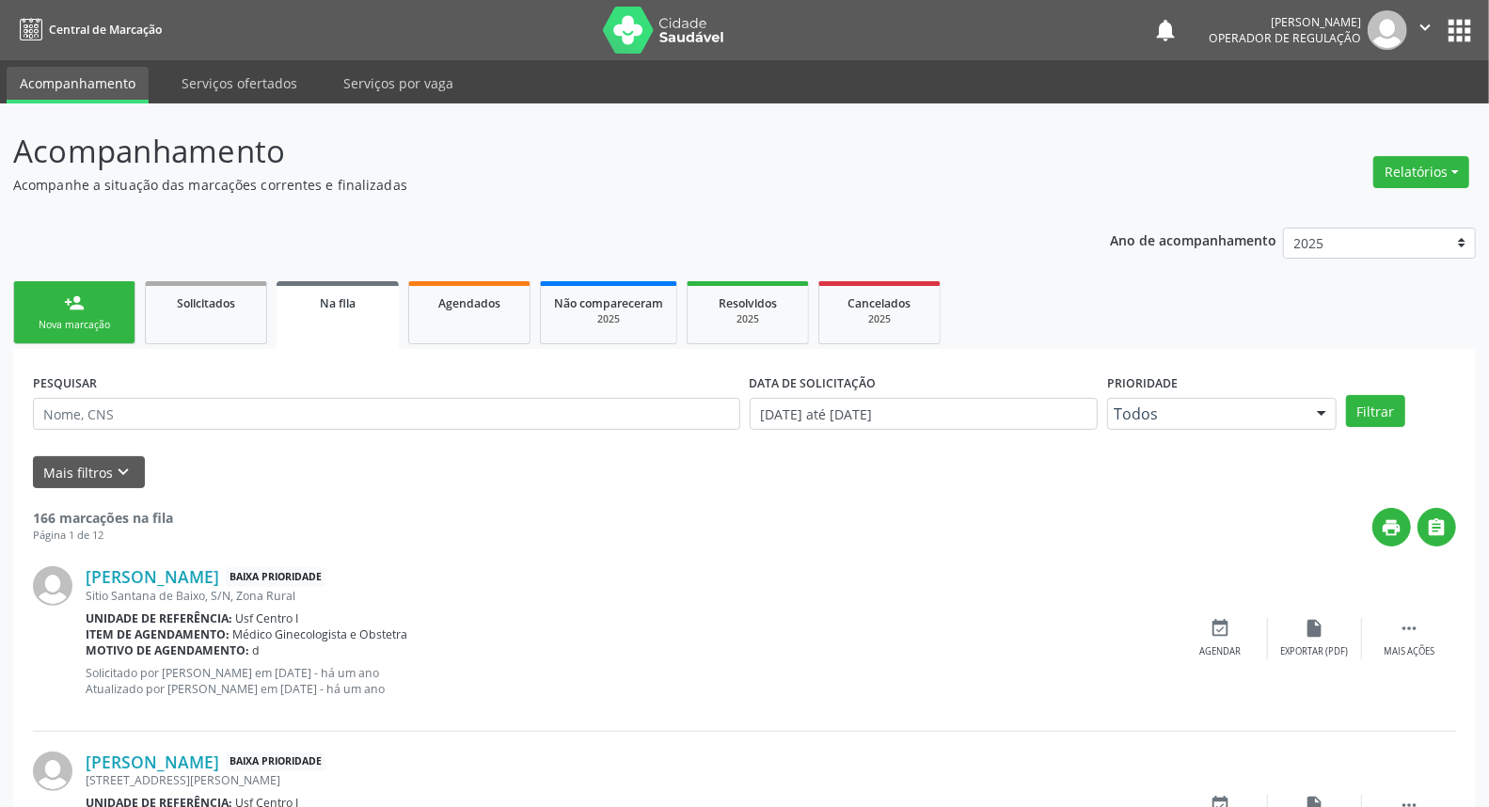
click at [44, 314] on link "person_add Nova marcação" at bounding box center [74, 312] width 122 height 63
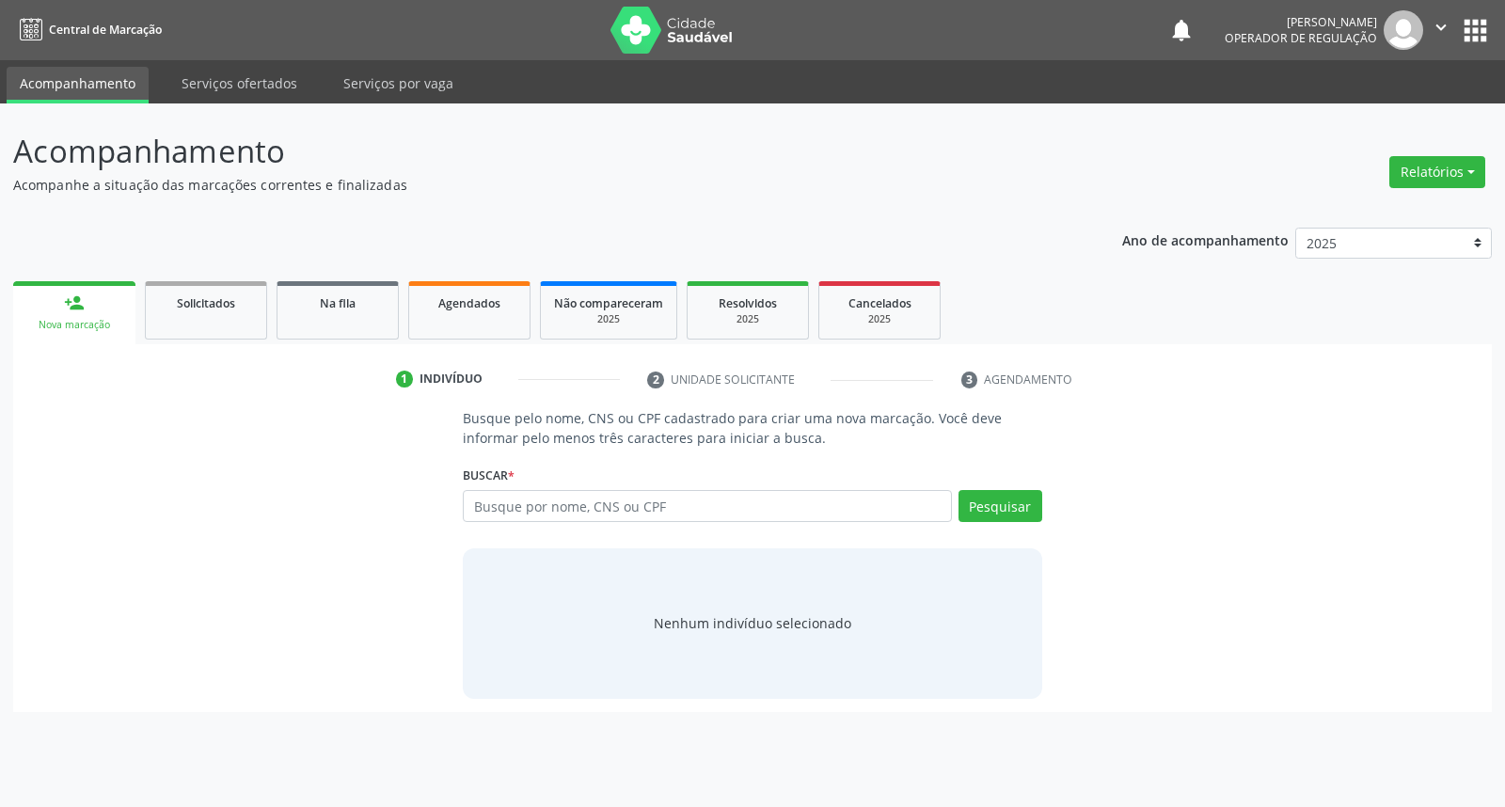
click at [85, 312] on link "person_add Nova marcação" at bounding box center [74, 312] width 122 height 63
click at [608, 505] on input "text" at bounding box center [707, 506] width 488 height 32
type input "700000926253802"
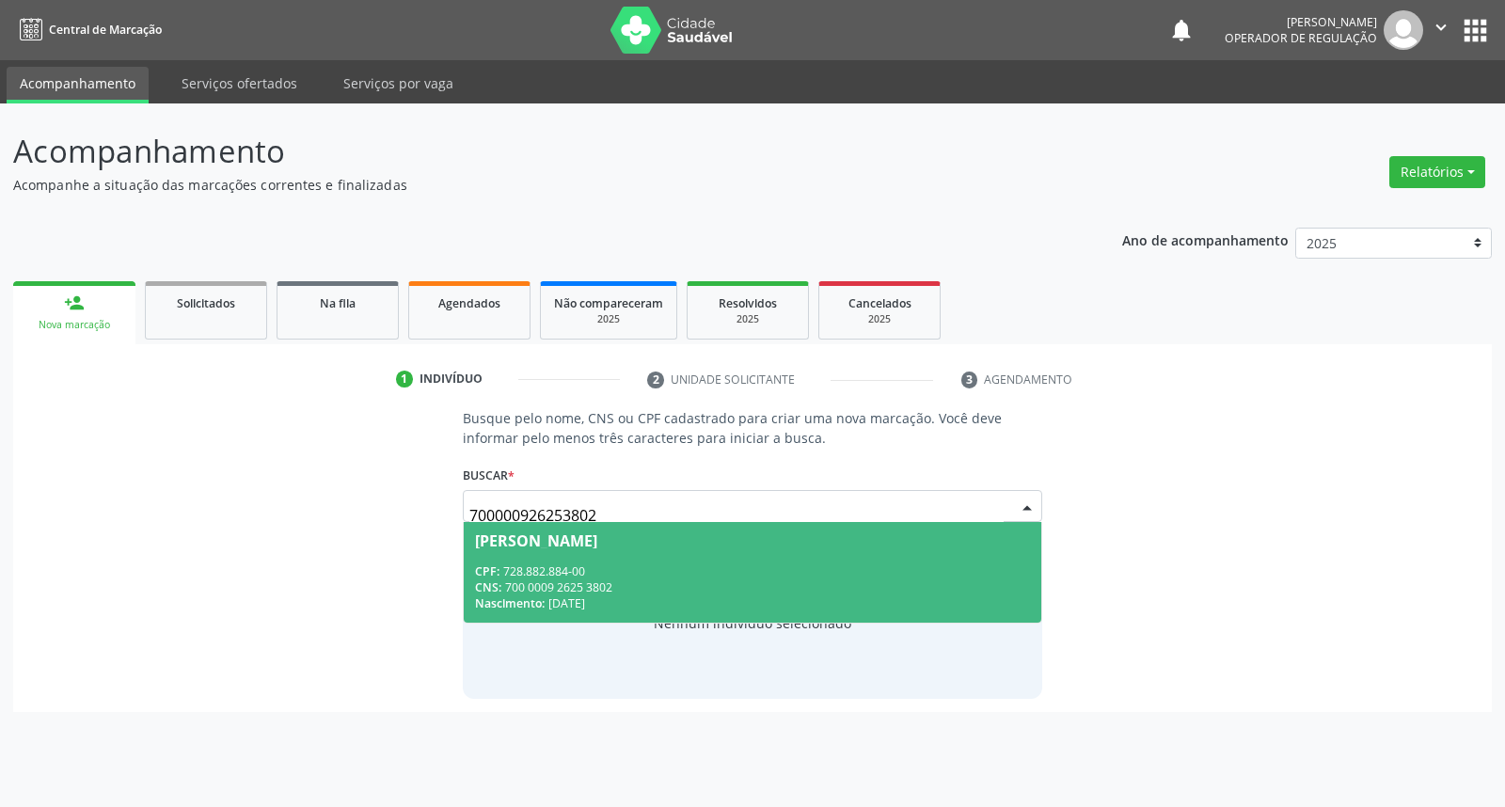
click at [825, 590] on div "CPF: 728.882.884-00 CNS: 700 0009 2625 3802 Nascimento: 07/04/1966" at bounding box center [752, 587] width 554 height 48
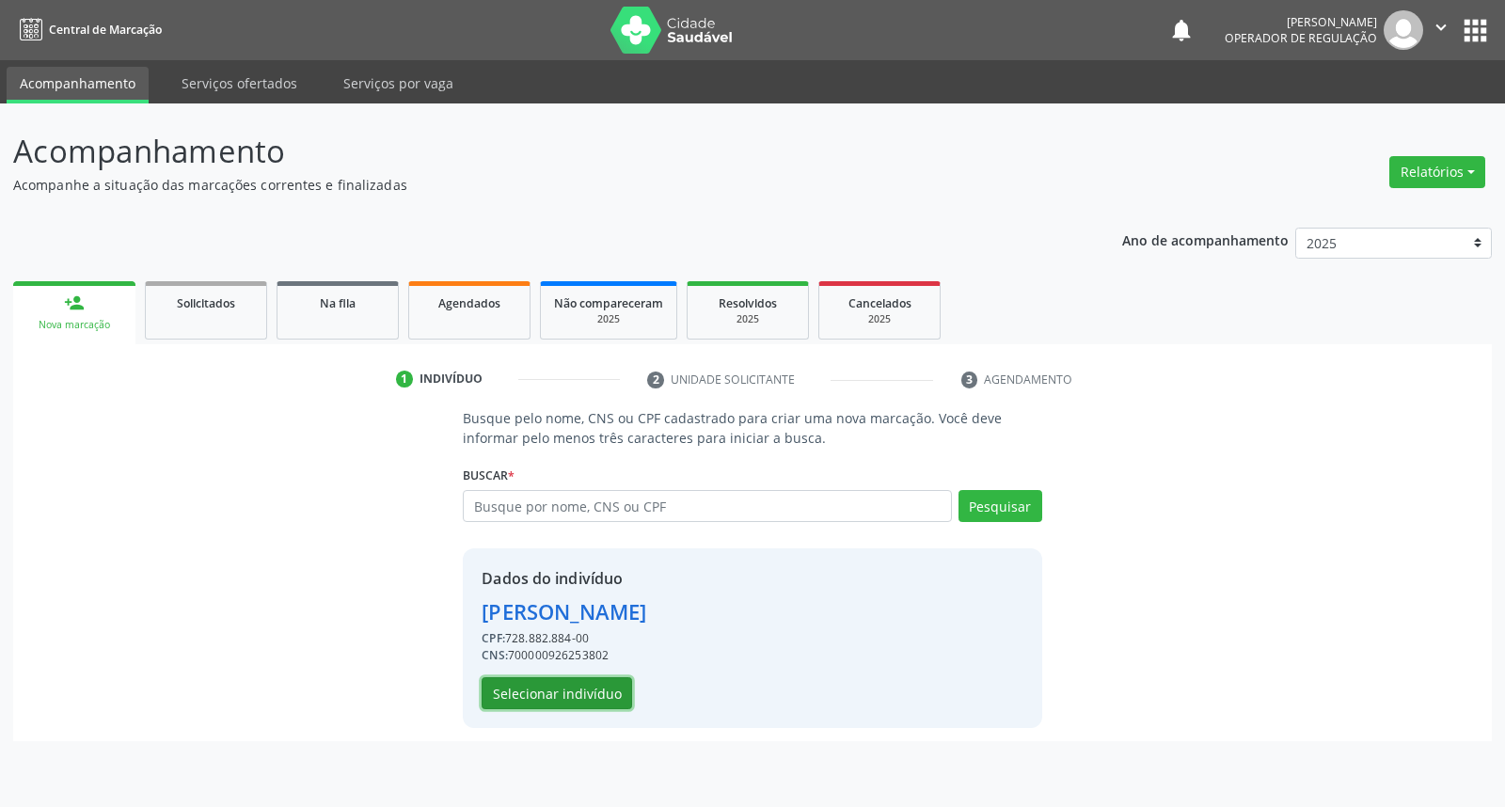
click at [537, 678] on button "Selecionar indivíduo" at bounding box center [557, 693] width 150 height 32
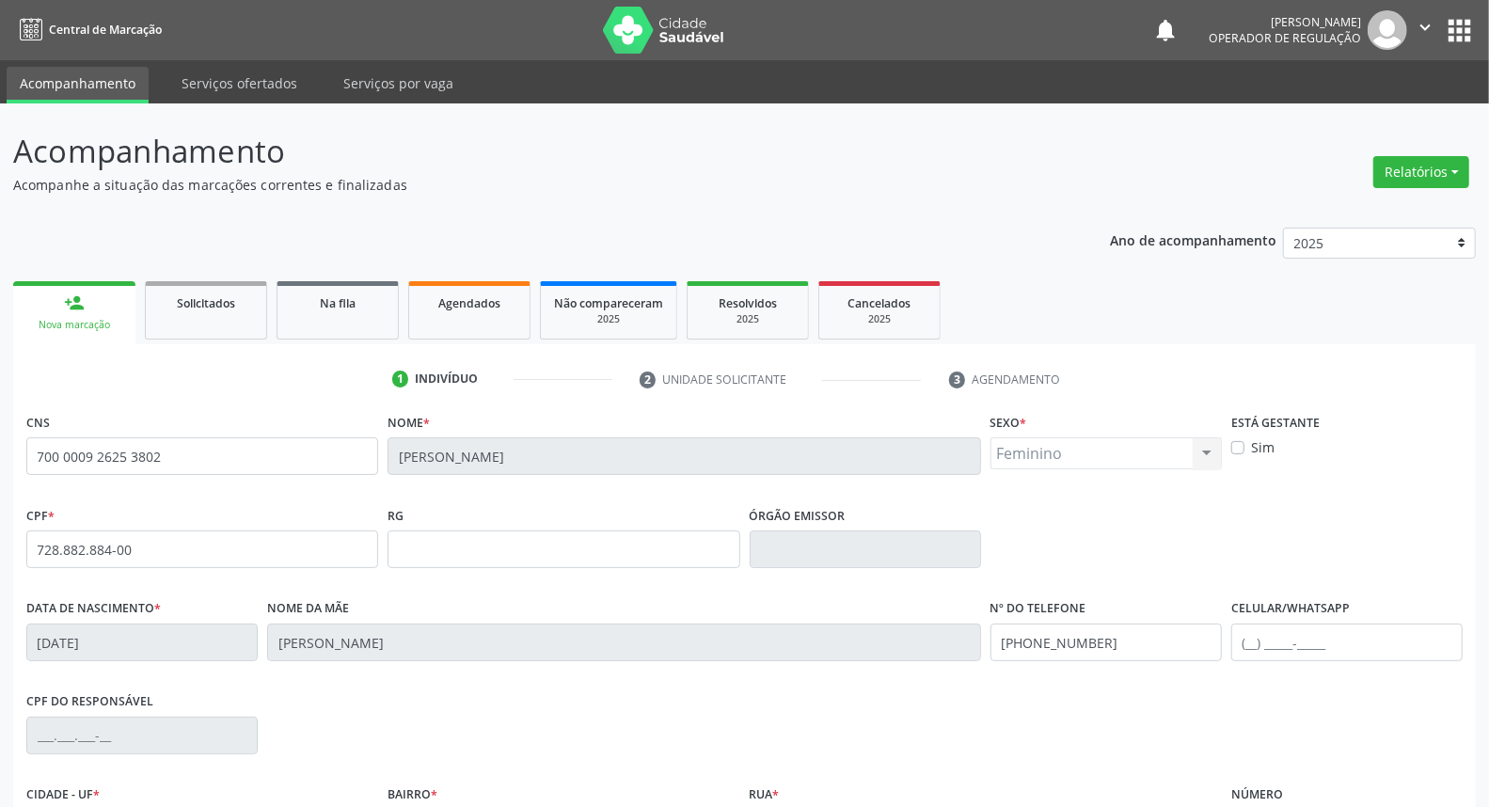
scroll to position [211, 0]
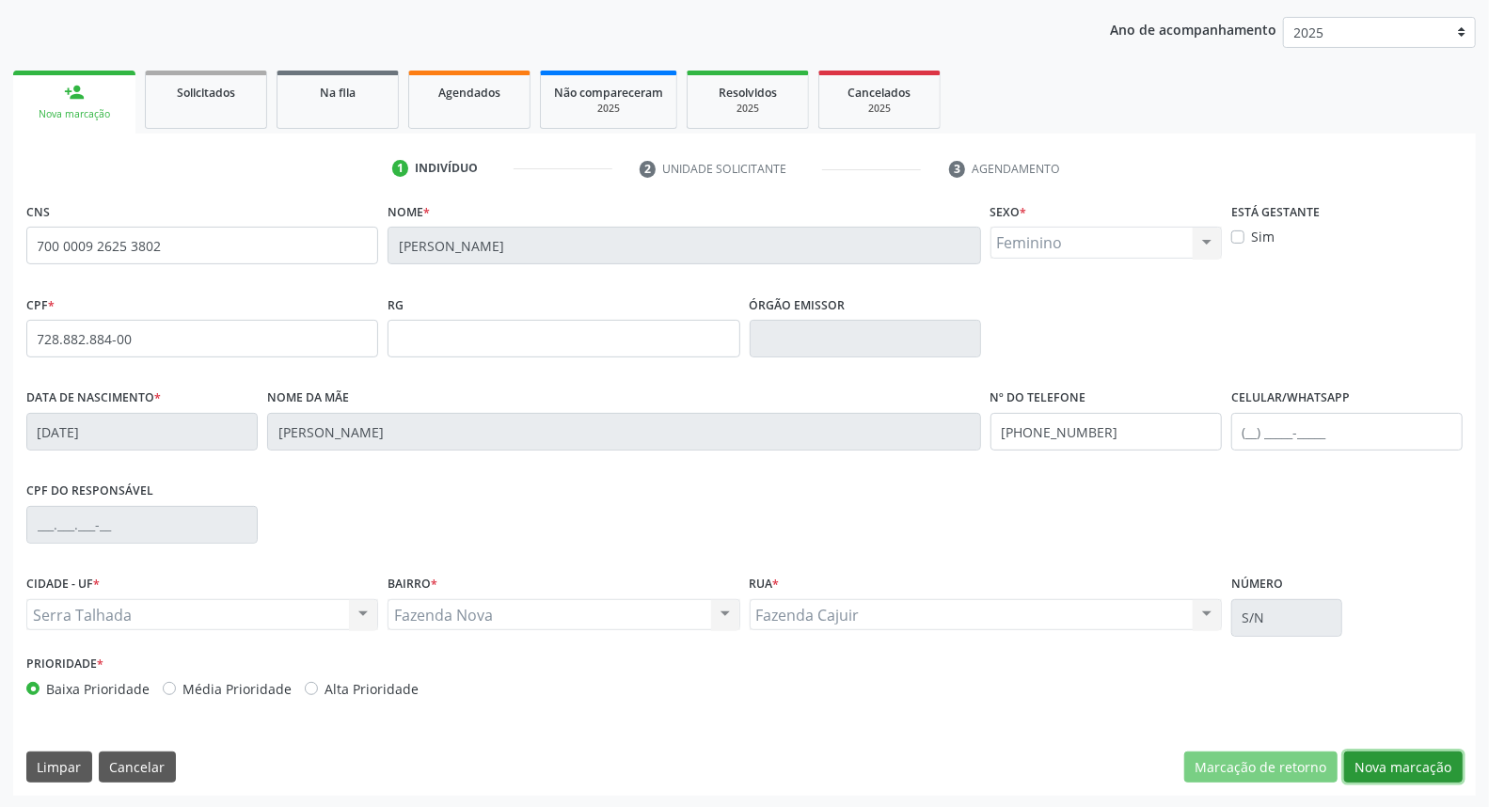
drag, startPoint x: 1389, startPoint y: 766, endPoint x: 1355, endPoint y: 743, distance: 40.7
click at [1383, 762] on button "Nova marcação" at bounding box center [1403, 767] width 119 height 32
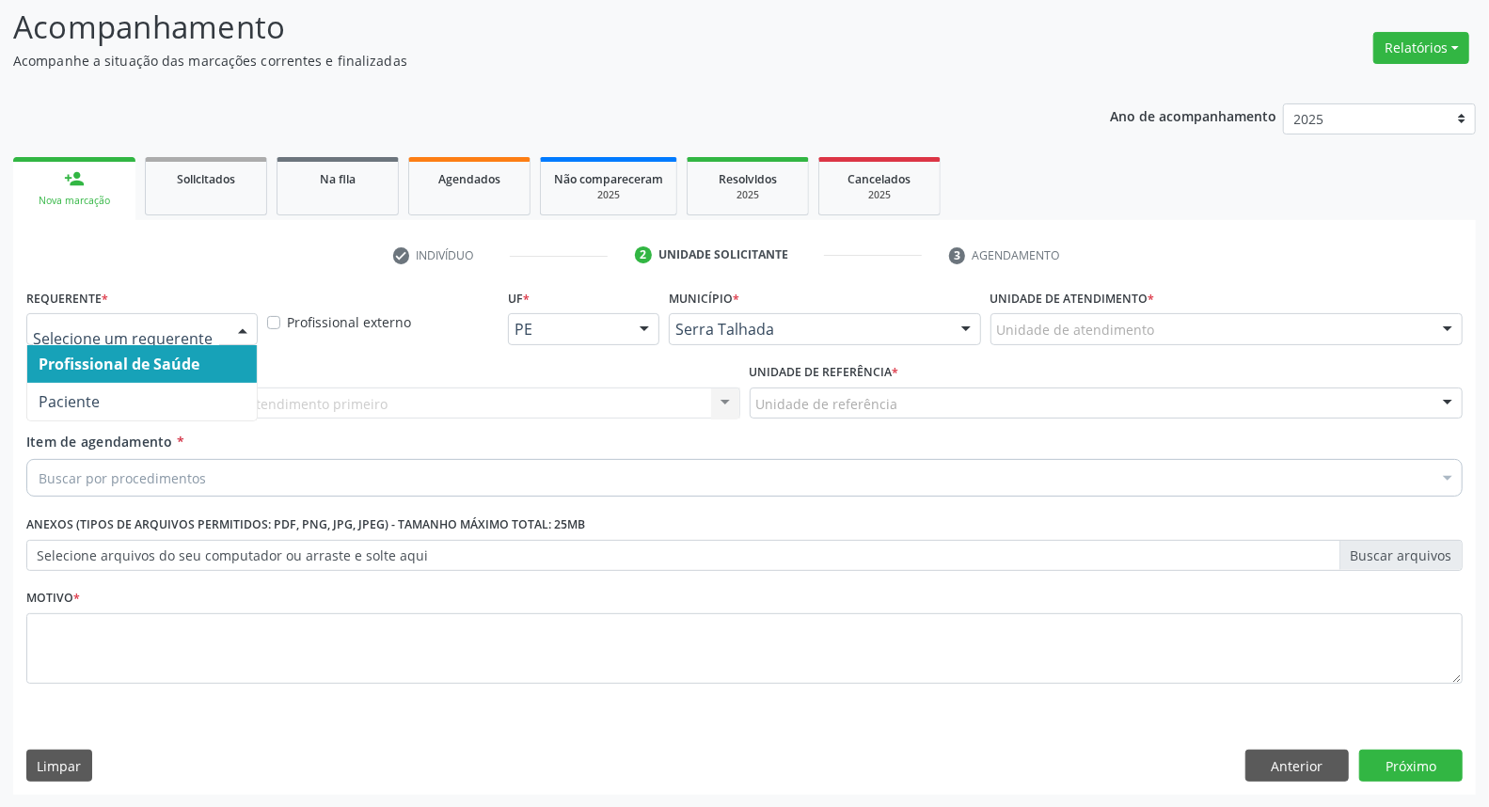
drag, startPoint x: 128, startPoint y: 325, endPoint x: 130, endPoint y: 401, distance: 75.3
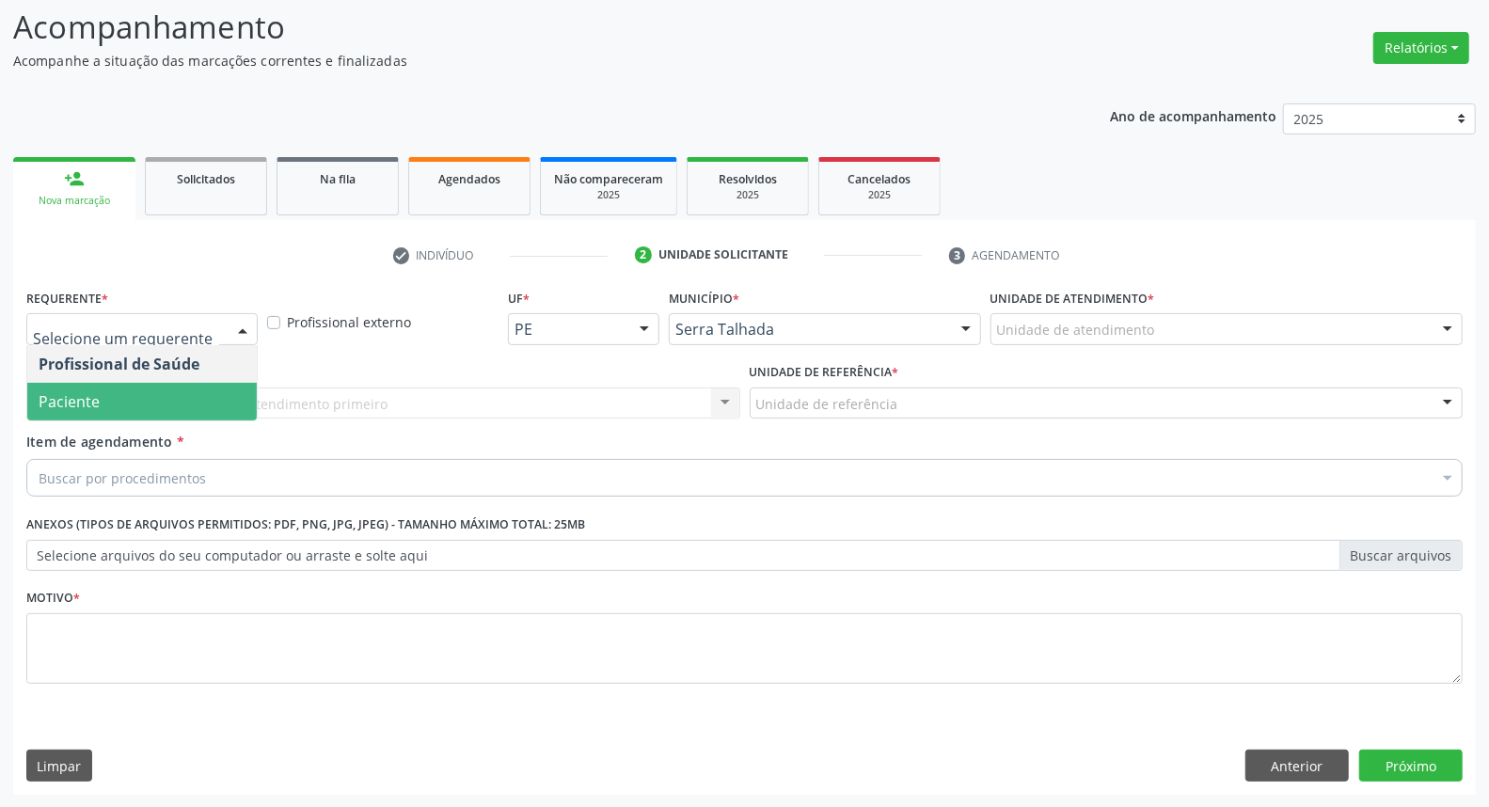
click at [128, 417] on span "Paciente" at bounding box center [141, 402] width 229 height 38
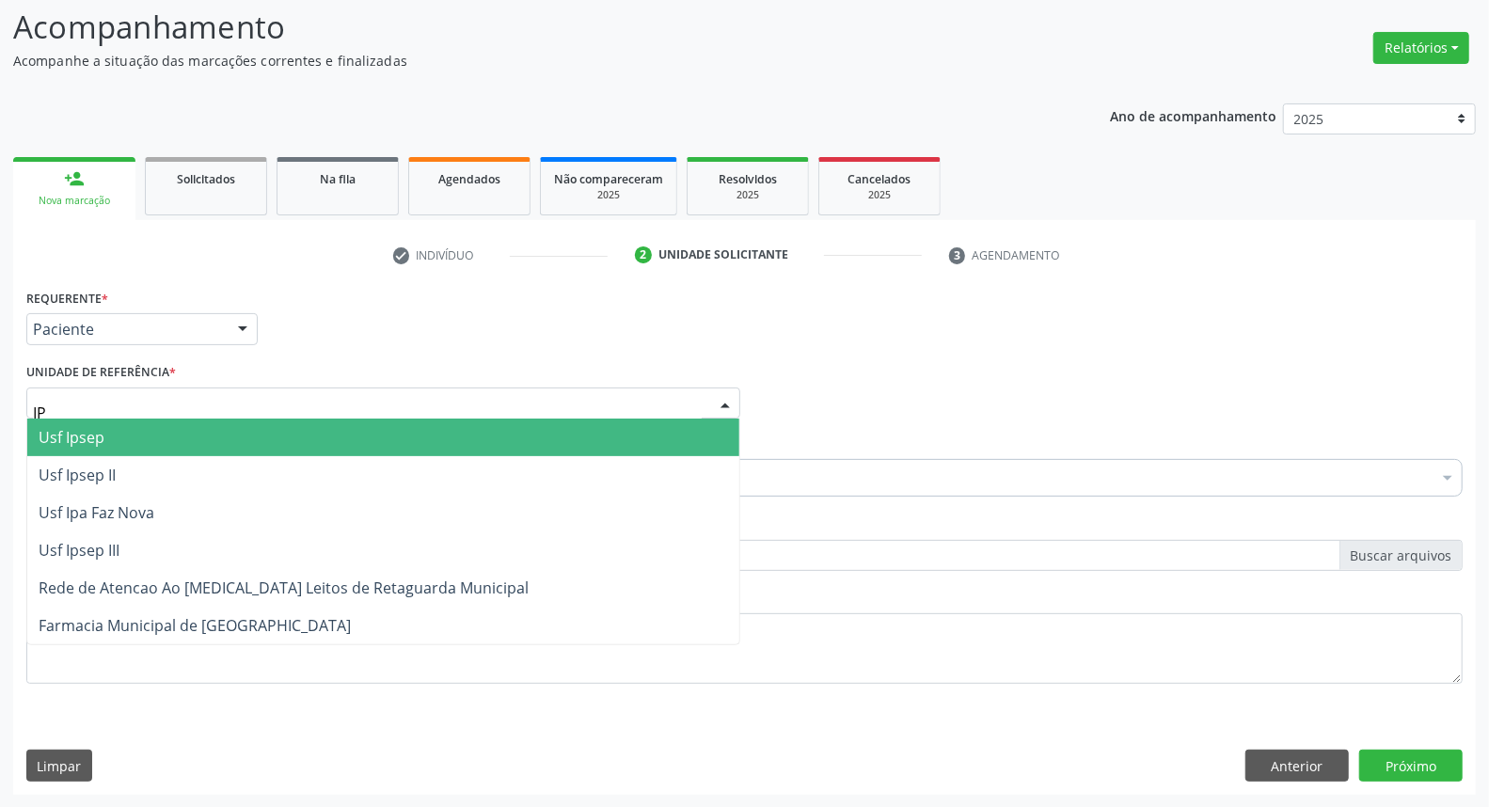
type input "IPA"
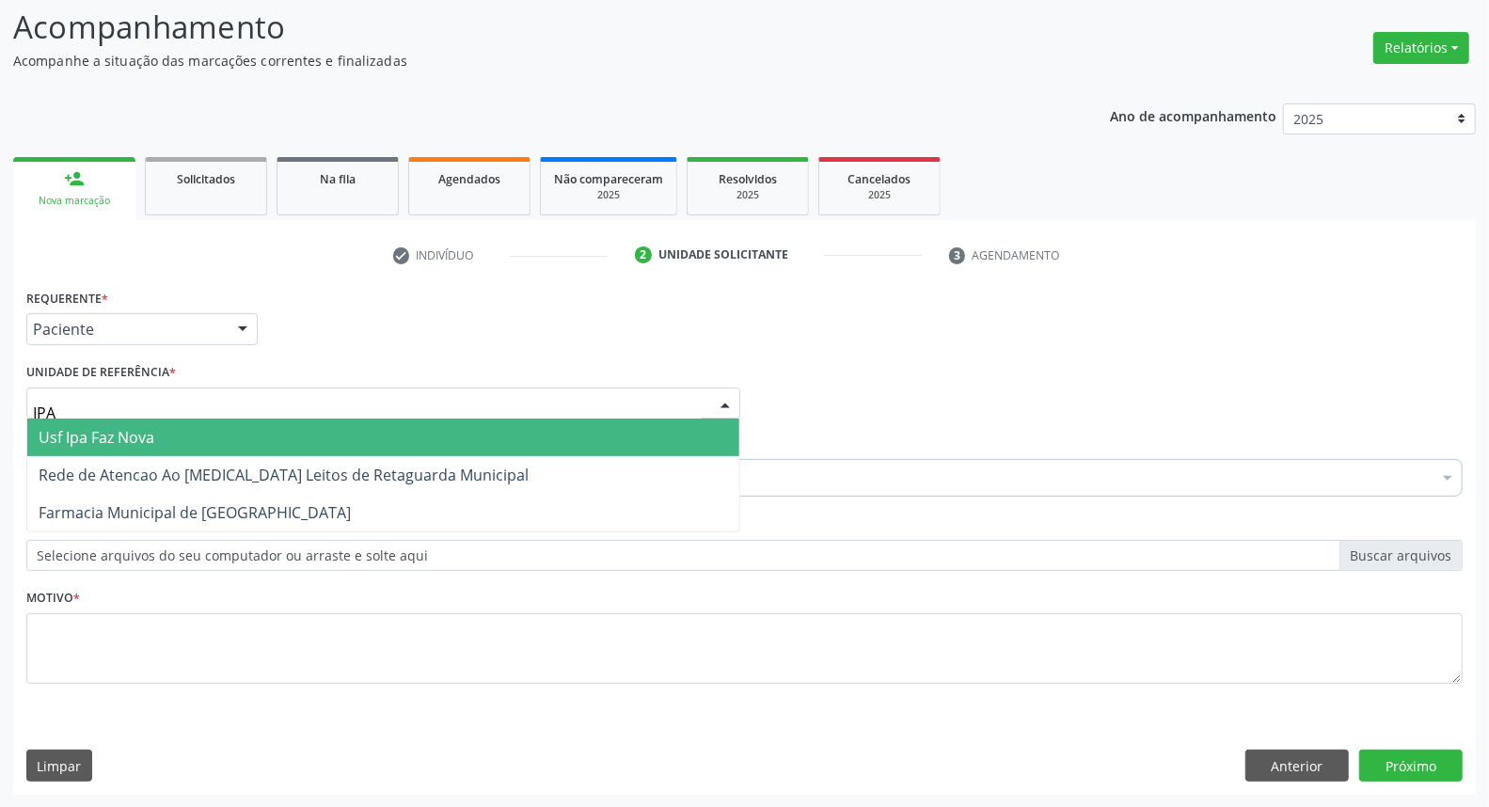
click at [149, 434] on span "Usf Ipa Faz Nova" at bounding box center [97, 437] width 116 height 21
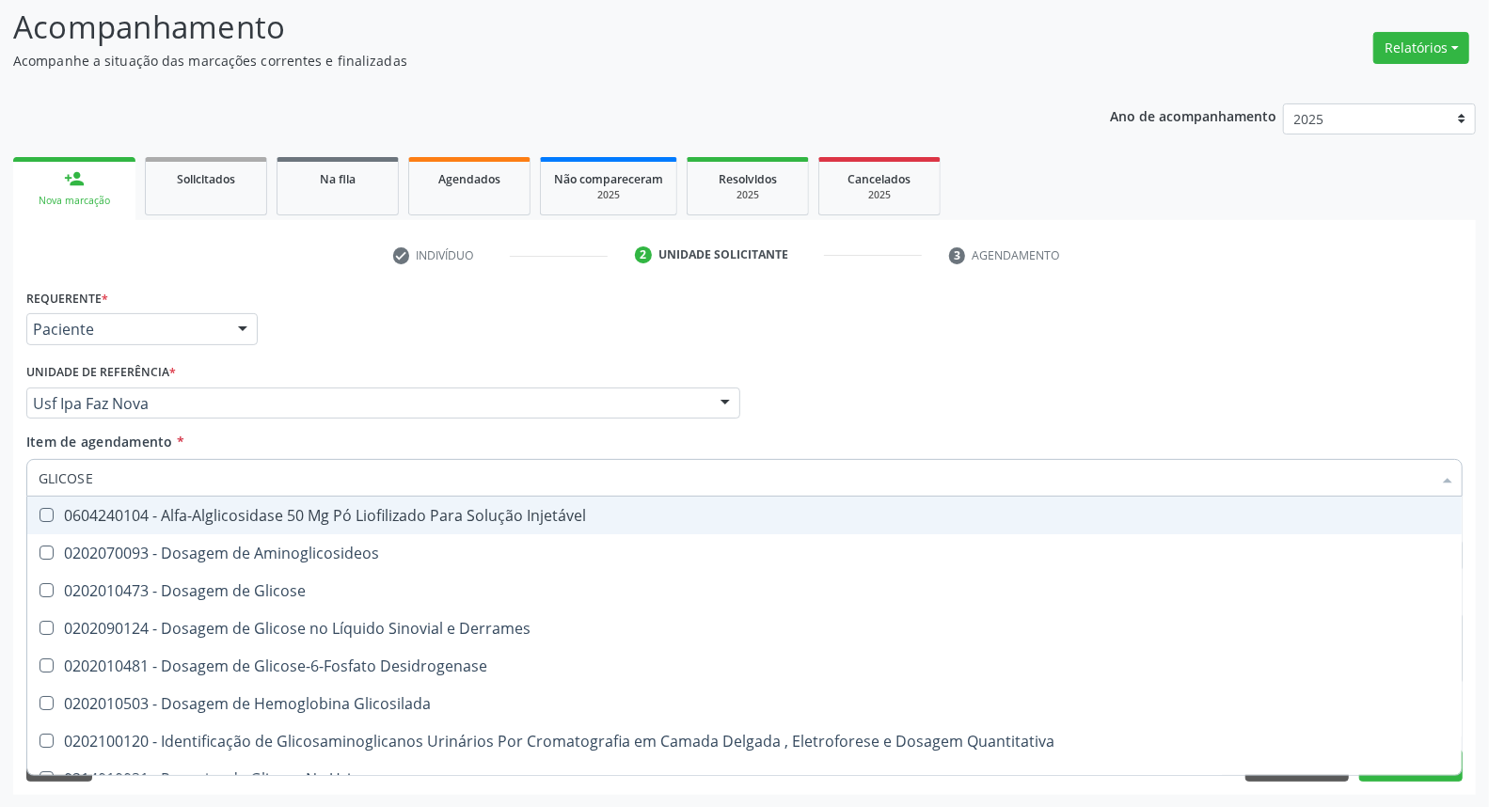
type input "GLICOSE"
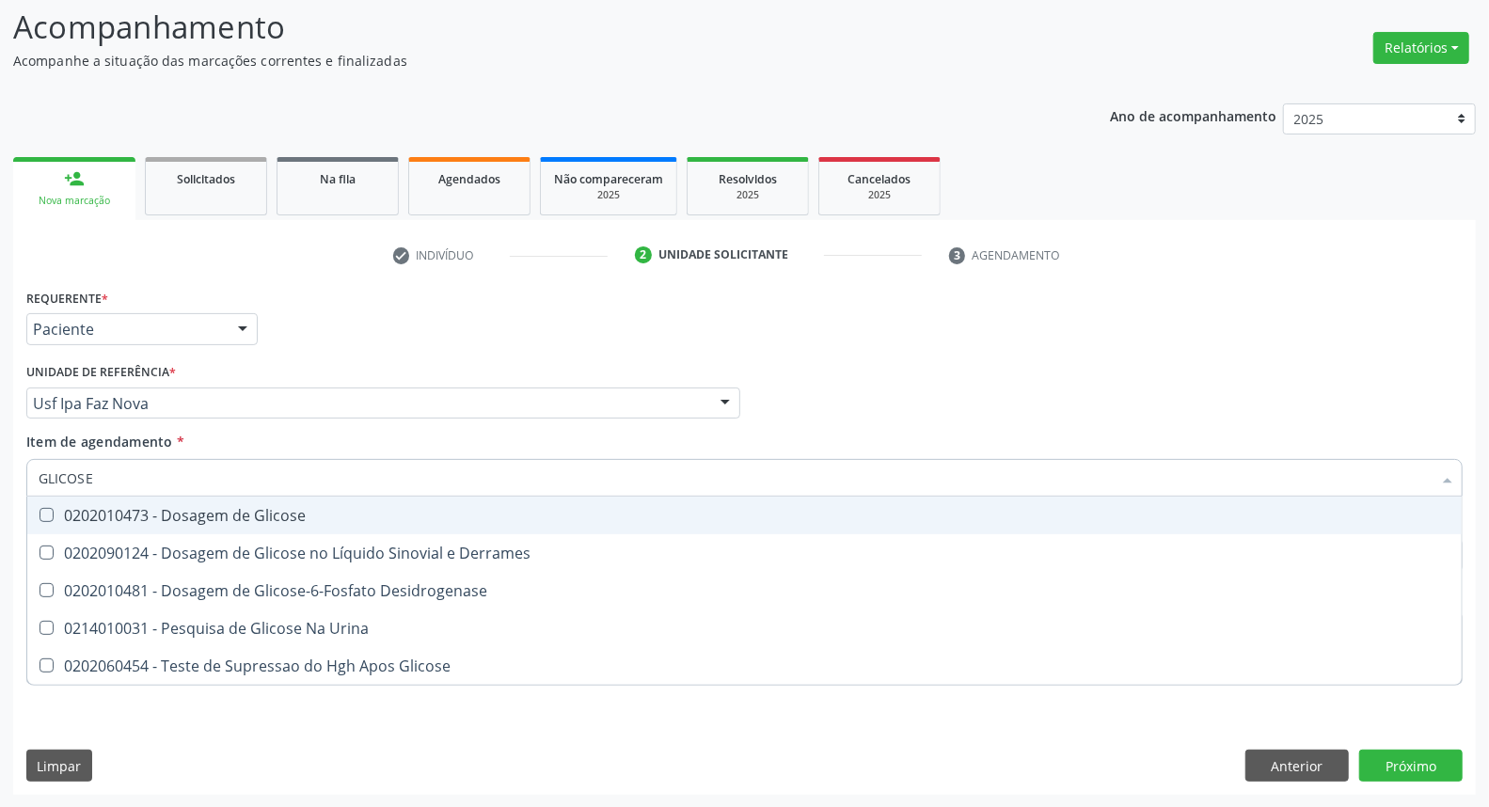
drag, startPoint x: 171, startPoint y: 504, endPoint x: 166, endPoint y: 464, distance: 40.7
click at [171, 497] on span "0202010473 - Dosagem de Glicose" at bounding box center [744, 516] width 1434 height 38
checkbox Glicose "true"
drag, startPoint x: 0, startPoint y: 453, endPoint x: 0, endPoint y: 430, distance: 23.5
click at [0, 440] on div "Acompanhamento Acompanhe a situação das marcações correntes e finalizadas Relat…" at bounding box center [744, 393] width 1489 height 829
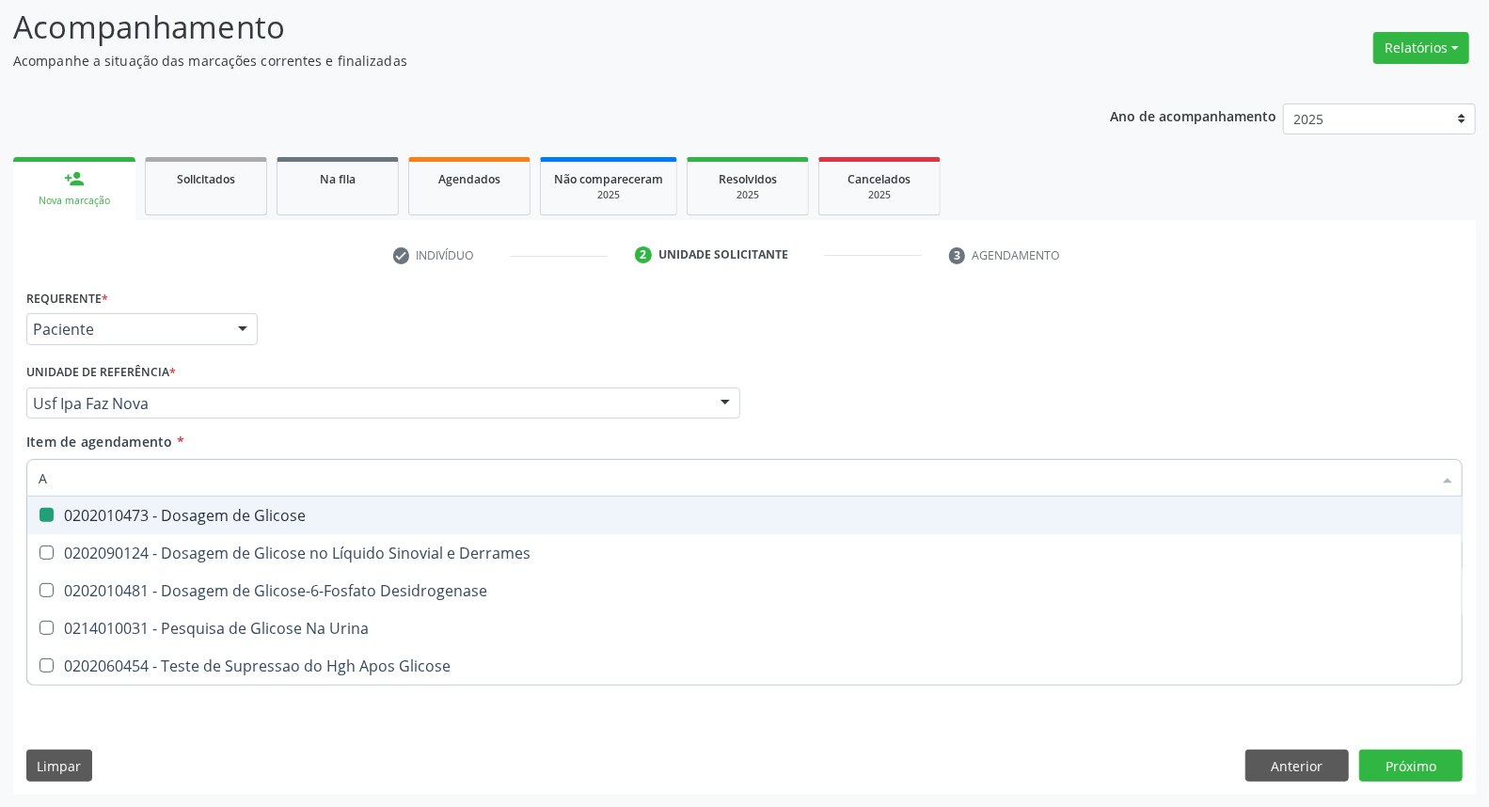
type input "AC"
checkbox Glicose "false"
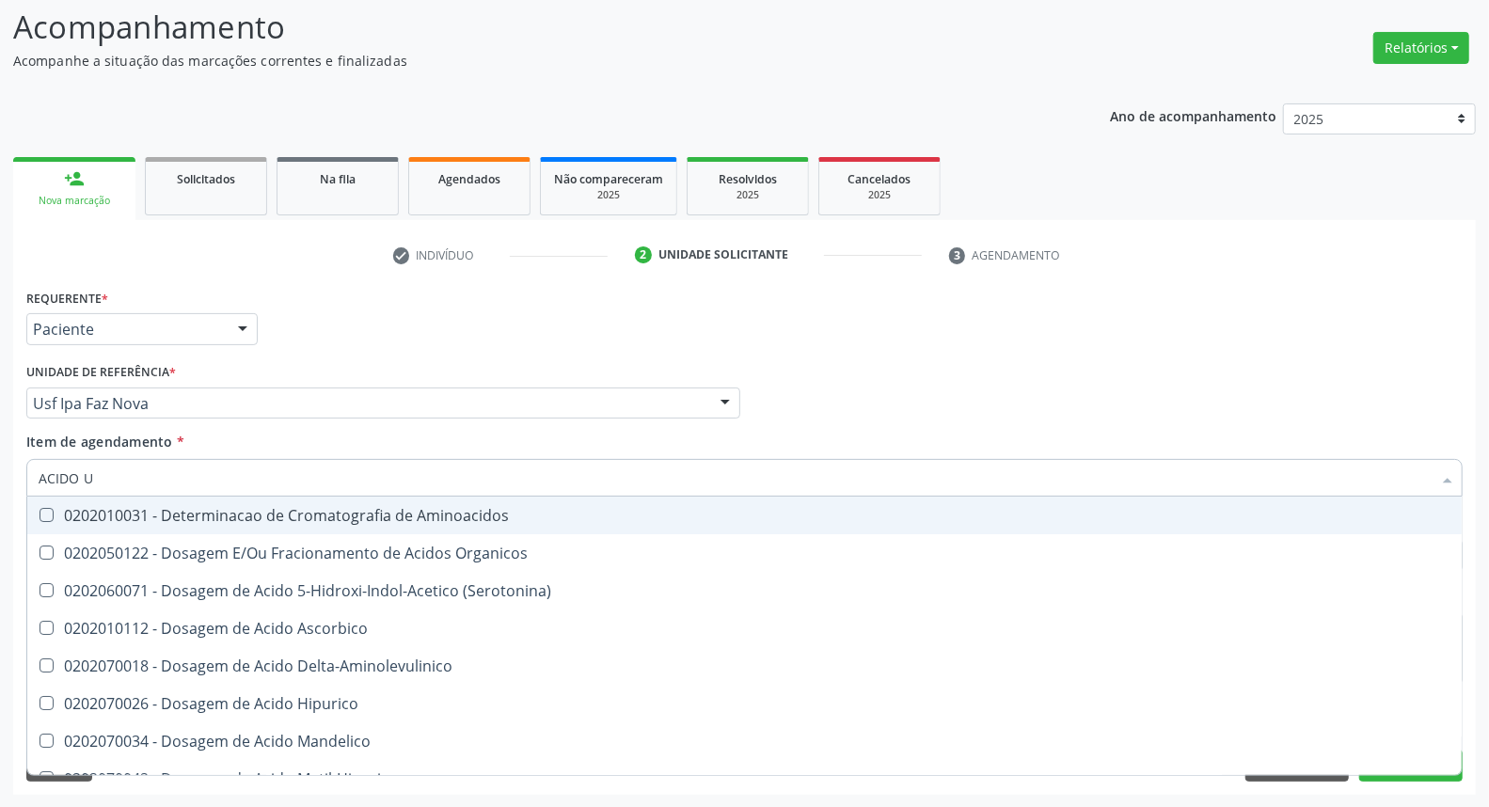
type input "ACIDO U"
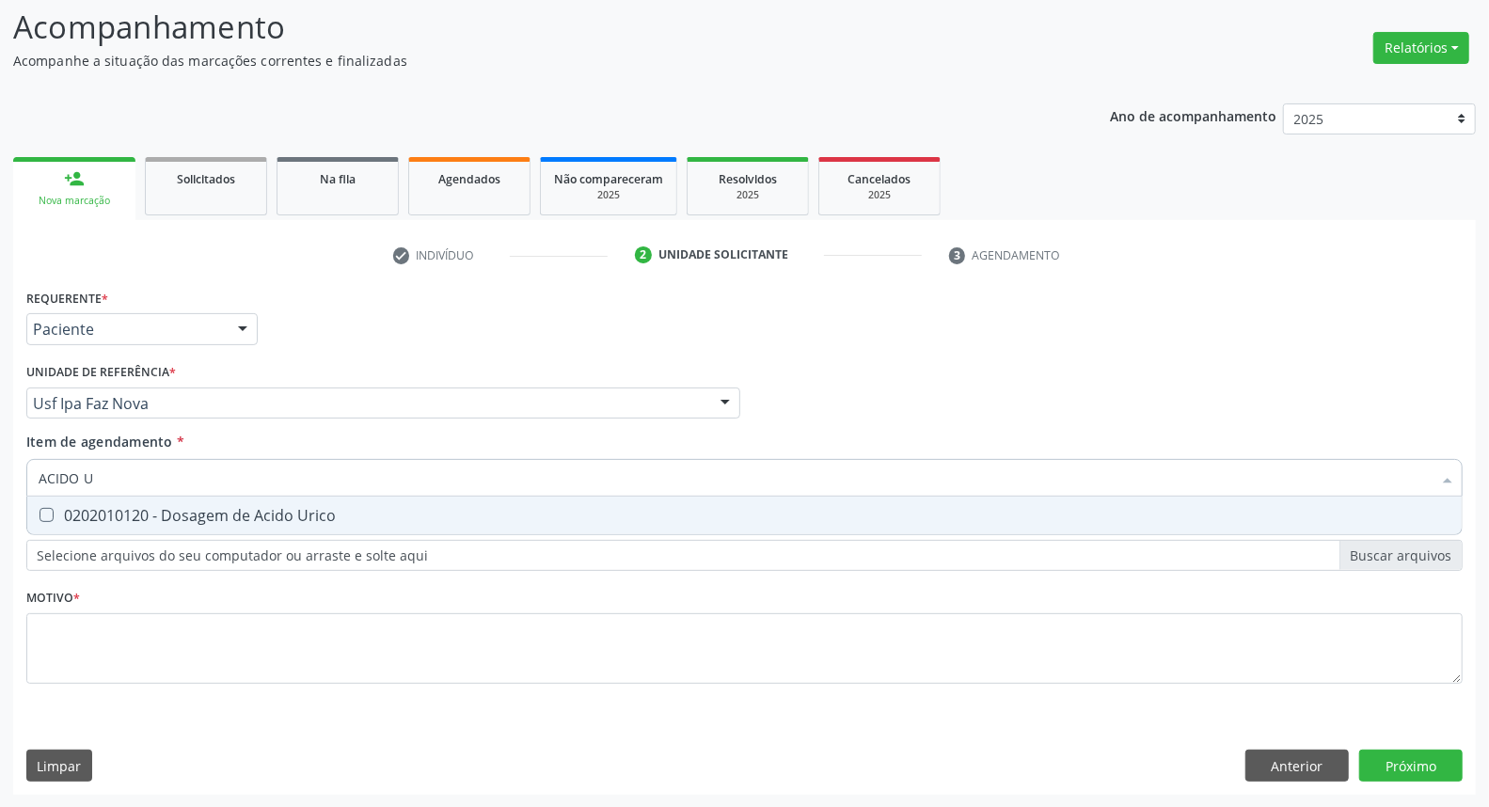
drag, startPoint x: 50, startPoint y: 505, endPoint x: 58, endPoint y: 499, distance: 10.2
click at [55, 501] on span "0202010120 - Dosagem de Acido Urico" at bounding box center [744, 516] width 1434 height 38
checkbox Urico "true"
drag, startPoint x: 113, startPoint y: 472, endPoint x: 0, endPoint y: 429, distance: 120.9
click at [0, 433] on div "Acompanhamento Acompanhe a situação das marcações correntes e finalizadas Relat…" at bounding box center [744, 393] width 1489 height 829
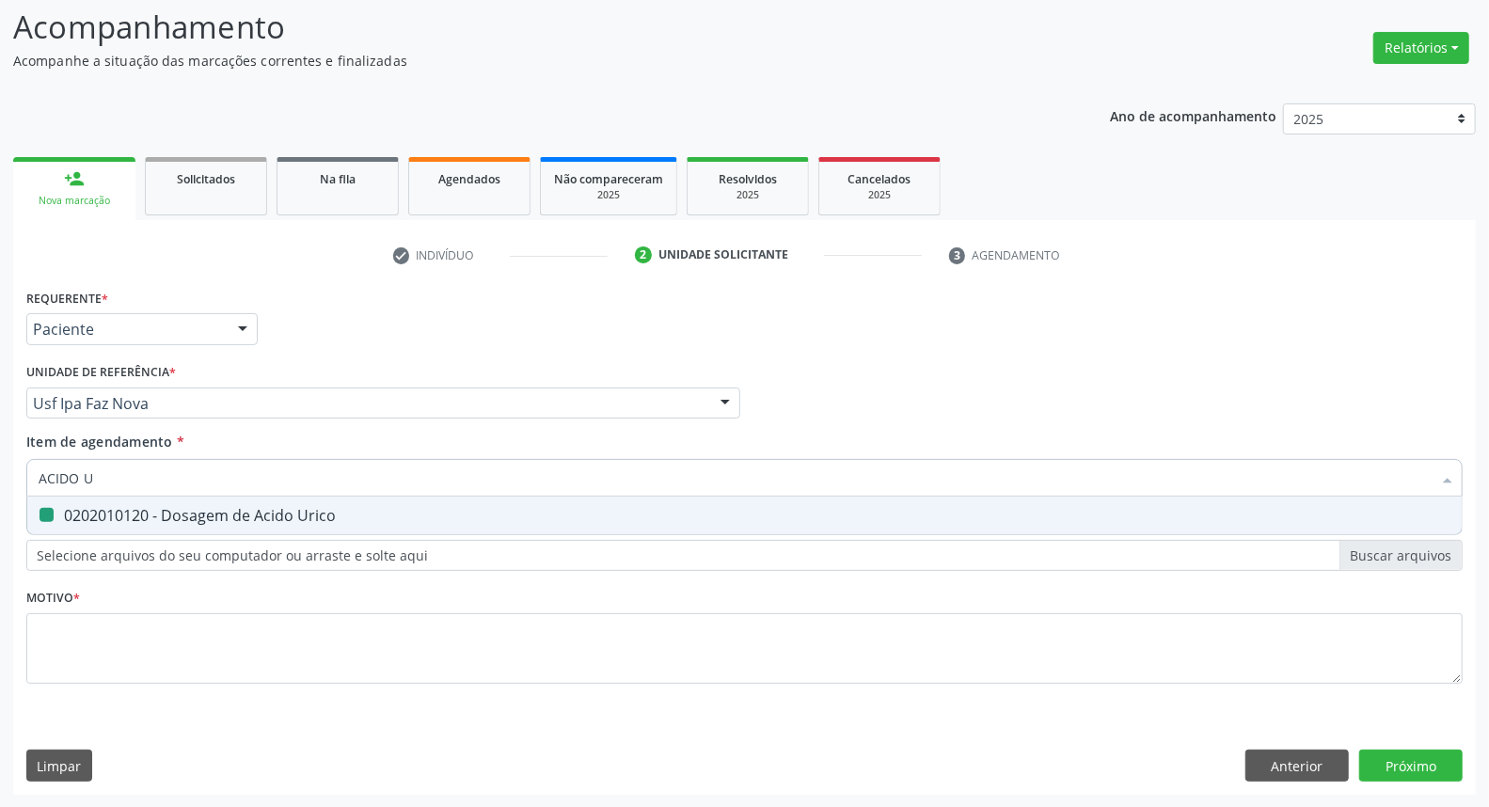
type input "C"
checkbox Urico "false"
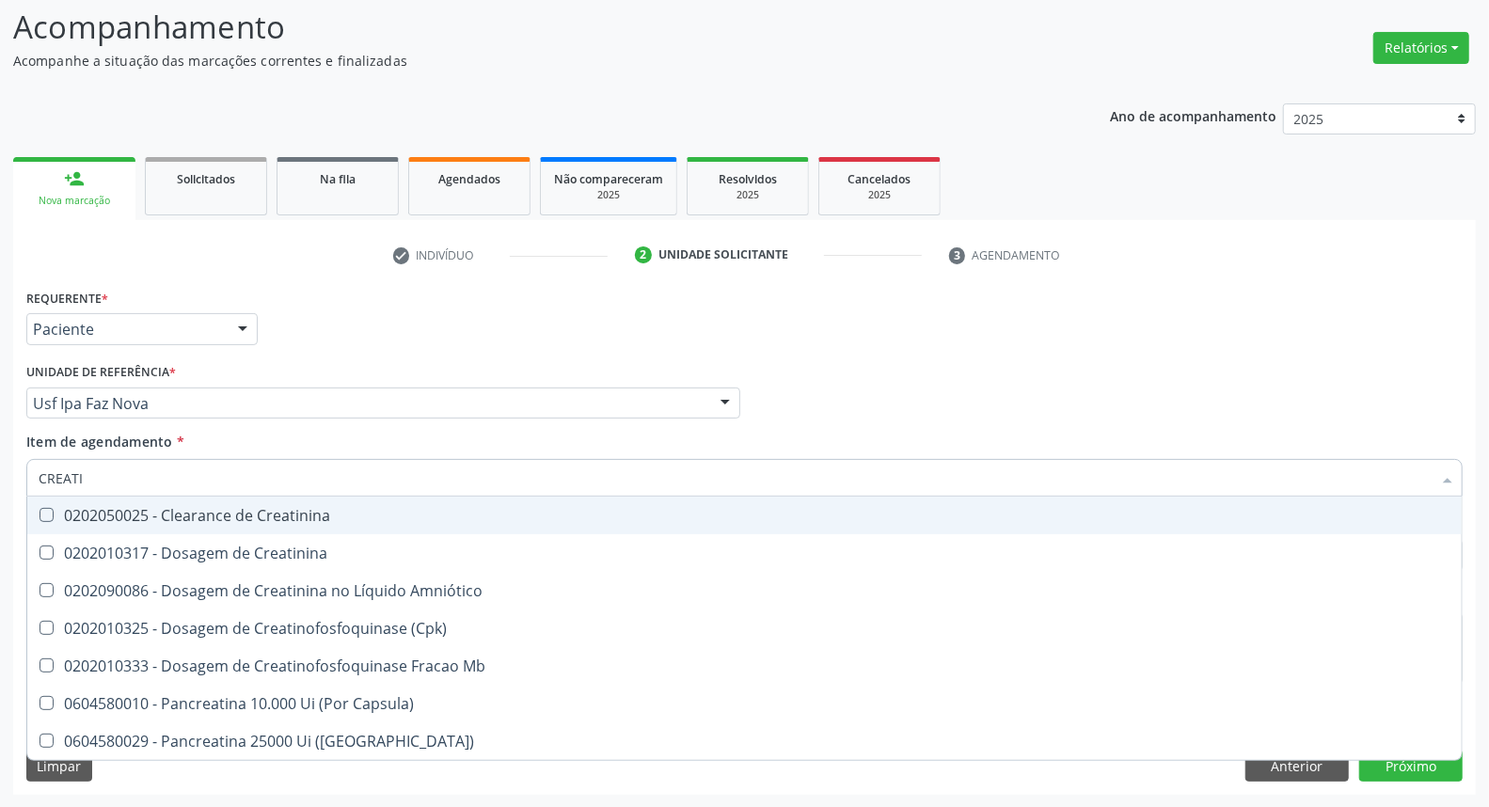
type input "CREATI"
click at [105, 530] on span "0202050025 - Clearance de Creatinina" at bounding box center [744, 516] width 1434 height 38
checkbox Creatinina "true"
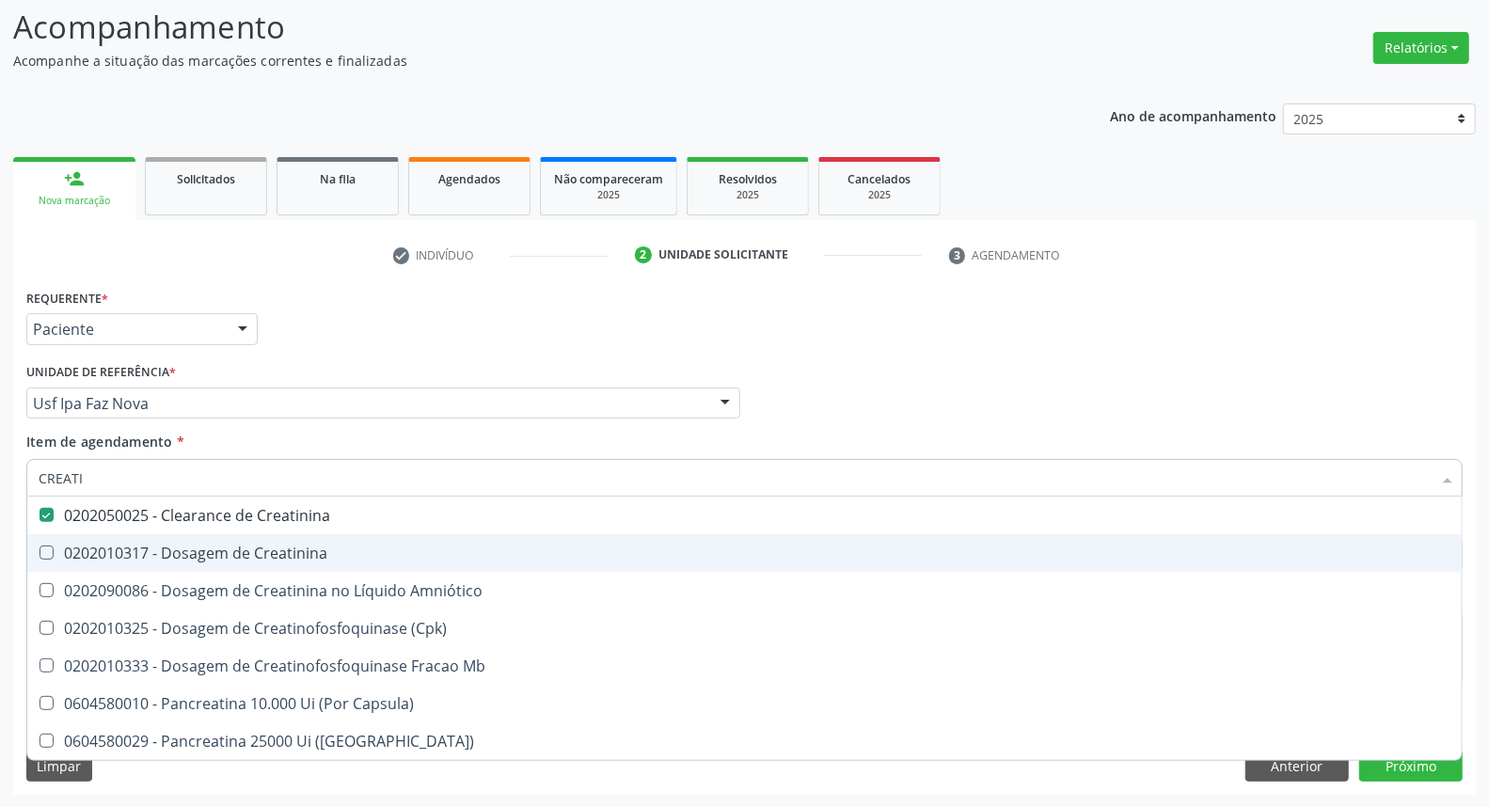
click at [105, 531] on ul "Desfazer seleção 0202050025 - Clearance de Creatinina 0202010317 - Dosagem de C…" at bounding box center [744, 628] width 1434 height 263
drag, startPoint x: 105, startPoint y: 547, endPoint x: 111, endPoint y: 529, distance: 18.7
click at [107, 545] on div "0202010317 - Dosagem de Creatinina" at bounding box center [745, 552] width 1412 height 15
checkbox Creatinina "true"
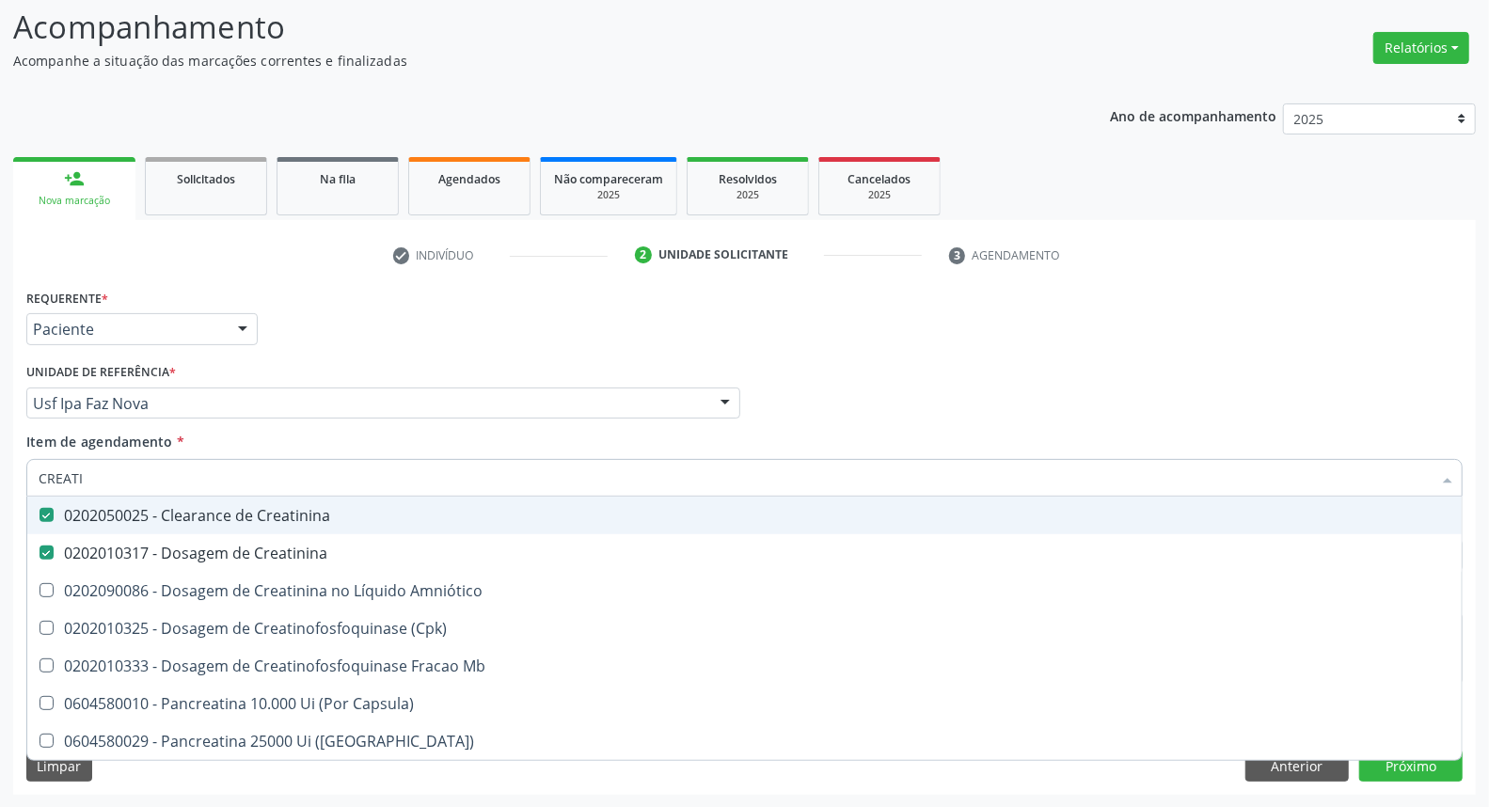
drag, startPoint x: 115, startPoint y: 517, endPoint x: 119, endPoint y: 484, distance: 33.3
click at [115, 515] on div "0202050025 - Clearance de Creatinina" at bounding box center [745, 515] width 1412 height 15
checkbox Creatinina "false"
click at [0, 456] on div "Acompanhamento Acompanhe a situação das marcações correntes e finalizadas Relat…" at bounding box center [744, 393] width 1489 height 829
type input "UR"
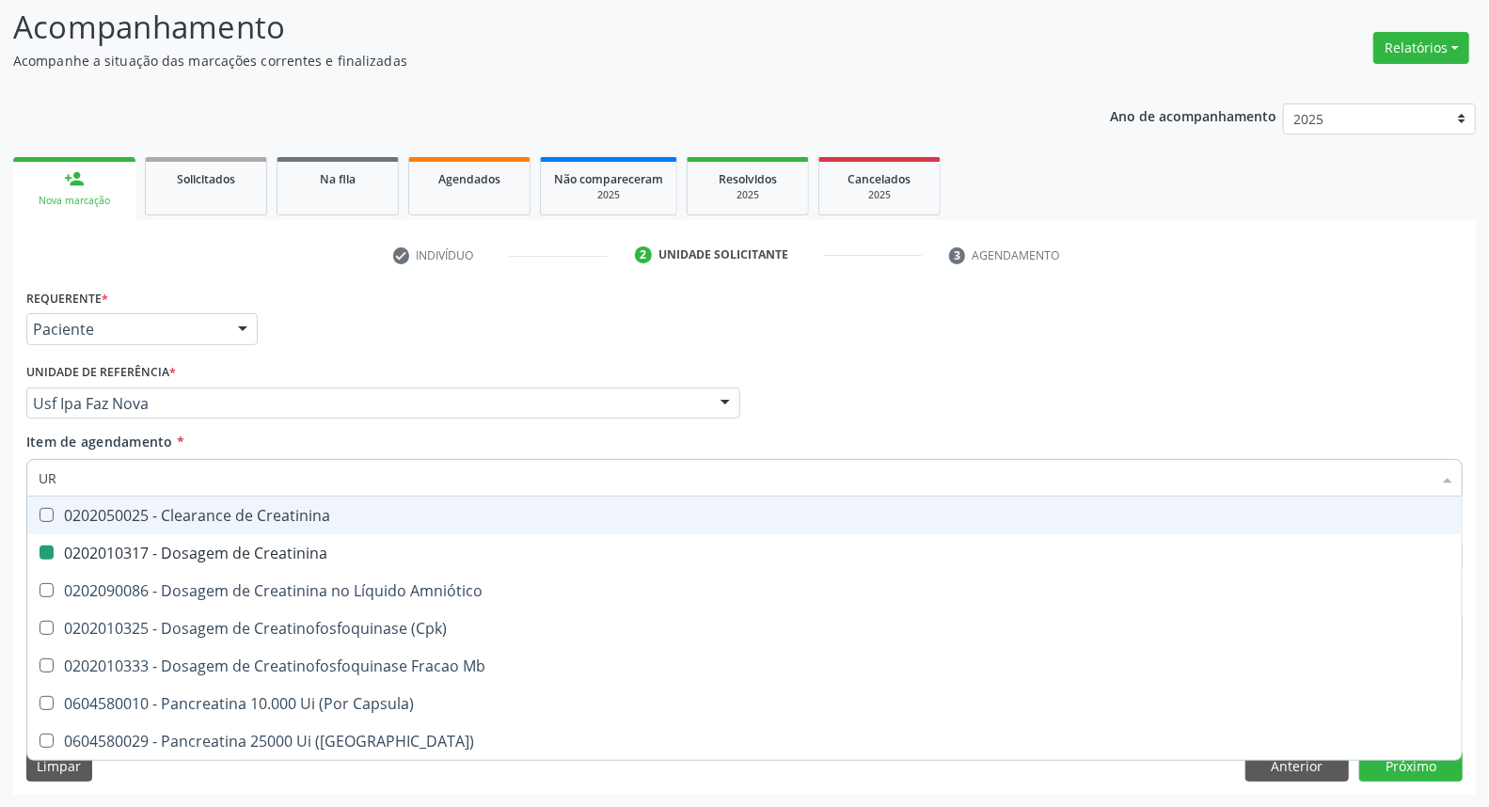
checkbox Creatinina "false"
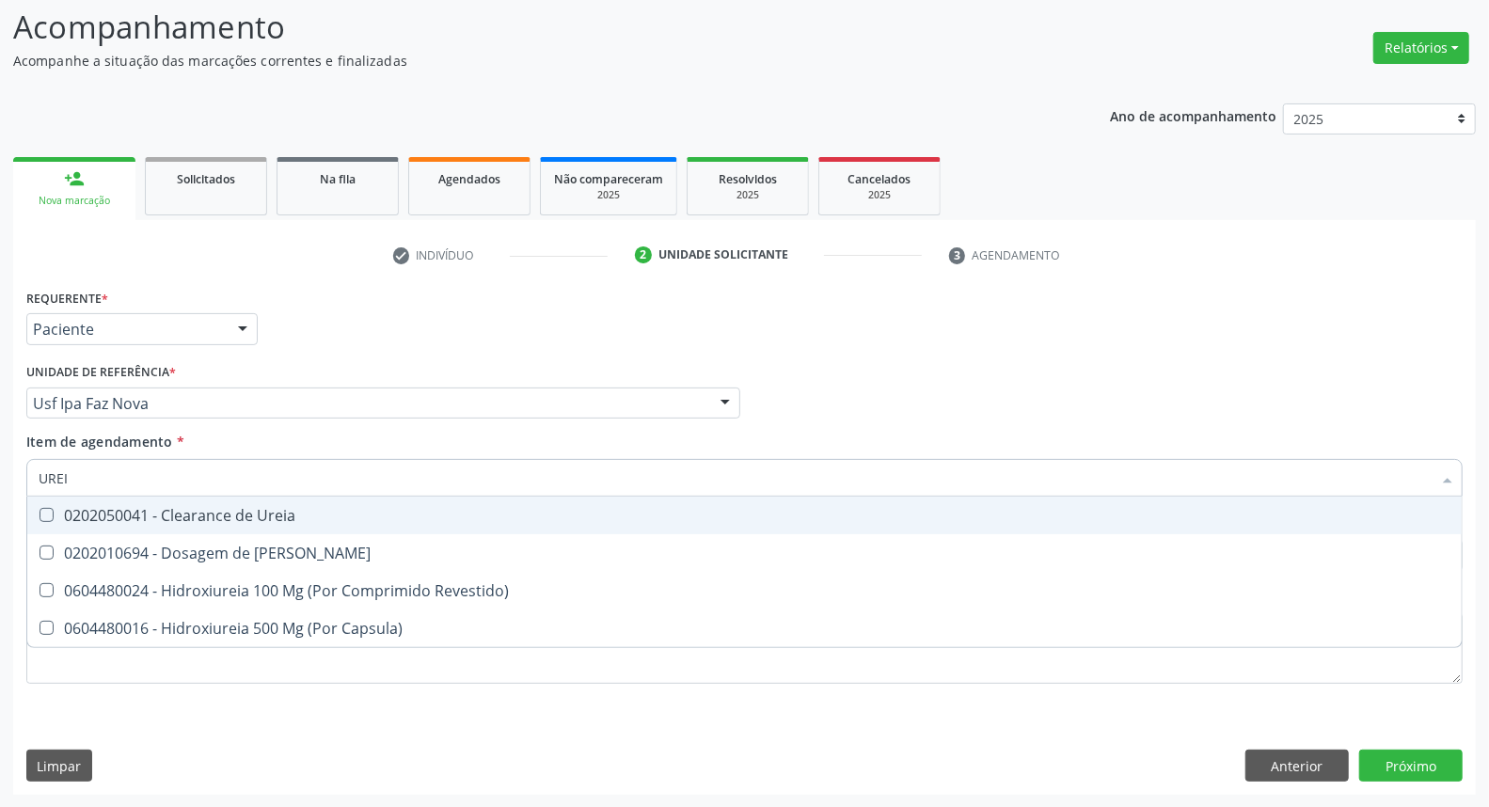
type input "UREIA"
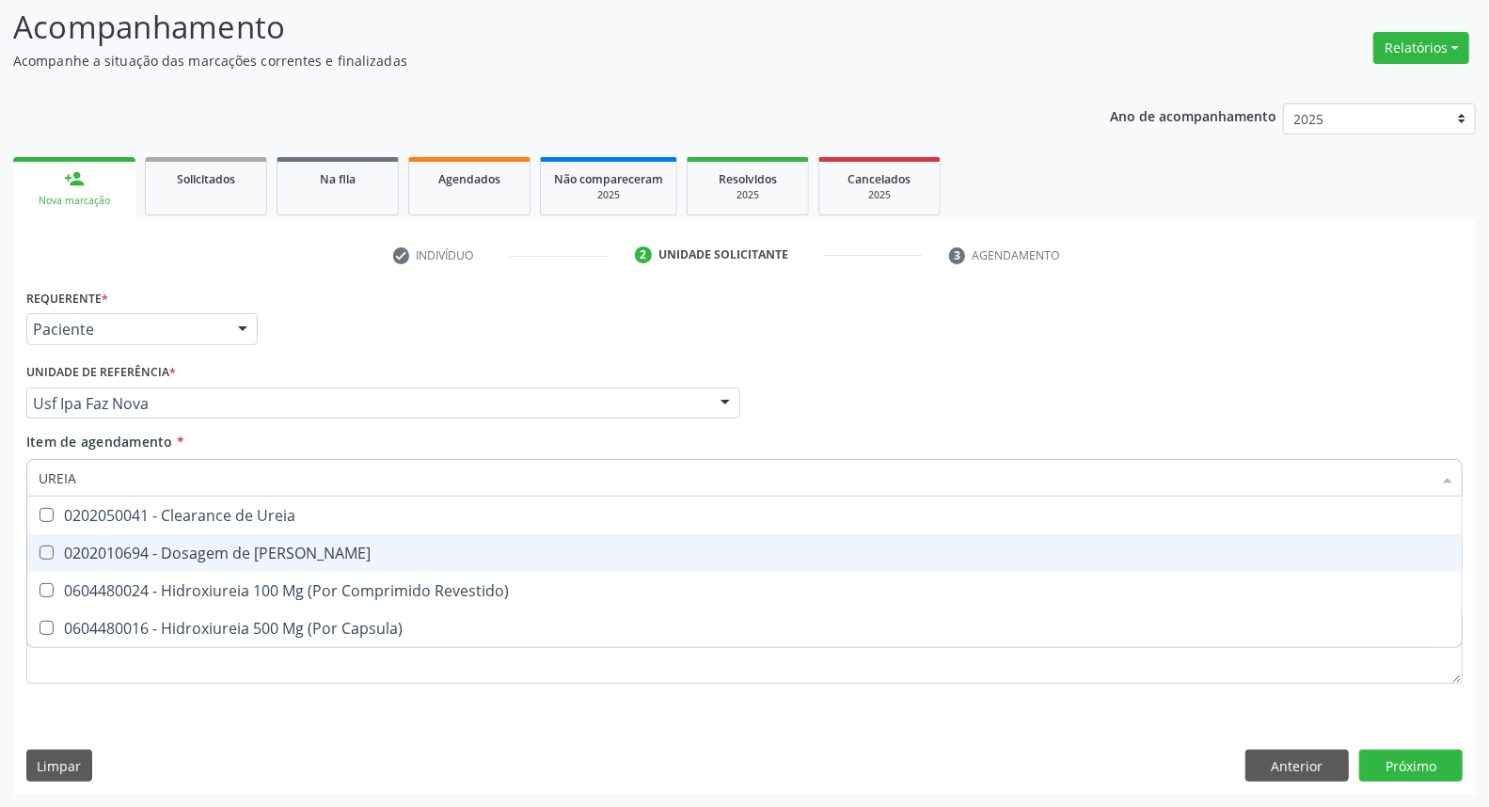
drag, startPoint x: 68, startPoint y: 547, endPoint x: 87, endPoint y: 492, distance: 58.9
click at [68, 545] on div "0202010694 - Dosagem de [PERSON_NAME]" at bounding box center [745, 552] width 1412 height 15
checkbox Ureia "true"
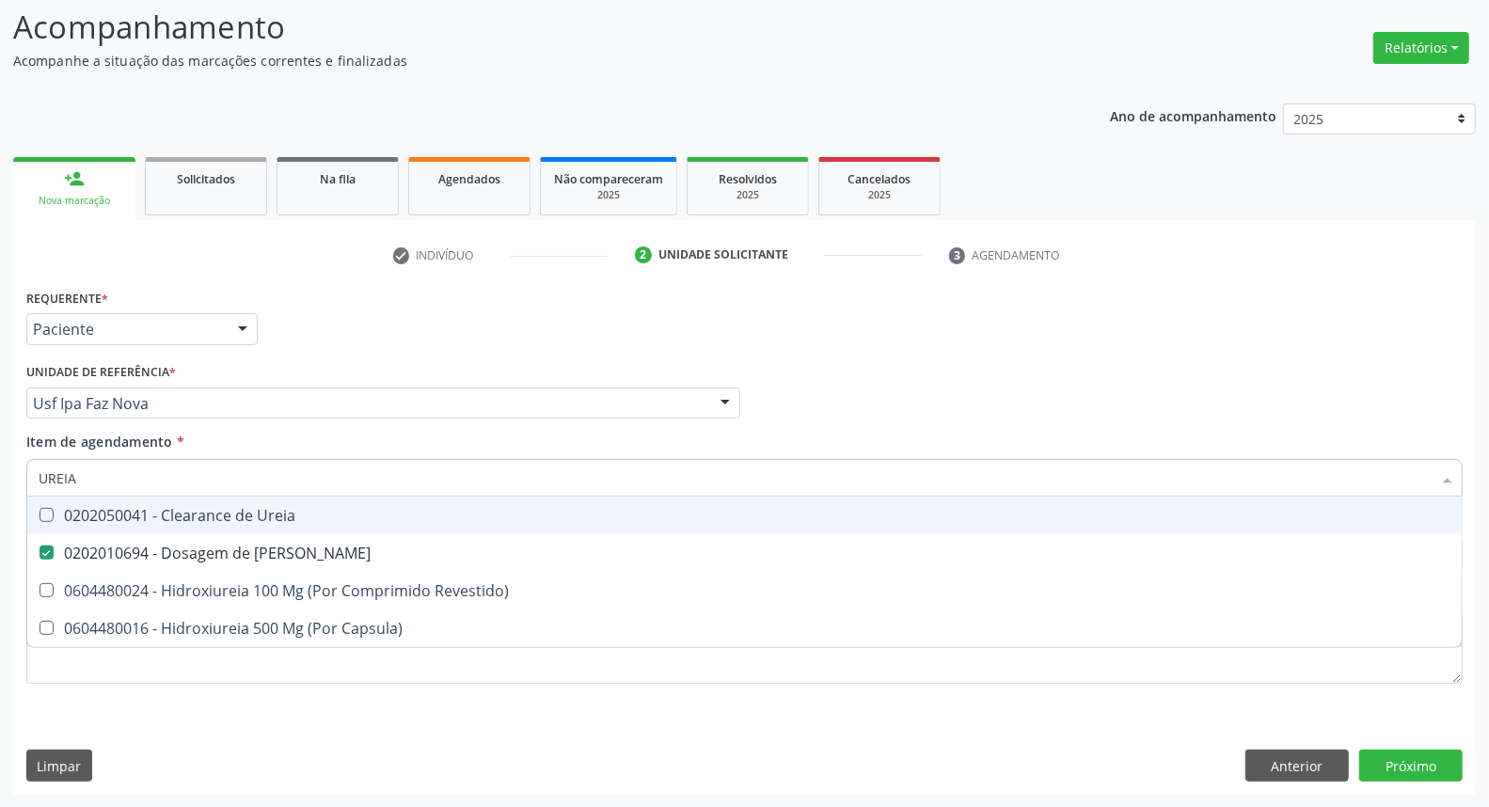
click at [0, 466] on div "Acompanhamento Acompanhe a situação das marcações correntes e finalizadas Relat…" at bounding box center [744, 393] width 1489 height 829
type input "C"
checkbox Ureia "false"
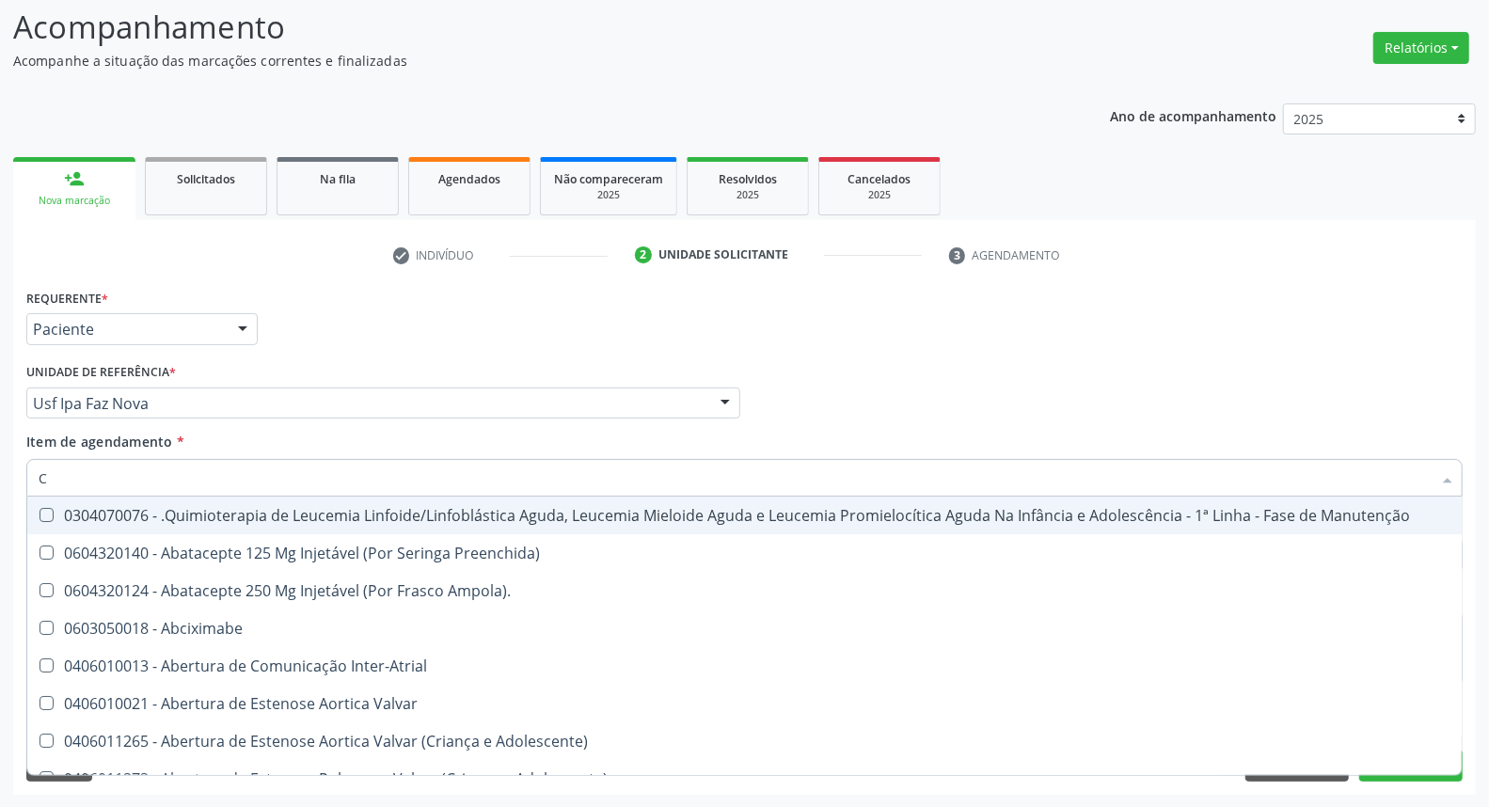
type input "CO"
checkbox Único "true"
checkbox Creatinina "true"
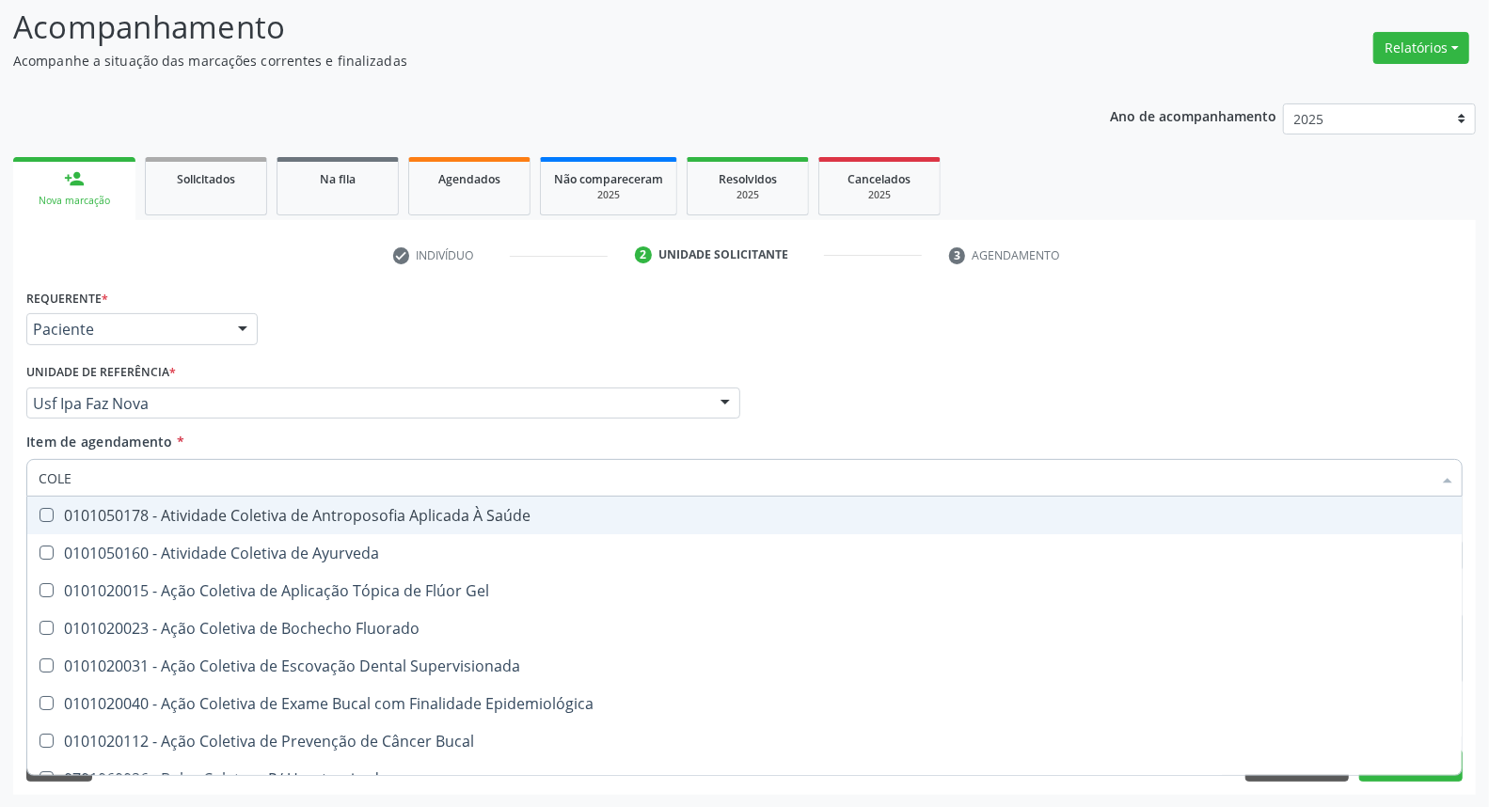
type input "COLES"
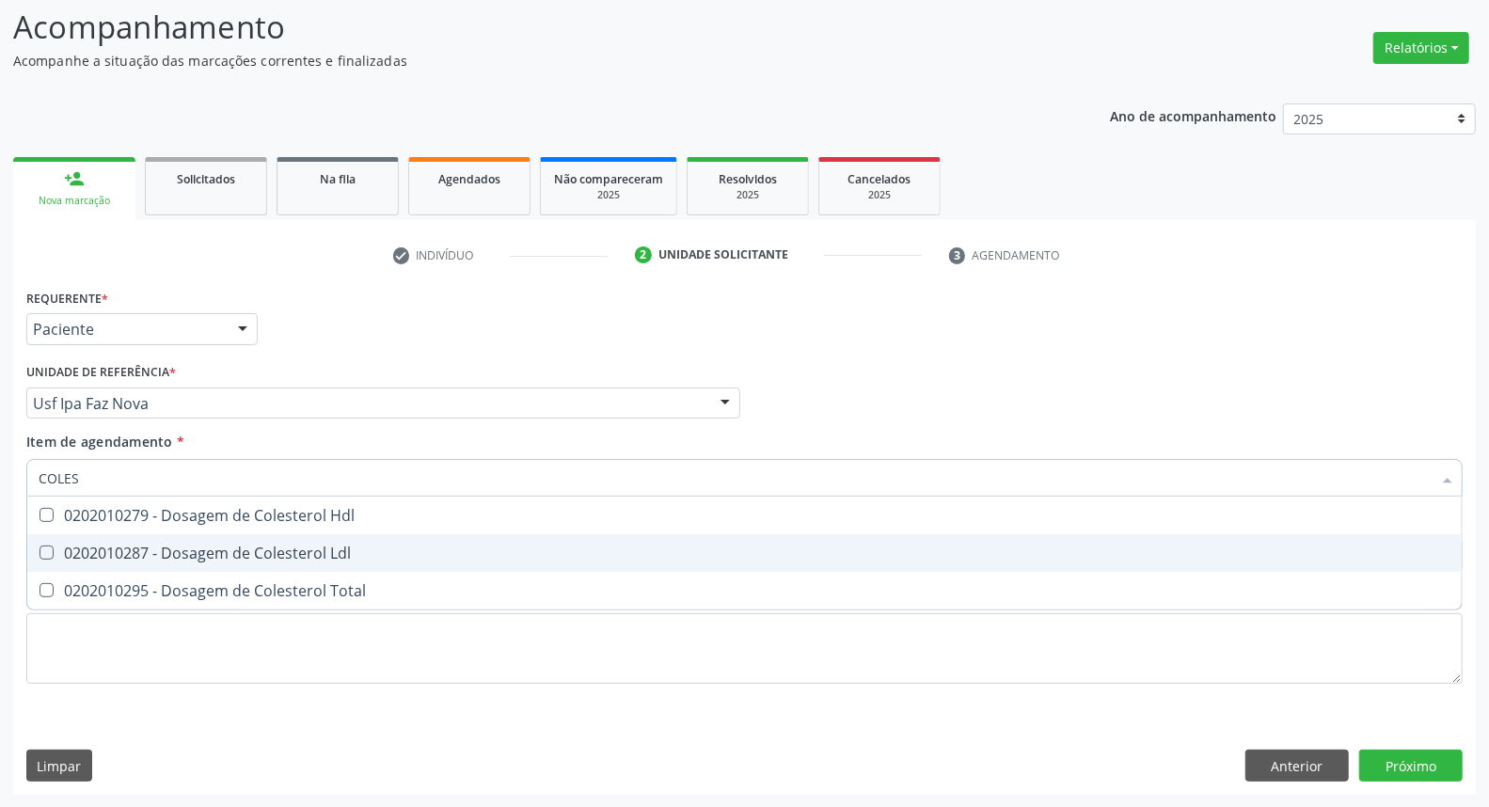
drag, startPoint x: 163, startPoint y: 514, endPoint x: 156, endPoint y: 528, distance: 15.6
click at [158, 522] on div "0202010279 - Dosagem de Colesterol Hdl" at bounding box center [745, 515] width 1412 height 15
checkbox Hdl "true"
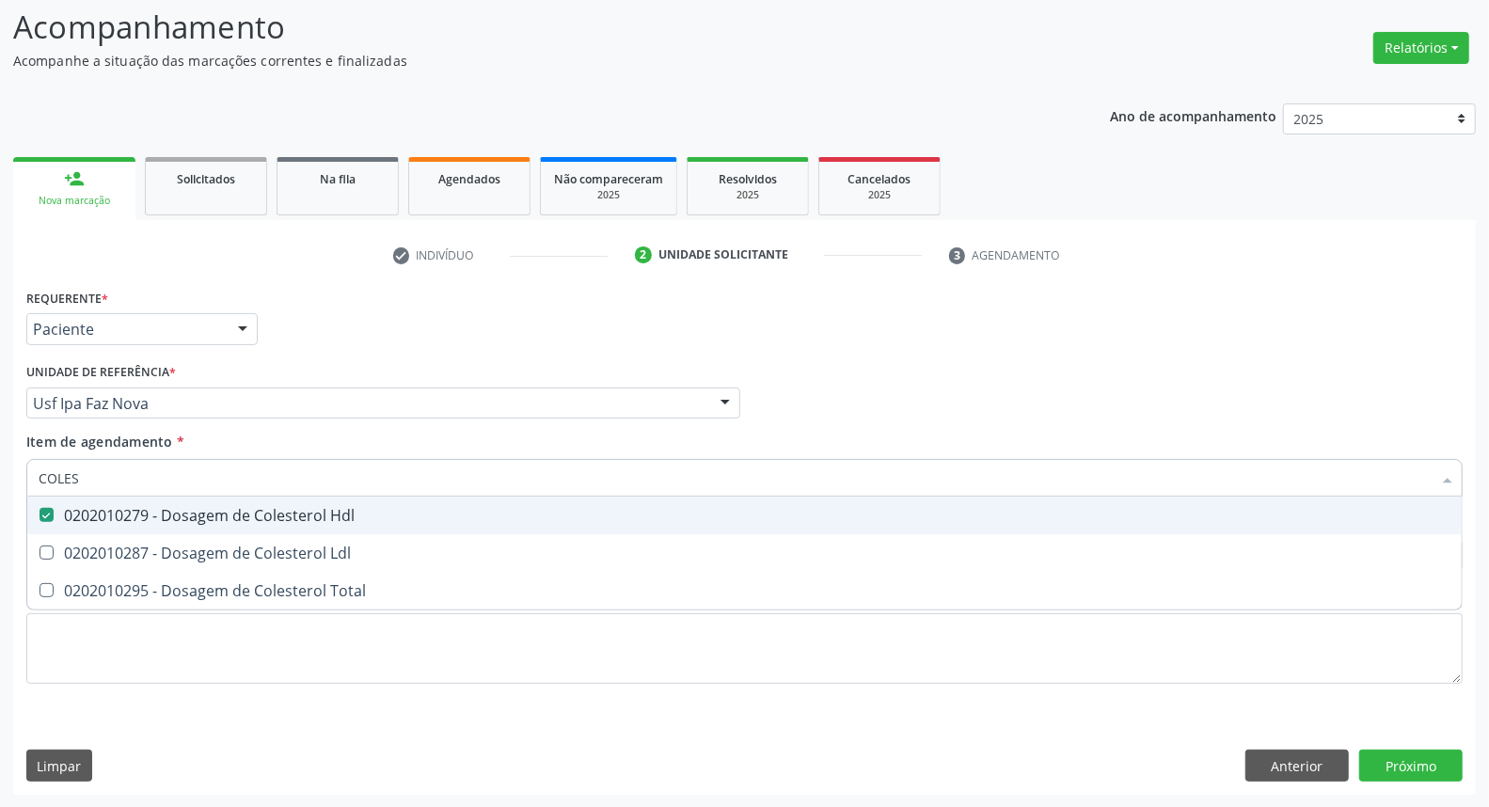
drag, startPoint x: 148, startPoint y: 552, endPoint x: 149, endPoint y: 567, distance: 15.1
click at [149, 561] on span "0202010287 - Dosagem de Colesterol Ldl" at bounding box center [744, 553] width 1434 height 38
checkbox Ldl "true"
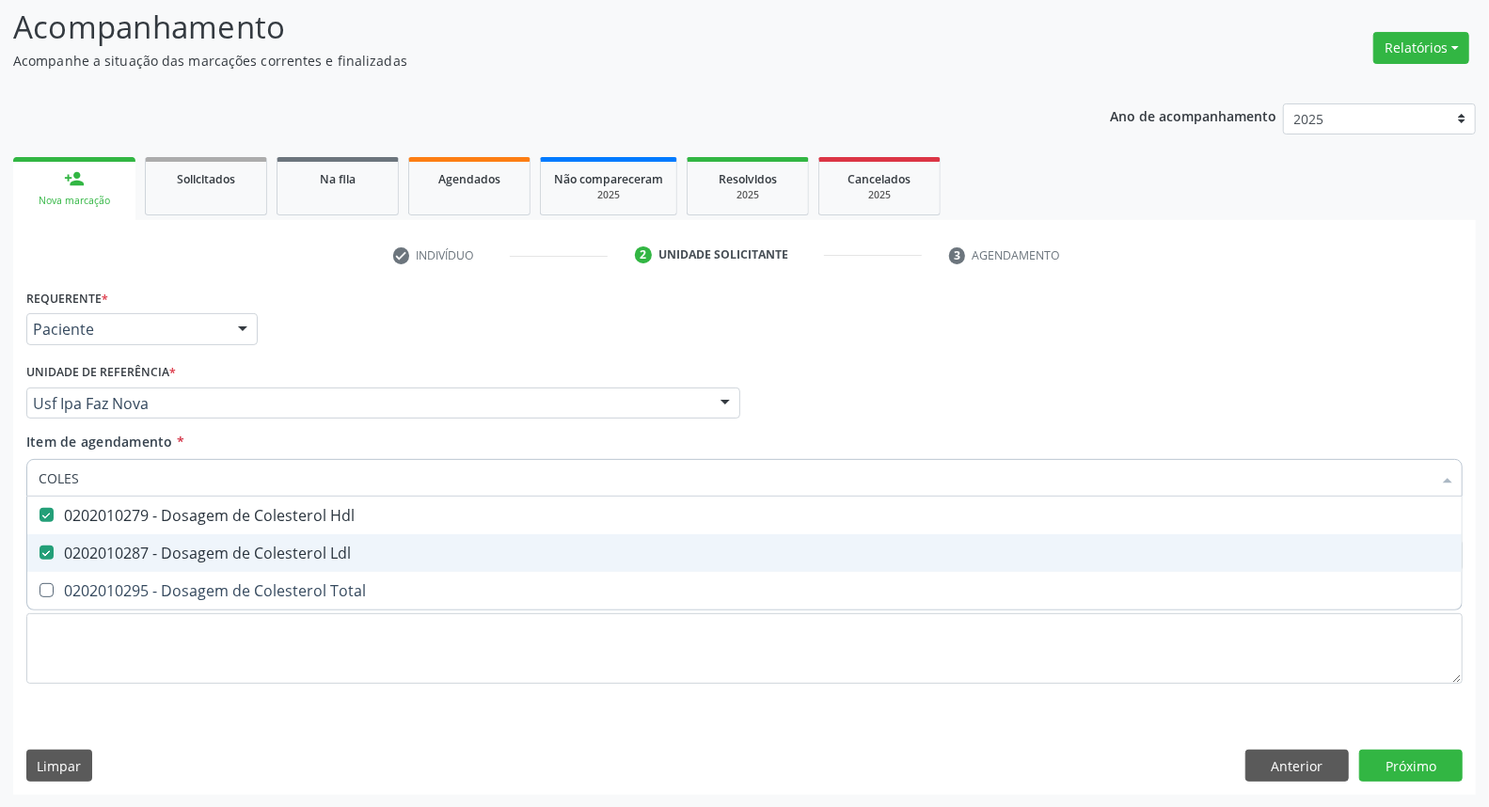
click at [153, 583] on div "0202010295 - Dosagem de Colesterol Total" at bounding box center [745, 590] width 1412 height 15
checkbox Total "true"
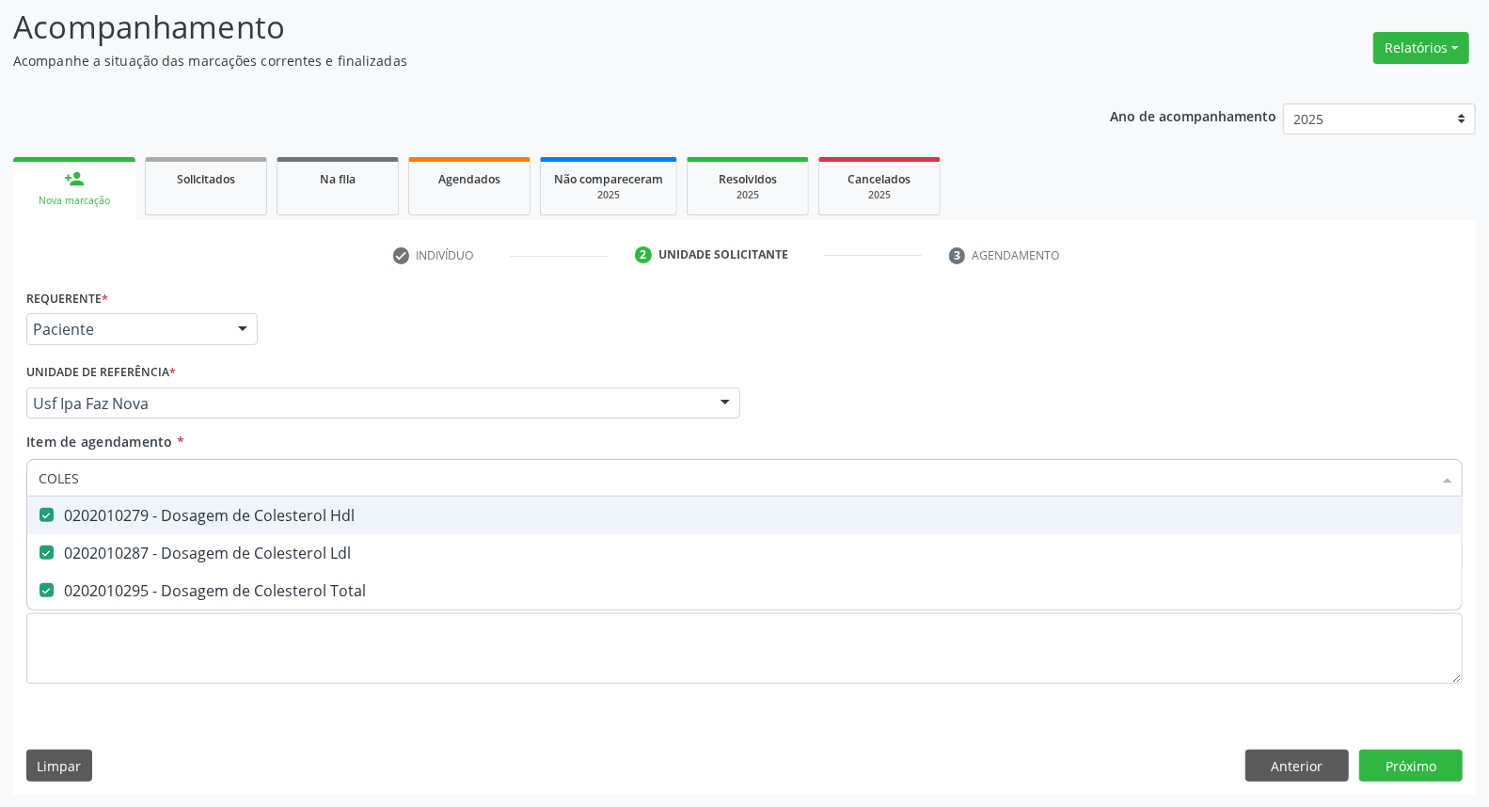
click at [0, 466] on div "Acompanhamento Acompanhe a situação das marcações correntes e finalizadas Relat…" at bounding box center [744, 393] width 1489 height 829
type input "T"
checkbox Hdl "false"
checkbox Ldl "false"
checkbox Total "false"
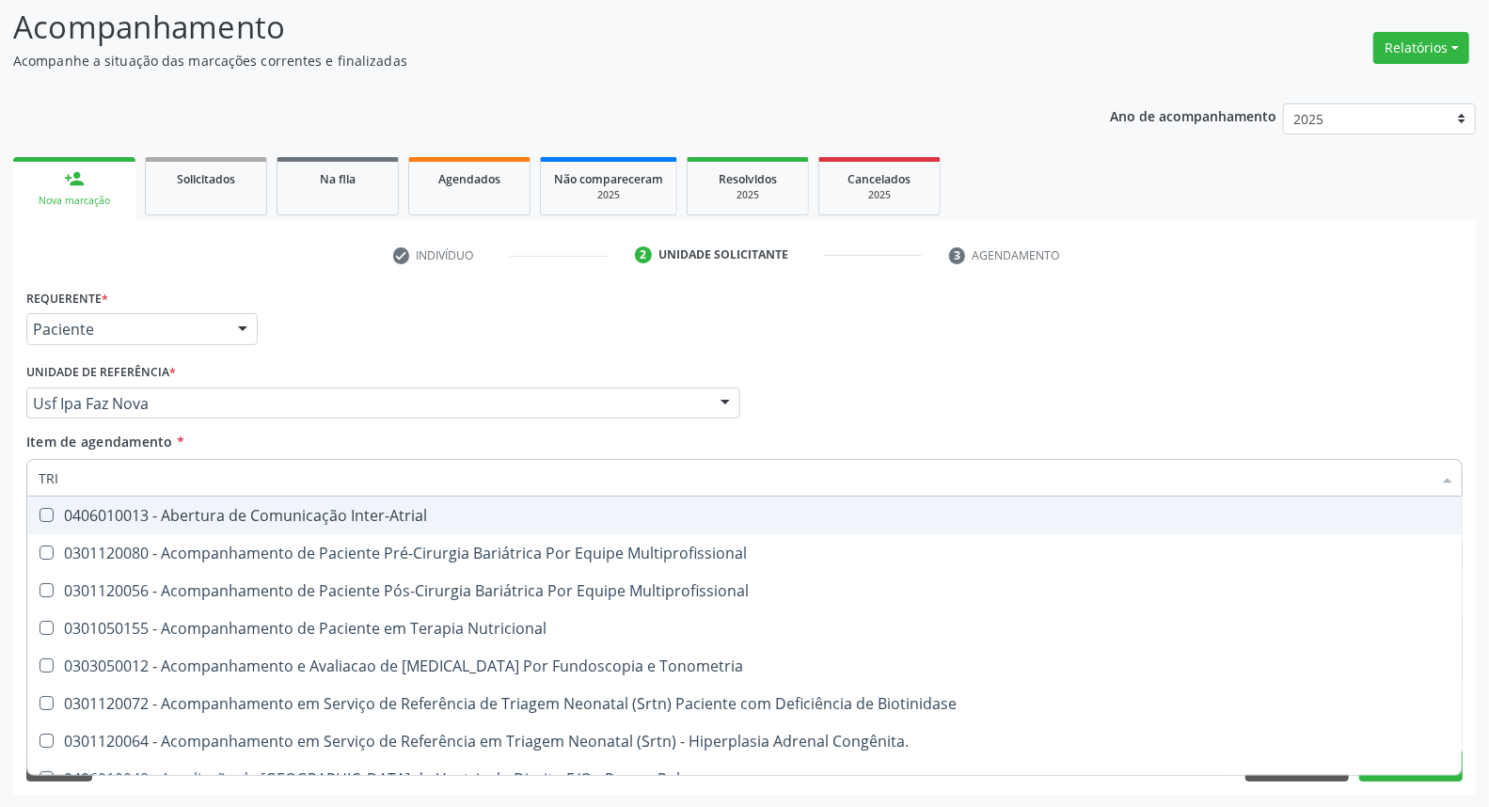
type input "TRIG"
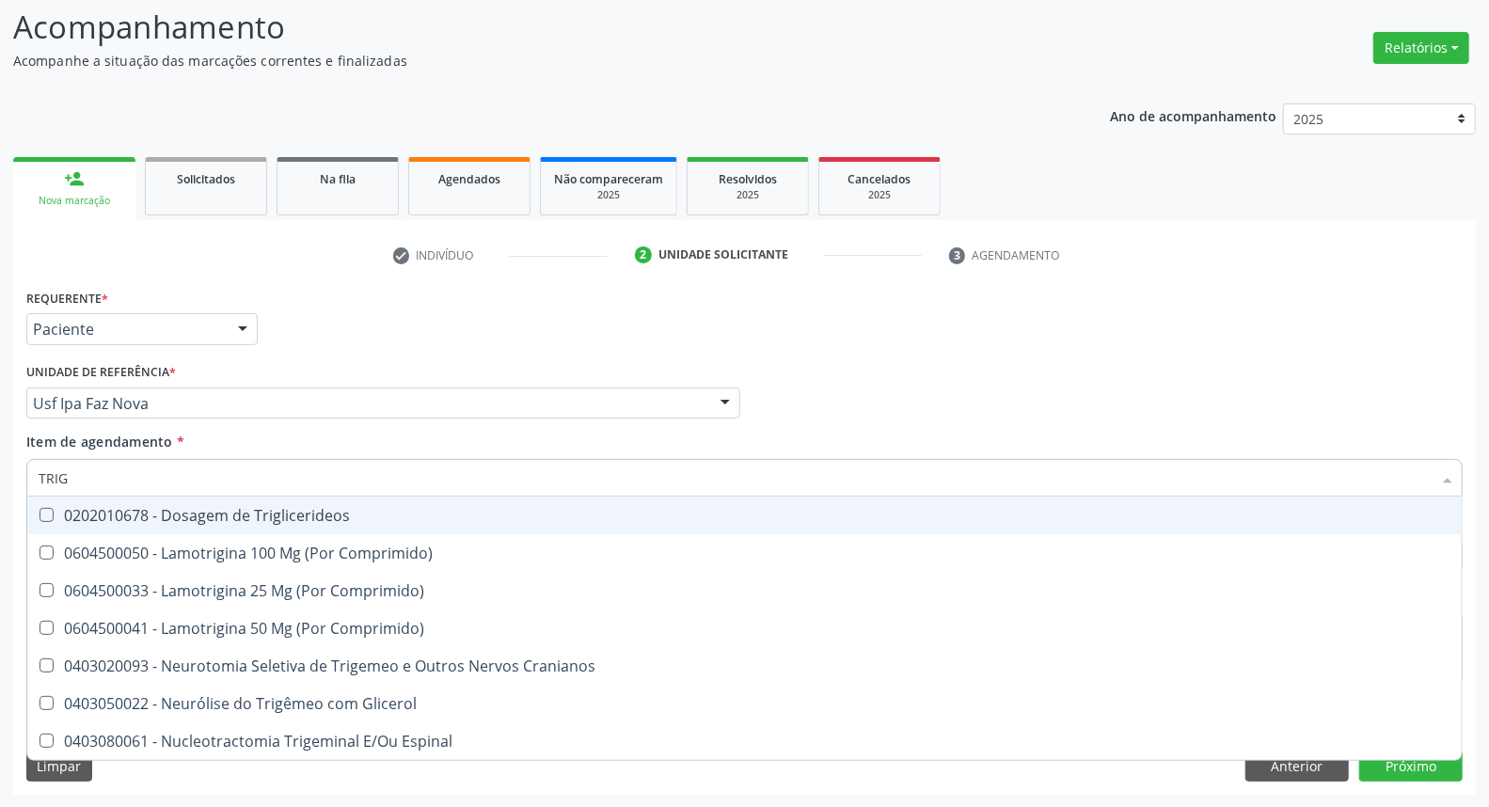
drag, startPoint x: 50, startPoint y: 509, endPoint x: 56, endPoint y: 500, distance: 10.7
click at [55, 504] on span "0202010678 - Dosagem de Triglicerideos" at bounding box center [744, 516] width 1434 height 38
checkbox Triglicerideos "true"
drag, startPoint x: 0, startPoint y: 470, endPoint x: 0, endPoint y: 428, distance: 42.3
click at [0, 430] on div "Acompanhamento Acompanhe a situação das marcações correntes e finalizadas Relat…" at bounding box center [744, 393] width 1489 height 829
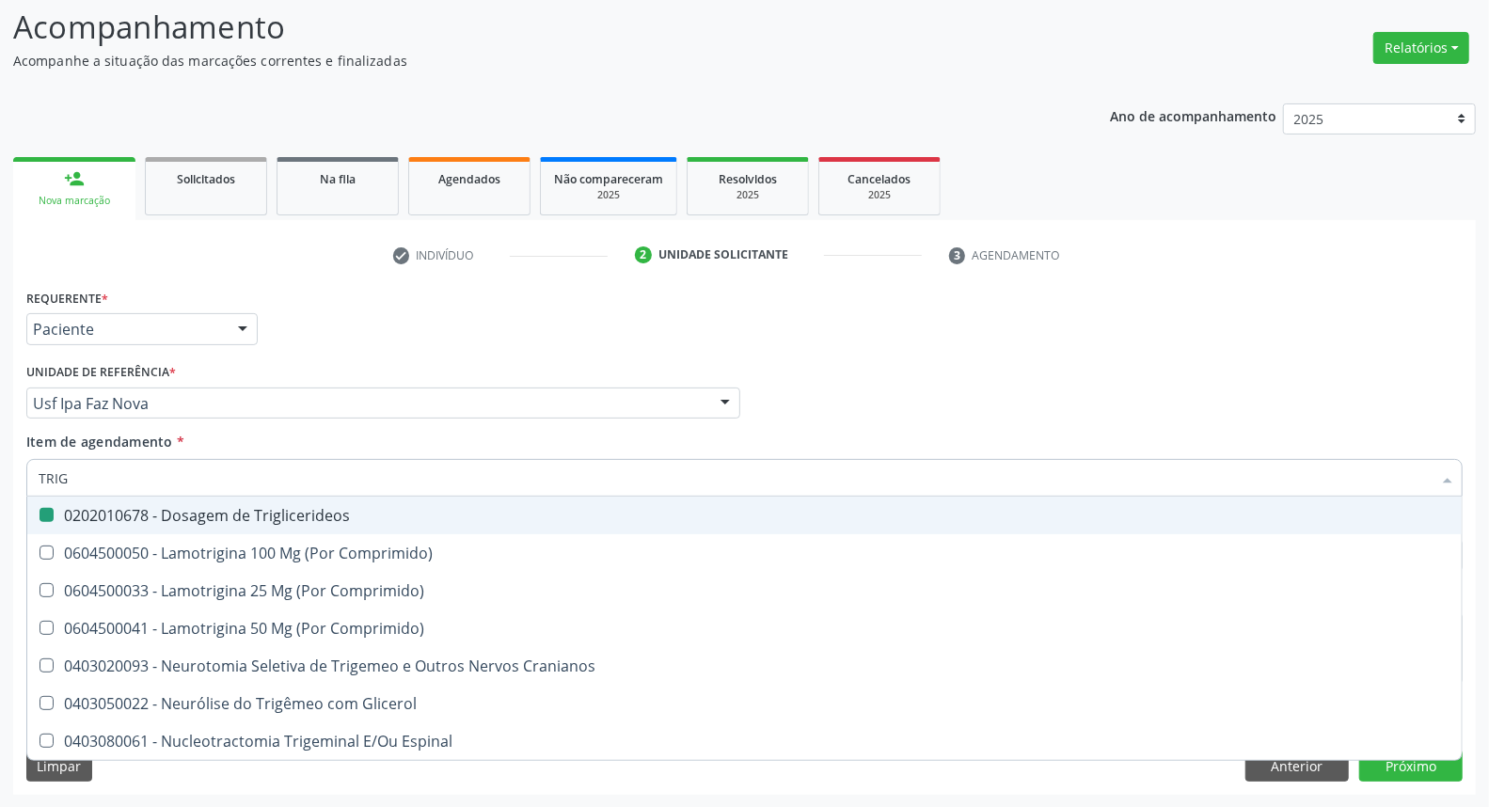
type input "H"
checkbox Triglicerideos "false"
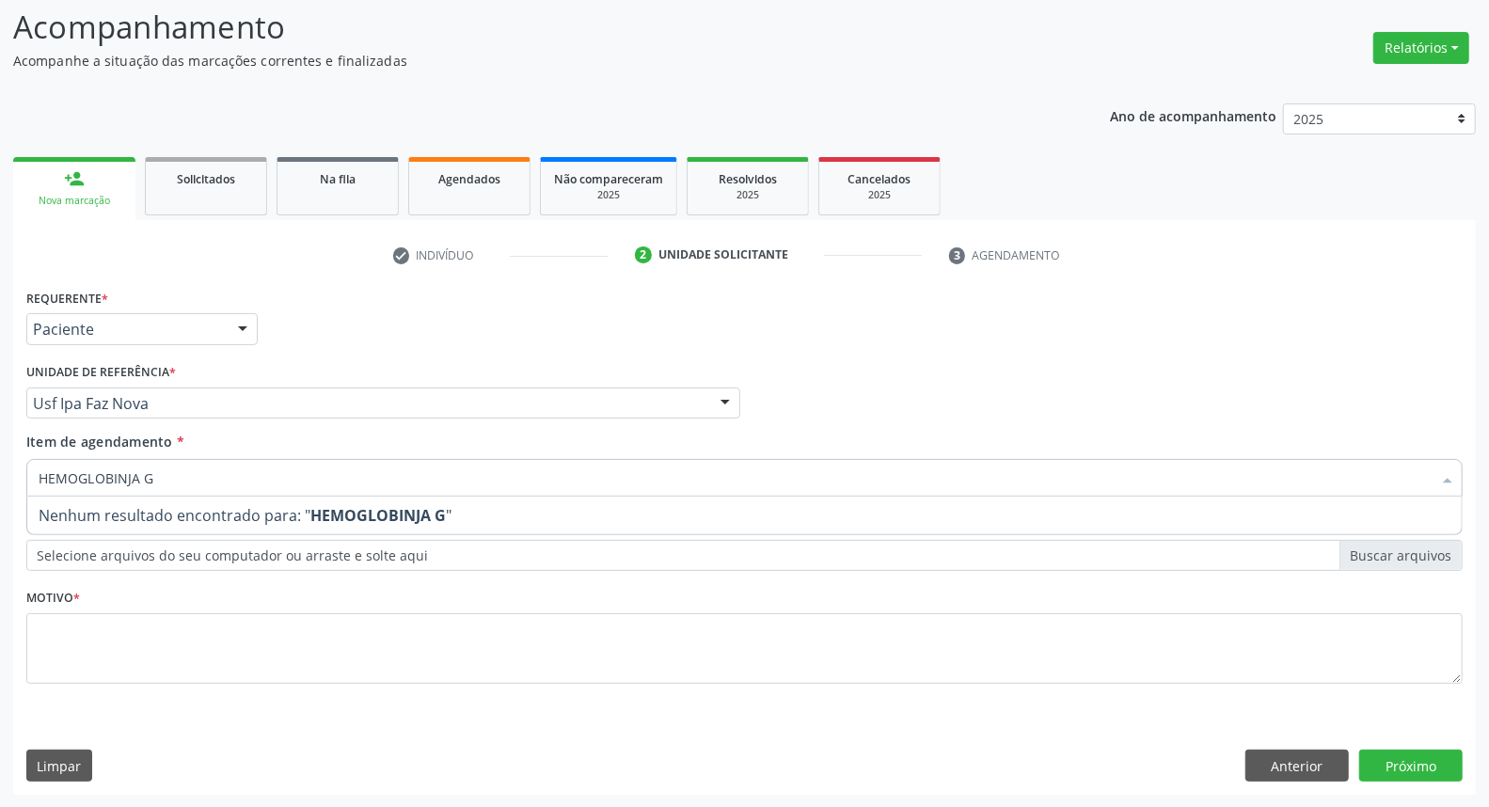
click at [129, 480] on input "HEMOGLOBINJA G" at bounding box center [735, 478] width 1393 height 38
type input "HEMOGLOBINA G"
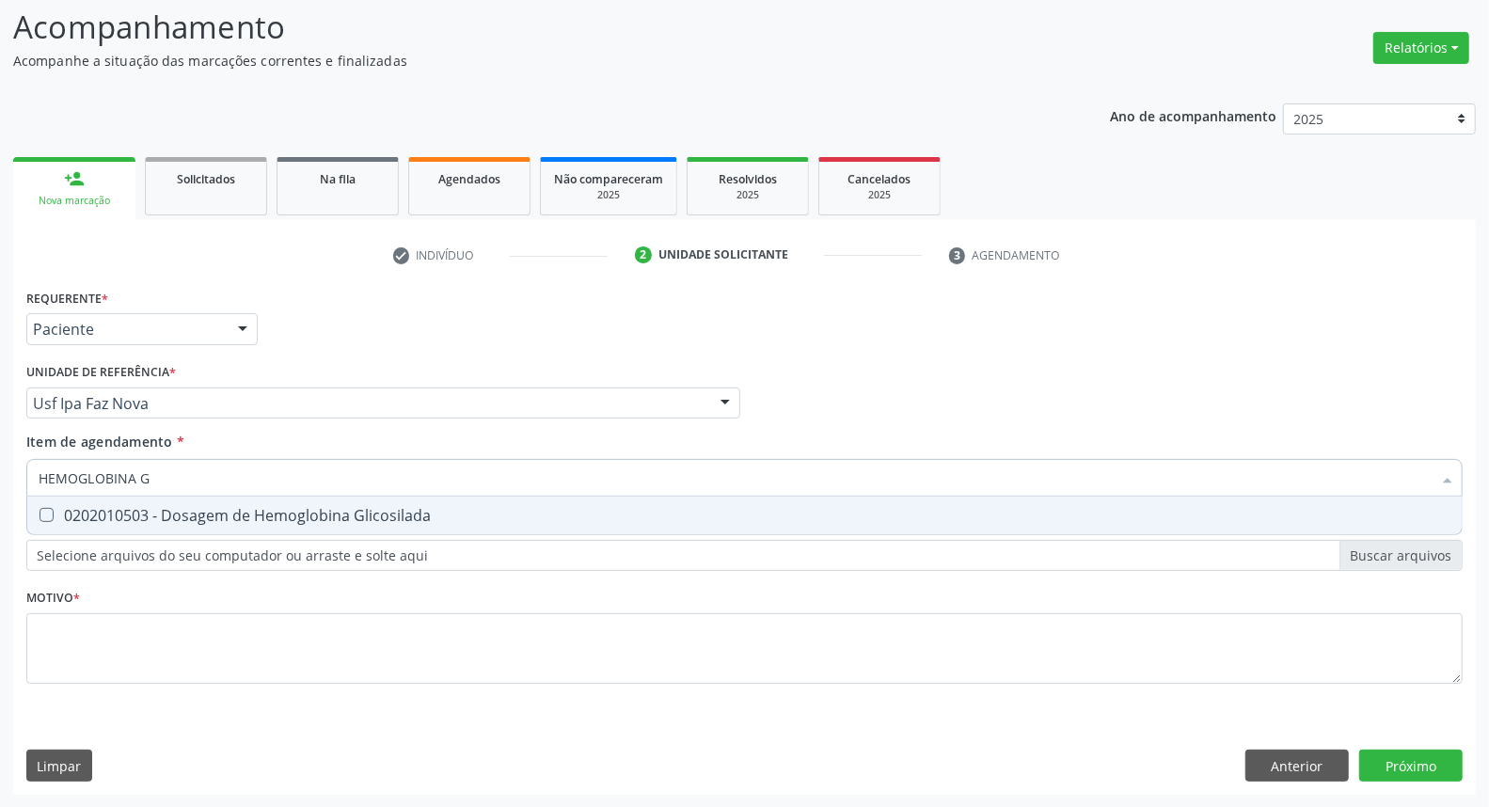
click at [98, 510] on div "0202010503 - Dosagem de Hemoglobina Glicosilada" at bounding box center [745, 515] width 1412 height 15
checkbox Glicosilada "true"
drag, startPoint x: 182, startPoint y: 480, endPoint x: 0, endPoint y: 439, distance: 186.9
click at [0, 440] on div "Acompanhamento Acompanhe a situação das marcações correntes e finalizadas Relat…" at bounding box center [744, 393] width 1489 height 829
type input "G"
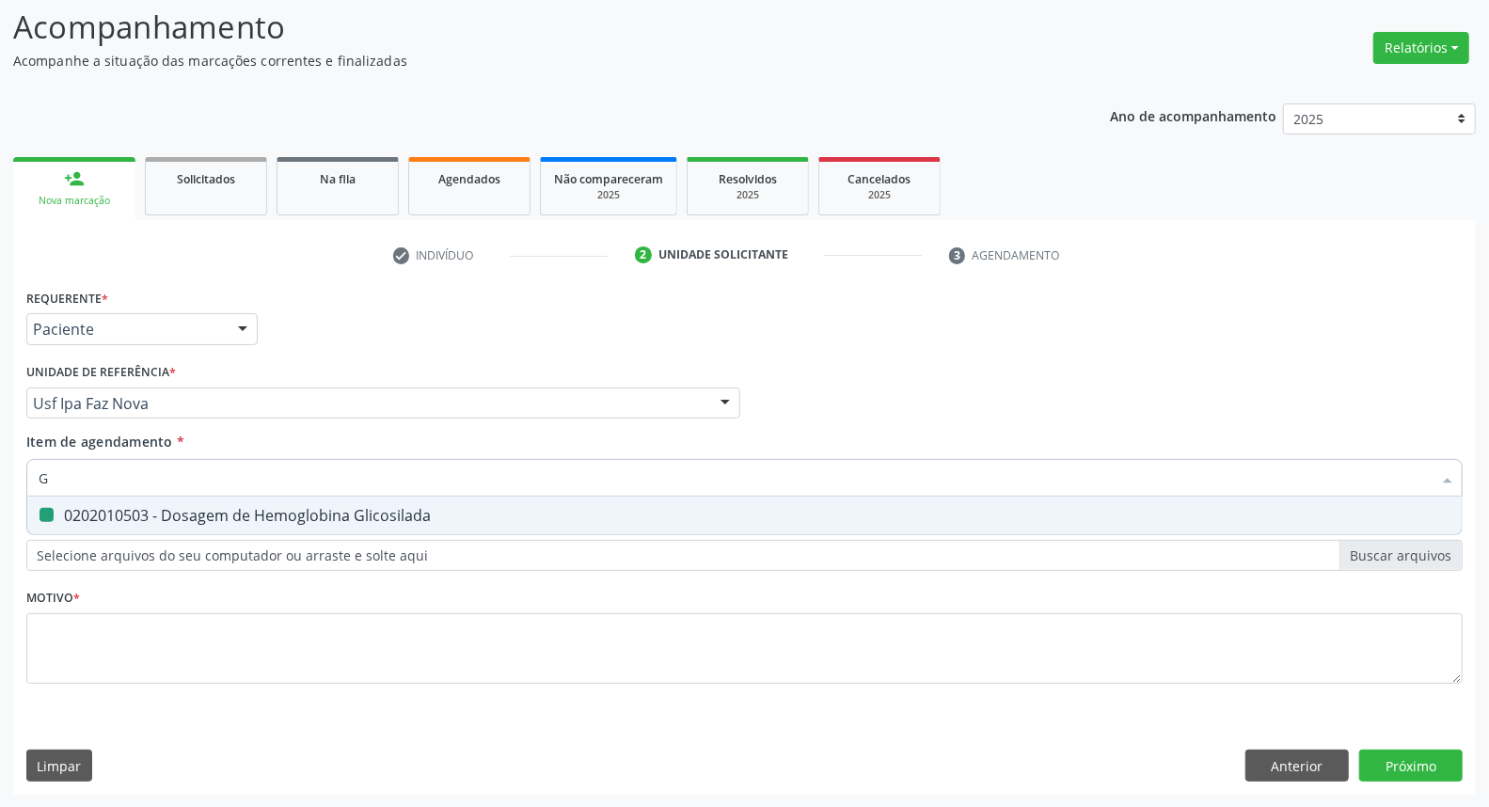
checkbox Glicosilada "false"
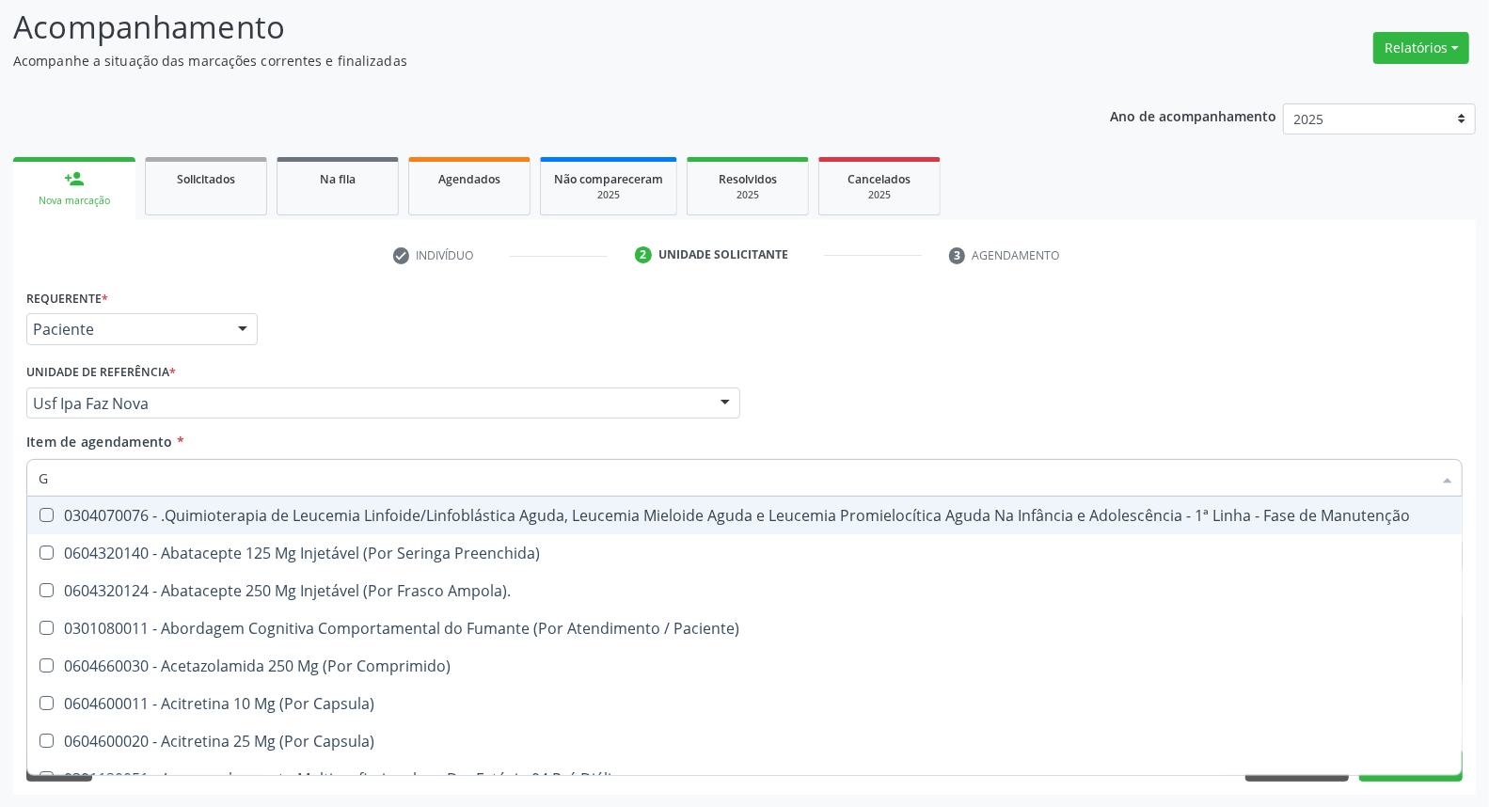
checkbox Urico "false"
checkbox Hdl "false"
checkbox Ldl "false"
checkbox Total "false"
checkbox Creatinina "false"
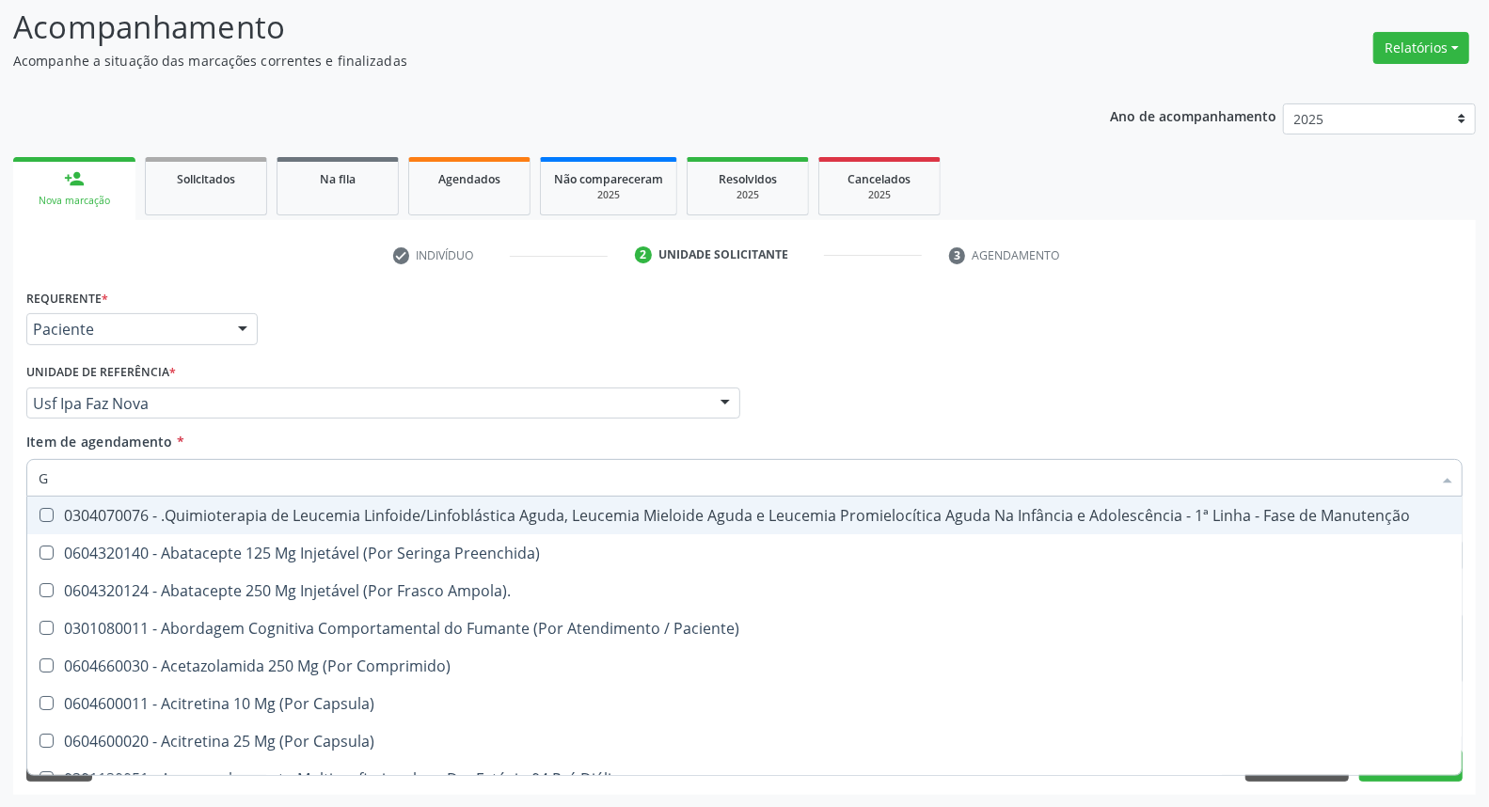
checkbox Glicose "false"
checkbox Glicosilada "false"
checkbox Triglicerideos "false"
checkbox Ureia "false"
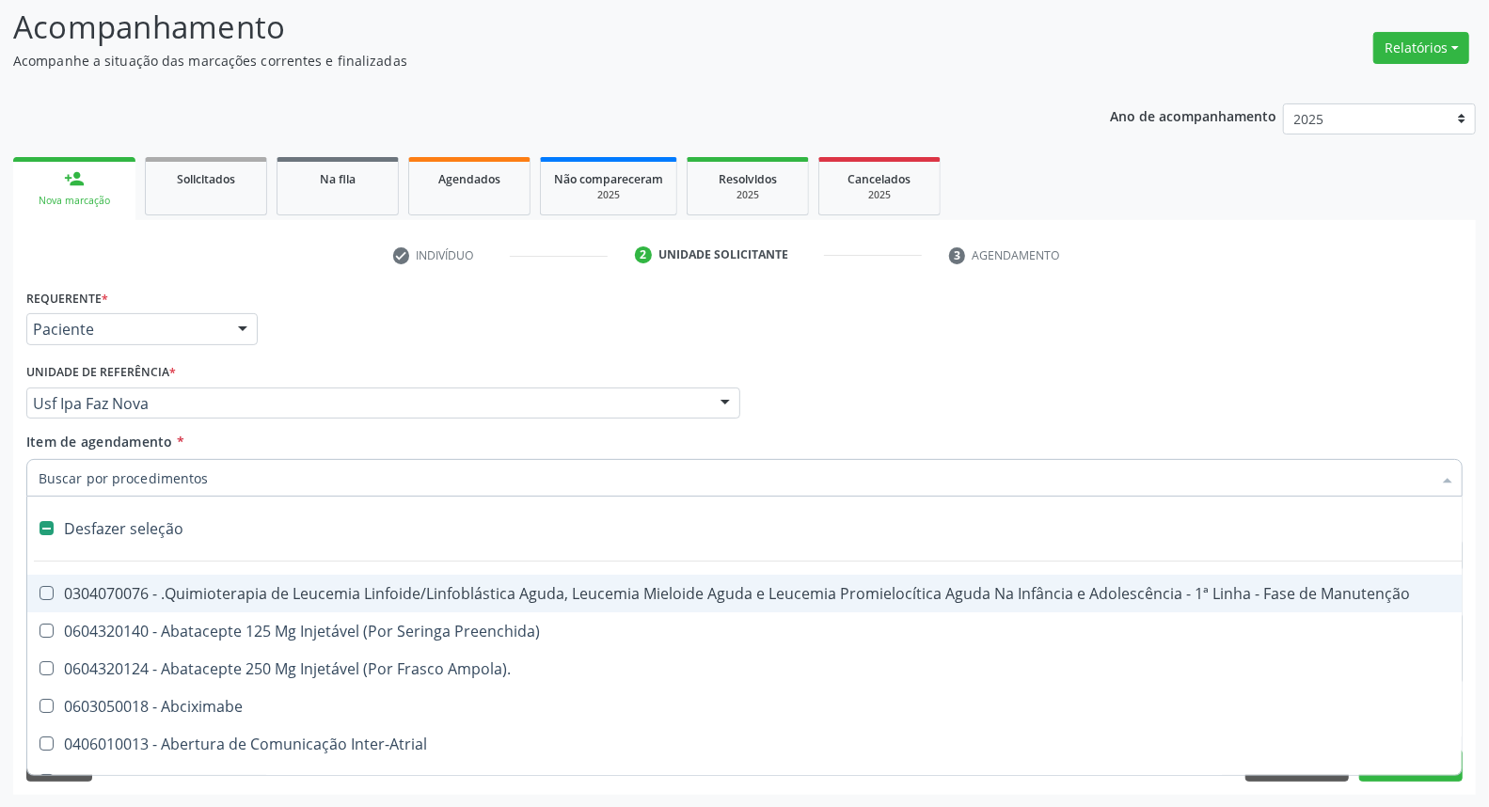
type input "H"
checkbox B "true"
checkbox Fibrinogênio "true"
type input "HE"
checkbox Cística "true"
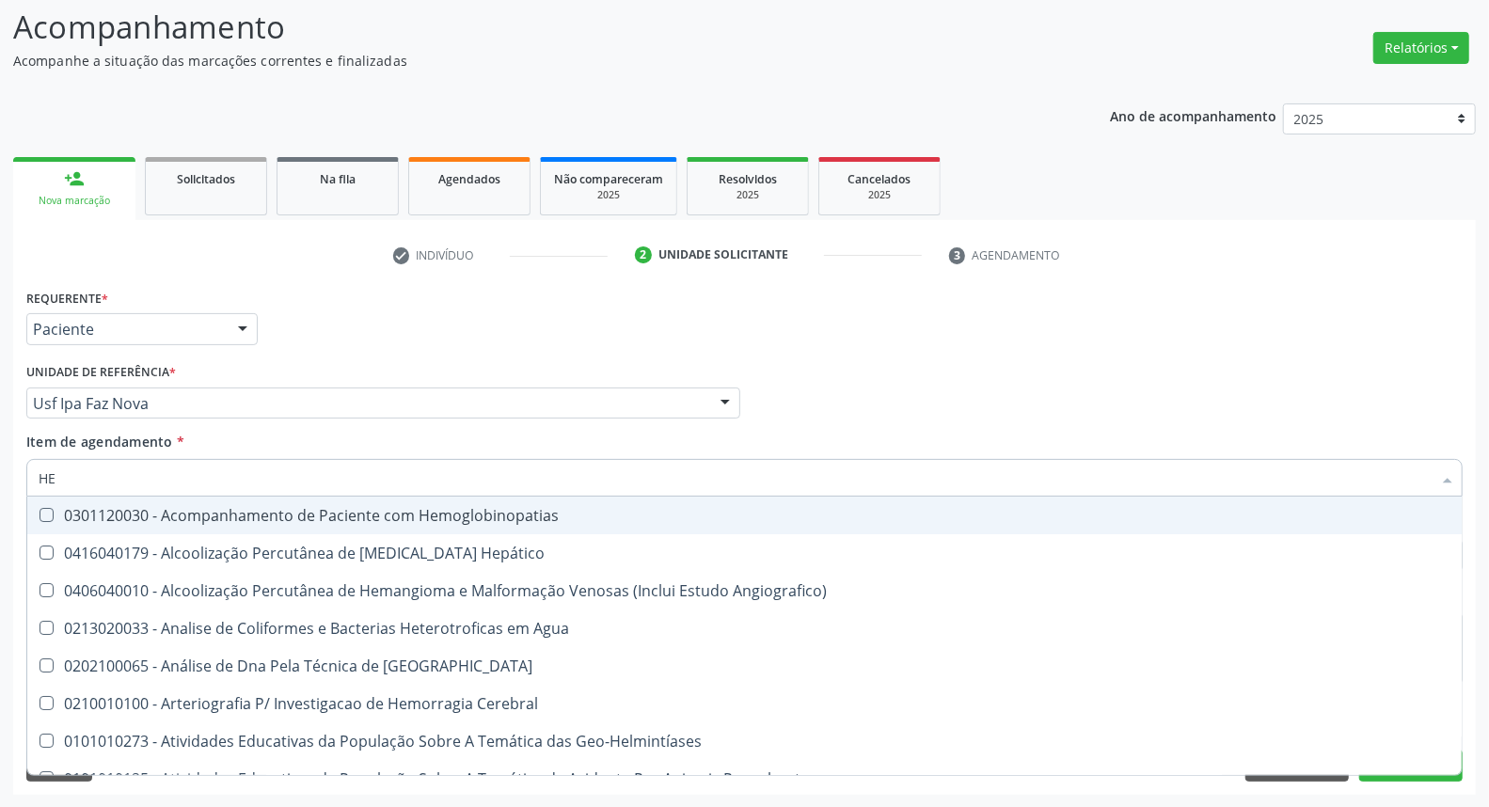
type input "HEM"
checkbox \(Qualitativo\) "true"
checkbox Glicosilada "false"
type input "HEMO"
checkbox Redome\) "true"
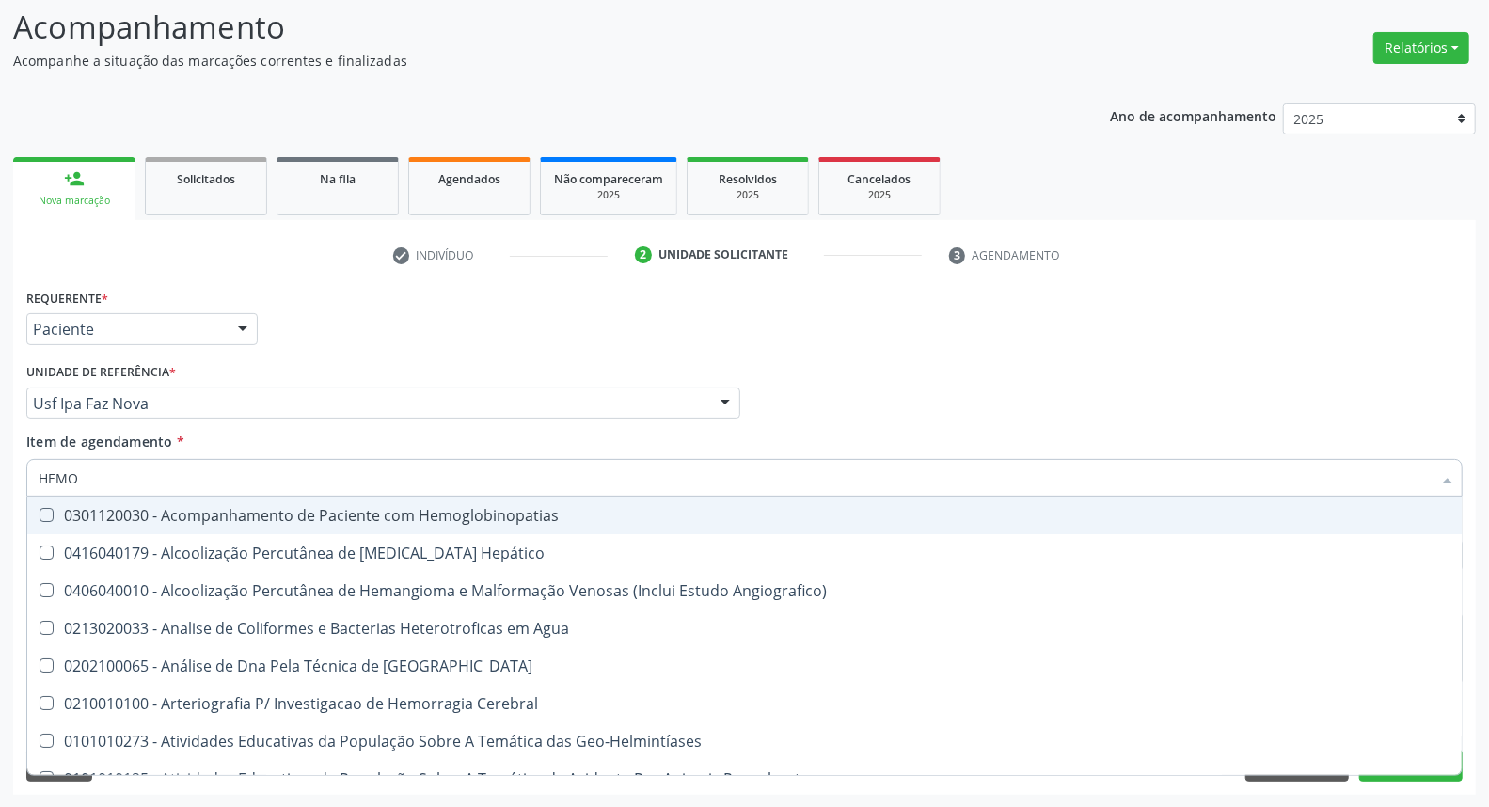
checkbox \(Qualitativo\) "false"
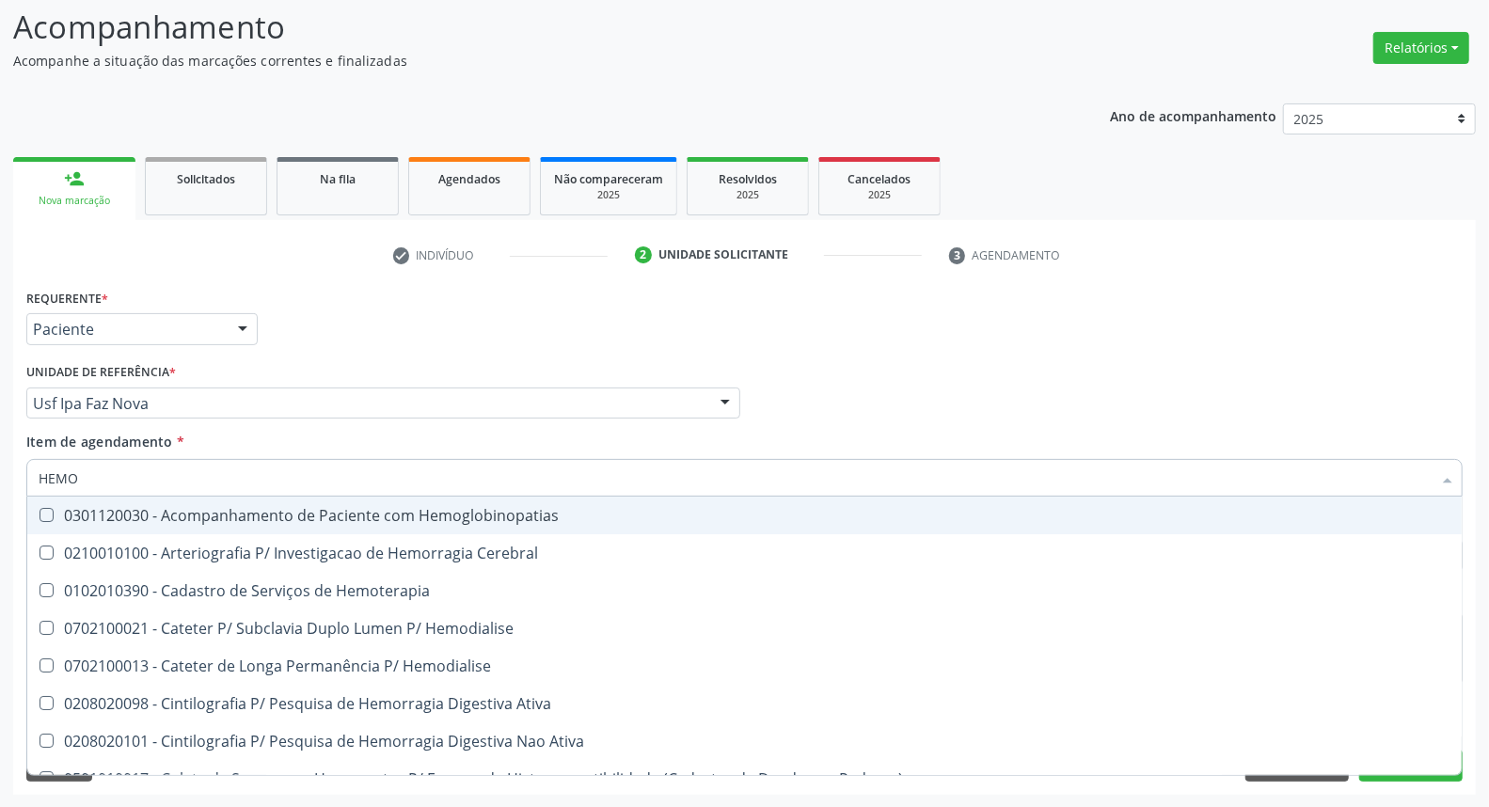
type input "HEMOG"
checkbox Tardio\) "true"
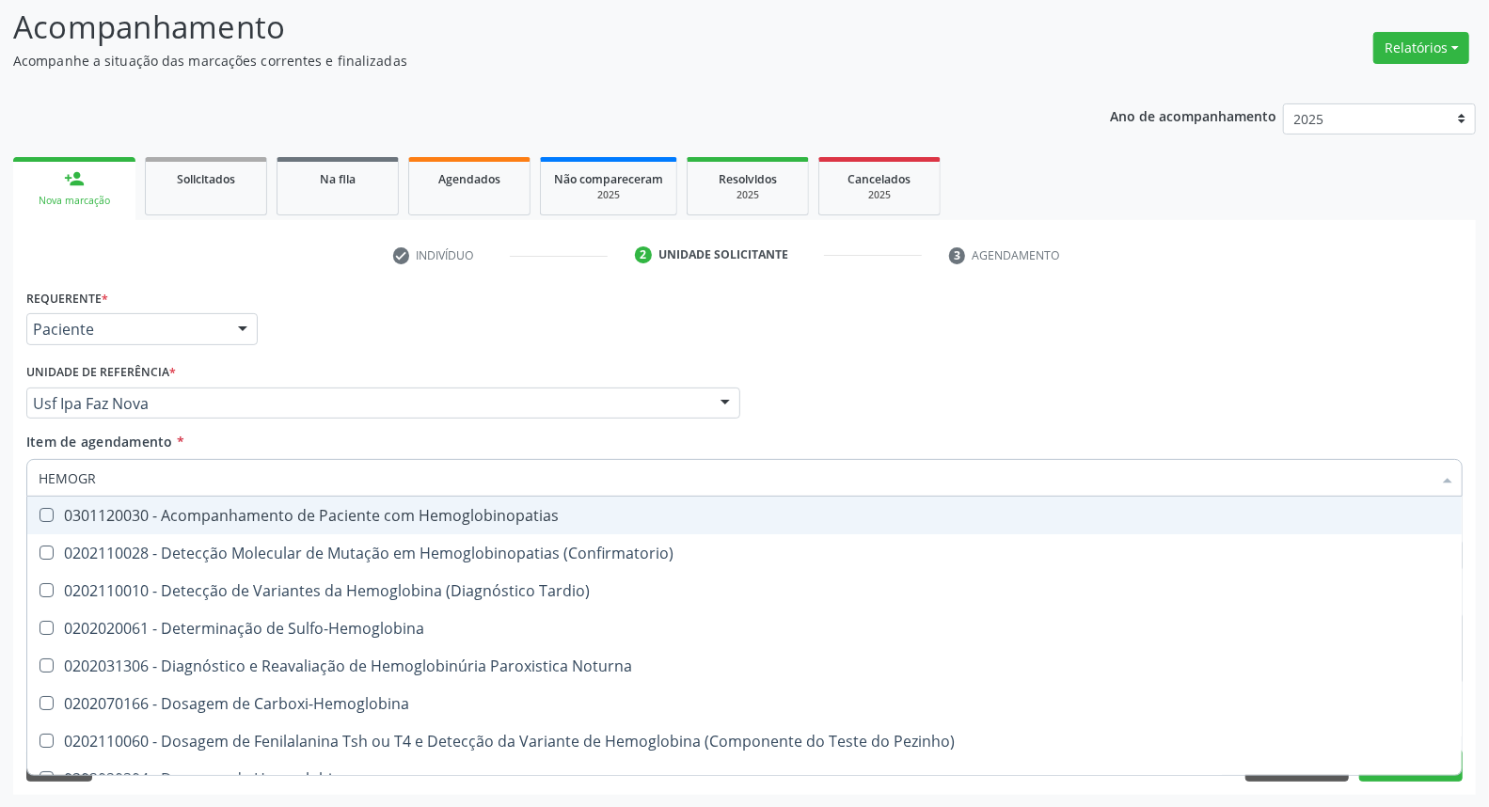
type input "HEMOGRA"
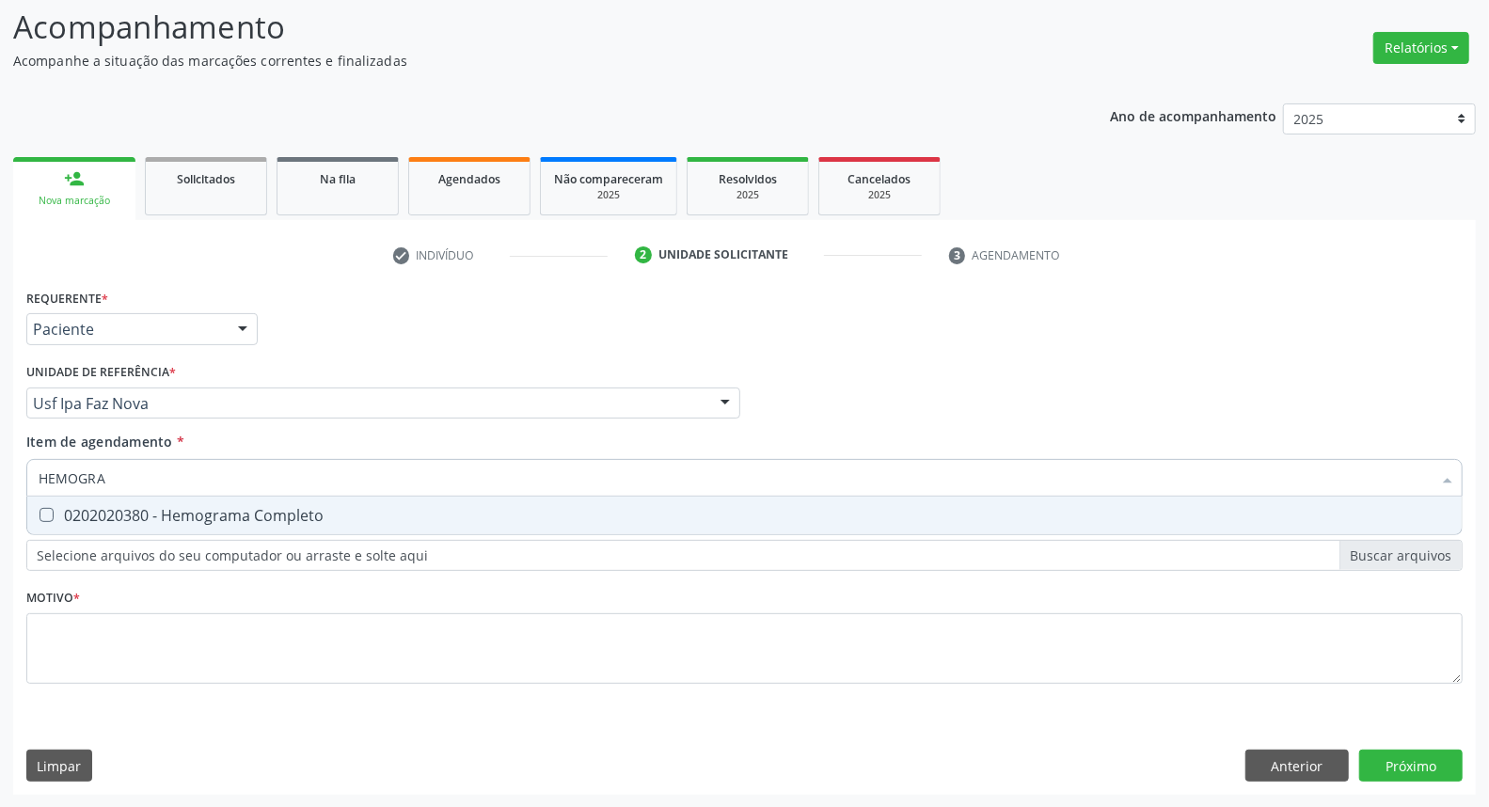
drag, startPoint x: 69, startPoint y: 527, endPoint x: 110, endPoint y: 475, distance: 66.2
click at [71, 521] on span "0202020380 - Hemograma Completo" at bounding box center [744, 516] width 1434 height 38
checkbox Completo "true"
click at [0, 489] on div "Acompanhamento Acompanhe a situação das marcações correntes e finalizadas Relat…" at bounding box center [744, 393] width 1489 height 829
type input "UR"
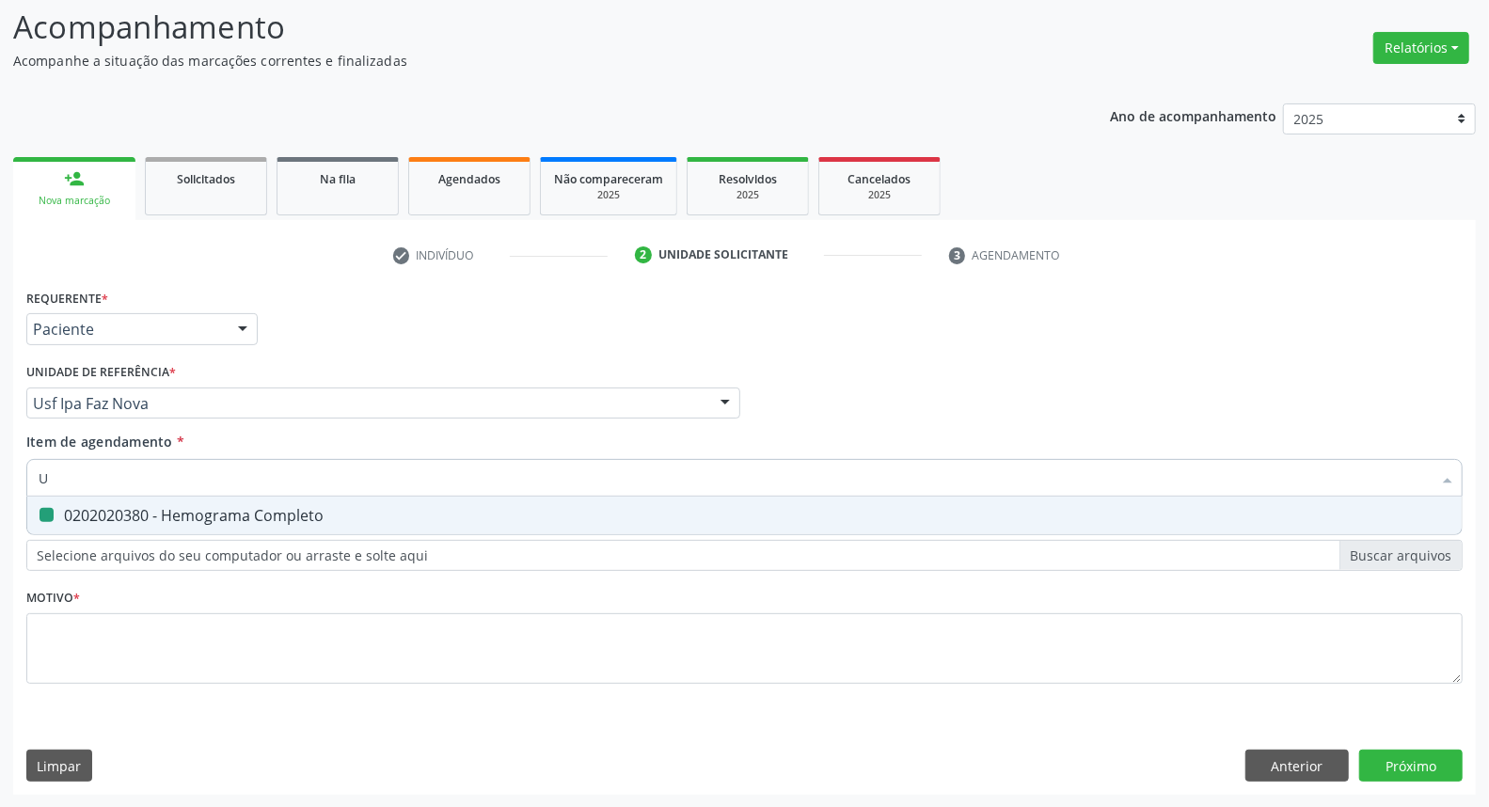
checkbox Completo "false"
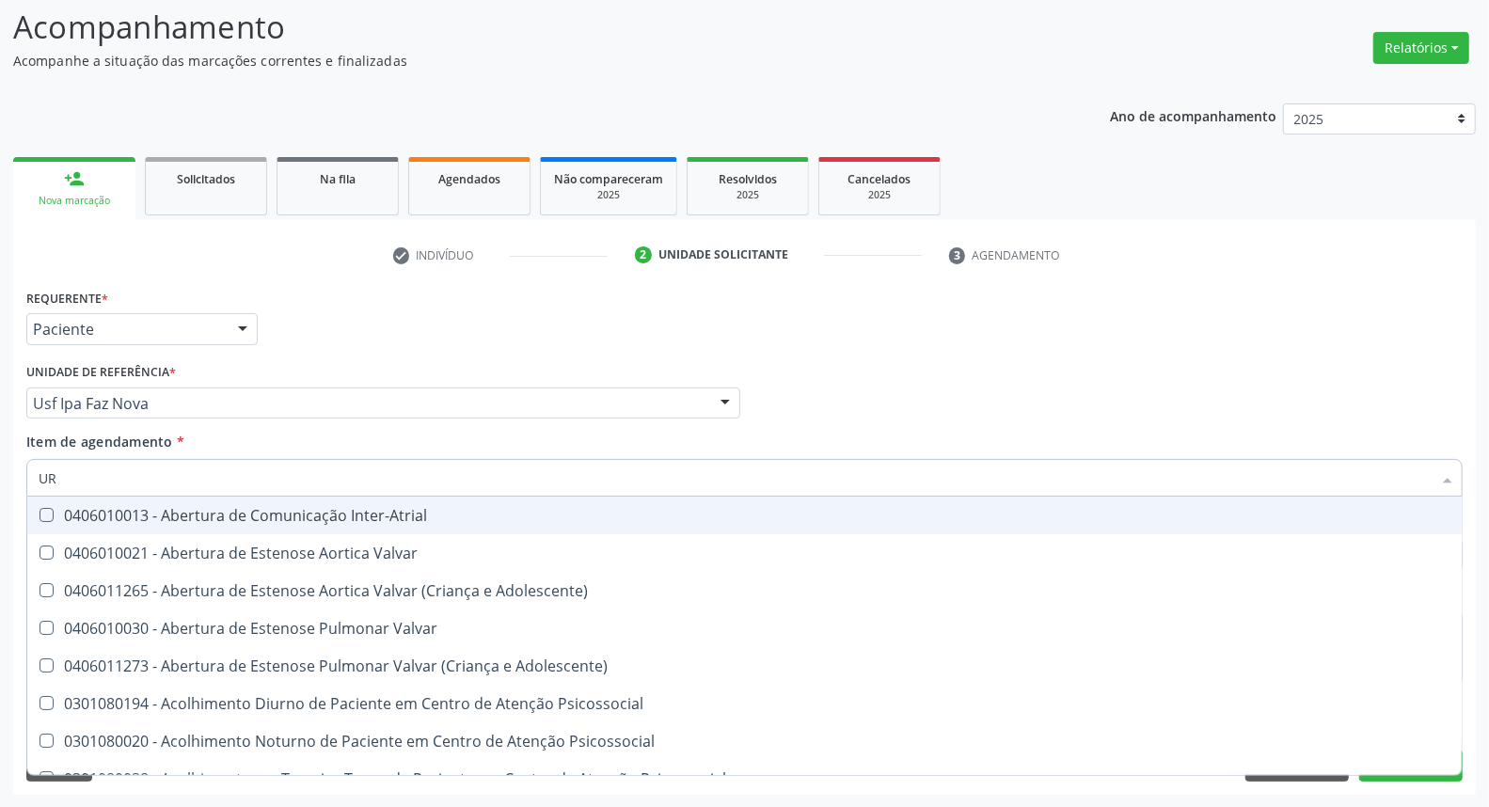
type input "URI"
checkbox B "true"
type input "URIN"
checkbox Urico "false"
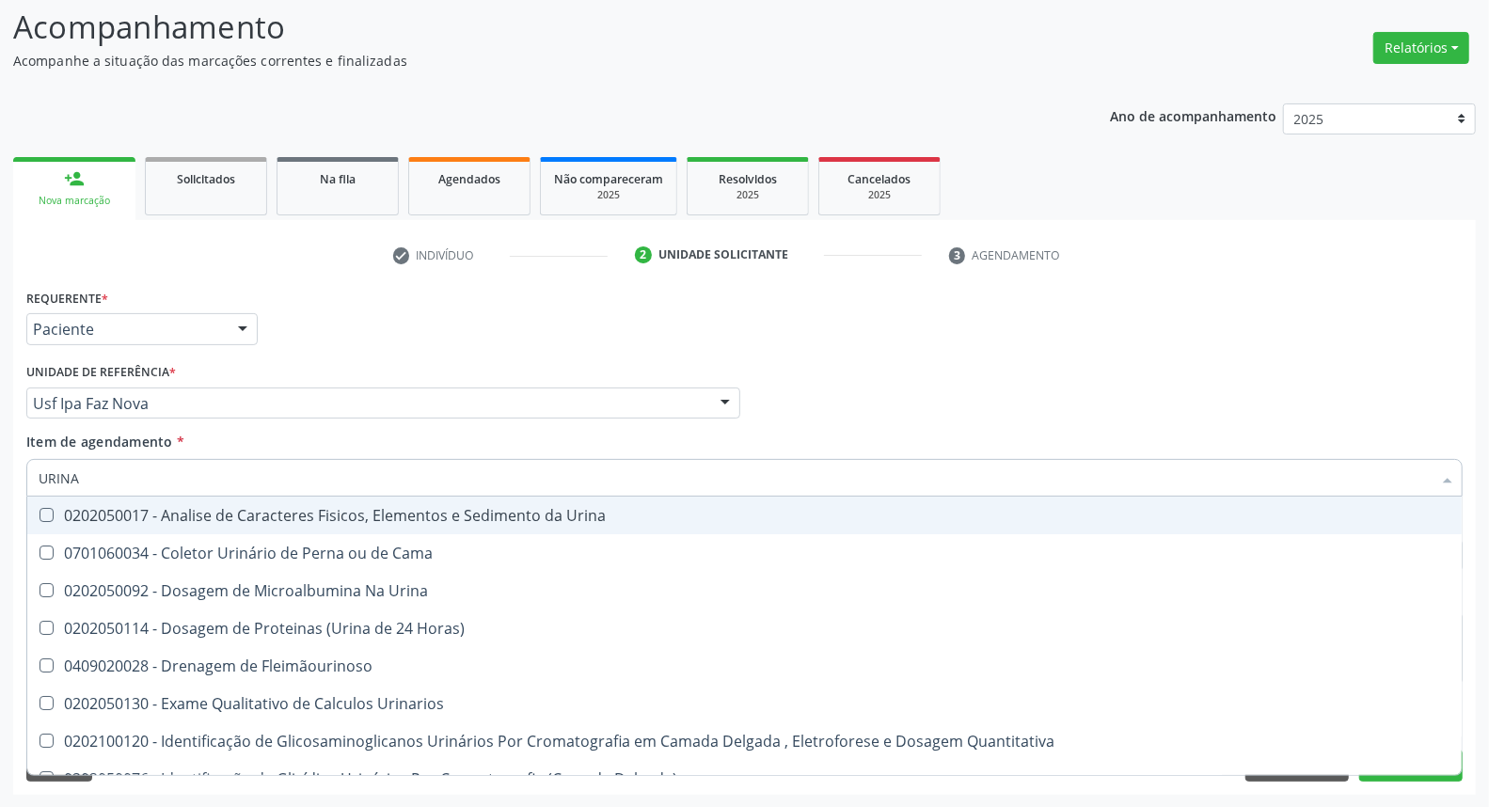
type input "URINA"
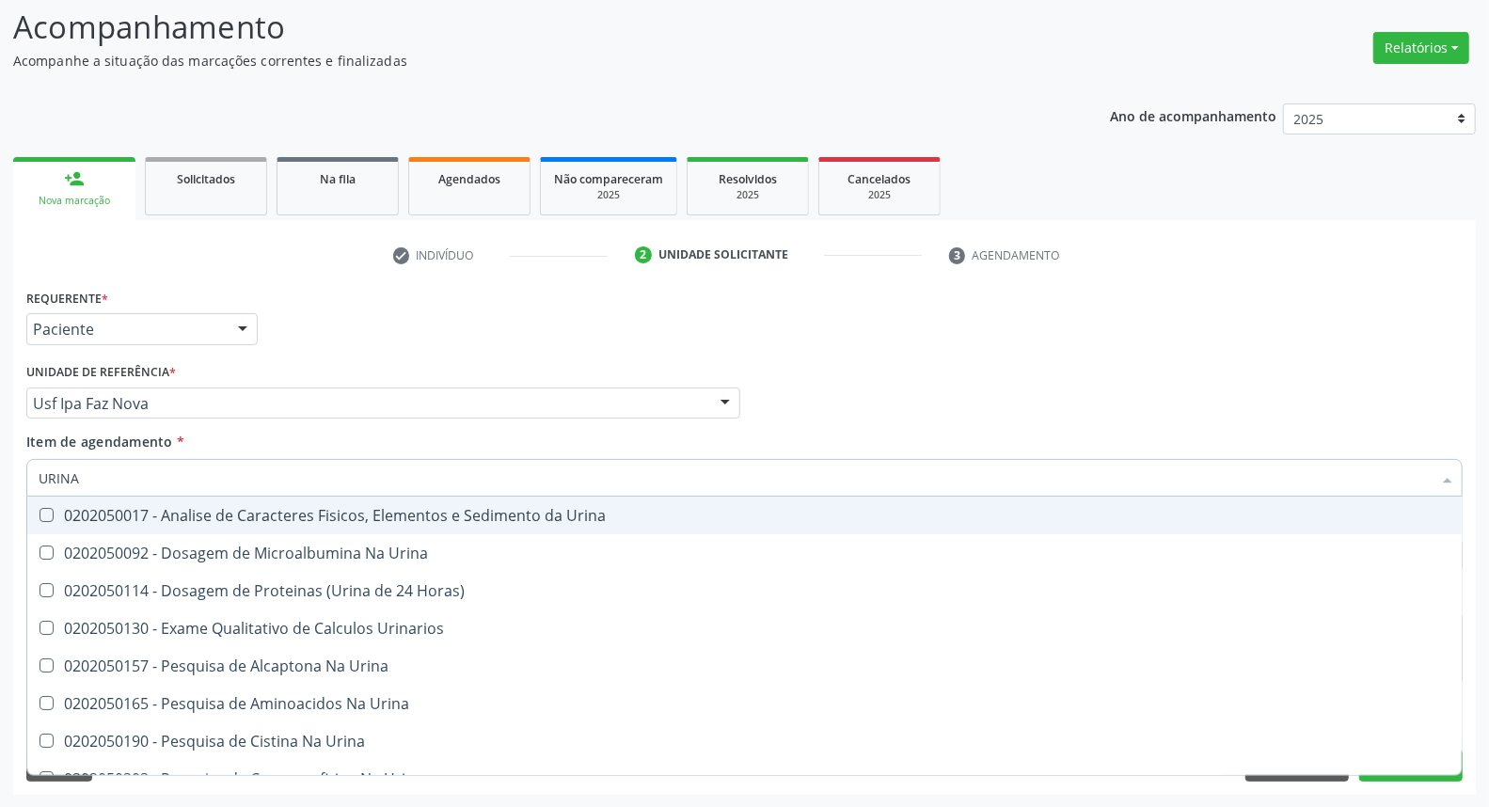
drag, startPoint x: 64, startPoint y: 514, endPoint x: 120, endPoint y: 477, distance: 67.3
click at [73, 508] on div "0202050017 - Analise de Caracteres Fisicos, Elementos e Sedimento da Urina" at bounding box center [745, 515] width 1412 height 15
checkbox Urina "true"
click at [0, 447] on div "Acompanhamento Acompanhe a situação das marcações correntes e finalizadas Relat…" at bounding box center [744, 393] width 1489 height 829
type input "TS"
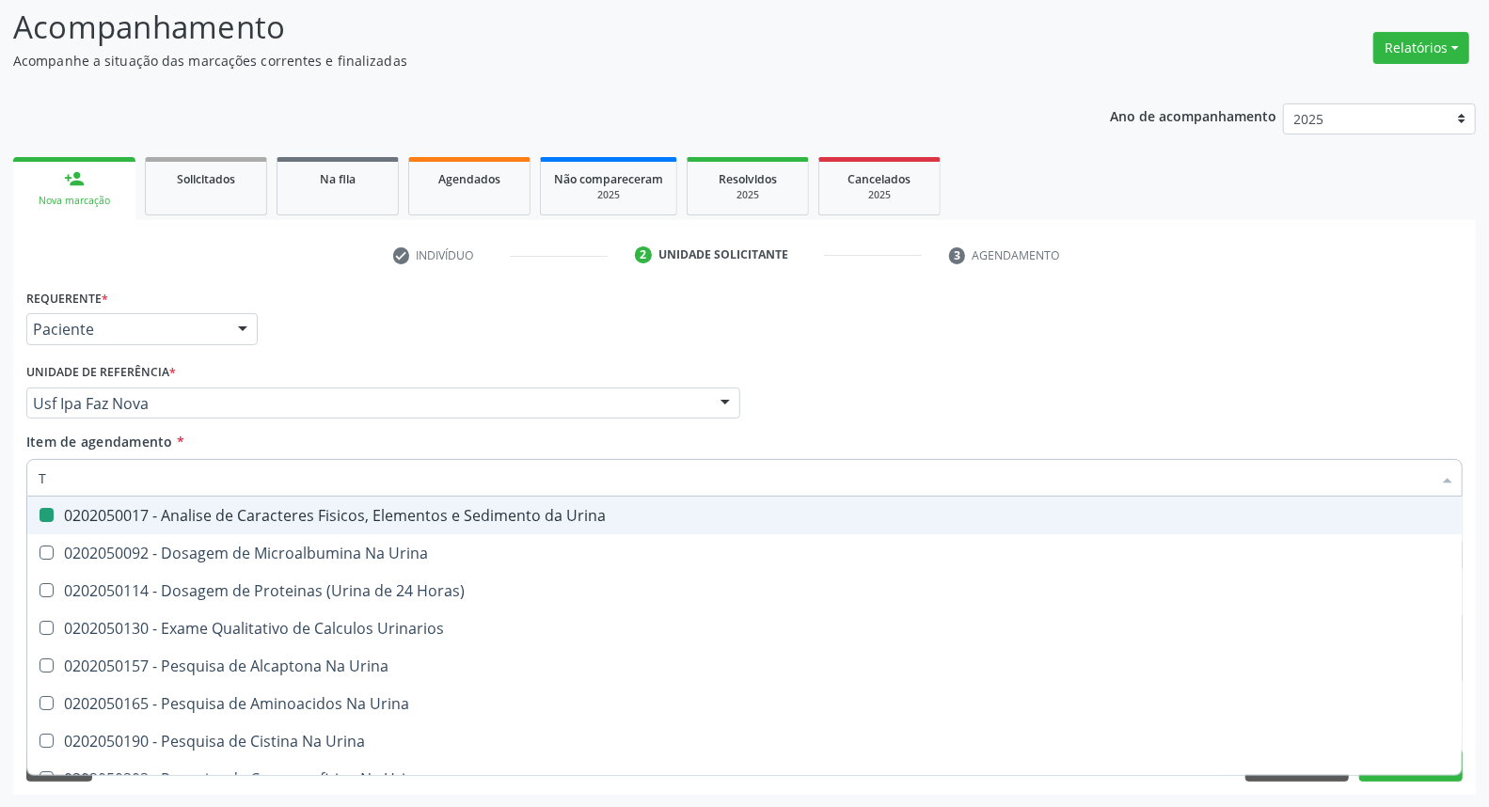
checkbox Urina "false"
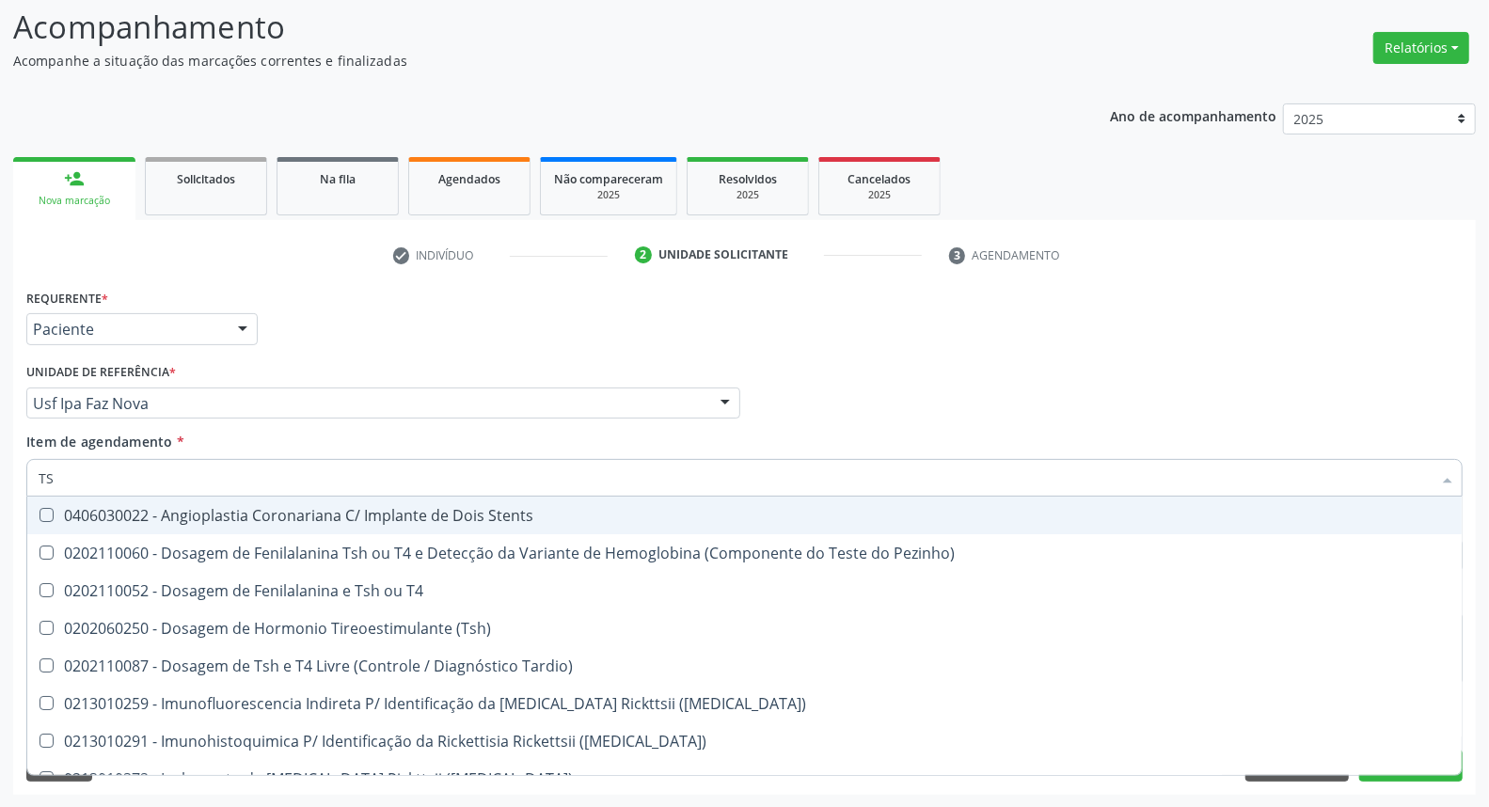
type input "TSH"
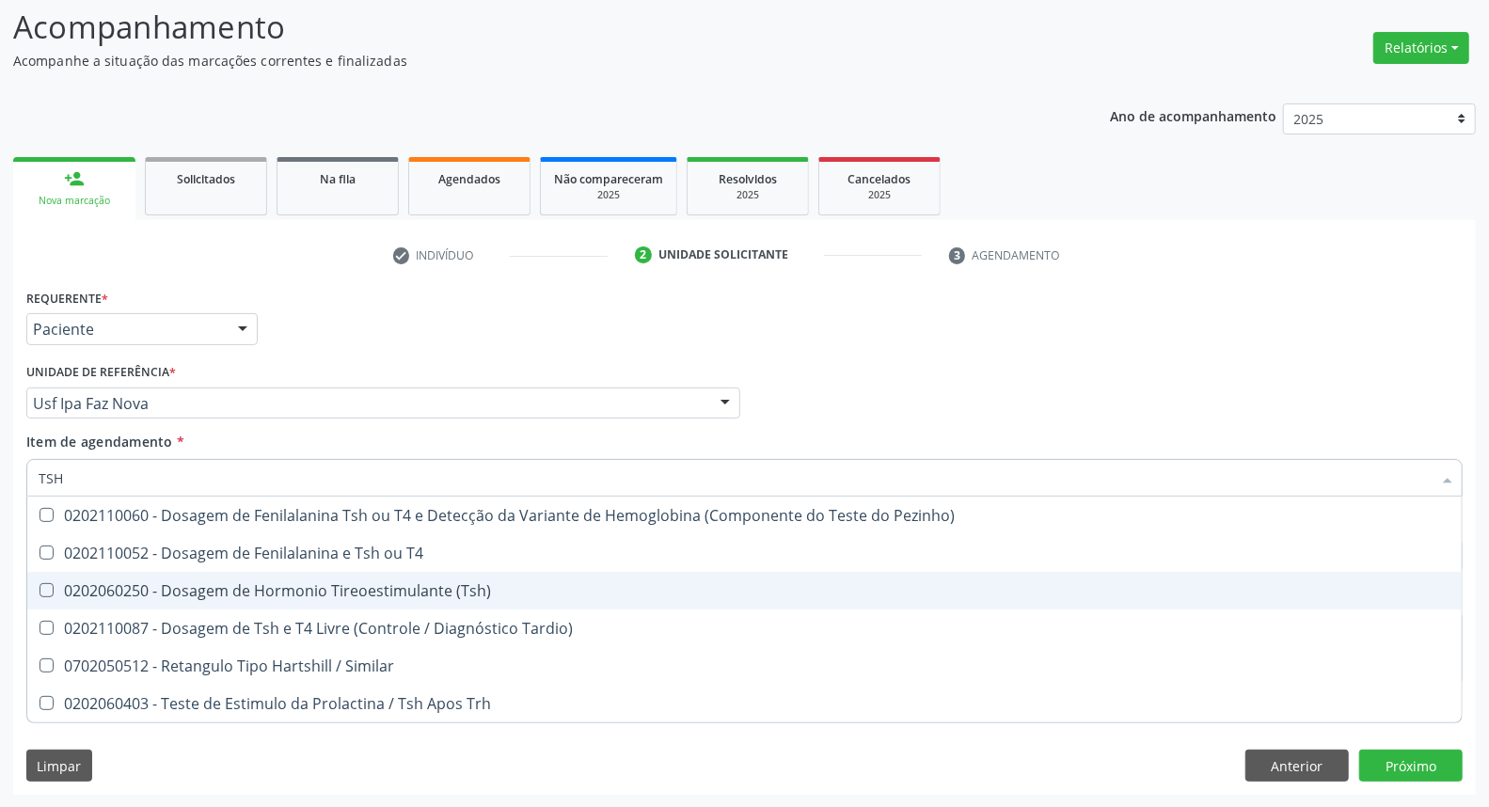
drag, startPoint x: 44, startPoint y: 593, endPoint x: 50, endPoint y: 550, distance: 43.6
click at [45, 583] on \(Tsh\) at bounding box center [47, 590] width 14 height 14
click at [40, 584] on \(Tsh\) "checkbox" at bounding box center [33, 590] width 12 height 12
checkbox \(Tsh\) "true"
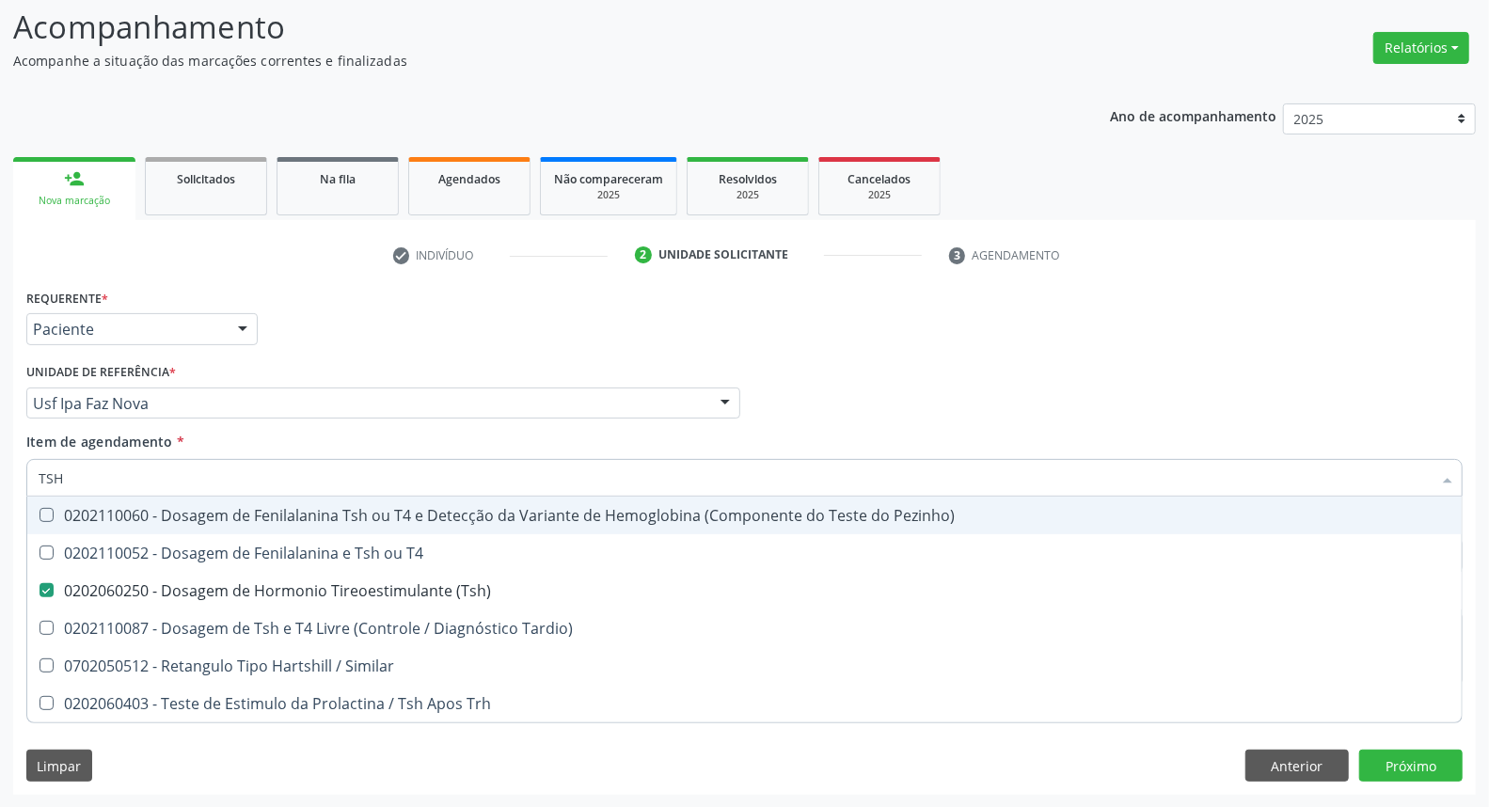
click at [0, 464] on div "Acompanhamento Acompanhe a situação das marcações correntes e finalizadas Relat…" at bounding box center [744, 393] width 1489 height 829
type input "T"
checkbox \(Tsh\) "false"
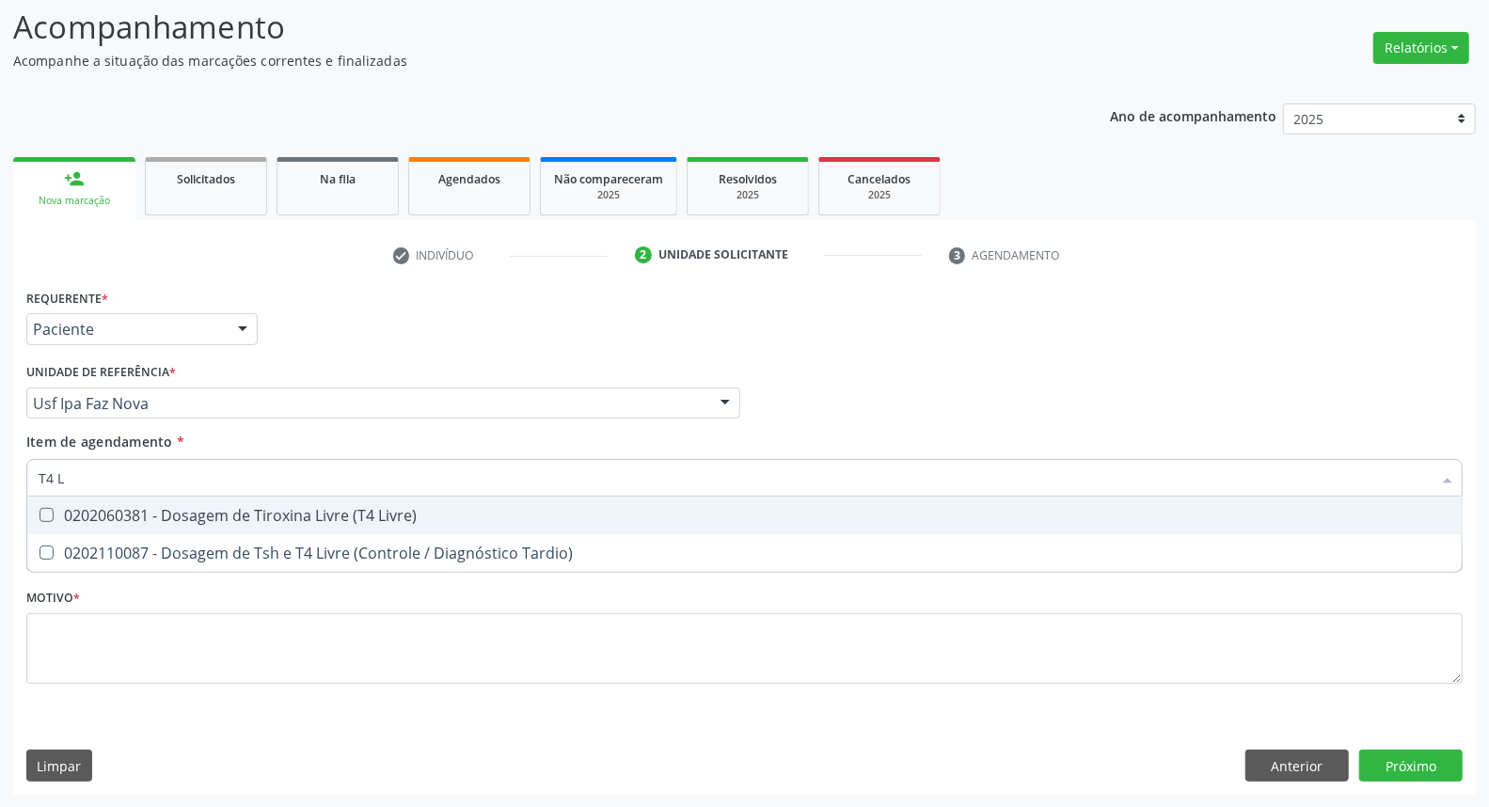
type input "T4 L"
click at [67, 519] on div "0202060381 - Dosagem de Tiroxina Livre (T4 Livre)" at bounding box center [745, 515] width 1412 height 15
checkbox Livre\) "true"
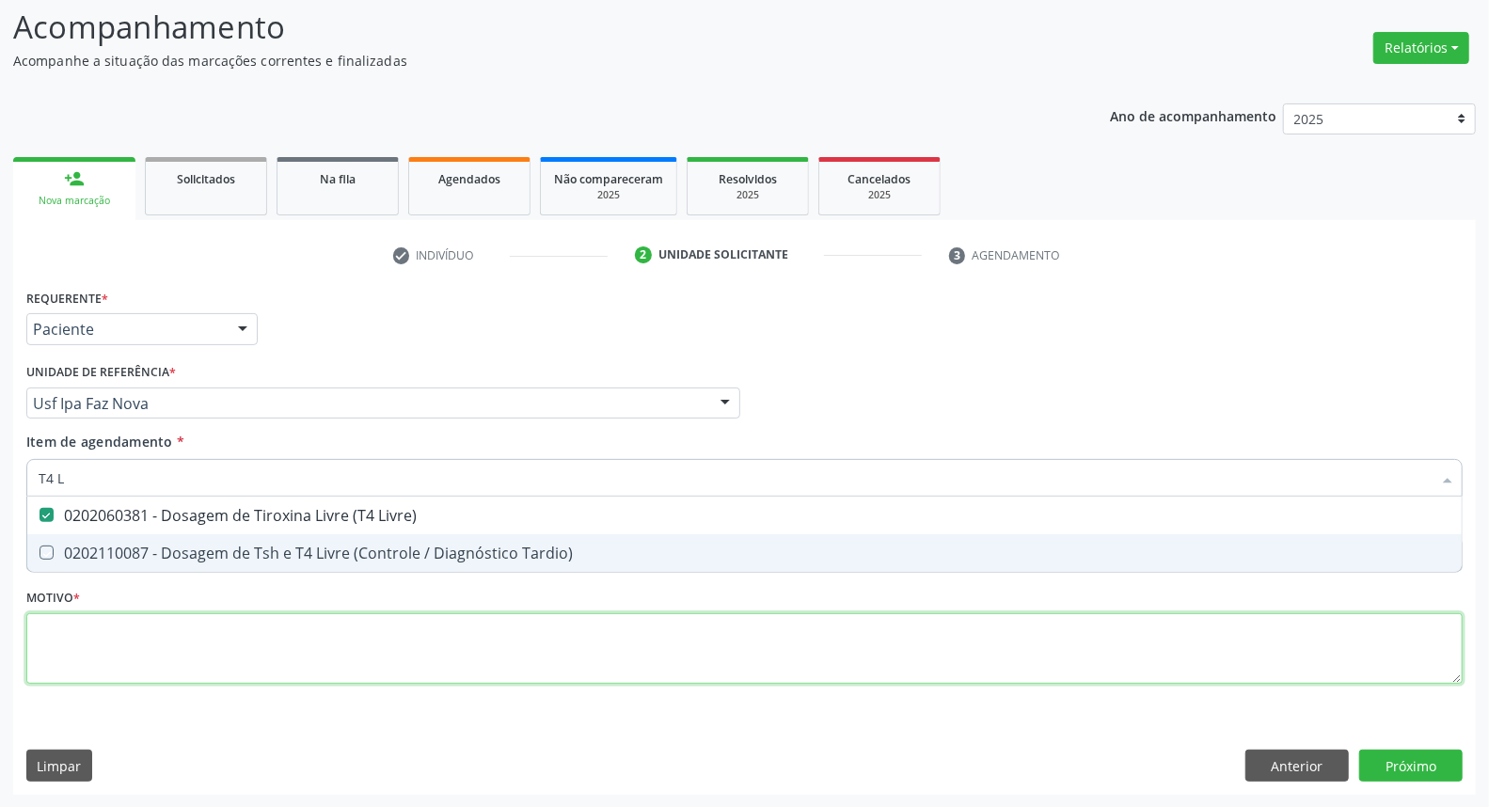
click at [59, 650] on div "Requerente * Paciente Profissional de Saúde Paciente Nenhum resultado encontrad…" at bounding box center [744, 497] width 1436 height 426
checkbox Tardio\) "true"
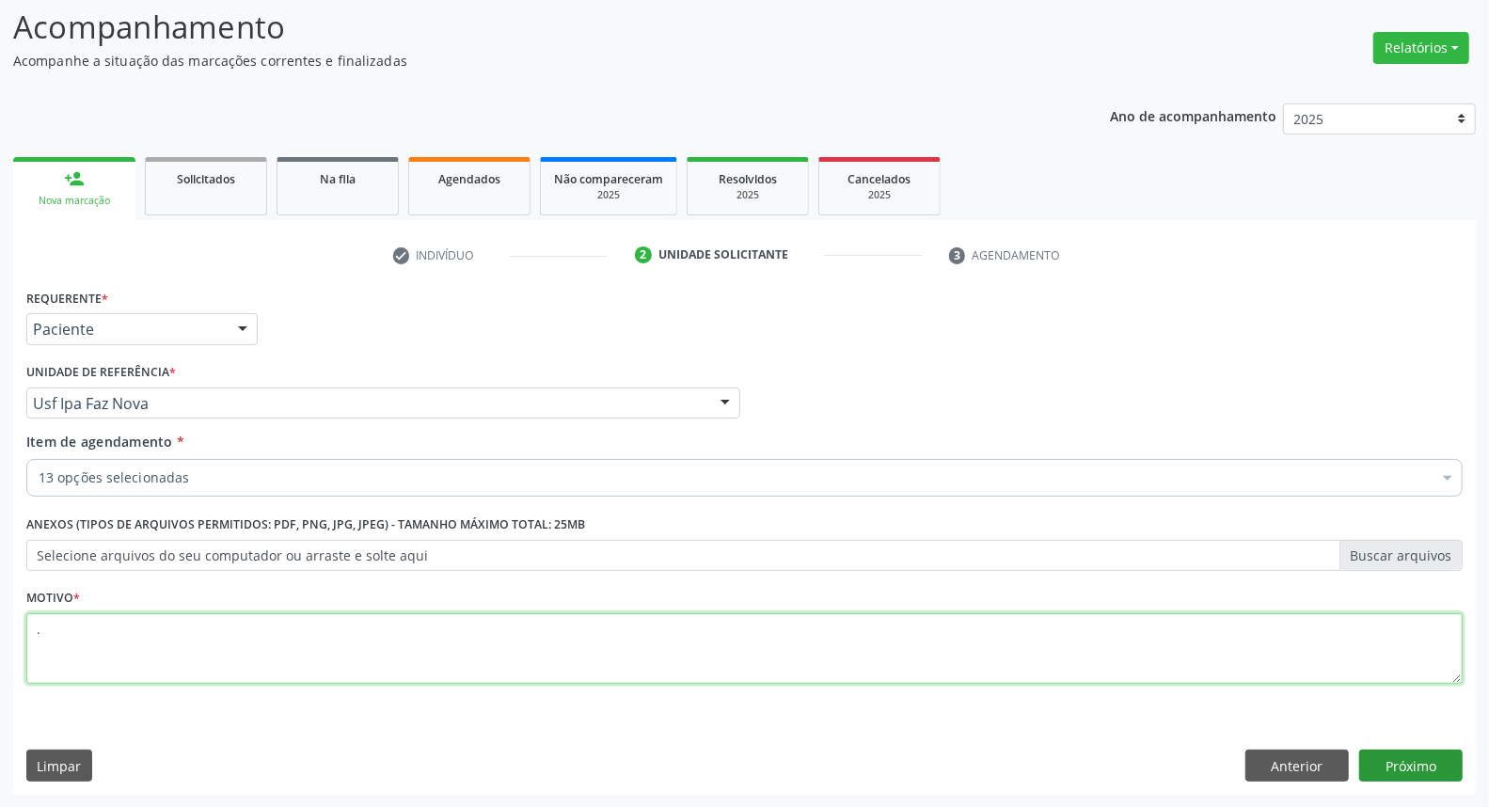
type textarea "."
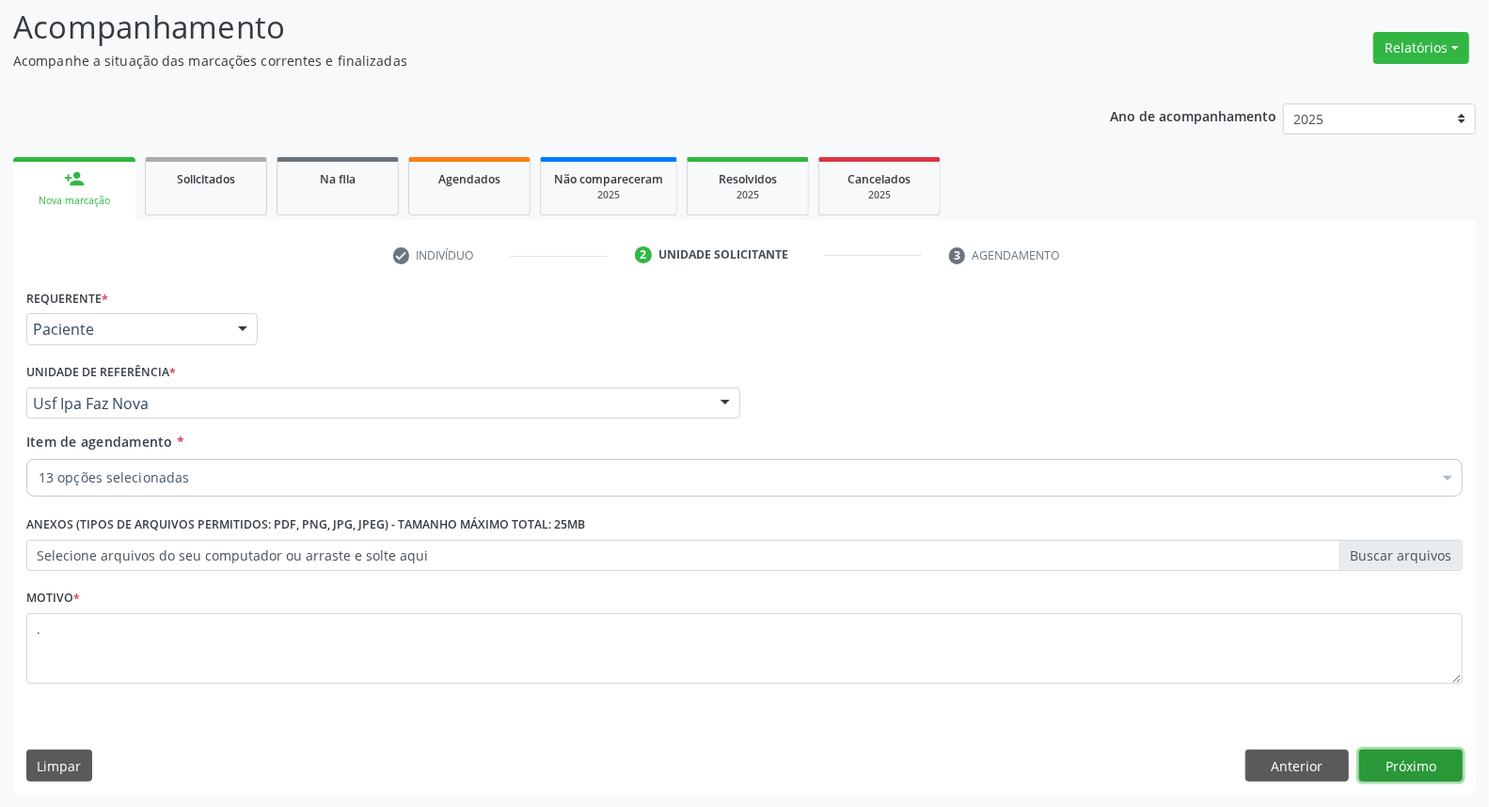
click at [1390, 768] on button "Próximo" at bounding box center [1410, 766] width 103 height 32
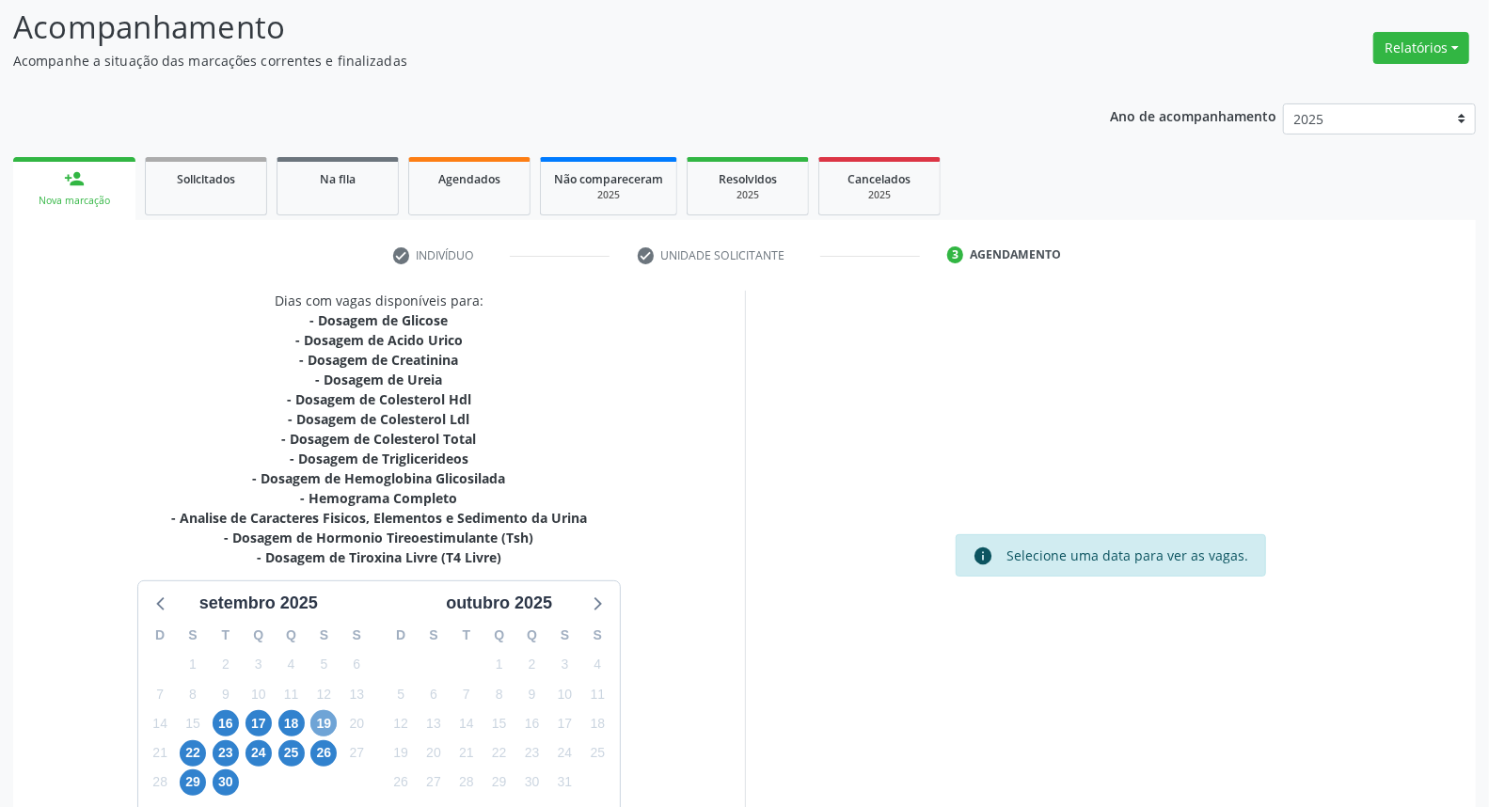
drag, startPoint x: 324, startPoint y: 719, endPoint x: 464, endPoint y: 616, distance: 173.6
click at [324, 712] on span "19" at bounding box center [323, 723] width 26 height 26
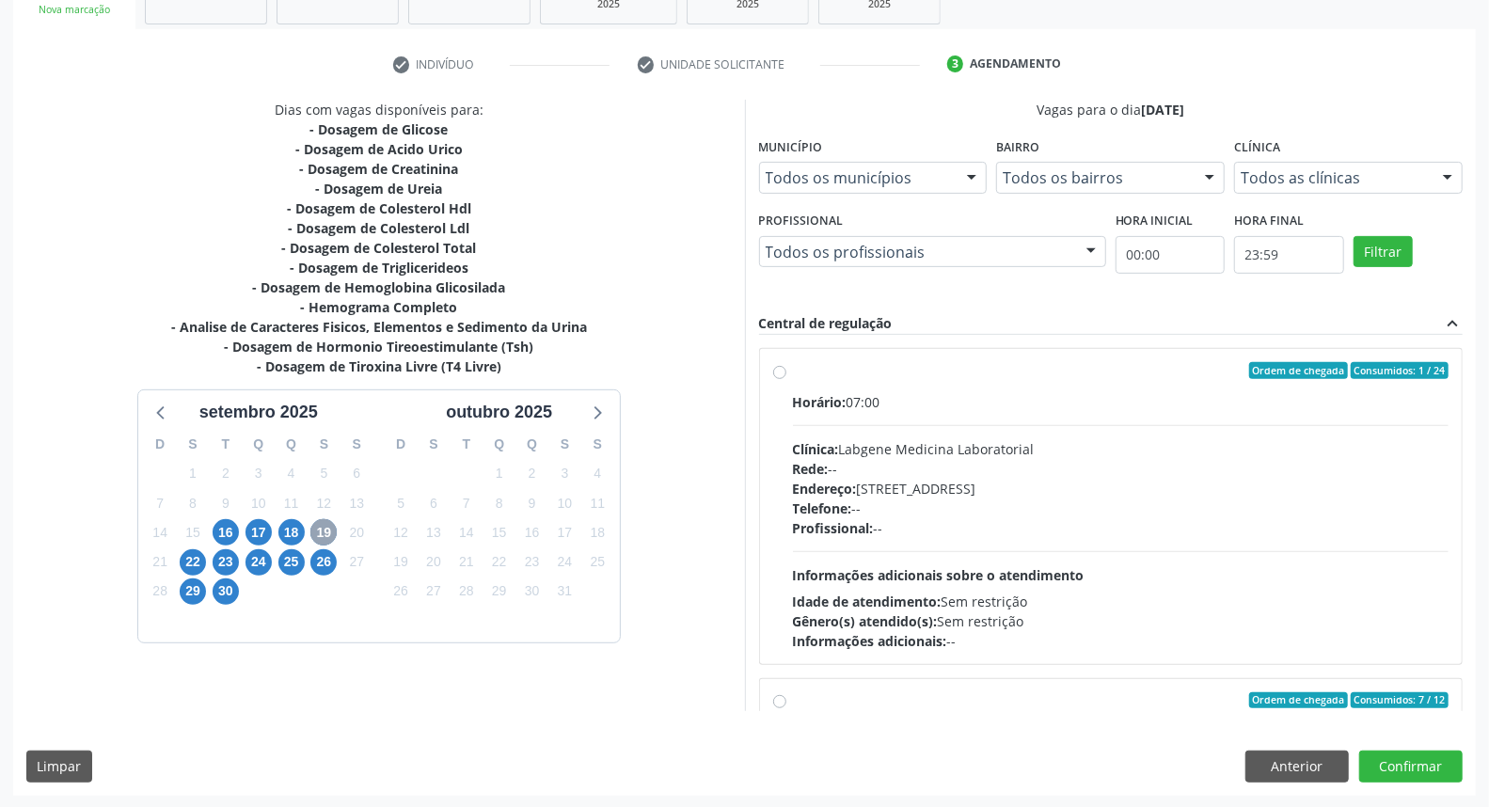
scroll to position [296, 0]
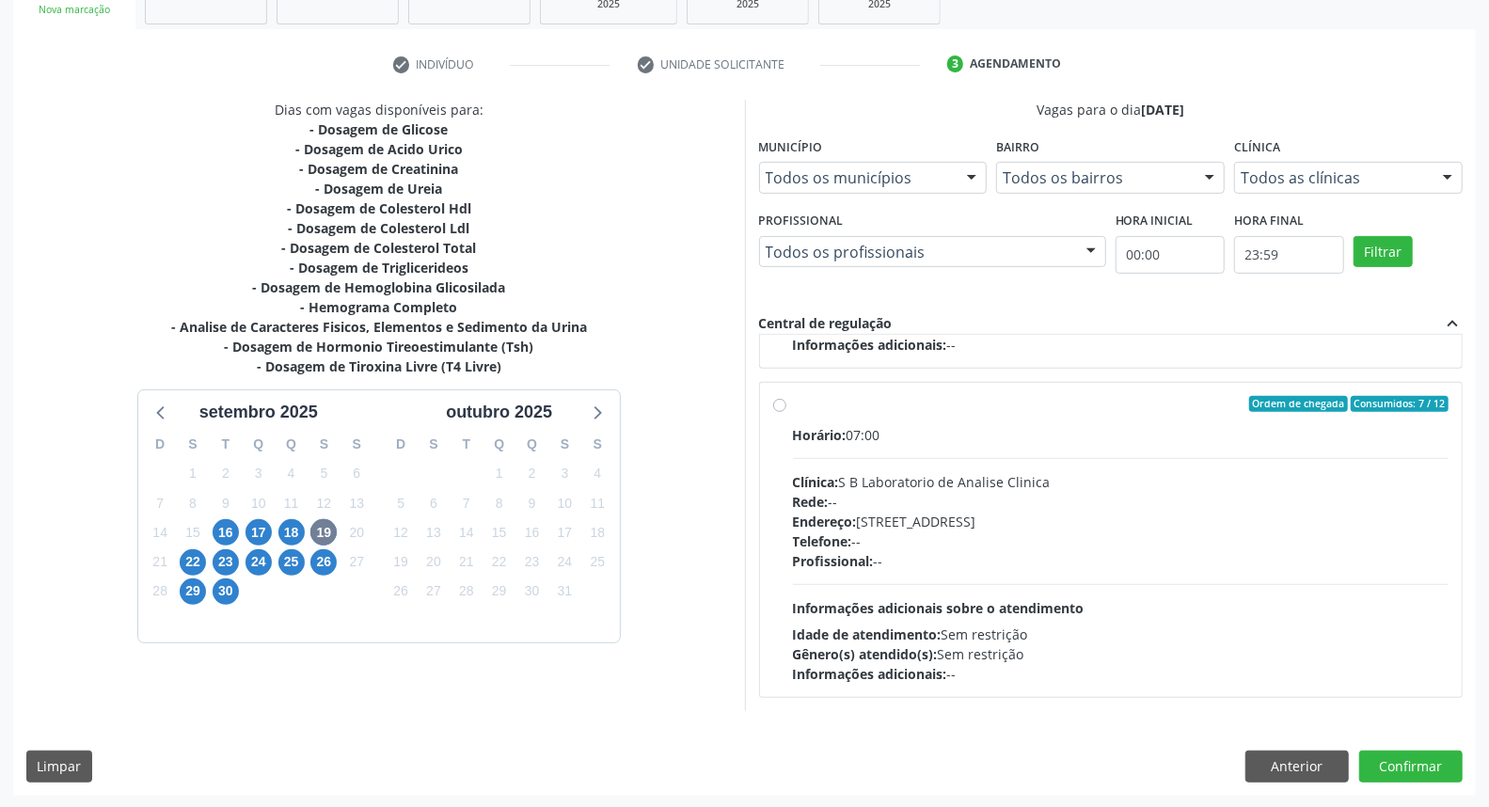
drag, startPoint x: 940, startPoint y: 559, endPoint x: 960, endPoint y: 567, distance: 21.5
click at [941, 559] on div "Profissional: --" at bounding box center [1121, 561] width 656 height 20
click at [786, 413] on input "Ordem de chegada Consumidos: 7 / 12 Horário: 07:00 Clínica: S B Laboratorio de …" at bounding box center [779, 404] width 13 height 17
radio input "true"
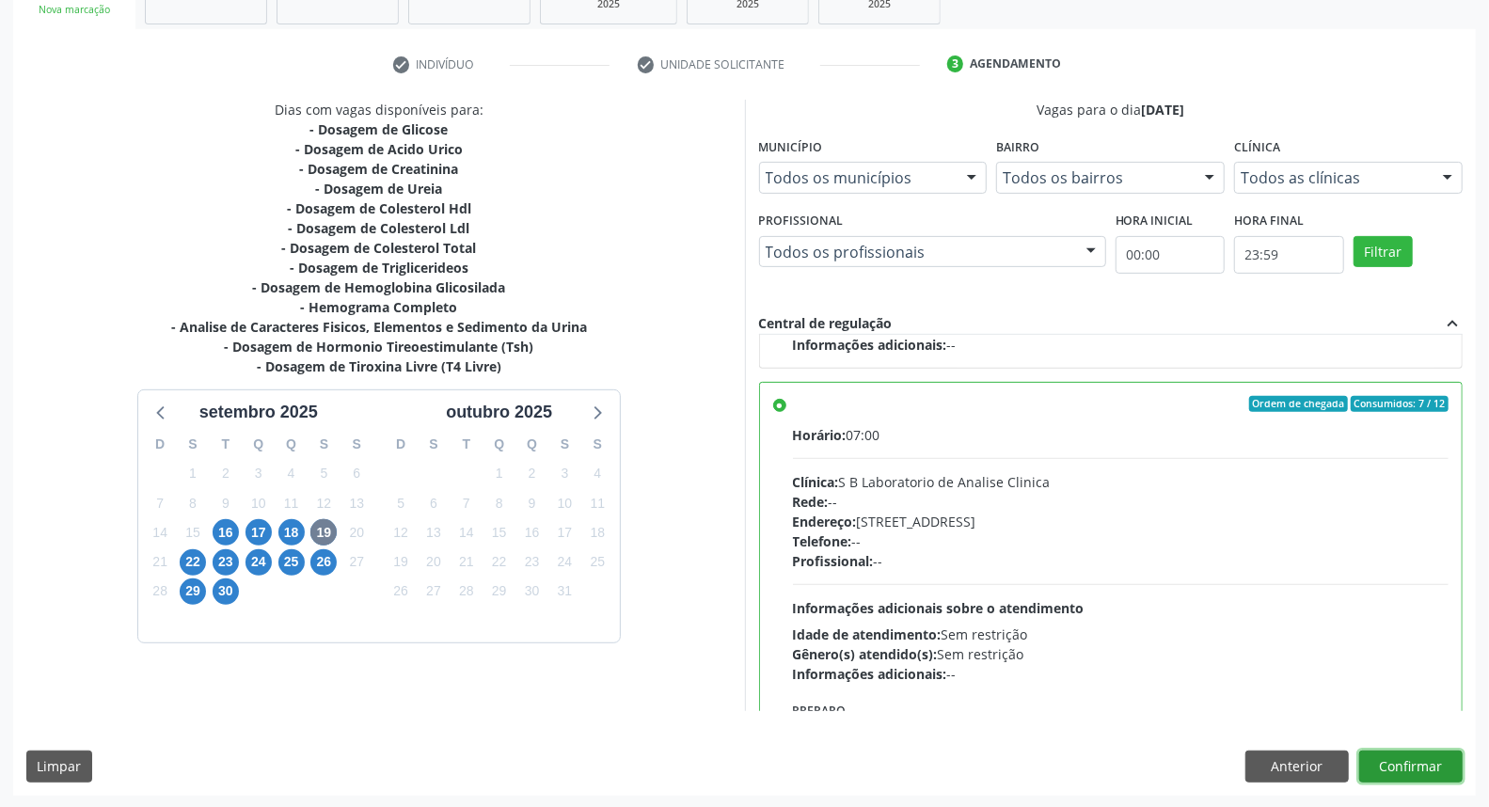
click at [1442, 758] on button "Confirmar" at bounding box center [1410, 767] width 103 height 32
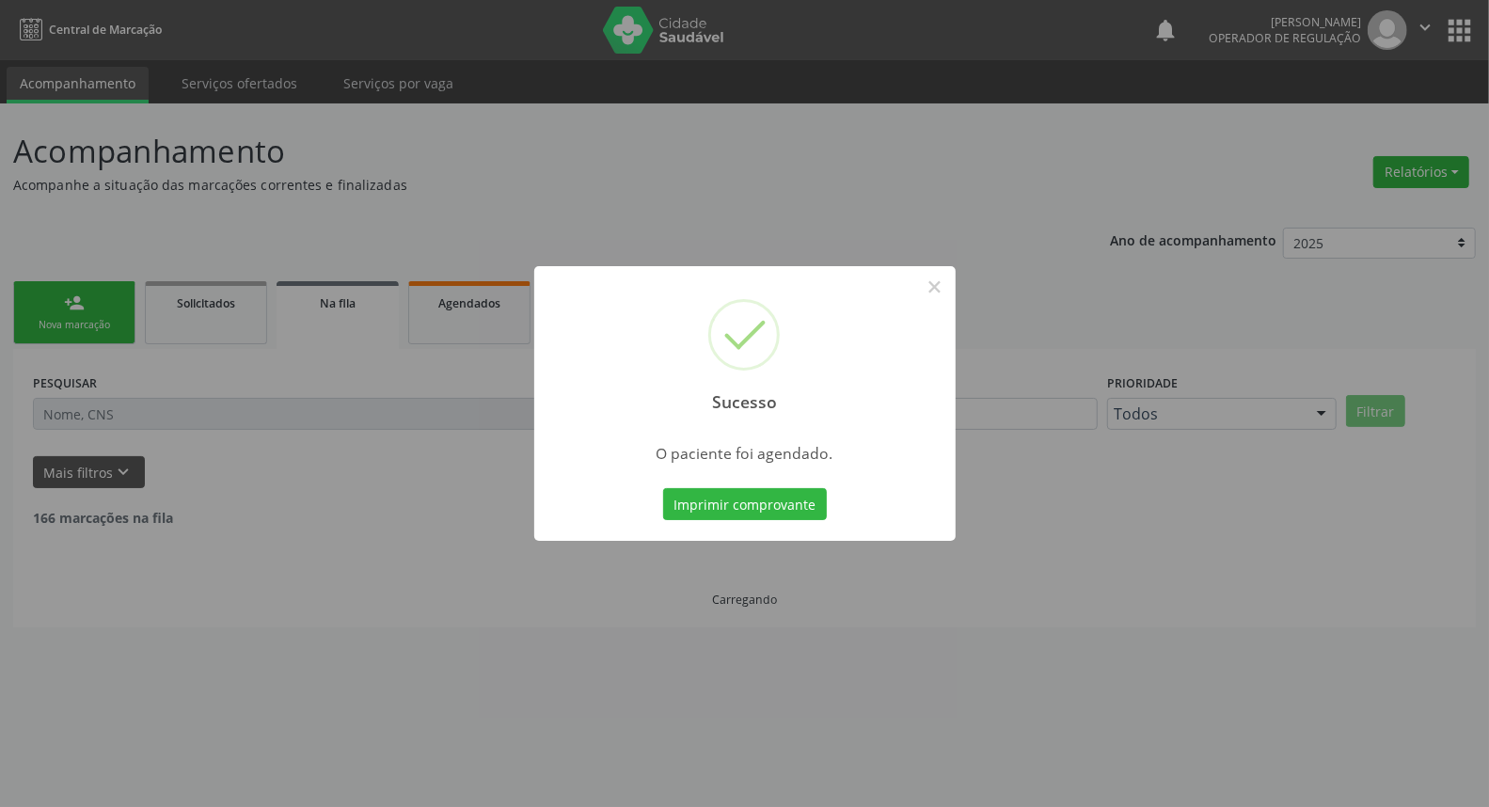
scroll to position [0, 0]
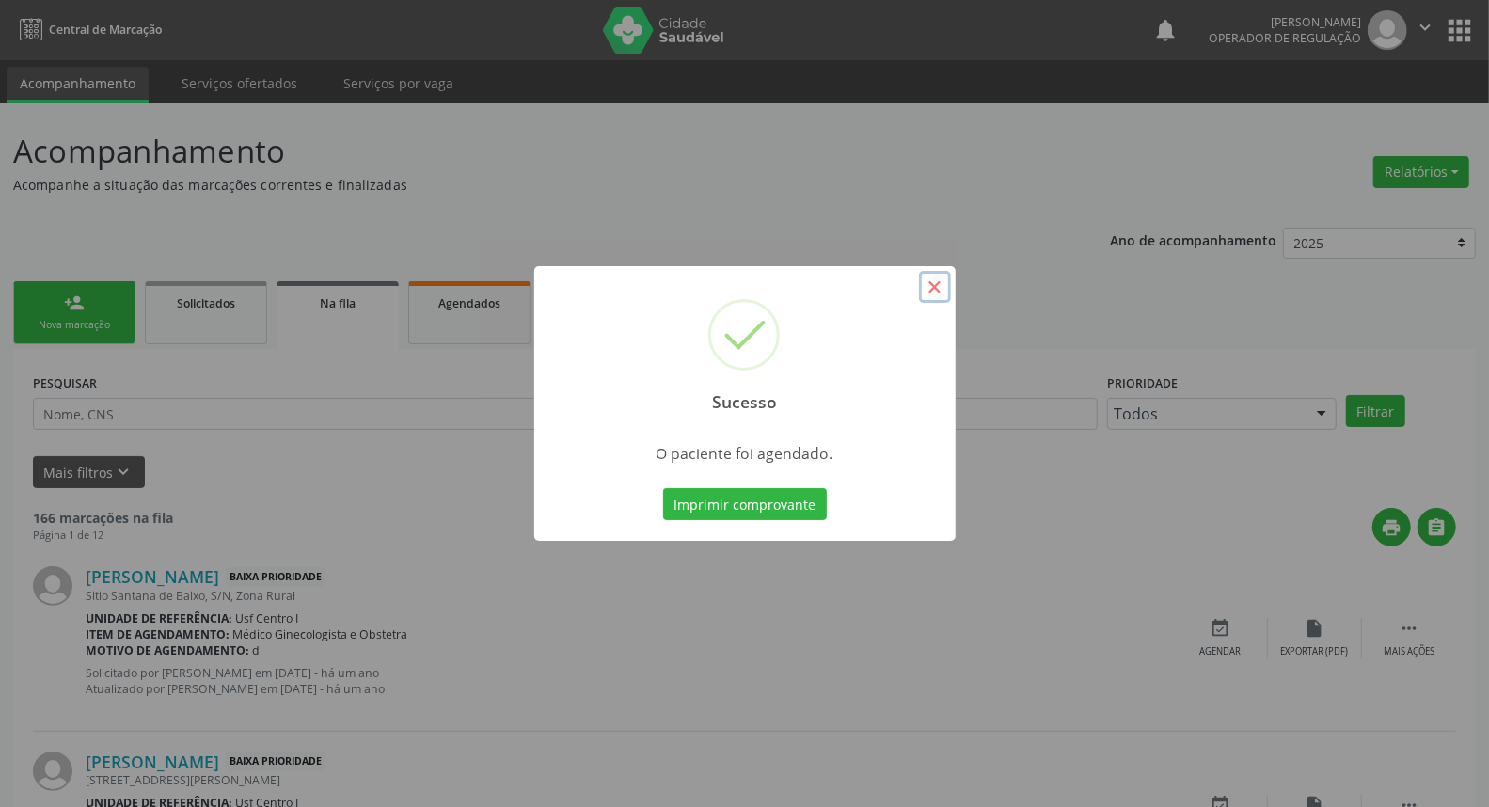
click at [927, 283] on button "×" at bounding box center [935, 287] width 32 height 32
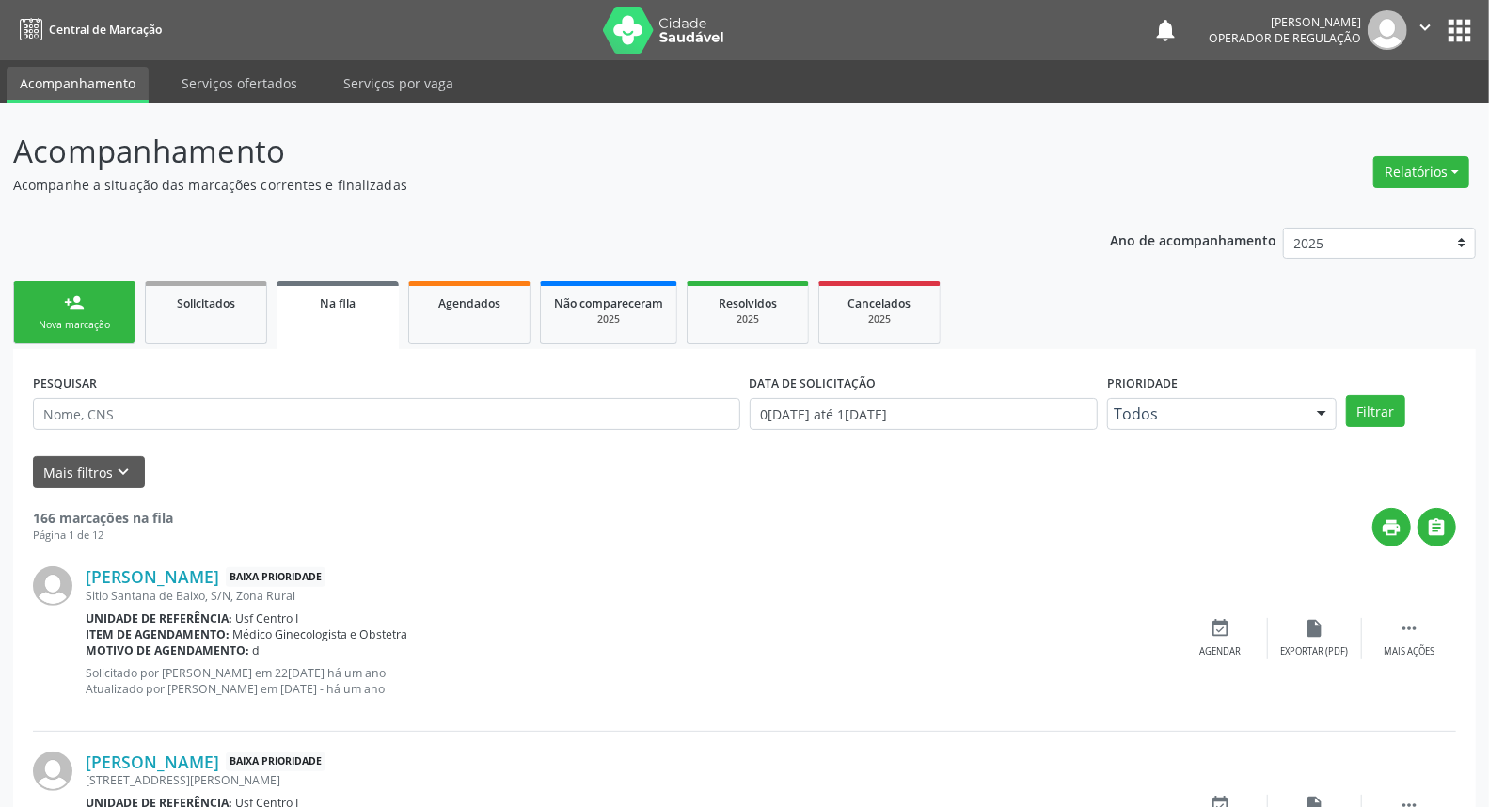
click at [82, 344] on ul "person_add Nova marcação Solicitados Na fila Agendados Não compareceram 2025 Re…" at bounding box center [744, 313] width 1462 height 72
click at [83, 337] on link "person_add Nova marcação" at bounding box center [74, 312] width 122 height 63
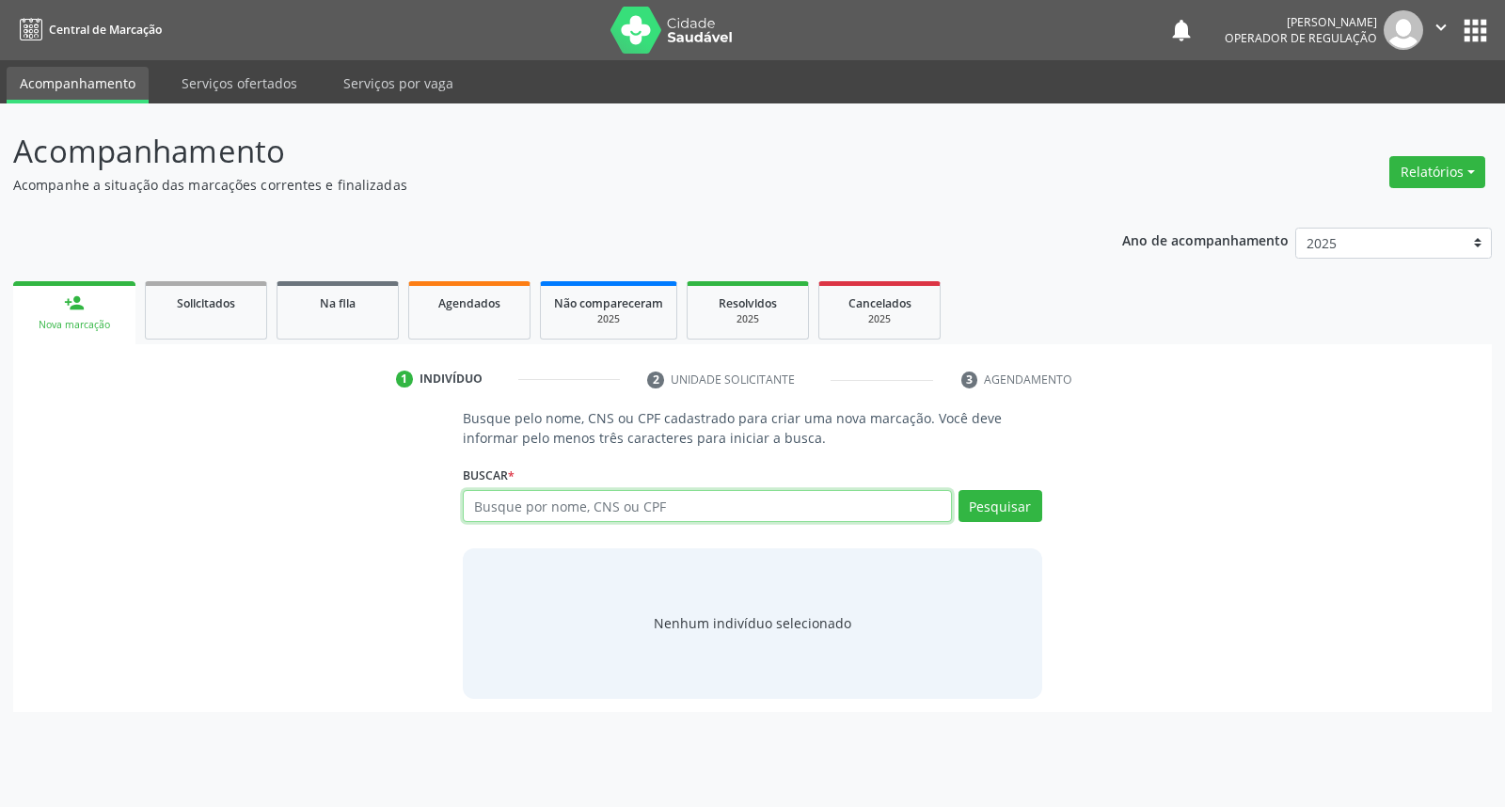
click at [796, 510] on input "text" at bounding box center [707, 506] width 488 height 32
type input "1609496117000181"
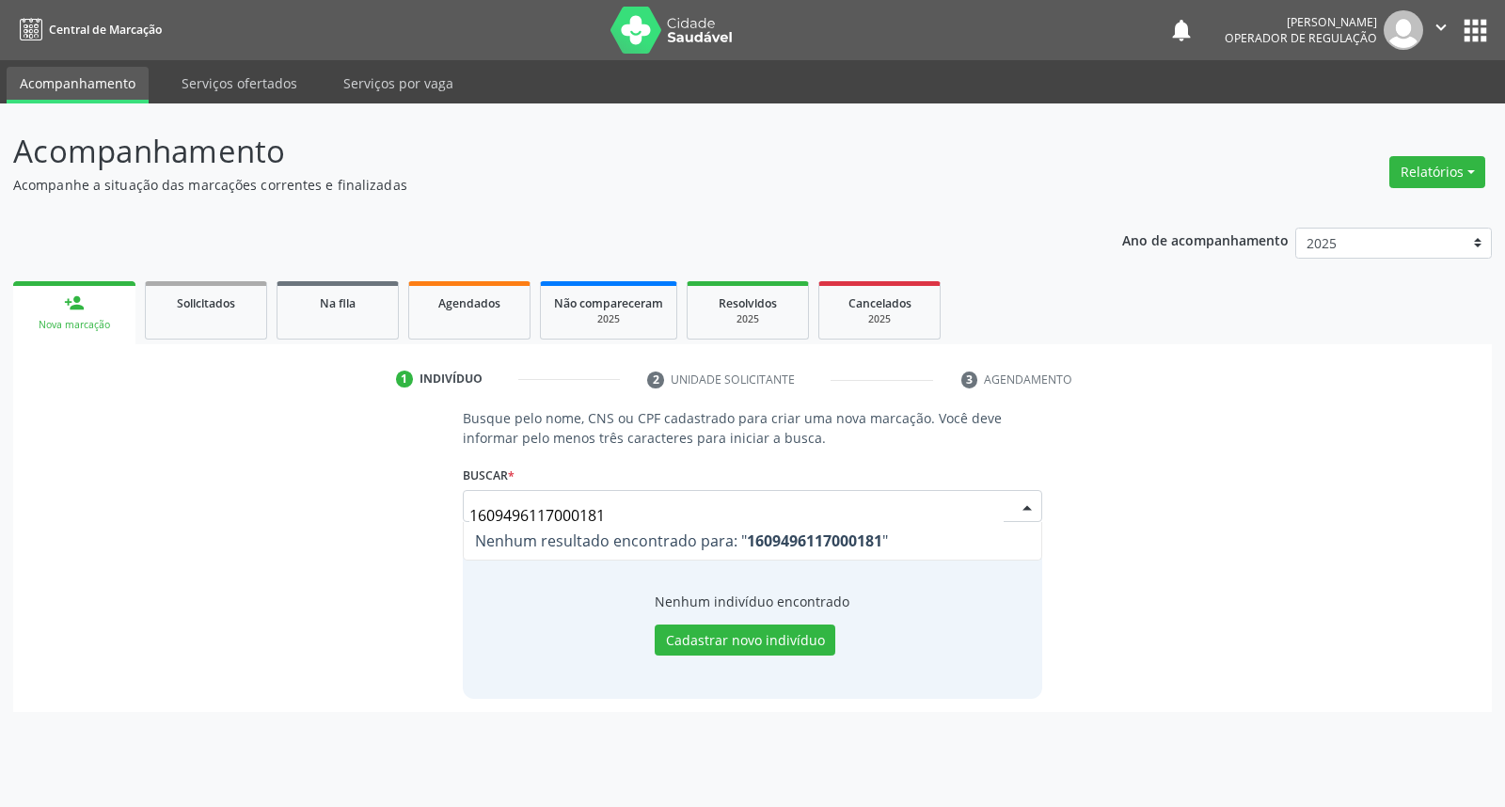
drag, startPoint x: 630, startPoint y: 514, endPoint x: 91, endPoint y: 499, distance: 539.1
click at [92, 499] on div "Busque pelo nome, CNS ou CPF cadastrado para criar uma nova marcação. Você deve…" at bounding box center [752, 553] width 1452 height 290
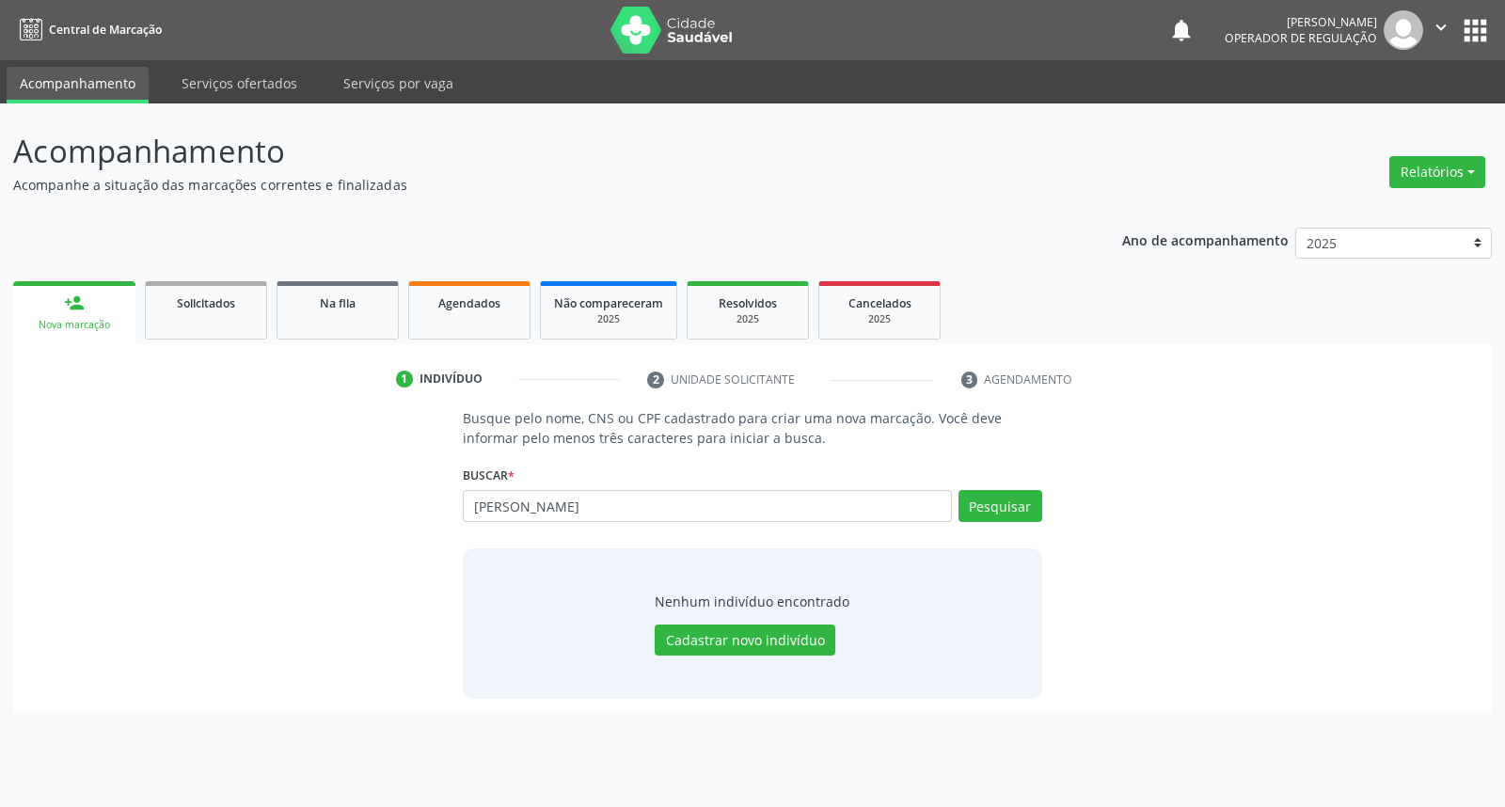
type input "[PERSON_NAME]"
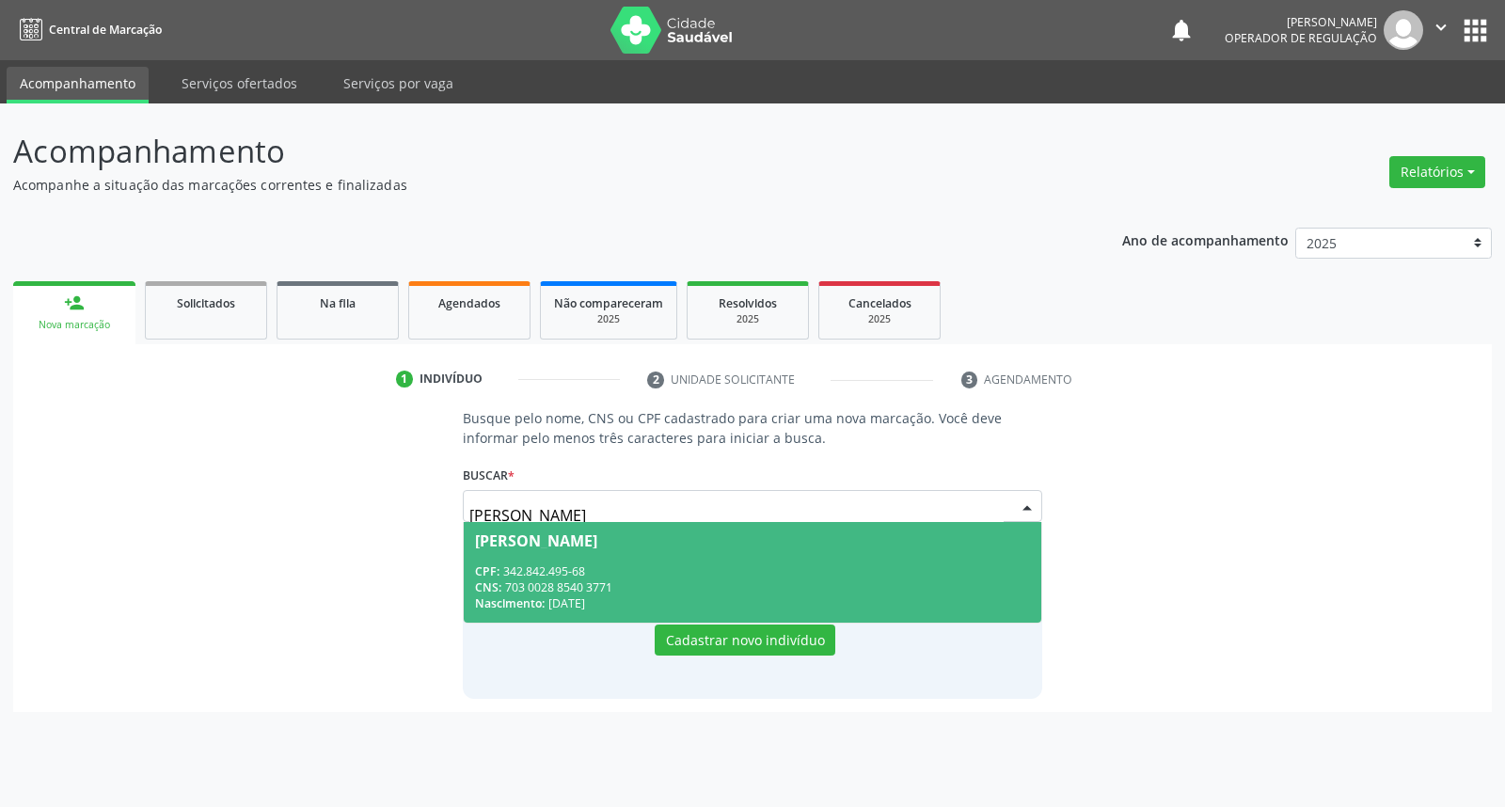
click at [596, 559] on span "[PERSON_NAME] CPF: 342.842.495-68 CNS: 703 0028 8540 3771 Nascimento: 3[DATE]" at bounding box center [752, 572] width 577 height 101
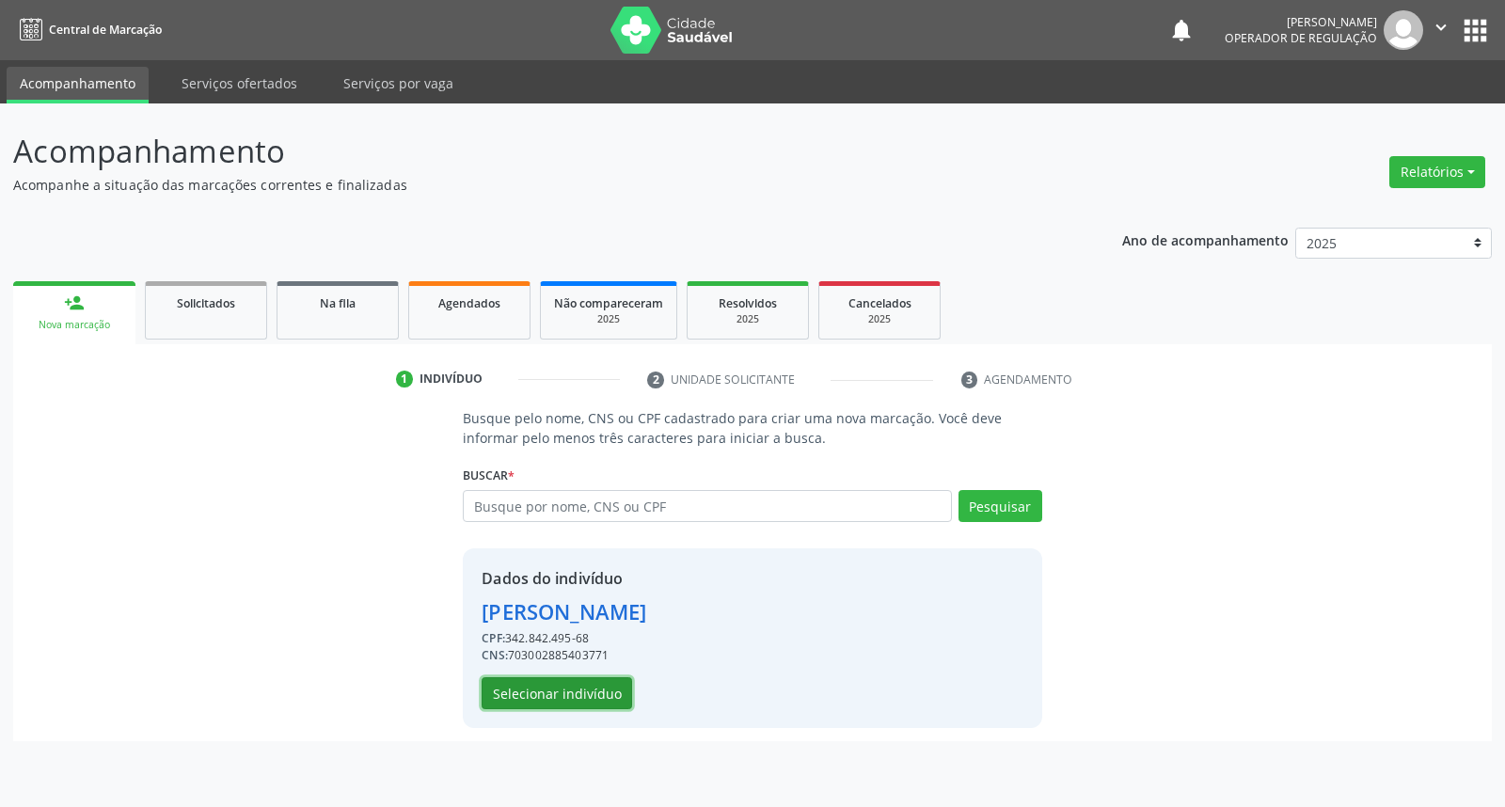
click at [572, 702] on button "Selecionar indivíduo" at bounding box center [557, 693] width 150 height 32
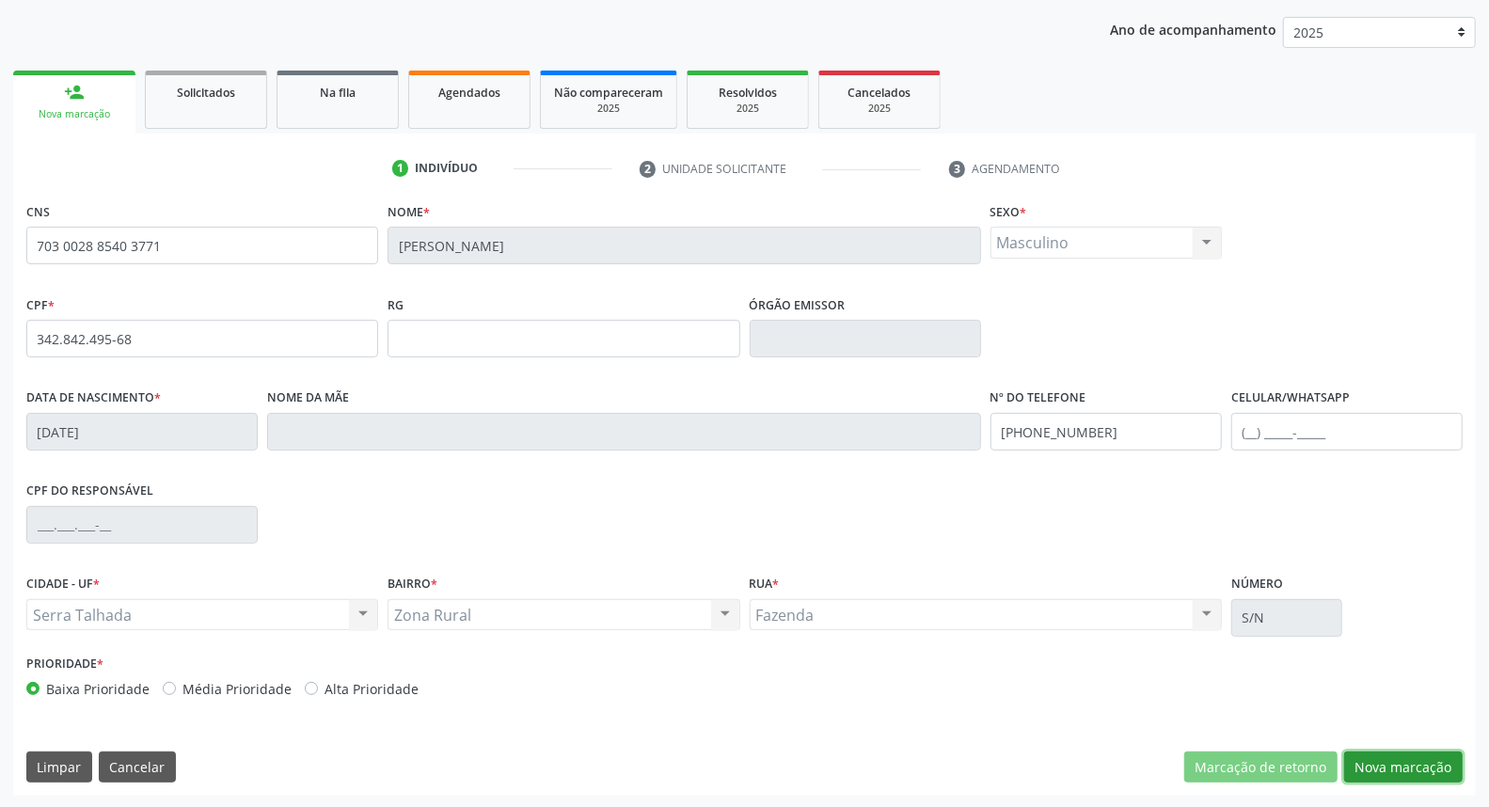
drag, startPoint x: 1371, startPoint y: 774, endPoint x: 1041, endPoint y: 630, distance: 360.1
click at [1369, 774] on button "Nova marcação" at bounding box center [1403, 767] width 119 height 32
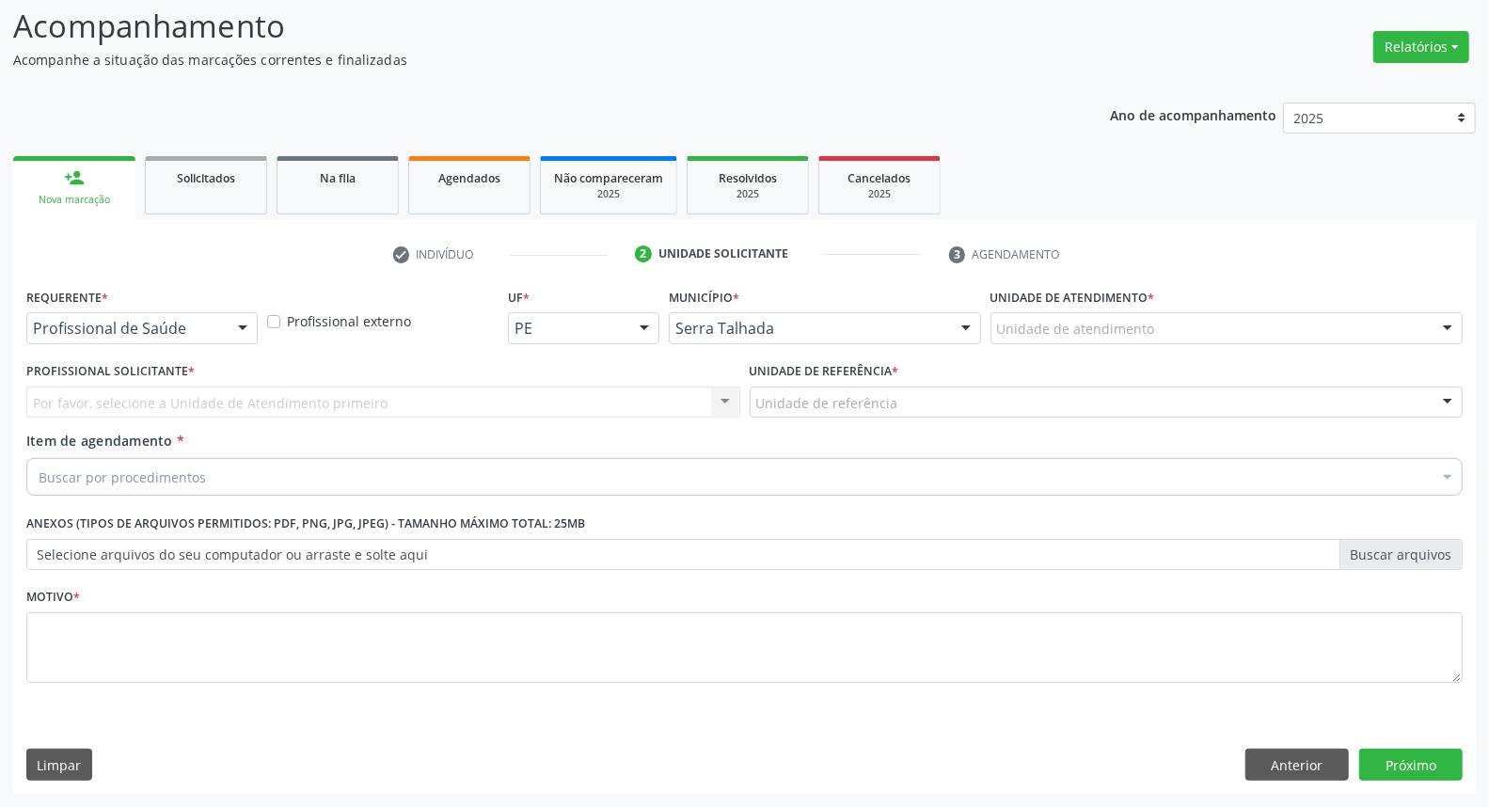
scroll to position [124, 0]
click at [104, 318] on div "Profissional de Saúde" at bounding box center [141, 329] width 231 height 32
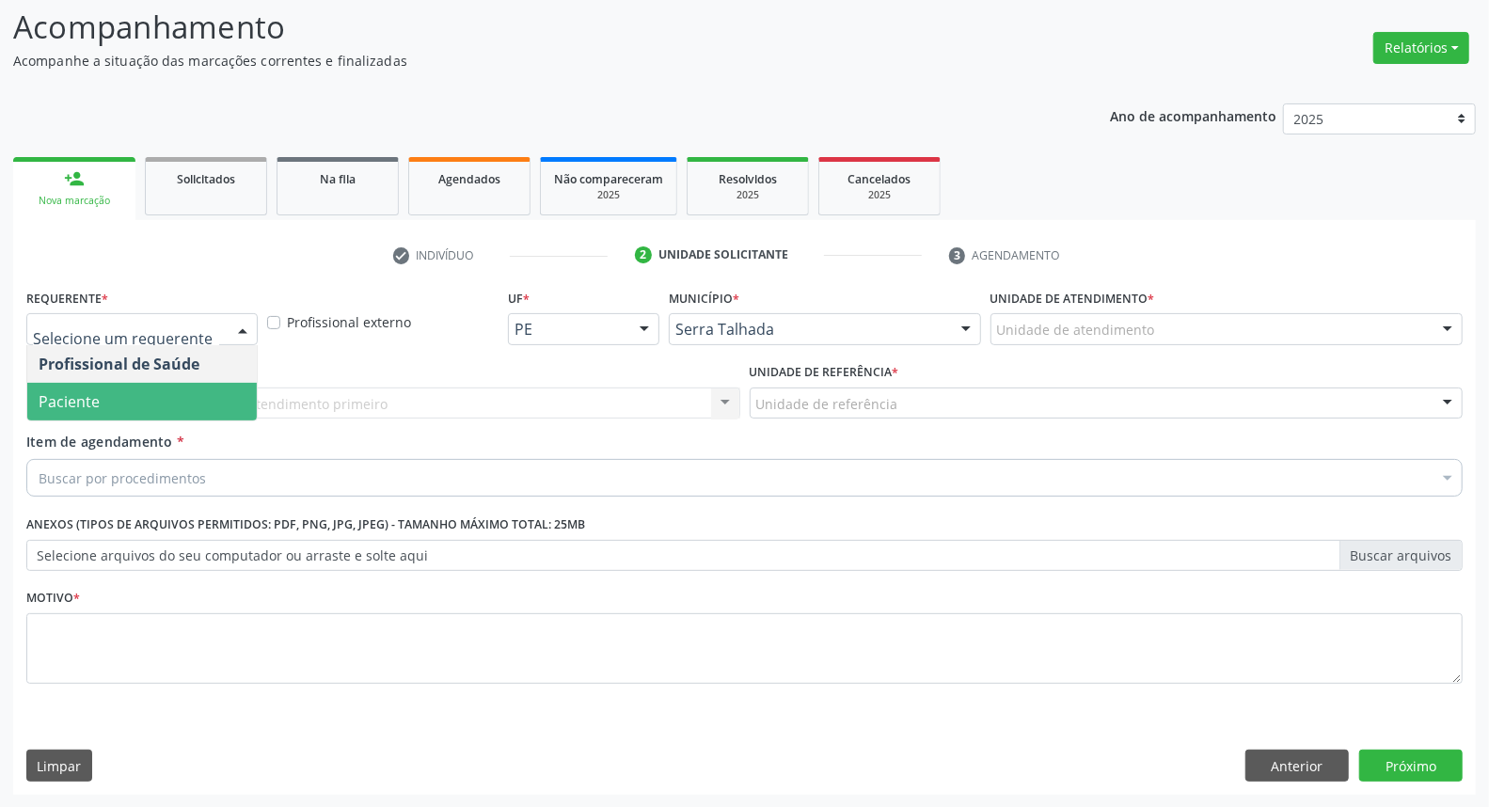
click at [110, 392] on span "Paciente" at bounding box center [141, 402] width 229 height 38
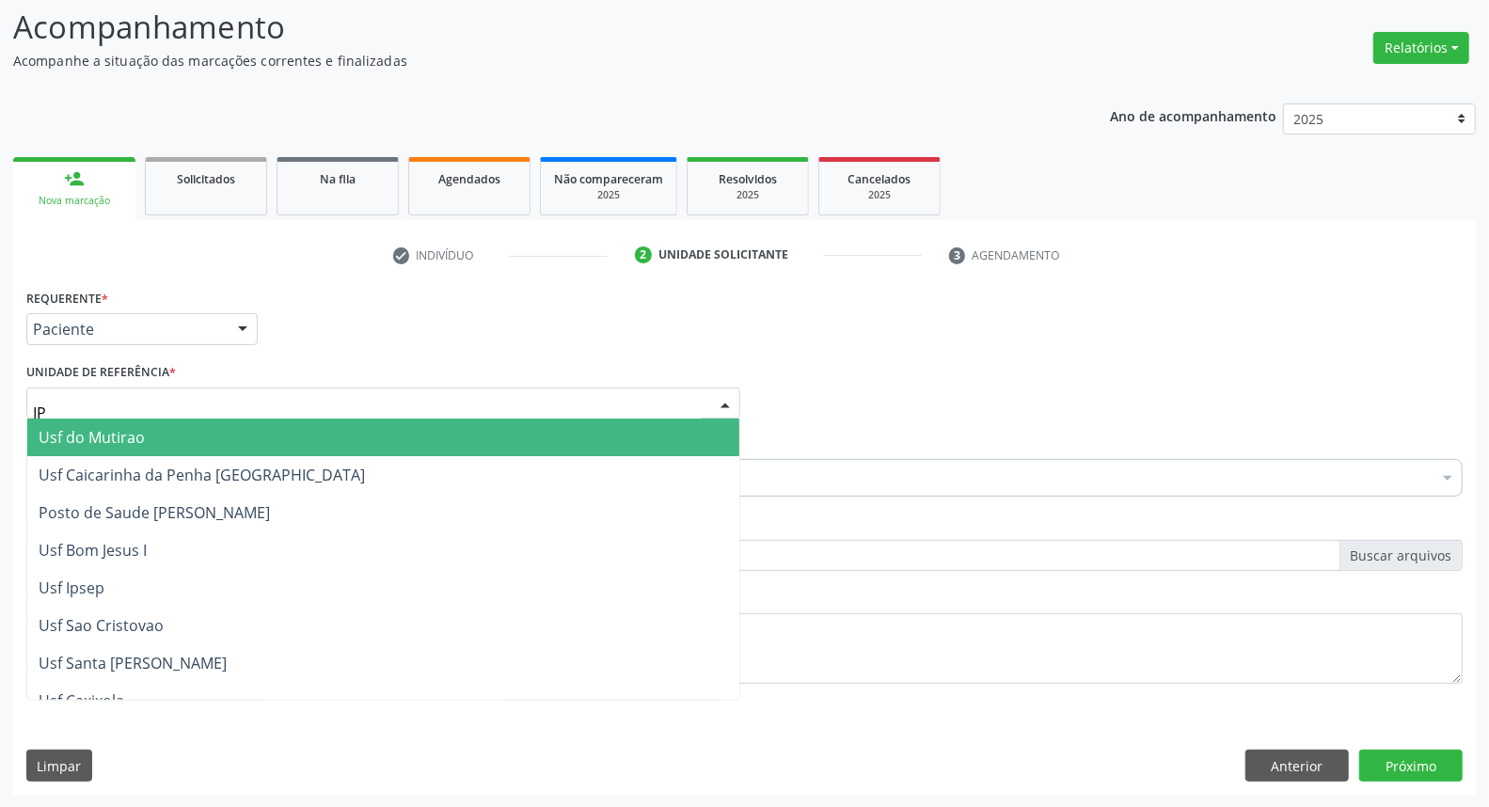
type input "IPA"
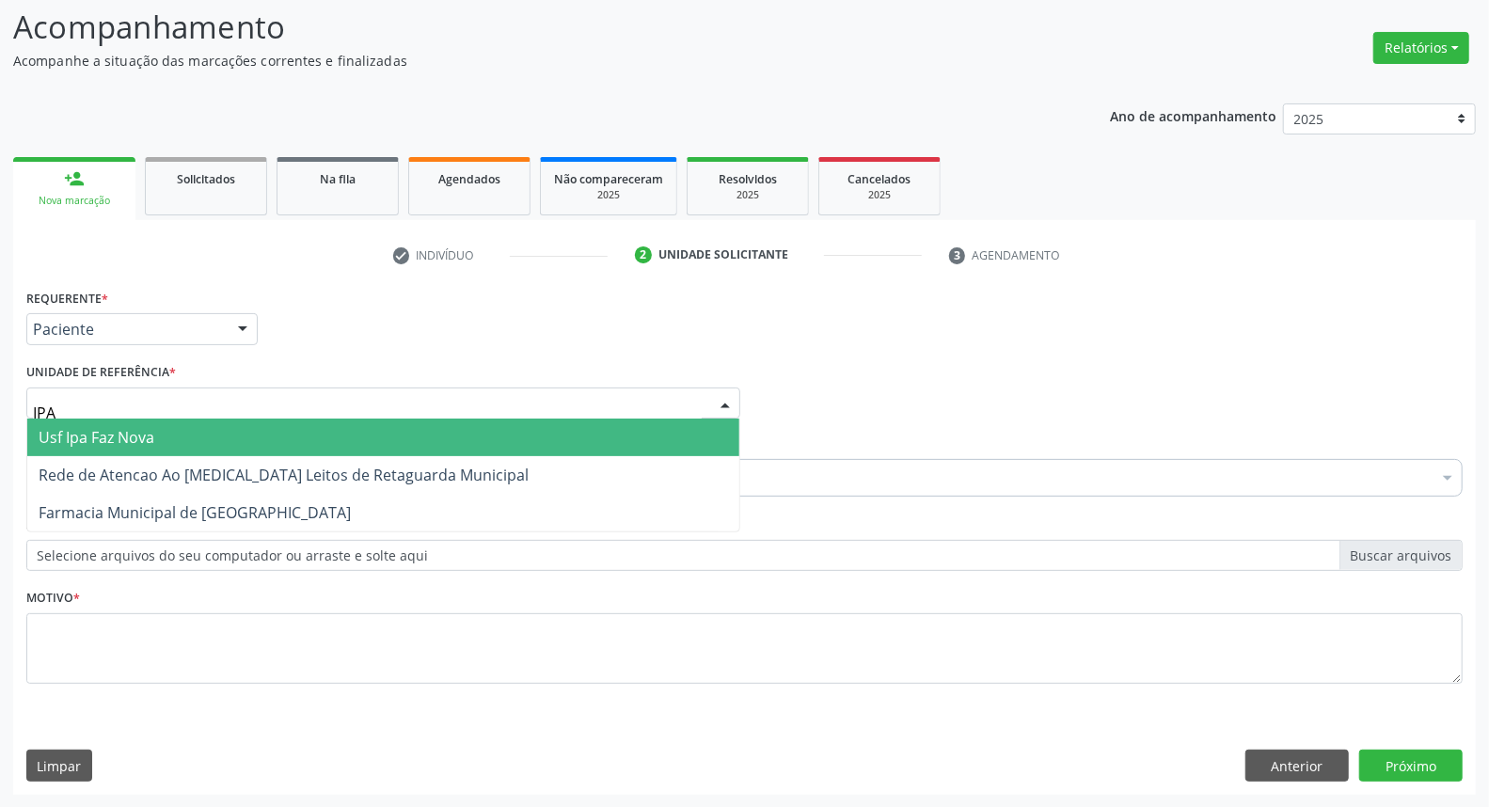
drag, startPoint x: 86, startPoint y: 436, endPoint x: 98, endPoint y: 454, distance: 21.7
click at [87, 436] on span "Usf Ipa Faz Nova" at bounding box center [97, 437] width 116 height 21
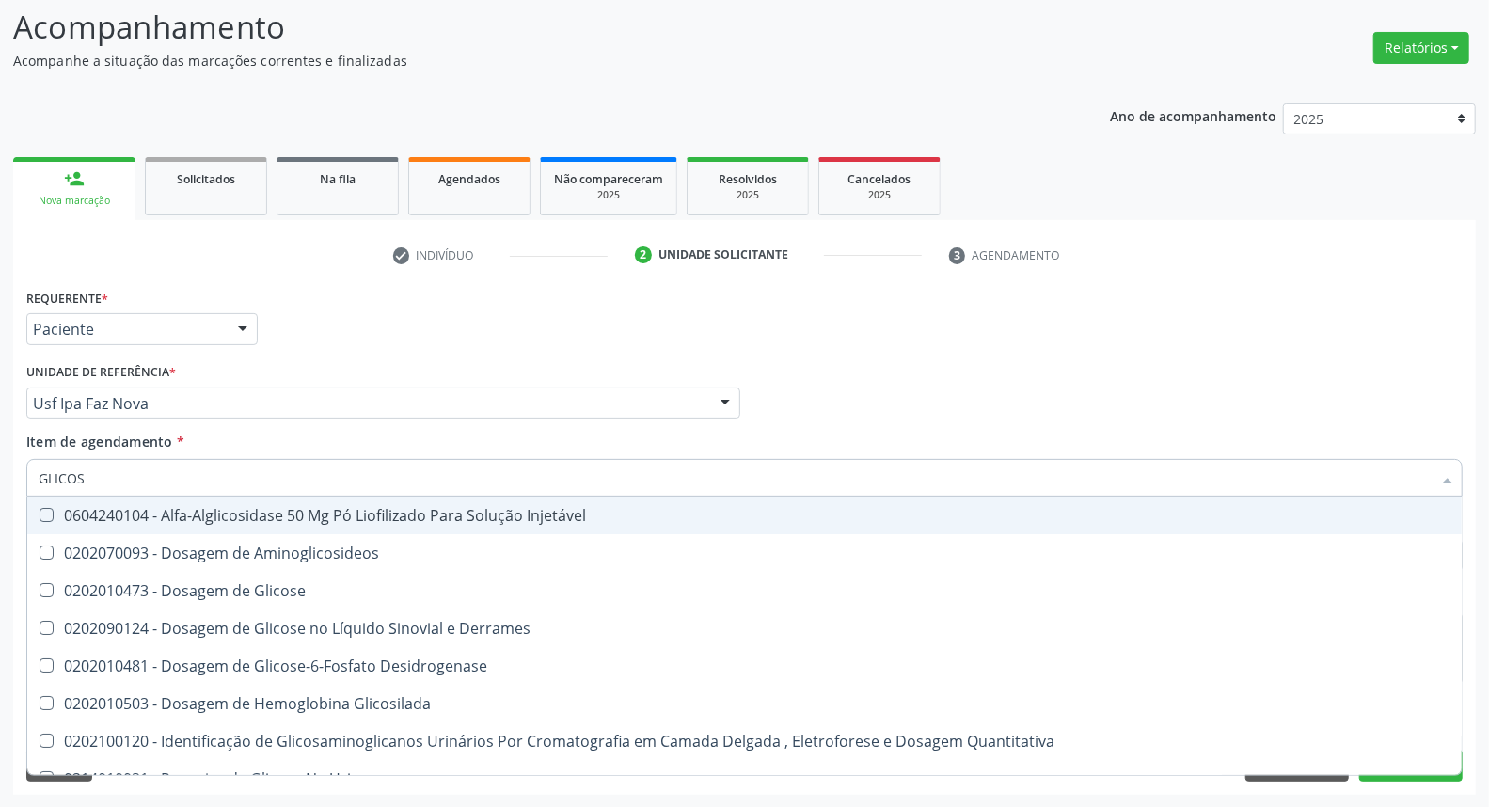
type input "GLICOSE"
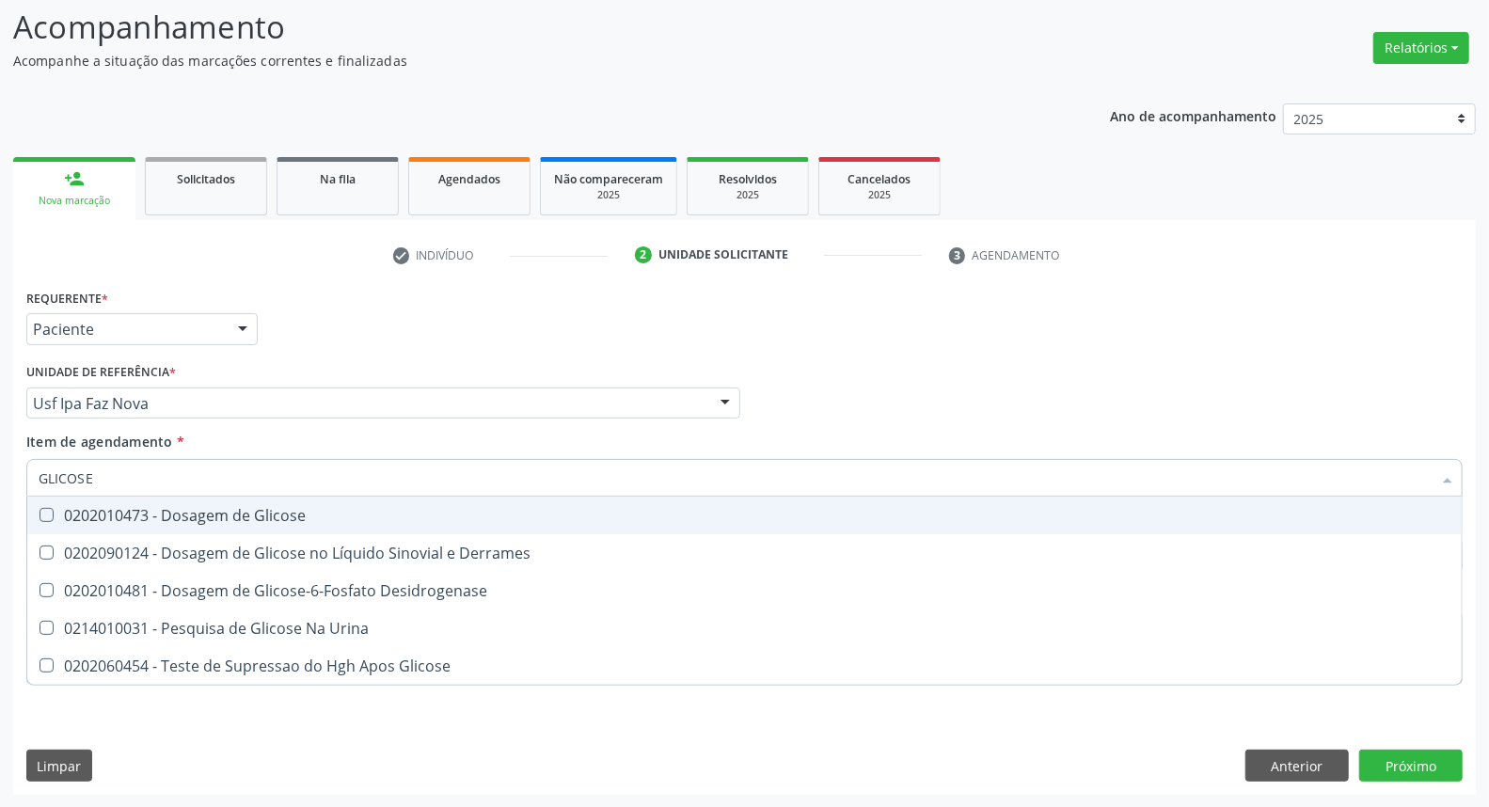
drag, startPoint x: 125, startPoint y: 519, endPoint x: 148, endPoint y: 467, distance: 56.4
click at [127, 512] on div "0202010473 - Dosagem de Glicose" at bounding box center [745, 515] width 1412 height 15
checkbox Glicose "true"
drag, startPoint x: 148, startPoint y: 466, endPoint x: 0, endPoint y: 474, distance: 147.9
click at [0, 474] on div "Acompanhamento Acompanhe a situação das marcações correntes e finalizadas Relat…" at bounding box center [744, 393] width 1489 height 829
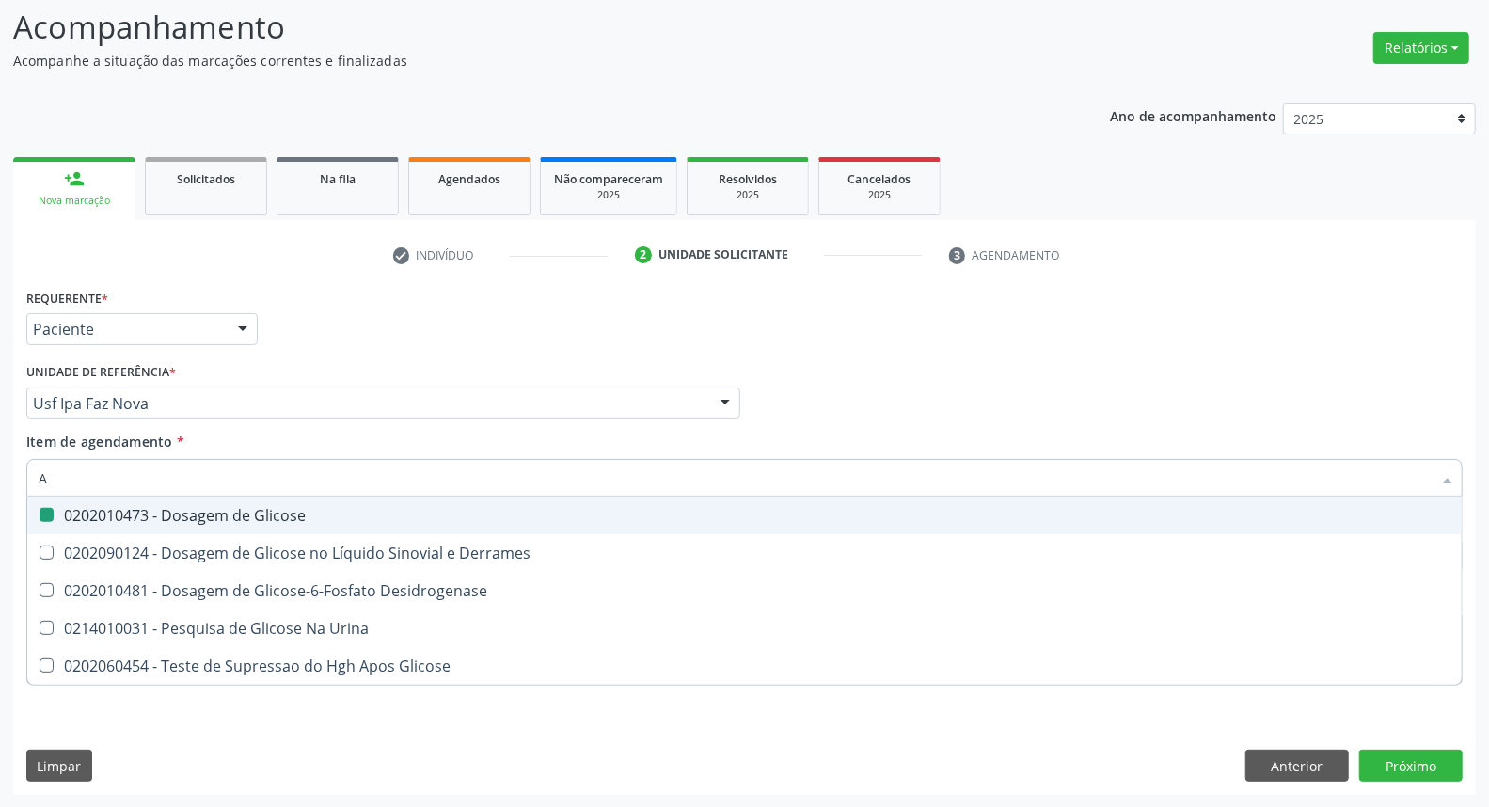
type input "AC"
checkbox Glicose "false"
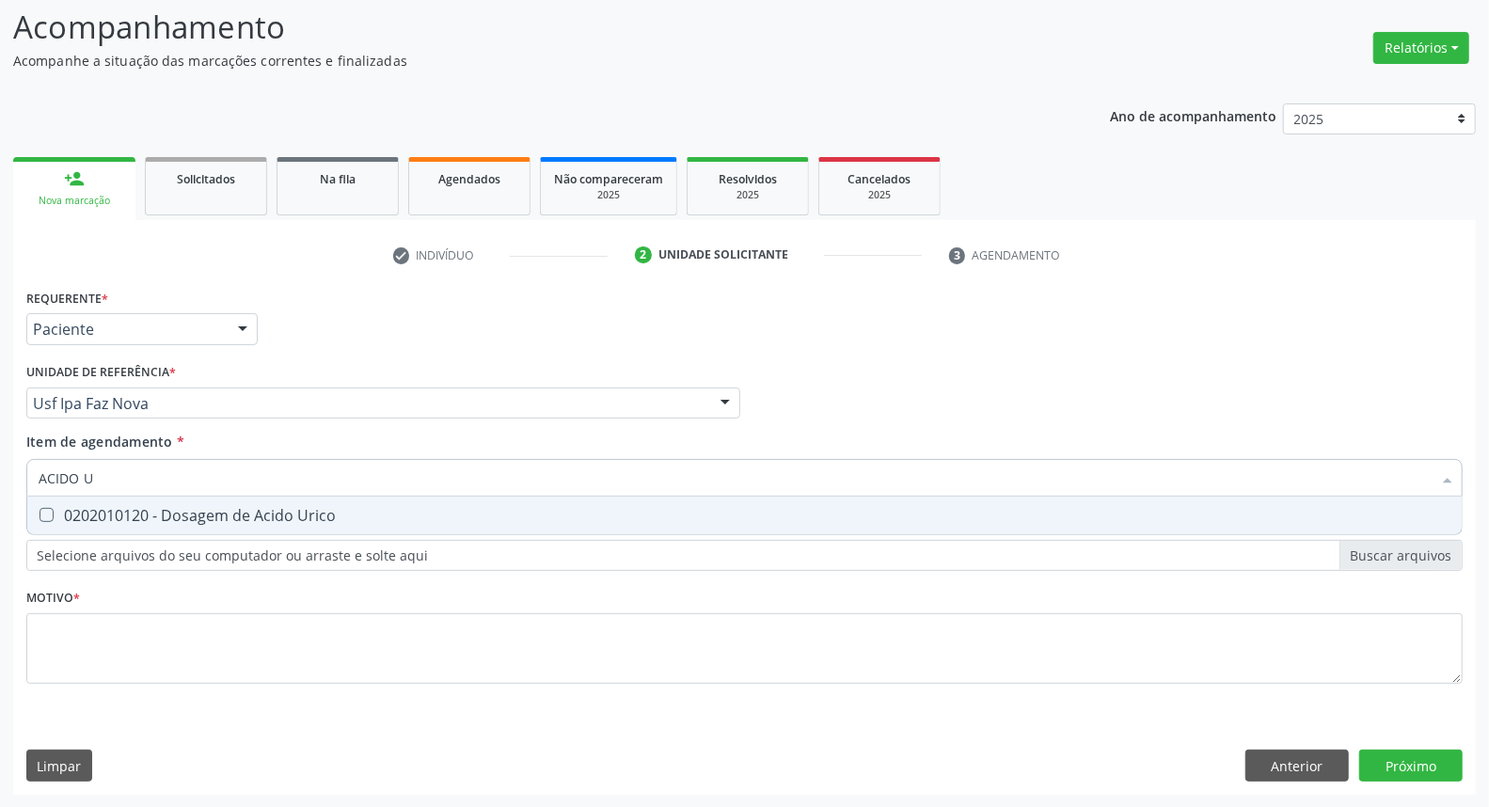
type input "ACIDO U"
drag, startPoint x: 72, startPoint y: 514, endPoint x: 148, endPoint y: 477, distance: 84.1
click at [86, 508] on div "0202010120 - Dosagem de Acido Urico" at bounding box center [745, 515] width 1412 height 15
checkbox Urico "true"
drag, startPoint x: 96, startPoint y: 476, endPoint x: 0, endPoint y: 467, distance: 96.3
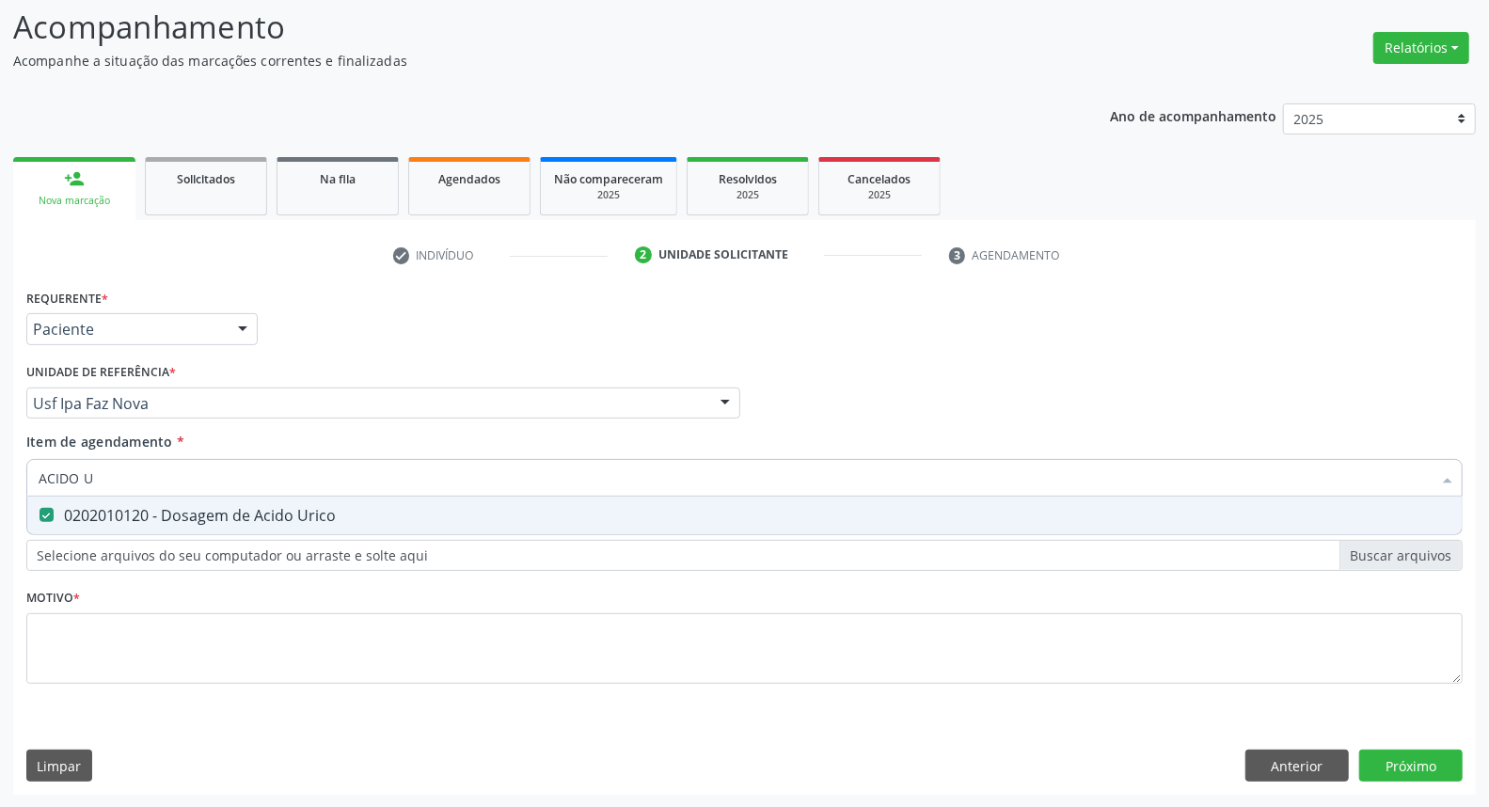
click at [0, 477] on div "Acompanhamento Acompanhe a situação das marcações correntes e finalizadas Relat…" at bounding box center [744, 393] width 1489 height 829
type input "C"
checkbox Urico "false"
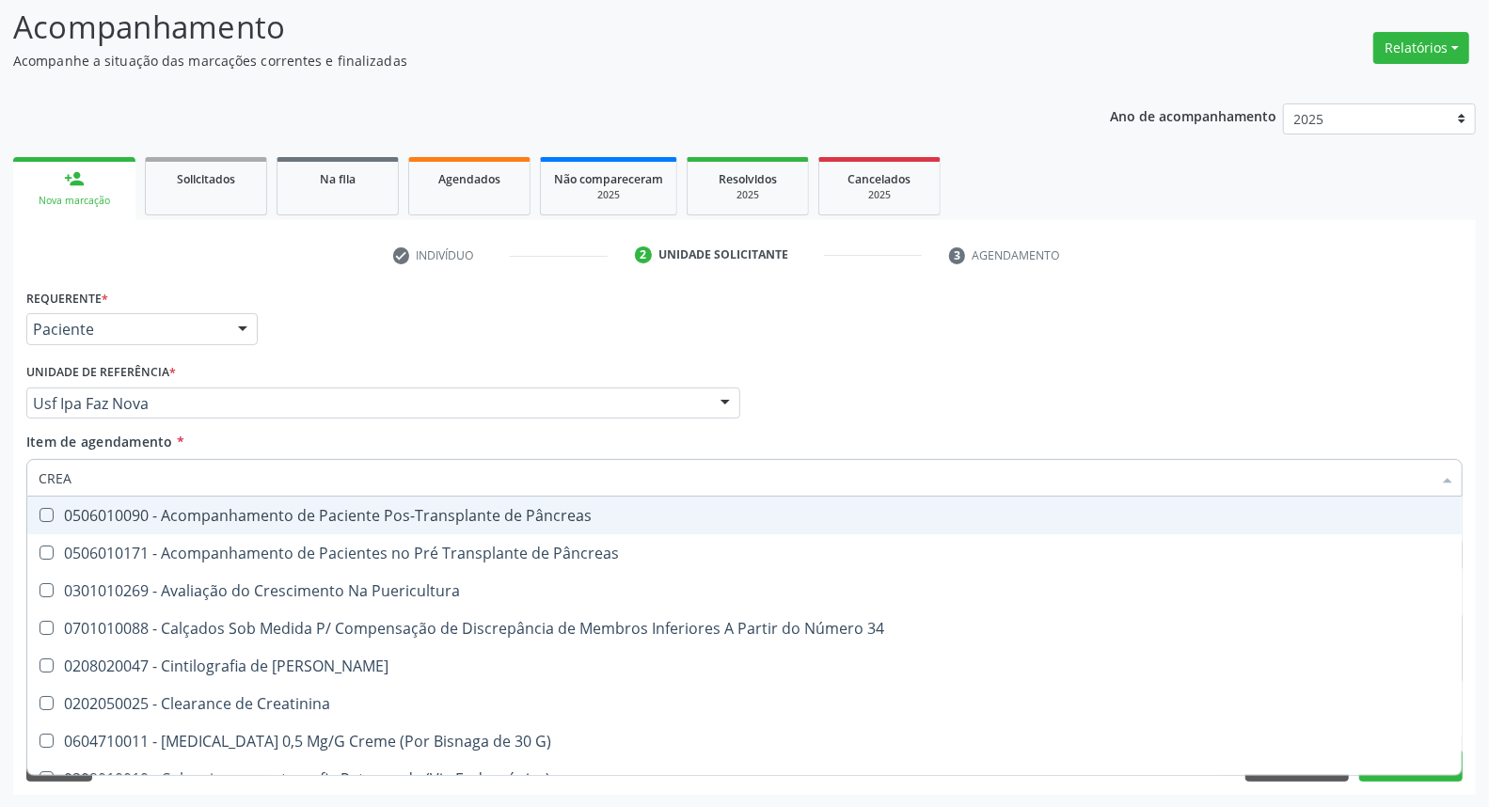
type input "CREAT"
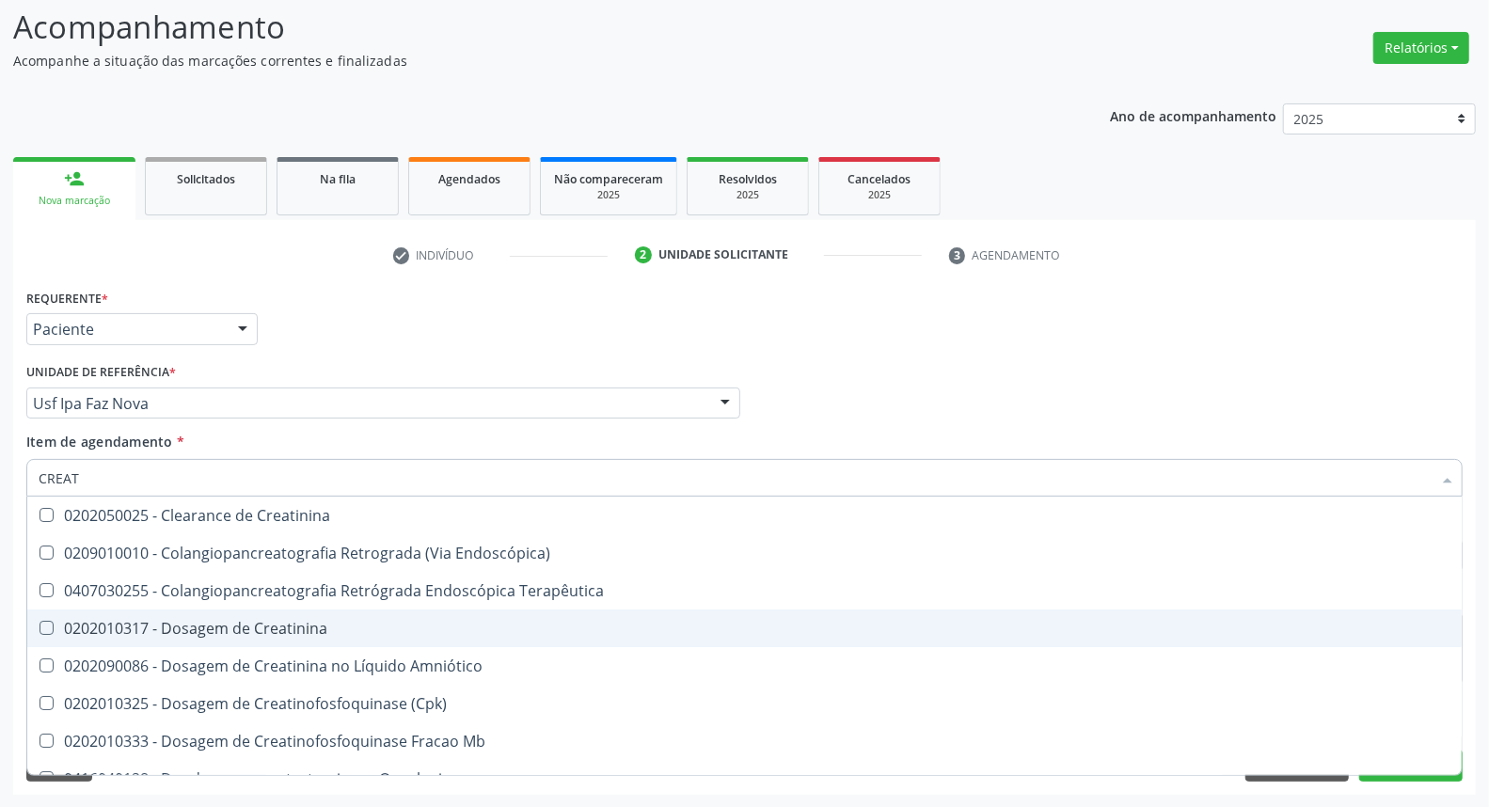
drag, startPoint x: 81, startPoint y: 623, endPoint x: 120, endPoint y: 510, distance: 119.6
click at [82, 621] on div "0202010317 - Dosagem de Creatinina" at bounding box center [745, 628] width 1412 height 15
checkbox Creatinina "true"
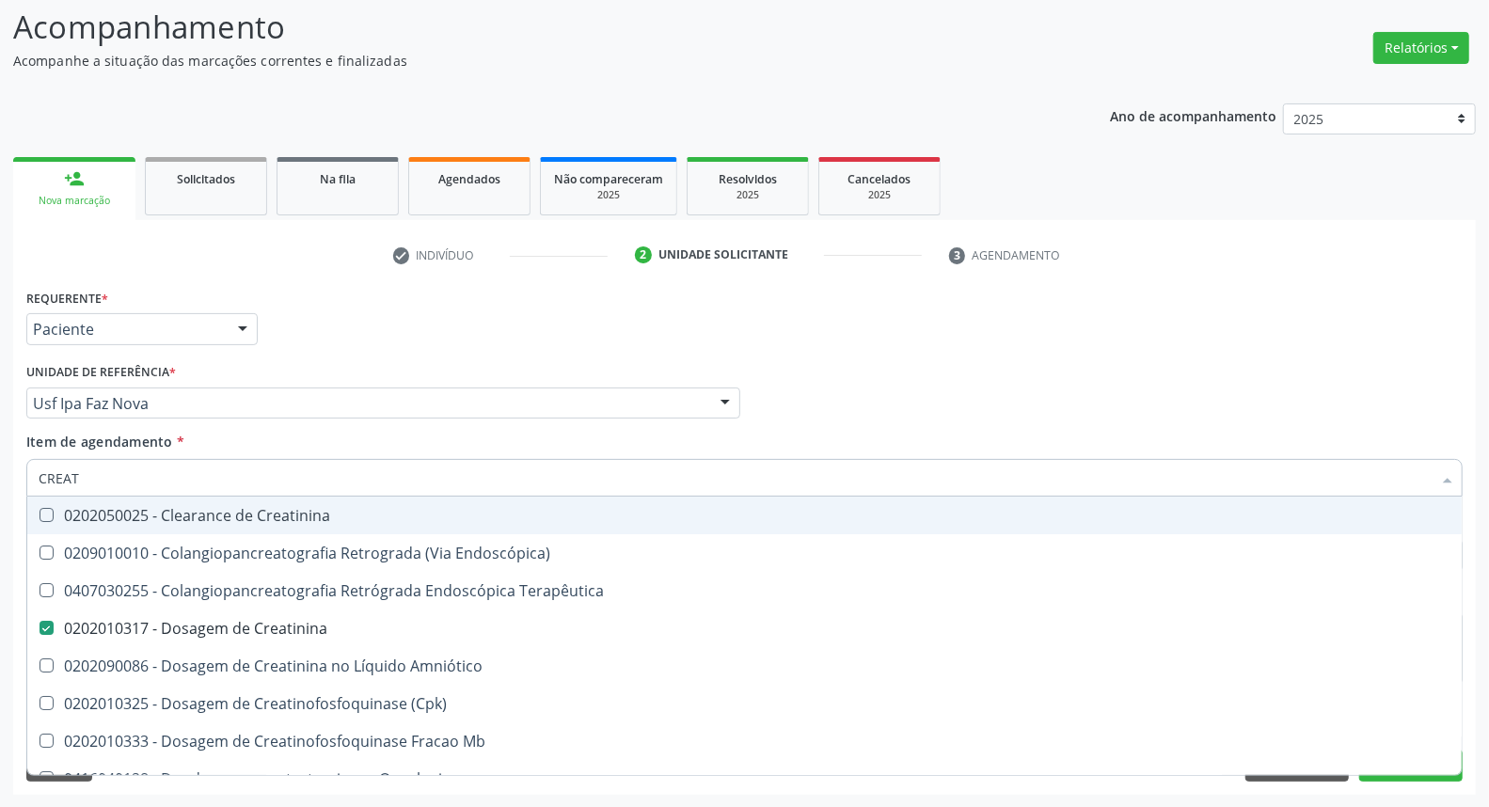
click at [0, 502] on div "Acompanhamento Acompanhe a situação das marcações correntes e finalizadas Relat…" at bounding box center [744, 393] width 1489 height 829
type input "UR"
checkbox Creatinina "false"
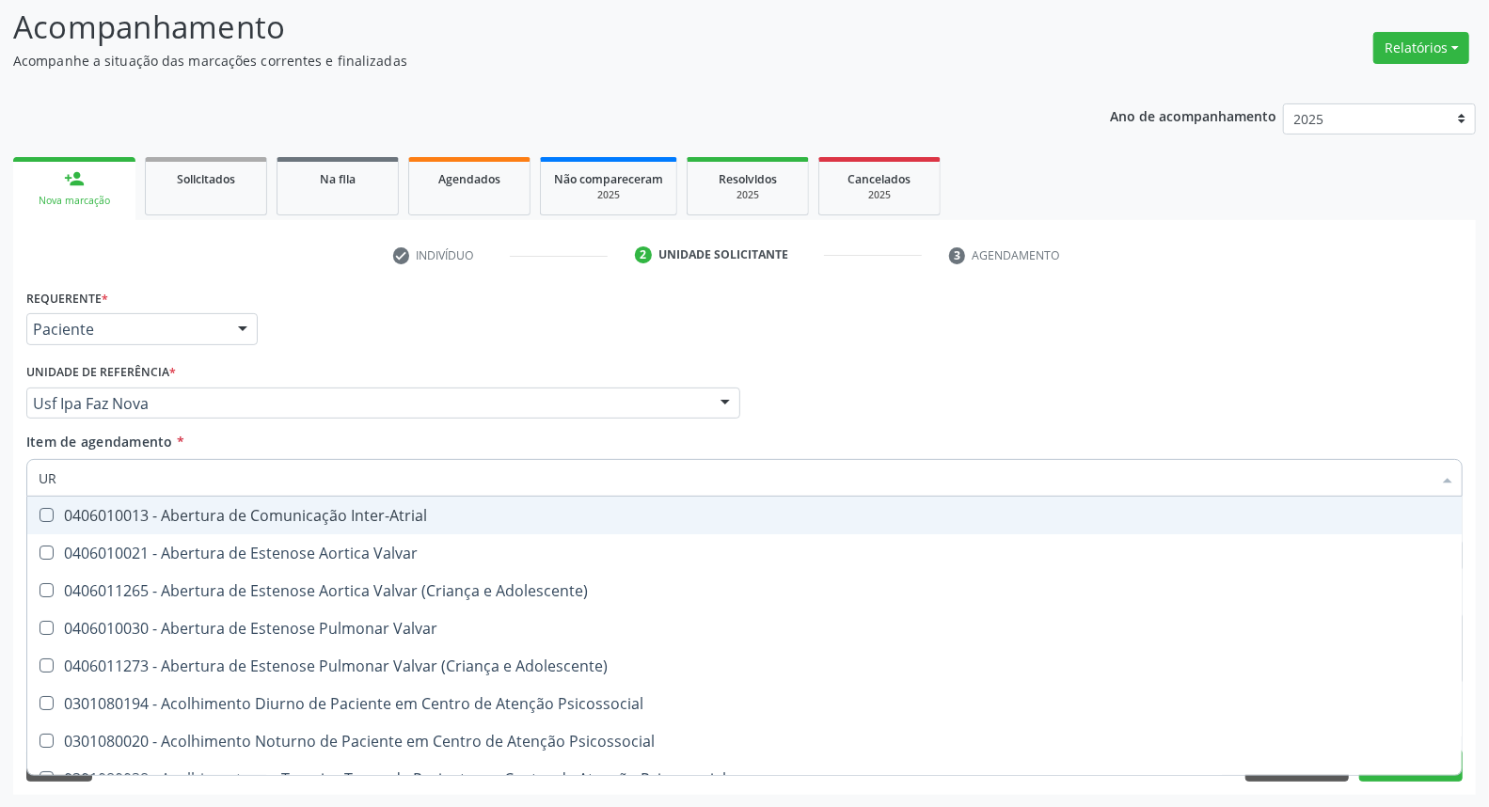
type input "URI"
checkbox B "true"
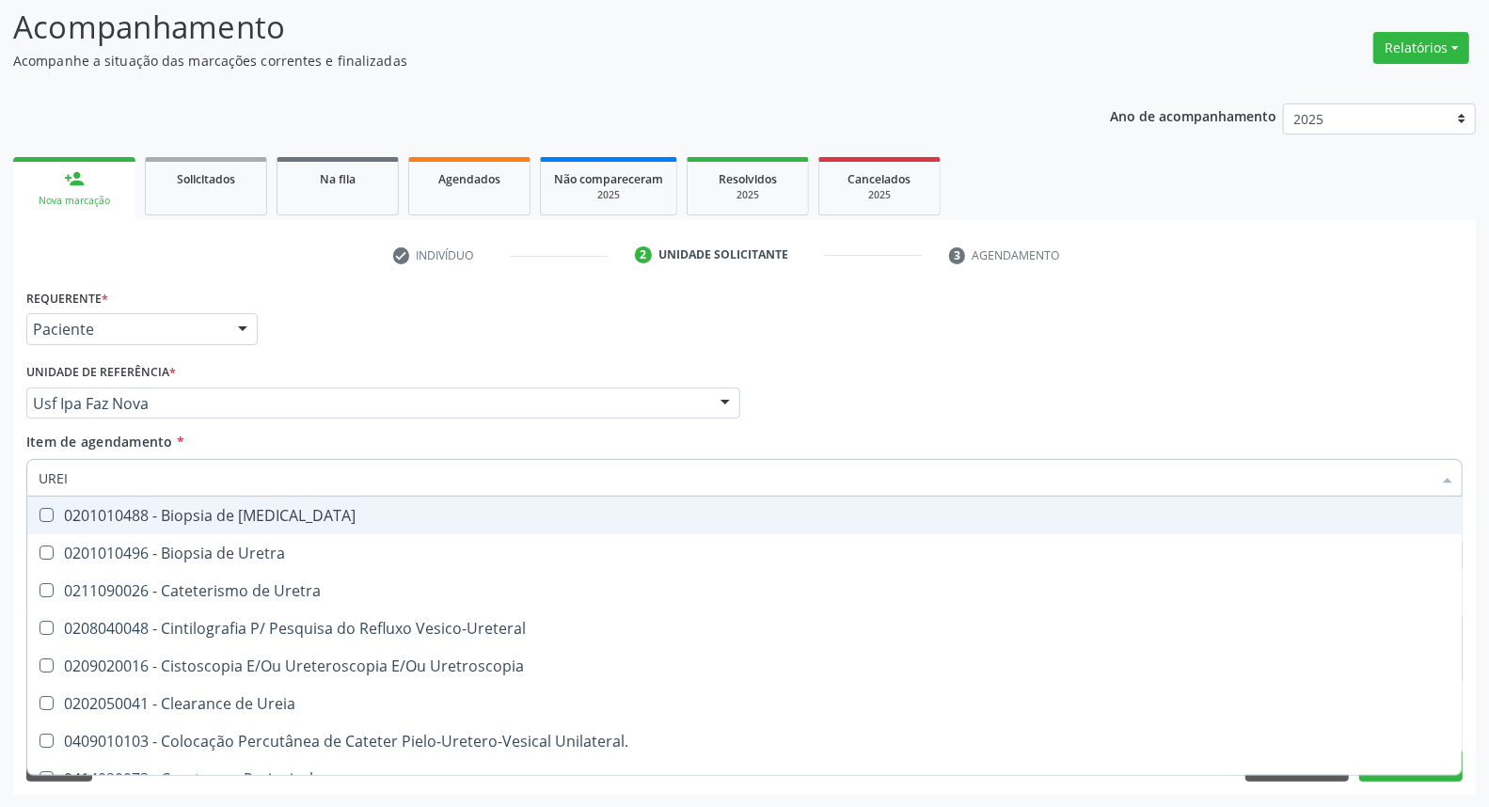
type input "UREIA"
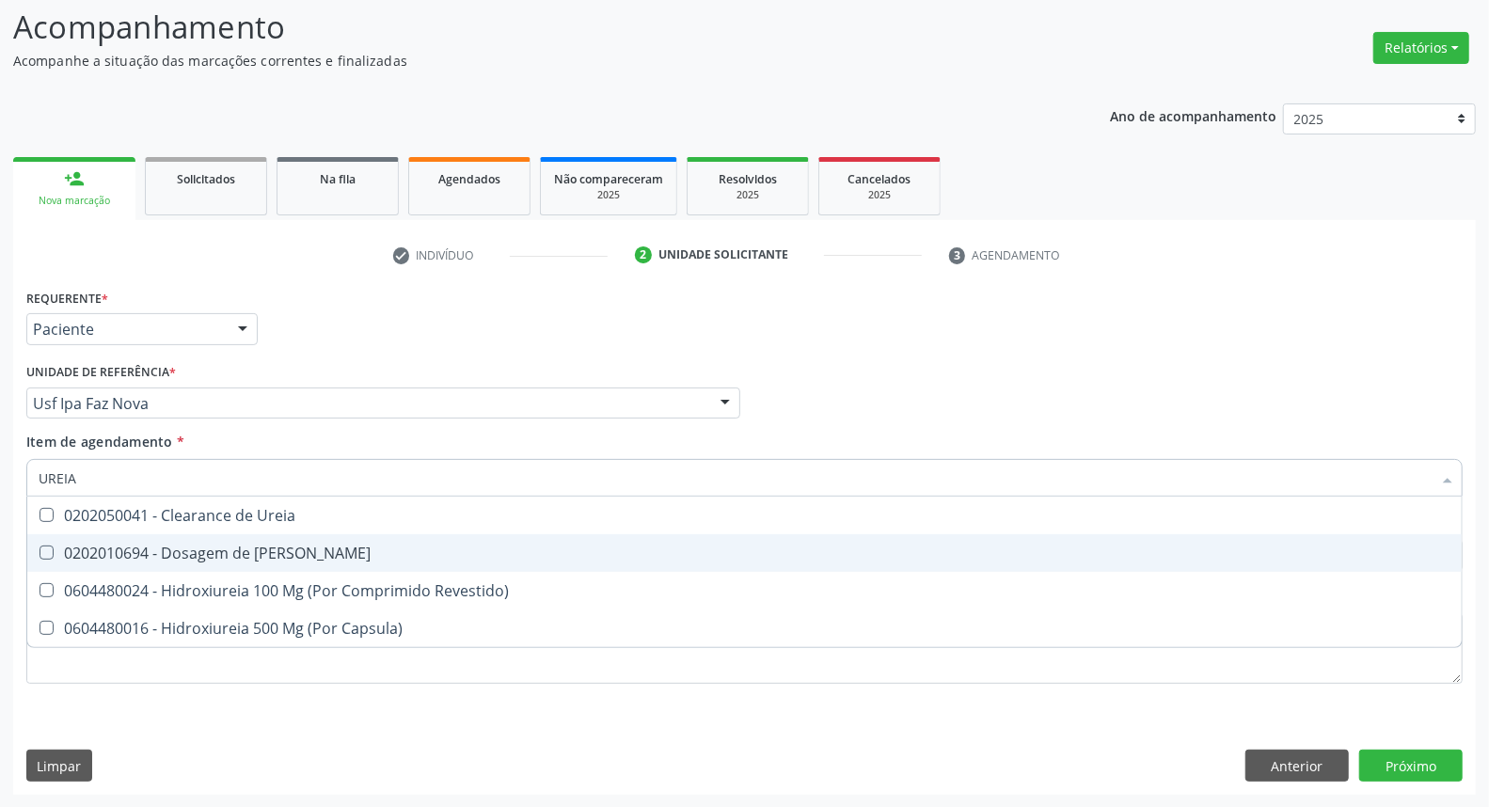
drag, startPoint x: 139, startPoint y: 544, endPoint x: 130, endPoint y: 532, distance: 14.7
click at [137, 545] on div "0202010694 - Dosagem de [PERSON_NAME]" at bounding box center [745, 552] width 1412 height 15
checkbox Ureia "true"
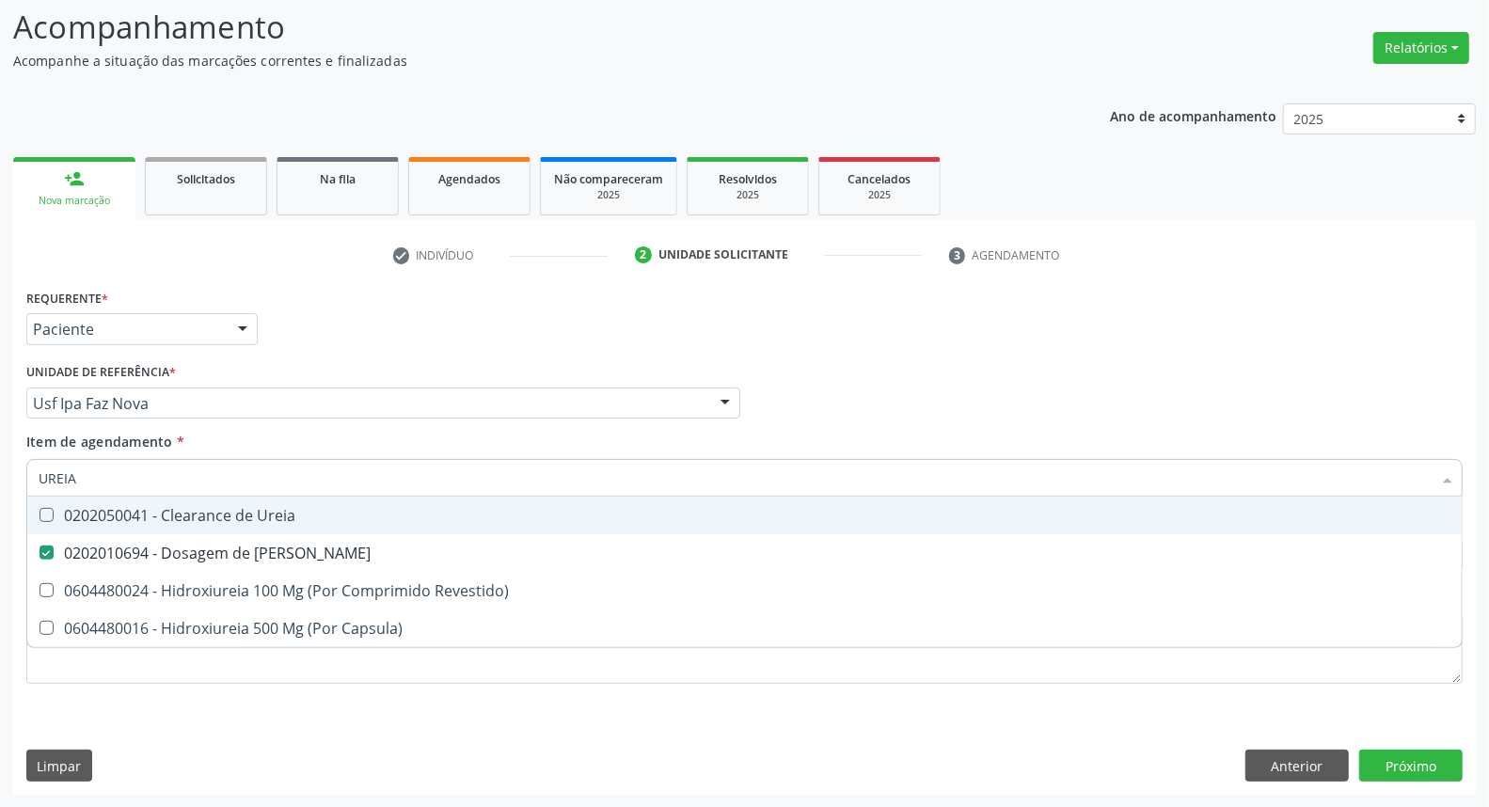
click at [0, 476] on div "Acompanhamento Acompanhe a situação das marcações correntes e finalizadas Relat…" at bounding box center [744, 393] width 1489 height 829
type input "C"
checkbox Ureia "false"
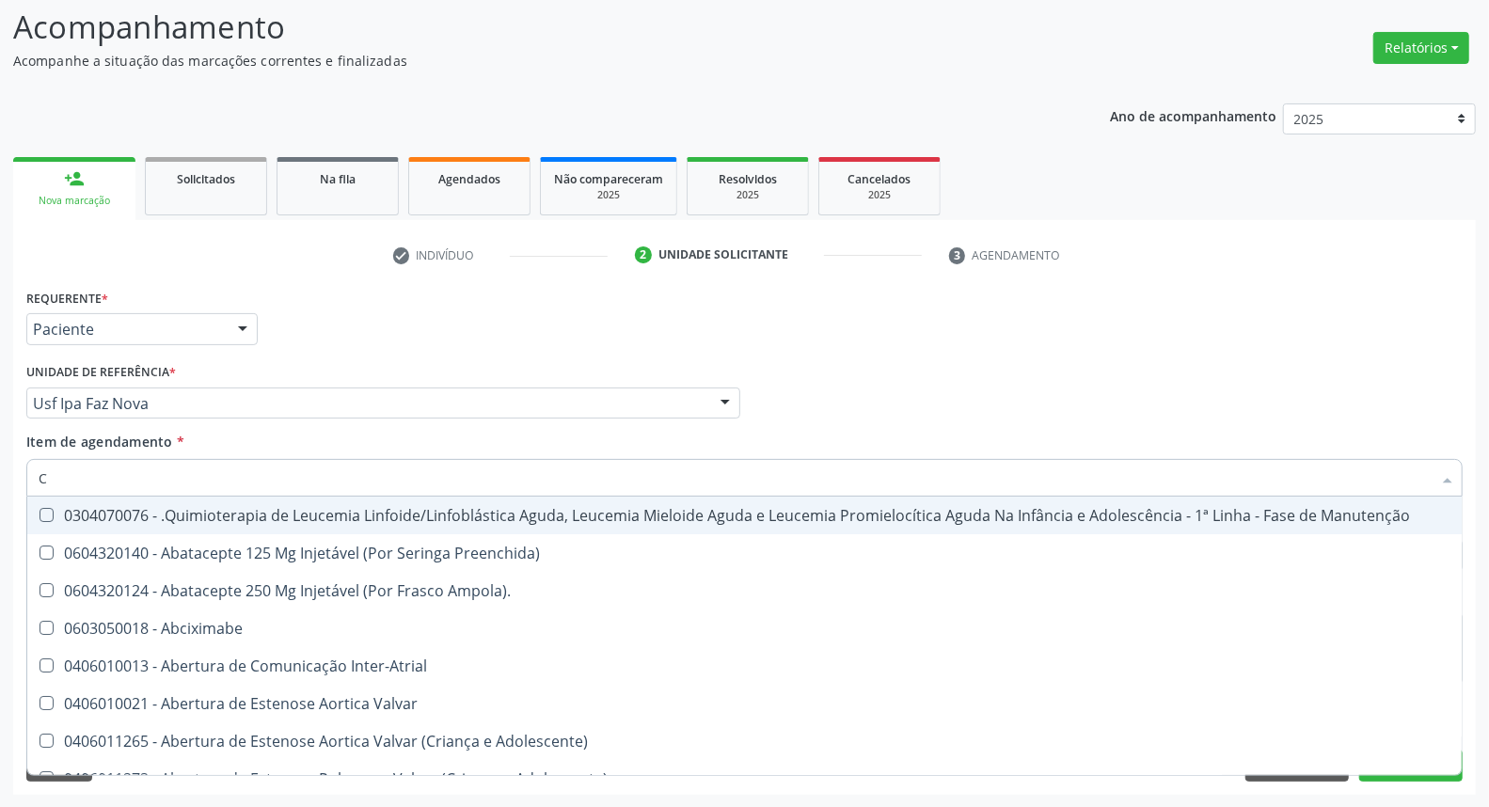
type input "CO"
checkbox Único "true"
checkbox Creatinina "true"
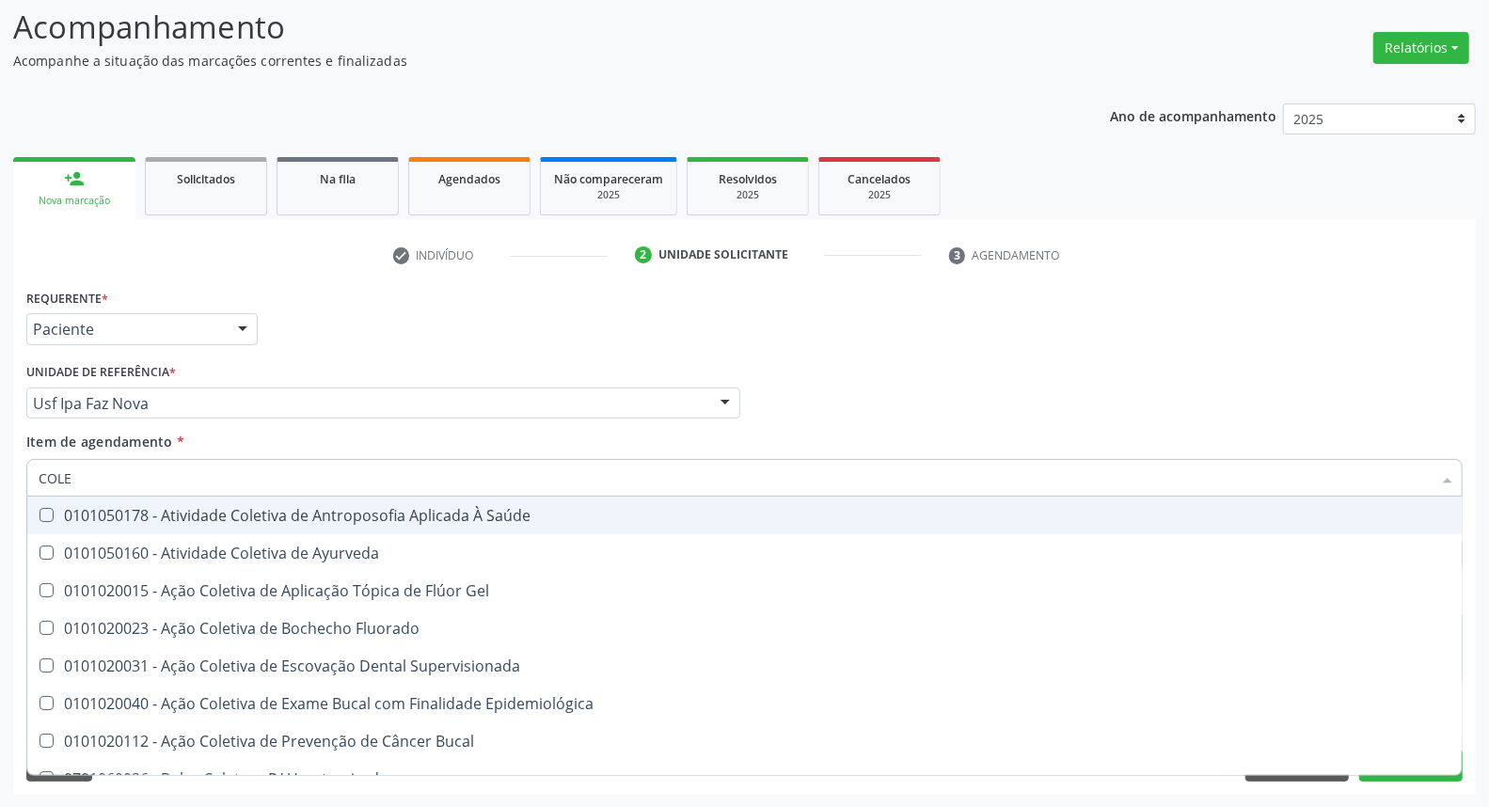
type input "COLES"
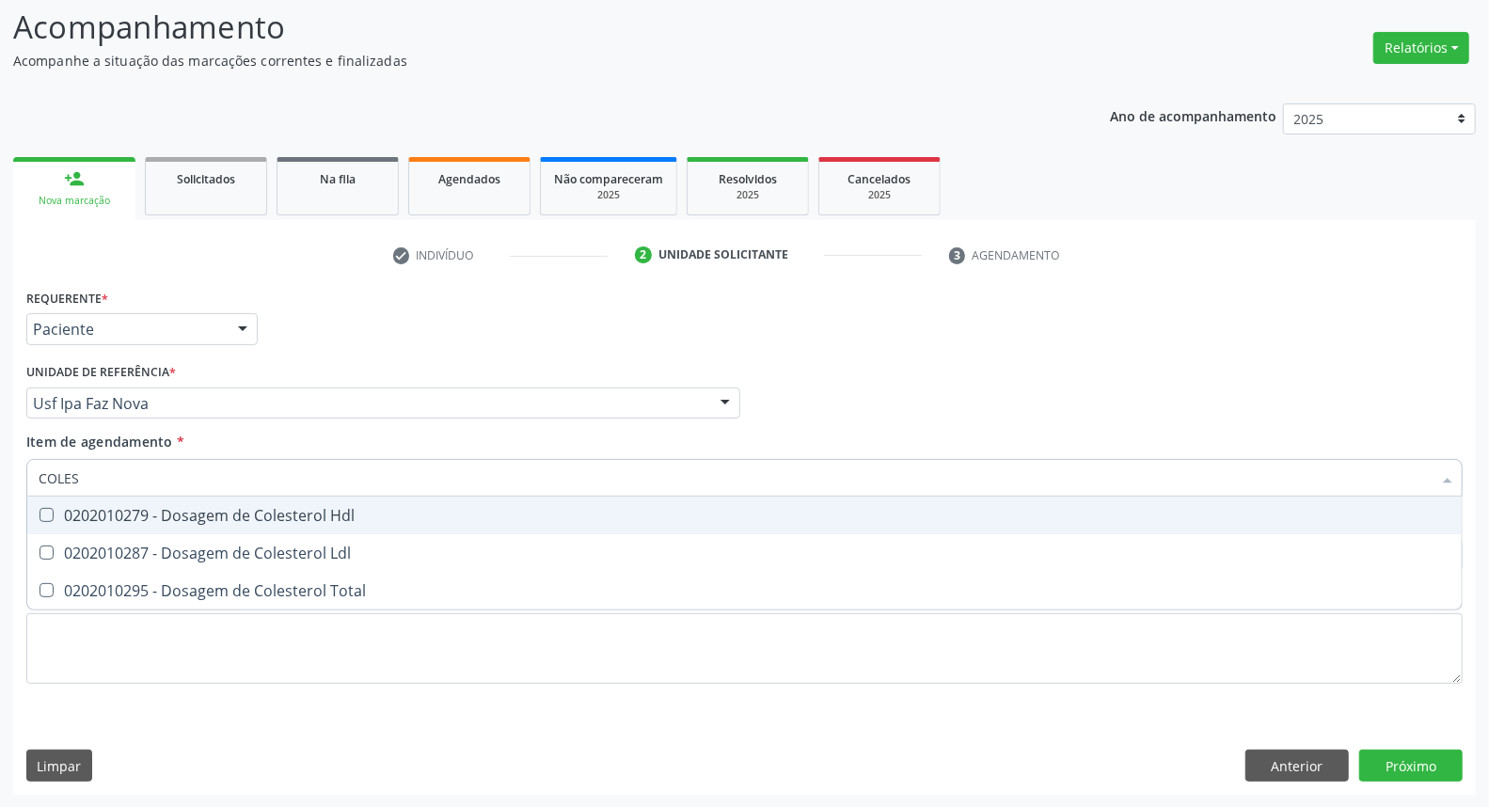
drag, startPoint x: 99, startPoint y: 515, endPoint x: 97, endPoint y: 551, distance: 35.8
click at [99, 517] on div "0202010279 - Dosagem de Colesterol Hdl" at bounding box center [745, 515] width 1412 height 15
checkbox Hdl "true"
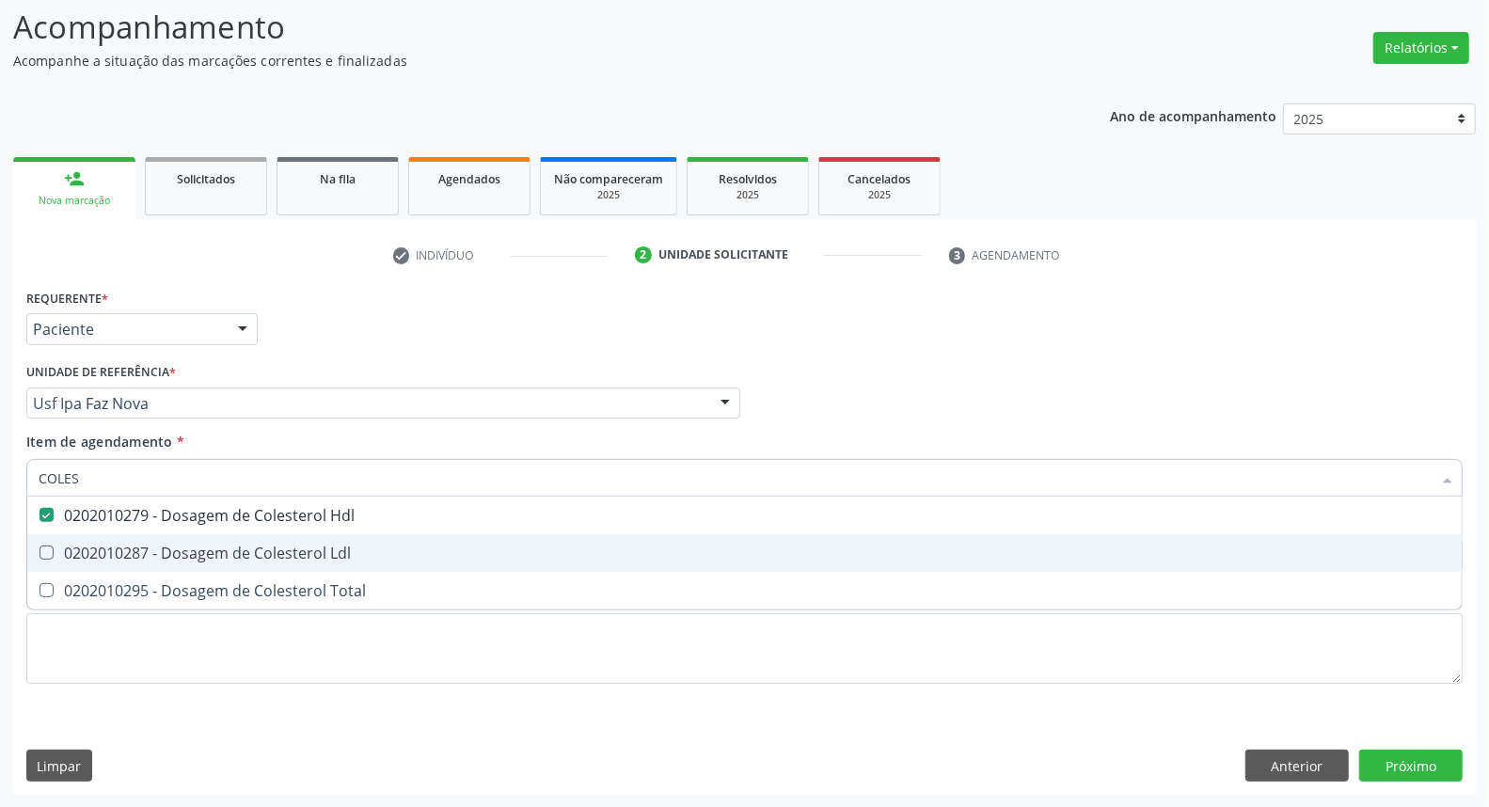
drag, startPoint x: 97, startPoint y: 551, endPoint x: 97, endPoint y: 584, distance: 32.9
click at [97, 560] on div "0202010287 - Dosagem de Colesterol Ldl" at bounding box center [745, 552] width 1412 height 15
checkbox Ldl "true"
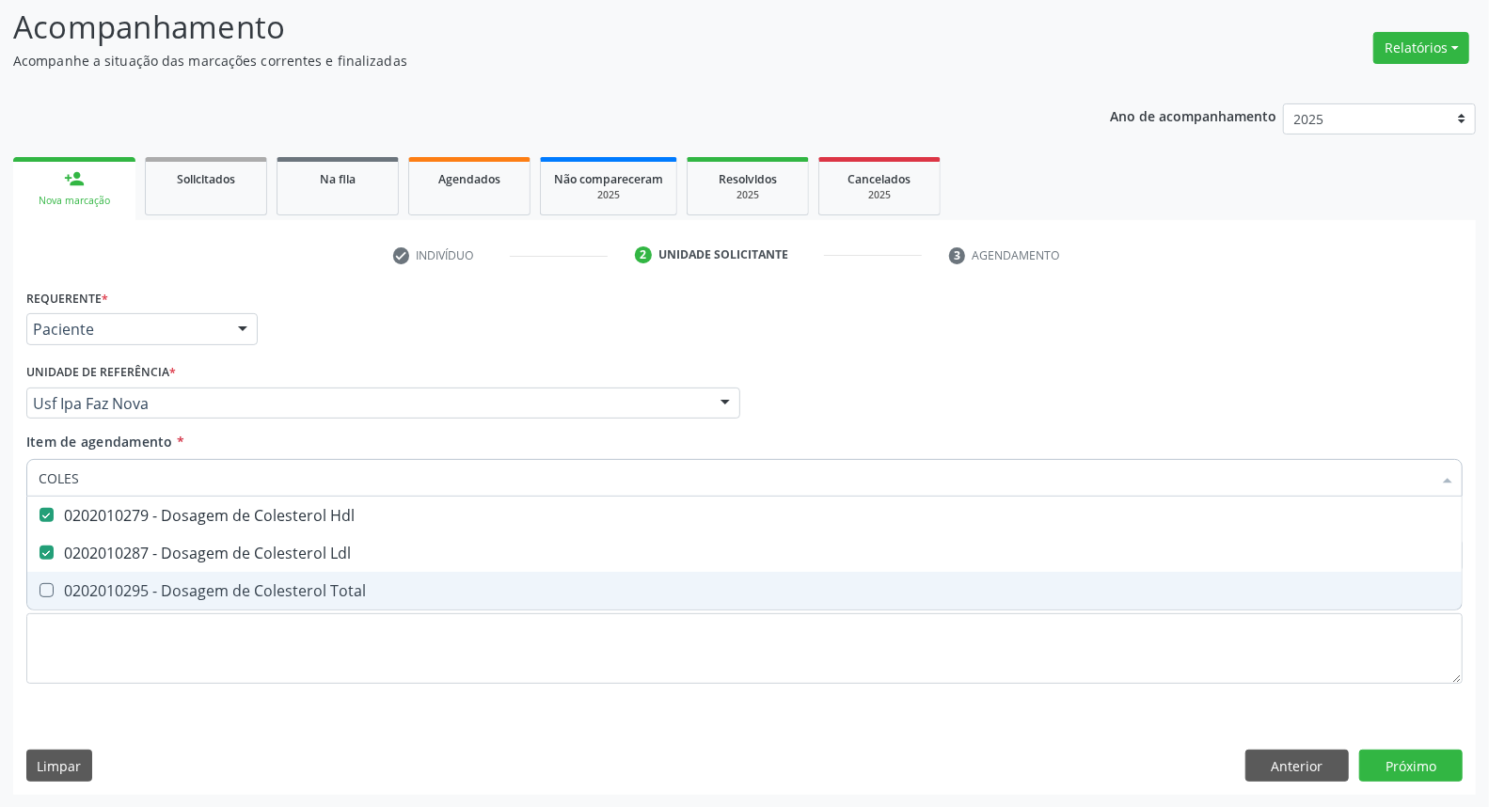
drag, startPoint x: 97, startPoint y: 584, endPoint x: 102, endPoint y: 501, distance: 82.9
click at [95, 583] on div "0202010295 - Dosagem de Colesterol Total" at bounding box center [745, 590] width 1412 height 15
checkbox Total "true"
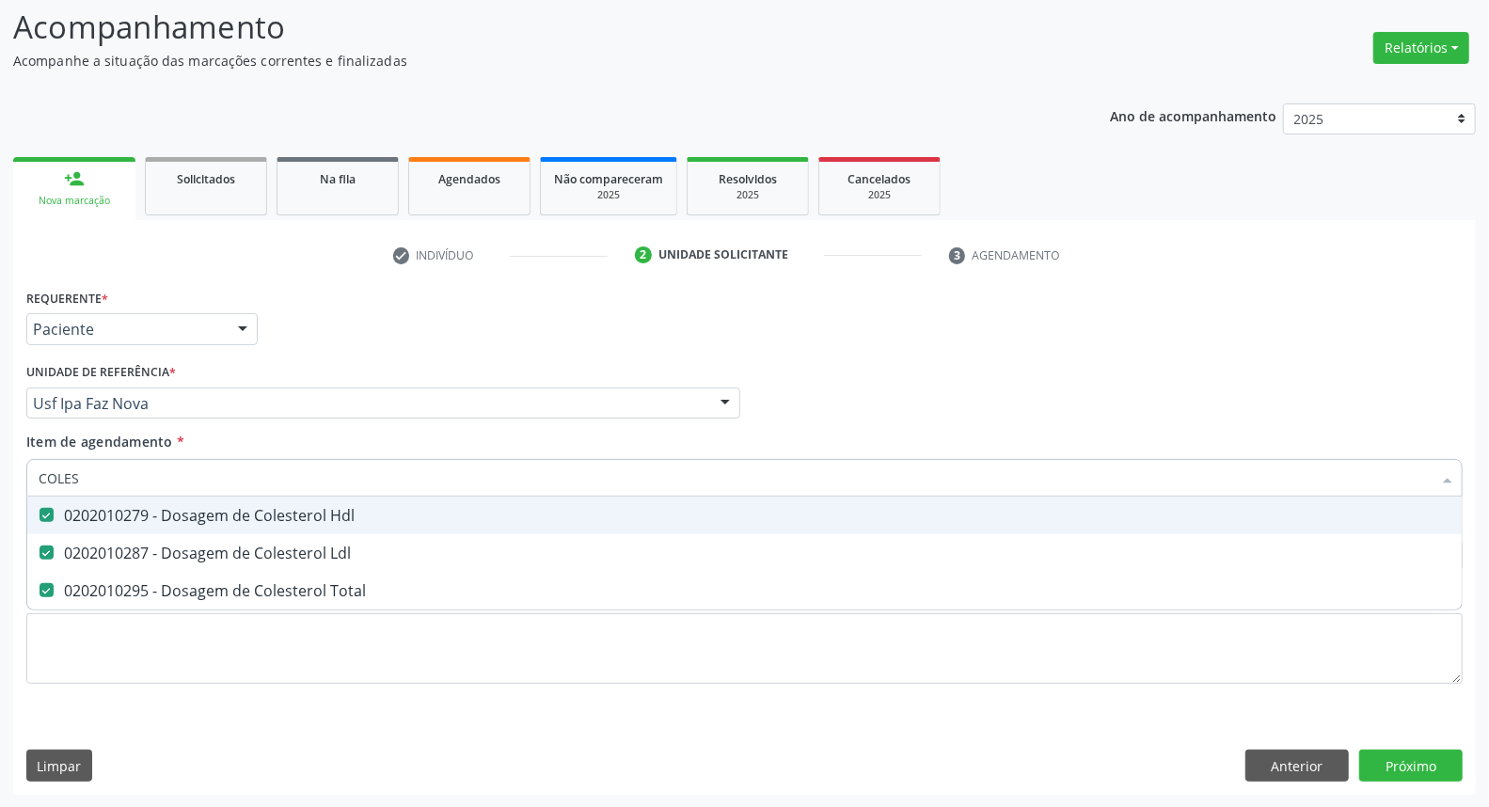
click at [0, 465] on div "Acompanhamento Acompanhe a situação das marcações correntes e finalizadas Relat…" at bounding box center [744, 393] width 1489 height 829
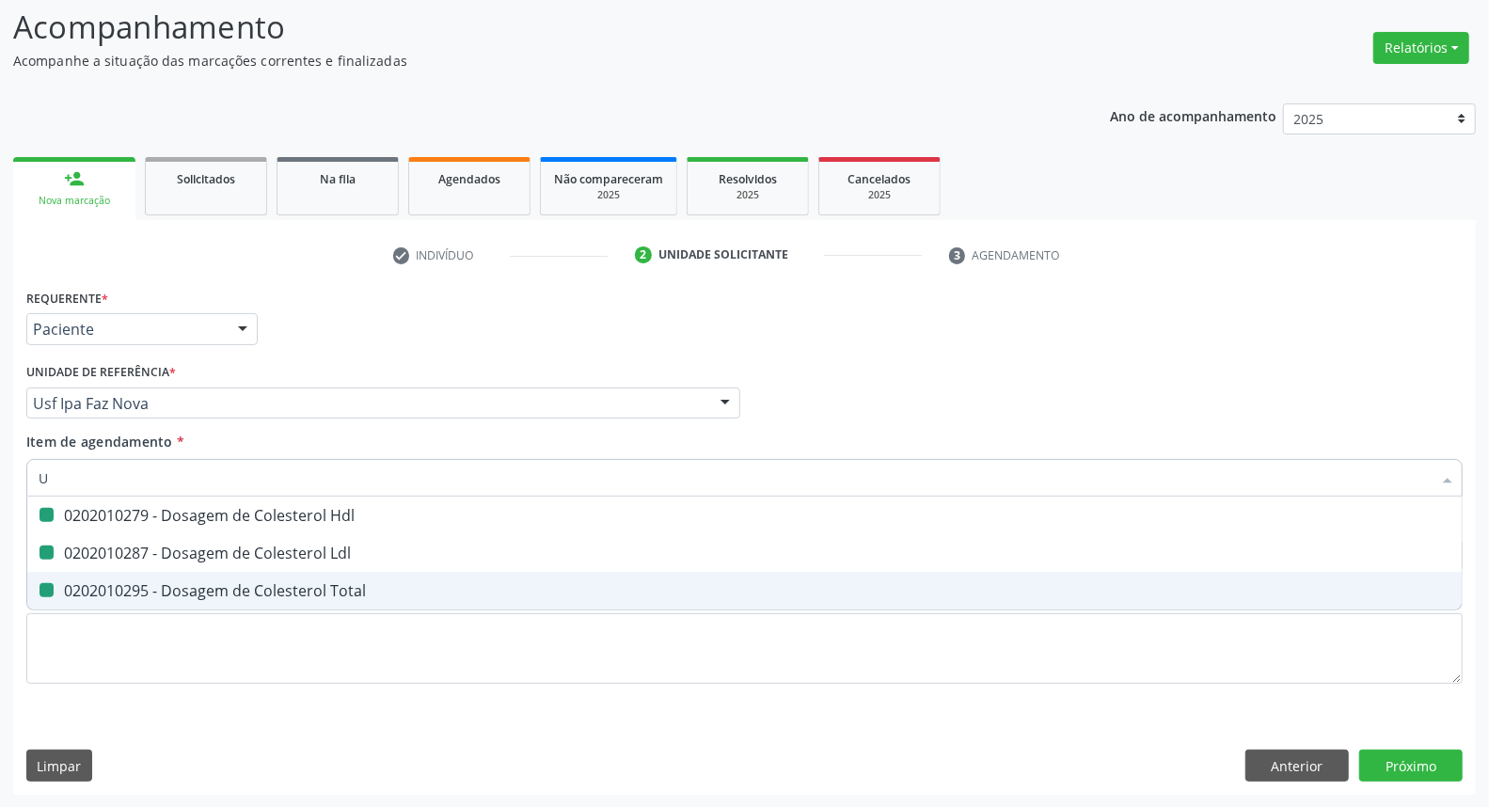
type input "UR"
checkbox Hdl "false"
checkbox Ldl "false"
checkbox Total "false"
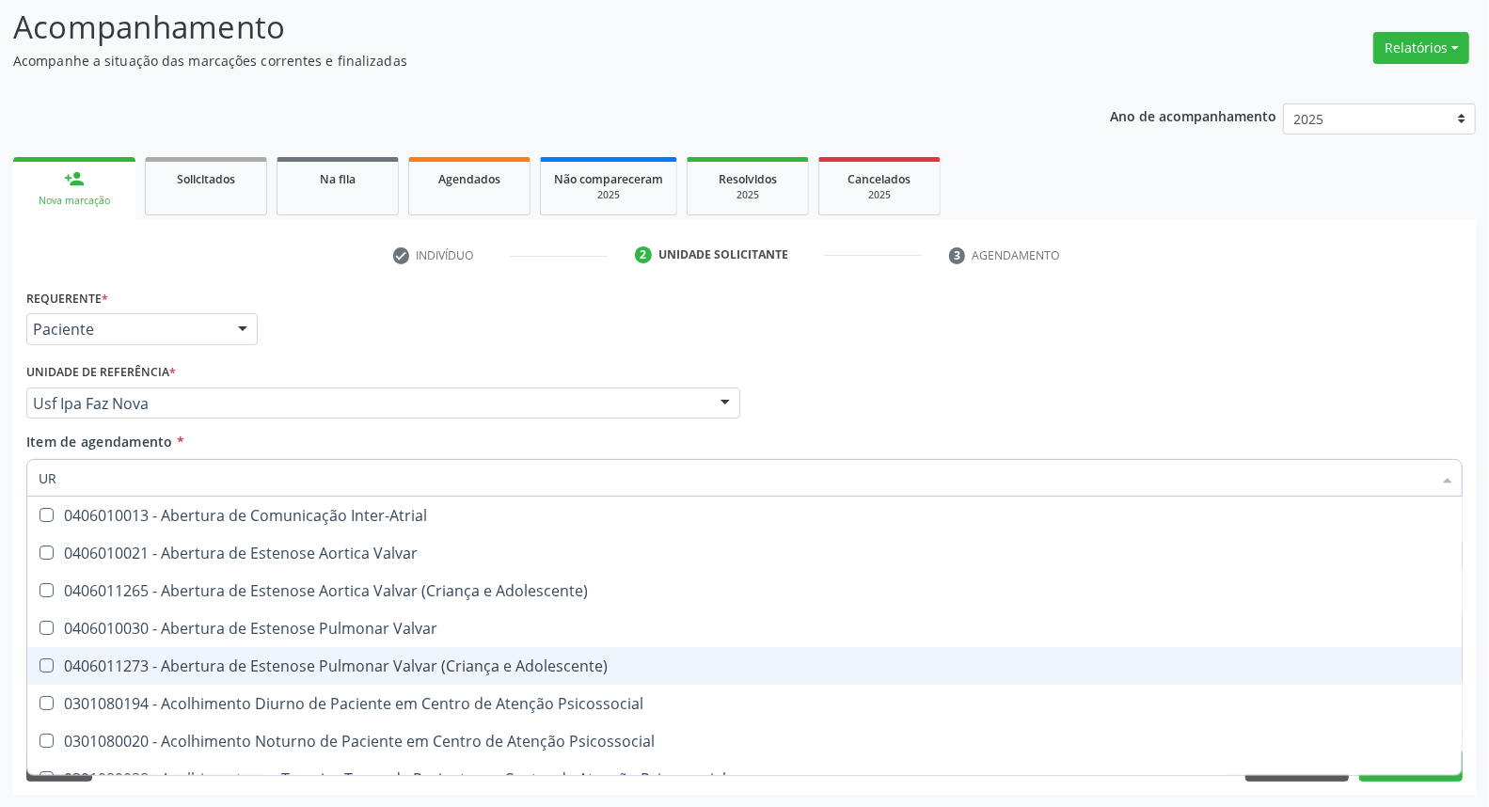
type input "URE"
checkbox Miotendinoso "true"
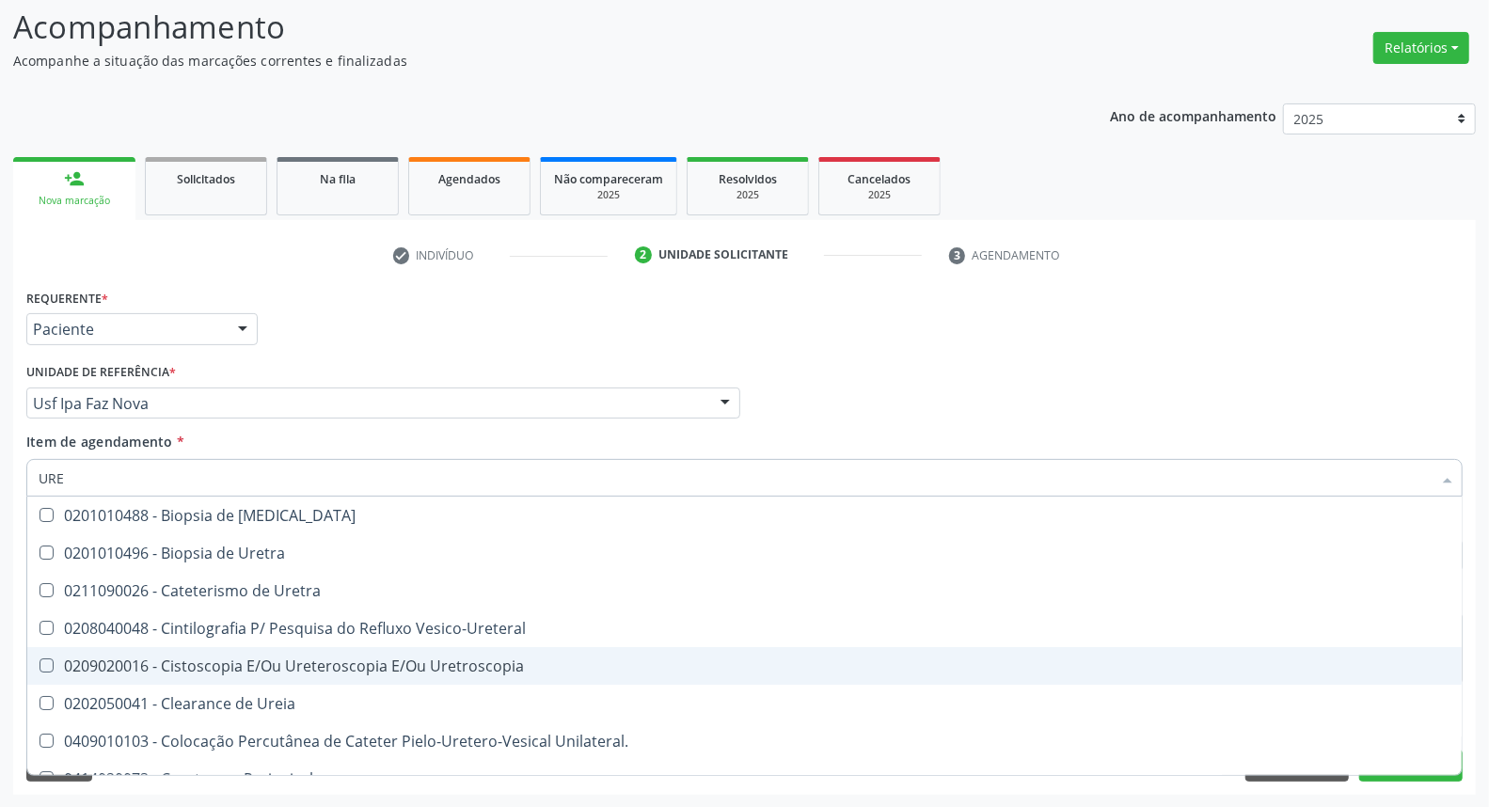
type input "UREI"
checkbox Uretra "true"
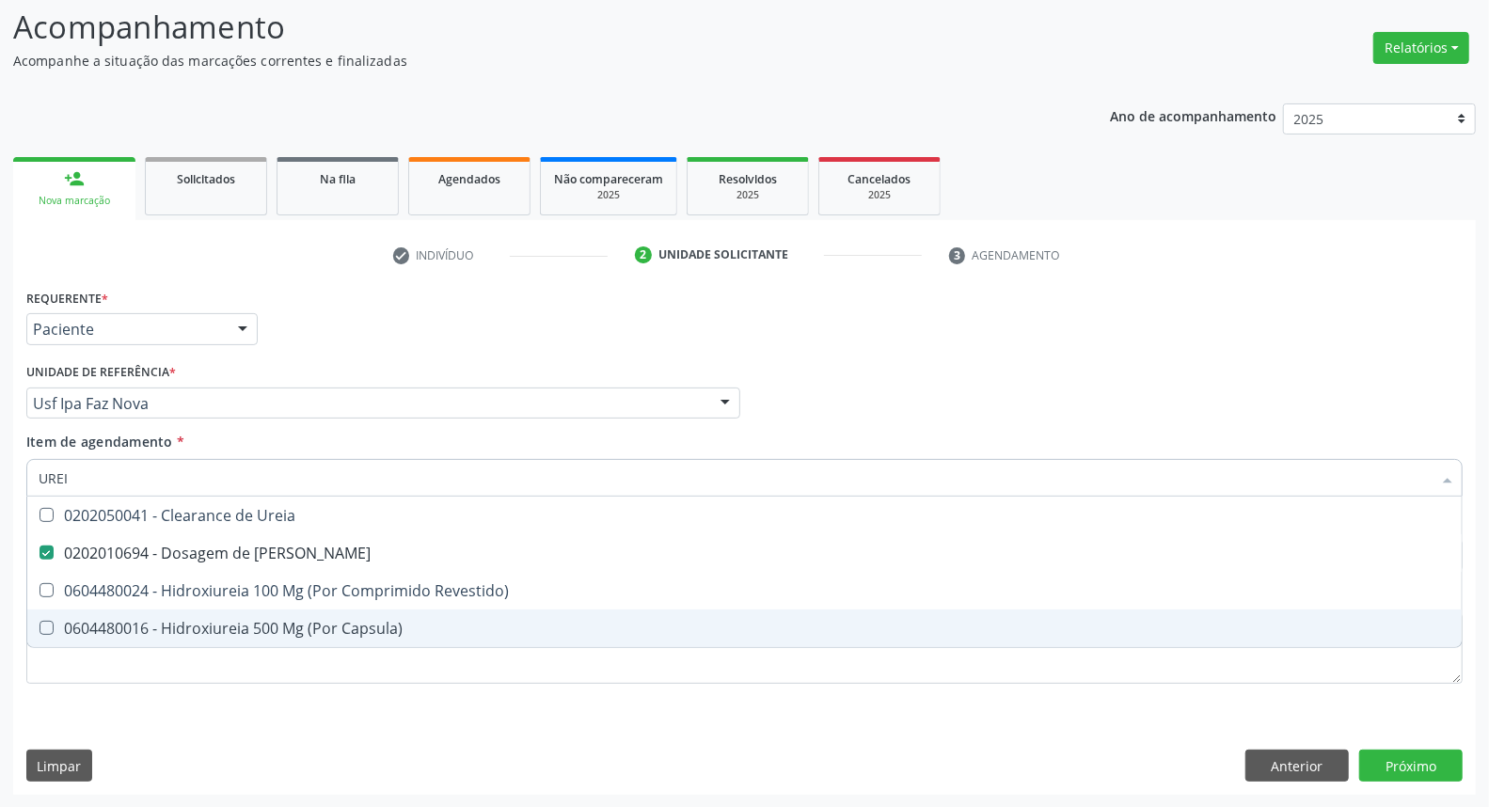
drag, startPoint x: 73, startPoint y: 470, endPoint x: 0, endPoint y: 491, distance: 76.2
click at [0, 491] on div "Acompanhamento Acompanhe a situação das marcações correntes e finalizadas Relat…" at bounding box center [744, 393] width 1489 height 829
type input "TR"
checkbox Ureia "false"
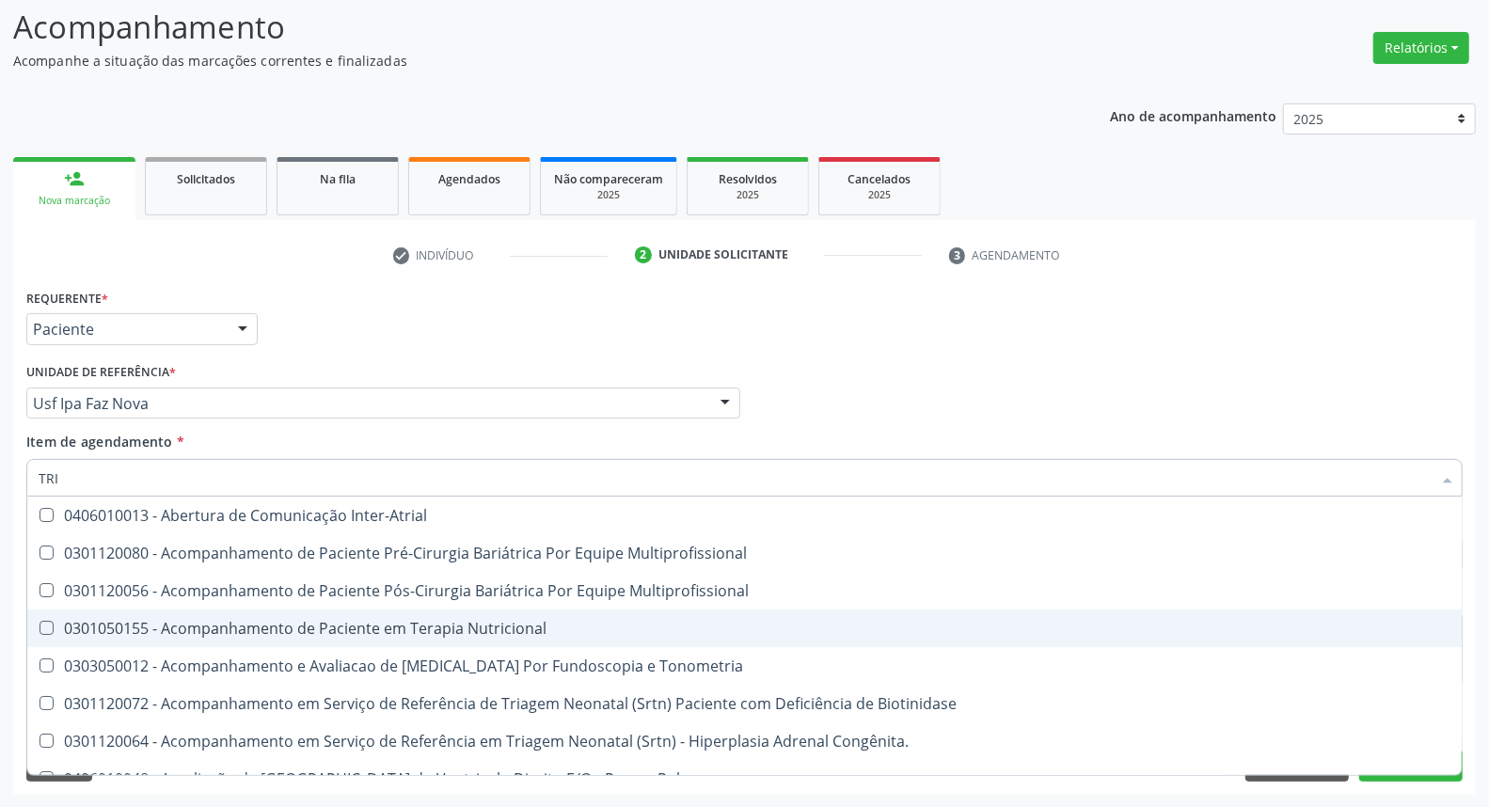
type input "TRIG"
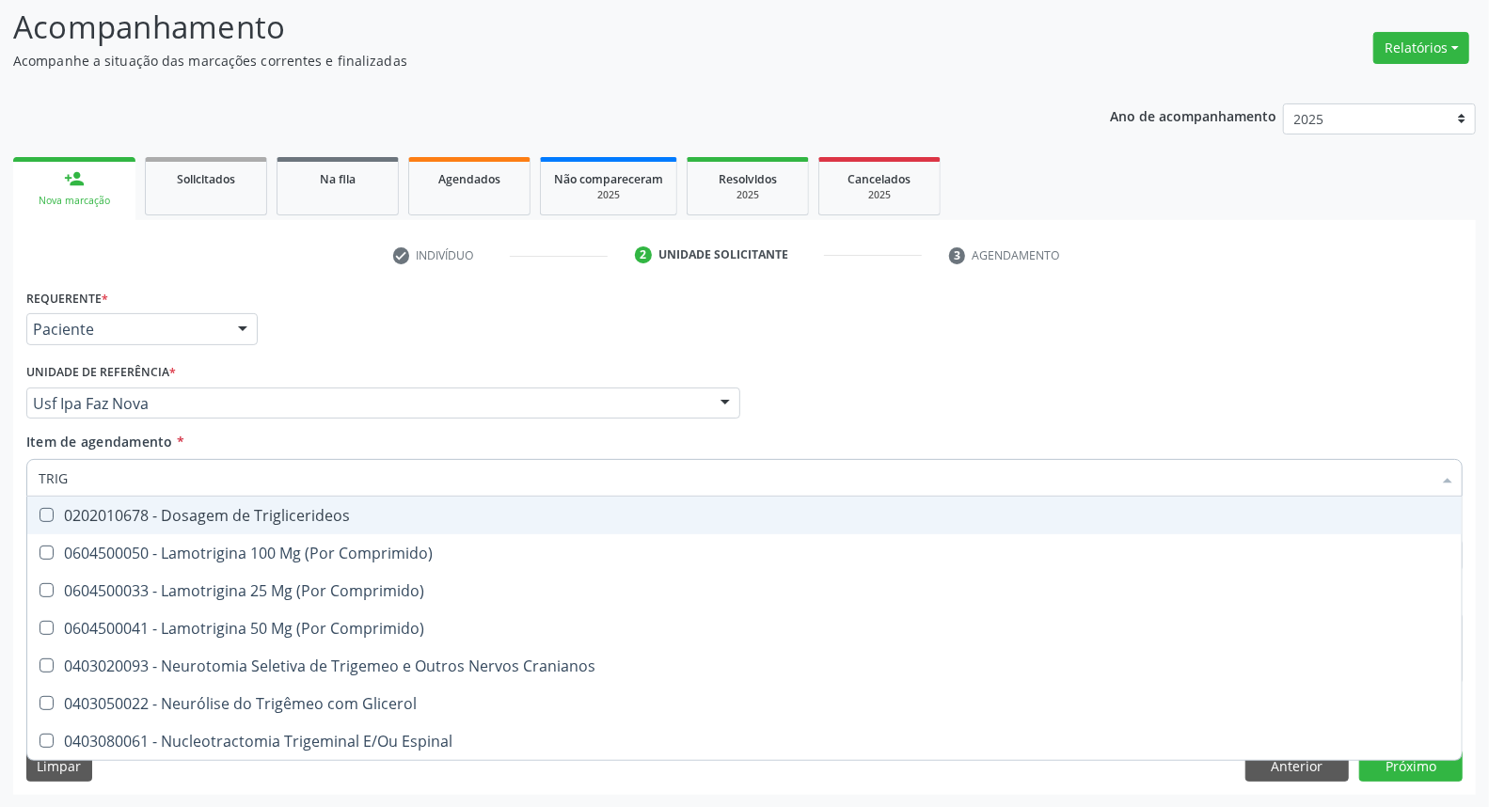
drag, startPoint x: 108, startPoint y: 529, endPoint x: 111, endPoint y: 518, distance: 11.6
click at [110, 522] on span "0202010678 - Dosagem de Triglicerideos" at bounding box center [744, 516] width 1434 height 38
checkbox Triglicerideos "true"
click at [119, 481] on input "TRIG" at bounding box center [735, 478] width 1393 height 38
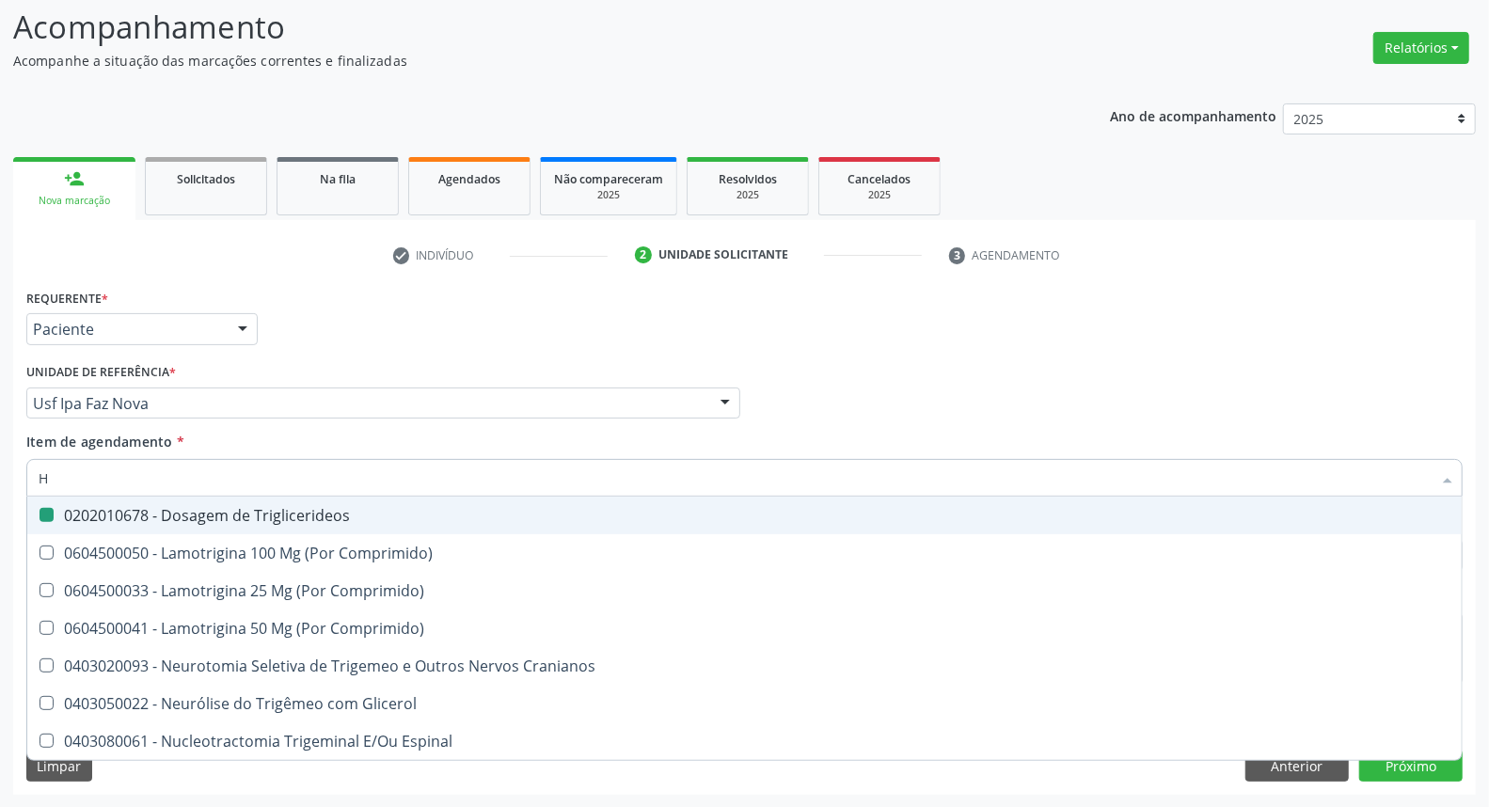
type input "HE"
checkbox Triglicerideos "false"
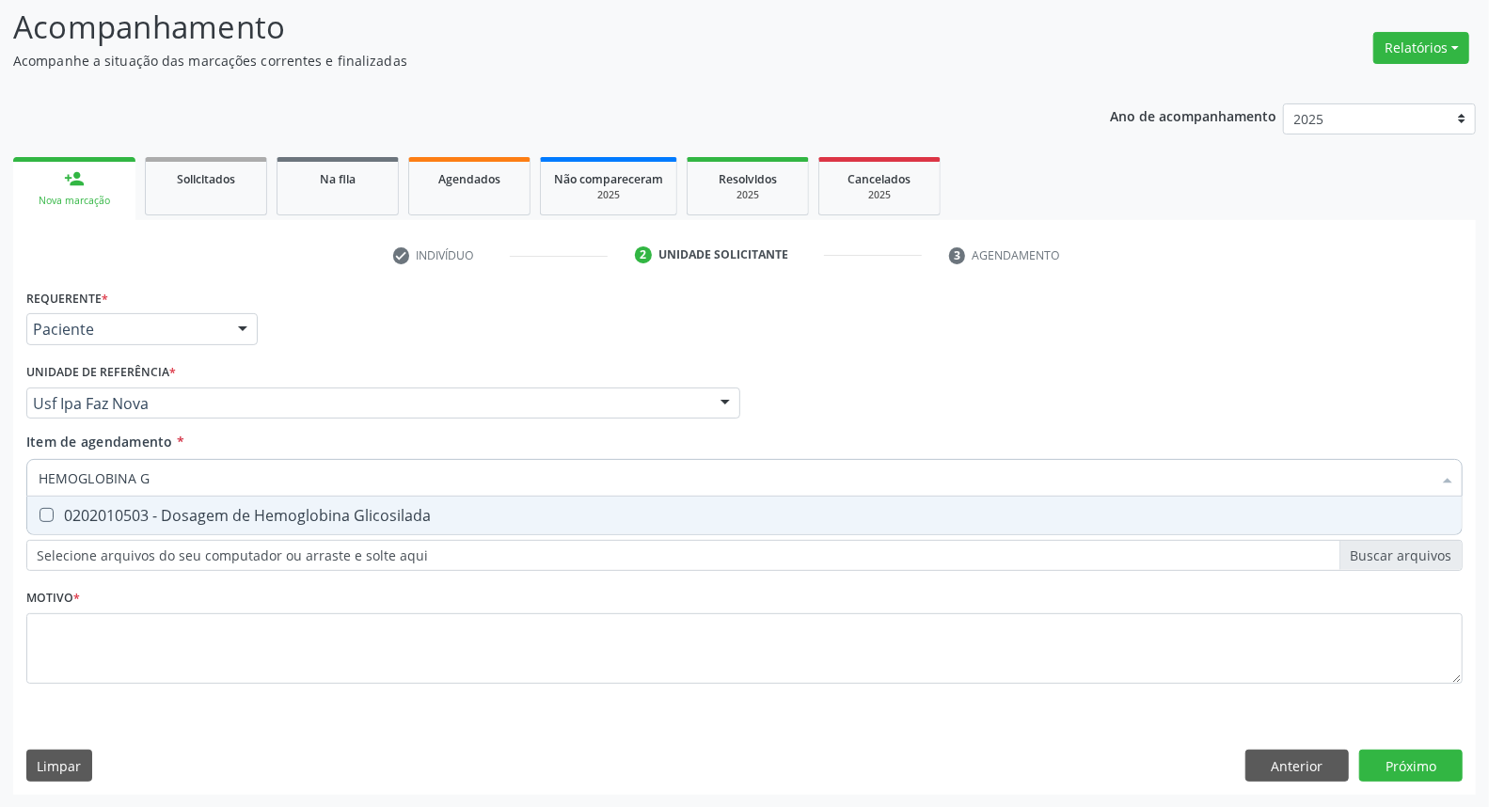
type input "HEMOGLOBINA G"
drag, startPoint x: 106, startPoint y: 509, endPoint x: 134, endPoint y: 498, distance: 29.2
click at [117, 508] on div "0202010503 - Dosagem de Hemoglobina Glicosilada" at bounding box center [745, 515] width 1412 height 15
checkbox Glicosilada "true"
drag, startPoint x: 209, startPoint y: 462, endPoint x: 120, endPoint y: 485, distance: 91.5
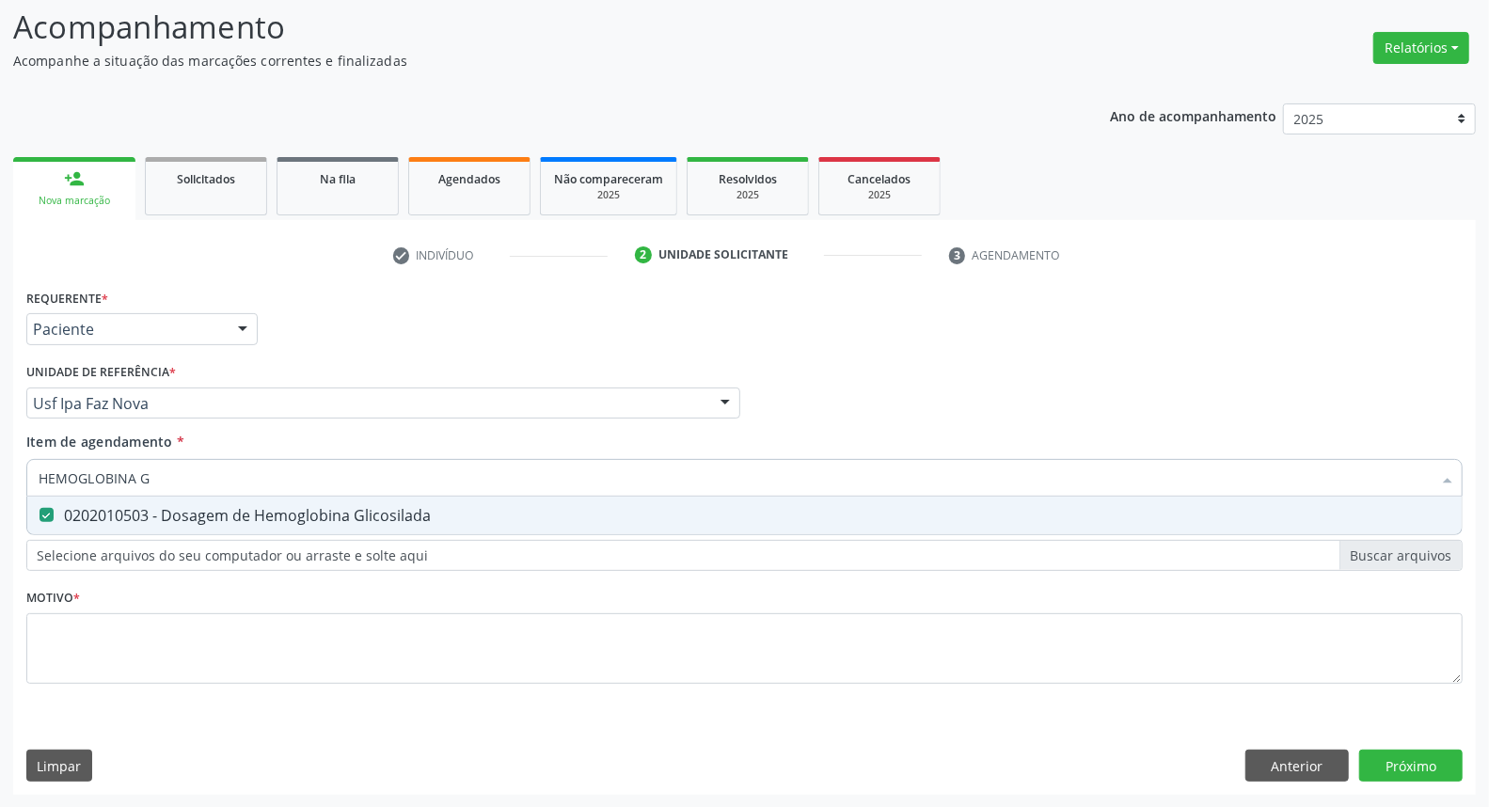
click at [120, 485] on input "HEMOGLOBINA G" at bounding box center [735, 478] width 1393 height 38
click at [142, 478] on input "HEMOGLOBINA G" at bounding box center [735, 478] width 1393 height 38
type input "PS"
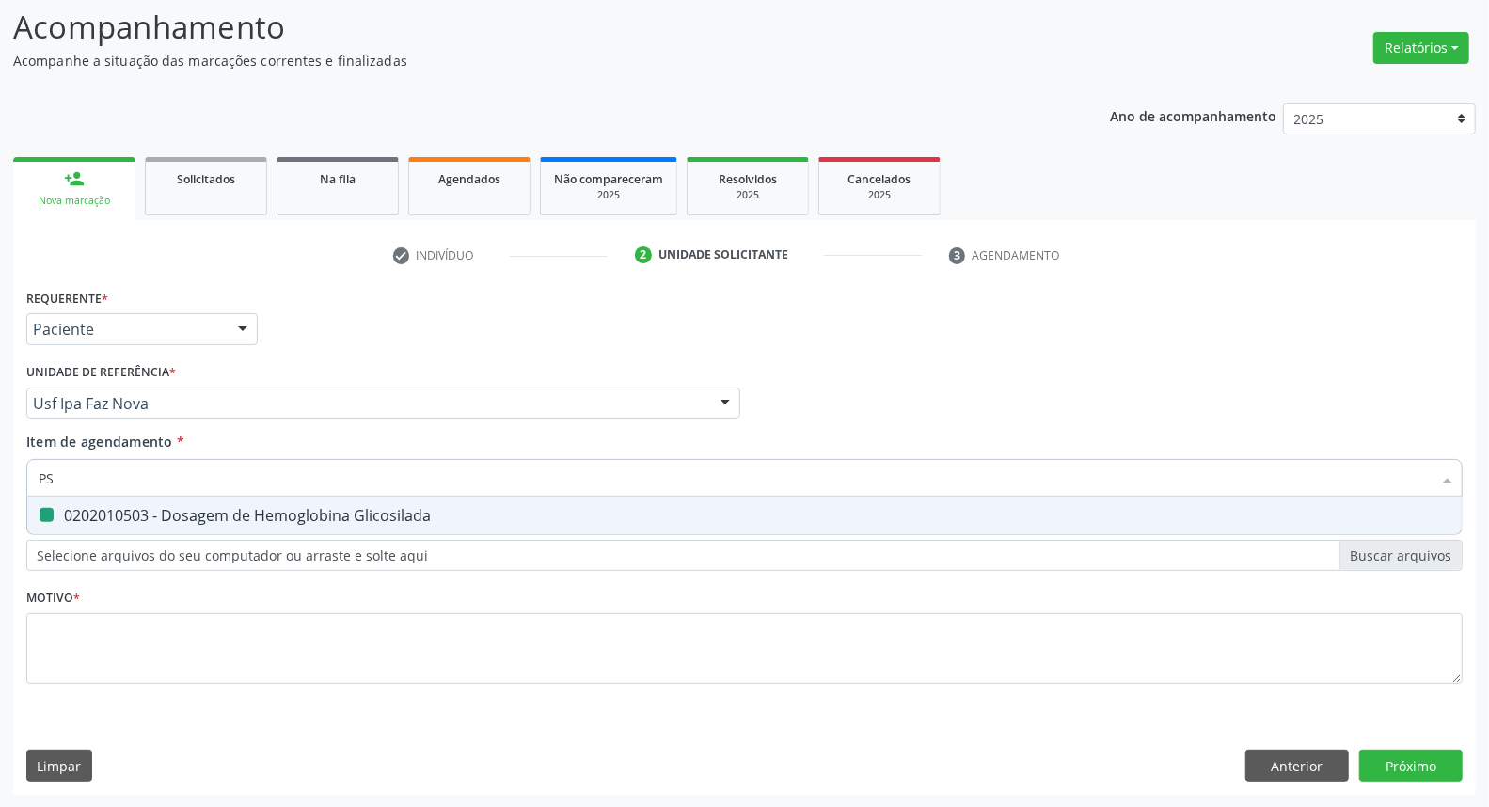
checkbox Glicosilada "false"
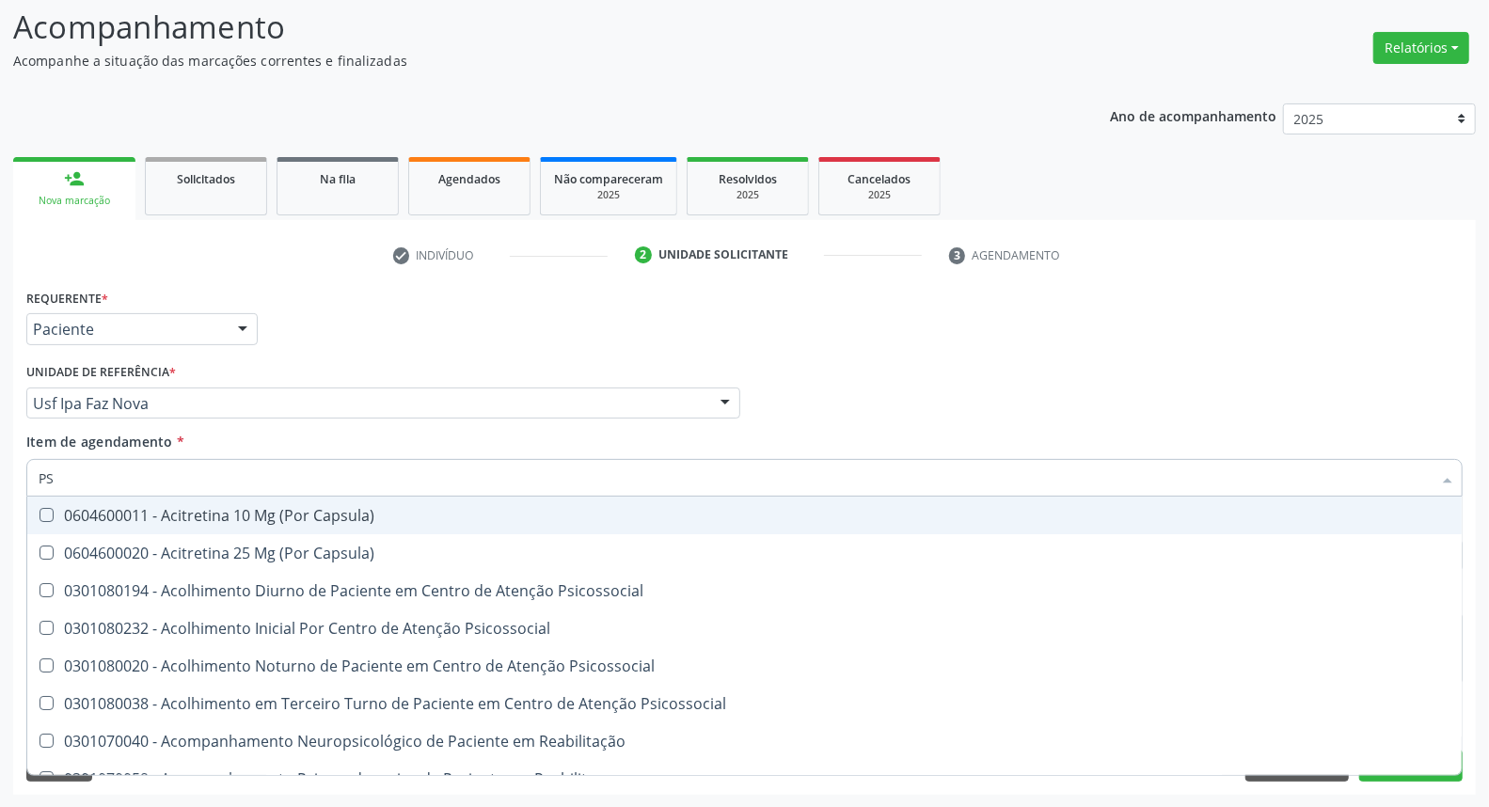
type input "PSA"
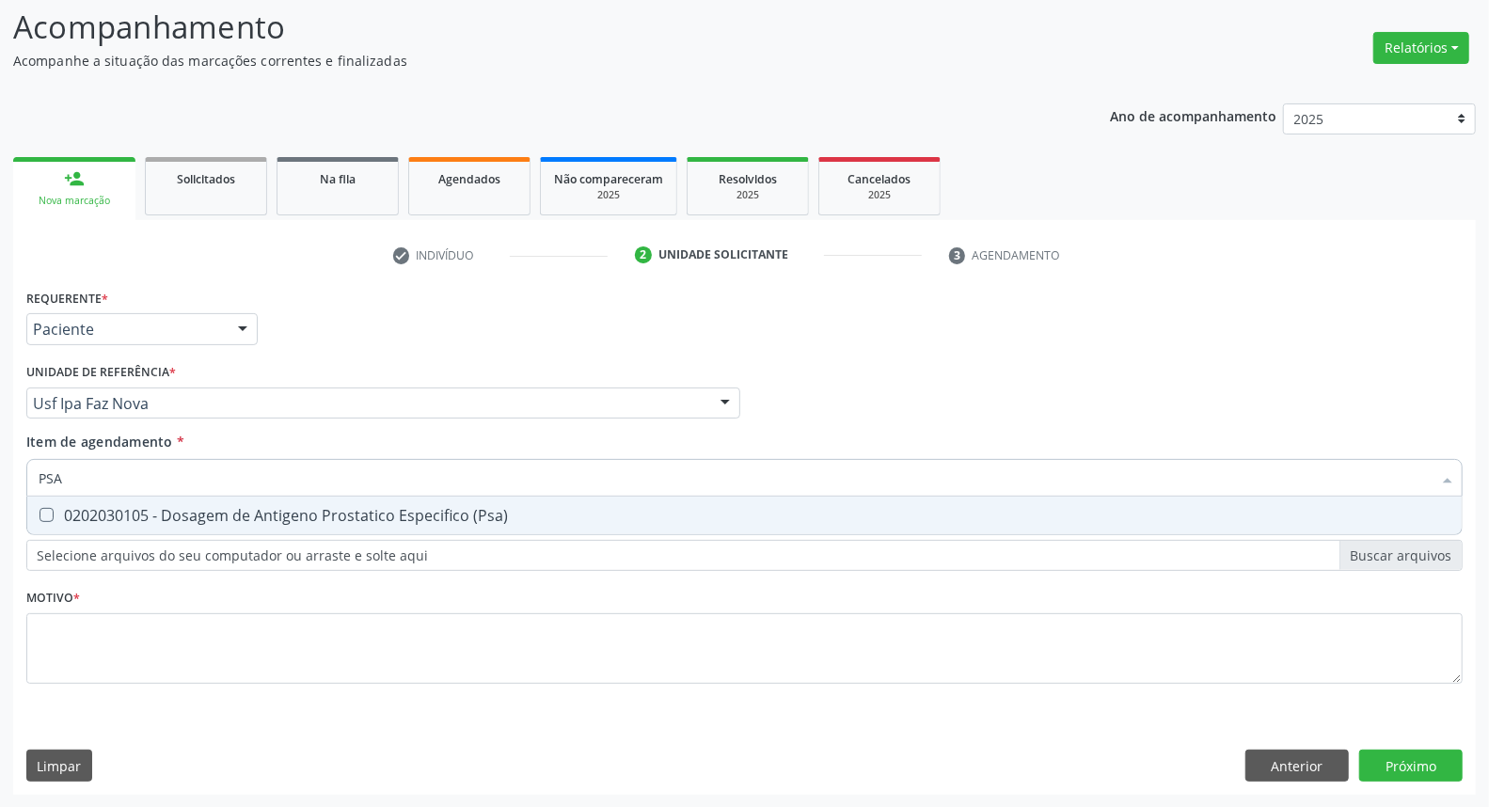
drag, startPoint x: 137, startPoint y: 514, endPoint x: 127, endPoint y: 483, distance: 31.8
click at [134, 508] on div "0202030105 - Dosagem de Antigeno Prostatico Especifico (Psa)" at bounding box center [745, 515] width 1412 height 15
checkbox \(Psa\) "true"
drag, startPoint x: 14, startPoint y: 472, endPoint x: 0, endPoint y: 457, distance: 20.6
click at [0, 464] on div "Acompanhamento Acompanhe a situação das marcações correntes e finalizadas Relat…" at bounding box center [744, 393] width 1489 height 829
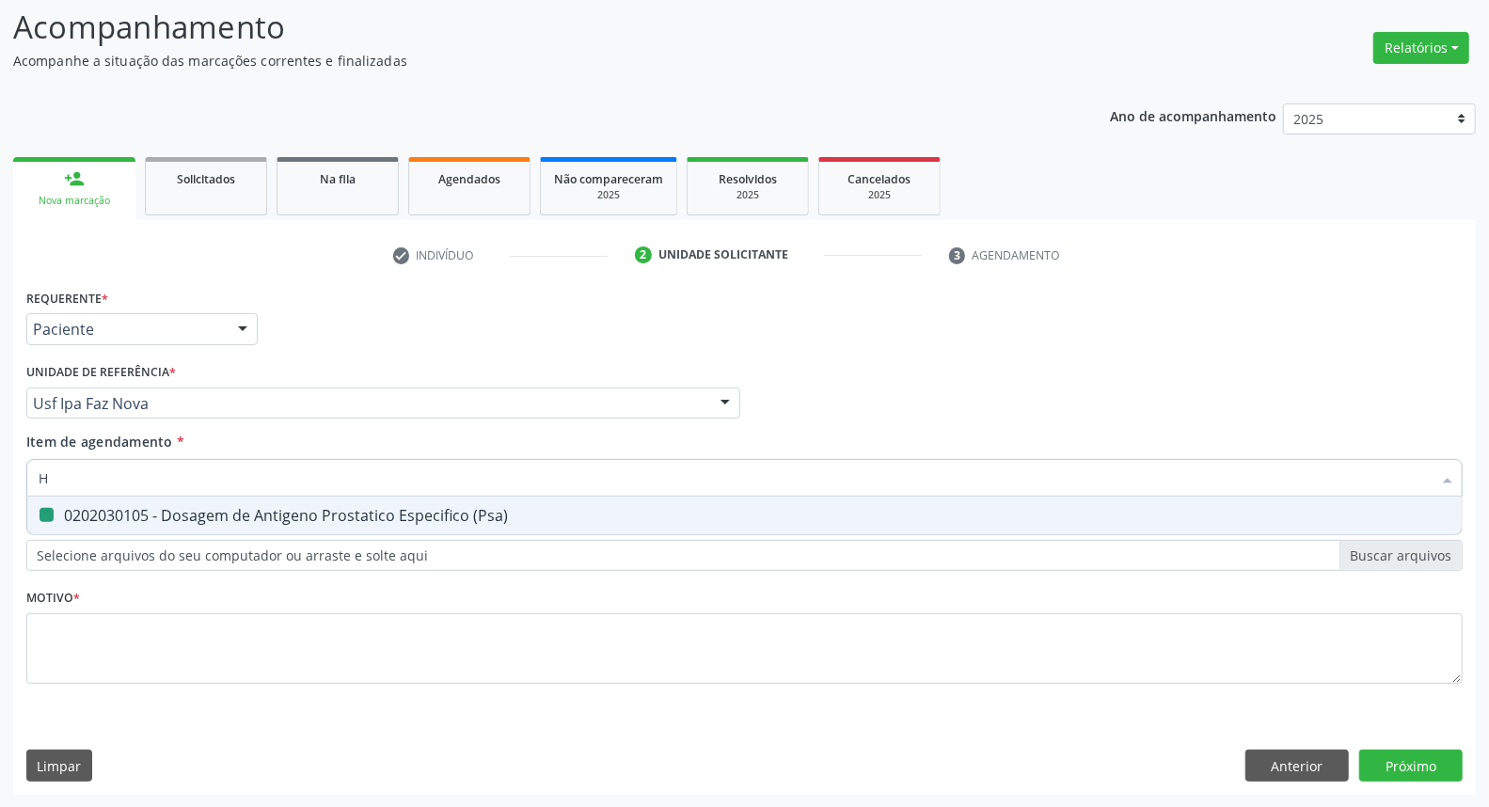
type input "HE"
checkbox \(Psa\) "false"
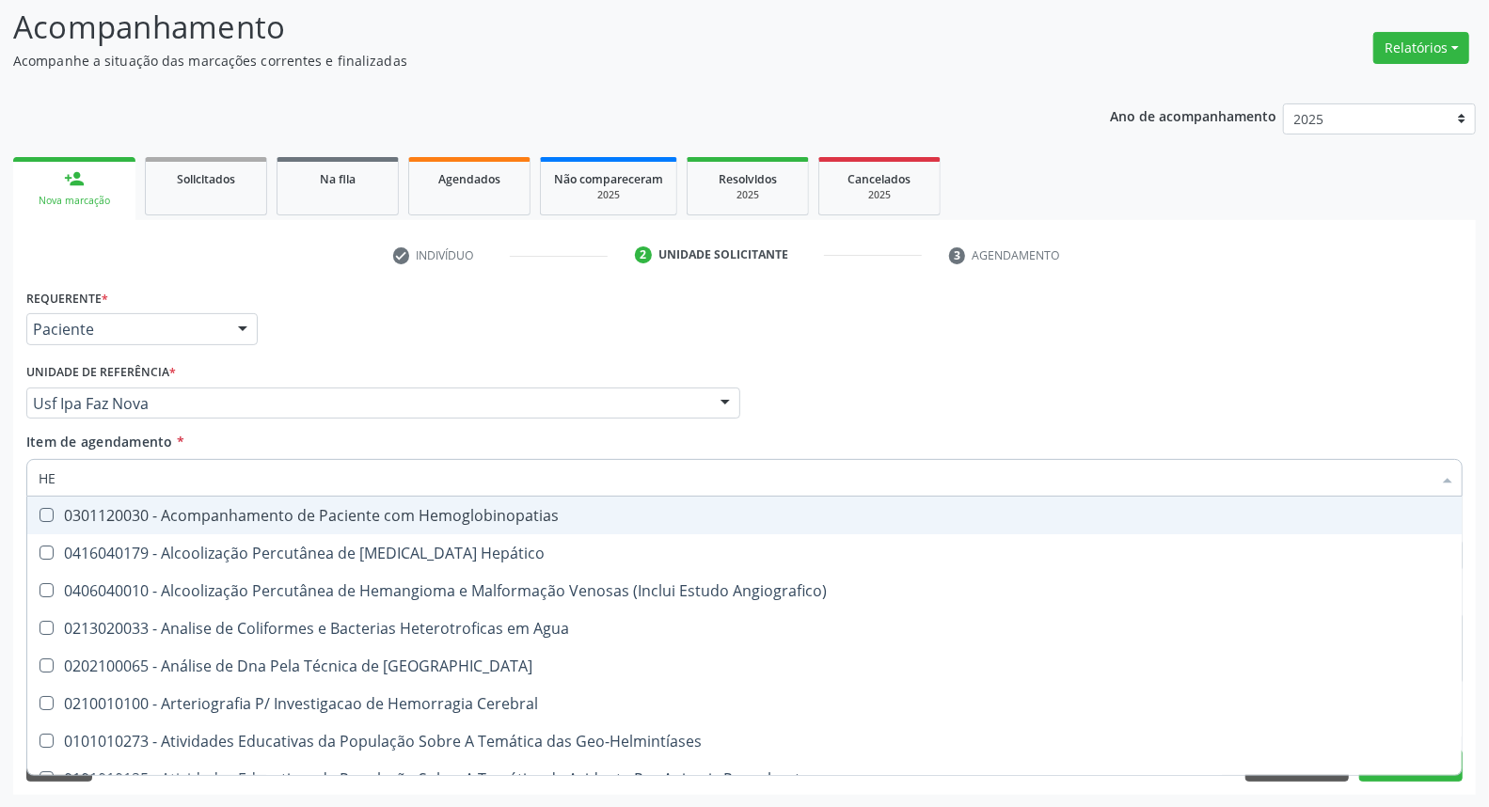
type input "HEM"
checkbox \(Qualitativo\) "true"
checkbox Glicosilada "false"
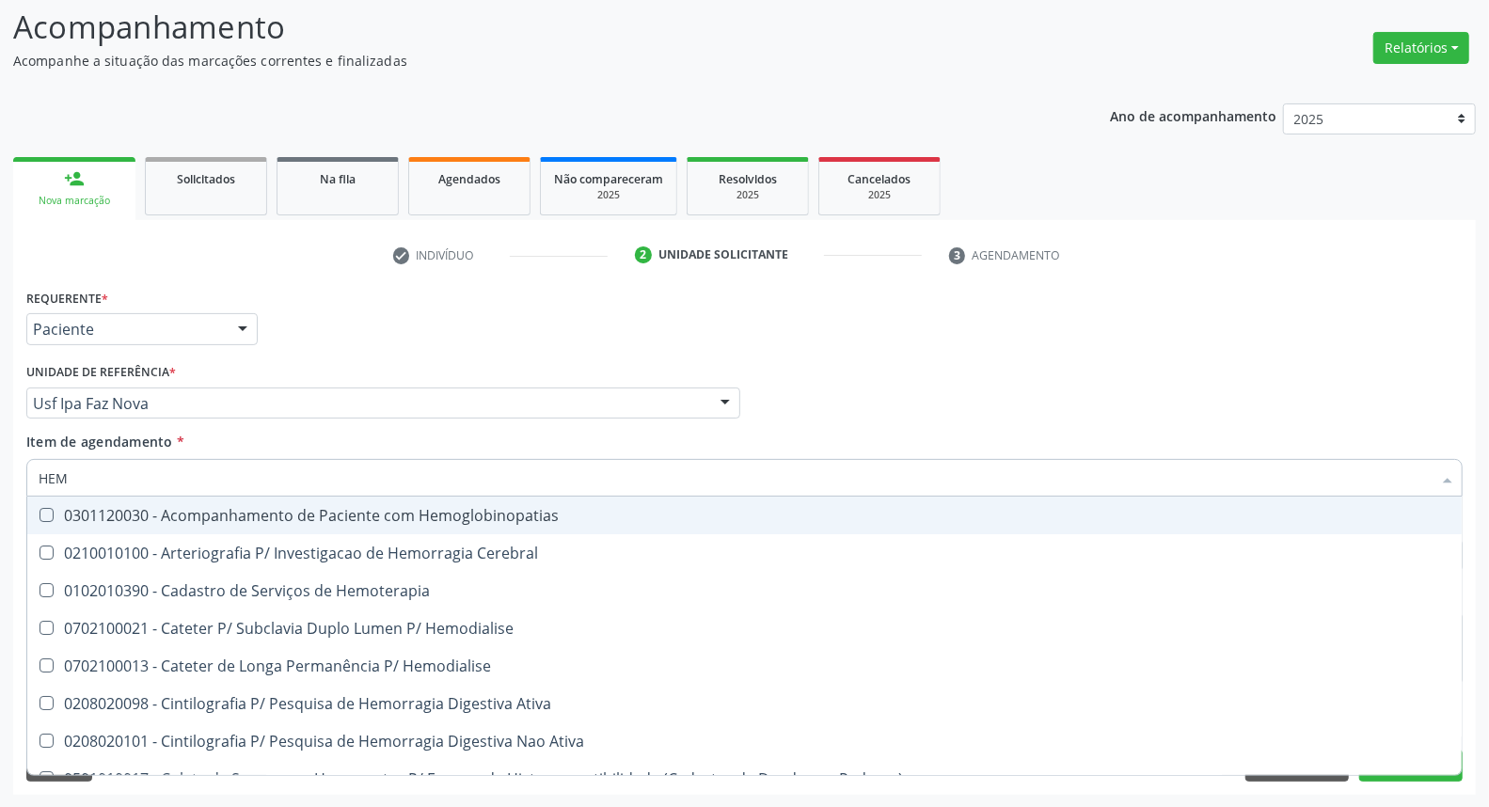
type input "HEMO"
checkbox Glicosilada "true"
checkbox Semana\) "false"
type input "HEMOG"
checkbox Tardio\) "true"
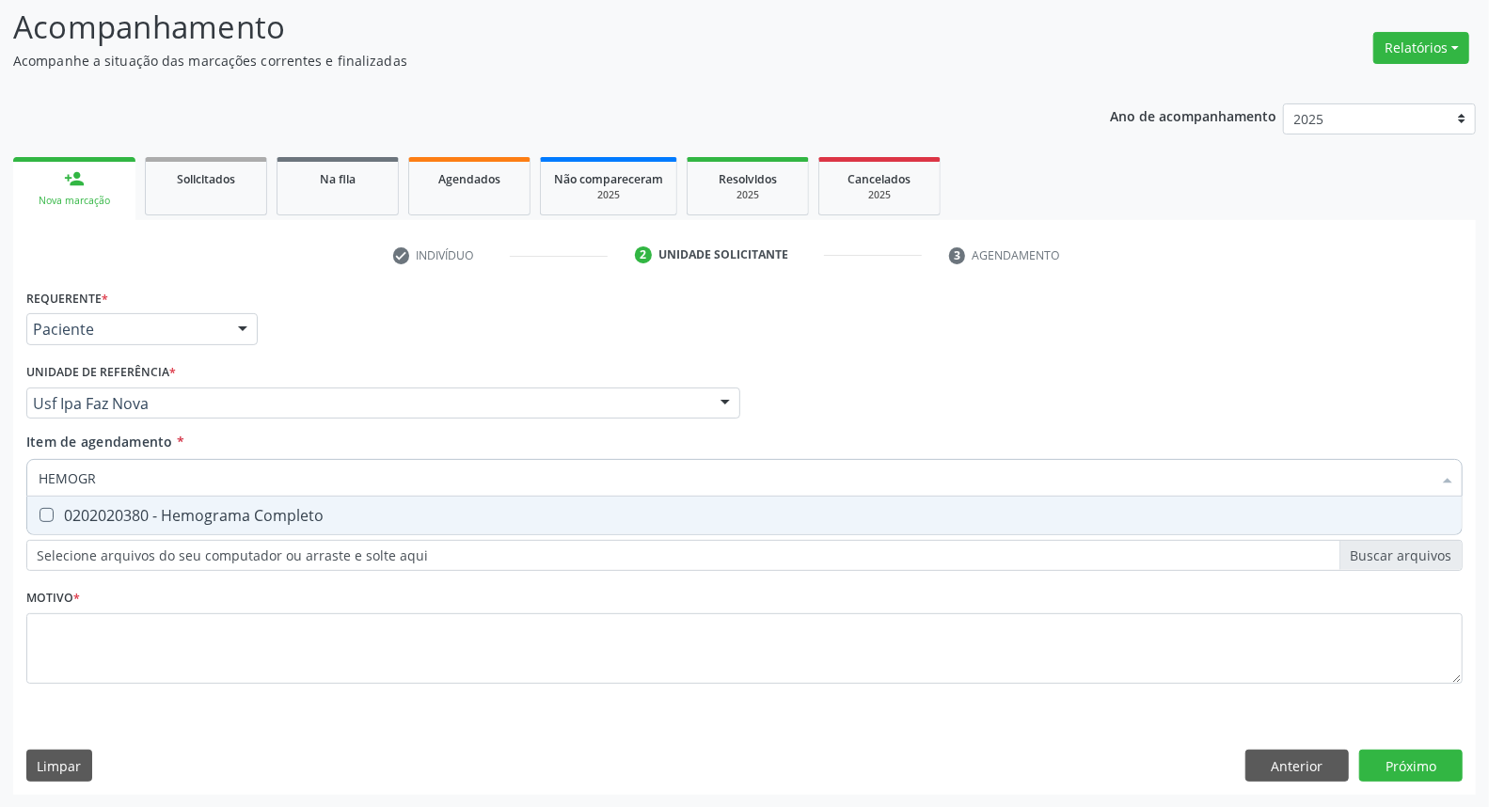
type input "HEMOGRA"
drag, startPoint x: 95, startPoint y: 515, endPoint x: 132, endPoint y: 484, distance: 48.0
click at [98, 510] on div "0202020380 - Hemograma Completo" at bounding box center [745, 515] width 1412 height 15
checkbox Completo "true"
drag, startPoint x: 141, startPoint y: 476, endPoint x: 0, endPoint y: 476, distance: 141.1
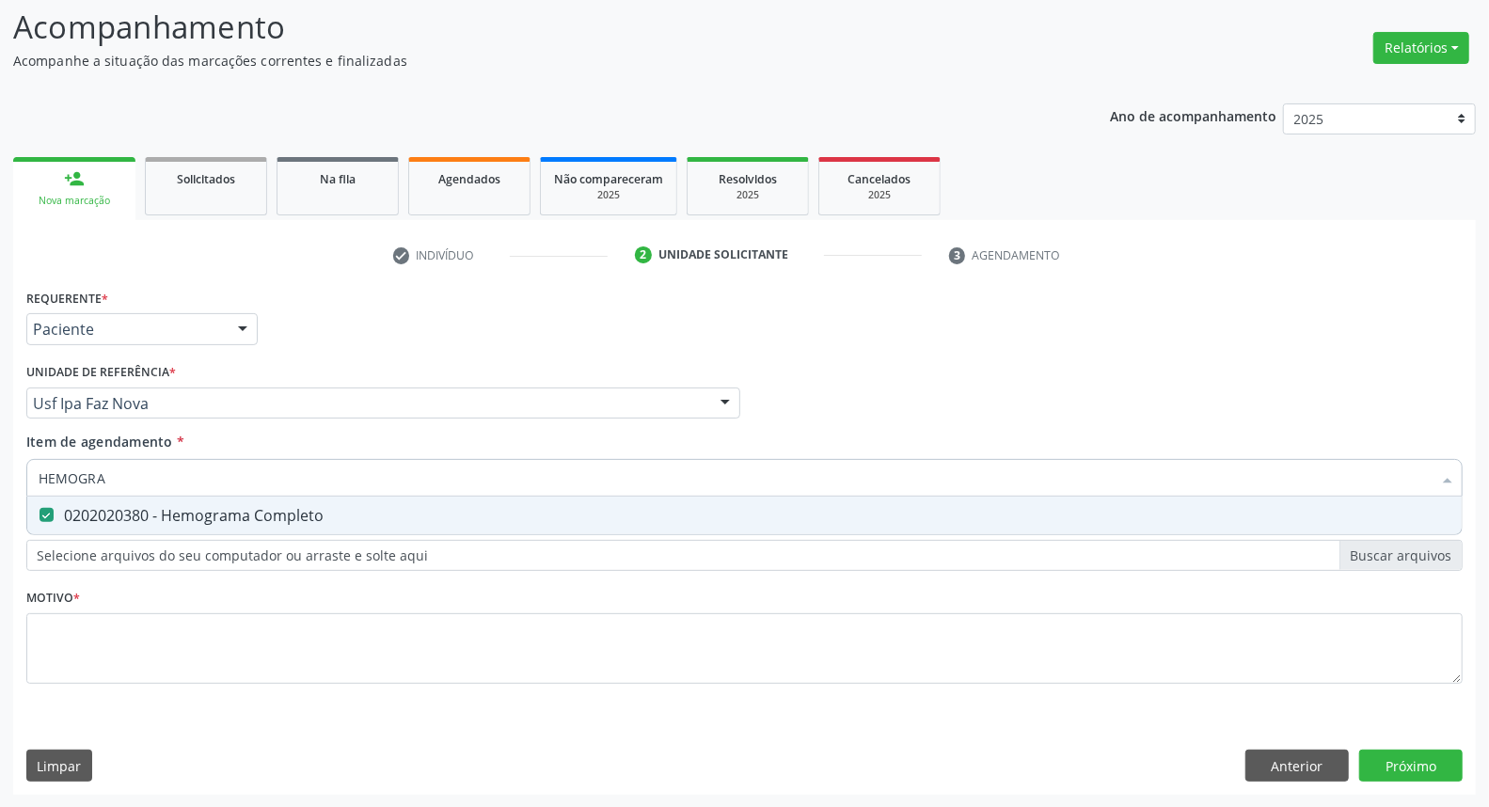
click at [0, 476] on div "Acompanhamento Acompanhe a situação das marcações correntes e finalizadas Relat…" at bounding box center [744, 393] width 1489 height 829
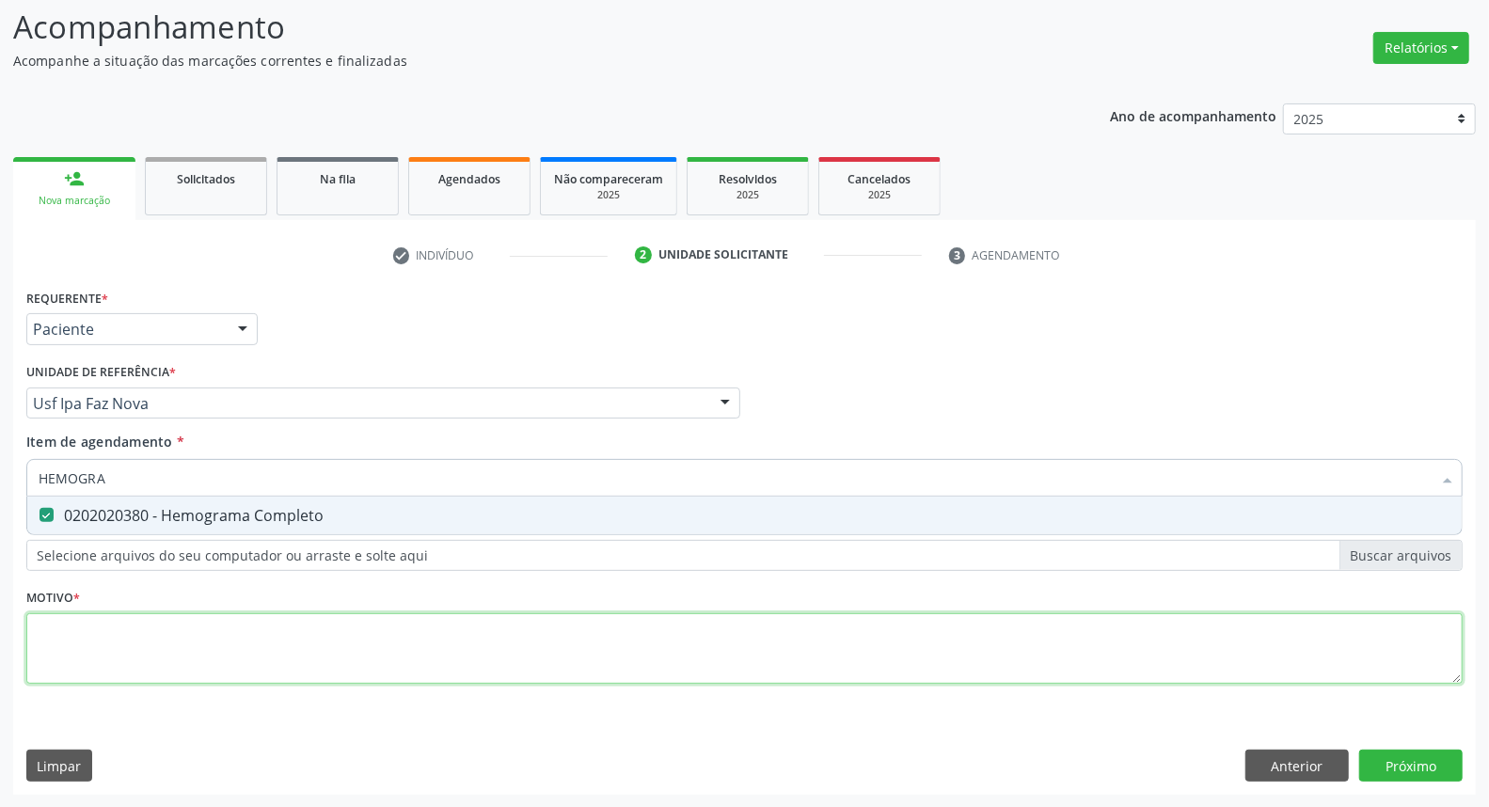
click at [240, 666] on div "Requerente * Paciente Profissional de Saúde Paciente Nenhum resultado encontrad…" at bounding box center [744, 497] width 1436 height 426
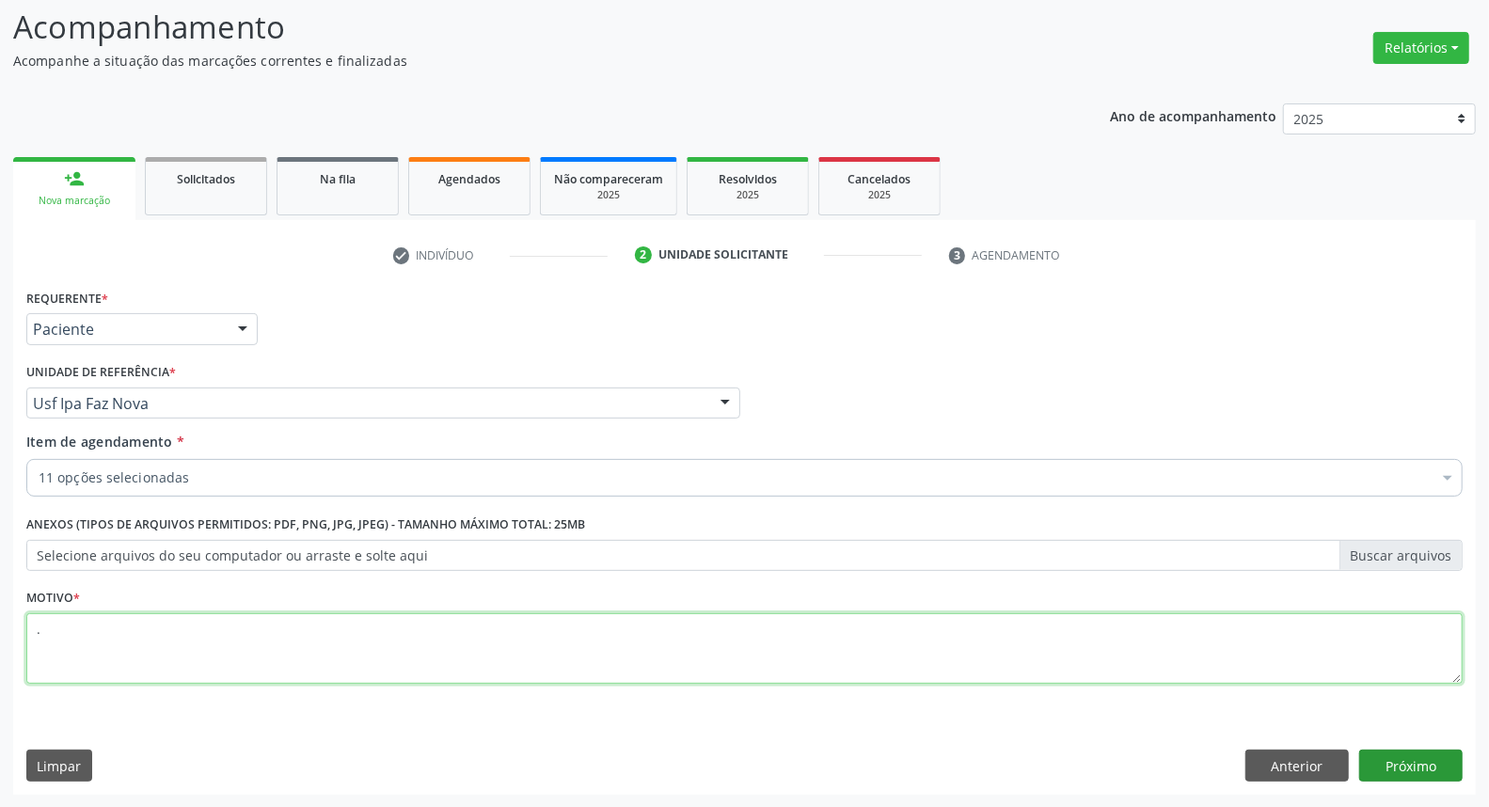
type textarea "."
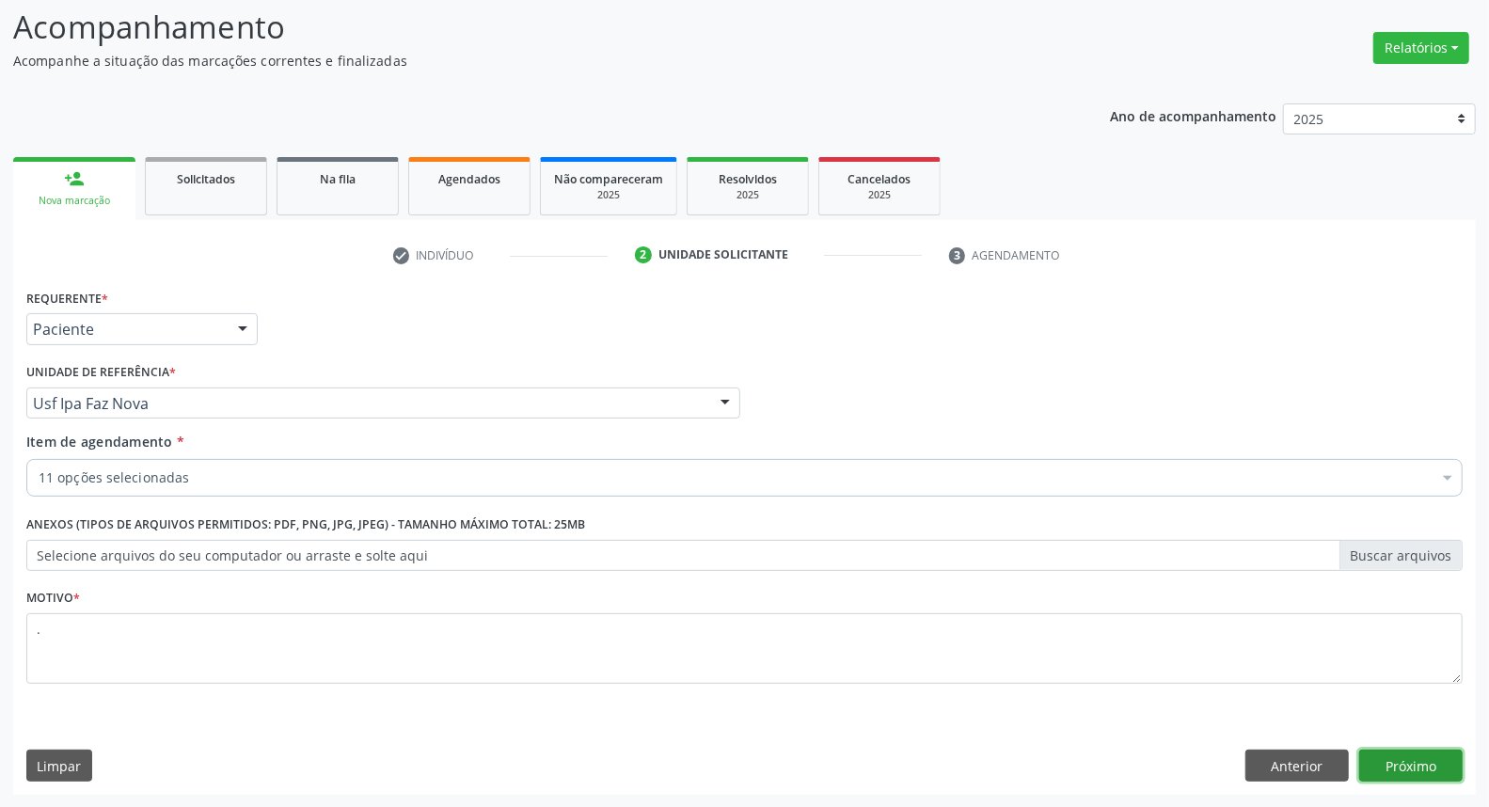
click at [1387, 766] on button "Próximo" at bounding box center [1410, 766] width 103 height 32
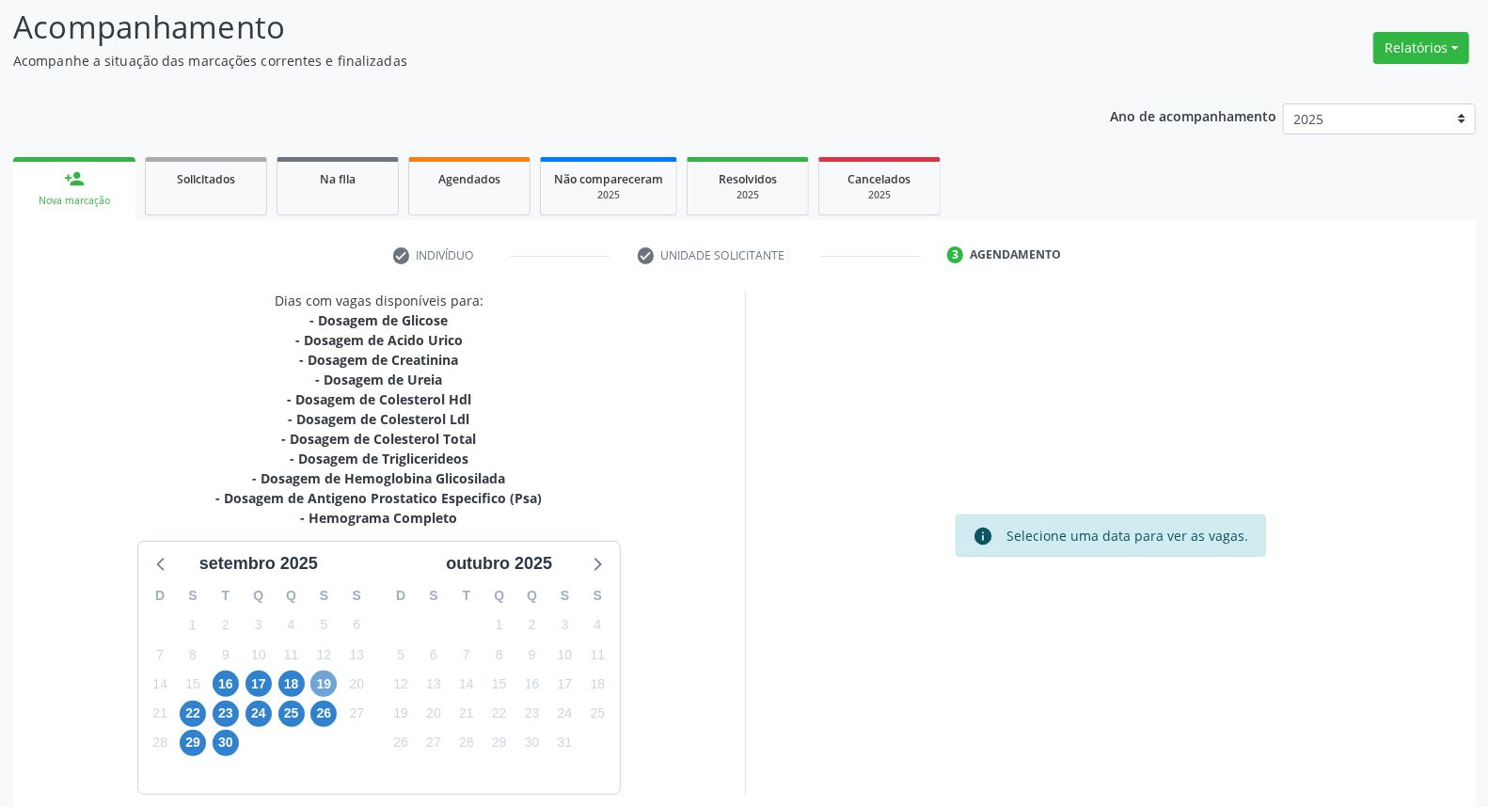
click at [313, 681] on span "19" at bounding box center [323, 684] width 26 height 26
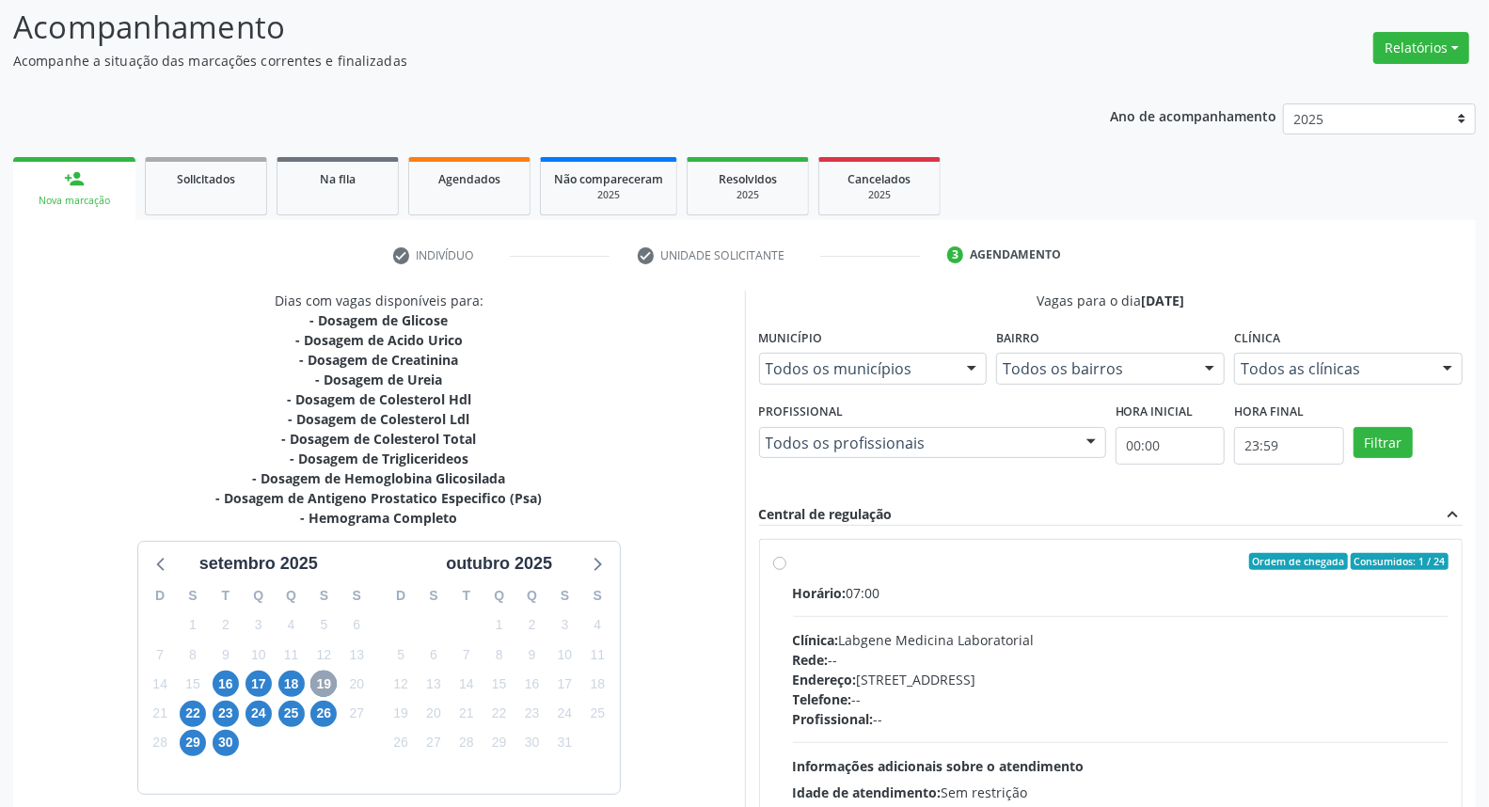
scroll to position [296, 0]
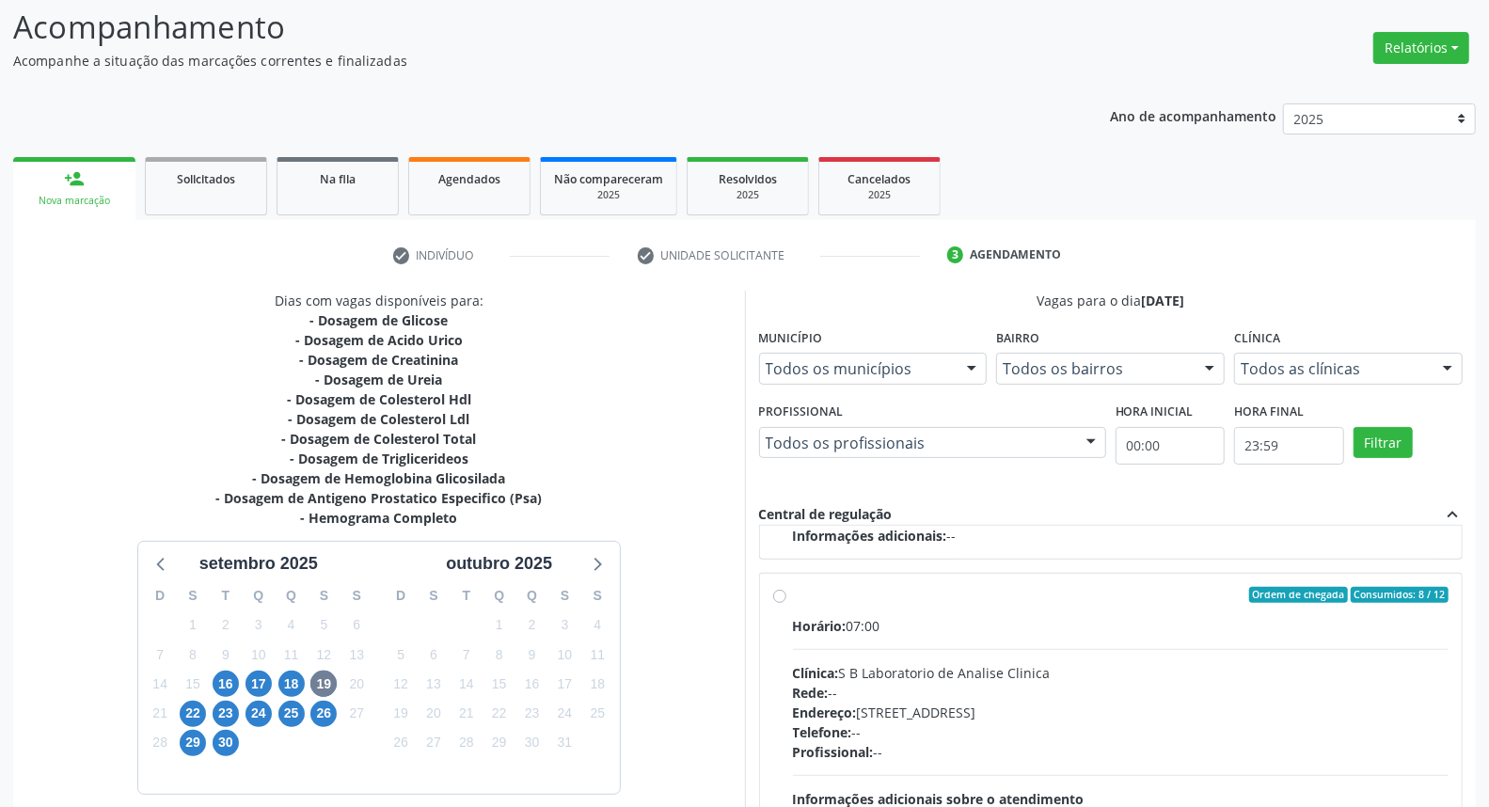
click at [999, 618] on div "Horário: 07:00" at bounding box center [1121, 626] width 656 height 20
click at [786, 604] on input "Ordem de chegada Consumidos: 8 / 12 Horário: 07:00 Clínica: S B Laboratorio de …" at bounding box center [779, 595] width 13 height 17
radio input "true"
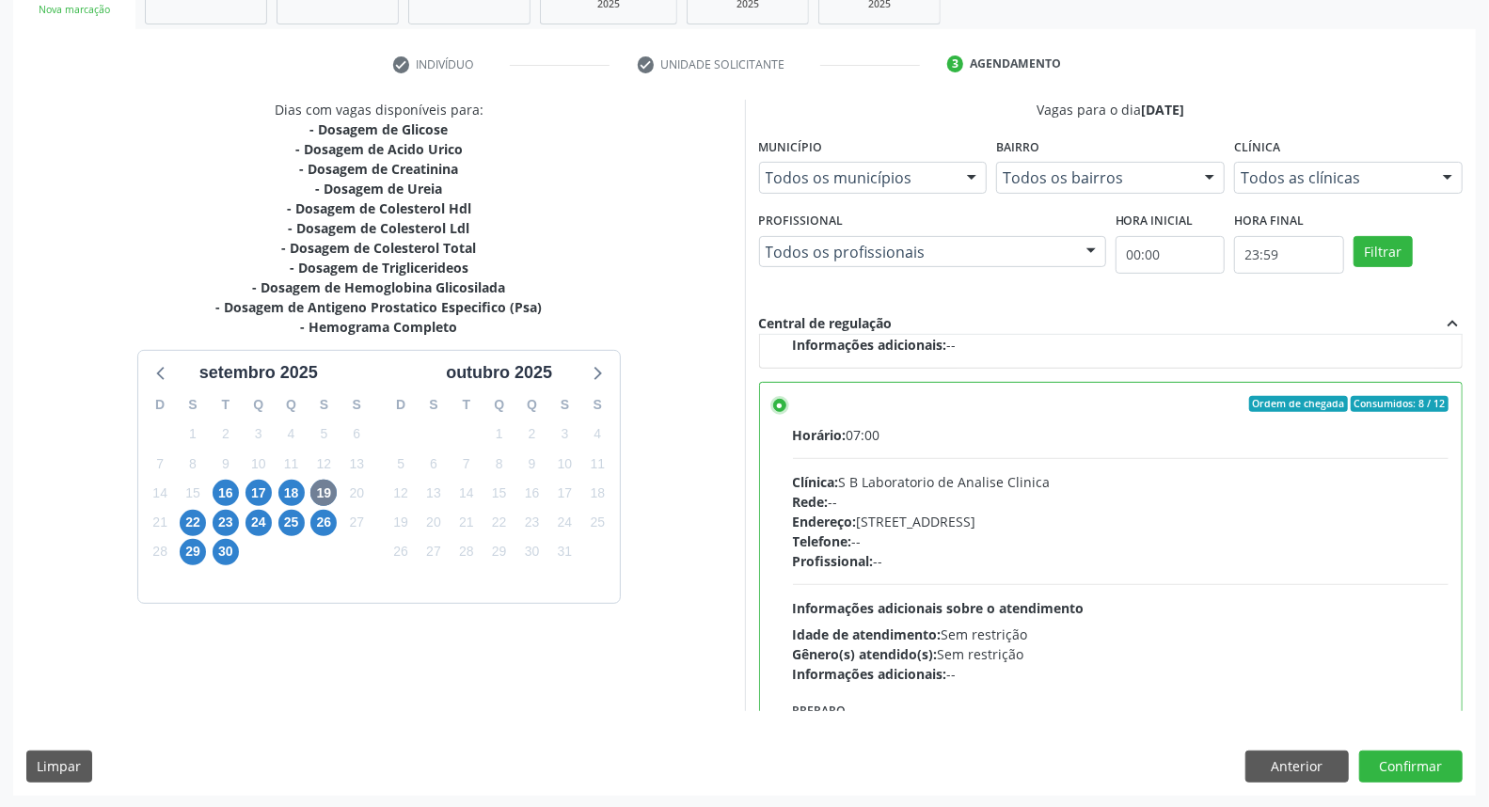
scroll to position [423, 0]
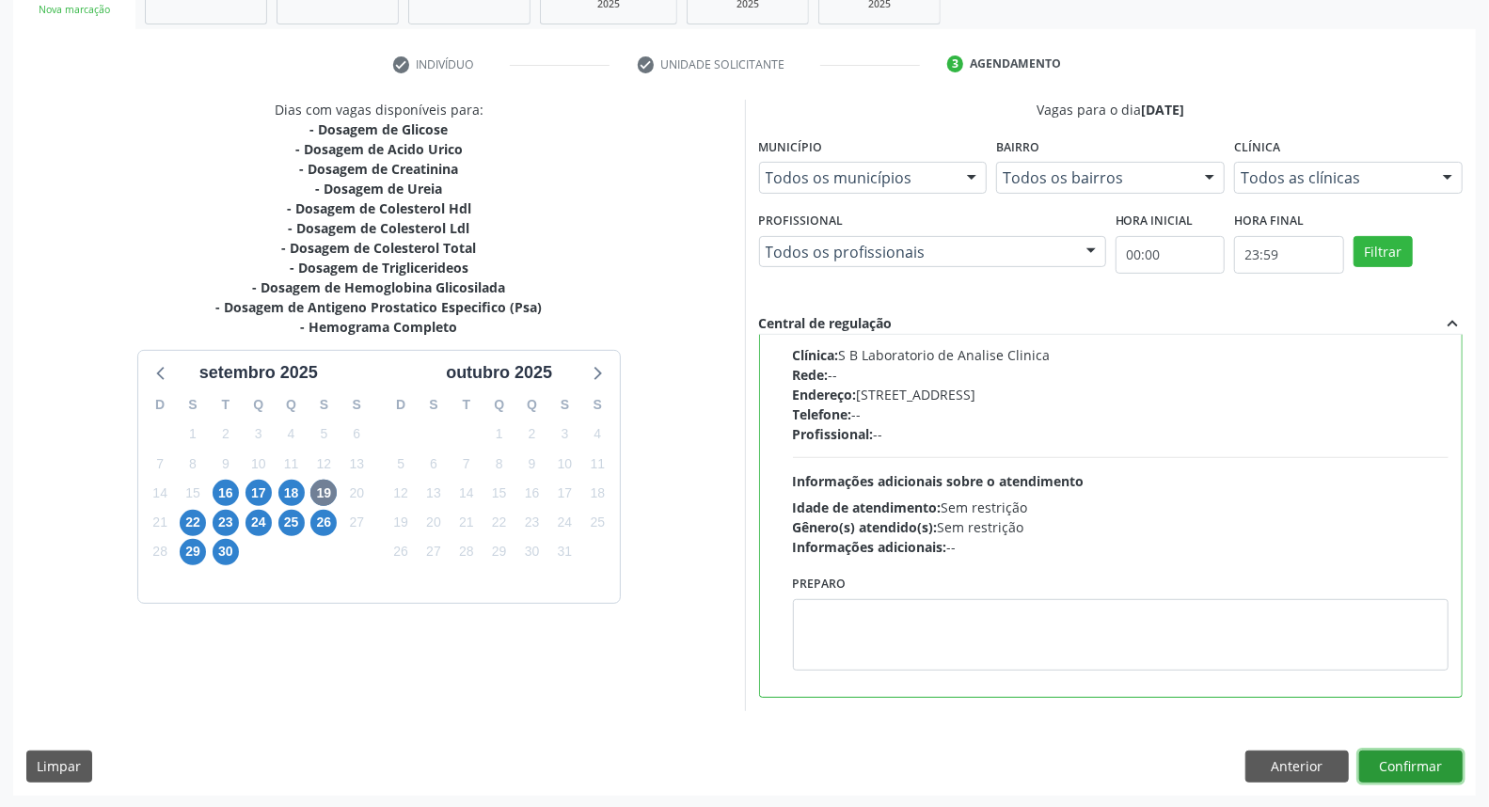
click at [1430, 764] on button "Confirmar" at bounding box center [1410, 767] width 103 height 32
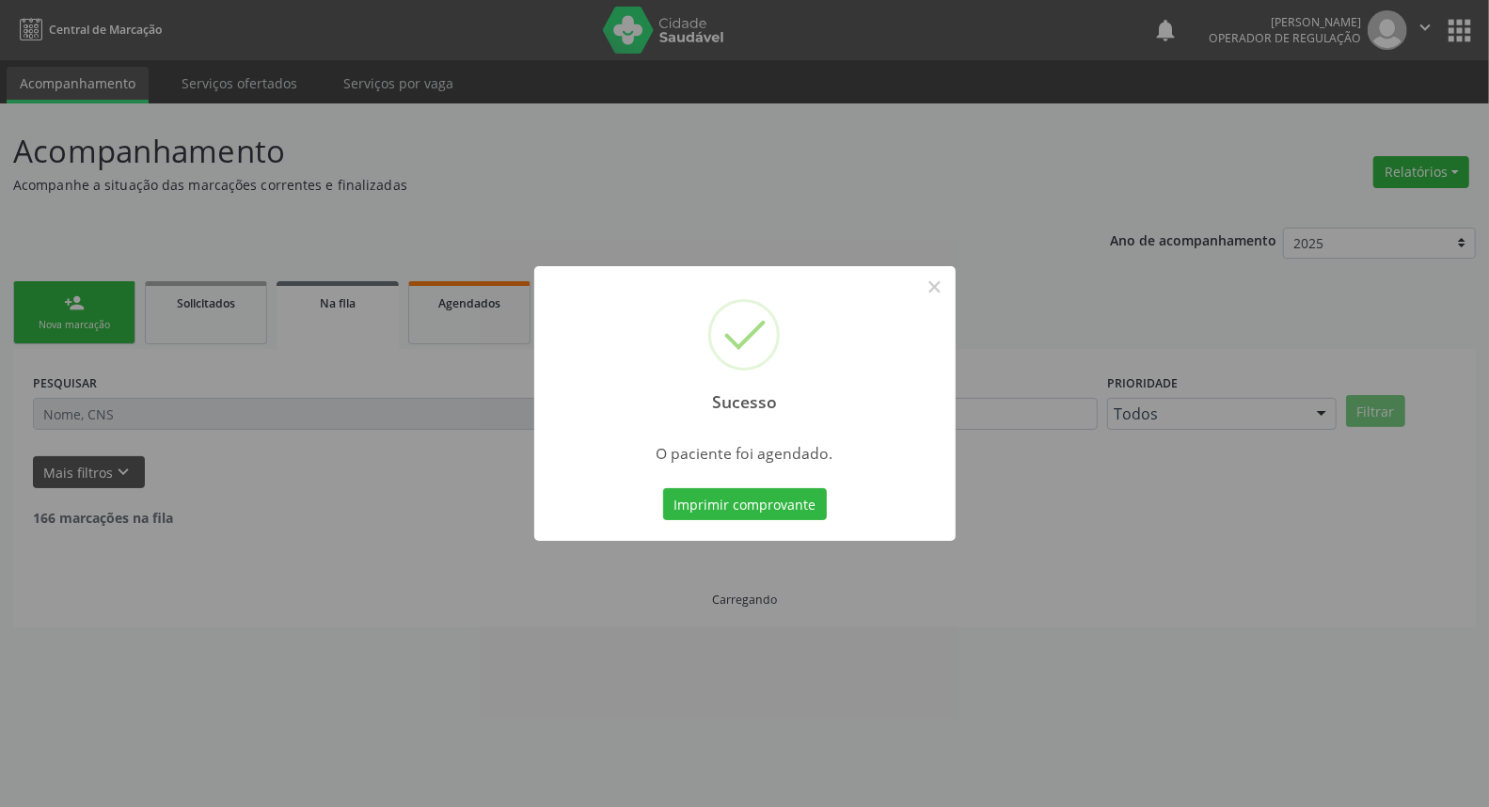
scroll to position [0, 0]
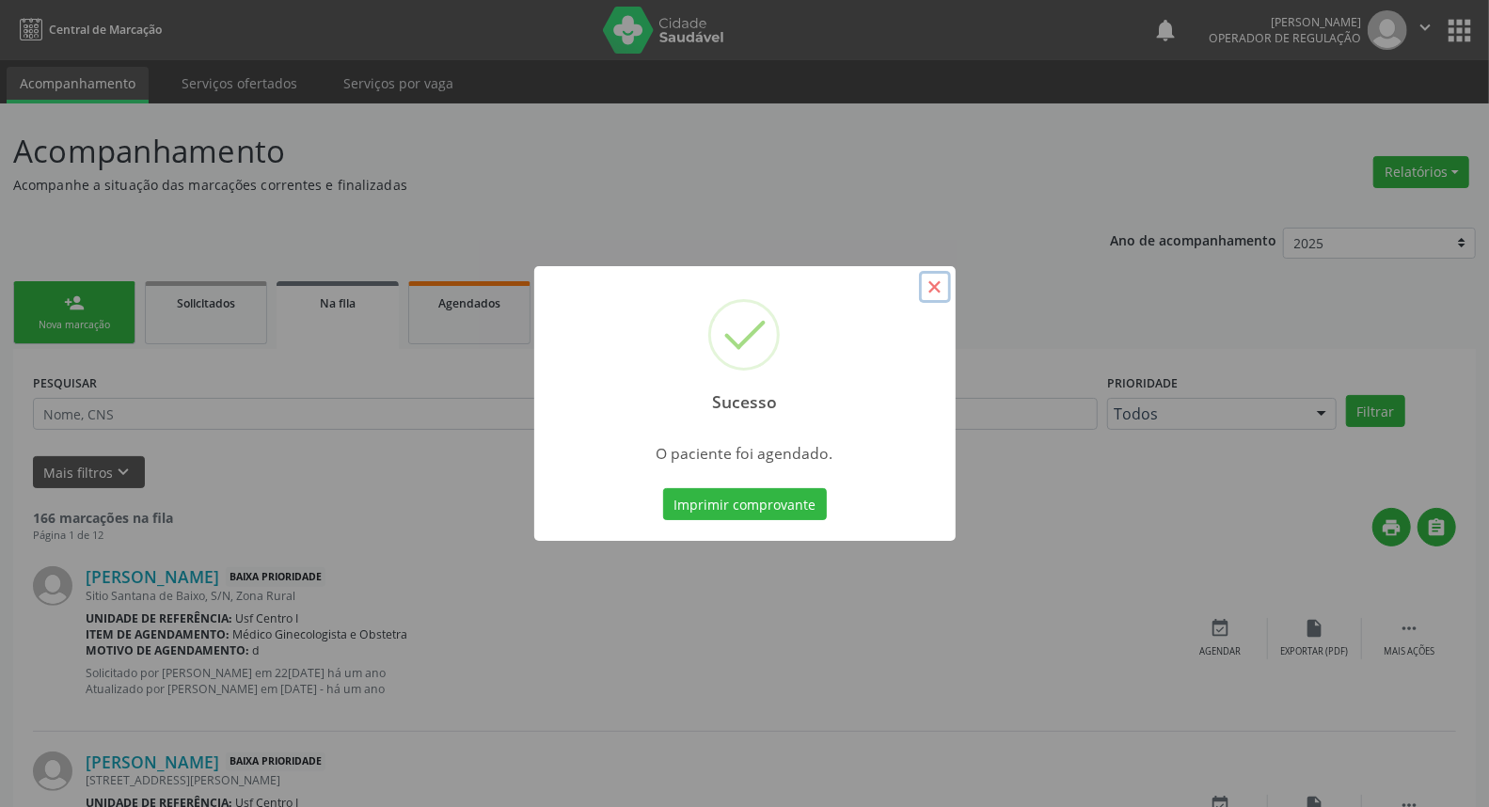
click at [942, 280] on button "×" at bounding box center [935, 287] width 32 height 32
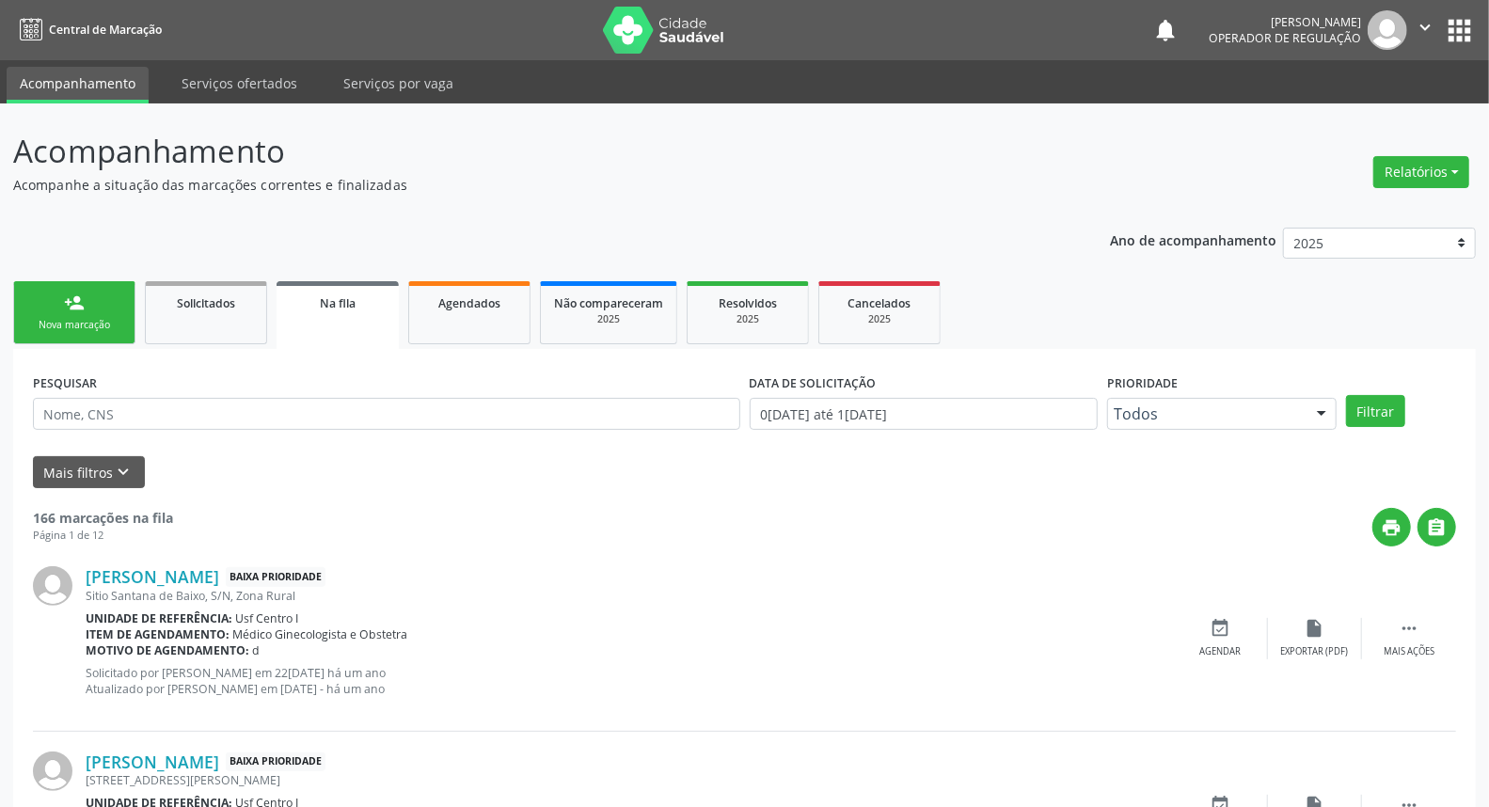
click at [86, 302] on link "person_add Nova marcação" at bounding box center [74, 312] width 122 height 63
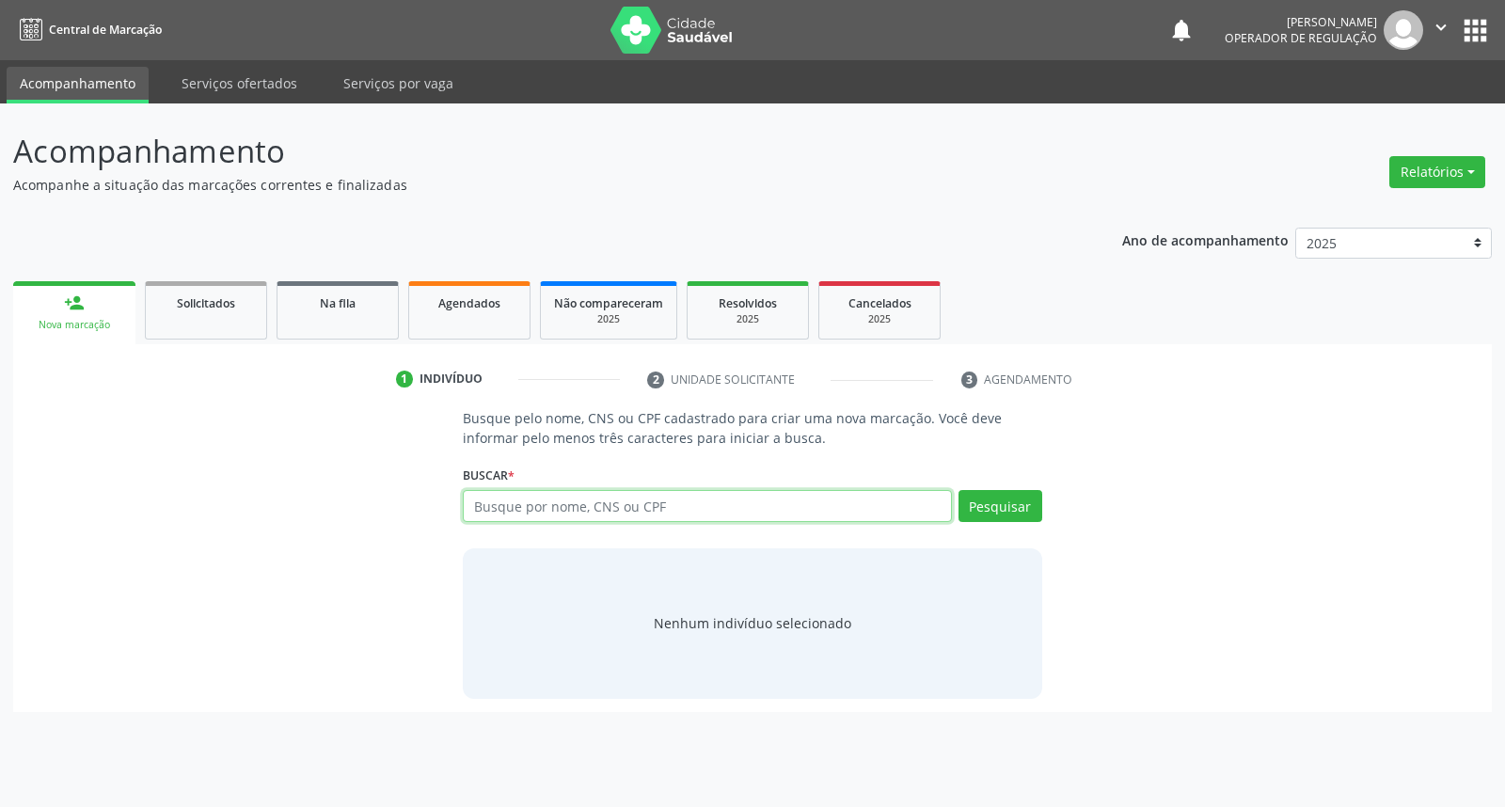
click at [735, 508] on input "text" at bounding box center [707, 506] width 488 height 32
type input "702802687384961"
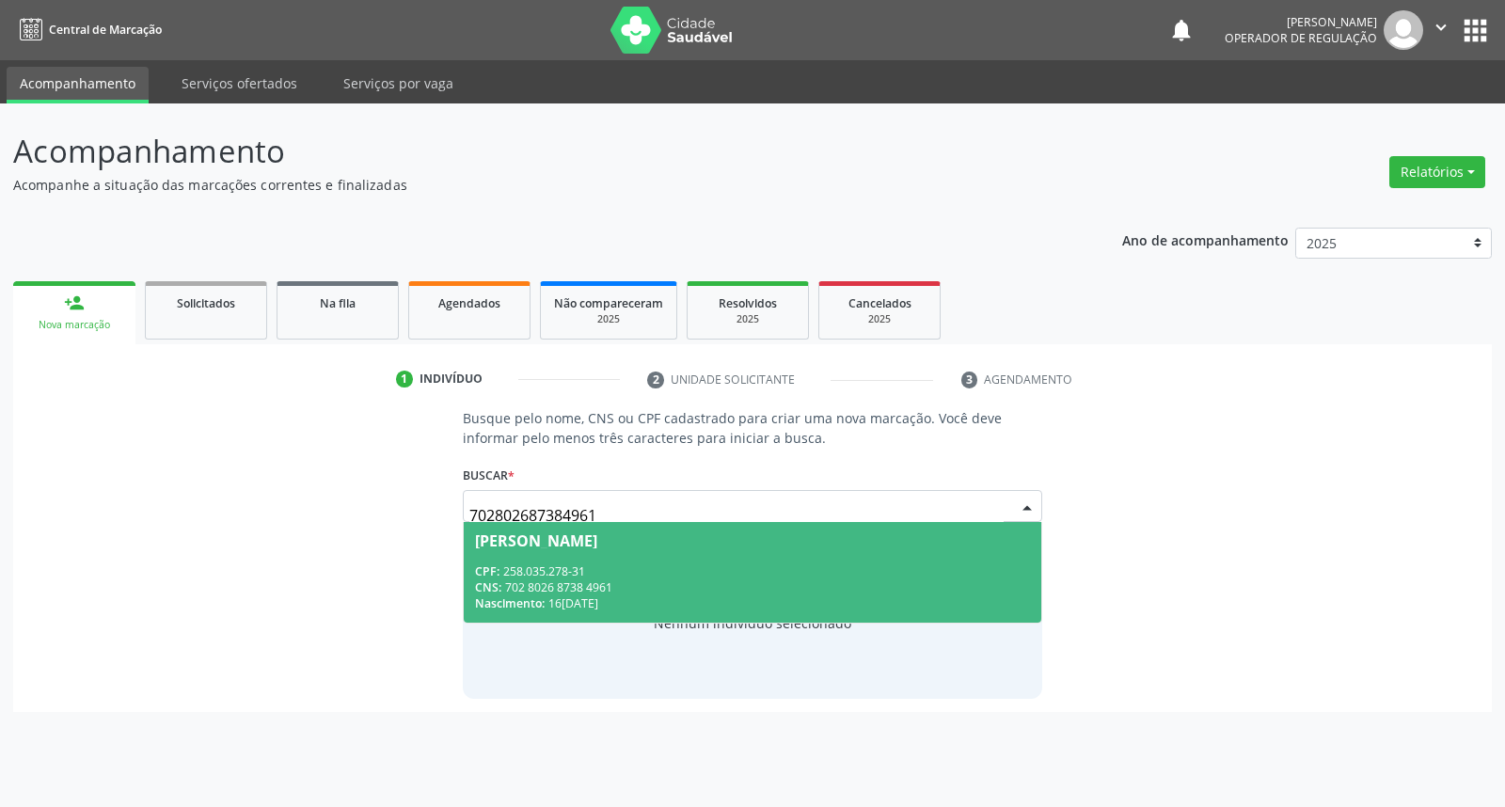
click at [712, 563] on div "CPF: 258.035.278-31" at bounding box center [752, 571] width 554 height 16
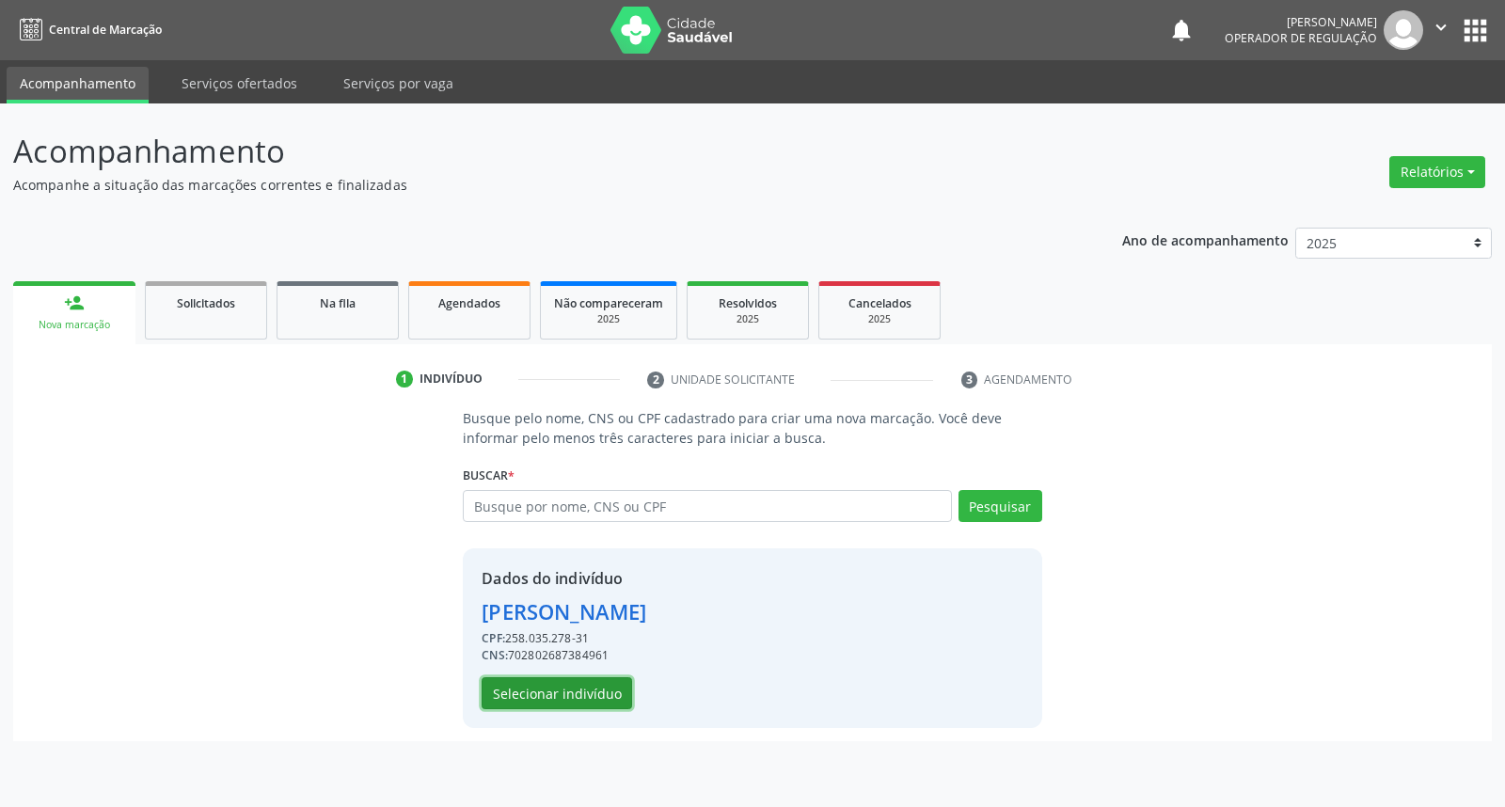
click at [553, 688] on button "Selecionar indivíduo" at bounding box center [557, 693] width 150 height 32
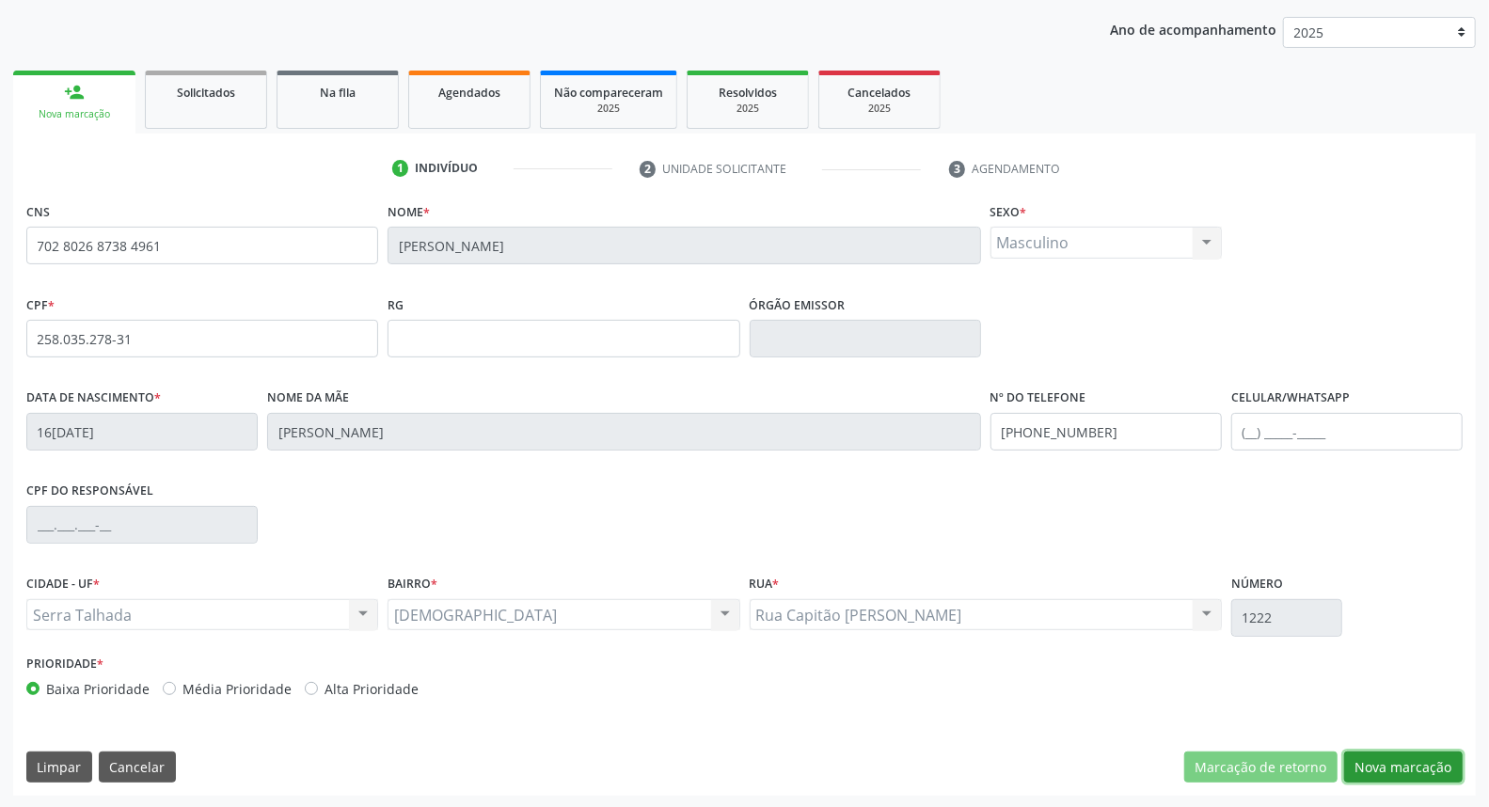
drag, startPoint x: 1425, startPoint y: 769, endPoint x: 748, endPoint y: 579, distance: 703.3
click at [1413, 766] on button "Nova marcação" at bounding box center [1403, 767] width 119 height 32
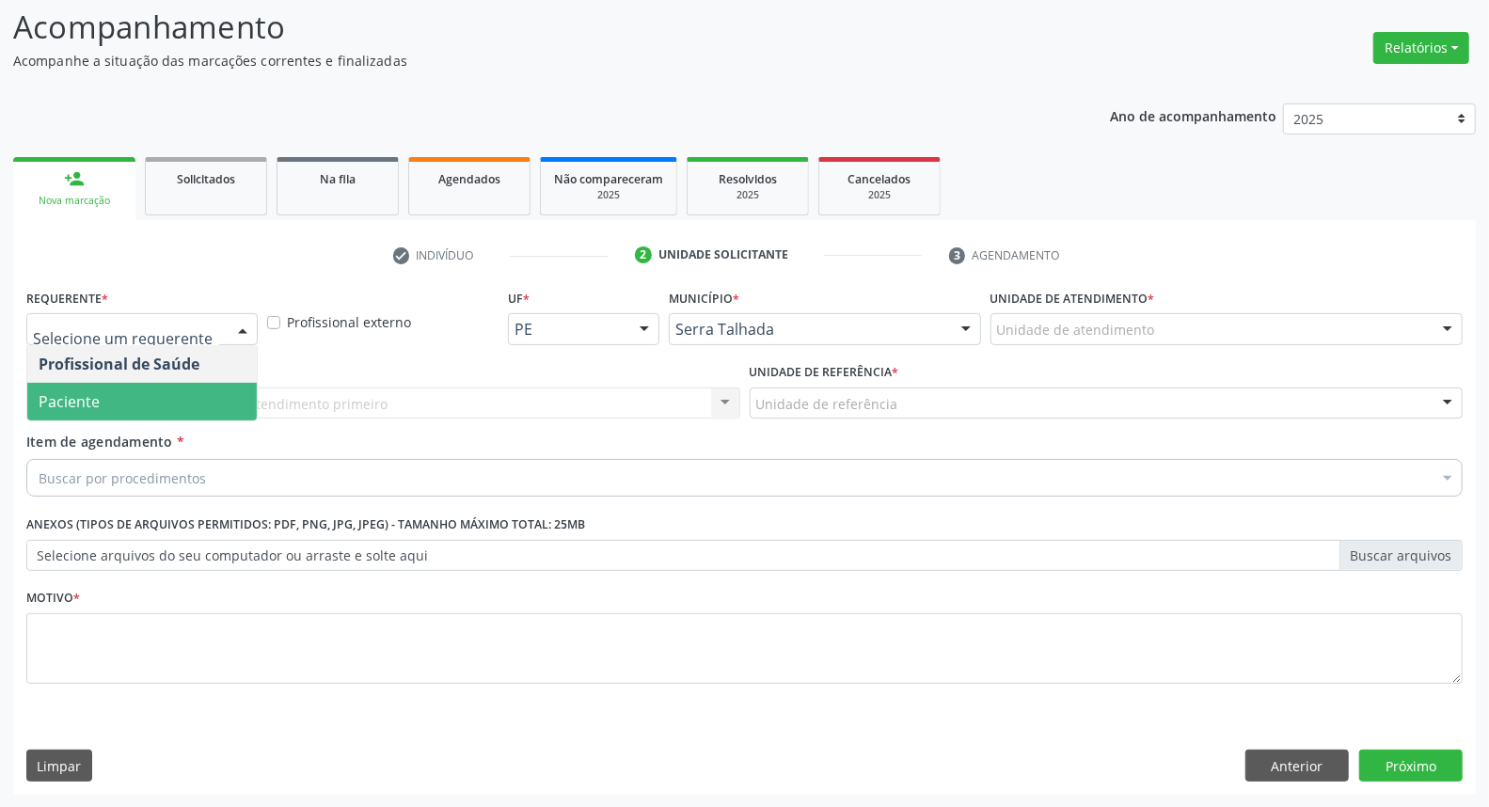
click at [162, 403] on span "Paciente" at bounding box center [141, 402] width 229 height 38
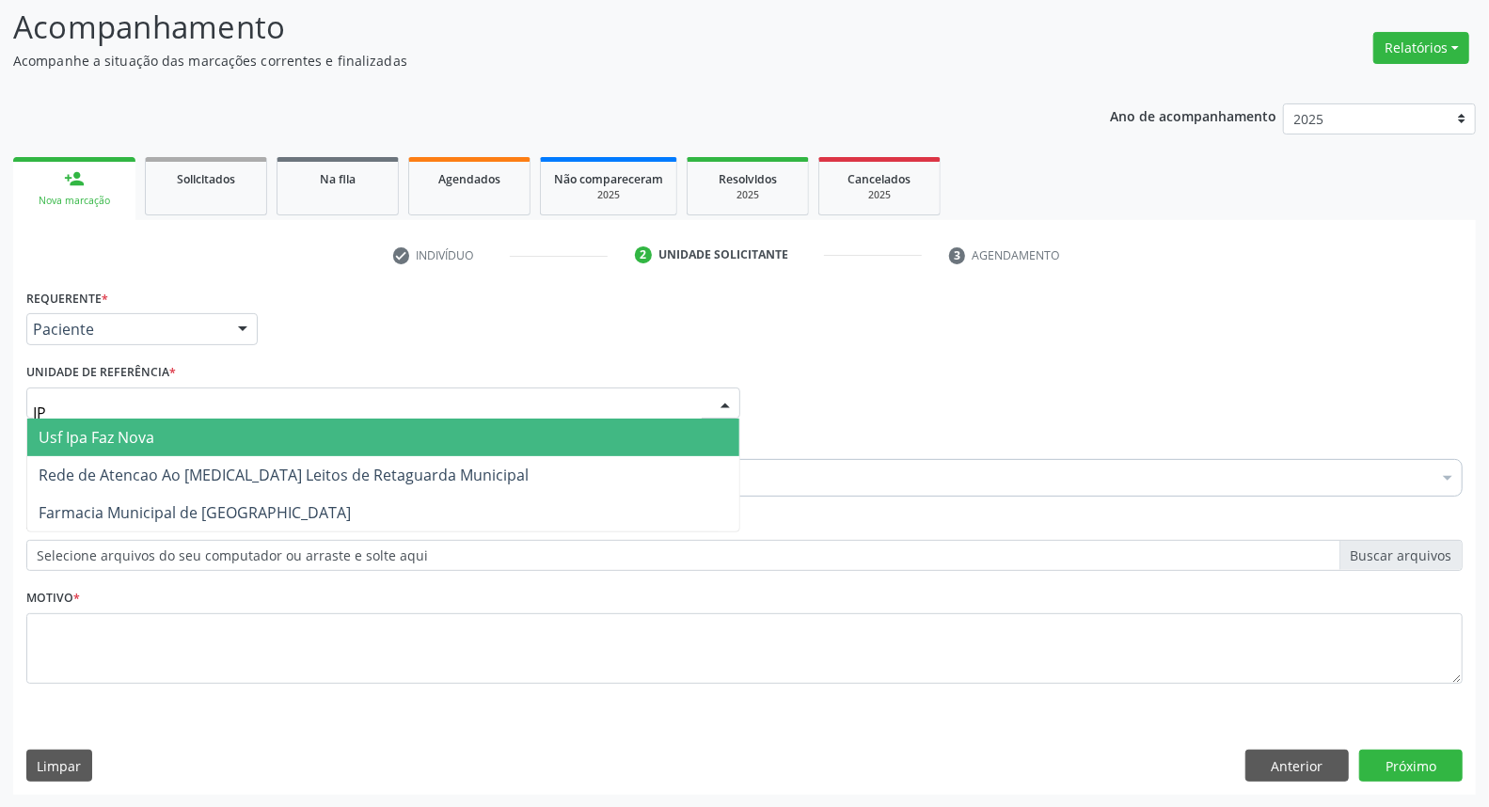
type input "IPA"
click at [193, 444] on span "Usf Ipa Faz Nova" at bounding box center [383, 438] width 712 height 38
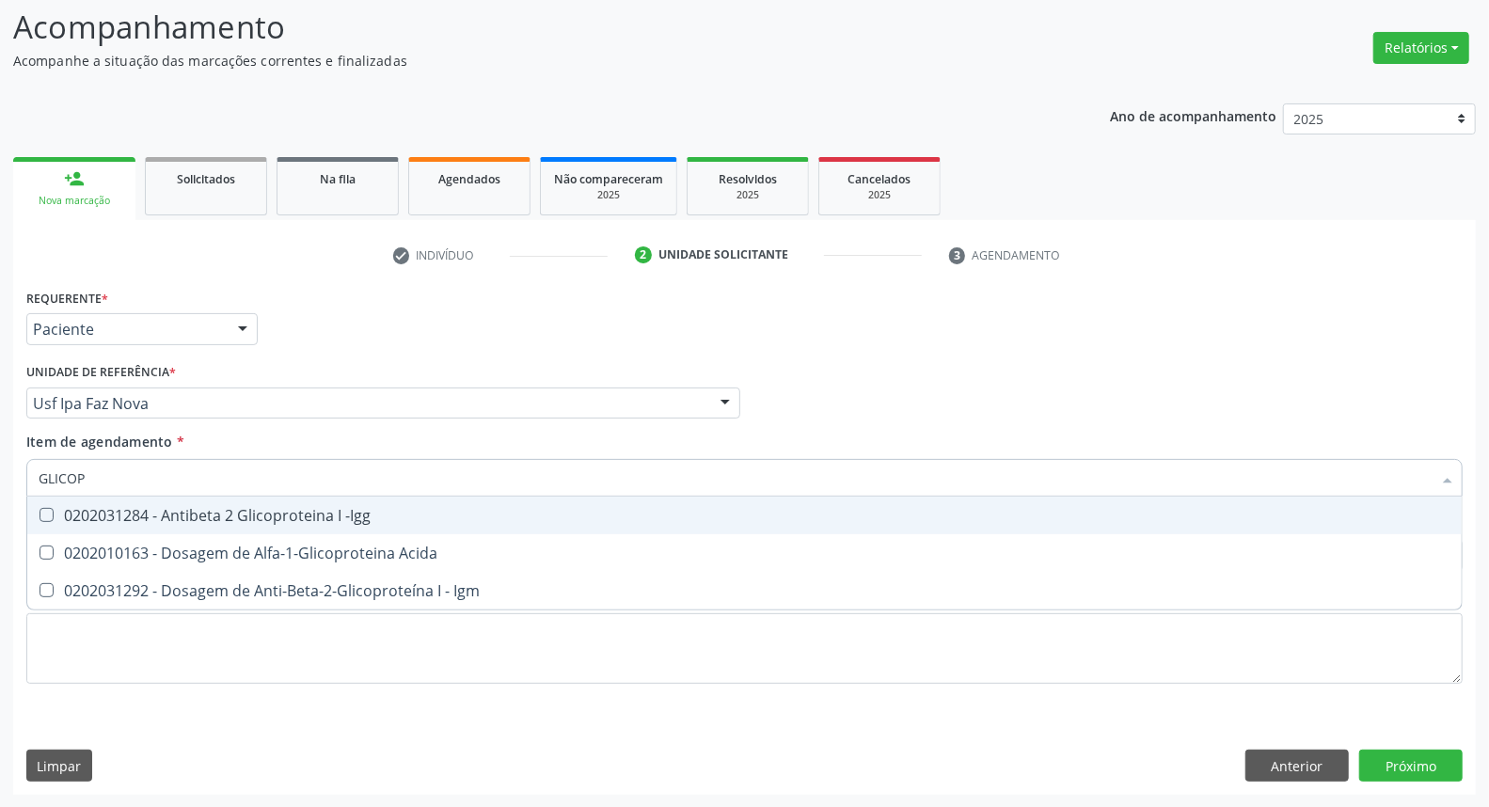
type input "GLICO"
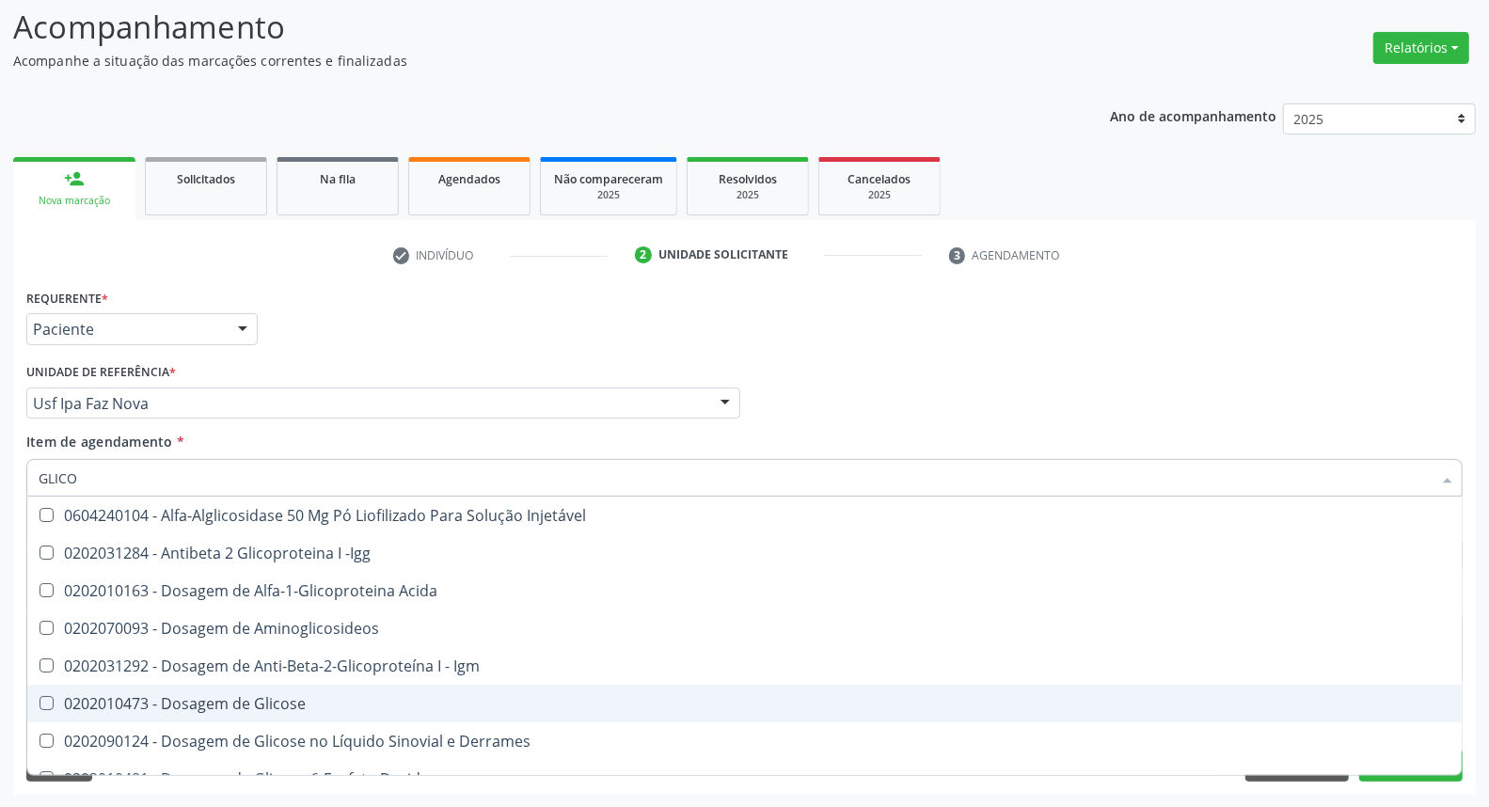
drag, startPoint x: 189, startPoint y: 701, endPoint x: 176, endPoint y: 544, distance: 157.6
click at [189, 685] on span "0202010473 - Dosagem de Glicose" at bounding box center [744, 704] width 1434 height 38
checkbox Glicose "true"
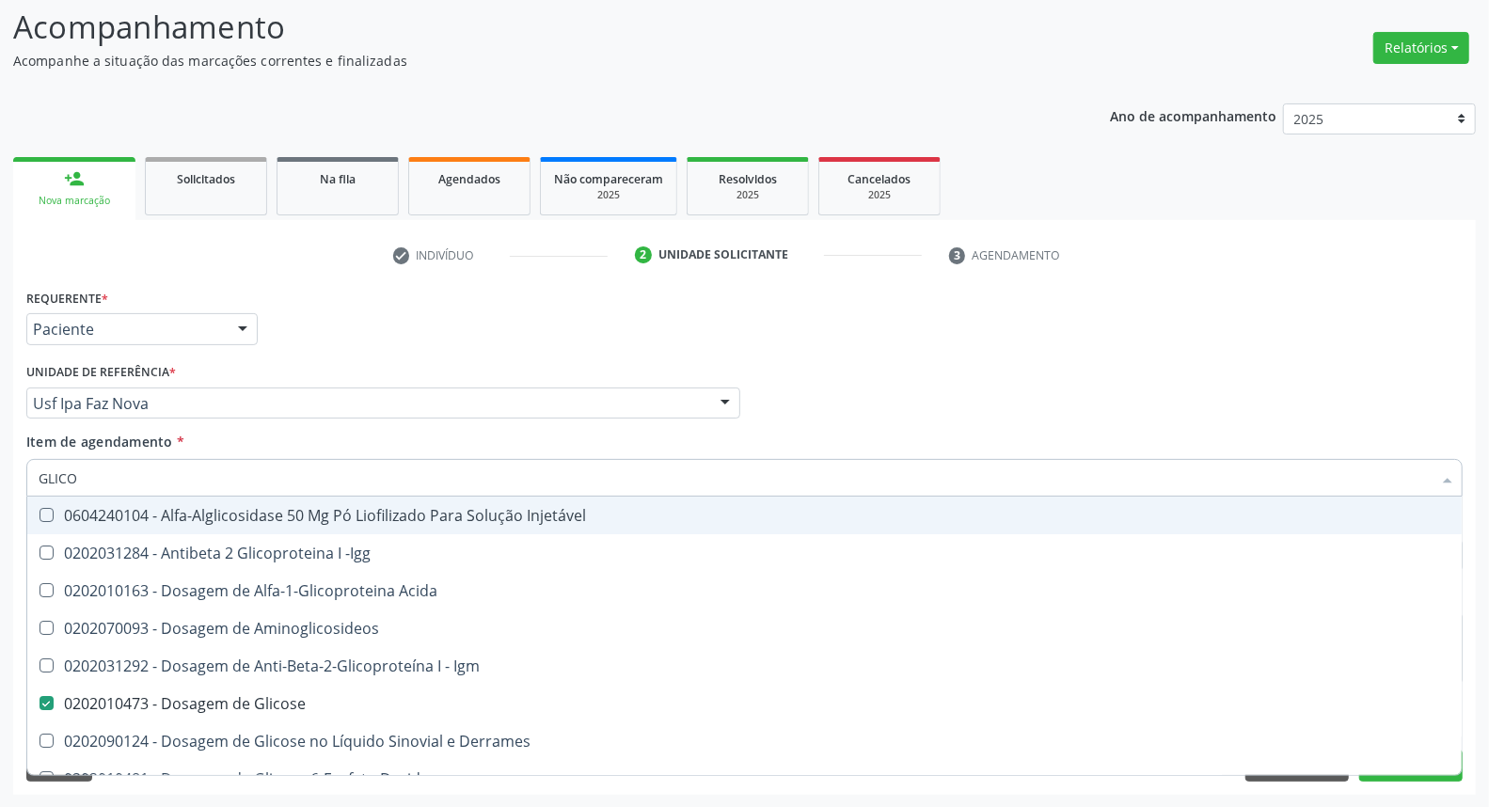
click at [0, 477] on div "Acompanhamento Acompanhe a situação das marcações correntes e finalizadas Relat…" at bounding box center [744, 393] width 1489 height 829
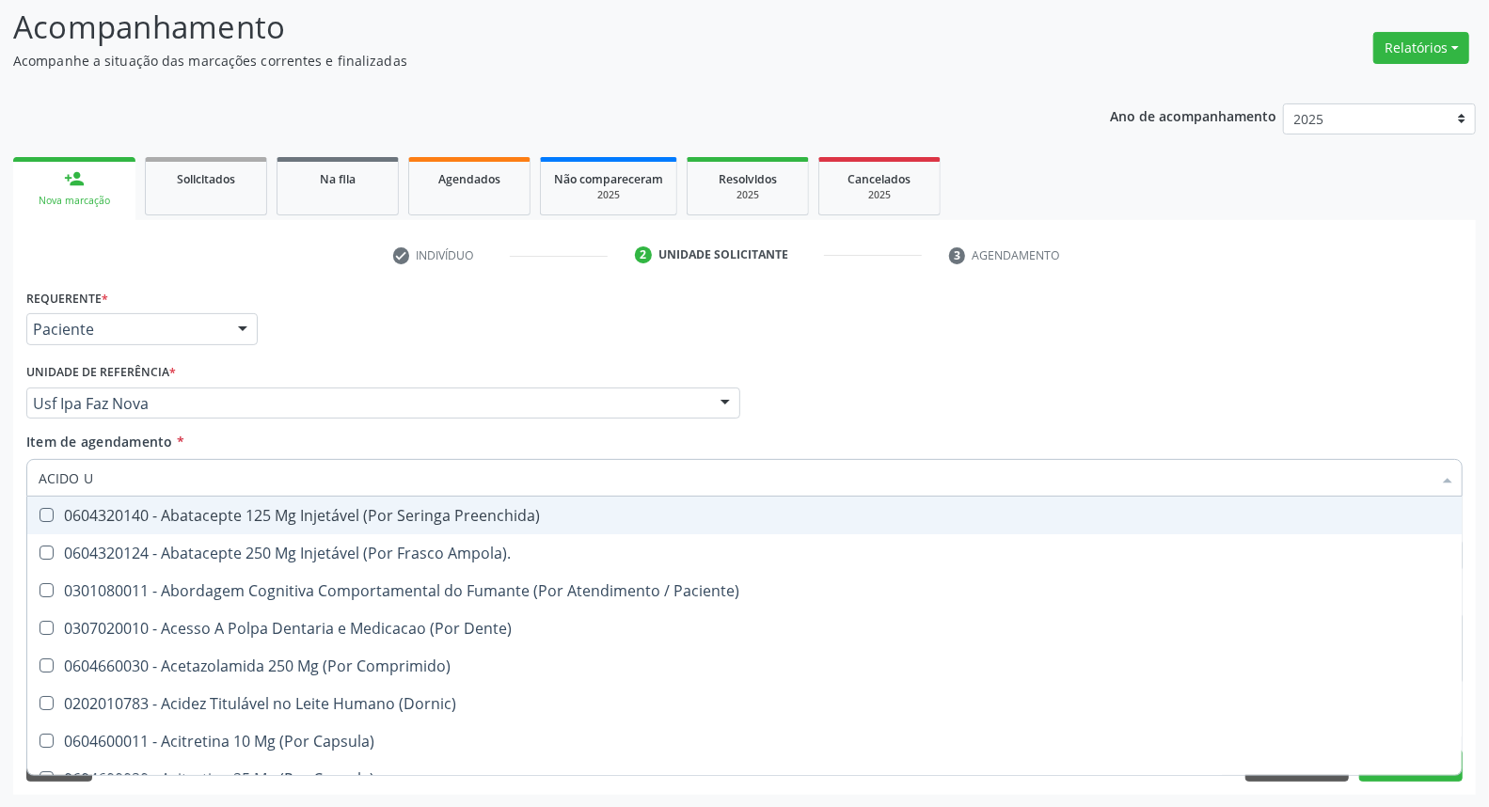
type input "ACIDO U"
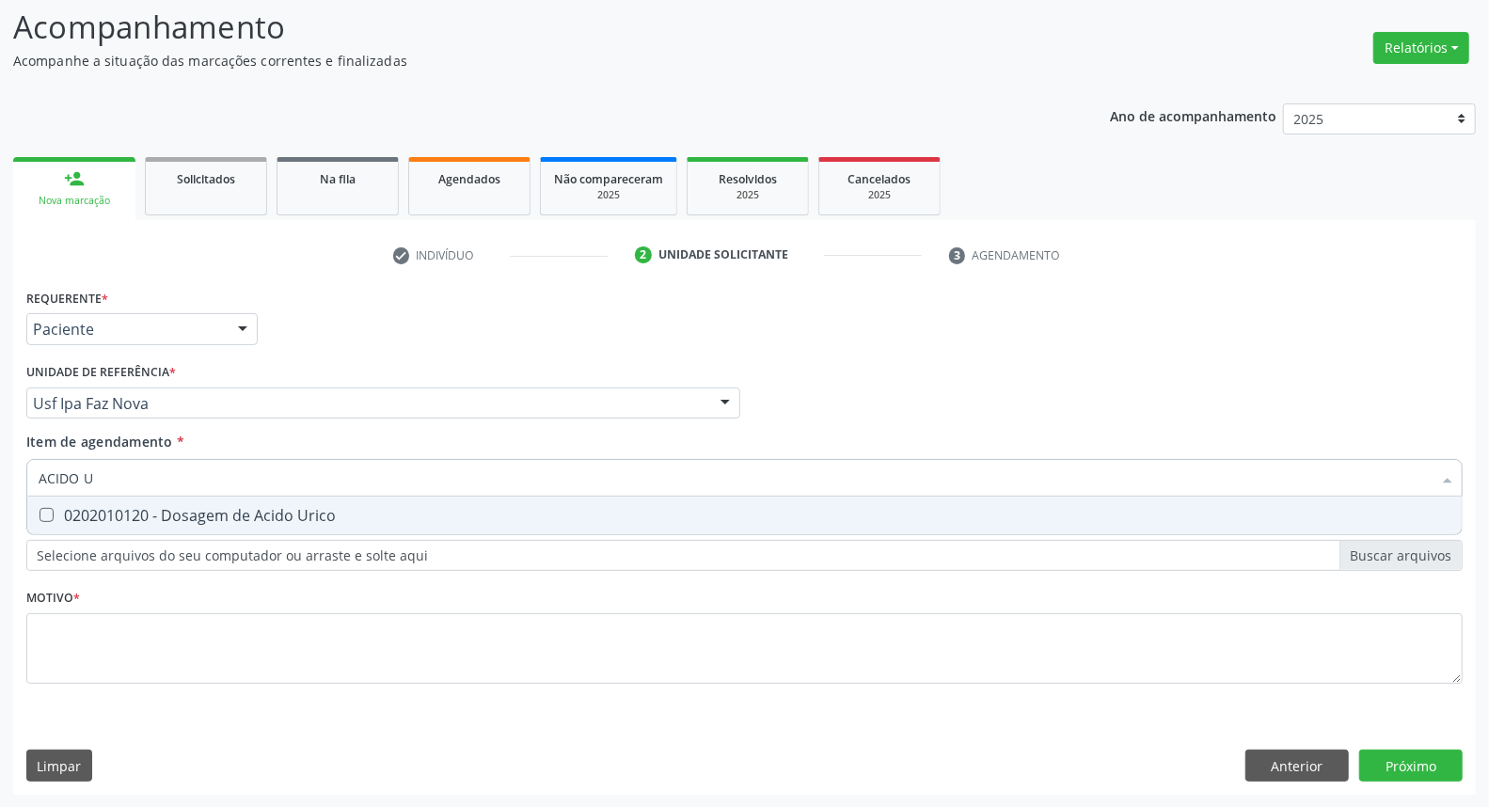
drag, startPoint x: 66, startPoint y: 518, endPoint x: 126, endPoint y: 472, distance: 75.8
click at [70, 513] on div "0202010120 - Dosagem de Acido Urico" at bounding box center [745, 515] width 1412 height 15
checkbox Urico "true"
drag, startPoint x: 134, startPoint y: 470, endPoint x: 0, endPoint y: 466, distance: 133.6
click at [0, 466] on div "Acompanhamento Acompanhe a situação das marcações correntes e finalizadas Relat…" at bounding box center [744, 393] width 1489 height 829
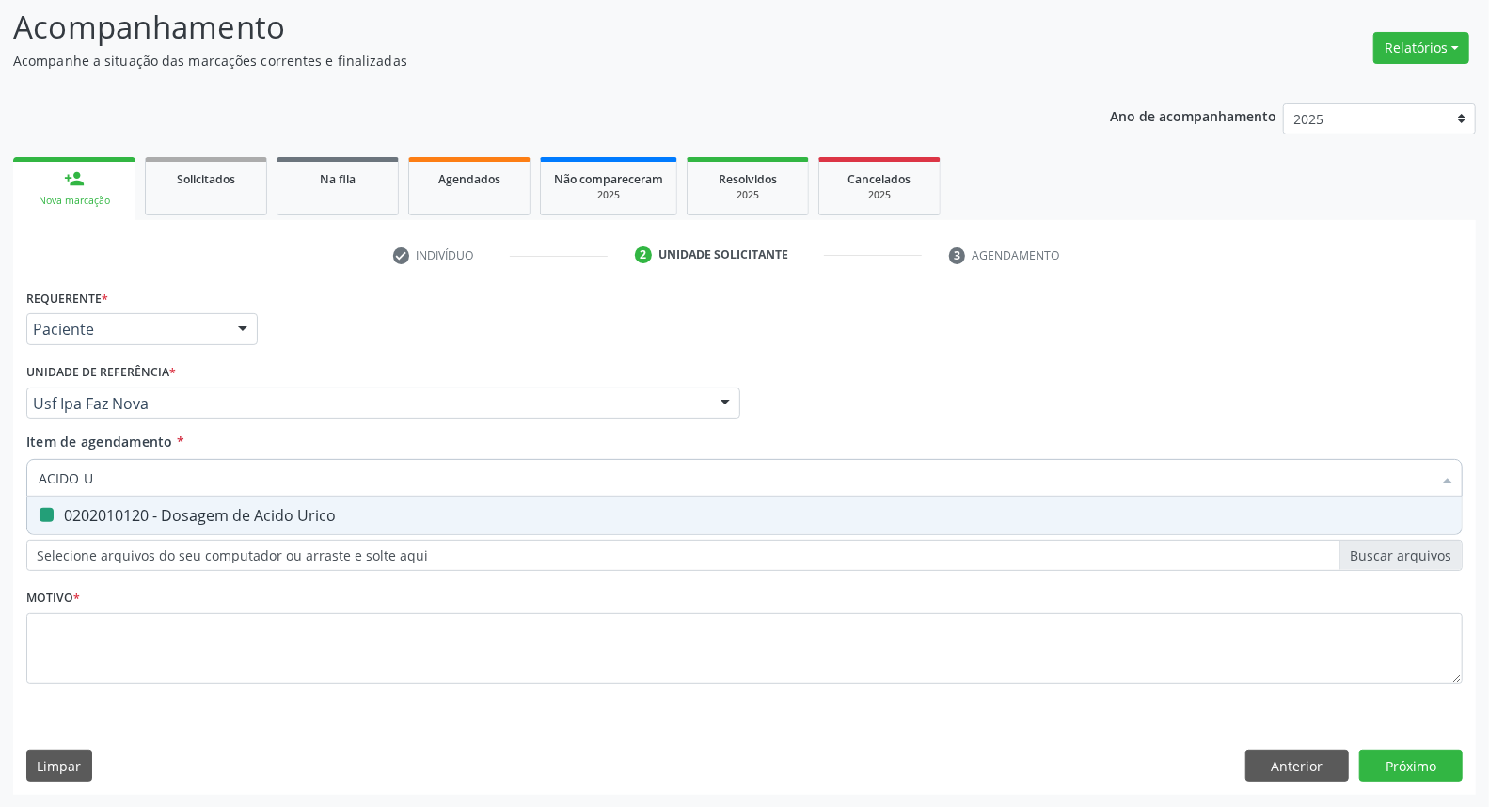
type input "C"
checkbox Urico "false"
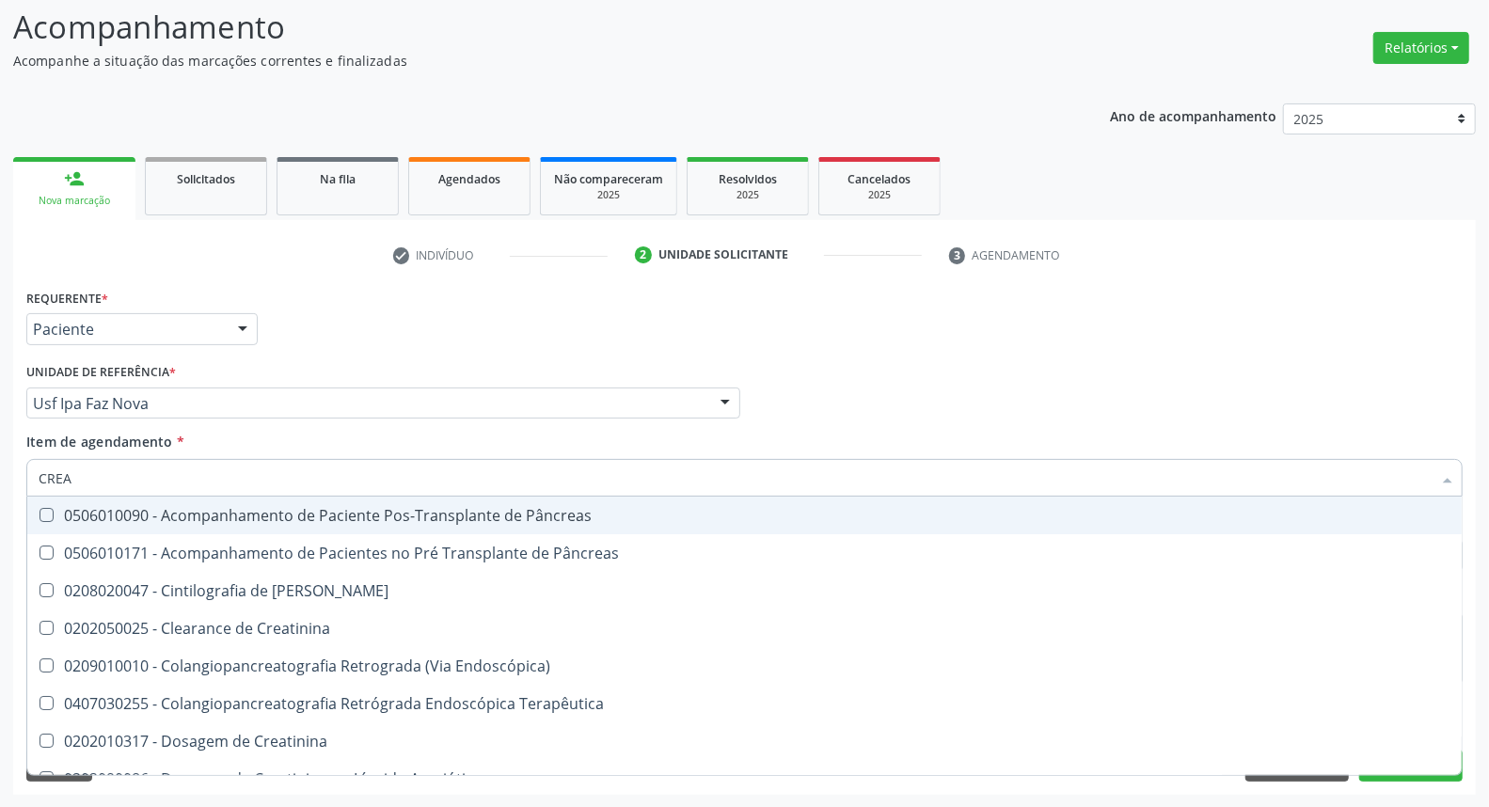
type input "CREAT"
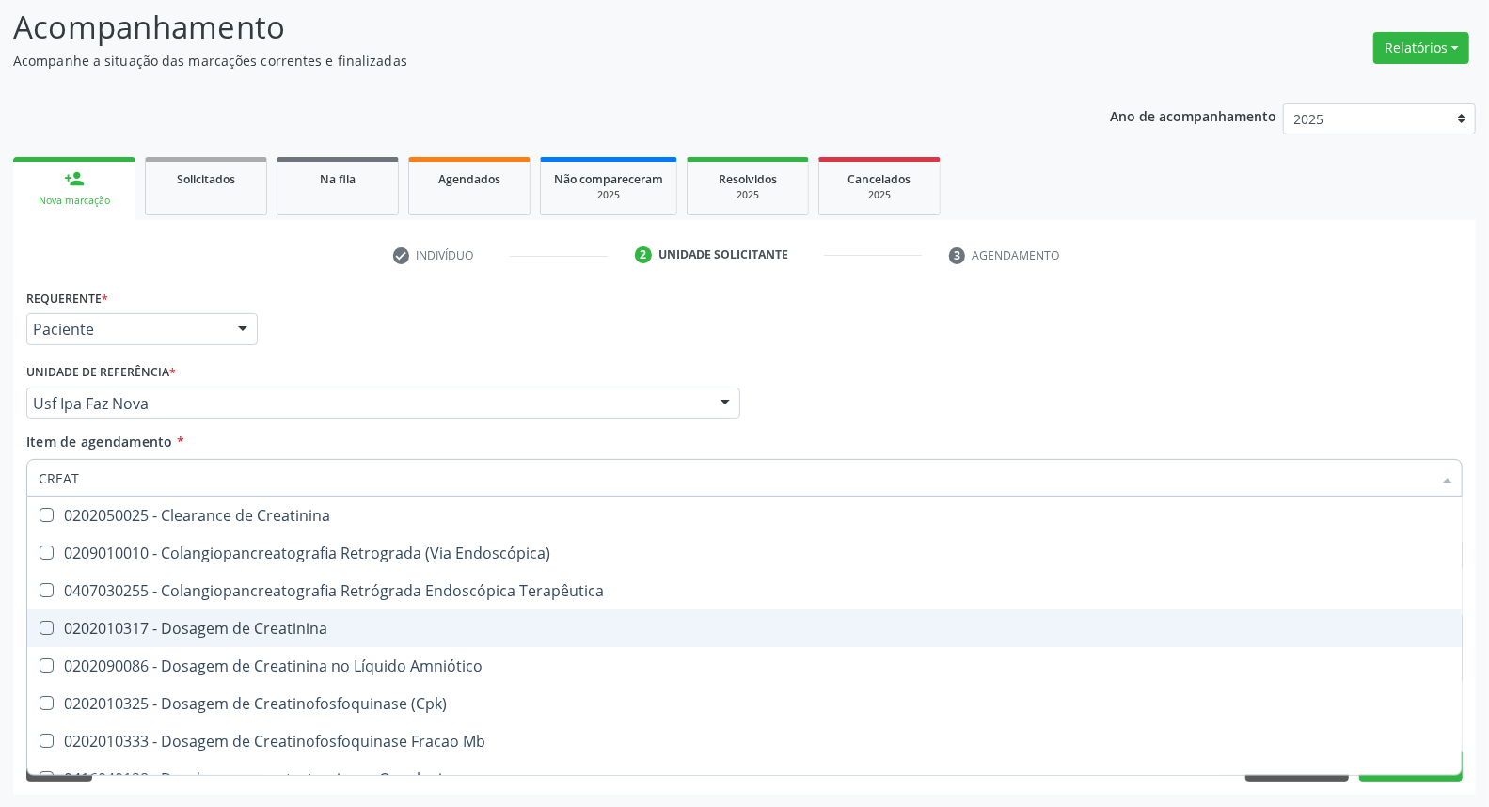
drag, startPoint x: 62, startPoint y: 615, endPoint x: 64, endPoint y: 606, distance: 9.6
click at [63, 611] on span "0202010317 - Dosagem de Creatinina" at bounding box center [744, 628] width 1434 height 38
checkbox Creatinina "true"
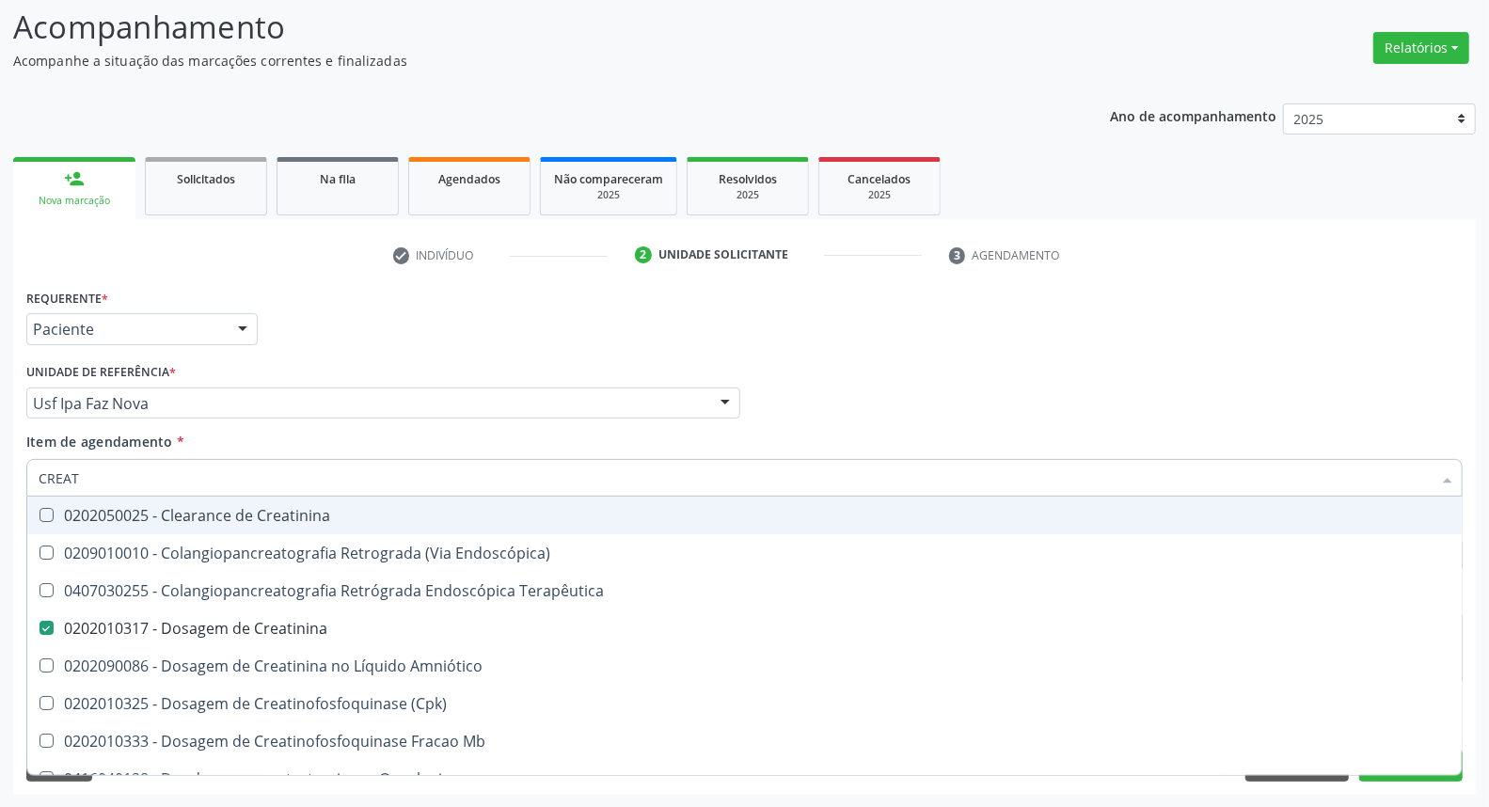
click at [0, 474] on div "Acompanhamento Acompanhe a situação das marcações correntes e finalizadas Relat…" at bounding box center [744, 393] width 1489 height 829
type input "UR"
checkbox Creatinina "false"
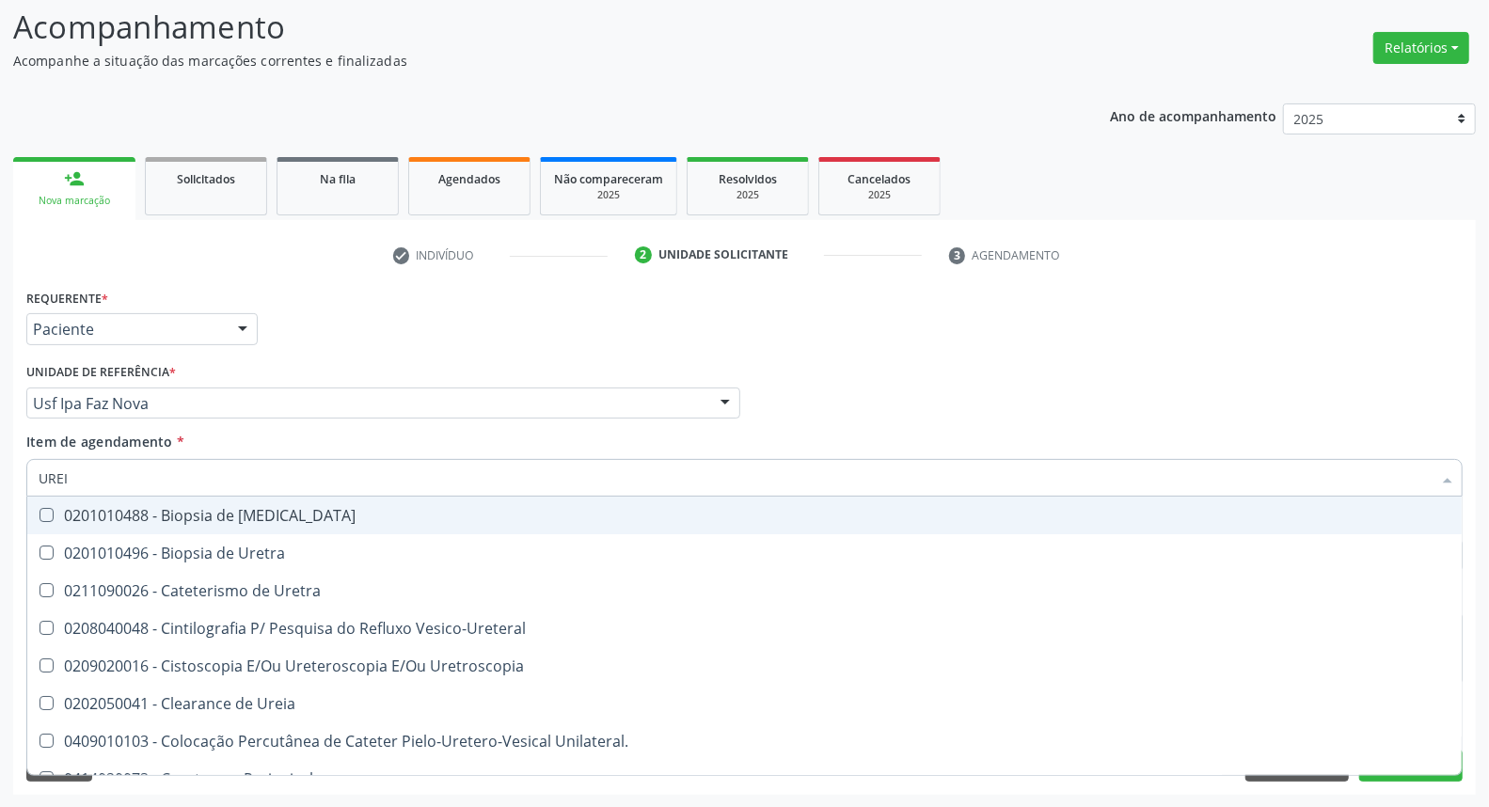
type input "UREIA"
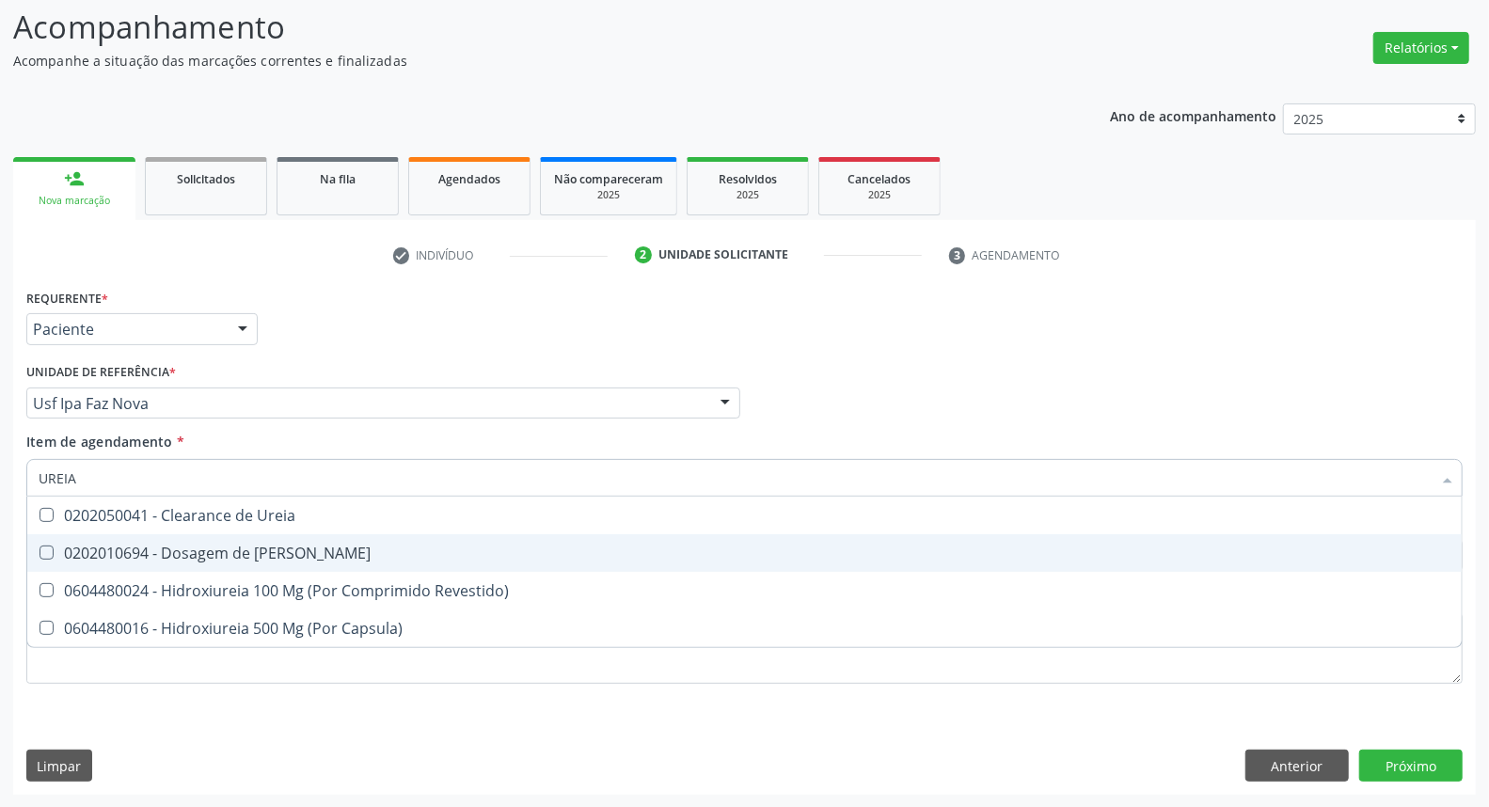
drag, startPoint x: 60, startPoint y: 556, endPoint x: 94, endPoint y: 506, distance: 60.3
click at [67, 547] on div "0202010694 - Dosagem de [PERSON_NAME]" at bounding box center [745, 552] width 1412 height 15
checkbox Ureia "true"
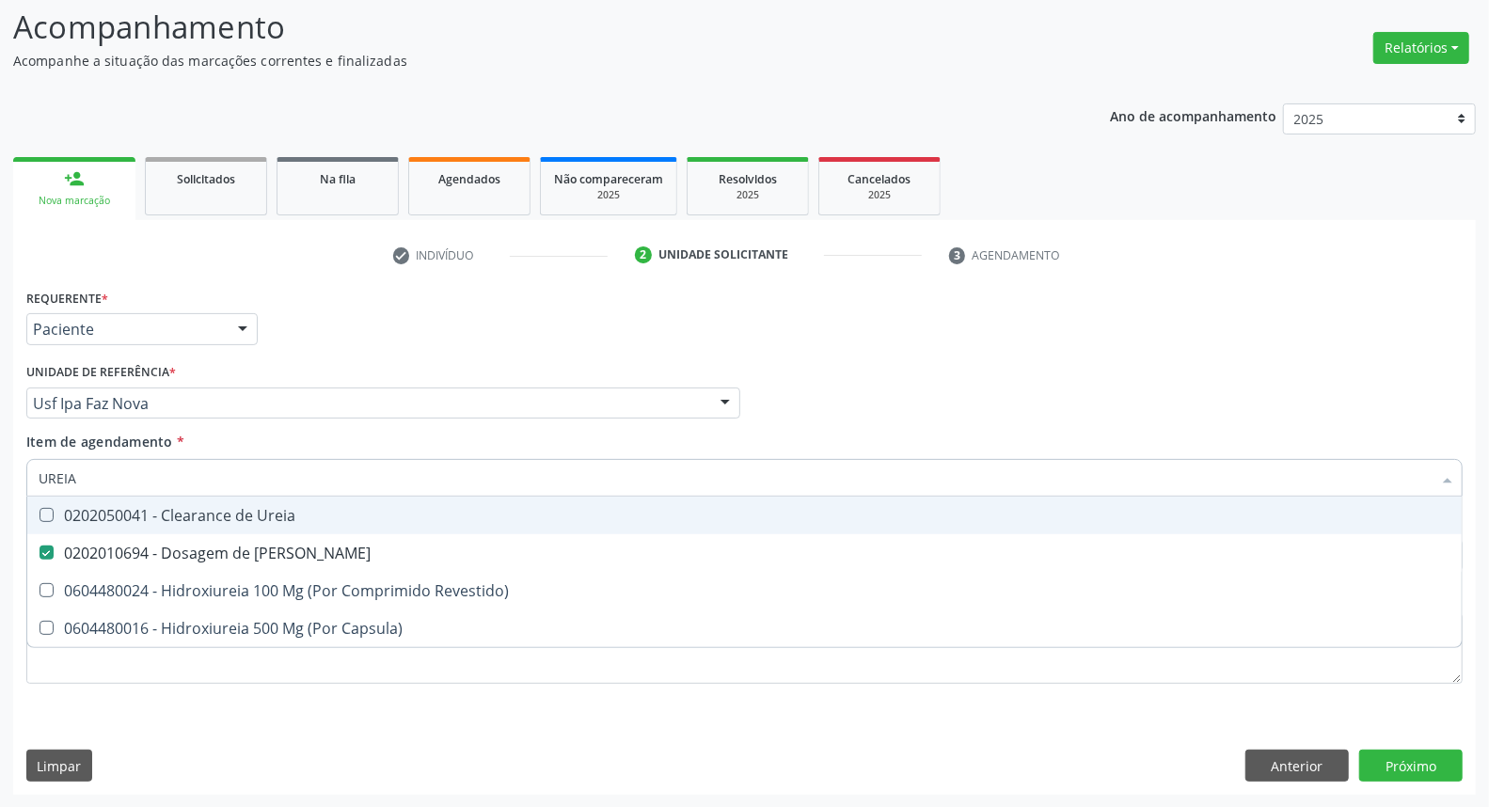
click at [0, 454] on div "Acompanhamento Acompanhe a situação das marcações correntes e finalizadas Relat…" at bounding box center [744, 393] width 1489 height 829
type input "CO"
checkbox Ureia "false"
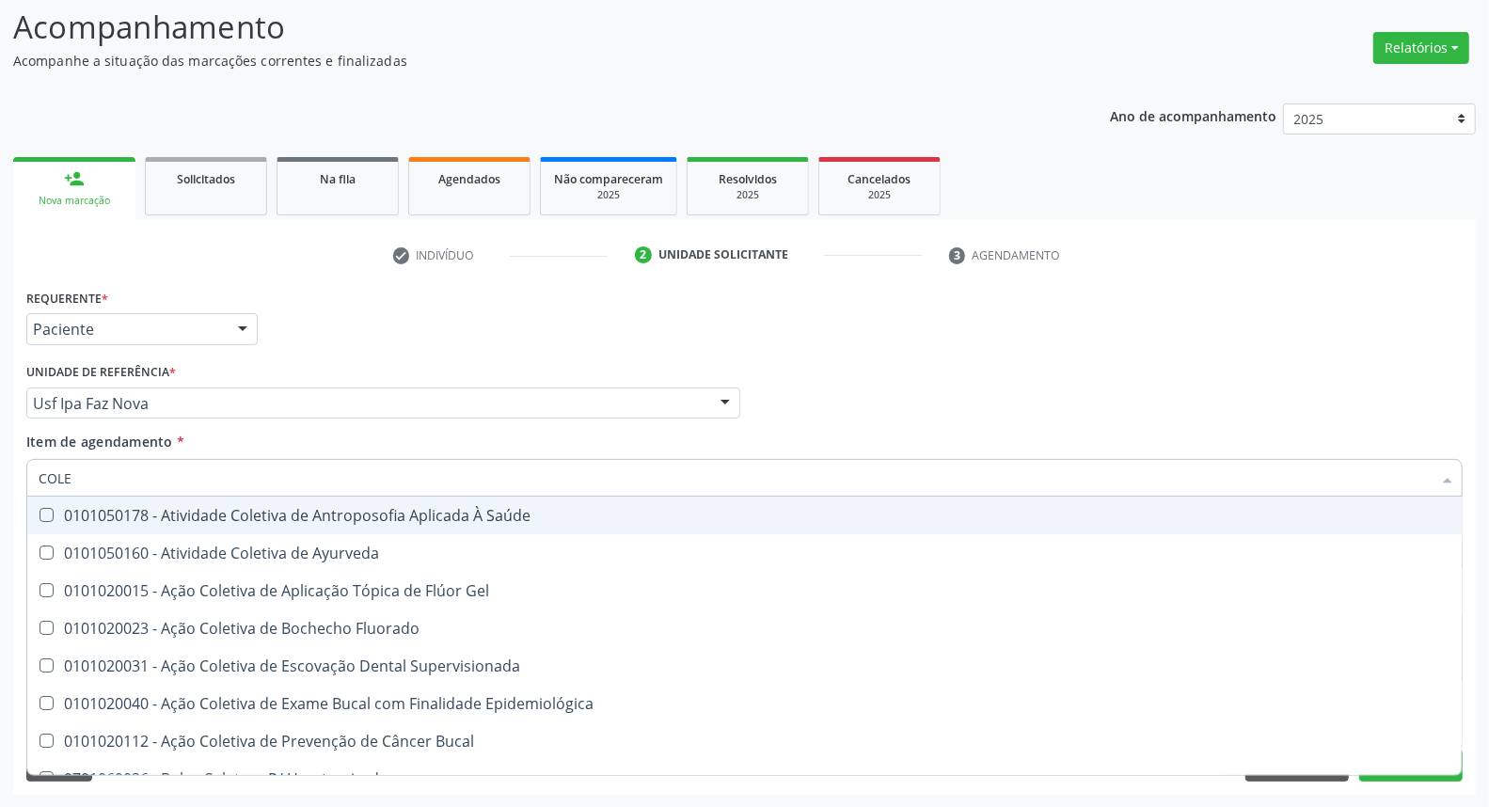
type input "COLES"
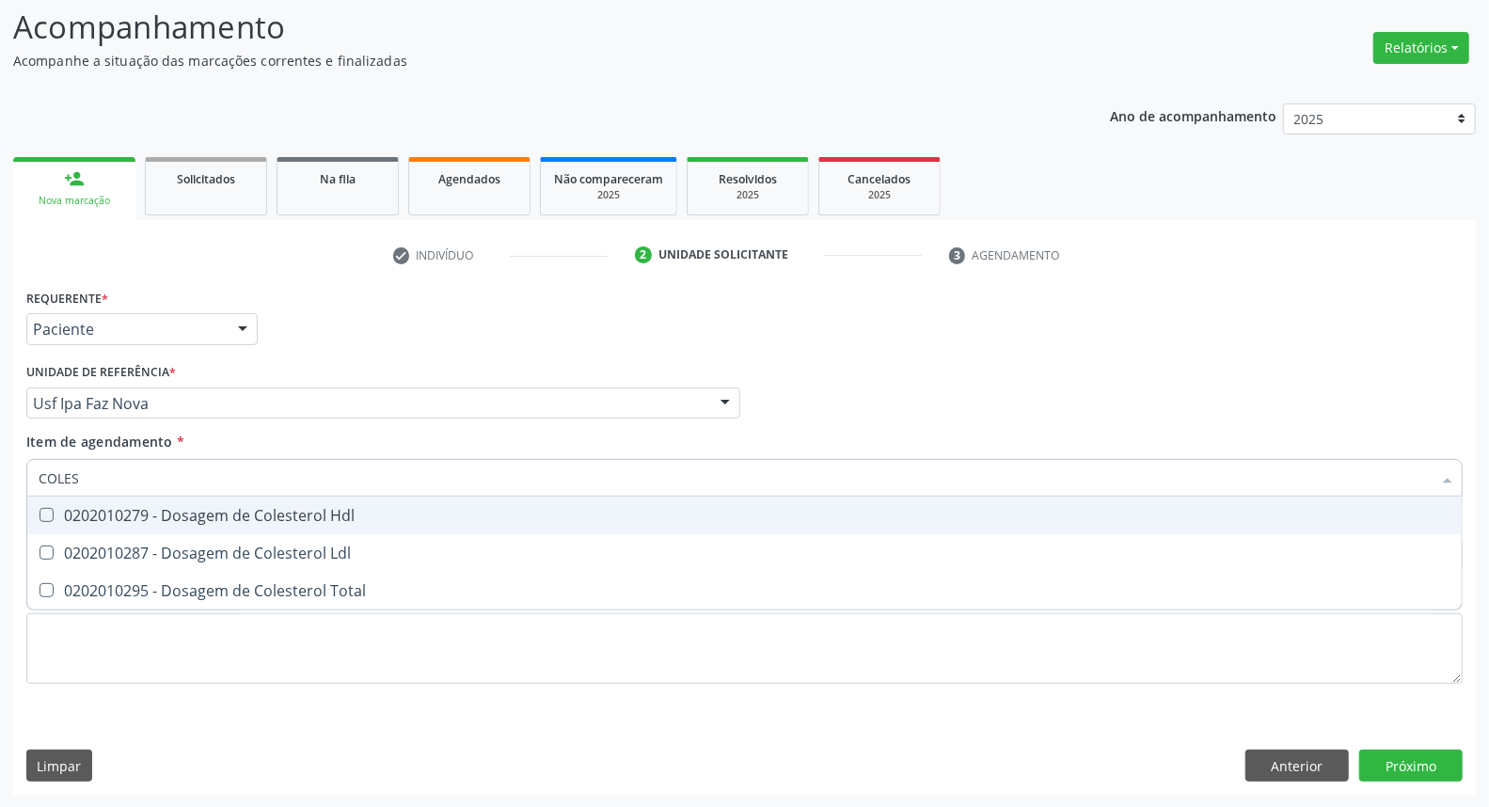
drag, startPoint x: 52, startPoint y: 502, endPoint x: 53, endPoint y: 545, distance: 43.3
click at [53, 508] on span "0202010279 - Dosagem de Colesterol Hdl" at bounding box center [744, 516] width 1434 height 38
checkbox Hdl "true"
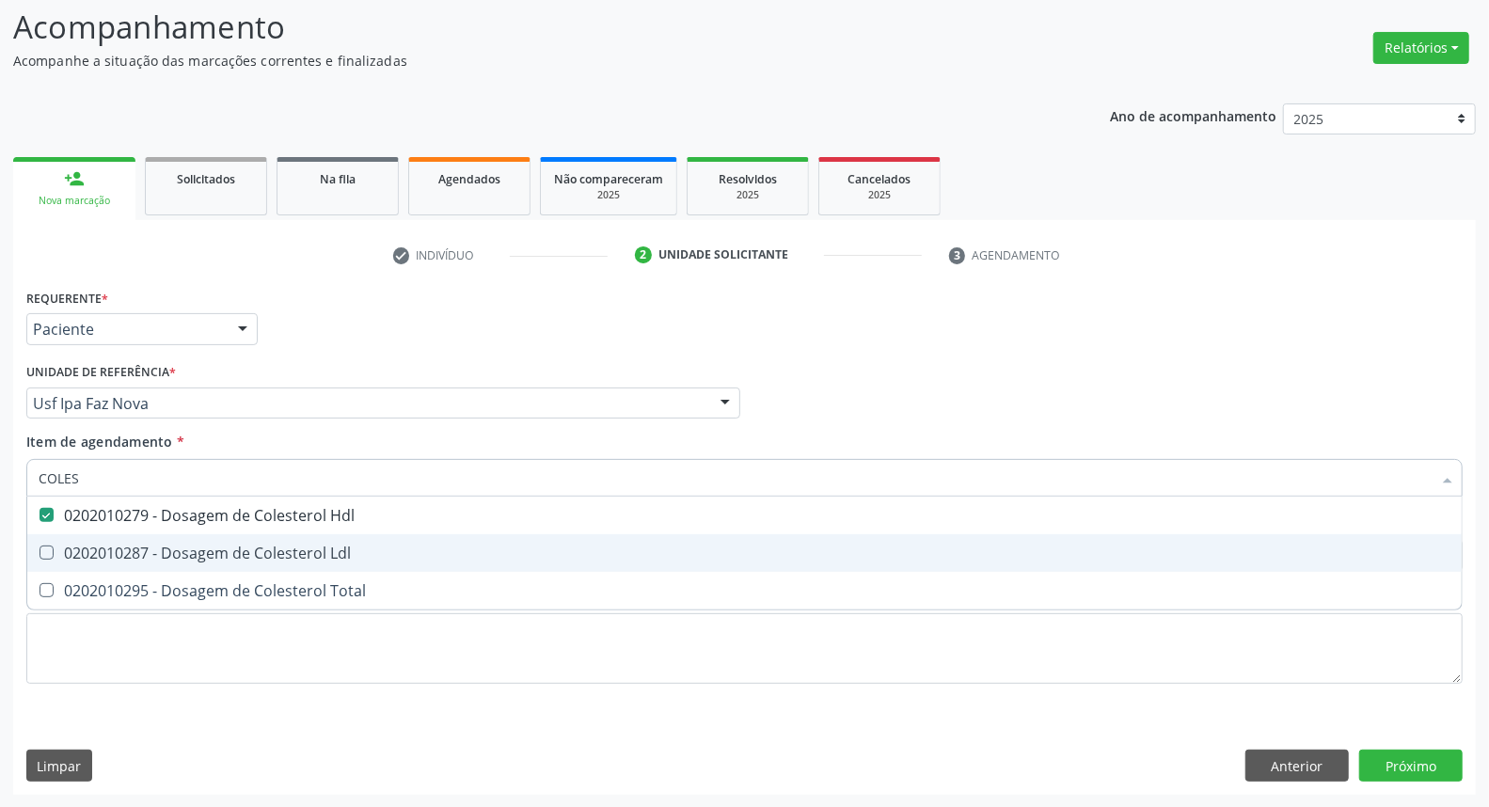
click at [57, 555] on div "0202010287 - Dosagem de Colesterol Ldl" at bounding box center [745, 552] width 1412 height 15
checkbox Ldl "true"
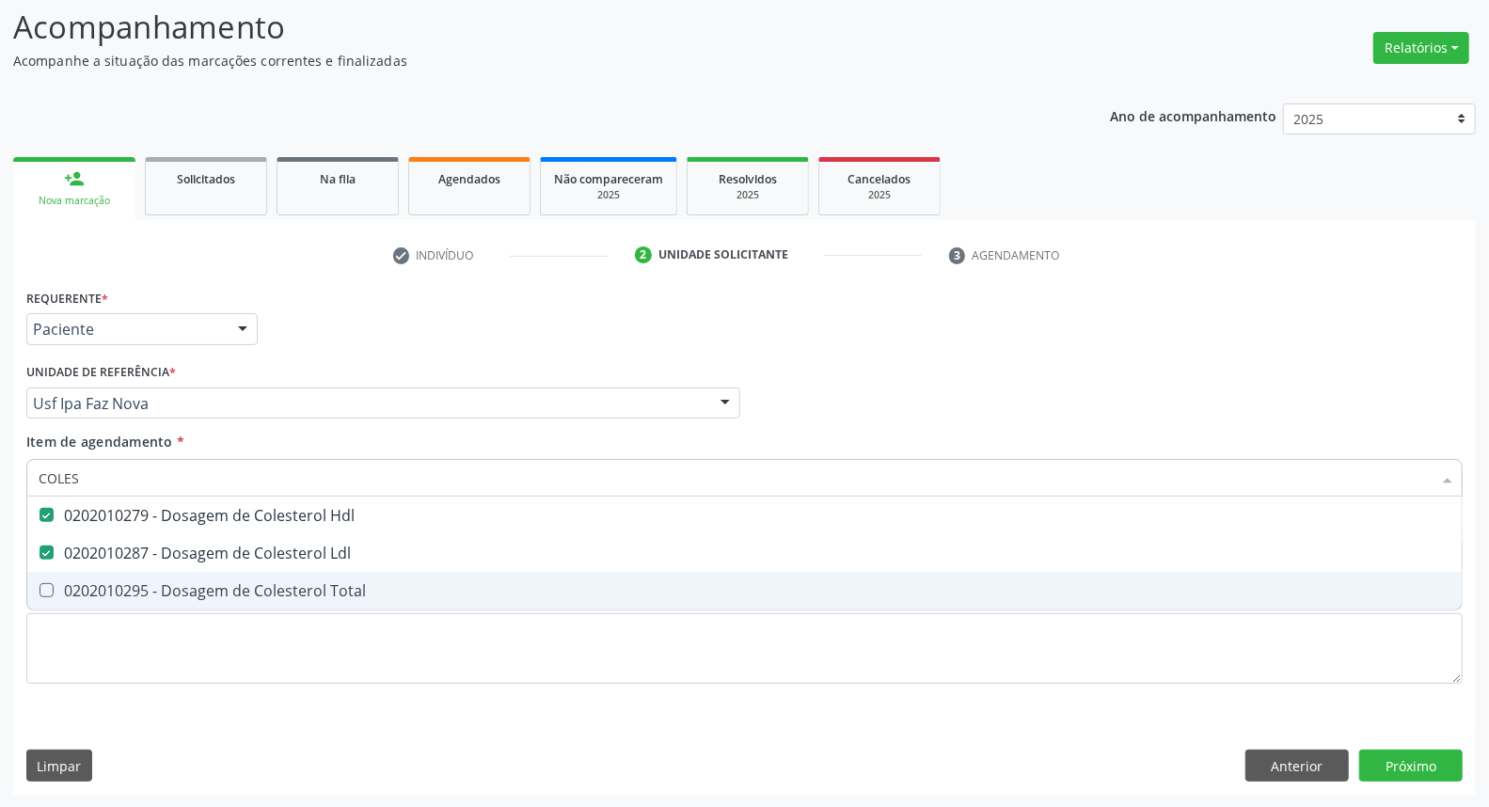
drag, startPoint x: 57, startPoint y: 587, endPoint x: 92, endPoint y: 498, distance: 95.0
click at [66, 568] on ul "Desfazer seleção 0202010279 - Dosagem de Colesterol Hdl 0202010287 - Dosagem de…" at bounding box center [744, 553] width 1434 height 113
drag, startPoint x: 76, startPoint y: 586, endPoint x: 86, endPoint y: 542, distance: 45.2
click at [77, 577] on span "0202010295 - Dosagem de Colesterol Total" at bounding box center [744, 591] width 1434 height 38
checkbox Total "true"
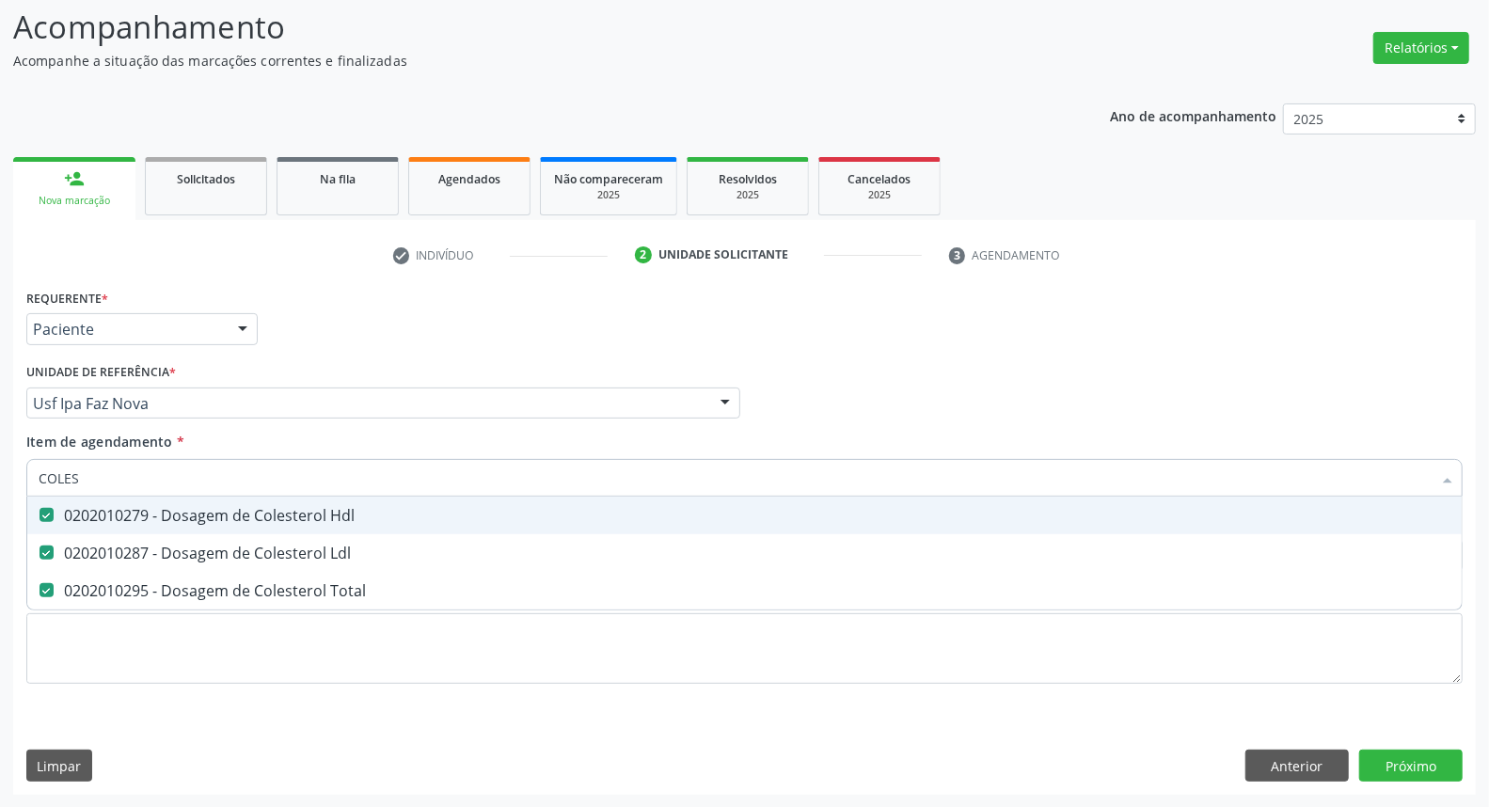
click at [0, 470] on div "Acompanhamento Acompanhe a situação das marcações correntes e finalizadas Relat…" at bounding box center [744, 393] width 1489 height 829
type input "BI"
checkbox Hdl "false"
checkbox Ldl "false"
checkbox Total "false"
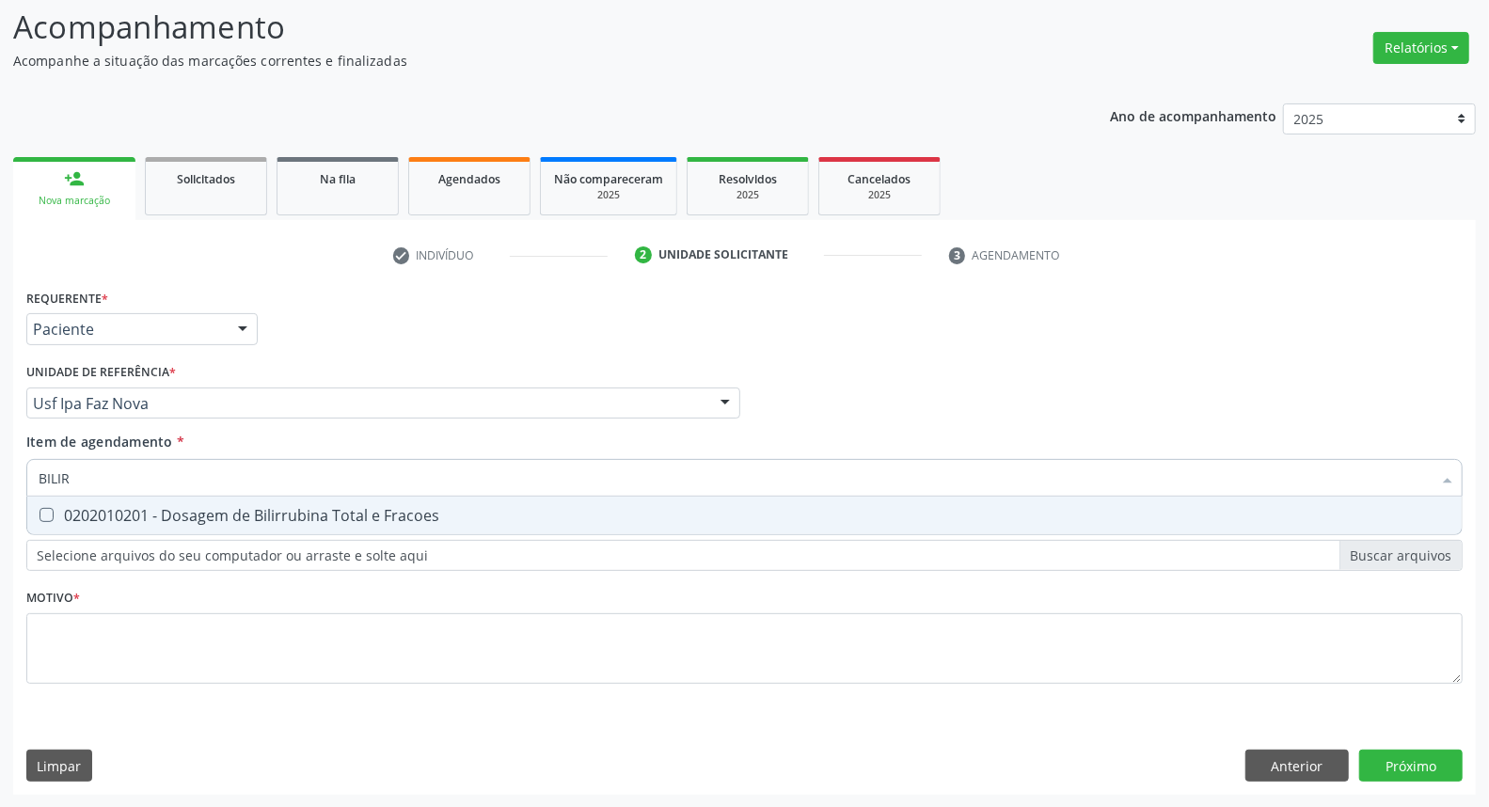
type input "BILIRR"
drag, startPoint x: 58, startPoint y: 522, endPoint x: 122, endPoint y: 484, distance: 74.2
click at [78, 514] on span "0202010201 - Dosagem de Bilirrubina Total e Fracoes" at bounding box center [744, 516] width 1434 height 38
checkbox Fracoes "true"
drag, startPoint x: 122, startPoint y: 484, endPoint x: 0, endPoint y: 485, distance: 122.3
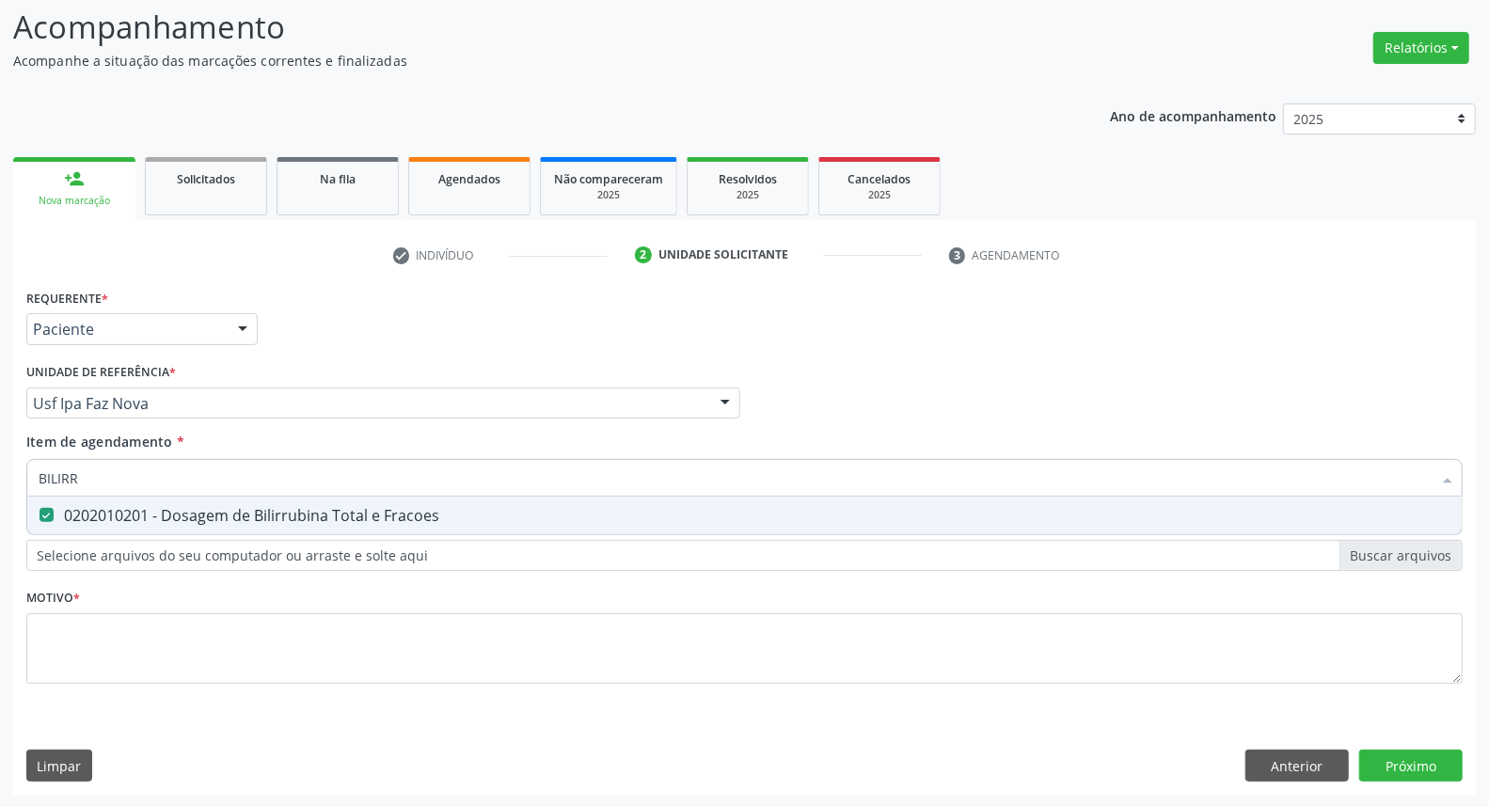
click at [0, 485] on div "Acompanhamento Acompanhe a situação das marcações correntes e finalizadas Relat…" at bounding box center [744, 393] width 1489 height 829
type input "TR"
checkbox Fracoes "false"
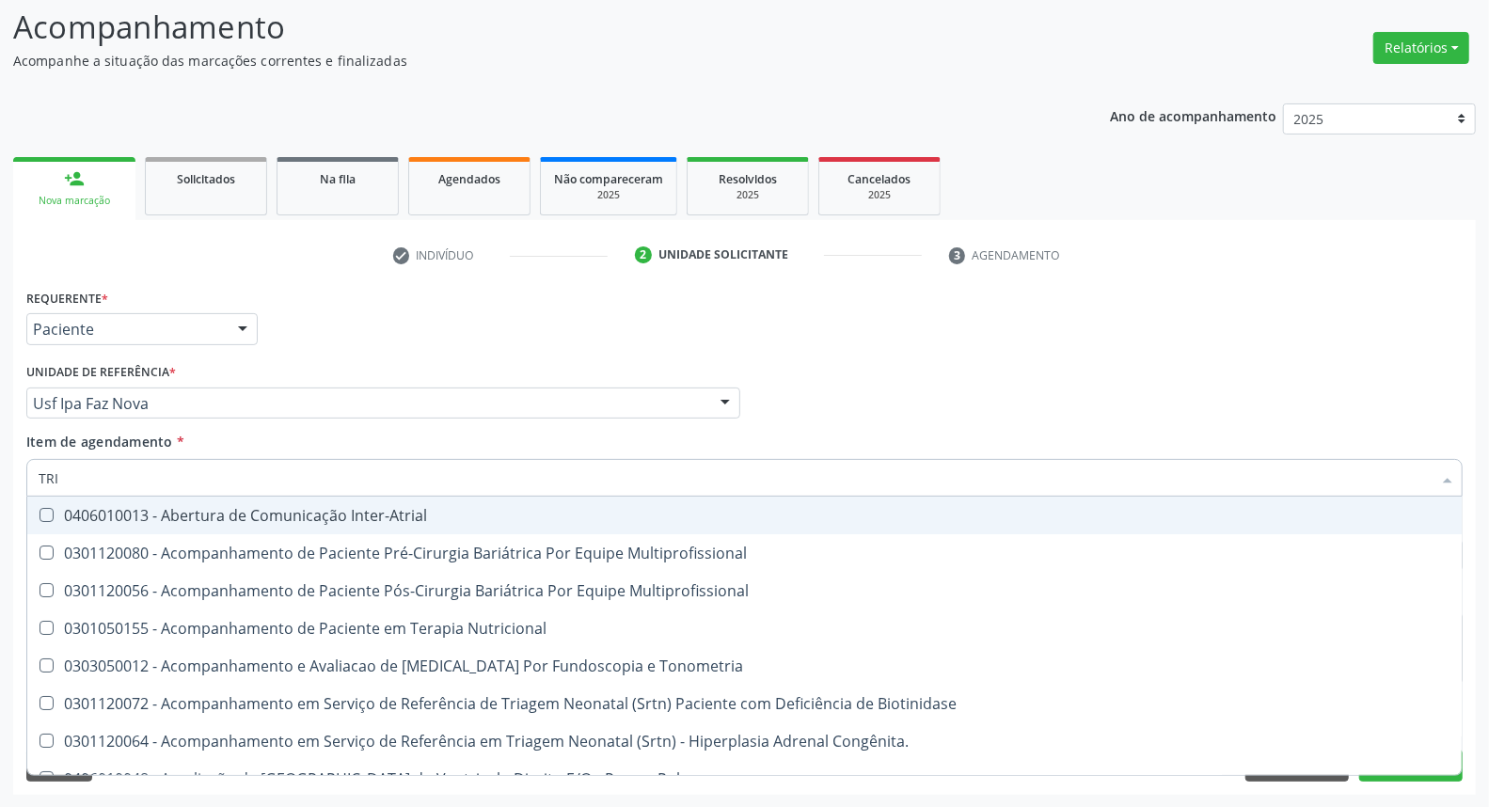
type input "TRIG"
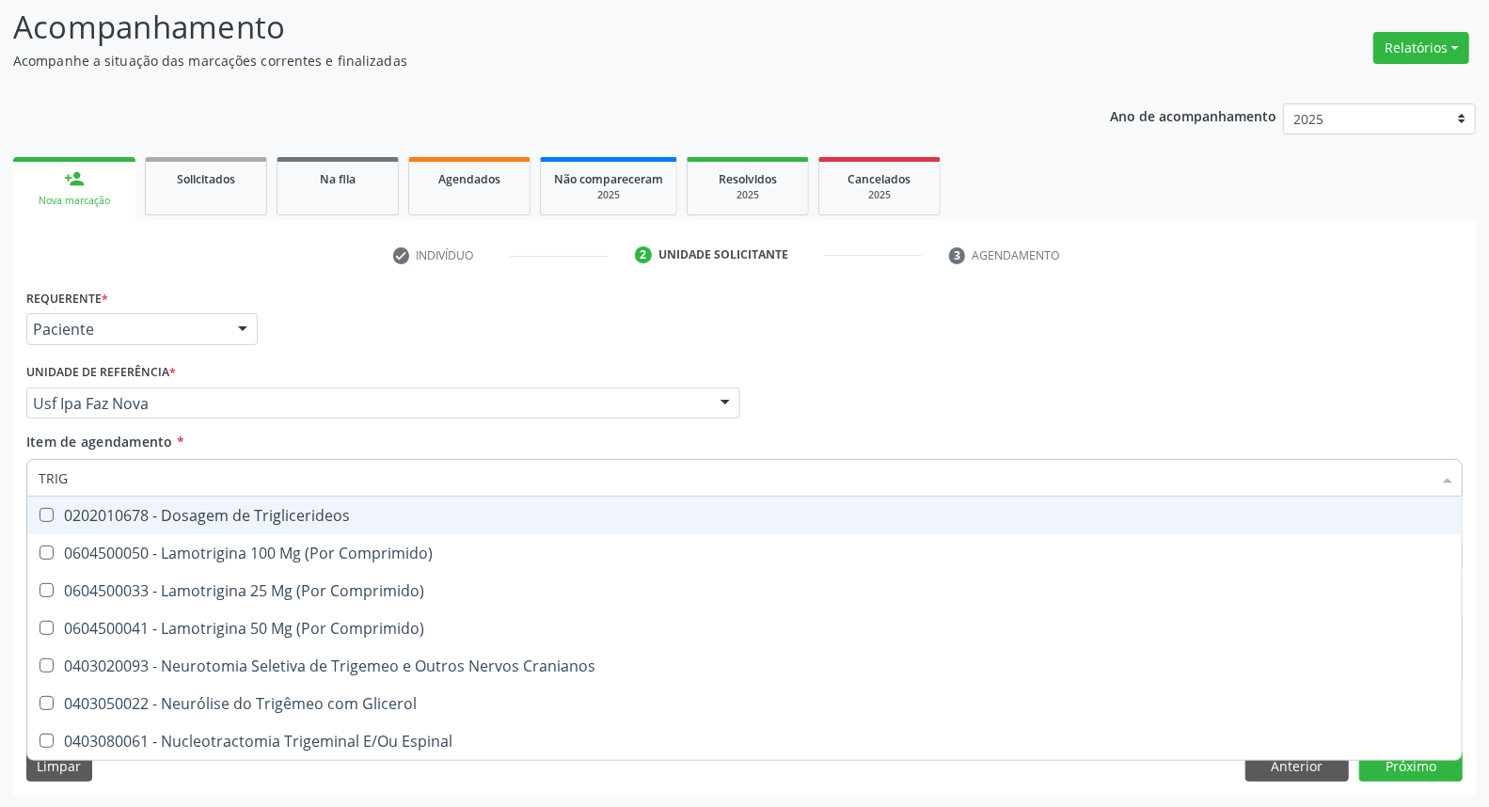
drag, startPoint x: 80, startPoint y: 514, endPoint x: 91, endPoint y: 490, distance: 26.9
click at [81, 512] on div "0202010678 - Dosagem de Triglicerideos" at bounding box center [745, 515] width 1412 height 15
checkbox Triglicerideos "true"
drag, startPoint x: 94, startPoint y: 475, endPoint x: 0, endPoint y: 483, distance: 94.4
click at [0, 483] on div "Acompanhamento Acompanhe a situação das marcações correntes e finalizadas Relat…" at bounding box center [744, 393] width 1489 height 829
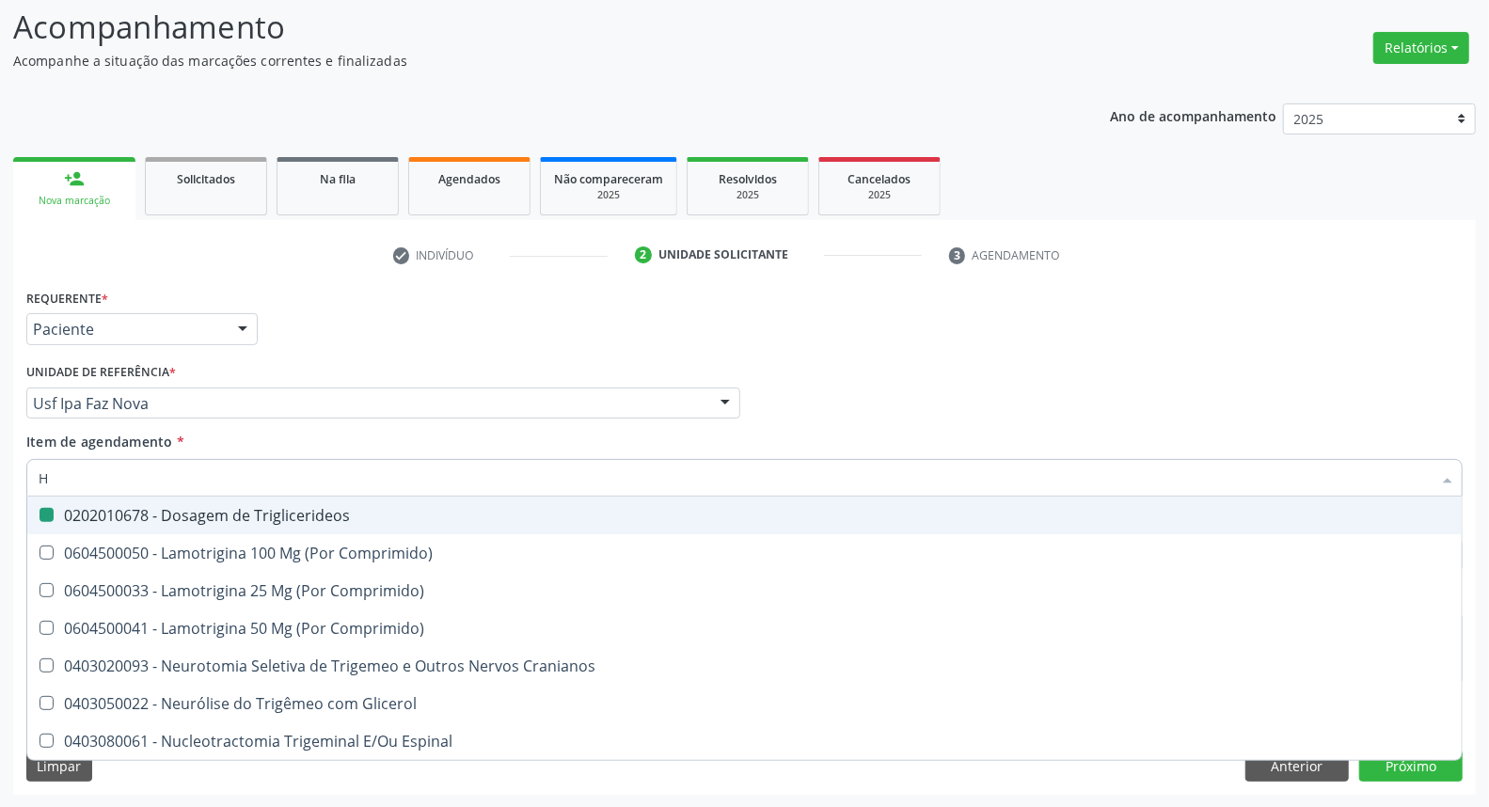
type input "HE"
checkbox Triglicerideos "false"
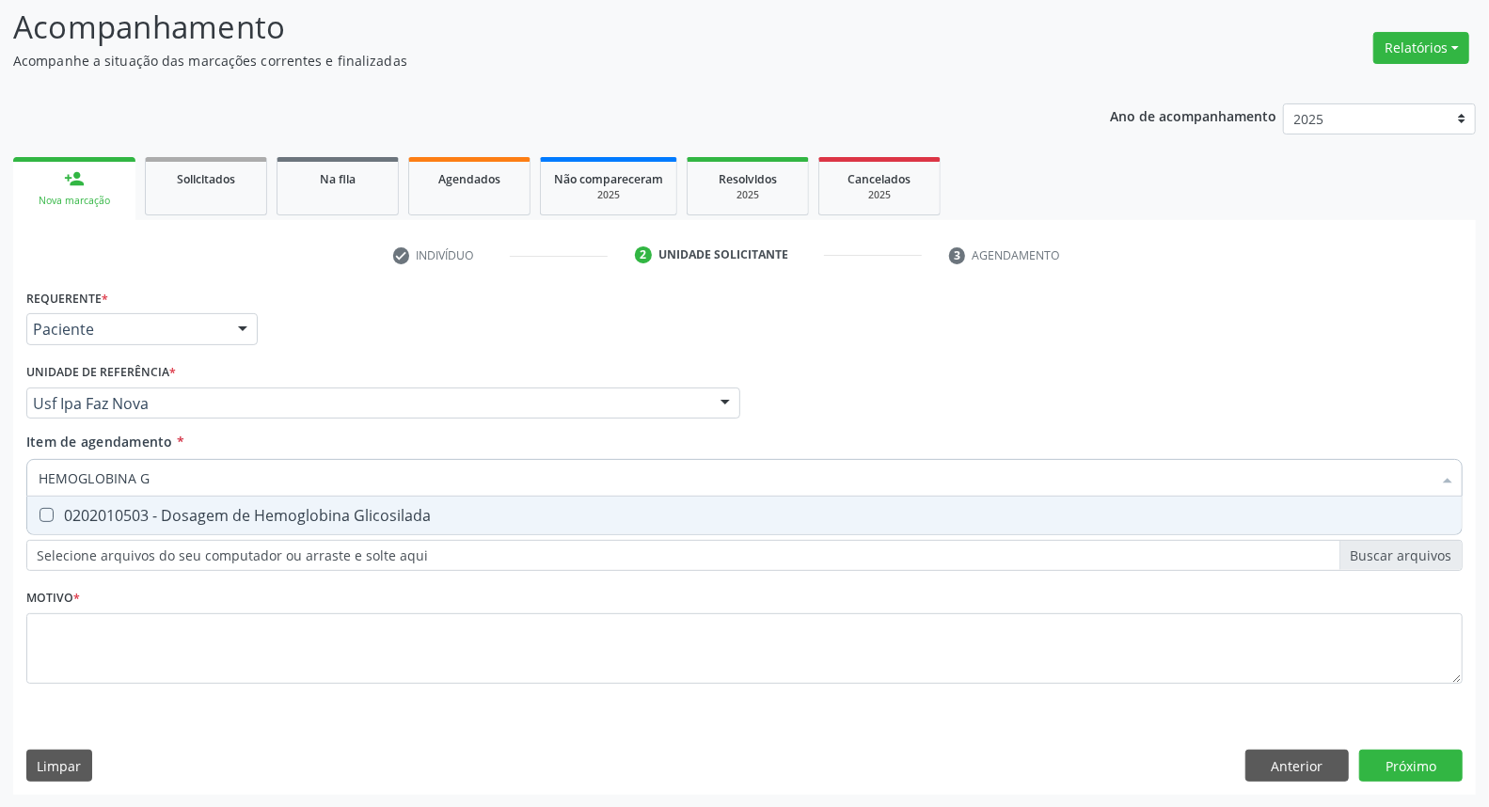
type input "HEMOGLOBINA G"
drag, startPoint x: 71, startPoint y: 514, endPoint x: 122, endPoint y: 485, distance: 58.1
click at [82, 510] on div "0202010503 - Dosagem de Hemoglobina Glicosilada" at bounding box center [745, 515] width 1412 height 15
checkbox Glicosilada "true"
drag, startPoint x: 162, startPoint y: 478, endPoint x: 0, endPoint y: 480, distance: 161.8
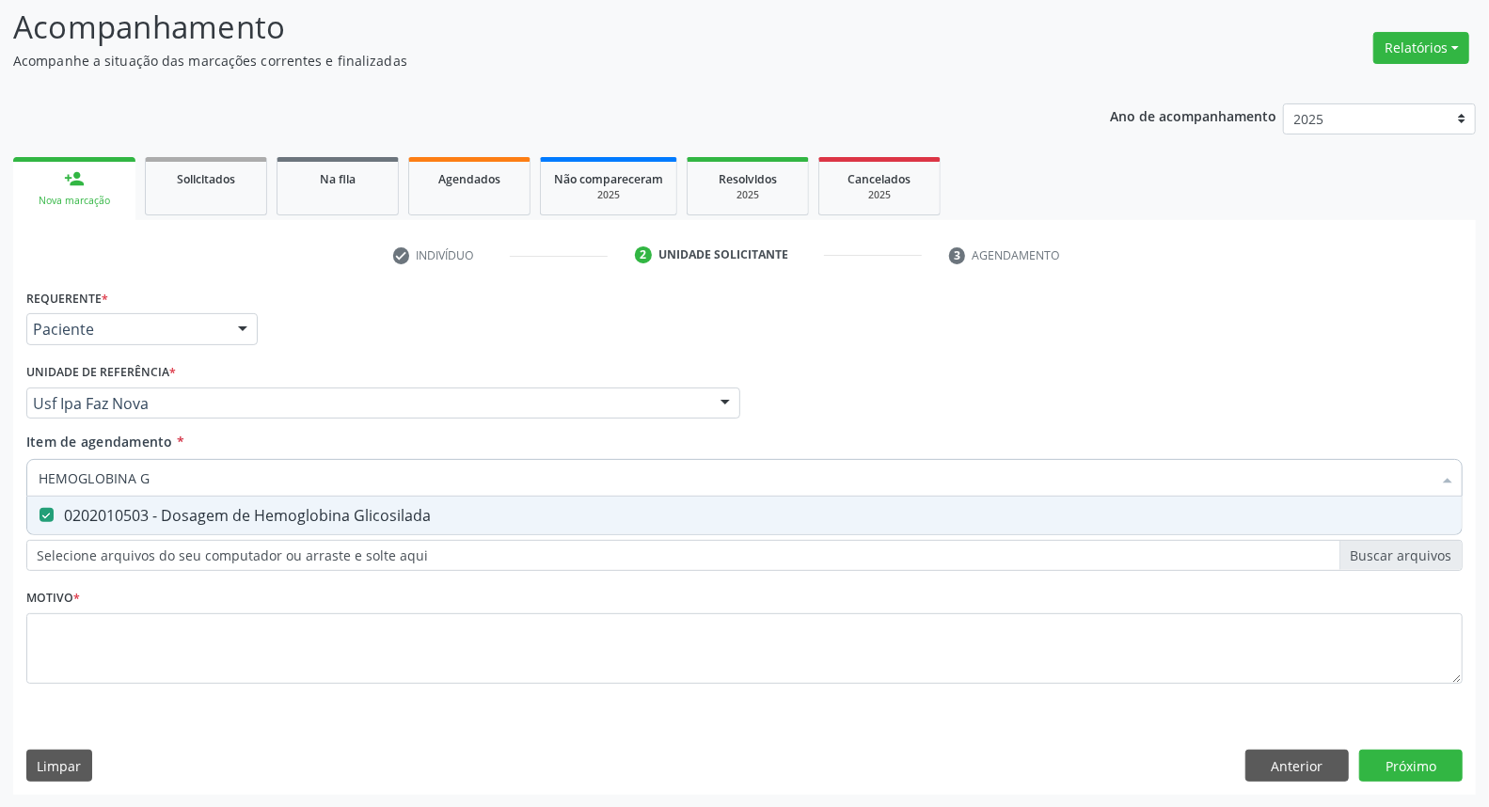
click at [0, 478] on div "Acompanhamento Acompanhe a situação das marcações correntes e finalizadas Relat…" at bounding box center [744, 393] width 1489 height 829
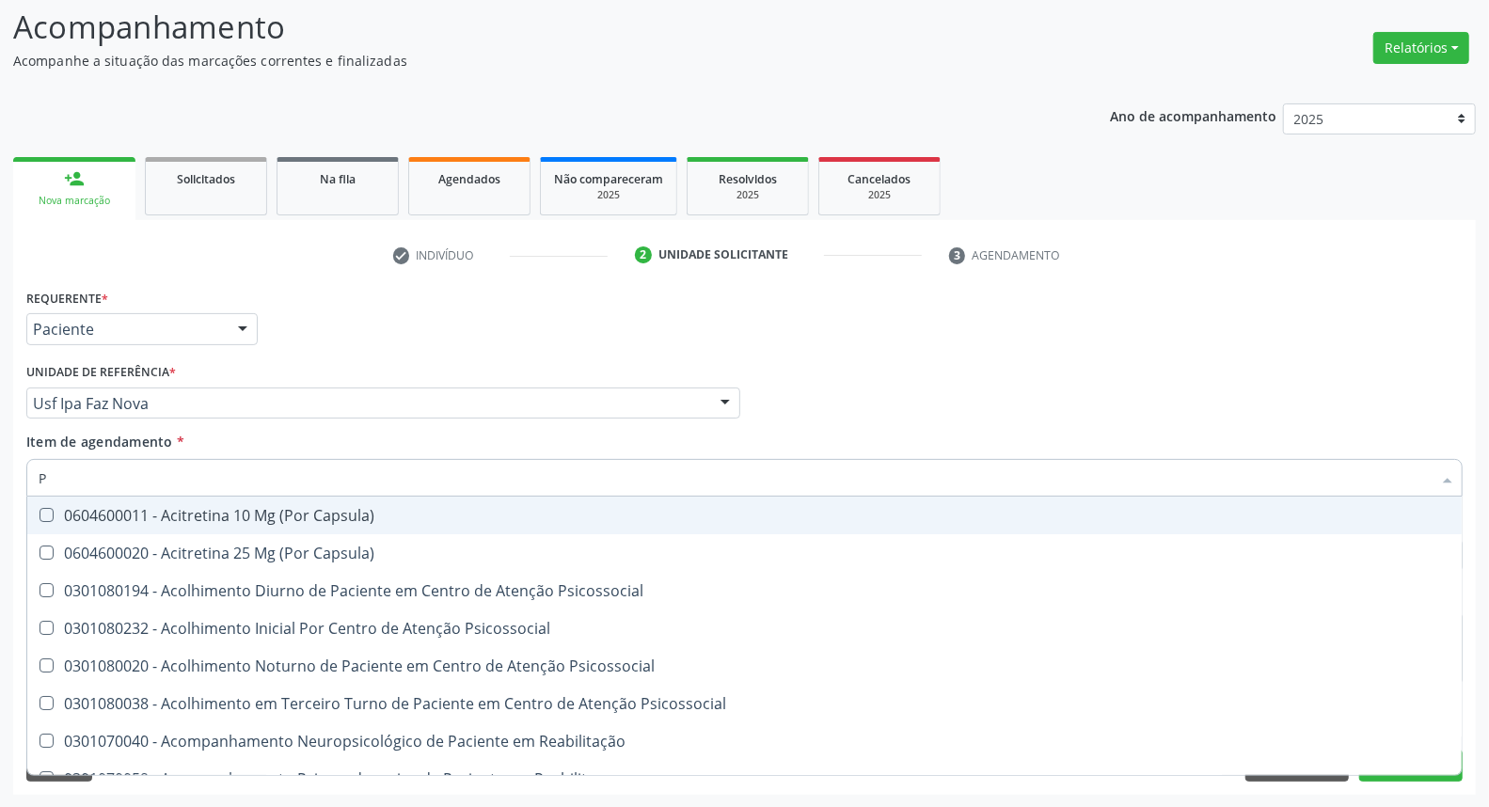
type input "PS"
checkbox Capsula\) "false"
type input "PSA"
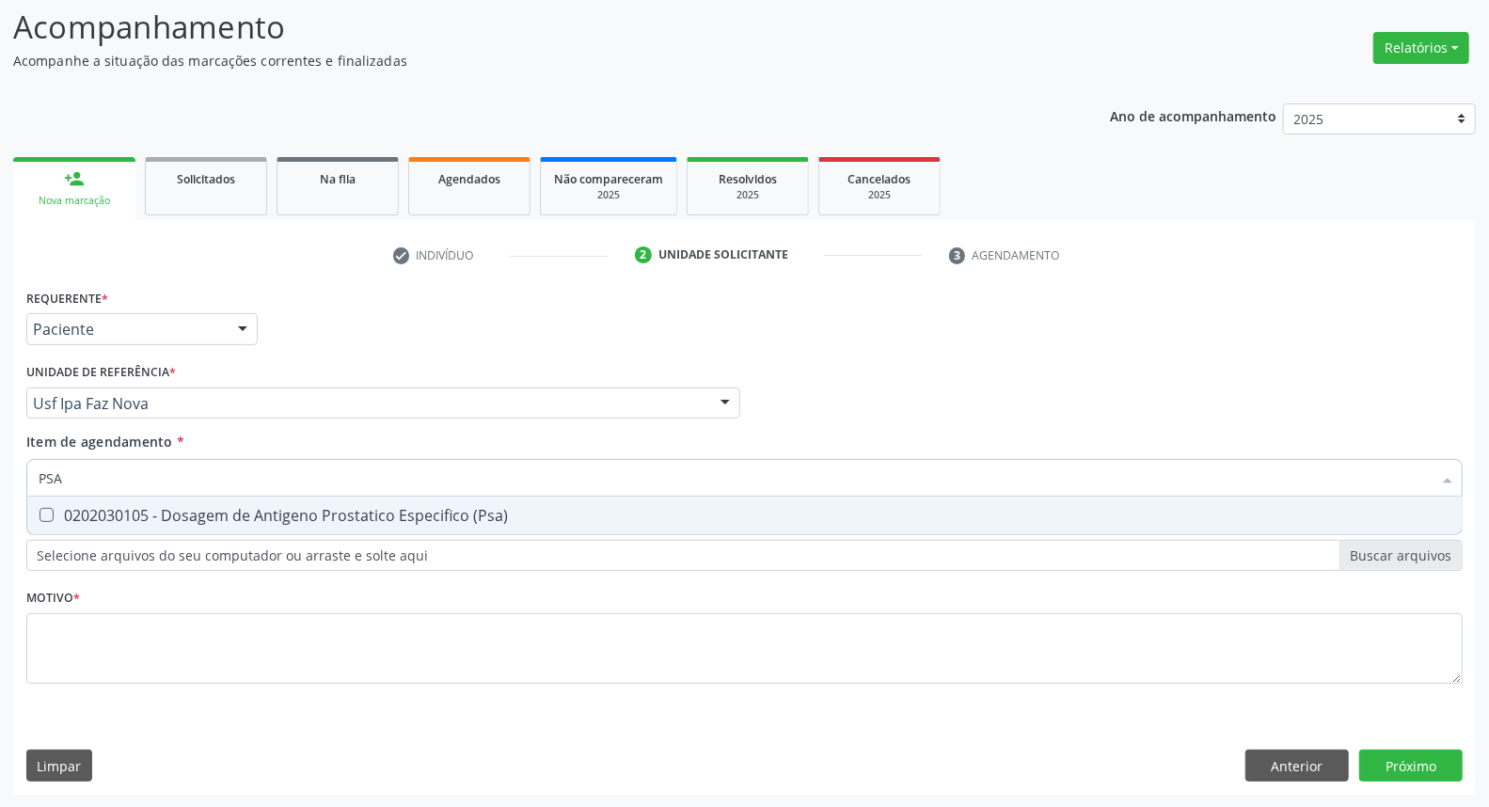
drag, startPoint x: 58, startPoint y: 522, endPoint x: 89, endPoint y: 476, distance: 55.6
click at [60, 519] on span "0202030105 - Dosagem de Antigeno Prostatico Especifico (Psa)" at bounding box center [744, 516] width 1434 height 38
checkbox \(Psa\) "true"
drag, startPoint x: 92, startPoint y: 473, endPoint x: 0, endPoint y: 468, distance: 92.3
click at [0, 468] on div "Acompanhamento Acompanhe a situação das marcações correntes e finalizadas Relat…" at bounding box center [744, 393] width 1489 height 829
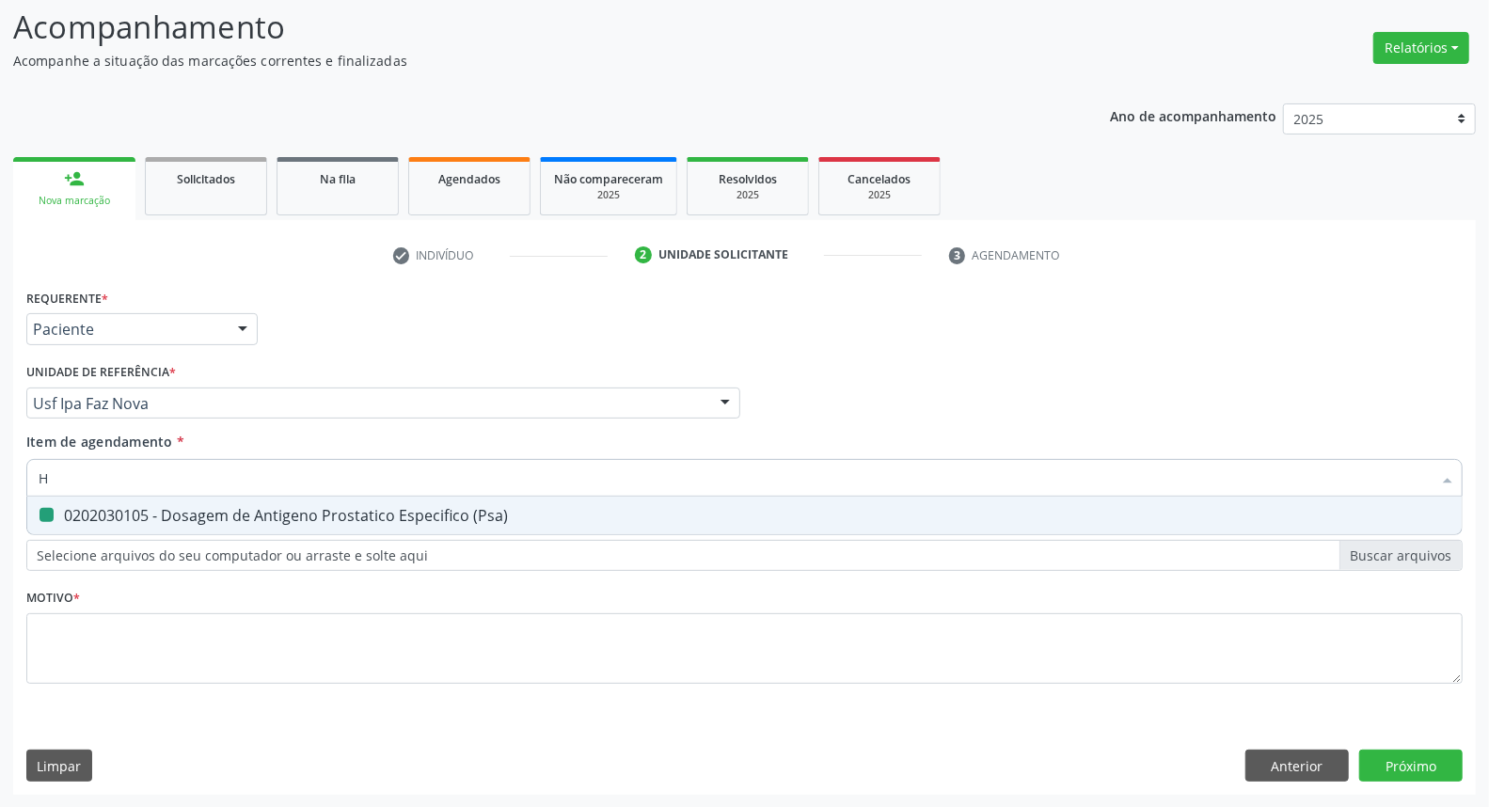
type input "HE"
checkbox \(Psa\) "false"
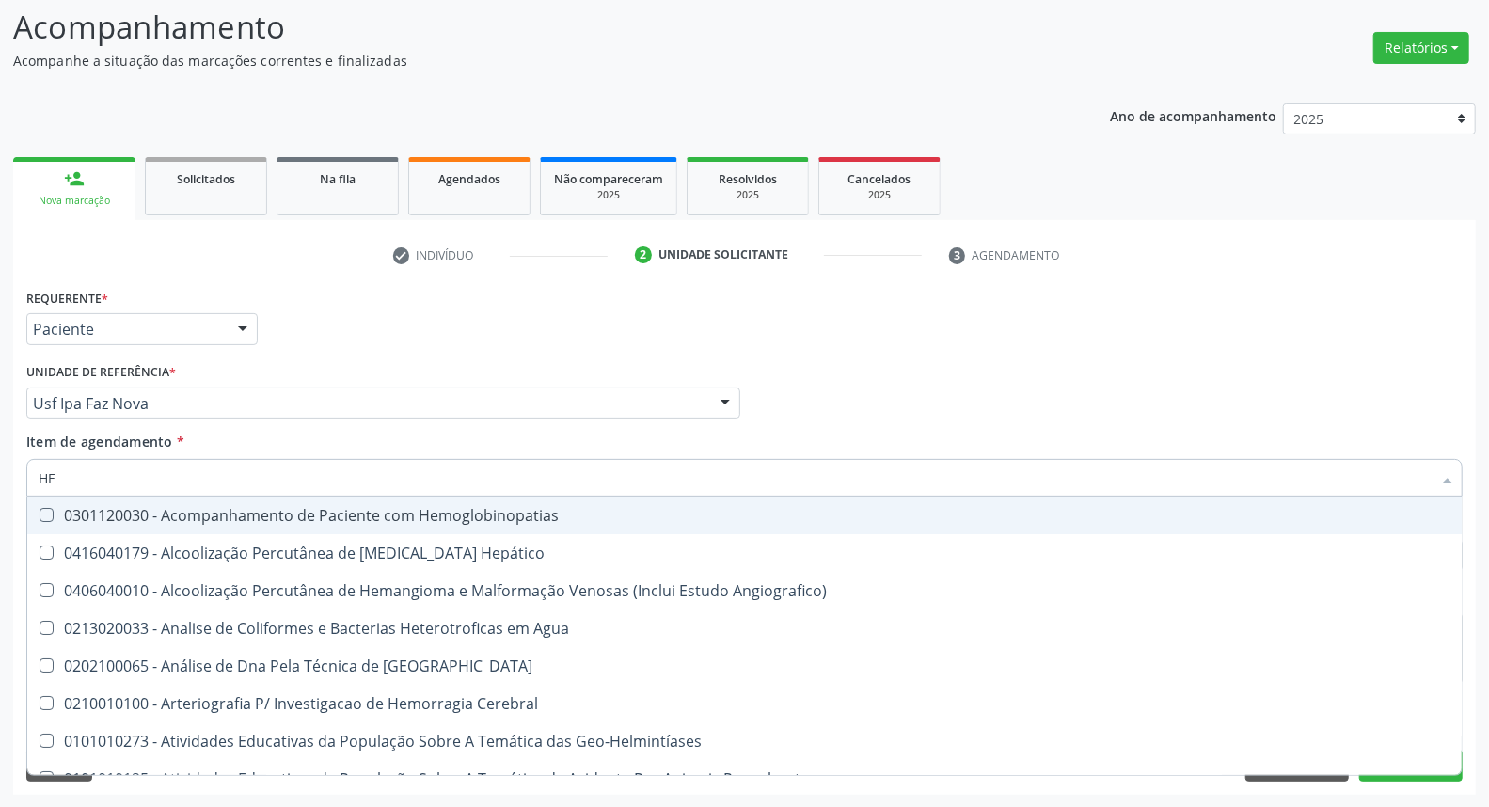
type input "HEM"
checkbox \(Qualitativo\) "true"
checkbox Glicosilada "false"
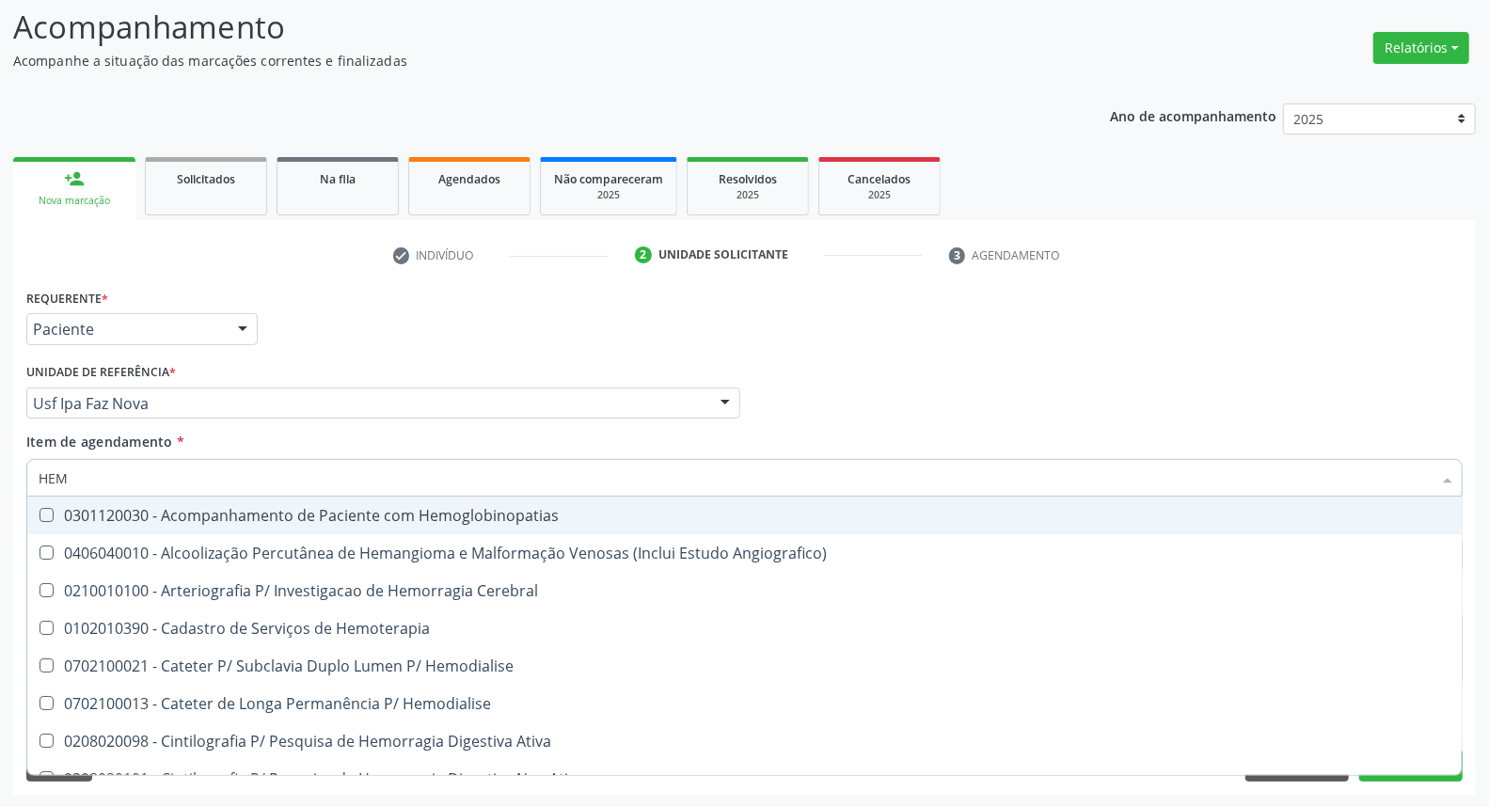
type input "HEMO"
checkbox Hemacias "true"
checkbox Glicosilada "false"
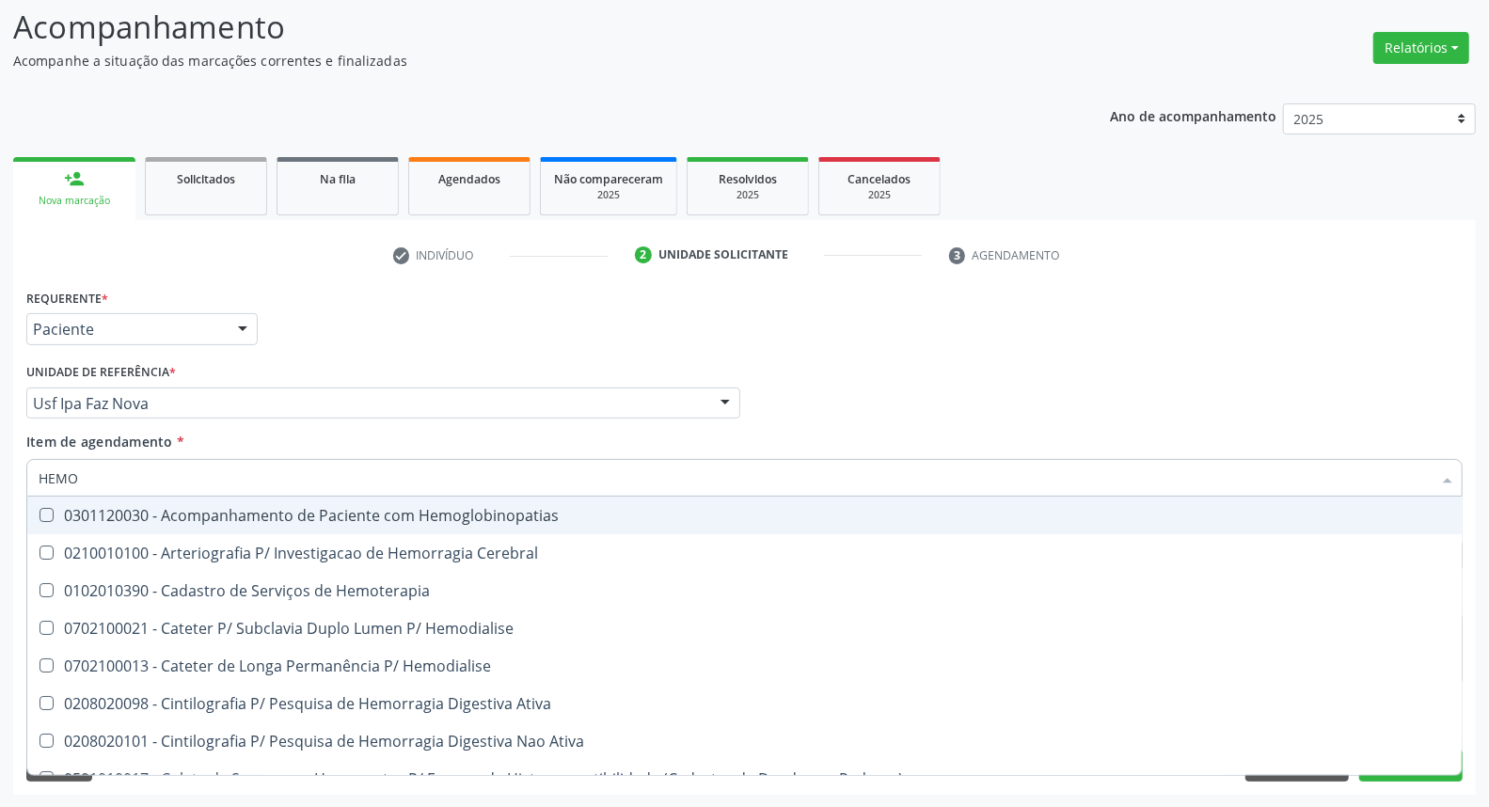
type input "HEMOG"
checkbox Tardio\) "true"
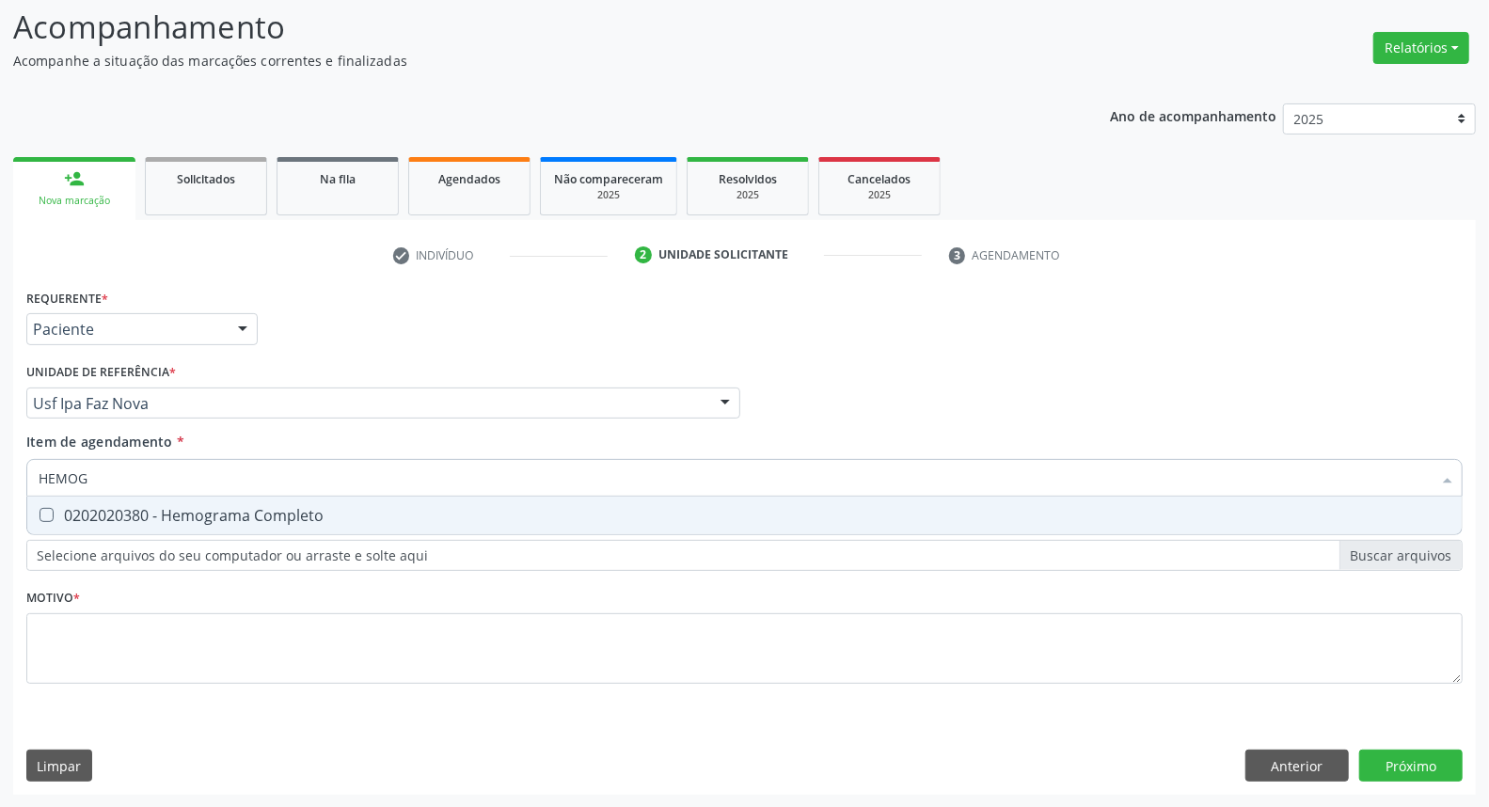
type input "HEMOGR"
drag, startPoint x: 62, startPoint y: 514, endPoint x: 102, endPoint y: 487, distance: 47.5
click at [72, 508] on div "0202020380 - Hemograma Completo" at bounding box center [745, 515] width 1412 height 15
checkbox Completo "true"
click at [0, 466] on div "Acompanhamento Acompanhe a situação das marcações correntes e finalizadas Relat…" at bounding box center [744, 393] width 1489 height 829
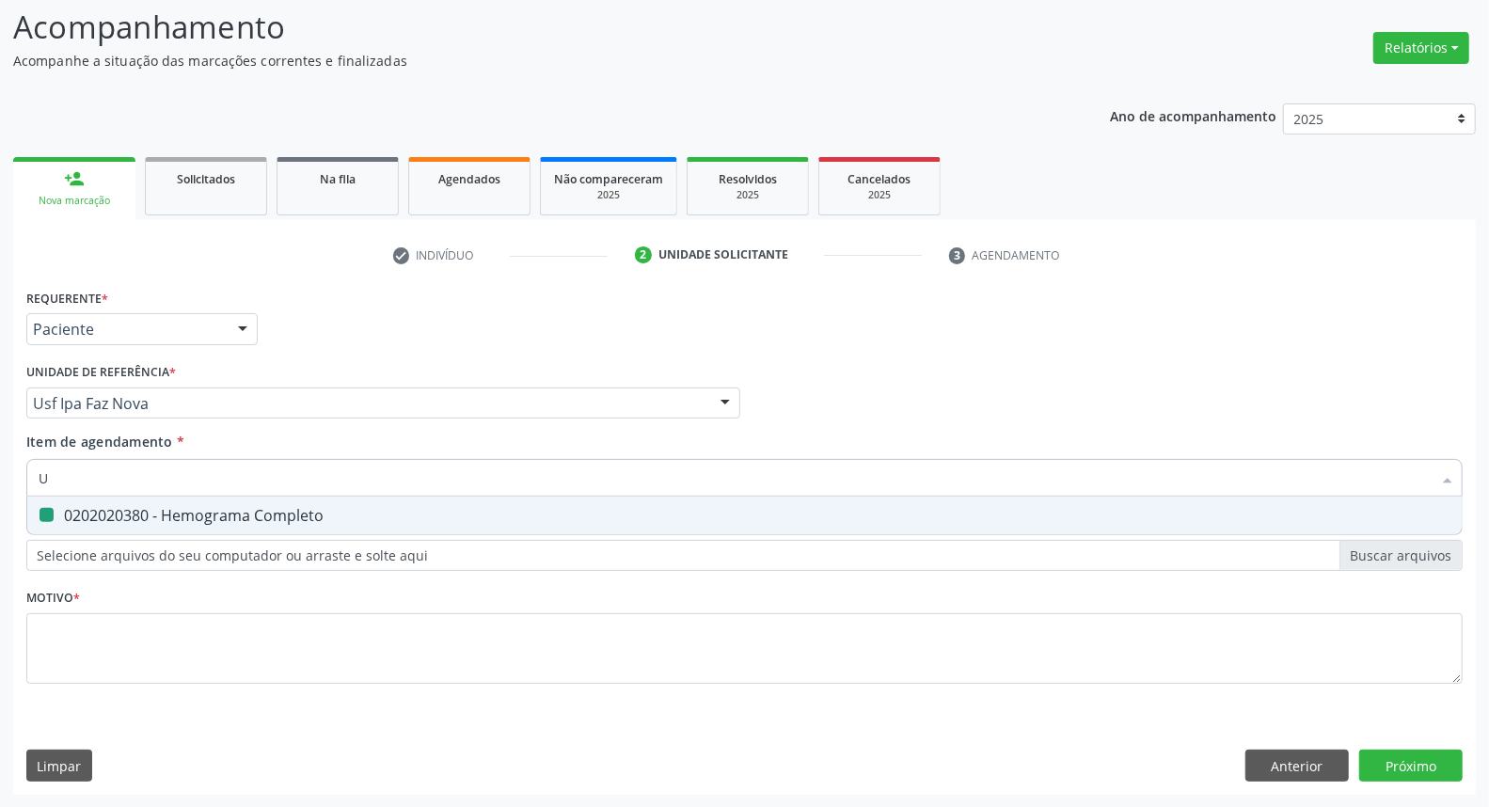
type input "UR"
checkbox Completo "false"
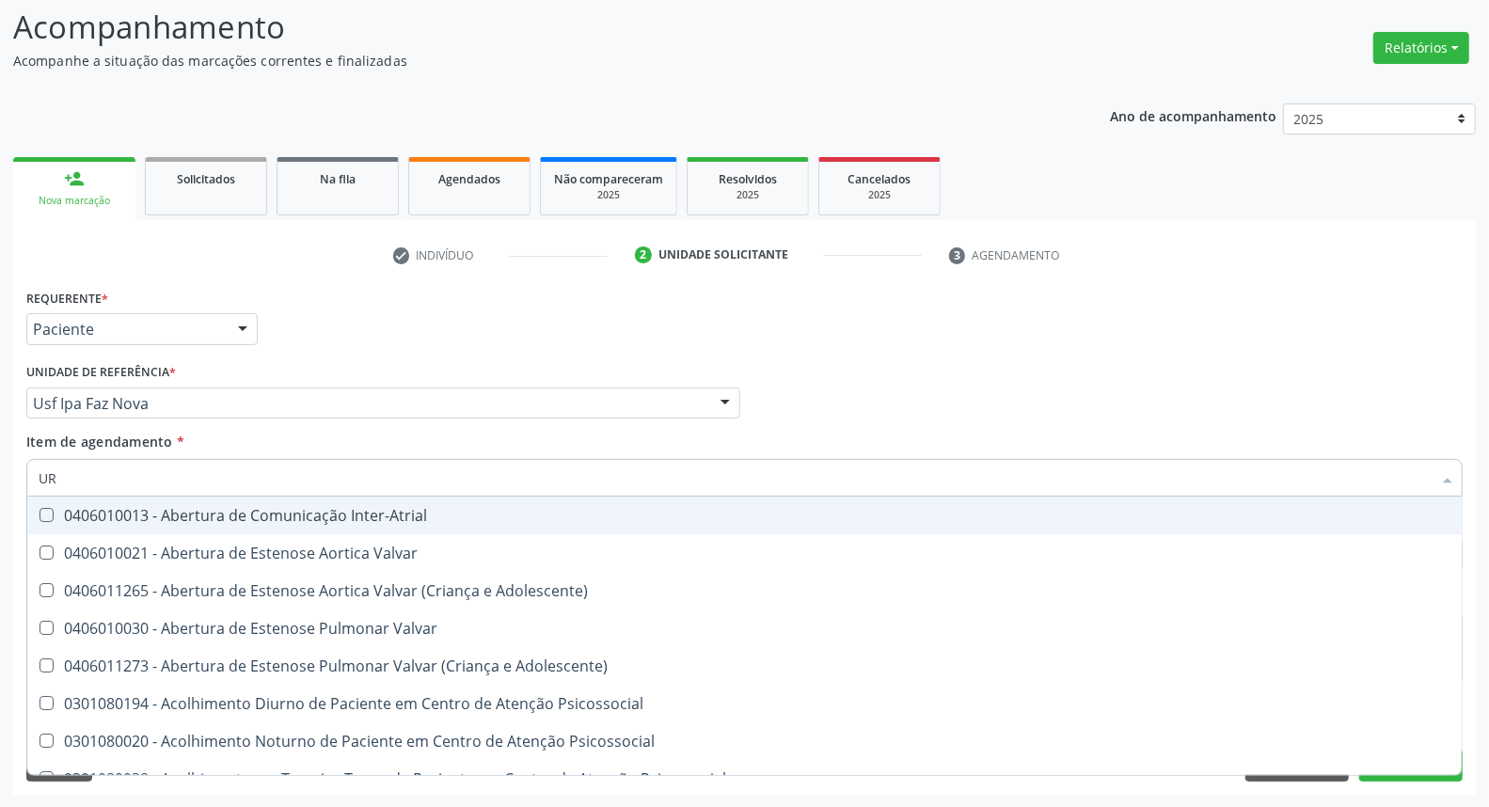
type input "URI"
checkbox B "true"
type input "URIN"
checkbox Urico "false"
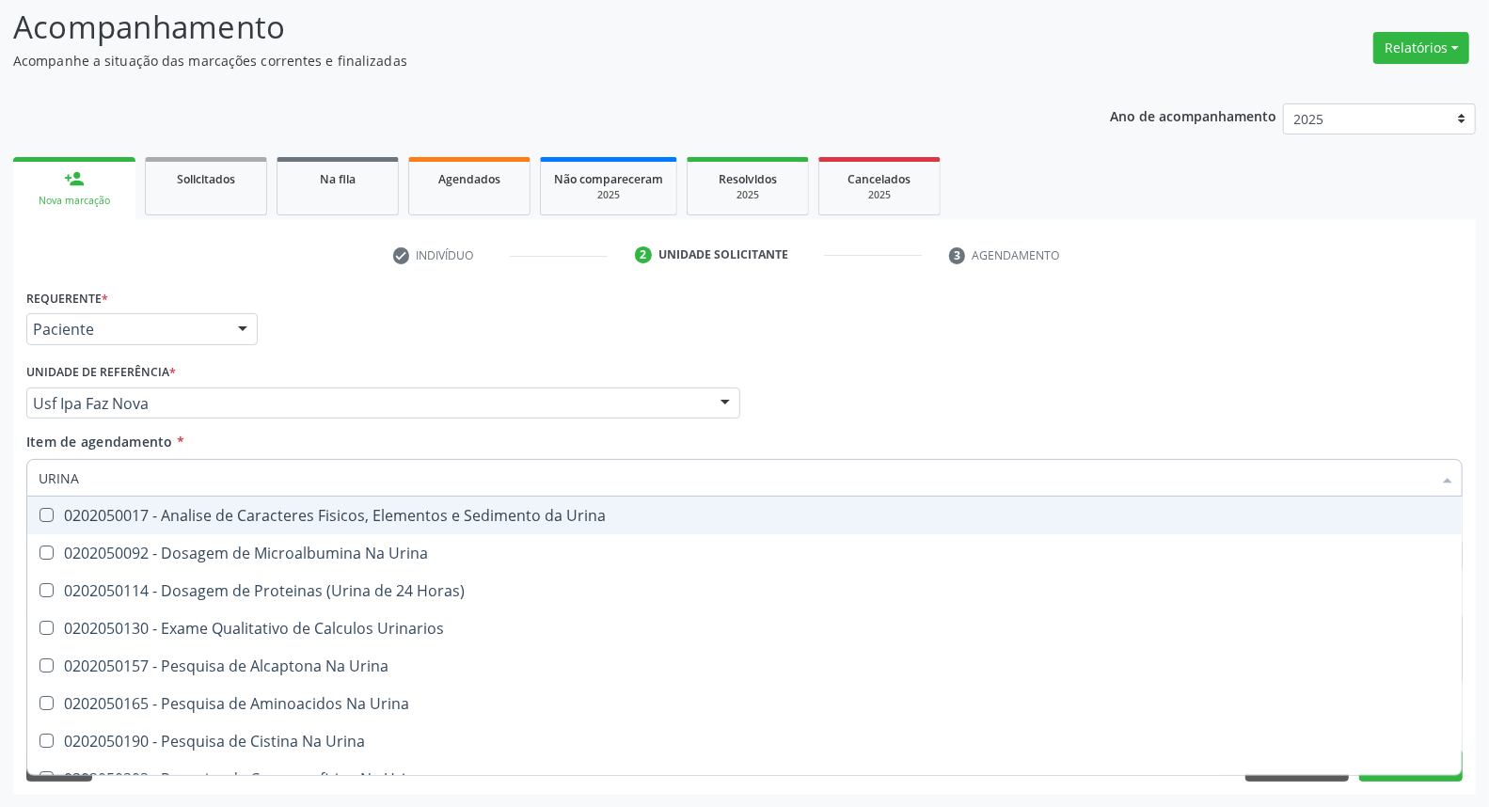
type input "URINA"
click at [69, 511] on div "0202050017 - Analise de Caracteres Fisicos, Elementos e Sedimento da Urina" at bounding box center [745, 515] width 1412 height 15
checkbox Urina "true"
drag, startPoint x: 90, startPoint y: 481, endPoint x: 0, endPoint y: 454, distance: 94.0
click at [0, 454] on div "Acompanhamento Acompanhe a situação das marcações correntes e finalizadas Relat…" at bounding box center [744, 393] width 1489 height 829
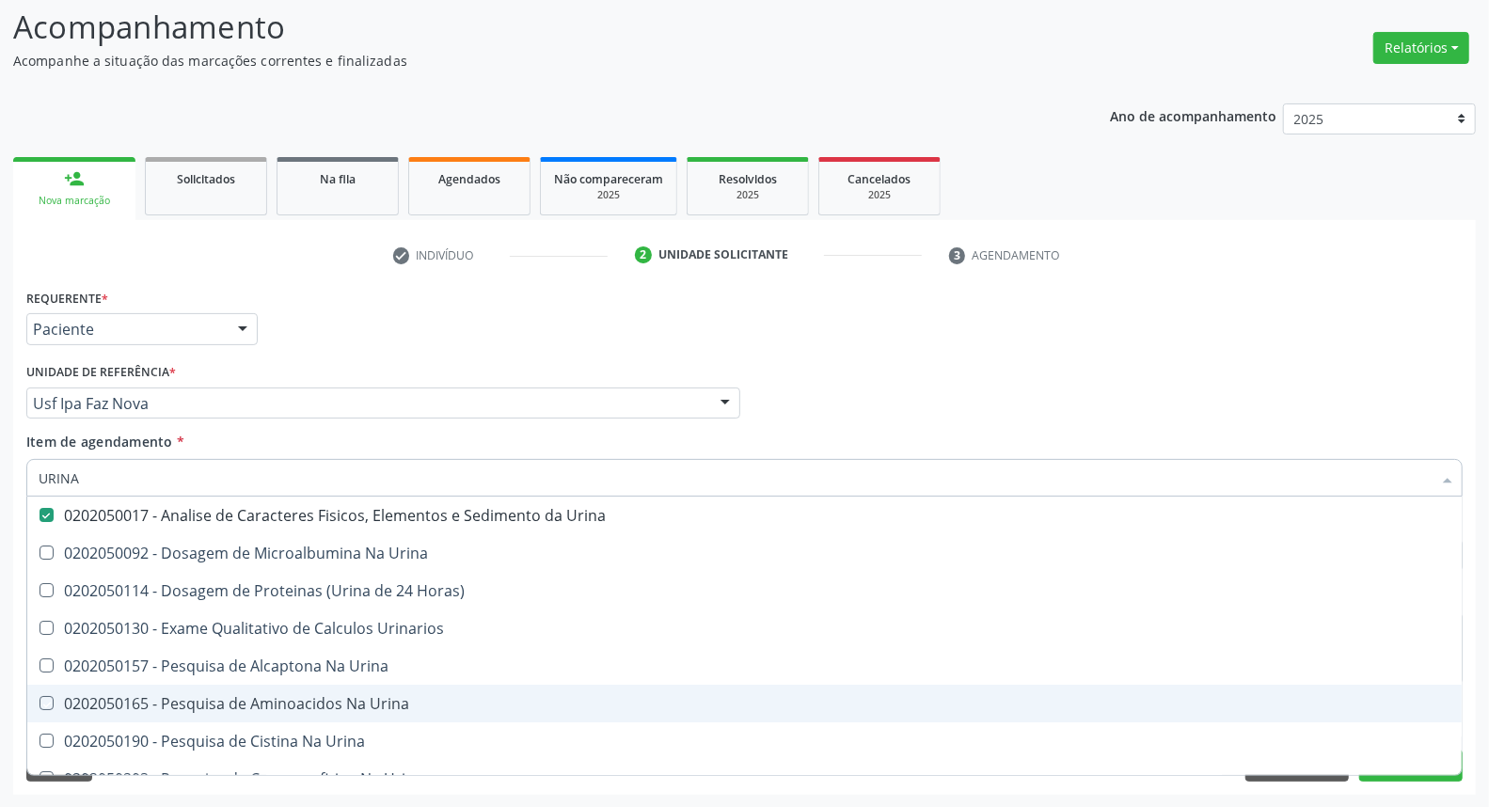
click at [0, 662] on div "Acompanhamento Acompanhe a situação das marcações correntes e finalizadas Relat…" at bounding box center [744, 393] width 1489 height 829
checkbox Urina "true"
checkbox Horas\) "true"
checkbox Urinarios "true"
checkbox Urina "true"
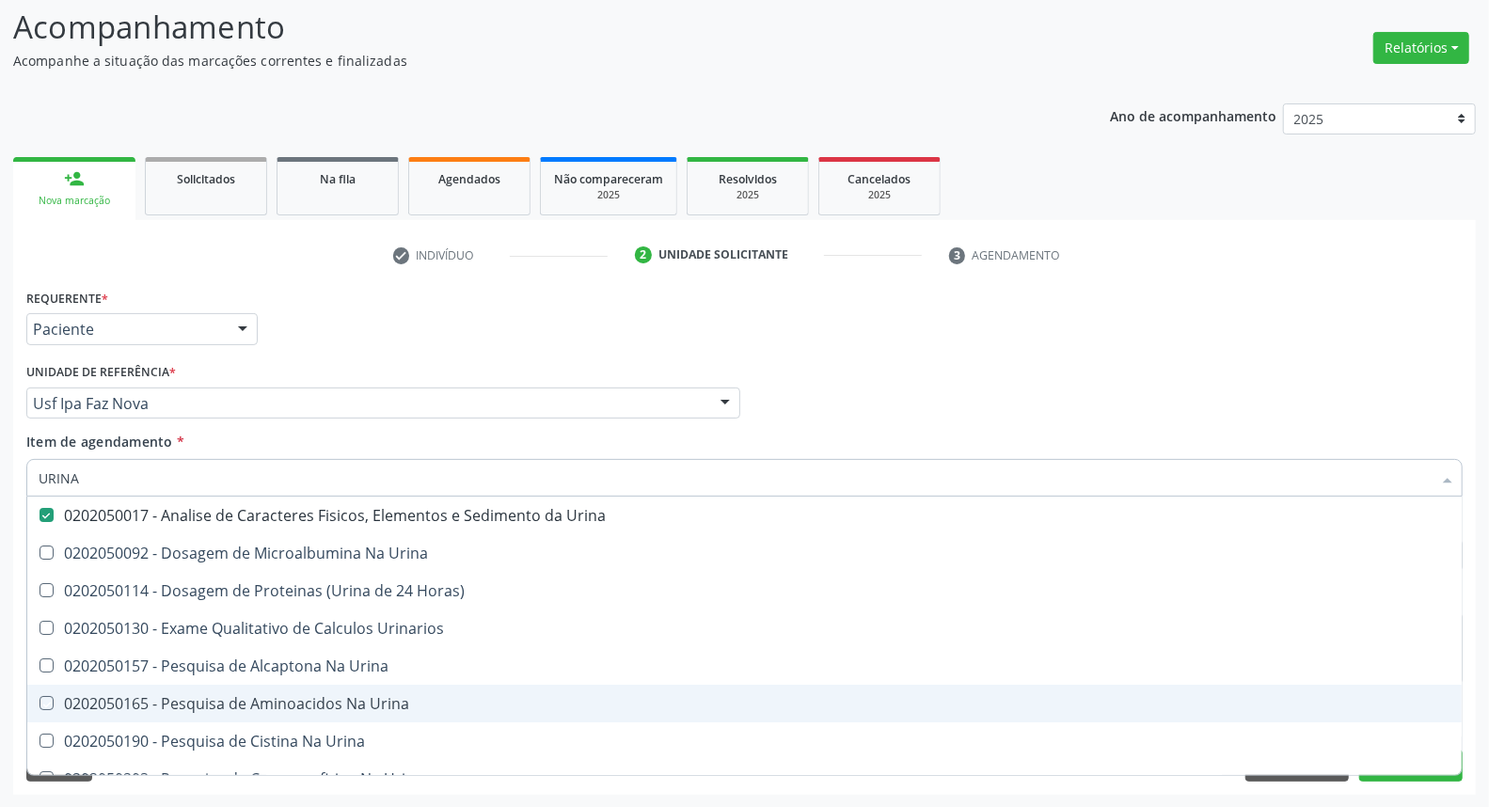
checkbox Urina "true"
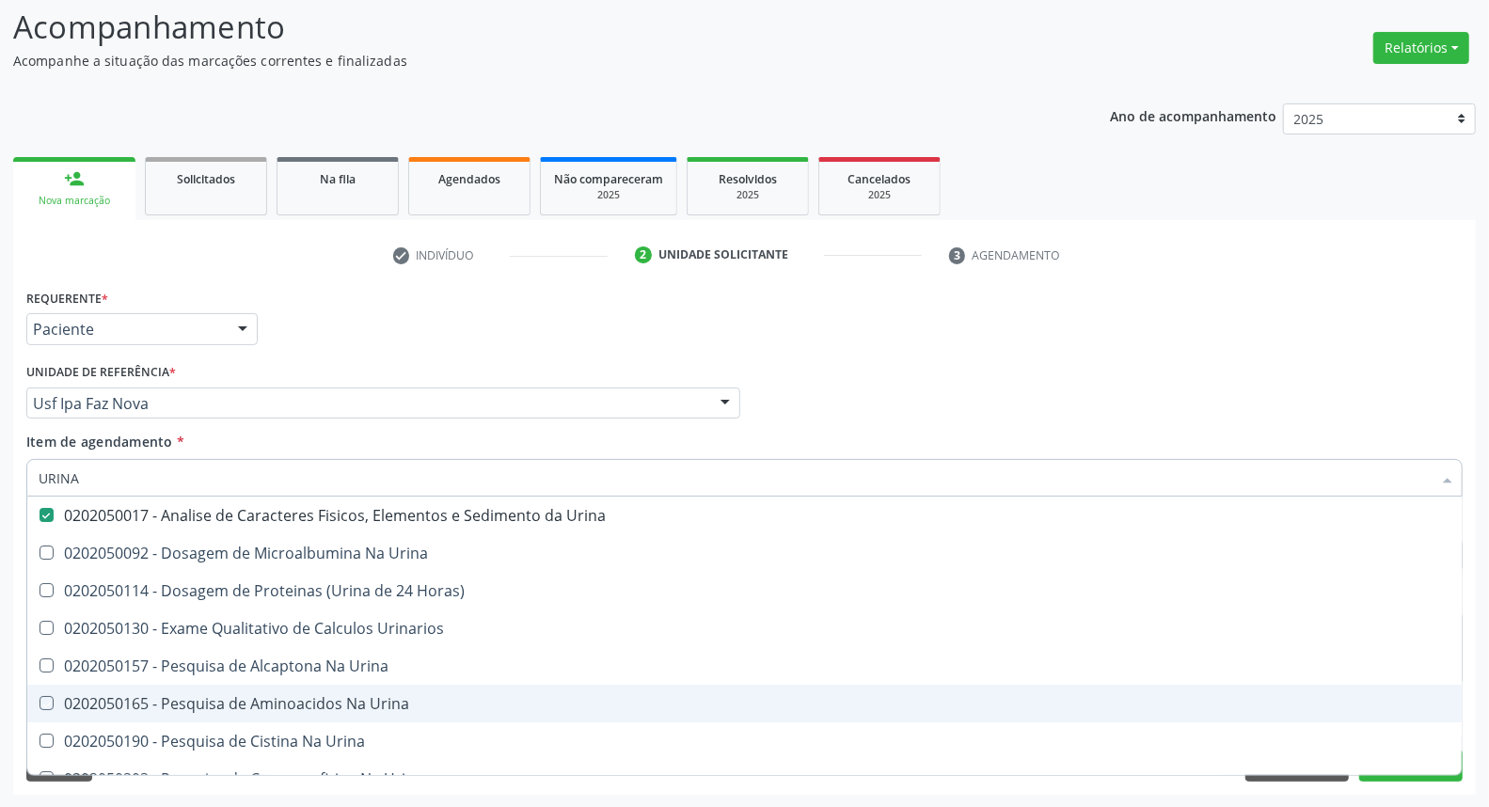
checkbox Urina "true"
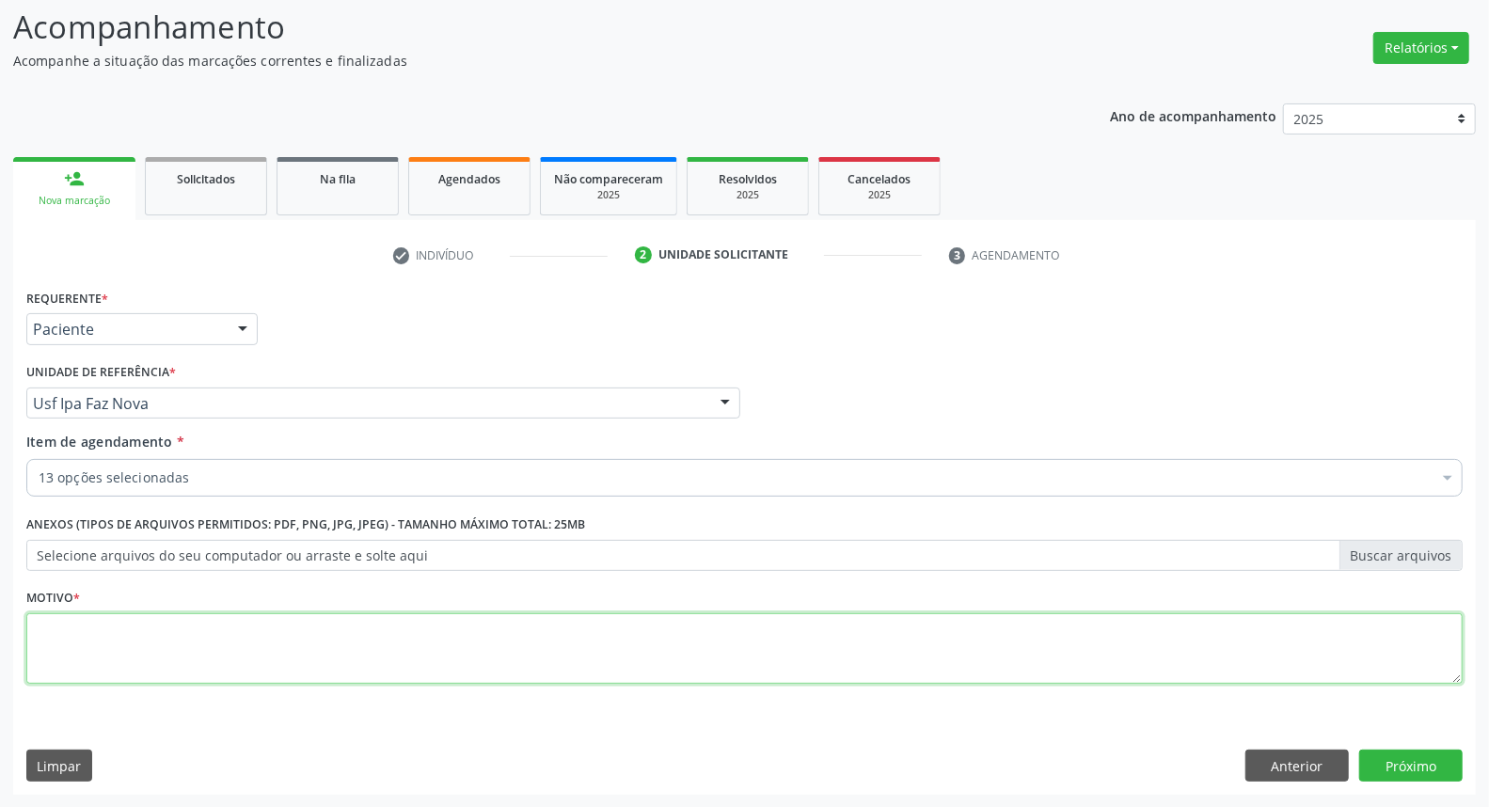
click at [501, 634] on textarea at bounding box center [744, 648] width 1436 height 71
type textarea "."
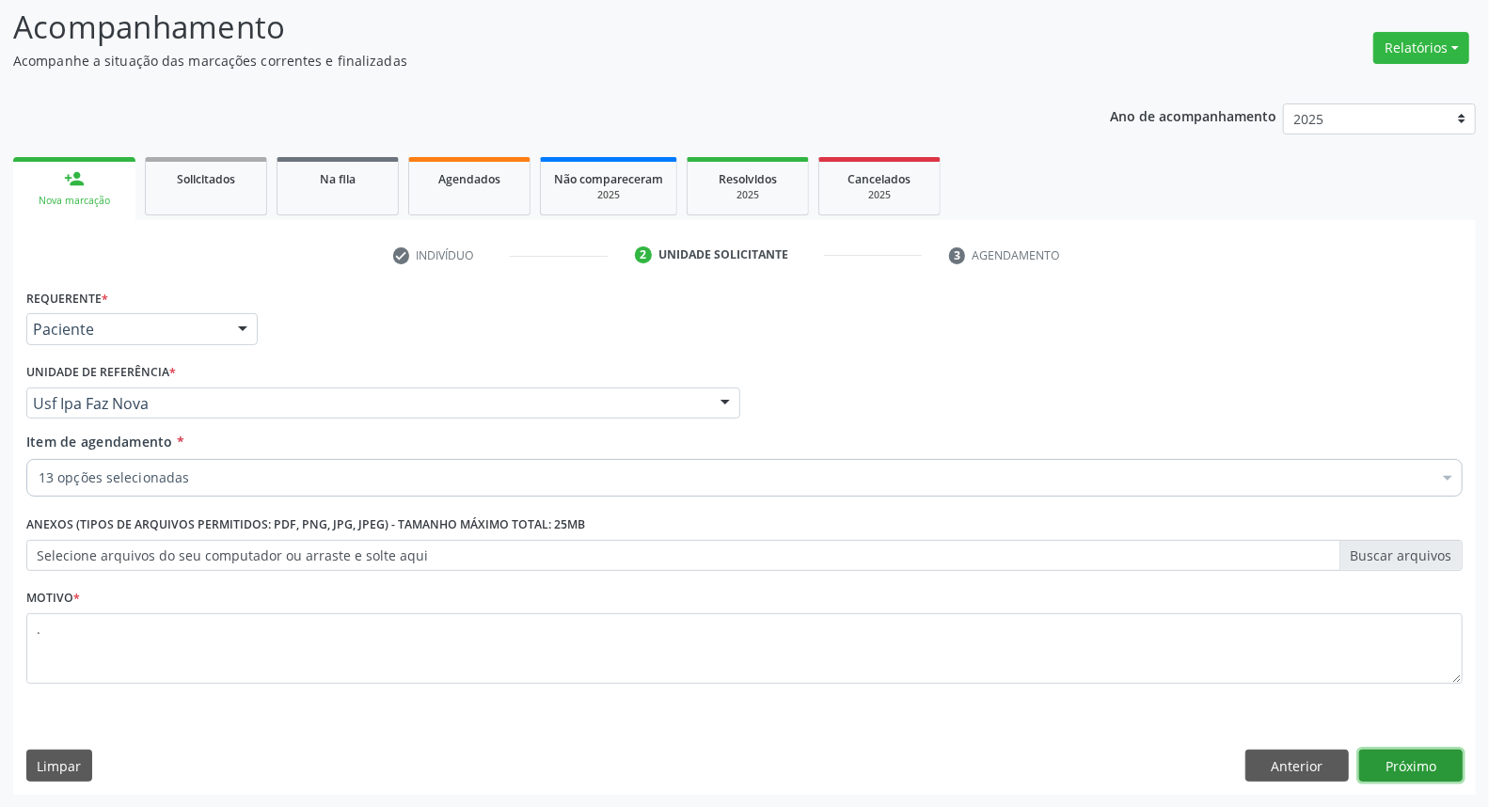
click at [1442, 758] on button "Próximo" at bounding box center [1410, 766] width 103 height 32
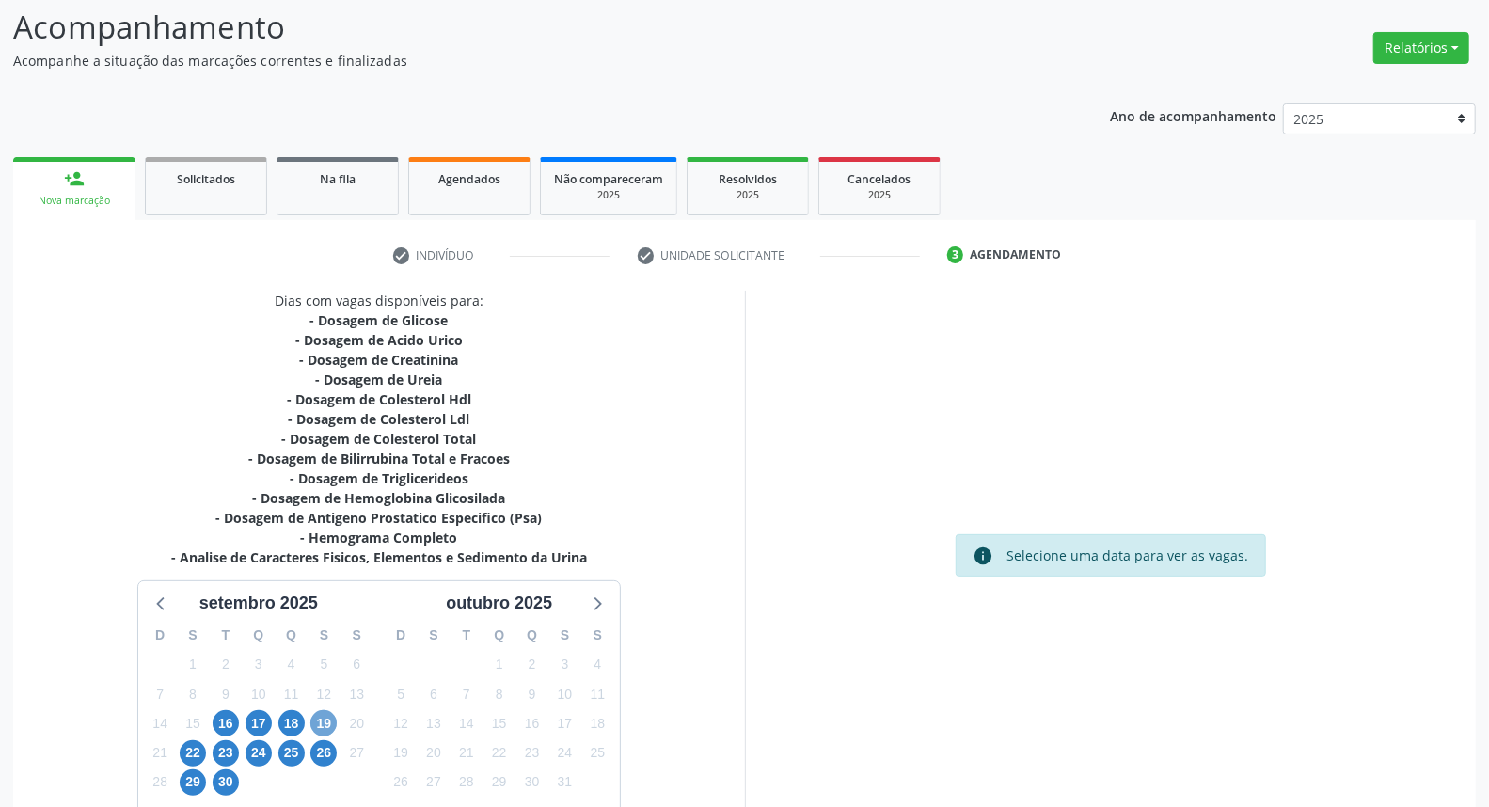
click at [324, 725] on span "19" at bounding box center [323, 723] width 26 height 26
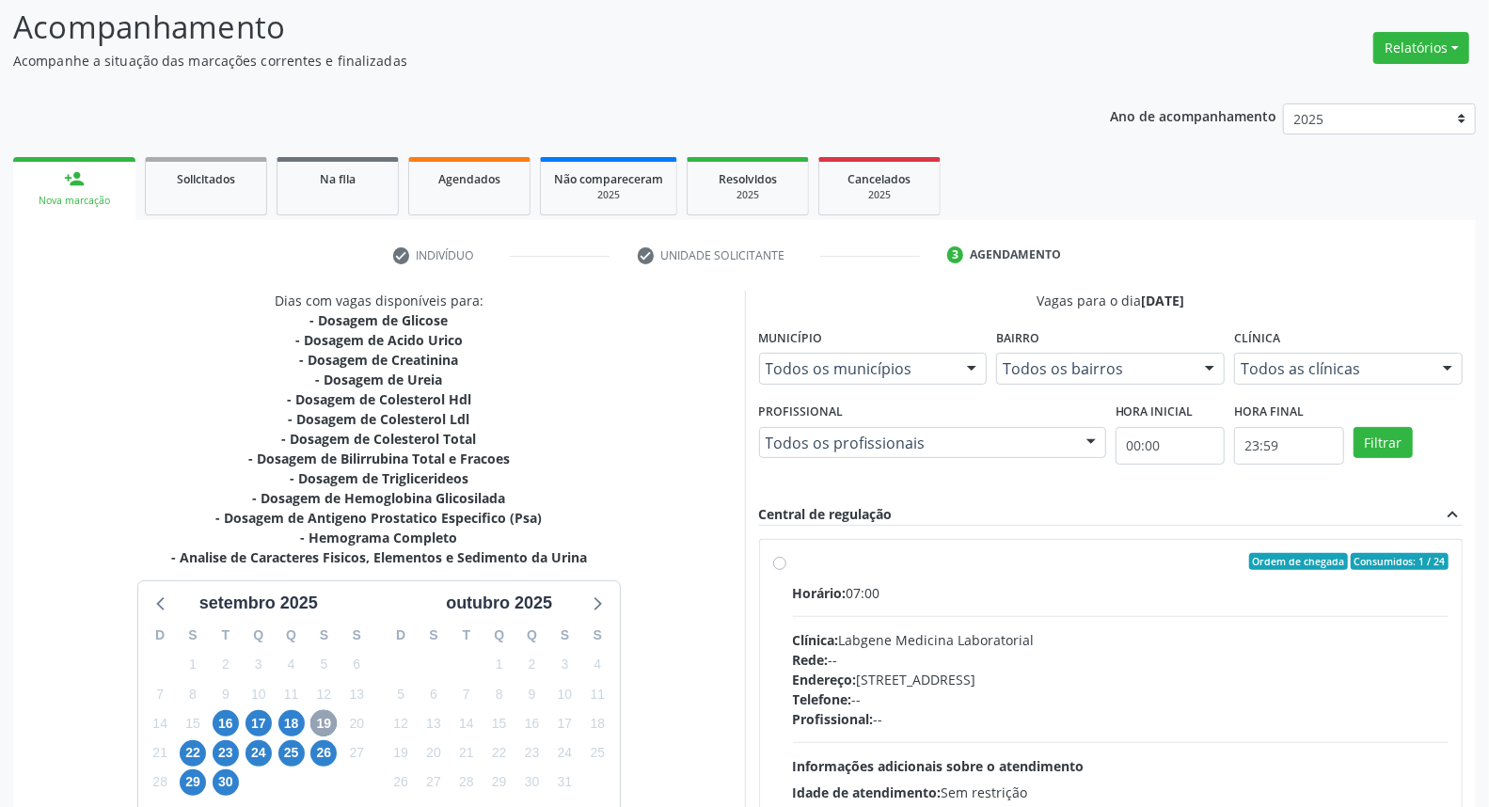
scroll to position [296, 0]
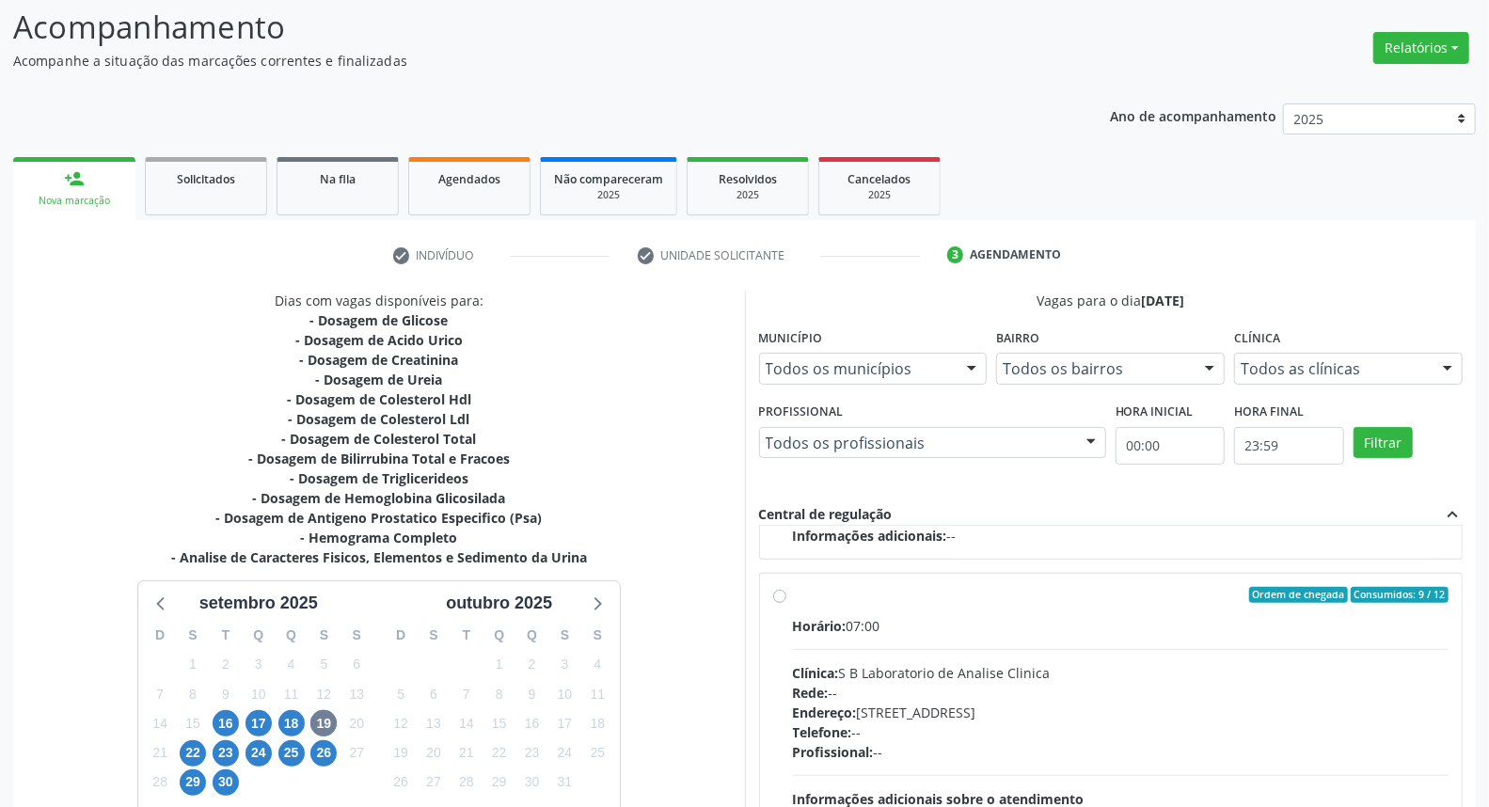
click at [1012, 642] on div "Horário: 07:00 Clínica: S B Laboratorio de Analise Clinica Rede: -- Endereço: C…" at bounding box center [1121, 745] width 656 height 259
click at [786, 604] on input "Ordem de chegada Consumidos: 9 / 12 Horário: 07:00 Clínica: S B Laboratorio de …" at bounding box center [779, 595] width 13 height 17
radio input "true"
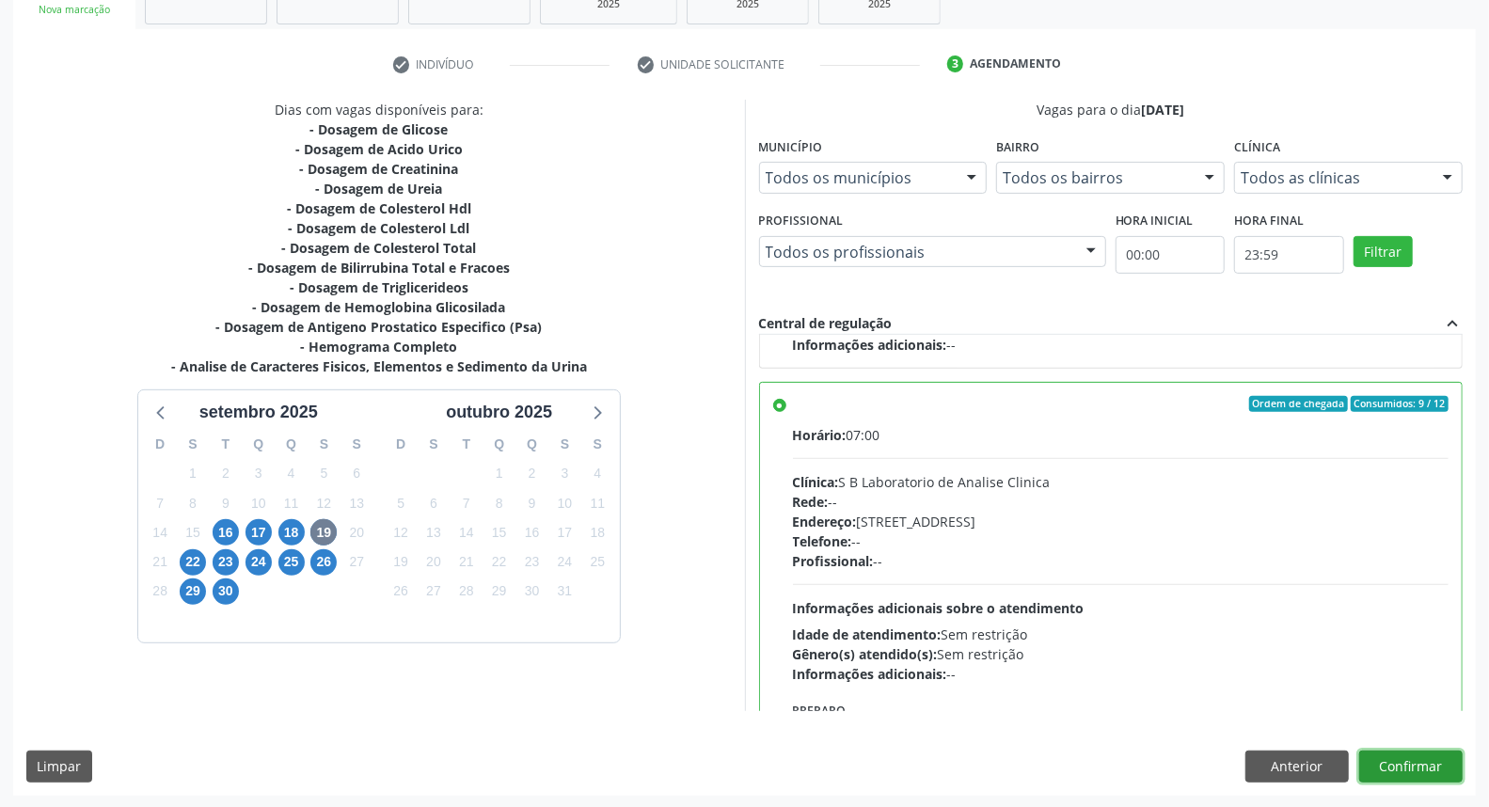
click at [1423, 768] on button "Confirmar" at bounding box center [1410, 767] width 103 height 32
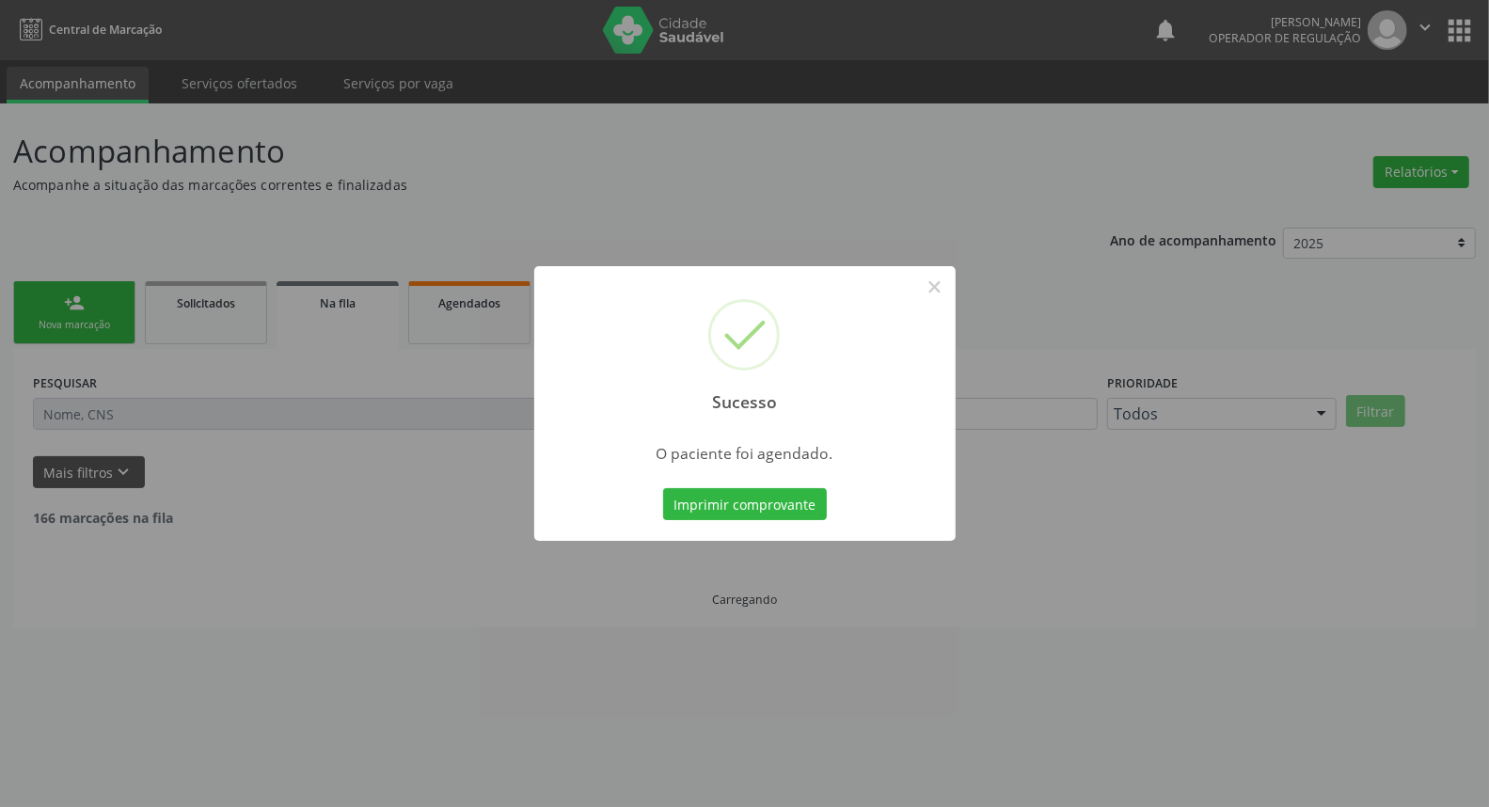
scroll to position [0, 0]
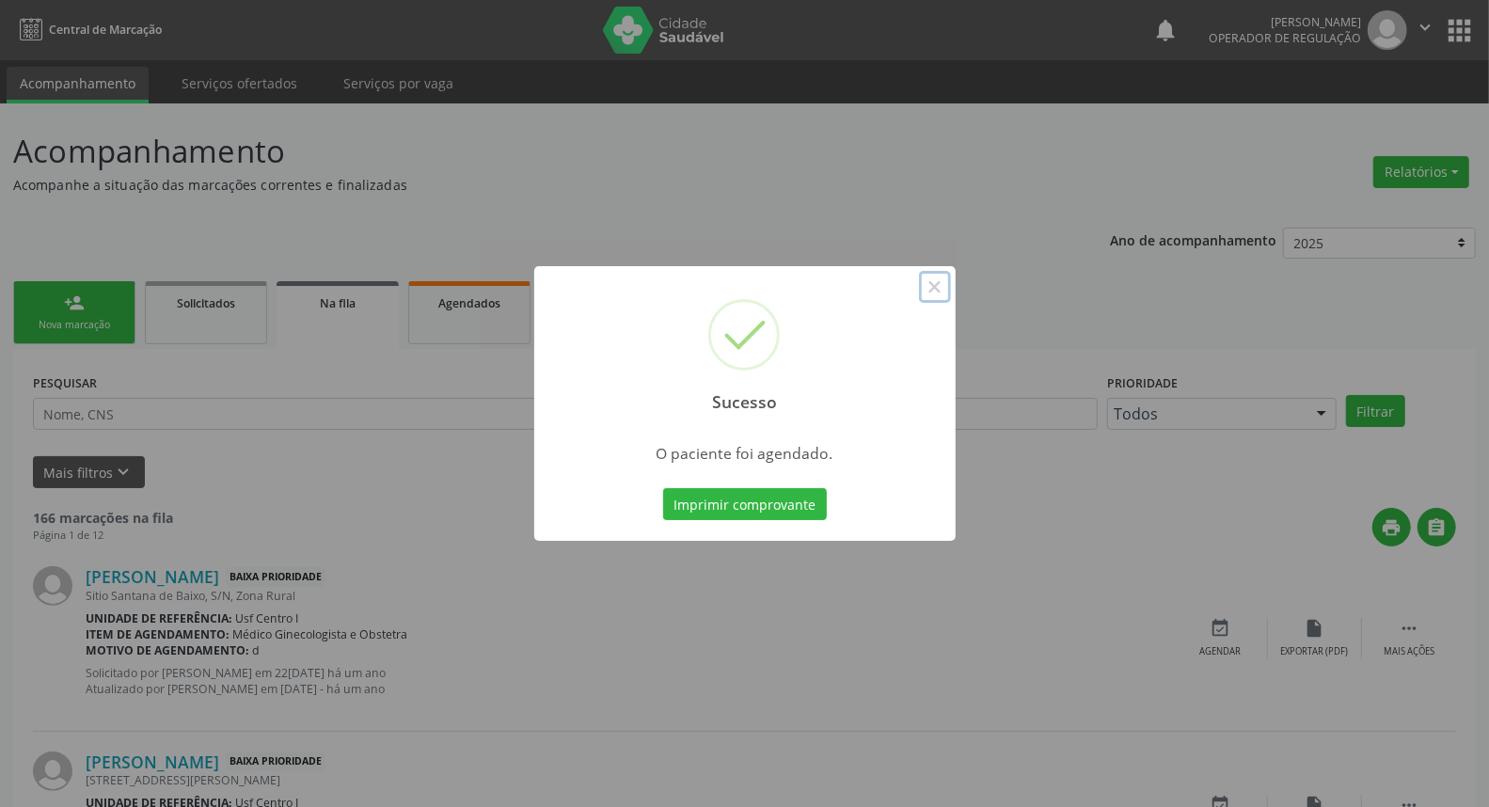
drag, startPoint x: 931, startPoint y: 287, endPoint x: 940, endPoint y: 340, distance: 54.4
click at [932, 287] on button "×" at bounding box center [935, 287] width 32 height 32
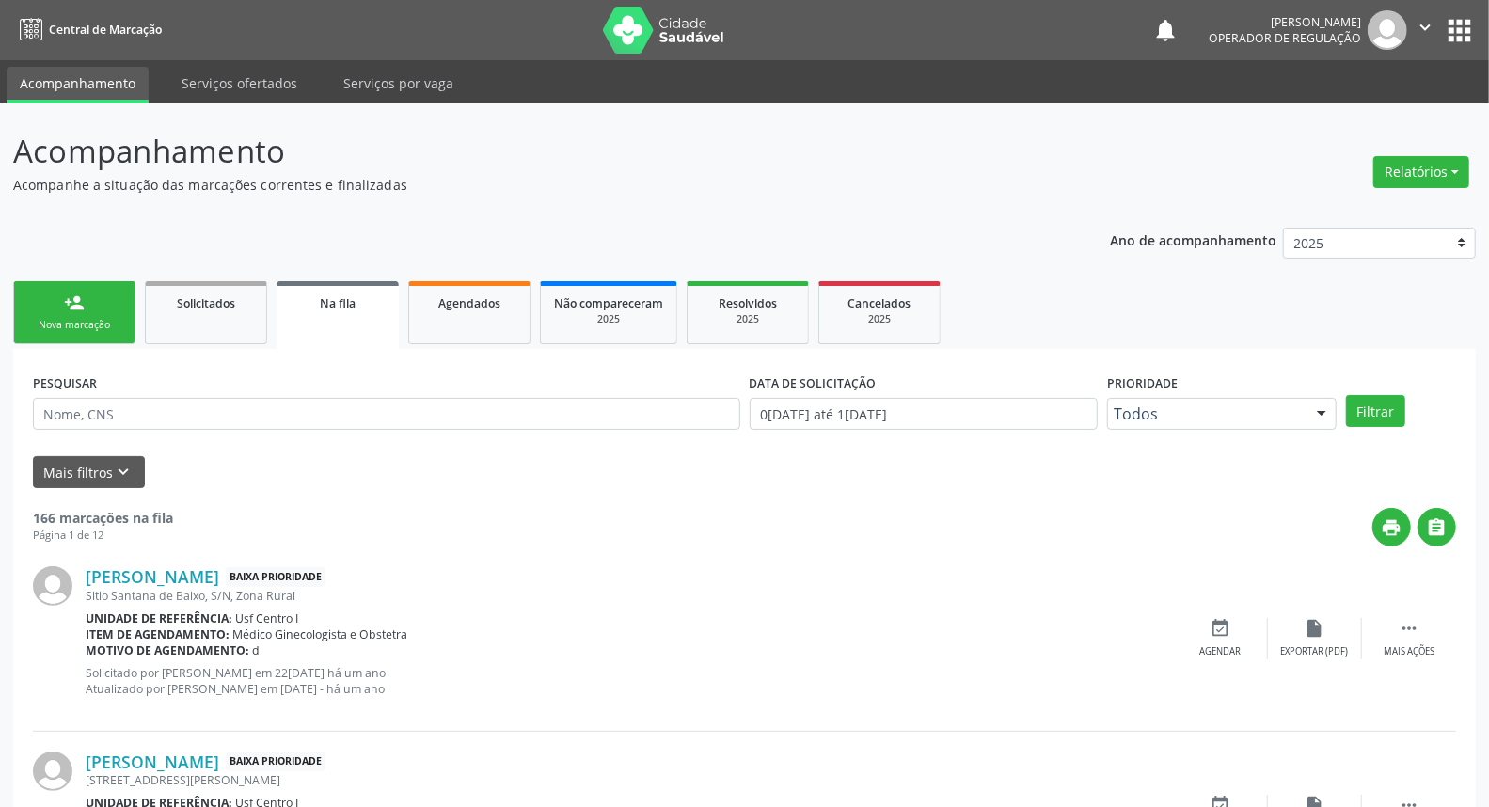
click at [33, 318] on div "Nova marcação" at bounding box center [74, 325] width 94 height 14
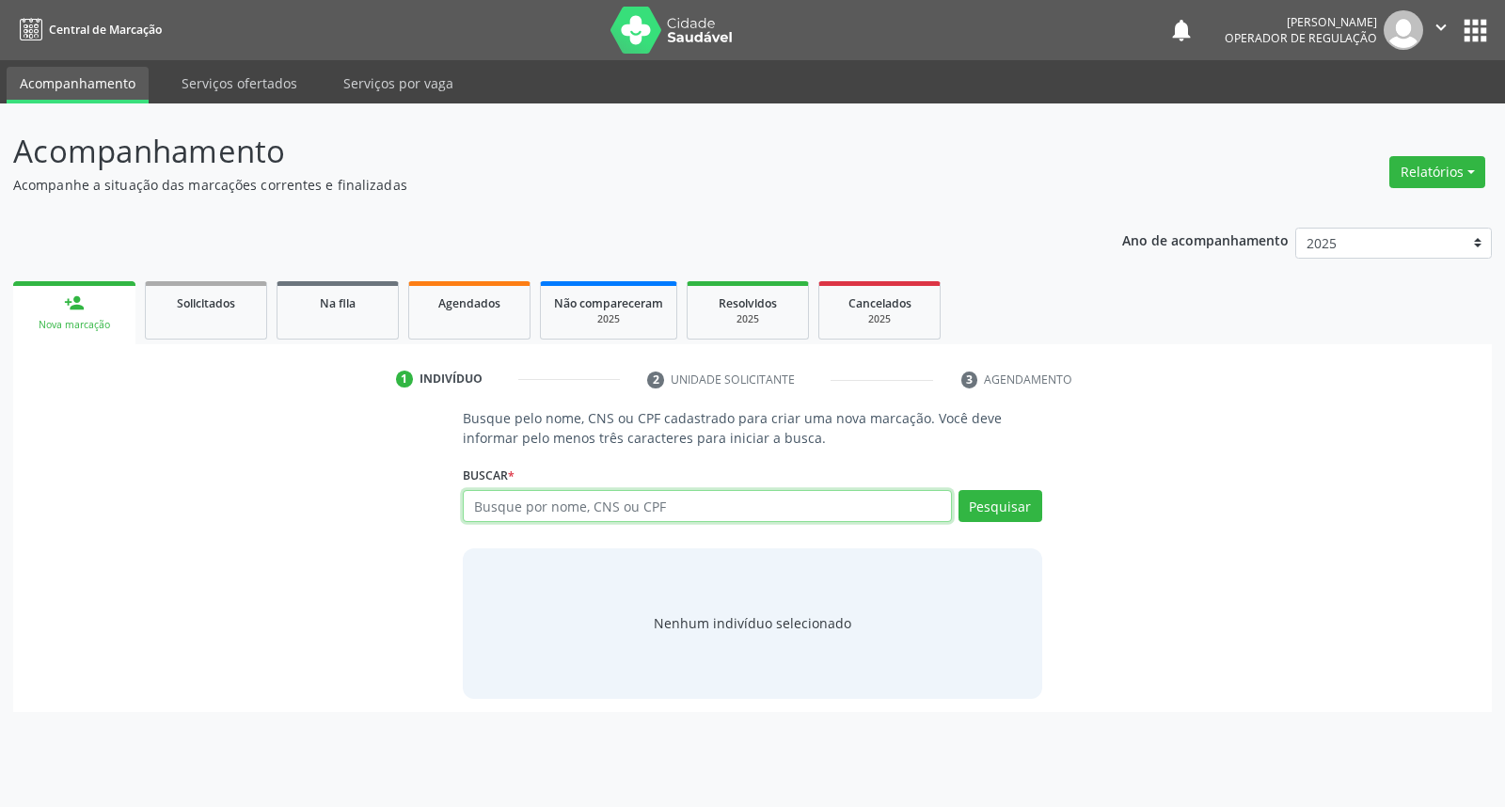
click at [591, 509] on input "text" at bounding box center [707, 506] width 488 height 32
type input "898006382164587"
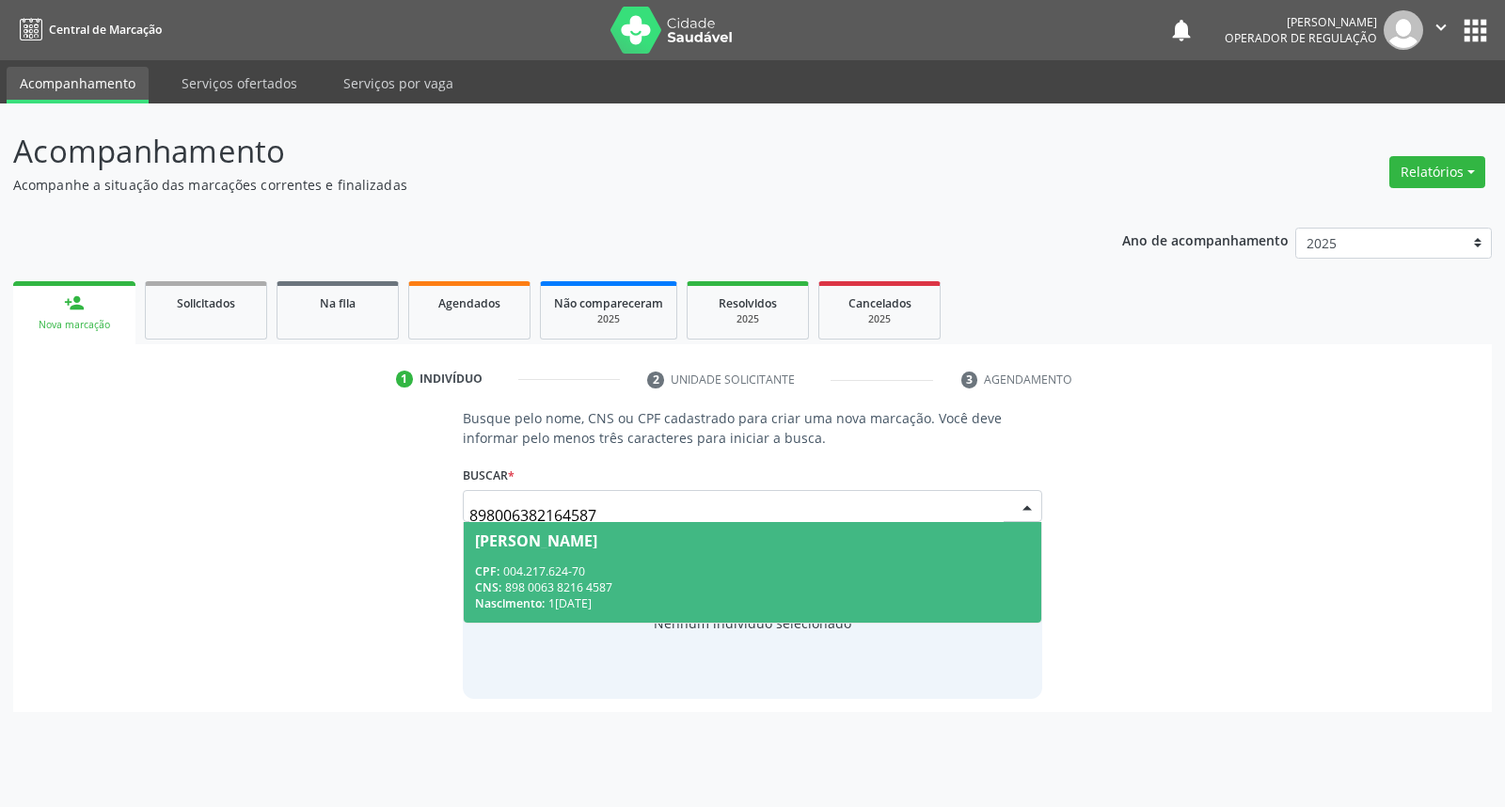
click at [766, 572] on div "CPF: 004.217.624-70" at bounding box center [752, 571] width 554 height 16
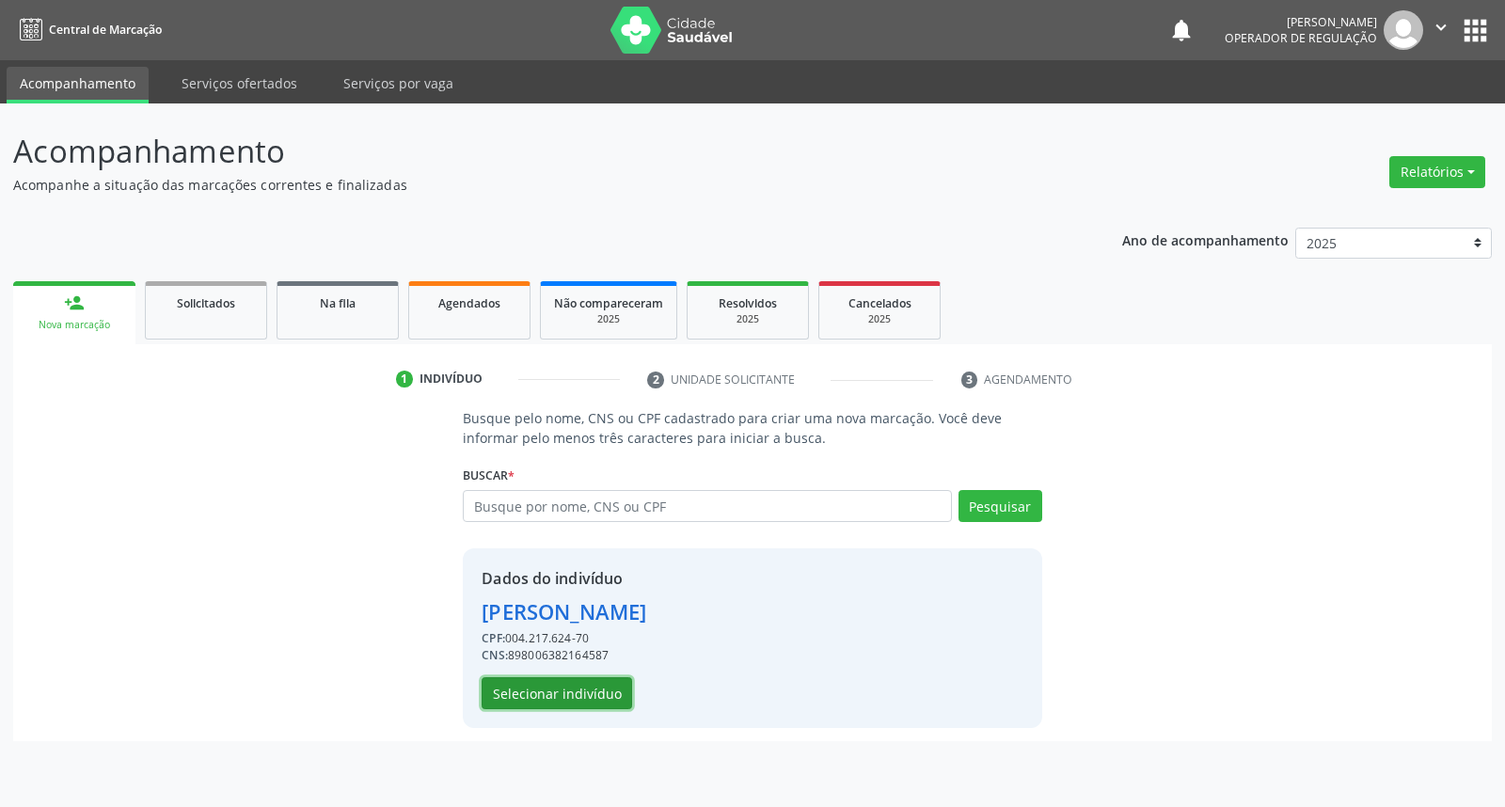
click at [569, 677] on button "Selecionar indivíduo" at bounding box center [557, 693] width 150 height 32
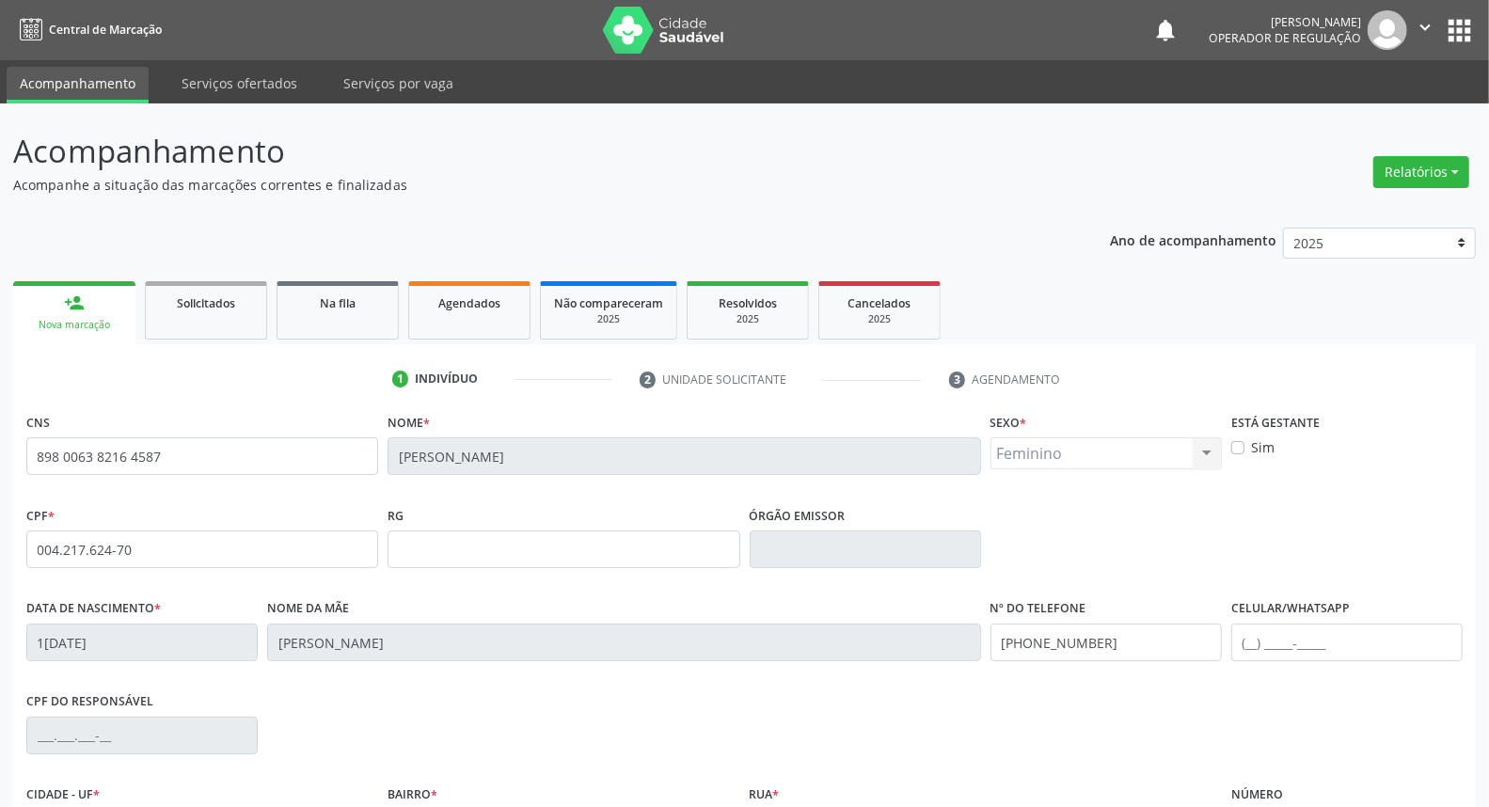
scroll to position [211, 0]
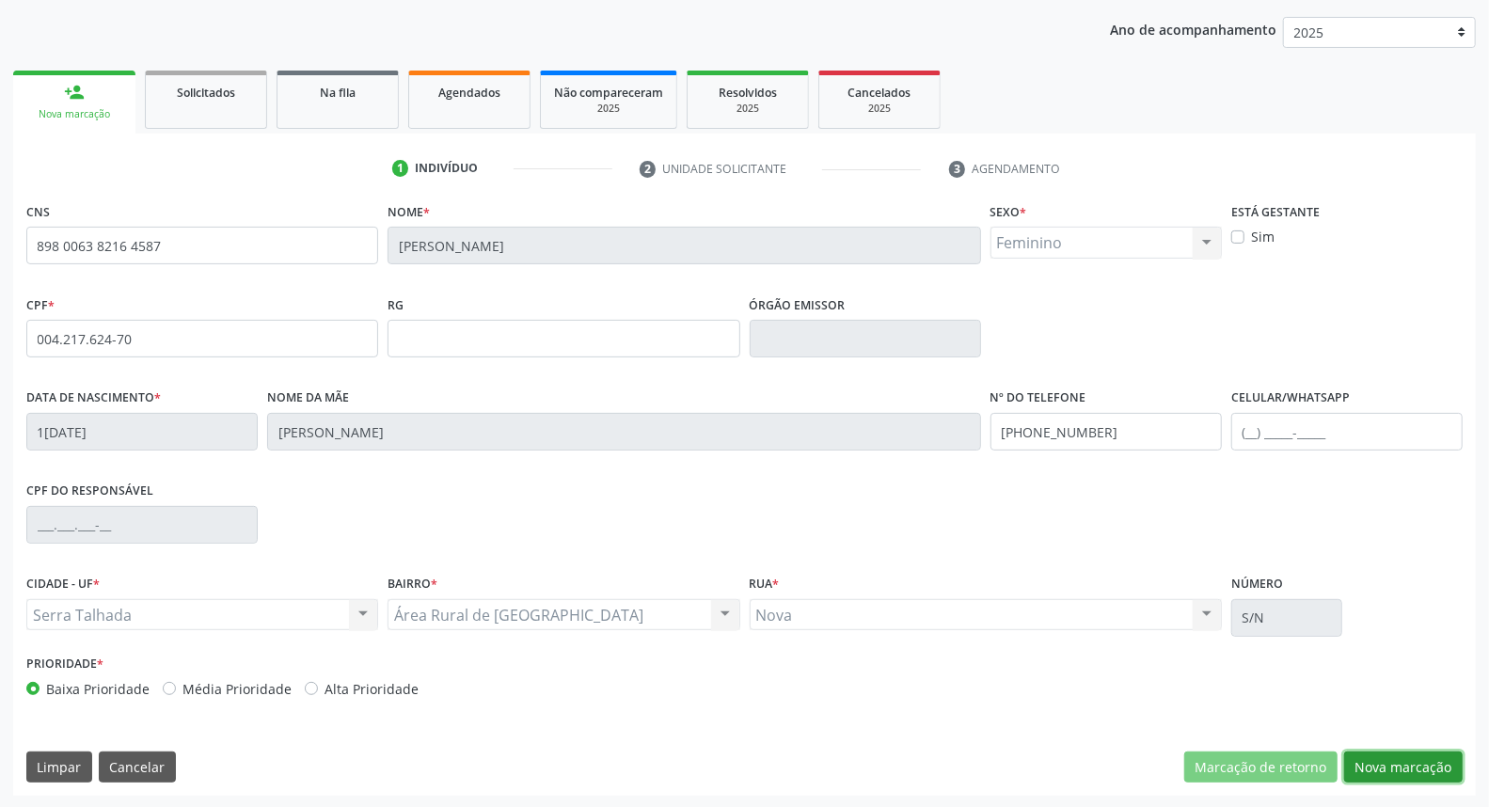
click at [1462, 769] on button "Nova marcação" at bounding box center [1403, 767] width 119 height 32
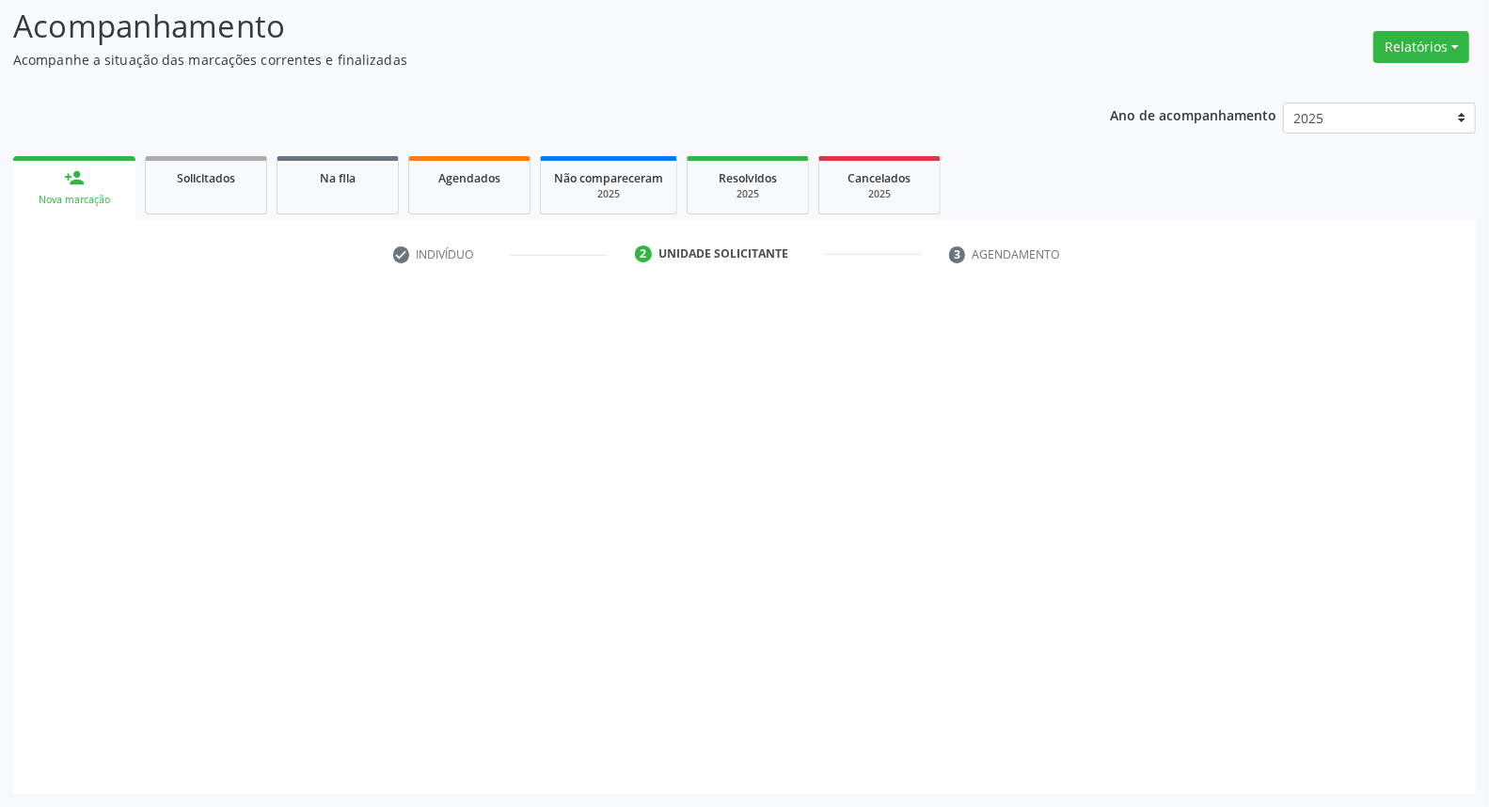
scroll to position [124, 0]
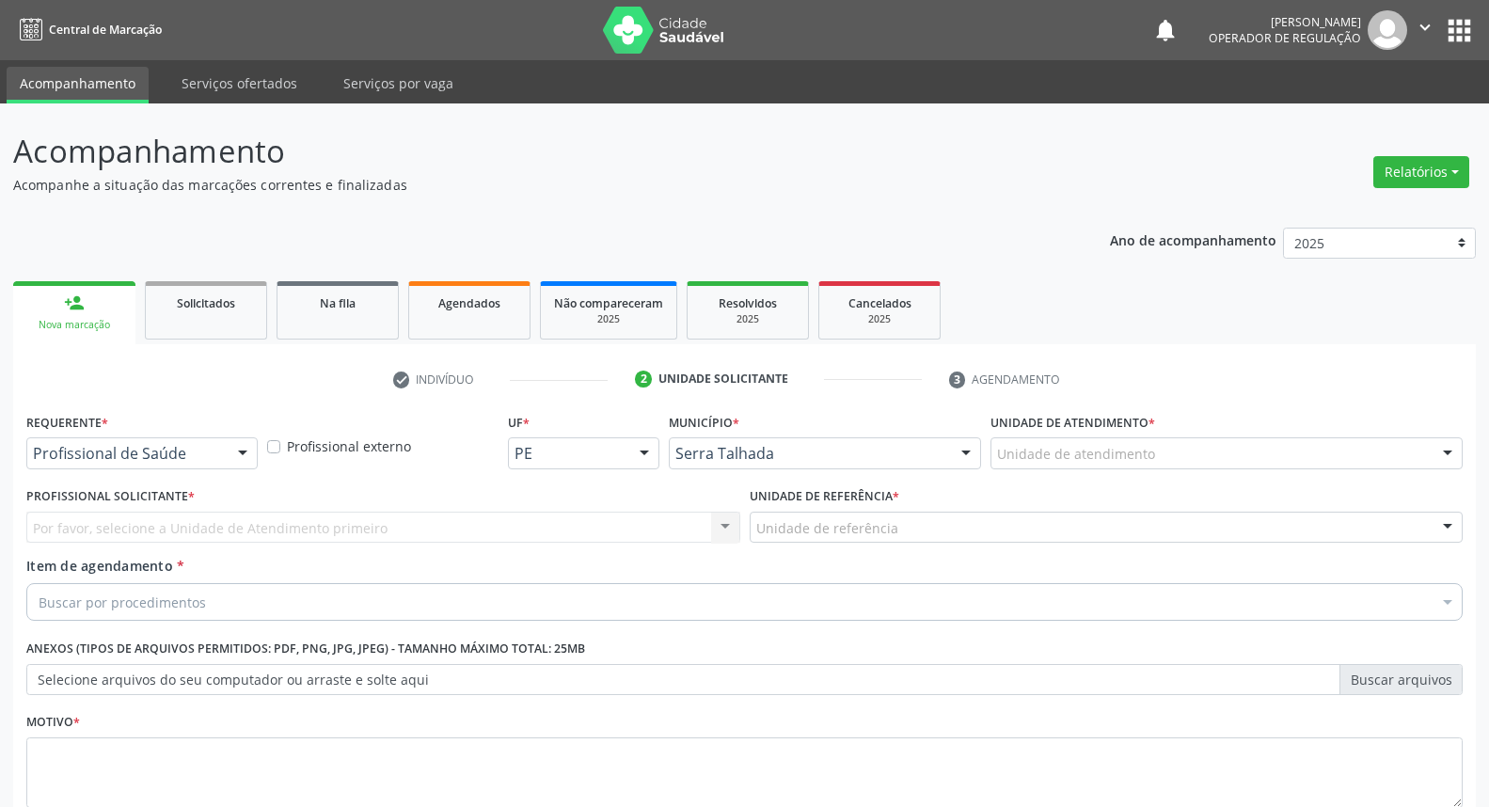
scroll to position [124, 0]
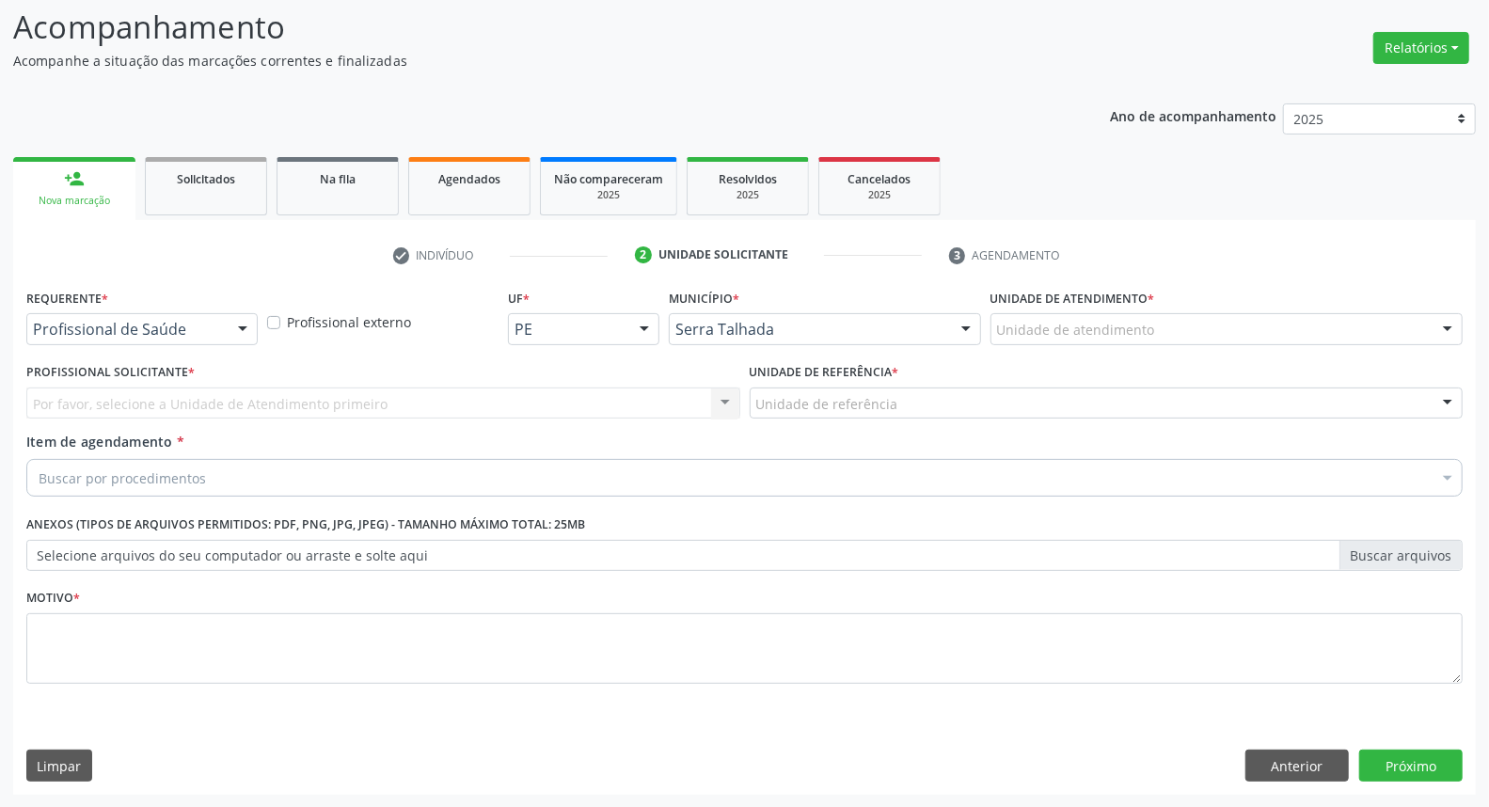
drag, startPoint x: 71, startPoint y: 305, endPoint x: 73, endPoint y: 318, distance: 13.3
click at [71, 310] on label "Requerente *" at bounding box center [67, 298] width 82 height 29
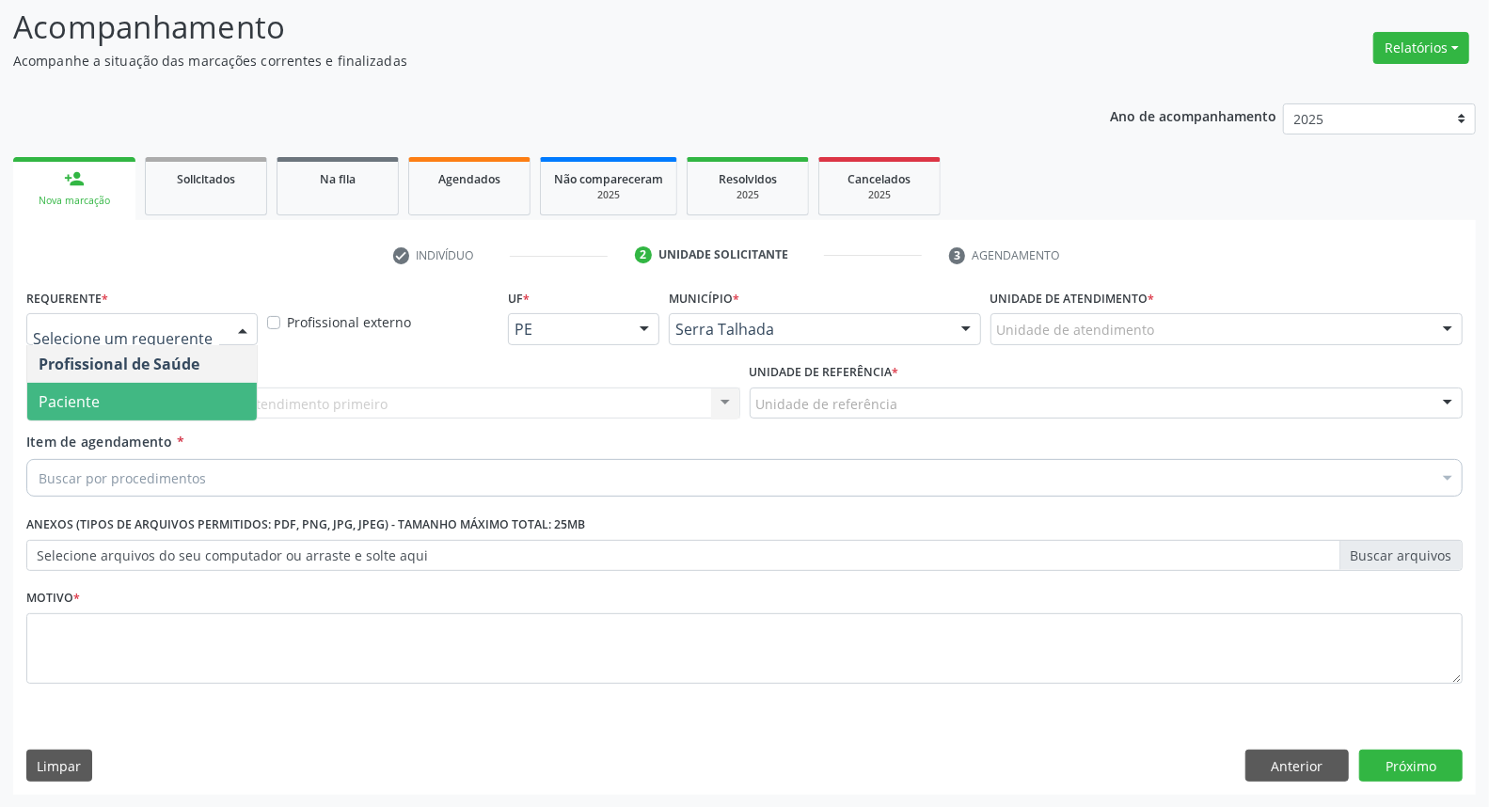
click at [88, 387] on span "Paciente" at bounding box center [141, 402] width 229 height 38
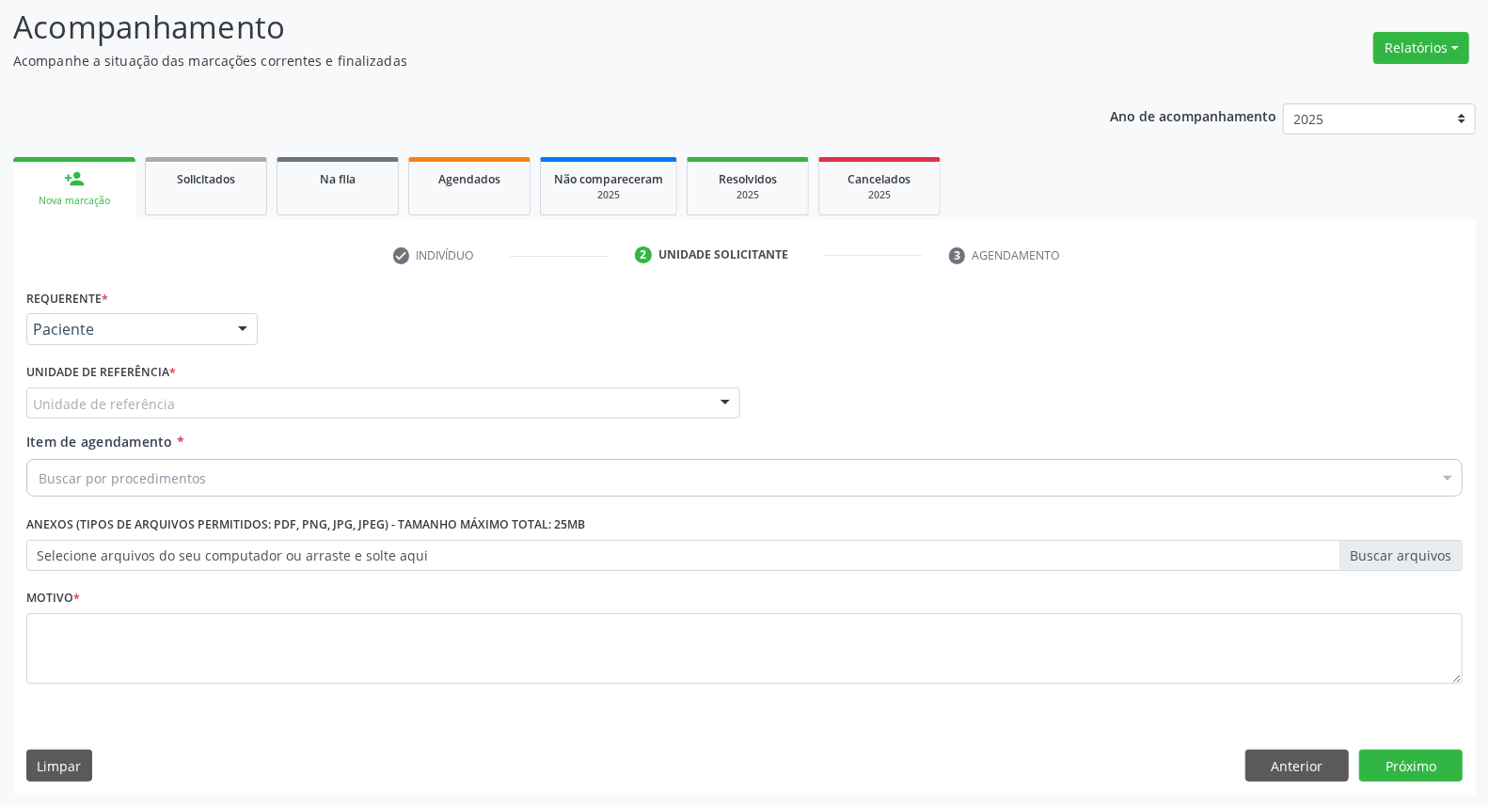
click at [226, 415] on div "Unidade de referência" at bounding box center [383, 403] width 714 height 32
type input "I"
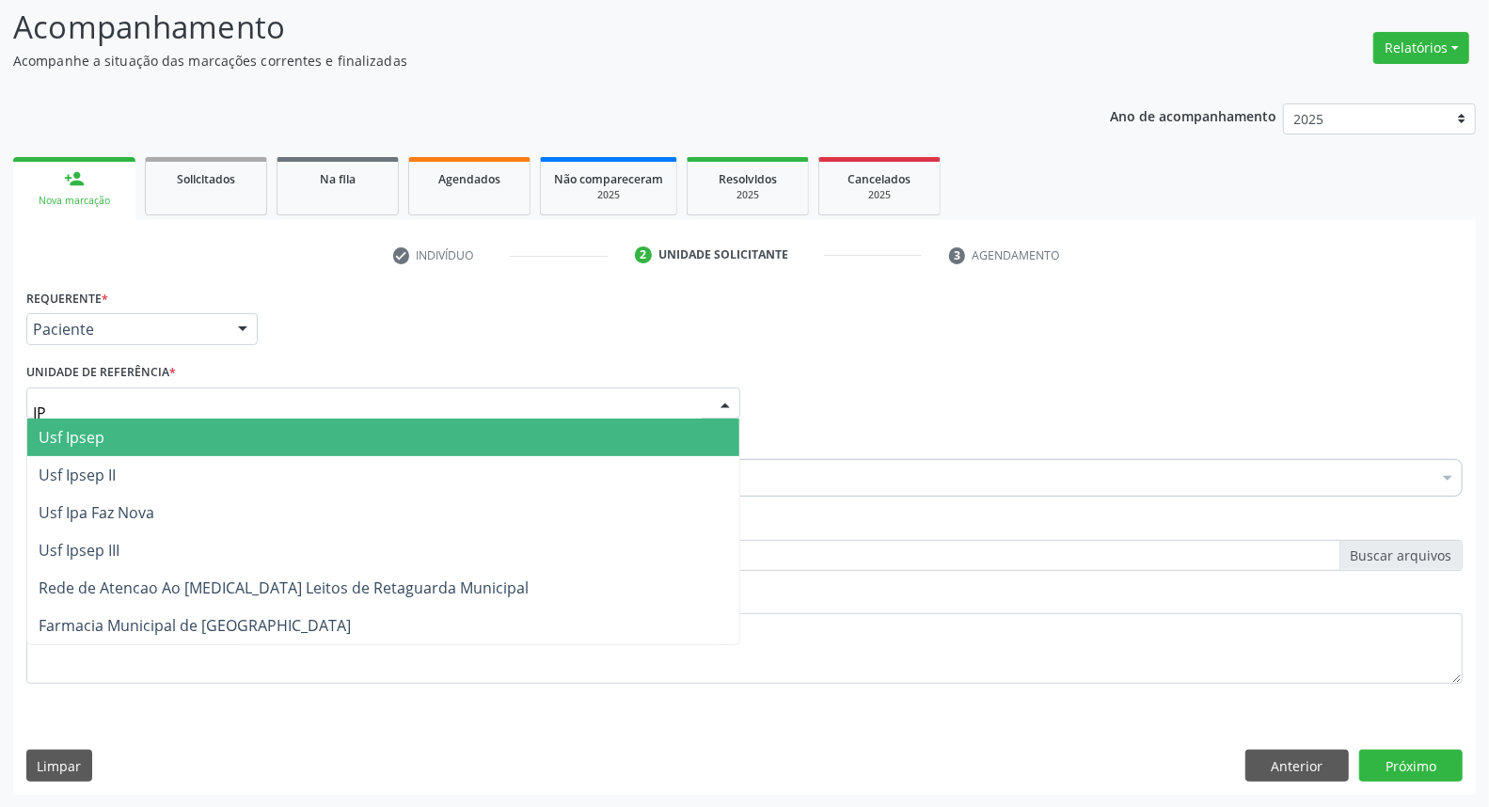
type input "IPA"
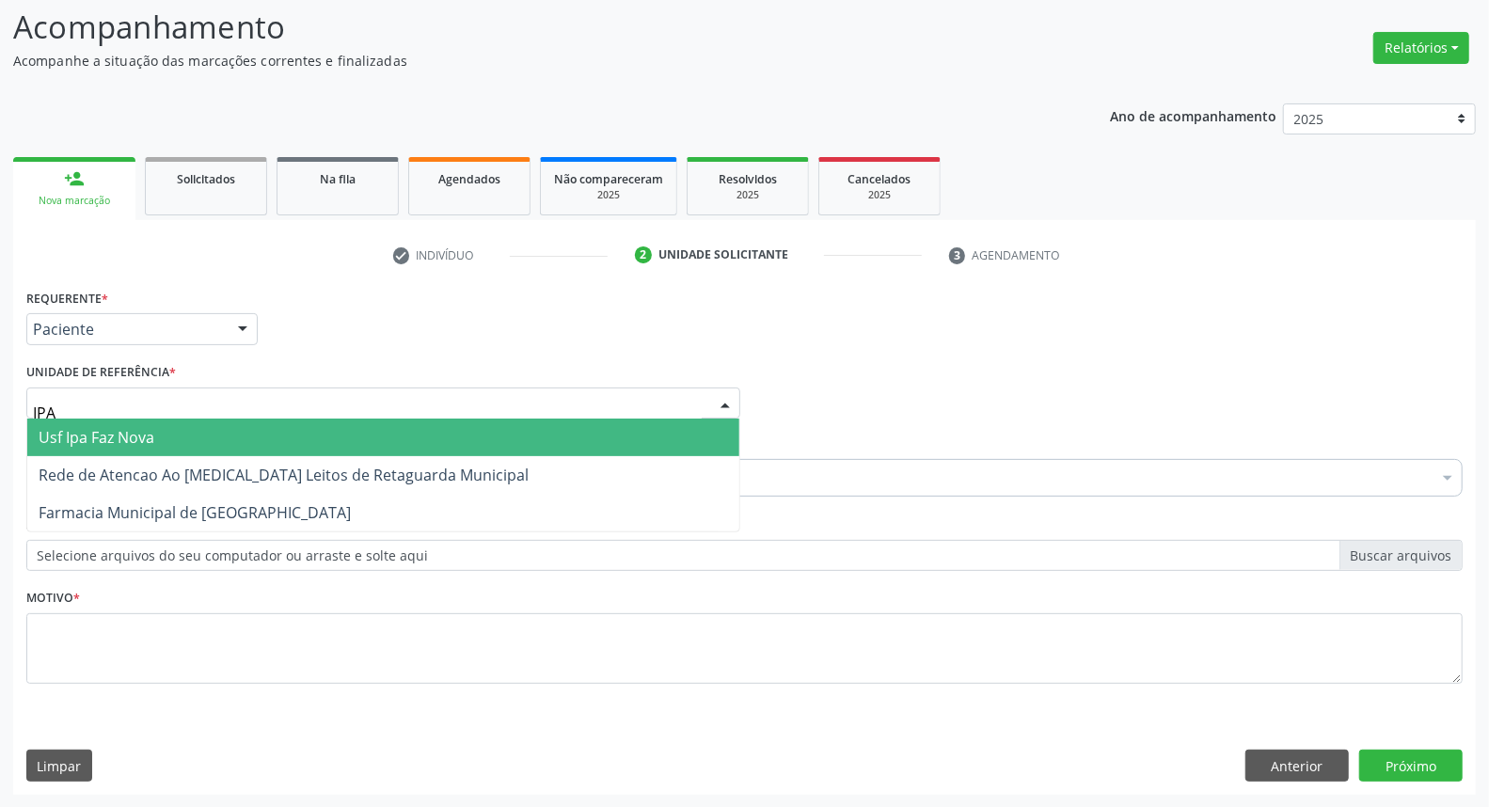
click at [105, 440] on span "Usf Ipa Faz Nova" at bounding box center [97, 437] width 116 height 21
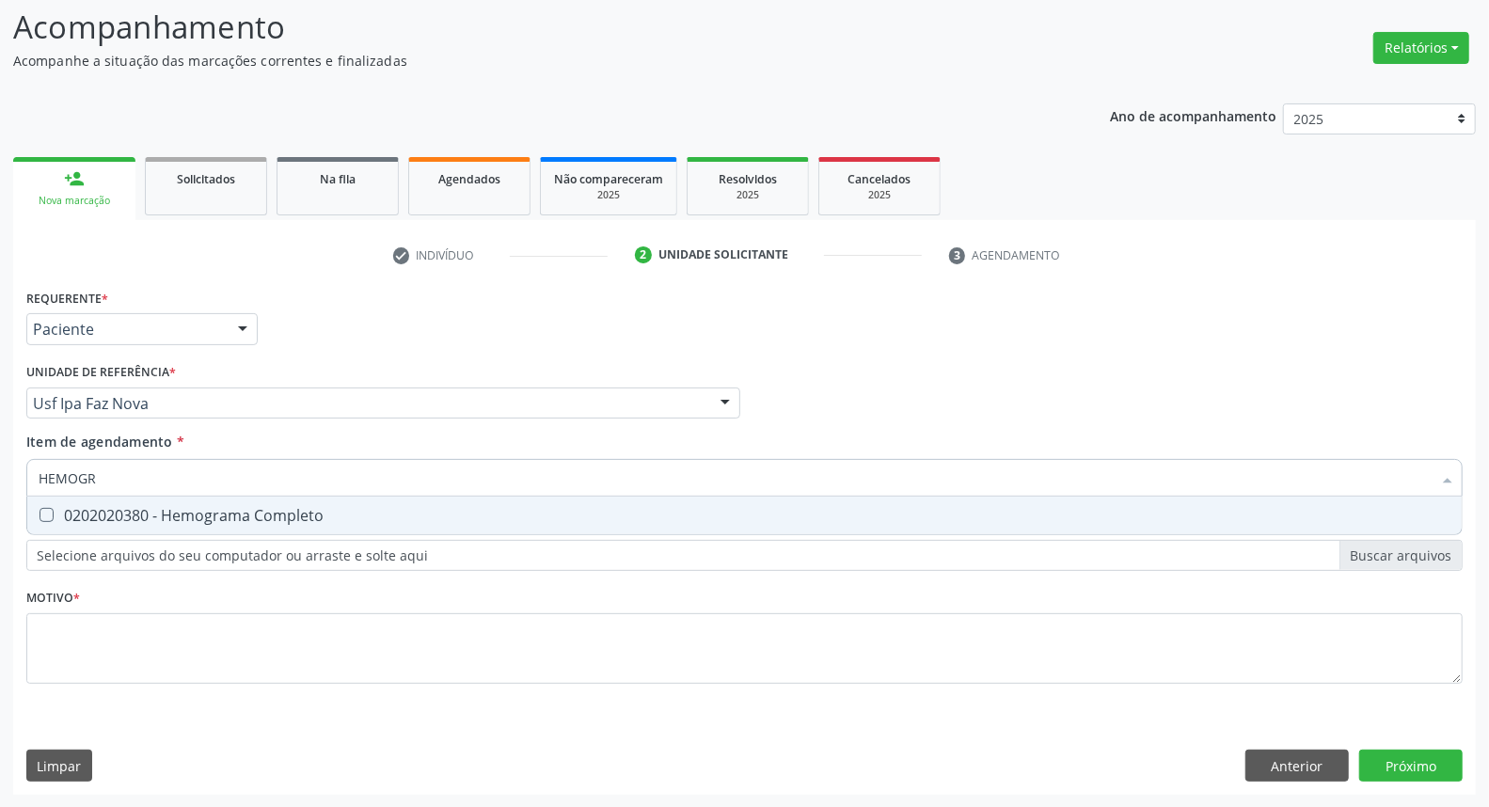
type input "HEMOGRA"
drag, startPoint x: 223, startPoint y: 504, endPoint x: 223, endPoint y: 567, distance: 63.0
click at [223, 511] on div "0202020380 - Hemograma Completo" at bounding box center [745, 515] width 1412 height 15
checkbox Completo "true"
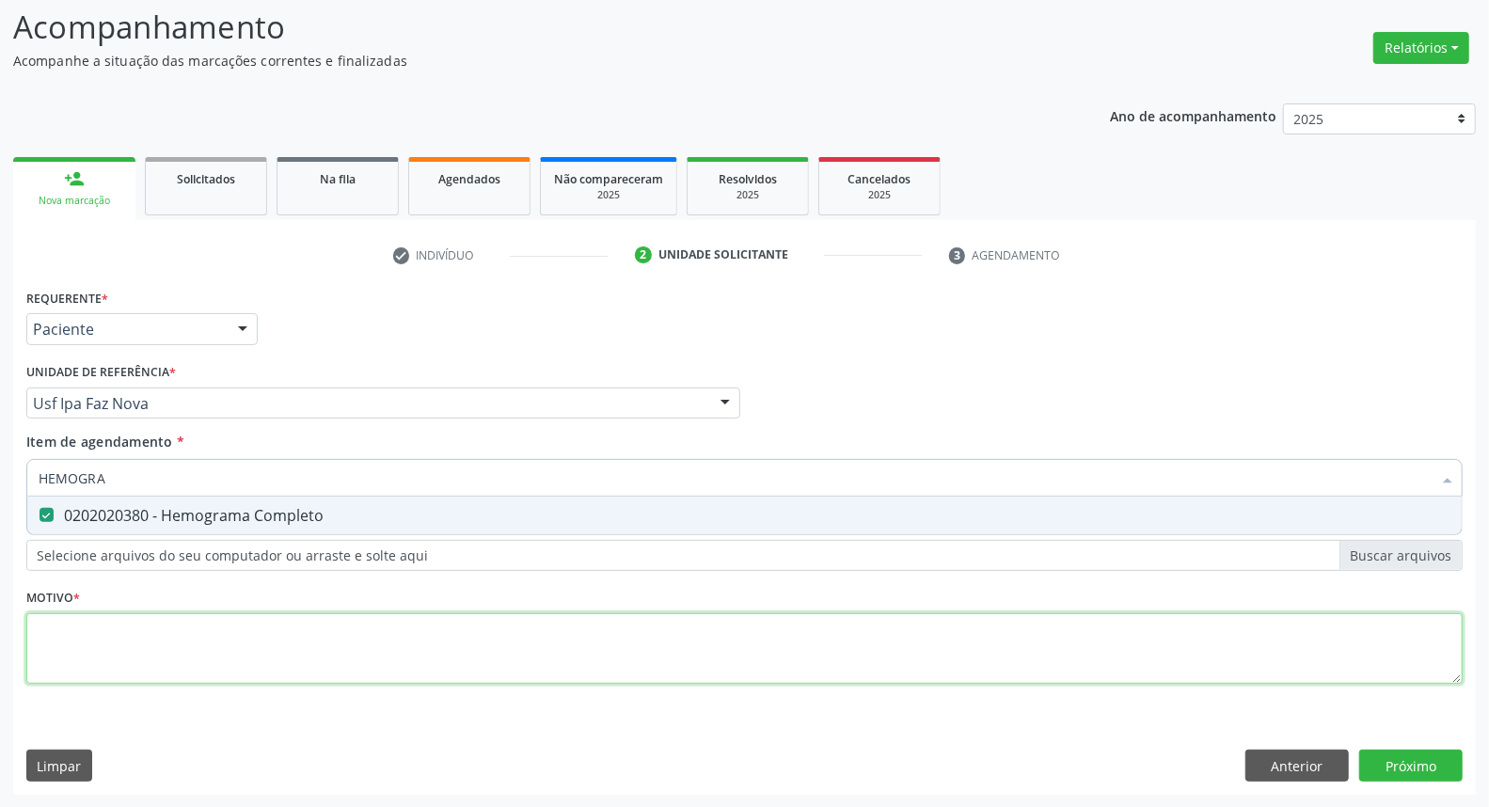
click at [227, 646] on div "Requerente * Paciente Profissional de Saúde Paciente Nenhum resultado encontrad…" at bounding box center [744, 497] width 1436 height 426
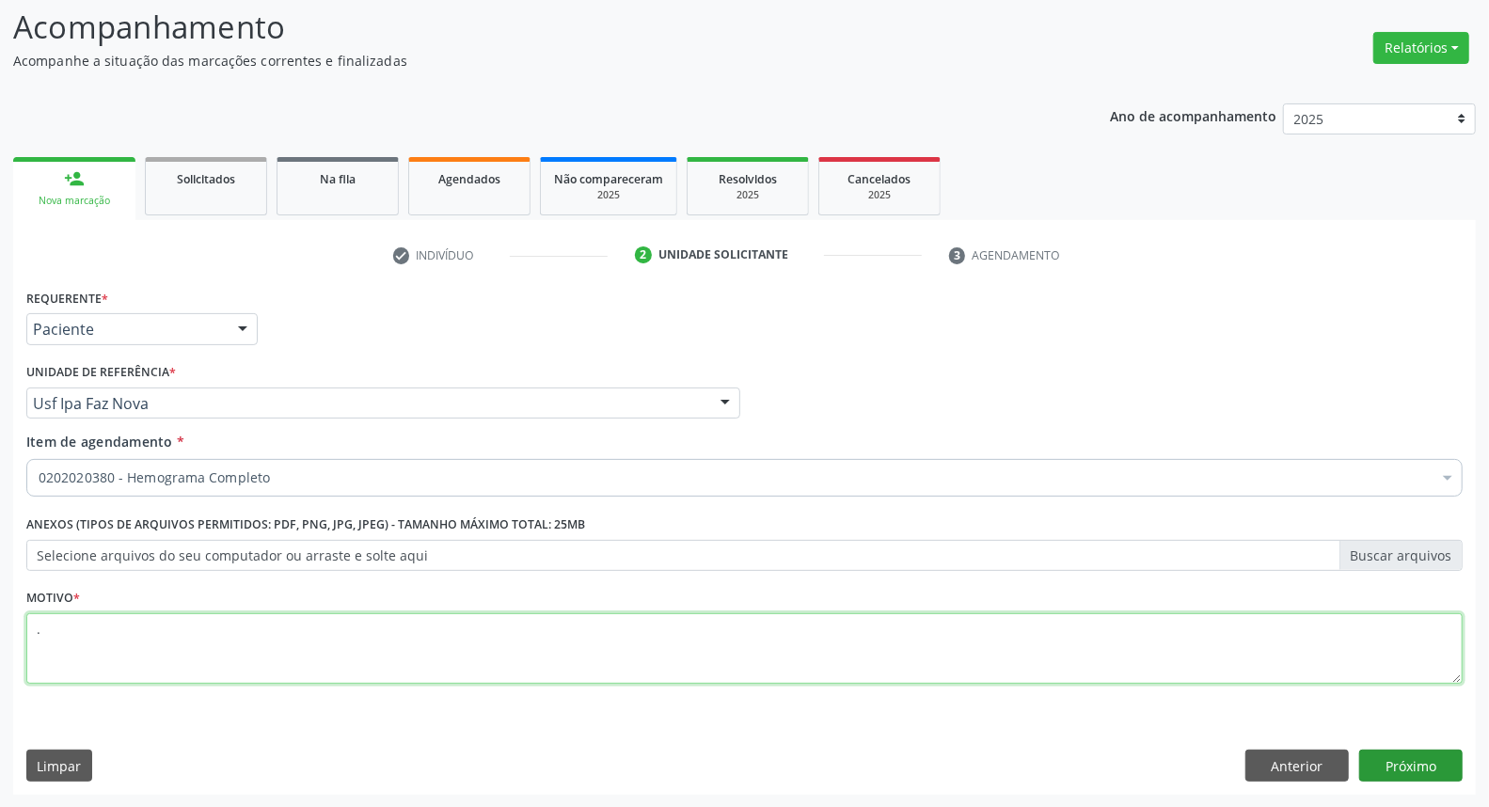
type textarea "."
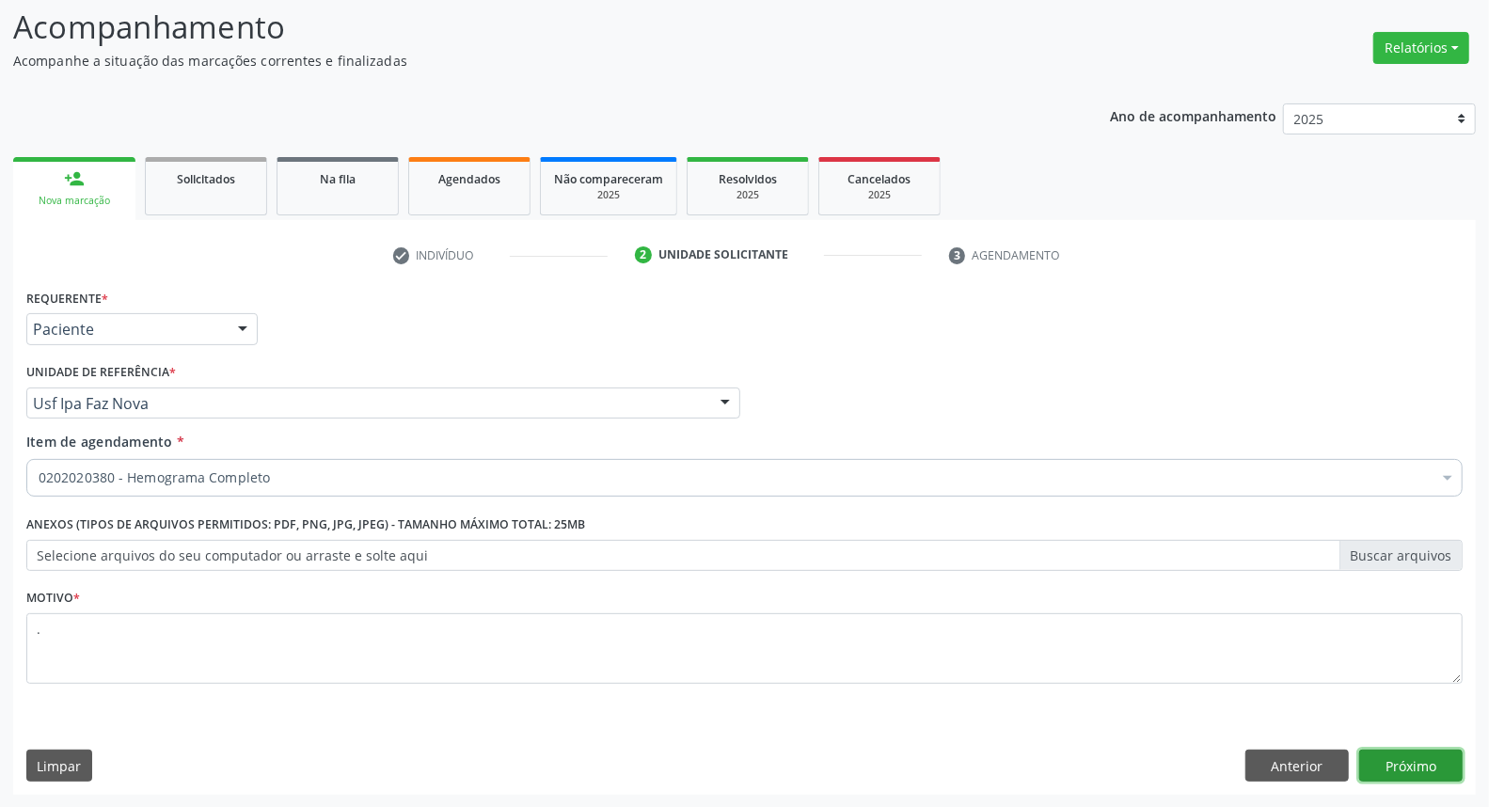
click at [1394, 771] on button "Próximo" at bounding box center [1410, 766] width 103 height 32
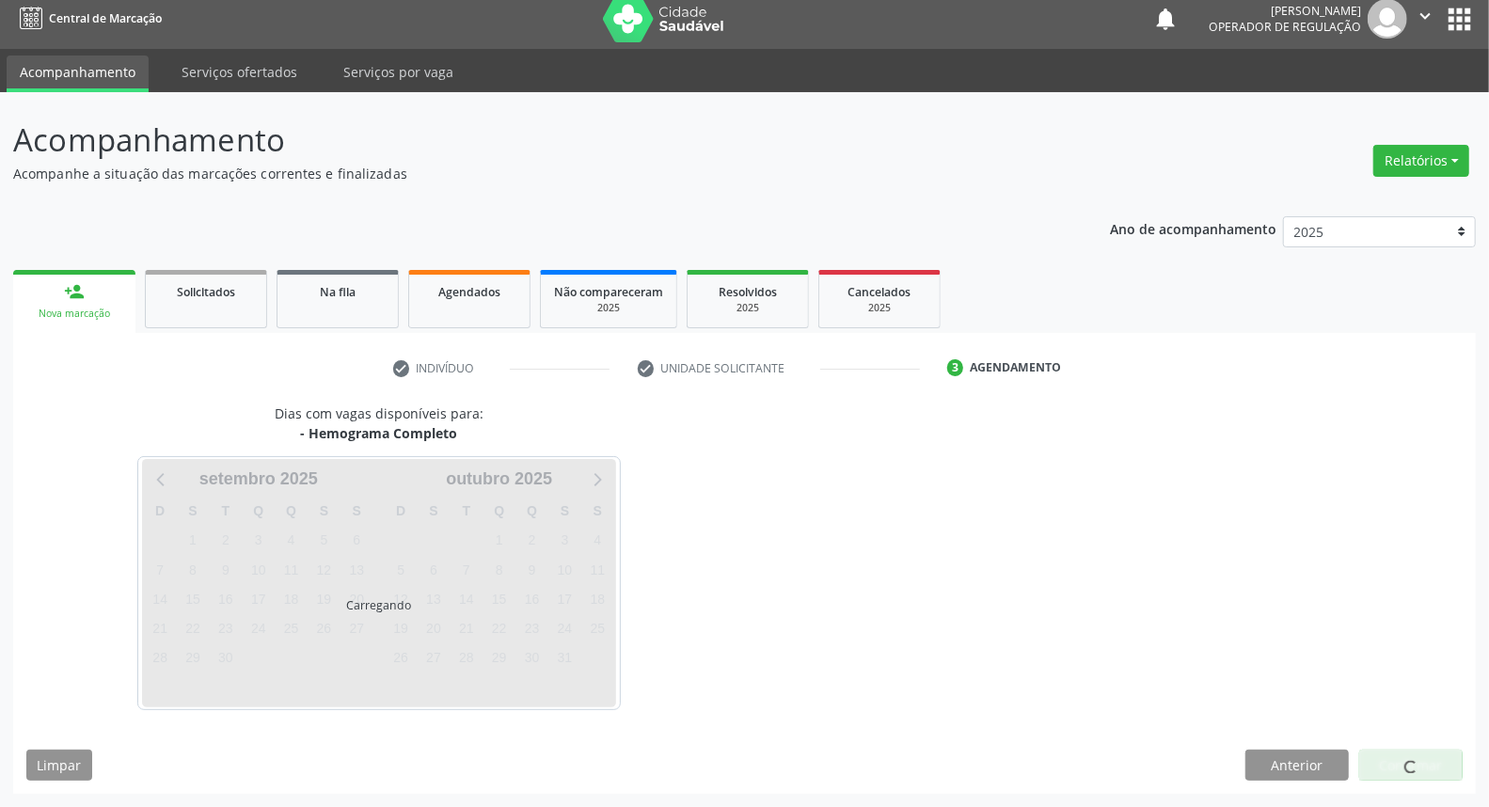
scroll to position [10, 0]
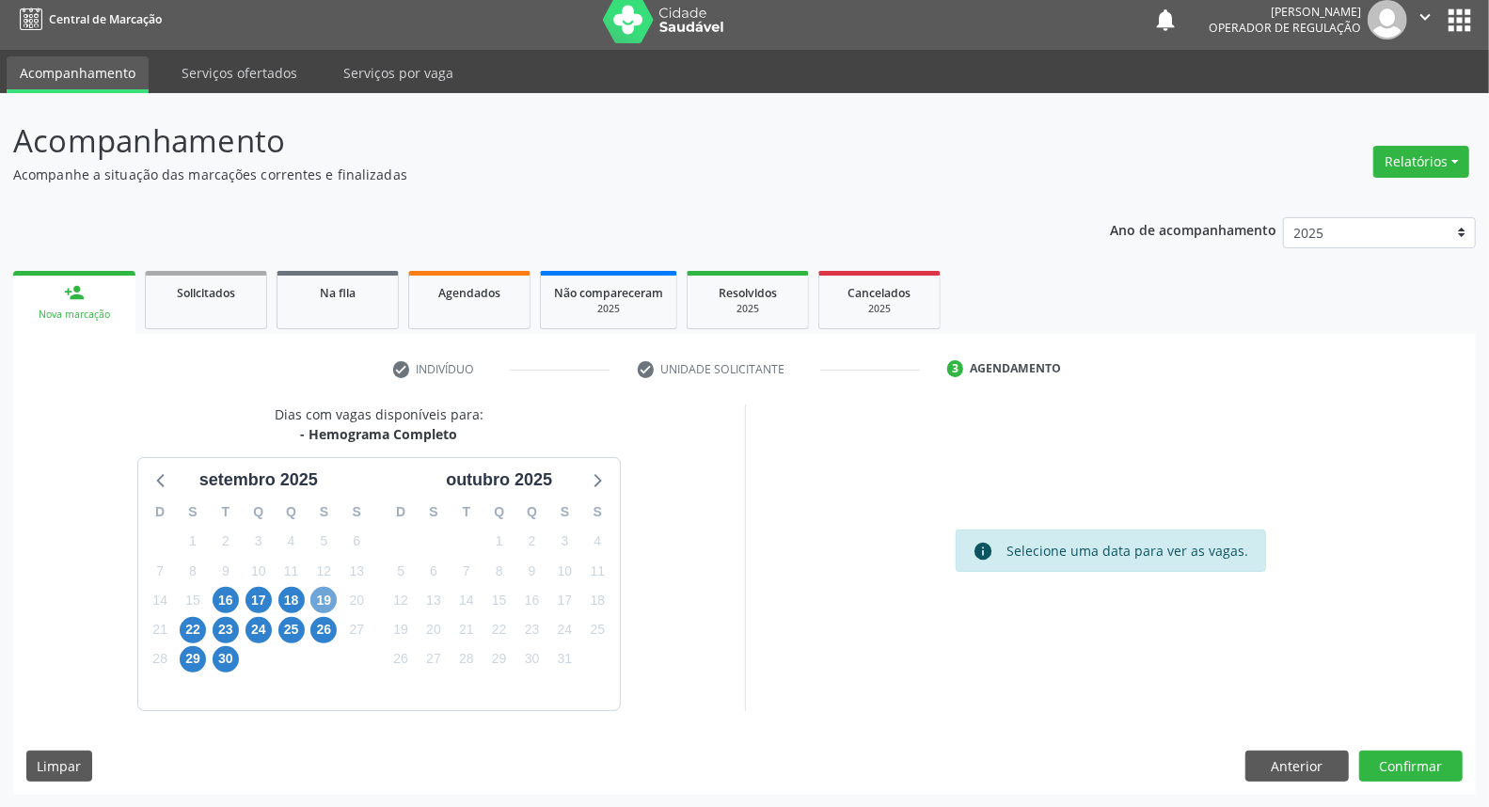
click at [329, 599] on span "19" at bounding box center [323, 600] width 26 height 26
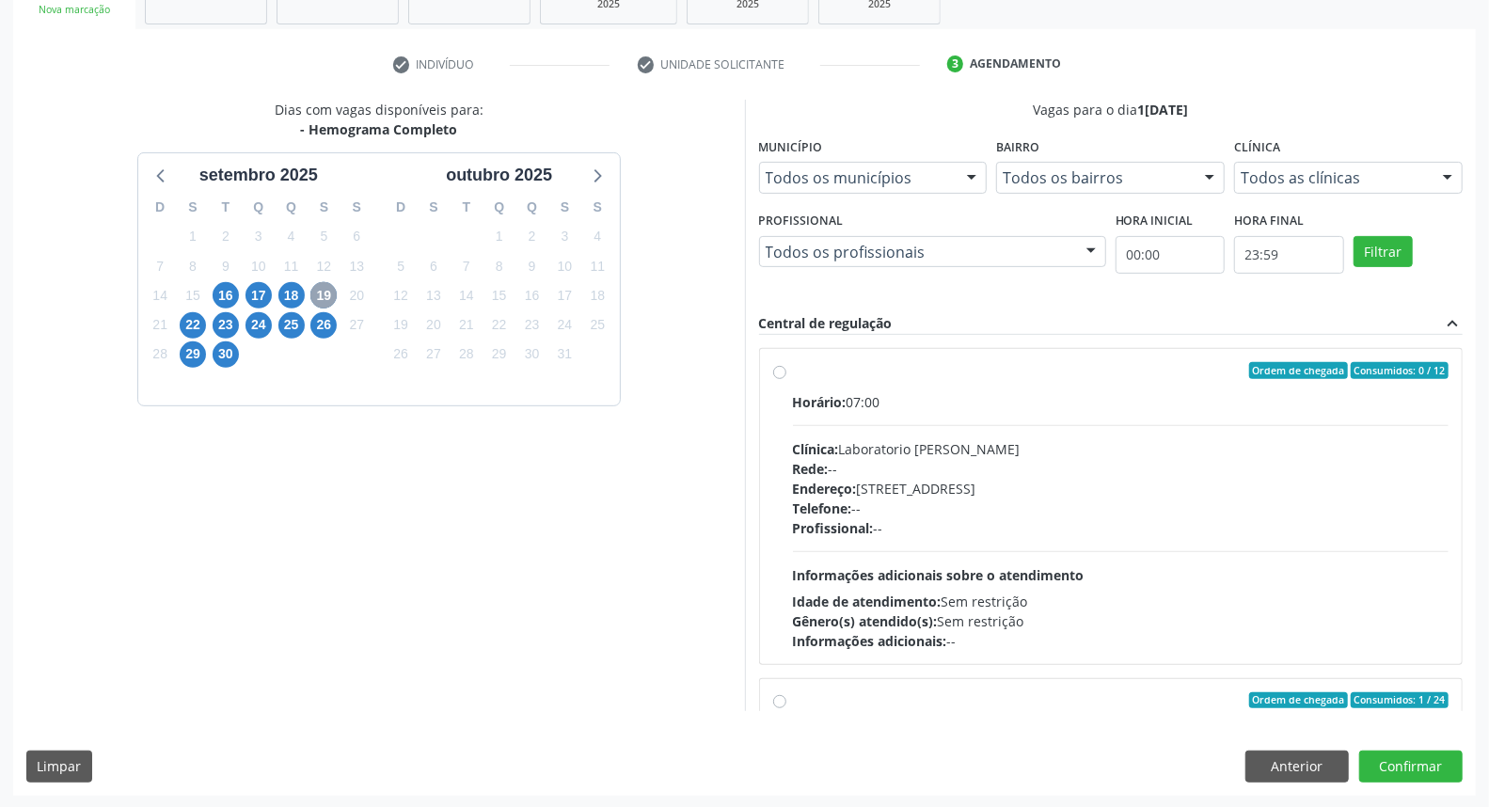
scroll to position [625, 0]
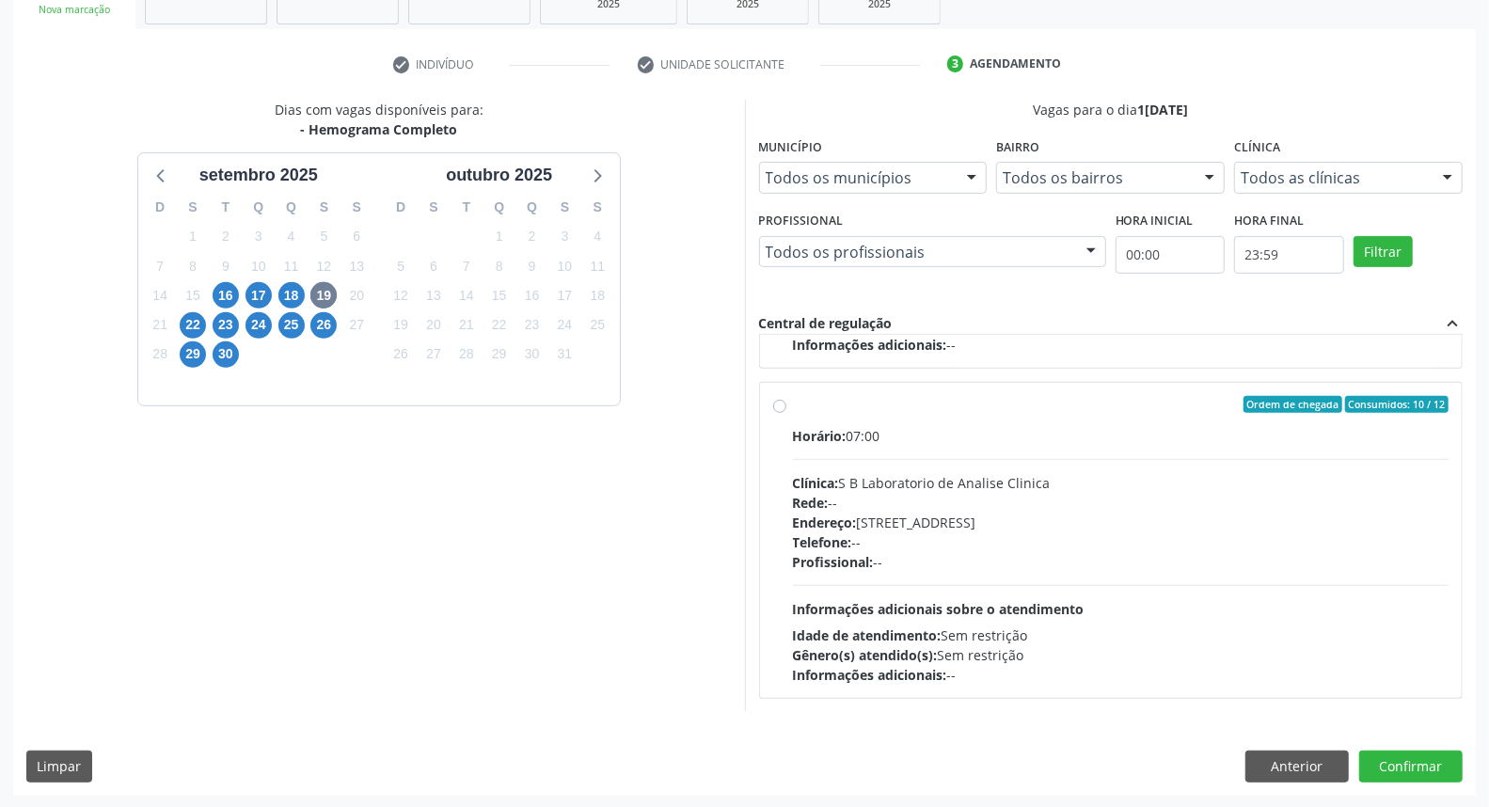
click at [1066, 565] on div "Profissional: --" at bounding box center [1121, 562] width 656 height 20
click at [786, 413] on input "Ordem de chegada Consumidos: 10 / 12 Horário: 07:00 Clínica: S B Laboratorio de…" at bounding box center [779, 404] width 13 height 17
radio input "true"
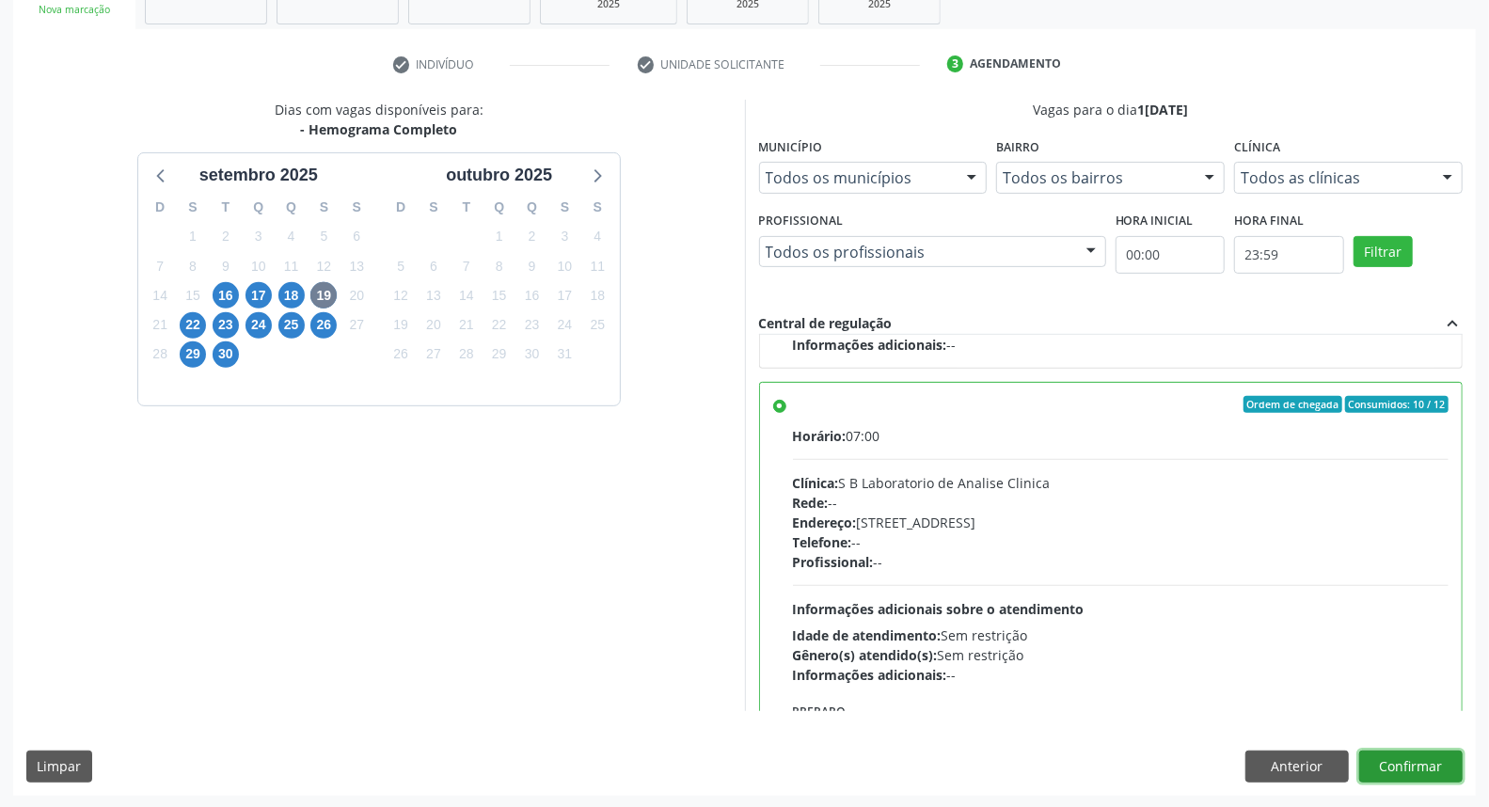
click at [1411, 766] on button "Confirmar" at bounding box center [1410, 767] width 103 height 32
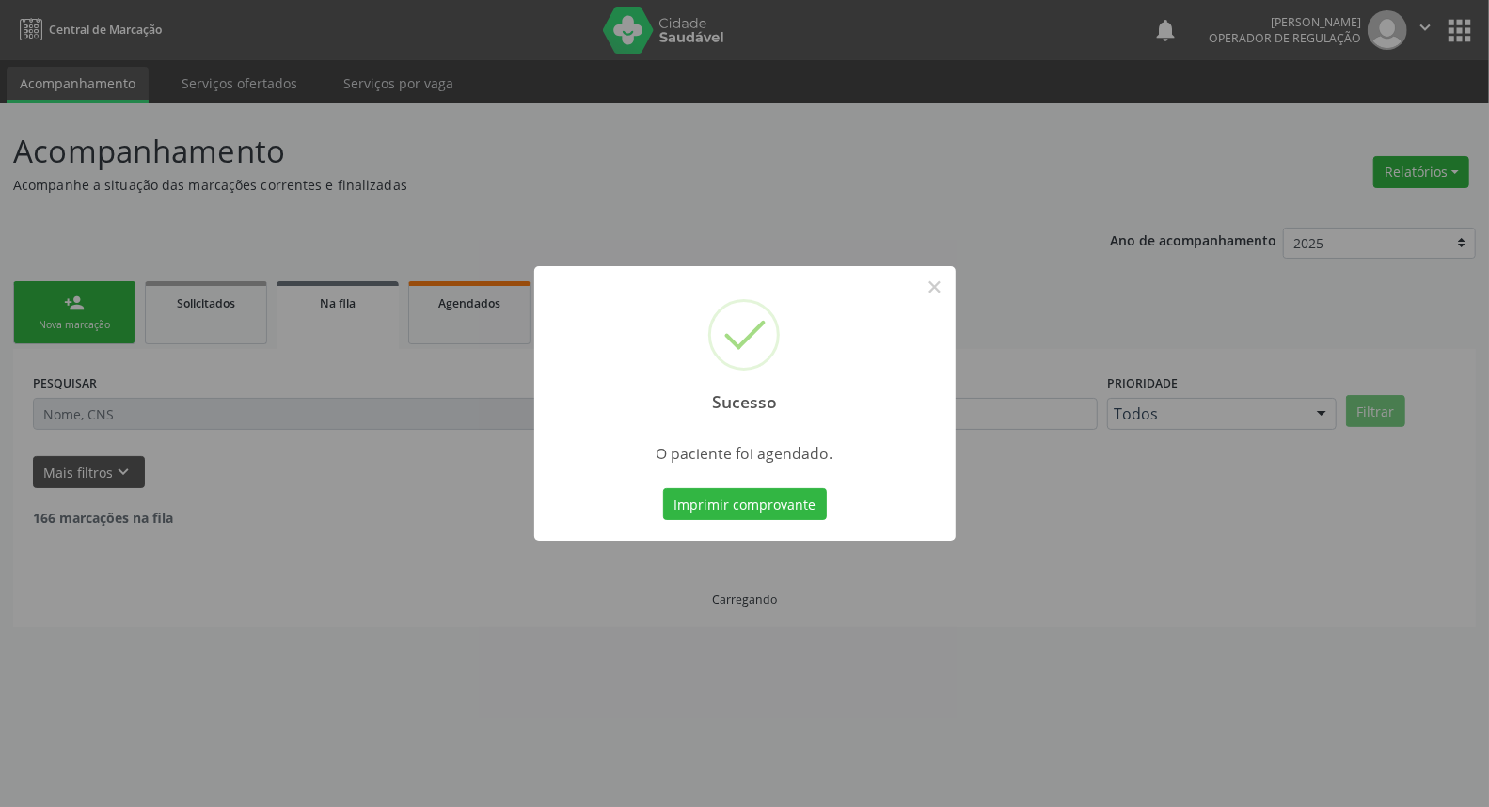
scroll to position [0, 0]
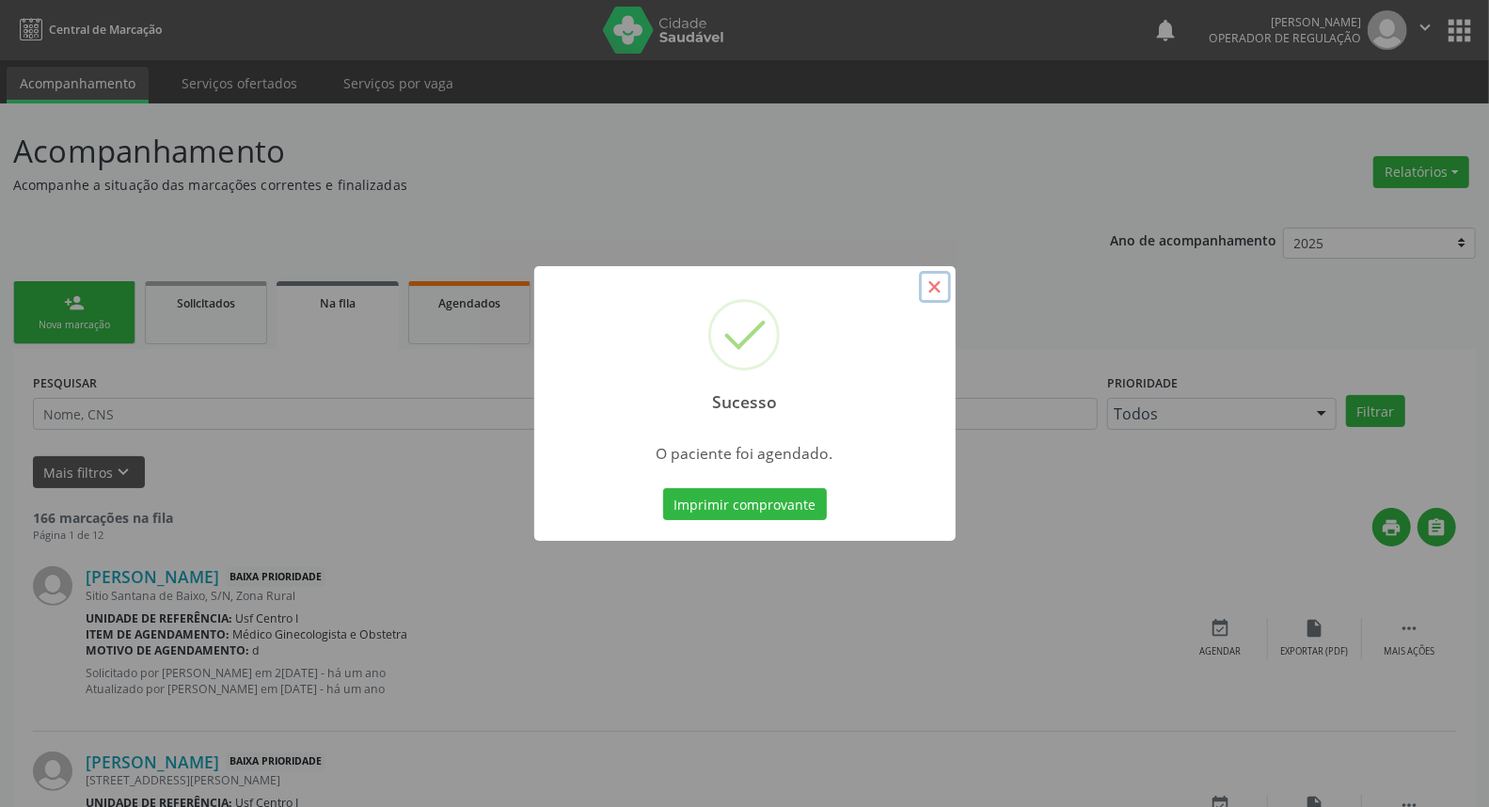
click at [931, 292] on button "×" at bounding box center [935, 287] width 32 height 32
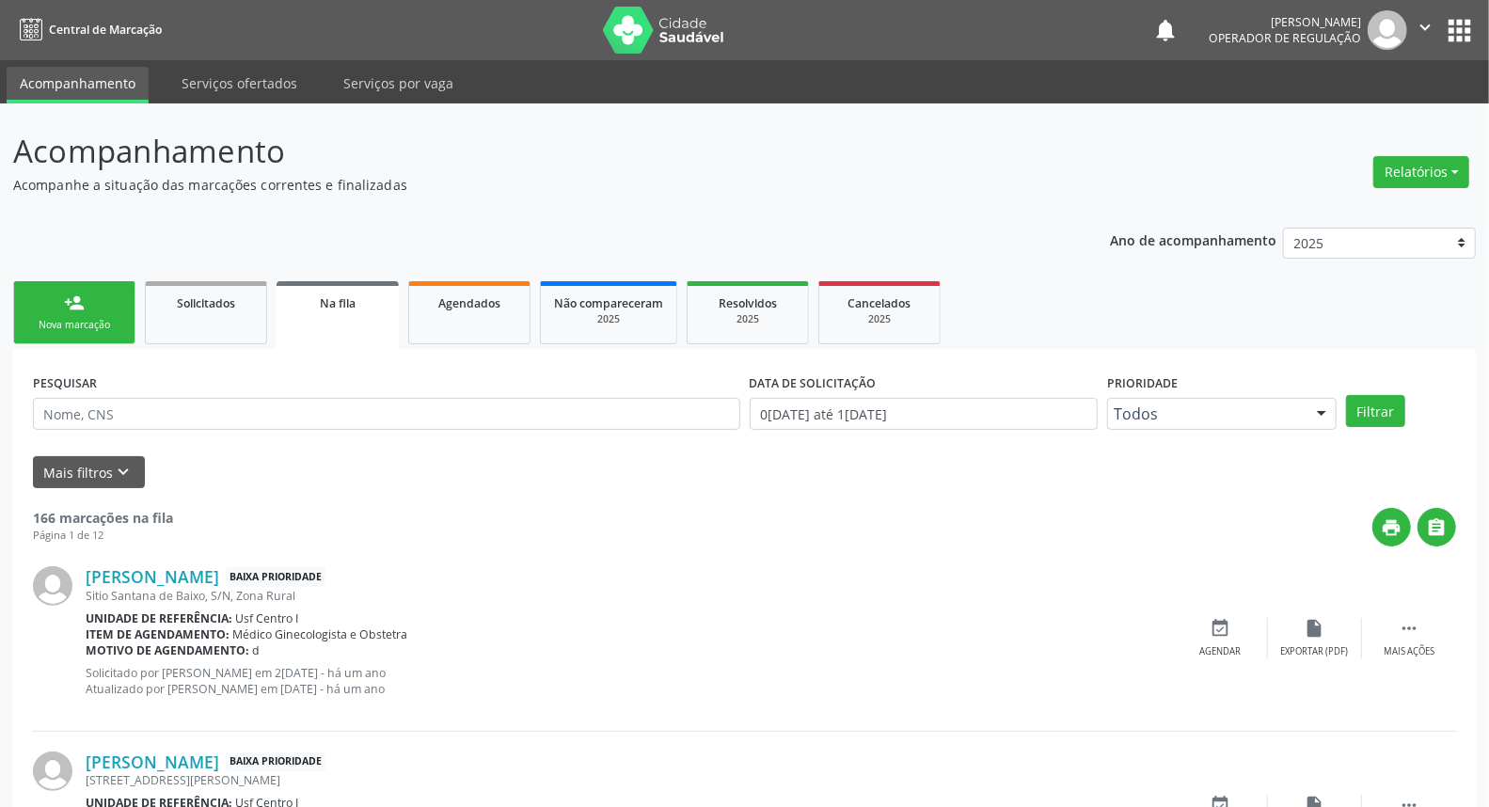
click at [92, 318] on div "Nova marcação" at bounding box center [74, 325] width 94 height 14
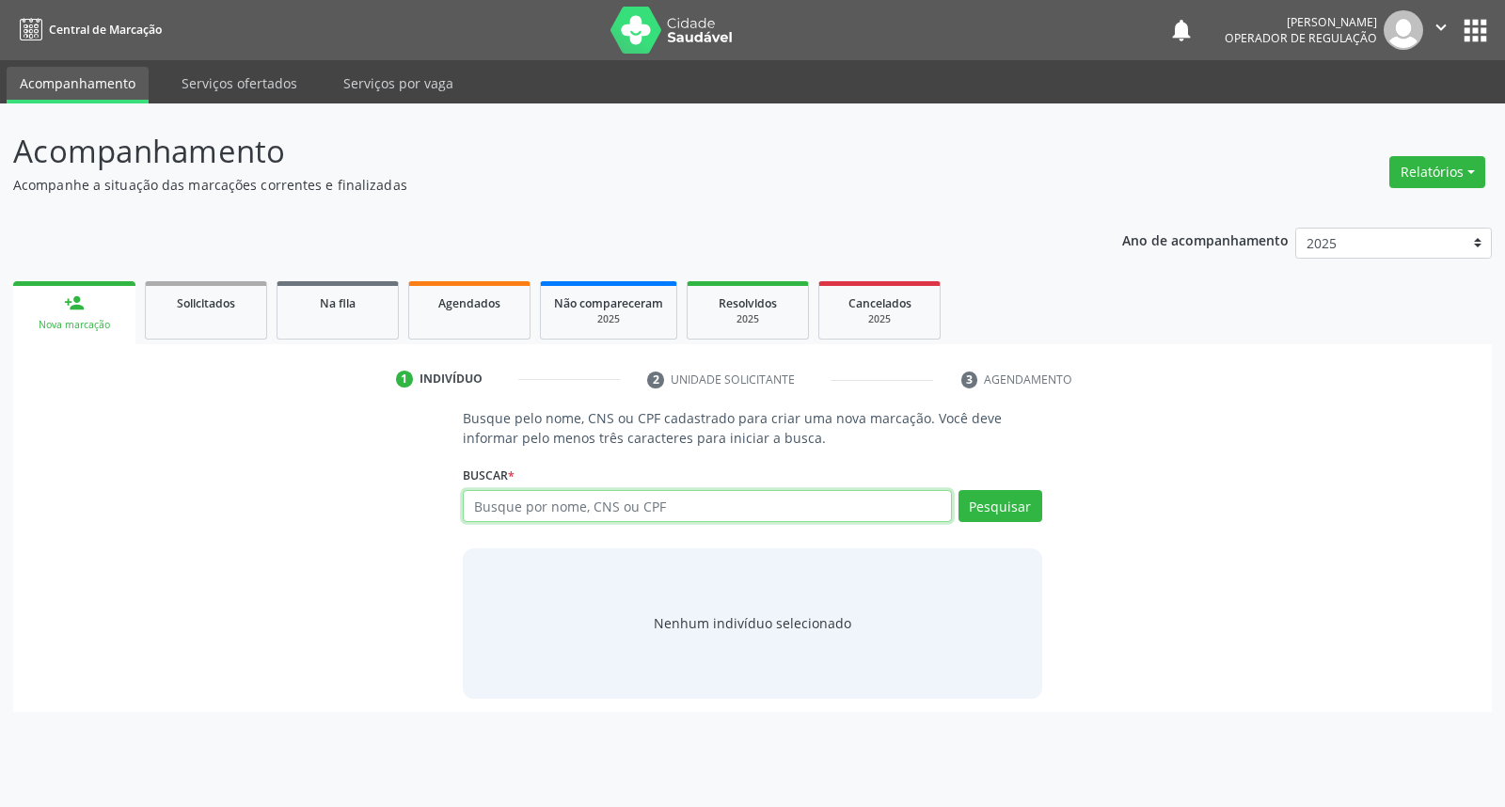
click at [637, 508] on input "text" at bounding box center [707, 506] width 488 height 32
type input "708207667567148"
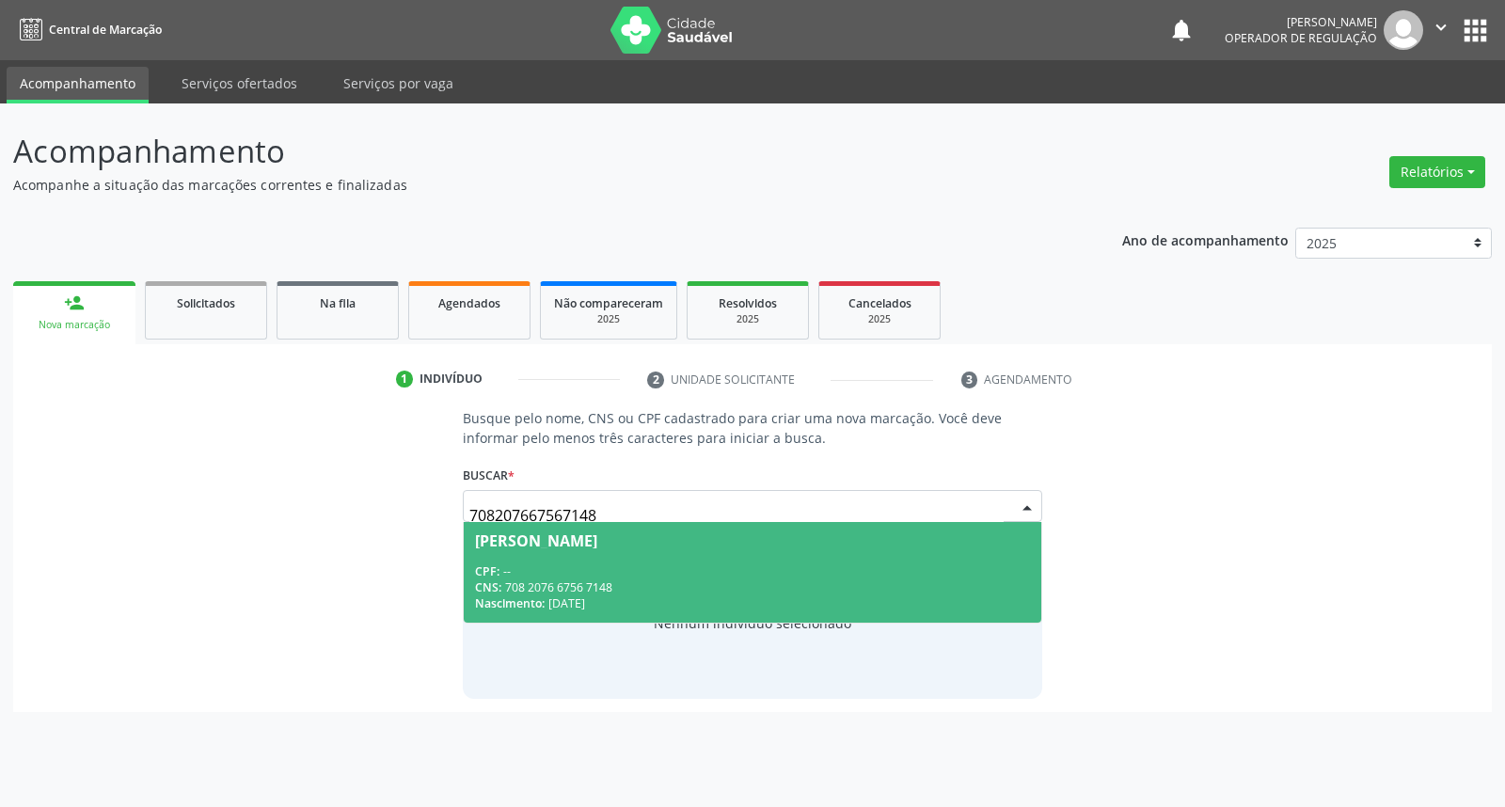
click at [798, 561] on span "[PERSON_NAME] CPF: -- CNS: 708 2076 6756 7148 Nascimento: [DATE]" at bounding box center [752, 572] width 577 height 101
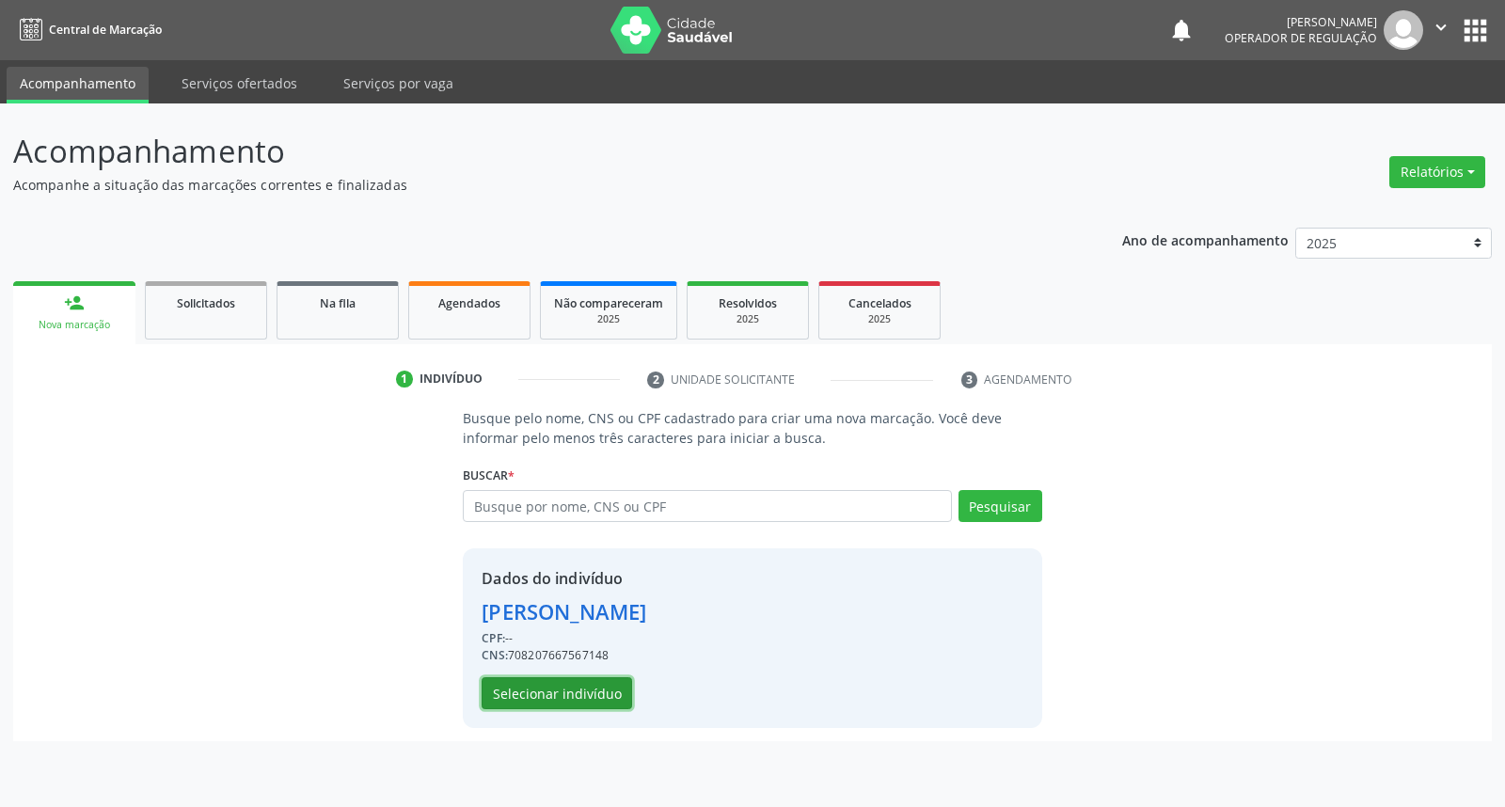
click at [511, 692] on button "Selecionar indivíduo" at bounding box center [557, 693] width 150 height 32
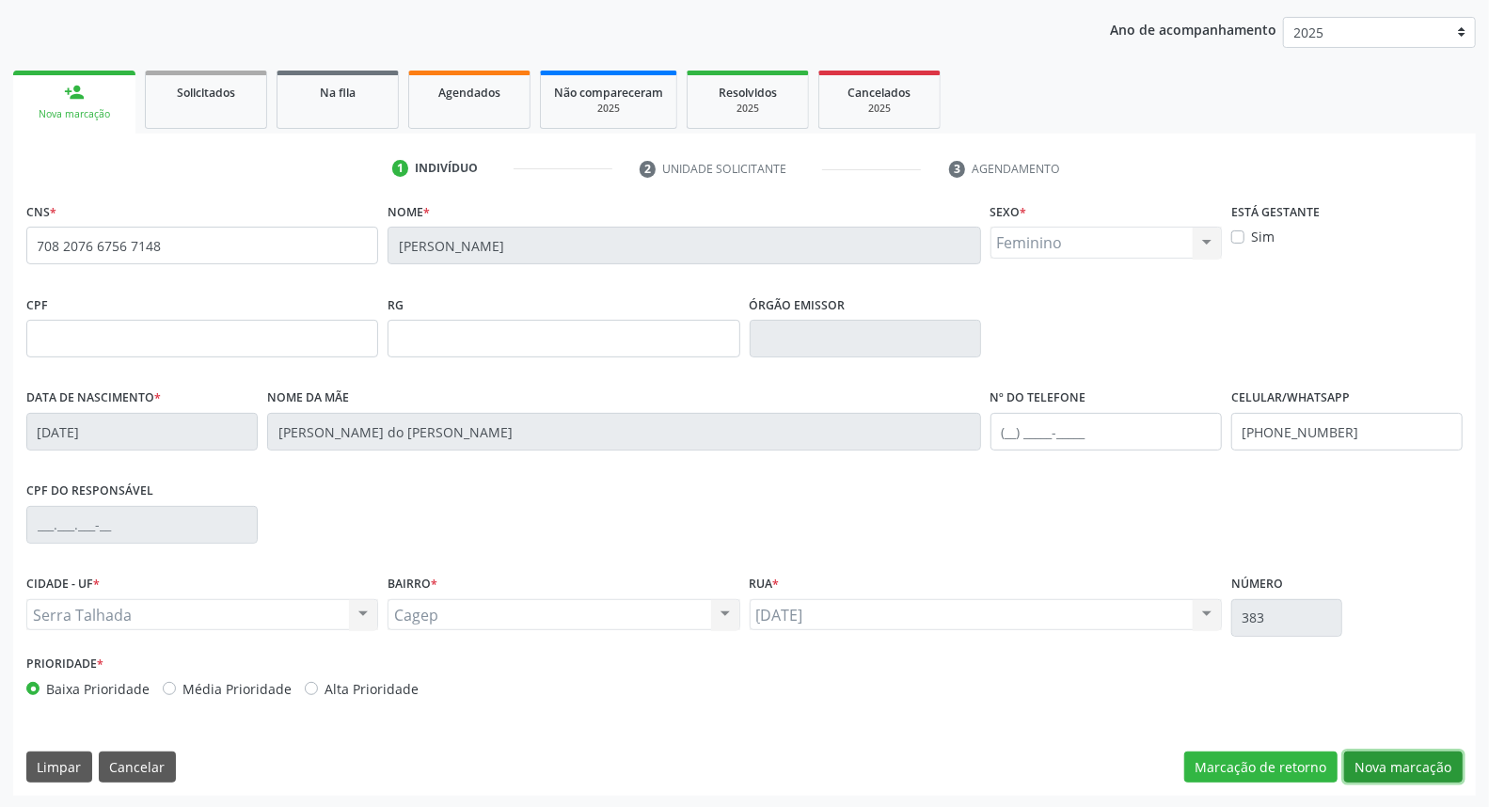
click at [1361, 766] on button "Nova marcação" at bounding box center [1403, 767] width 119 height 32
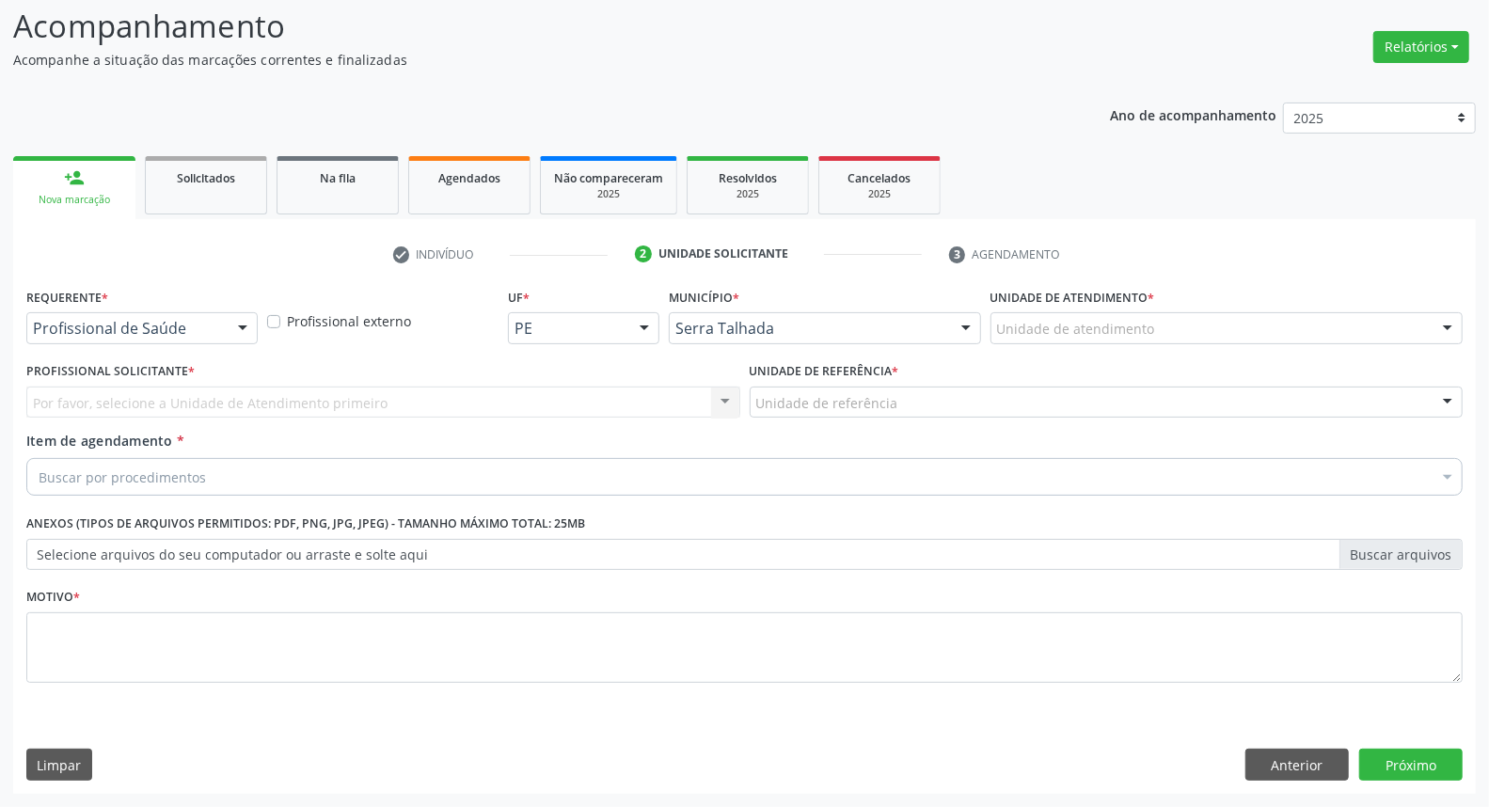
scroll to position [124, 0]
click at [233, 326] on div at bounding box center [243, 330] width 28 height 32
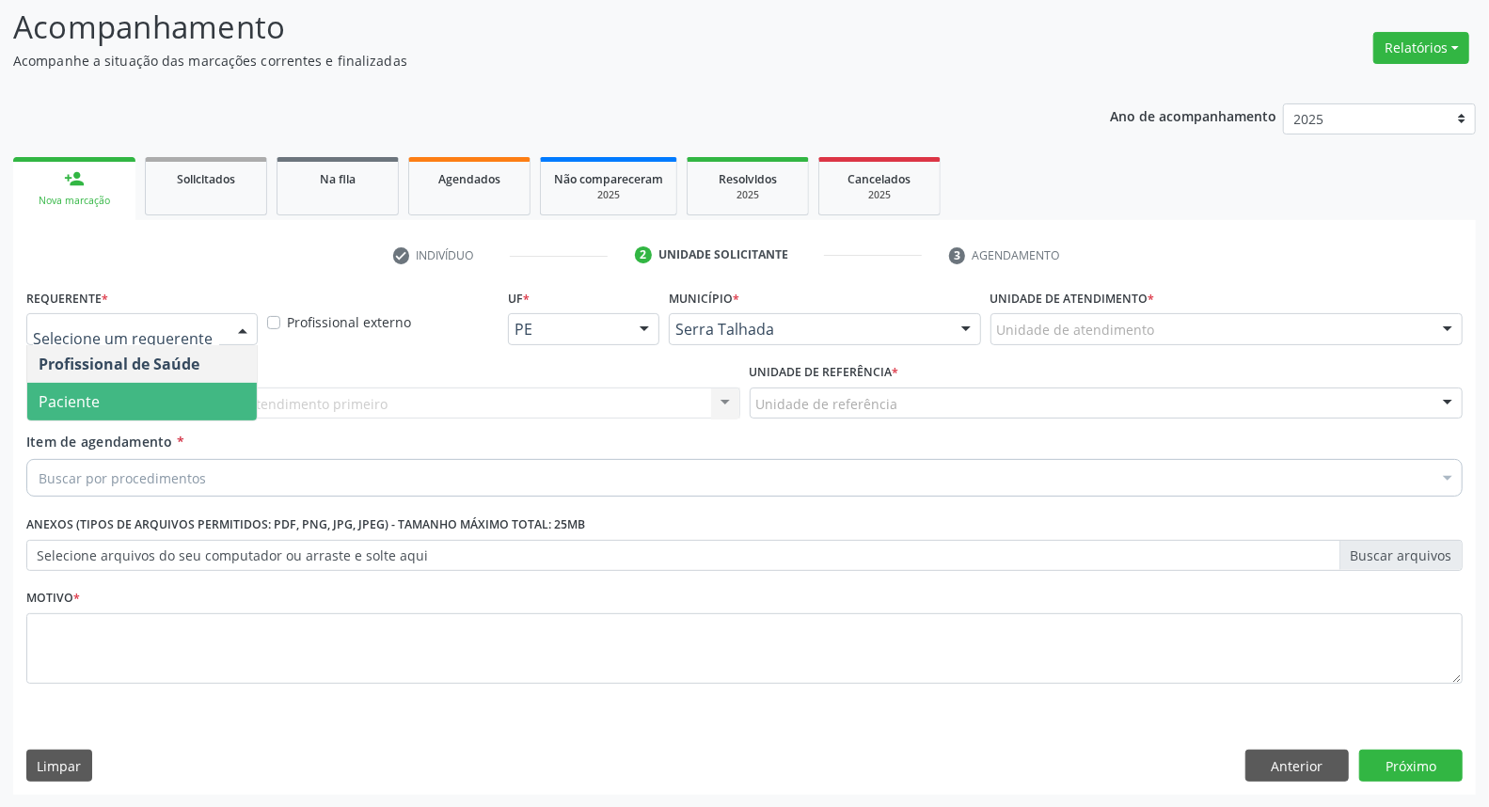
click at [211, 391] on span "Paciente" at bounding box center [141, 402] width 229 height 38
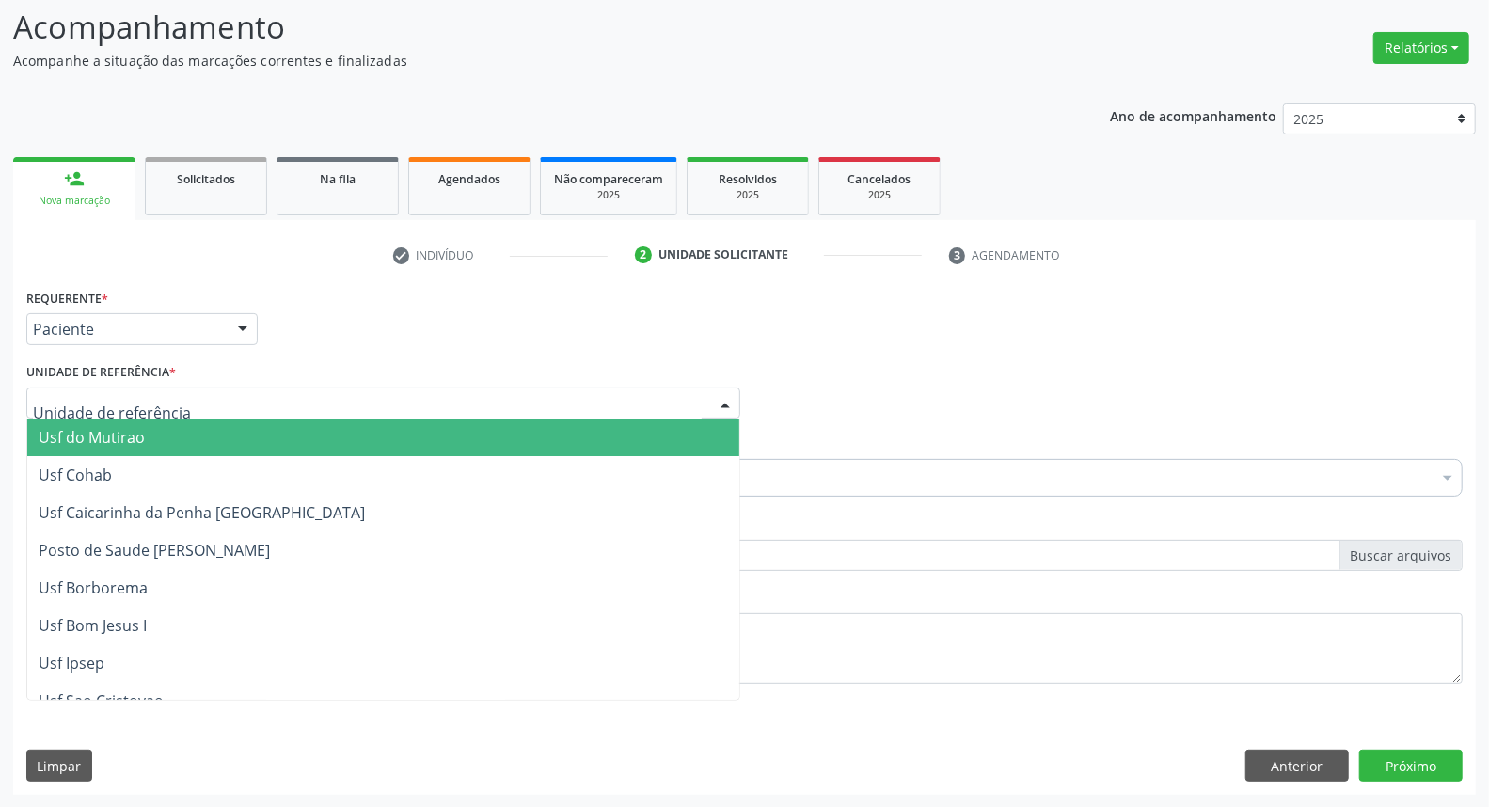
click at [219, 396] on div at bounding box center [383, 403] width 714 height 32
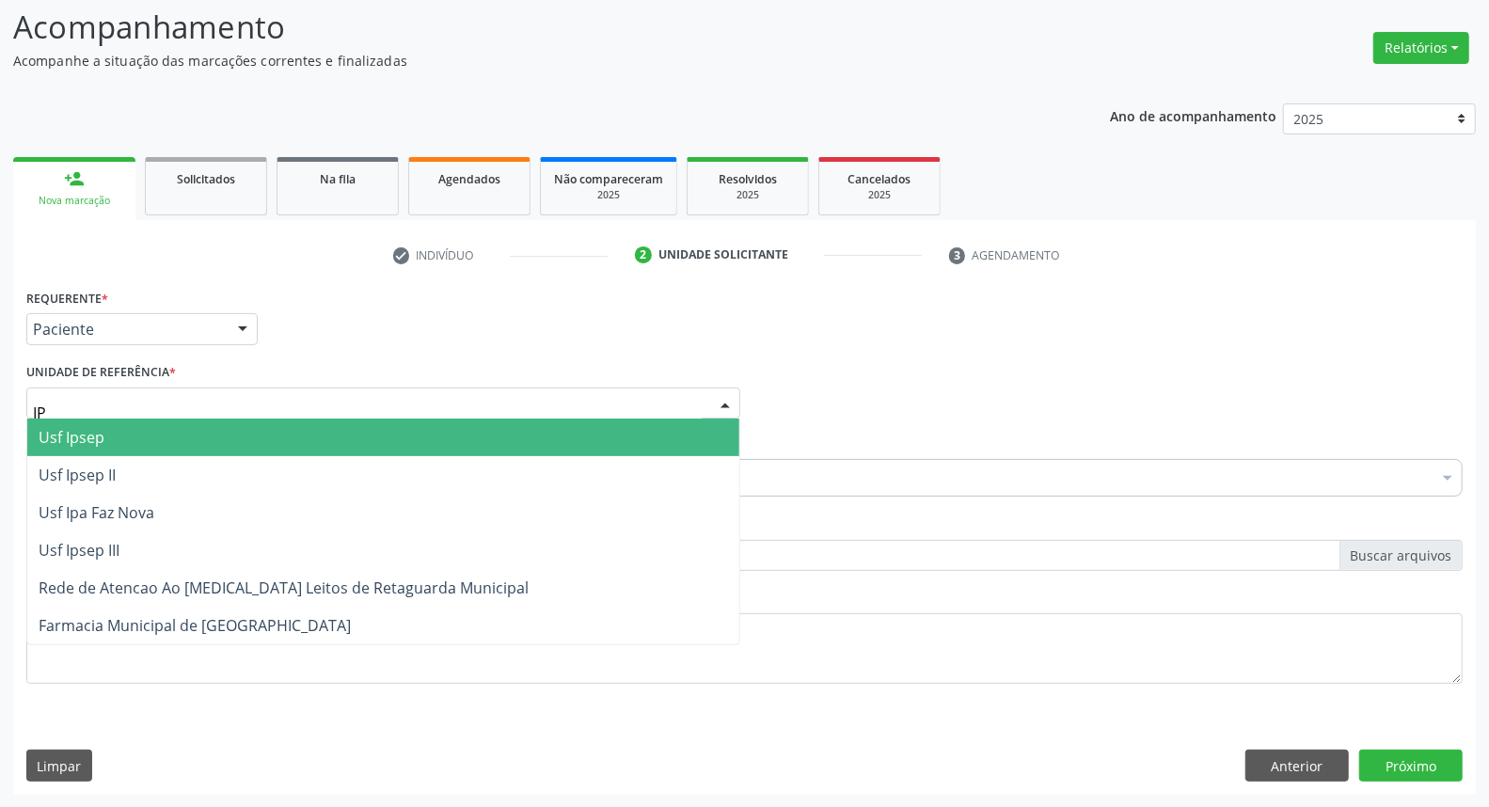
type input "IPA"
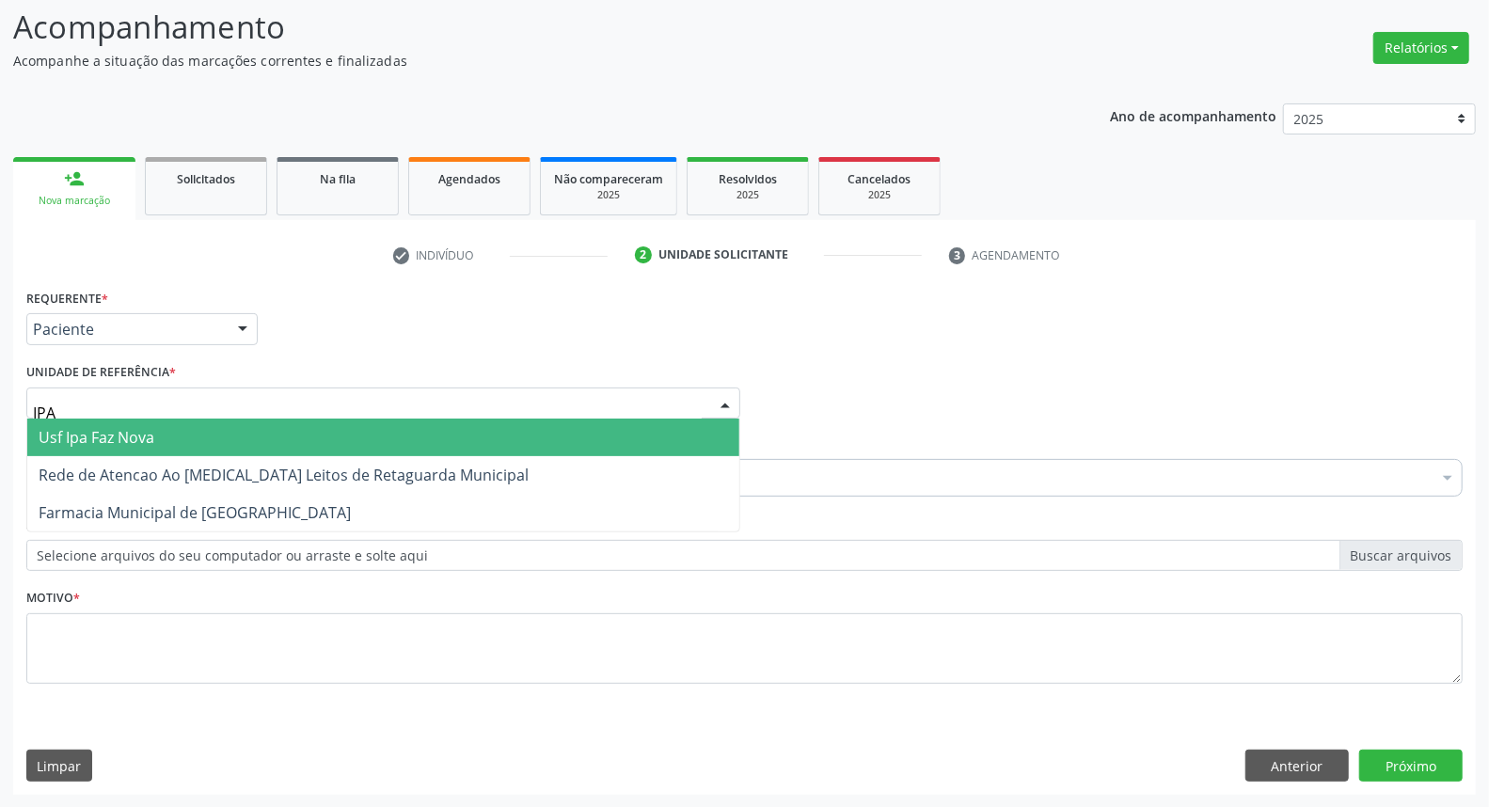
click at [239, 446] on span "Usf Ipa Faz Nova" at bounding box center [383, 438] width 712 height 38
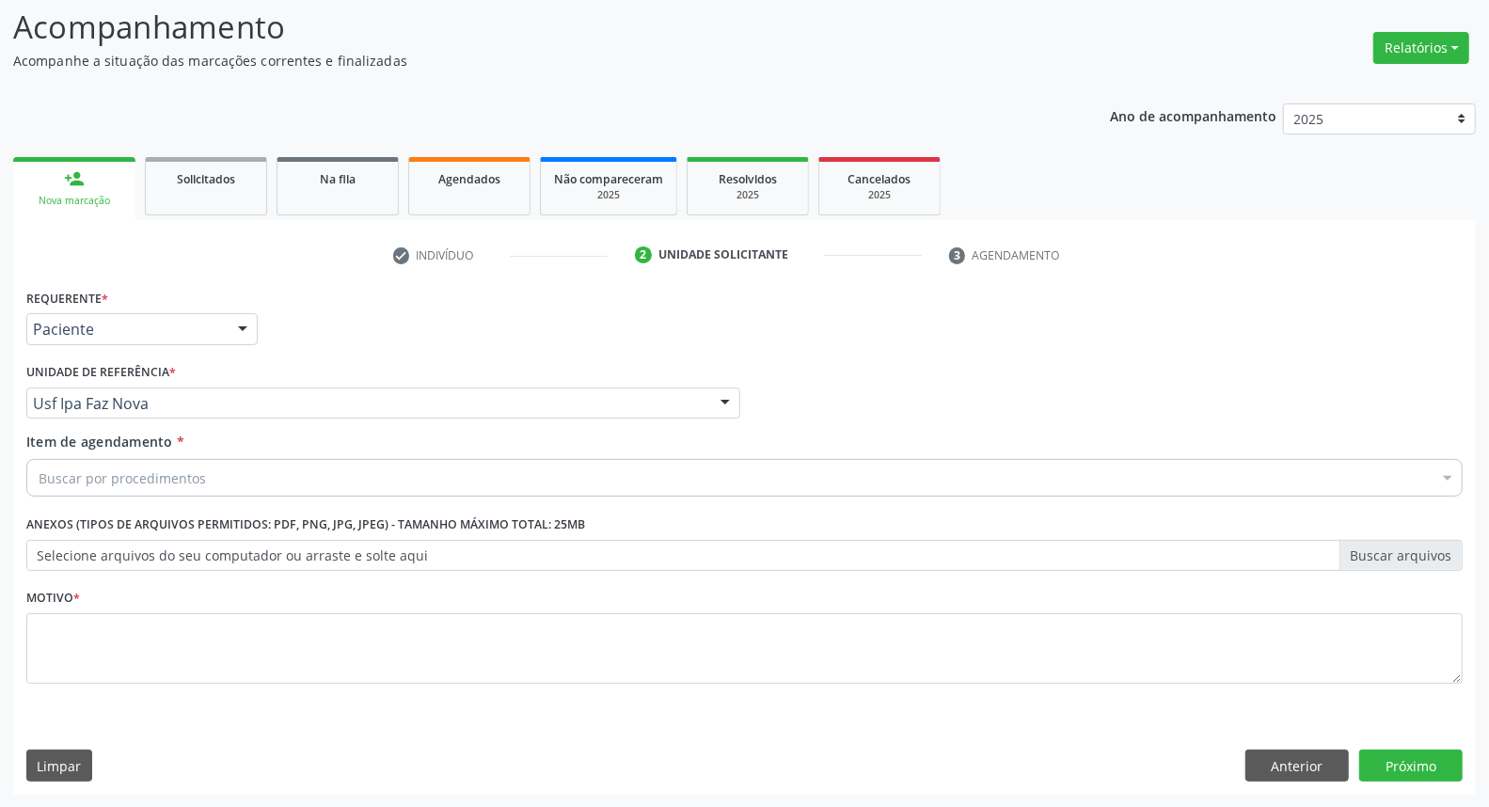
click at [232, 482] on div "Buscar por procedimentos" at bounding box center [744, 478] width 1436 height 38
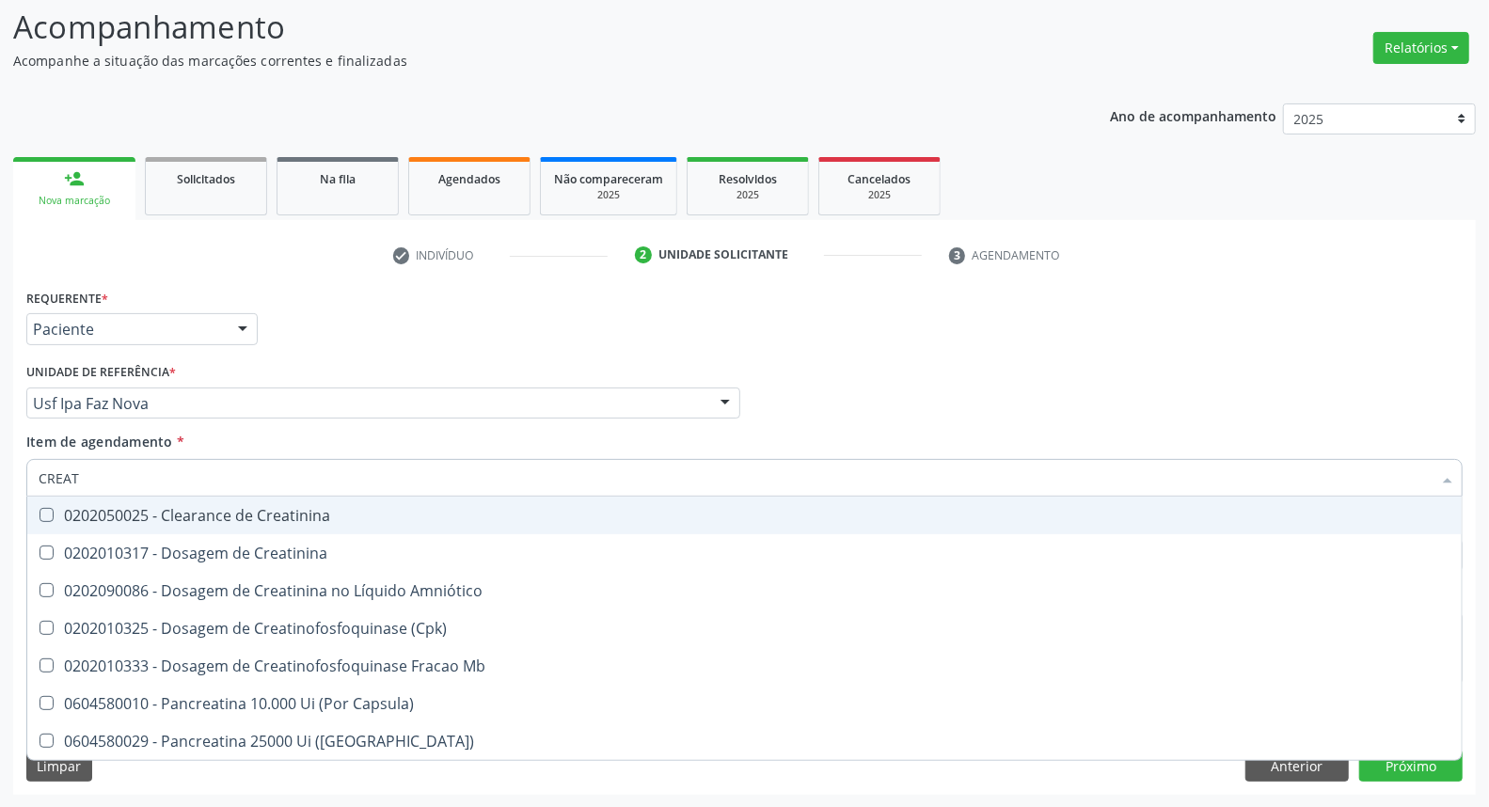
type input "CREATI"
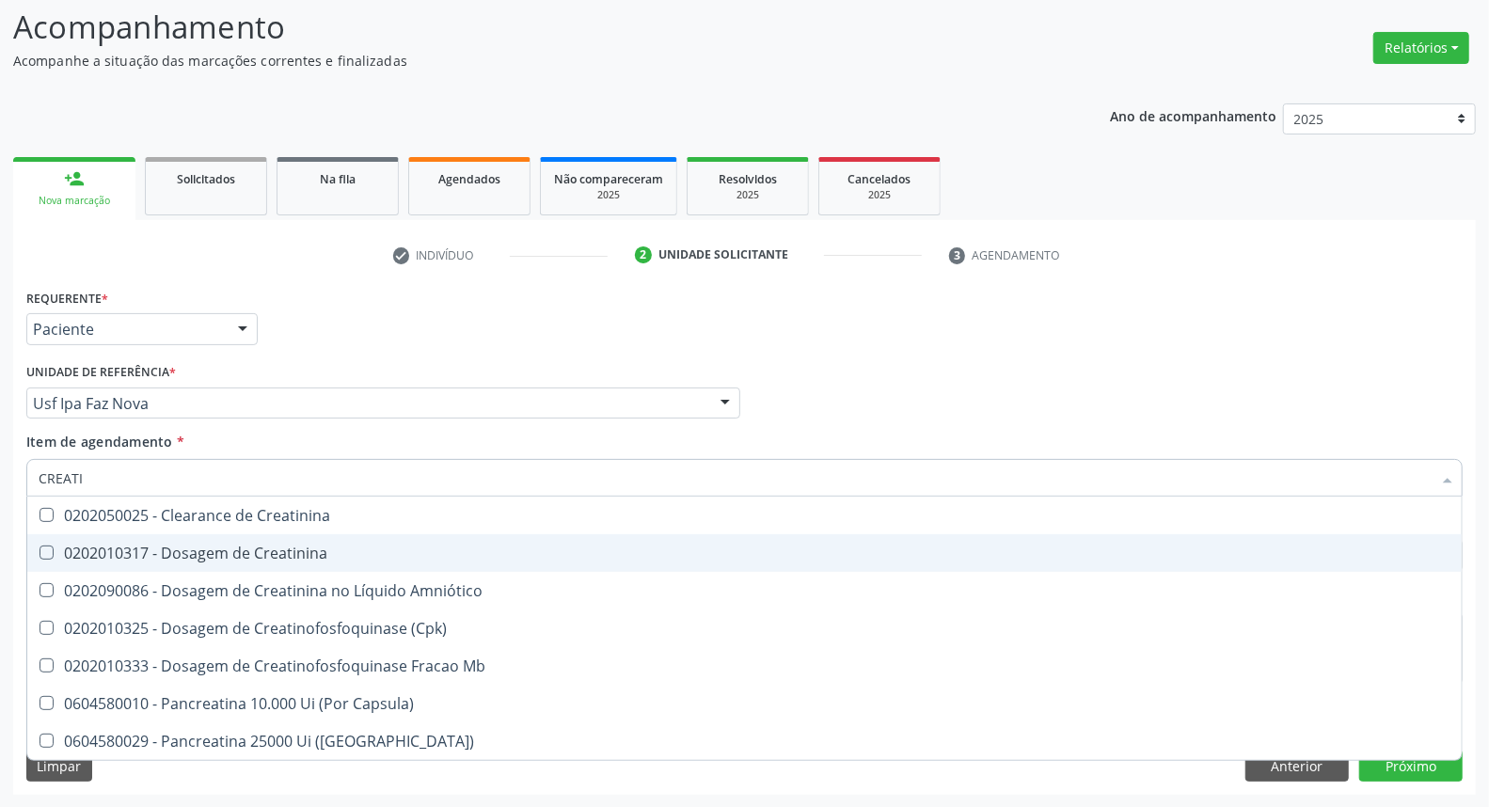
drag, startPoint x: 245, startPoint y: 559, endPoint x: 240, endPoint y: 536, distance: 23.3
click at [243, 550] on div "0202010317 - Dosagem de Creatinina" at bounding box center [745, 552] width 1412 height 15
checkbox Creatinina "true"
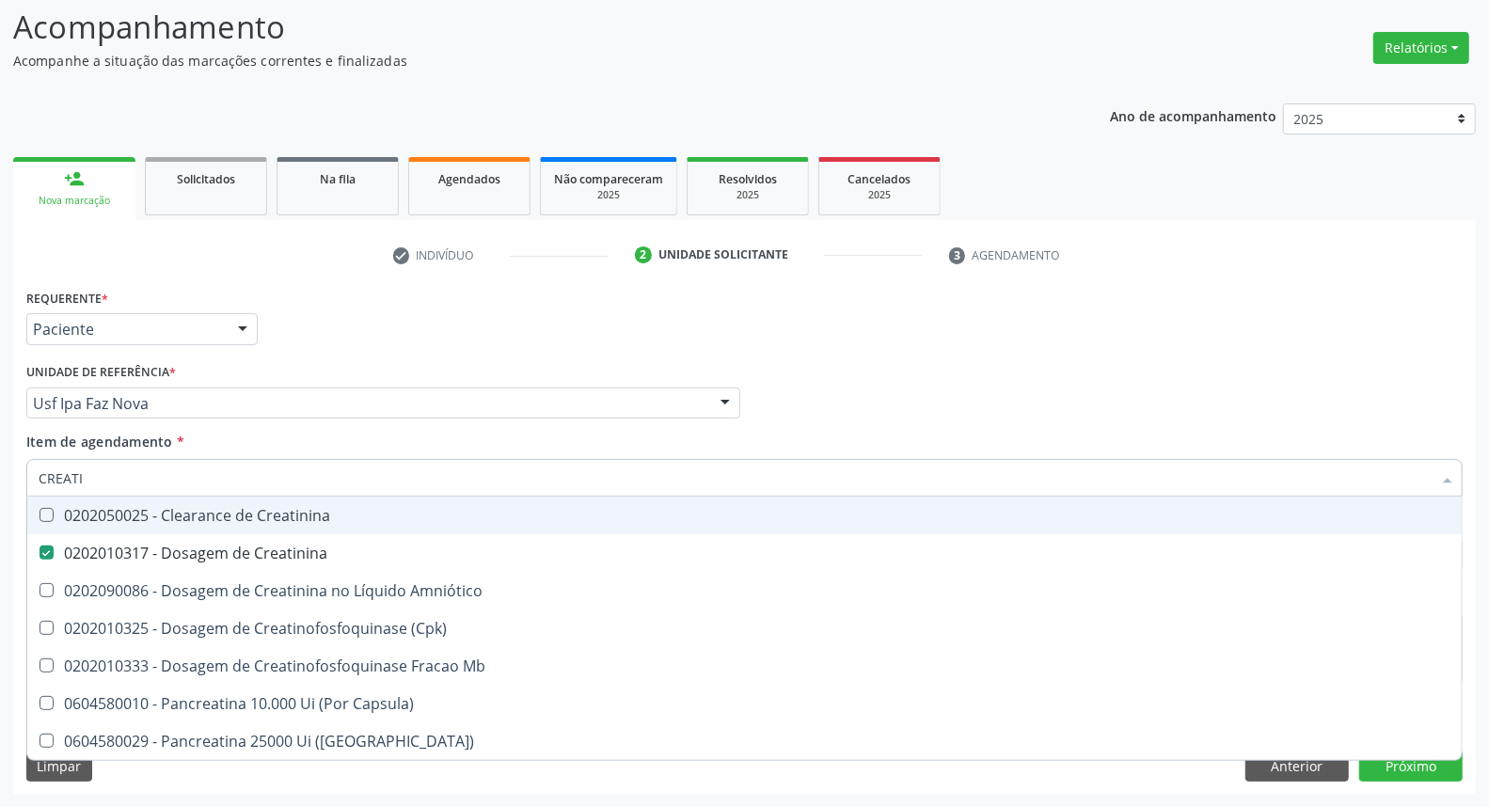
drag, startPoint x: 0, startPoint y: 477, endPoint x: 0, endPoint y: 440, distance: 36.7
click at [0, 462] on div "Acompanhamento Acompanhe a situação das marcações correntes e finalizadas Relat…" at bounding box center [744, 393] width 1489 height 829
type input "UR"
checkbox Creatinina "false"
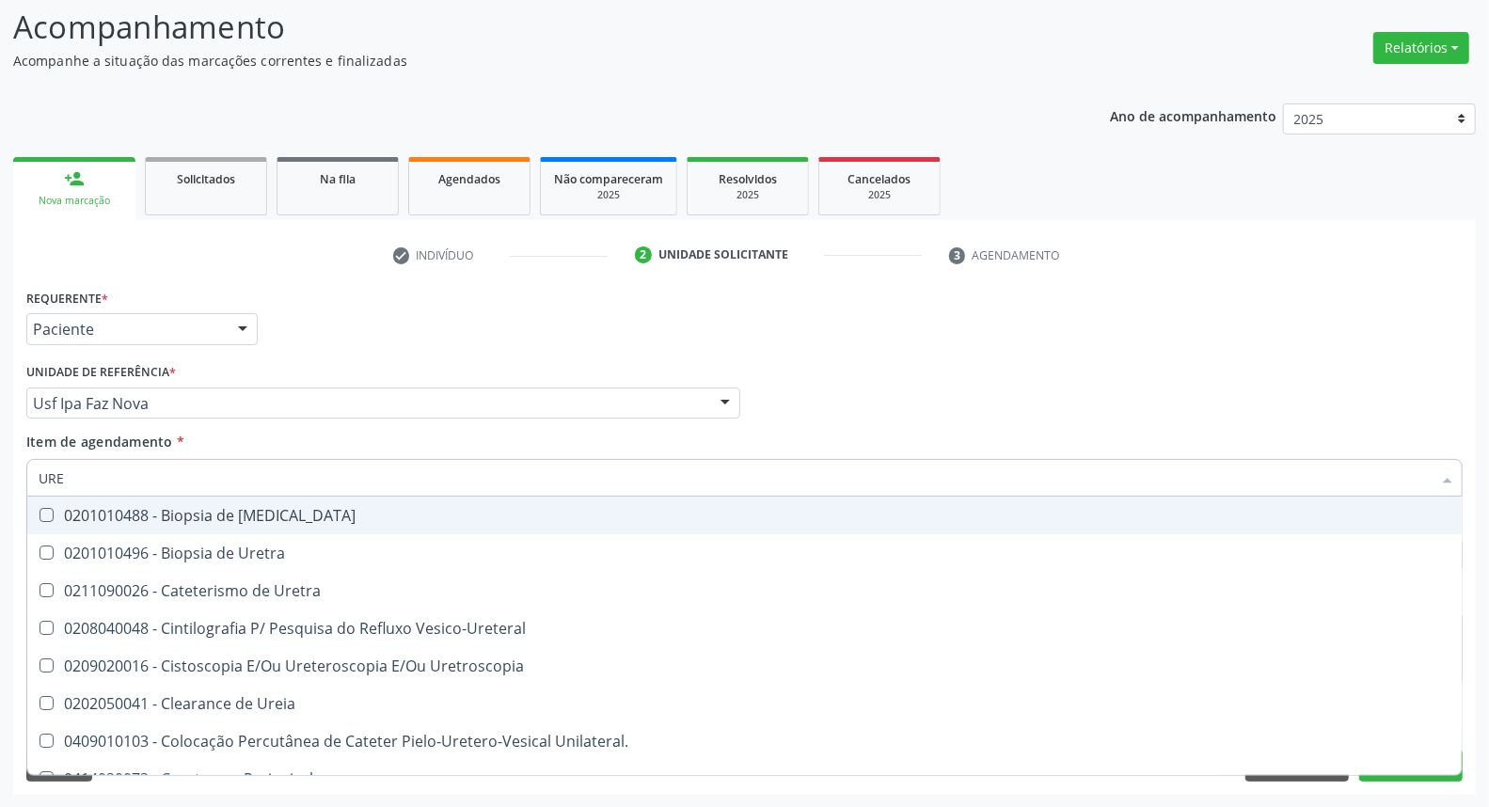
type input "UREI"
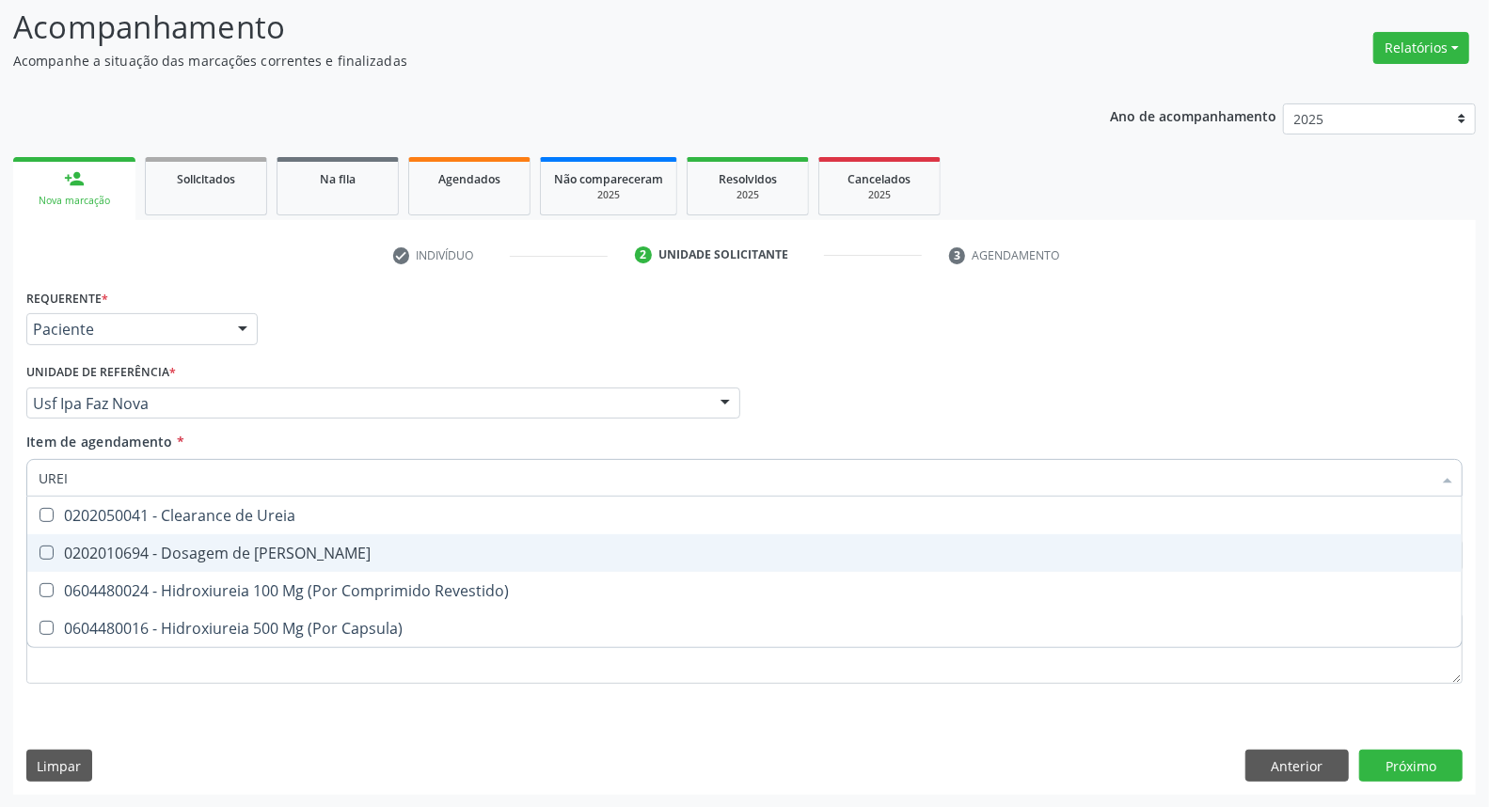
click at [98, 536] on span "0202010694 - Dosagem de [PERSON_NAME]" at bounding box center [744, 553] width 1434 height 38
checkbox Ureia "true"
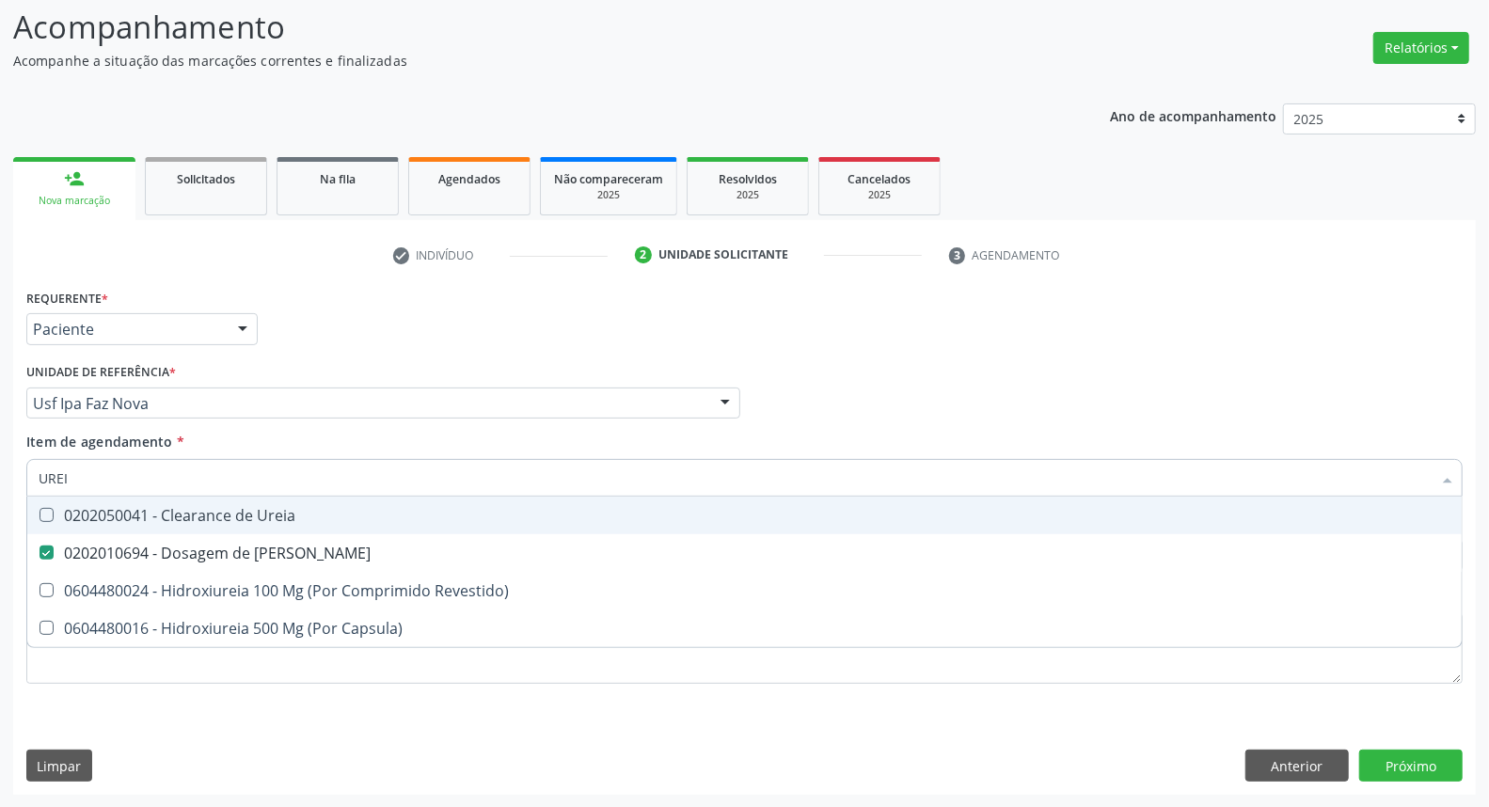
drag, startPoint x: 86, startPoint y: 484, endPoint x: 0, endPoint y: 452, distance: 91.4
click at [0, 454] on div "Acompanhamento Acompanhe a situação das marcações correntes e finalizadas Relat…" at bounding box center [744, 393] width 1489 height 829
type input "CO"
checkbox Ureia "false"
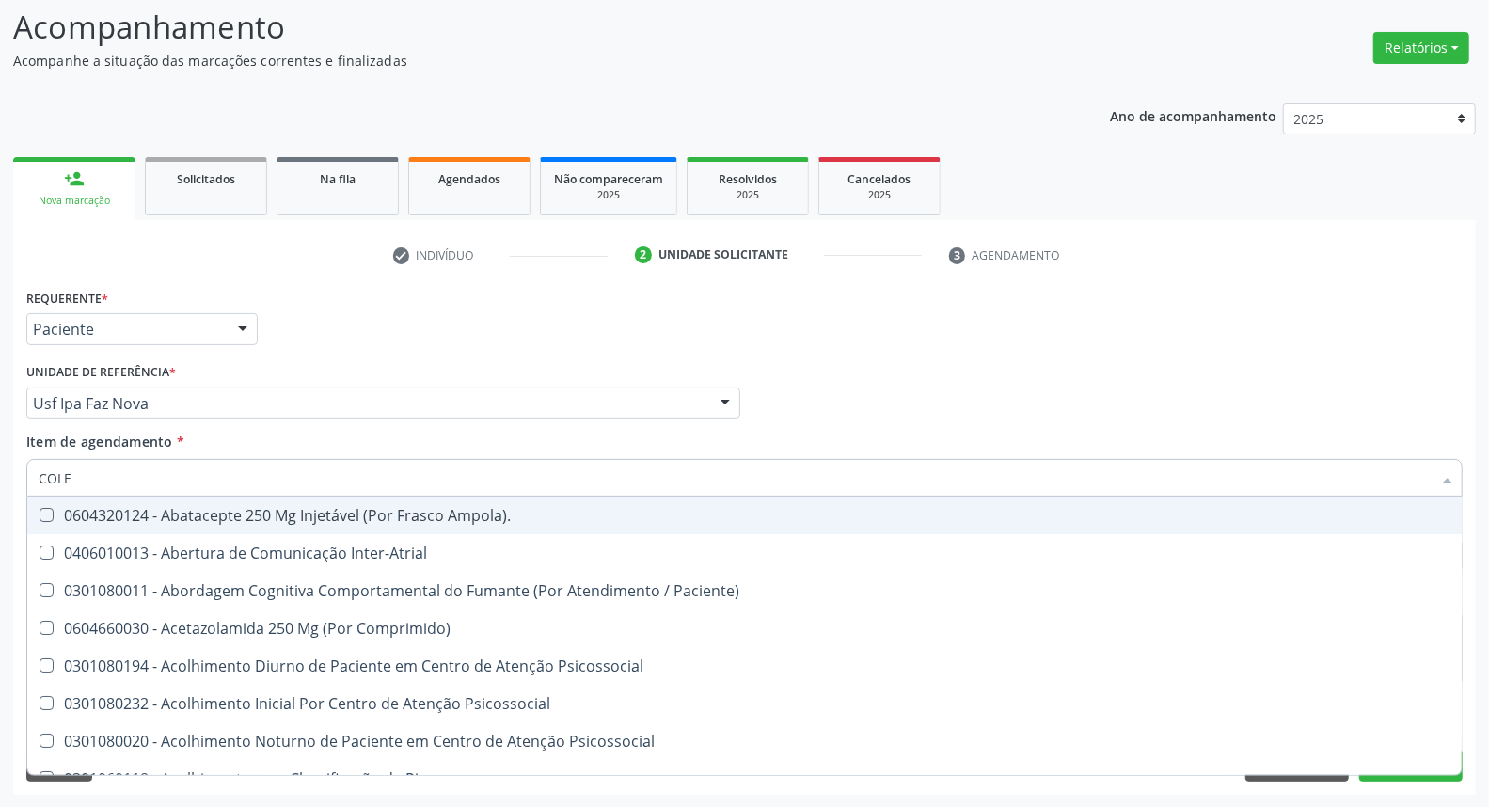
type input "COLES"
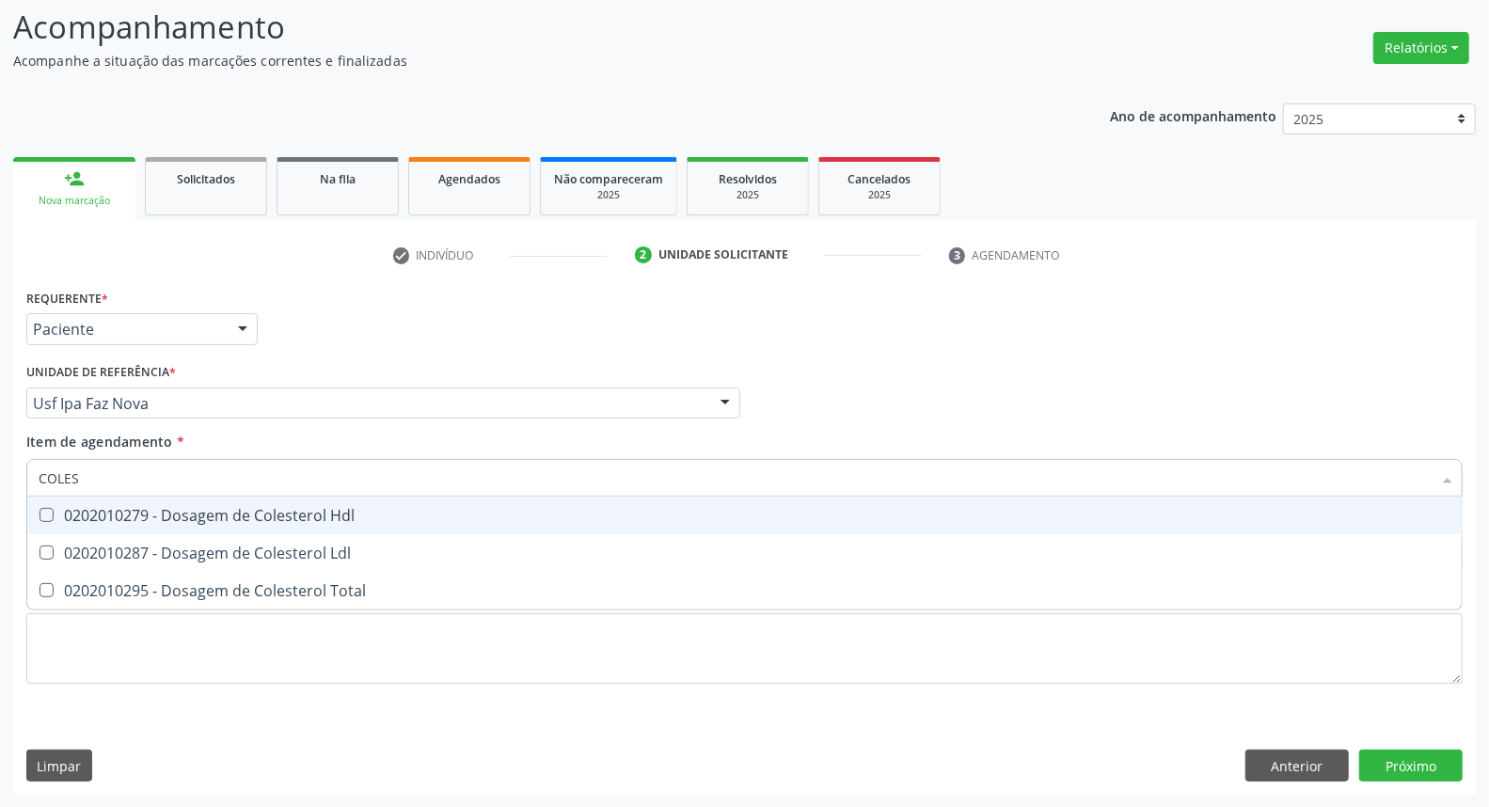
drag, startPoint x: 67, startPoint y: 523, endPoint x: 64, endPoint y: 564, distance: 41.5
click at [64, 531] on span "0202010279 - Dosagem de Colesterol Hdl" at bounding box center [744, 516] width 1434 height 38
checkbox Hdl "true"
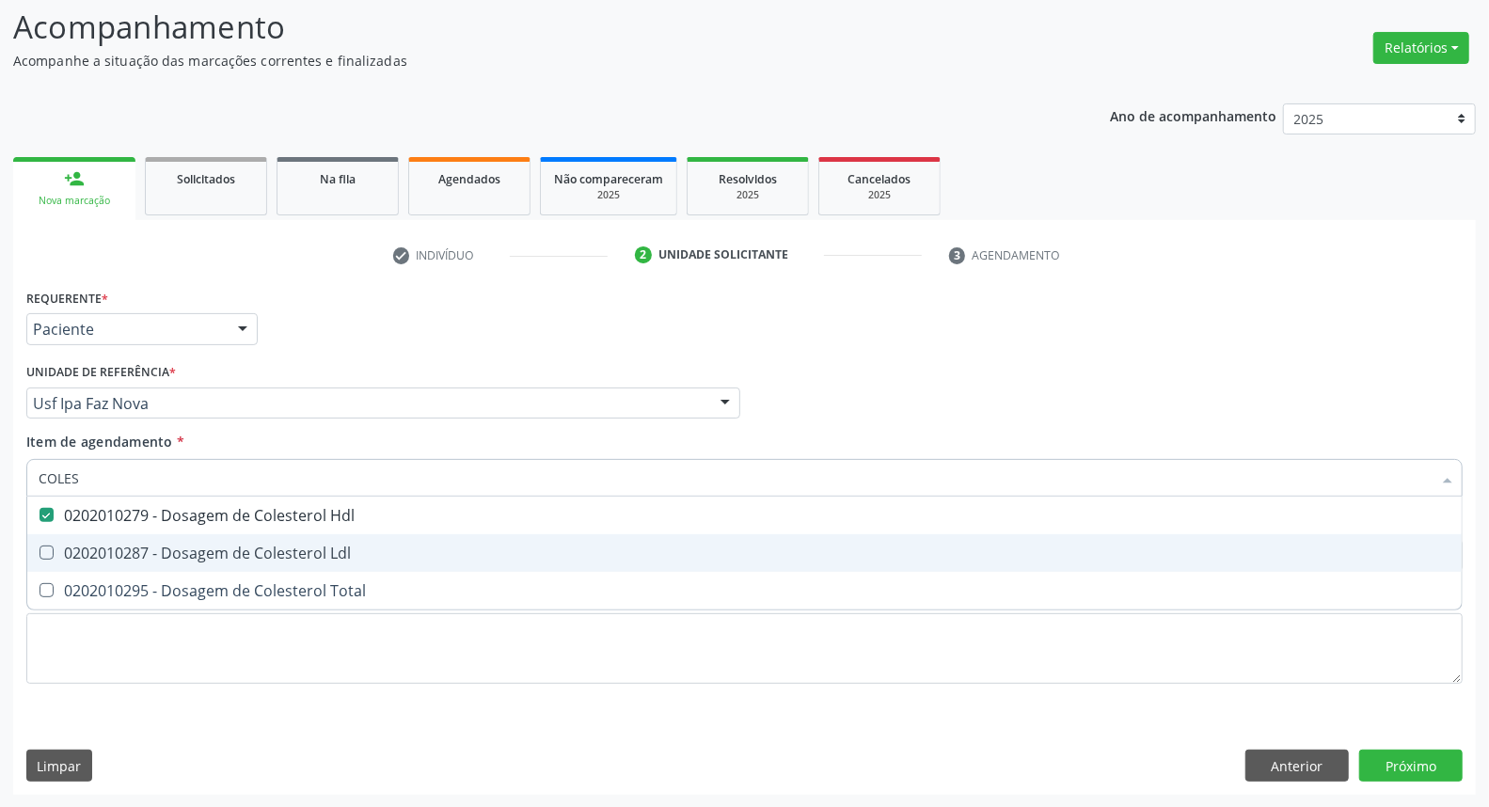
drag, startPoint x: 64, startPoint y: 564, endPoint x: 64, endPoint y: 589, distance: 24.5
click at [64, 568] on span "0202010287 - Dosagem de Colesterol Ldl" at bounding box center [744, 553] width 1434 height 38
checkbox Ldl "true"
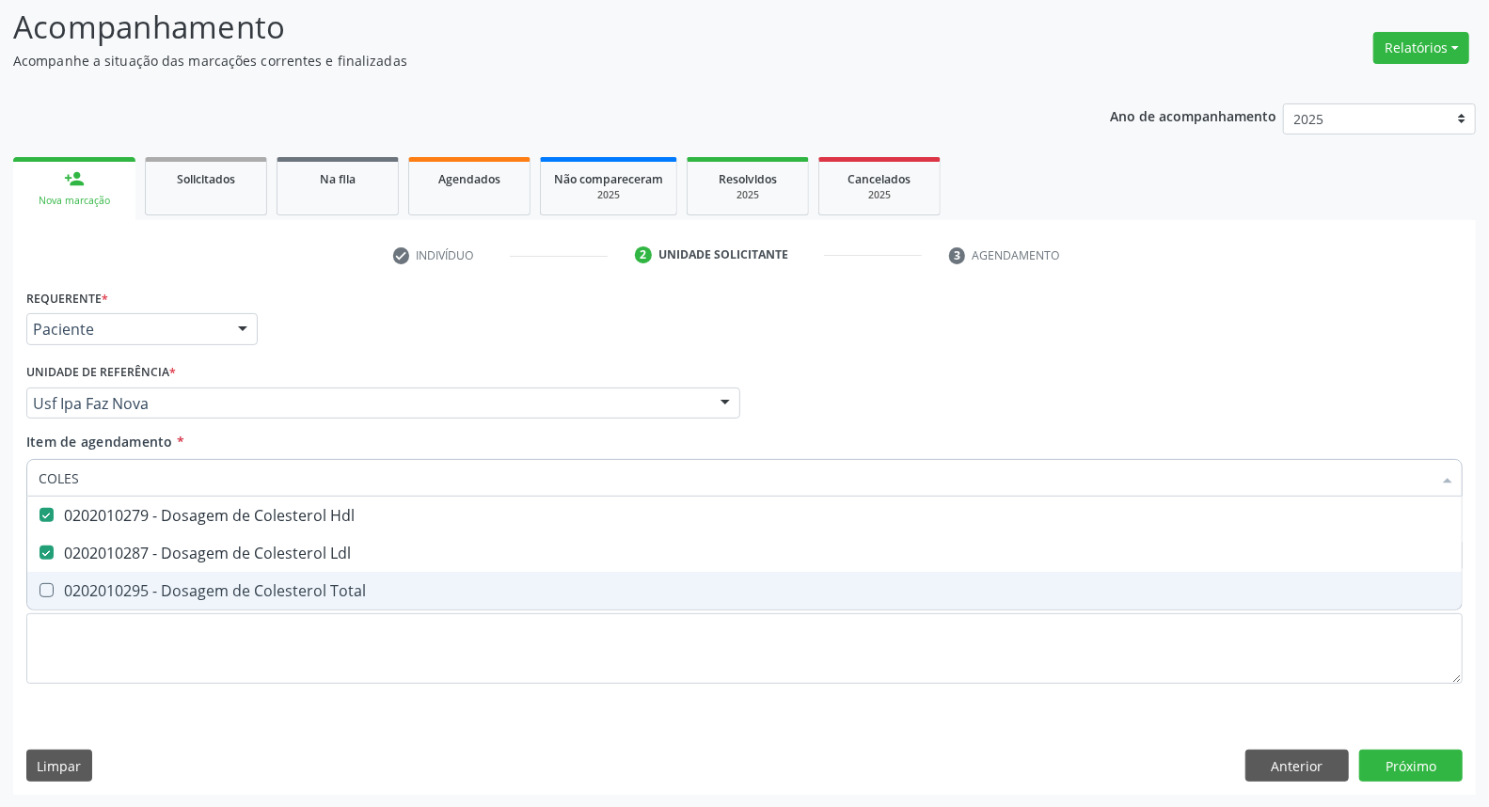
drag, startPoint x: 64, startPoint y: 593, endPoint x: 80, endPoint y: 506, distance: 88.0
click at [64, 585] on div "0202010295 - Dosagem de Colesterol Total" at bounding box center [745, 590] width 1412 height 15
checkbox Total "true"
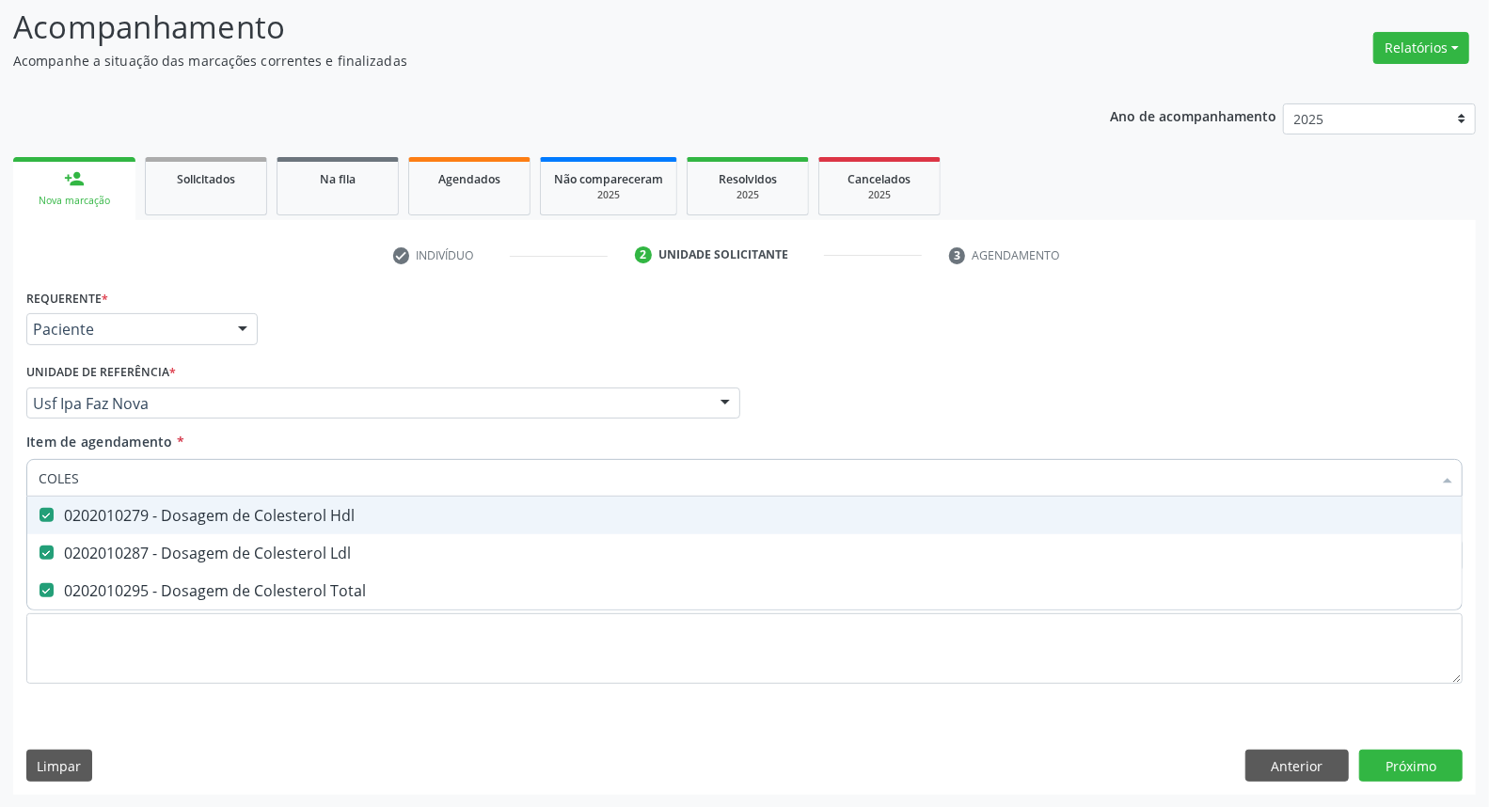
drag, startPoint x: 90, startPoint y: 475, endPoint x: 0, endPoint y: 471, distance: 90.4
click at [0, 471] on div "Acompanhamento Acompanhe a situação das marcações correntes e finalizadas Relat…" at bounding box center [744, 393] width 1489 height 829
type input "T"
checkbox Hdl "false"
checkbox Ldl "false"
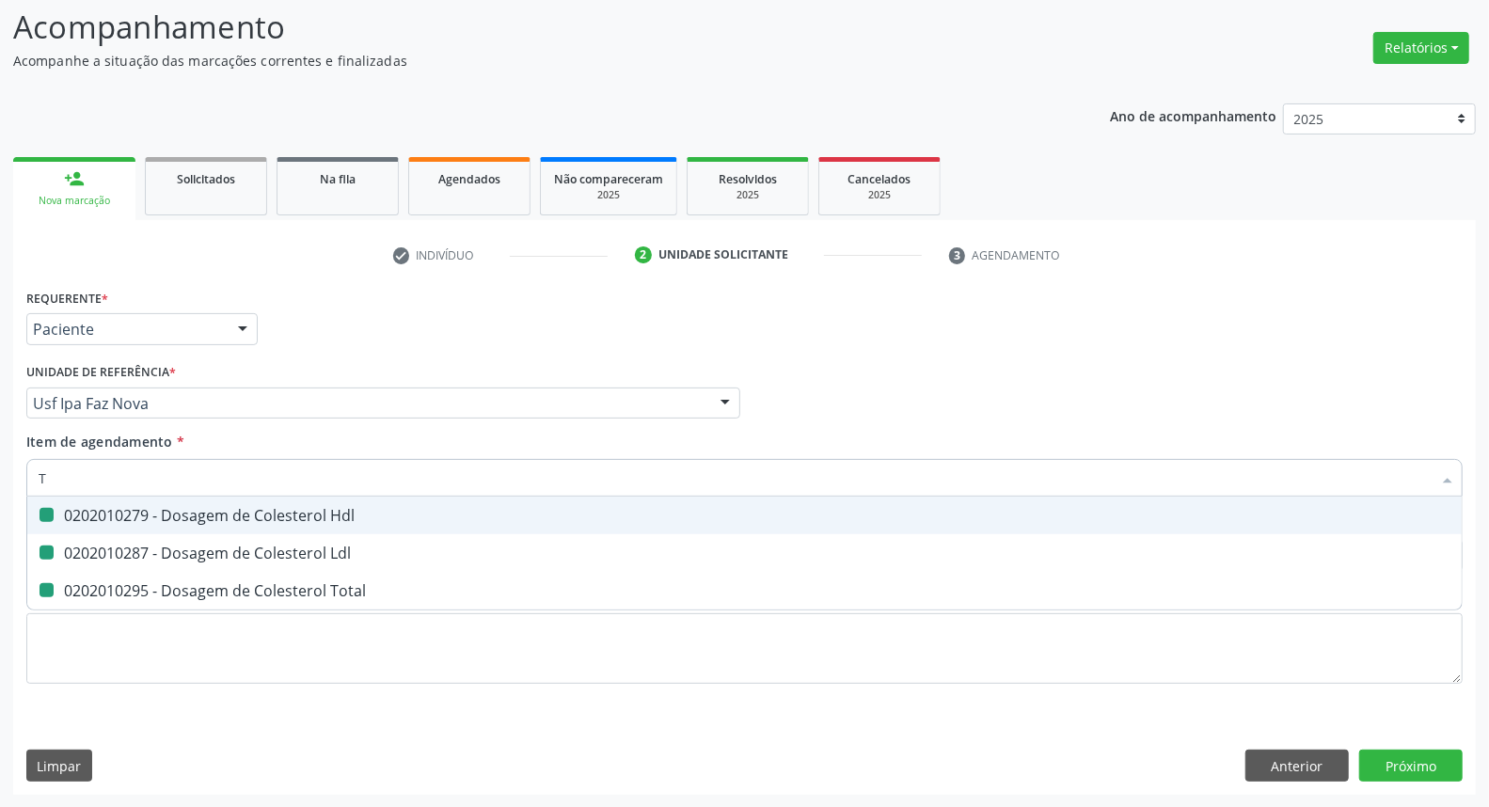
checkbox Total "false"
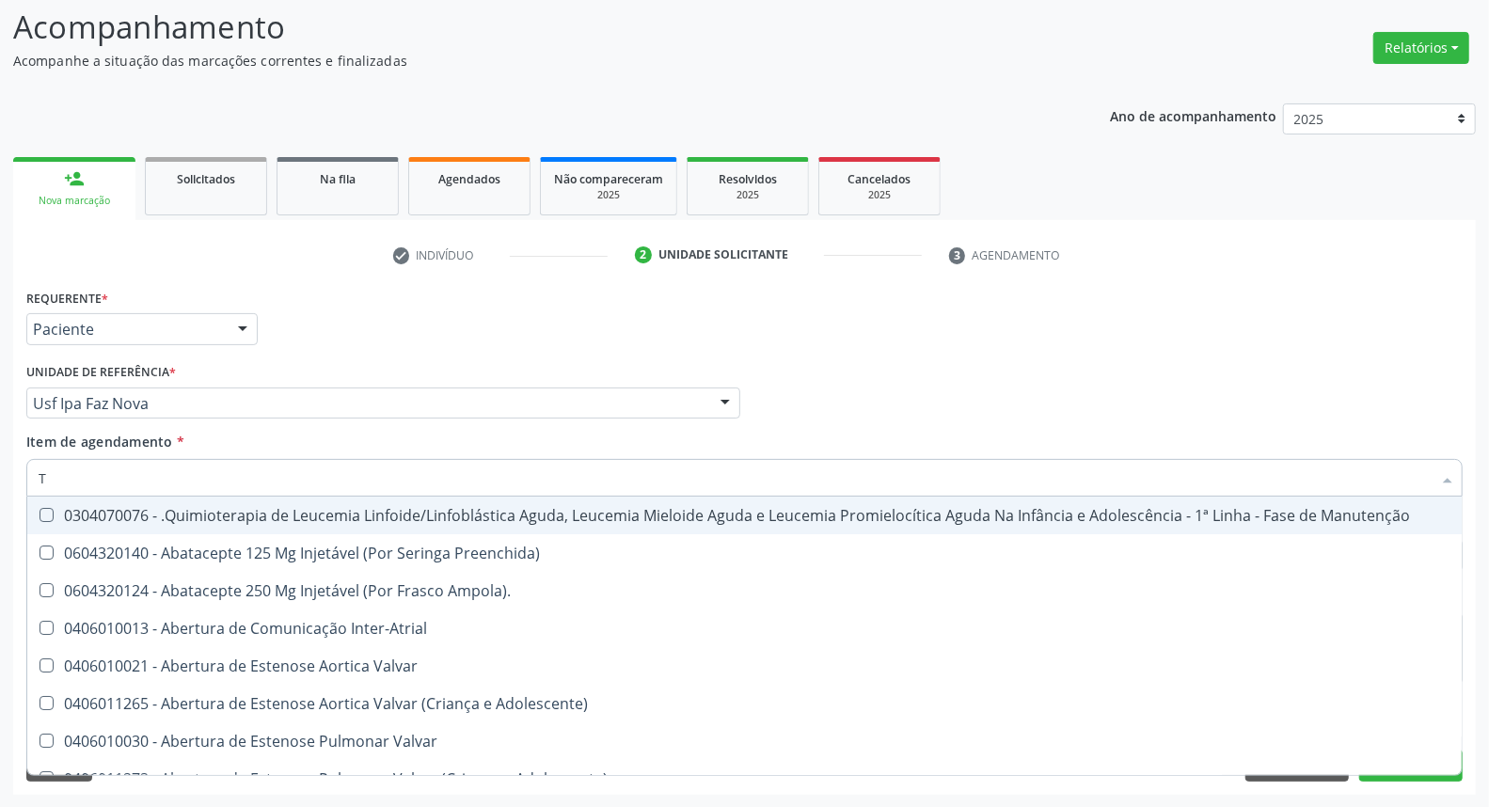
type input "TG"
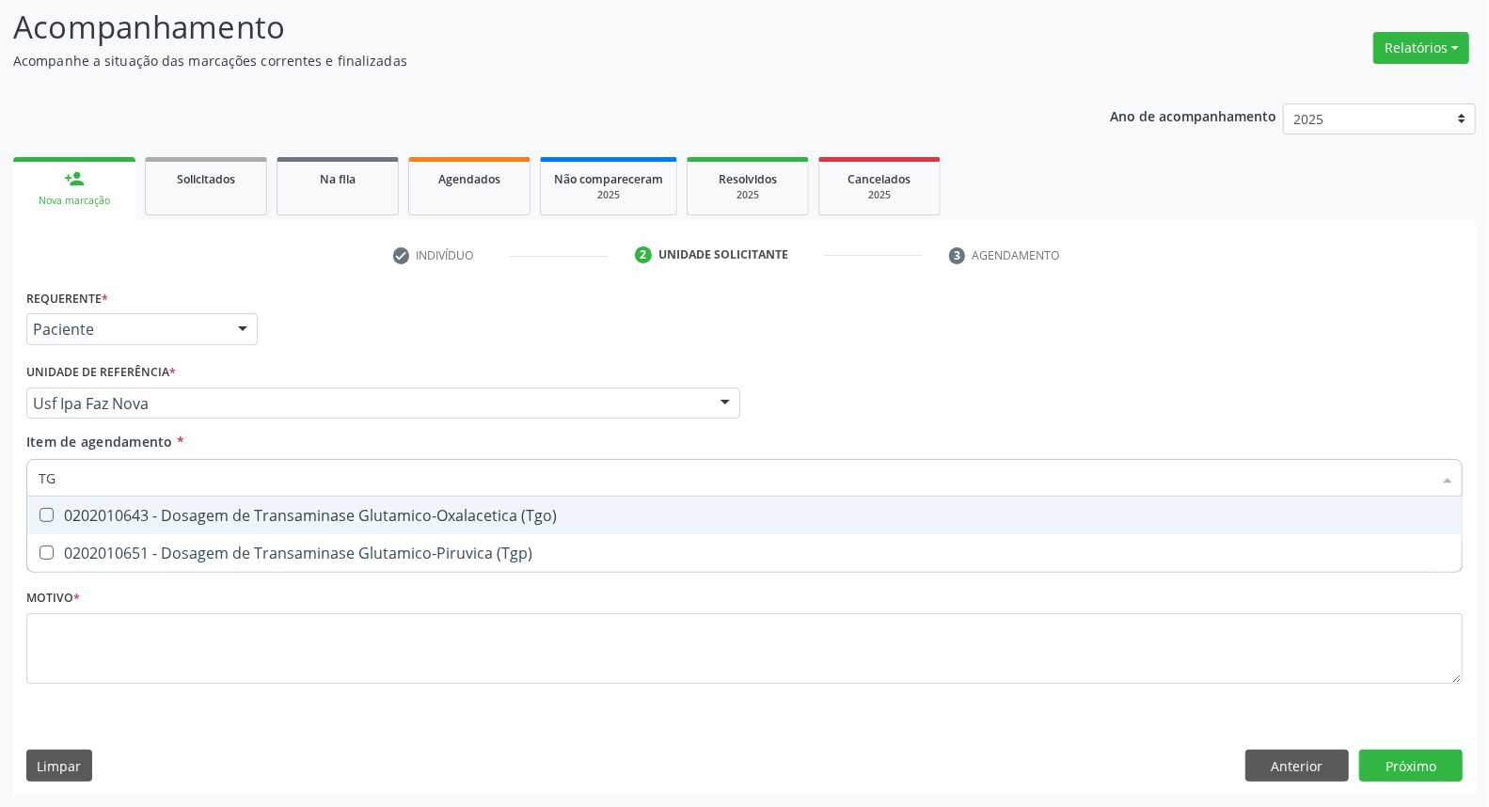
drag, startPoint x: 66, startPoint y: 519, endPoint x: 63, endPoint y: 542, distance: 22.7
click at [64, 524] on span "0202010643 - Dosagem de Transaminase Glutamico-Oxalacetica (Tgo)" at bounding box center [744, 516] width 1434 height 38
checkbox \(Tgo\) "true"
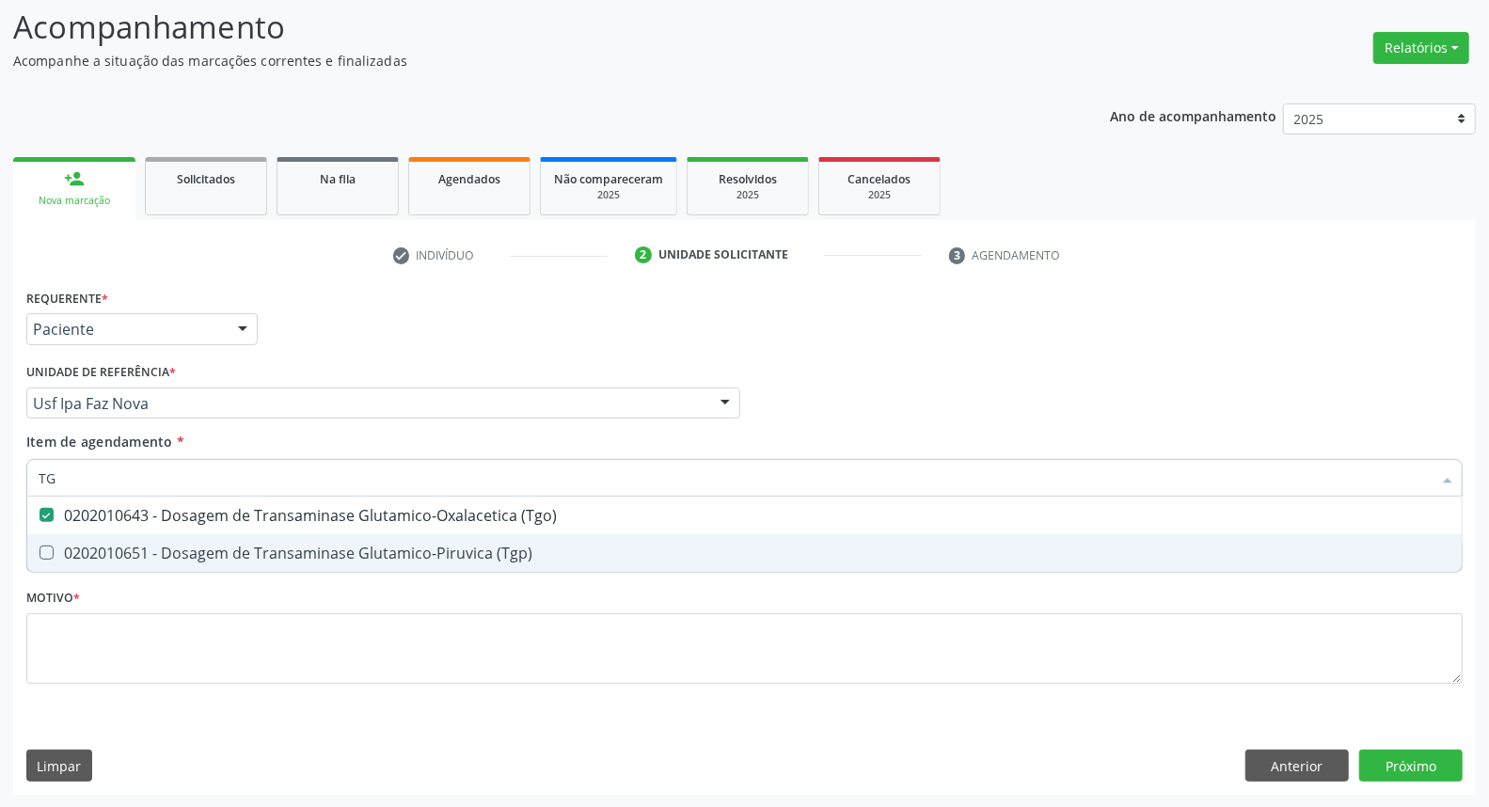
drag, startPoint x: 63, startPoint y: 542, endPoint x: 71, endPoint y: 498, distance: 44.1
click at [63, 534] on span "0202010651 - Dosagem de Transaminase Glutamico-Piruvica (Tgp)" at bounding box center [744, 553] width 1434 height 38
checkbox \(Tgp\) "true"
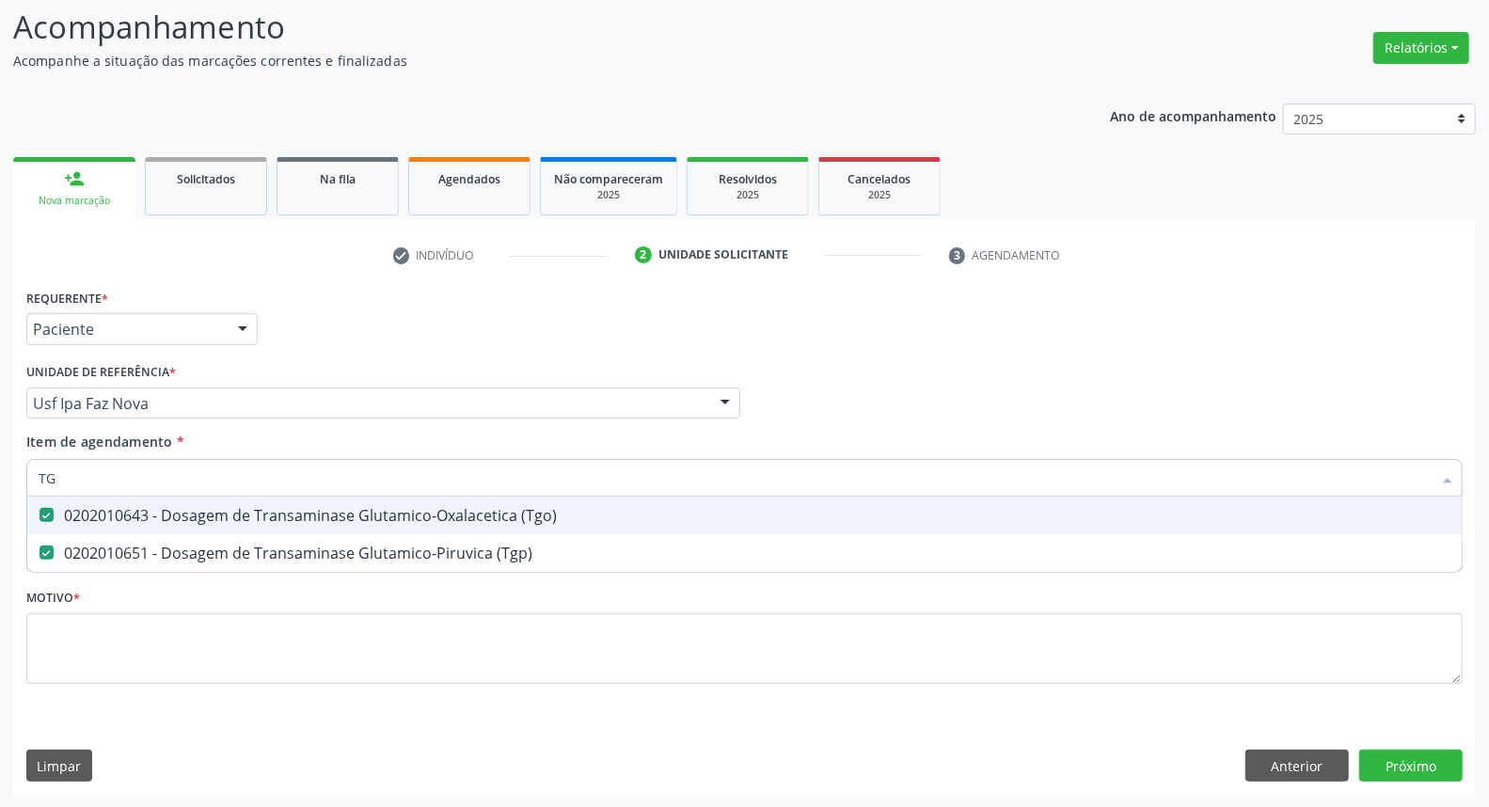
drag, startPoint x: 83, startPoint y: 474, endPoint x: 0, endPoint y: 473, distance: 82.8
click at [0, 473] on div "Acompanhamento Acompanhe a situação das marcações correntes e finalizadas Relat…" at bounding box center [744, 393] width 1489 height 829
type input "TR"
checkbox \(Tgo\) "false"
checkbox \(Tgp\) "false"
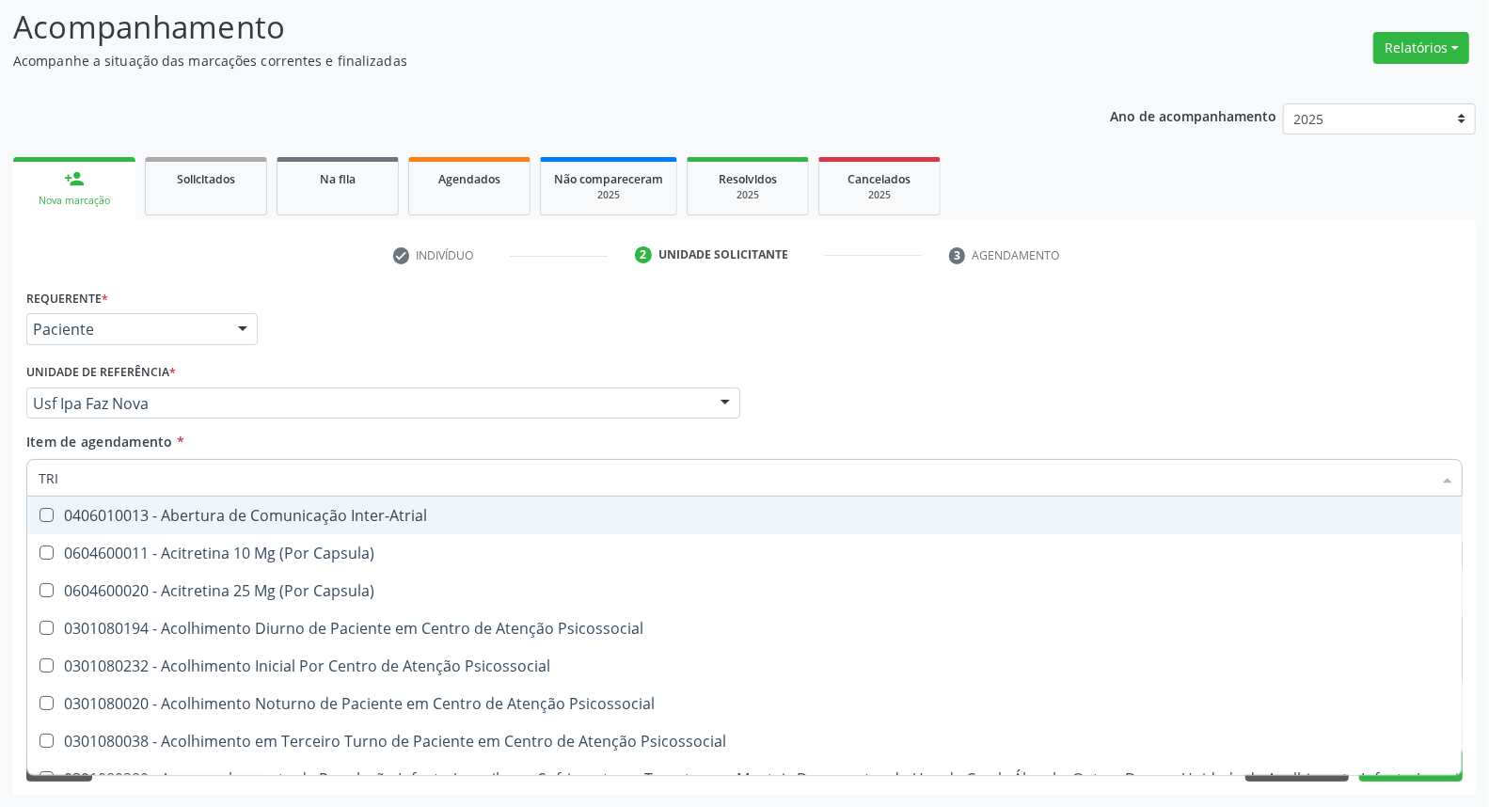
type input "TRIG"
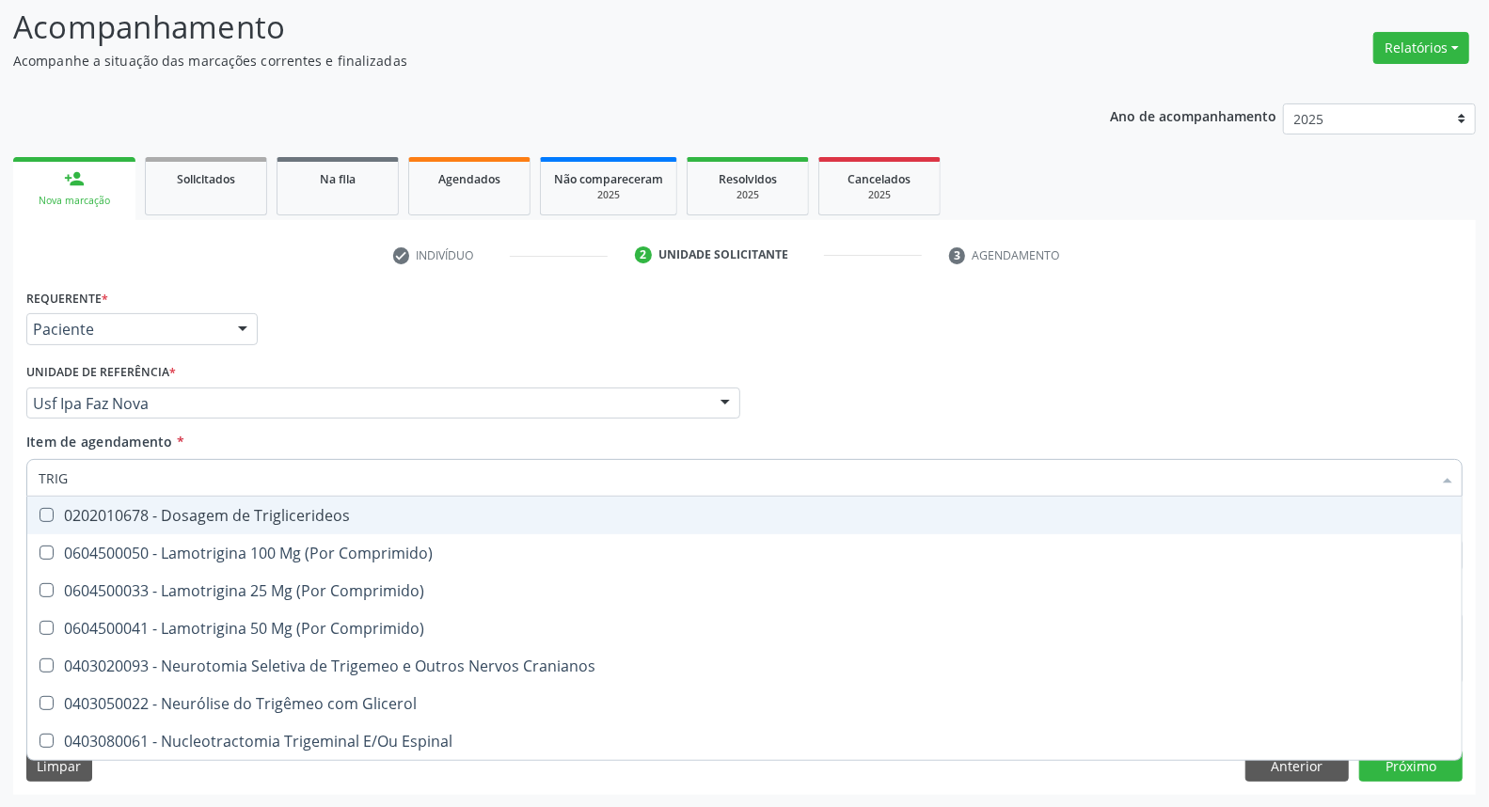
drag, startPoint x: 62, startPoint y: 514, endPoint x: 97, endPoint y: 481, distance: 48.6
click at [67, 508] on div "0202010678 - Dosagem de Triglicerideos" at bounding box center [745, 515] width 1412 height 15
checkbox Triglicerideos "true"
click at [0, 447] on div "Acompanhamento Acompanhe a situação das marcações correntes e finalizadas Relat…" at bounding box center [744, 393] width 1489 height 829
type input "HE"
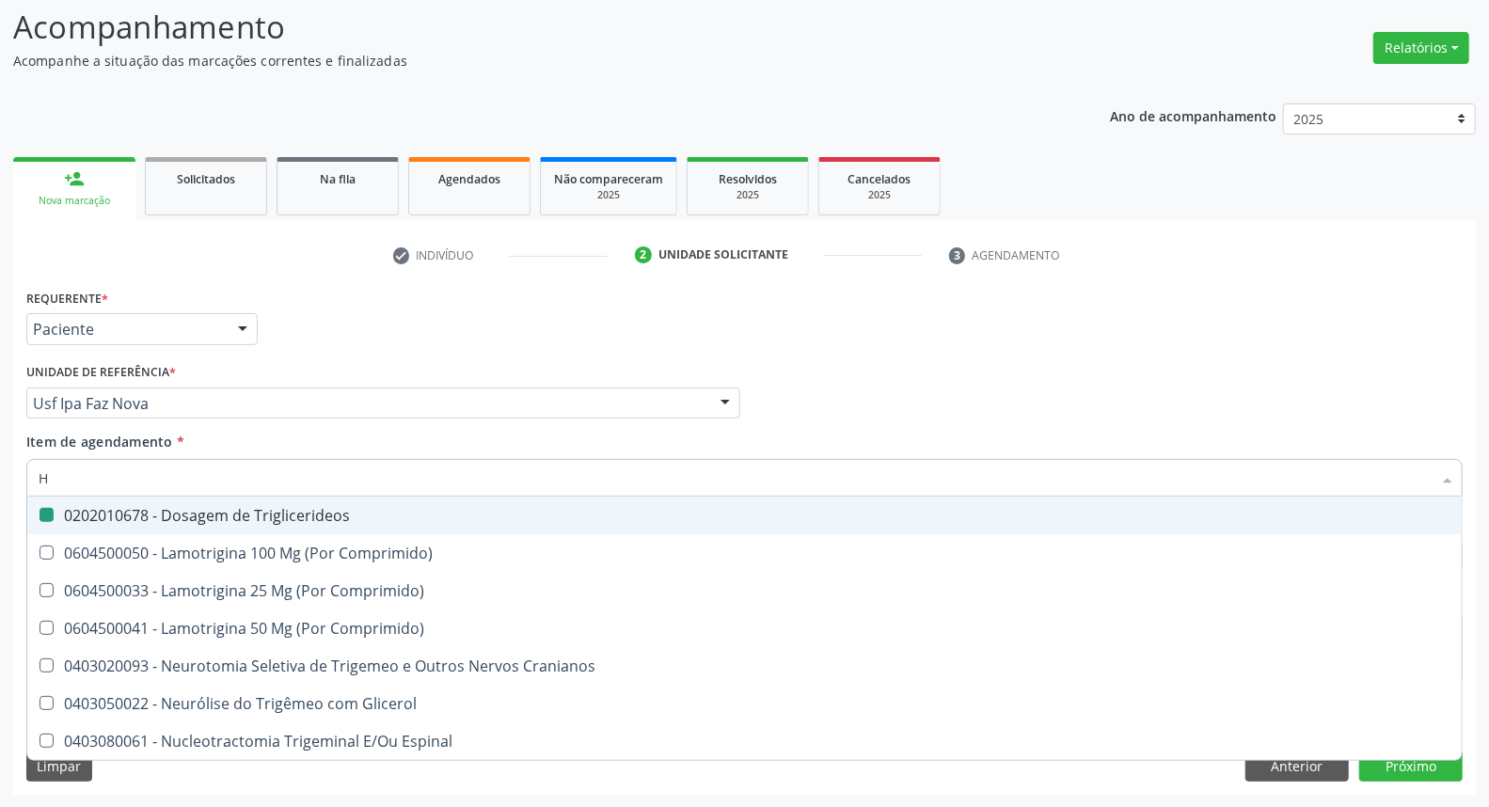
checkbox Triglicerideos "false"
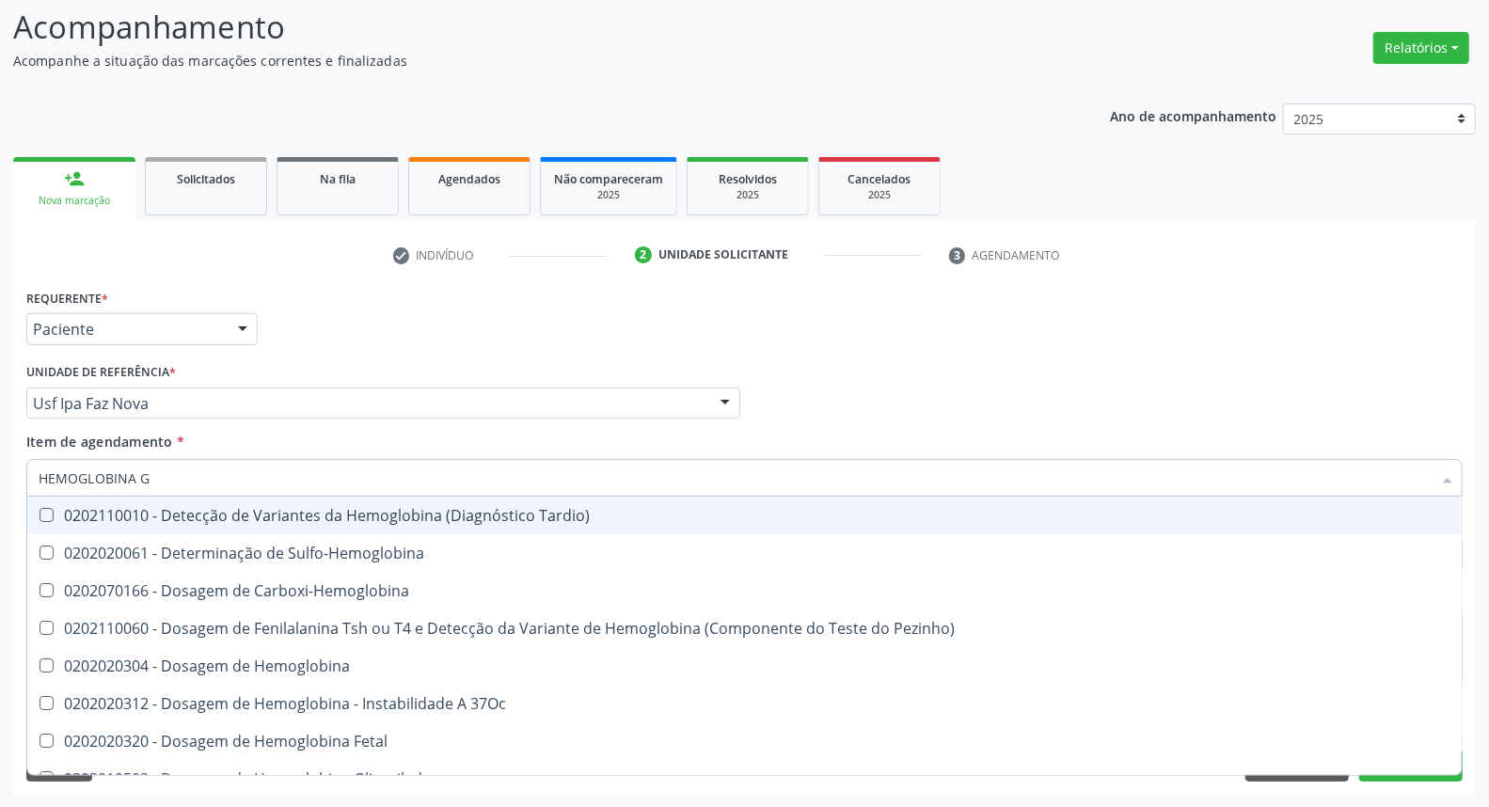
type input "HEMOGLOBINA G"
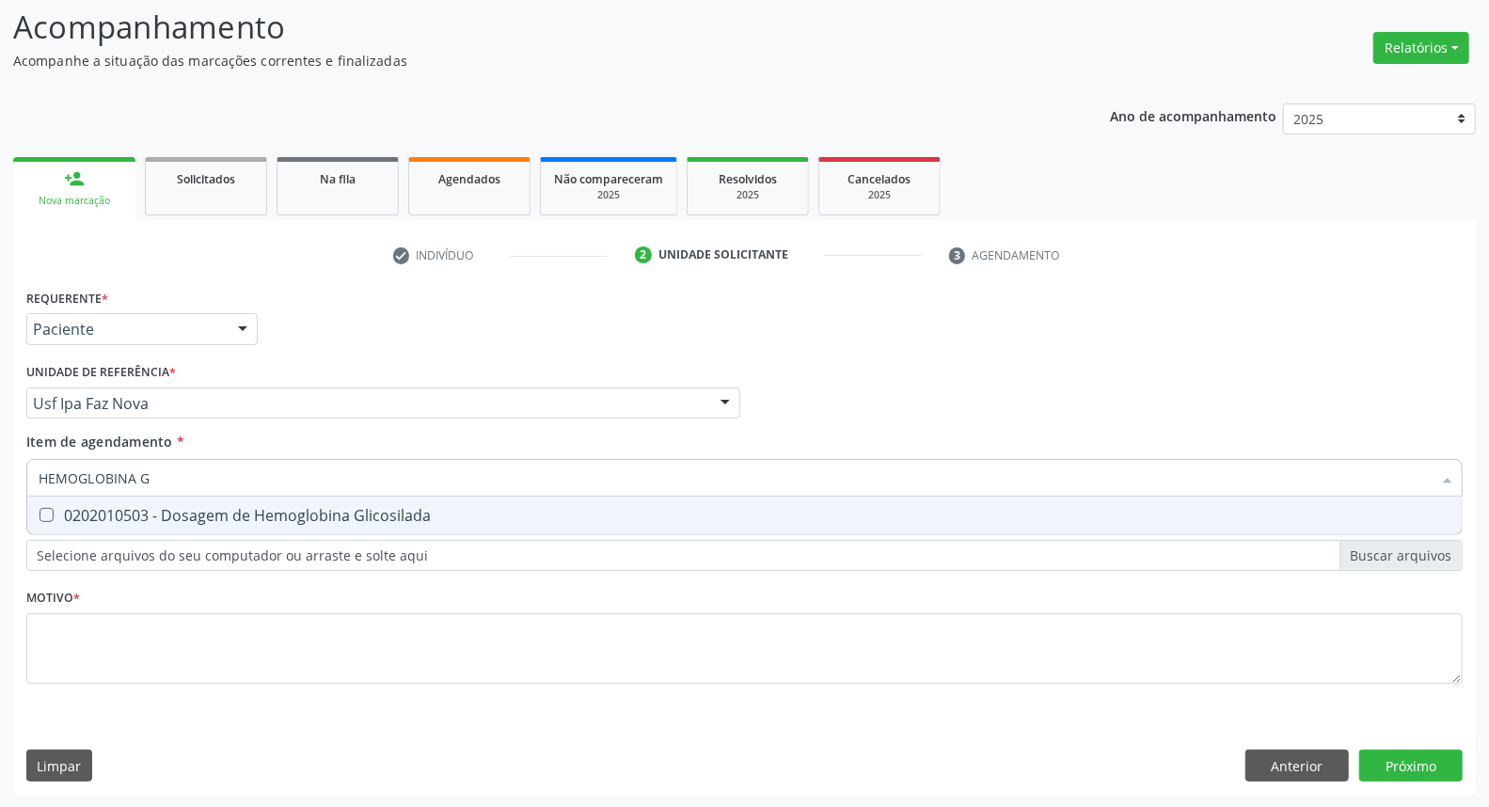
drag, startPoint x: 52, startPoint y: 501, endPoint x: 71, endPoint y: 497, distance: 19.4
click at [53, 501] on span "0202010503 - Dosagem de Hemoglobina Glicosilada" at bounding box center [744, 516] width 1434 height 38
checkbox Glicosilada "true"
click at [0, 419] on div "Acompanhamento Acompanhe a situação das marcações correntes e finalizadas Relat…" at bounding box center [744, 393] width 1489 height 829
type input "HE"
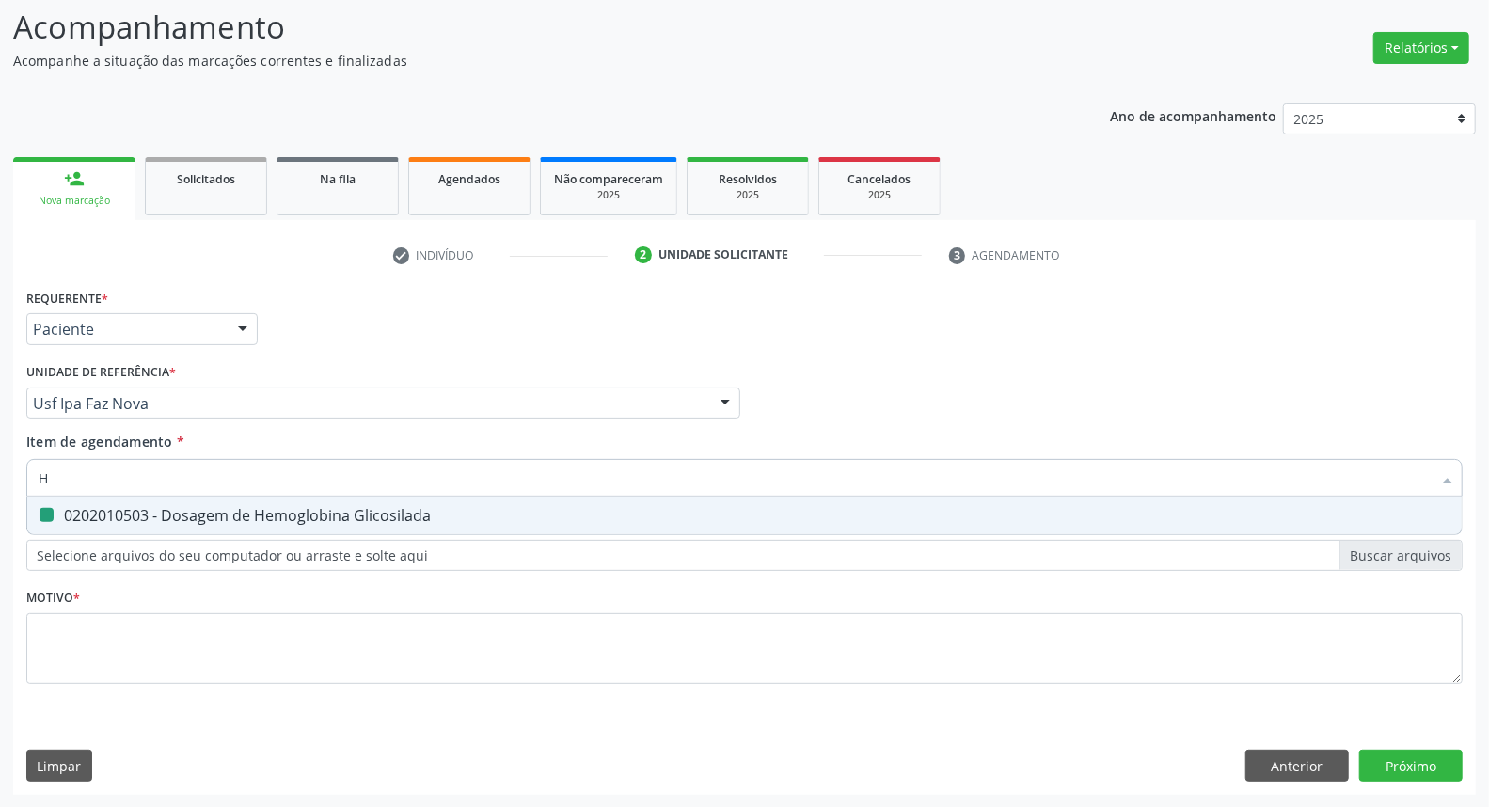
checkbox Glicosilada "false"
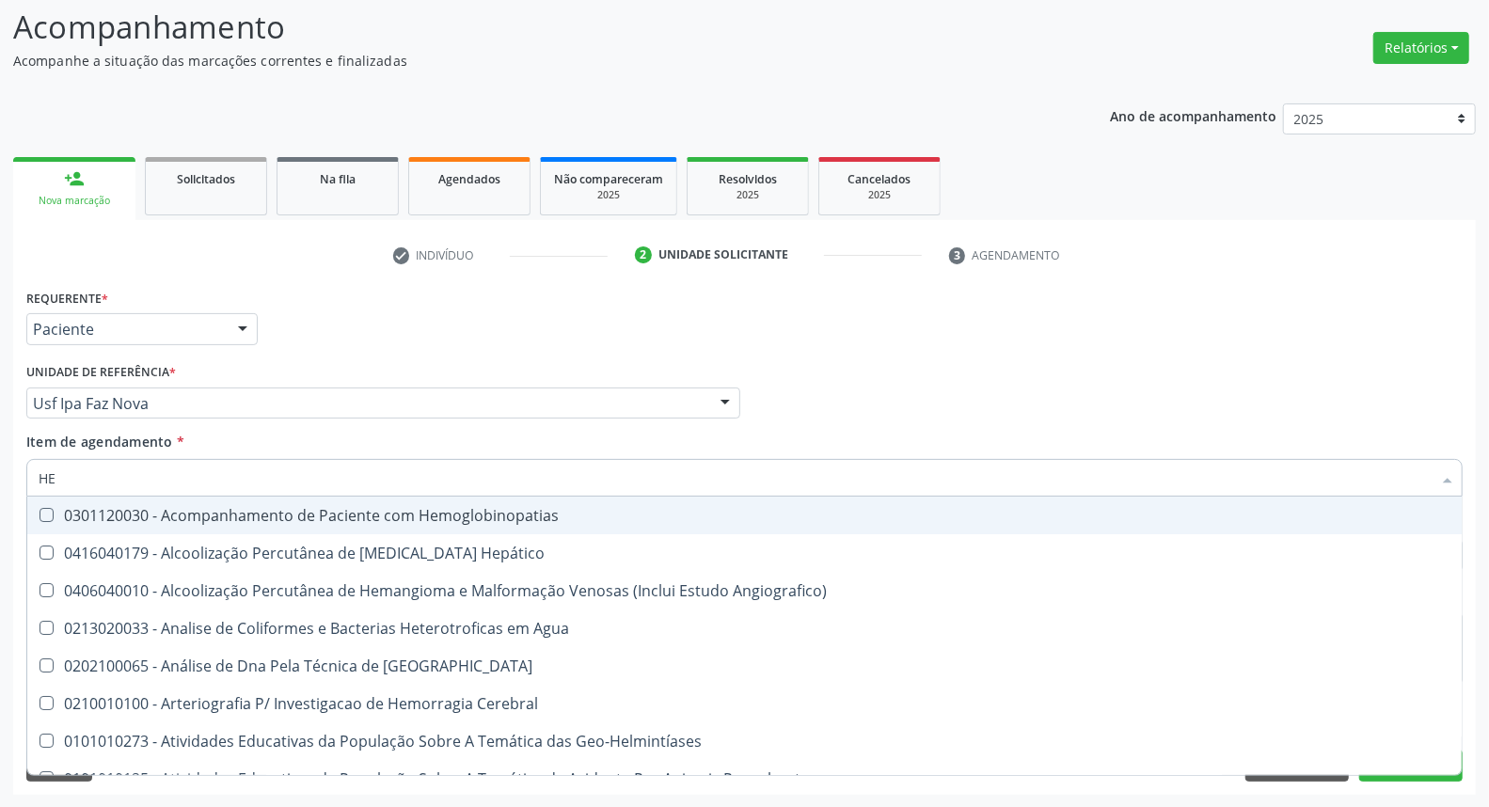
type input "HEM"
checkbox \(Qualitativo\) "true"
checkbox Glicosilada "false"
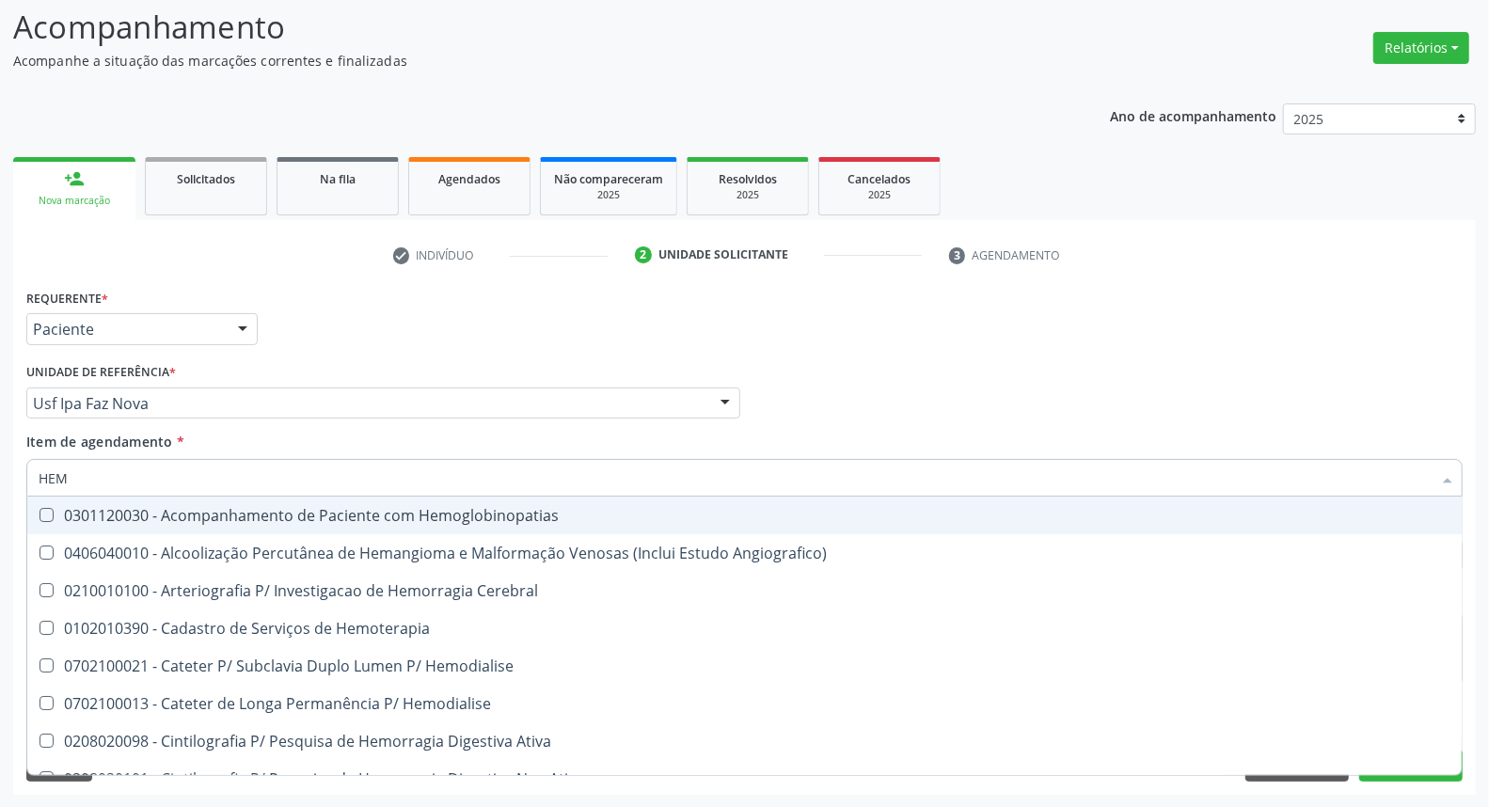
type input "HEMO"
checkbox Hemacias "true"
checkbox Glicosilada "false"
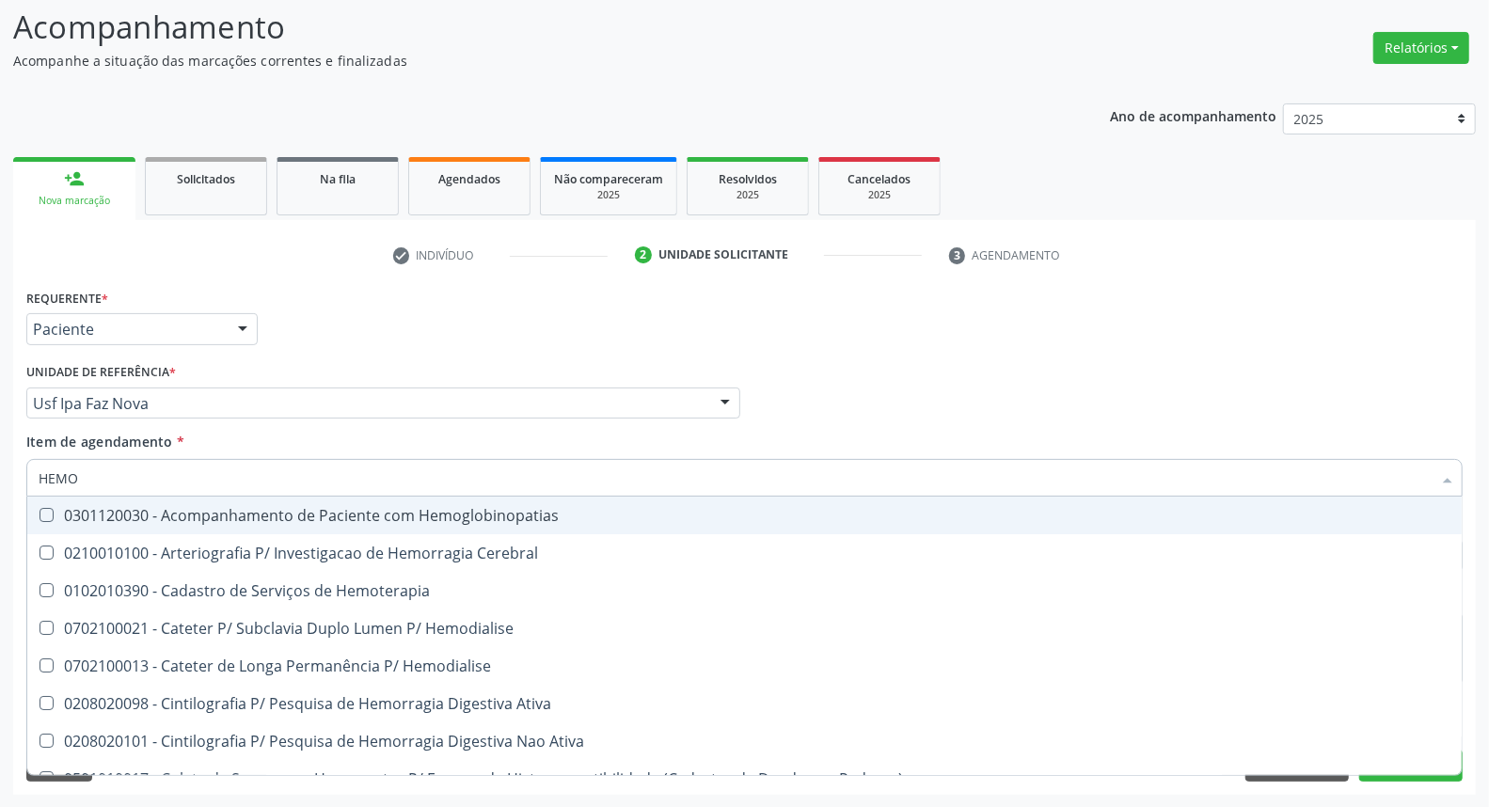
type input "HEMOG"
checkbox Tardio\) "true"
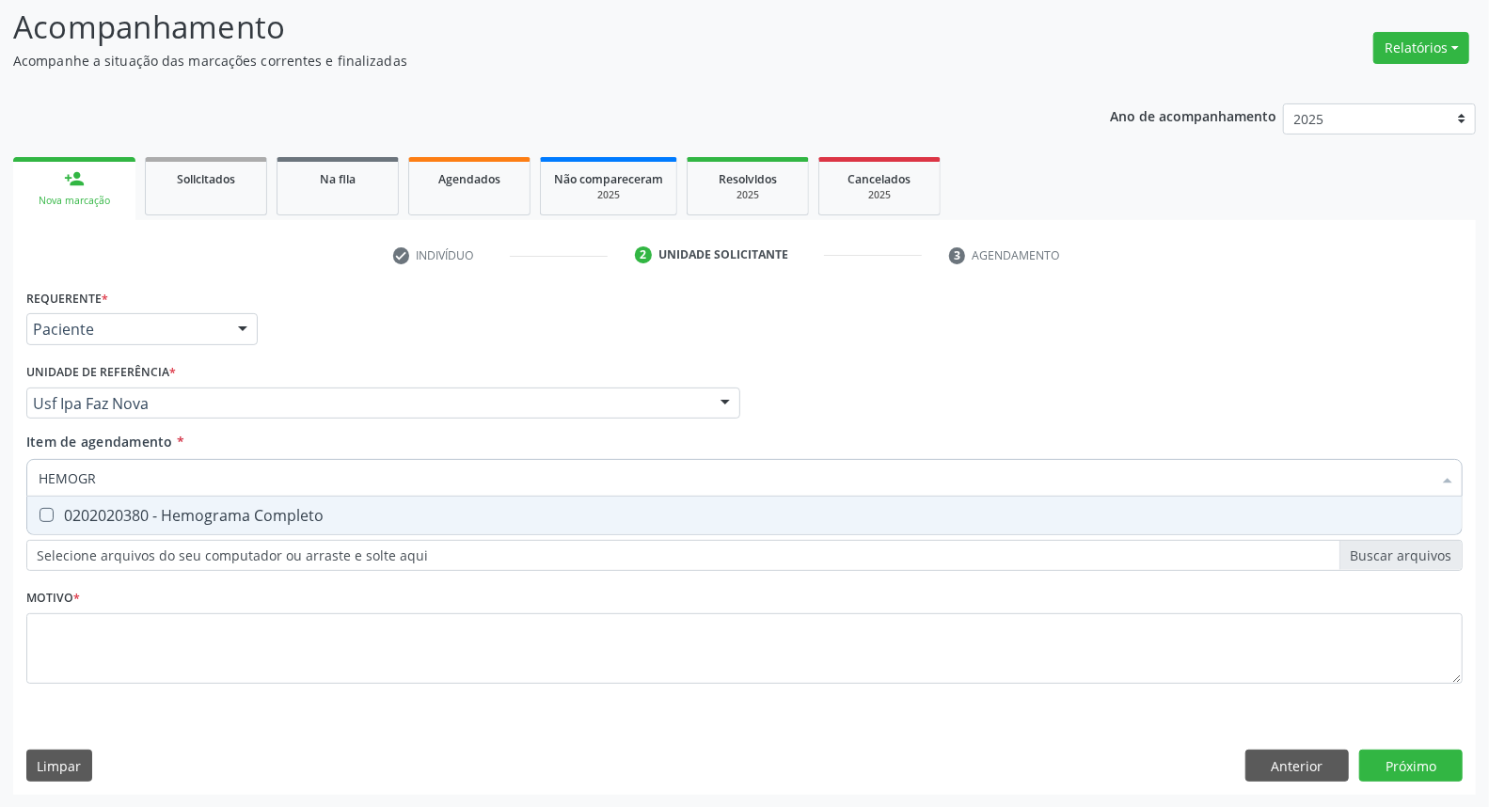
type input "HEMOGRA"
drag, startPoint x: 53, startPoint y: 520, endPoint x: 61, endPoint y: 514, distance: 10.2
click at [58, 518] on div "0202020380 - Hemograma Completo" at bounding box center [745, 515] width 1412 height 15
checkbox Completo "true"
click at [0, 471] on div "Acompanhamento Acompanhe a situação das marcações correntes e finalizadas Relat…" at bounding box center [744, 393] width 1489 height 829
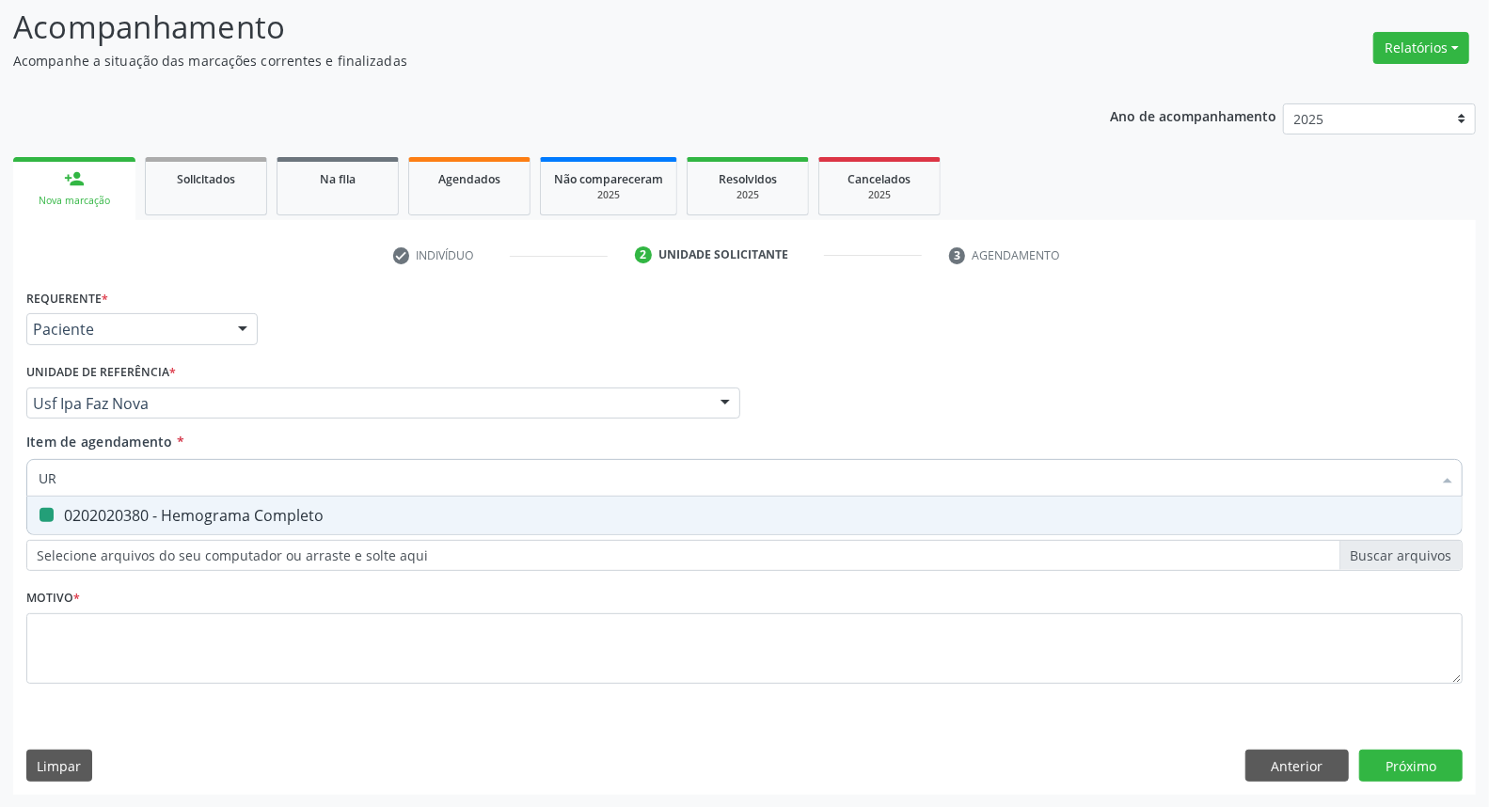
type input "URI"
checkbox Completo "false"
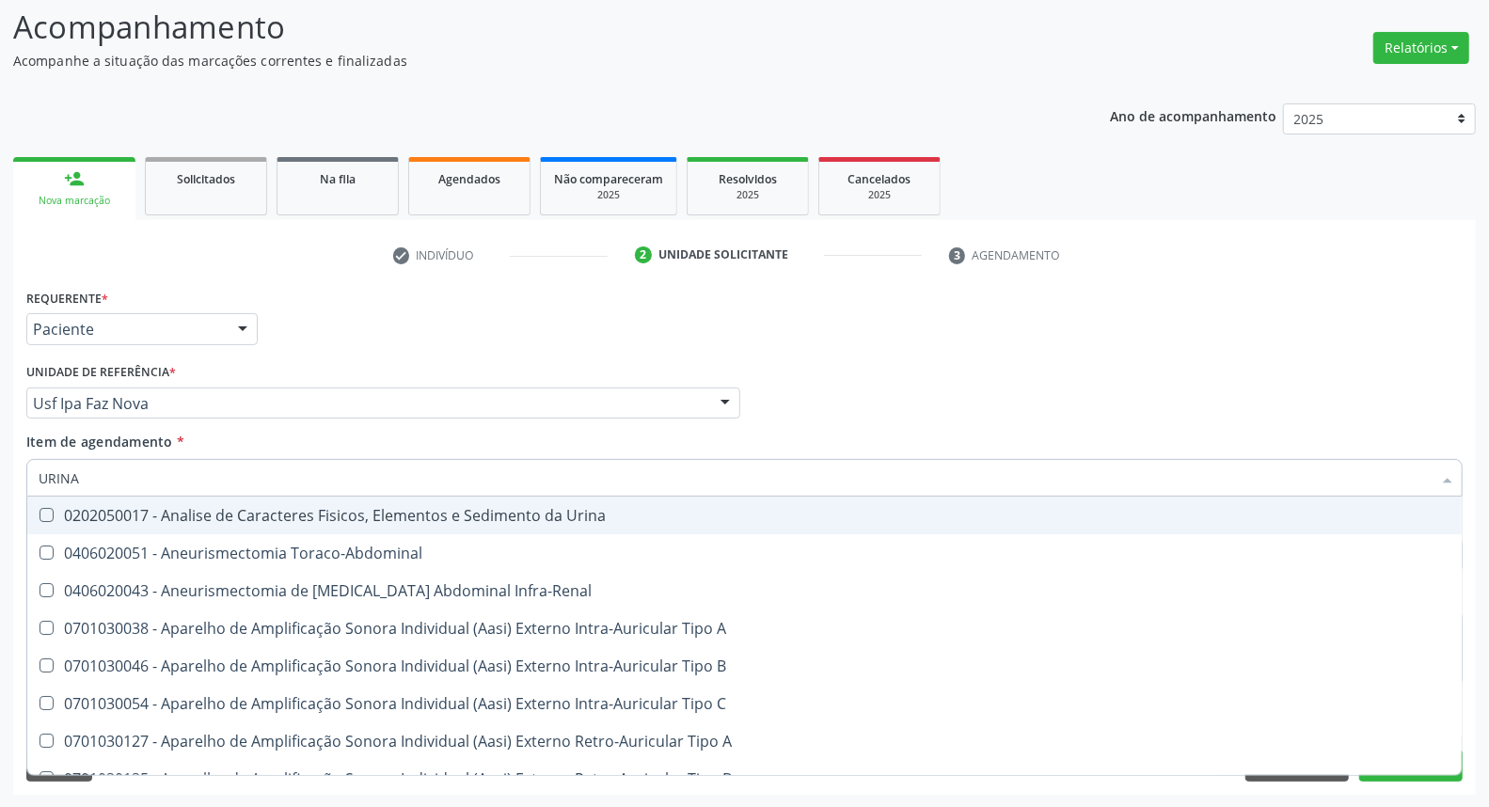
type input "URINA"
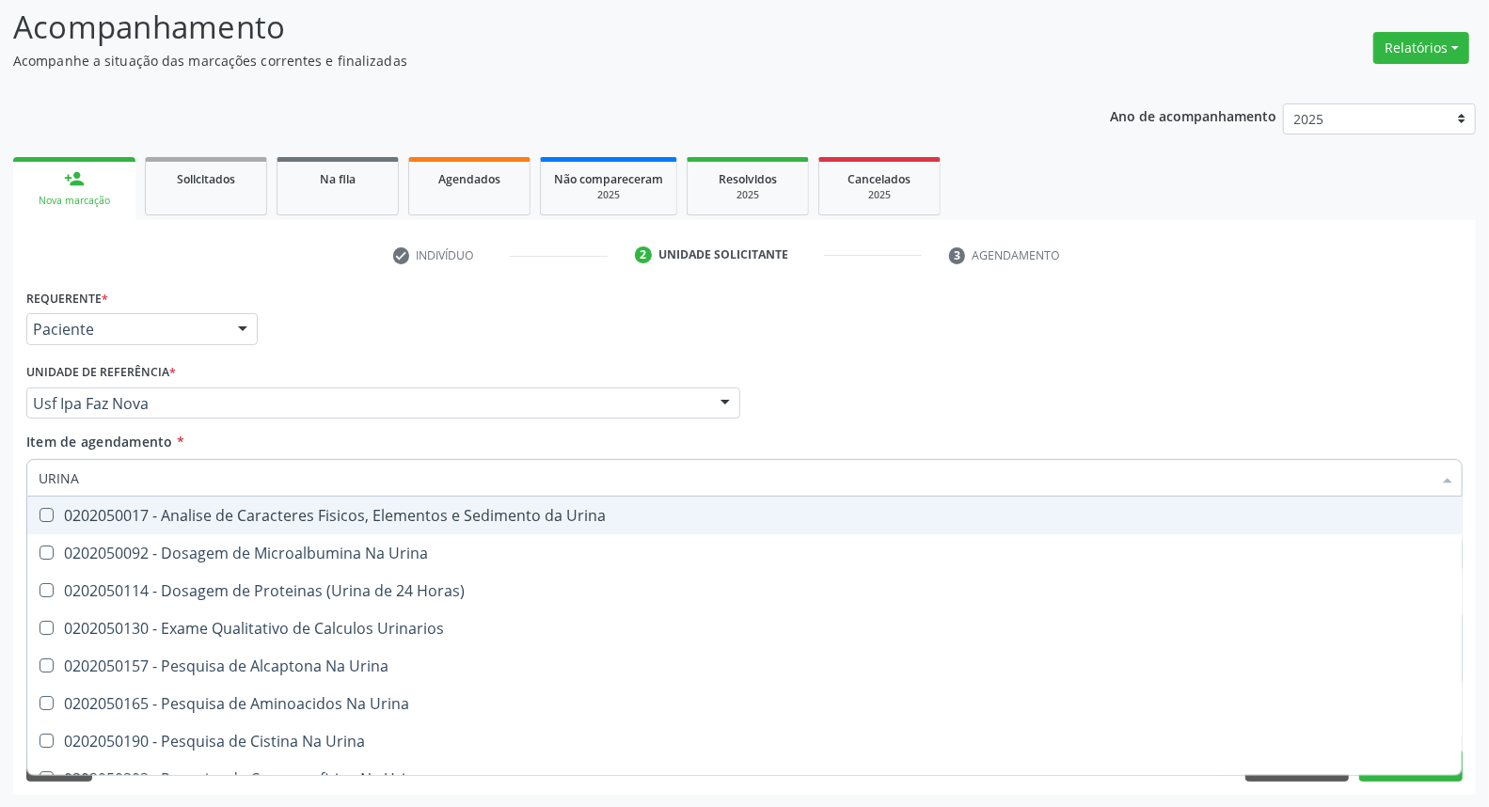
drag, startPoint x: 90, startPoint y: 512, endPoint x: 106, endPoint y: 483, distance: 32.4
click at [92, 508] on div "0202050017 - Analise de Caracteres Fisicos, Elementos e Sedimento da Urina" at bounding box center [745, 515] width 1412 height 15
checkbox Urina "true"
click at [0, 473] on div "Acompanhamento Acompanhe a situação das marcações correntes e finalizadas Relat…" at bounding box center [744, 393] width 1489 height 829
type input "T4"
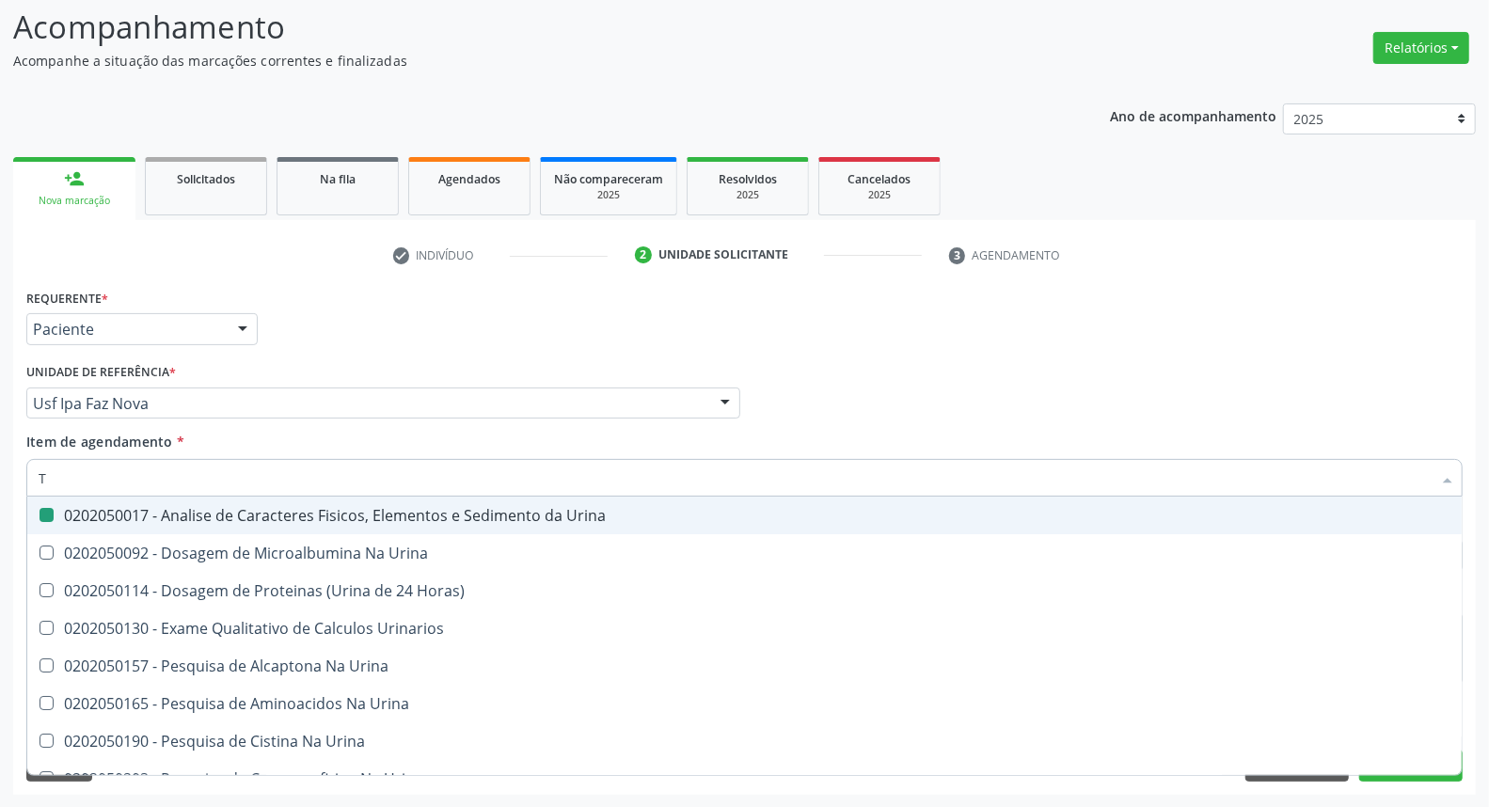
checkbox Urina "false"
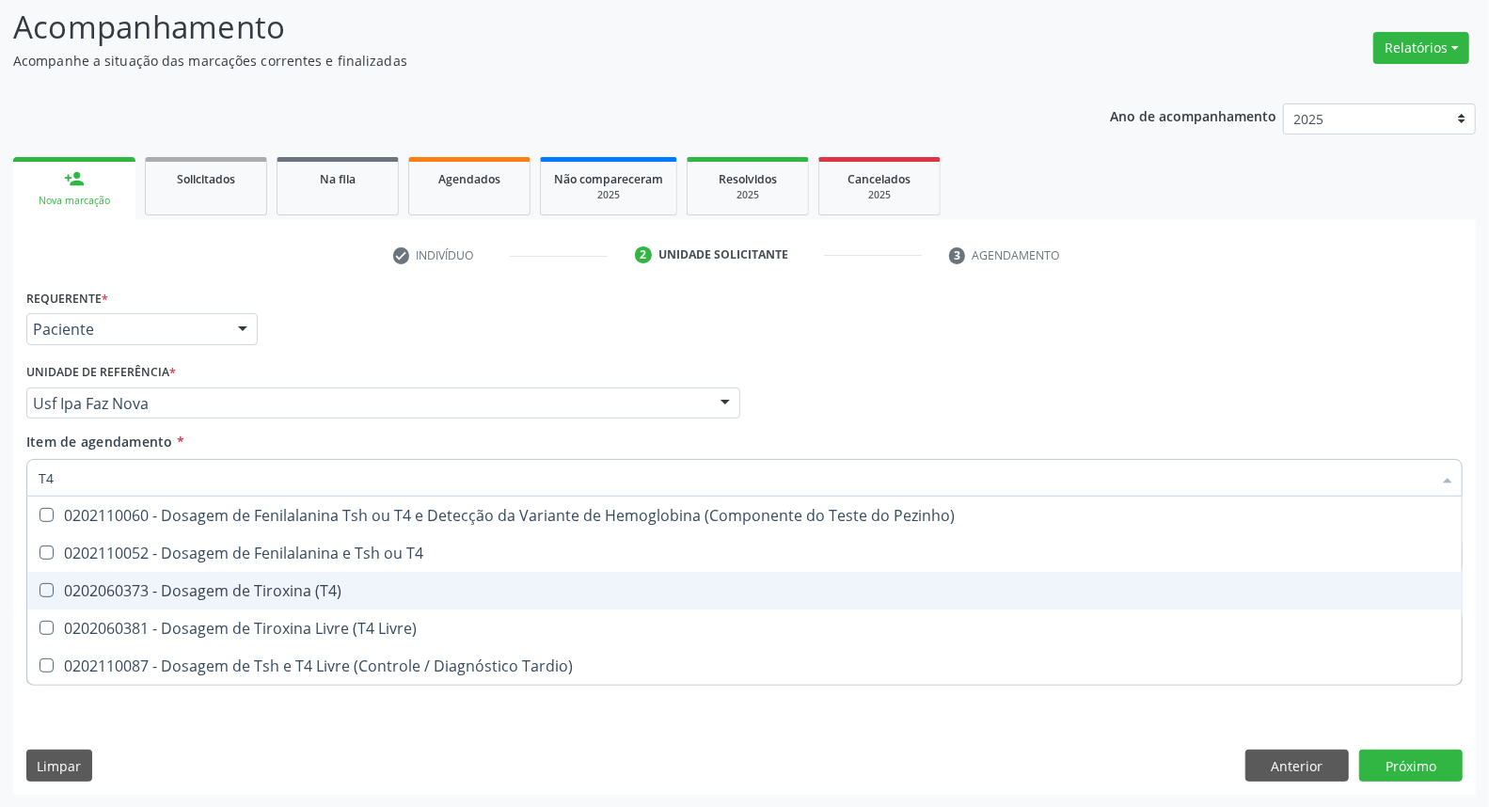
drag, startPoint x: 76, startPoint y: 587, endPoint x: 91, endPoint y: 513, distance: 75.8
click at [76, 572] on span "0202060373 - Dosagem de Tiroxina (T4)" at bounding box center [744, 591] width 1434 height 38
checkbox \(T4\) "true"
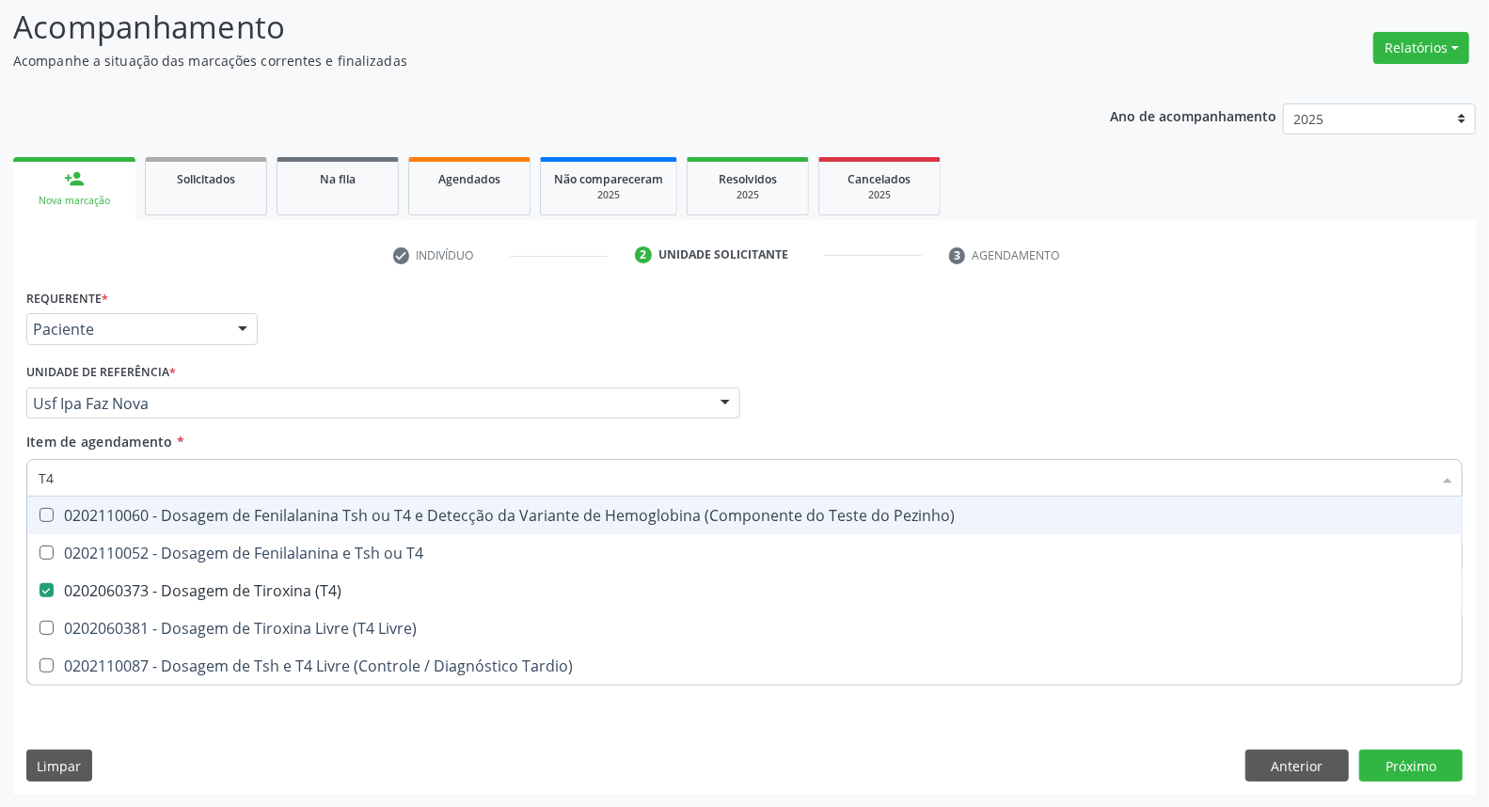
click at [0, 459] on div "Acompanhamento Acompanhe a situação das marcações correntes e finalizadas Relat…" at bounding box center [744, 393] width 1489 height 829
type input "T"
checkbox \(T4\) "false"
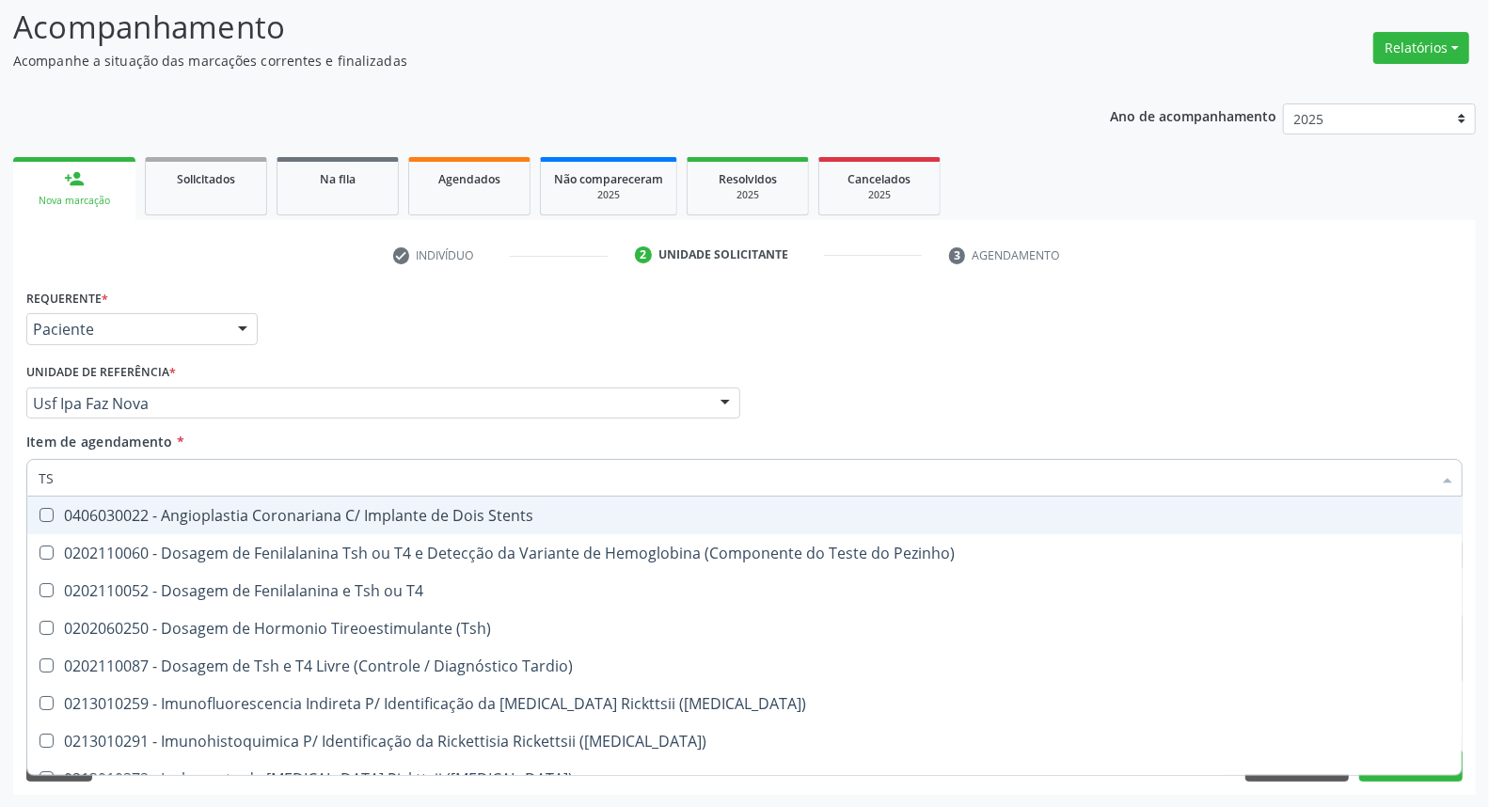
type input "TSH"
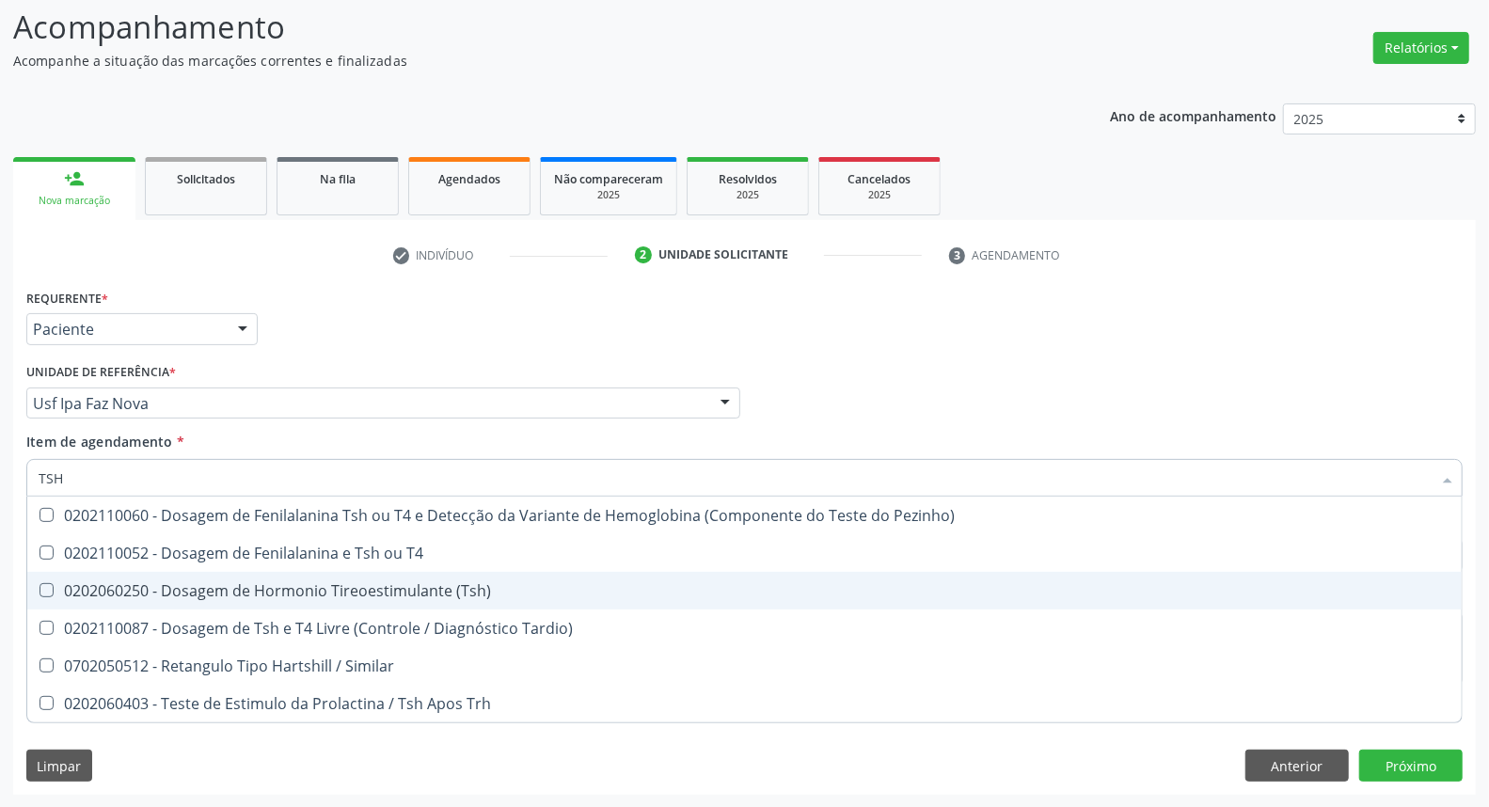
click at [56, 583] on div "0202060250 - Dosagem de Hormonio Tireoestimulante (Tsh)" at bounding box center [745, 590] width 1412 height 15
checkbox \(Tsh\) "true"
click at [0, 583] on div "Acompanhamento Acompanhe a situação das marcações correntes e finalizadas Relat…" at bounding box center [744, 393] width 1489 height 829
checkbox T4 "true"
checkbox Tardio\) "true"
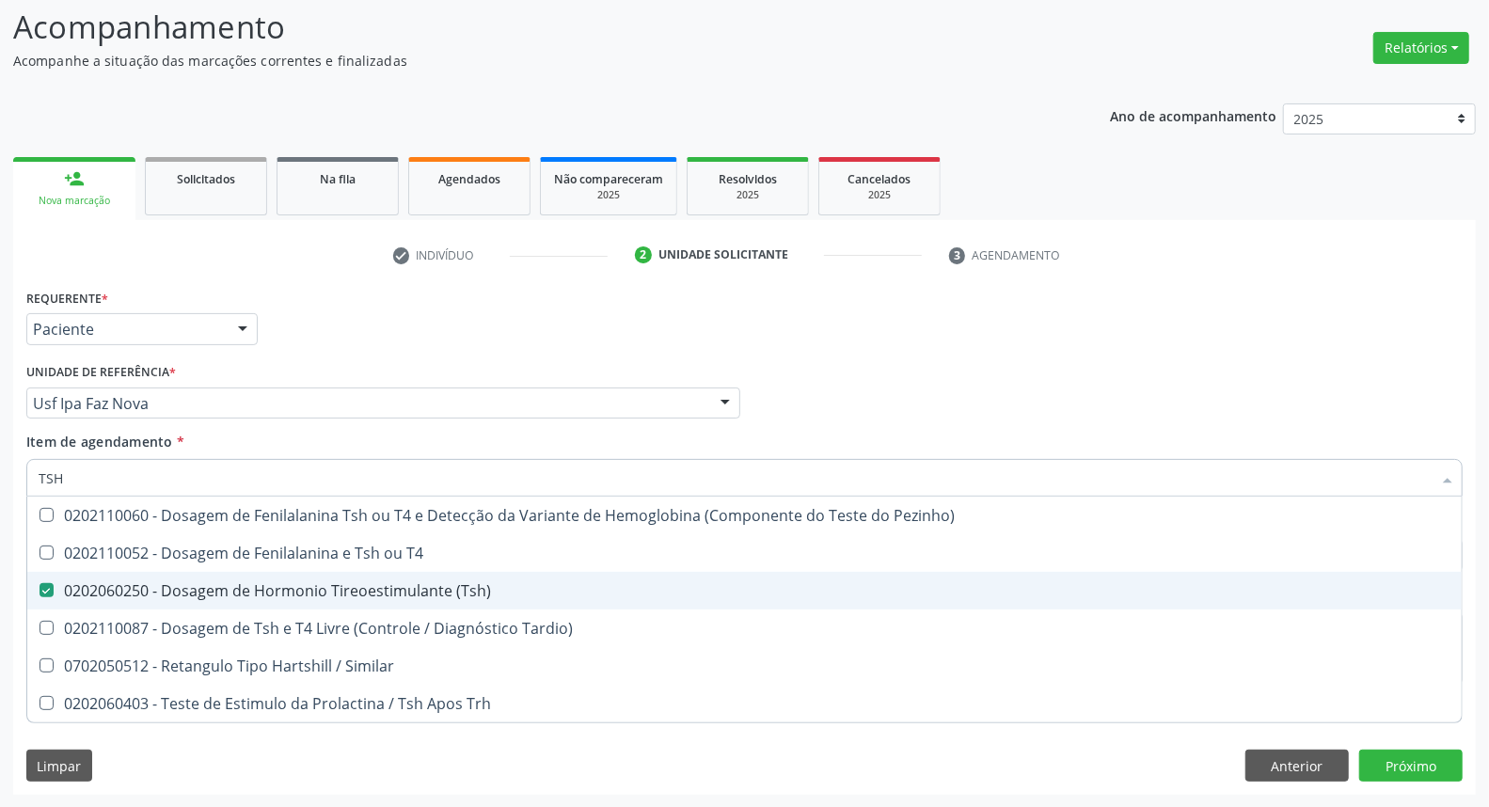
checkbox Similar "true"
checkbox Trh "true"
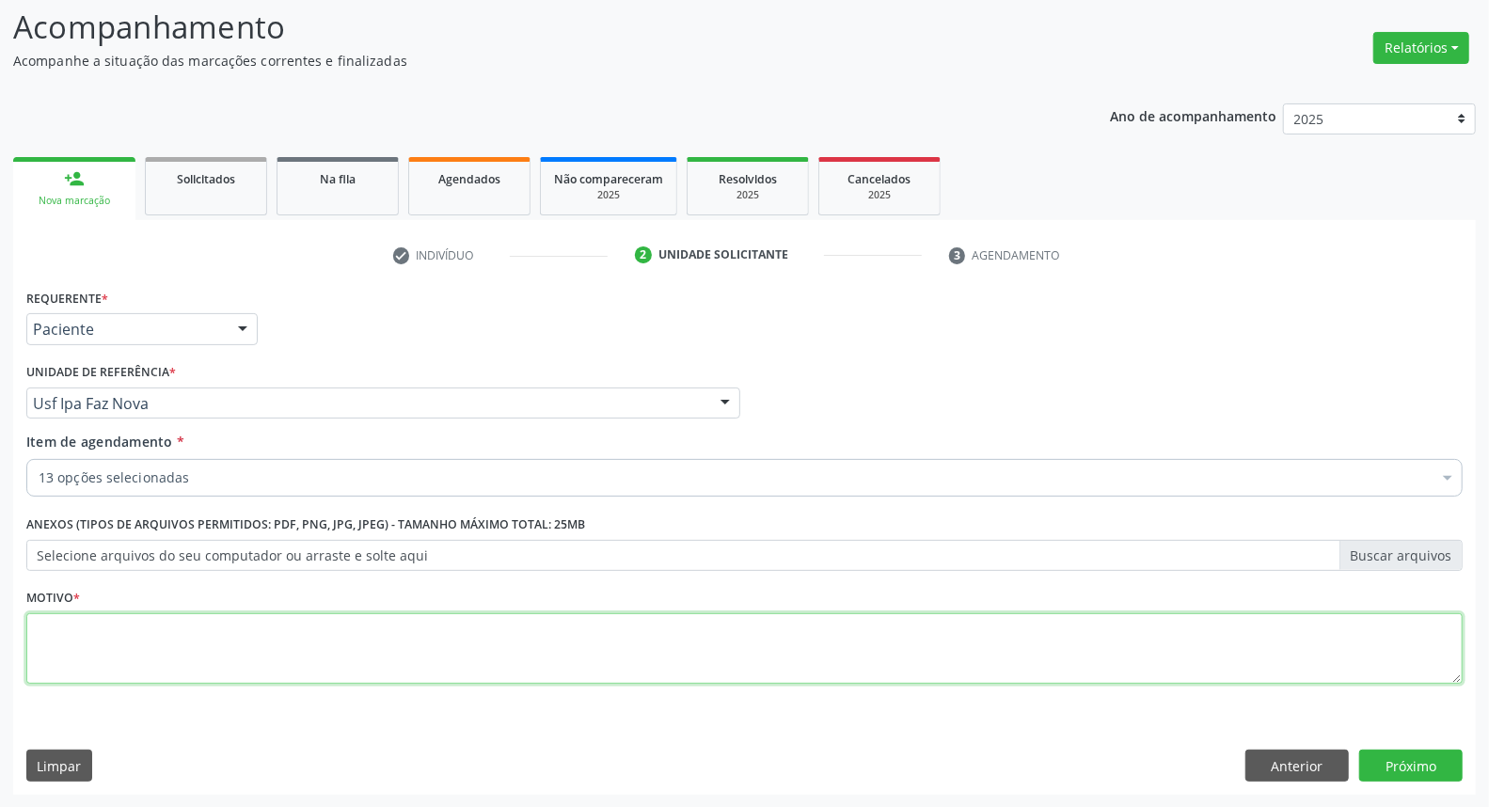
click at [158, 636] on textarea at bounding box center [744, 648] width 1436 height 71
type textarea "."
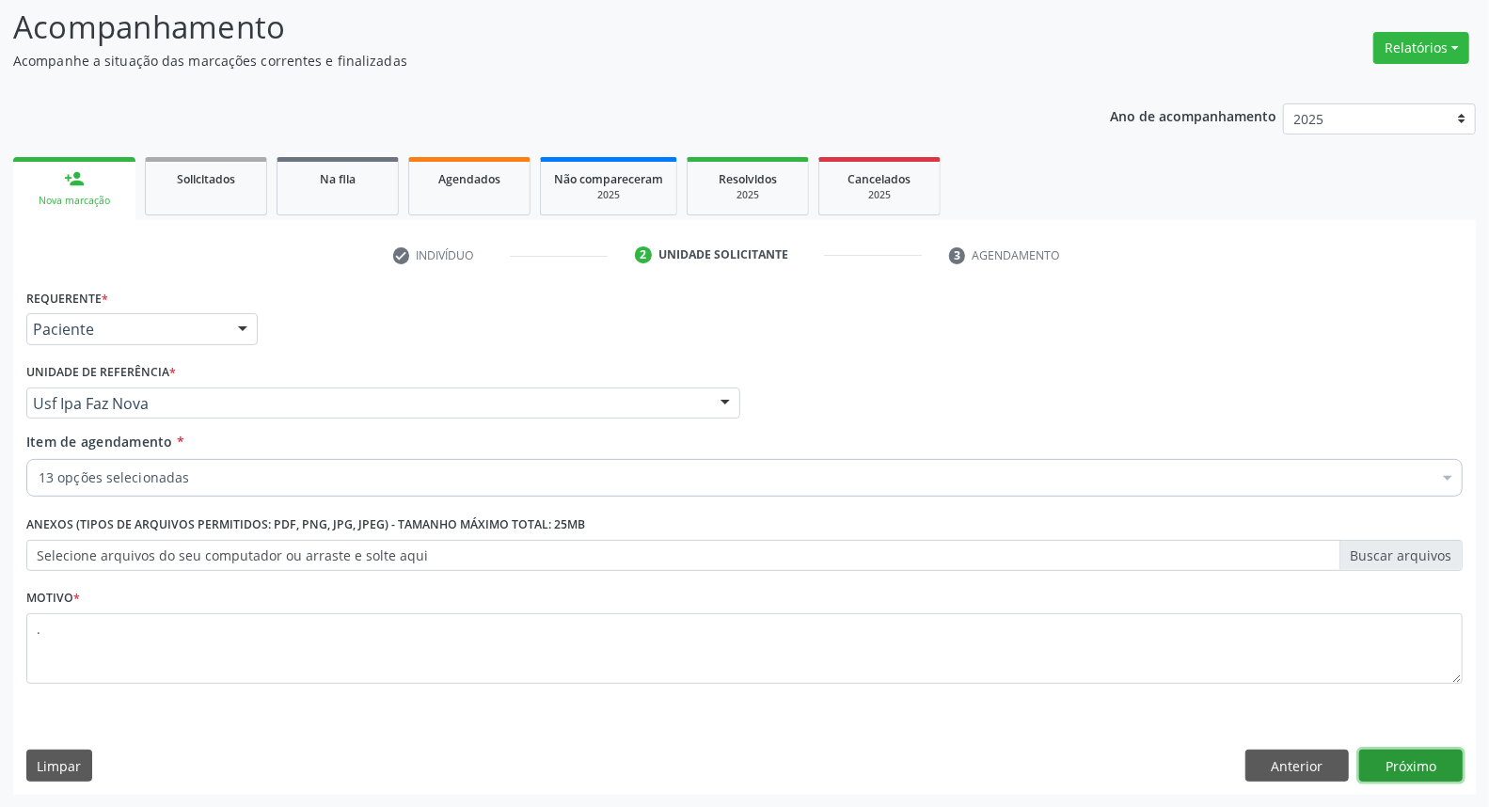
click at [1387, 763] on button "Próximo" at bounding box center [1410, 766] width 103 height 32
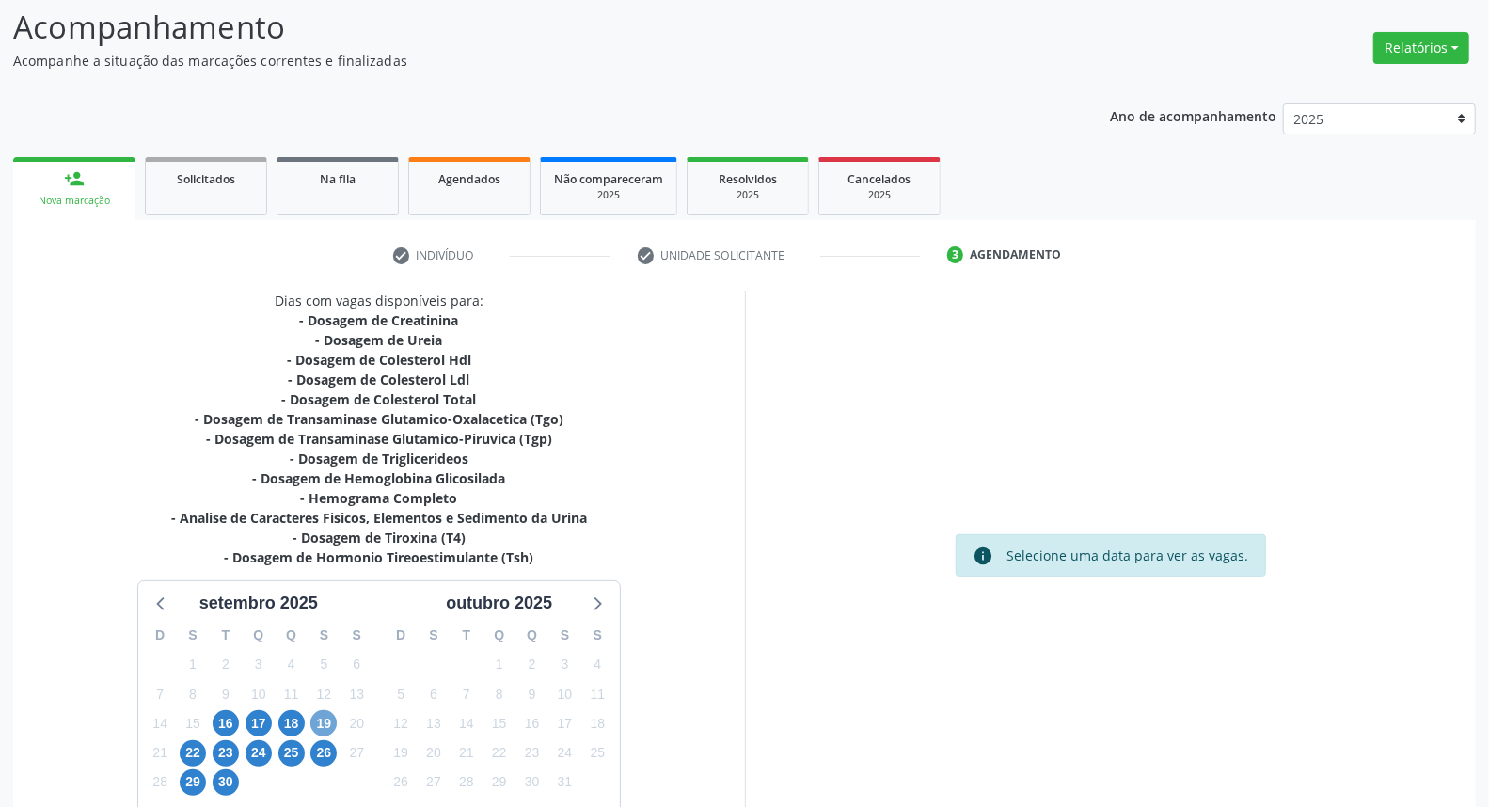
click at [326, 721] on span "19" at bounding box center [323, 723] width 26 height 26
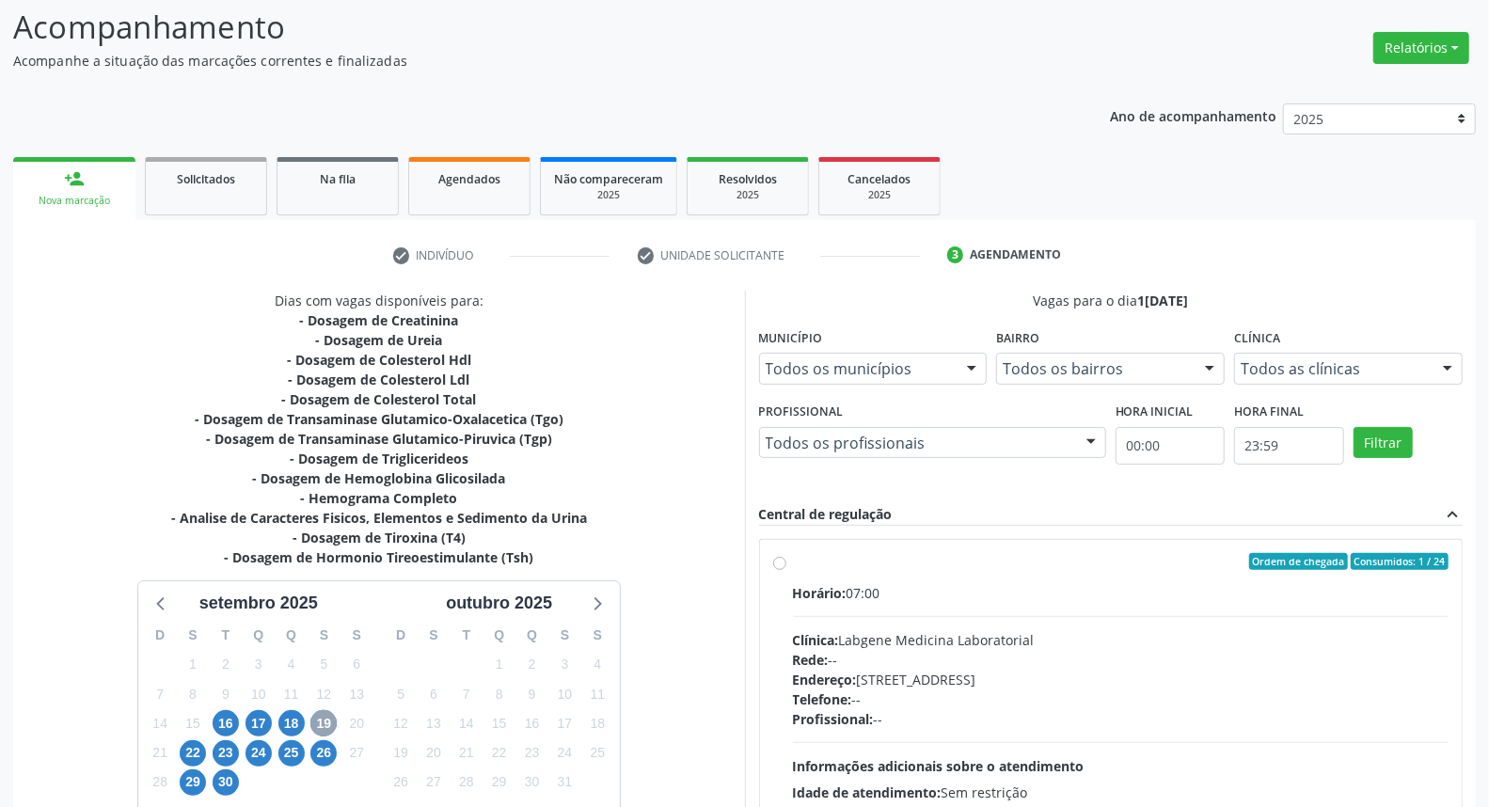
scroll to position [209, 0]
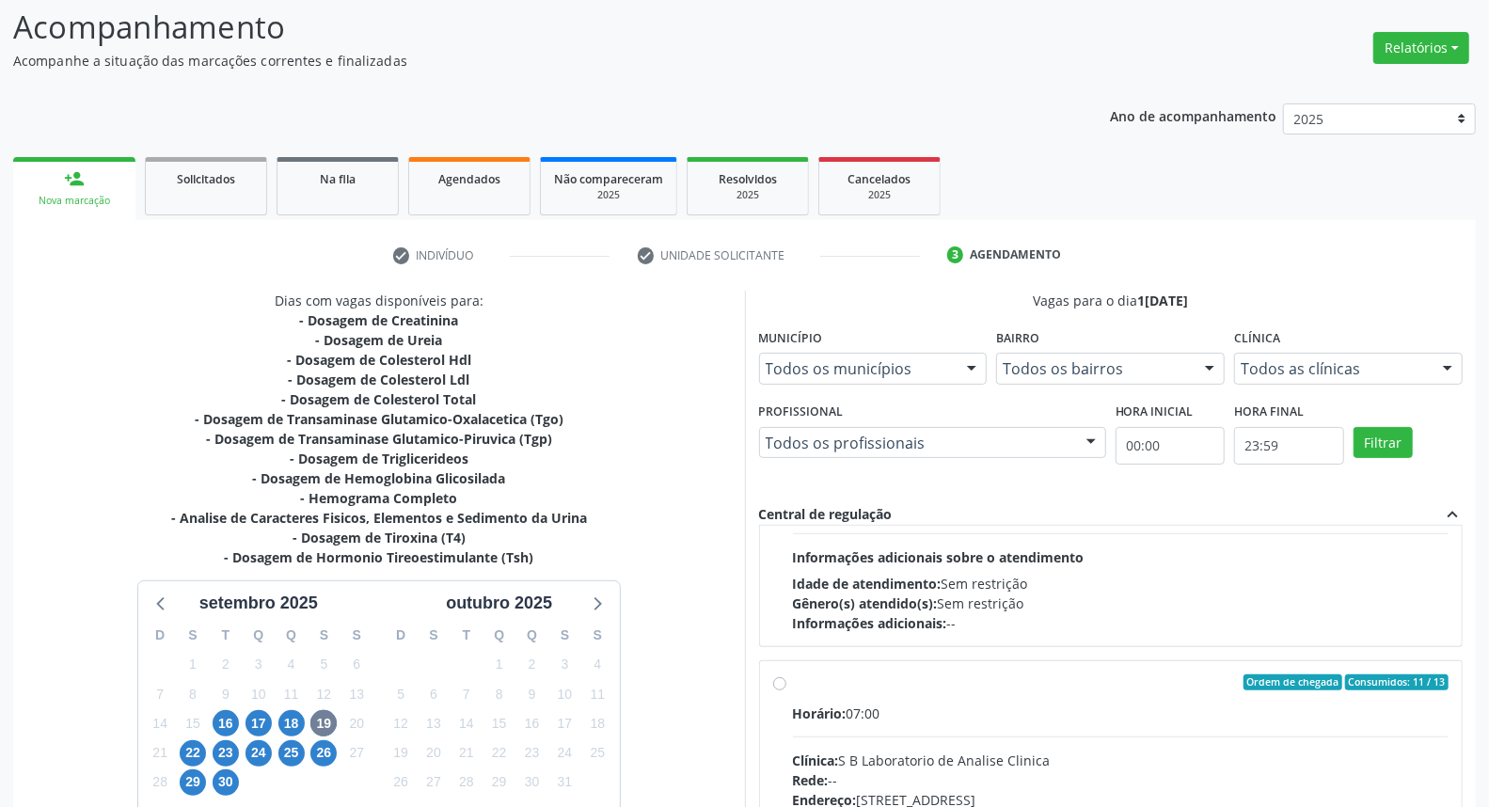
click at [962, 703] on div "Horário: 07:00" at bounding box center [1121, 713] width 656 height 20
click at [786, 691] on input "Ordem de chegada Consumidos: 11 / 13 Horário: 07:00 Clínica: S B Laboratorio de…" at bounding box center [779, 682] width 13 height 17
radio input "true"
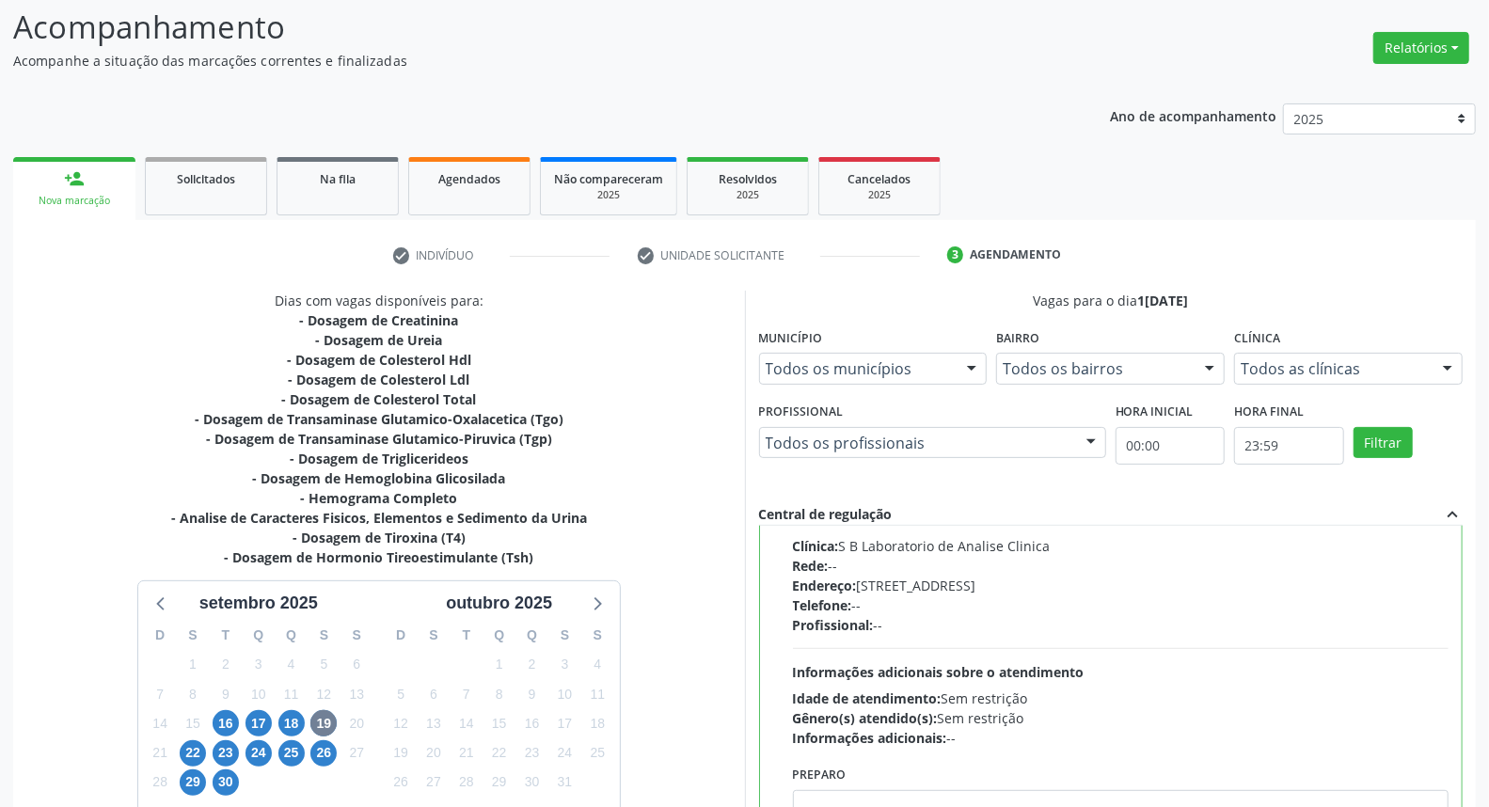
scroll to position [315, 0]
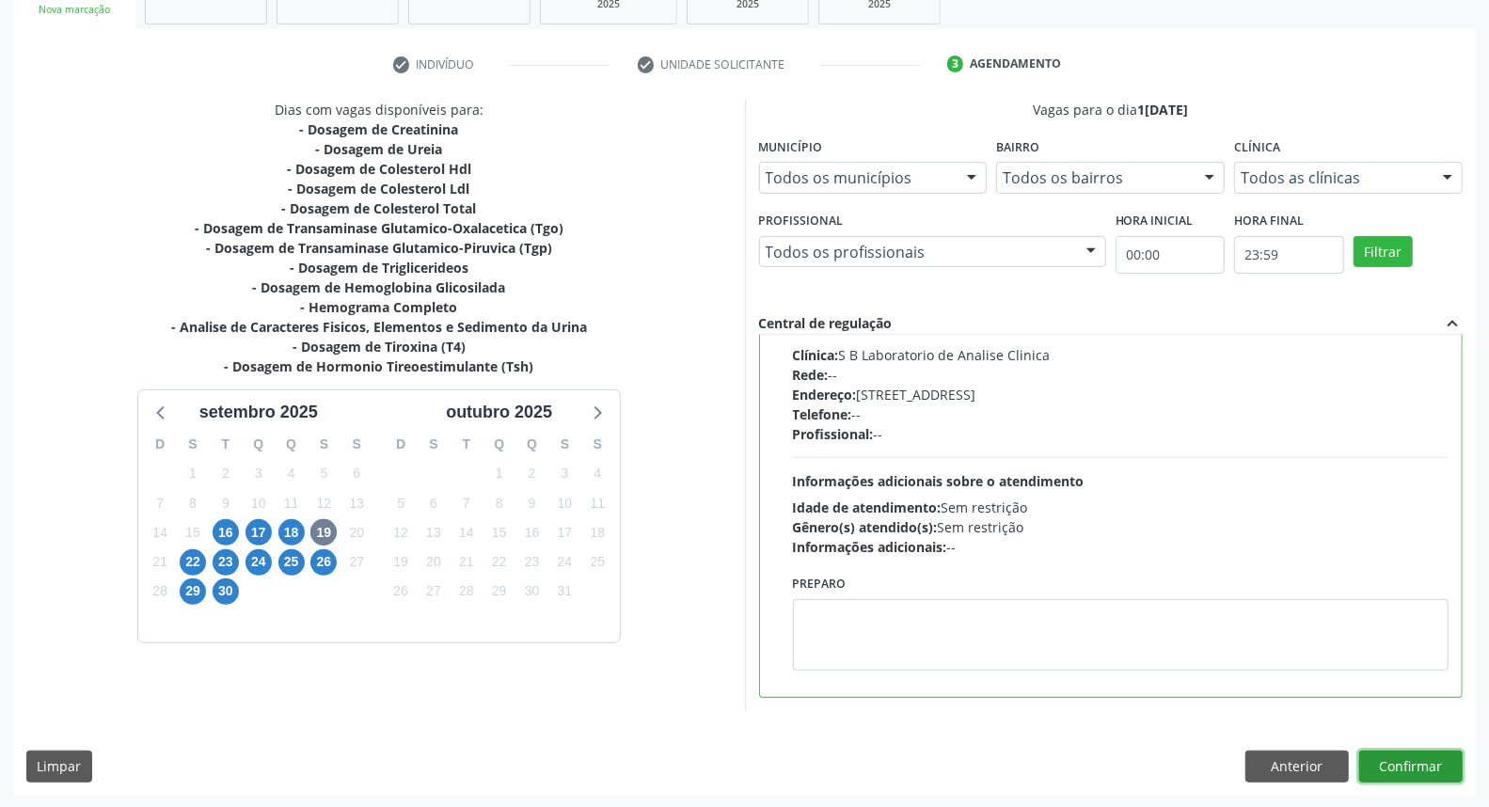
click at [1425, 762] on button "Confirmar" at bounding box center [1410, 767] width 103 height 32
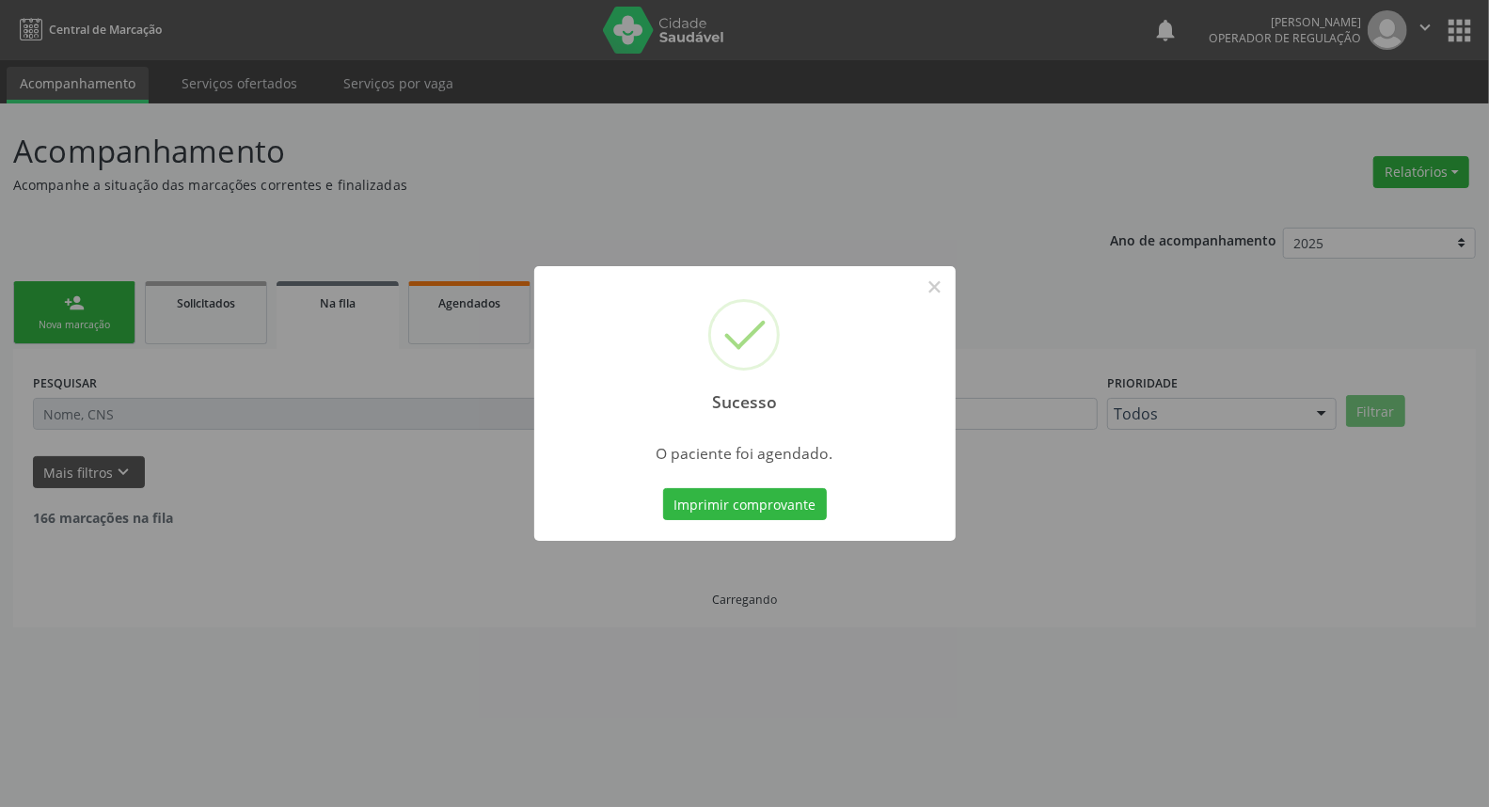
scroll to position [0, 0]
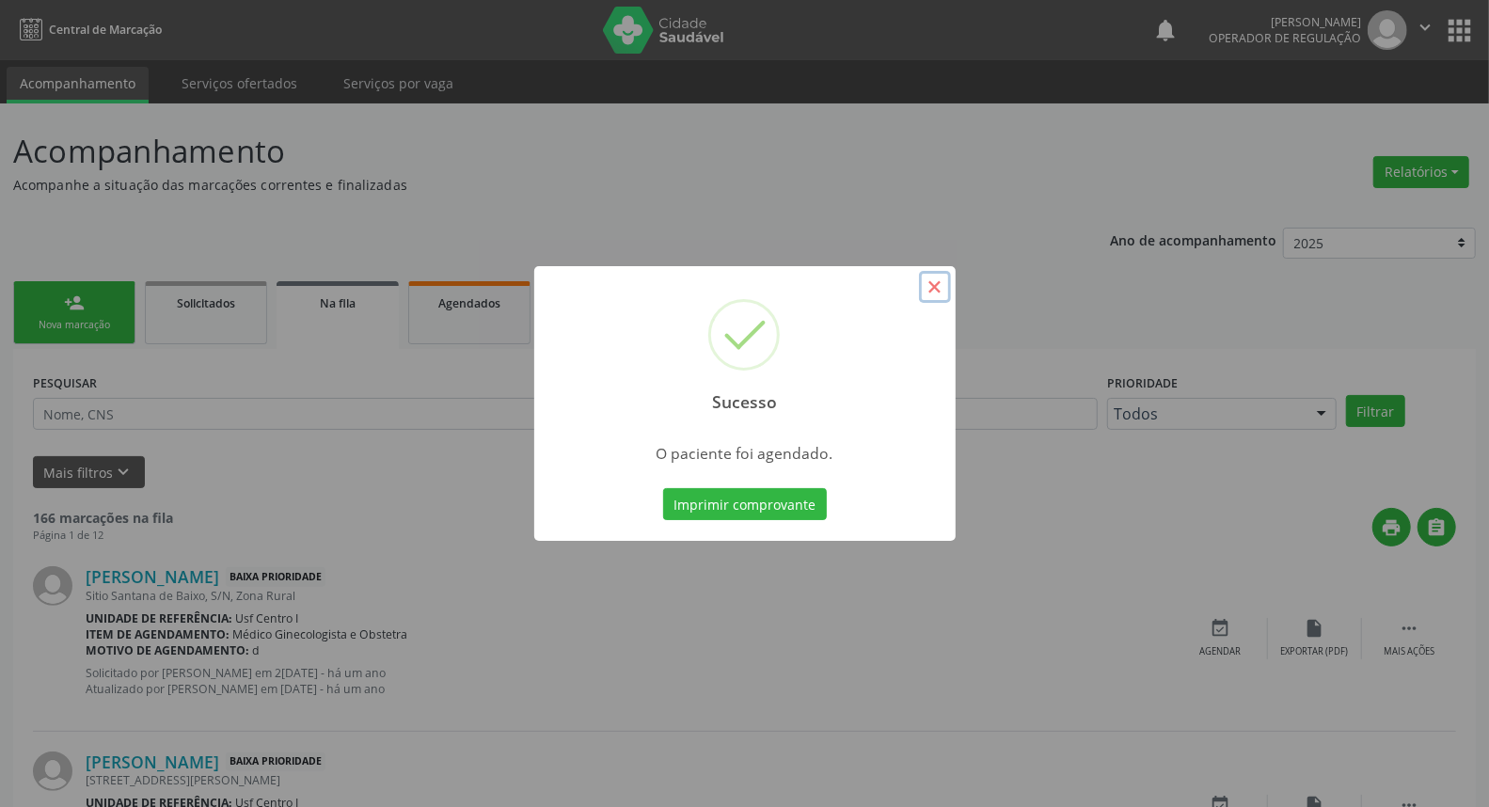
click at [928, 290] on button "×" at bounding box center [935, 287] width 32 height 32
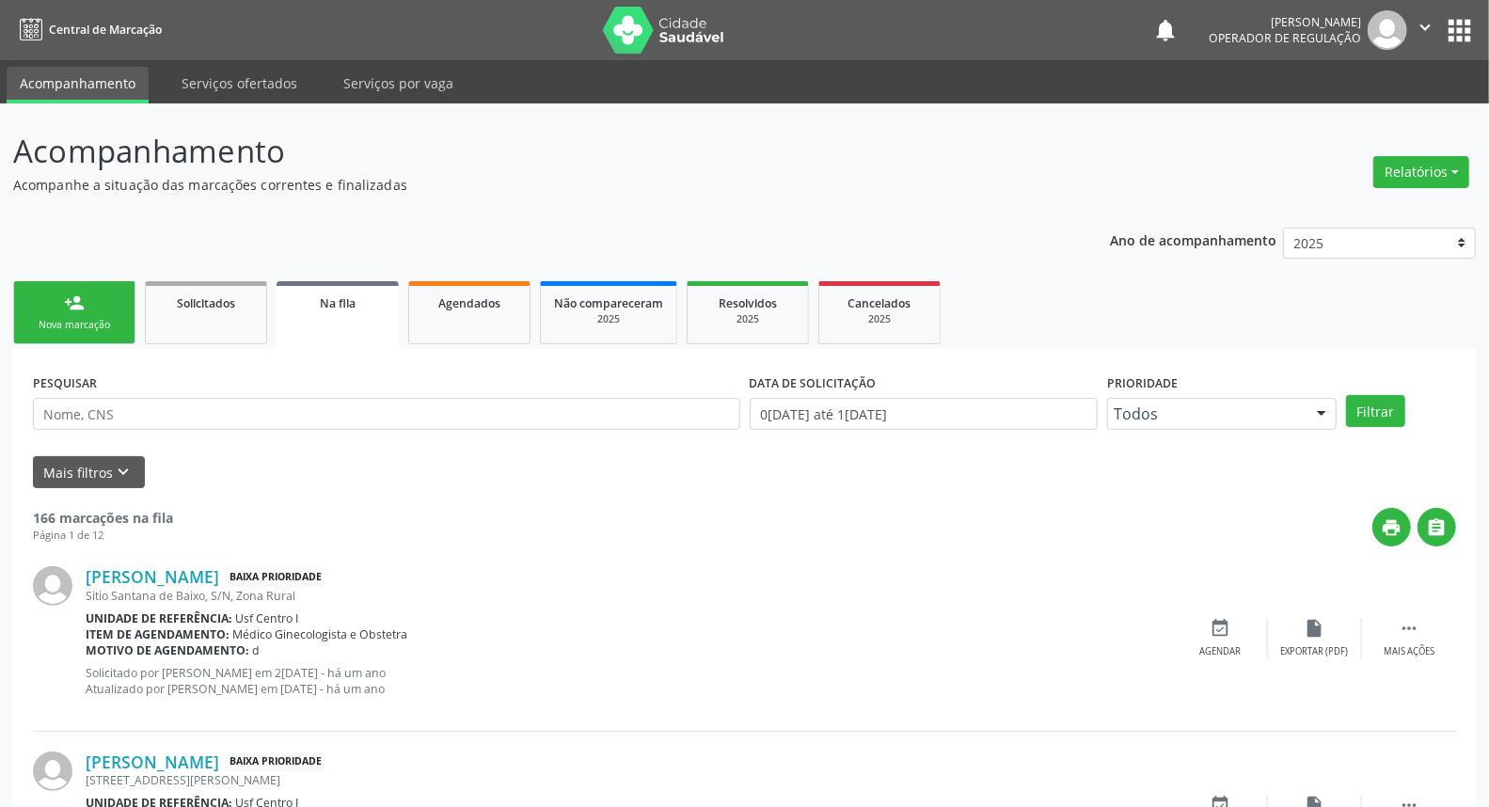
click at [82, 306] on div "person_add" at bounding box center [74, 302] width 21 height 21
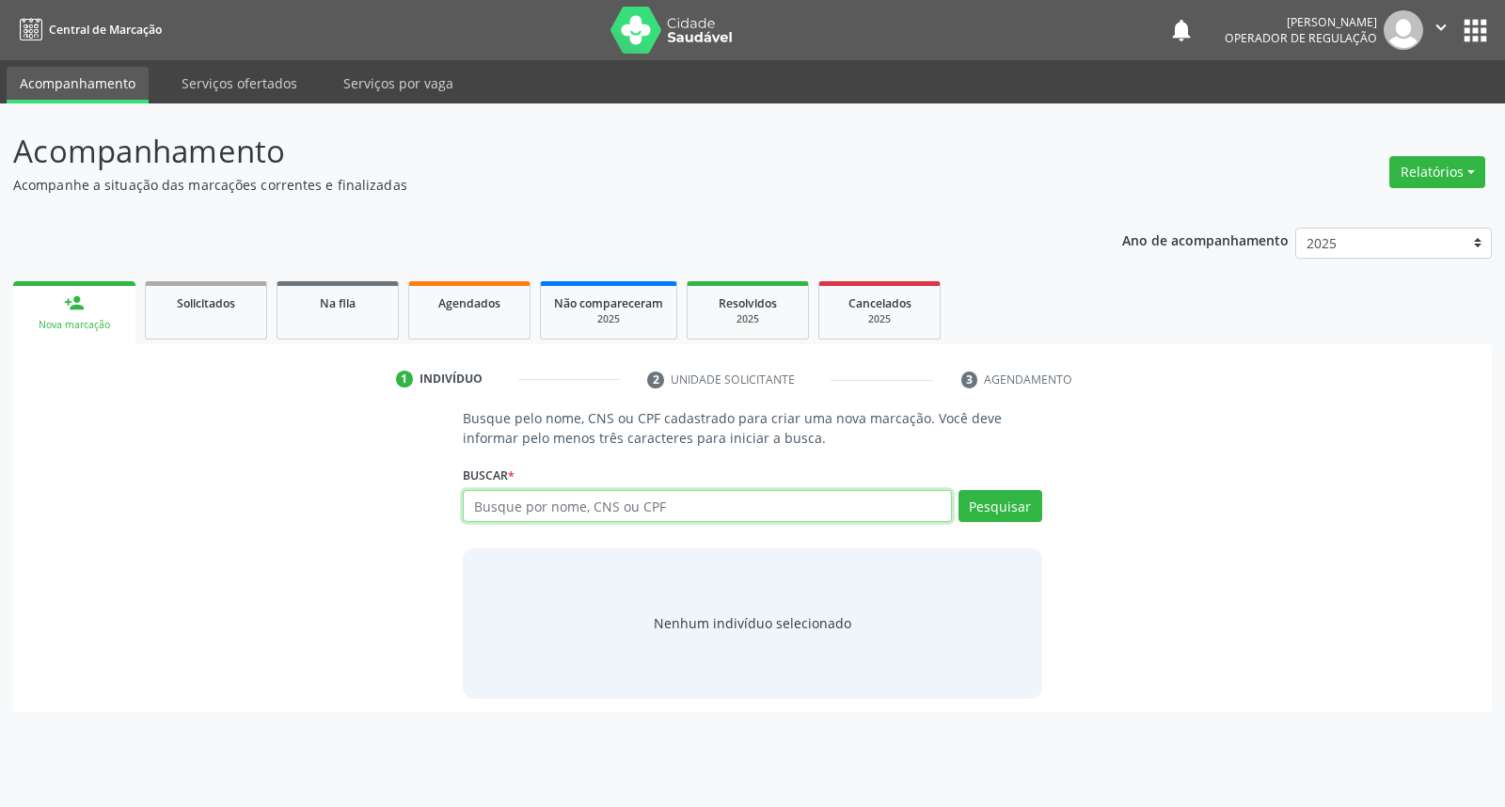
click at [514, 504] on input "text" at bounding box center [707, 506] width 488 height 32
type input "[PERSON_NAME] DE L"
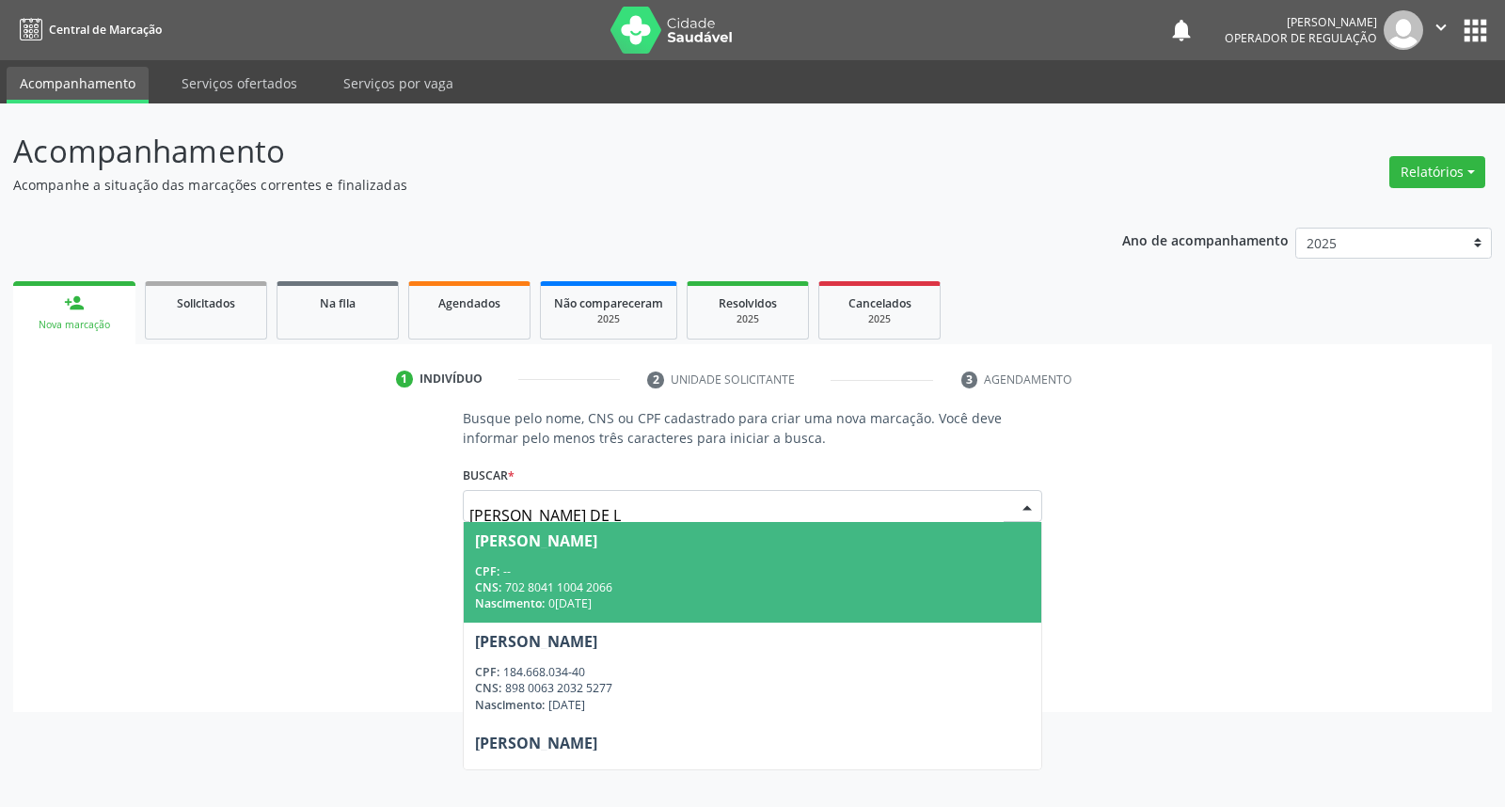
click at [774, 579] on div "CNS: 702 8041 1004 2066" at bounding box center [752, 587] width 554 height 16
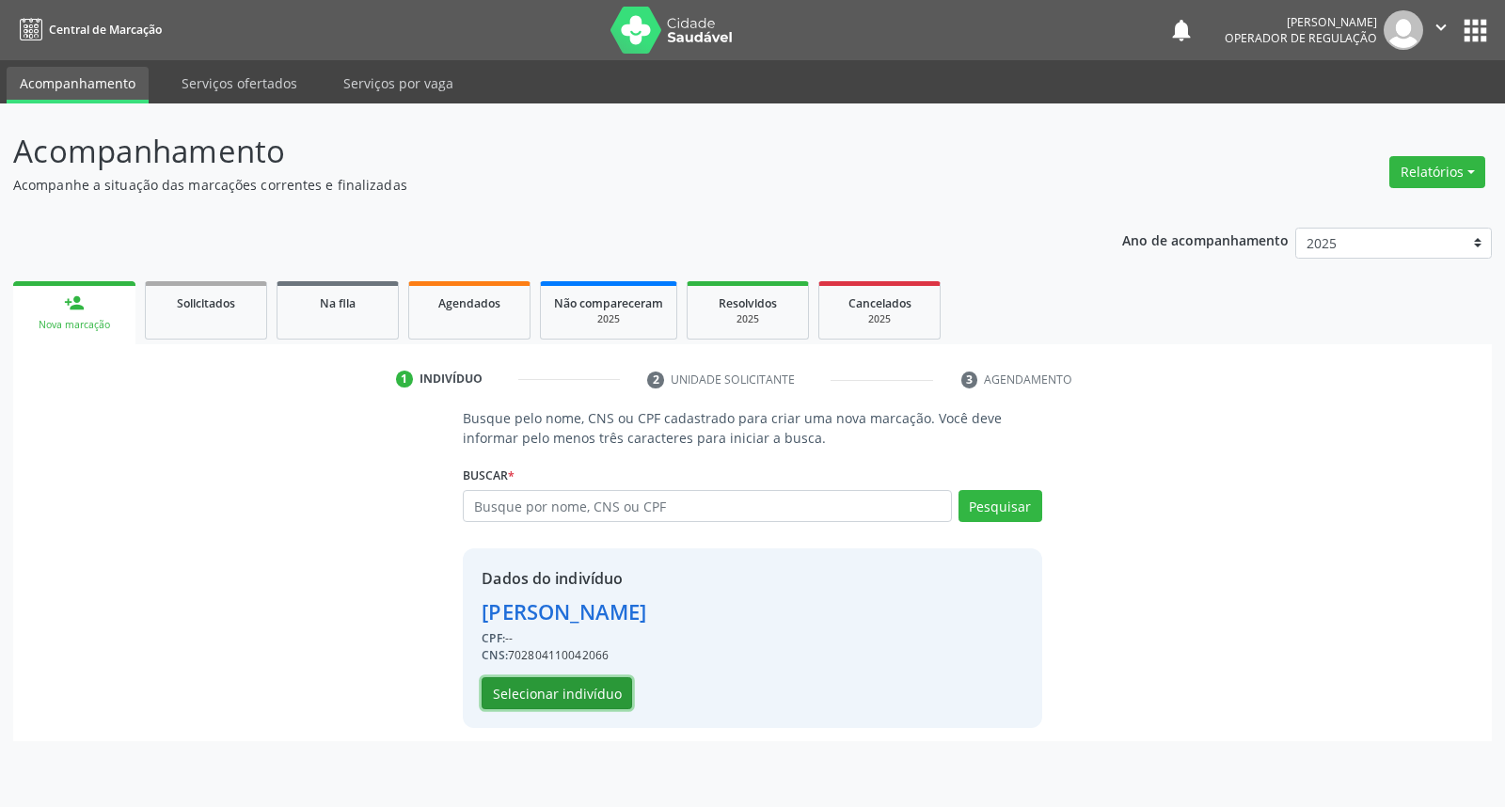
click at [557, 688] on button "Selecionar indivíduo" at bounding box center [557, 693] width 150 height 32
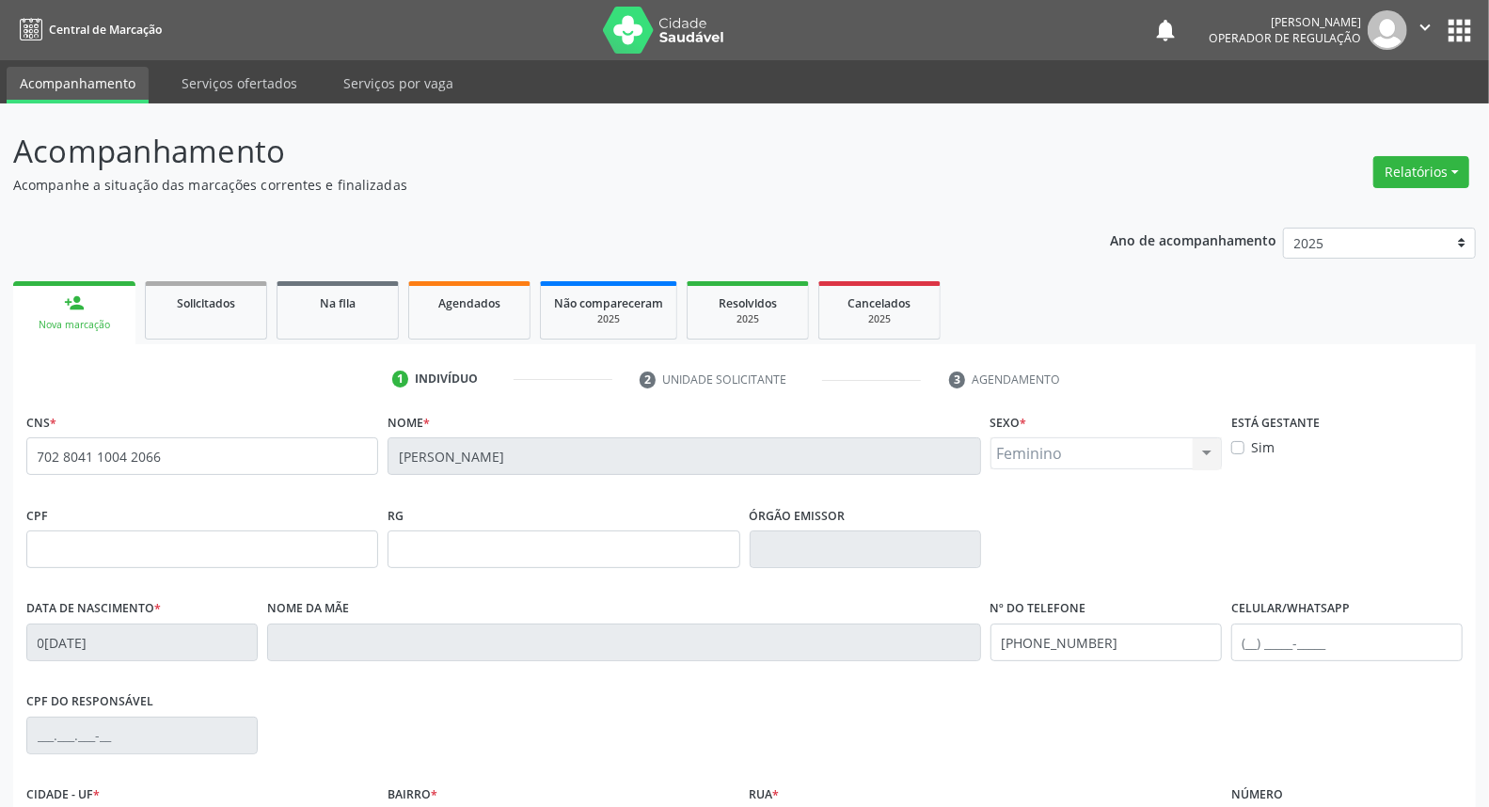
scroll to position [211, 0]
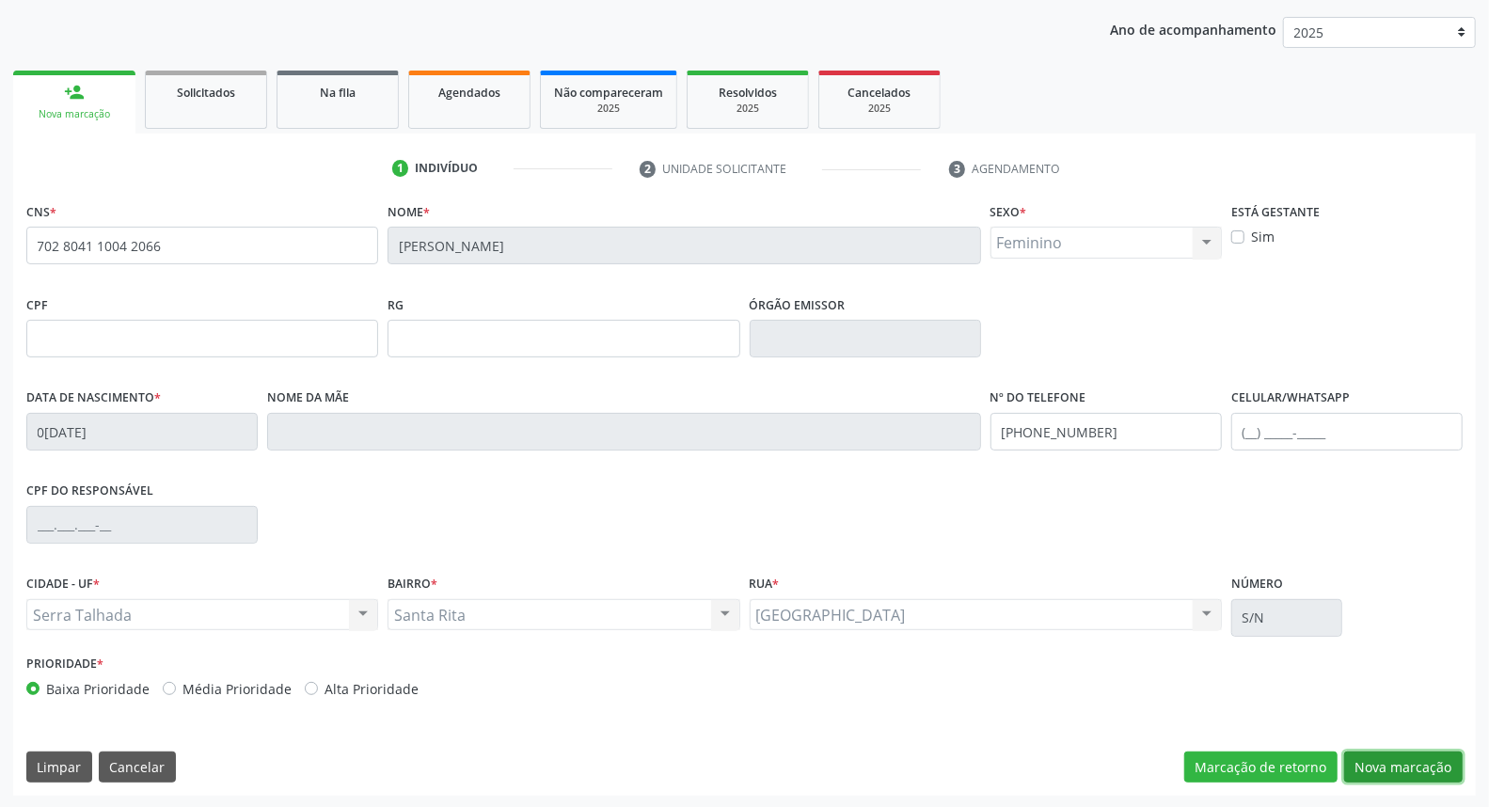
click at [1367, 762] on button "Nova marcação" at bounding box center [1403, 767] width 119 height 32
